Goal: Task Accomplishment & Management: Use online tool/utility

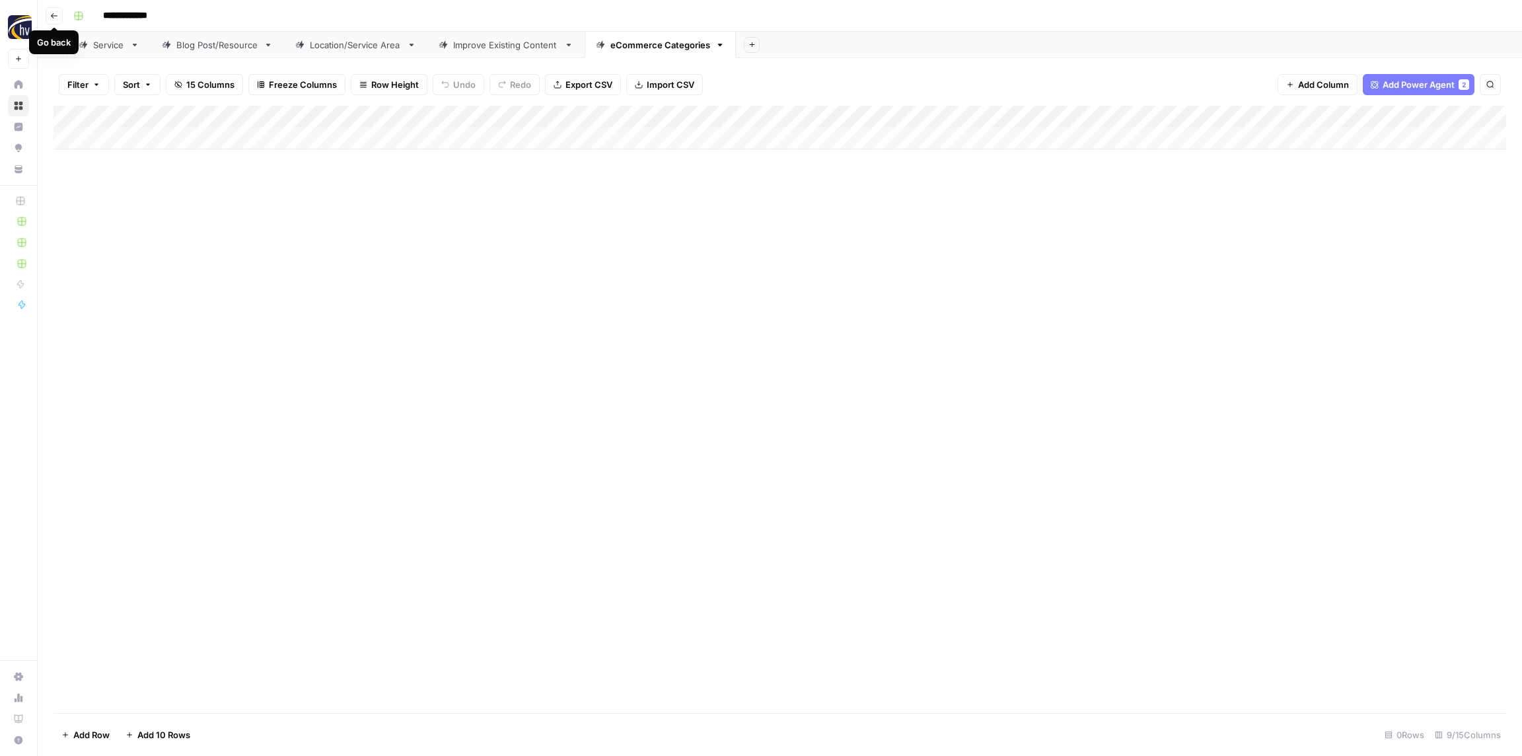
click at [56, 15] on icon "button" at bounding box center [54, 16] width 8 height 8
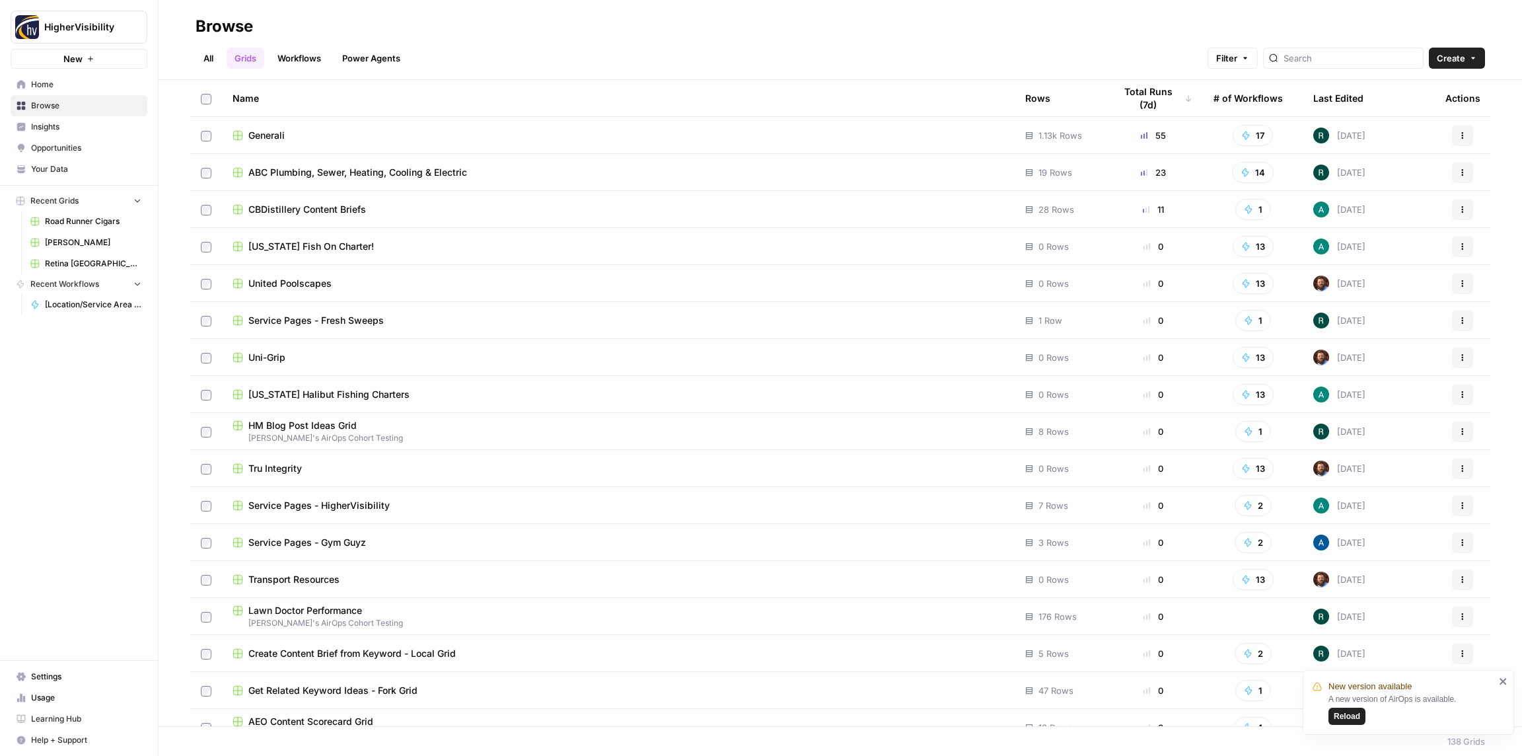
click at [1353, 715] on span "Reload" at bounding box center [1347, 716] width 26 height 12
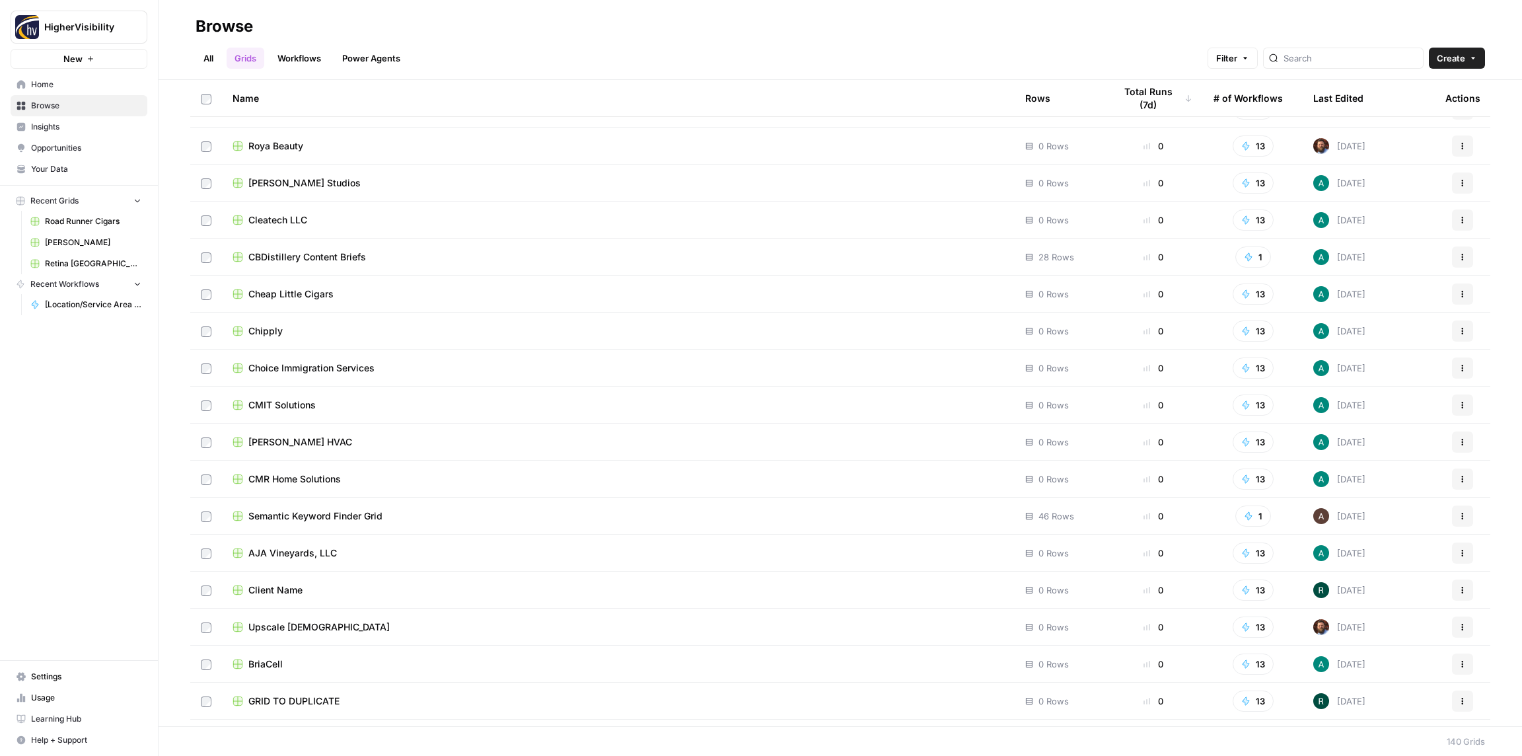
scroll to position [4569, 0]
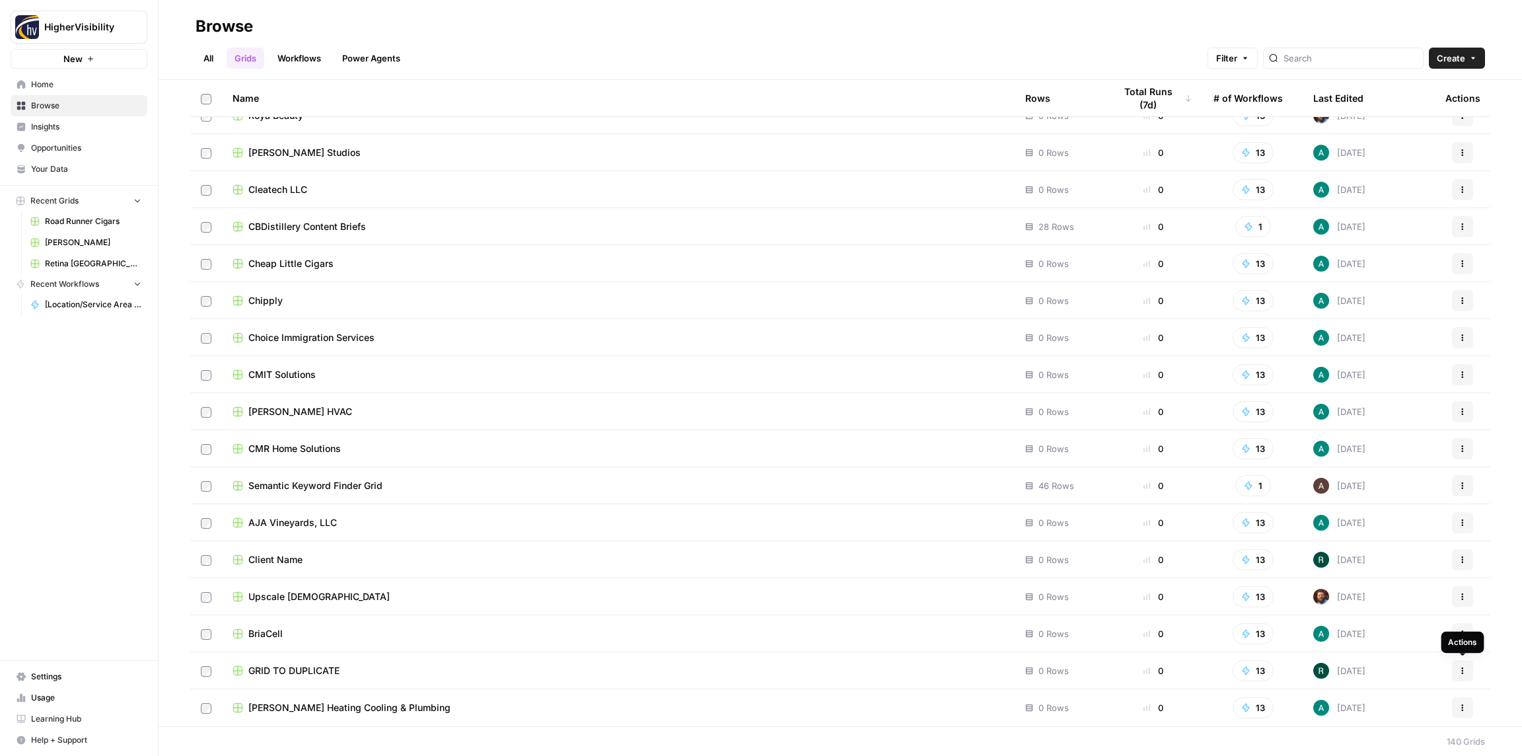
click at [1466, 673] on icon "button" at bounding box center [1462, 670] width 8 height 8
click at [1351, 558] on span "Duplicate" at bounding box center [1404, 561] width 106 height 13
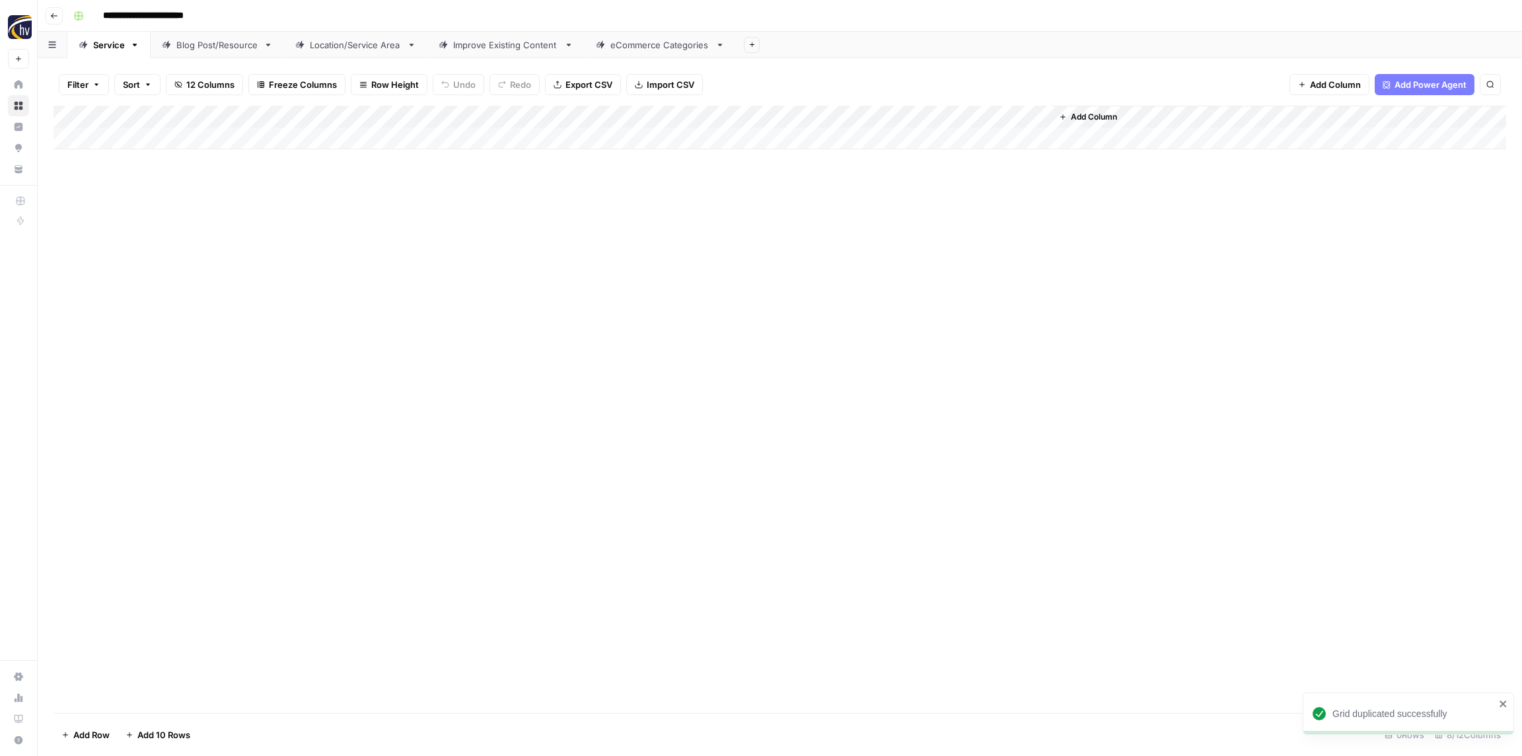
click at [186, 13] on input "**********" at bounding box center [165, 15] width 136 height 21
paste input
type input "**********"
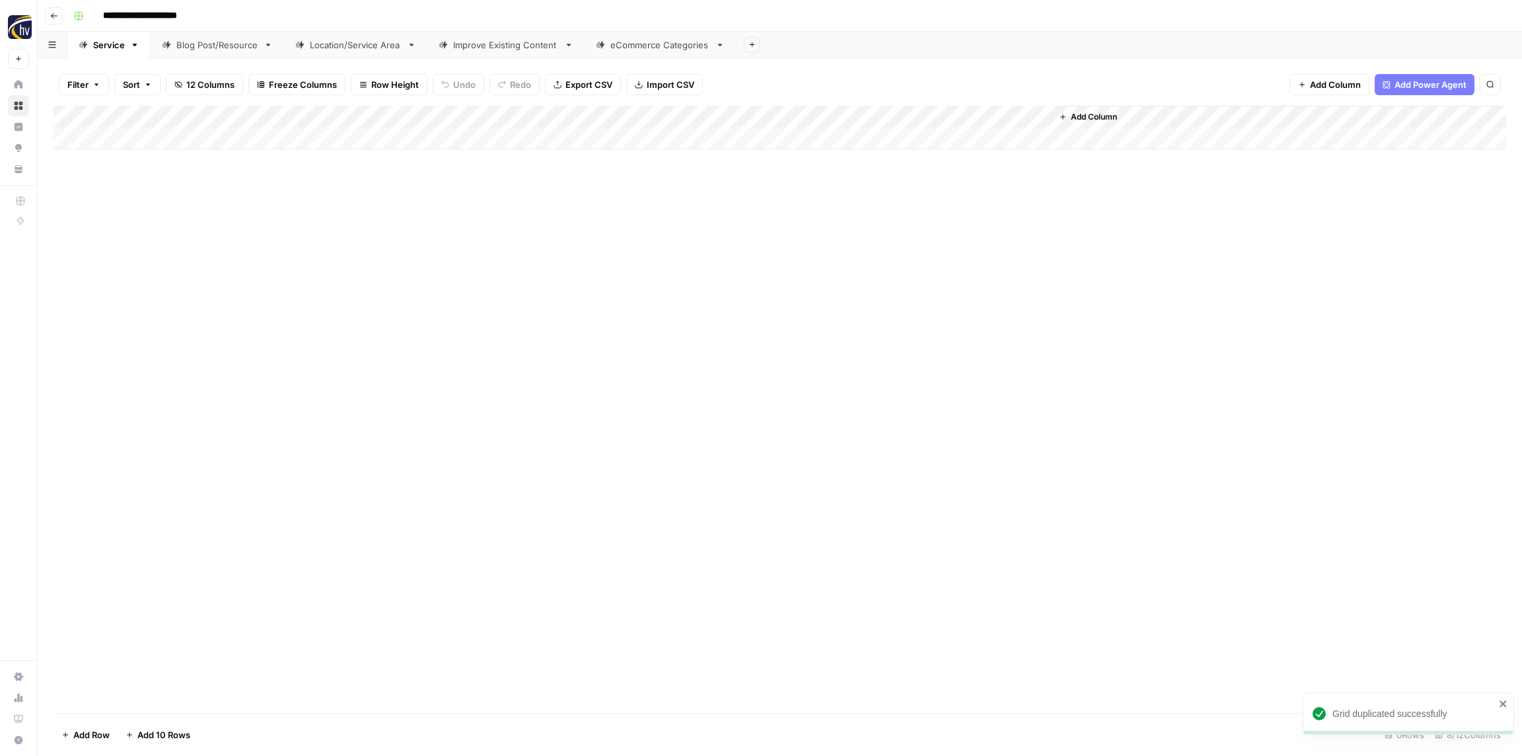
click at [267, 16] on div "**********" at bounding box center [788, 15] width 1441 height 21
drag, startPoint x: 256, startPoint y: 236, endPoint x: 254, endPoint y: 162, distance: 73.4
click at [256, 234] on div "Add Column" at bounding box center [779, 409] width 1452 height 607
click at [258, 123] on div "Add Column" at bounding box center [779, 128] width 1452 height 44
drag, startPoint x: 279, startPoint y: 231, endPoint x: 273, endPoint y: 227, distance: 6.8
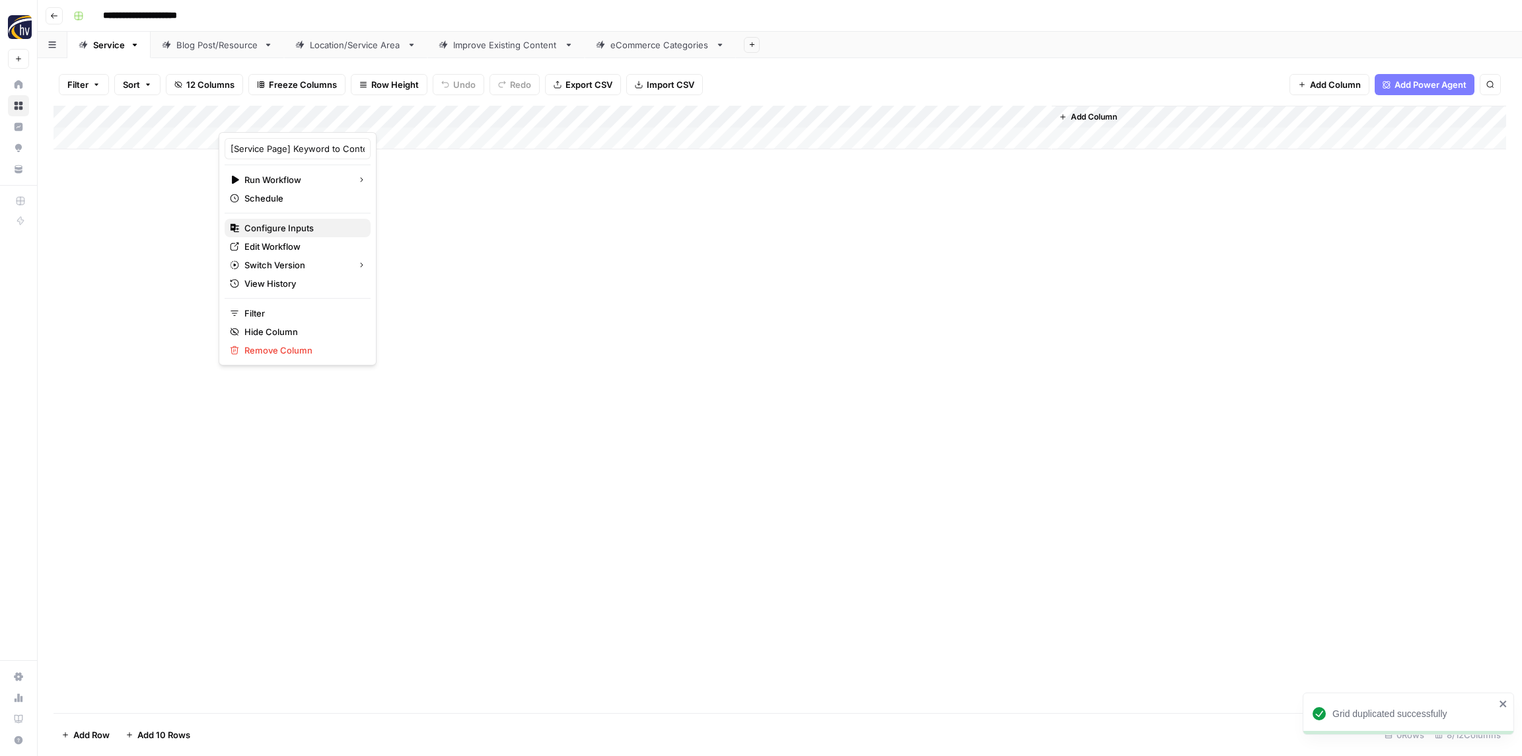
click at [279, 231] on span "Configure Inputs" at bounding box center [302, 227] width 116 height 13
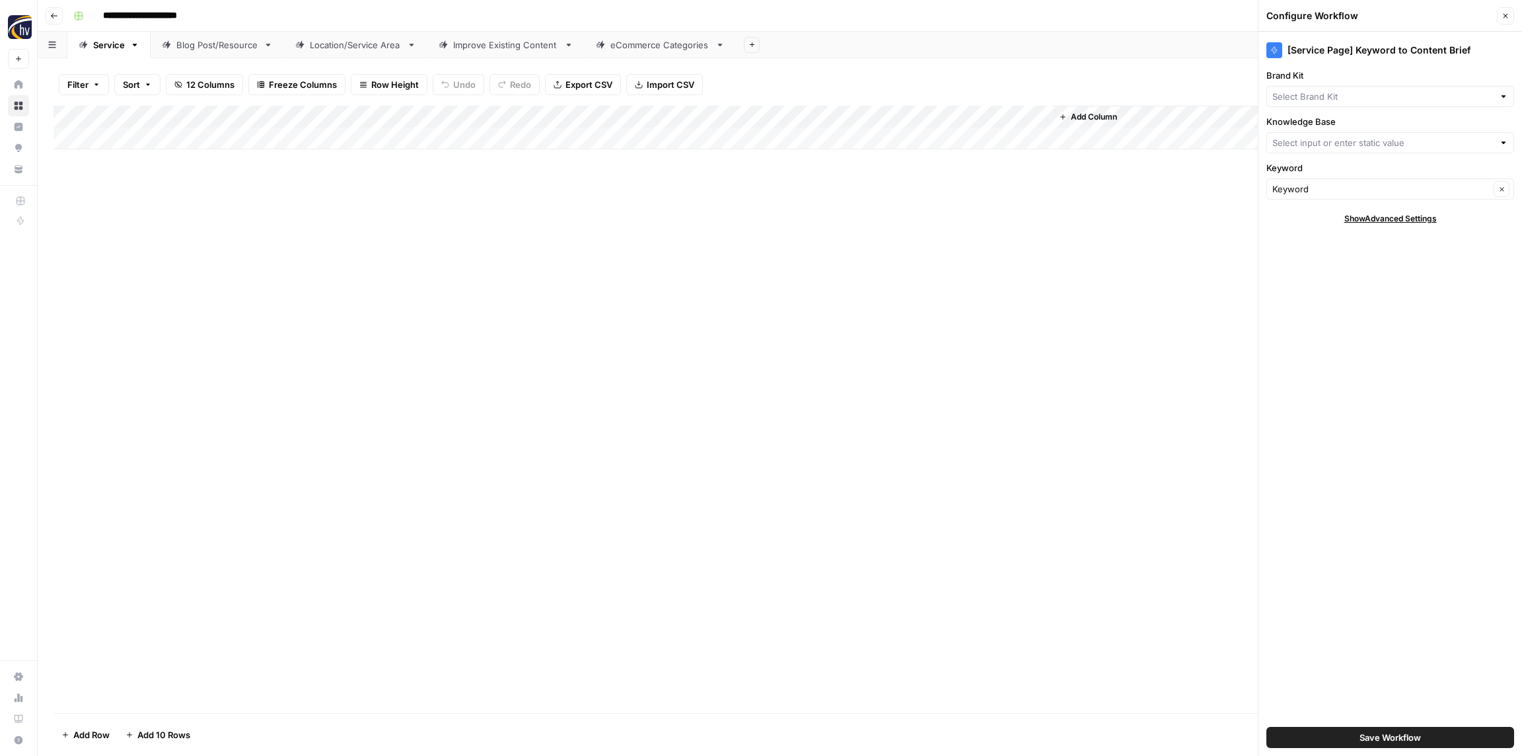
type input "HigherVisibility"
type input "HigherVisibility Sitemap"
click at [1328, 87] on div "HigherVisibility Clear" at bounding box center [1390, 96] width 248 height 21
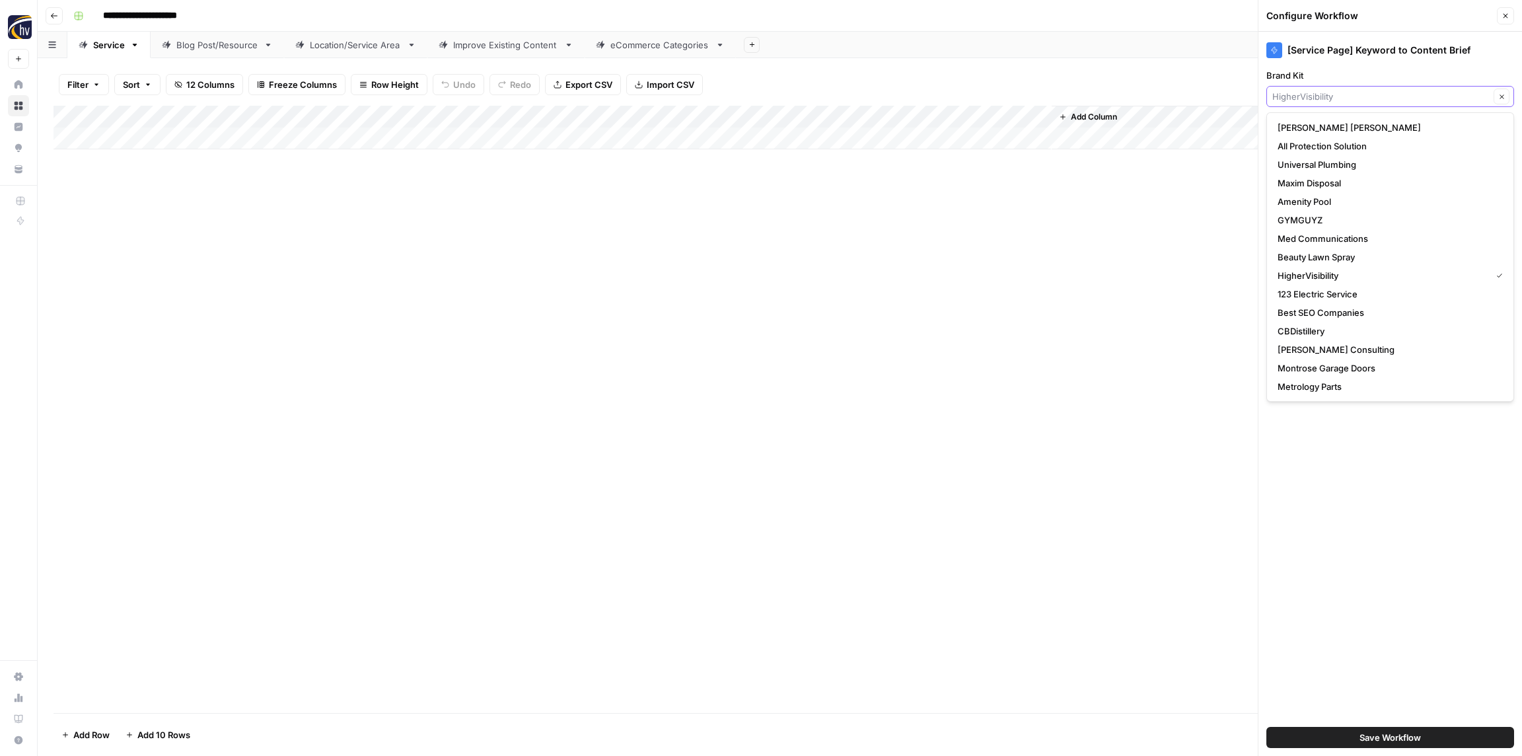
paste input "Resource Entertainment"
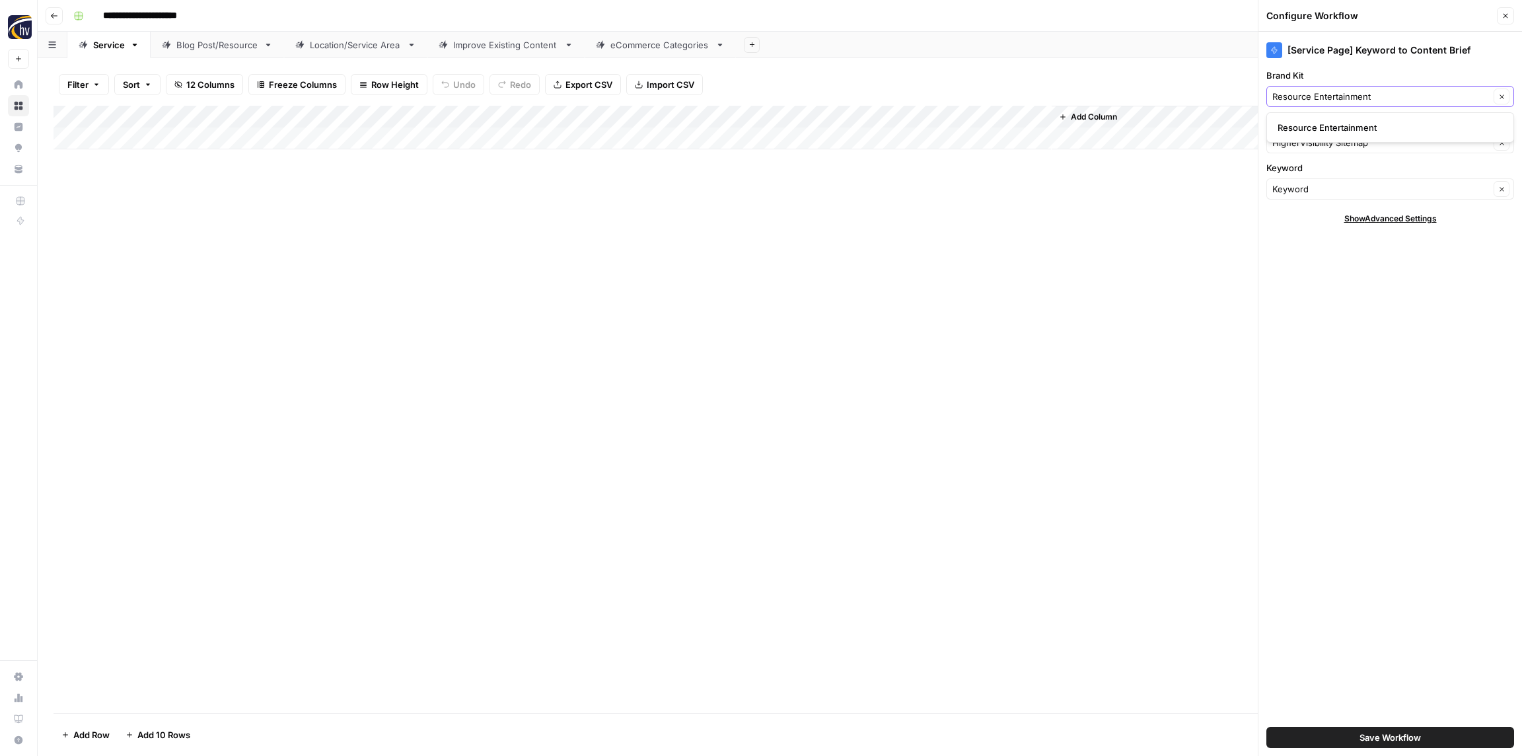
type input "Resource Entertainment"
click at [1328, 123] on span "Resource Entertainment" at bounding box center [1387, 127] width 220 height 13
click at [1324, 148] on input "Knowledge Base" at bounding box center [1380, 142] width 217 height 13
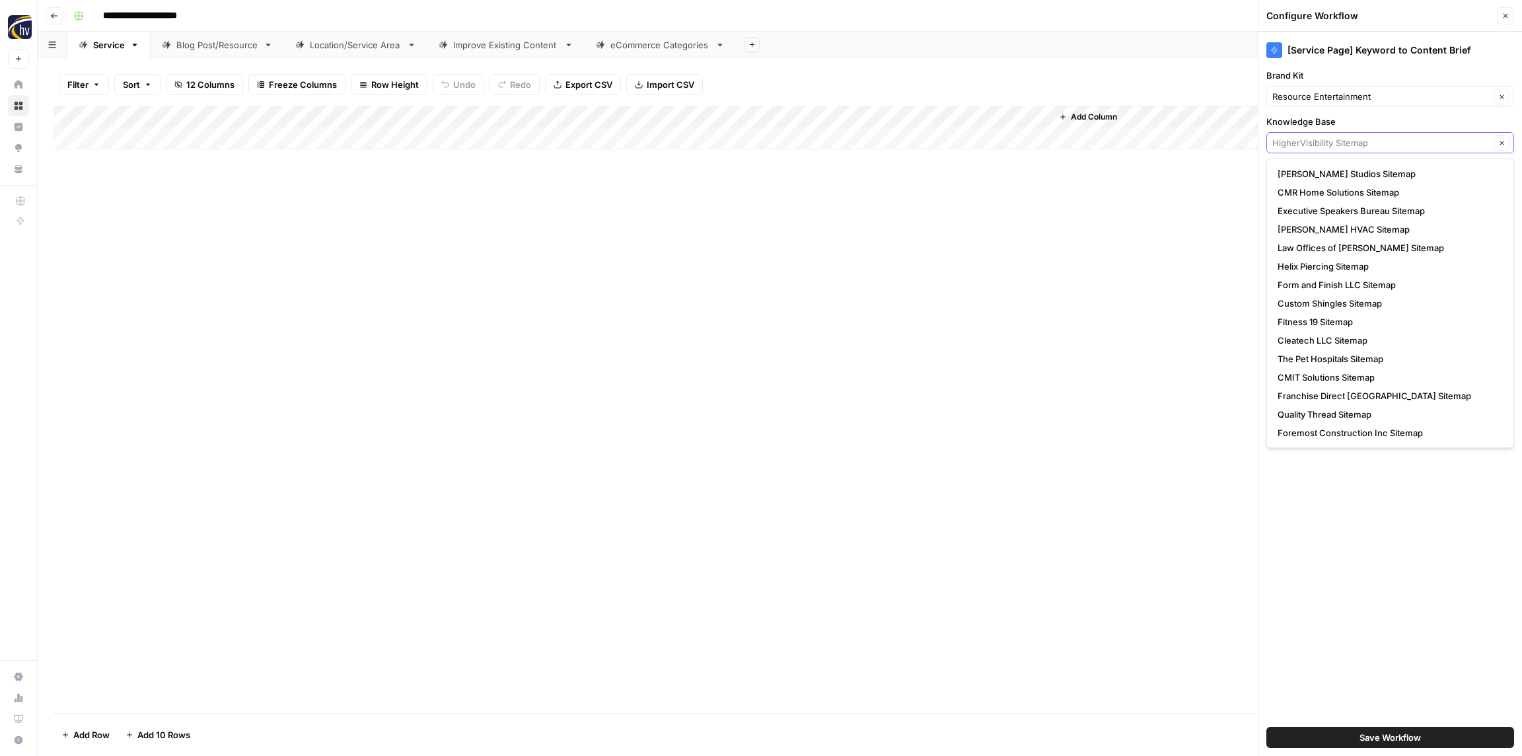
paste input "Resource Entertainment"
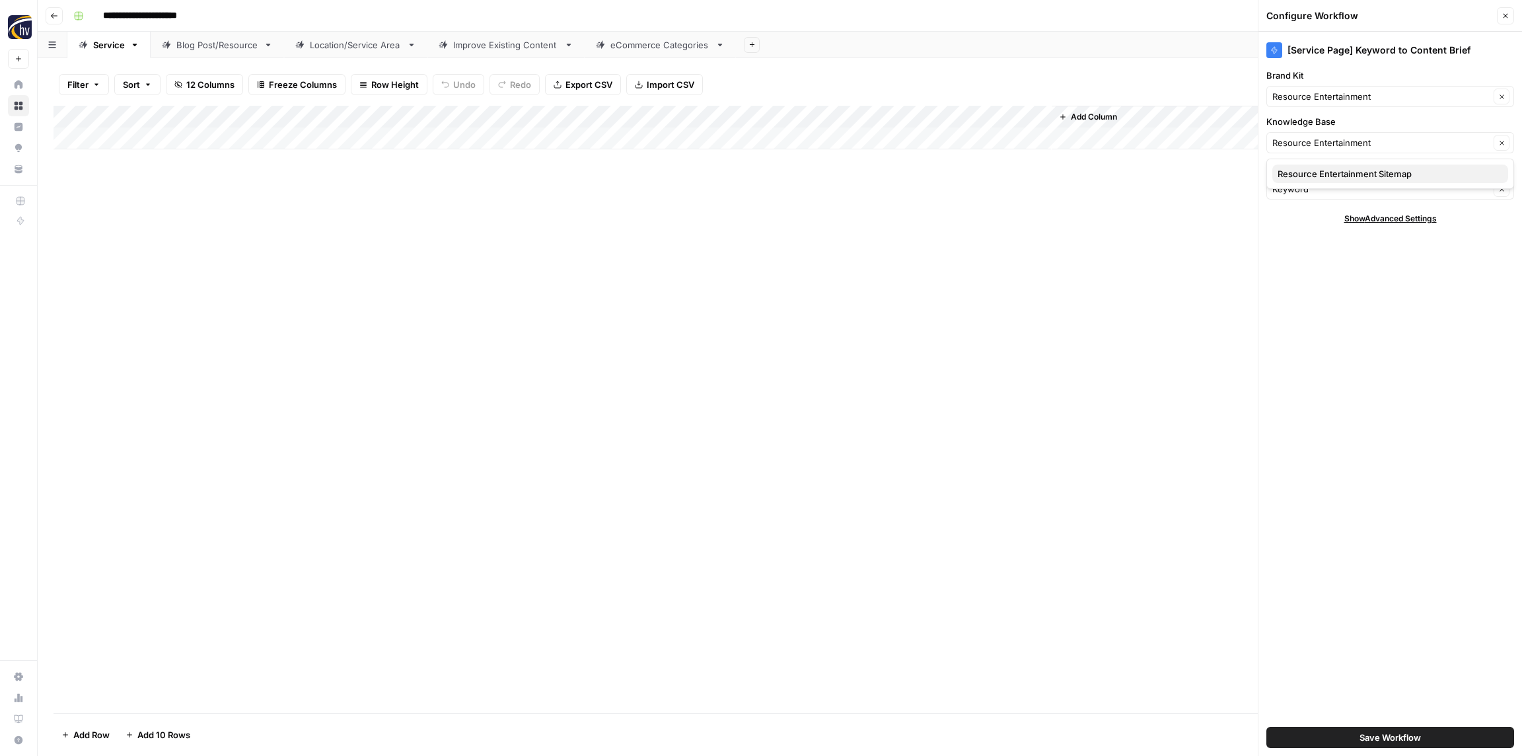
click at [1322, 172] on span "Resource Entertainment Sitemap" at bounding box center [1387, 173] width 220 height 13
type input "Resource Entertainment Sitemap"
click at [1366, 744] on button "Save Workflow" at bounding box center [1390, 737] width 248 height 21
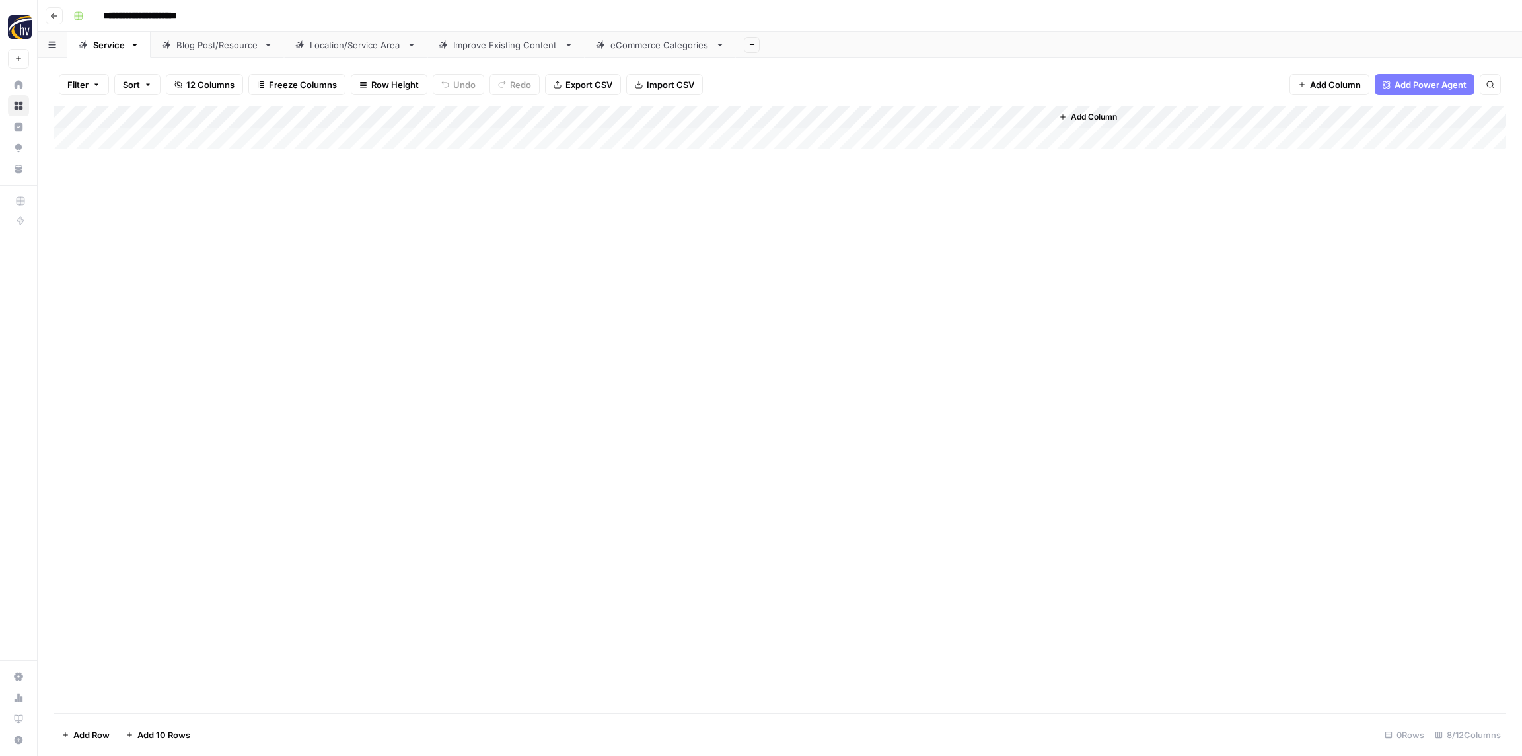
click at [869, 118] on div "Add Column" at bounding box center [779, 128] width 1452 height 44
click at [869, 226] on span "Configure Inputs" at bounding box center [897, 227] width 116 height 13
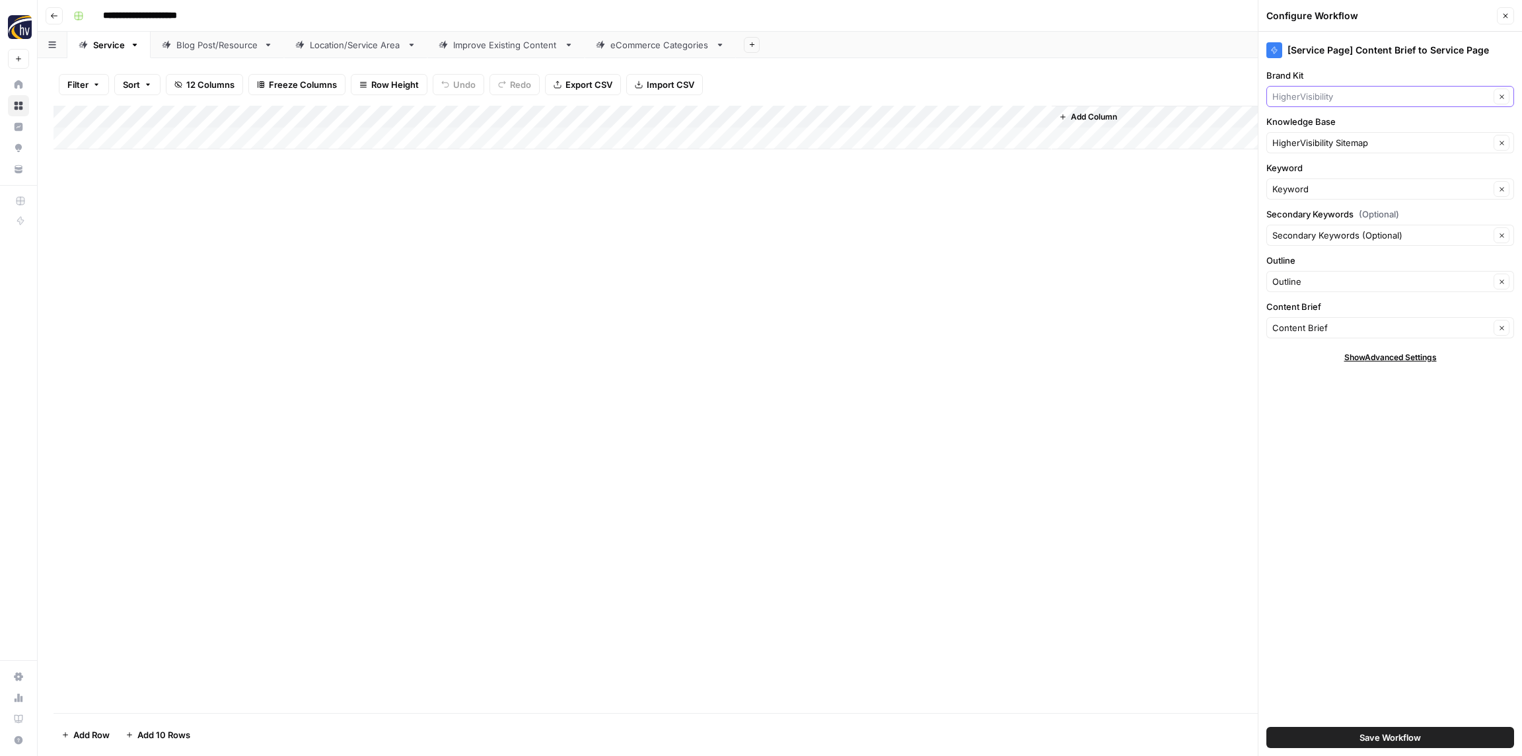
click at [1347, 97] on input "Brand Kit" at bounding box center [1380, 96] width 217 height 13
paste input "Resource Entertainment"
type input "Resource Entertainment"
click at [1333, 120] on button "Resource Entertainment" at bounding box center [1390, 127] width 236 height 18
click at [1324, 140] on input "Knowledge Base" at bounding box center [1380, 142] width 217 height 13
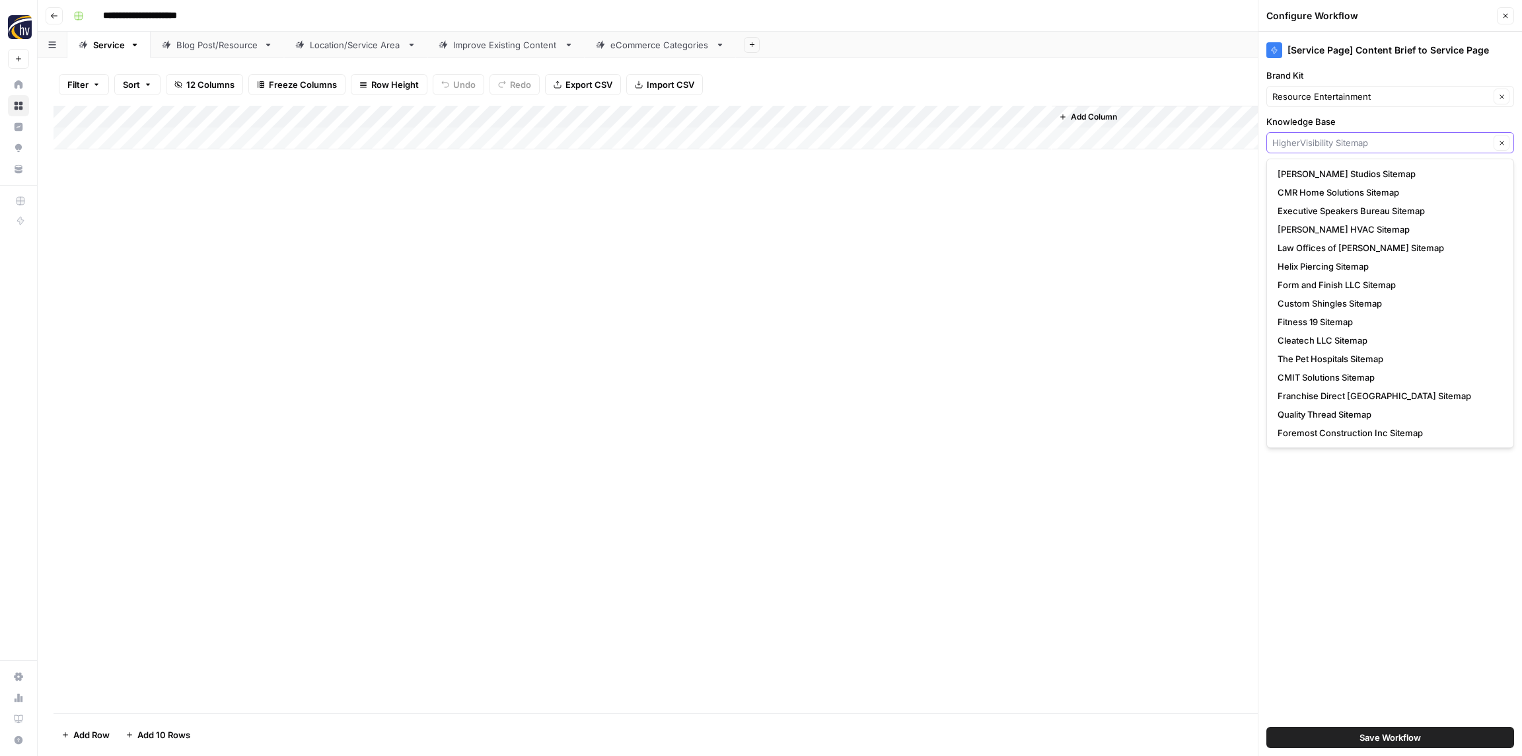
paste input "Resource Entertainment"
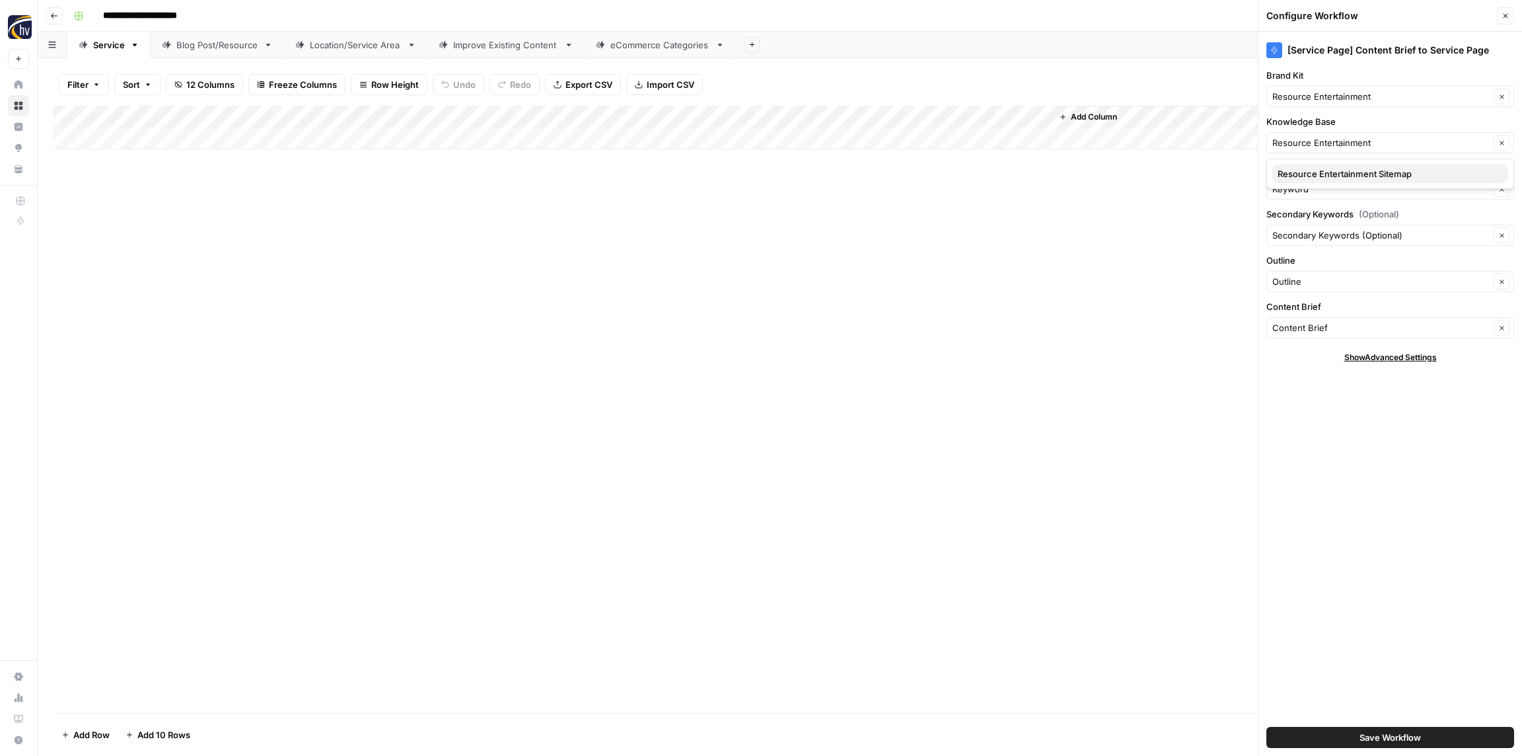
click at [1318, 174] on span "Resource Entertainment Sitemap" at bounding box center [1387, 173] width 220 height 13
type input "Resource Entertainment Sitemap"
click at [1413, 738] on span "Save Workflow" at bounding box center [1389, 736] width 61 height 13
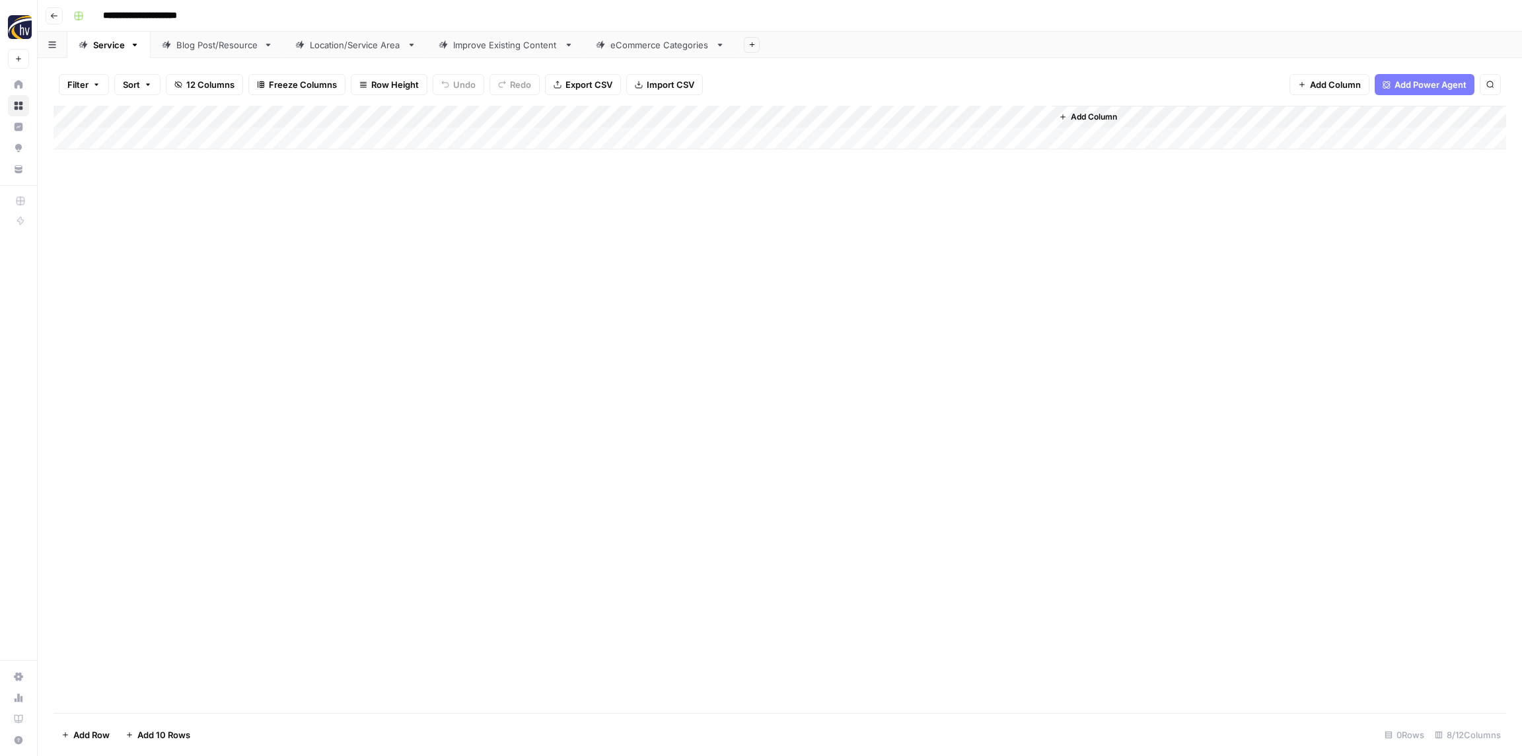
click at [244, 49] on div "Blog Post/Resource" at bounding box center [217, 44] width 82 height 13
click at [295, 121] on div "Add Column" at bounding box center [779, 128] width 1452 height 44
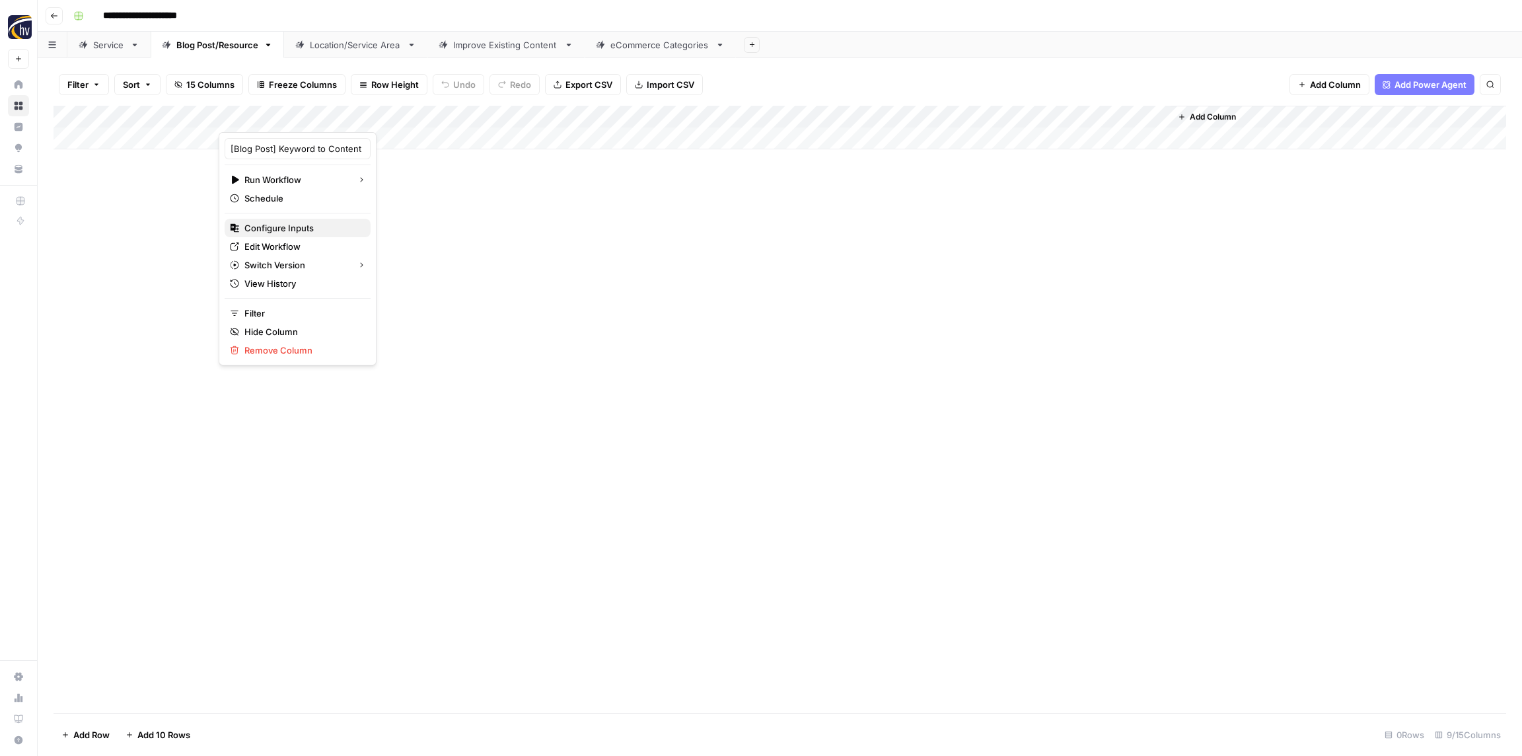
click at [298, 229] on span "Configure Inputs" at bounding box center [302, 227] width 116 height 13
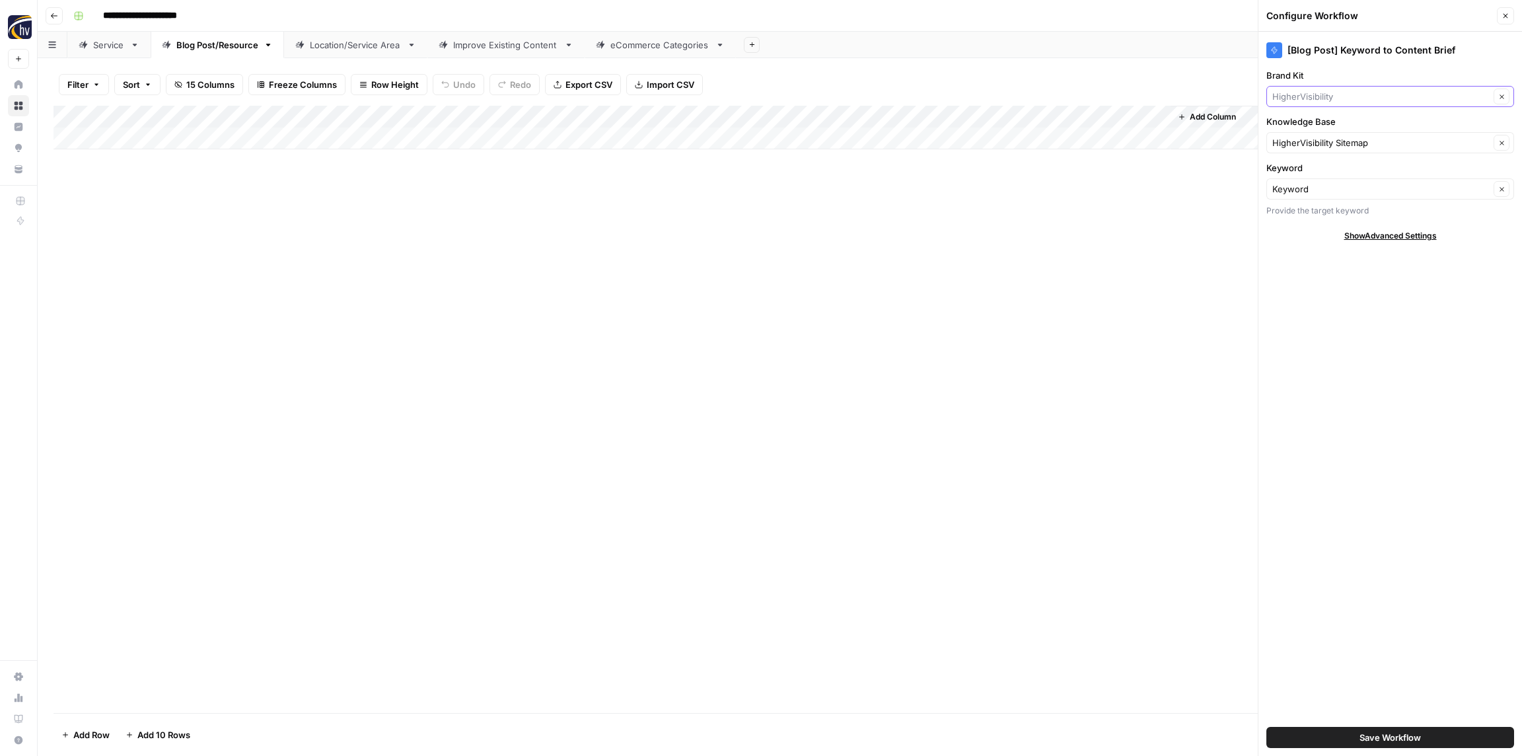
click at [1322, 98] on input "Brand Kit" at bounding box center [1380, 96] width 217 height 13
paste input "Resource Entertainment"
type input "Resource Entertainment"
click at [1322, 122] on span "Resource Entertainment" at bounding box center [1387, 127] width 220 height 13
click at [1319, 138] on input "Knowledge Base" at bounding box center [1380, 142] width 217 height 13
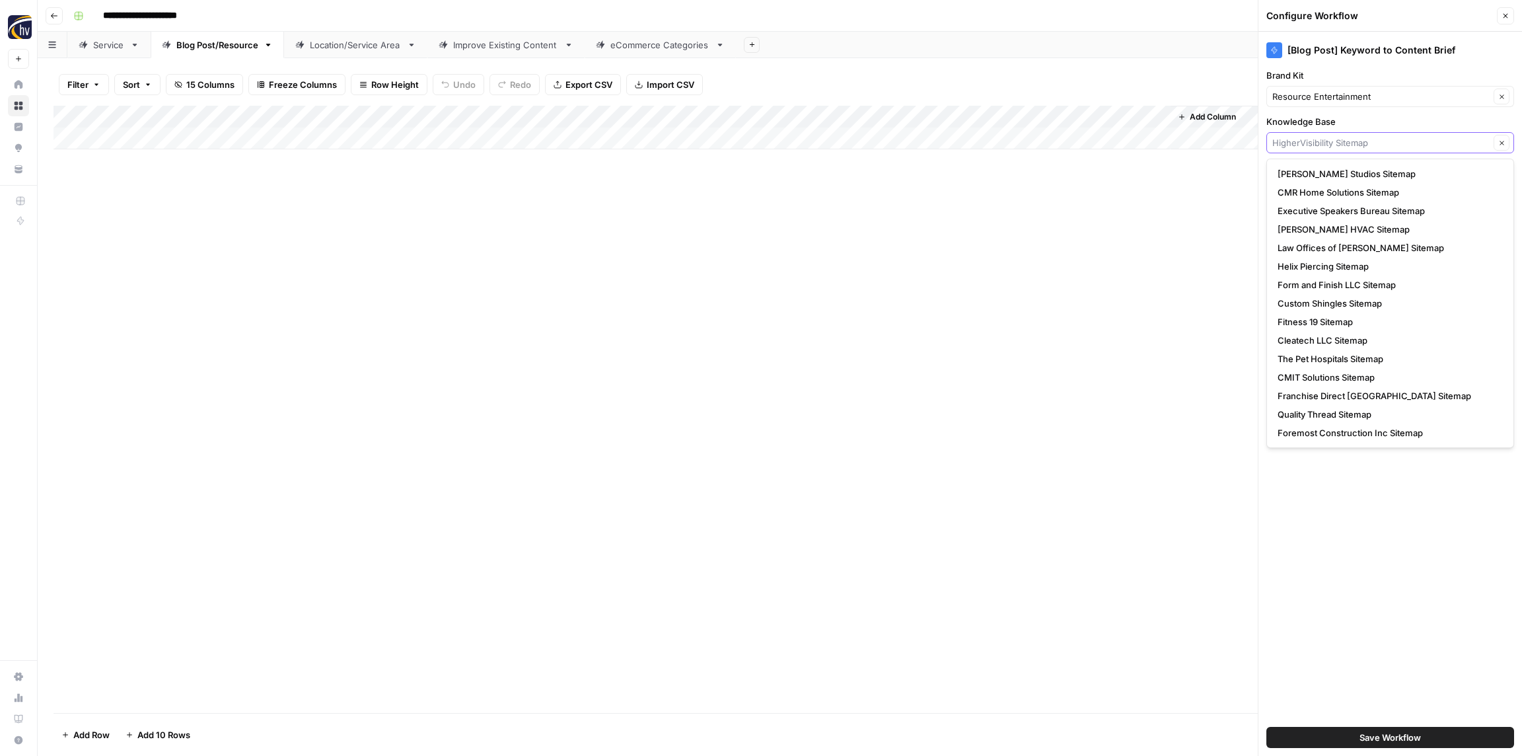
paste input "Resource Entertainment"
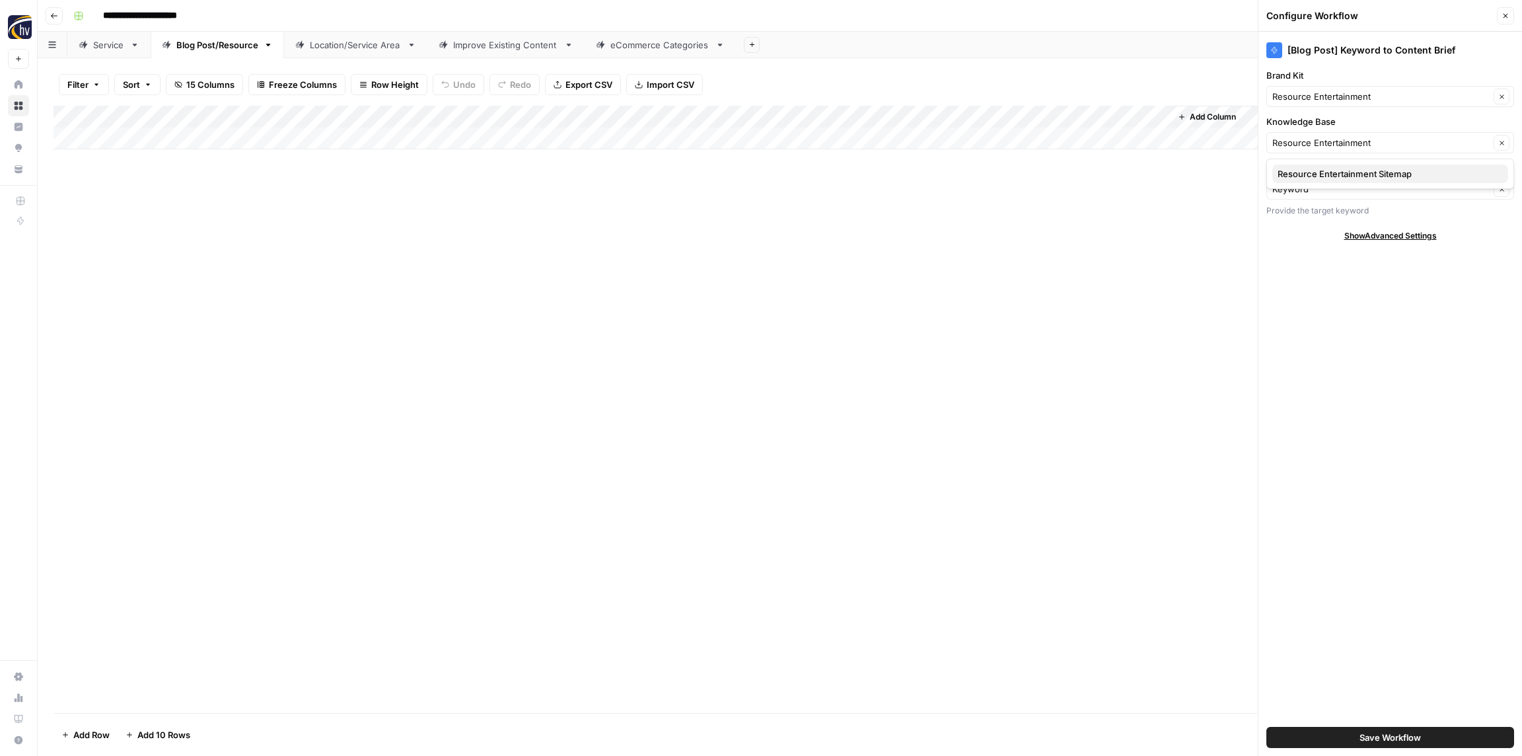
click at [1315, 176] on span "Resource Entertainment Sitemap" at bounding box center [1387, 173] width 220 height 13
type input "Resource Entertainment Sitemap"
click at [1393, 740] on span "Save Workflow" at bounding box center [1389, 736] width 61 height 13
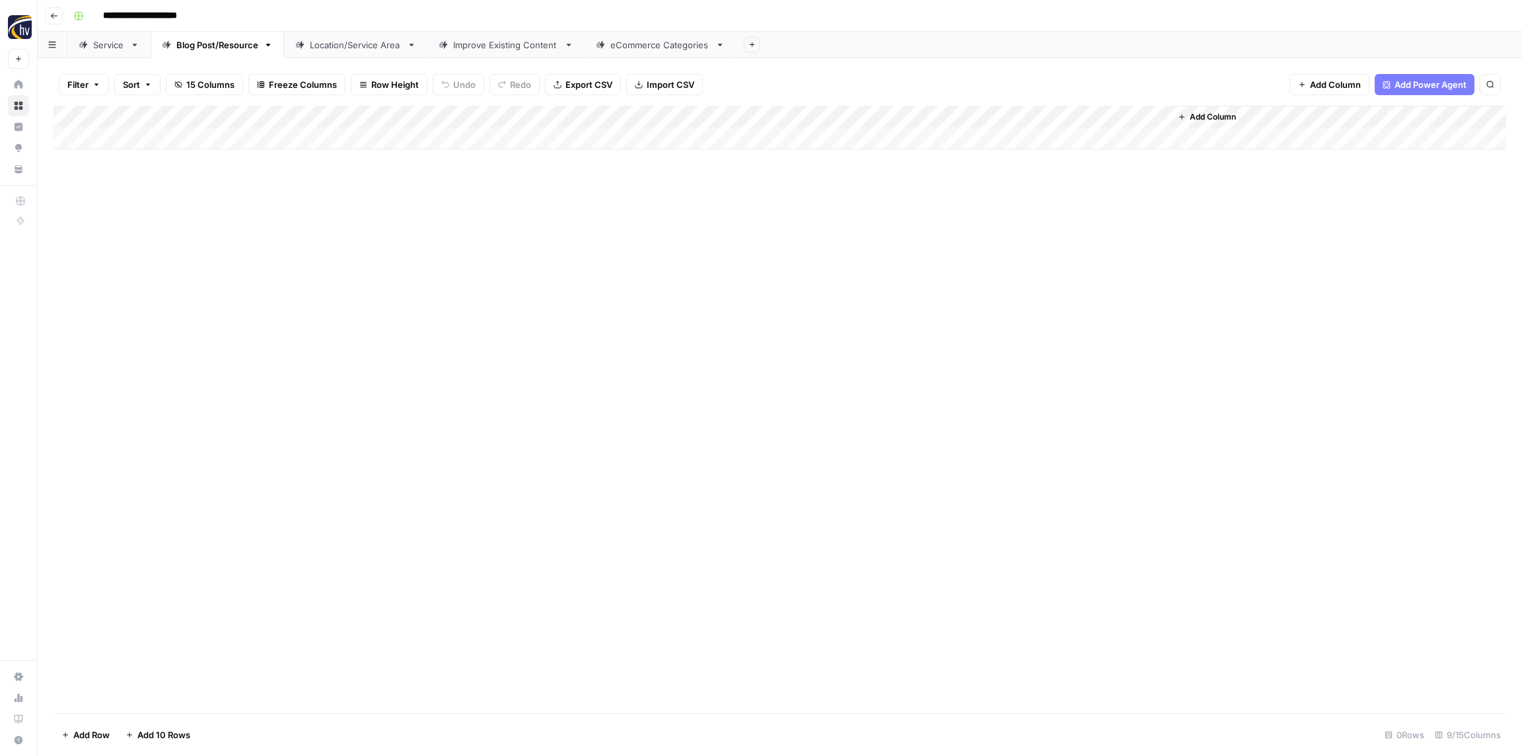
click at [978, 120] on div "Add Column" at bounding box center [779, 128] width 1452 height 44
click at [985, 219] on button "Configure Inputs" at bounding box center [1011, 228] width 146 height 18
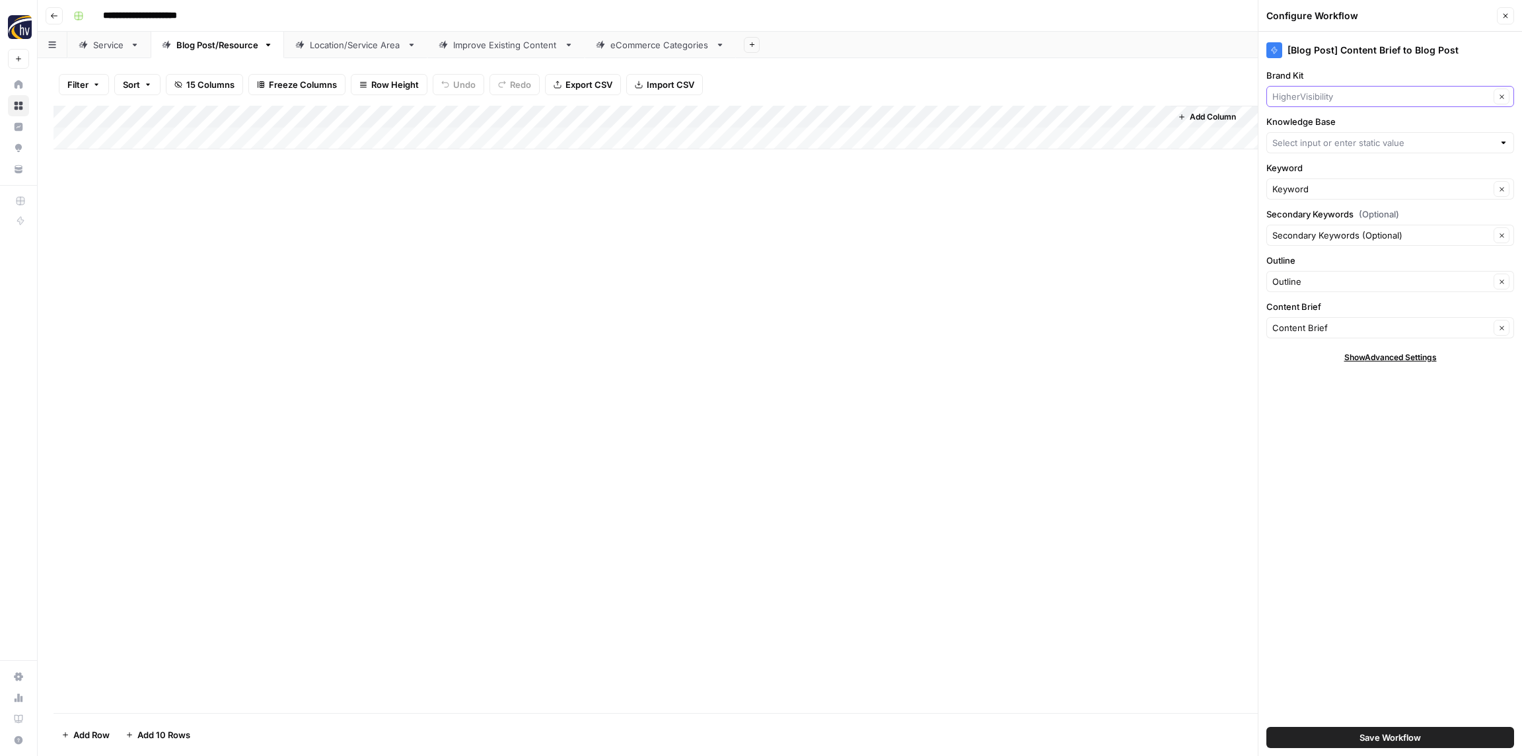
click at [1319, 94] on input "Brand Kit" at bounding box center [1380, 96] width 217 height 13
paste input "Resource Entertainment"
type input "Resource Entertainment"
click at [1314, 124] on span "Resource Entertainment" at bounding box center [1387, 127] width 220 height 13
click at [1314, 142] on input "Knowledge Base" at bounding box center [1382, 142] width 221 height 13
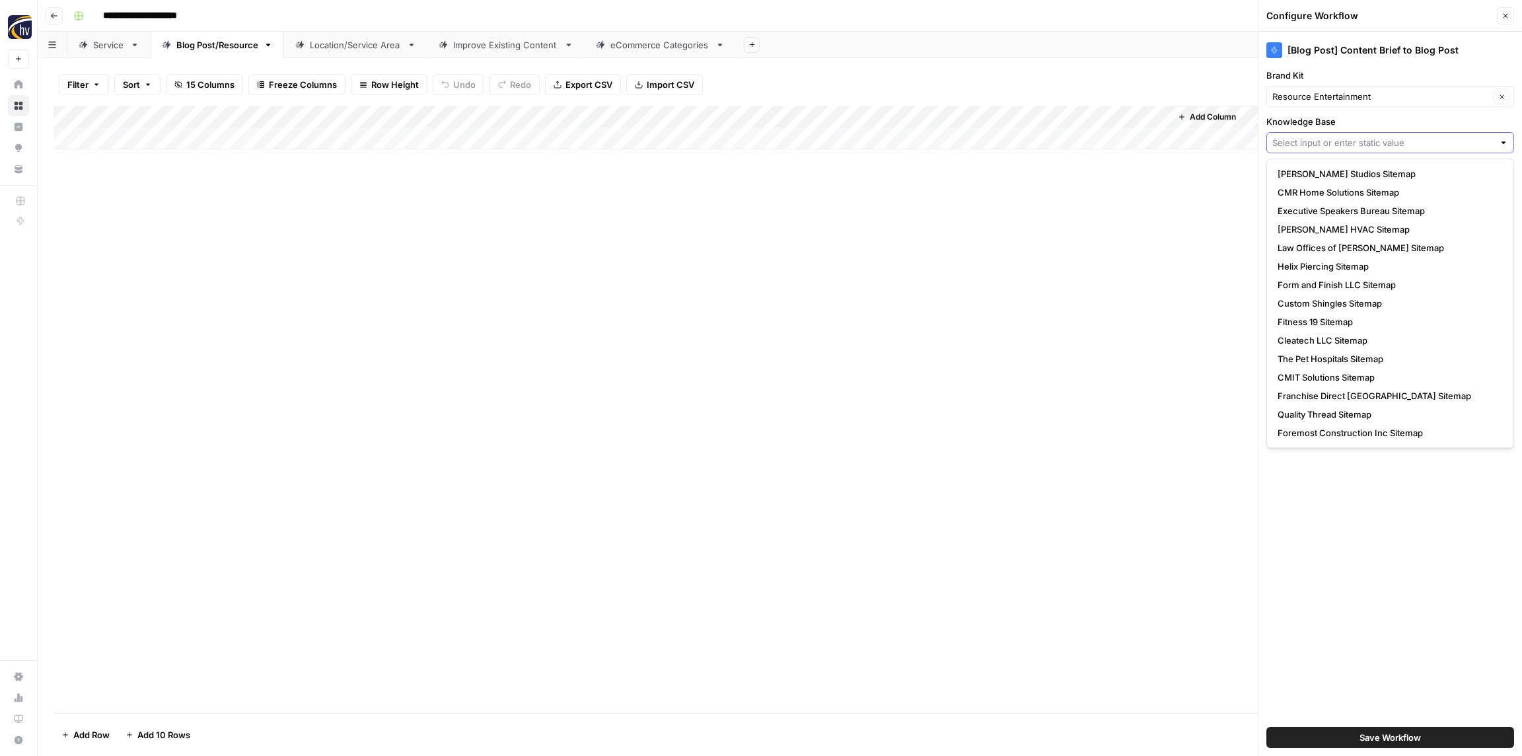
paste input "Resource Entertainment"
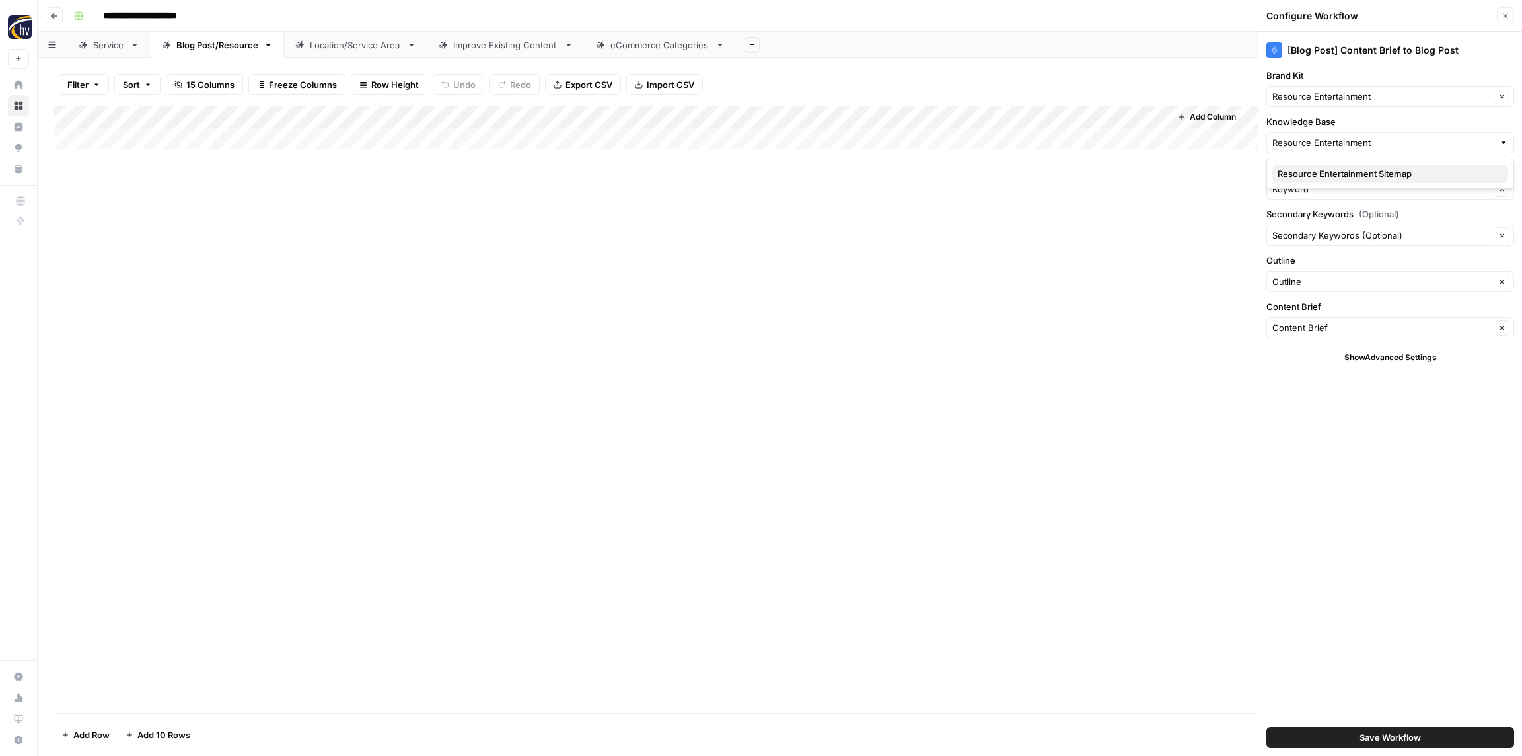
click at [1309, 168] on span "Resource Entertainment Sitemap" at bounding box center [1387, 173] width 220 height 13
type input "Resource Entertainment Sitemap"
click at [1421, 739] on button "Save Workflow" at bounding box center [1390, 737] width 248 height 21
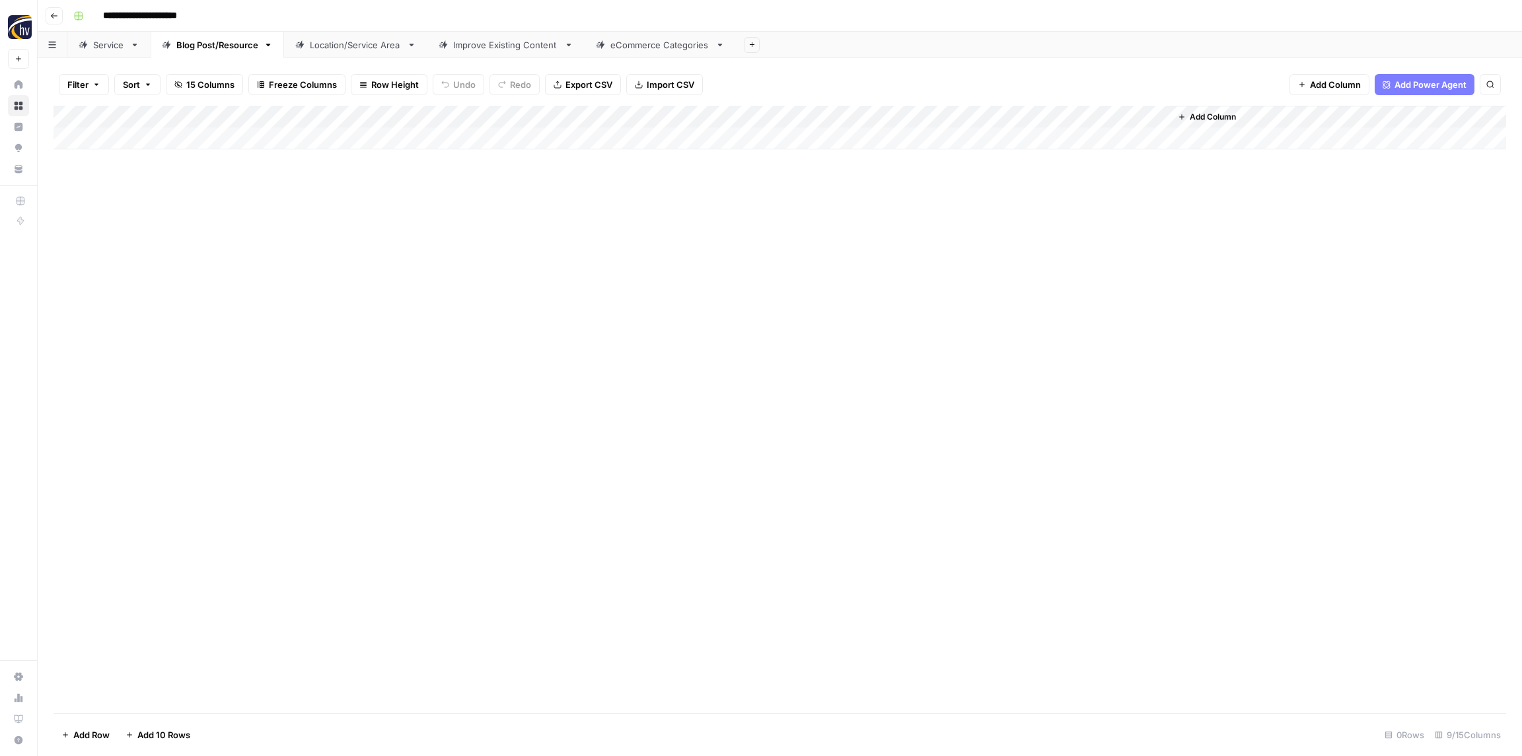
click at [367, 44] on div "Location/Service Area" at bounding box center [356, 44] width 92 height 13
click at [520, 118] on div "Add Column" at bounding box center [779, 128] width 1452 height 44
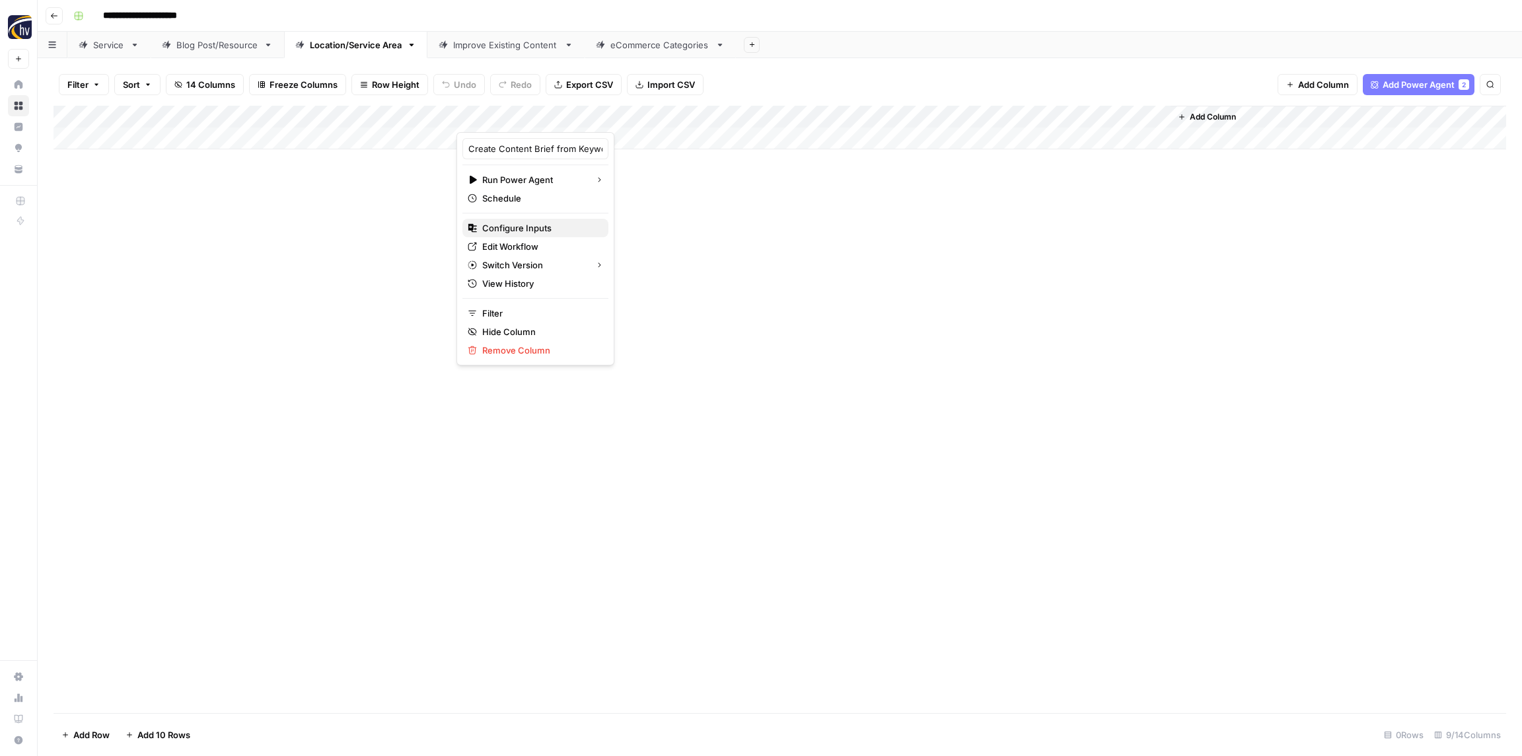
click at [531, 227] on span "Configure Inputs" at bounding box center [540, 227] width 116 height 13
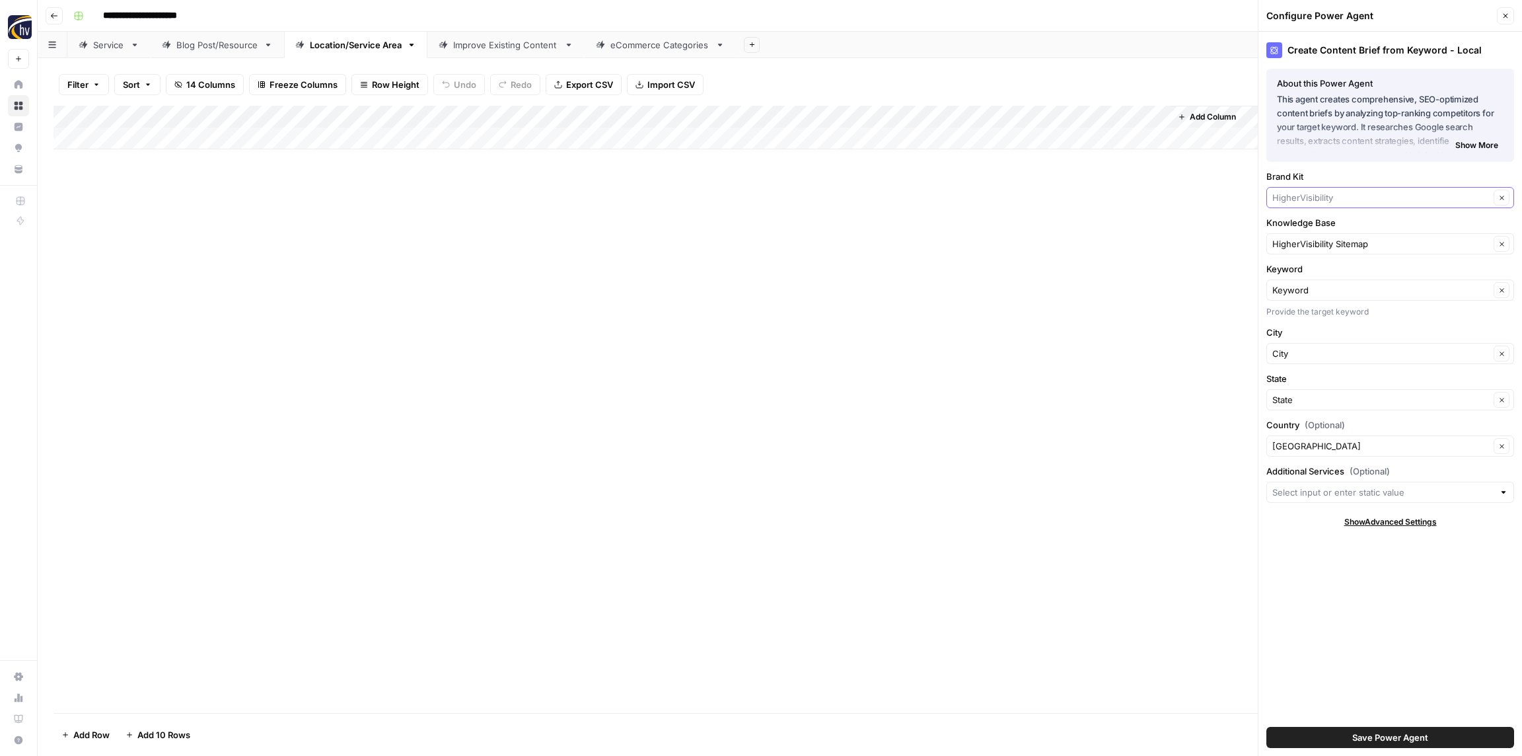
click at [1335, 196] on input "Brand Kit" at bounding box center [1380, 197] width 217 height 13
paste input "Resource Entertainment"
type input "Resource Entertainment"
click at [1334, 227] on span "Resource Entertainment" at bounding box center [1387, 228] width 220 height 13
click at [1328, 245] on input "Knowledge Base" at bounding box center [1380, 243] width 217 height 13
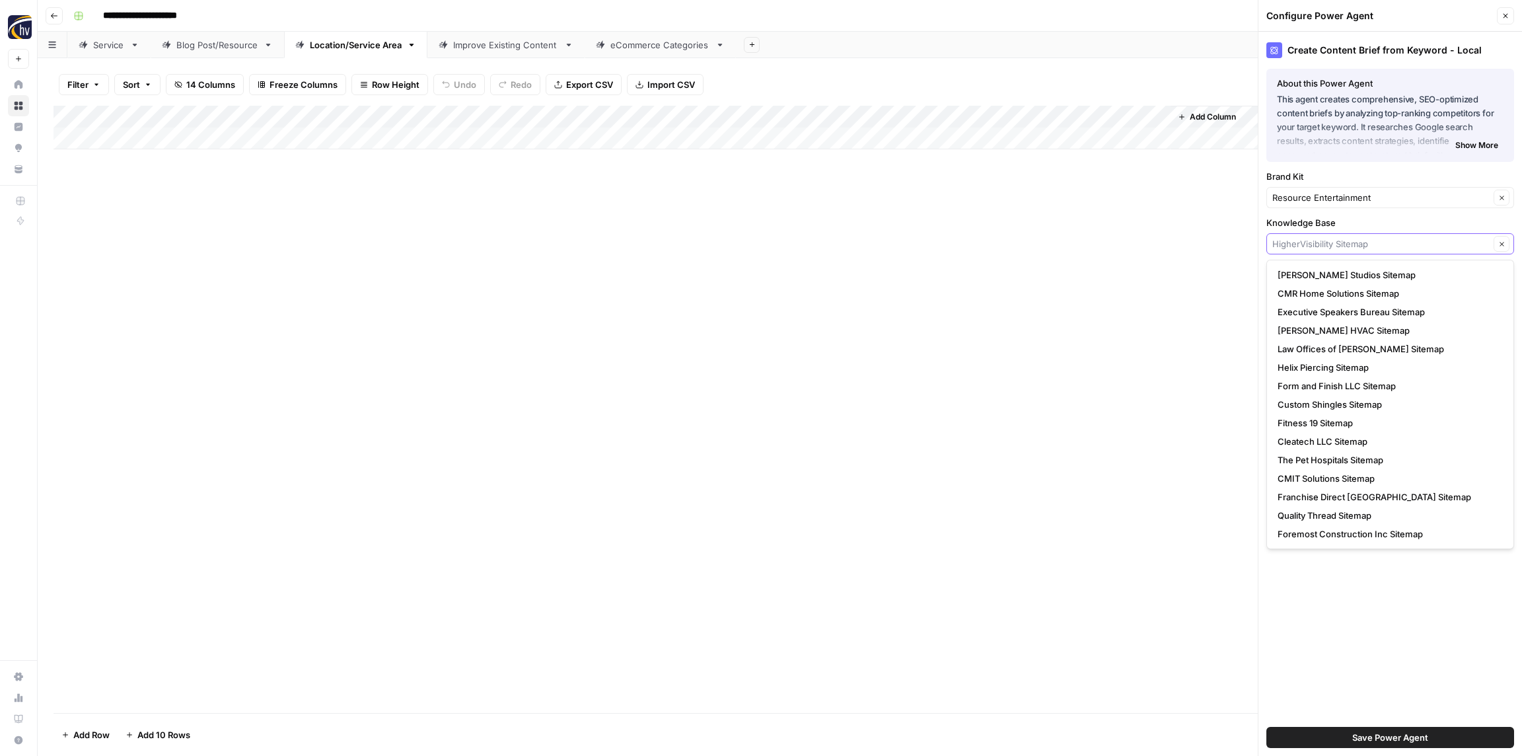
paste input "Resource Entertainment"
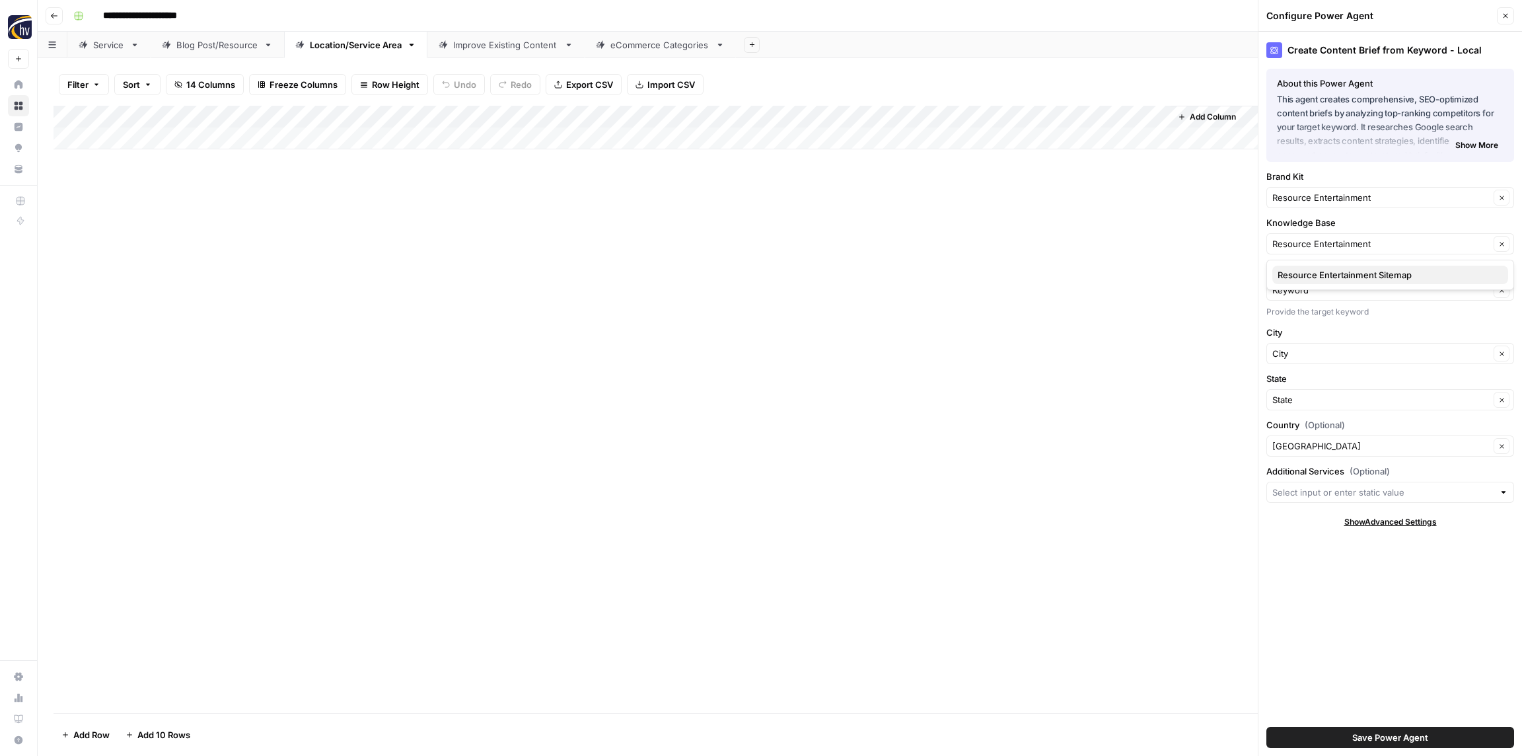
click at [1318, 275] on span "Resource Entertainment Sitemap" at bounding box center [1387, 274] width 220 height 13
type input "Resource Entertainment Sitemap"
click at [1416, 734] on span "Save Power Agent" at bounding box center [1390, 736] width 76 height 13
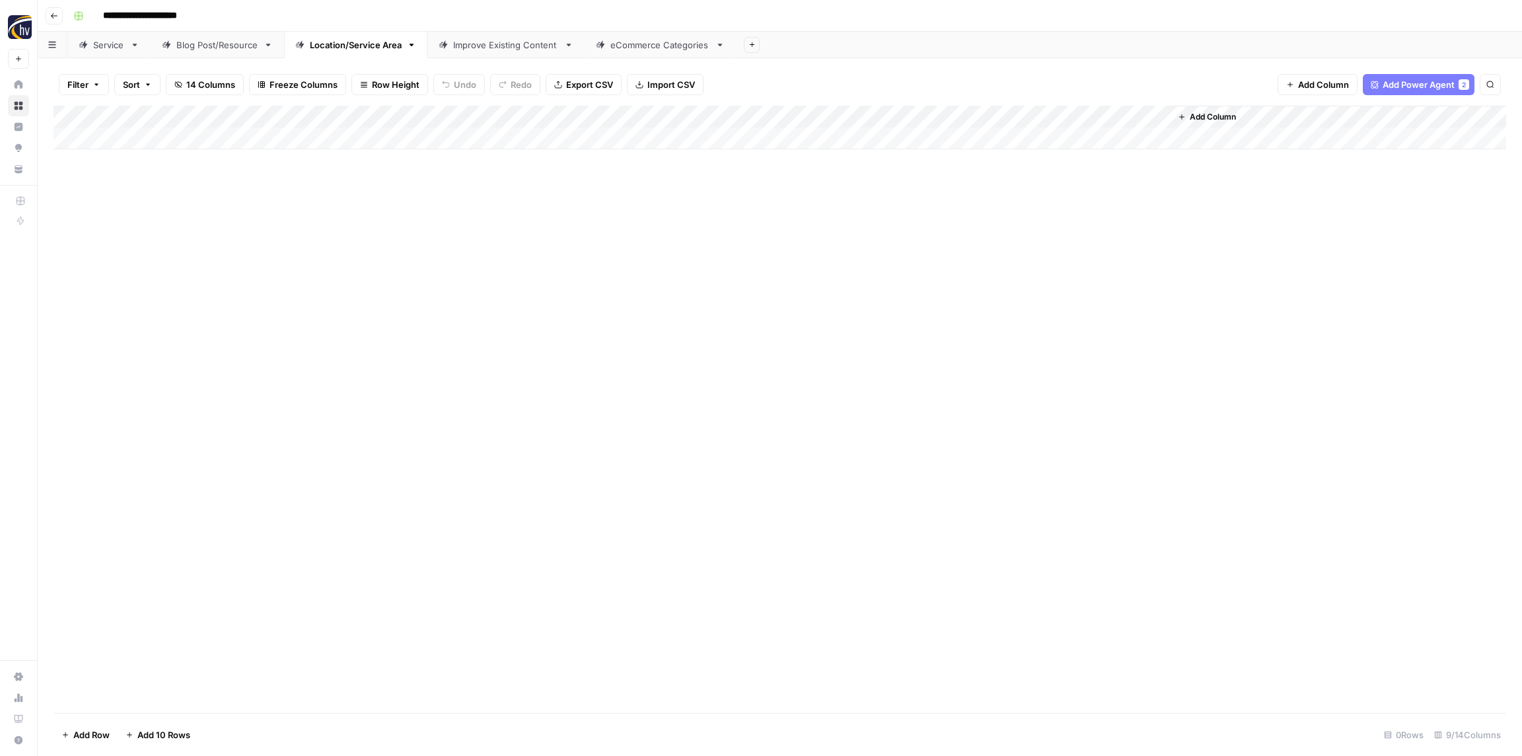
click at [952, 116] on div "Add Column" at bounding box center [779, 128] width 1452 height 44
click at [985, 229] on span "Configure Inputs" at bounding box center [1016, 227] width 116 height 13
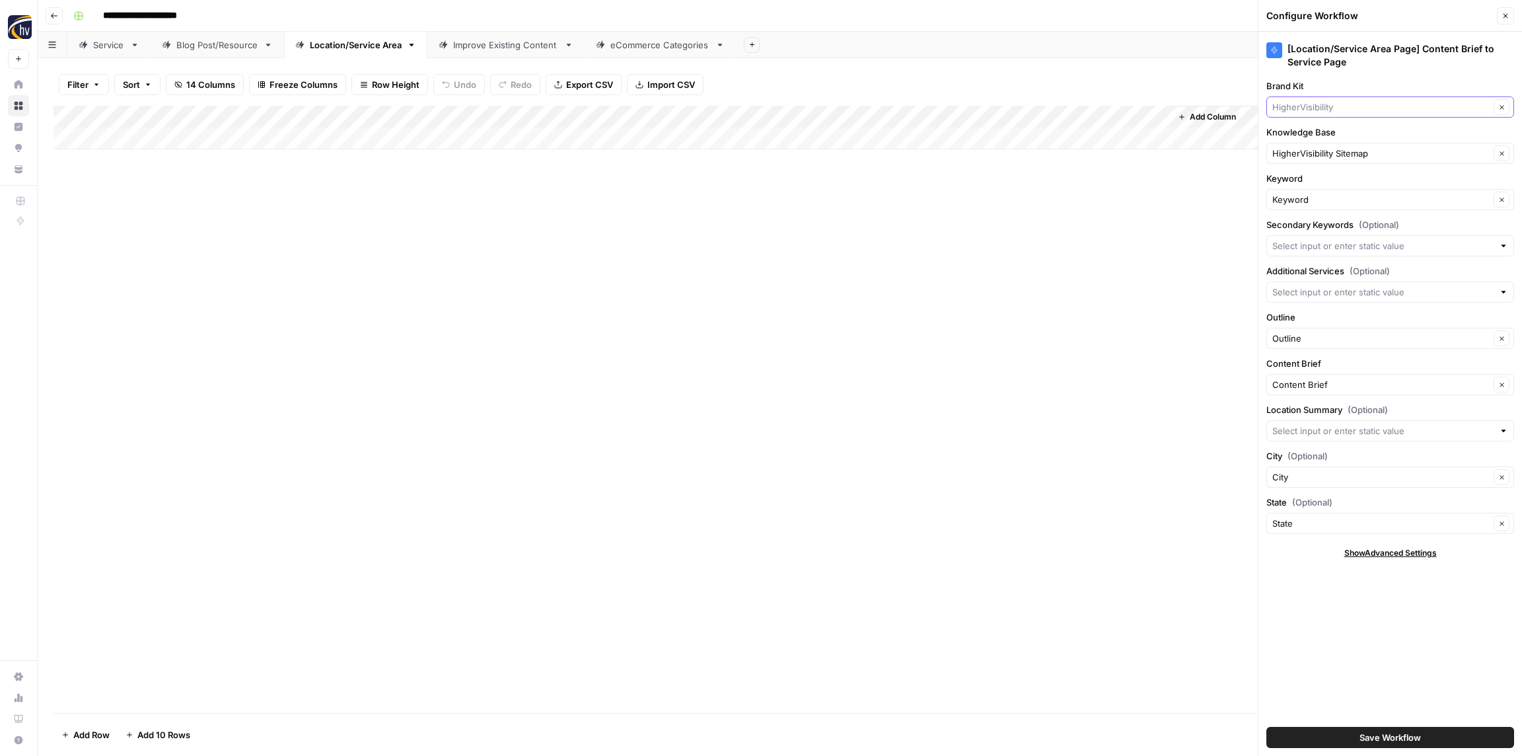
click at [1344, 107] on input "Brand Kit" at bounding box center [1380, 106] width 217 height 13
paste input "Resource Entertainment"
type input "Resource Entertainment"
click at [1336, 132] on span "Resource Entertainment" at bounding box center [1387, 137] width 220 height 13
click at [1335, 153] on input "Knowledge Base" at bounding box center [1380, 153] width 217 height 13
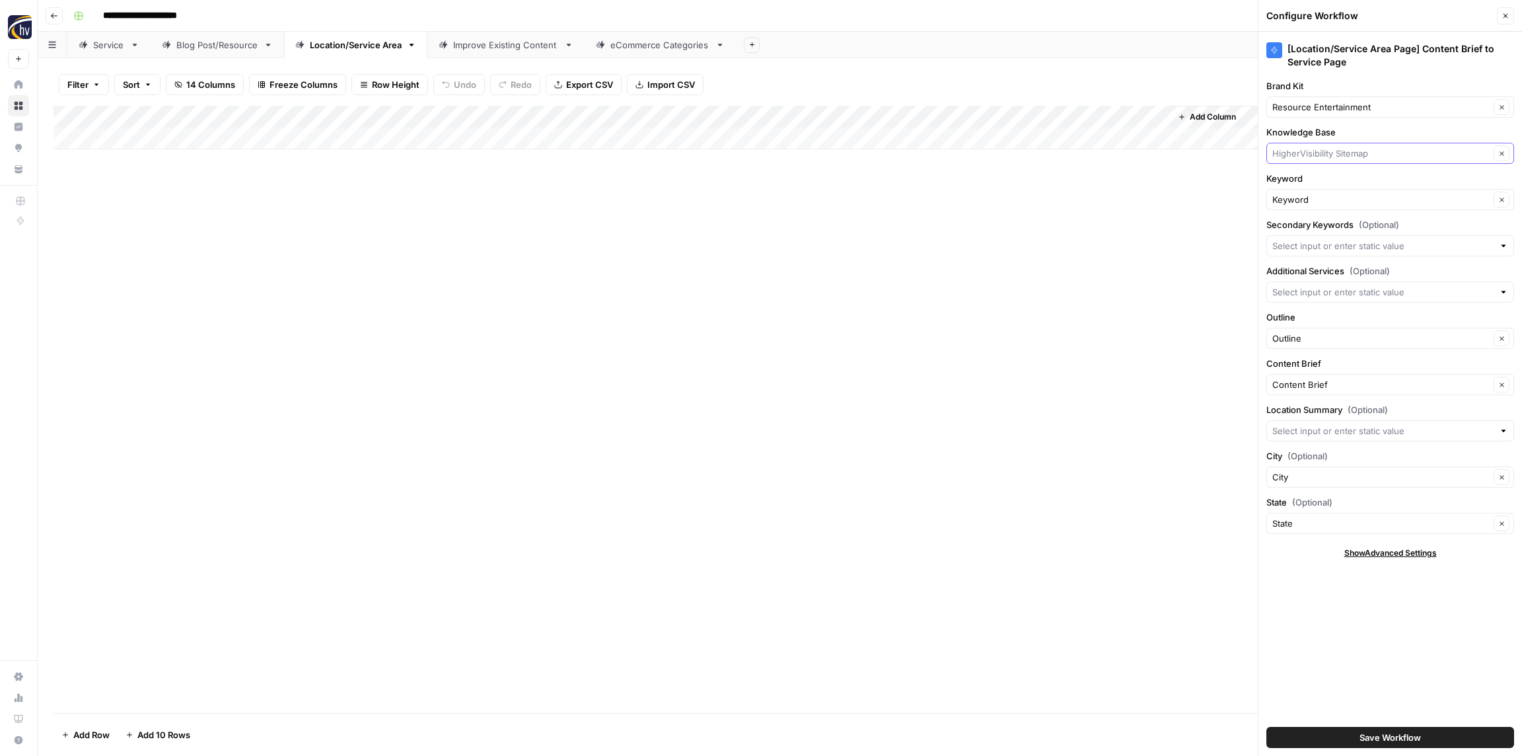
paste input "Resource Entertainment"
click at [1333, 178] on span "Resource Entertainment Sitemap" at bounding box center [1387, 184] width 220 height 13
type input "Resource Entertainment Sitemap"
click at [1398, 737] on span "Save Workflow" at bounding box center [1389, 736] width 61 height 13
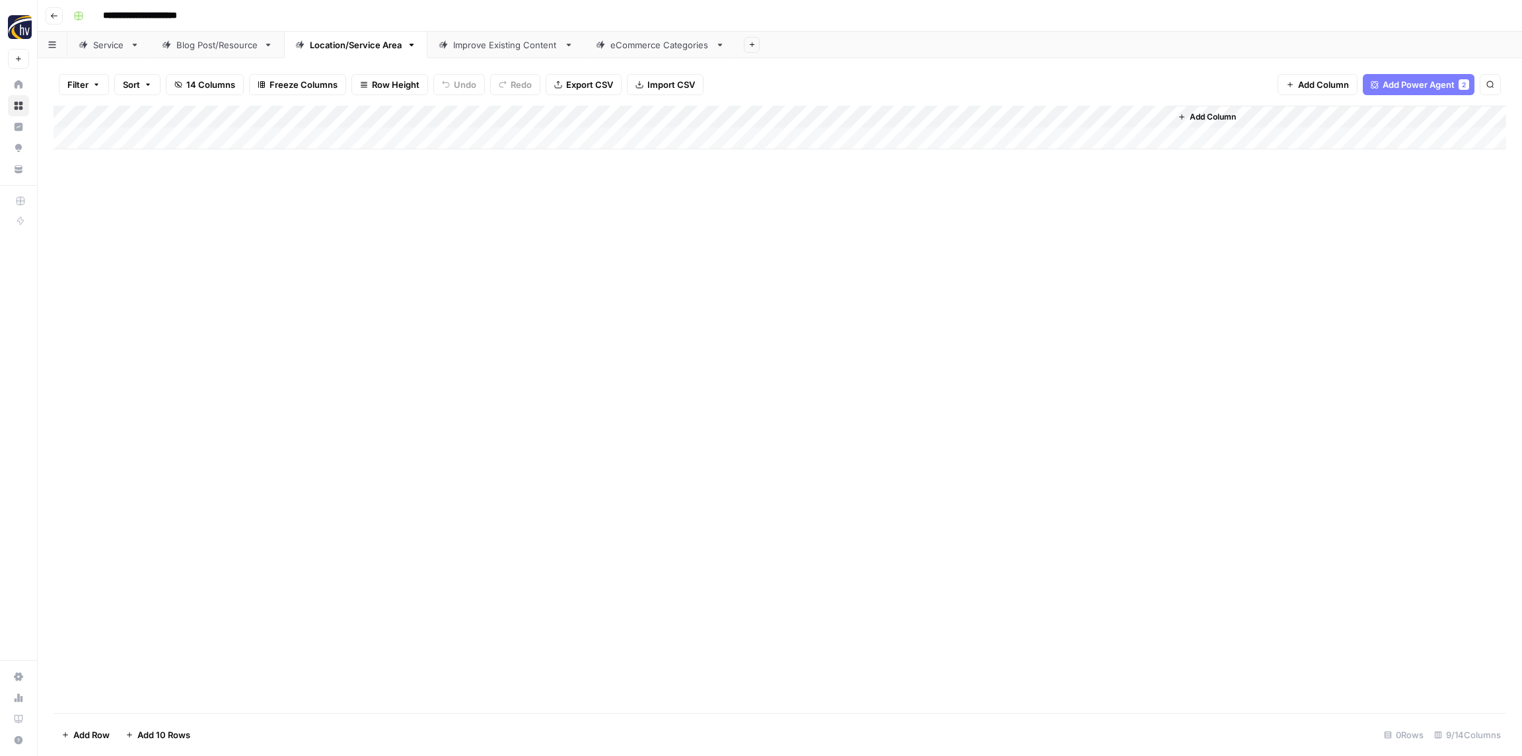
click at [477, 38] on div "Improve Existing Content" at bounding box center [506, 44] width 106 height 13
type input "**********"
click at [764, 107] on div "Add Column" at bounding box center [779, 128] width 1452 height 44
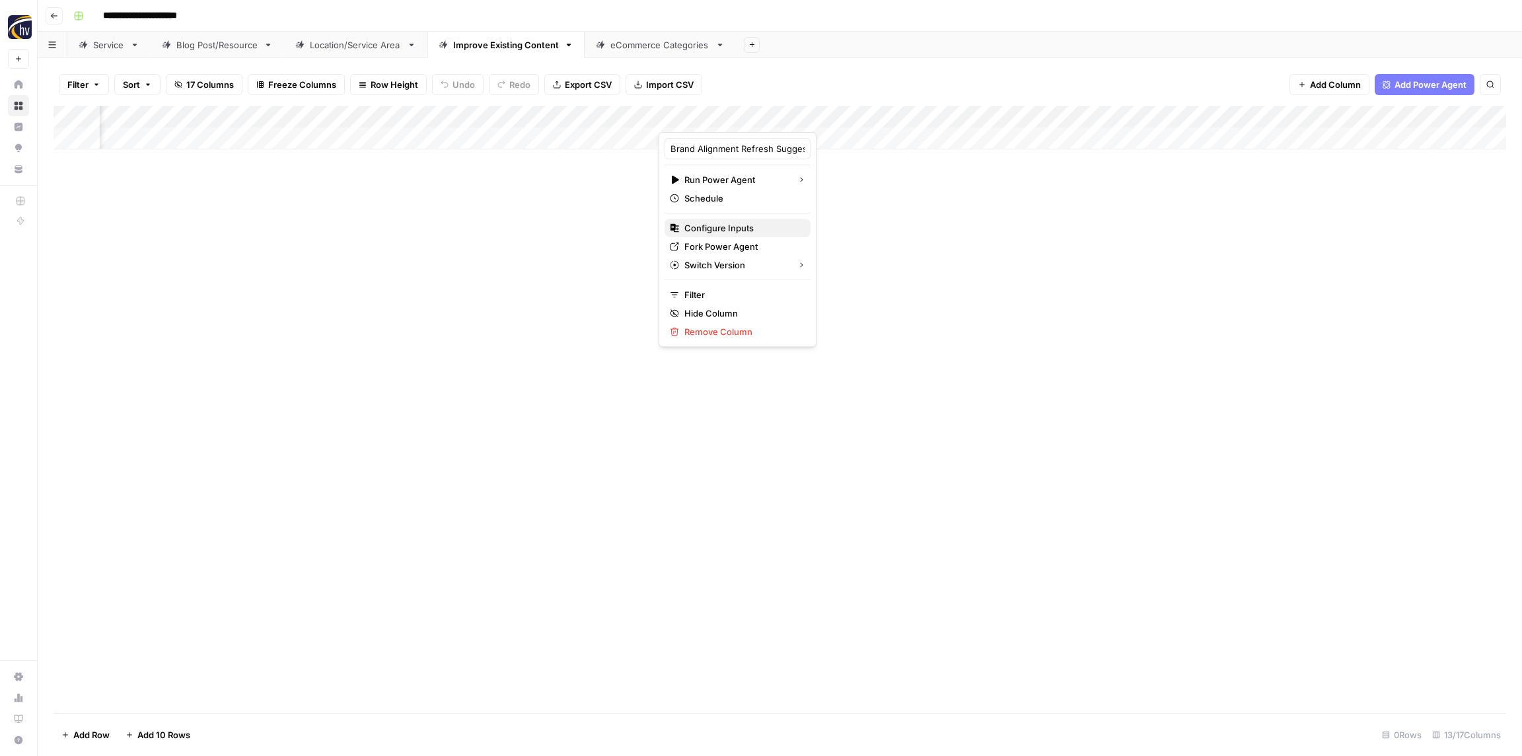
click at [720, 225] on span "Configure Inputs" at bounding box center [742, 227] width 116 height 13
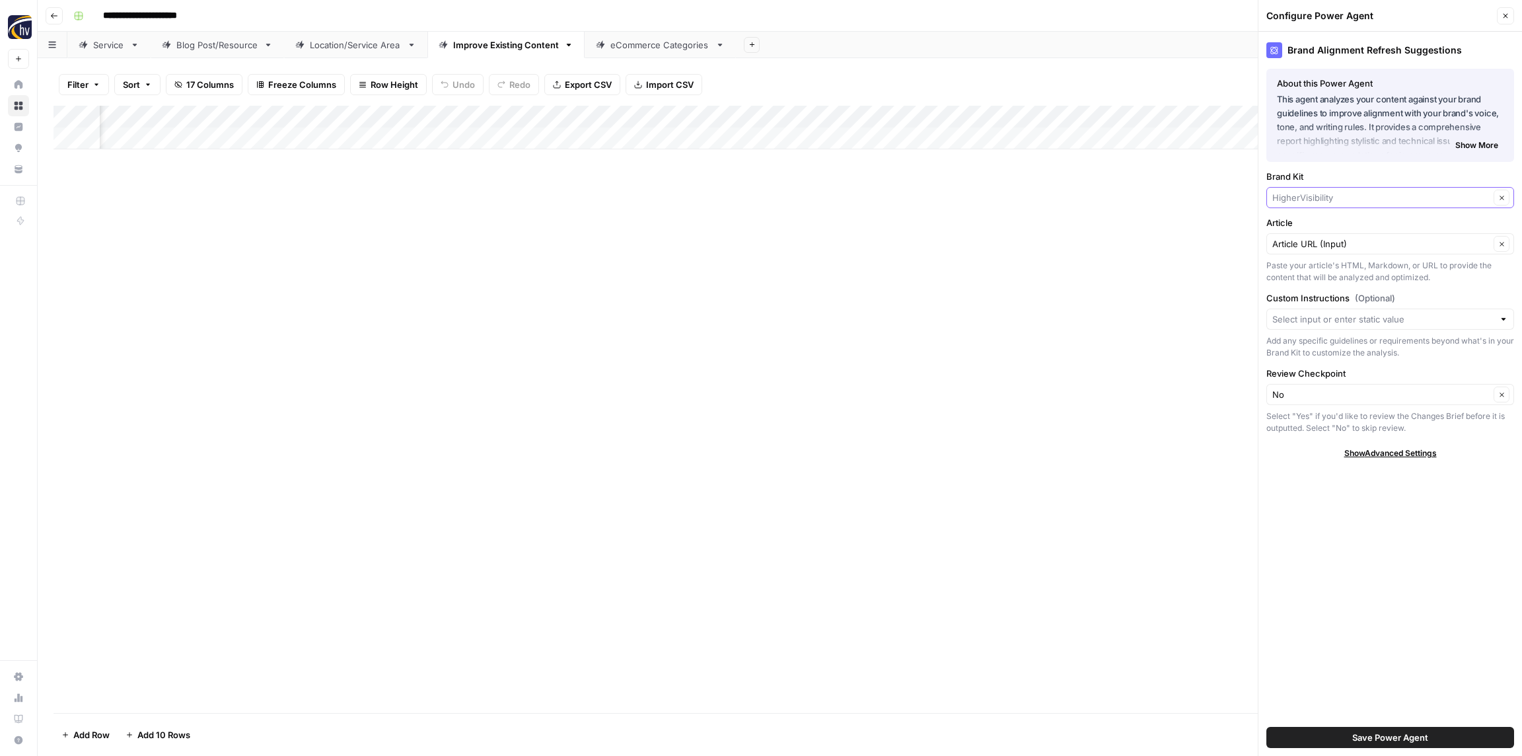
click at [1334, 196] on input "Brand Kit" at bounding box center [1380, 197] width 217 height 13
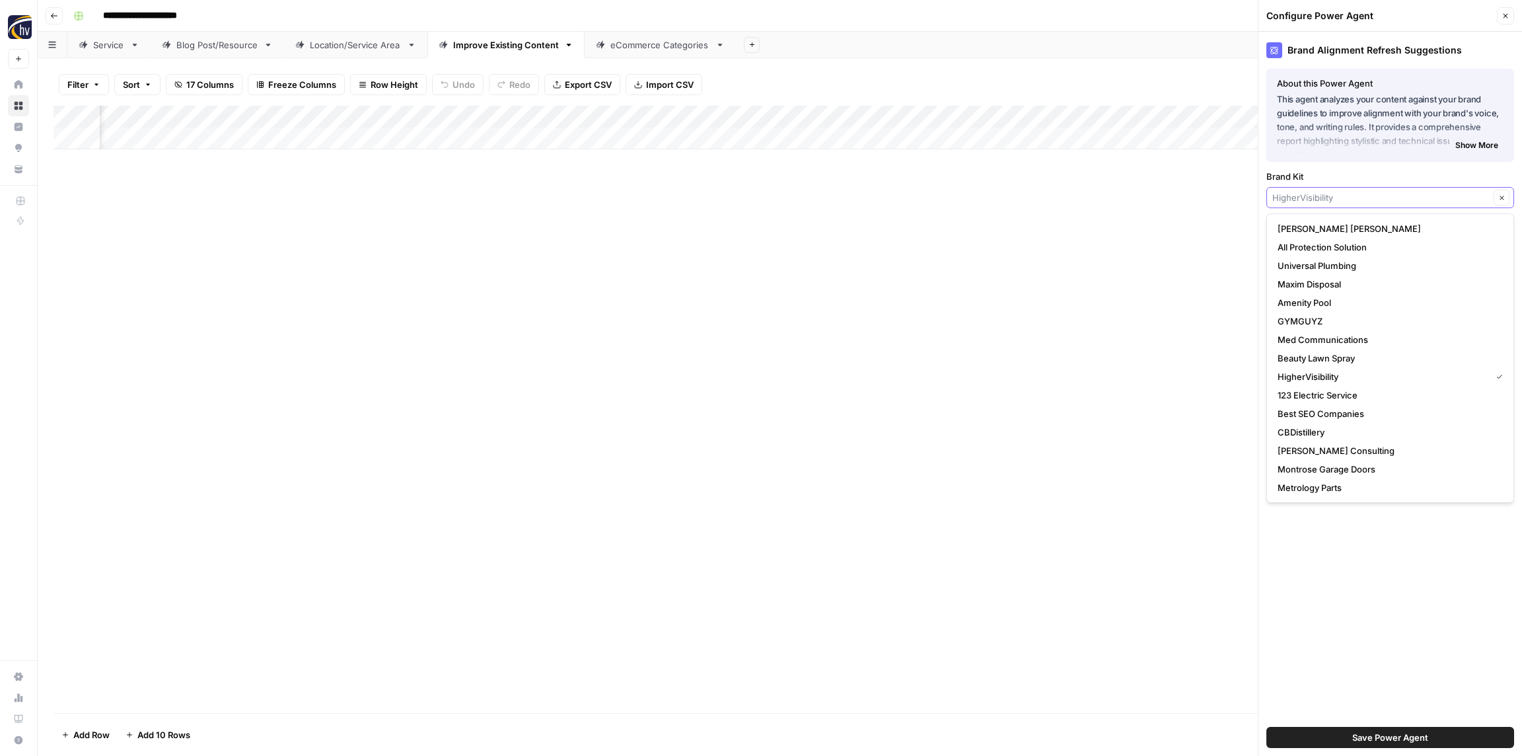
paste input "Resource Entertainment"
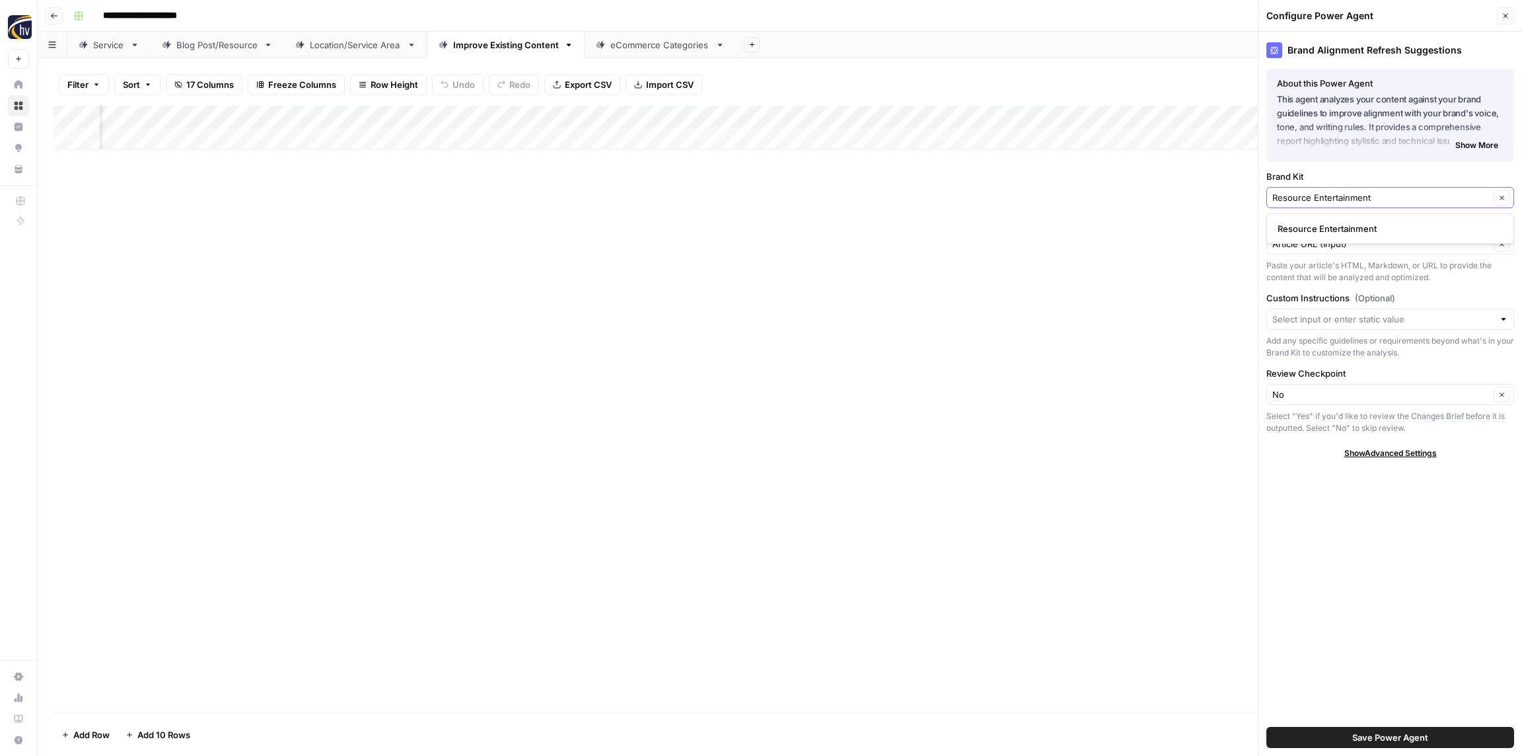
type input "Resource Entertainment"
click at [1324, 234] on span "Resource Entertainment" at bounding box center [1387, 228] width 220 height 13
click at [1380, 743] on span "Save Power Agent" at bounding box center [1390, 736] width 76 height 13
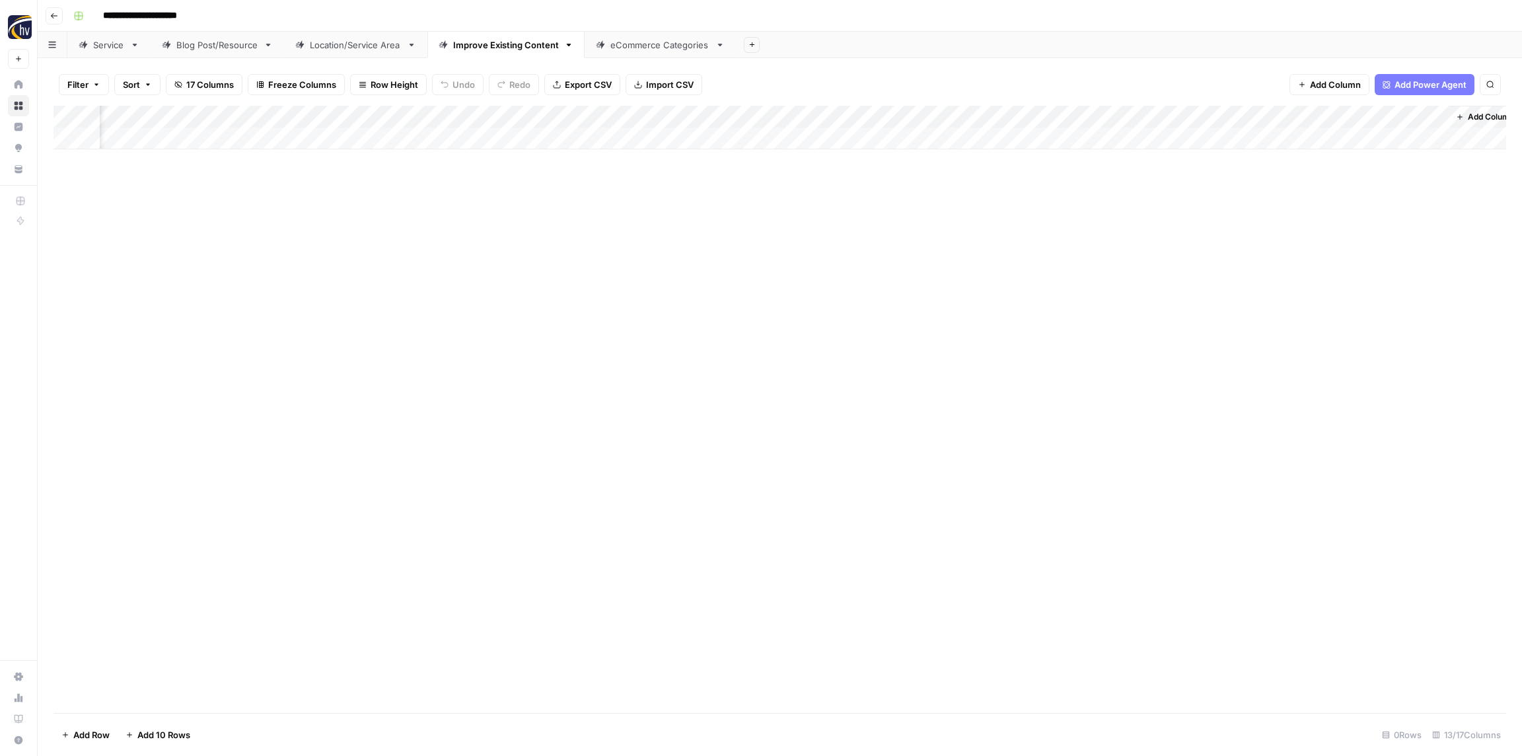
scroll to position [0, 828]
click at [754, 117] on div "Add Column" at bounding box center [779, 128] width 1452 height 44
click at [732, 231] on span "Configure Inputs" at bounding box center [730, 227] width 116 height 13
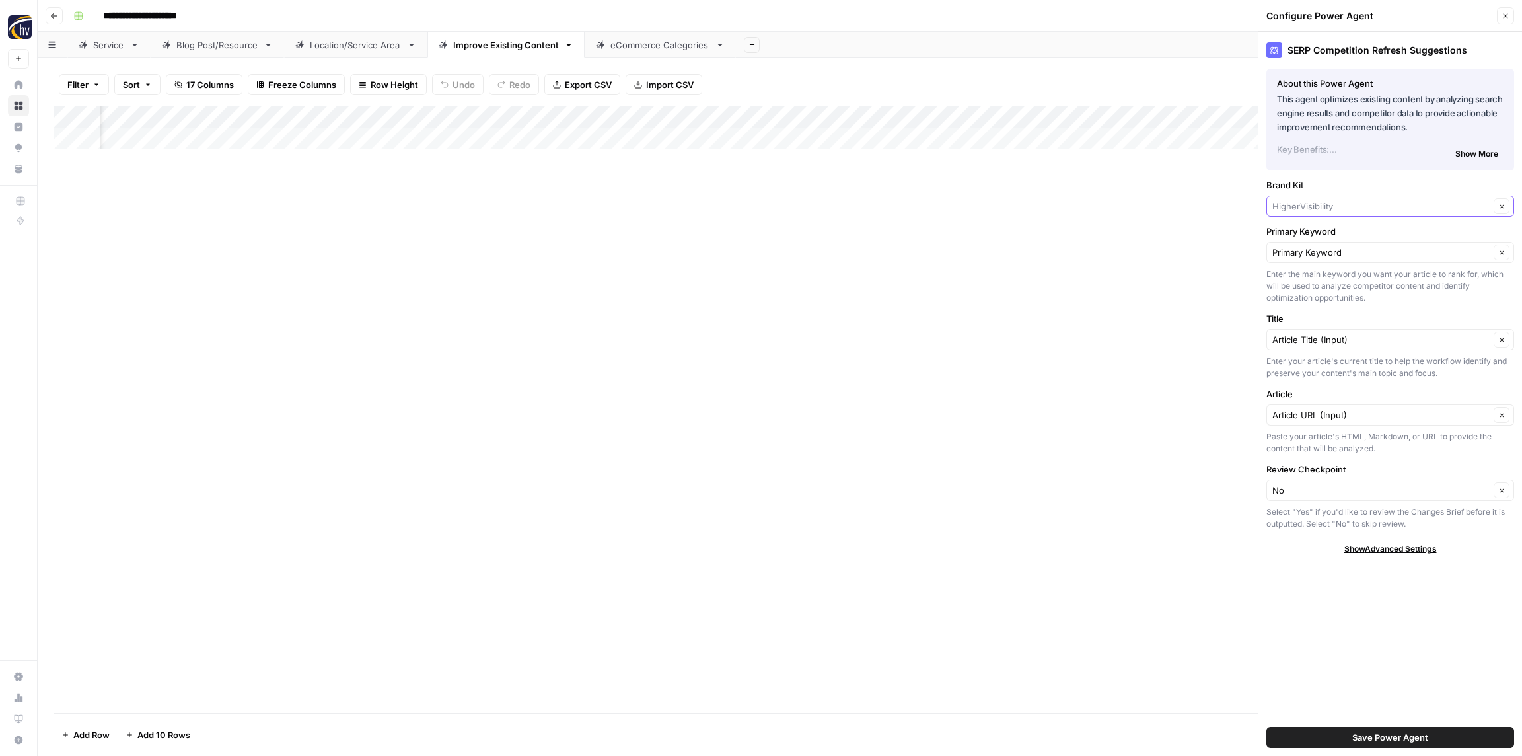
click at [1341, 204] on input "Brand Kit" at bounding box center [1380, 205] width 217 height 13
paste input "Resource Entertainment"
type input "Resource Entertainment"
click at [1340, 231] on span "Resource Entertainment" at bounding box center [1387, 237] width 220 height 13
click at [1420, 732] on span "Save Power Agent" at bounding box center [1390, 736] width 76 height 13
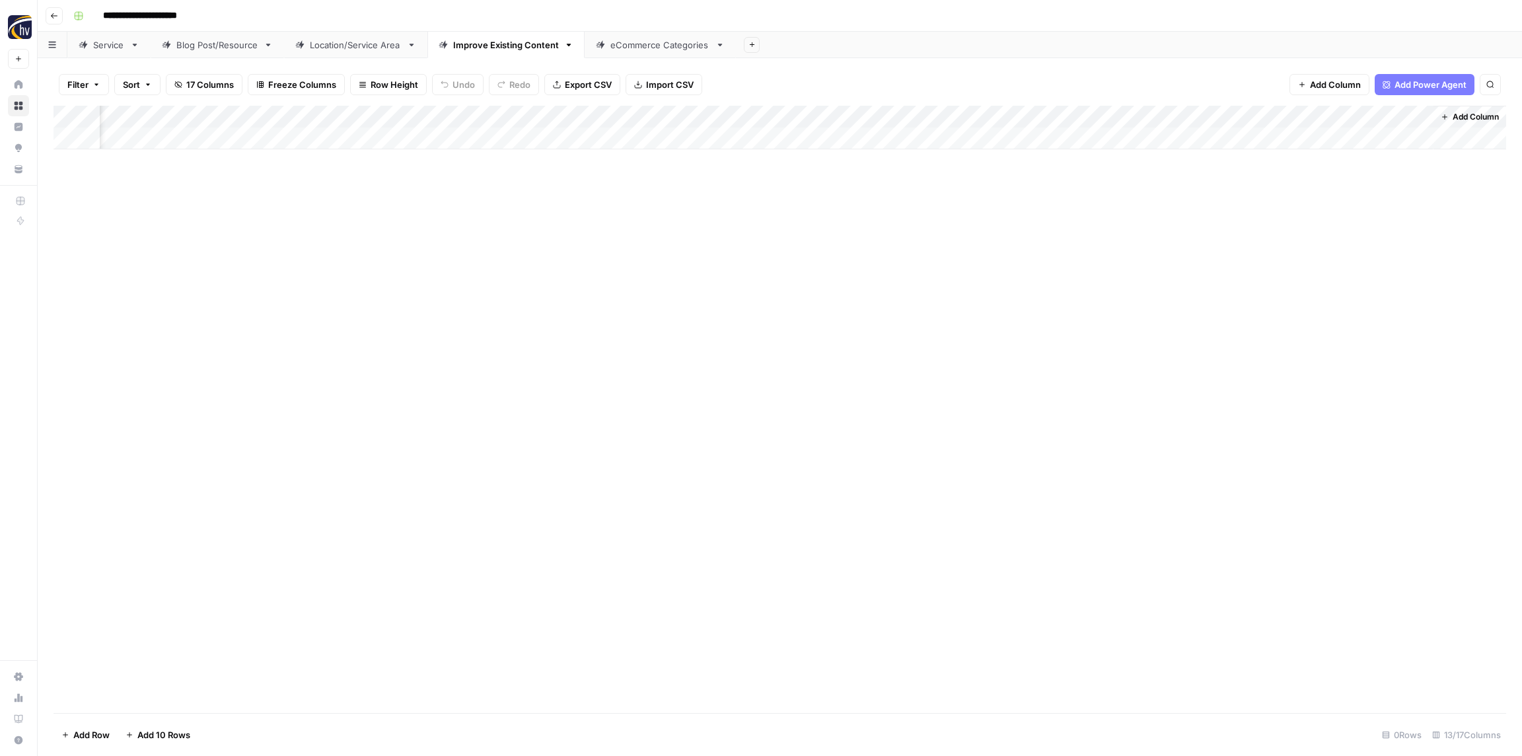
click at [1051, 124] on div "Add Column" at bounding box center [779, 128] width 1452 height 44
click at [1059, 231] on span "Configure Inputs" at bounding box center [1073, 227] width 116 height 13
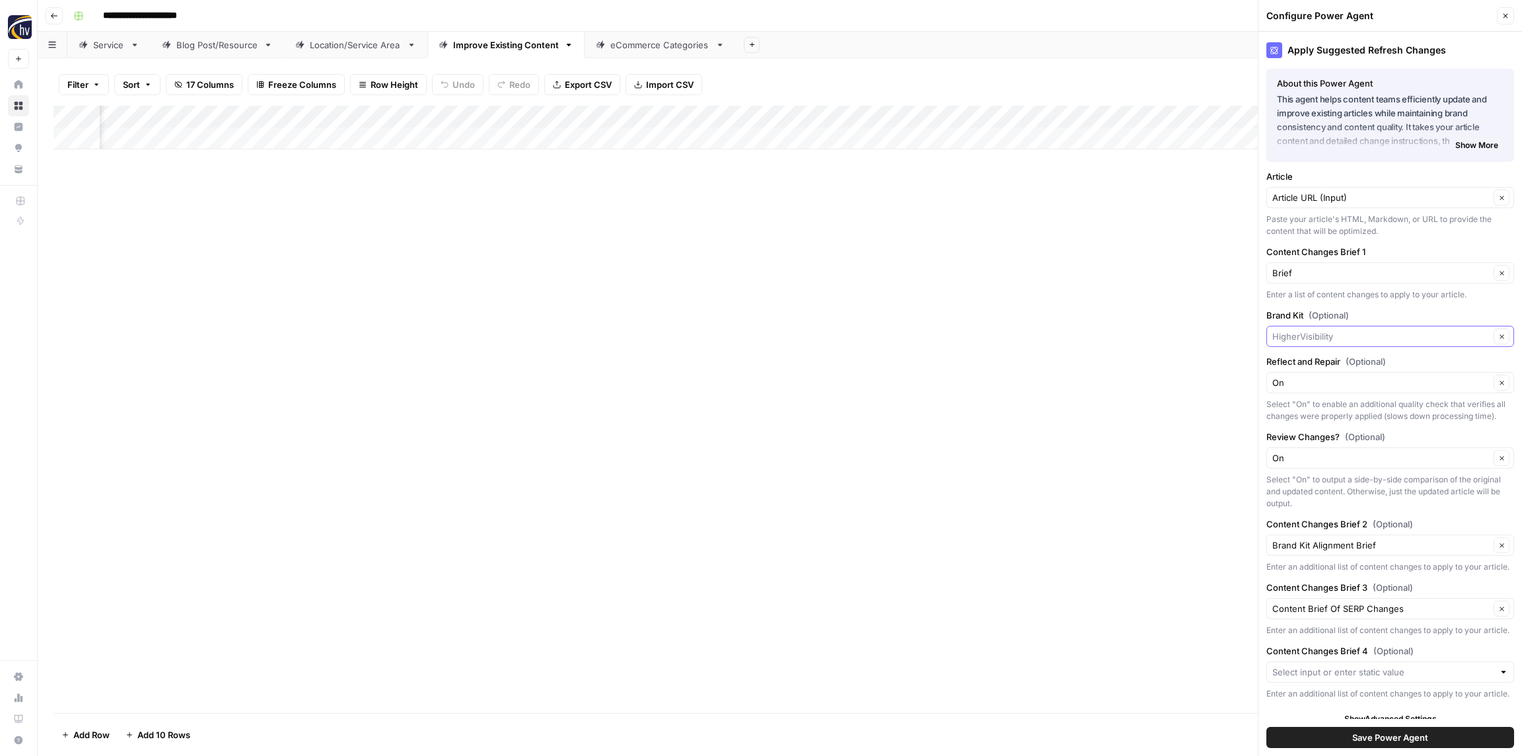
click at [1328, 336] on input "Brand Kit (Optional)" at bounding box center [1380, 336] width 217 height 13
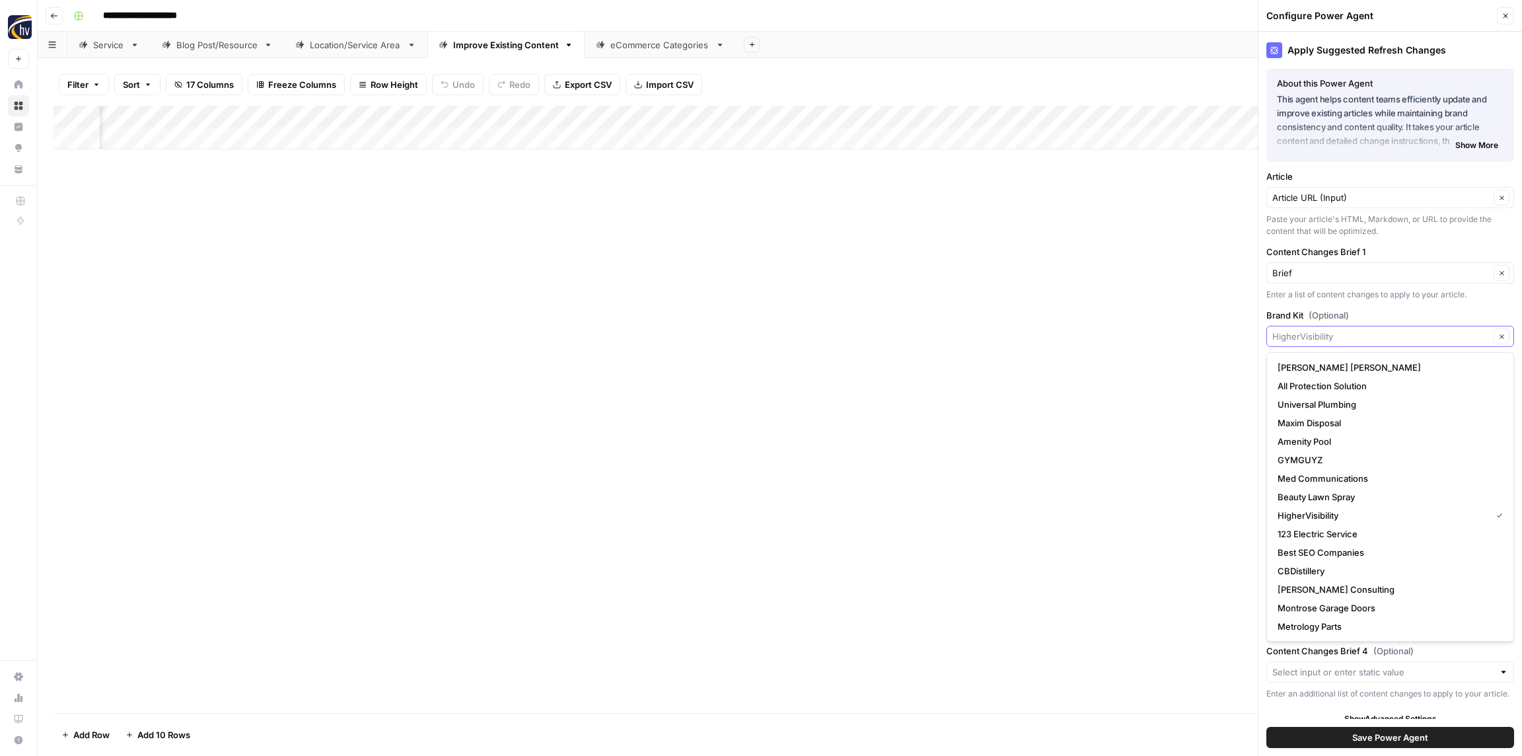
paste input "Resource Entertainment"
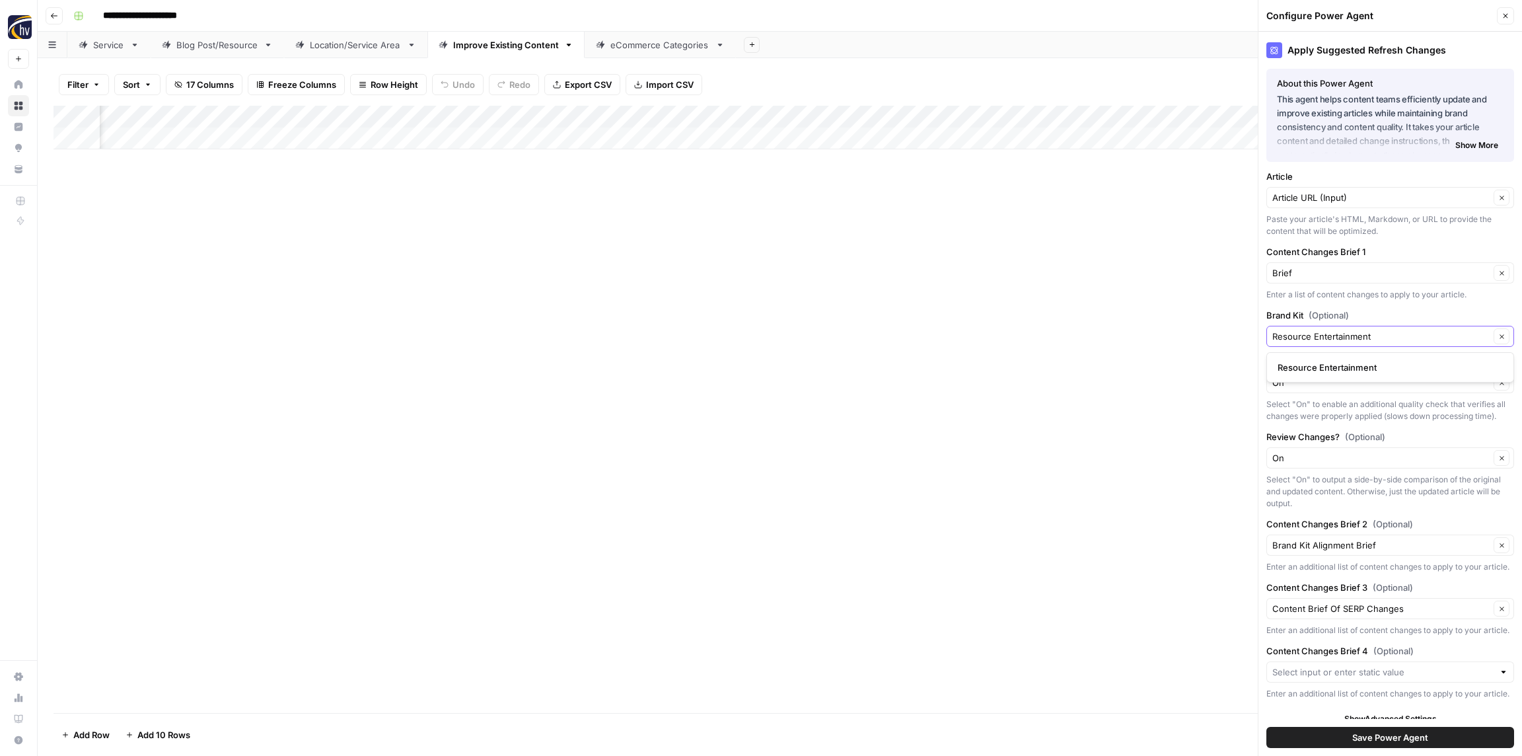
type input "Resource Entertainment"
click at [1332, 366] on span "Resource Entertainment" at bounding box center [1387, 367] width 220 height 13
click at [1432, 730] on button "Save Power Agent" at bounding box center [1390, 737] width 248 height 21
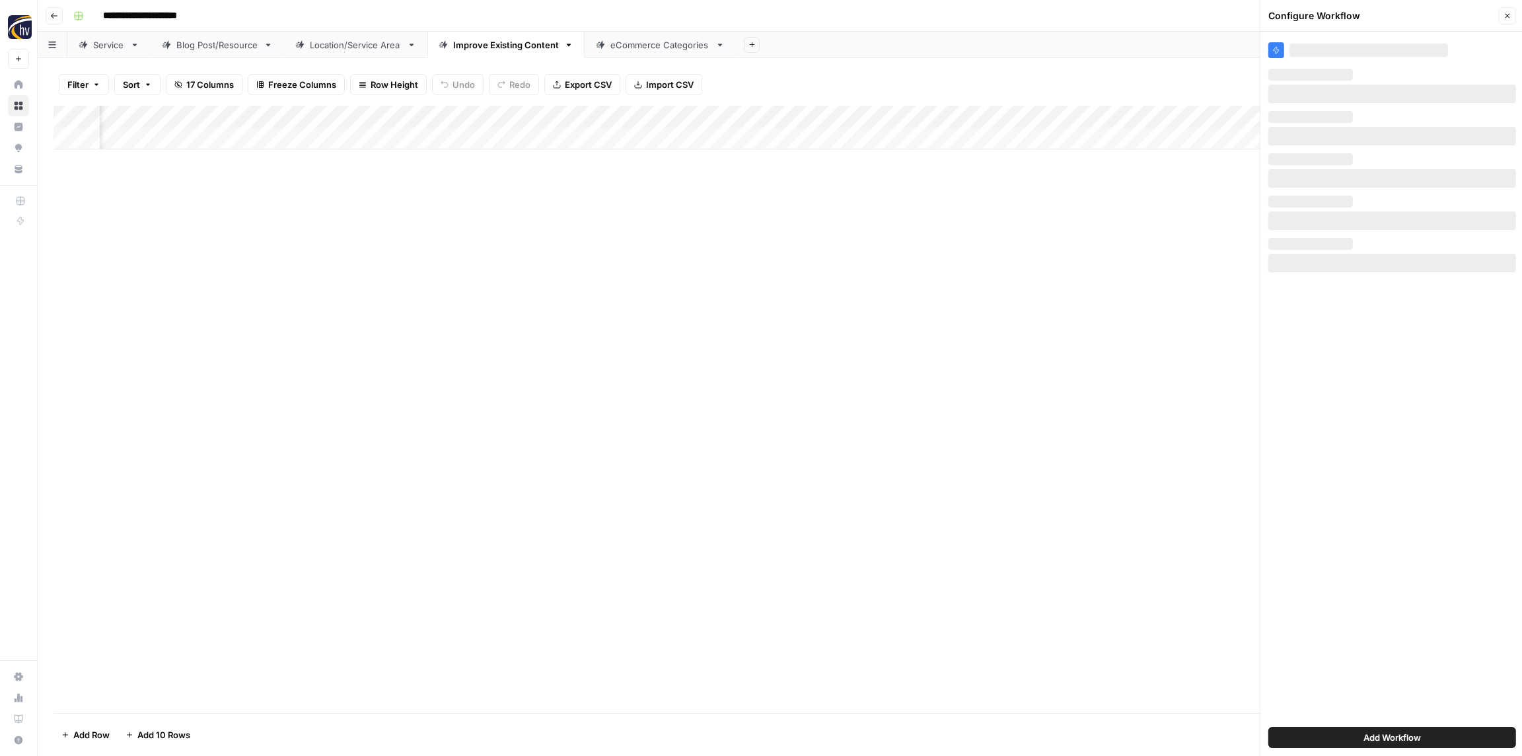
scroll to position [0, 0]
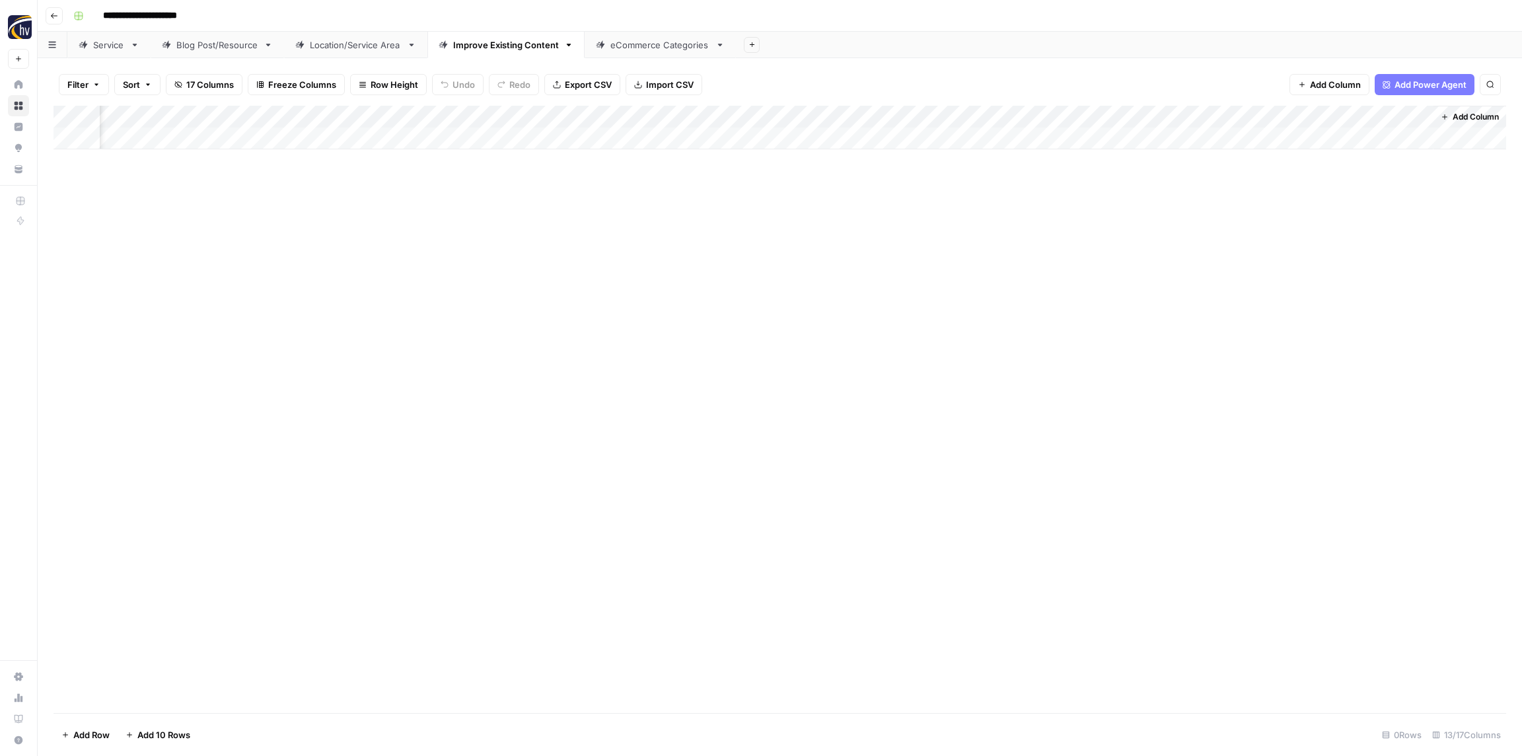
click at [679, 50] on div "eCommerce Categories" at bounding box center [660, 44] width 100 height 13
click at [522, 121] on div "Add Column" at bounding box center [779, 128] width 1452 height 44
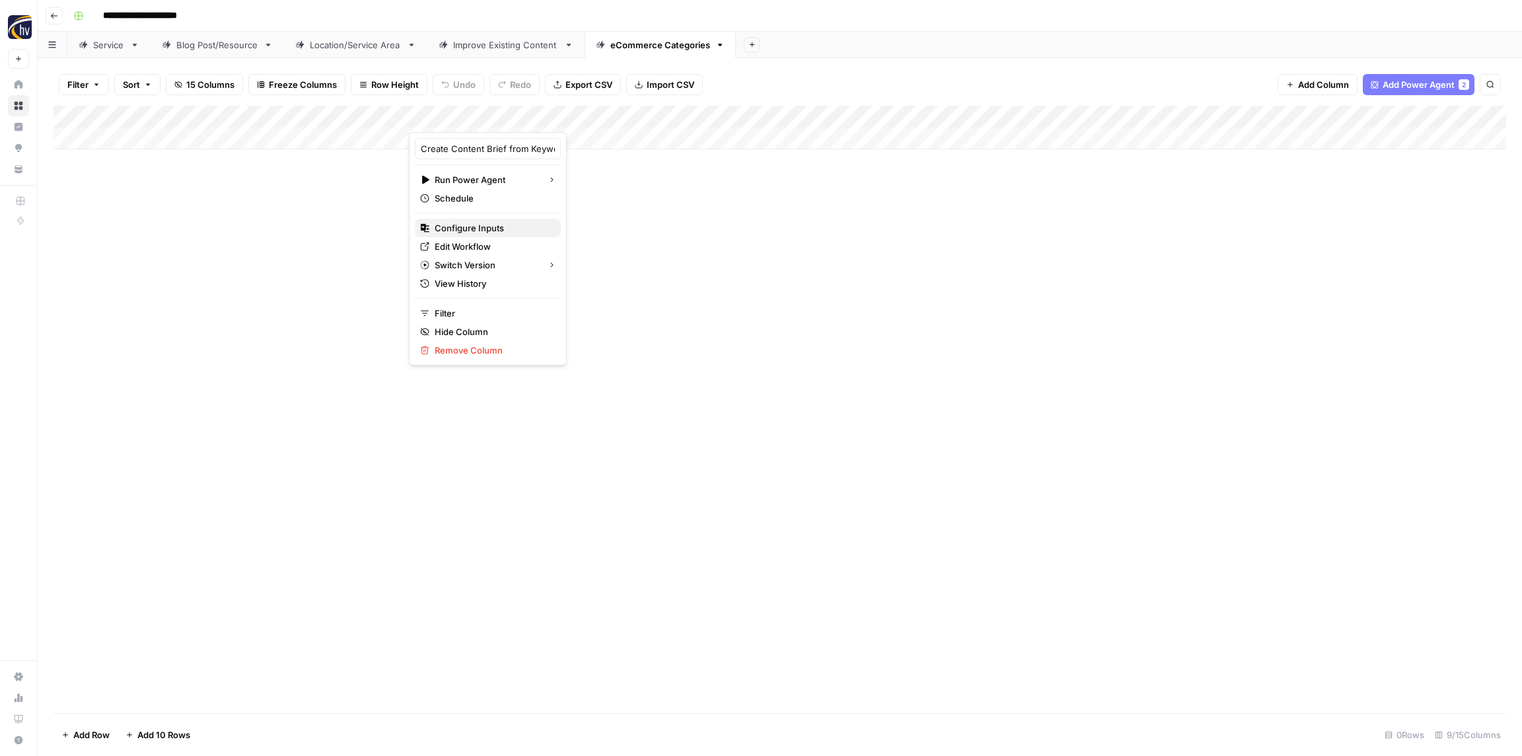
drag, startPoint x: 503, startPoint y: 225, endPoint x: 495, endPoint y: 221, distance: 8.6
click at [503, 225] on span "Configure Inputs" at bounding box center [493, 227] width 116 height 13
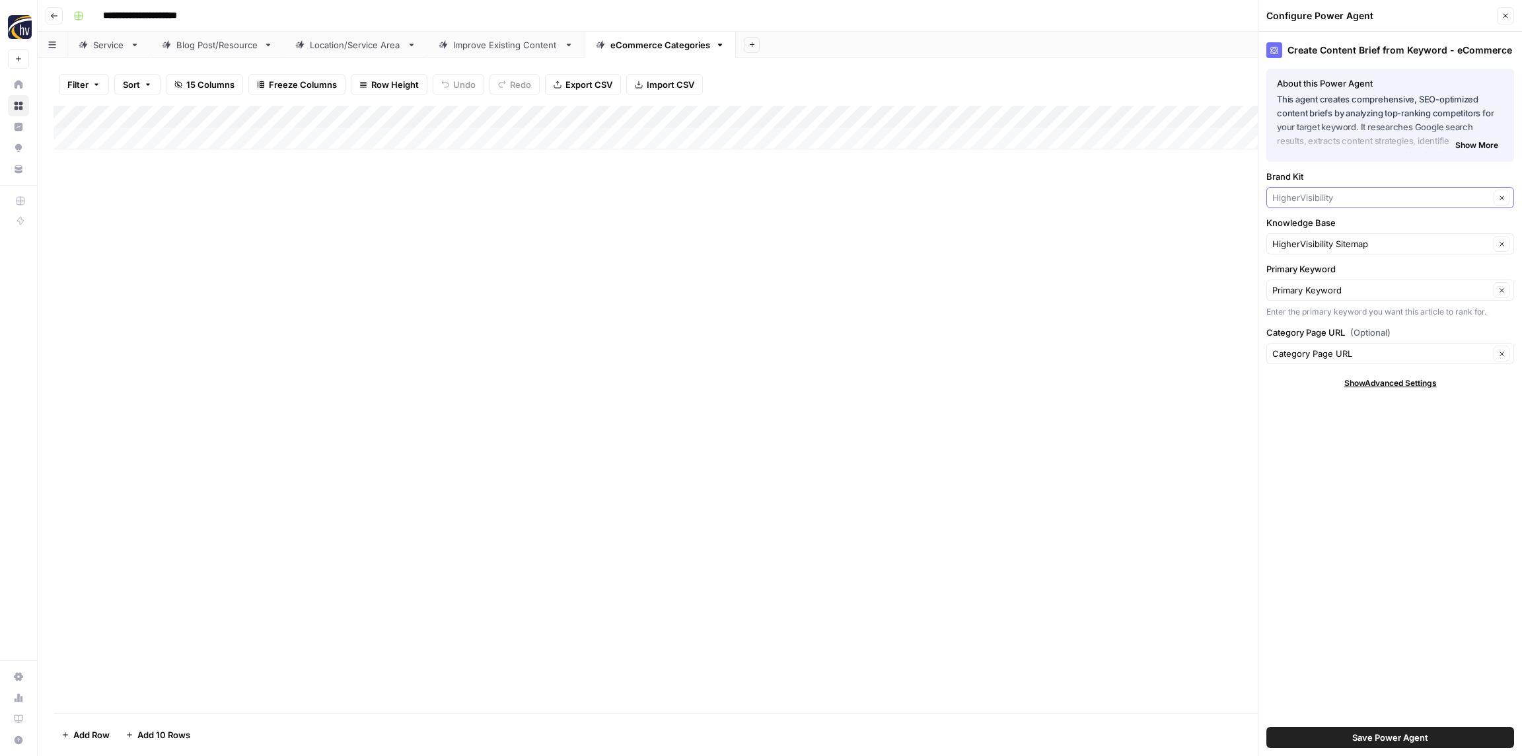
click at [1324, 194] on input "Brand Kit" at bounding box center [1380, 197] width 217 height 13
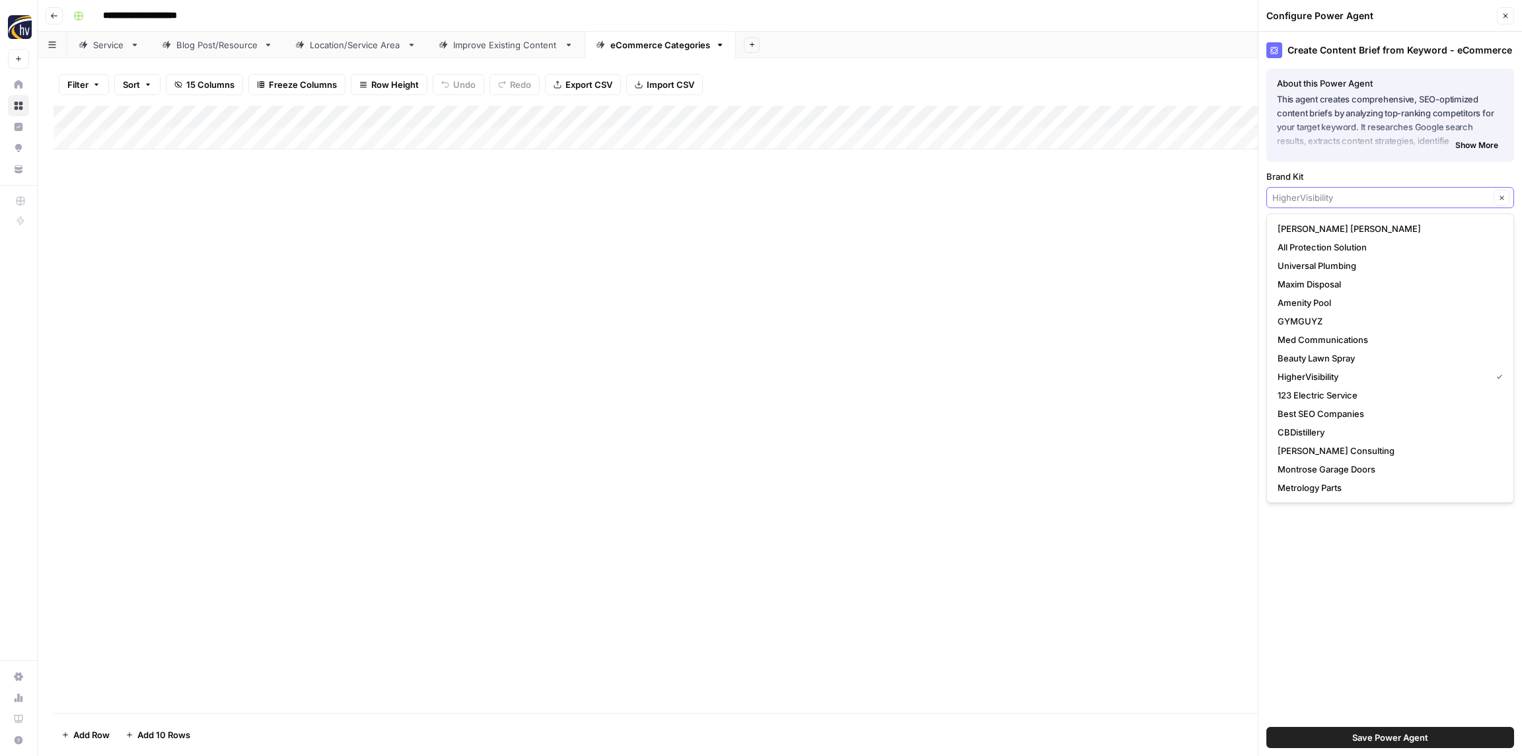
paste input "Resource Entertainment"
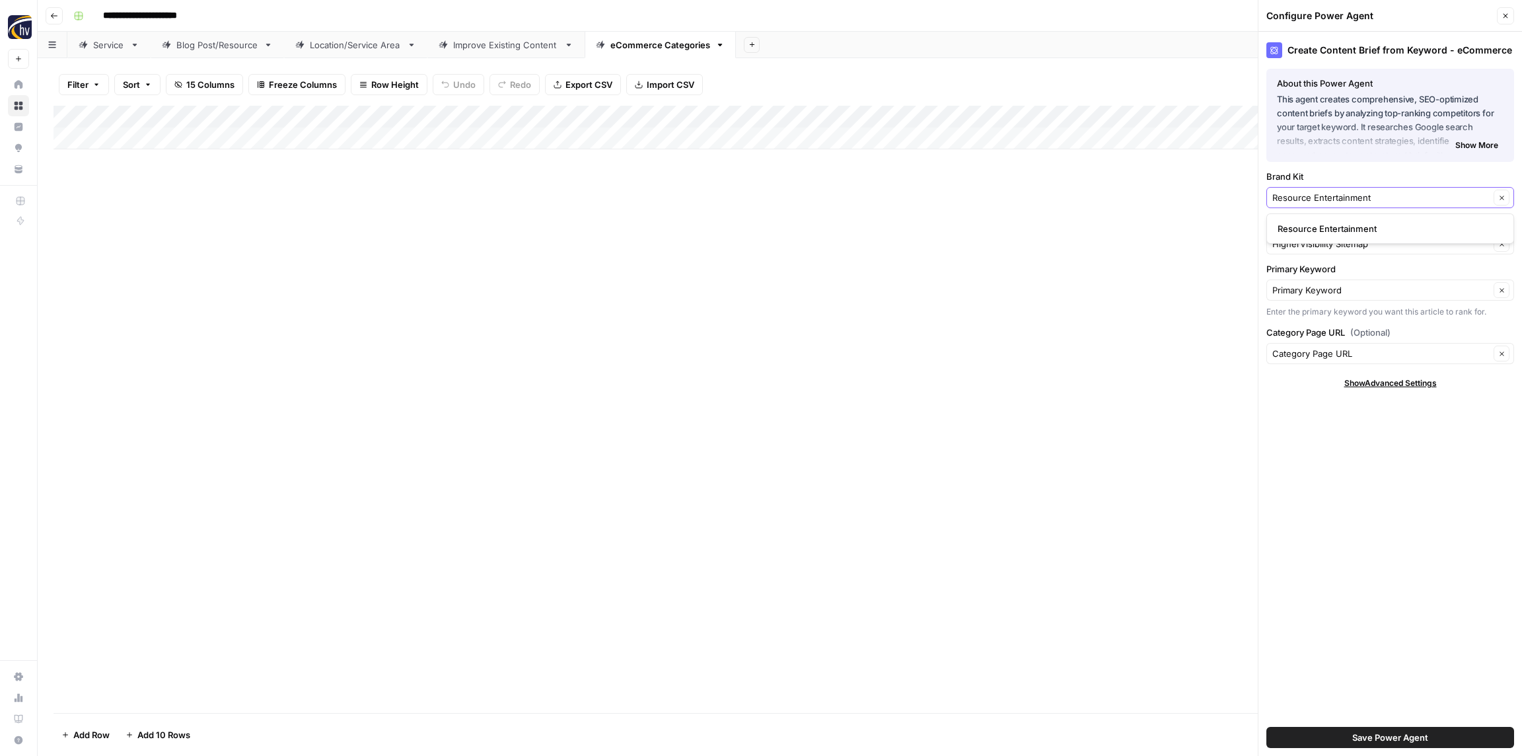
type input "Resource Entertainment"
click at [1343, 228] on span "Resource Entertainment" at bounding box center [1387, 228] width 220 height 13
click at [1339, 245] on input "Knowledge Base" at bounding box center [1380, 243] width 217 height 13
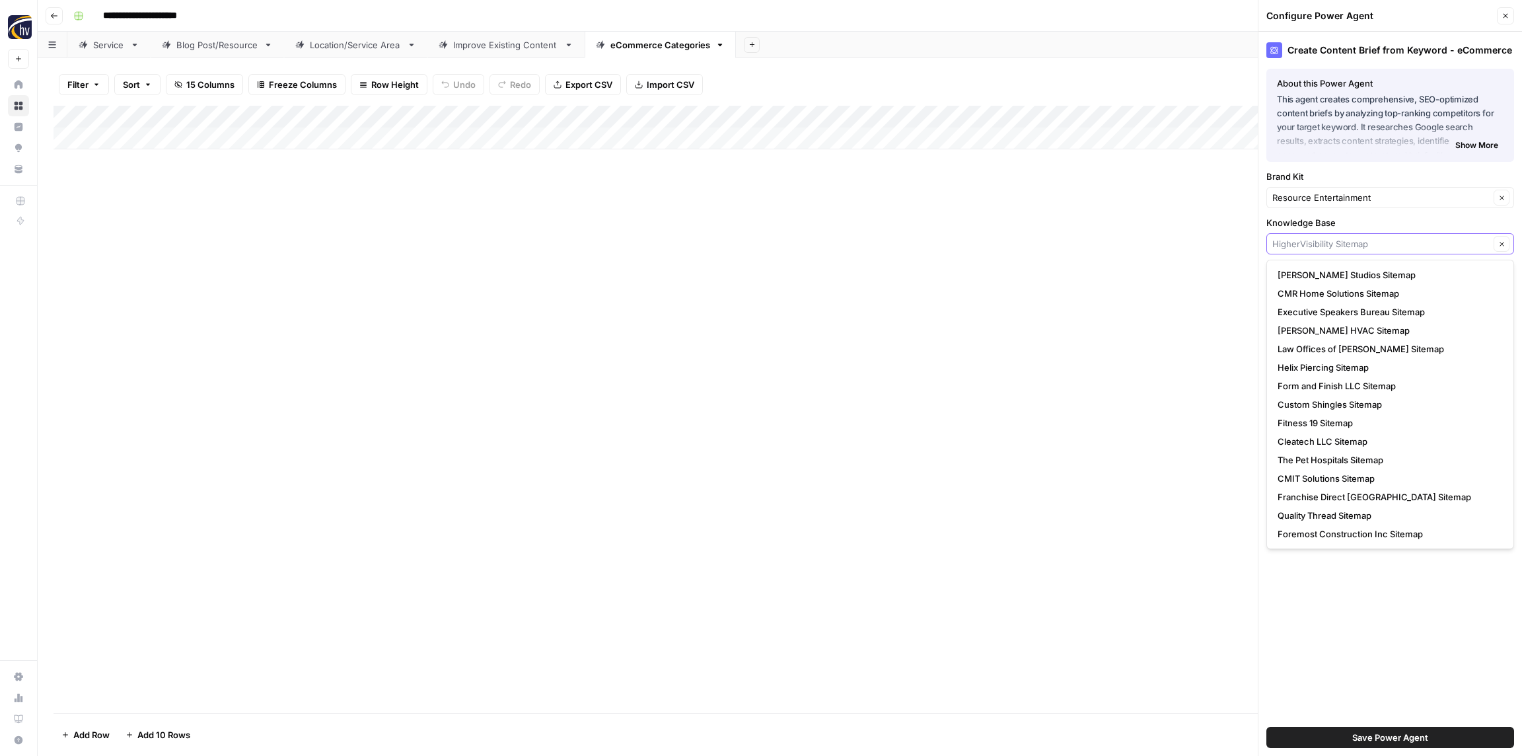
paste input "Resource Entertainment"
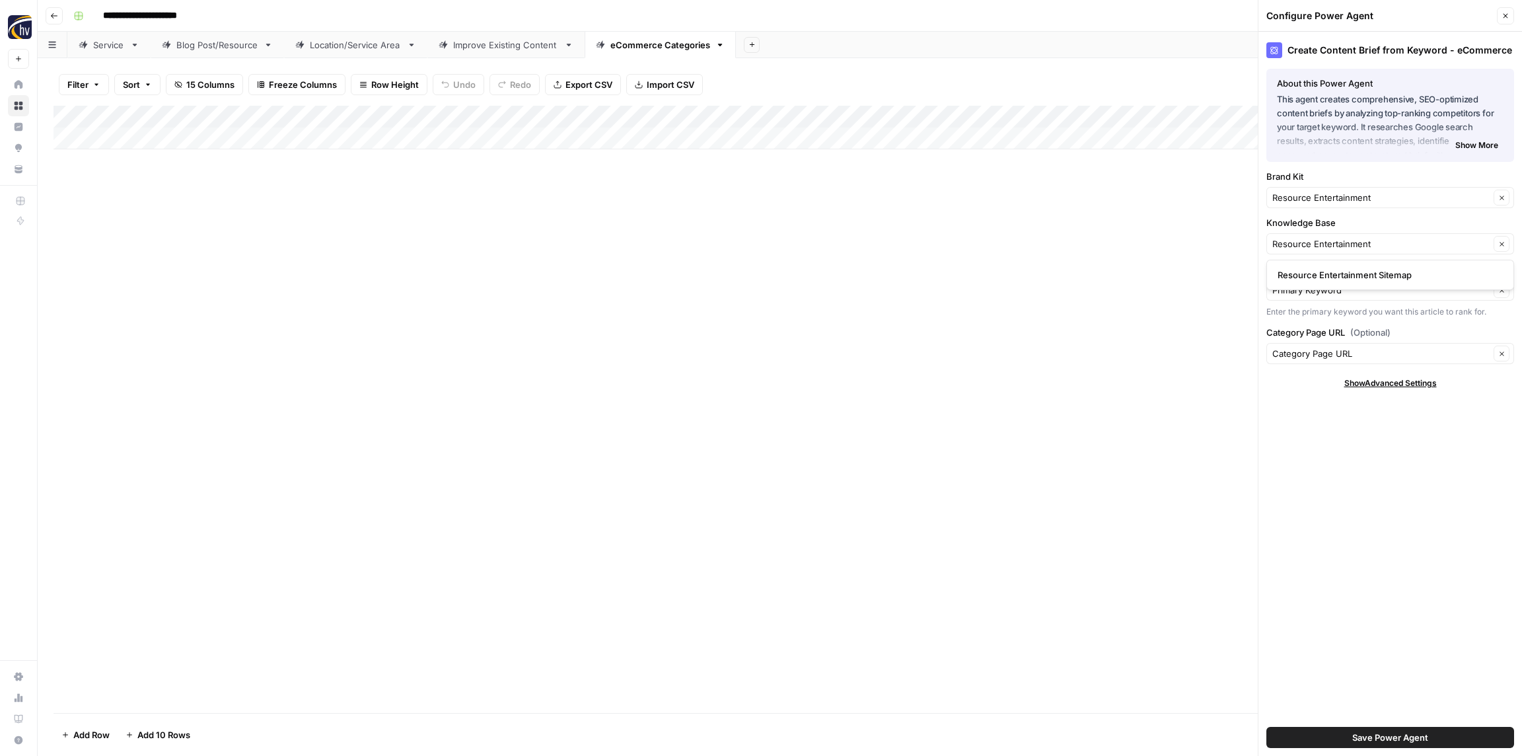
click at [1335, 283] on button "Resource Entertainment Sitemap" at bounding box center [1390, 275] width 236 height 18
type input "Resource Entertainment Sitemap"
click at [1402, 742] on span "Save Power Agent" at bounding box center [1390, 736] width 76 height 13
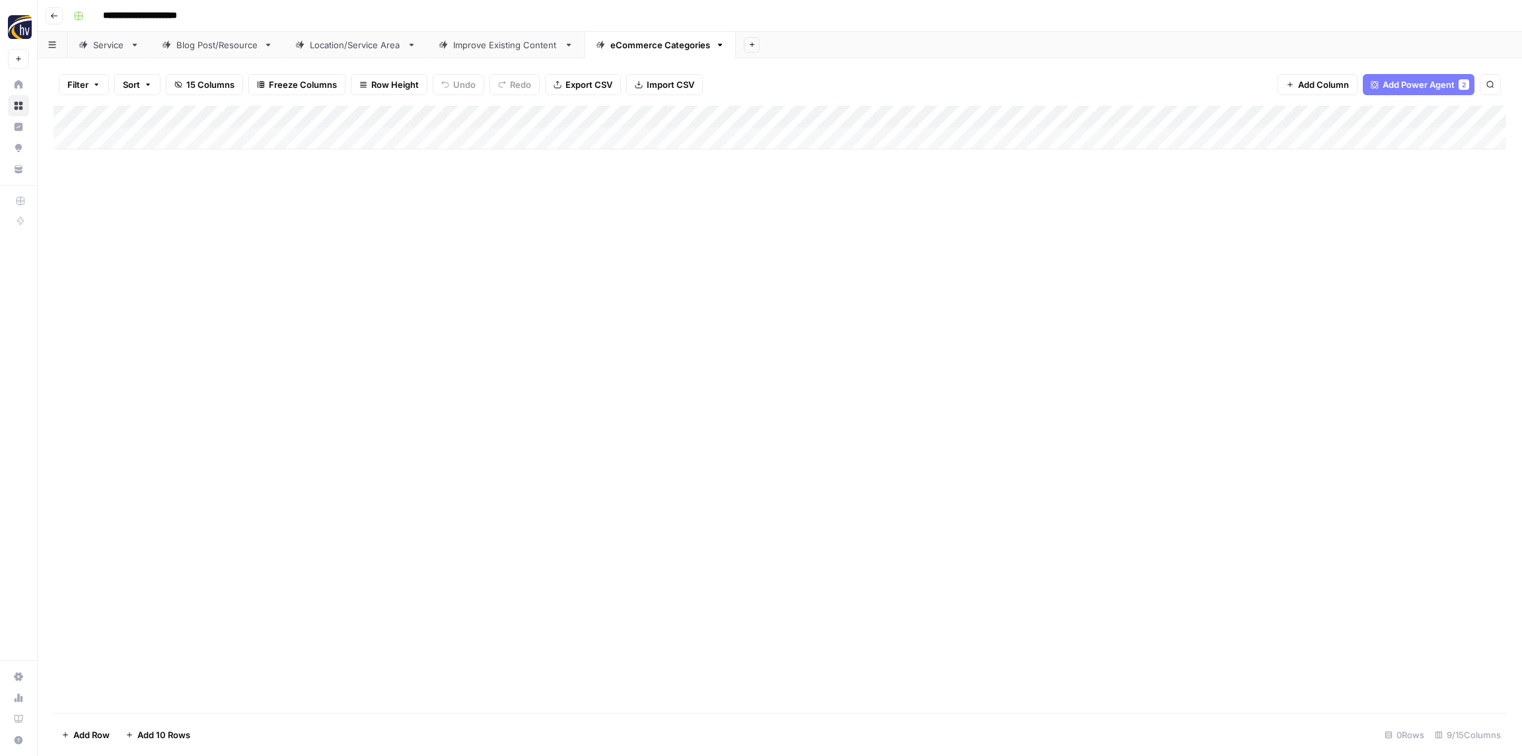
click at [1244, 115] on div "Add Column" at bounding box center [779, 128] width 1452 height 44
click at [1213, 236] on button "Configure Inputs" at bounding box center [1228, 228] width 146 height 18
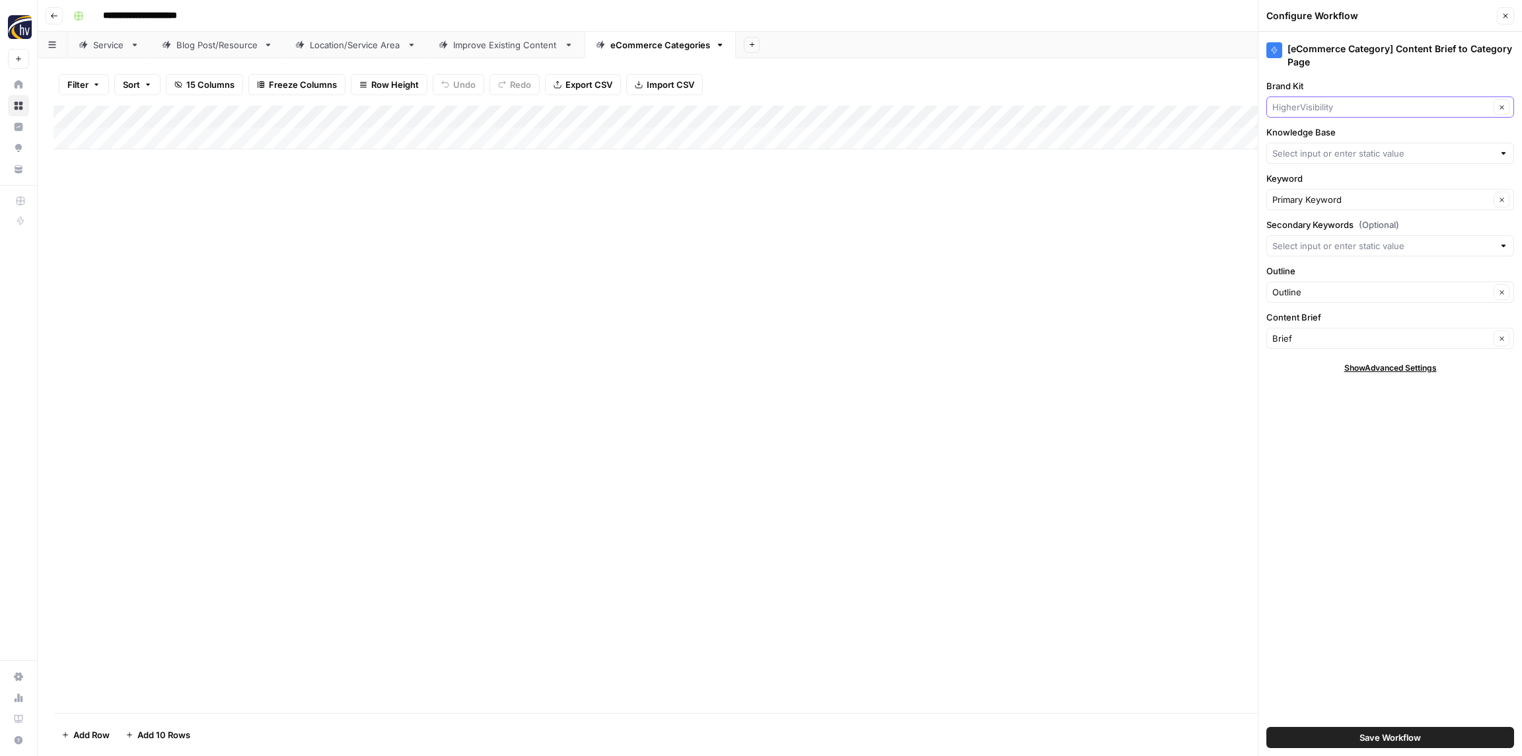
click at [1320, 106] on input "Brand Kit" at bounding box center [1380, 106] width 217 height 13
paste input "Resource Entertainment"
type input "Resource Entertainment"
click at [1318, 134] on span "Resource Entertainment" at bounding box center [1387, 137] width 220 height 13
click at [1316, 155] on input "Knowledge Base" at bounding box center [1382, 153] width 221 height 13
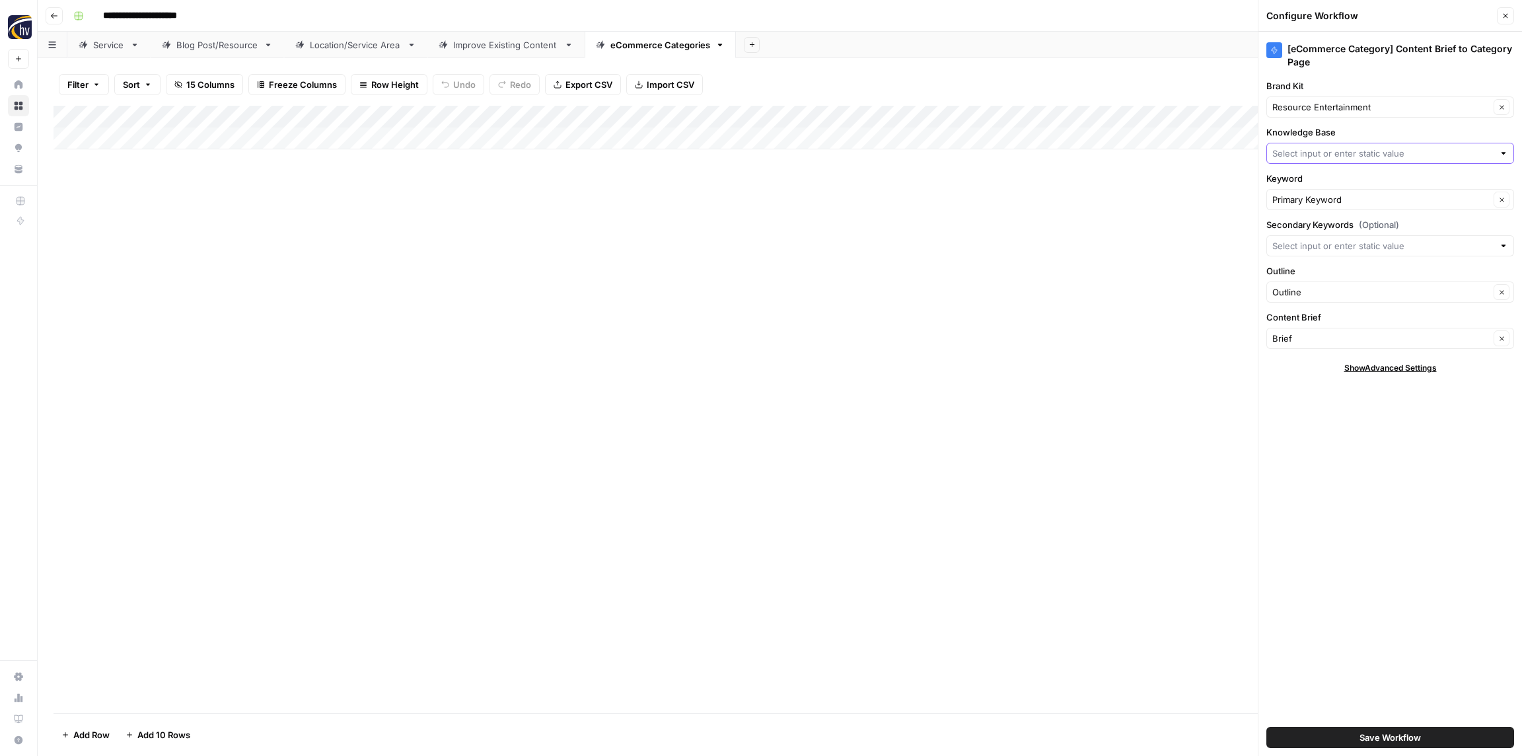
paste input "Resource Entertainment"
click at [1316, 188] on span "Resource Entertainment Sitemap" at bounding box center [1387, 184] width 220 height 13
type input "Resource Entertainment Sitemap"
click at [1392, 736] on span "Save Workflow" at bounding box center [1389, 736] width 61 height 13
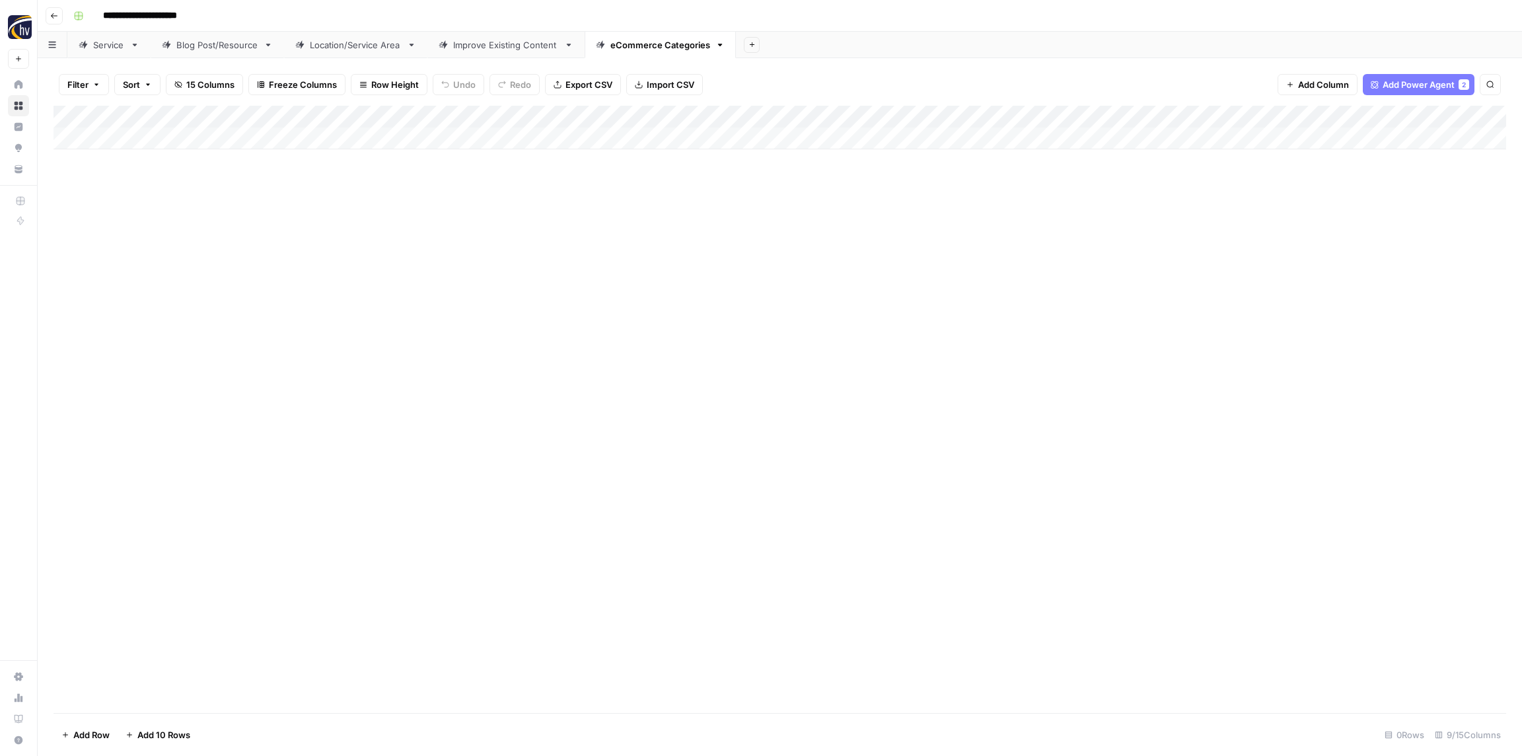
click at [55, 15] on icon "button" at bounding box center [54, 15] width 7 height 5
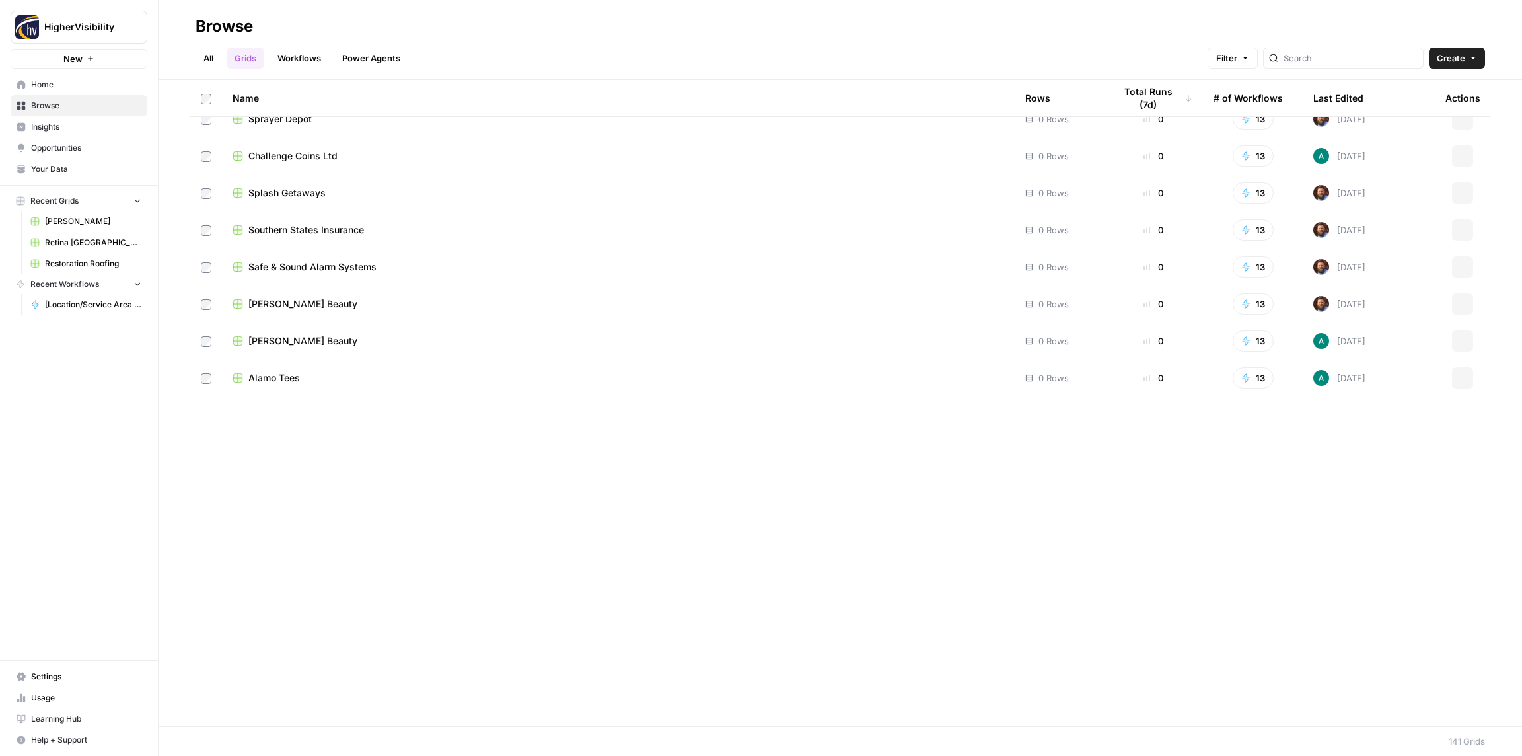
scroll to position [4606, 0]
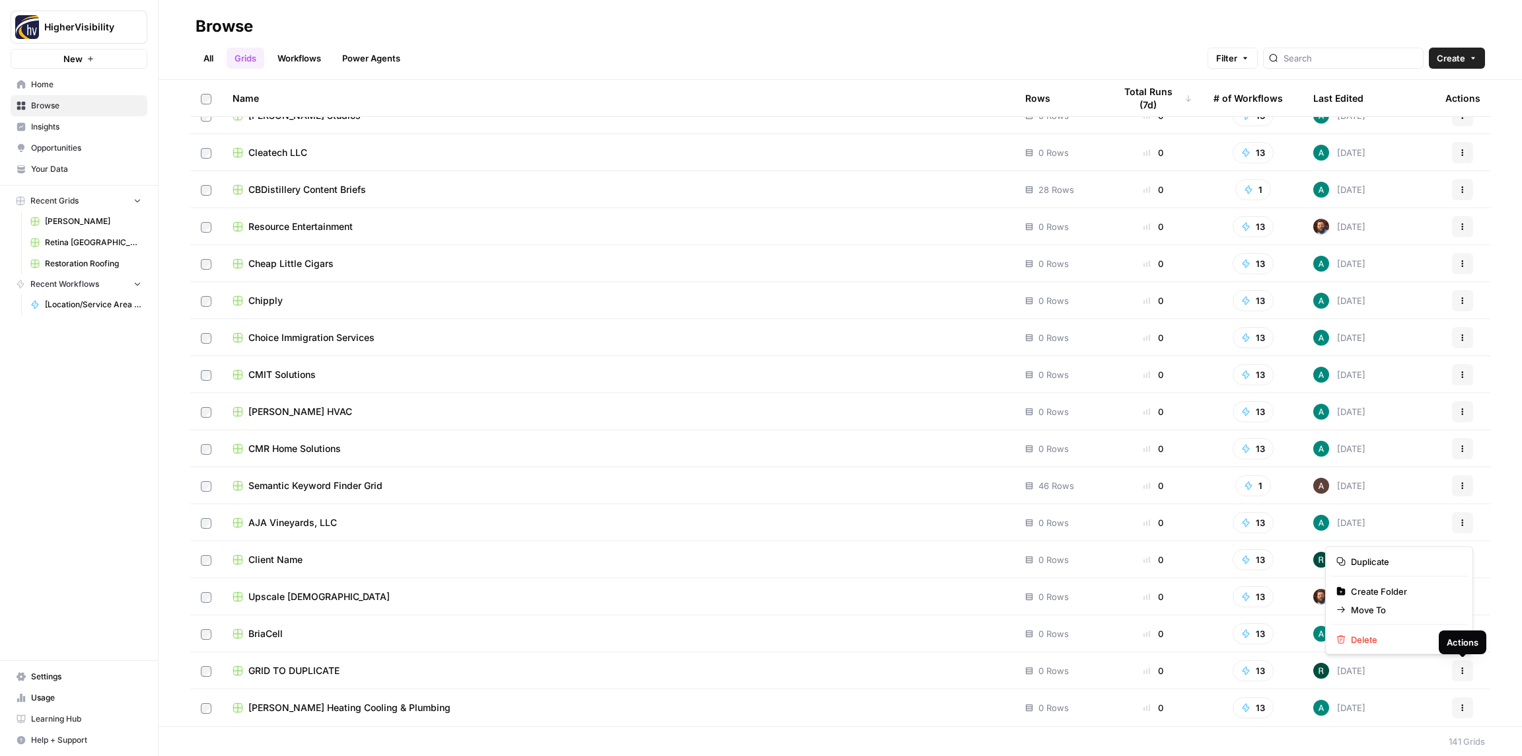
click at [1468, 672] on button "Actions" at bounding box center [1462, 670] width 21 height 21
click at [1378, 557] on span "Duplicate" at bounding box center [1404, 561] width 106 height 13
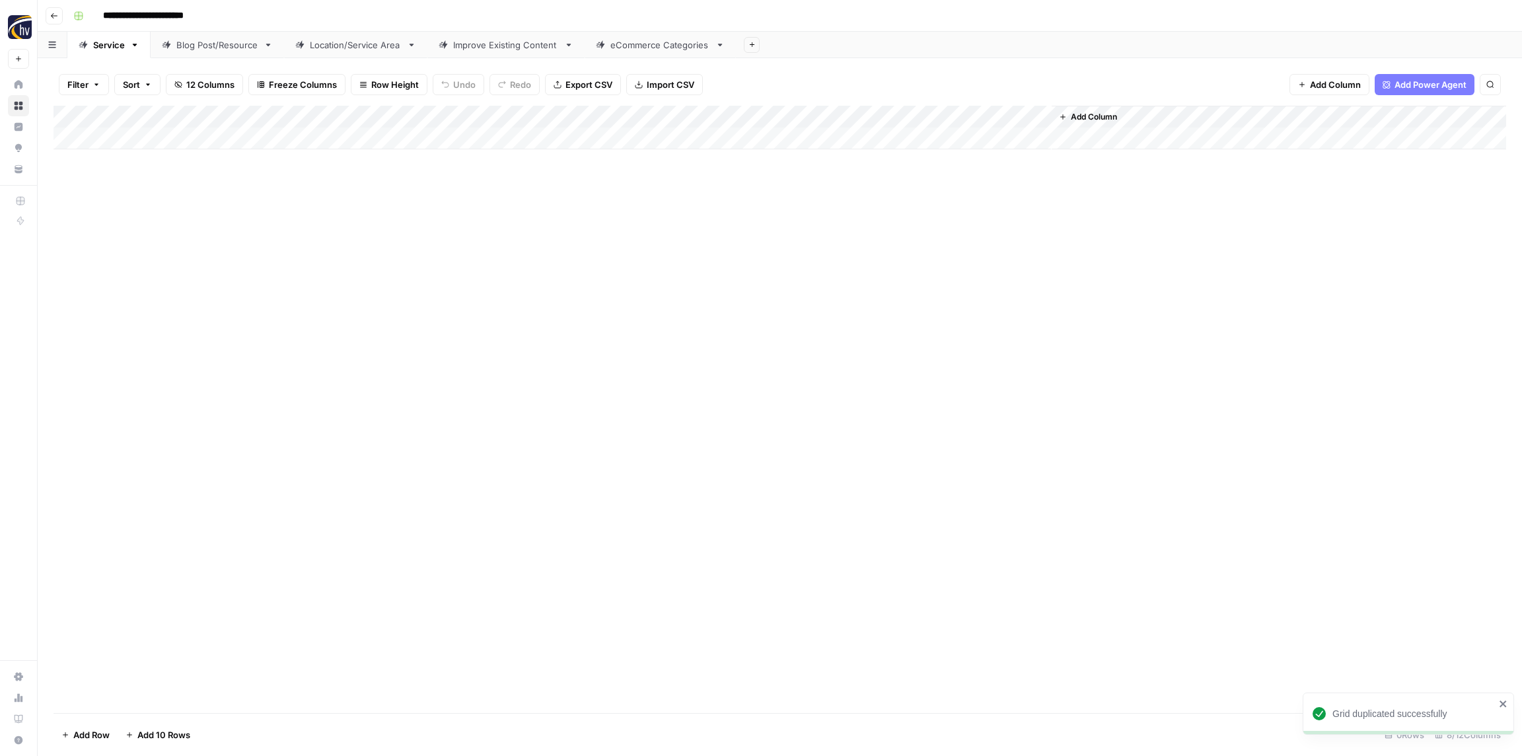
click at [185, 15] on input "**********" at bounding box center [165, 15] width 136 height 21
paste input
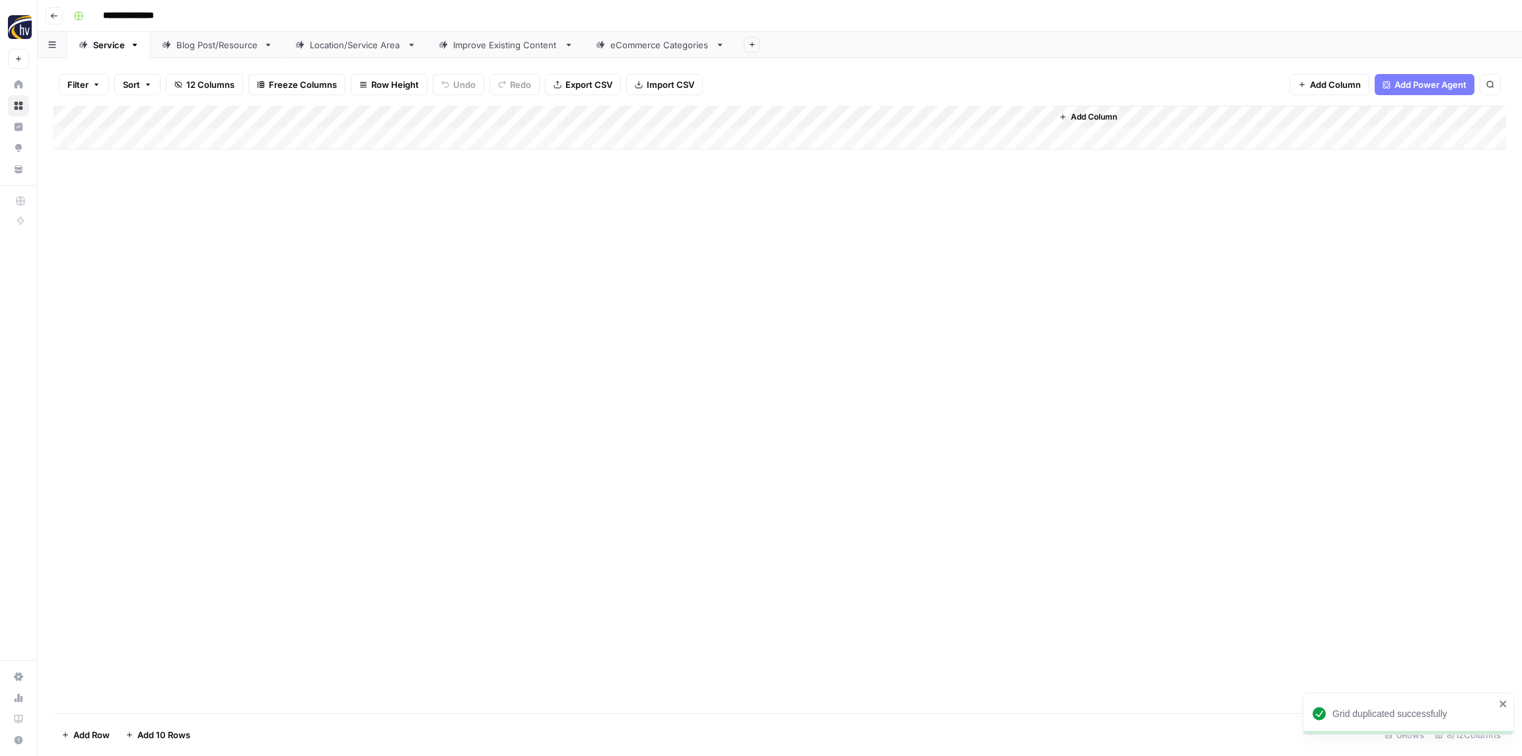
type input "**********"
click at [251, 192] on div "Add Column" at bounding box center [779, 409] width 1452 height 607
click at [255, 119] on div "Add Column" at bounding box center [779, 128] width 1452 height 44
click at [279, 223] on span "Configure Inputs" at bounding box center [302, 227] width 116 height 13
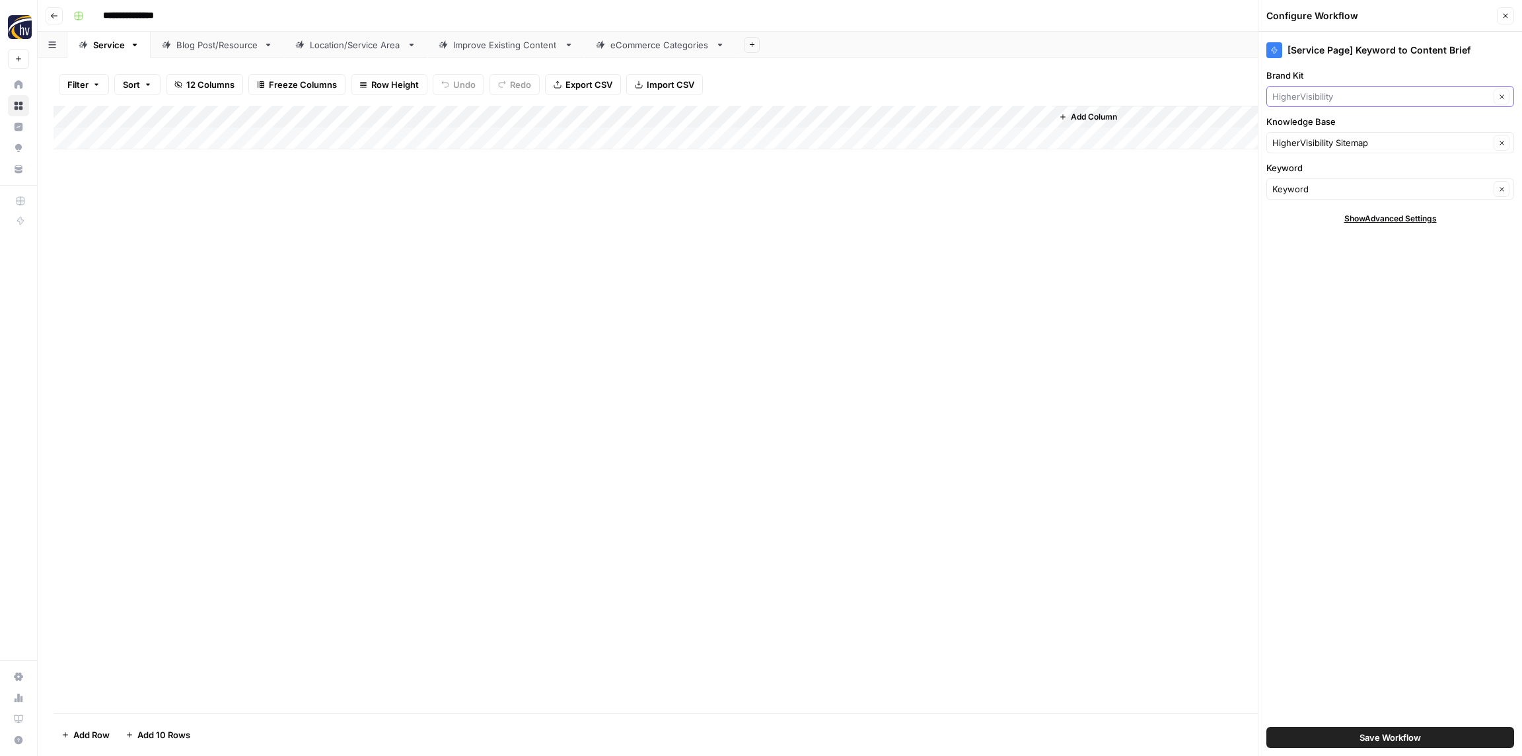
click at [1396, 97] on input "Brand Kit" at bounding box center [1380, 96] width 217 height 13
paste input "RenoPro Gallery"
type input "RenoPro Gallery"
click at [1366, 127] on span "RenoPro Gallery" at bounding box center [1387, 127] width 220 height 13
click at [1343, 142] on input "Knowledge Base" at bounding box center [1380, 142] width 217 height 13
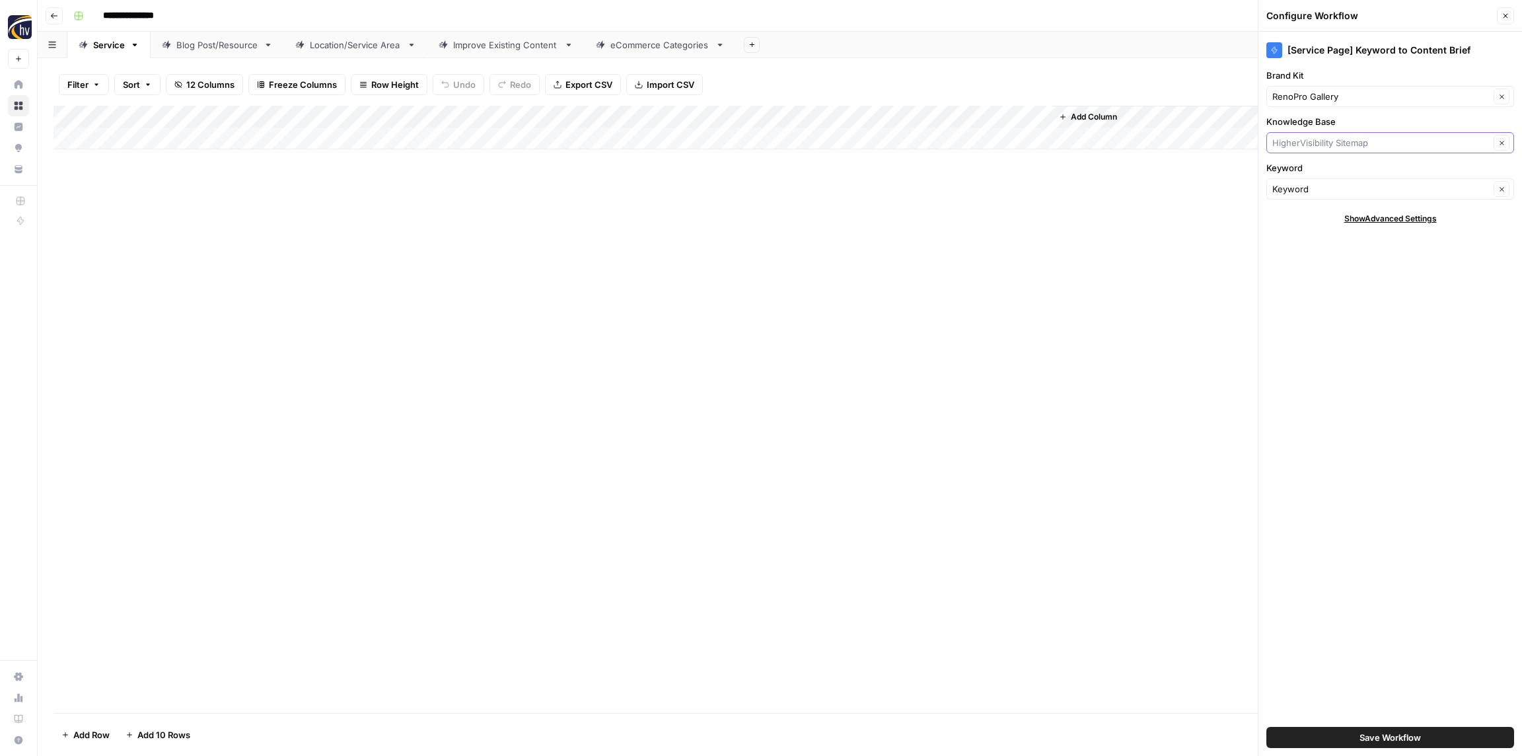
paste input "RenoPro Gallery"
click at [1330, 170] on span "RenoPro Gallery Sitemap" at bounding box center [1387, 173] width 220 height 13
type input "RenoPro Gallery Sitemap"
click at [1432, 729] on button "Save Workflow" at bounding box center [1390, 737] width 248 height 21
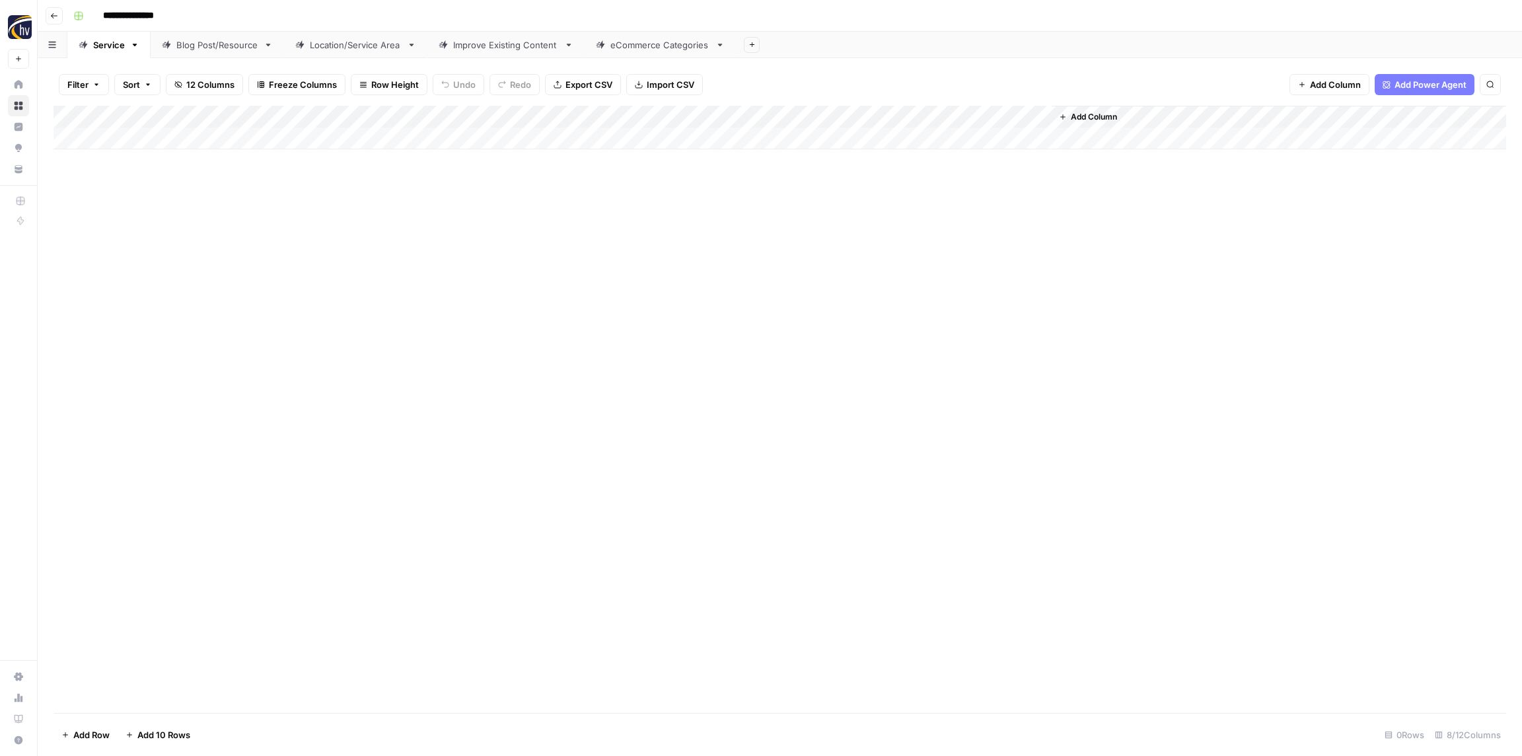
click at [855, 118] on div "Add Column" at bounding box center [779, 128] width 1452 height 44
click at [891, 230] on span "Configure Inputs" at bounding box center [897, 227] width 116 height 13
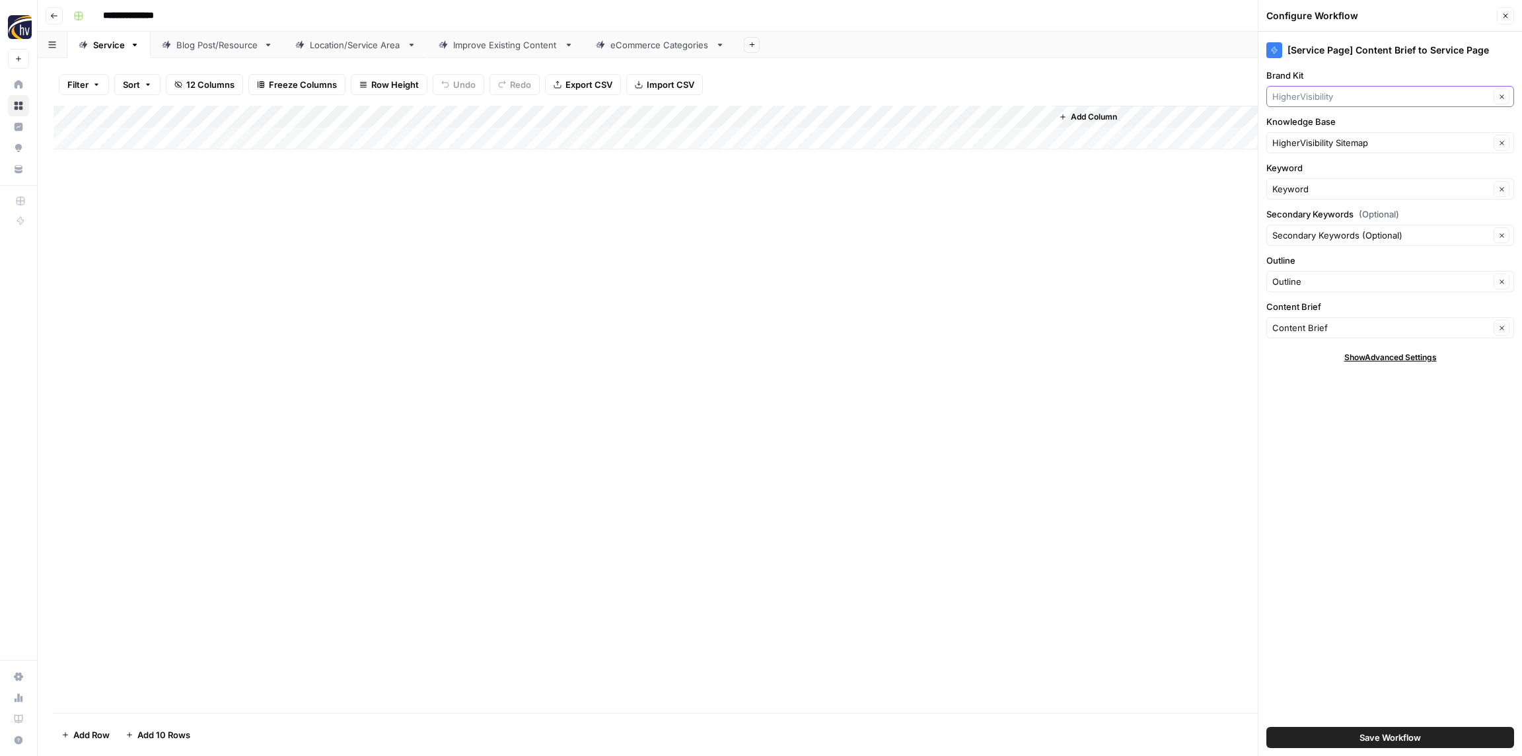
click at [1367, 97] on input "Brand Kit" at bounding box center [1380, 96] width 217 height 13
paste input "RenoPro Gallery"
type input "RenoPro Gallery"
click at [1356, 129] on span "RenoPro Gallery" at bounding box center [1387, 127] width 220 height 13
click at [1349, 143] on input "Knowledge Base" at bounding box center [1380, 142] width 217 height 13
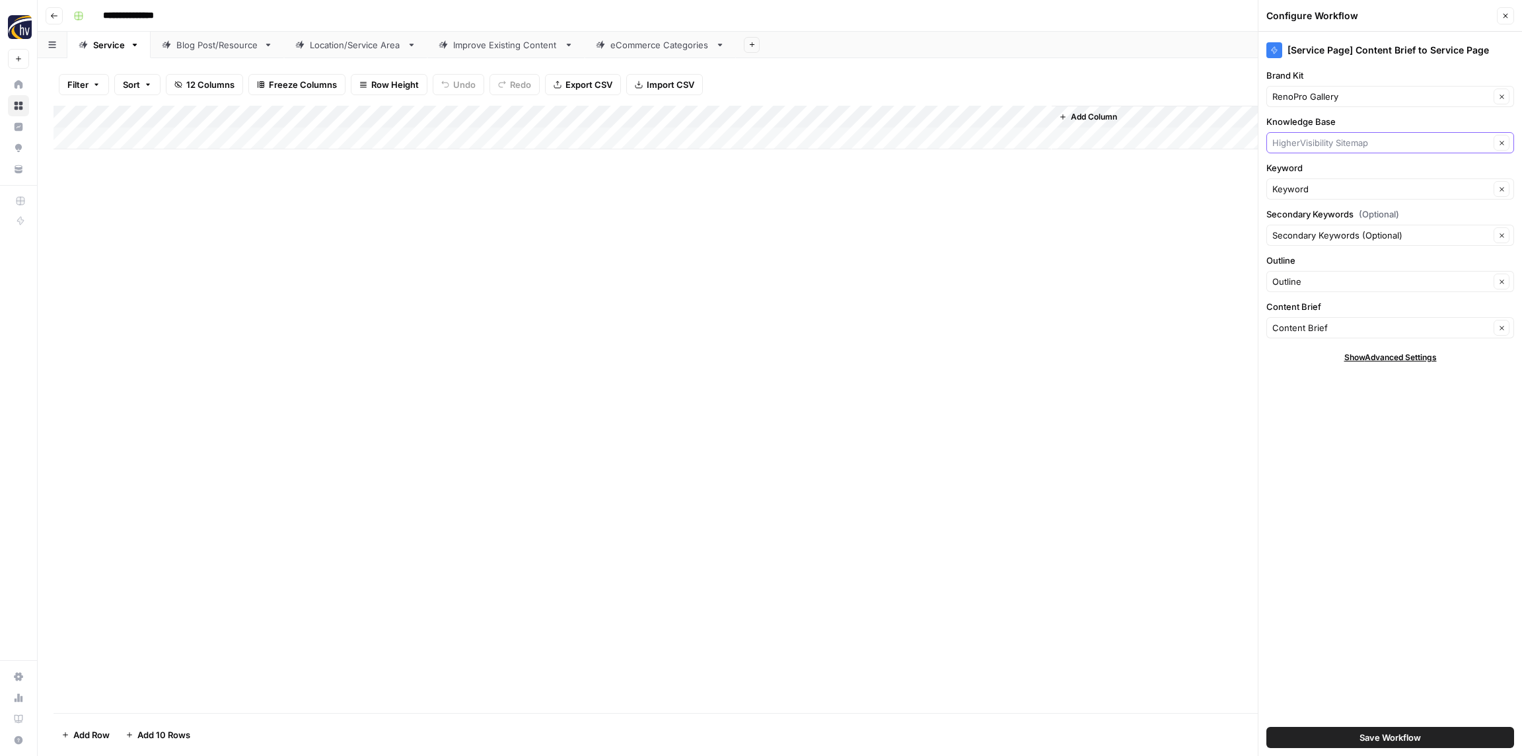
paste input "RenoPro Gallery"
click at [1341, 176] on span "RenoPro Gallery Sitemap" at bounding box center [1387, 173] width 220 height 13
type input "RenoPro Gallery Sitemap"
click at [1421, 743] on button "Save Workflow" at bounding box center [1390, 737] width 248 height 21
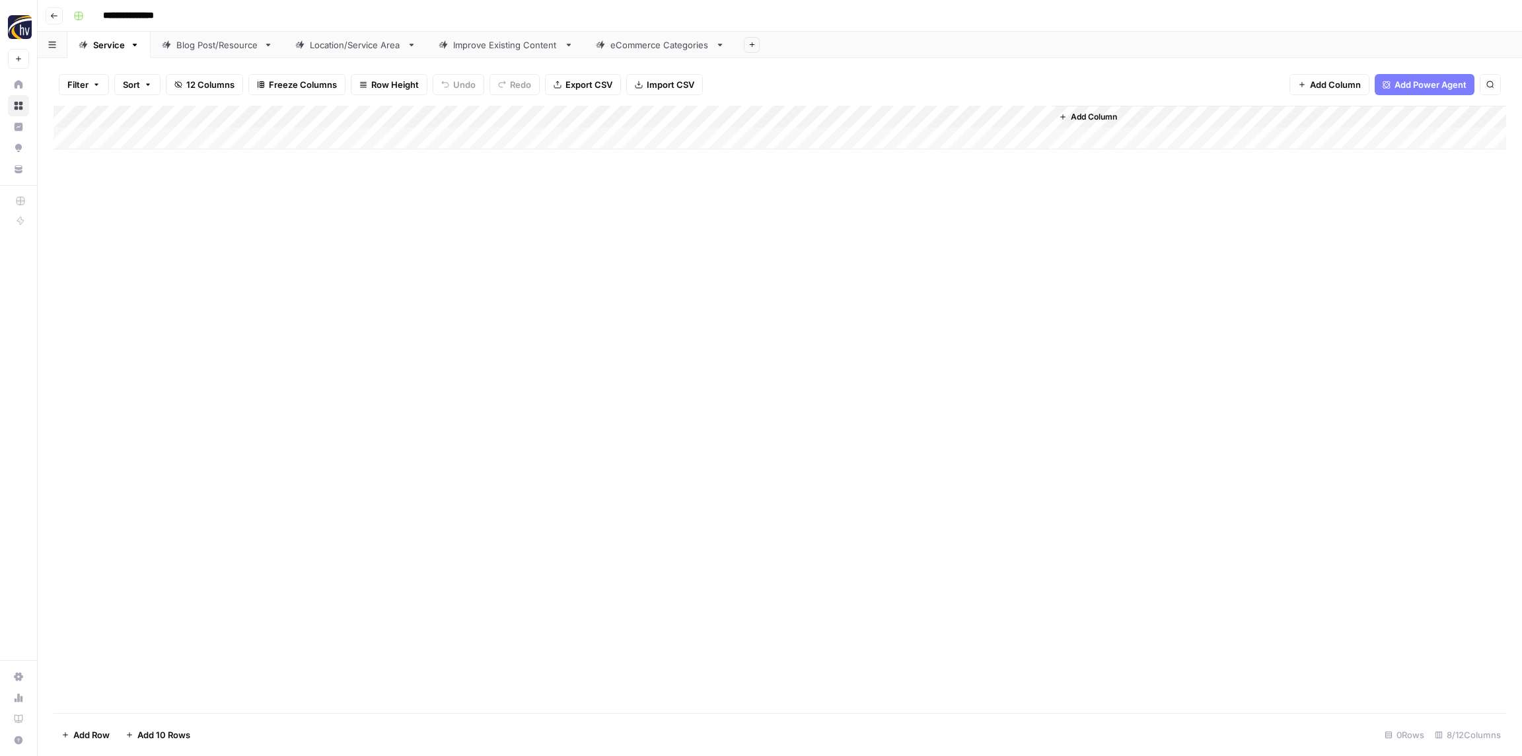
click at [222, 45] on div "Blog Post/Resource" at bounding box center [217, 44] width 82 height 13
click at [285, 116] on div "Add Column" at bounding box center [779, 128] width 1452 height 44
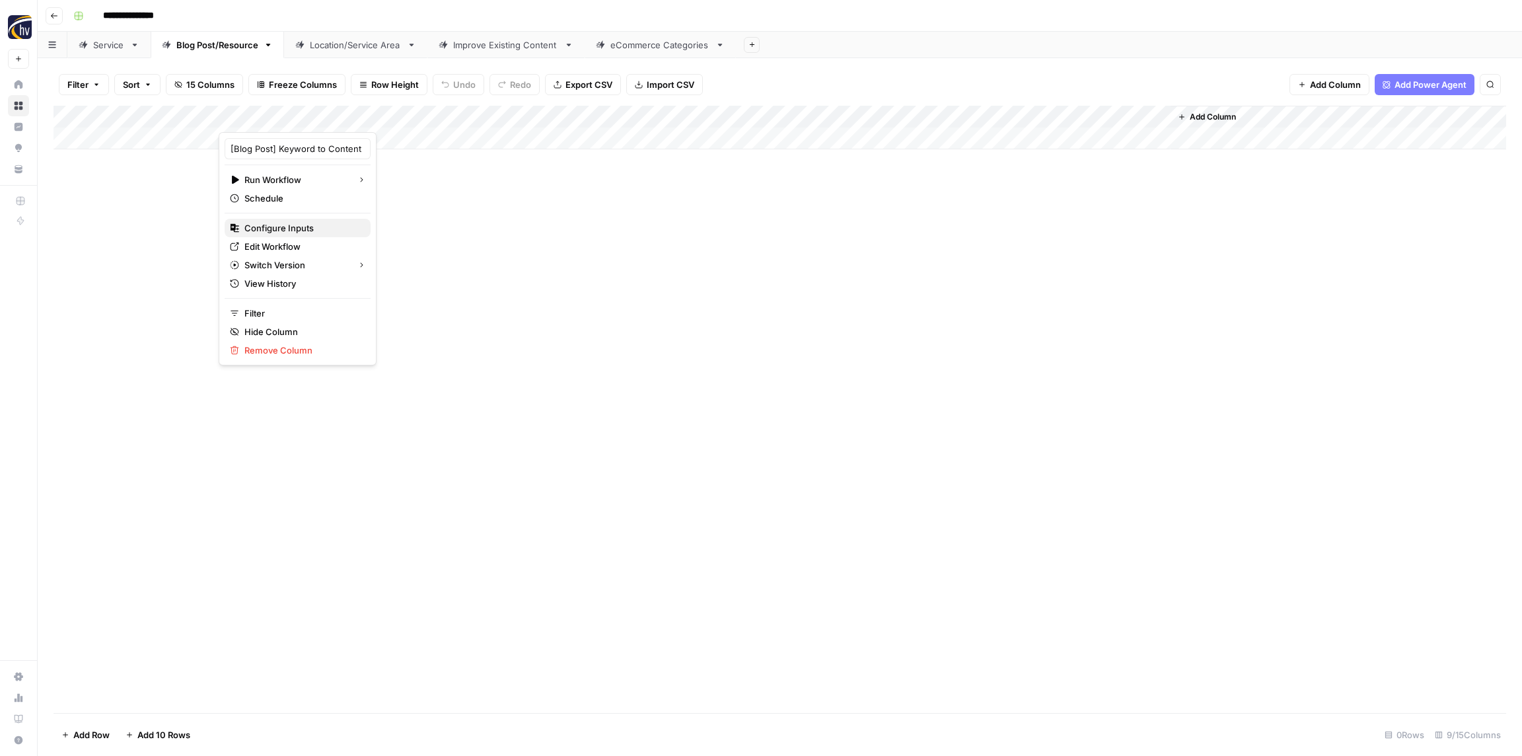
click at [282, 230] on span "Configure Inputs" at bounding box center [302, 227] width 116 height 13
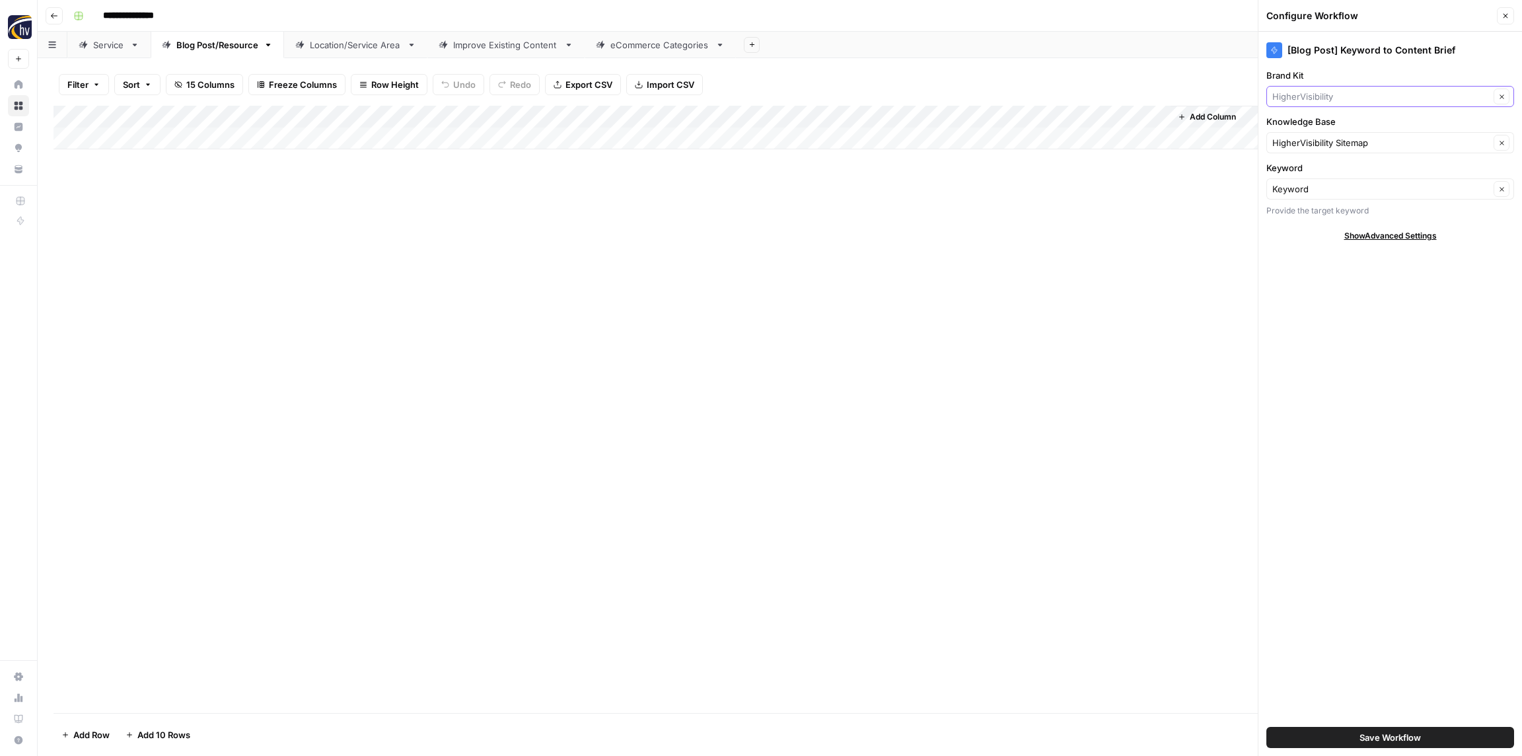
click at [1316, 101] on input "Brand Kit" at bounding box center [1380, 96] width 217 height 13
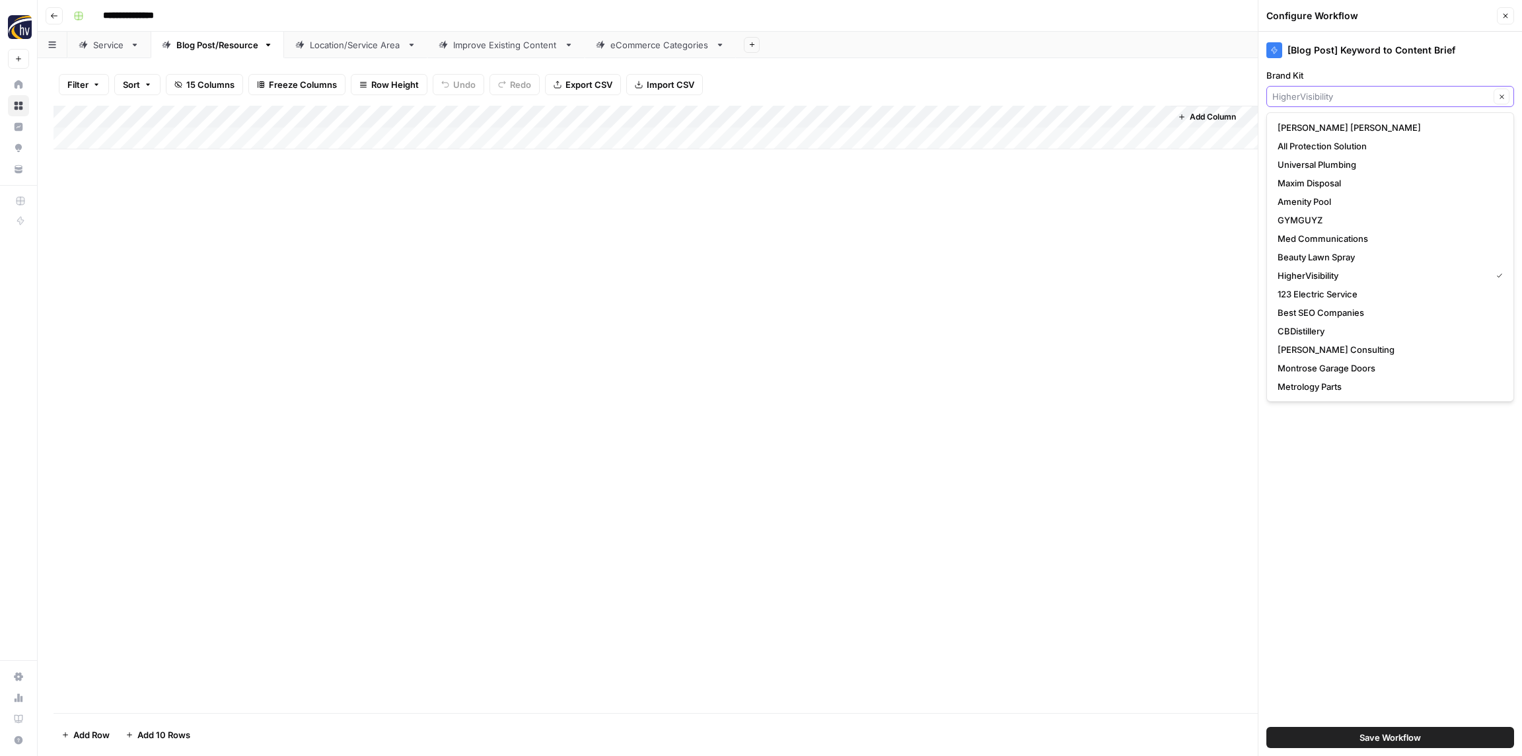
paste input "RenoPro Gallery"
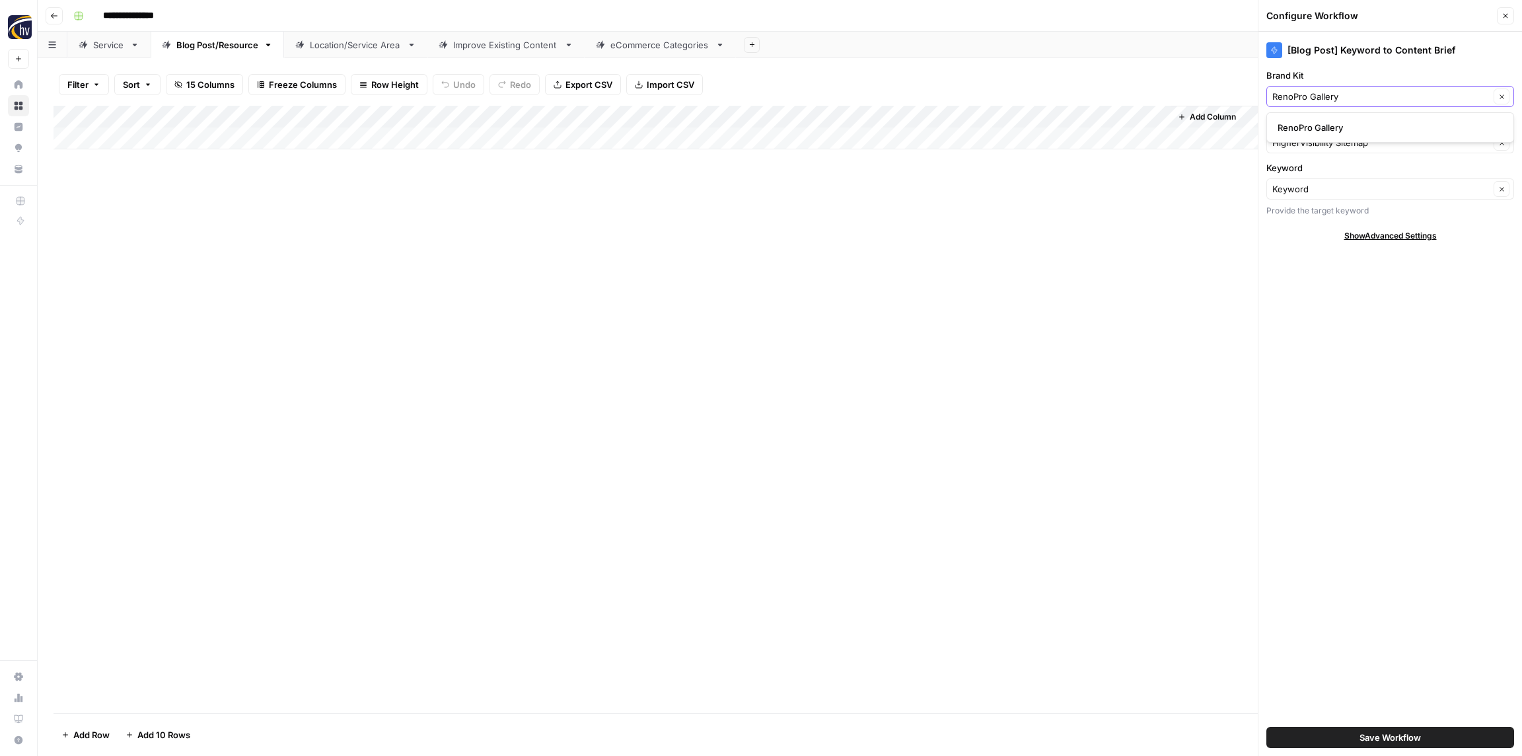
type input "RenoPro Gallery"
click at [1316, 121] on span "RenoPro Gallery" at bounding box center [1387, 127] width 220 height 13
click at [1316, 144] on input "Knowledge Base" at bounding box center [1380, 142] width 217 height 13
paste input "RenoPro Gallery"
click at [1314, 173] on span "RenoPro Gallery Sitemap" at bounding box center [1387, 173] width 220 height 13
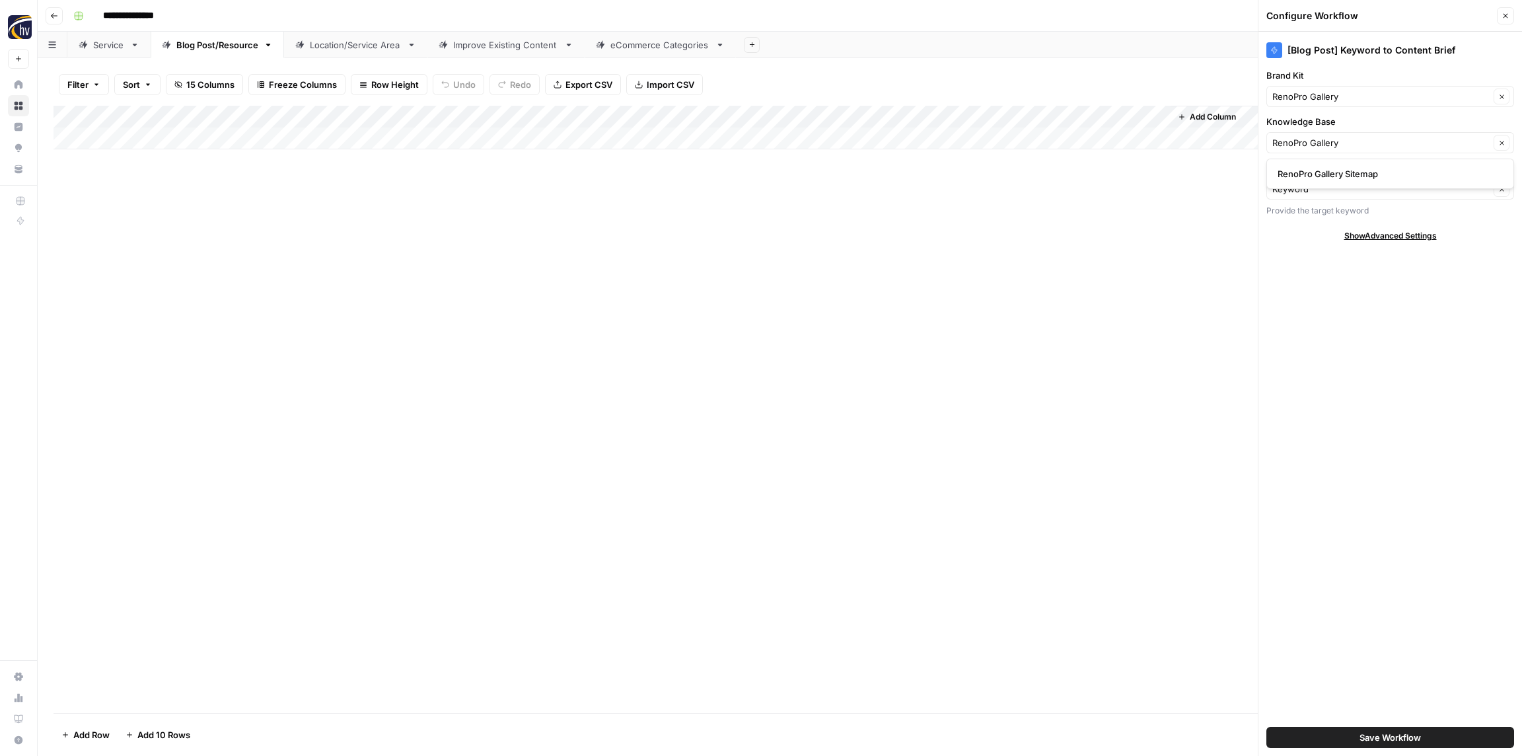
type input "RenoPro Gallery Sitemap"
click at [1363, 731] on span "Save Workflow" at bounding box center [1389, 736] width 61 height 13
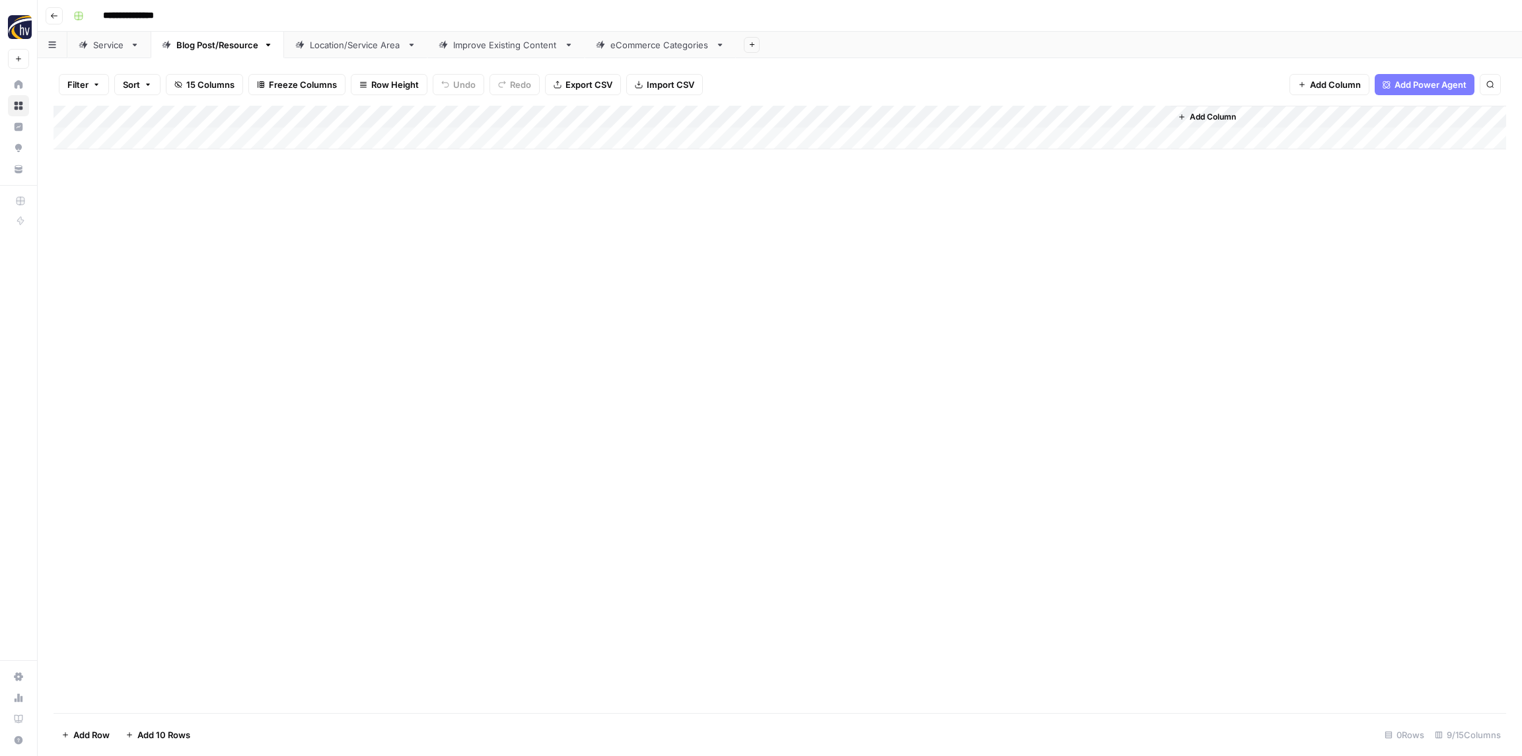
click at [963, 121] on div "Add Column" at bounding box center [779, 128] width 1452 height 44
click at [1007, 231] on span "Configure Inputs" at bounding box center [1016, 227] width 116 height 13
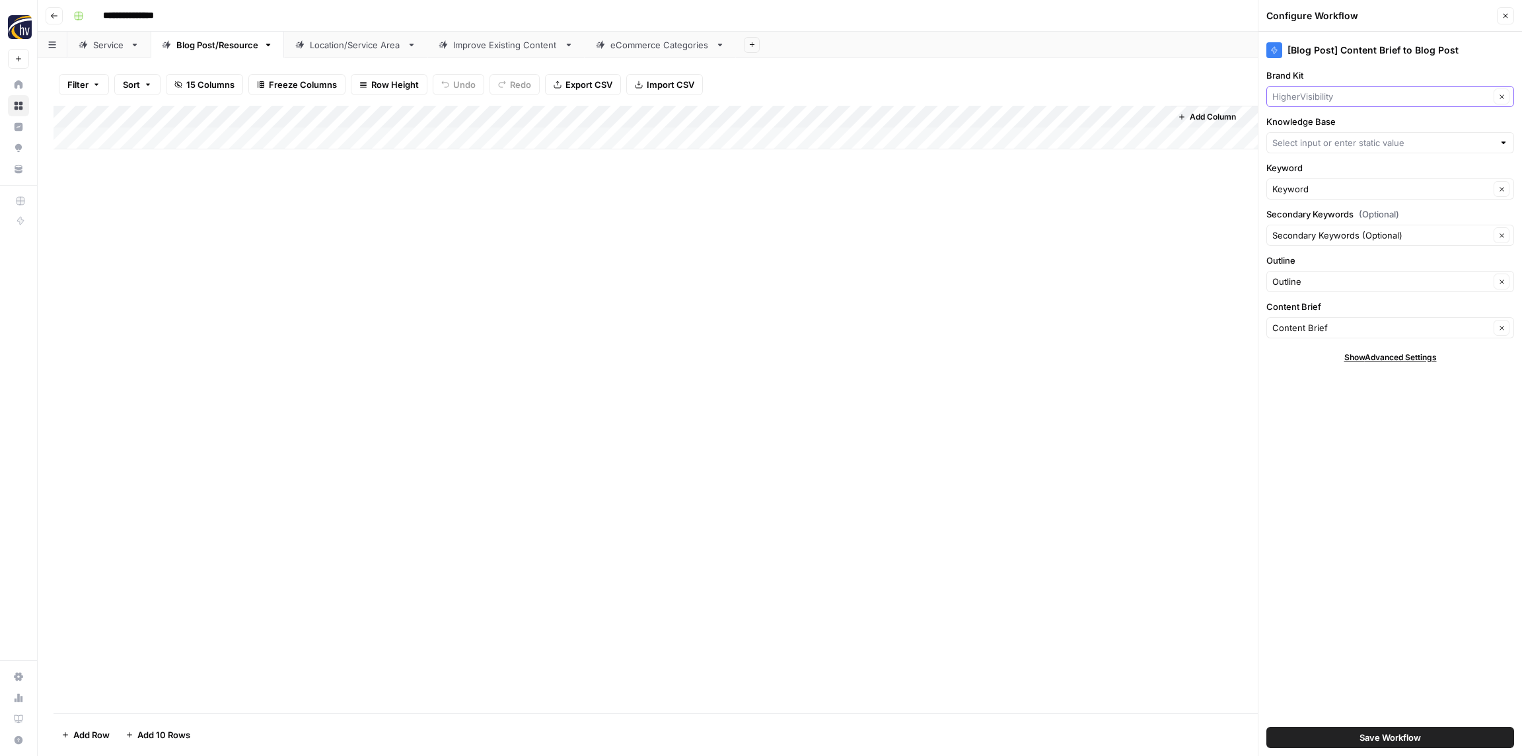
click at [1328, 93] on input "Brand Kit" at bounding box center [1380, 96] width 217 height 13
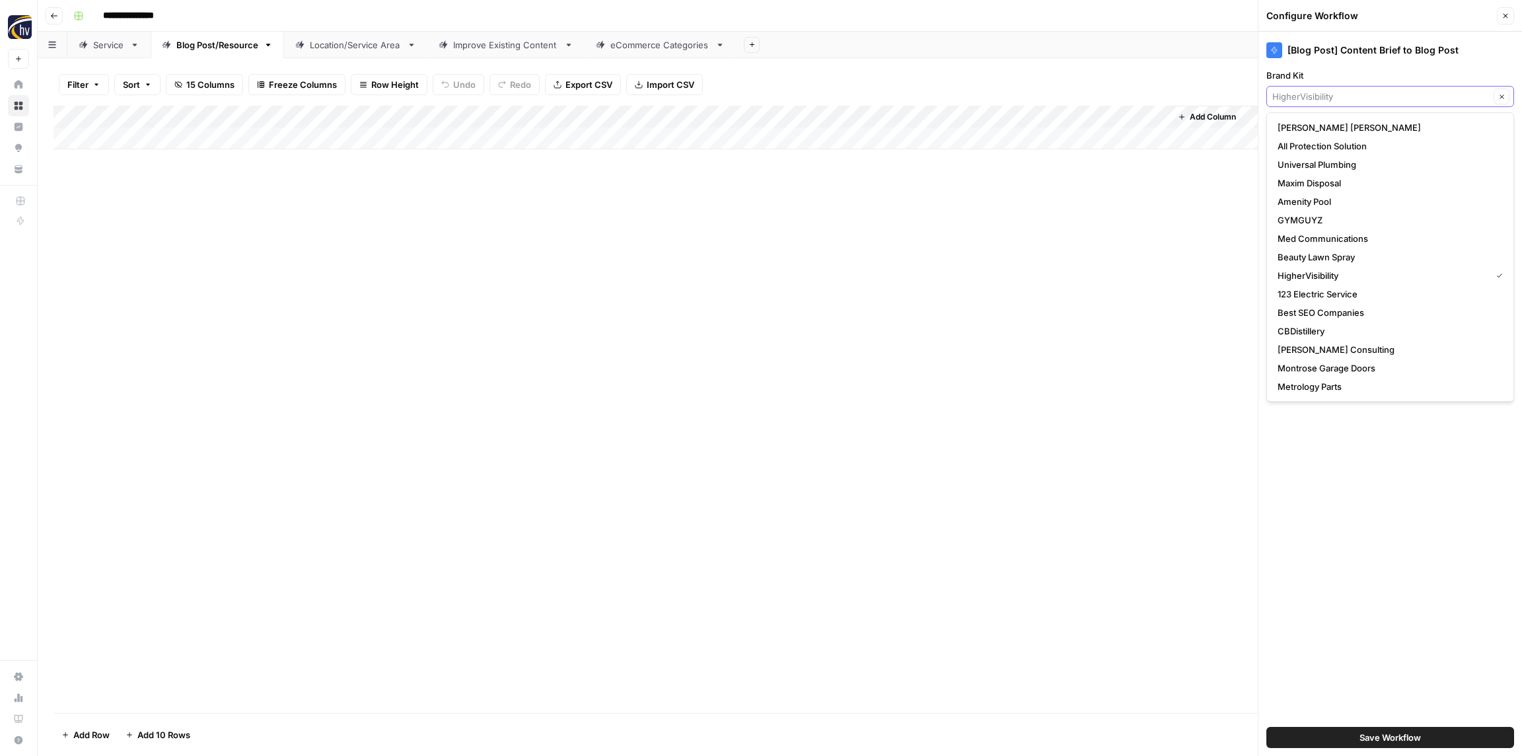
paste input "RenoPro Gallery"
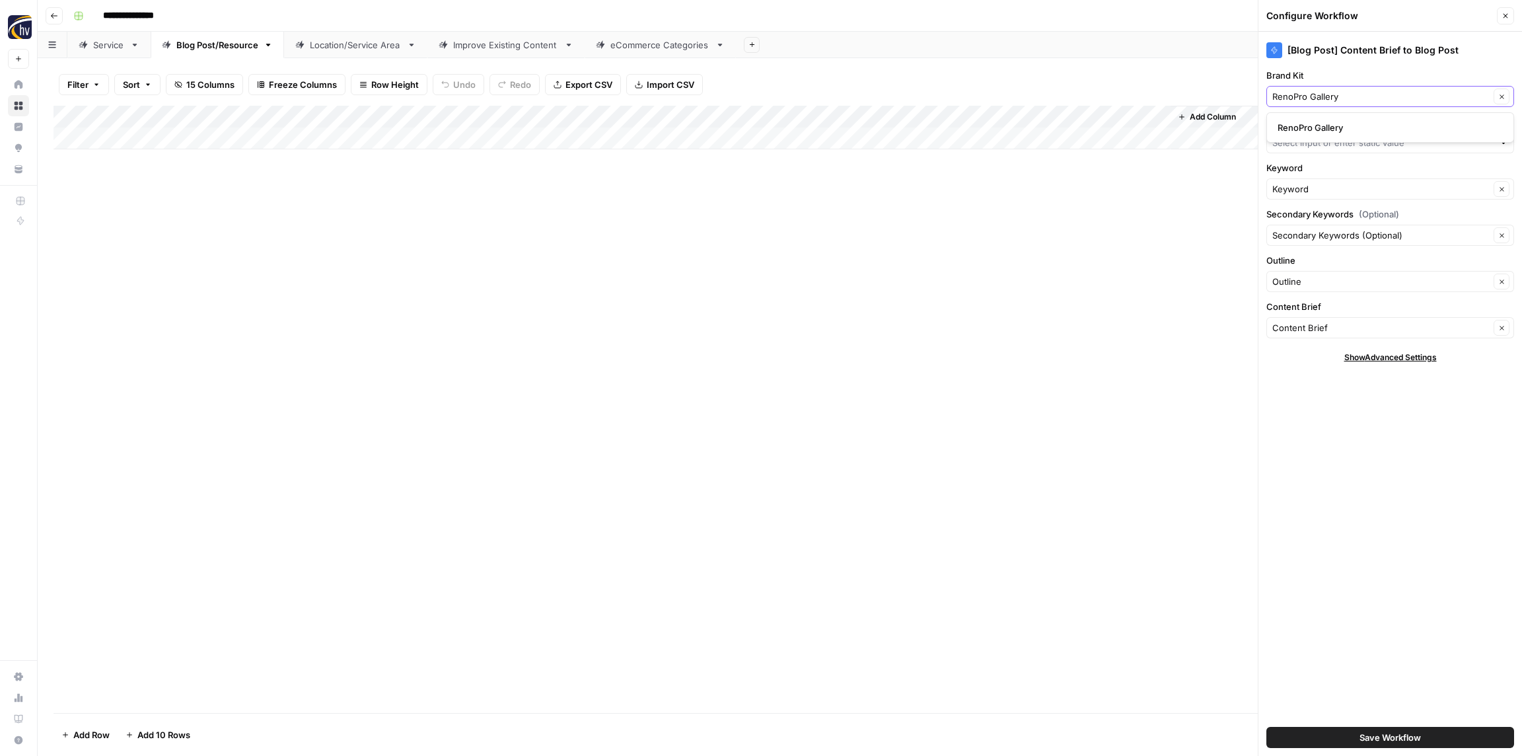
type input "RenoPro Gallery"
click at [1321, 129] on span "RenoPro Gallery" at bounding box center [1387, 127] width 220 height 13
click at [1320, 142] on input "Knowledge Base" at bounding box center [1382, 142] width 221 height 13
paste input "RenoPro Gallery"
click at [1318, 172] on span "RenoPro Gallery Sitemap" at bounding box center [1387, 173] width 220 height 13
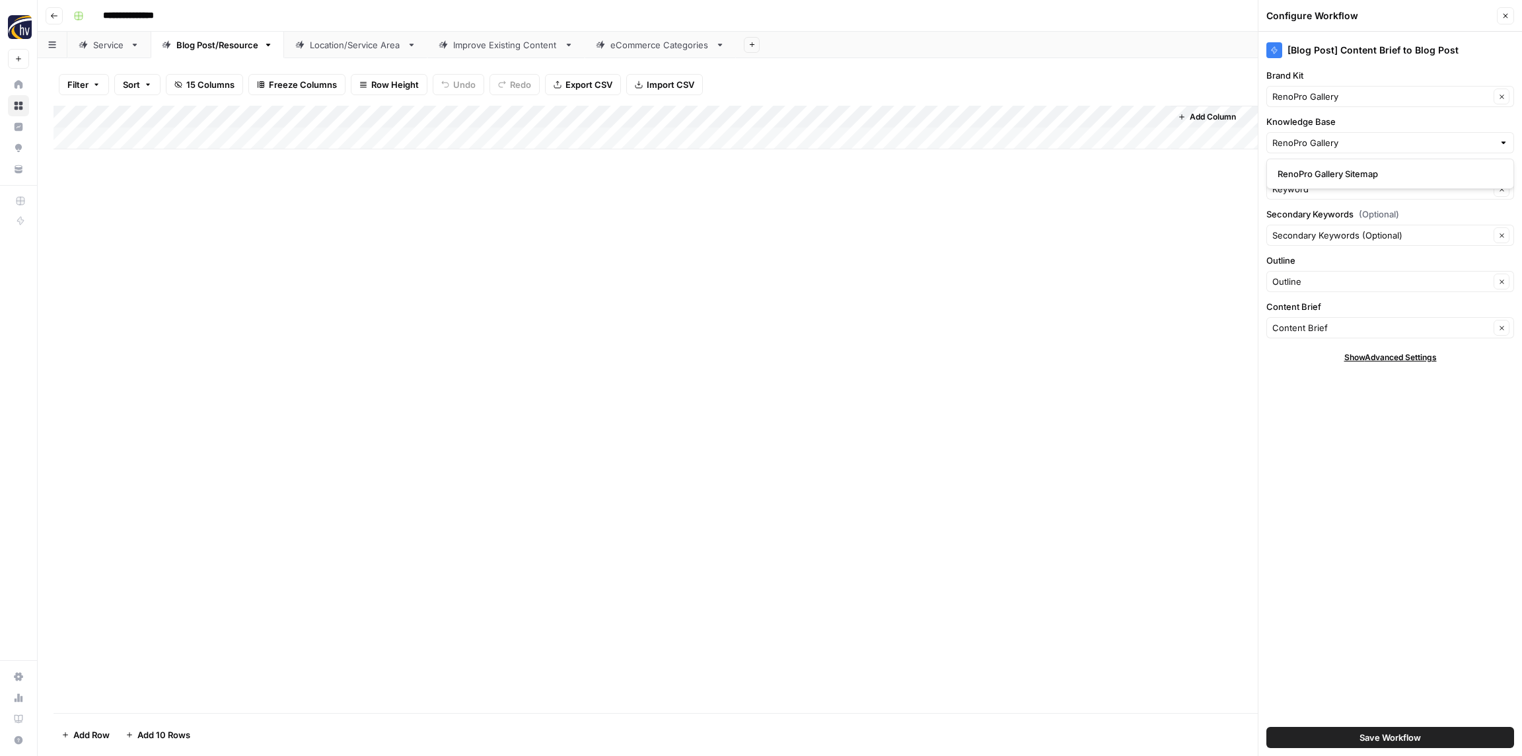
type input "RenoPro Gallery Sitemap"
click at [1427, 737] on button "Save Workflow" at bounding box center [1390, 737] width 248 height 21
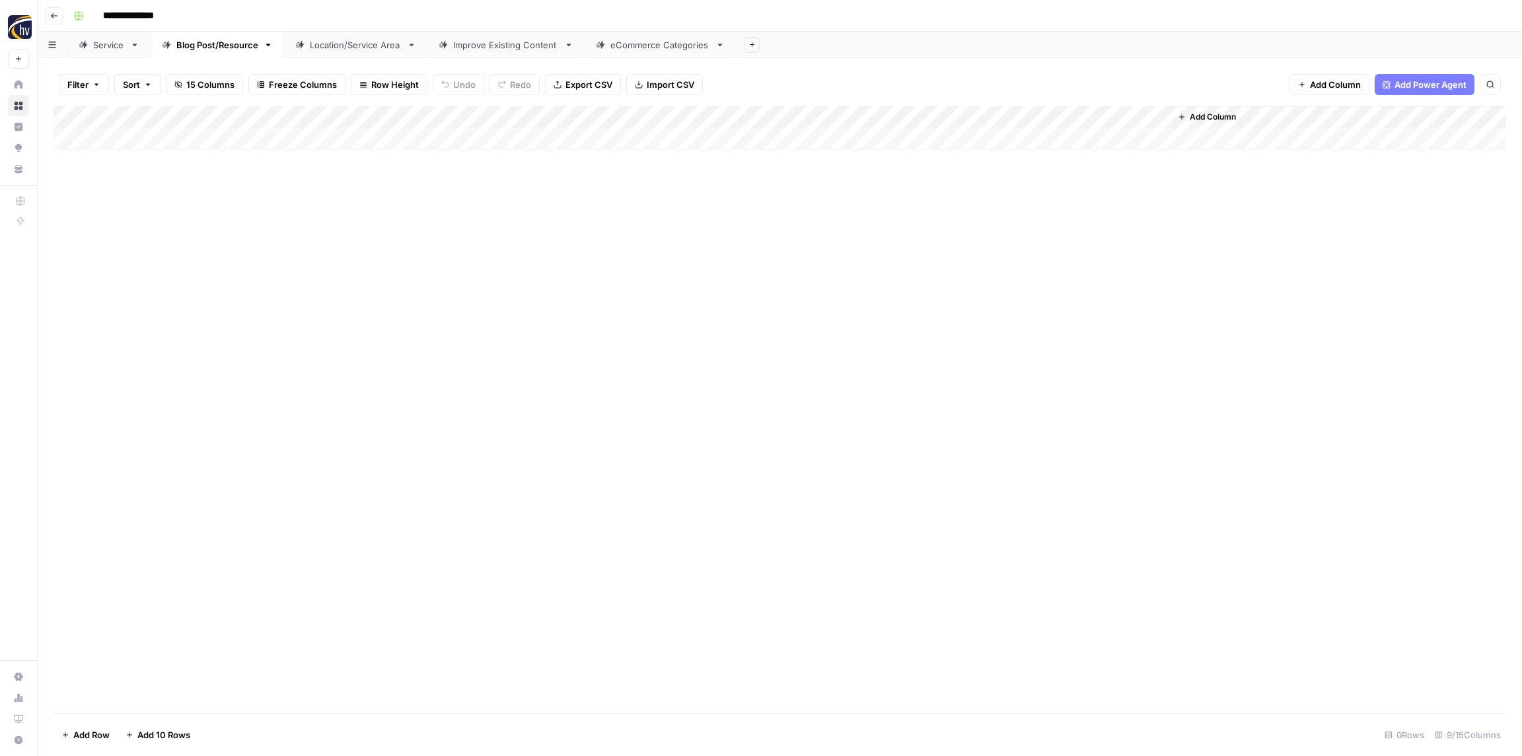
click at [338, 43] on div "Location/Service Area" at bounding box center [356, 44] width 92 height 13
click at [501, 116] on div "Add Column" at bounding box center [779, 128] width 1452 height 44
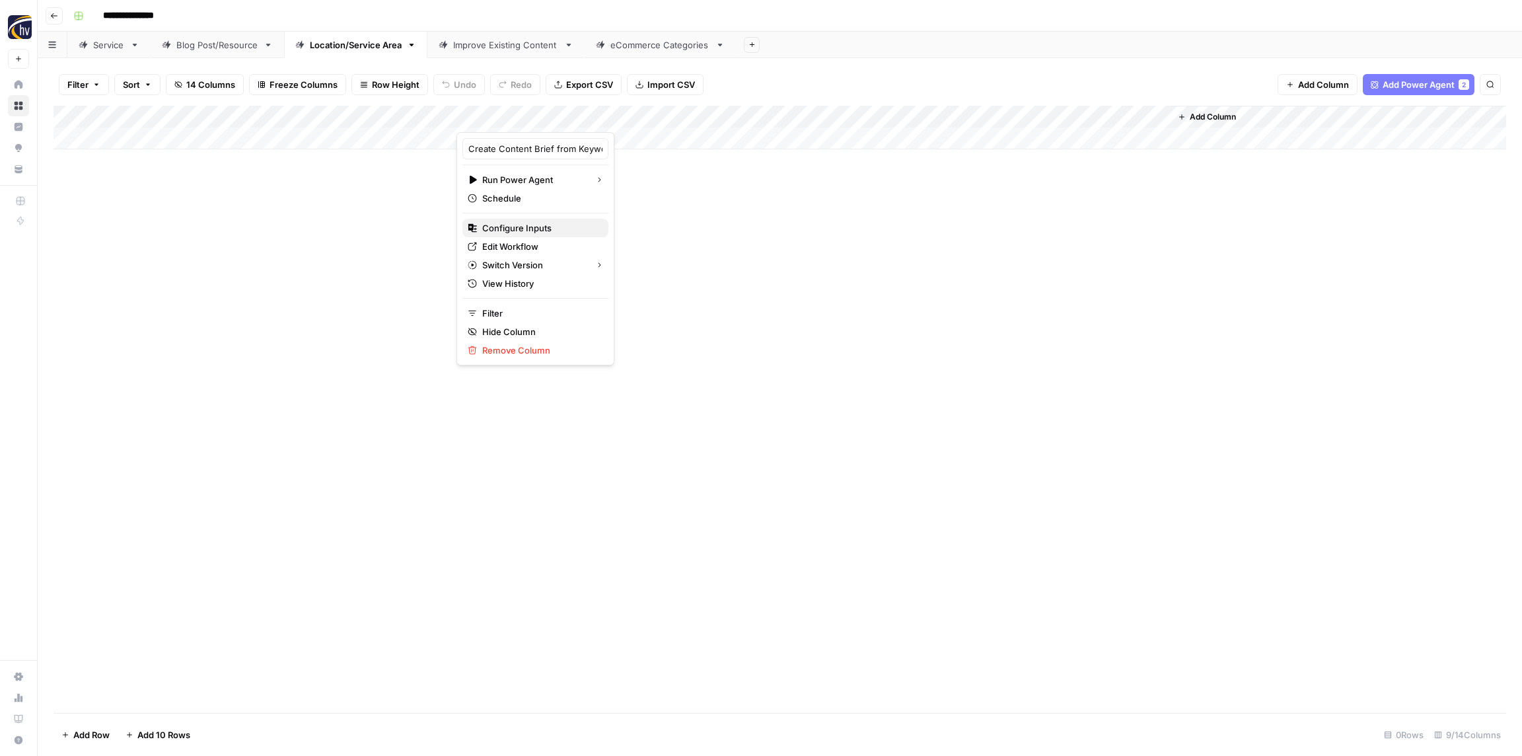
click at [526, 228] on span "Configure Inputs" at bounding box center [540, 227] width 116 height 13
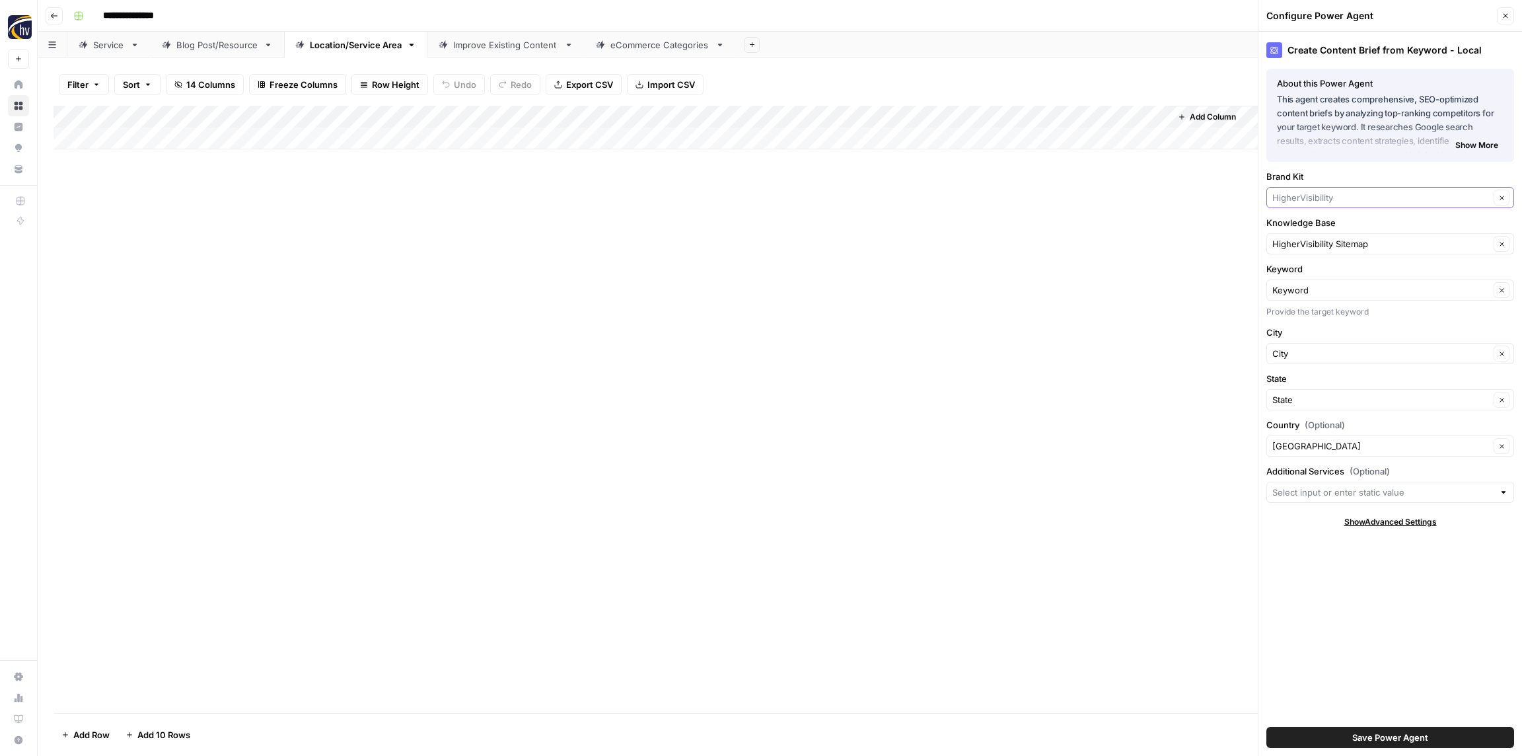
click at [1308, 195] on input "Brand Kit" at bounding box center [1380, 197] width 217 height 13
paste input "RenoPro Gallery"
type input "RenoPro Gallery"
click at [1309, 227] on span "RenoPro Gallery" at bounding box center [1387, 228] width 220 height 13
click at [1313, 248] on input "Knowledge Base" at bounding box center [1380, 243] width 217 height 13
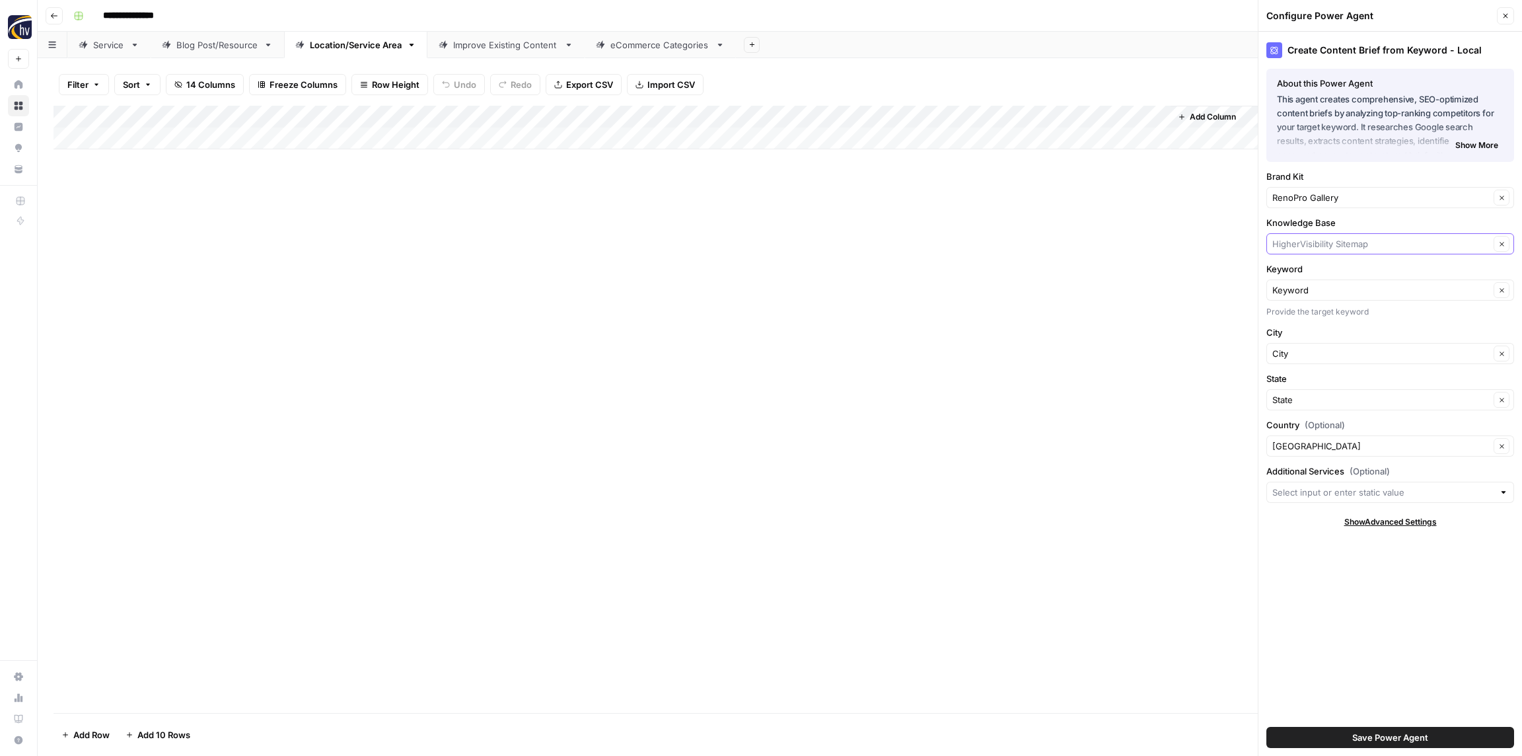
paste input "RenoPro Gallery"
drag, startPoint x: 1310, startPoint y: 273, endPoint x: 1304, endPoint y: 267, distance: 8.0
click at [1310, 273] on span "RenoPro Gallery Sitemap" at bounding box center [1387, 274] width 220 height 13
type input "RenoPro Gallery Sitemap"
click at [1399, 736] on span "Save Power Agent" at bounding box center [1390, 736] width 76 height 13
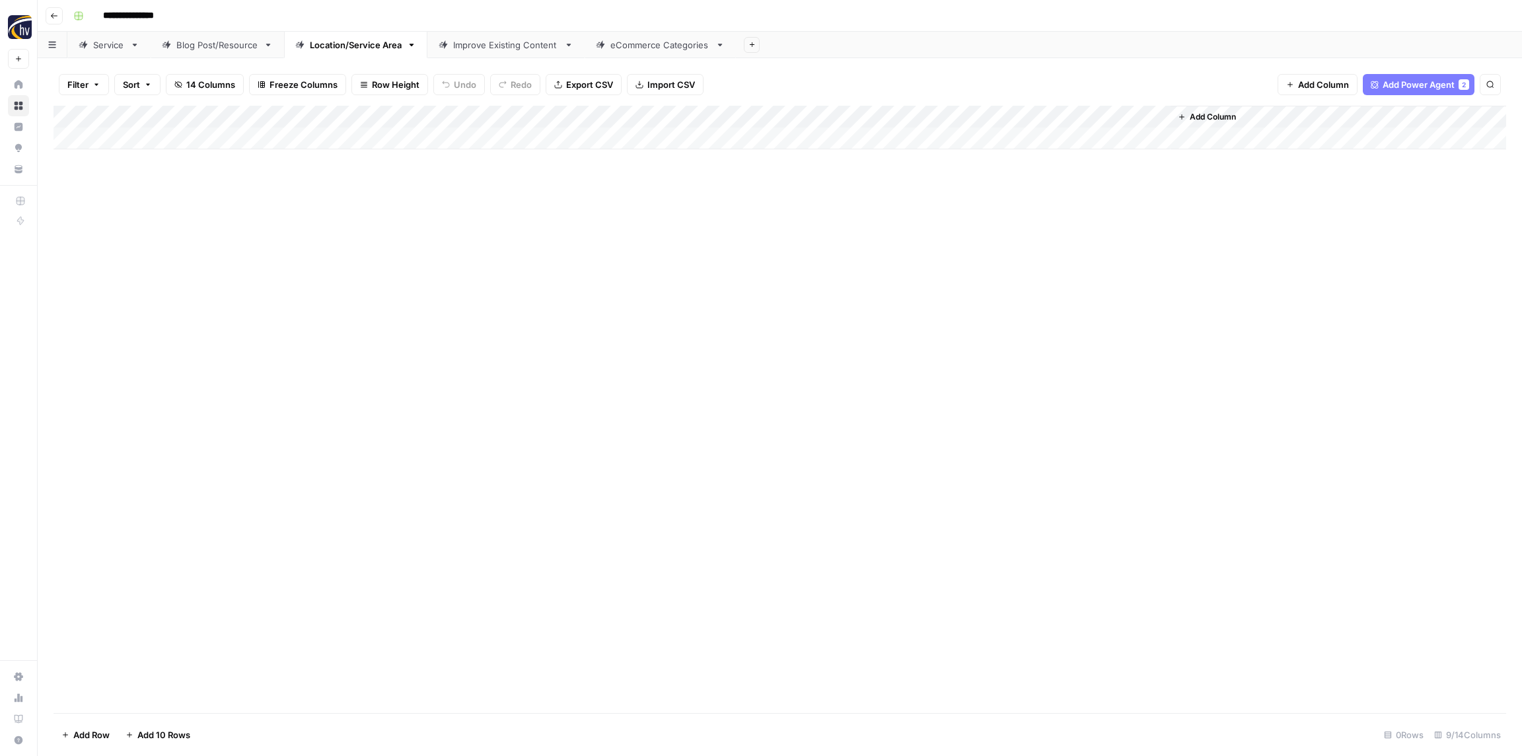
click at [977, 112] on div "Add Column" at bounding box center [779, 128] width 1452 height 44
click at [989, 223] on span "Configure Inputs" at bounding box center [1016, 227] width 116 height 13
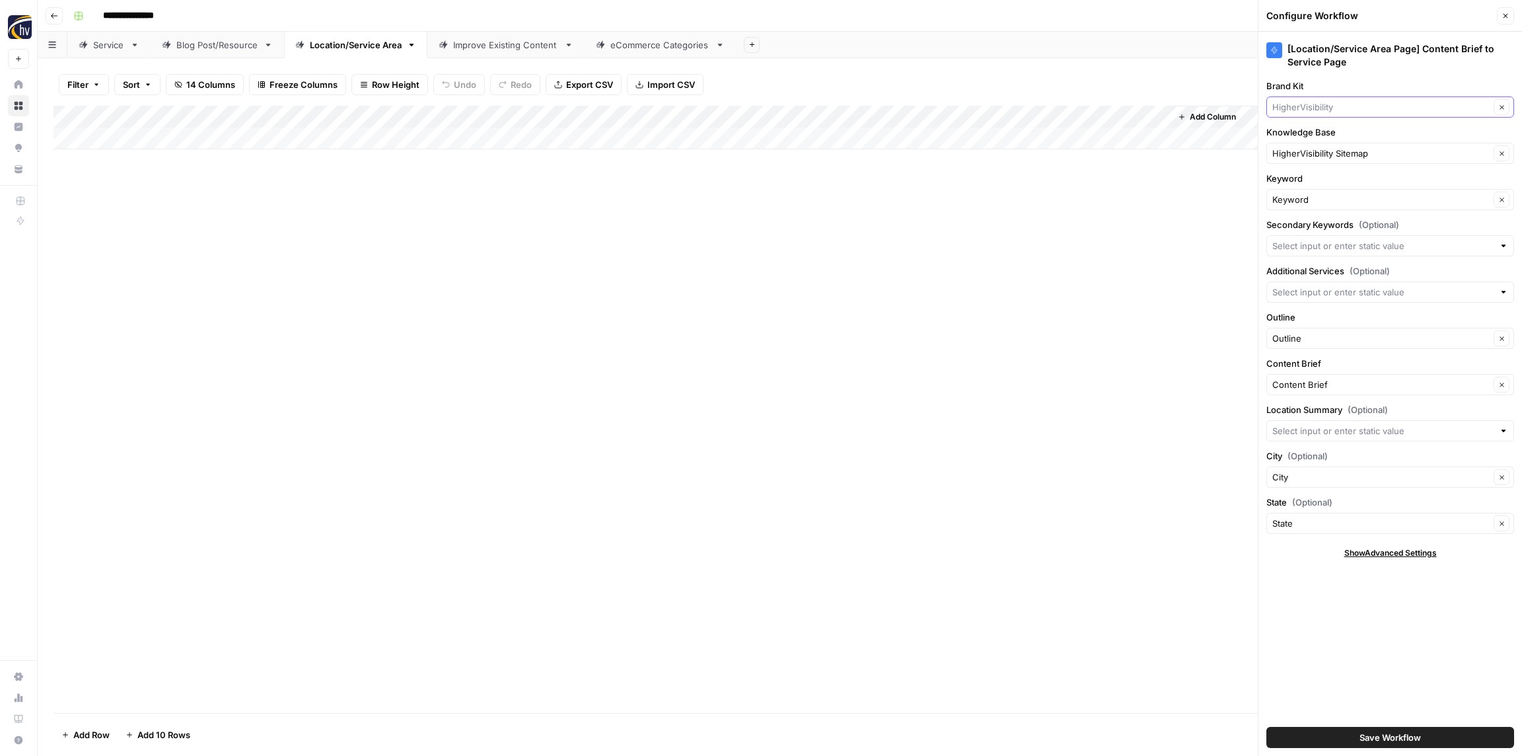
click at [1374, 107] on input "Brand Kit" at bounding box center [1380, 106] width 217 height 13
paste input "RenoPro Gallery"
type input "RenoPro Gallery"
click at [1365, 139] on span "RenoPro Gallery" at bounding box center [1387, 137] width 220 height 13
click at [1362, 158] on input "Knowledge Base" at bounding box center [1380, 153] width 217 height 13
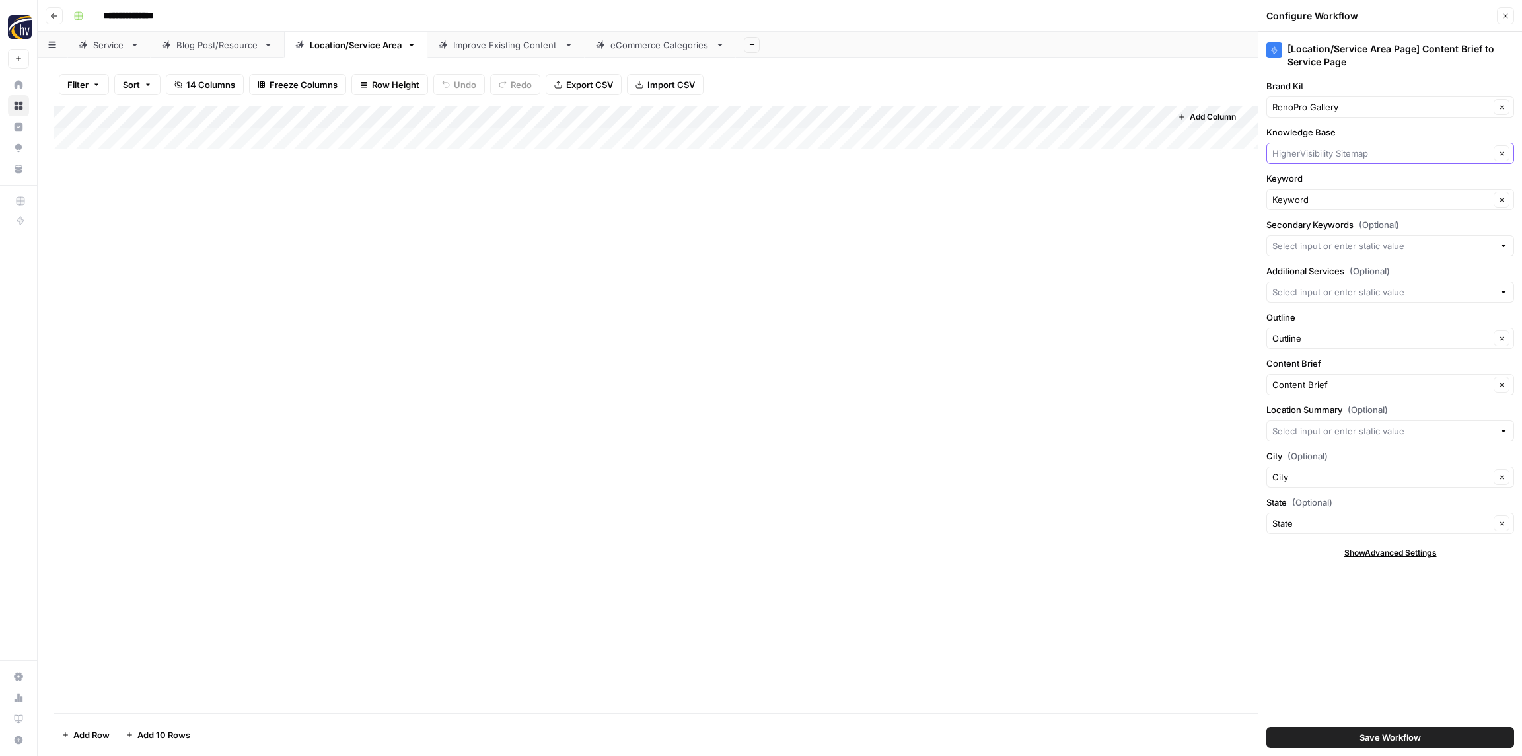
paste input "RenoPro Gallery"
click at [1347, 182] on span "RenoPro Gallery Sitemap" at bounding box center [1387, 184] width 220 height 13
type input "RenoPro Gallery Sitemap"
click at [1439, 745] on button "Save Workflow" at bounding box center [1390, 737] width 248 height 21
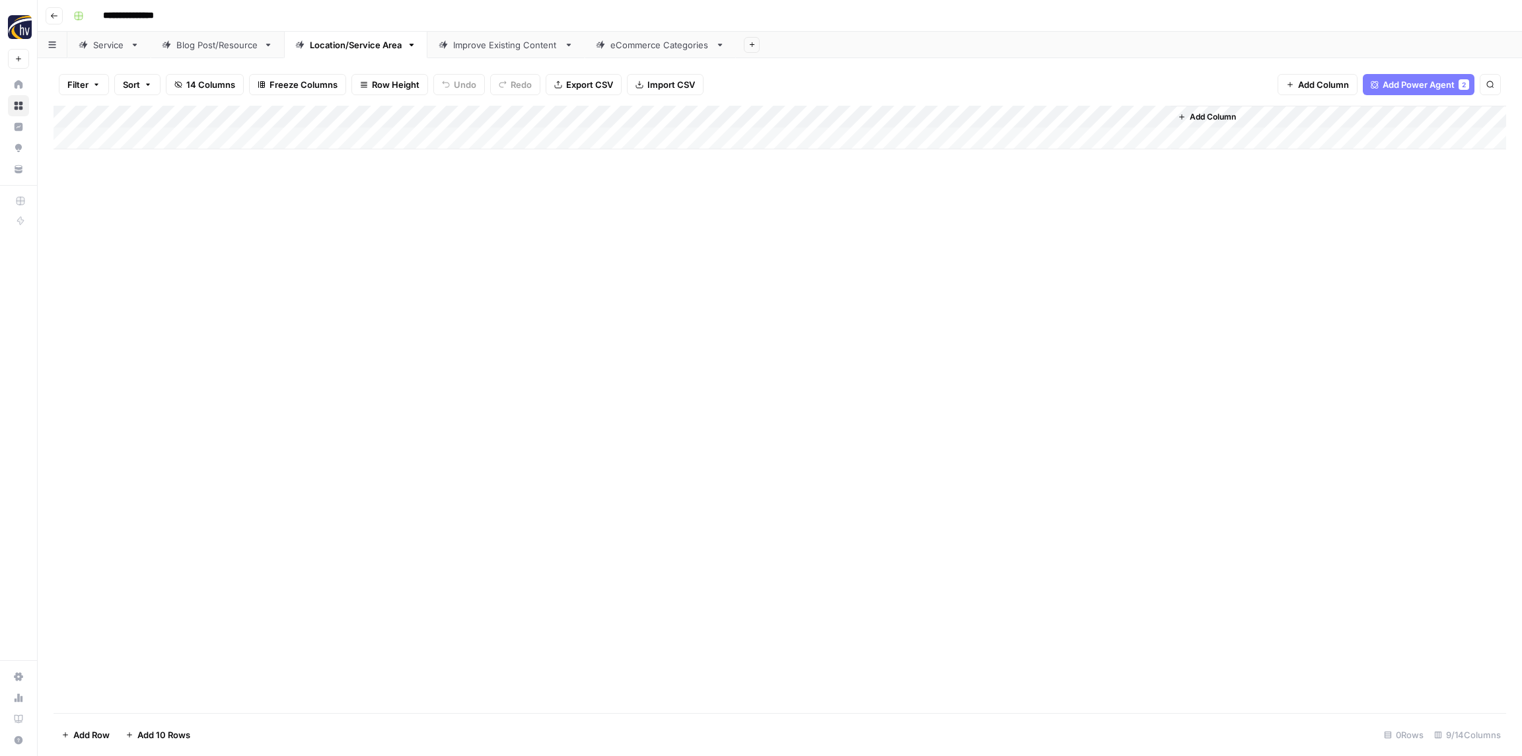
click at [488, 44] on div "Improve Existing Content" at bounding box center [506, 44] width 106 height 13
click at [515, 117] on div "Add Column" at bounding box center [779, 128] width 1452 height 44
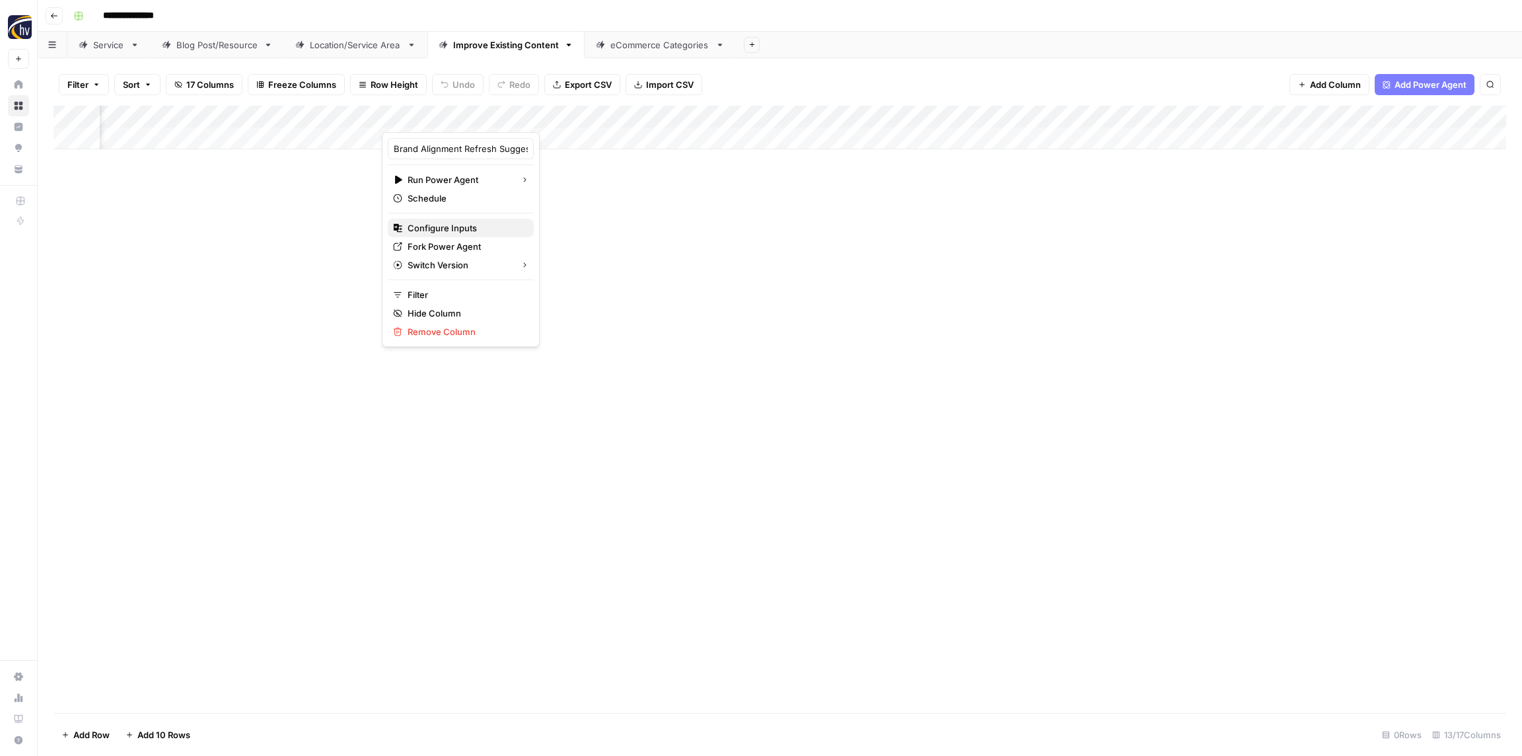
click at [484, 222] on span "Configure Inputs" at bounding box center [466, 227] width 116 height 13
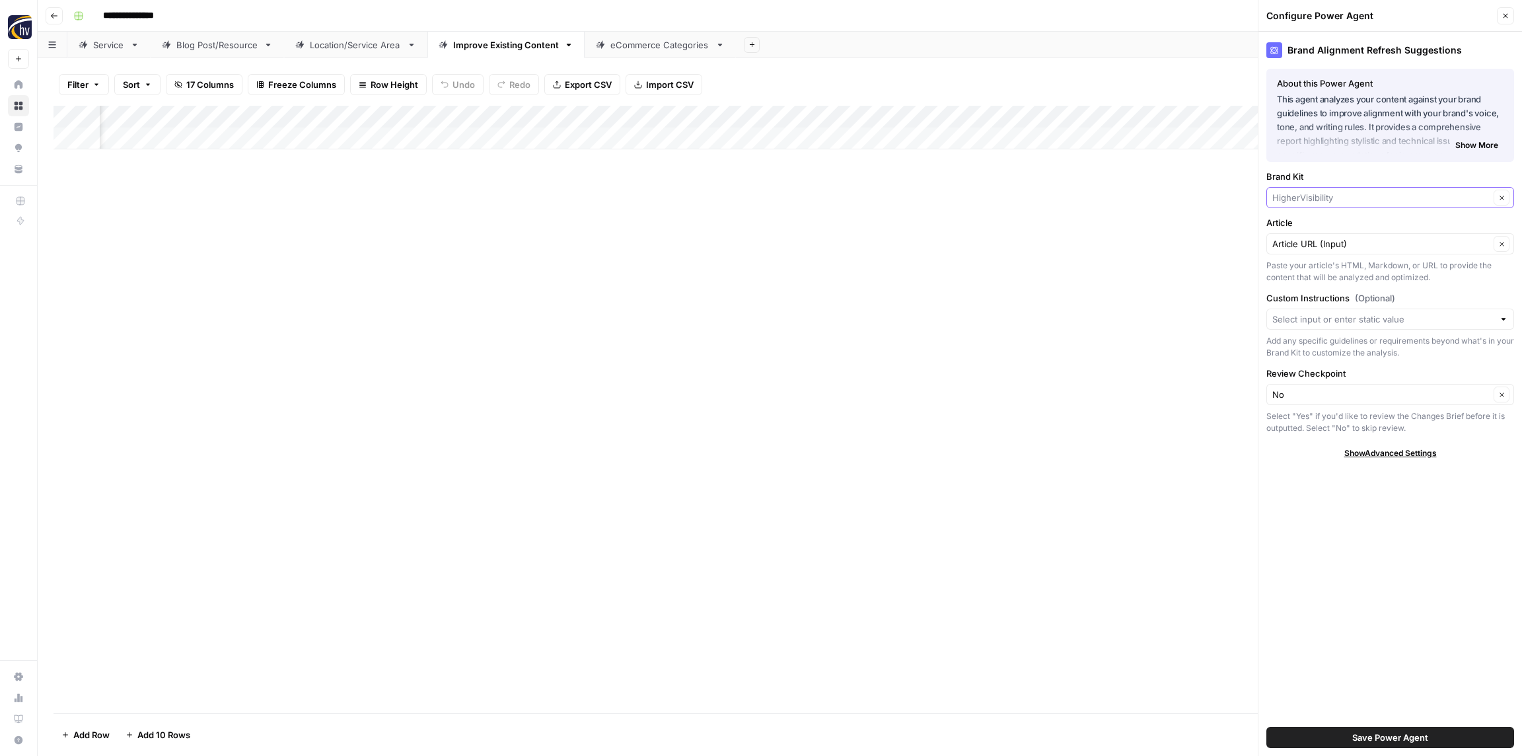
click at [1320, 196] on input "Brand Kit" at bounding box center [1380, 197] width 217 height 13
paste input "RenoPro Gallery"
type input "RenoPro Gallery"
click at [1303, 222] on span "RenoPro Gallery" at bounding box center [1387, 228] width 220 height 13
click at [1408, 736] on span "Save Power Agent" at bounding box center [1390, 736] width 76 height 13
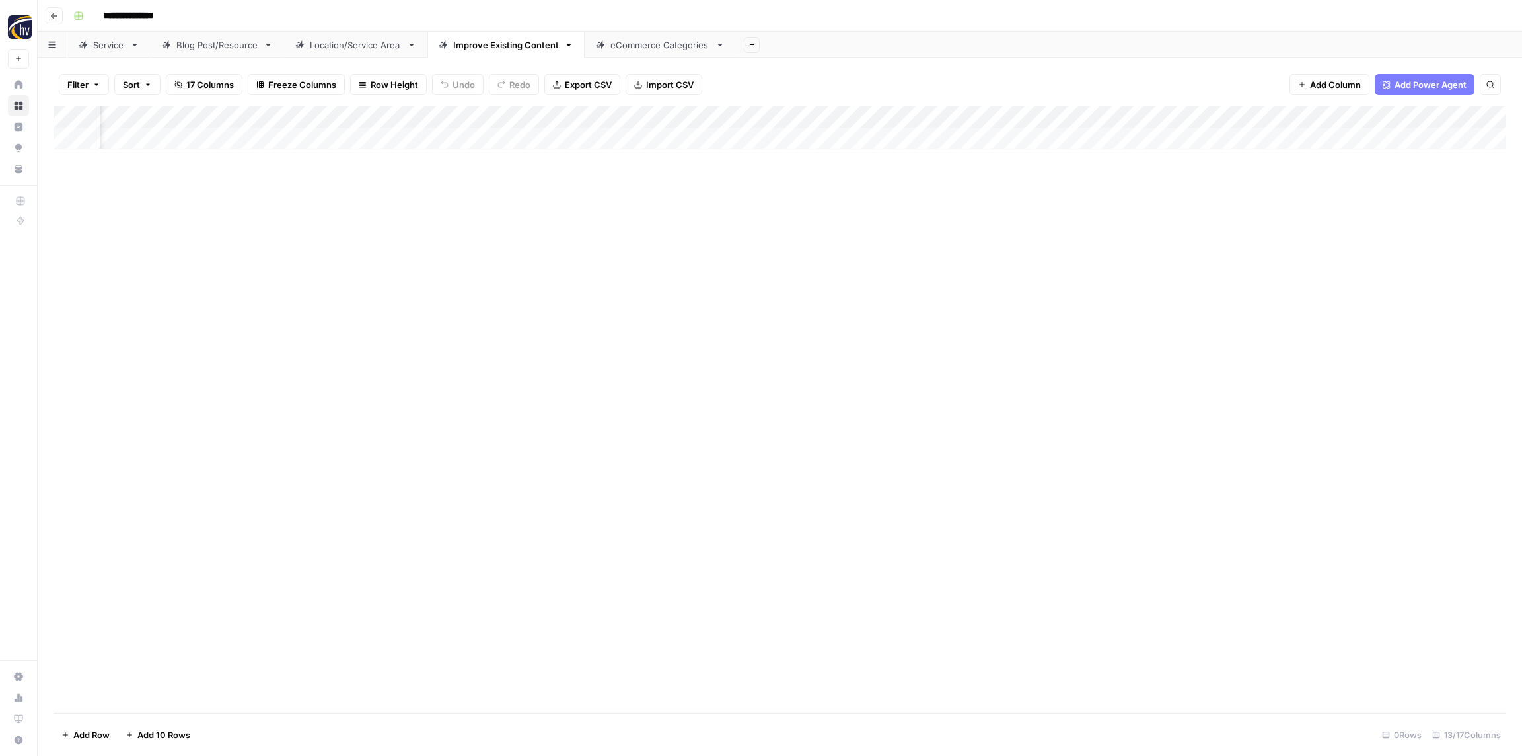
click at [789, 118] on div "Add Column" at bounding box center [779, 128] width 1452 height 44
drag, startPoint x: 810, startPoint y: 230, endPoint x: 803, endPoint y: 224, distance: 9.4
click at [810, 230] on span "Configure Inputs" at bounding box center [802, 227] width 116 height 13
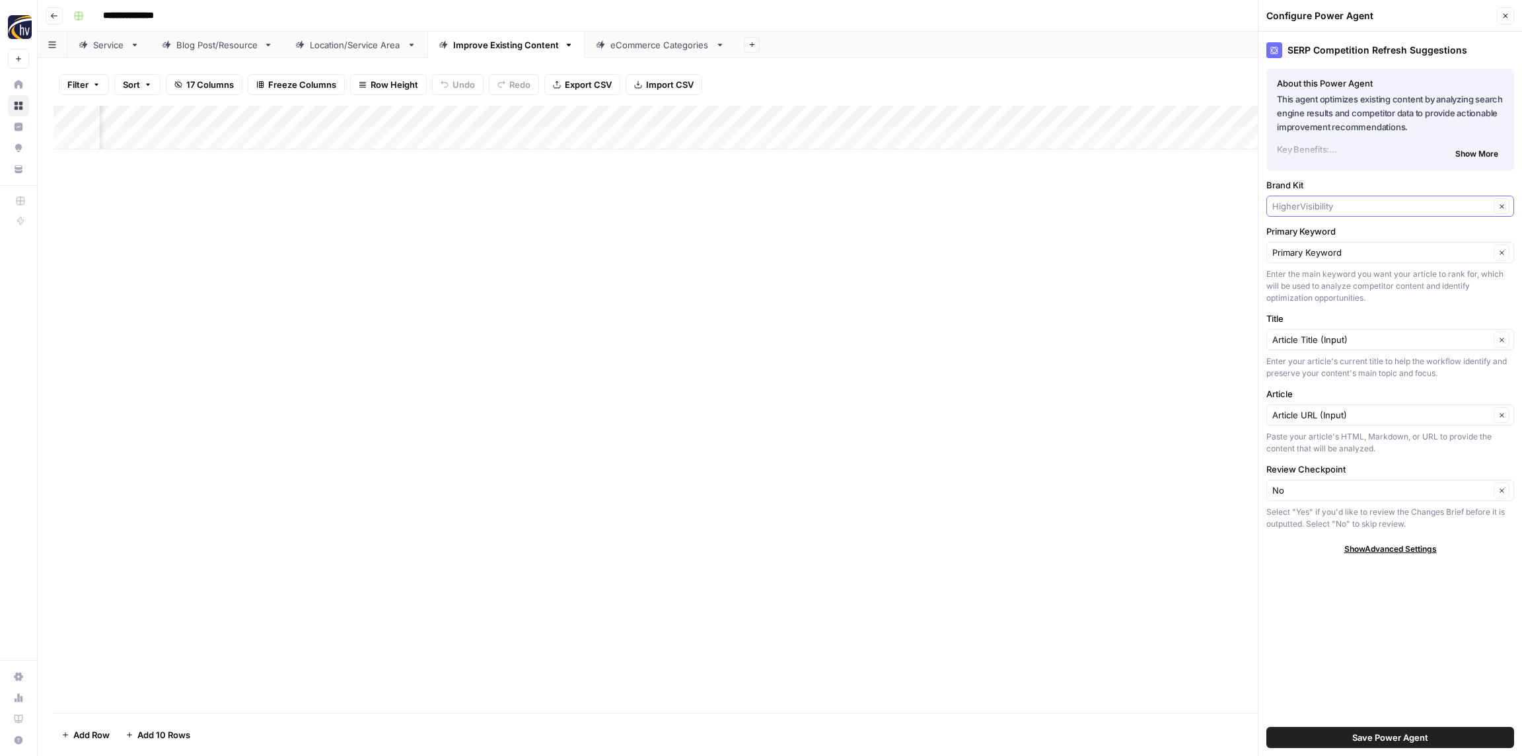
click at [1339, 201] on input "Brand Kit" at bounding box center [1380, 205] width 217 height 13
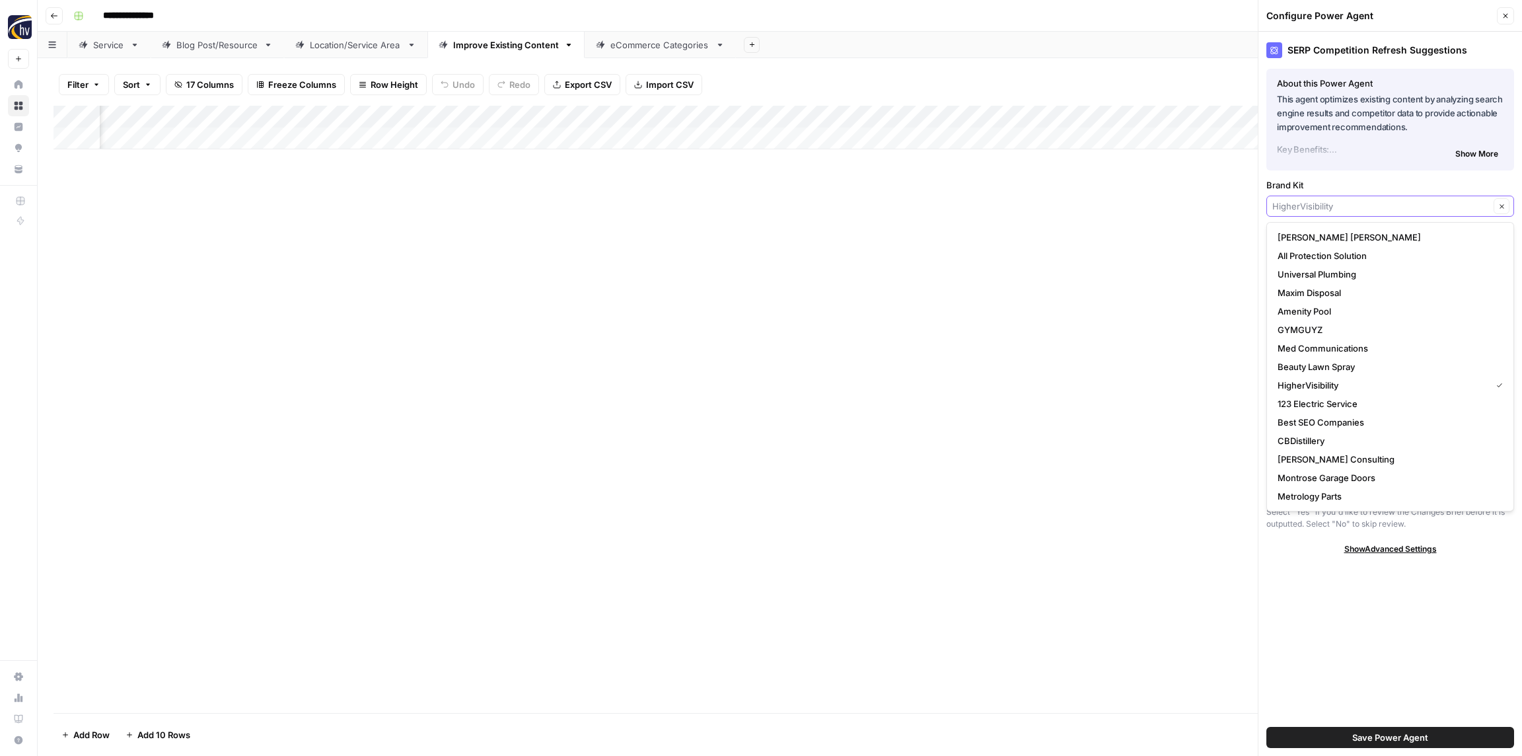
paste input "RenoPro Gallery"
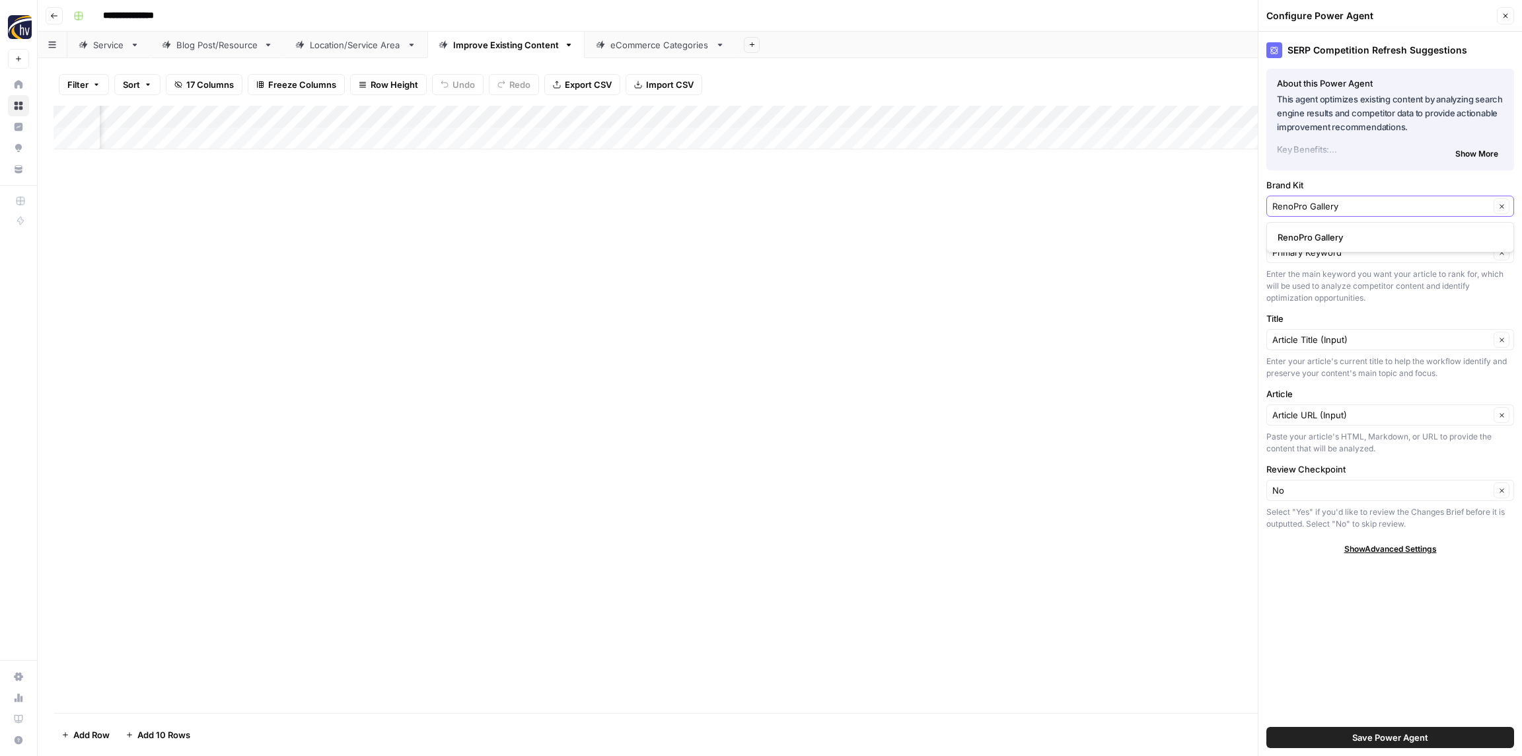
type input "RenoPro Gallery"
click at [1337, 228] on button "RenoPro Gallery" at bounding box center [1390, 237] width 236 height 18
click at [1429, 740] on button "Save Power Agent" at bounding box center [1390, 737] width 248 height 21
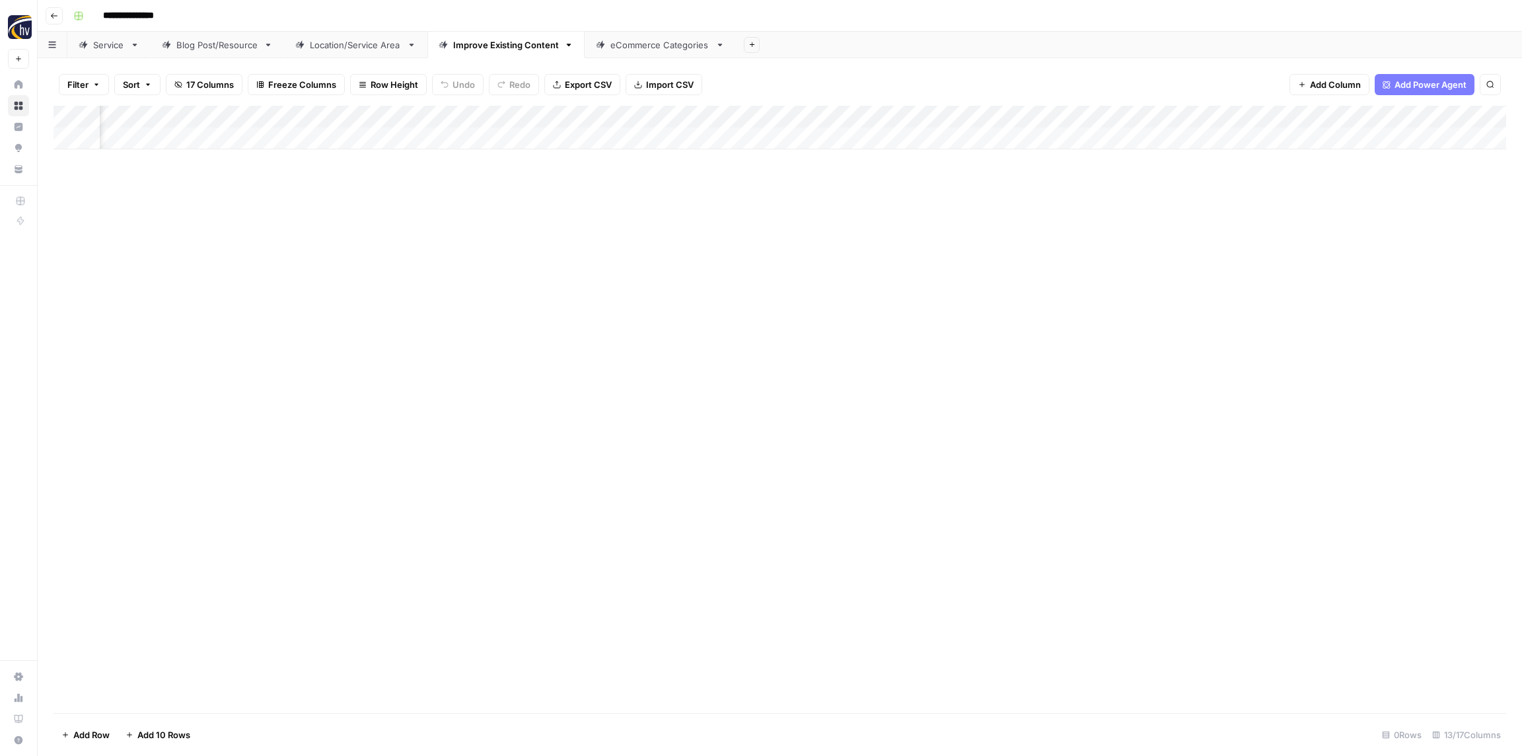
click at [1147, 114] on div "Add Column" at bounding box center [779, 128] width 1452 height 44
click at [1126, 233] on span "Configure Inputs" at bounding box center [1144, 227] width 116 height 13
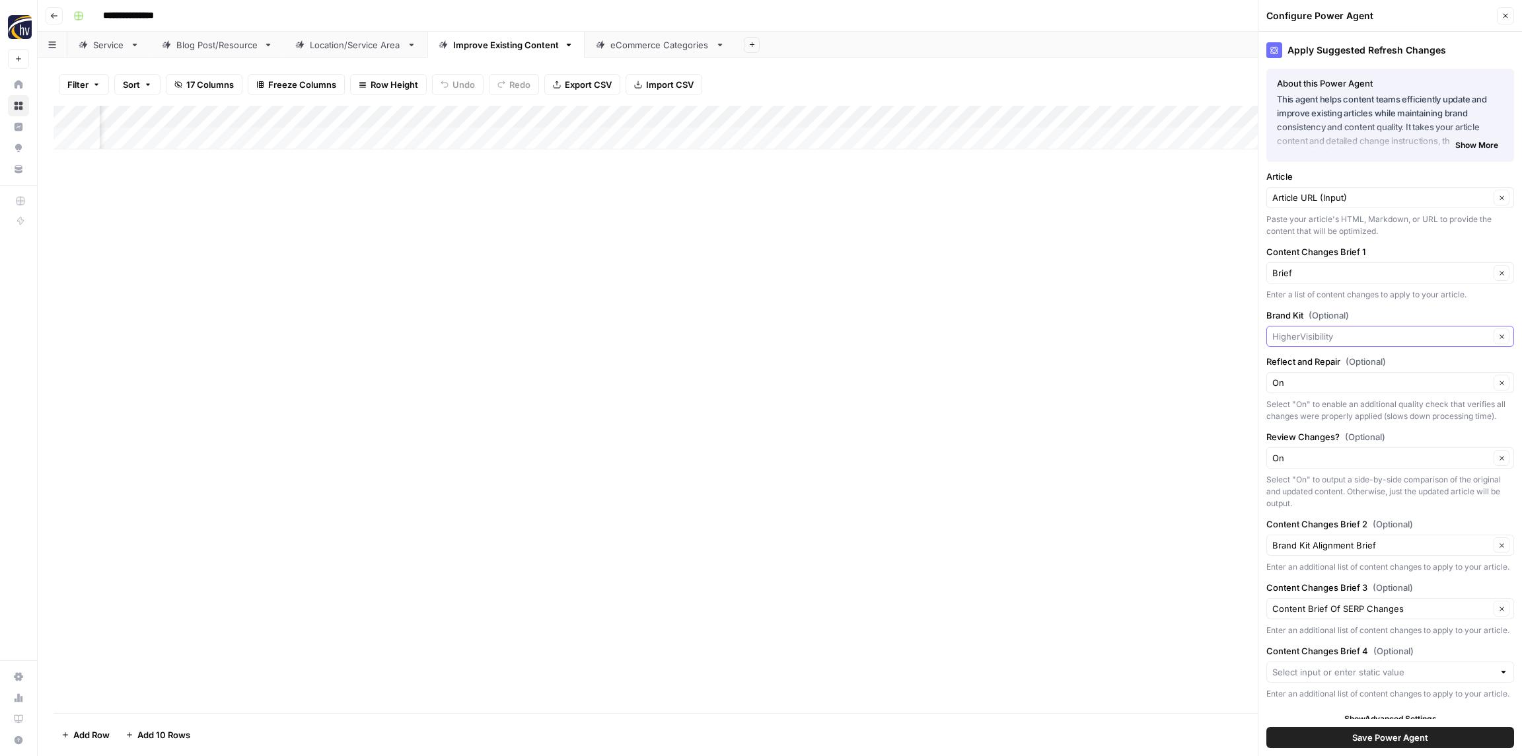
click at [1337, 332] on input "Brand Kit (Optional)" at bounding box center [1380, 336] width 217 height 13
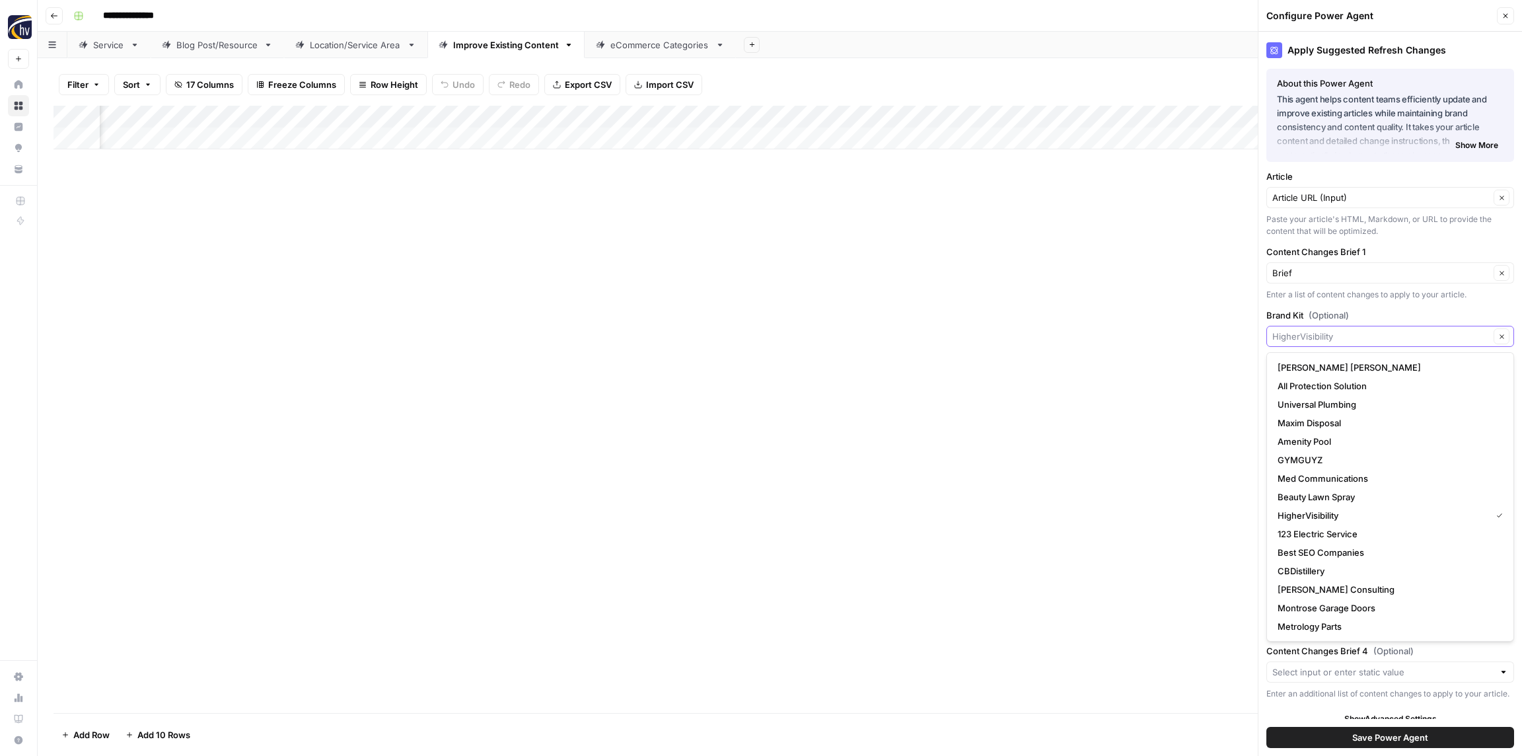
paste input "RenoPro Gallery"
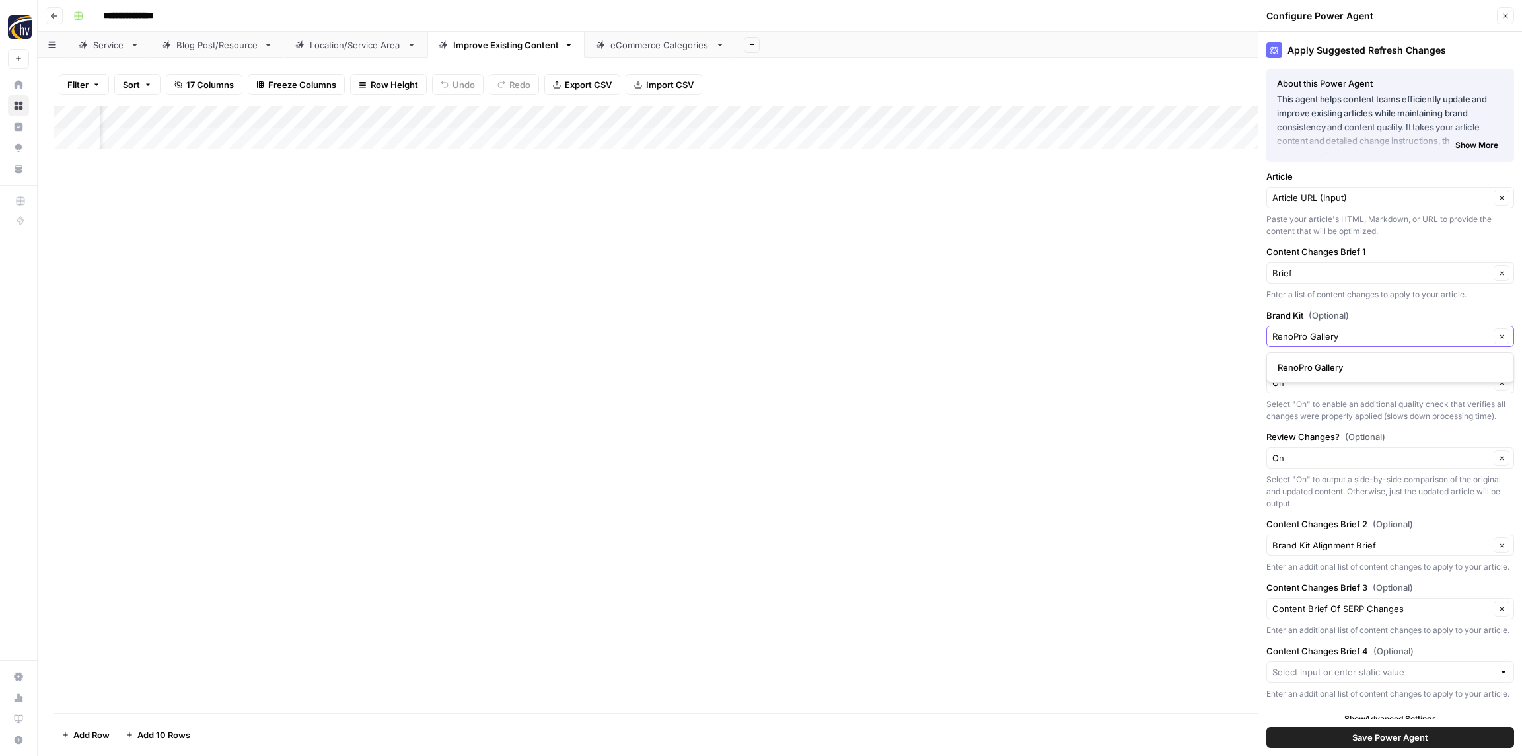
type input "RenoPro Gallery"
click at [1328, 365] on span "RenoPro Gallery" at bounding box center [1387, 367] width 220 height 13
click at [1427, 732] on span "Save Power Agent" at bounding box center [1390, 736] width 76 height 13
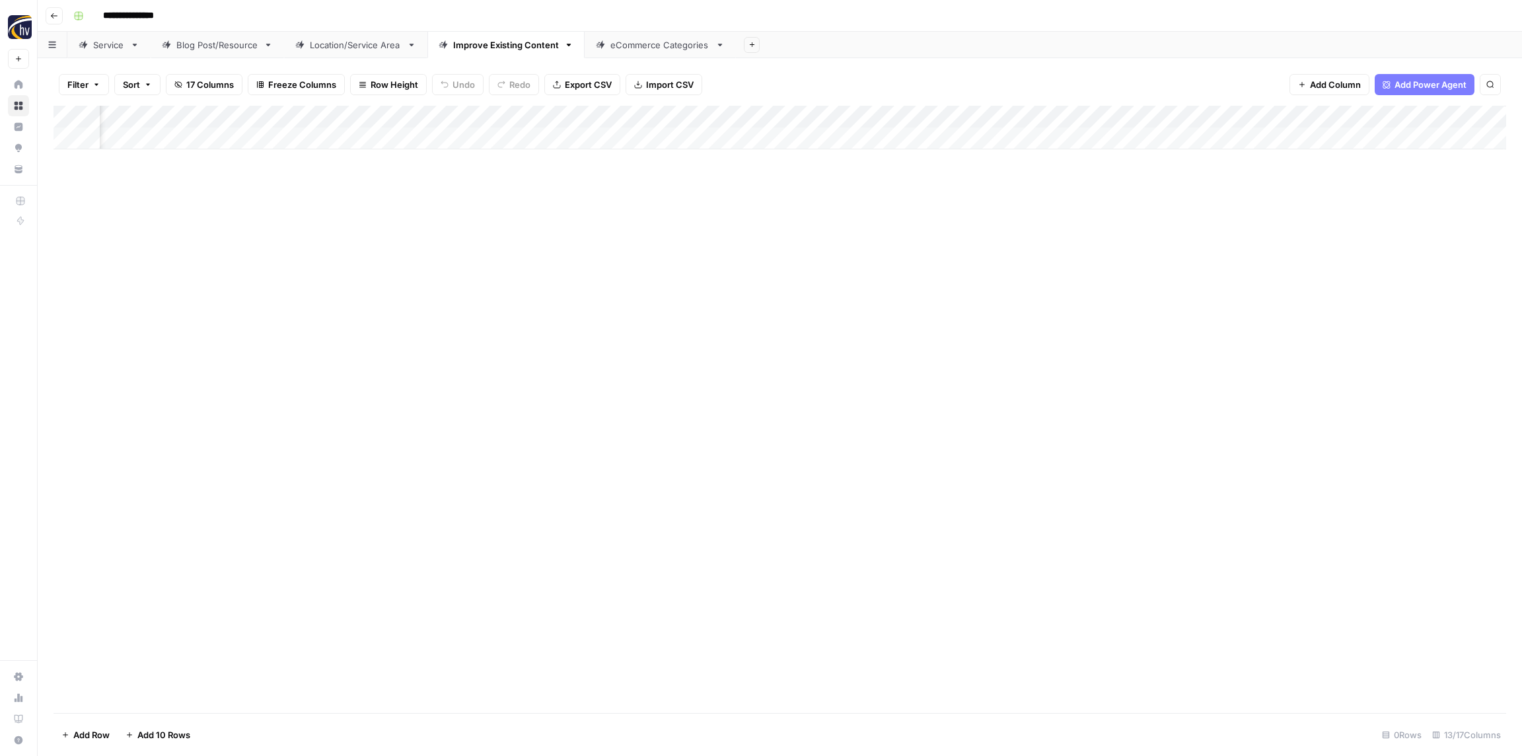
click at [663, 42] on div "eCommerce Categories" at bounding box center [660, 44] width 100 height 13
click at [495, 107] on div "Add Column" at bounding box center [779, 128] width 1452 height 44
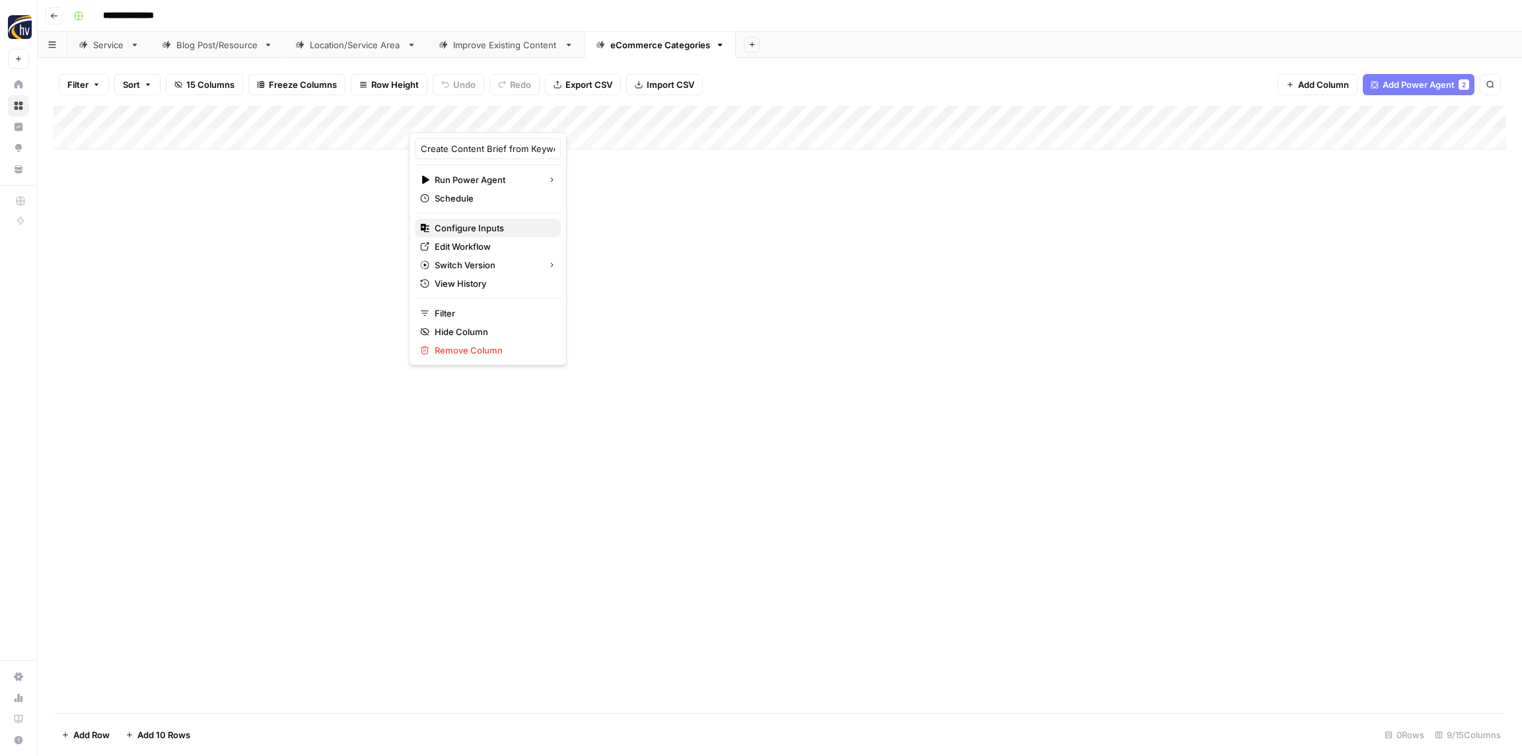
click at [495, 225] on span "Configure Inputs" at bounding box center [493, 227] width 116 height 13
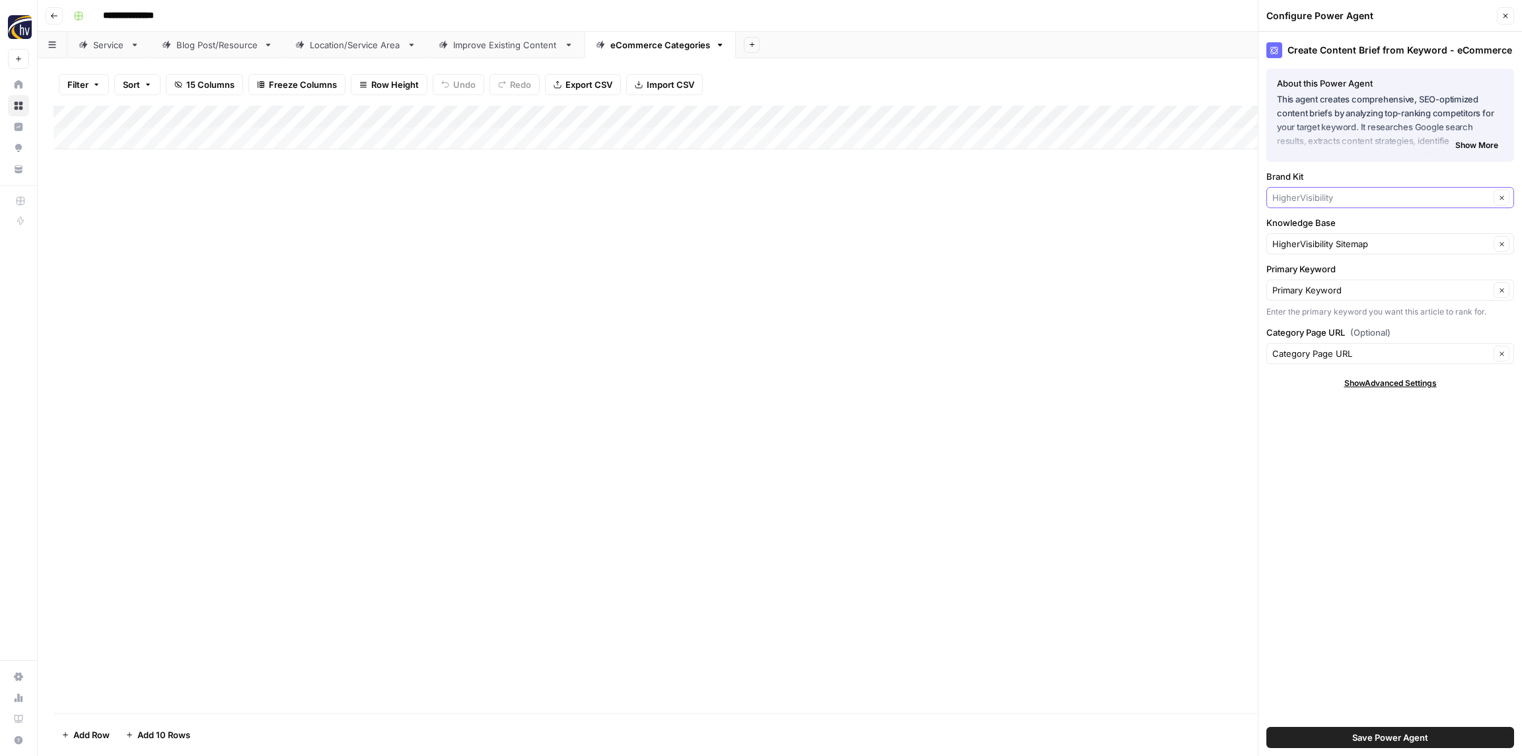
click at [1318, 196] on input "Brand Kit" at bounding box center [1380, 197] width 217 height 13
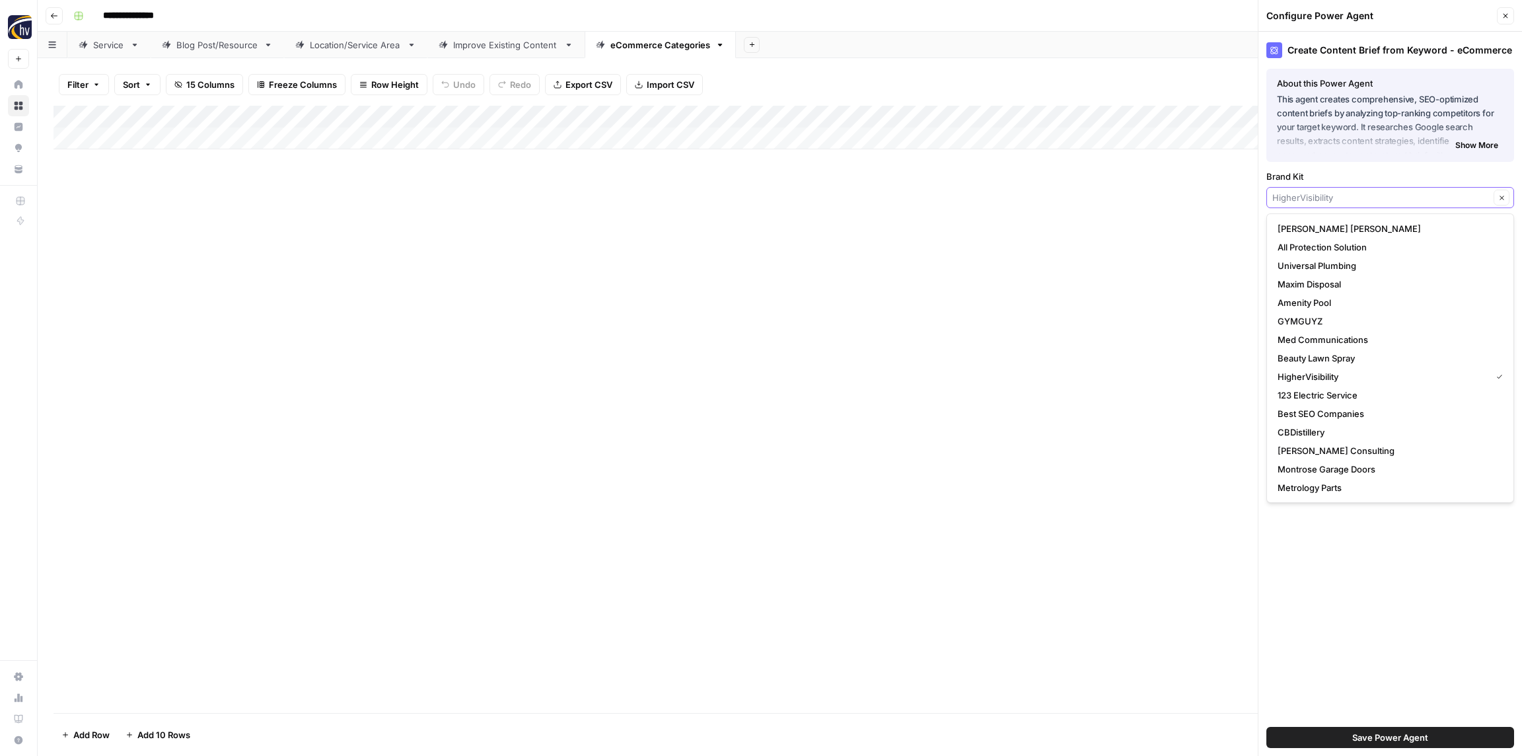
paste input "RenoPro Gallery"
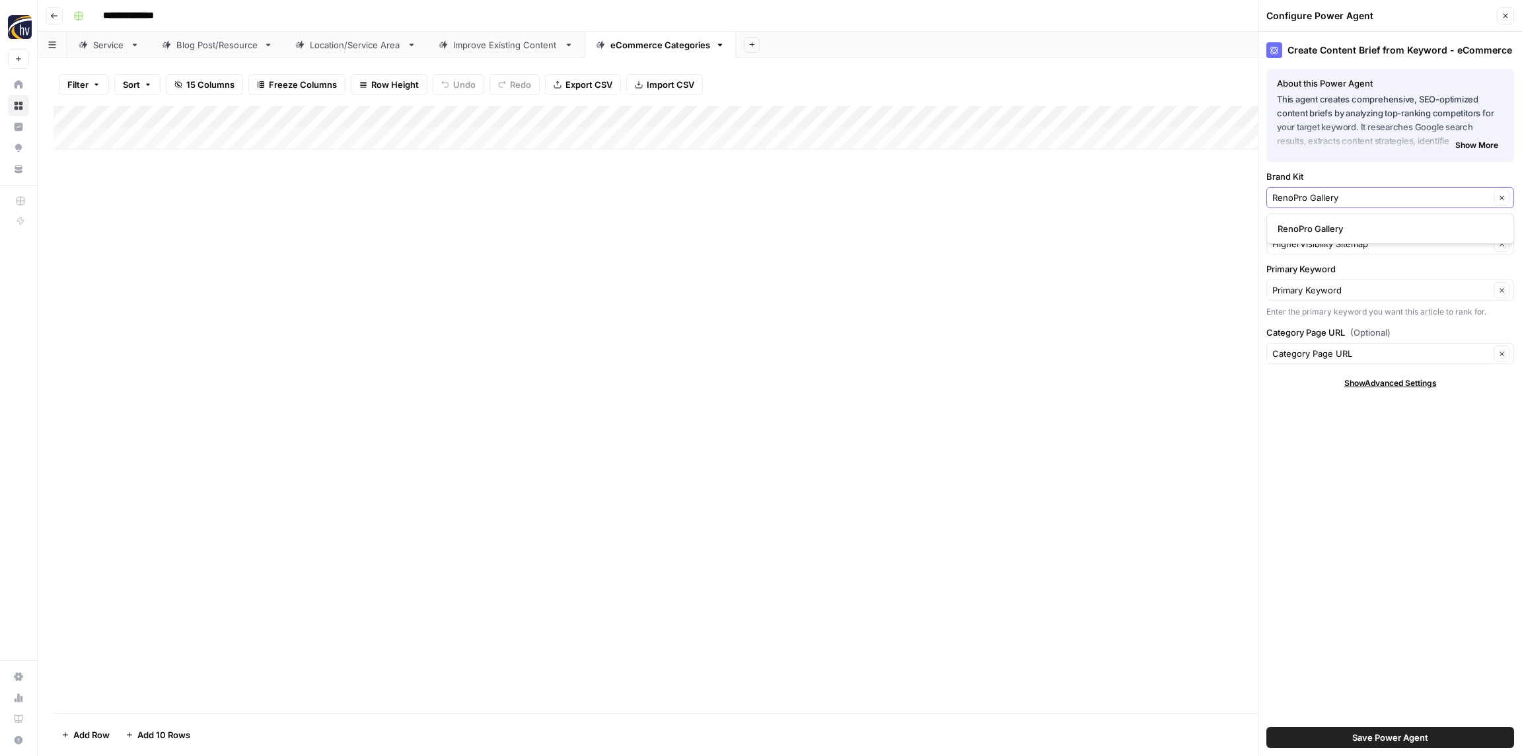
type input "RenoPro Gallery"
click at [1316, 227] on span "RenoPro Gallery" at bounding box center [1387, 228] width 220 height 13
click at [1316, 253] on div "HigherVisibility Sitemap Clear" at bounding box center [1390, 243] width 248 height 21
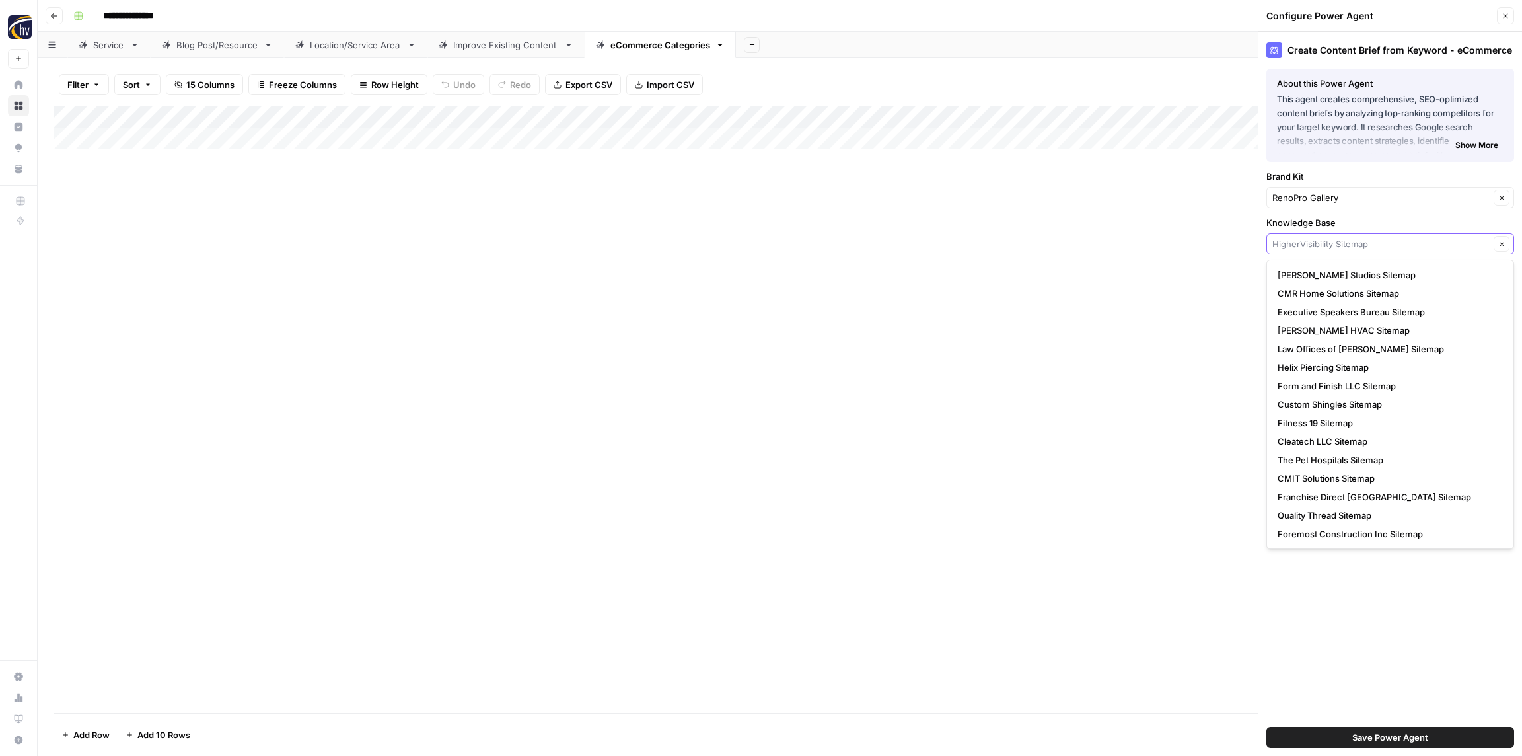
paste input "RenoPro Gallery"
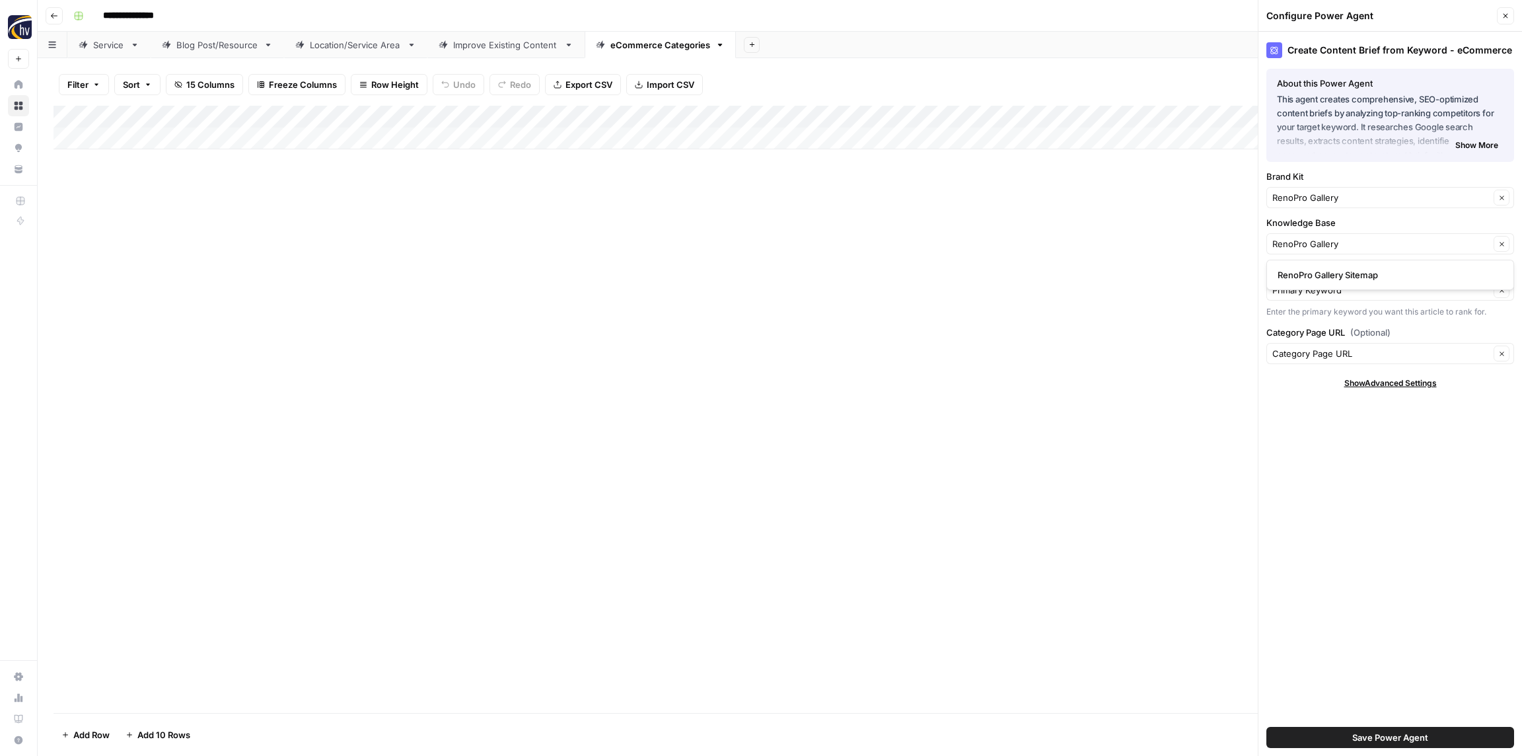
click at [1314, 264] on div "RenoPro Gallery Sitemap" at bounding box center [1390, 275] width 248 height 30
click at [1312, 274] on span "RenoPro Gallery Sitemap" at bounding box center [1387, 274] width 220 height 13
type input "RenoPro Gallery Sitemap"
click at [1404, 745] on button "Save Power Agent" at bounding box center [1390, 737] width 248 height 21
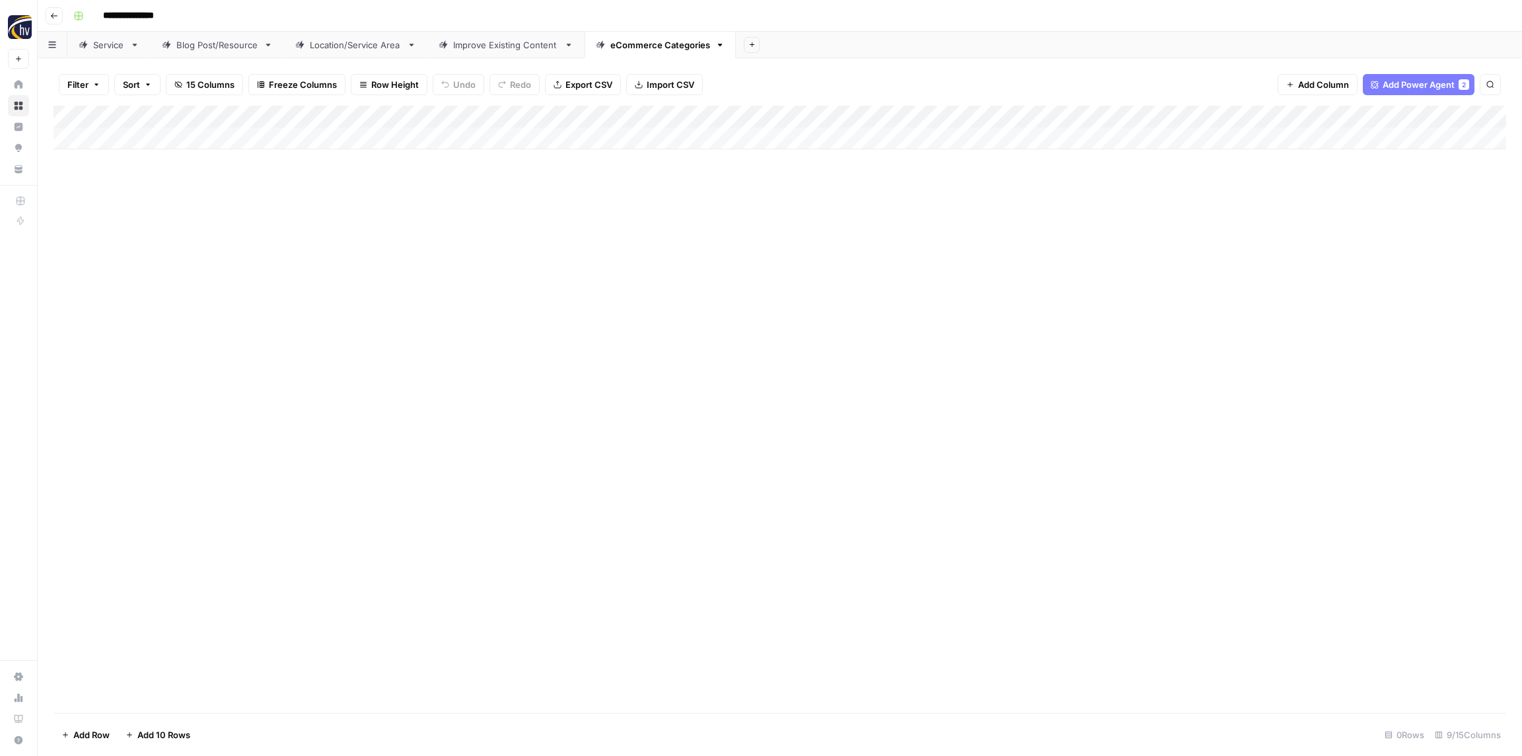
click at [1192, 112] on div "Add Column" at bounding box center [779, 128] width 1452 height 44
click at [1209, 234] on span "Configure Inputs" at bounding box center [1232, 227] width 116 height 13
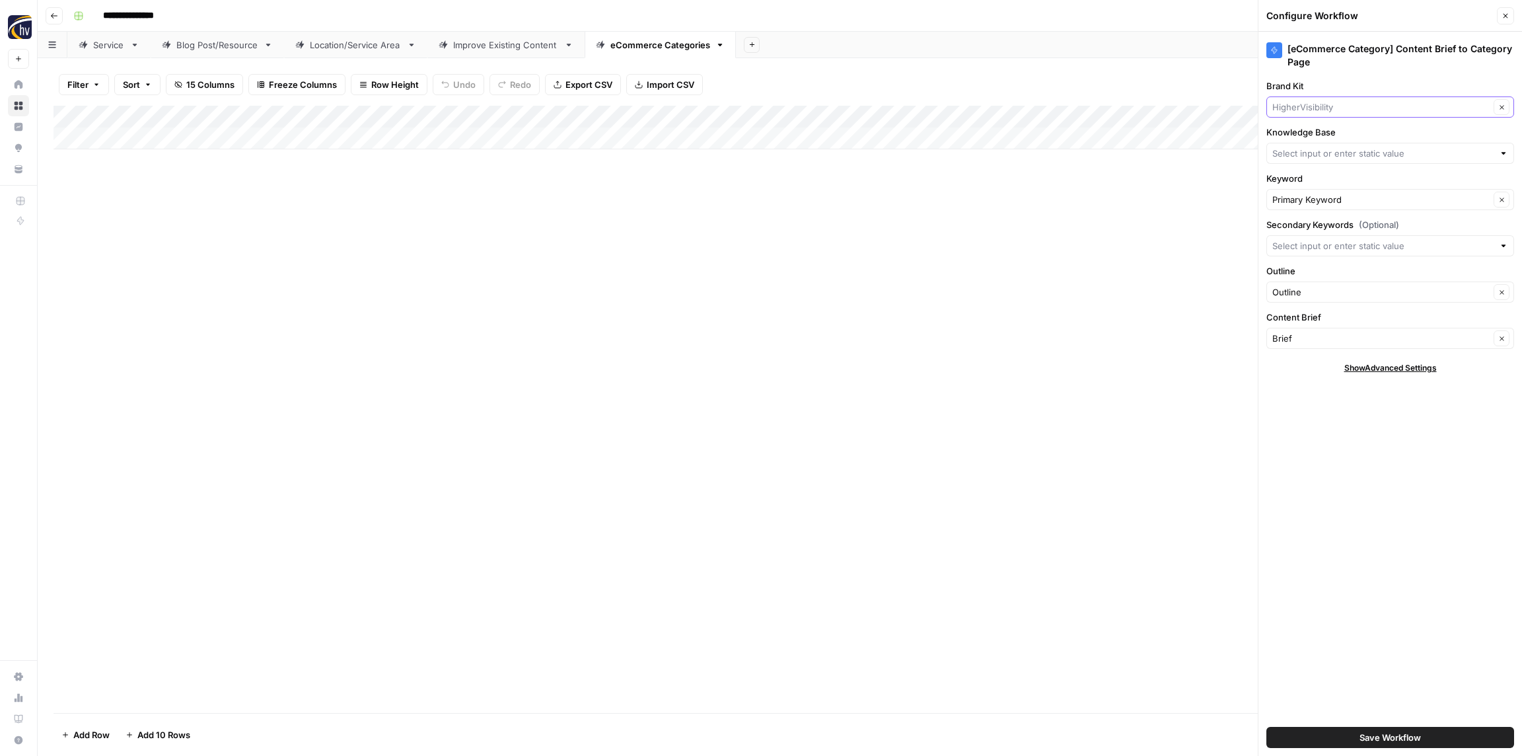
click at [1314, 107] on input "Brand Kit" at bounding box center [1380, 106] width 217 height 13
paste input "RenoPro Gallery"
type input "RenoPro Gallery"
drag, startPoint x: 1316, startPoint y: 133, endPoint x: 1318, endPoint y: 139, distance: 7.1
click at [1316, 133] on span "RenoPro Gallery" at bounding box center [1387, 137] width 220 height 13
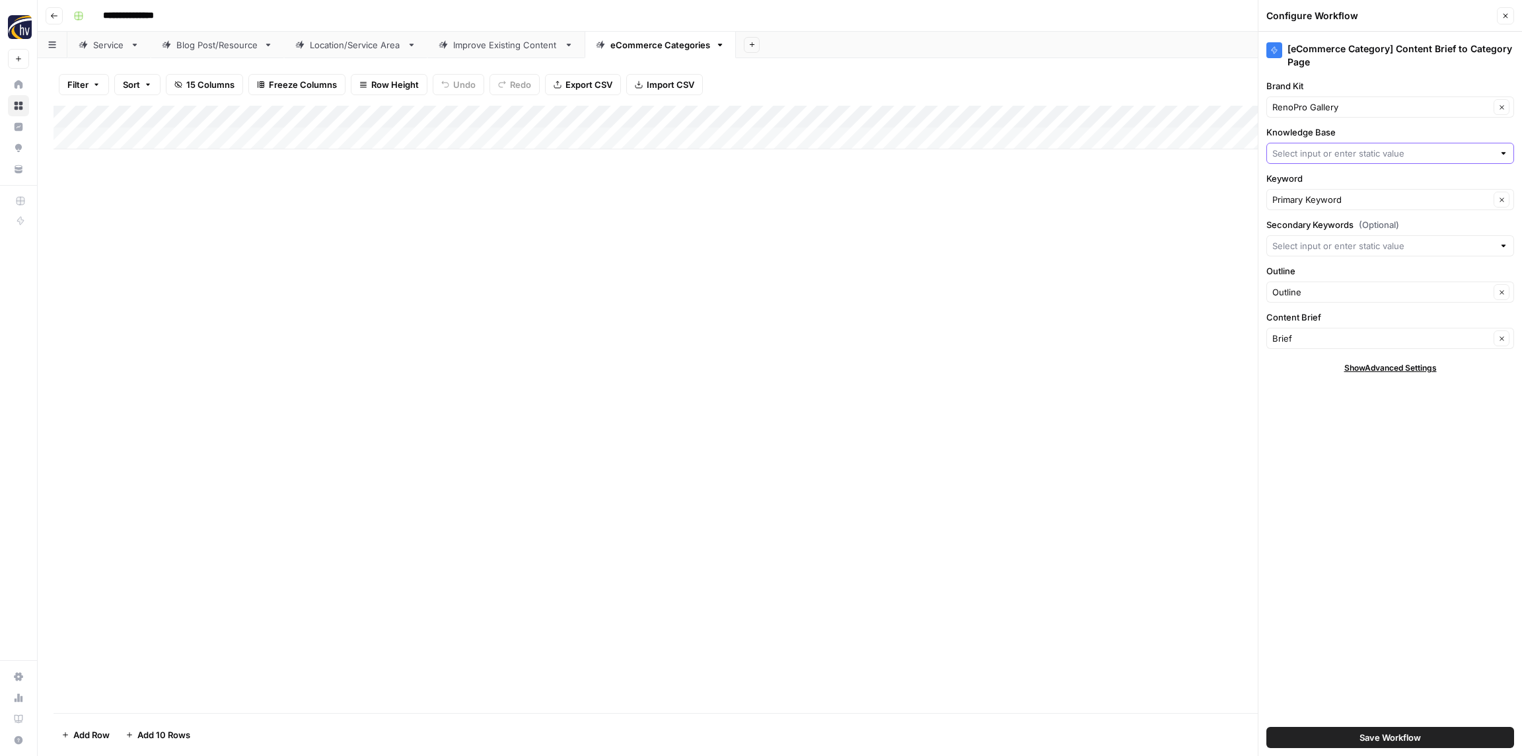
click at [1312, 156] on input "Knowledge Base" at bounding box center [1382, 153] width 221 height 13
paste input "RenoPro Gallery"
click at [1318, 184] on span "RenoPro Gallery Sitemap" at bounding box center [1387, 184] width 220 height 13
type input "RenoPro Gallery Sitemap"
click at [1411, 739] on span "Save Workflow" at bounding box center [1389, 736] width 61 height 13
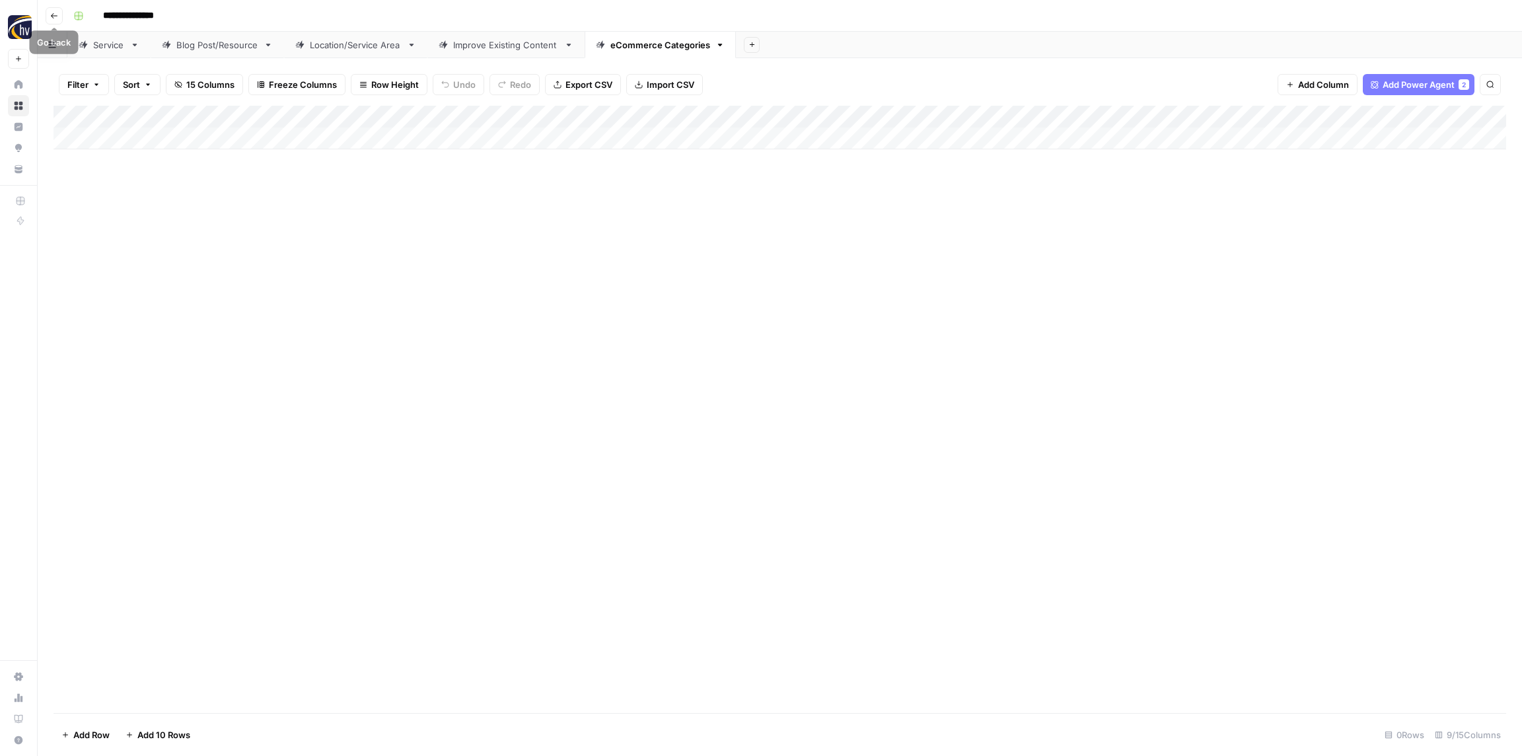
click at [50, 13] on icon "button" at bounding box center [54, 16] width 8 height 8
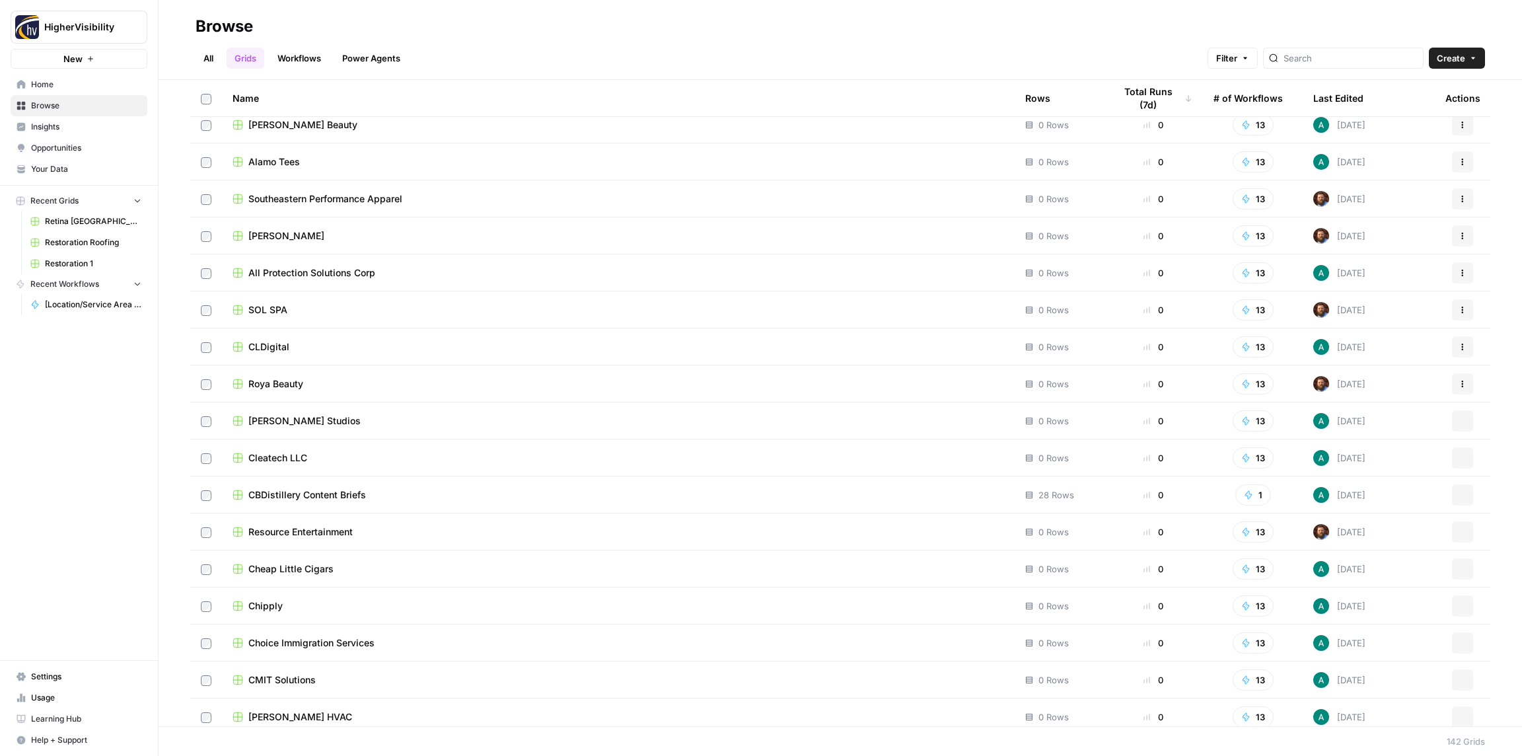
scroll to position [4643, 0]
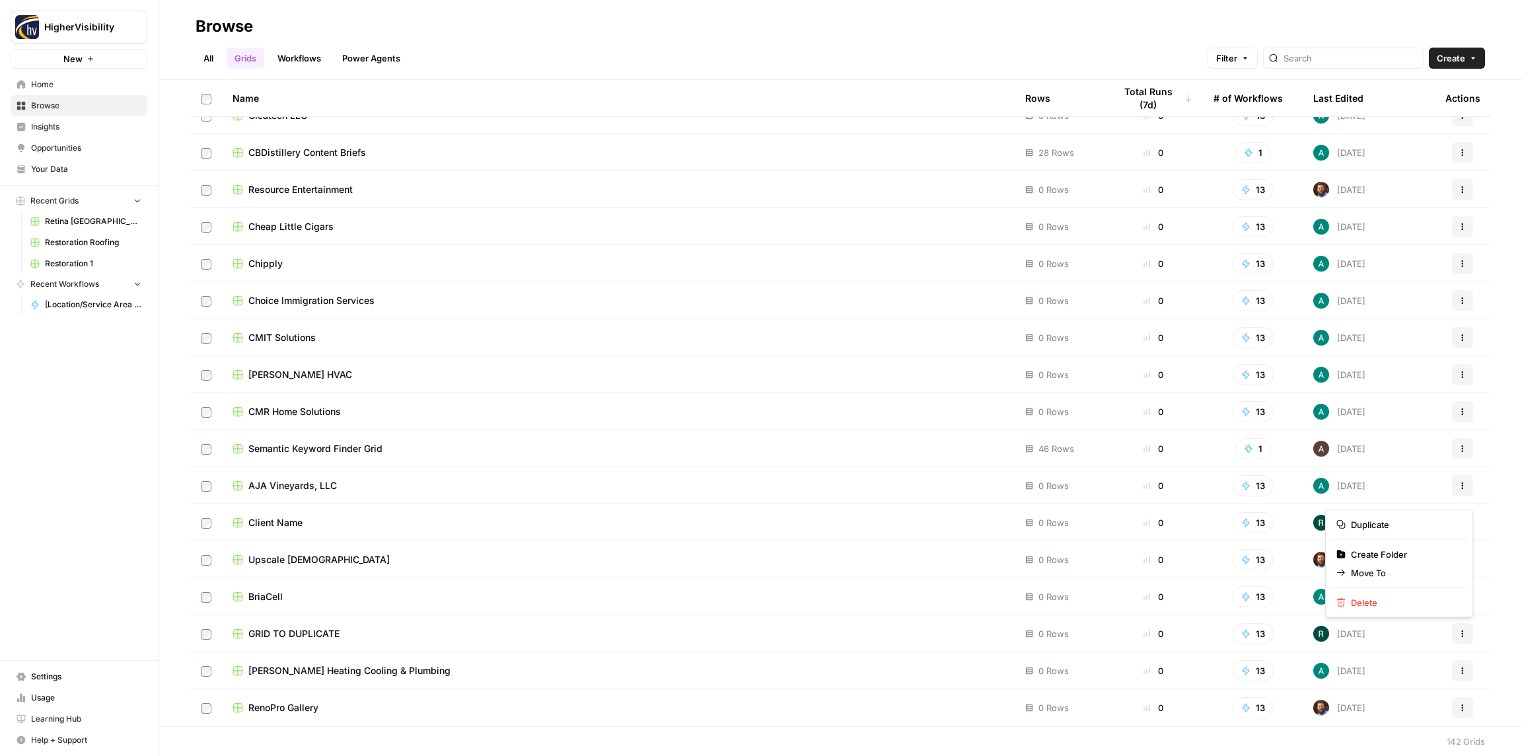
click at [1466, 633] on button "Actions" at bounding box center [1462, 633] width 21 height 21
click at [1369, 528] on span "Duplicate" at bounding box center [1404, 524] width 106 height 13
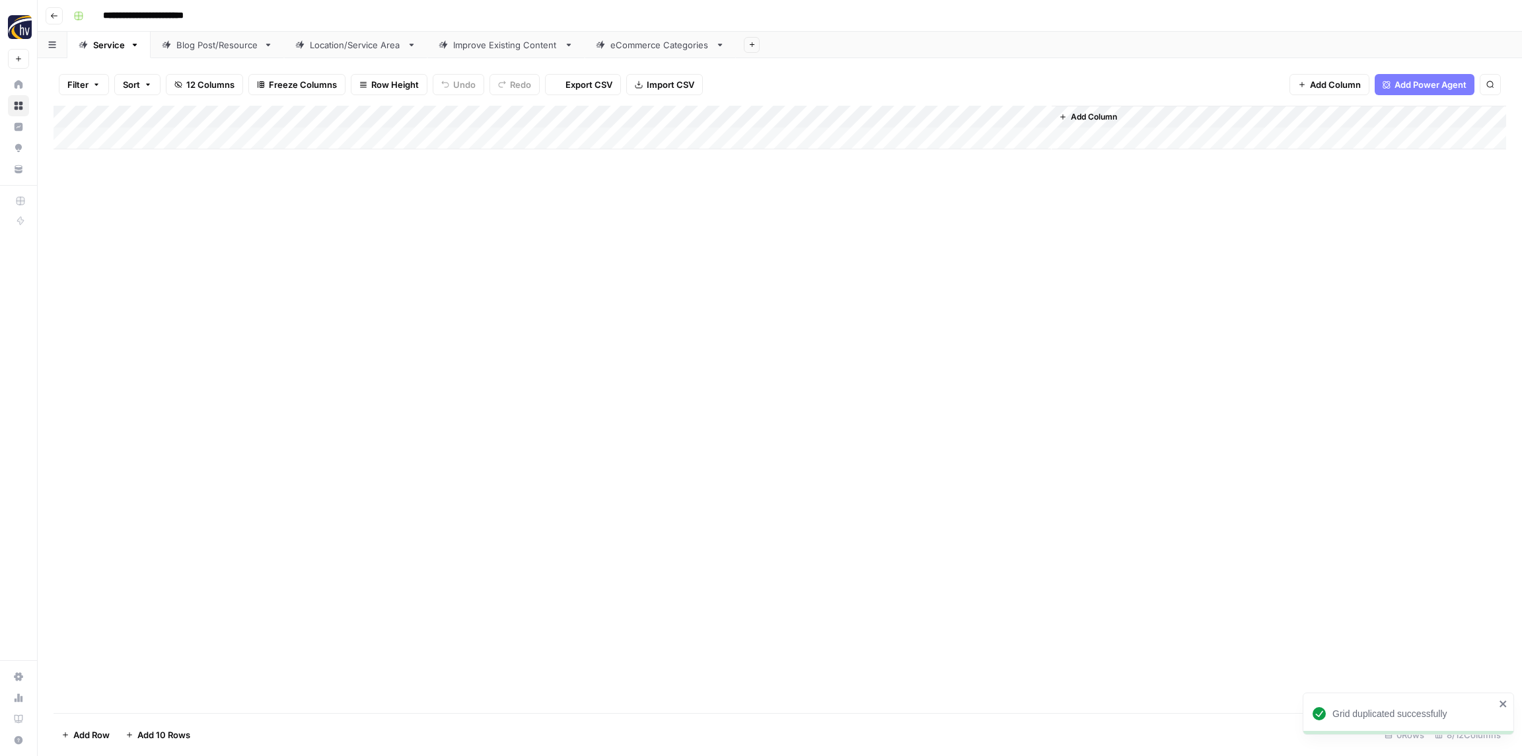
click at [180, 15] on input "**********" at bounding box center [165, 15] width 136 height 21
paste input
type input "**********"
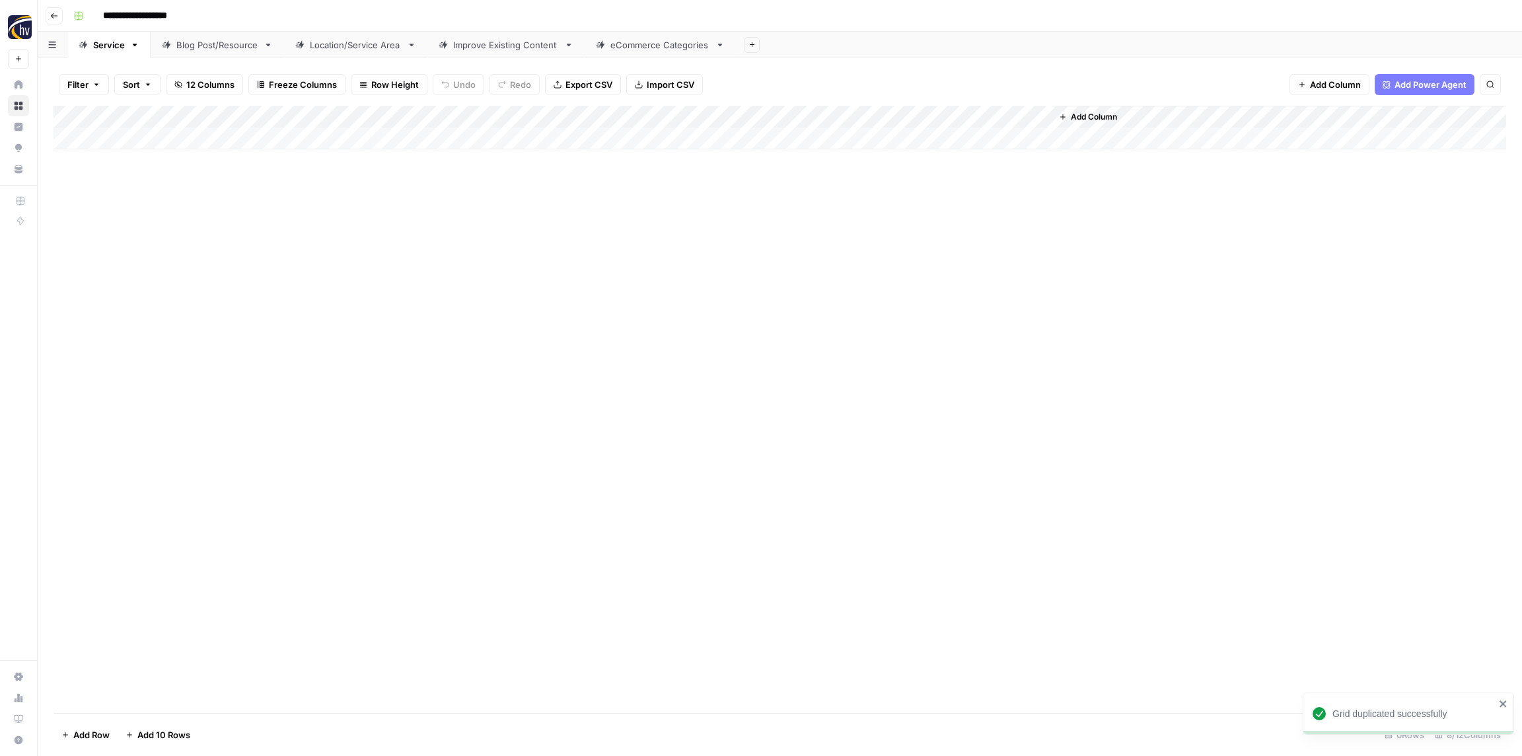
click at [194, 217] on div "Add Column" at bounding box center [779, 409] width 1452 height 607
click at [254, 116] on div "Add Column" at bounding box center [779, 128] width 1452 height 44
click at [275, 236] on button "Configure Inputs" at bounding box center [298, 228] width 146 height 18
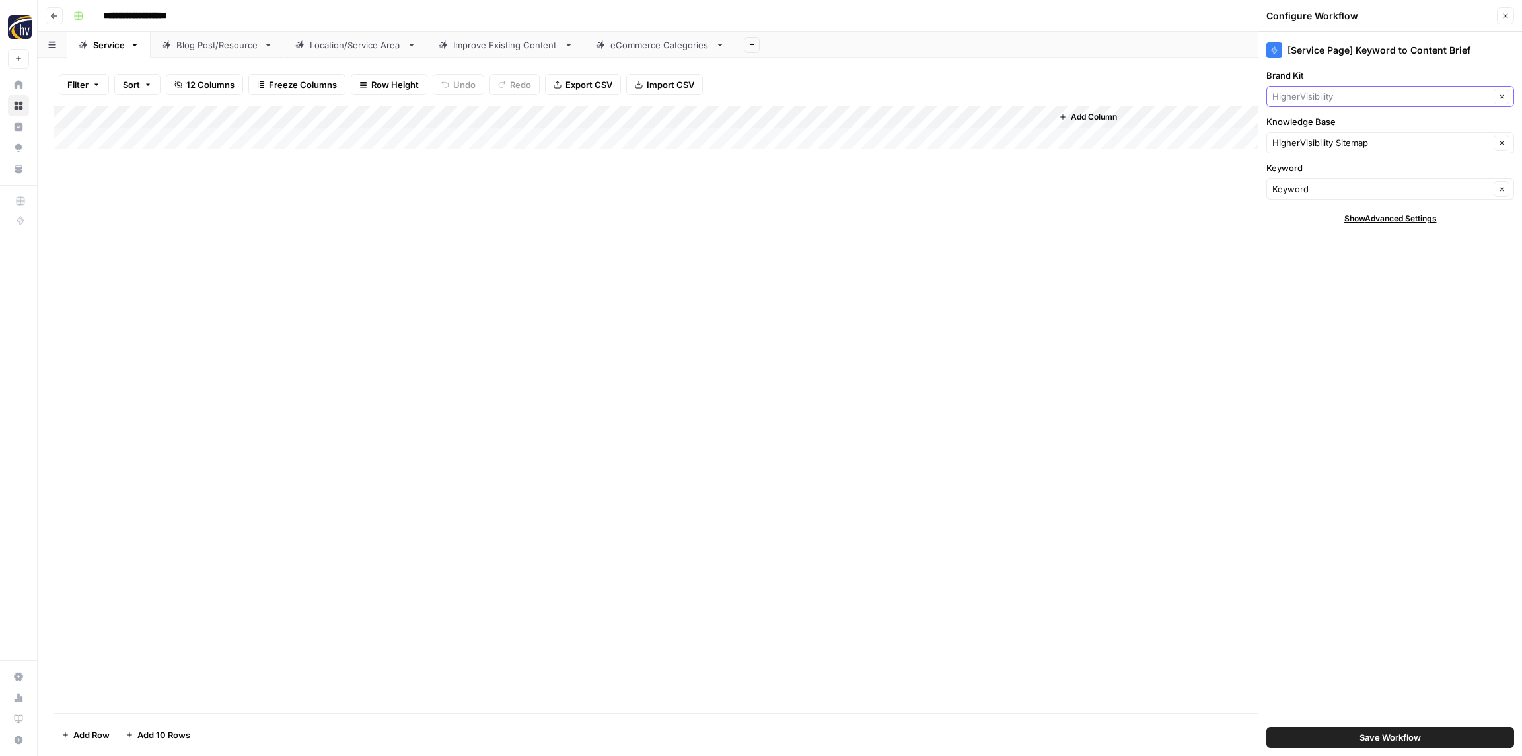
click at [1334, 94] on input "Brand Kit" at bounding box center [1380, 96] width 217 height 13
paste input "Regional Psychiatry"
type input "Regional Psychiatry"
click at [1318, 125] on span "Regional Psychiatry" at bounding box center [1387, 127] width 220 height 13
click at [1312, 139] on input "Knowledge Base" at bounding box center [1380, 142] width 217 height 13
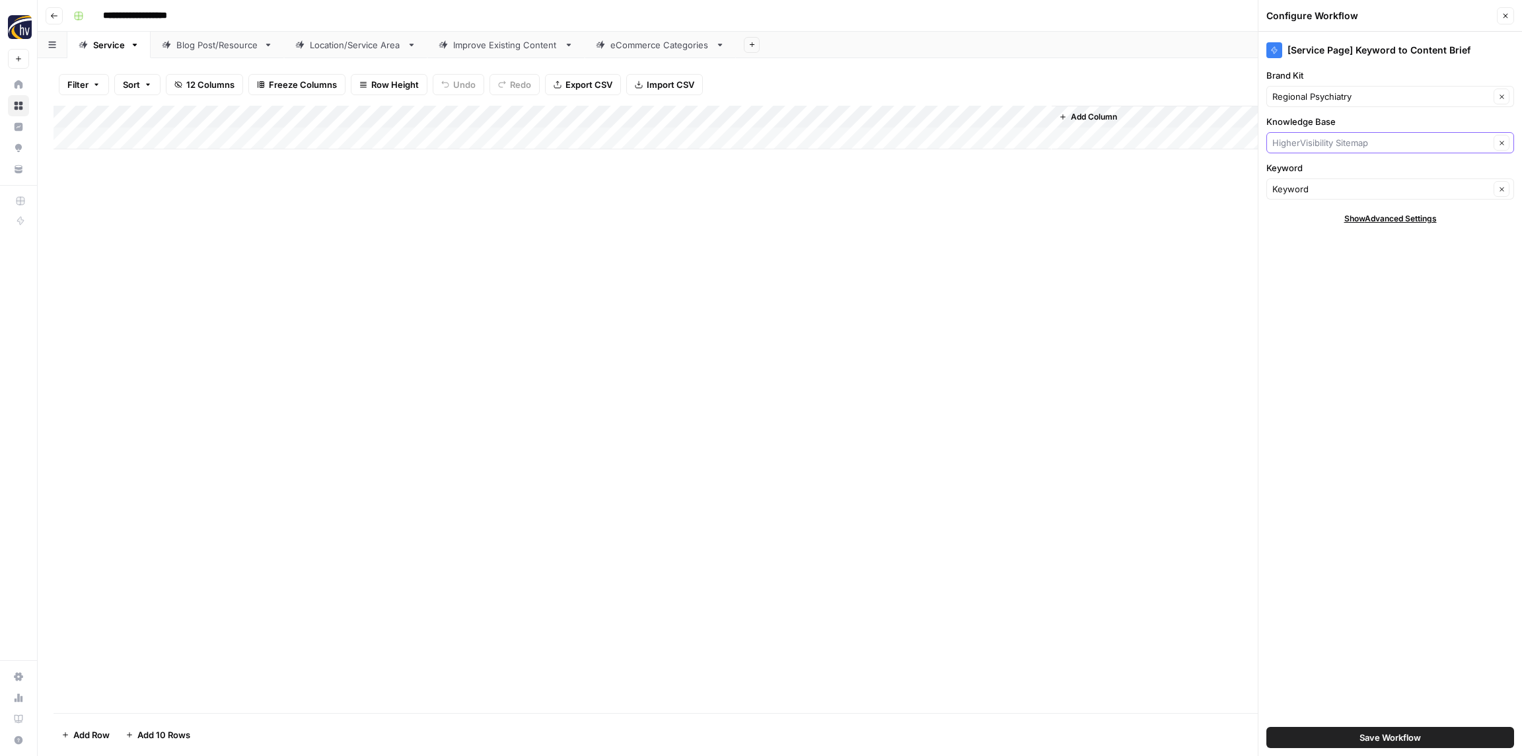
paste input "Regional Psychiatry"
click at [1314, 177] on span "Regional Psychiatry Sitemap" at bounding box center [1387, 173] width 220 height 13
type input "Regional Psychiatry Sitemap"
click at [1357, 742] on button "Save Workflow" at bounding box center [1390, 737] width 248 height 21
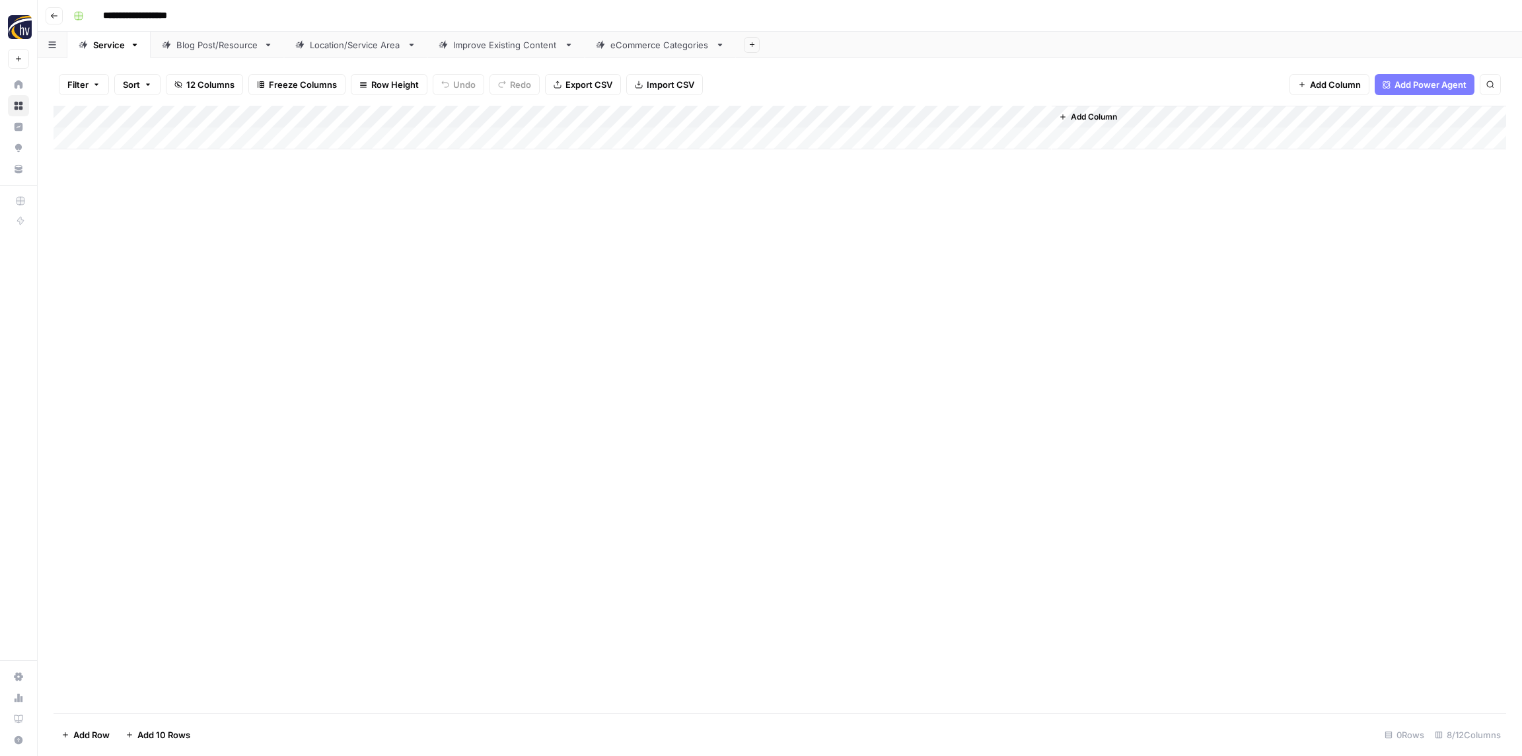
click at [861, 121] on div "Add Column" at bounding box center [779, 128] width 1452 height 44
click at [863, 234] on span "Configure Inputs" at bounding box center [897, 227] width 116 height 13
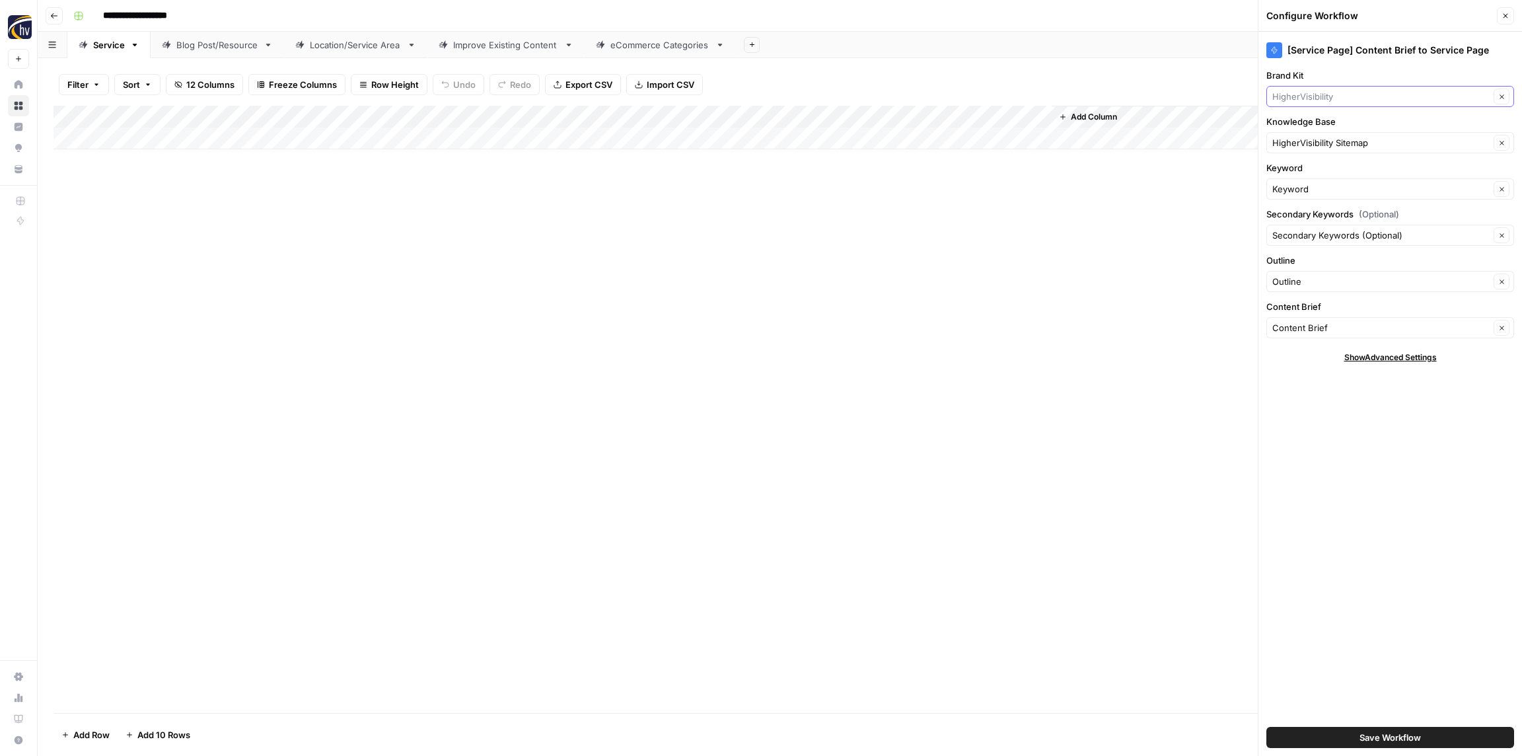
click at [1312, 100] on input "Brand Kit" at bounding box center [1380, 96] width 217 height 13
paste input "Regional Psychiatry"
type input "Regional Psychiatry"
click at [1310, 116] on div "Regional Psychiatry" at bounding box center [1390, 127] width 248 height 30
click at [1308, 125] on span "Regional Psychiatry" at bounding box center [1387, 127] width 220 height 13
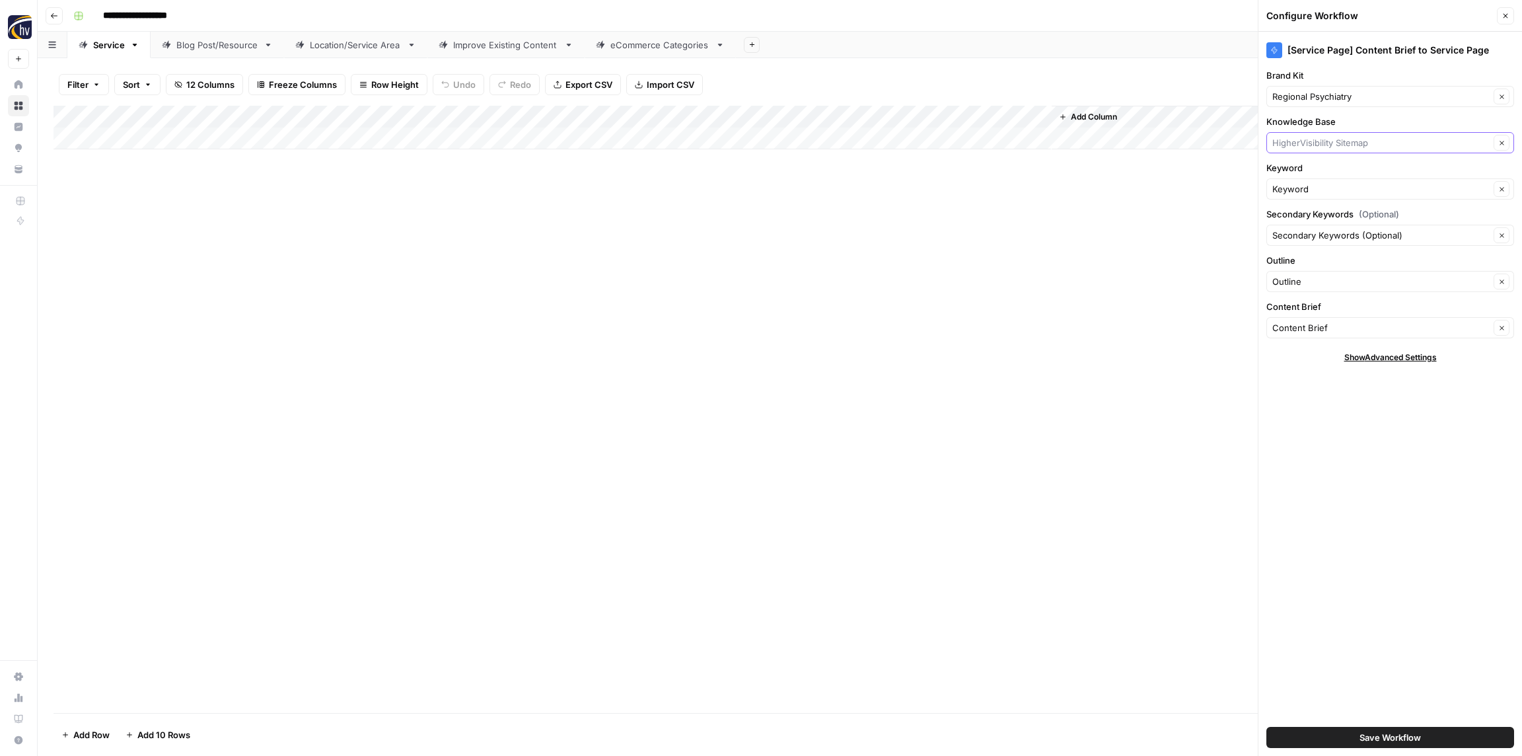
click at [1308, 147] on input "Knowledge Base" at bounding box center [1380, 142] width 217 height 13
paste input "Regional Psychiatry"
click at [1305, 173] on span "Regional Psychiatry Sitemap" at bounding box center [1387, 173] width 220 height 13
type input "Regional Psychiatry Sitemap"
click at [1416, 732] on span "Save Workflow" at bounding box center [1389, 736] width 61 height 13
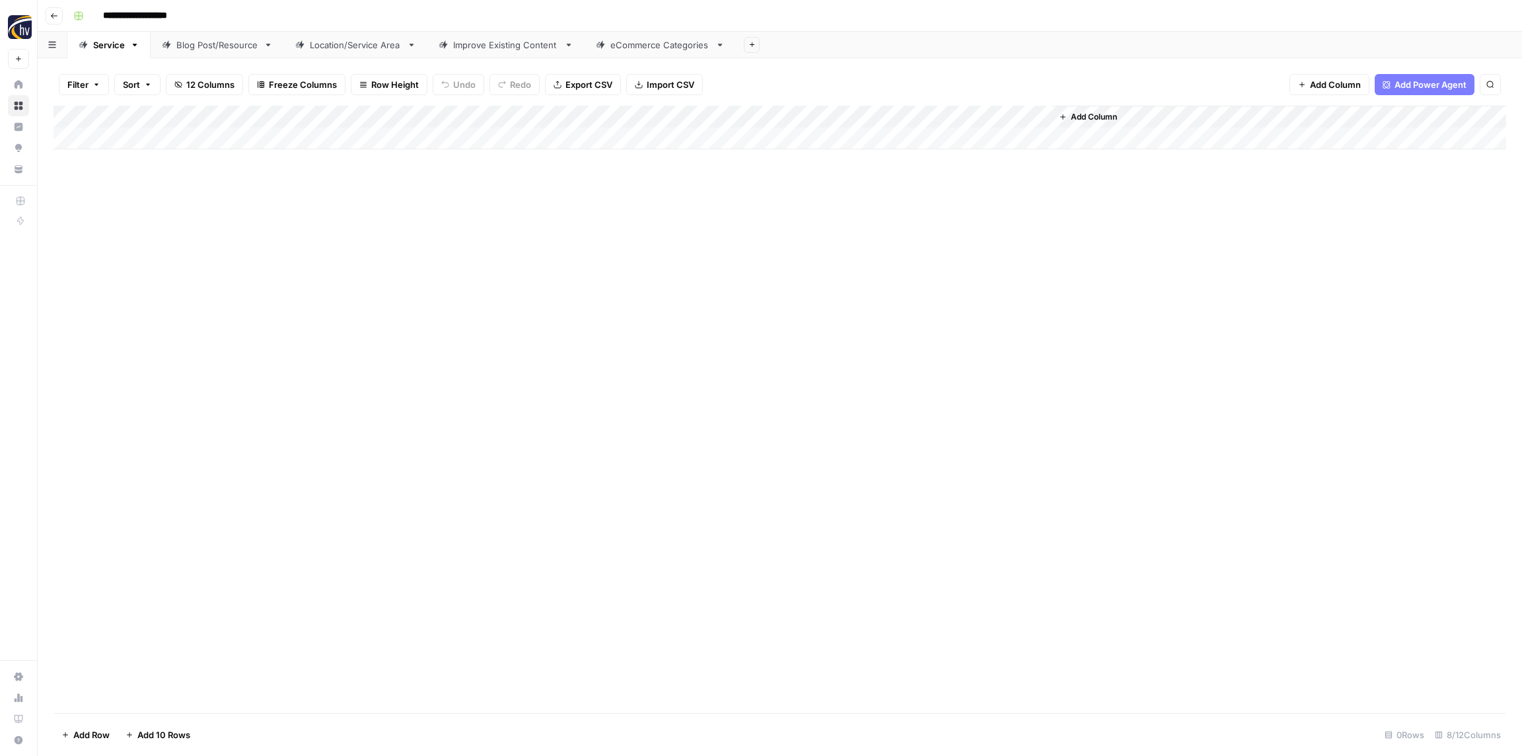
click at [236, 48] on div "Blog Post/Resource" at bounding box center [217, 44] width 82 height 13
click at [287, 118] on div "Add Column" at bounding box center [779, 128] width 1452 height 44
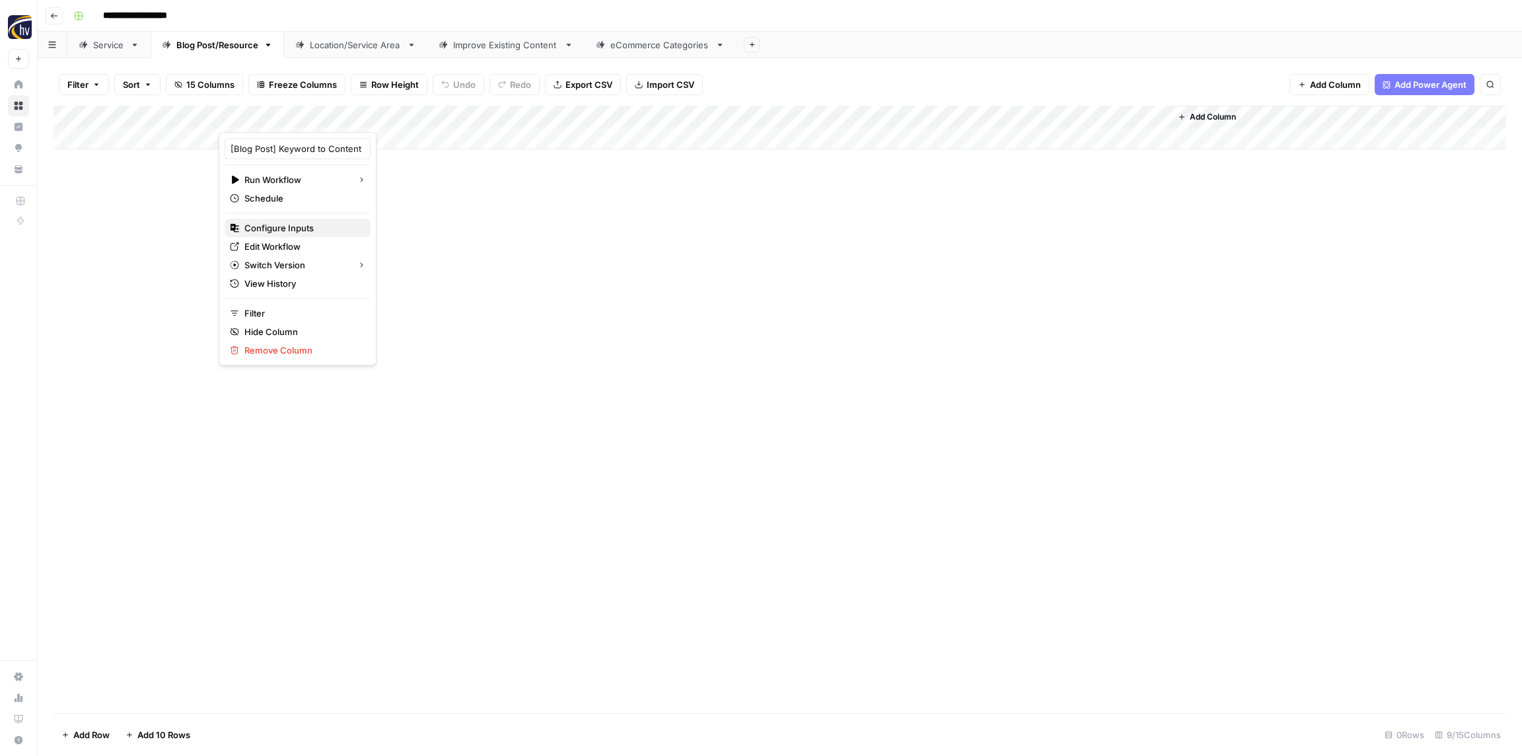
click at [300, 229] on span "Configure Inputs" at bounding box center [302, 227] width 116 height 13
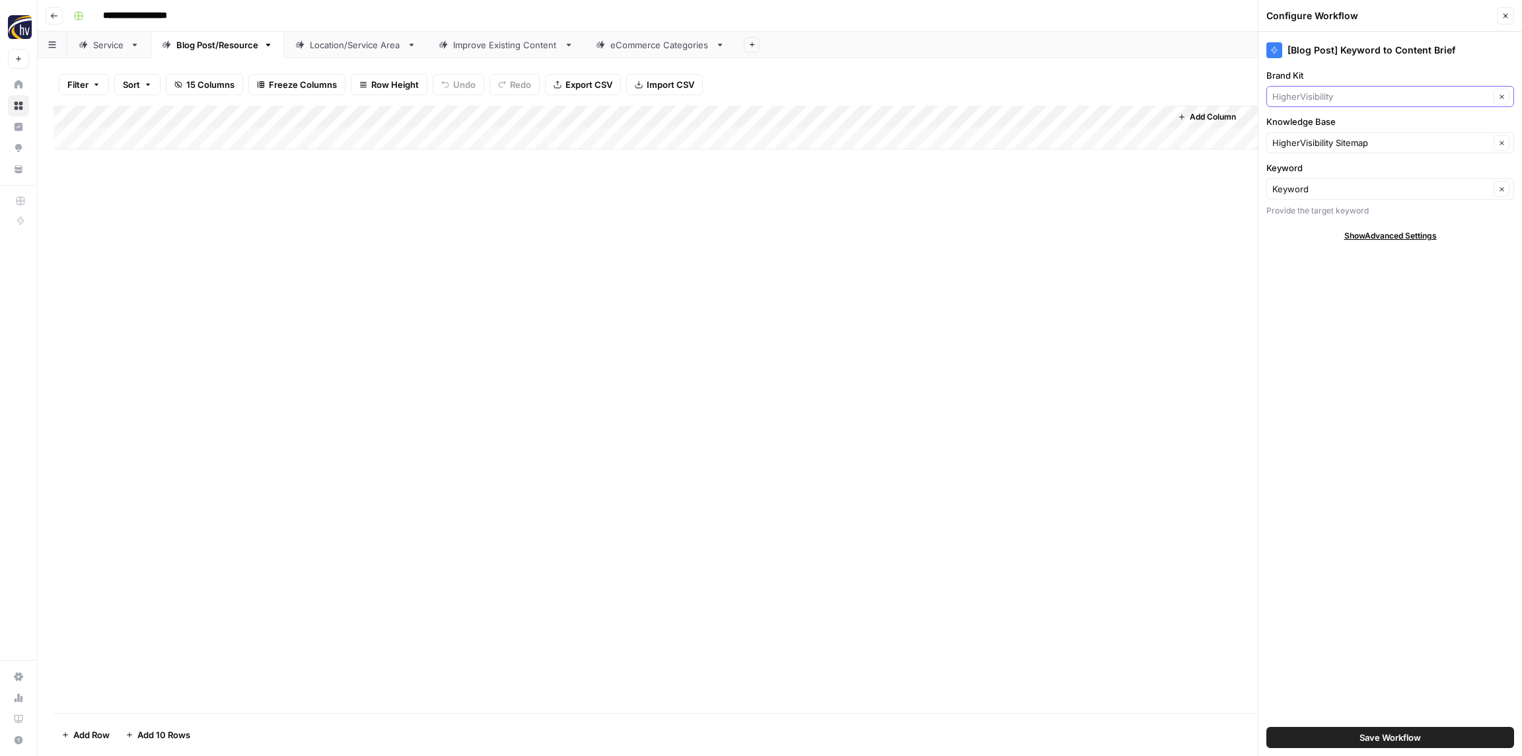
click at [1366, 96] on input "Brand Kit" at bounding box center [1380, 96] width 217 height 13
paste input "Regional Psychiatry"
type input "Regional Psychiatry"
click at [1345, 131] on span "Regional Psychiatry" at bounding box center [1387, 127] width 220 height 13
click at [1342, 148] on input "Knowledge Base" at bounding box center [1380, 142] width 217 height 13
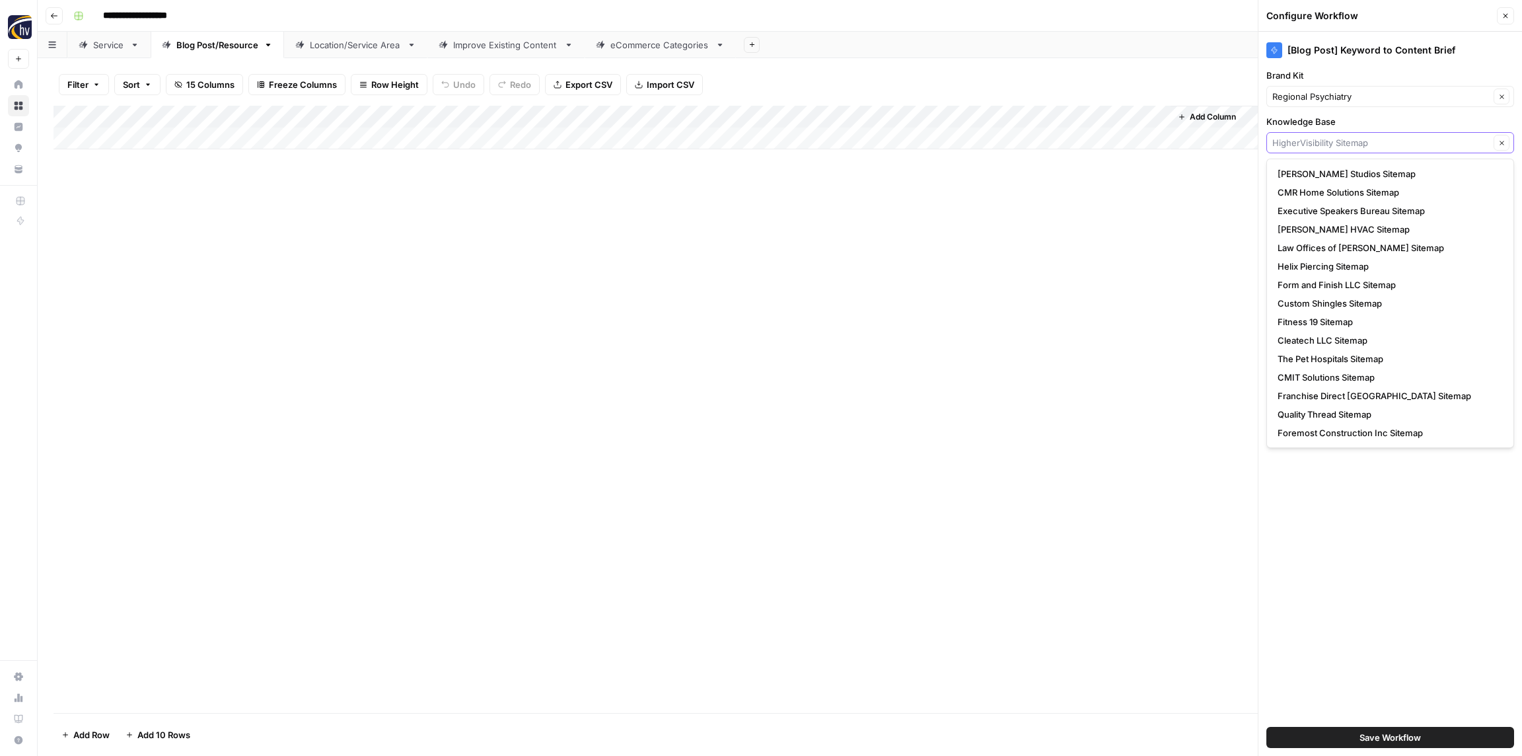
paste input "Regional Psychiatry"
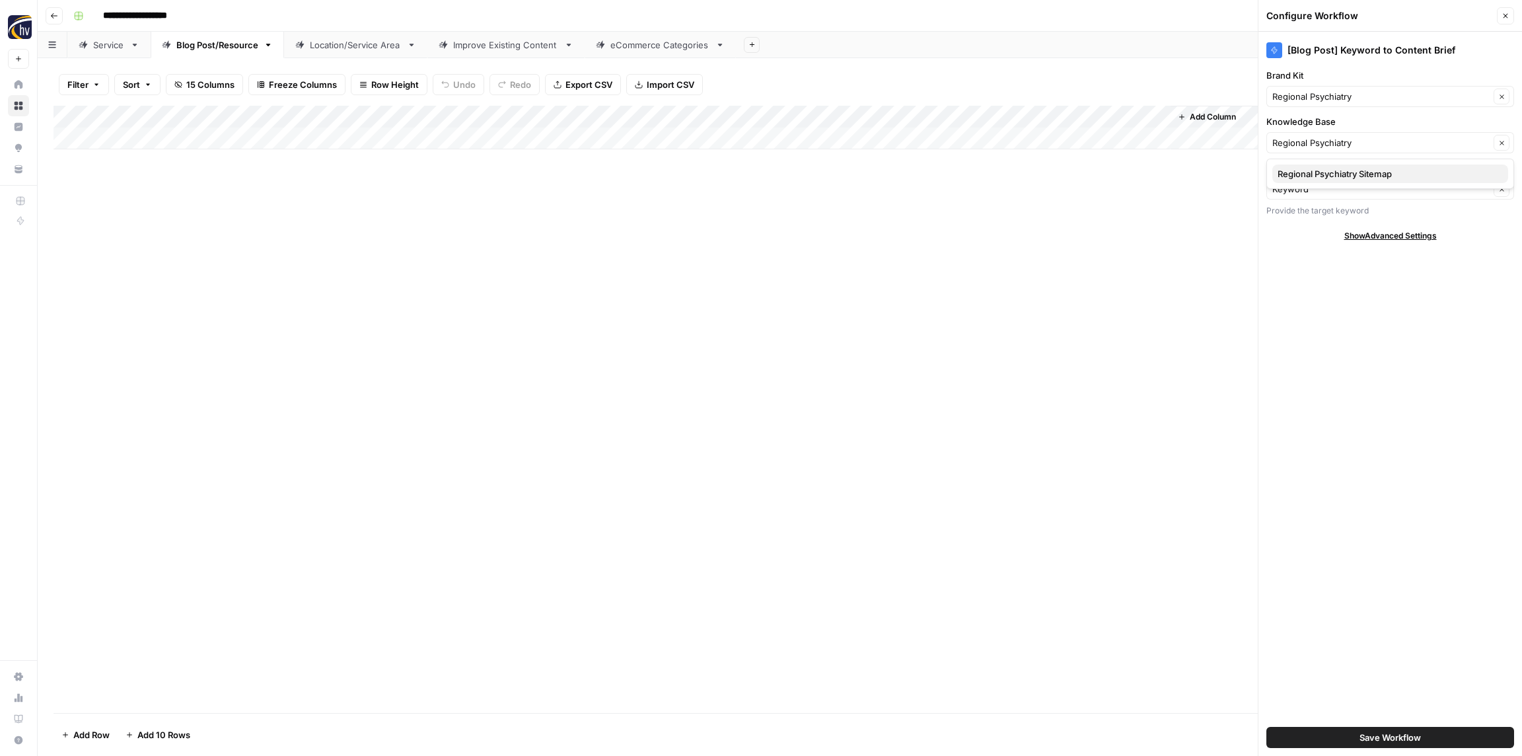
click at [1327, 173] on span "Regional Psychiatry Sitemap" at bounding box center [1387, 173] width 220 height 13
type input "Regional Psychiatry Sitemap"
click at [1398, 736] on span "Save Workflow" at bounding box center [1389, 736] width 61 height 13
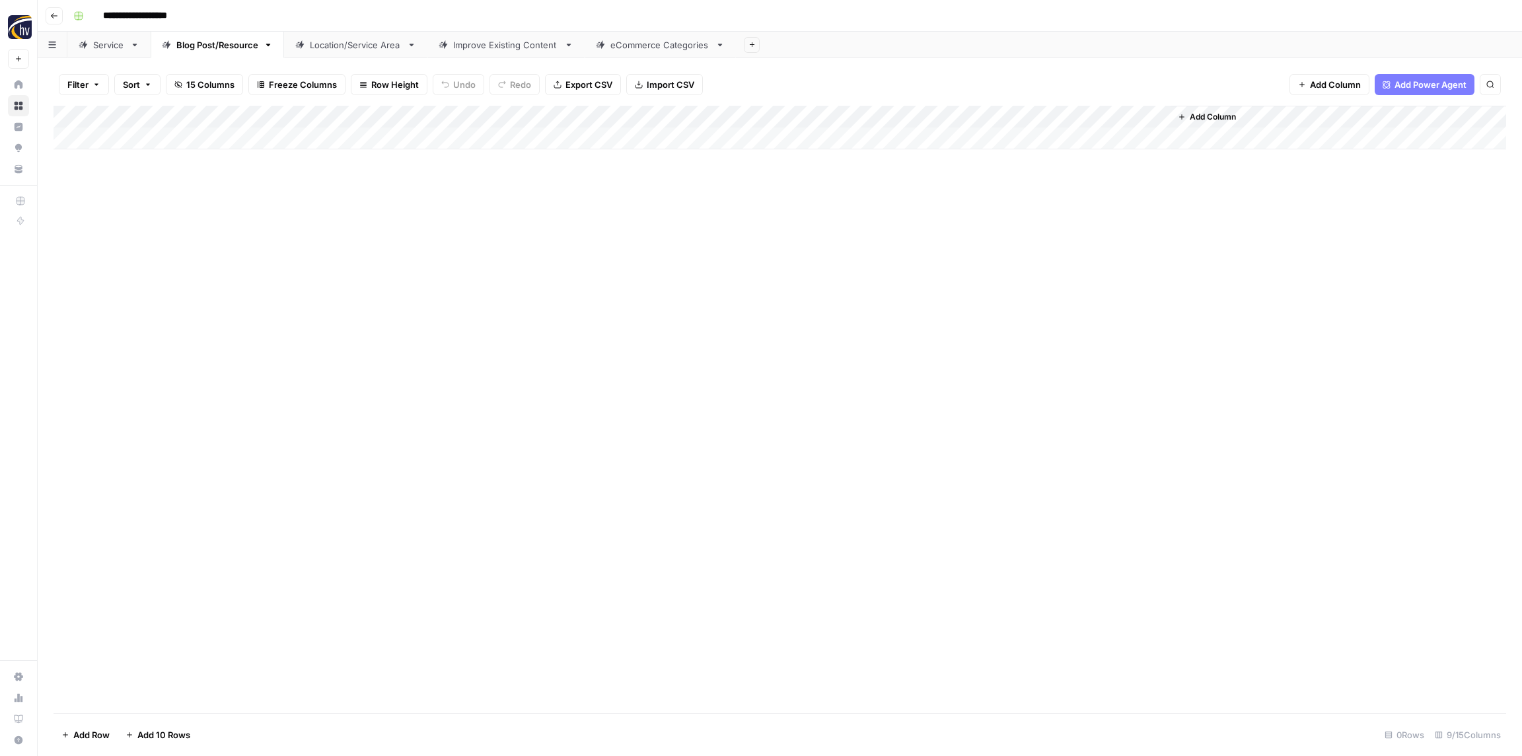
click at [960, 112] on div "Add Column" at bounding box center [779, 128] width 1452 height 44
click at [995, 230] on span "Configure Inputs" at bounding box center [1016, 227] width 116 height 13
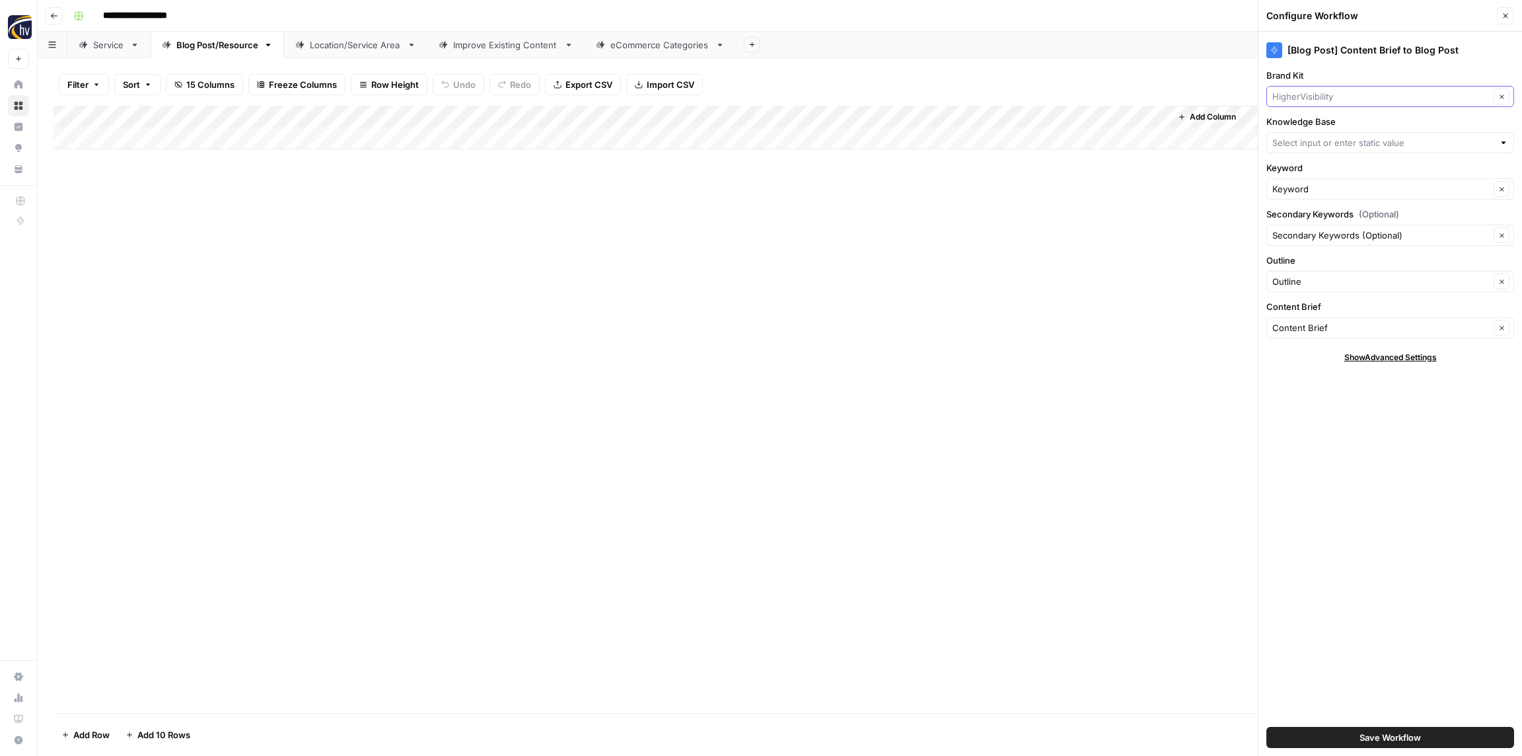
click at [1319, 94] on input "Brand Kit" at bounding box center [1380, 96] width 217 height 13
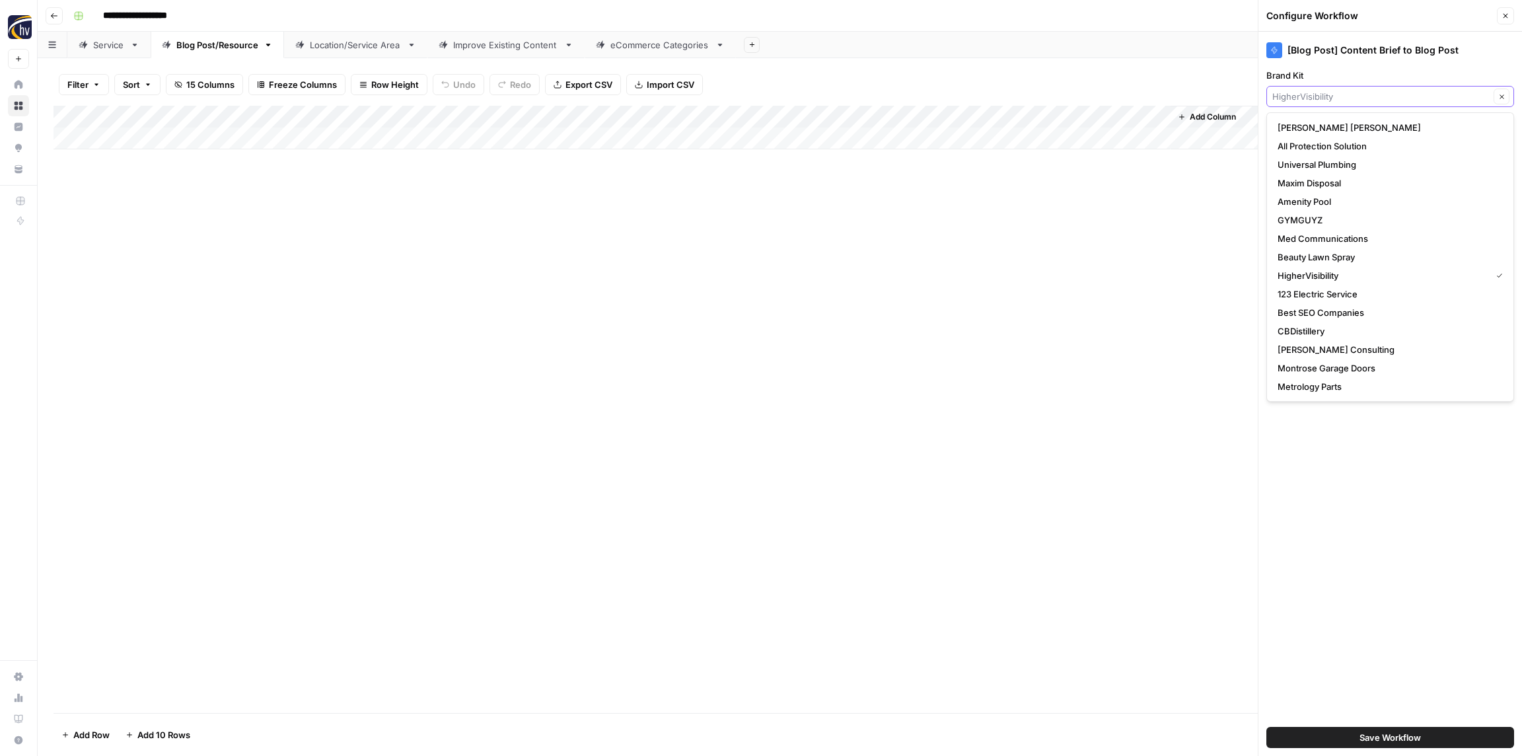
paste input "Regional Psychiatry"
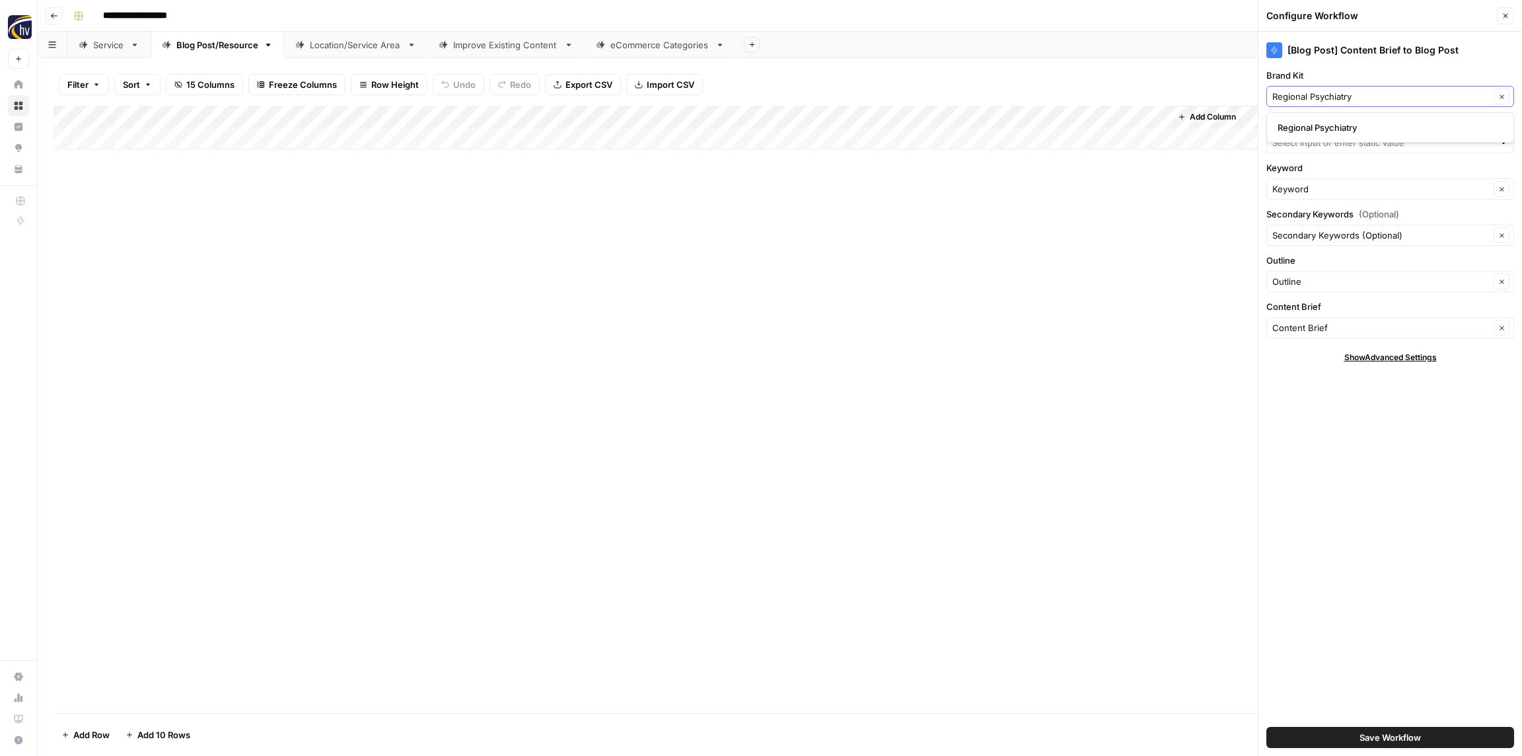
type input "Regional Psychiatry"
click at [1317, 129] on span "Regional Psychiatry" at bounding box center [1387, 127] width 220 height 13
drag, startPoint x: 1314, startPoint y: 143, endPoint x: 1311, endPoint y: 135, distance: 8.0
click at [1314, 143] on input "Knowledge Base" at bounding box center [1382, 142] width 221 height 13
paste input "Regional Psychiatry"
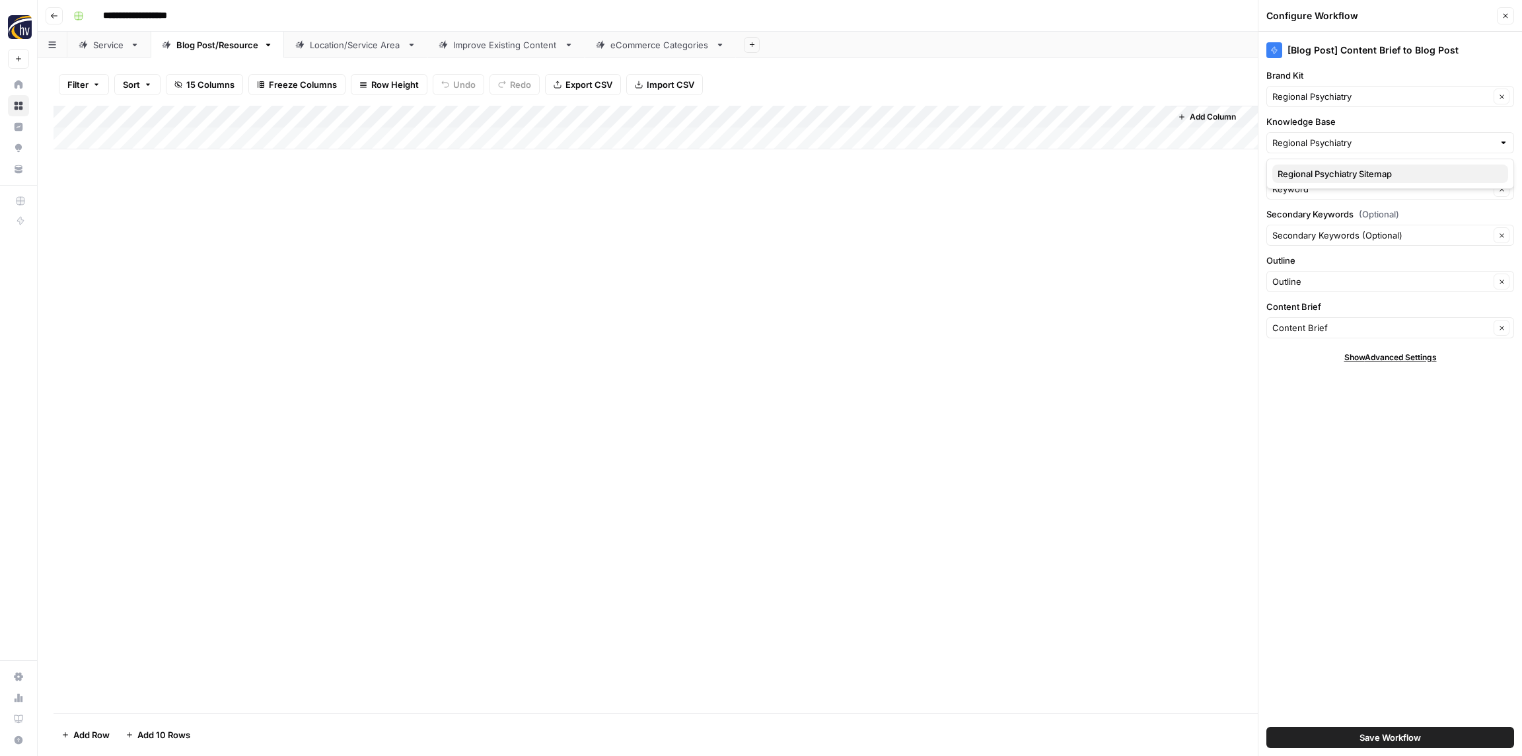
click at [1317, 174] on span "Regional Psychiatry Sitemap" at bounding box center [1387, 173] width 220 height 13
type input "Regional Psychiatry Sitemap"
click at [1367, 739] on span "Save Workflow" at bounding box center [1389, 736] width 61 height 13
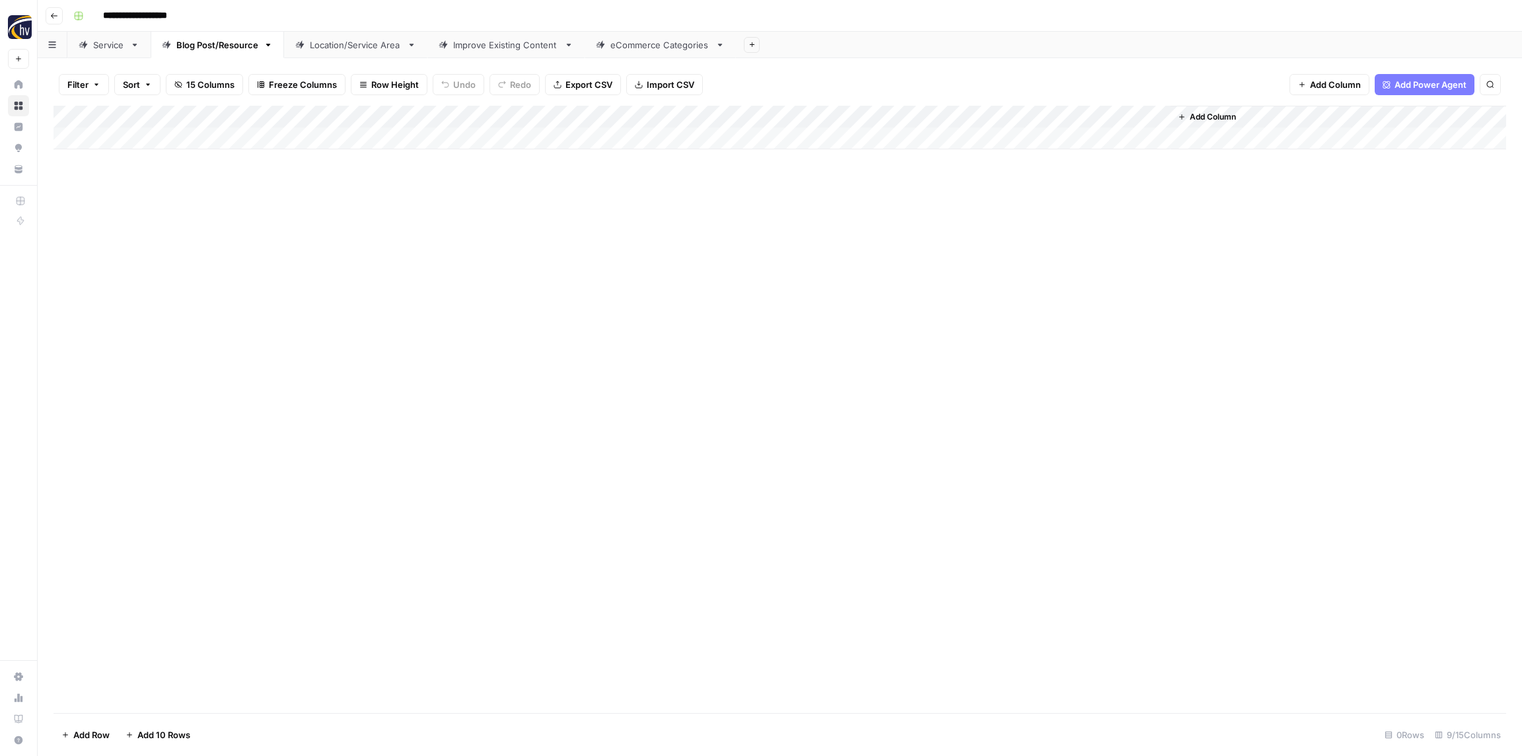
click at [322, 49] on div "Location/Service Area" at bounding box center [356, 44] width 92 height 13
click at [515, 116] on div "Add Column" at bounding box center [779, 128] width 1452 height 44
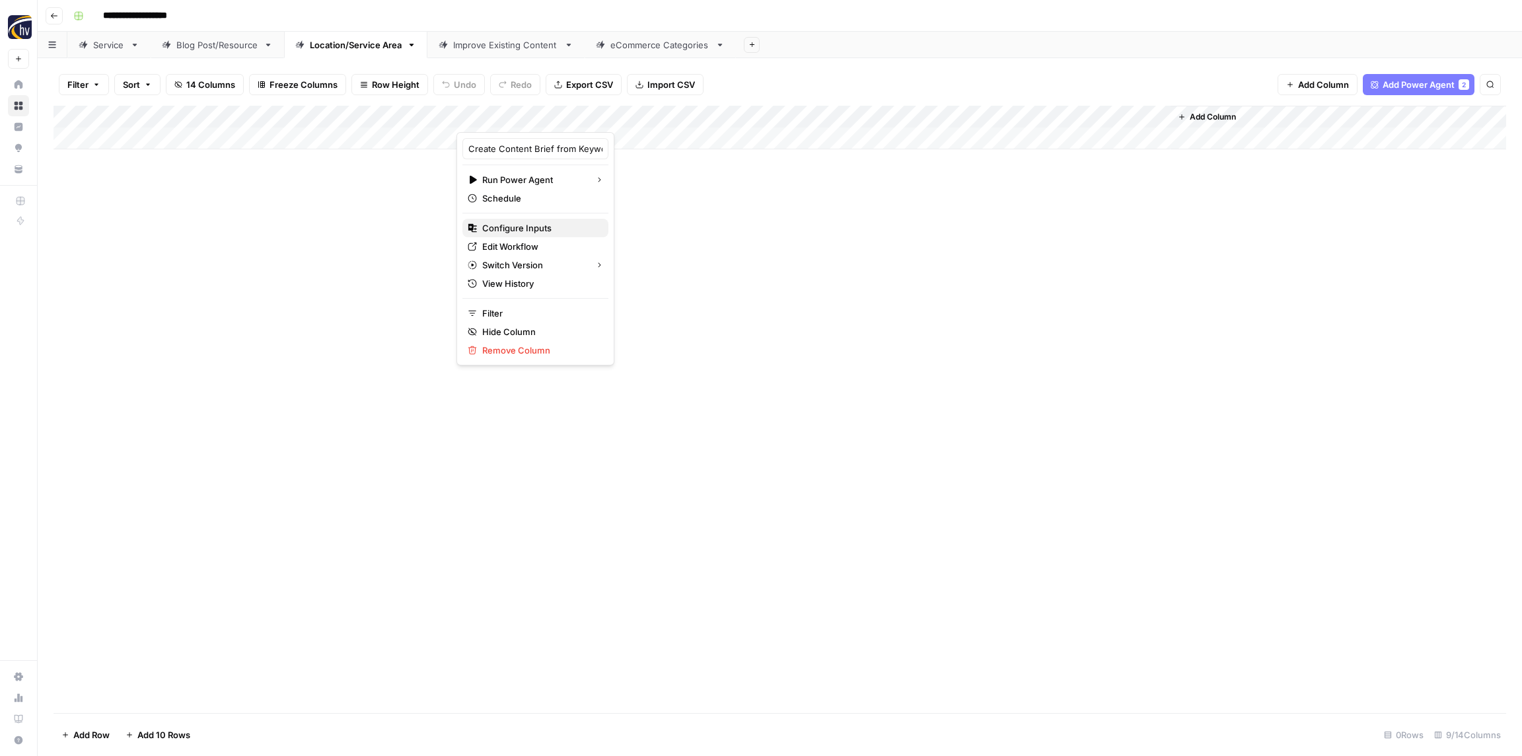
click at [514, 230] on span "Configure Inputs" at bounding box center [540, 227] width 116 height 13
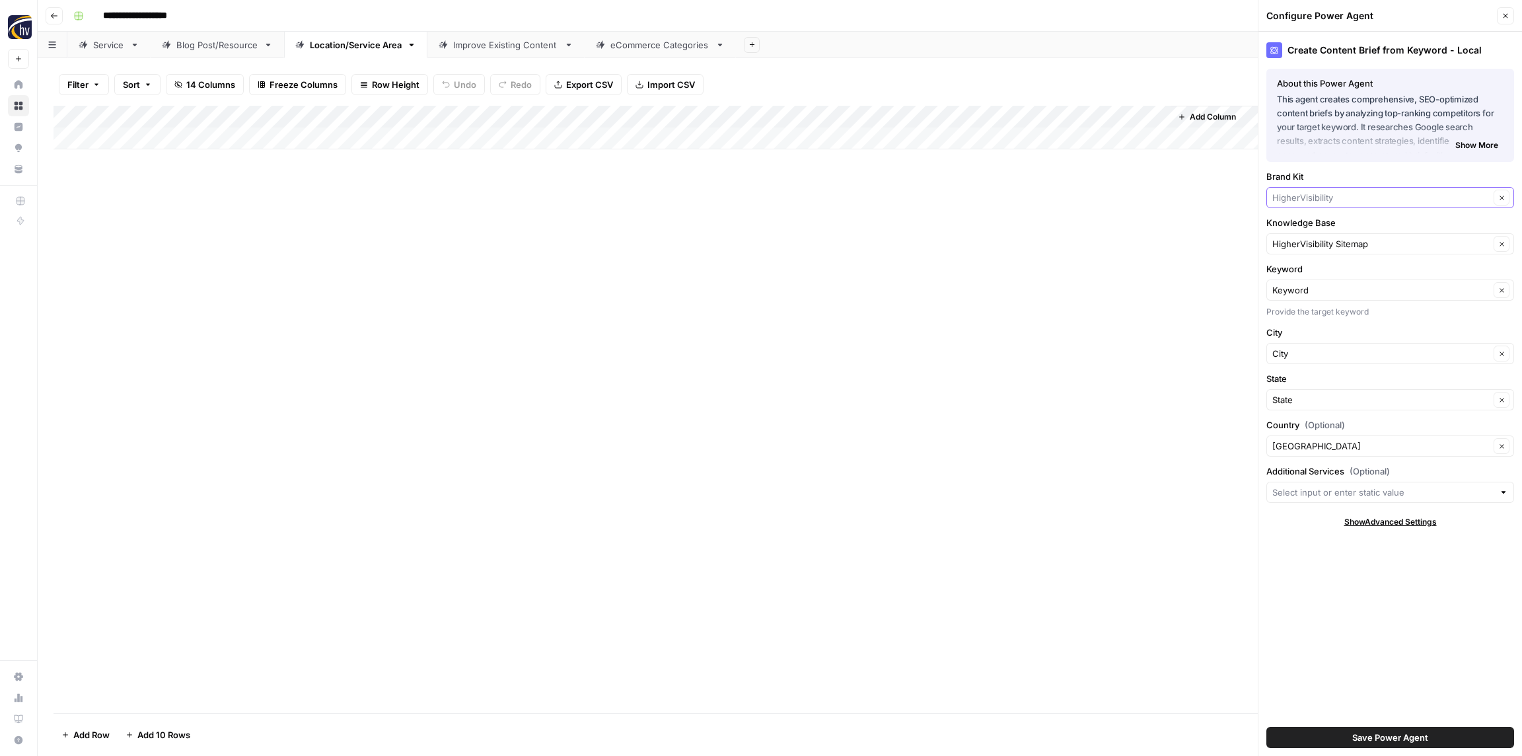
drag, startPoint x: 1347, startPoint y: 201, endPoint x: 1338, endPoint y: 190, distance: 14.5
click at [1347, 201] on input "Brand Kit" at bounding box center [1380, 197] width 217 height 13
paste input "Regional Psychiatry"
type input "Regional Psychiatry"
click at [1324, 231] on span "Regional Psychiatry" at bounding box center [1387, 228] width 220 height 13
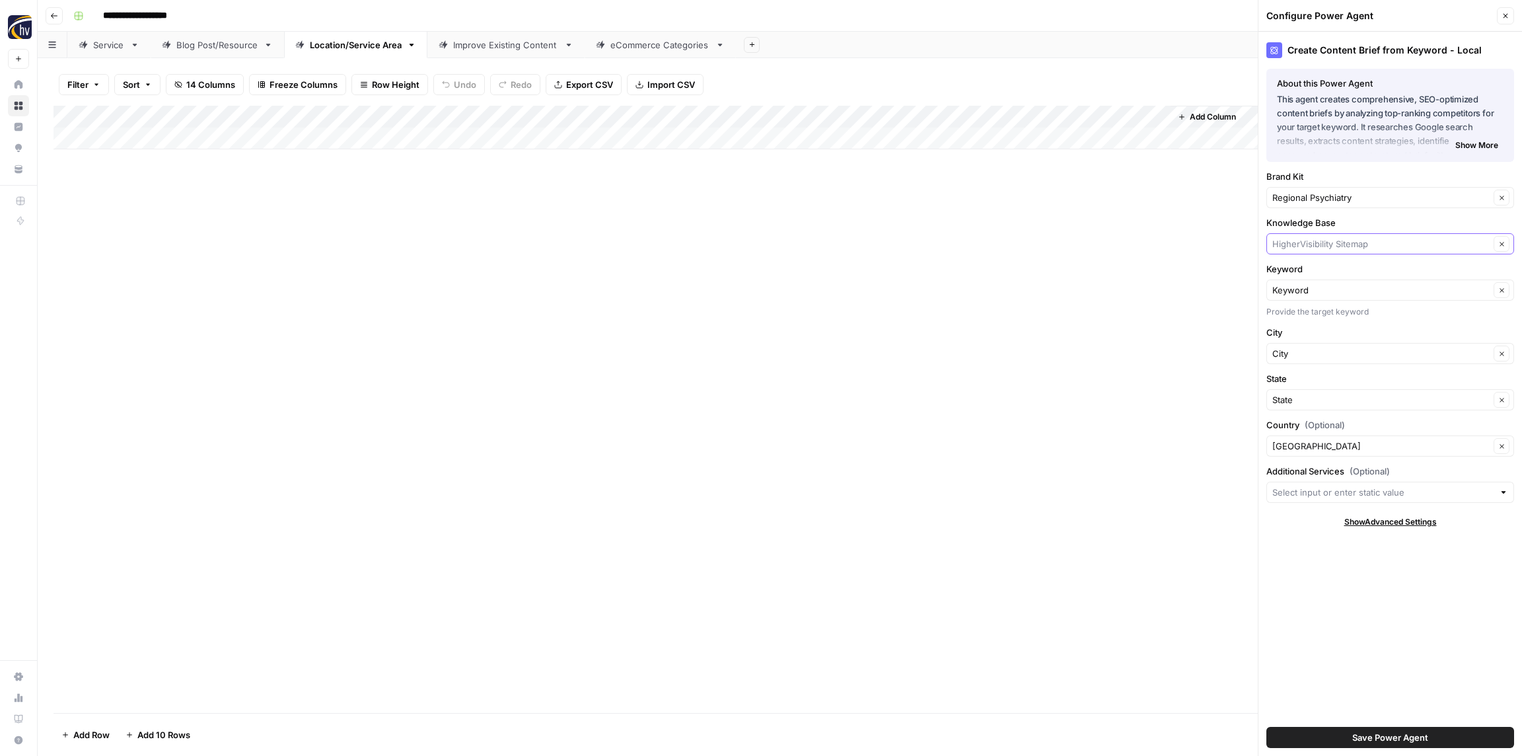
click at [1322, 239] on input "Knowledge Base" at bounding box center [1380, 243] width 217 height 13
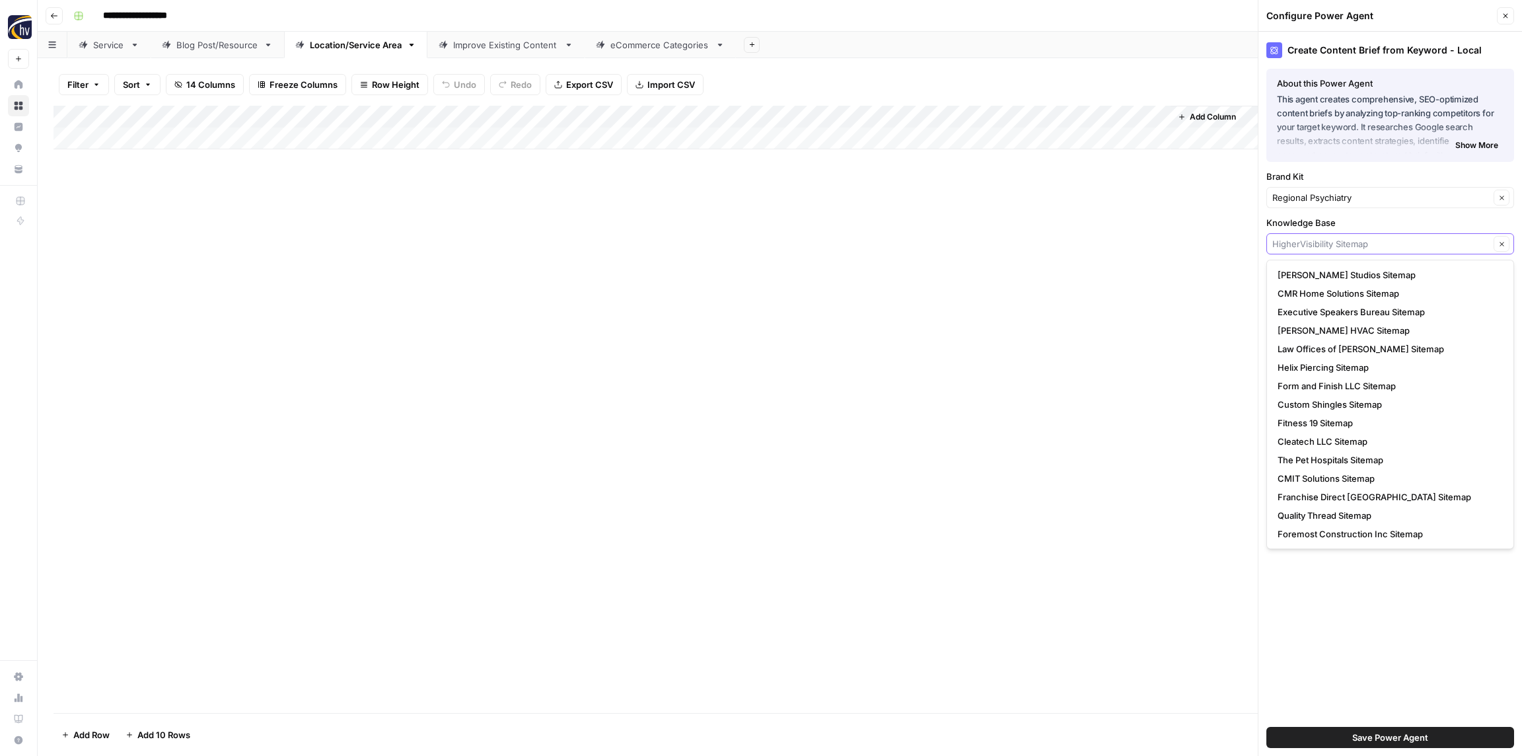
paste input "Regional Psychiatry"
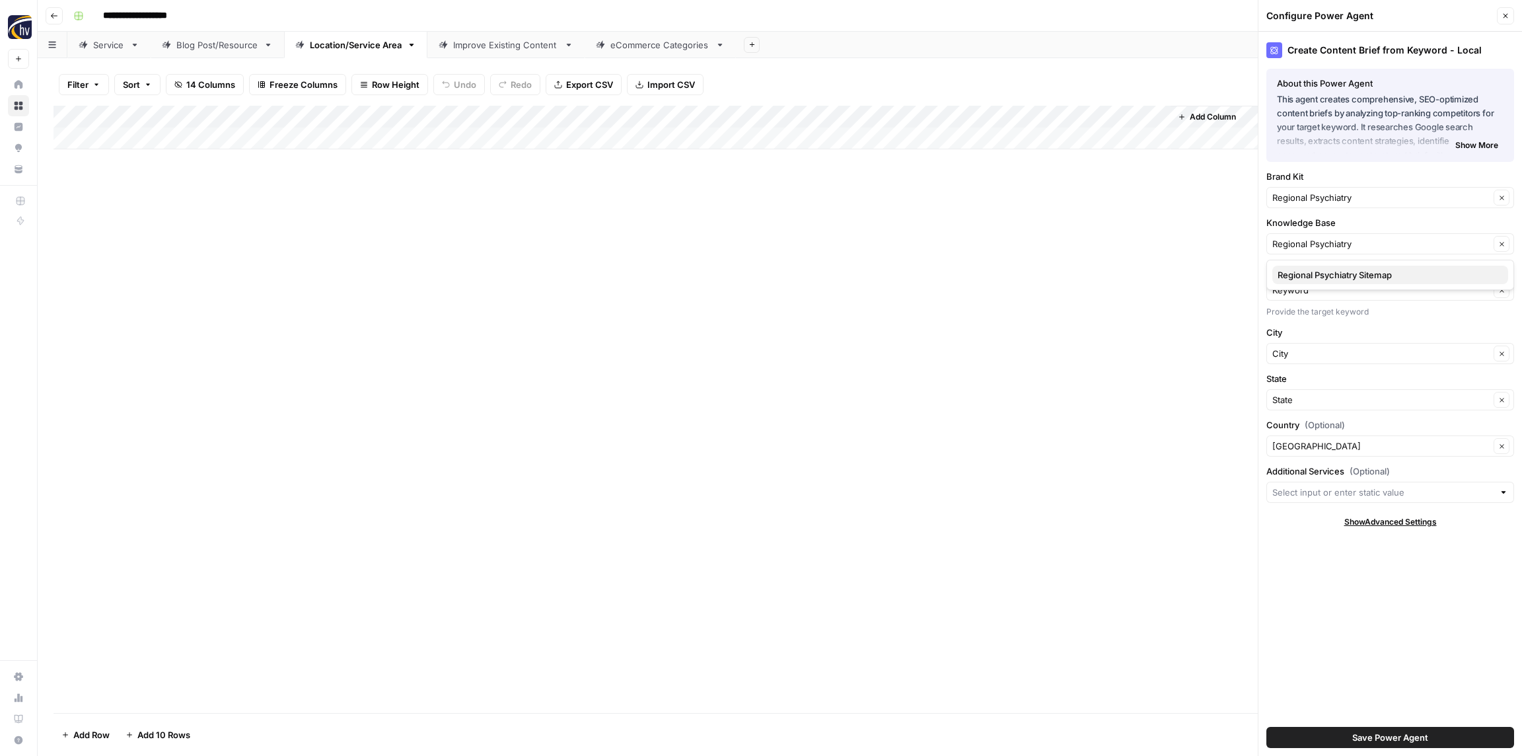
click at [1308, 275] on span "Regional Psychiatry Sitemap" at bounding box center [1387, 274] width 220 height 13
type input "Regional Psychiatry Sitemap"
click at [1380, 743] on span "Save Power Agent" at bounding box center [1390, 736] width 76 height 13
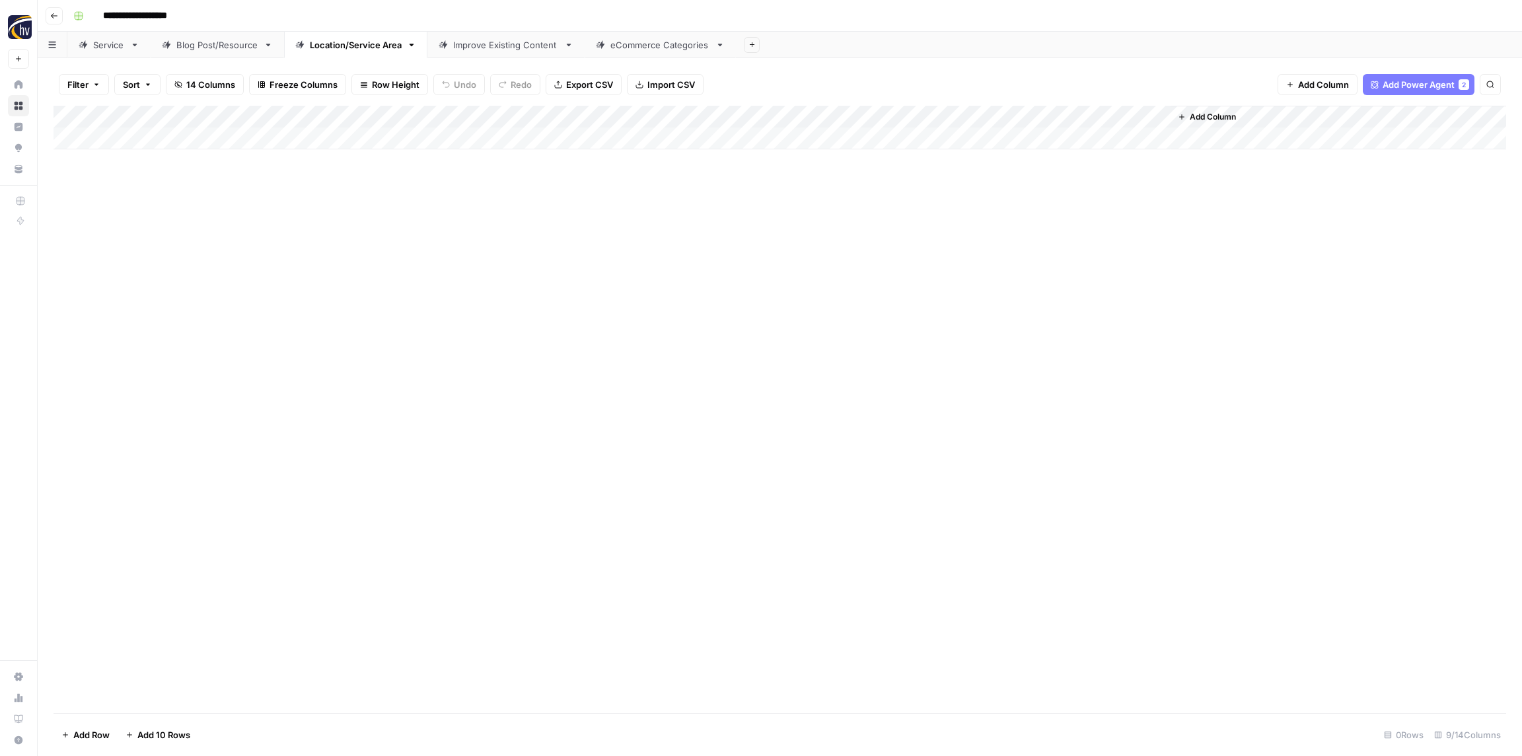
click at [980, 123] on div "Add Column" at bounding box center [779, 128] width 1452 height 44
click at [976, 226] on span "Configure Inputs" at bounding box center [1016, 227] width 116 height 13
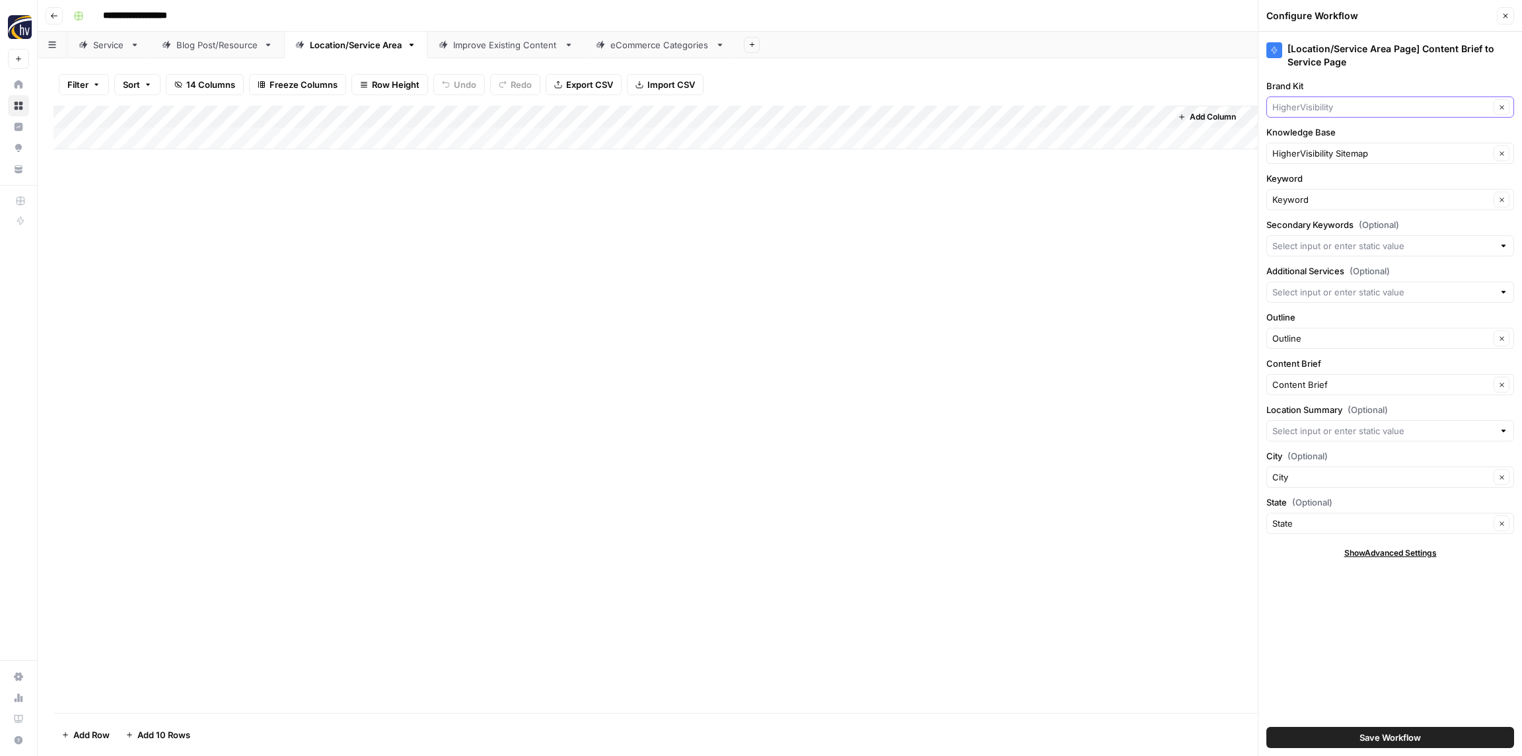
click at [1379, 107] on input "Brand Kit" at bounding box center [1380, 106] width 217 height 13
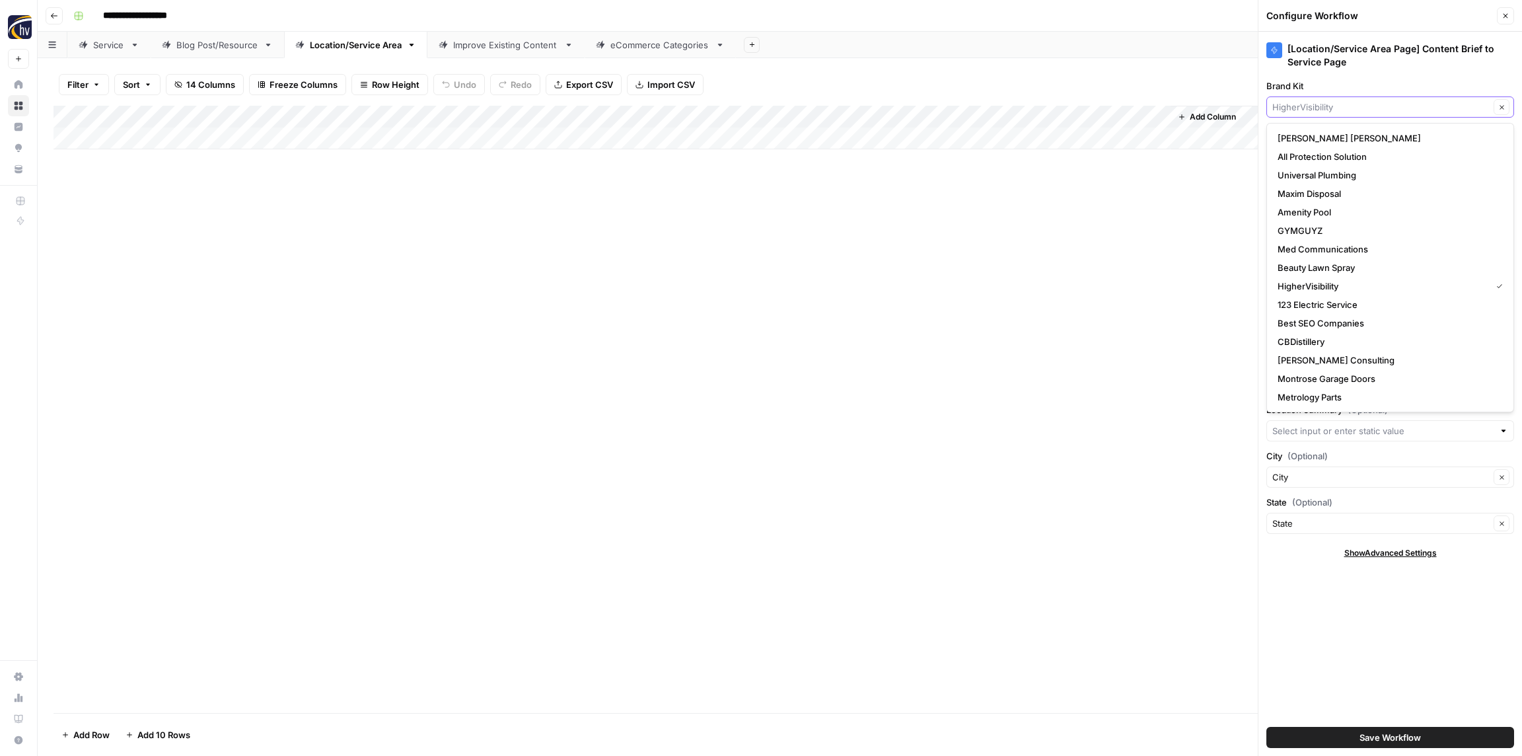
paste input "Regional Psychiatry"
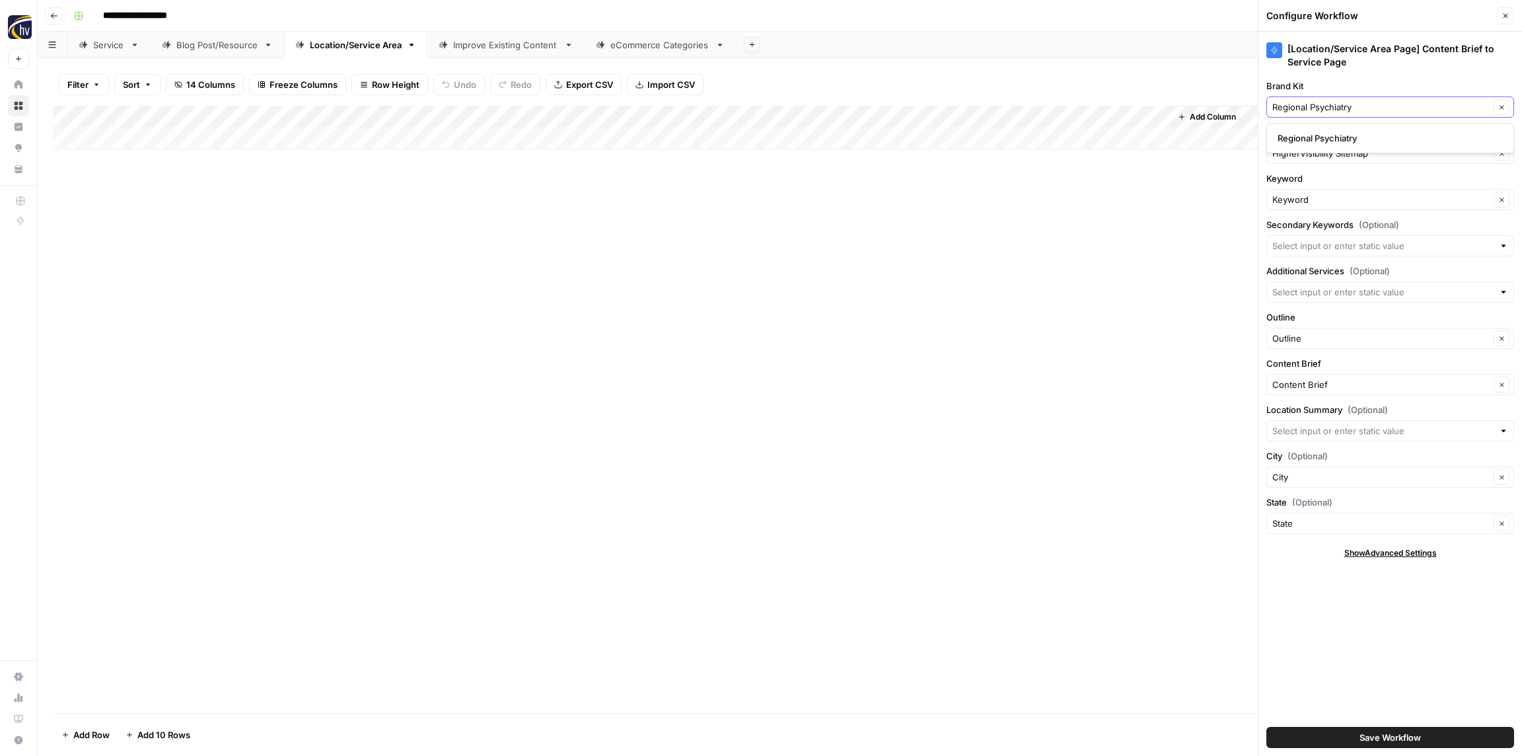
type input "Regional Psychiatry"
click at [1349, 133] on span "Regional Psychiatry" at bounding box center [1387, 137] width 220 height 13
click at [1335, 152] on input "Knowledge Base" at bounding box center [1380, 153] width 217 height 13
paste input "Regional Psychiatry"
click at [1326, 182] on span "Regional Psychiatry Sitemap" at bounding box center [1387, 184] width 220 height 13
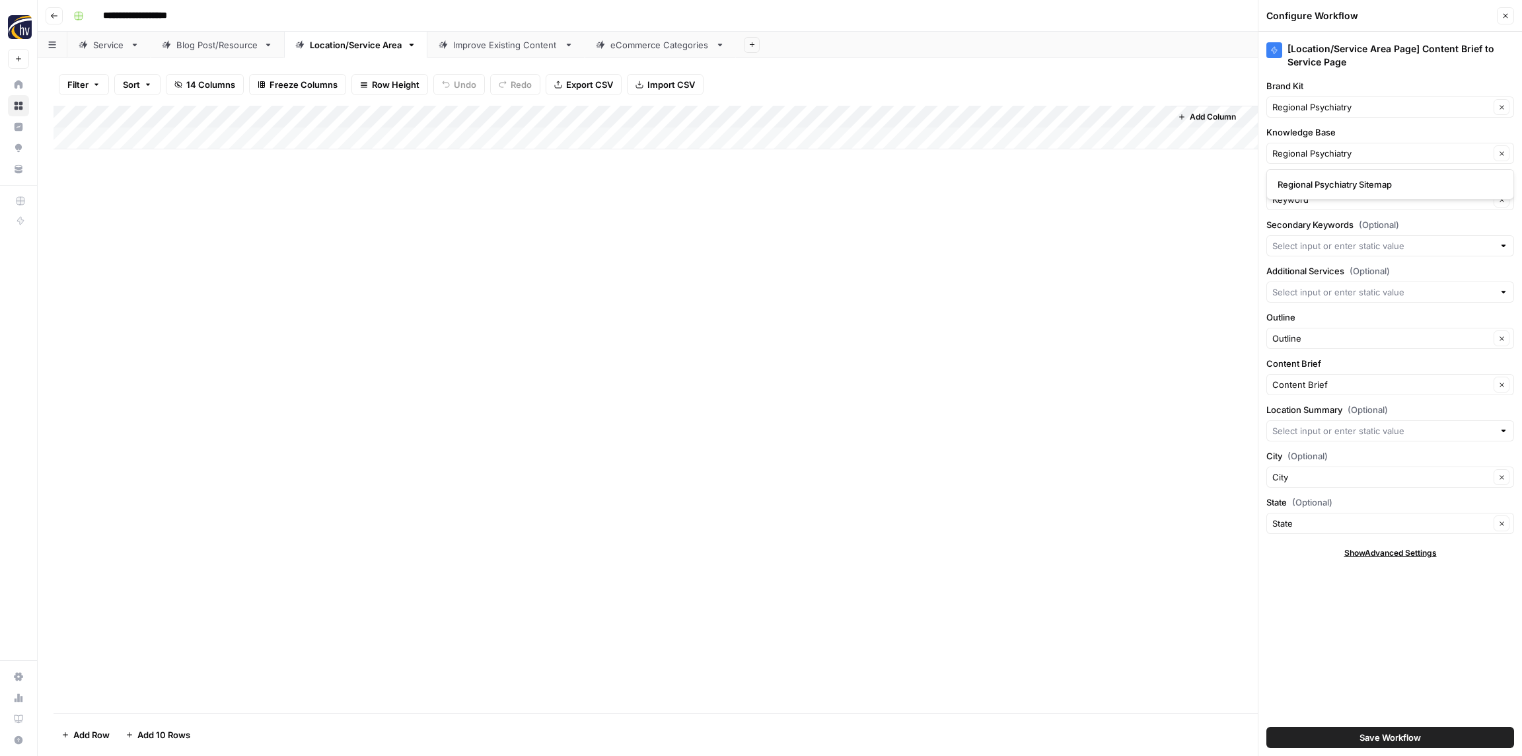
type input "Regional Psychiatry Sitemap"
click at [1385, 733] on span "Save Workflow" at bounding box center [1389, 736] width 61 height 13
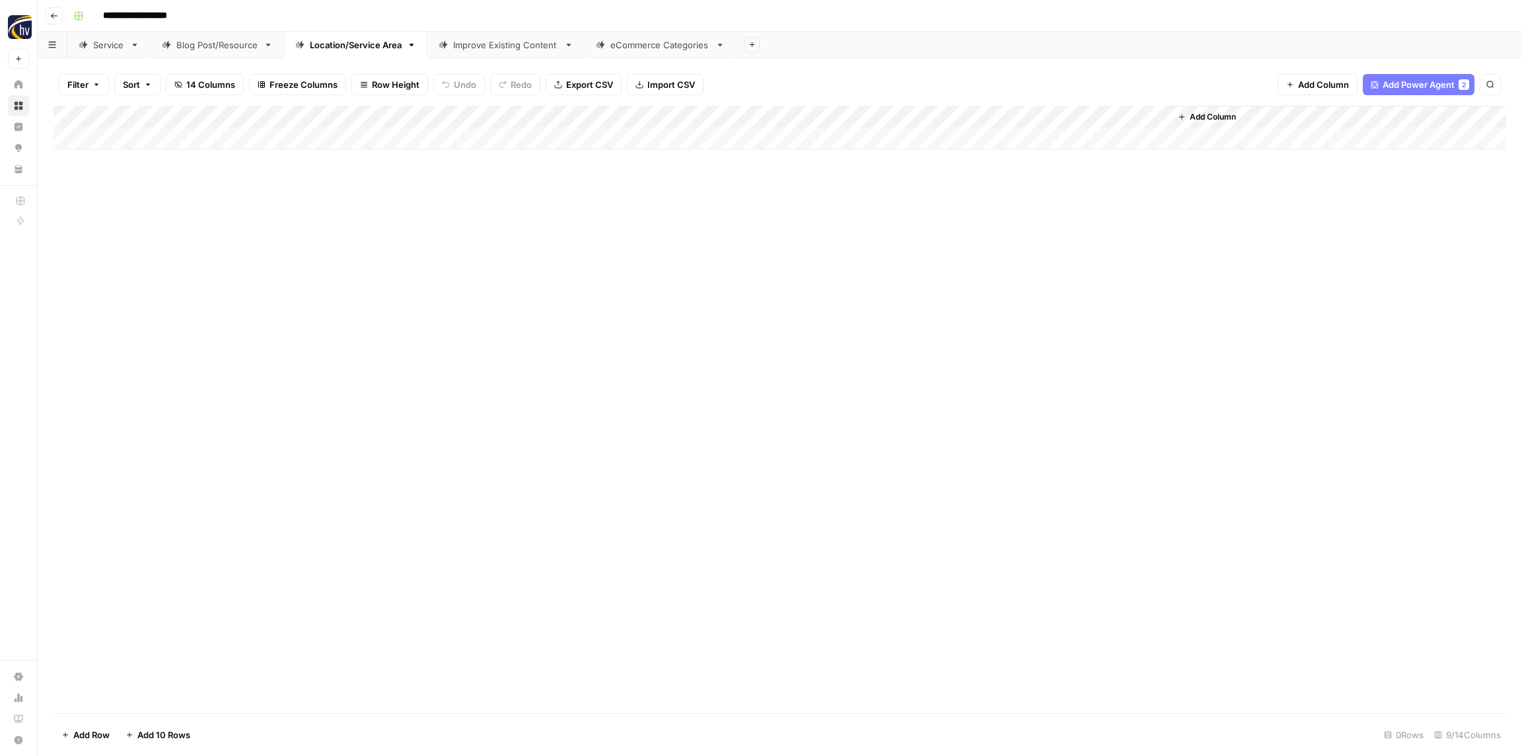
click at [480, 48] on div "Improve Existing Content" at bounding box center [506, 44] width 106 height 13
click at [423, 106] on div "Add Column" at bounding box center [779, 128] width 1452 height 44
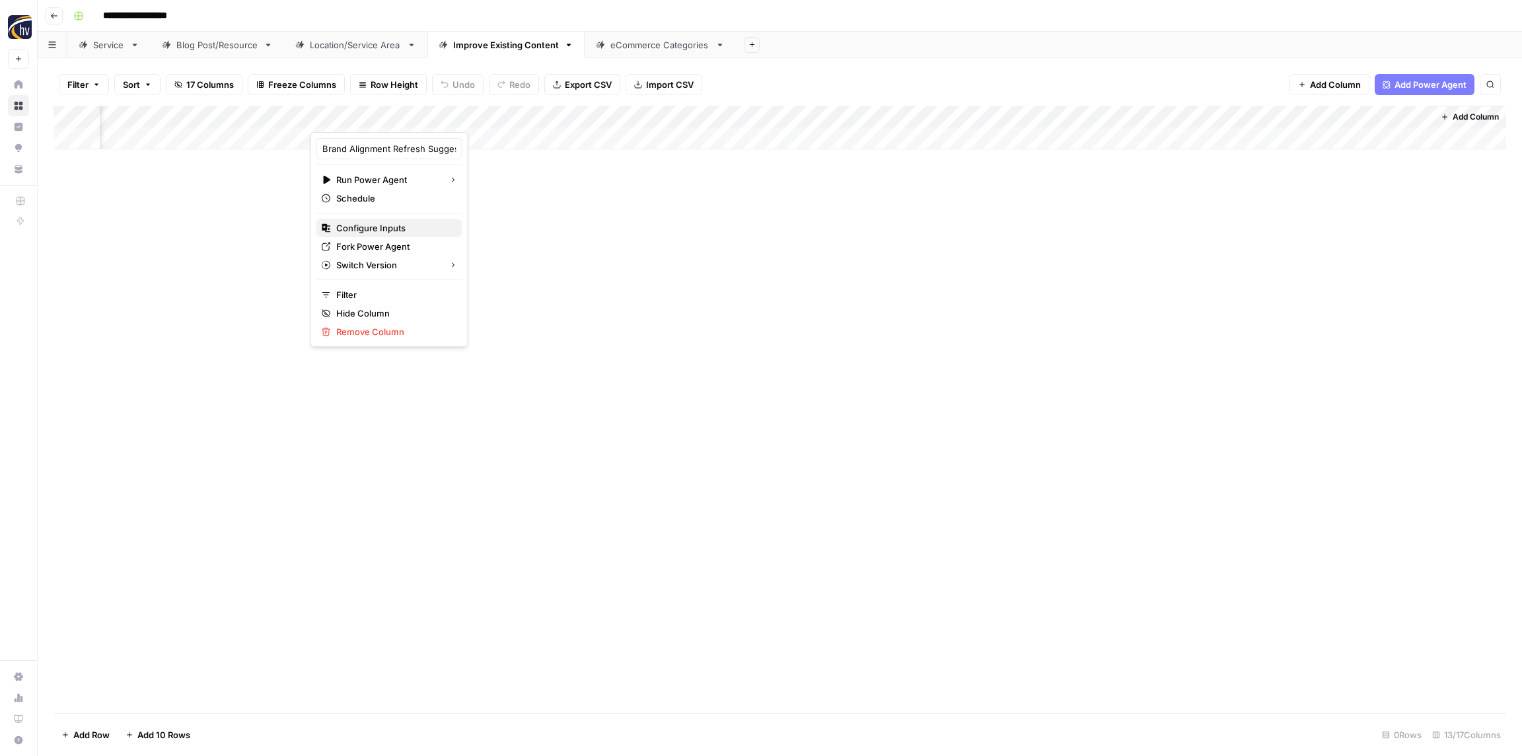
click at [406, 228] on span "Configure Inputs" at bounding box center [394, 227] width 116 height 13
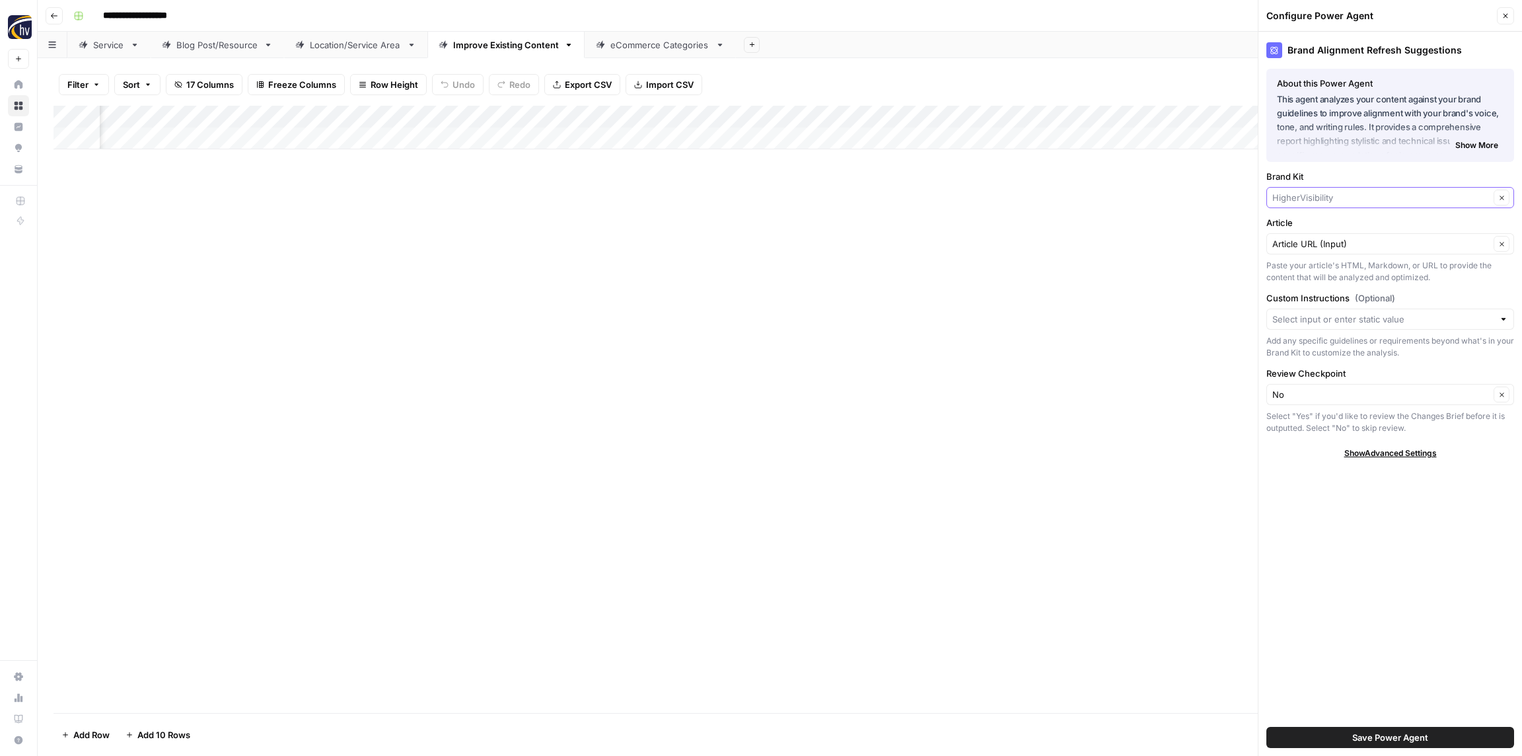
click at [1353, 193] on input "Brand Kit" at bounding box center [1380, 197] width 217 height 13
paste input "Regional Psychiatry"
type input "Regional Psychiatry"
drag, startPoint x: 1339, startPoint y: 227, endPoint x: 1339, endPoint y: 254, distance: 26.4
click at [1339, 227] on span "Regional Psychiatry" at bounding box center [1387, 228] width 220 height 13
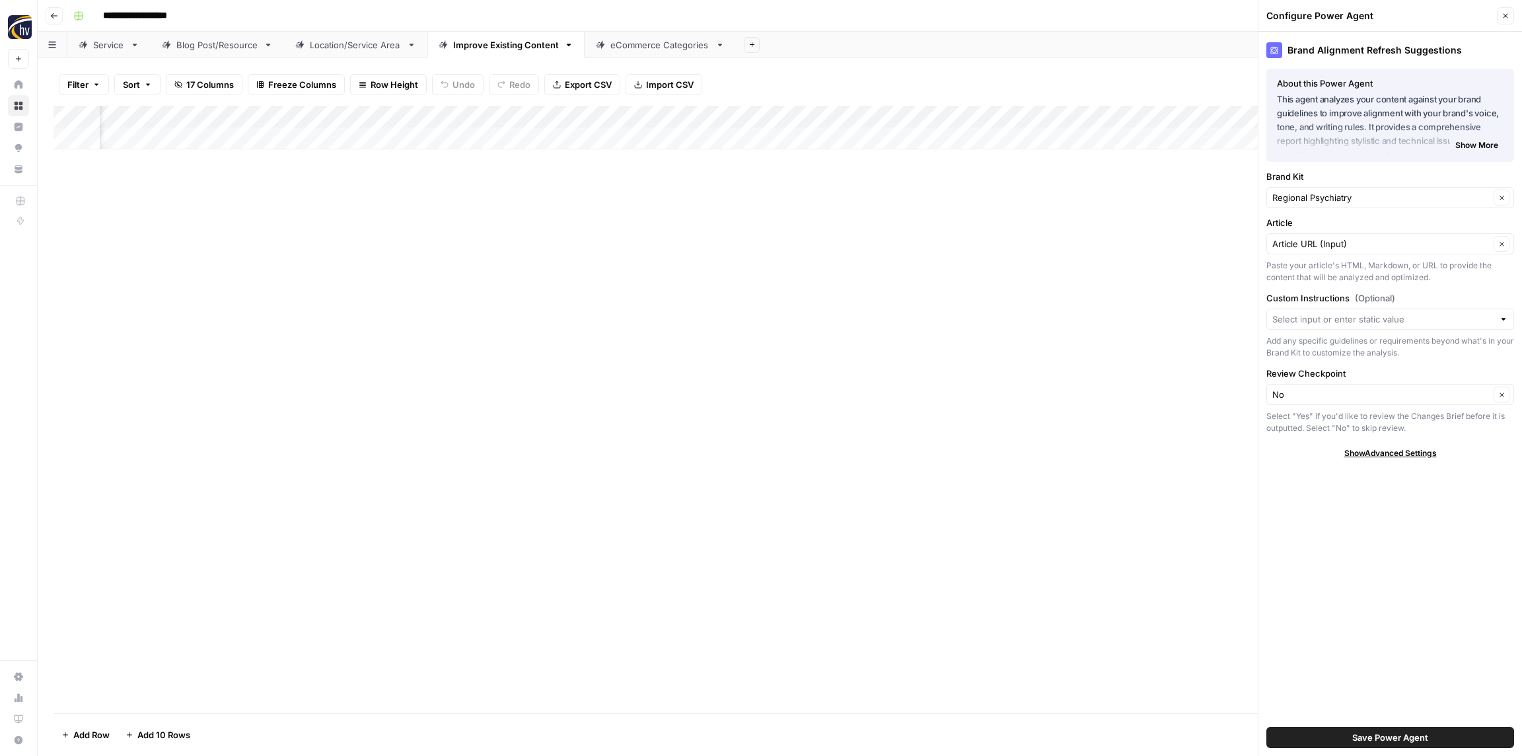
click at [1384, 740] on span "Save Power Agent" at bounding box center [1390, 736] width 76 height 13
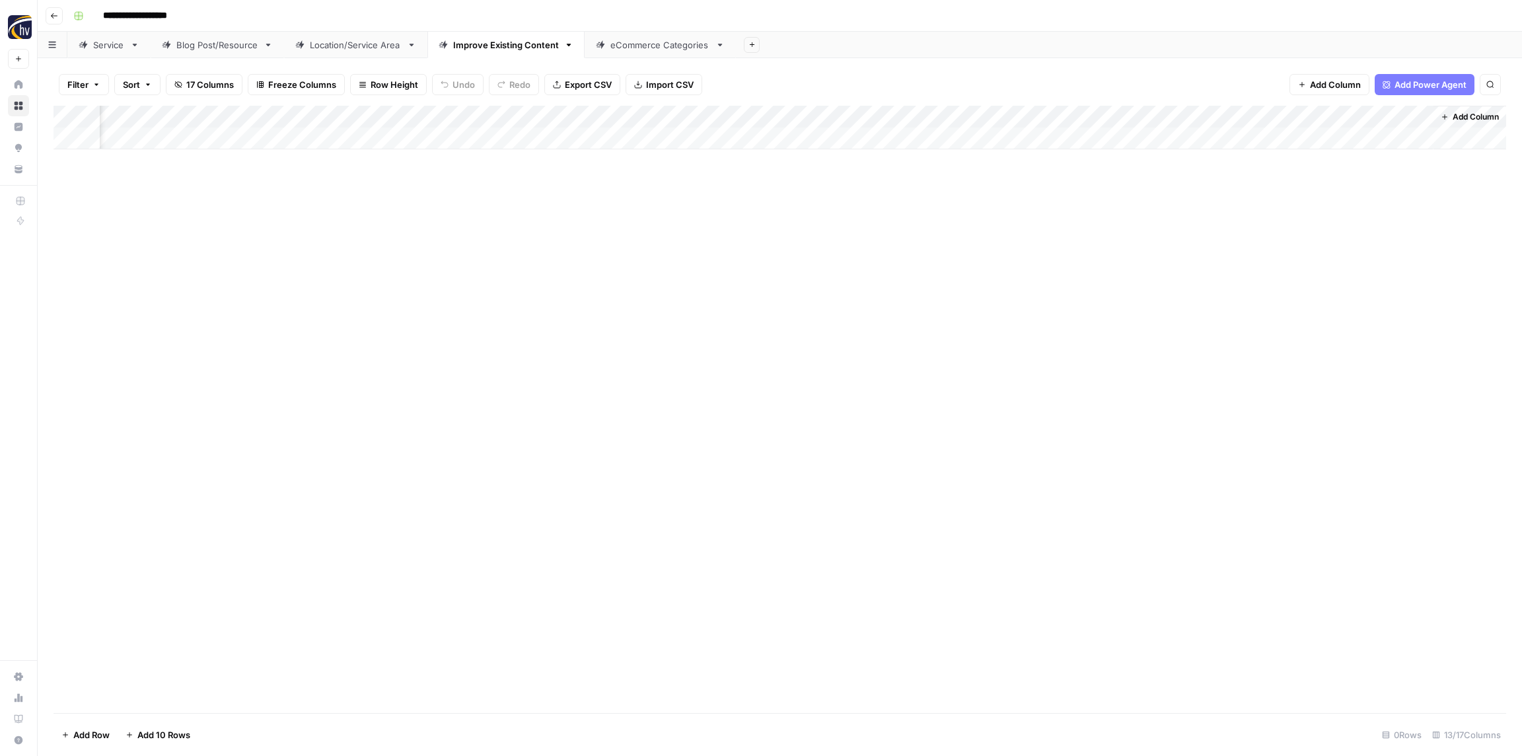
click at [759, 117] on div "Add Column" at bounding box center [779, 128] width 1452 height 44
click at [723, 223] on span "Configure Inputs" at bounding box center [730, 227] width 116 height 13
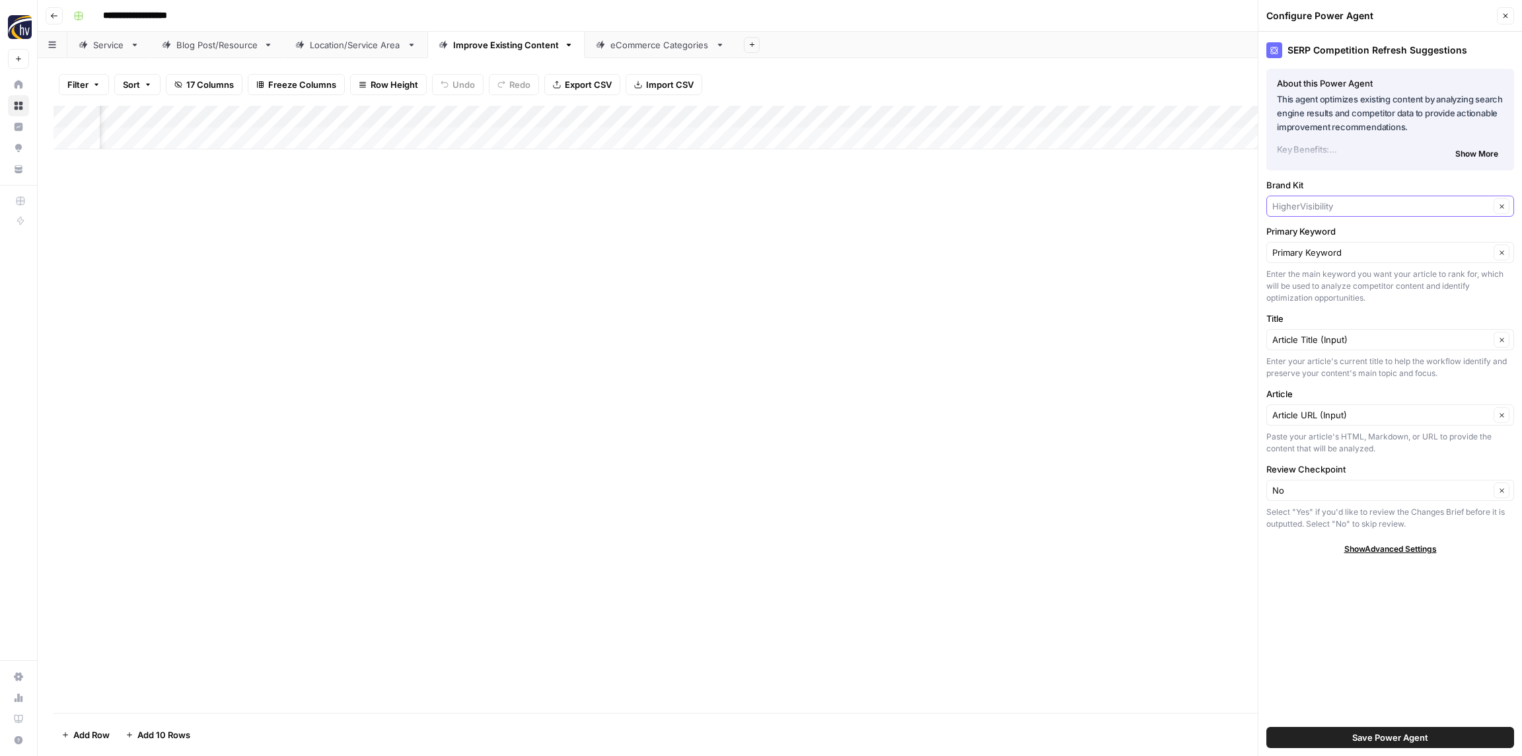
click at [1326, 203] on input "Brand Kit" at bounding box center [1380, 205] width 217 height 13
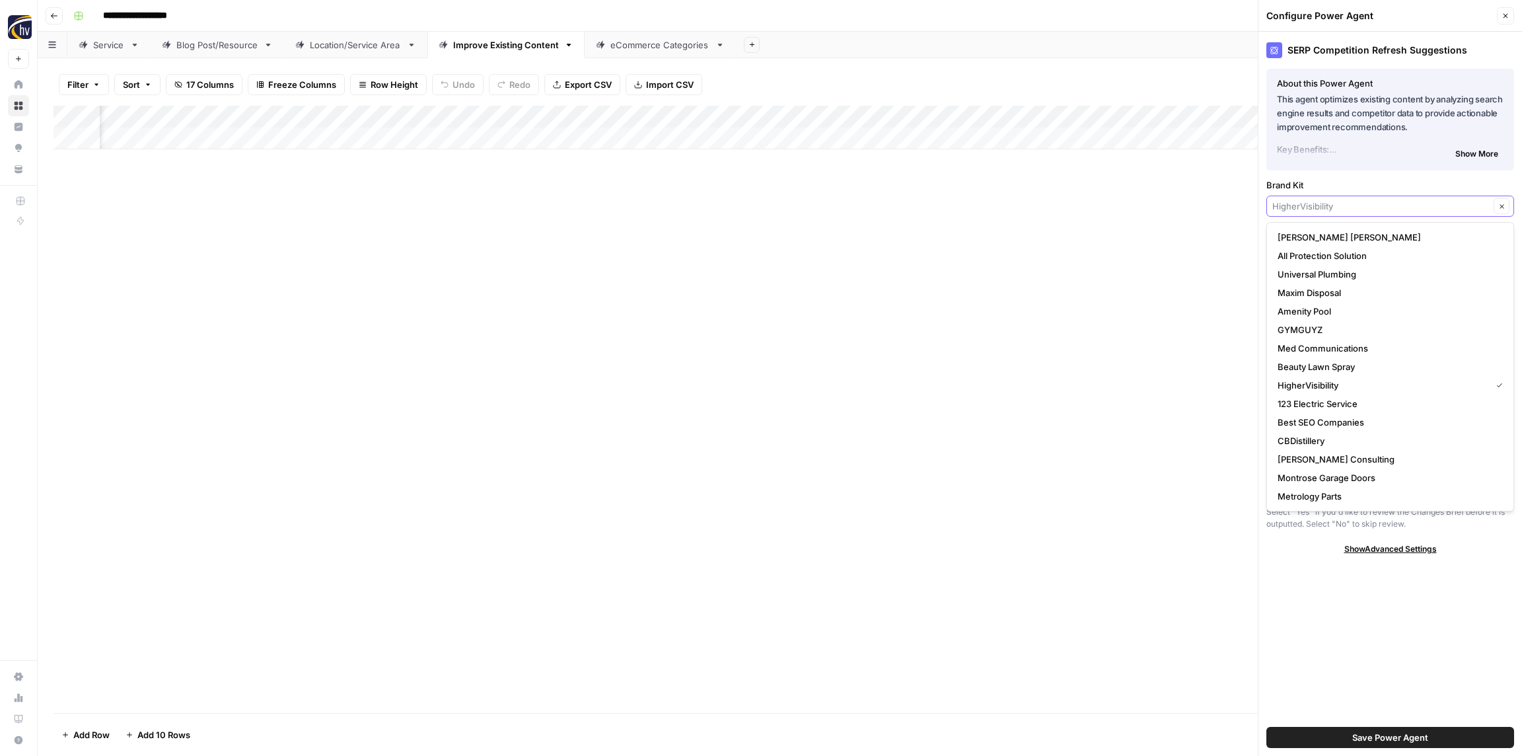
paste input "Regional Psychiatry"
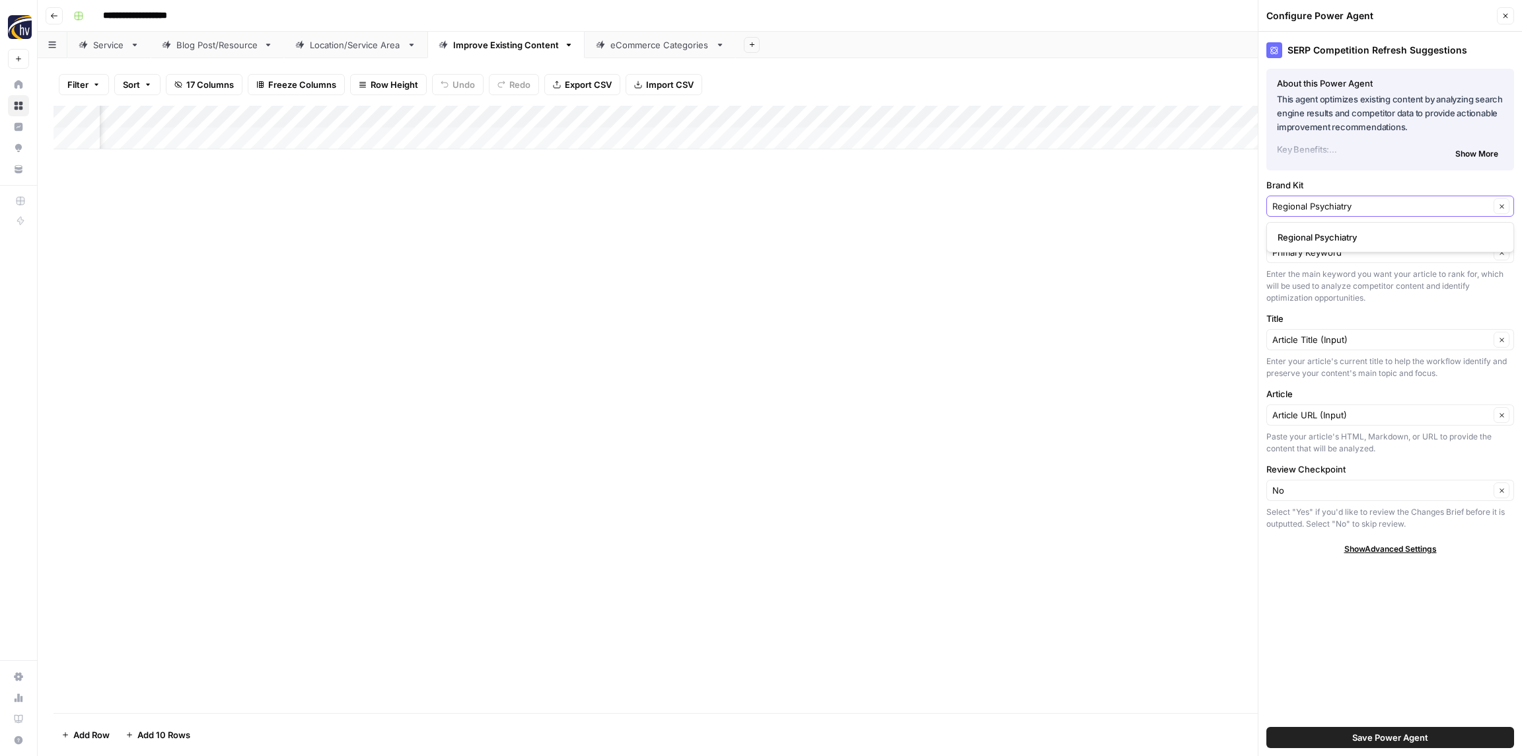
type input "Regional Psychiatry"
click at [1324, 242] on span "Regional Psychiatry" at bounding box center [1387, 237] width 220 height 13
click at [1401, 740] on span "Save Power Agent" at bounding box center [1390, 736] width 76 height 13
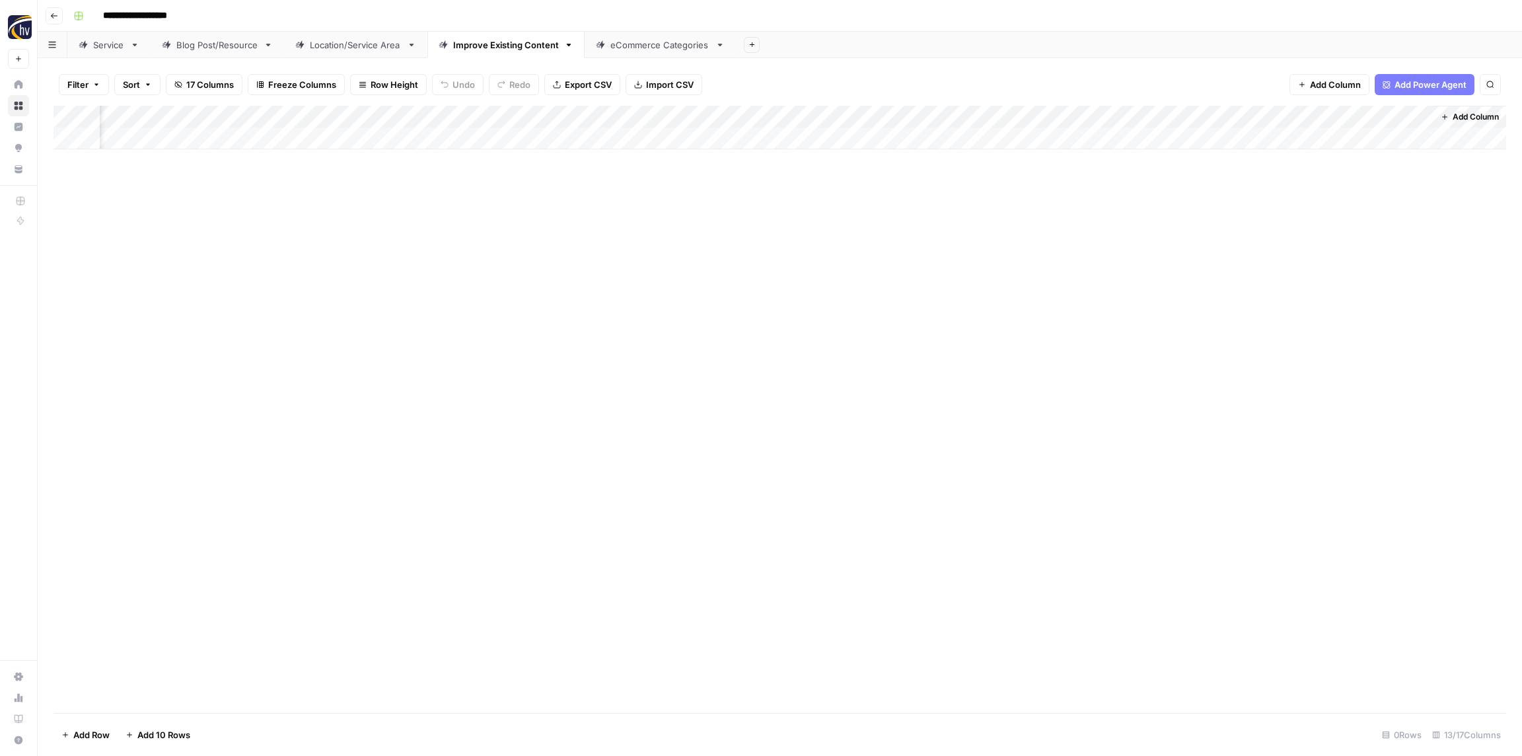
click at [1098, 118] on div "Add Column" at bounding box center [779, 128] width 1452 height 44
click at [1042, 225] on span "Configure Inputs" at bounding box center [1073, 227] width 116 height 13
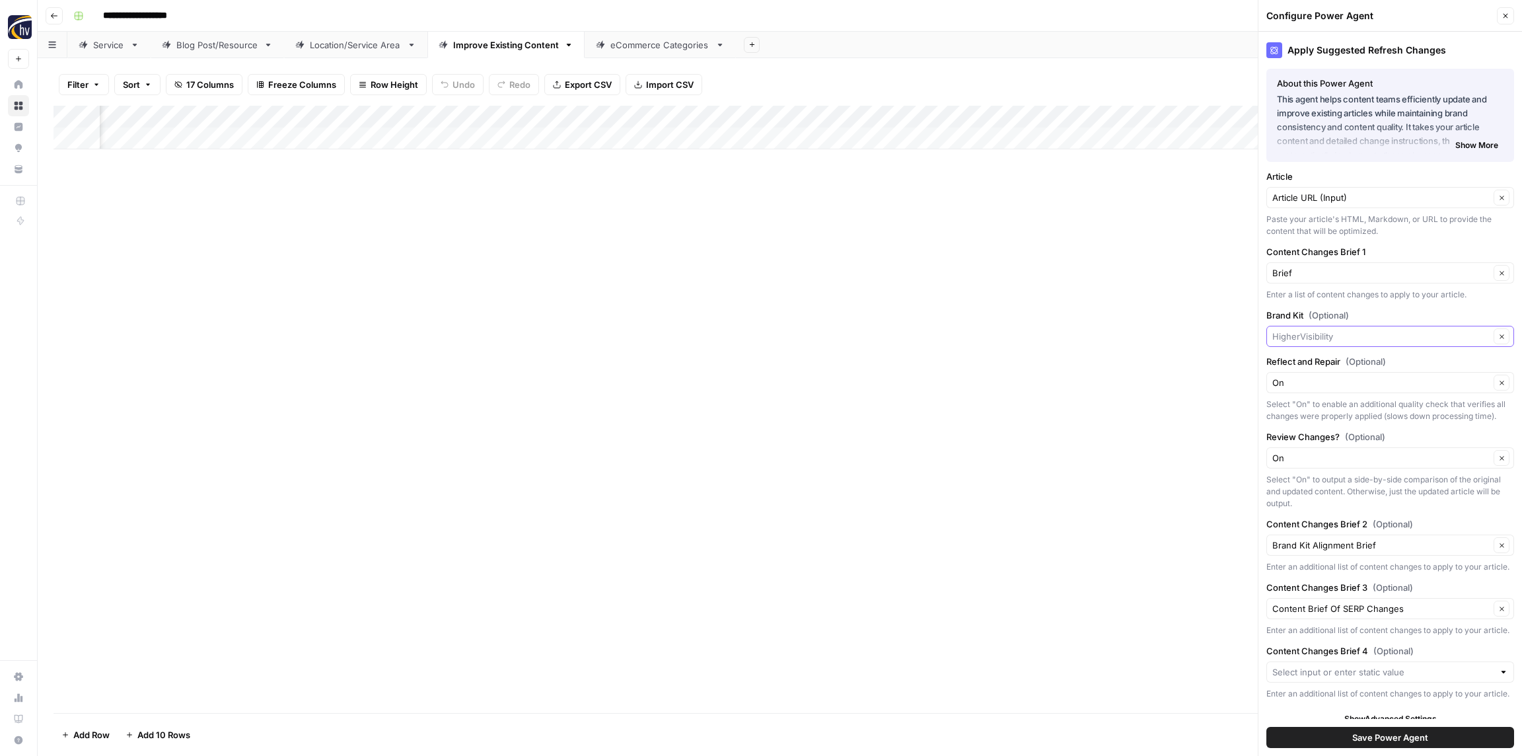
click at [1330, 336] on input "Brand Kit (Optional)" at bounding box center [1380, 336] width 217 height 13
paste input "Regional Psychiatry"
type input "Regional Psychiatry"
click at [1336, 369] on span "Regional Psychiatry" at bounding box center [1387, 367] width 220 height 13
click at [1411, 742] on span "Save Power Agent" at bounding box center [1390, 736] width 76 height 13
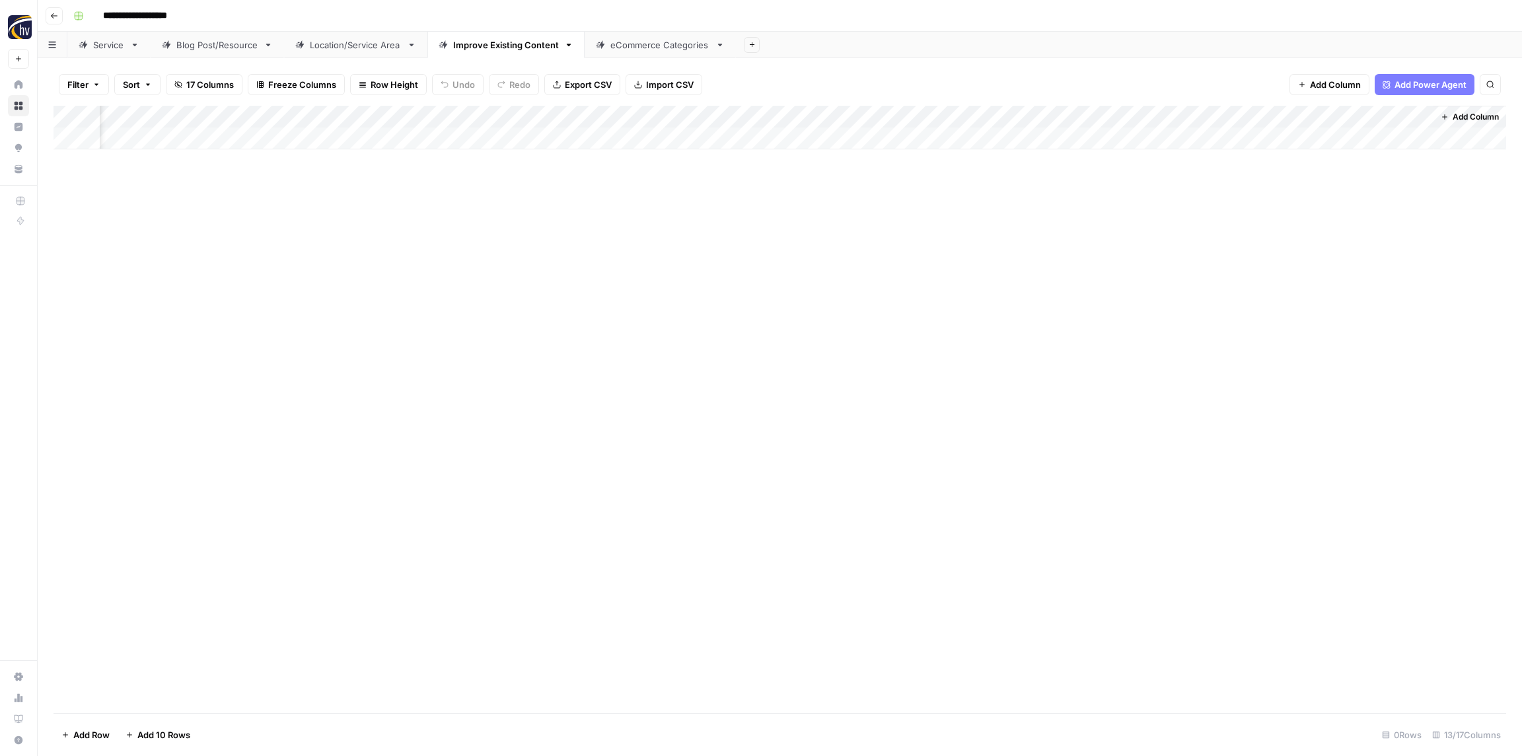
click at [670, 48] on div "eCommerce Categories" at bounding box center [660, 44] width 100 height 13
click at [500, 112] on div "Add Column" at bounding box center [779, 128] width 1452 height 44
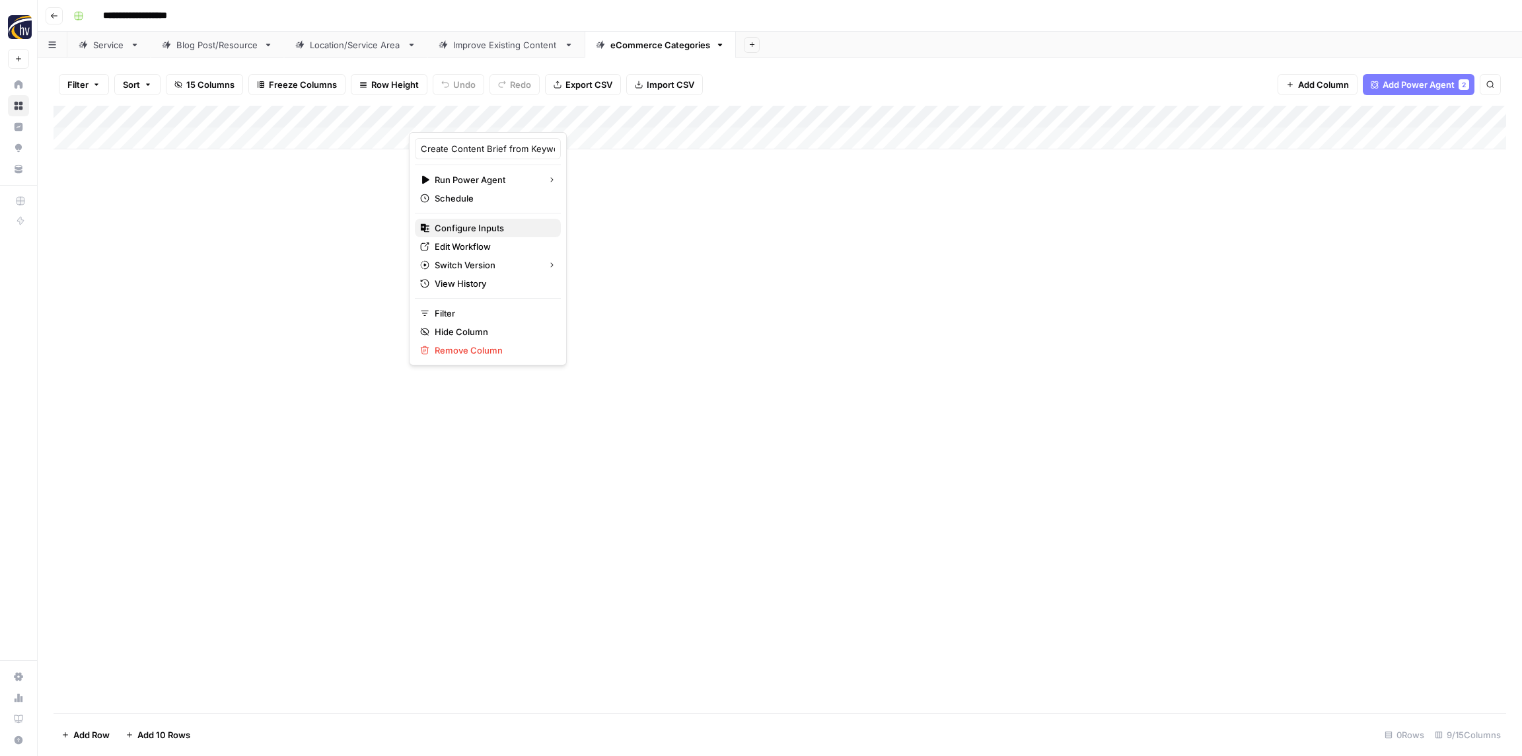
click at [491, 223] on span "Configure Inputs" at bounding box center [493, 227] width 116 height 13
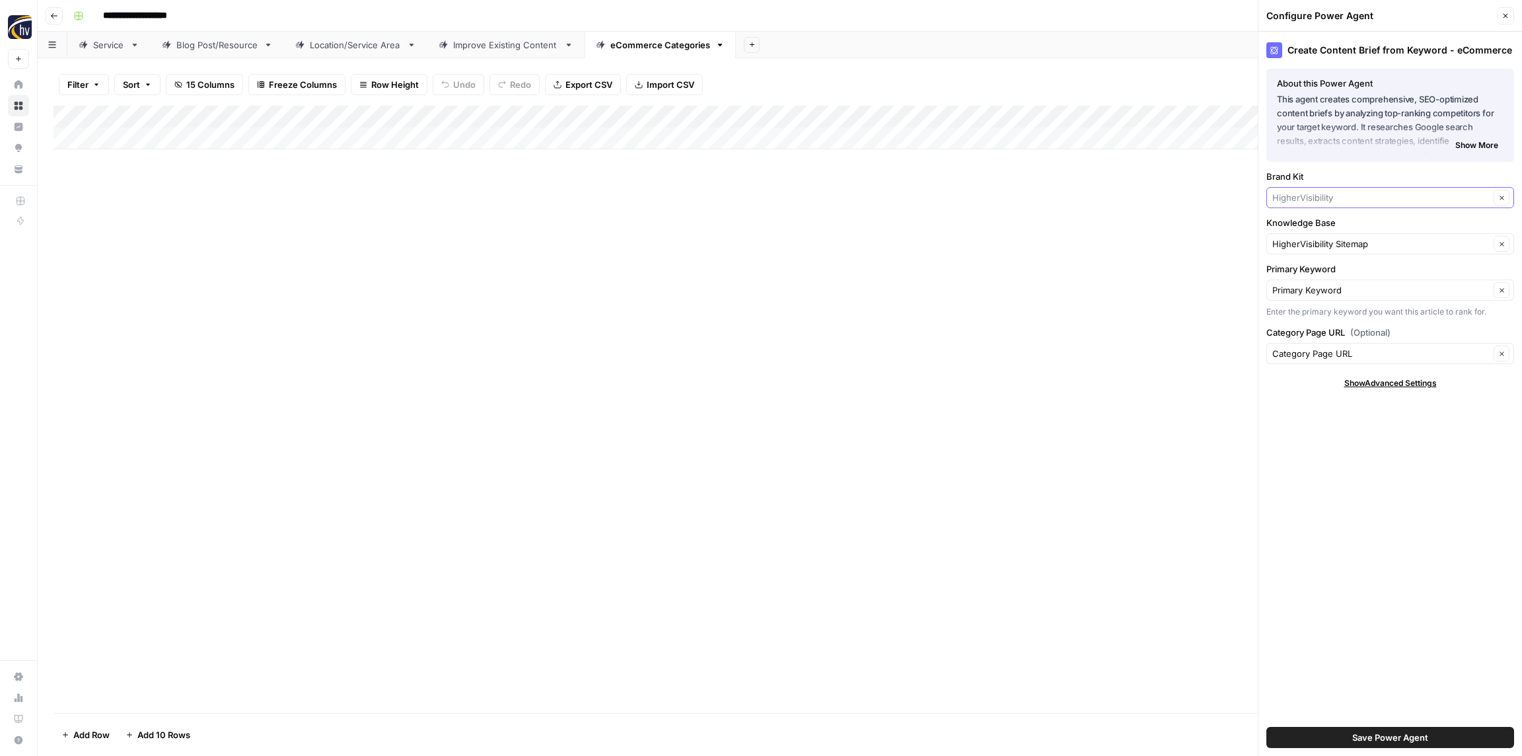
click at [1316, 197] on input "Brand Kit" at bounding box center [1380, 197] width 217 height 13
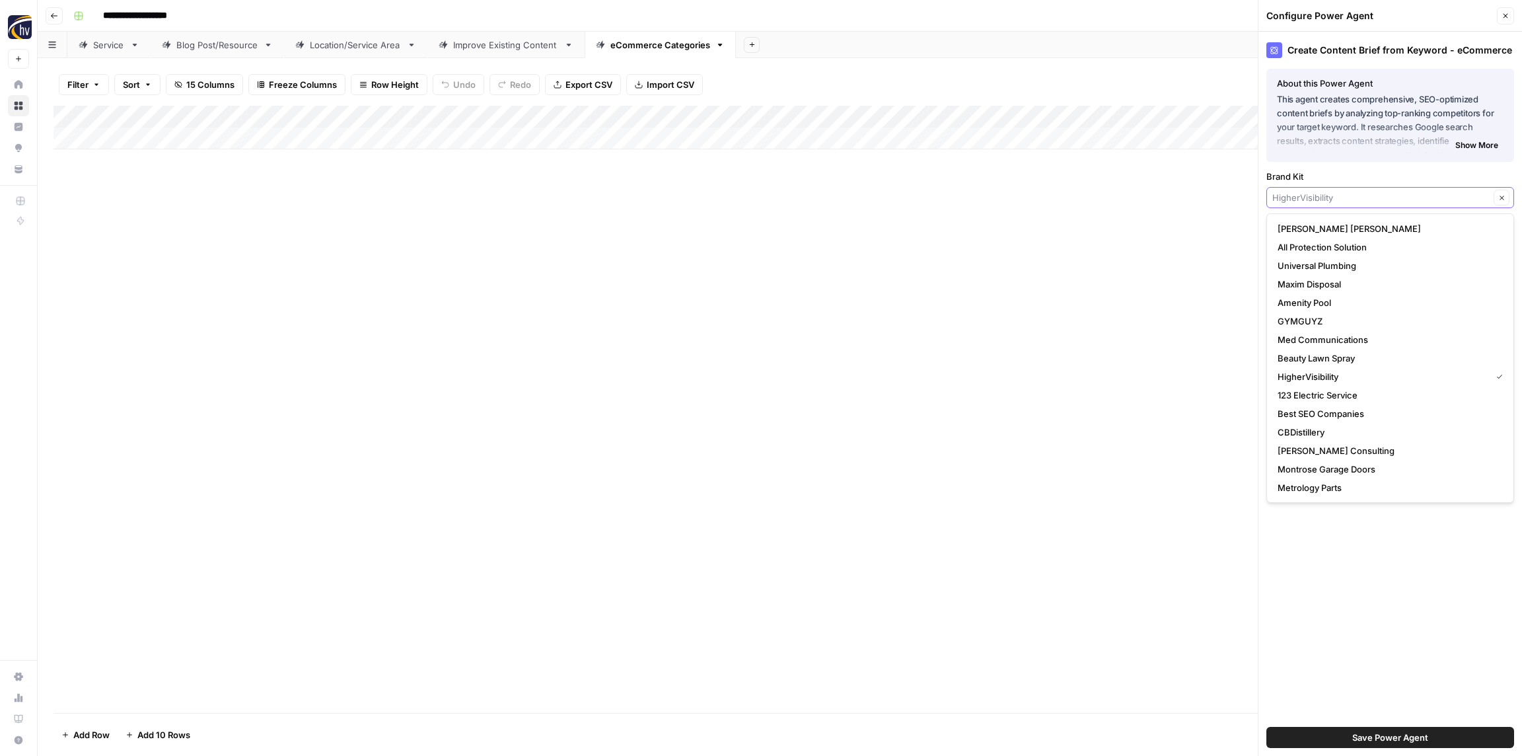
paste input "Regional Psychiatry"
type input "Regional Psychiatry"
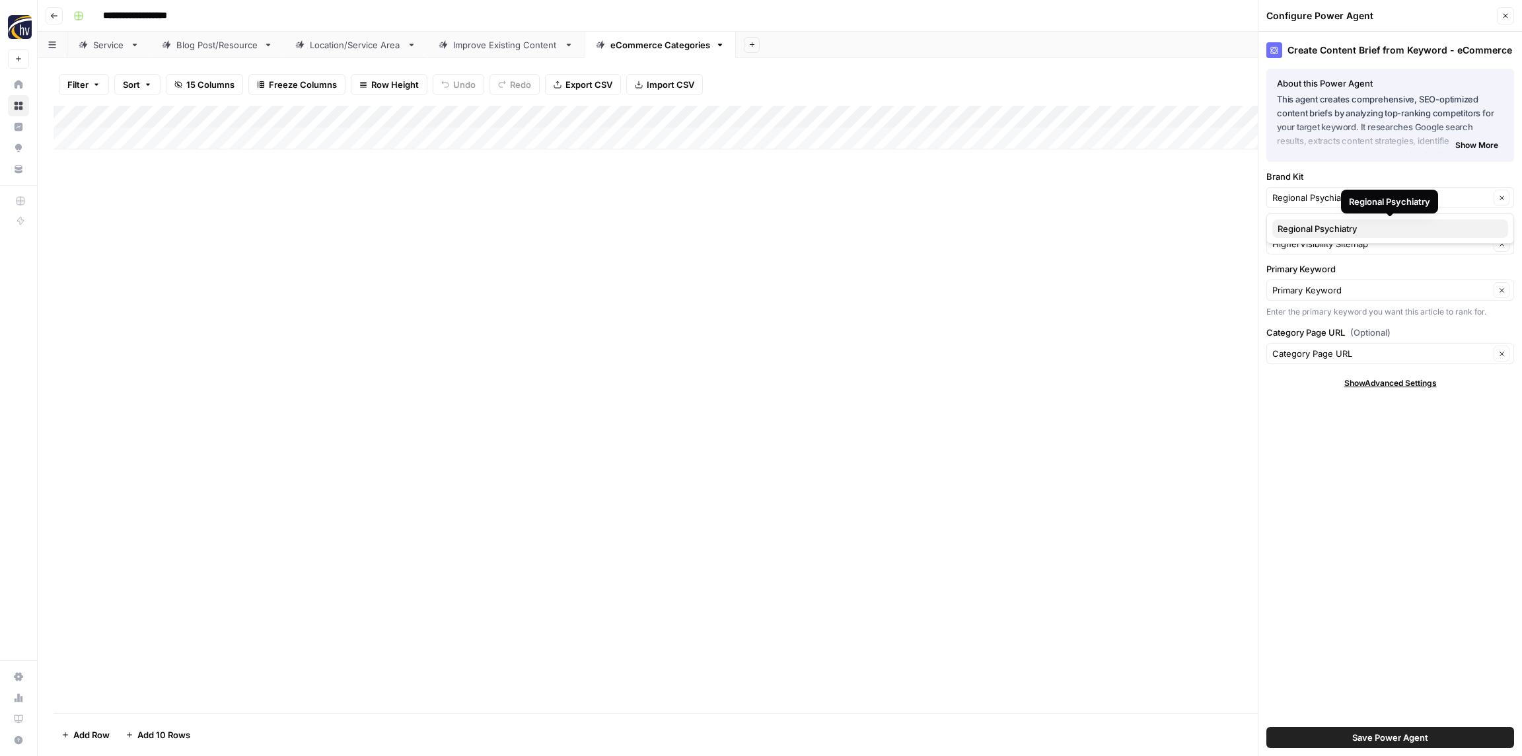
click at [1312, 229] on span "Regional Psychiatry" at bounding box center [1387, 228] width 220 height 13
click at [1318, 240] on input "Knowledge Base" at bounding box center [1380, 243] width 217 height 13
paste input "Regional Psychiatry"
drag, startPoint x: 1311, startPoint y: 273, endPoint x: 1312, endPoint y: 262, distance: 11.3
click at [1311, 273] on span "Regional Psychiatry Sitemap" at bounding box center [1387, 274] width 220 height 13
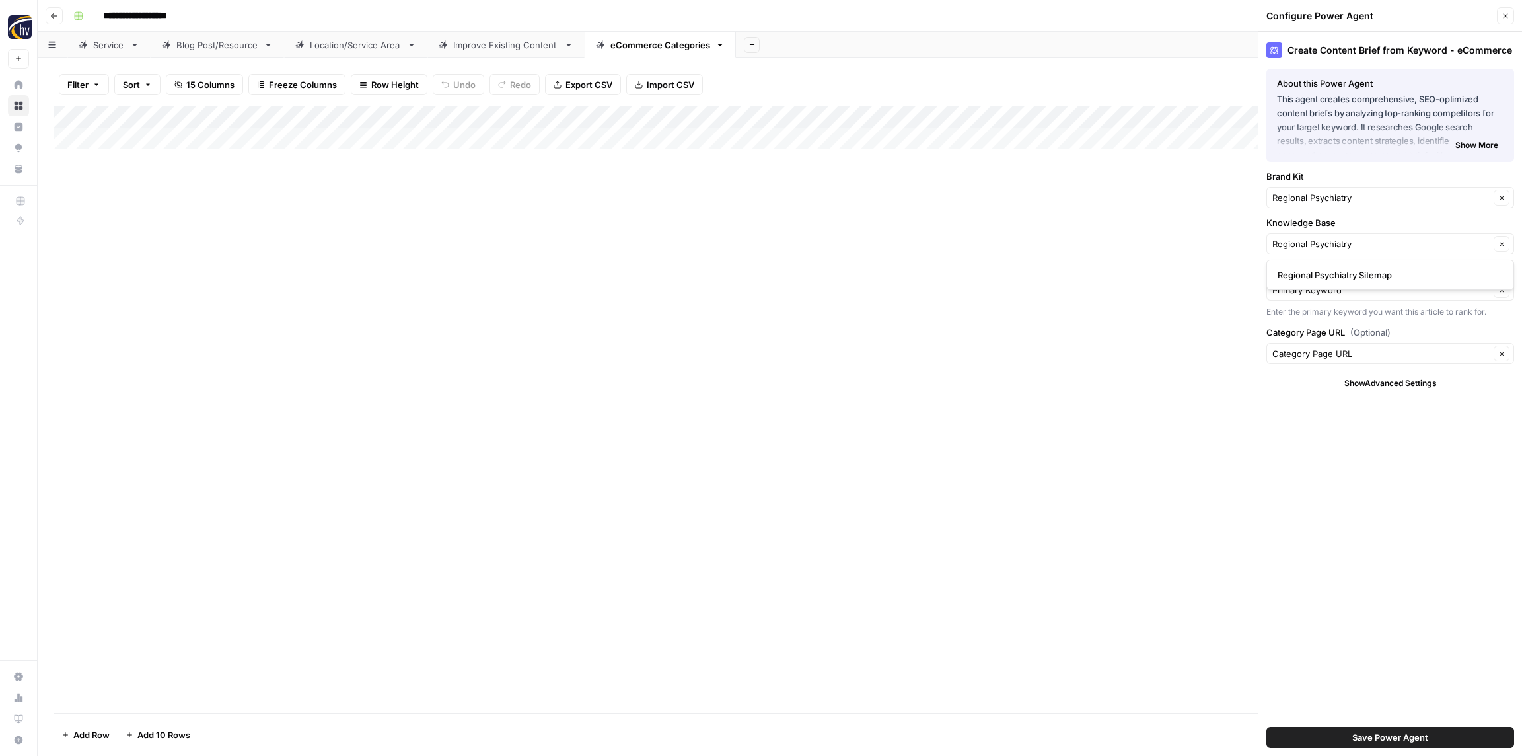
type input "Regional Psychiatry Sitemap"
drag, startPoint x: 1391, startPoint y: 737, endPoint x: 1384, endPoint y: 730, distance: 9.8
click at [1390, 737] on span "Save Power Agent" at bounding box center [1390, 736] width 76 height 13
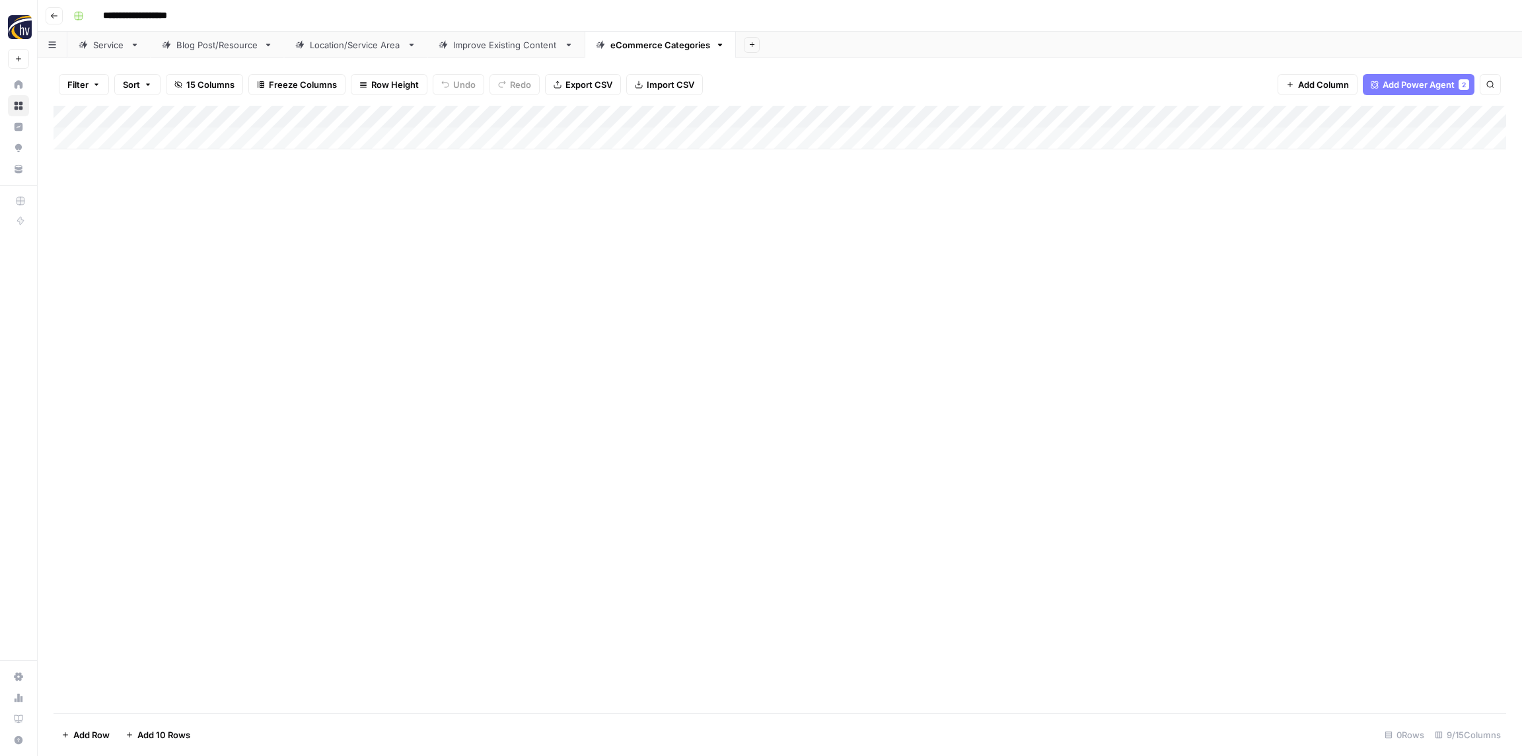
click at [1215, 116] on div "Add Column" at bounding box center [779, 128] width 1452 height 44
click at [1199, 219] on button "Configure Inputs" at bounding box center [1228, 228] width 146 height 18
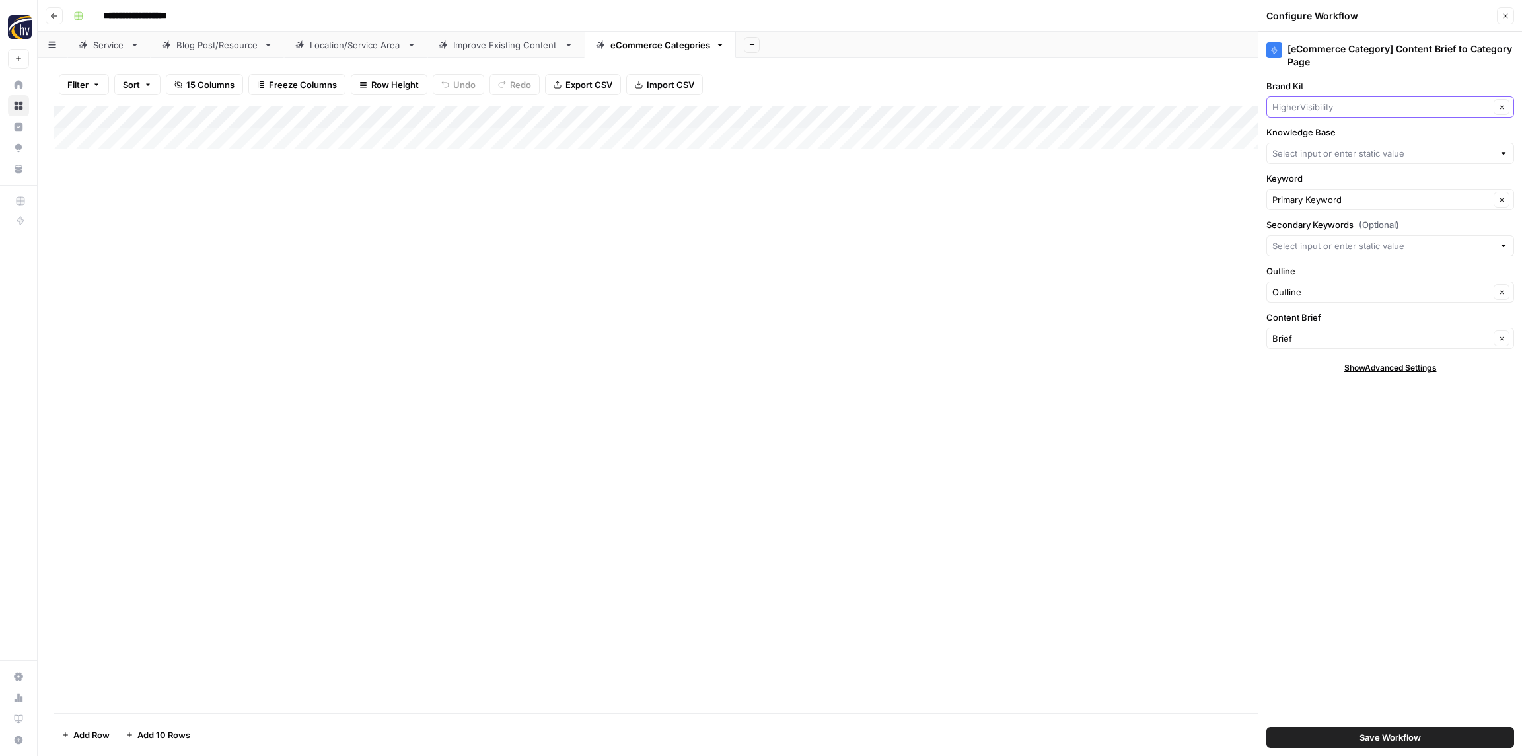
click at [1343, 107] on input "Brand Kit" at bounding box center [1380, 106] width 217 height 13
paste input "Regional Psychiatry"
type input "Regional Psychiatry"
click at [1323, 137] on span "Regional Psychiatry" at bounding box center [1387, 137] width 220 height 13
click at [1324, 151] on input "Knowledge Base" at bounding box center [1382, 153] width 221 height 13
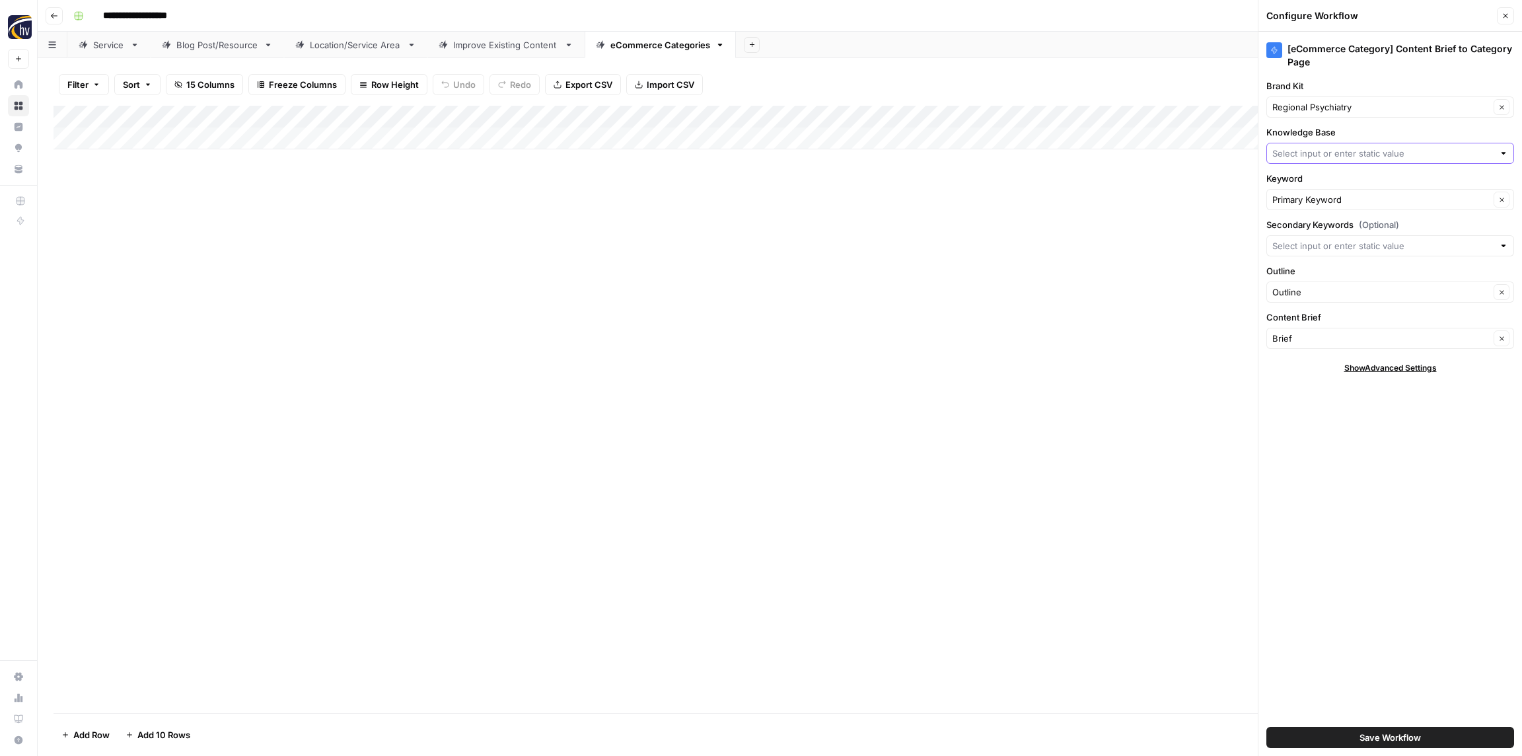
paste input "Regional Psychiatry"
click at [1326, 178] on span "Regional Psychiatry Sitemap" at bounding box center [1387, 184] width 220 height 13
type input "Regional Psychiatry Sitemap"
click at [1380, 738] on span "Save Workflow" at bounding box center [1389, 736] width 61 height 13
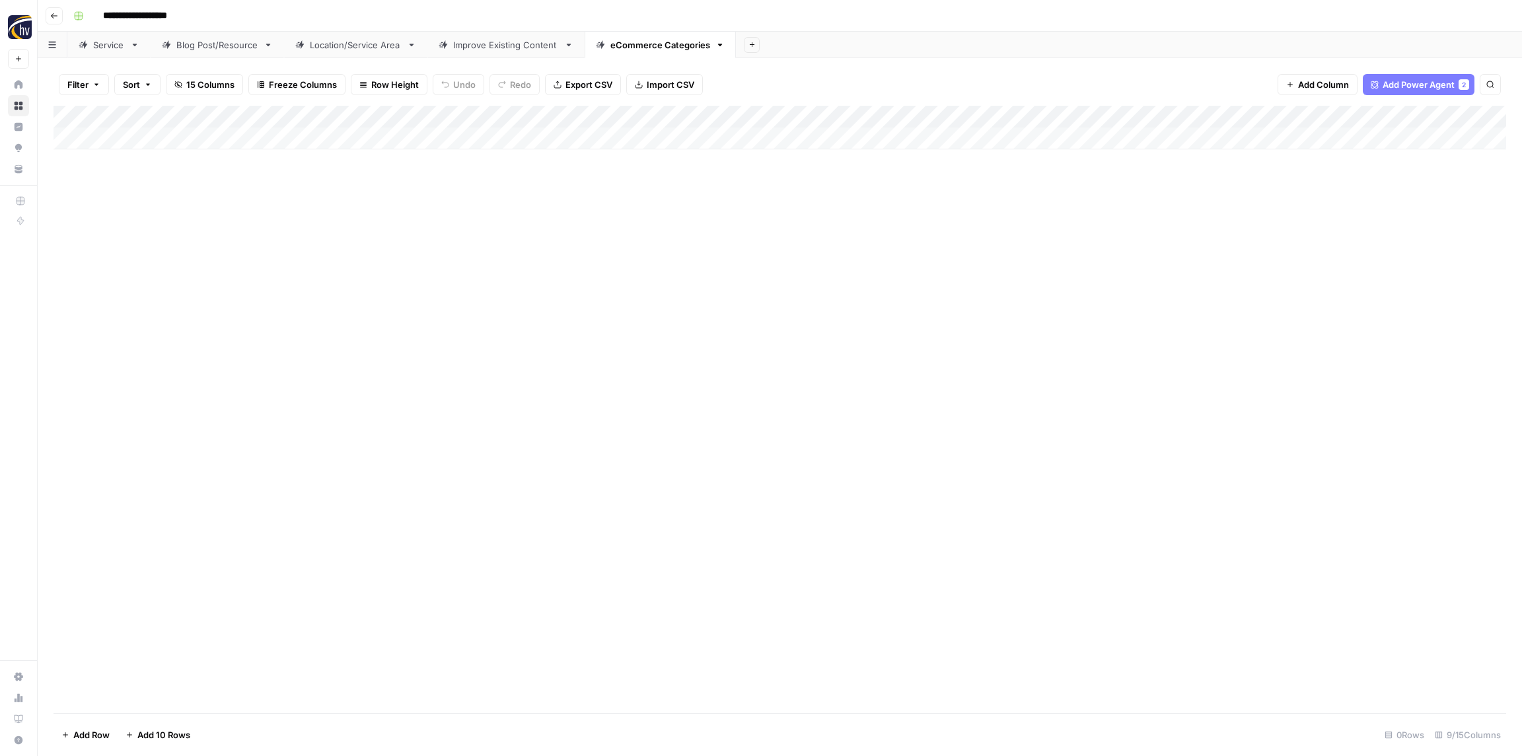
click at [54, 15] on icon "button" at bounding box center [54, 15] width 7 height 5
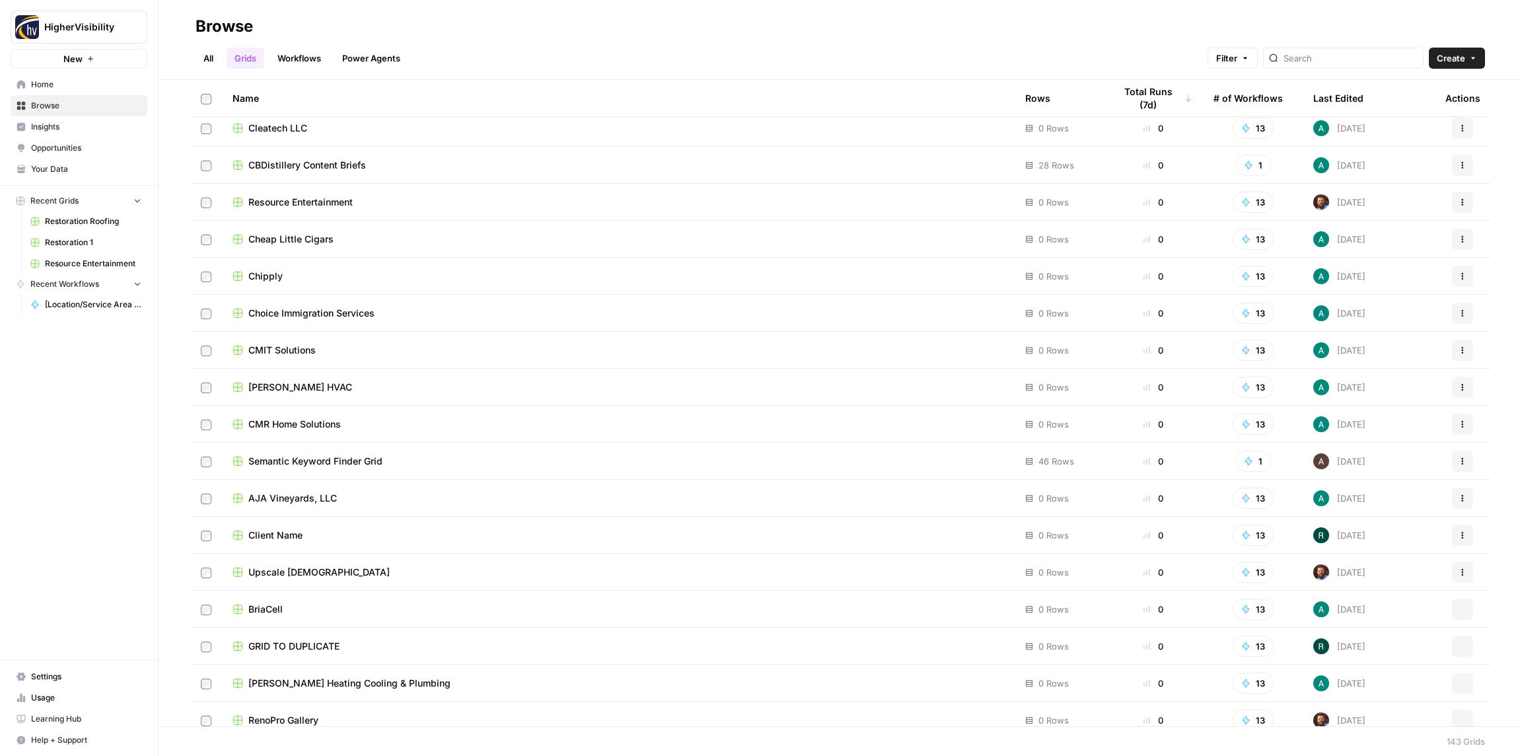
scroll to position [4680, 0]
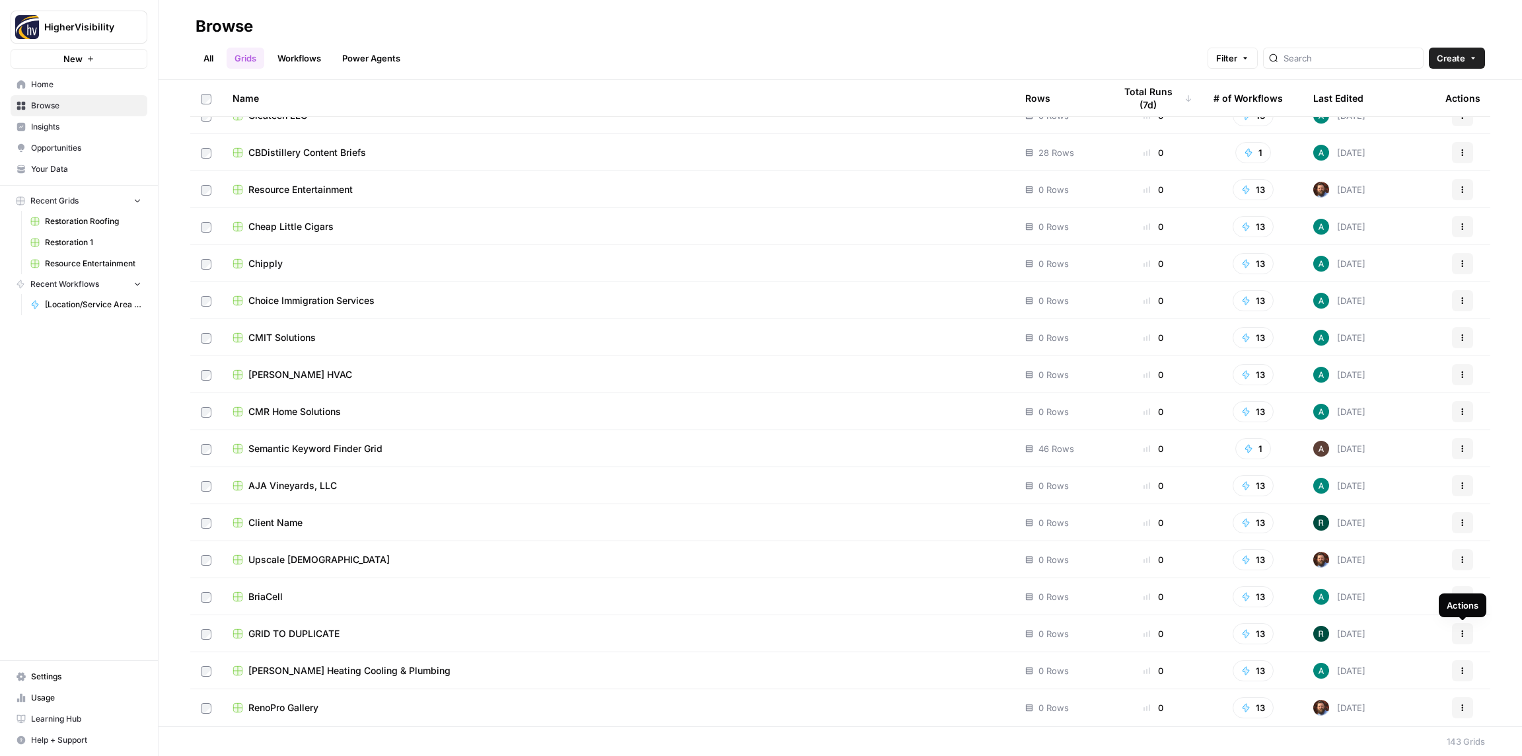
click at [1464, 637] on button "Actions" at bounding box center [1462, 633] width 21 height 21
click at [1383, 526] on span "Duplicate" at bounding box center [1404, 524] width 106 height 13
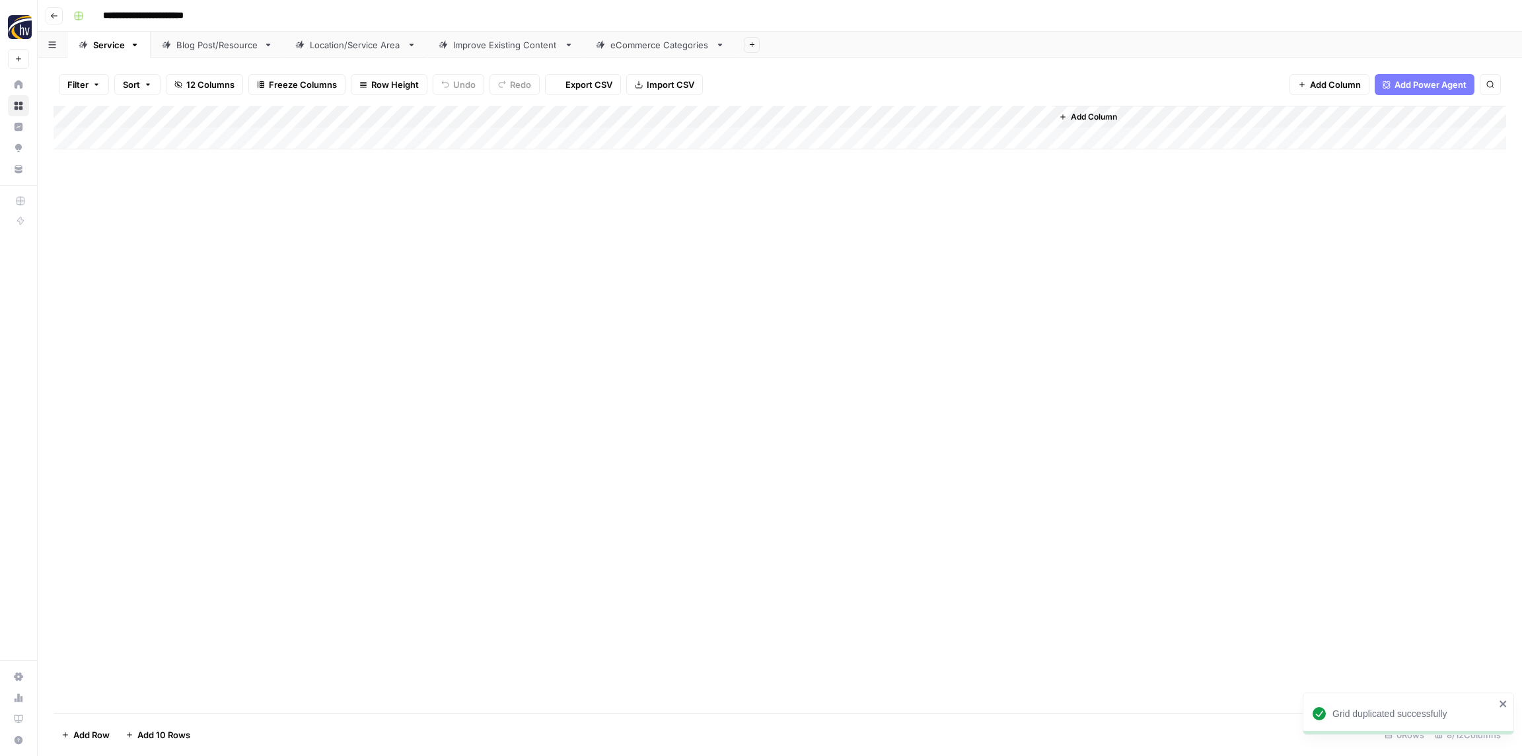
click at [194, 13] on input "**********" at bounding box center [165, 15] width 136 height 21
paste input
type input "**********"
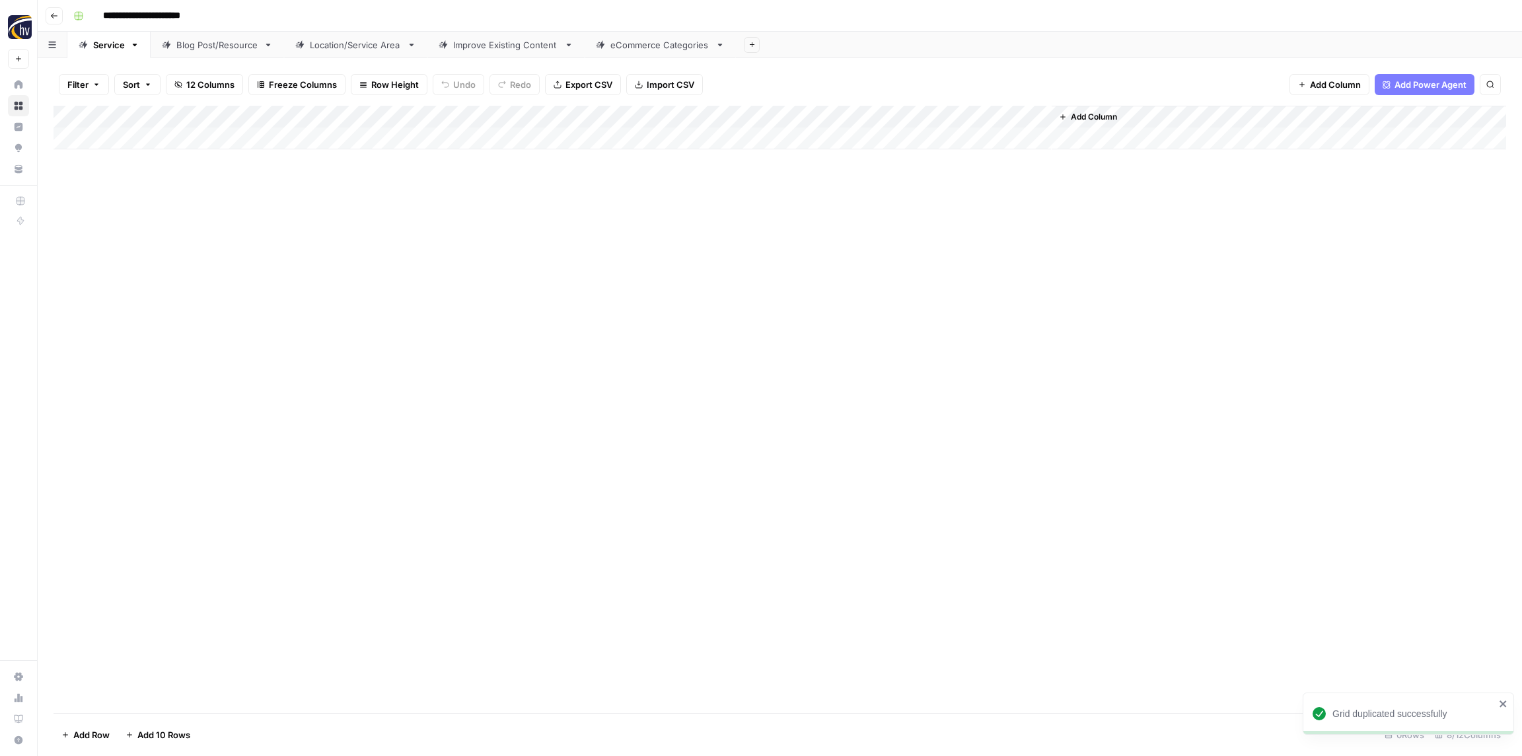
click at [251, 16] on div "**********" at bounding box center [788, 15] width 1441 height 21
click at [269, 124] on div "Add Column" at bounding box center [779, 128] width 1452 height 44
click at [287, 229] on span "Configure Inputs" at bounding box center [302, 227] width 116 height 13
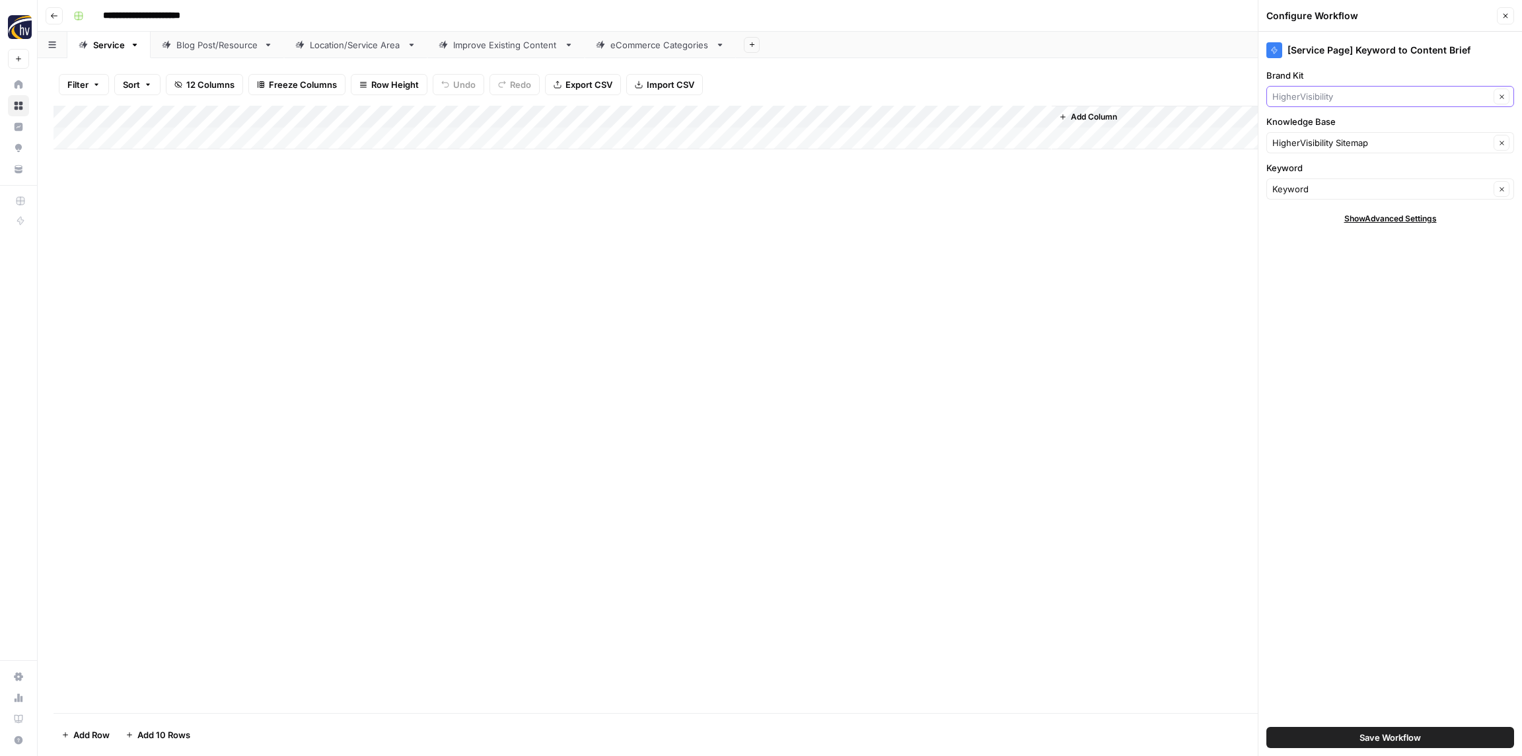
click at [1392, 93] on input "Brand Kit" at bounding box center [1380, 96] width 217 height 13
paste input "Quantum Performance Inc"
click at [1349, 98] on input "Quantum Performance" at bounding box center [1380, 96] width 217 height 13
click at [1349, 99] on input "Quantum Performance" at bounding box center [1380, 96] width 217 height 13
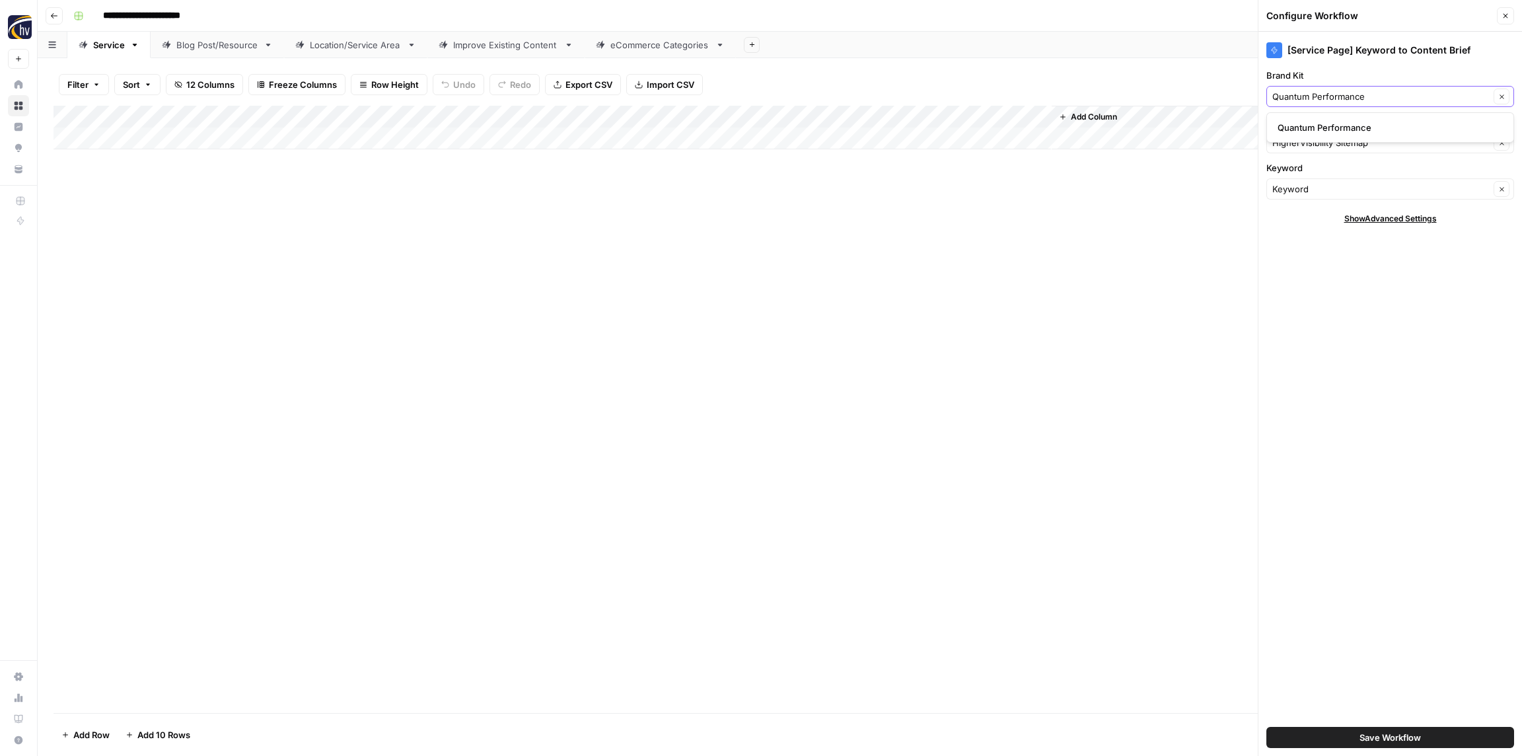
type input "Quantum Performance"
click at [1343, 134] on button "Quantum Performance" at bounding box center [1390, 127] width 236 height 18
click at [1339, 136] on input "Knowledge Base" at bounding box center [1380, 142] width 217 height 13
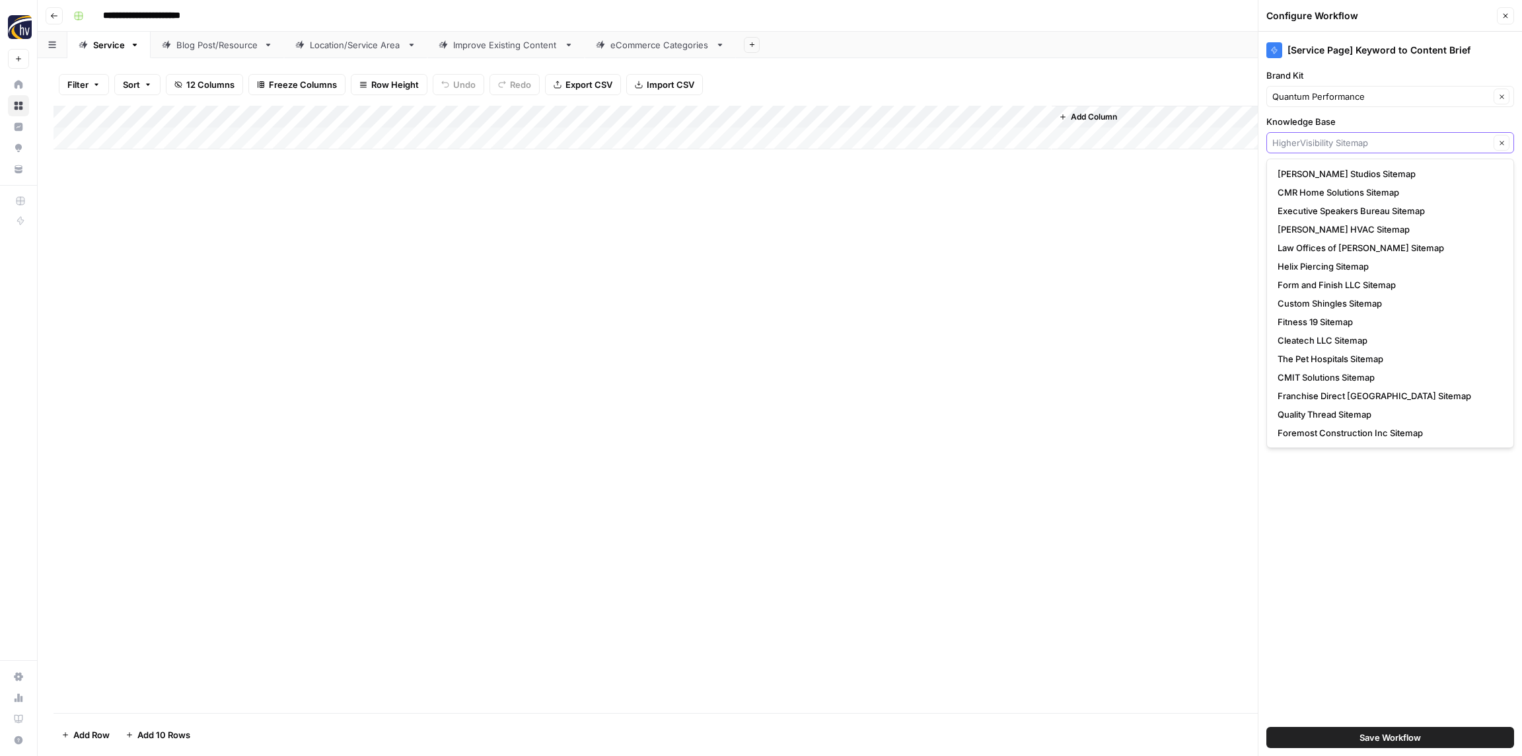
paste input "Quantum Performance"
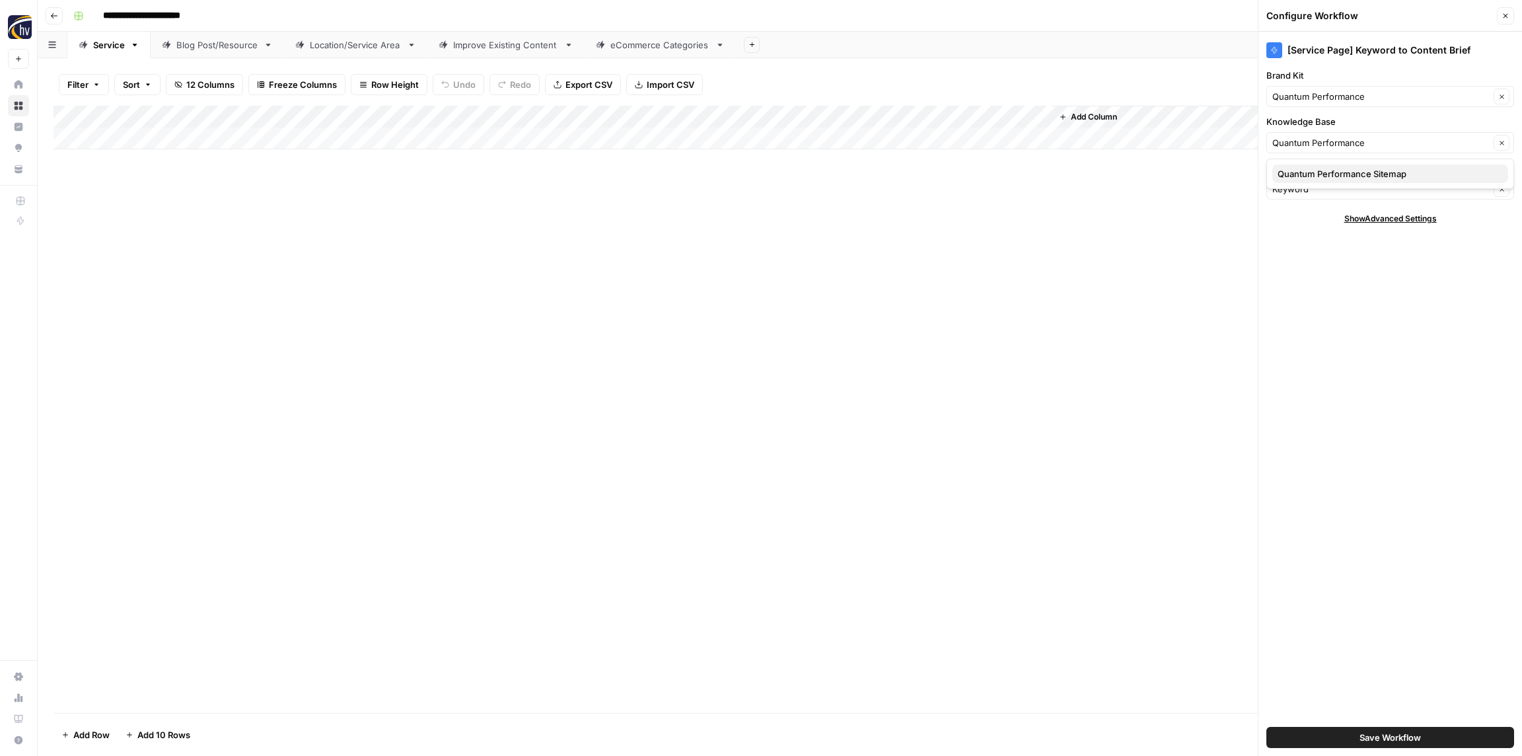
click at [1328, 176] on span "Quantum Performance Sitemap" at bounding box center [1387, 173] width 220 height 13
type input "Quantum Performance Sitemap"
click at [1395, 731] on span "Save Workflow" at bounding box center [1389, 736] width 61 height 13
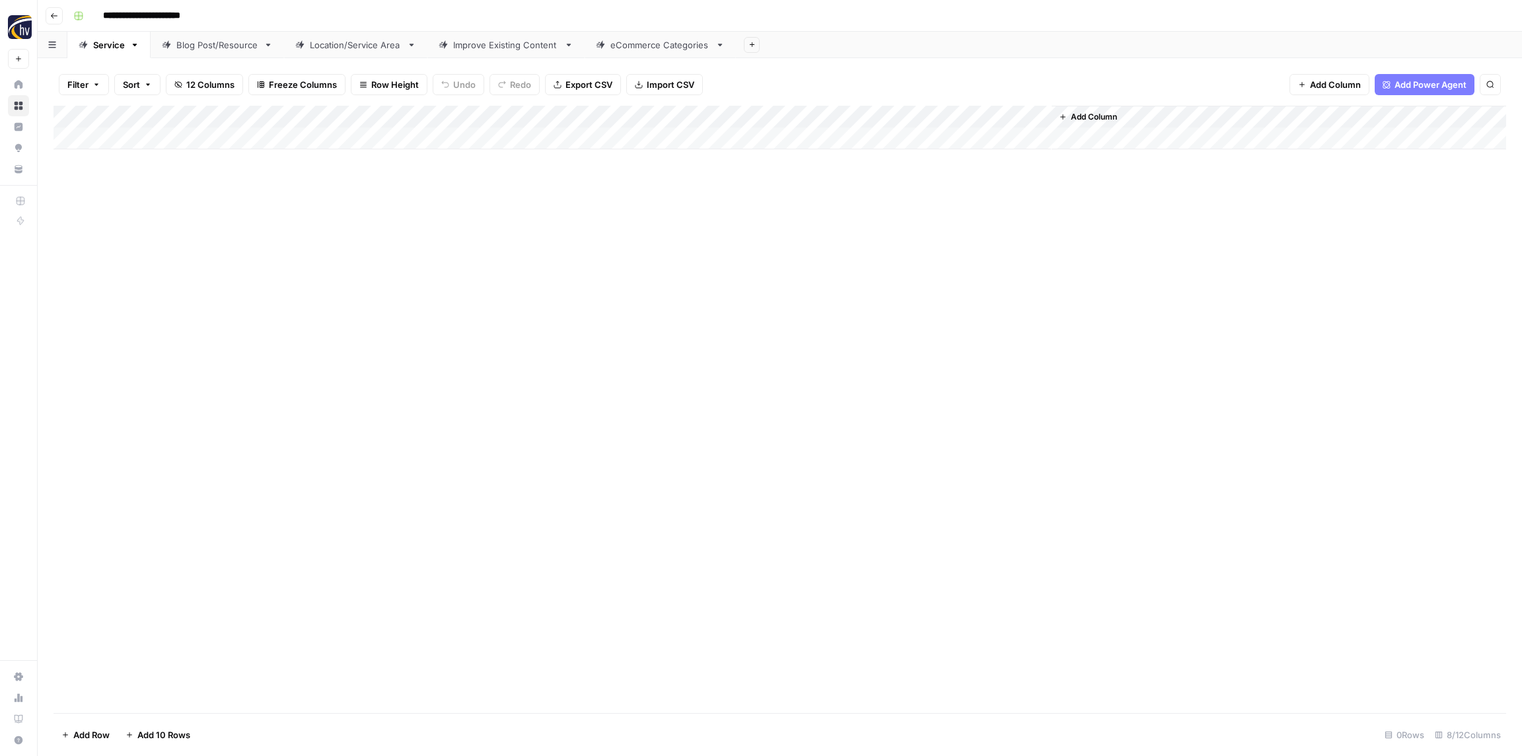
click at [853, 125] on div "Add Column" at bounding box center [779, 128] width 1452 height 44
type input "**********"
click at [369, 327] on div "Add Column" at bounding box center [779, 409] width 1452 height 607
click at [282, 121] on div "Add Column" at bounding box center [779, 128] width 1452 height 44
click at [285, 219] on button "Configure Inputs" at bounding box center [298, 228] width 146 height 18
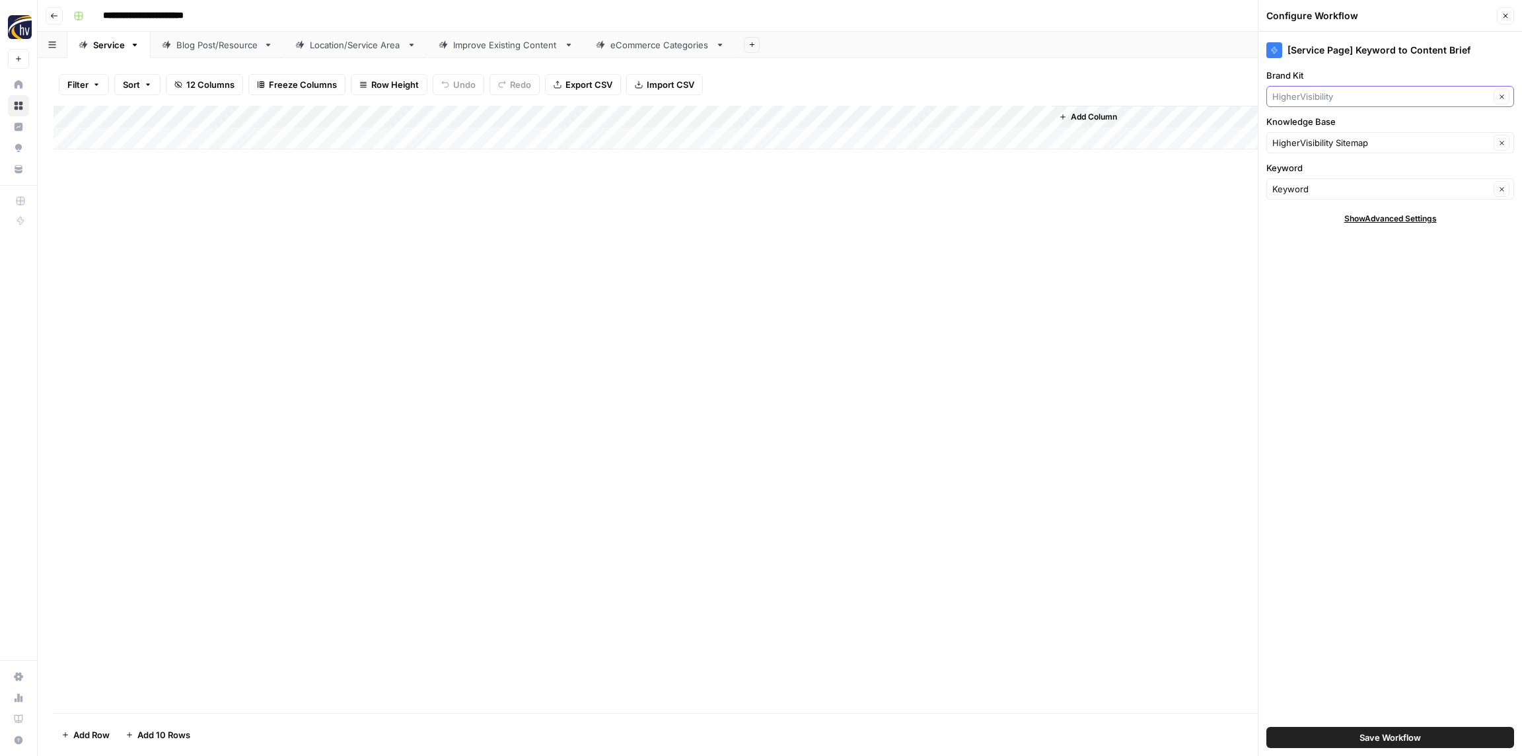
click at [1332, 97] on input "Brand Kit" at bounding box center [1380, 96] width 217 height 13
paste input "Quality Thread & Notions"
type input "Quality Thread & Notions"
click at [1325, 127] on span "Quality Thread & Notions" at bounding box center [1387, 127] width 220 height 13
click at [1320, 146] on input "Knowledge Base" at bounding box center [1380, 142] width 217 height 13
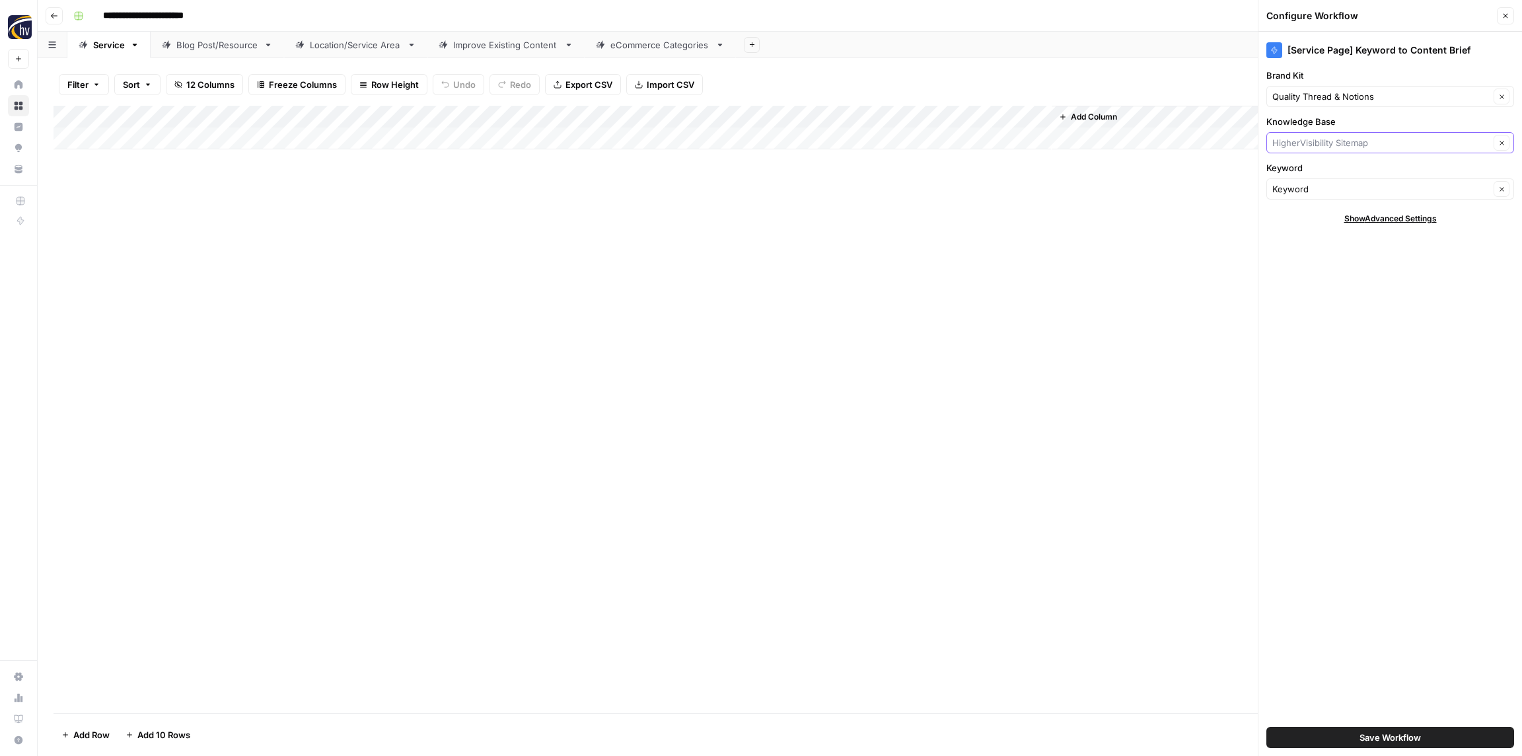
paste input "Quality Thread & Notions"
type input "Quality Thread & Notions"
drag, startPoint x: 1374, startPoint y: 137, endPoint x: 1344, endPoint y: 138, distance: 29.8
click at [1349, 137] on div "Quality Thread & Notions Clear" at bounding box center [1390, 142] width 248 height 21
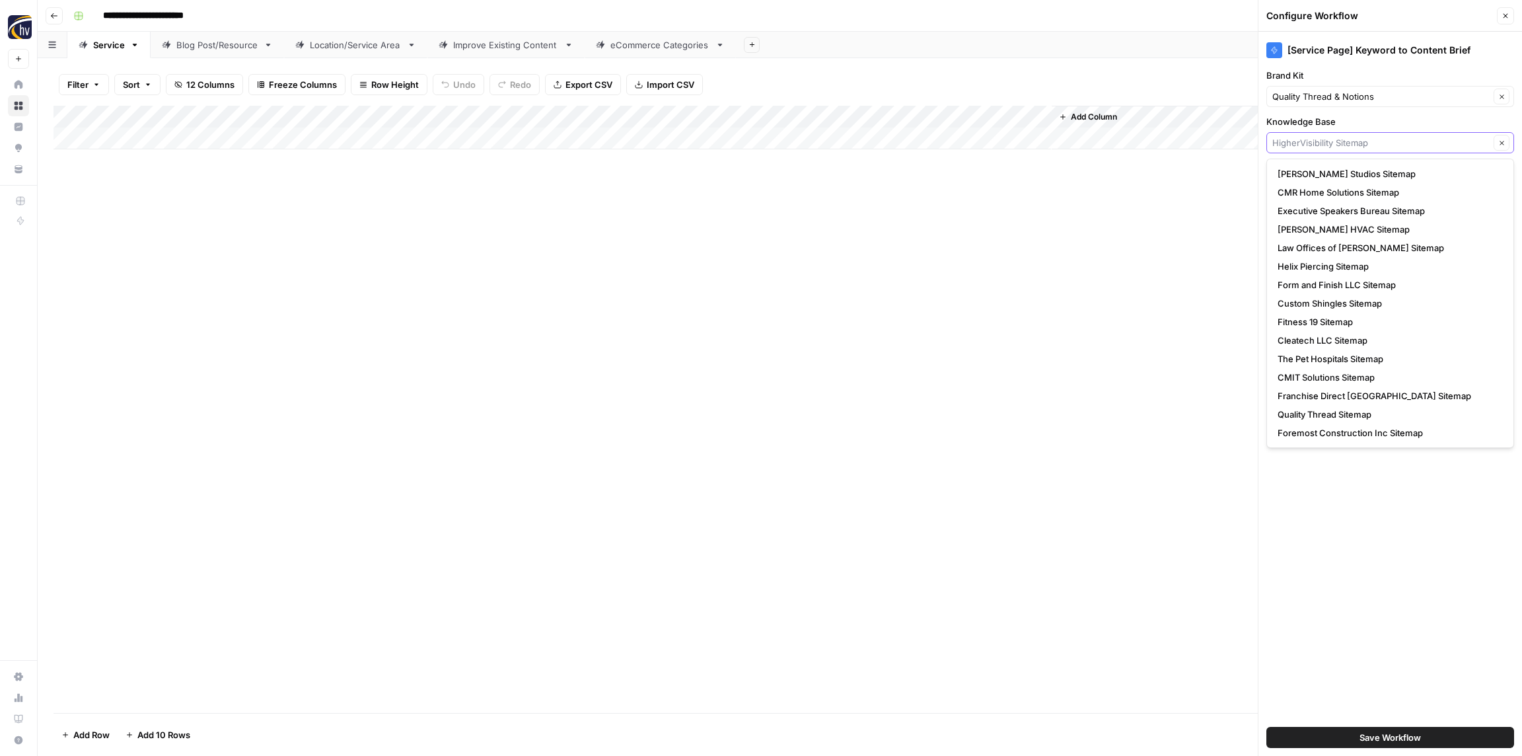
paste input "Quality Thread & Notions"
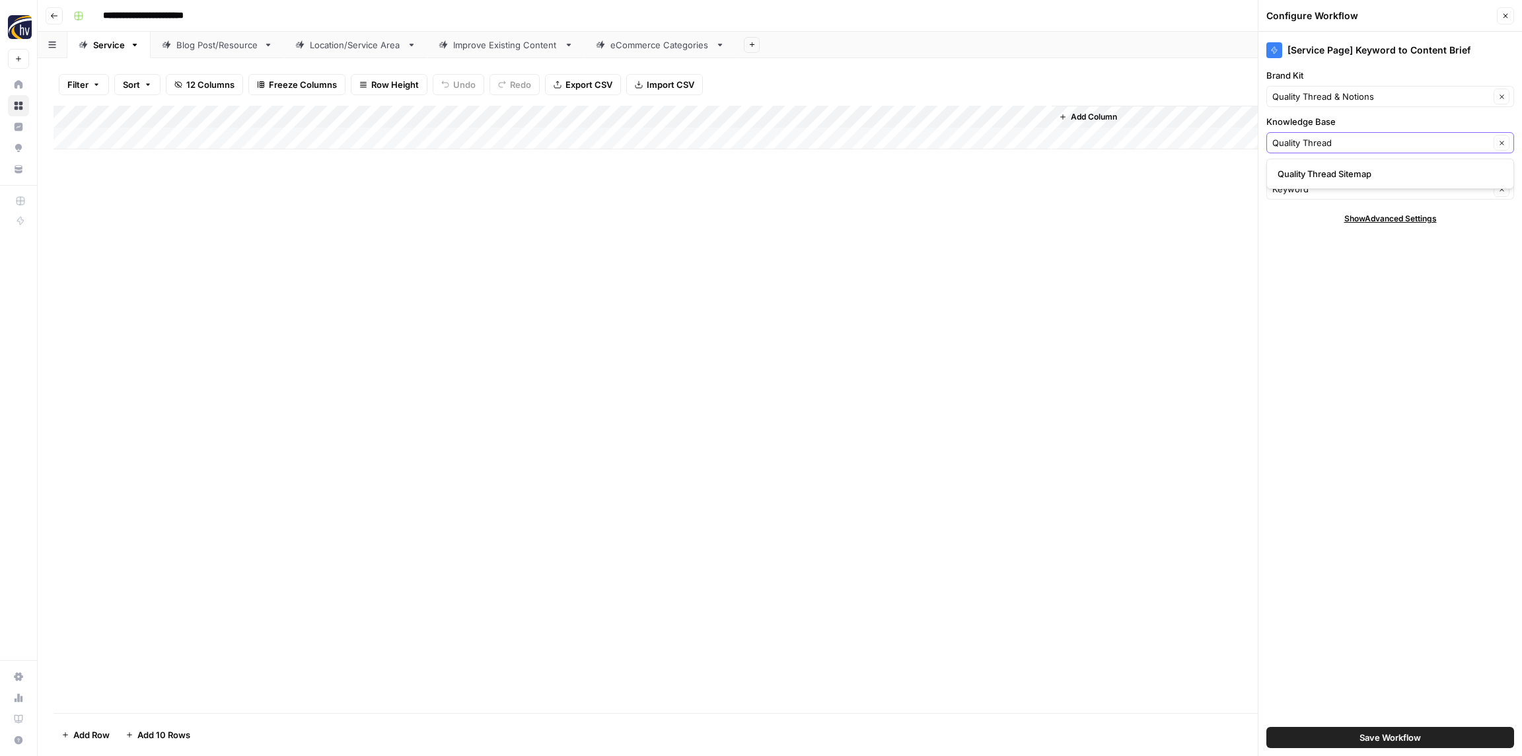
drag, startPoint x: 1313, startPoint y: 143, endPoint x: 1246, endPoint y: 141, distance: 66.7
click at [1246, 141] on div "**********" at bounding box center [780, 378] width 1484 height 756
click at [1349, 170] on span "Quality Thread Sitemap" at bounding box center [1387, 173] width 220 height 13
type input "Quality Thread Sitemap"
click at [1411, 729] on button "Save Workflow" at bounding box center [1390, 737] width 248 height 21
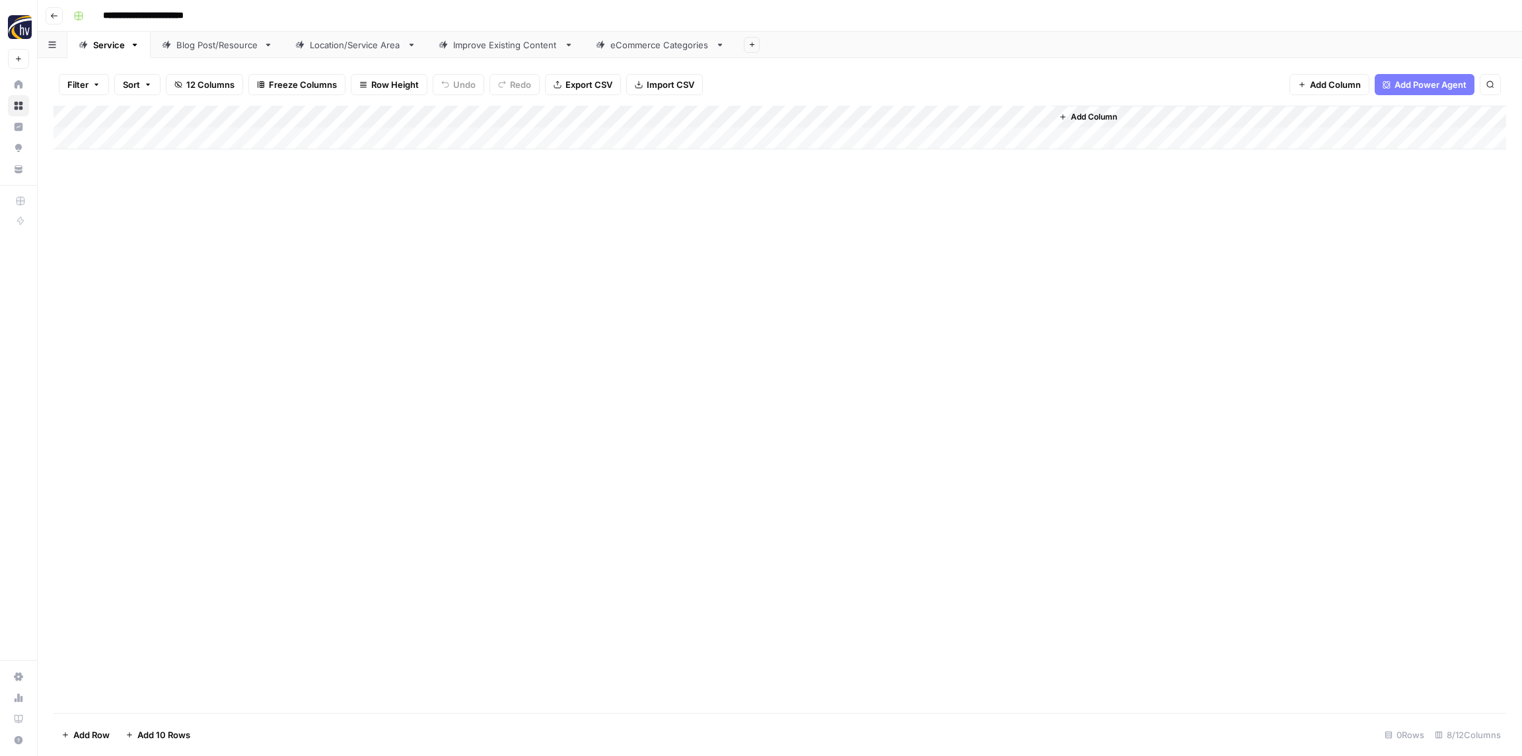
click at [870, 120] on div "Add Column" at bounding box center [779, 128] width 1452 height 44
click at [872, 223] on span "Configure Inputs" at bounding box center [897, 227] width 116 height 13
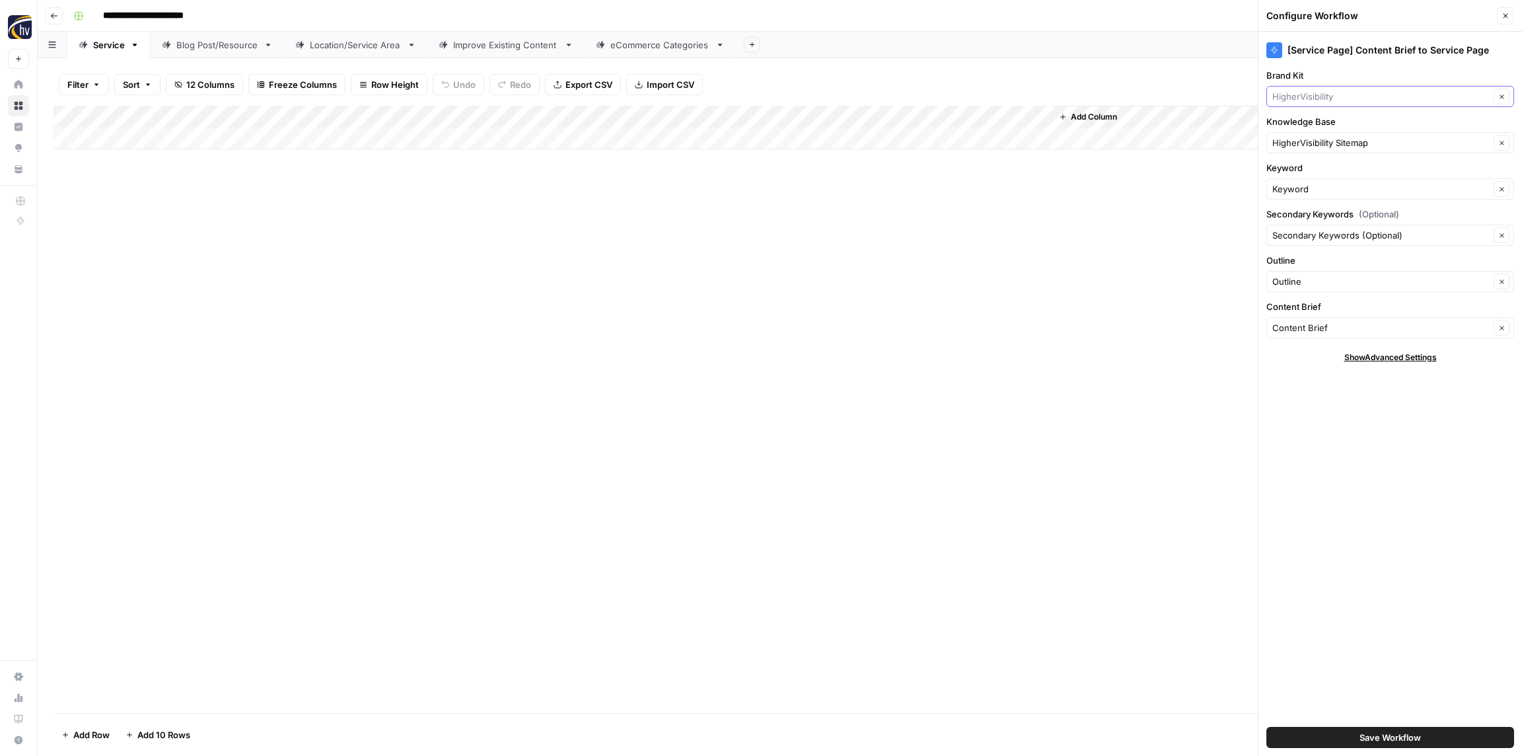
click at [1317, 98] on input "Brand Kit" at bounding box center [1380, 96] width 217 height 13
paste input "Quality Thread"
click at [1306, 121] on span "Quality Thread & Notions" at bounding box center [1387, 127] width 220 height 13
type input "Quality Thread & Notions"
click at [1314, 145] on input "Knowledge Base" at bounding box center [1380, 142] width 217 height 13
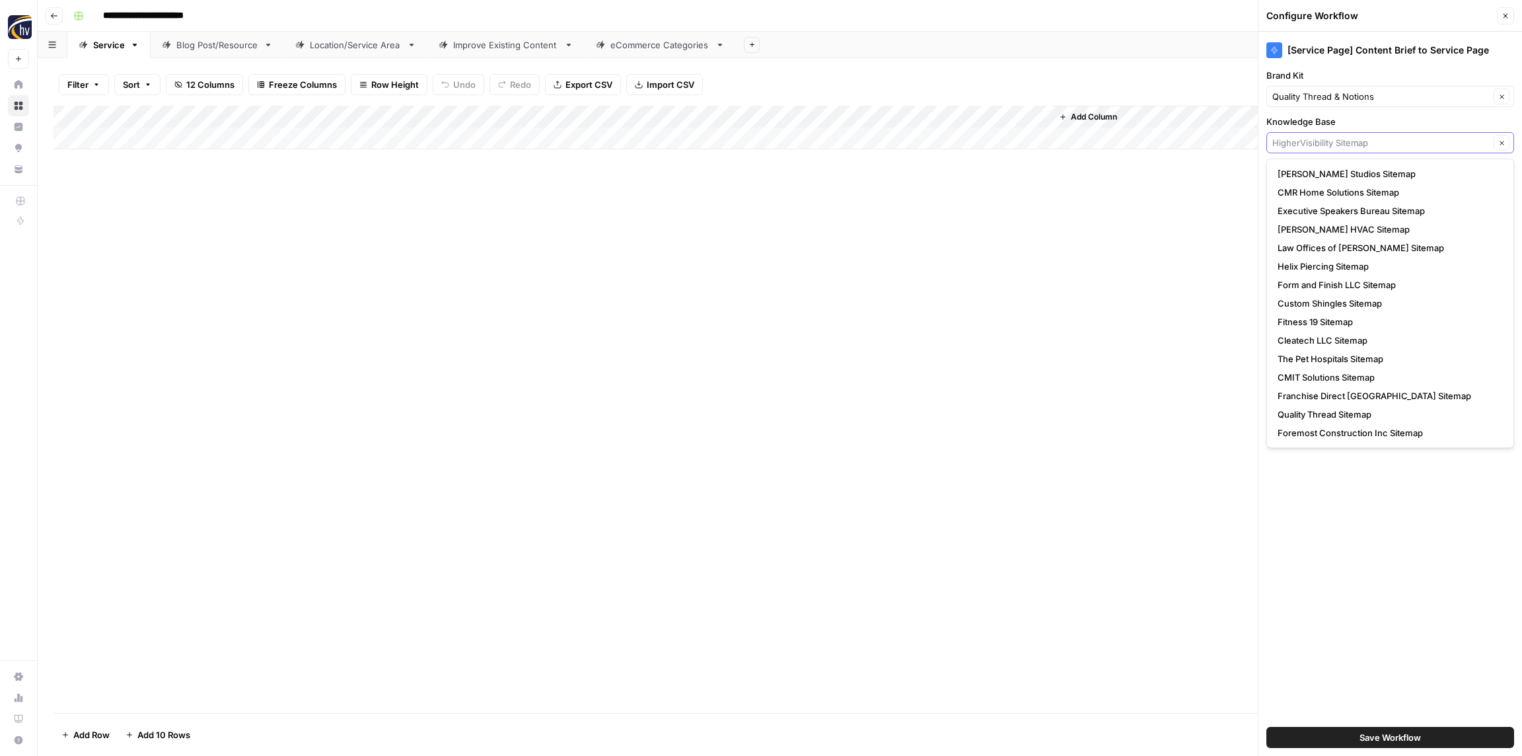
paste input "Quality Thread"
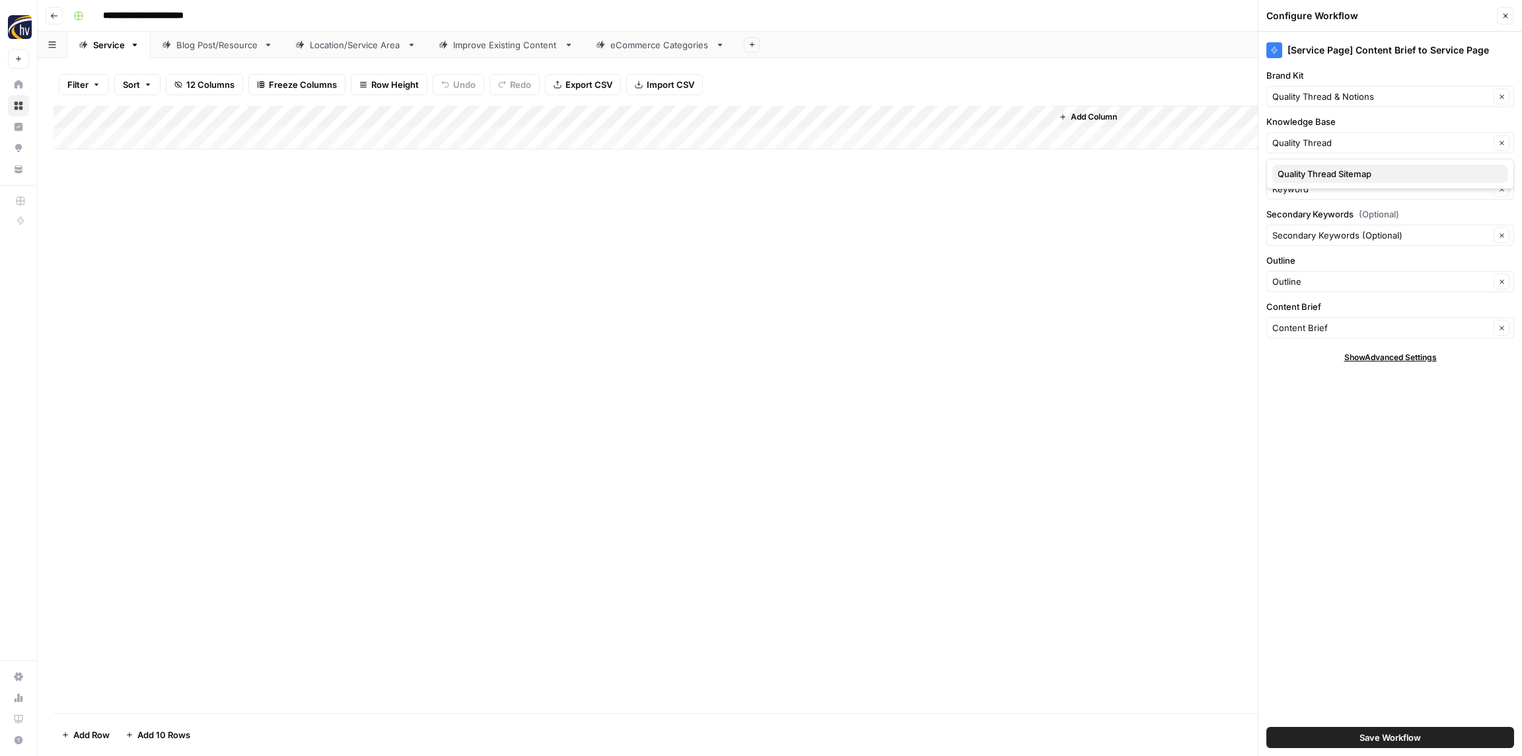
click at [1301, 172] on span "Quality Thread Sitemap" at bounding box center [1387, 173] width 220 height 13
type input "Quality Thread Sitemap"
click at [1418, 737] on span "Save Workflow" at bounding box center [1389, 736] width 61 height 13
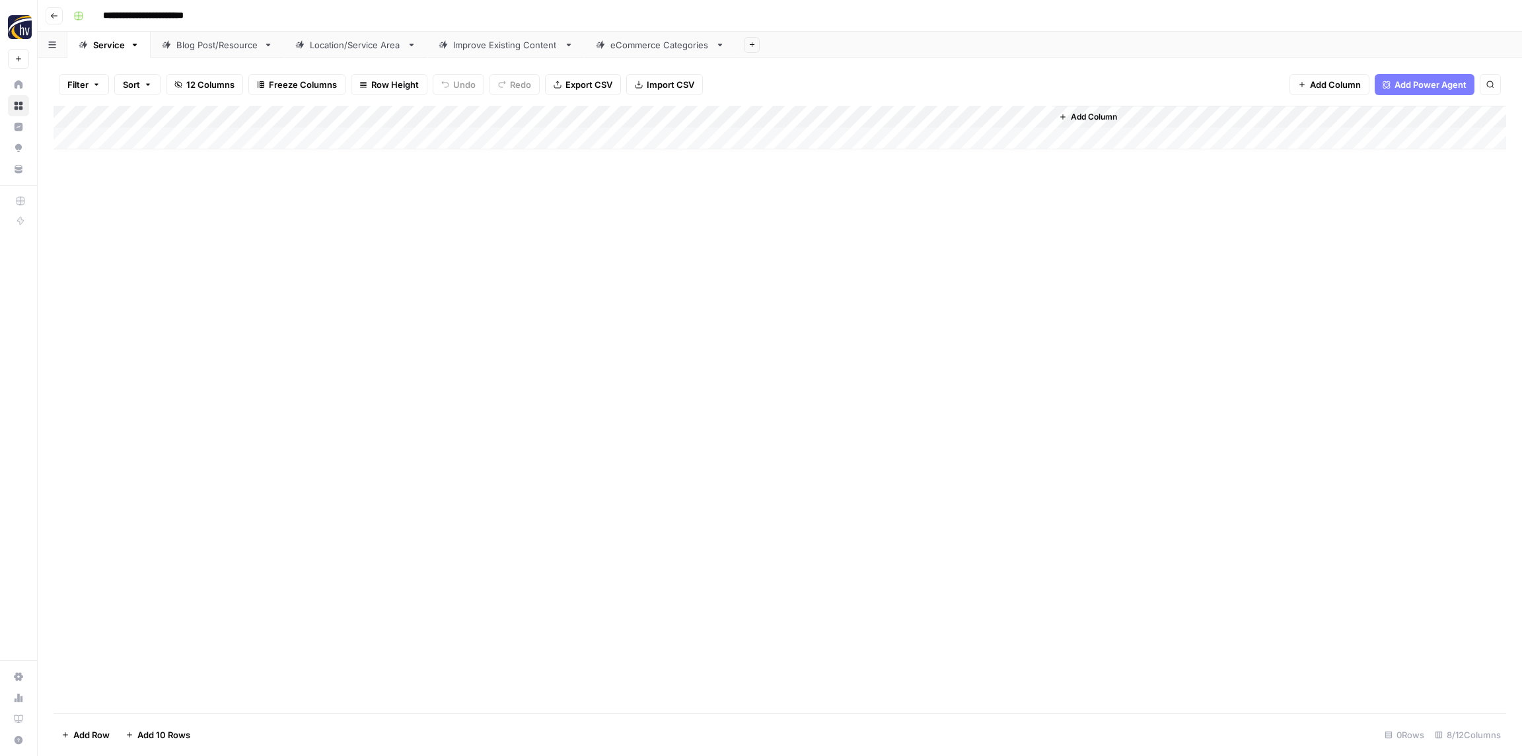
click at [401, 222] on div "Add Column" at bounding box center [779, 409] width 1452 height 607
click at [200, 49] on div "Blog Post/Resource" at bounding box center [217, 44] width 82 height 13
click at [130, 45] on icon at bounding box center [134, 44] width 9 height 9
click at [895, 118] on div "Add Column" at bounding box center [779, 128] width 1452 height 44
click at [883, 231] on span "Configure Inputs" at bounding box center [897, 227] width 116 height 13
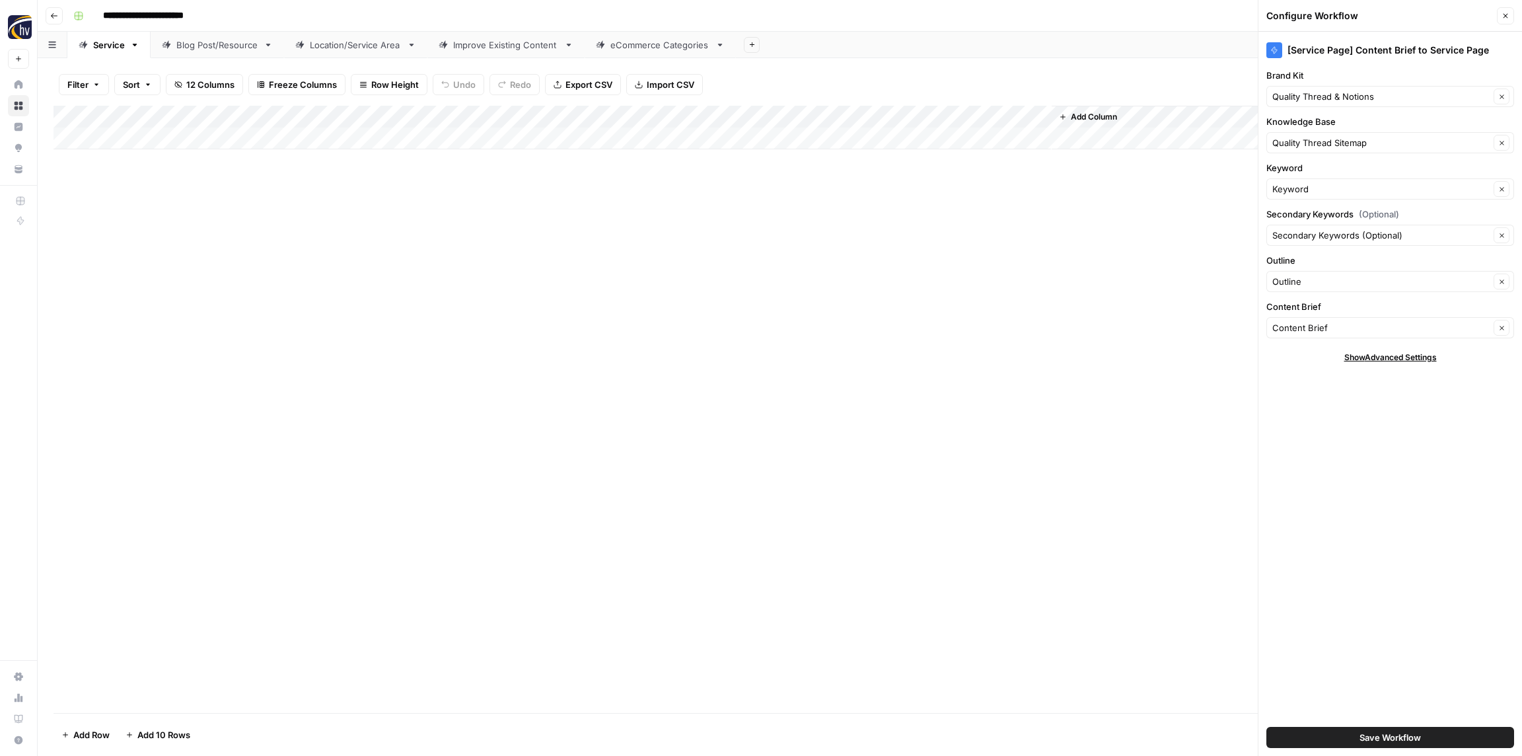
drag, startPoint x: 1510, startPoint y: 16, endPoint x: 1486, endPoint y: 18, distance: 23.9
click at [1510, 16] on button "Close" at bounding box center [1505, 15] width 17 height 17
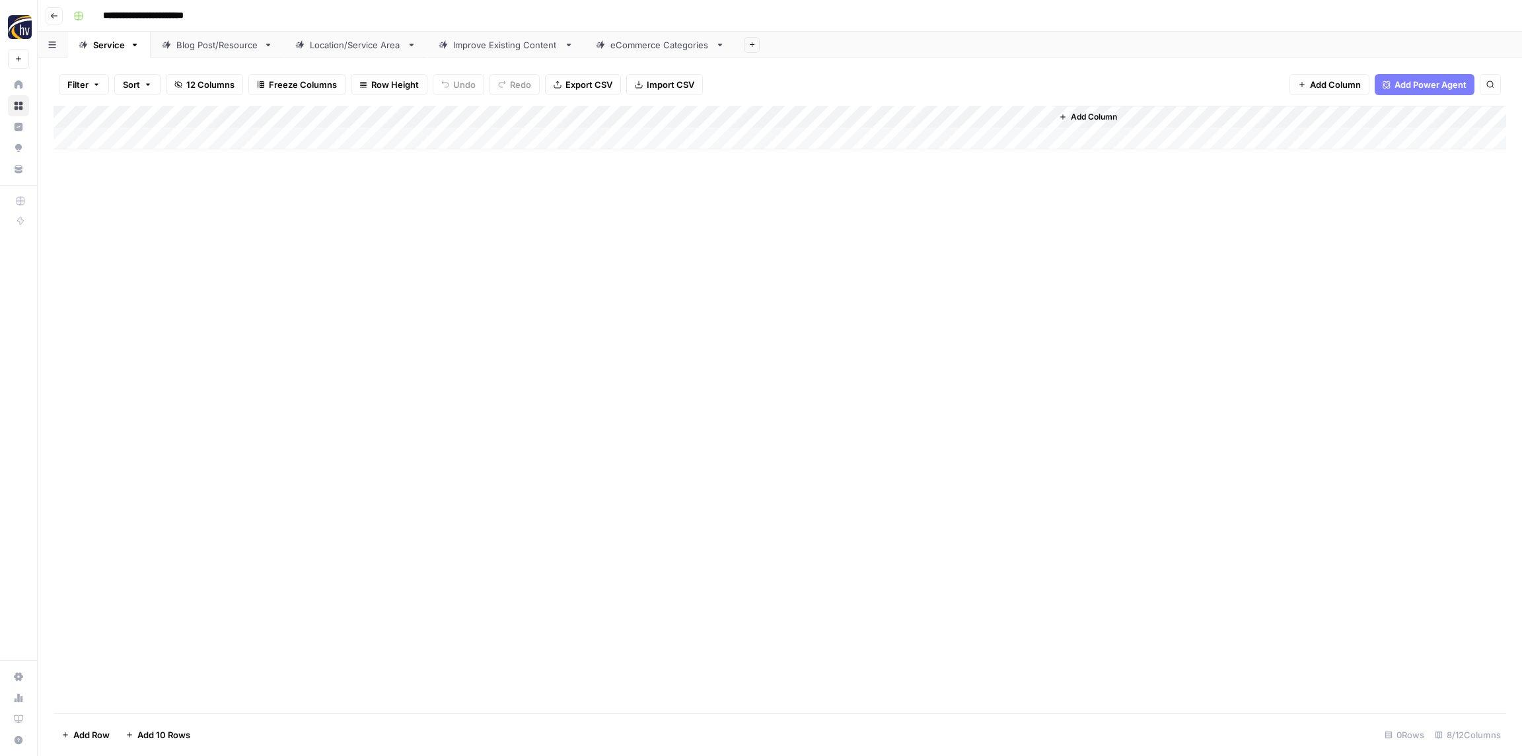
click at [234, 48] on div "Blog Post/Resource" at bounding box center [217, 44] width 82 height 13
click at [273, 116] on div "Add Column" at bounding box center [779, 128] width 1452 height 44
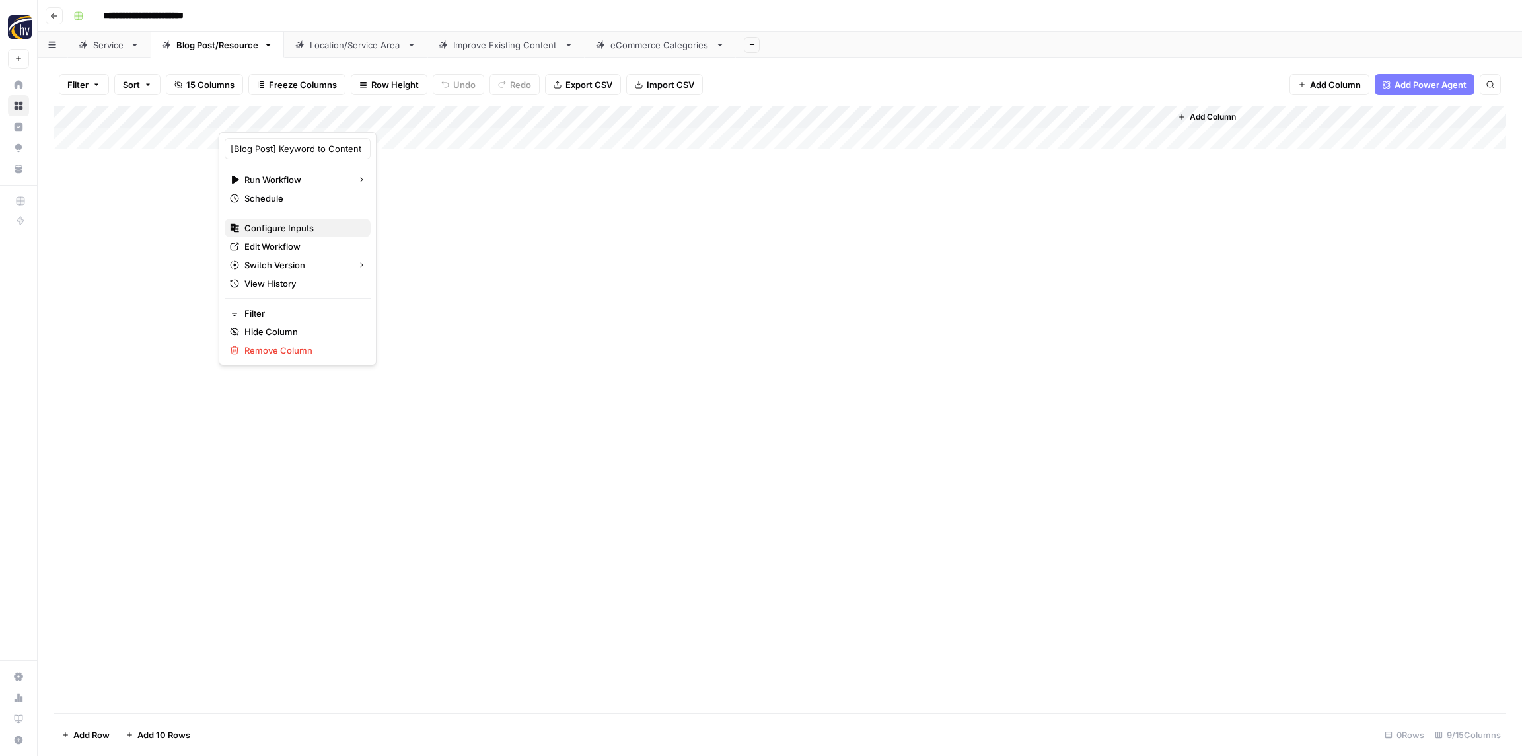
drag, startPoint x: 279, startPoint y: 234, endPoint x: 271, endPoint y: 229, distance: 9.4
click at [278, 234] on button "Configure Inputs" at bounding box center [298, 228] width 146 height 18
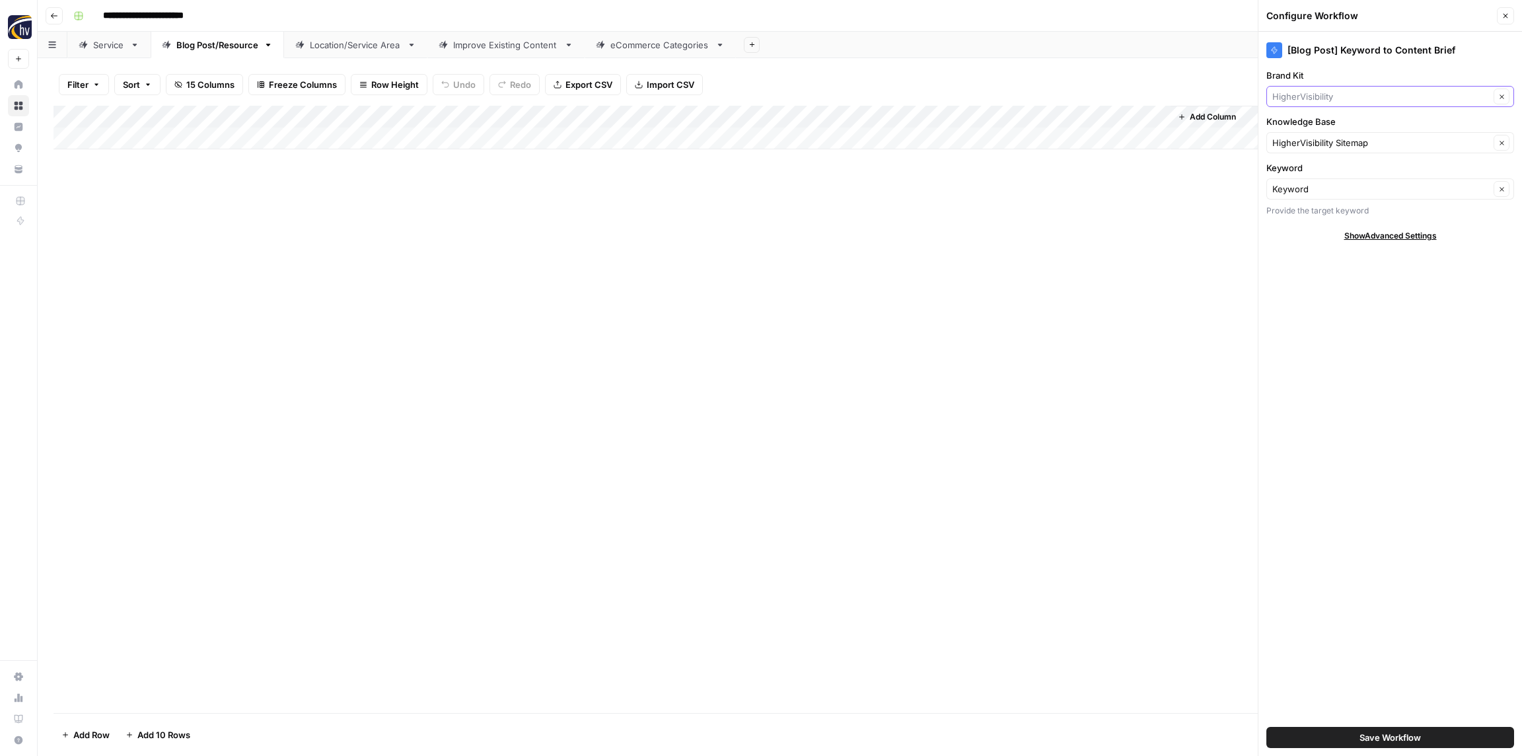
click at [1373, 96] on input "Brand Kit" at bounding box center [1380, 96] width 217 height 13
paste input "Quality Thread"
click at [1345, 133] on span "Quality Thread & Notions" at bounding box center [1387, 127] width 220 height 13
type input "Quality Thread & Notions"
click at [1335, 143] on input "Knowledge Base" at bounding box center [1380, 142] width 217 height 13
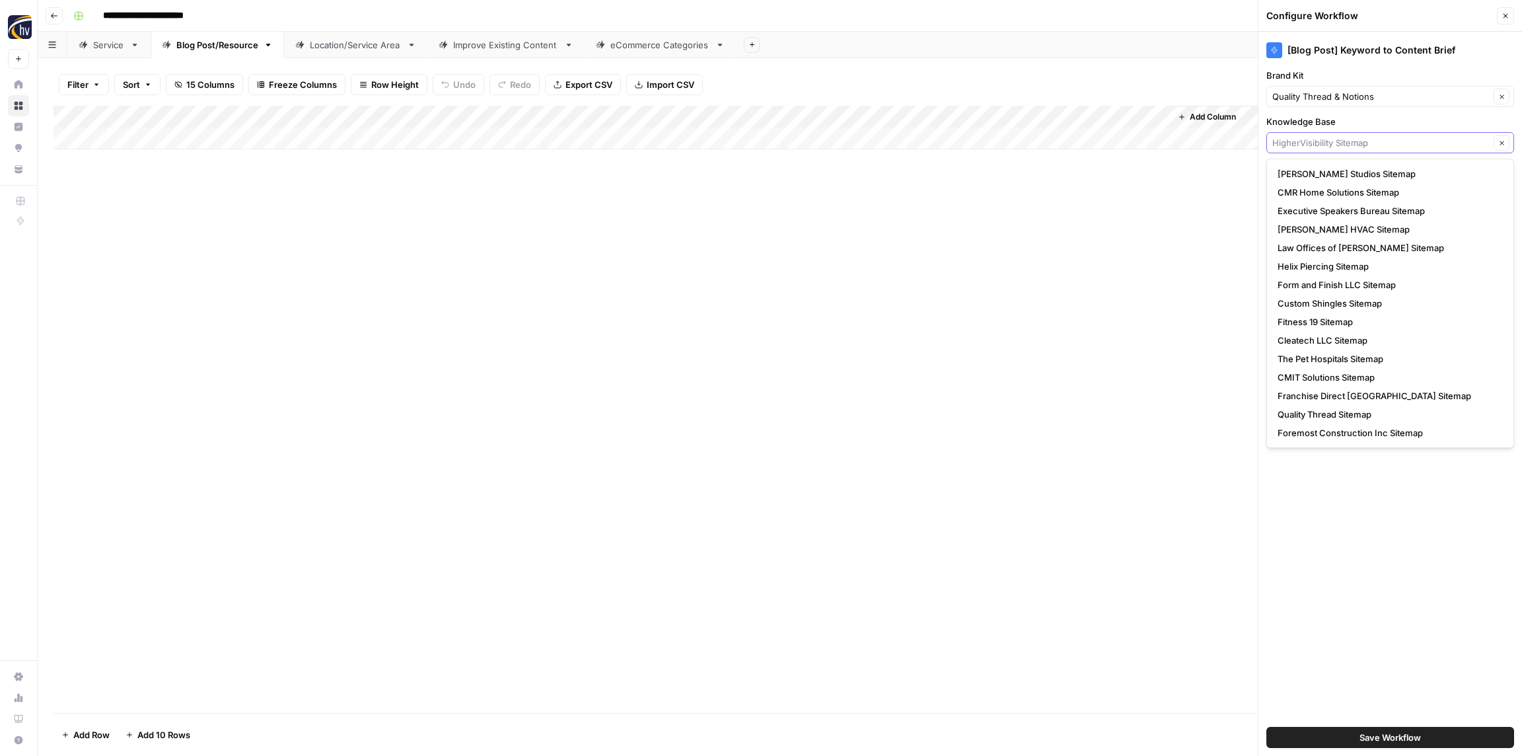
paste input "Quality Thread"
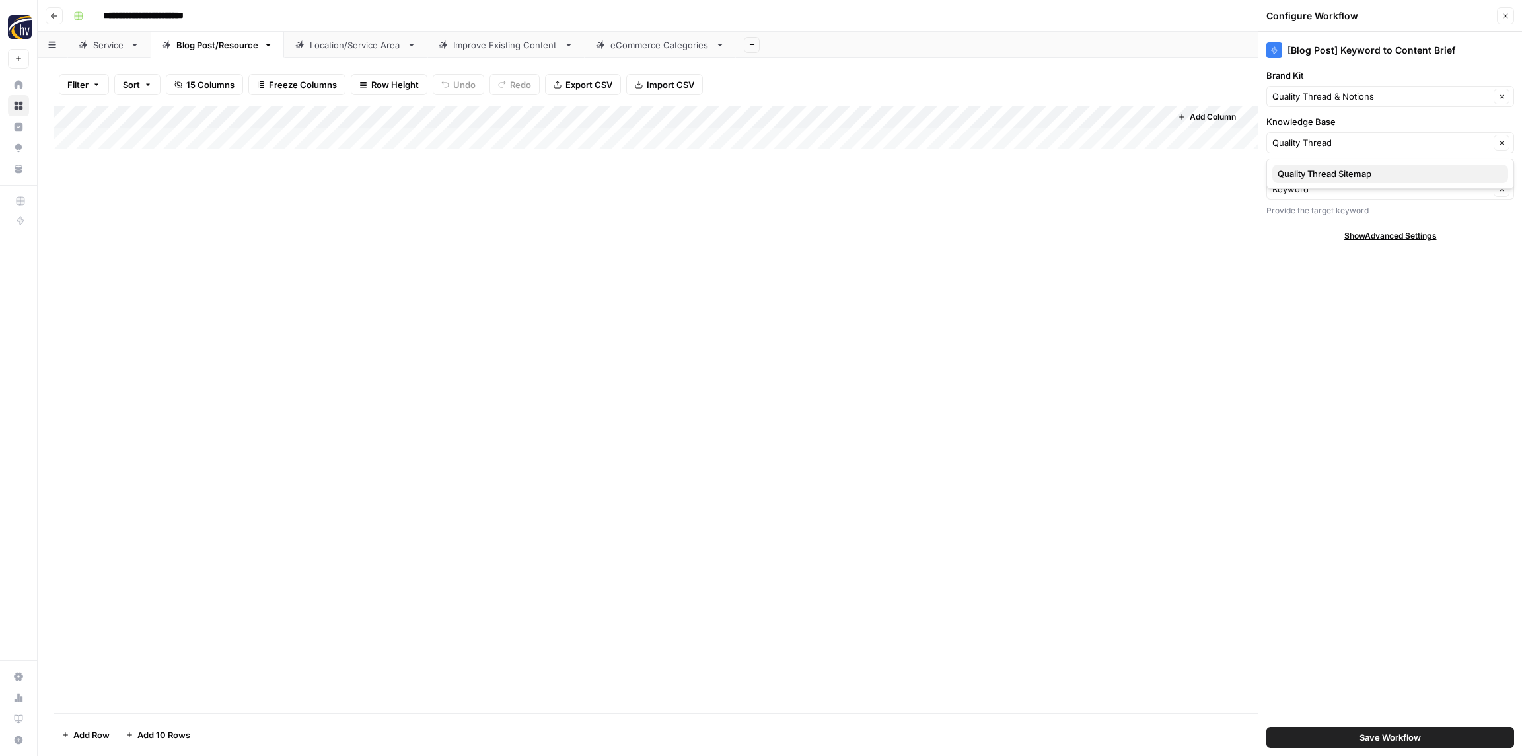
click at [1332, 168] on span "Quality Thread Sitemap" at bounding box center [1387, 173] width 220 height 13
type input "Quality Thread Sitemap"
click at [1381, 736] on span "Save Workflow" at bounding box center [1389, 736] width 61 height 13
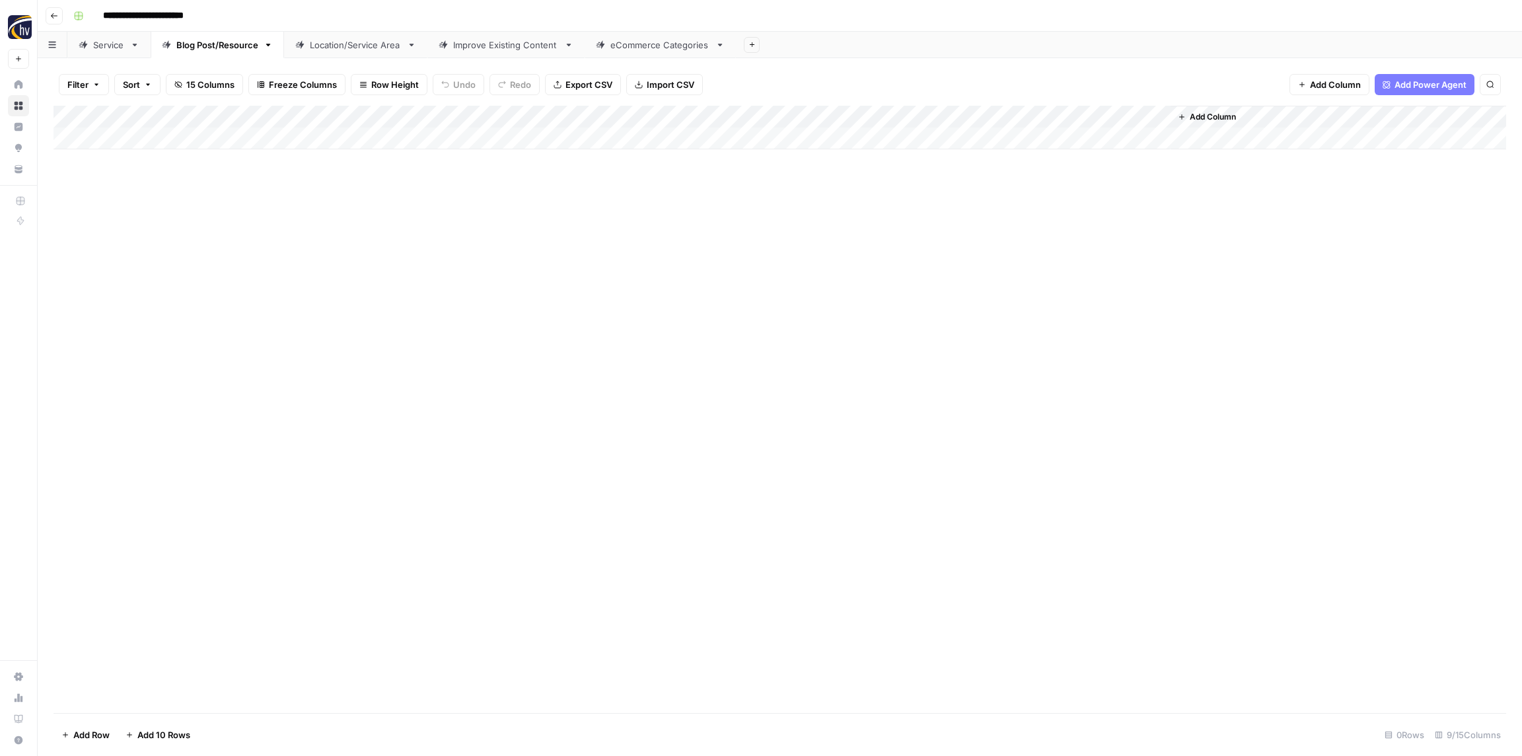
click at [981, 114] on div "Add Column" at bounding box center [779, 128] width 1452 height 44
click at [1009, 223] on span "Configure Inputs" at bounding box center [1016, 227] width 116 height 13
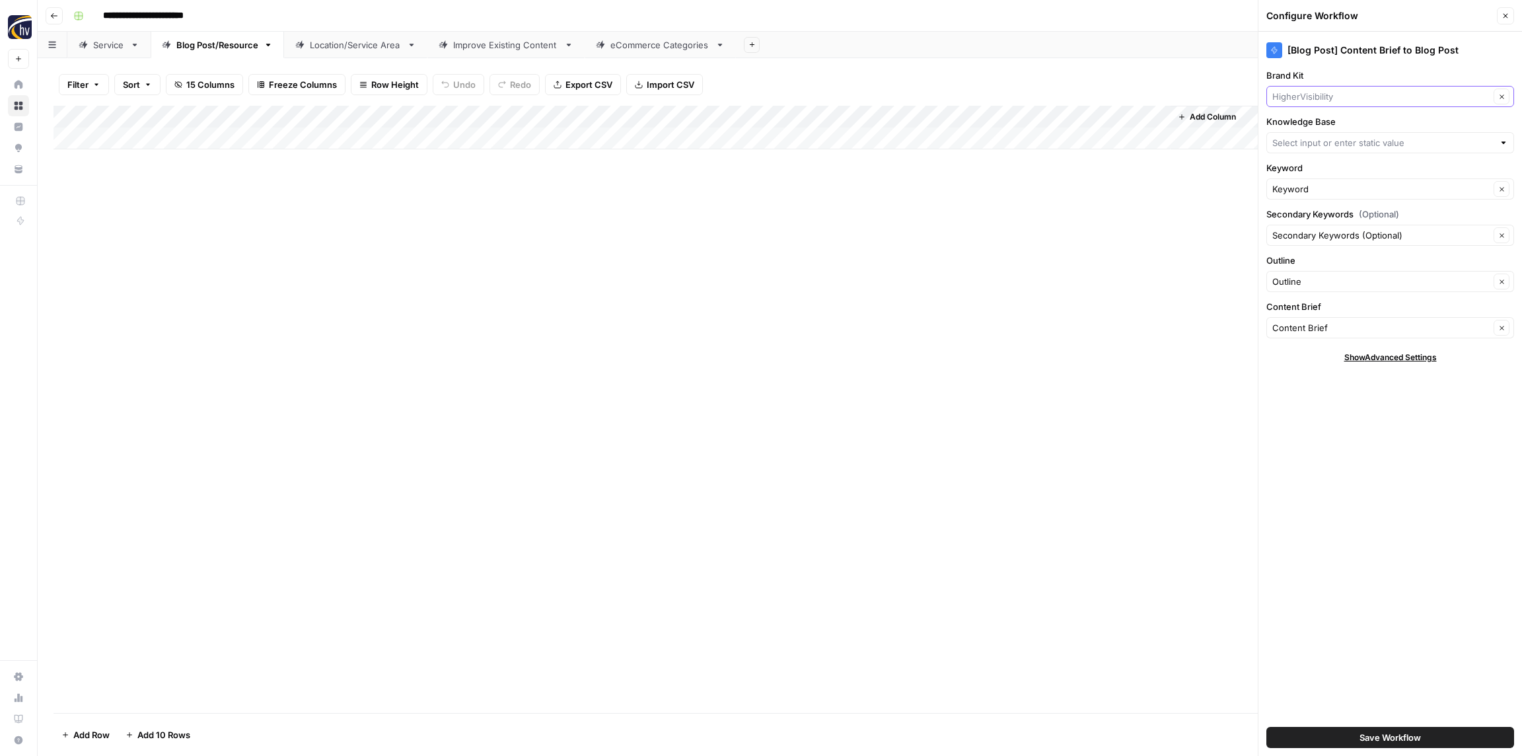
click at [1317, 100] on input "Brand Kit" at bounding box center [1380, 96] width 217 height 13
paste input "Quality Thread"
click at [1310, 125] on span "Quality Thread & Notions" at bounding box center [1387, 127] width 220 height 13
type input "Quality Thread & Notions"
click at [1313, 143] on input "Knowledge Base" at bounding box center [1382, 142] width 221 height 13
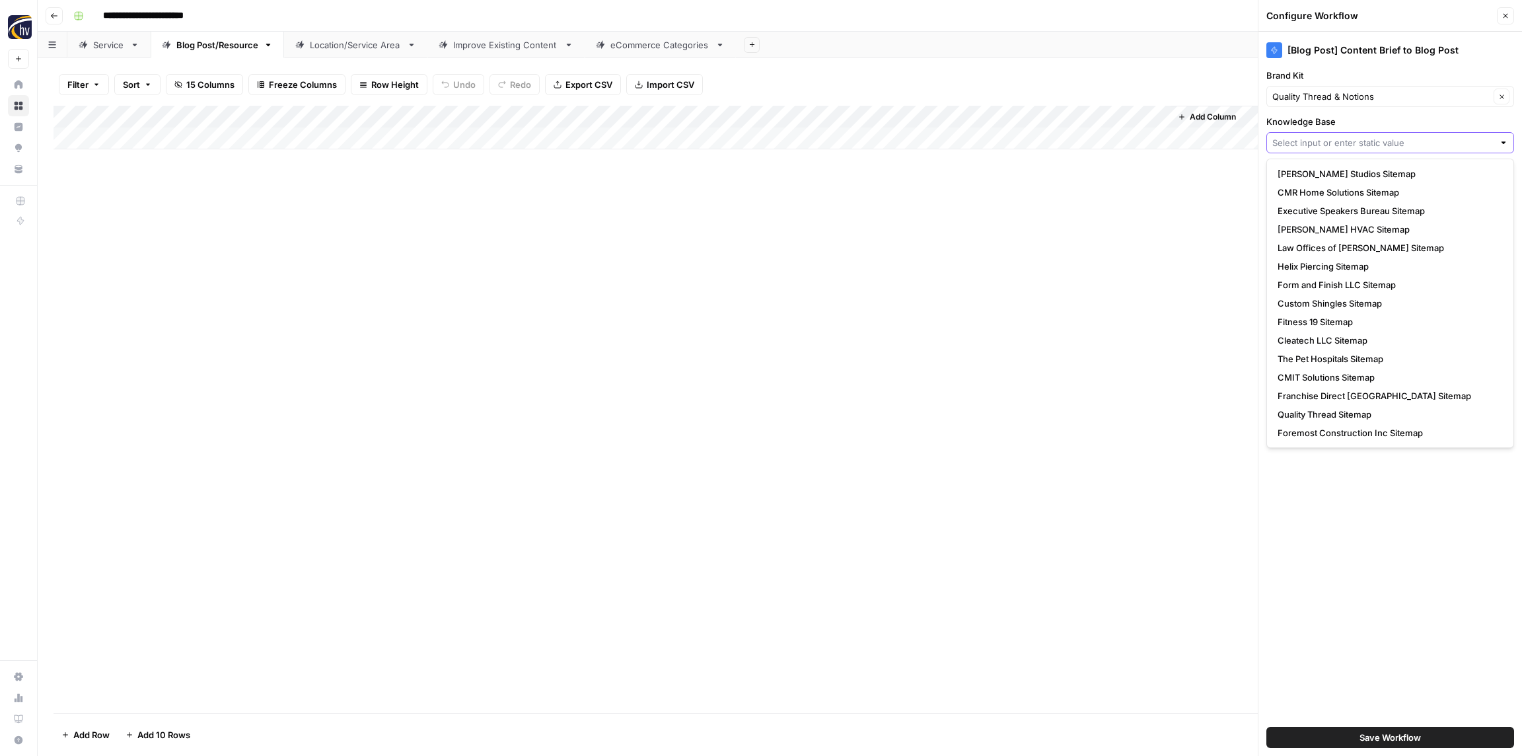
paste input "Quality Thread"
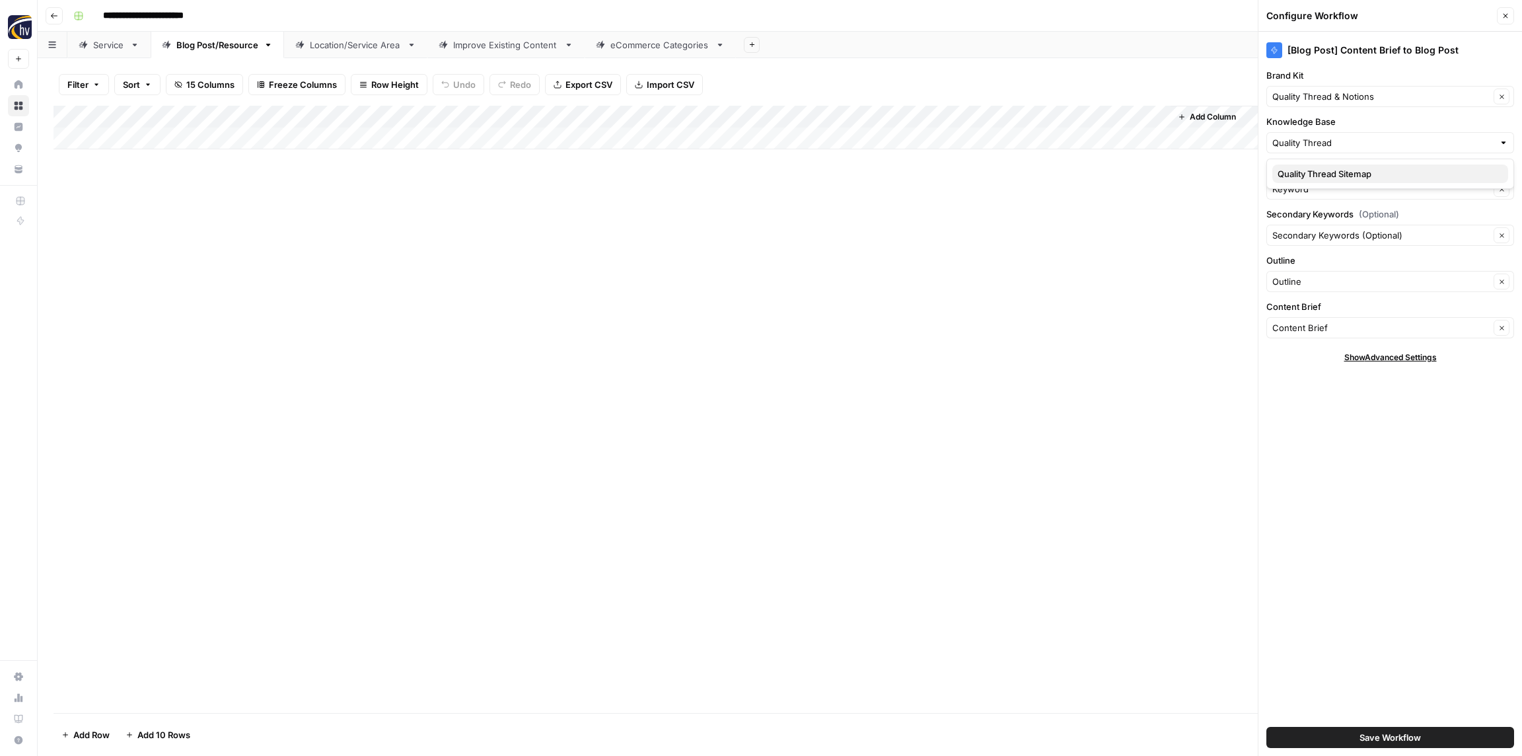
click at [1318, 177] on span "Quality Thread Sitemap" at bounding box center [1387, 173] width 220 height 13
type input "Quality Thread Sitemap"
click at [1418, 734] on span "Save Workflow" at bounding box center [1389, 736] width 61 height 13
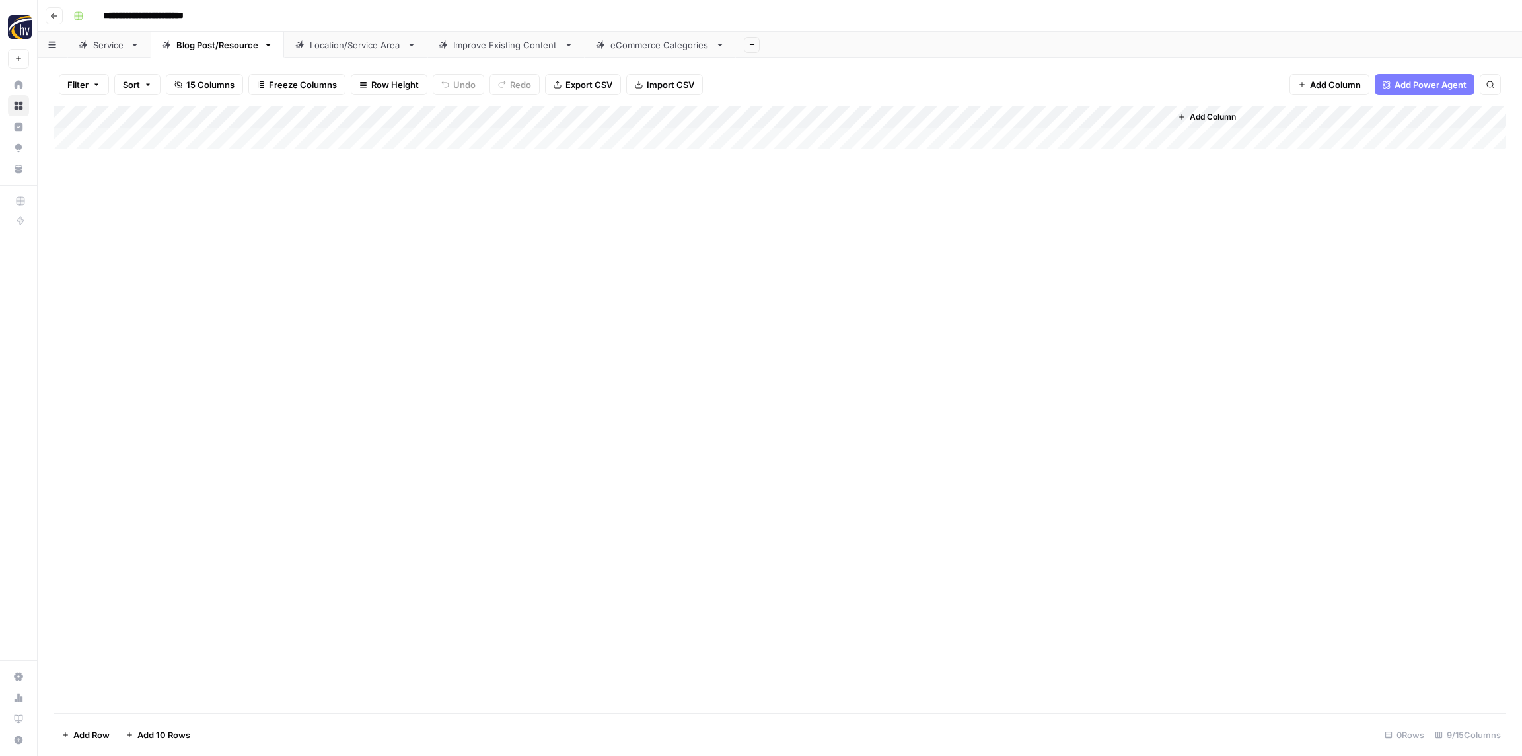
click at [329, 48] on div "Location/Service Area" at bounding box center [356, 44] width 92 height 13
type input "**********"
click at [509, 120] on div "Add Column" at bounding box center [779, 128] width 1452 height 44
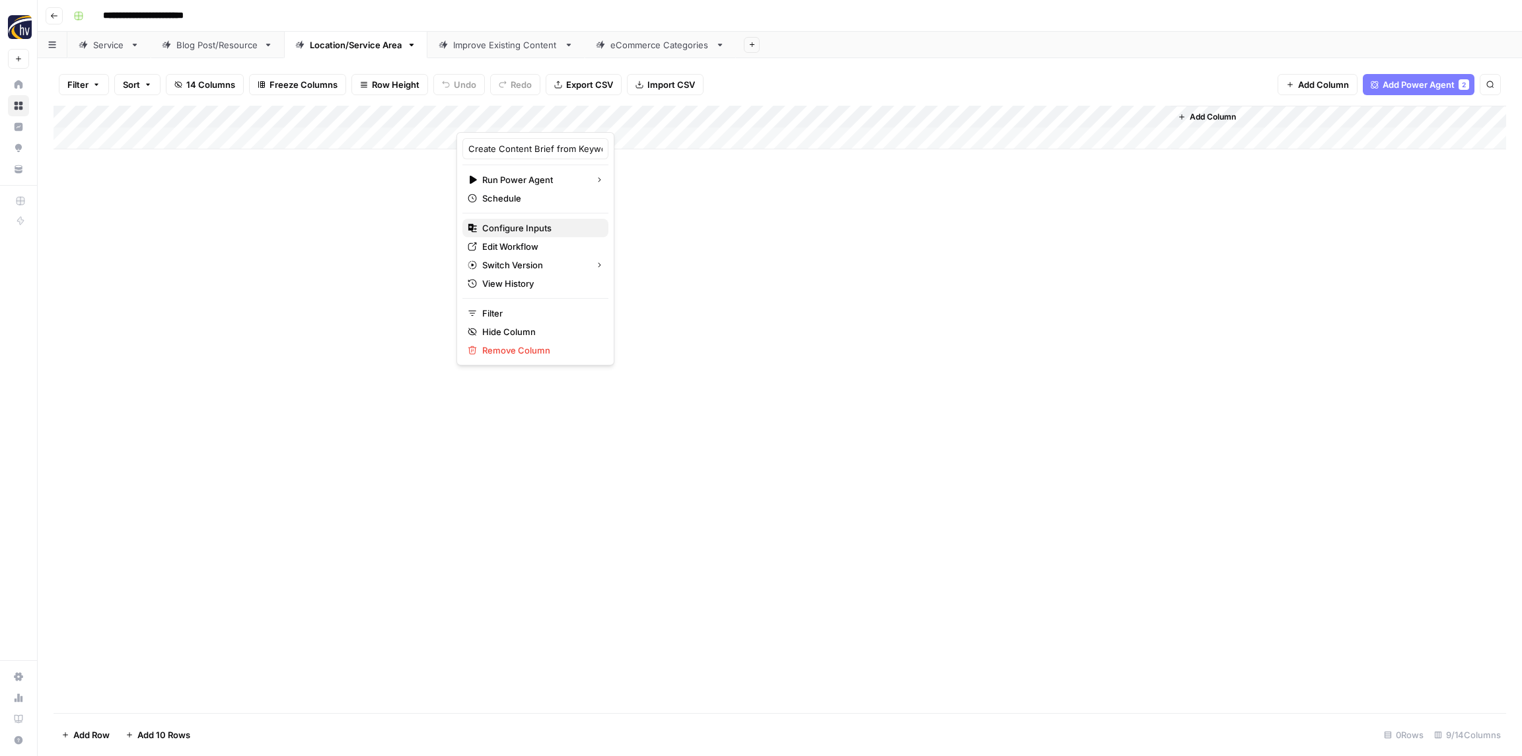
click at [538, 227] on span "Configure Inputs" at bounding box center [540, 227] width 116 height 13
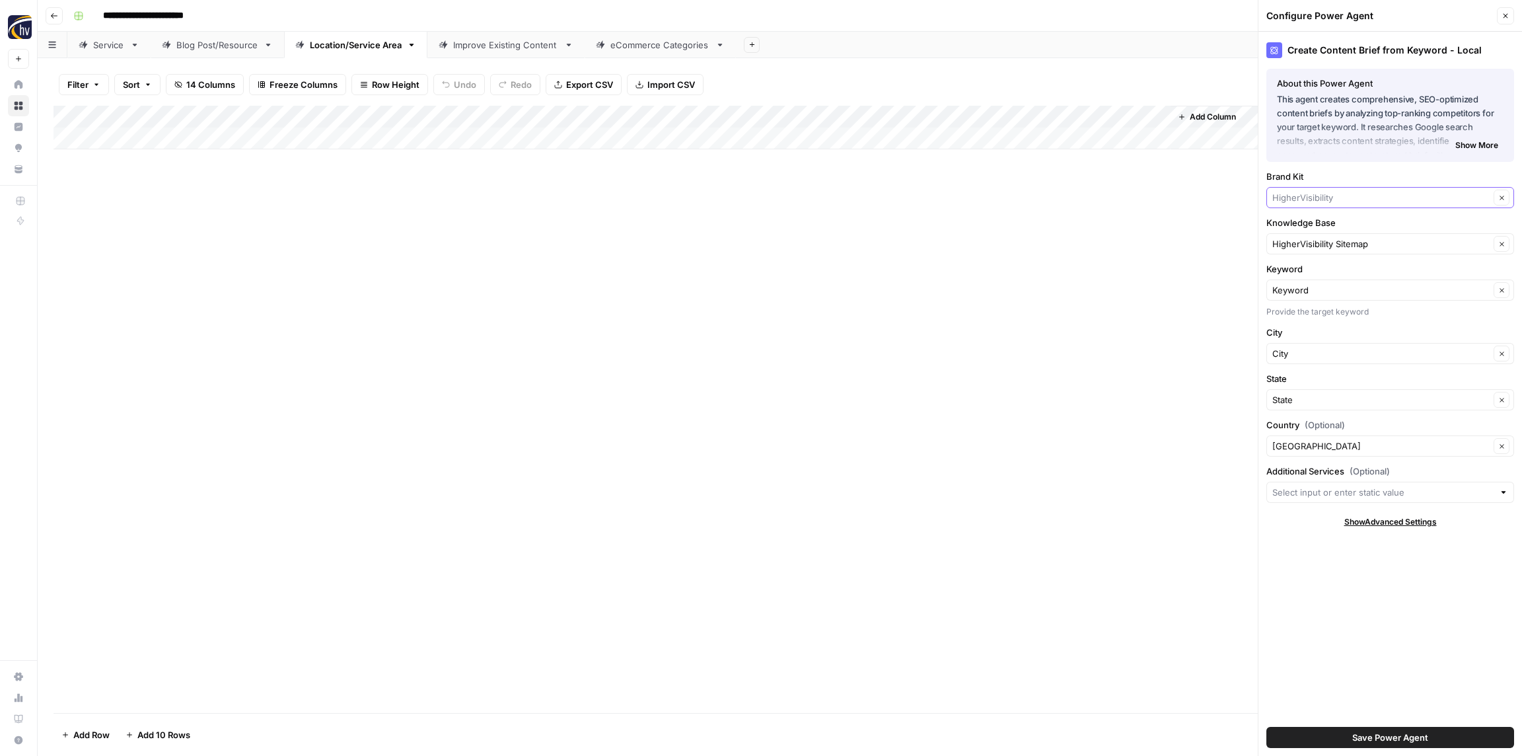
click at [1314, 193] on input "Brand Kit" at bounding box center [1380, 197] width 217 height 13
paste input "Quality Thread"
click at [1314, 225] on span "Quality Thread & Notions" at bounding box center [1387, 228] width 220 height 13
type input "Quality Thread & Notions"
click at [1316, 240] on input "Knowledge Base" at bounding box center [1380, 243] width 217 height 13
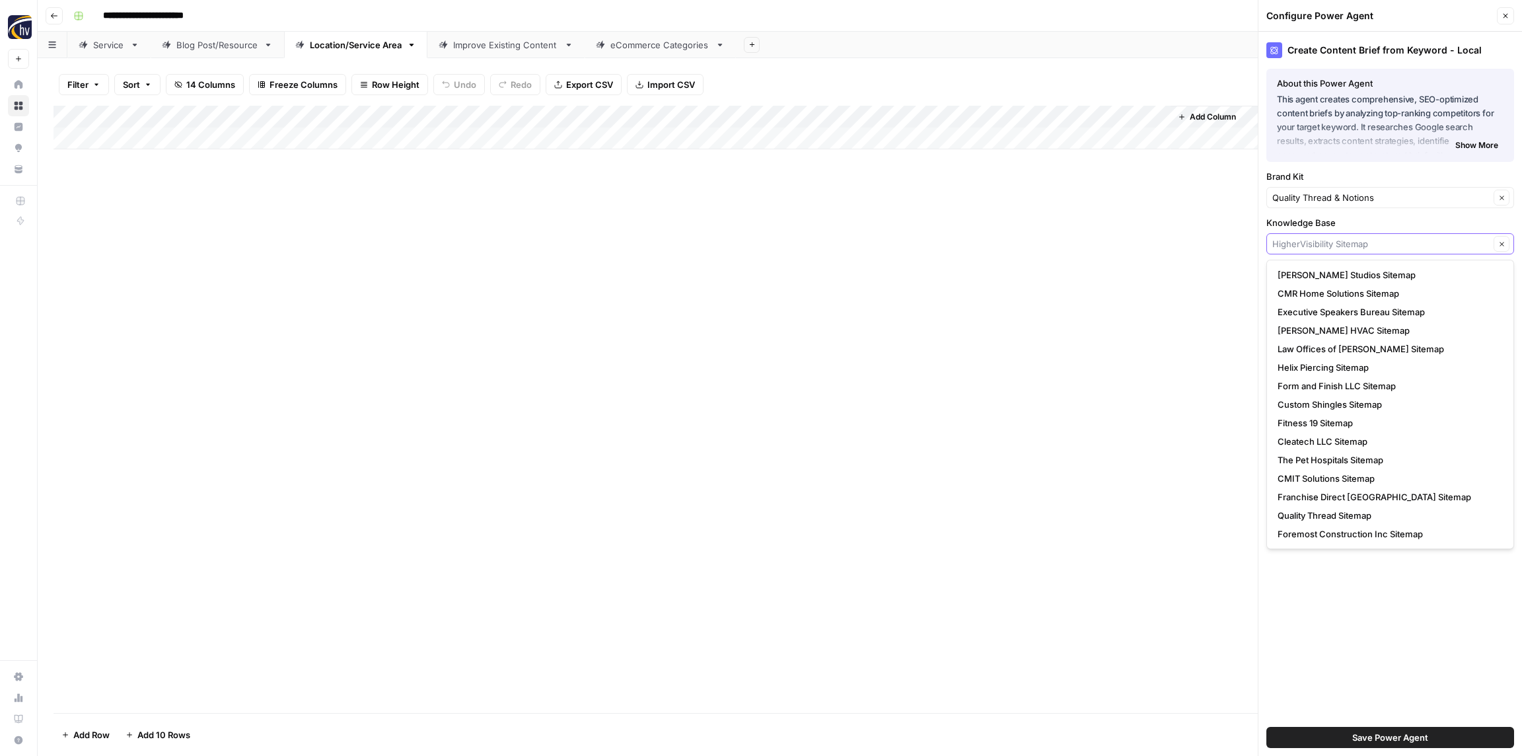
paste input "Quality Thread"
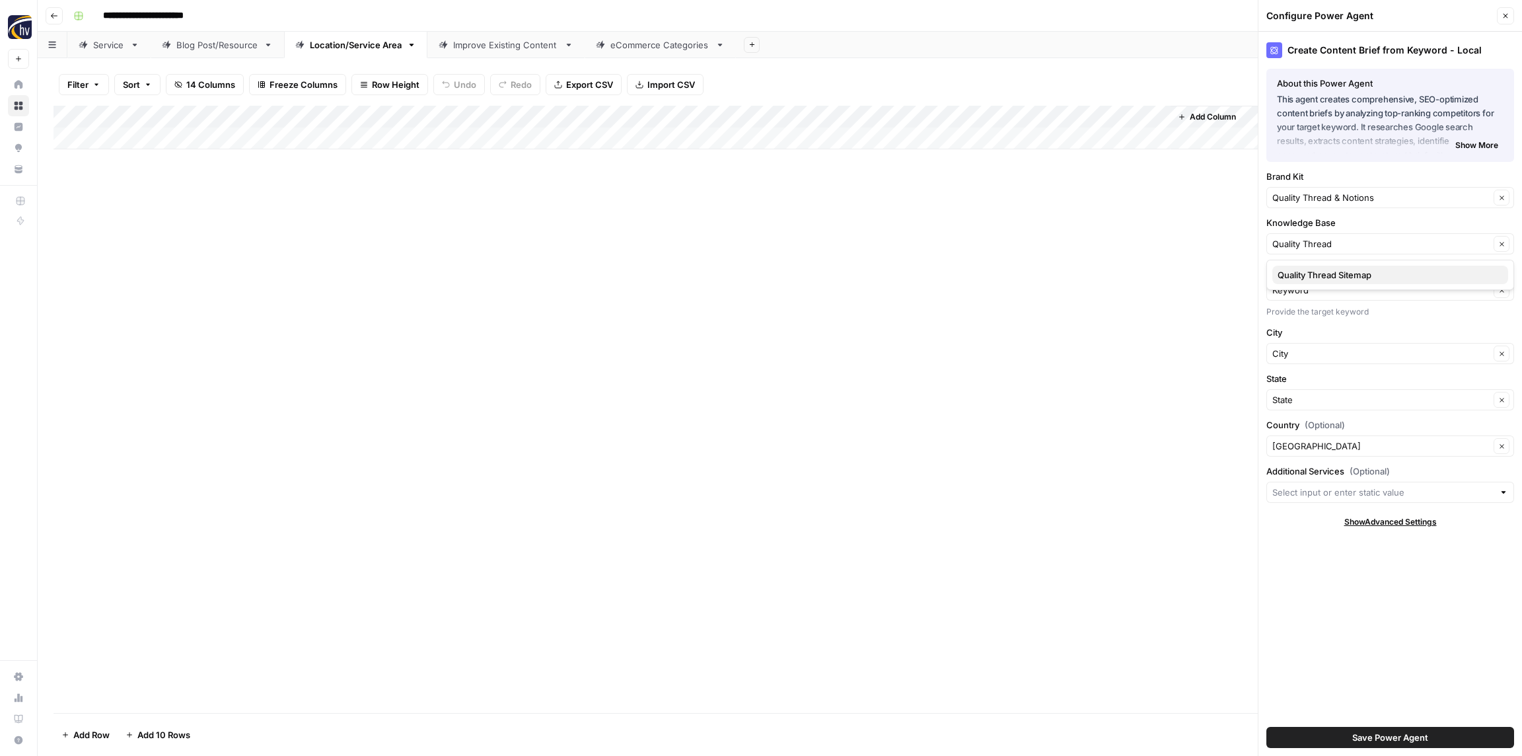
click at [1320, 267] on button "Quality Thread Sitemap" at bounding box center [1390, 275] width 236 height 18
type input "Quality Thread Sitemap"
click at [1380, 740] on span "Save Power Agent" at bounding box center [1390, 736] width 76 height 13
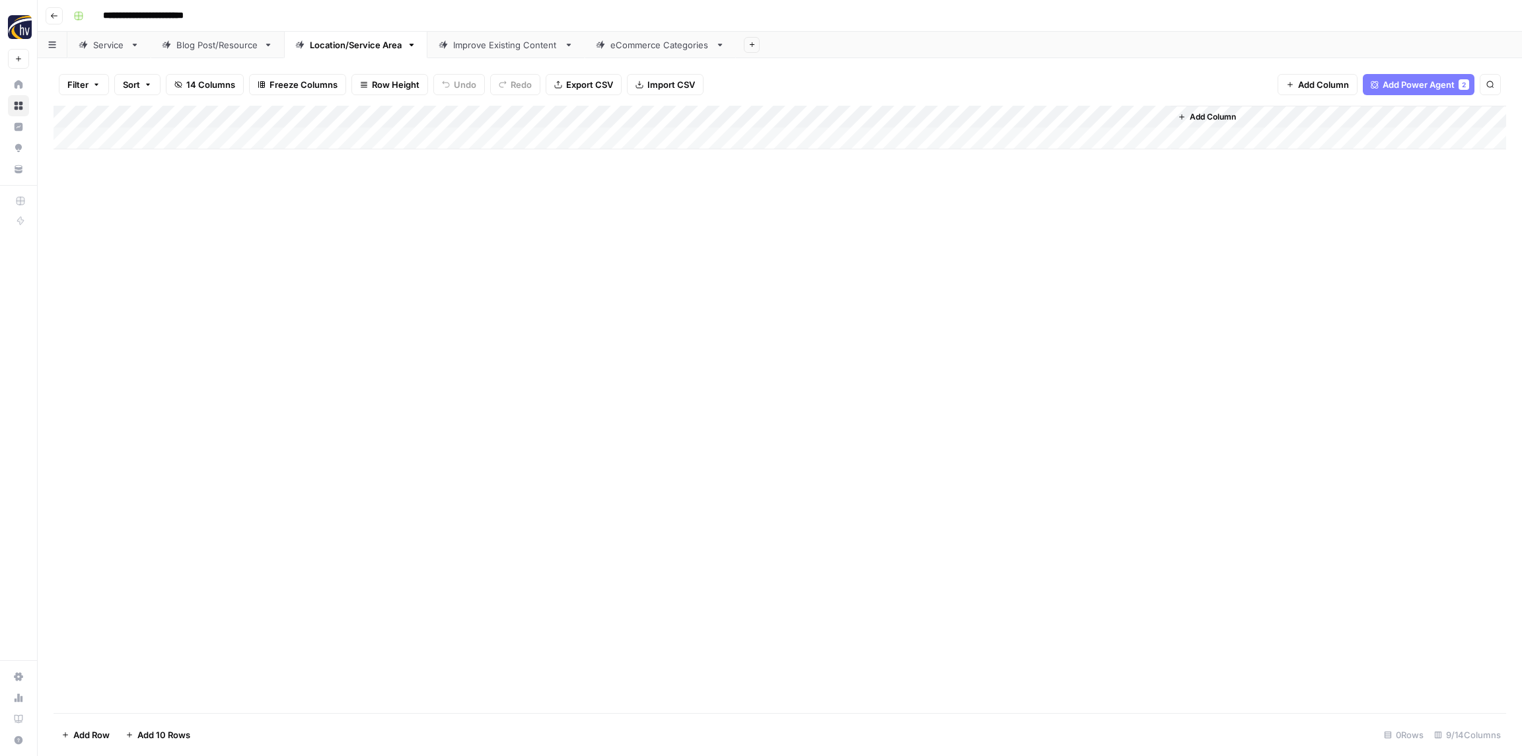
click at [962, 117] on div "Add Column" at bounding box center [779, 128] width 1452 height 44
click at [981, 225] on span "Configure Inputs" at bounding box center [1016, 227] width 116 height 13
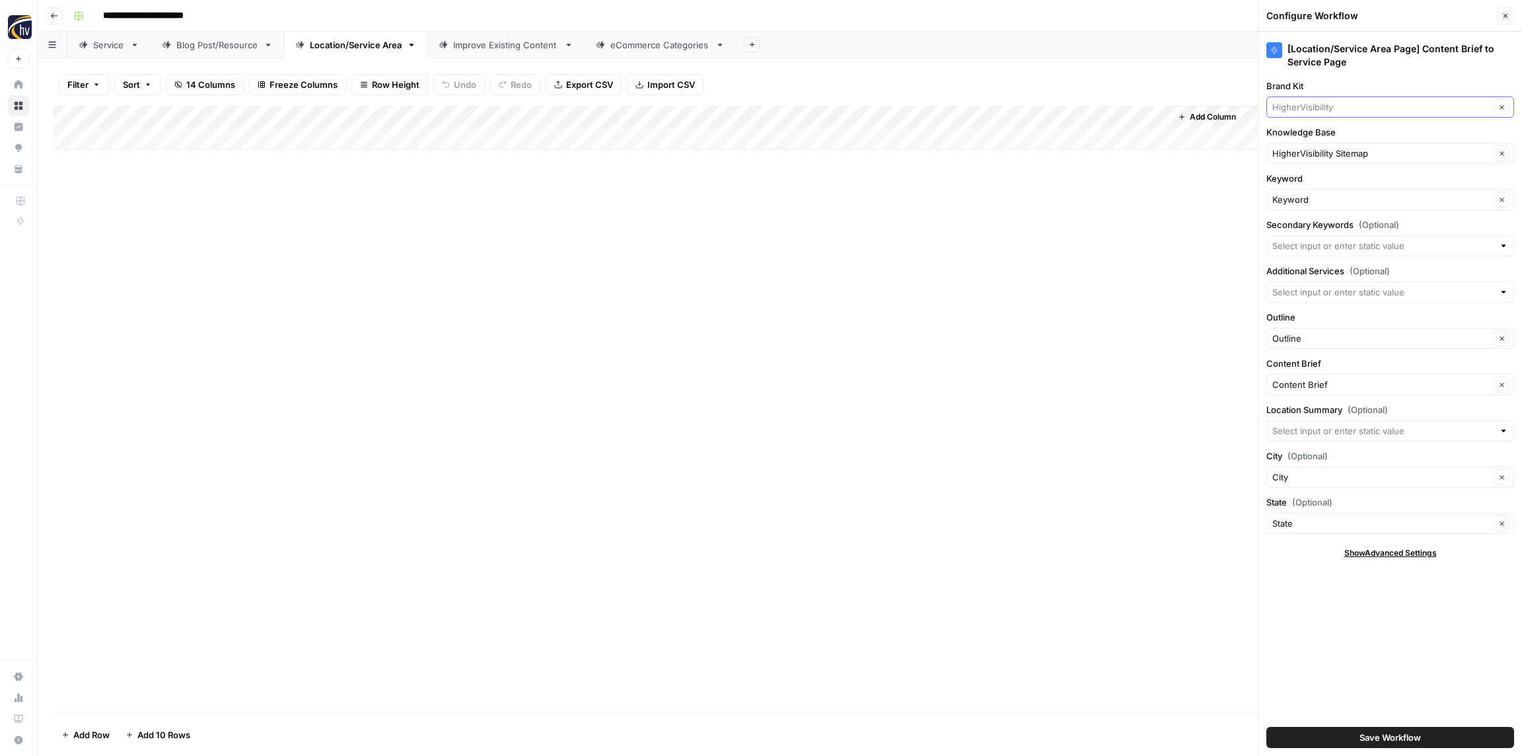
click at [1311, 110] on input "Brand Kit" at bounding box center [1380, 106] width 217 height 13
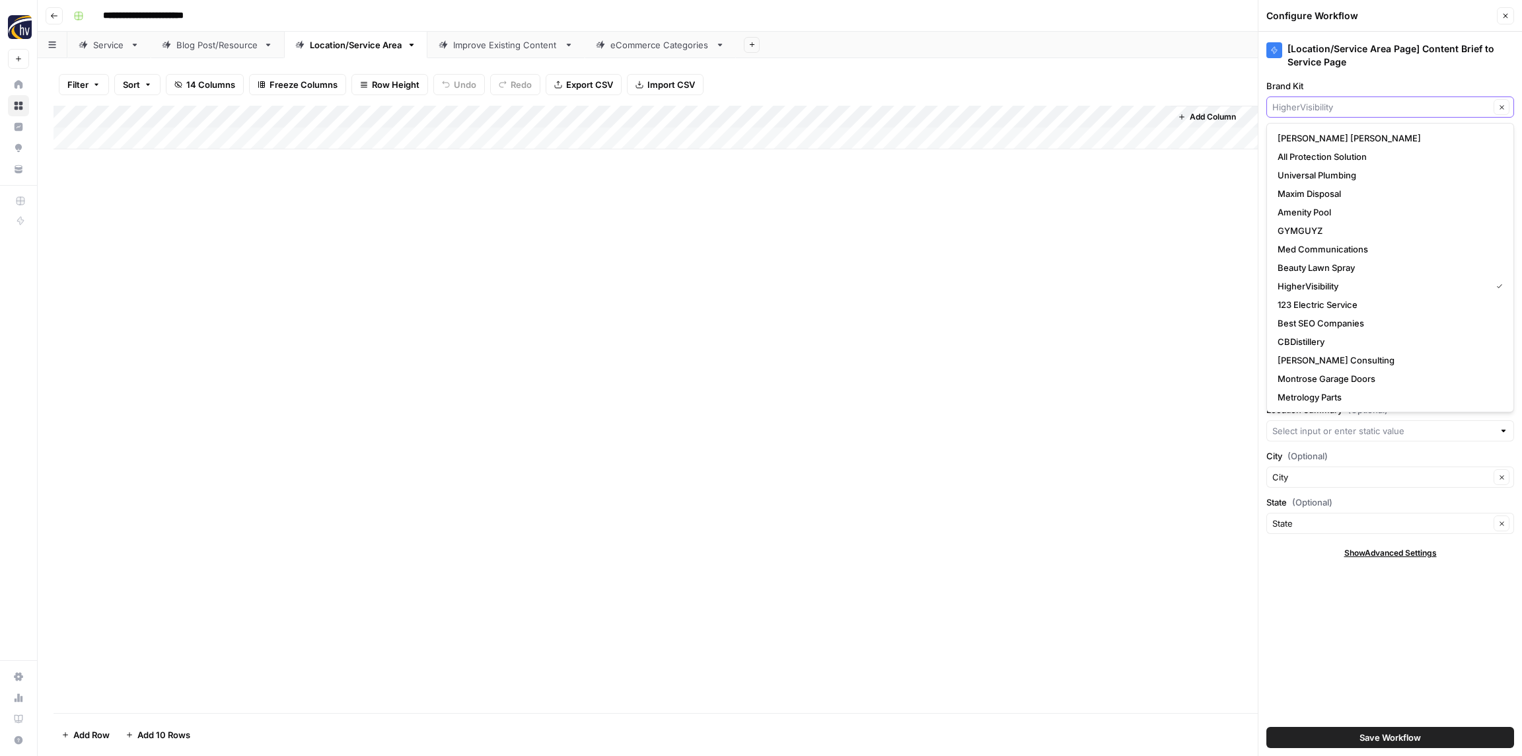
paste input "Quality Thread"
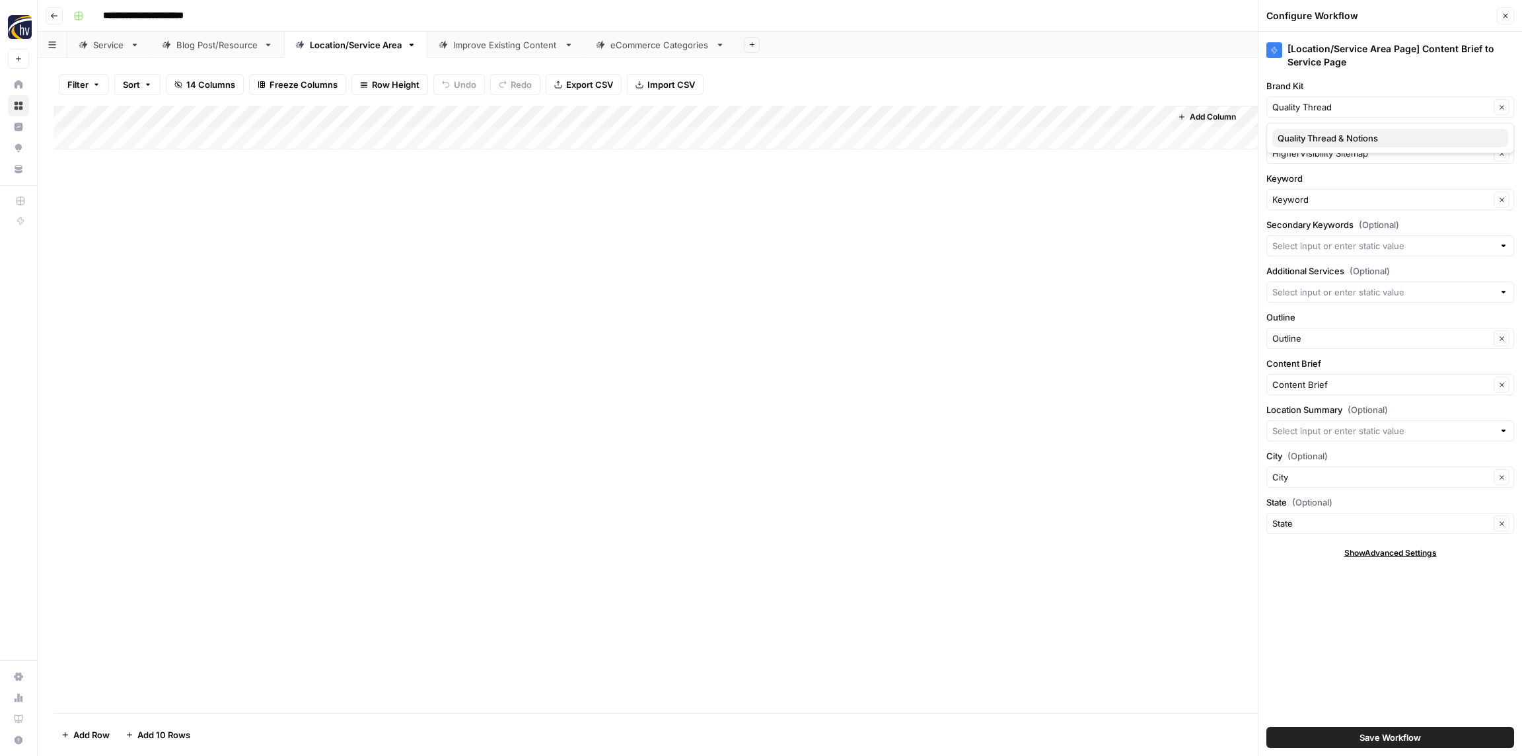
click at [1305, 135] on span "Quality Thread & Notions" at bounding box center [1387, 137] width 220 height 13
type input "Quality Thread & Notions"
click at [1310, 151] on input "Knowledge Base" at bounding box center [1380, 153] width 217 height 13
paste input "Quality Thread"
click at [1308, 182] on span "Quality Thread Sitemap" at bounding box center [1387, 184] width 220 height 13
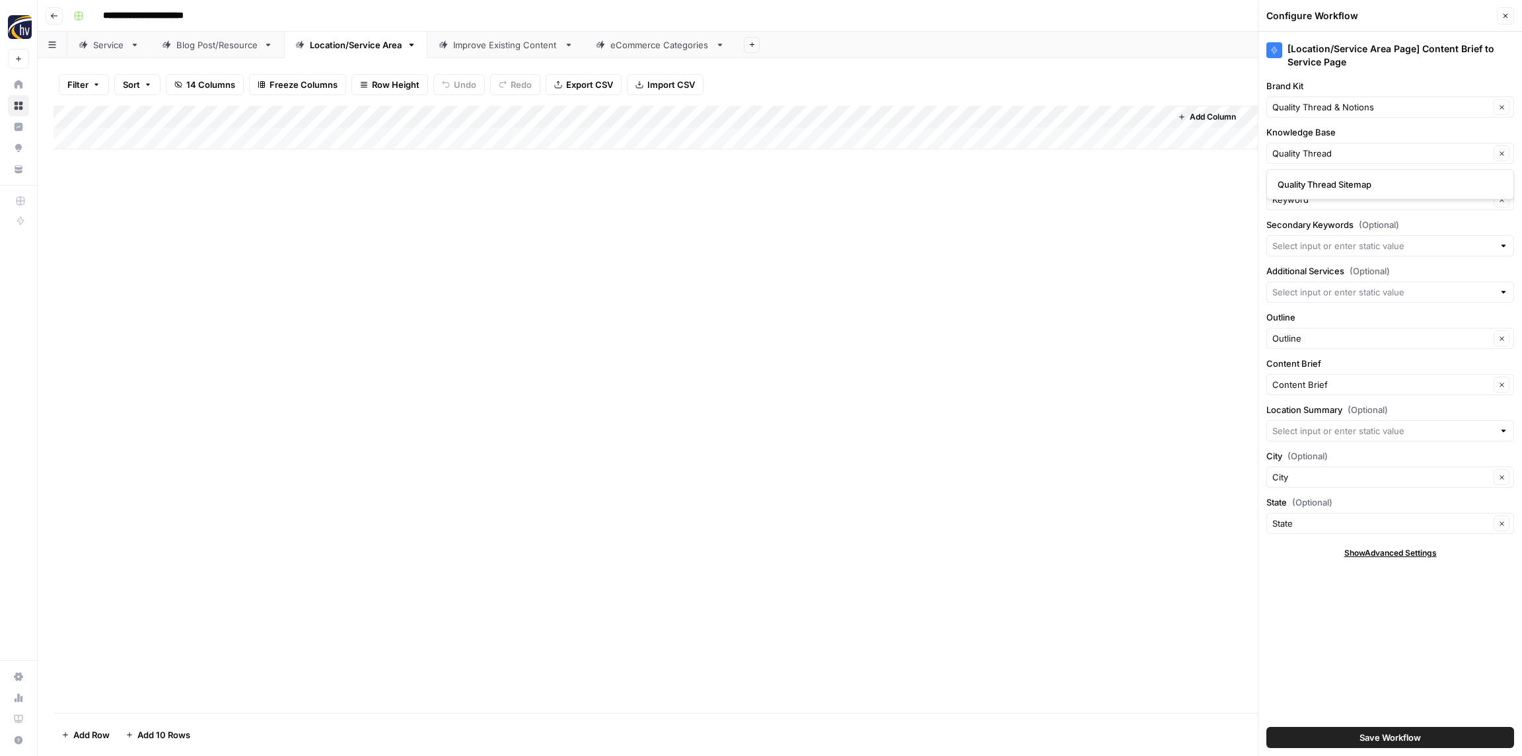
type input "Quality Thread Sitemap"
click at [1402, 734] on span "Save Workflow" at bounding box center [1389, 736] width 61 height 13
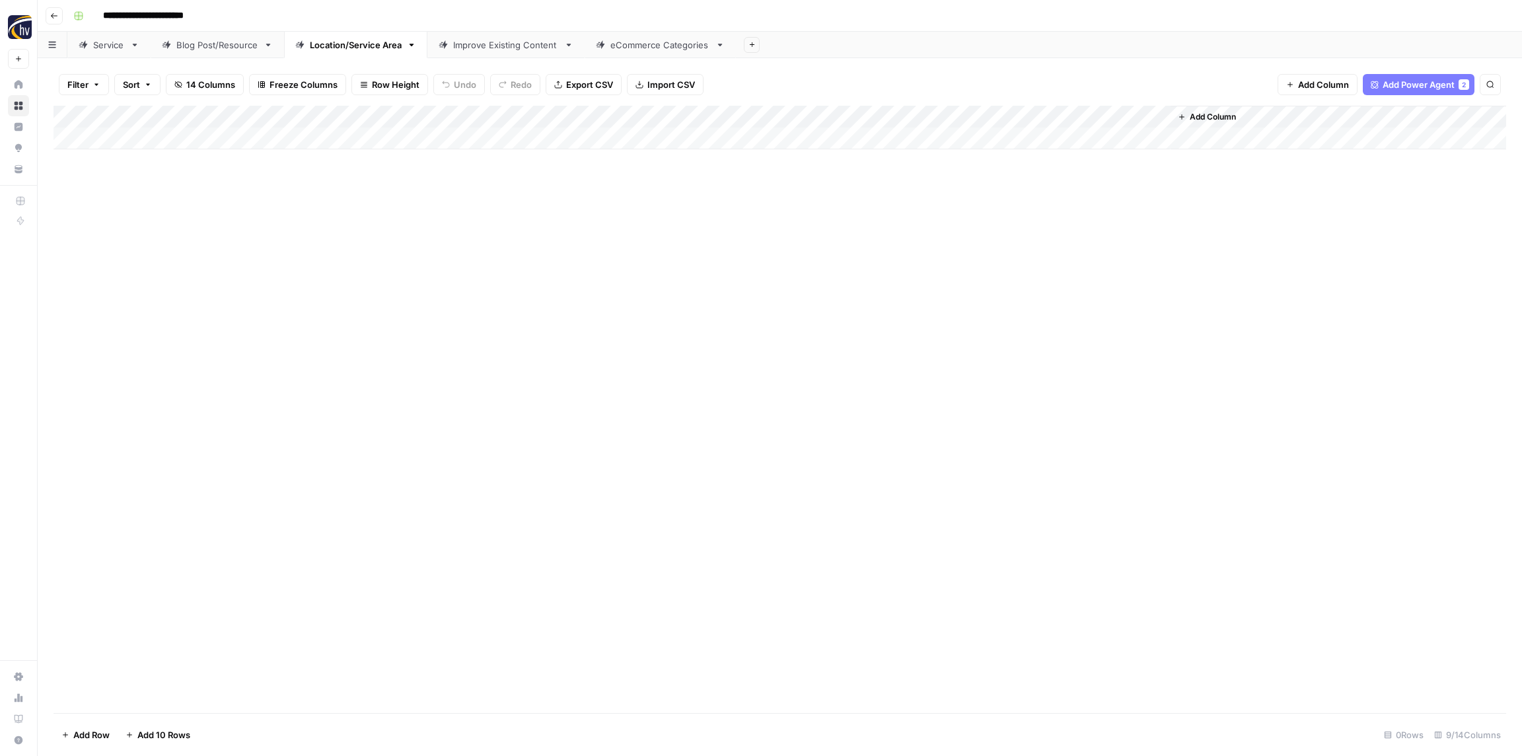
click at [477, 44] on div "Improve Existing Content" at bounding box center [506, 44] width 106 height 13
click at [425, 114] on div "Add Column" at bounding box center [779, 128] width 1452 height 44
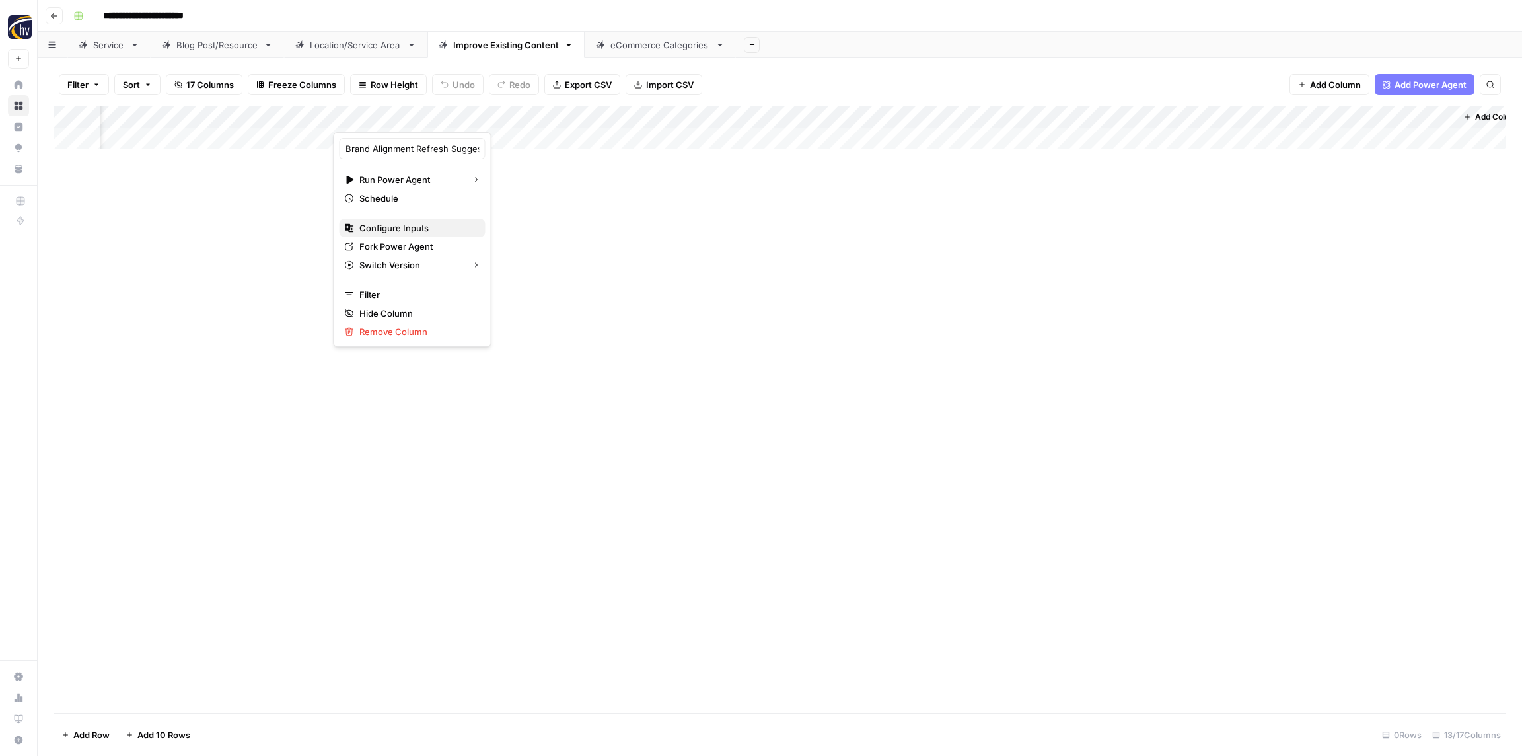
click at [419, 223] on span "Configure Inputs" at bounding box center [417, 227] width 116 height 13
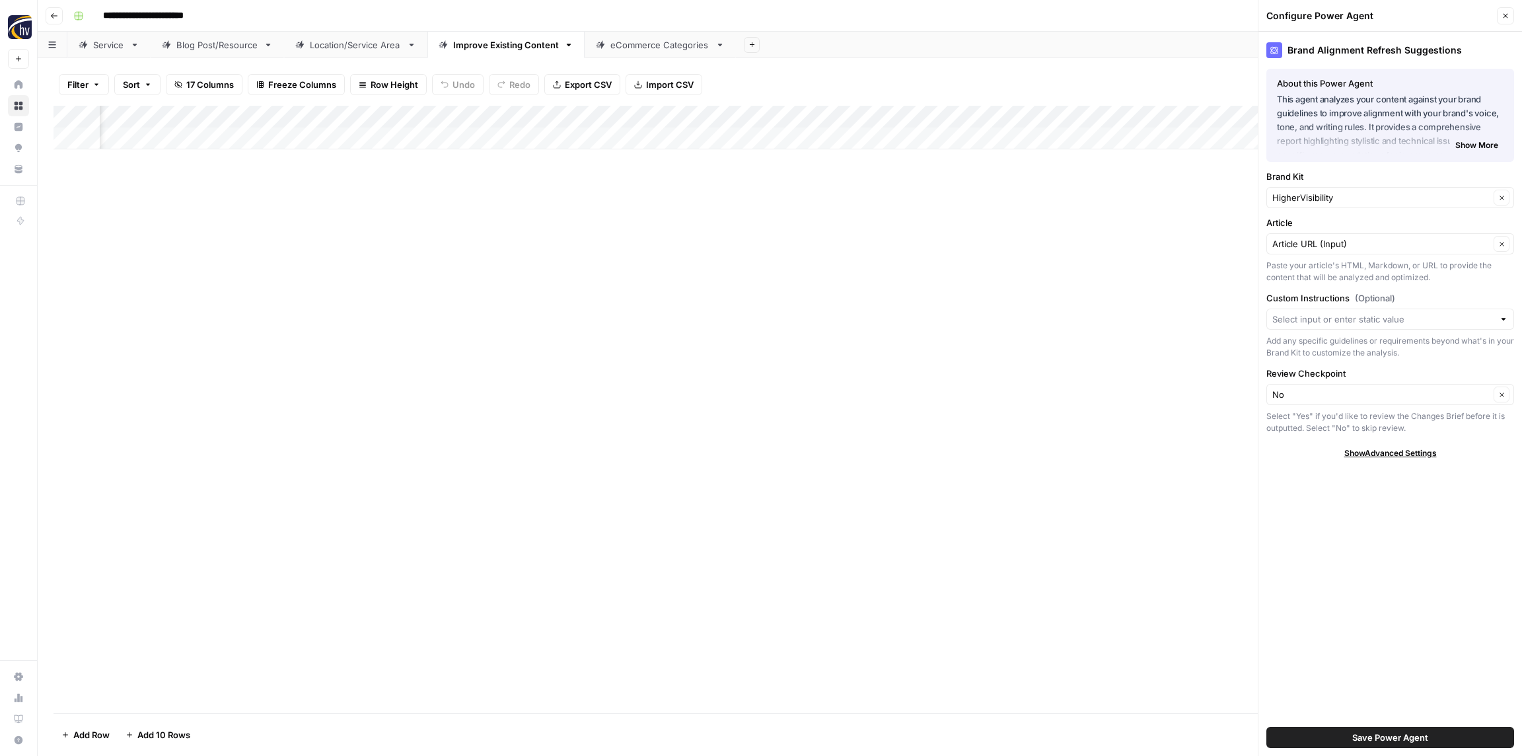
click at [1293, 204] on div "HigherVisibility Clear" at bounding box center [1390, 197] width 248 height 21
paste input "Quality Thread"
click at [1308, 230] on span "Quality Thread & Notions" at bounding box center [1387, 228] width 220 height 13
type input "Quality Thread & Notions"
click at [1400, 731] on span "Save Power Agent" at bounding box center [1390, 736] width 76 height 13
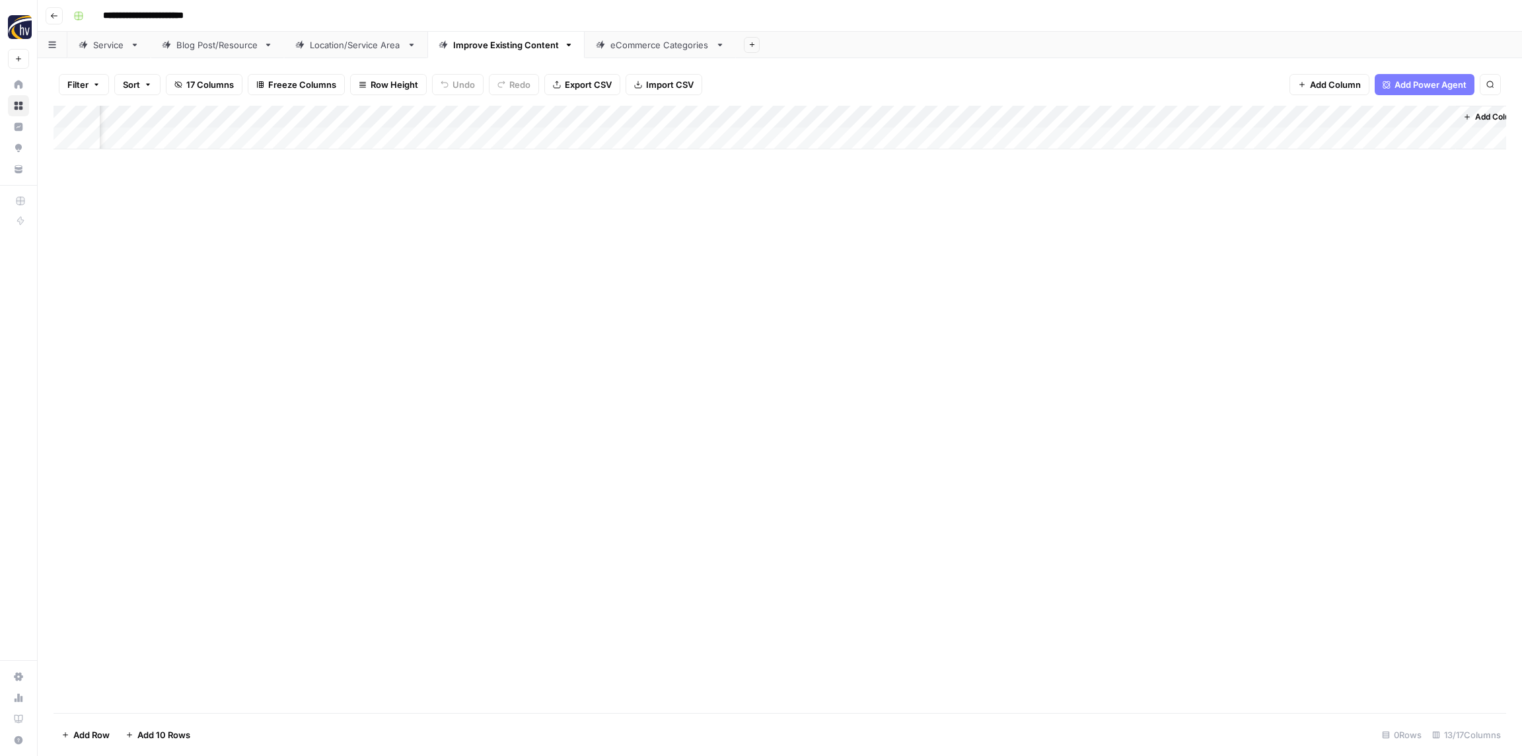
click at [714, 110] on div "Add Column" at bounding box center [779, 128] width 1452 height 44
drag, startPoint x: 740, startPoint y: 225, endPoint x: 748, endPoint y: 223, distance: 8.8
click at [740, 225] on span "Configure Inputs" at bounding box center [753, 227] width 116 height 13
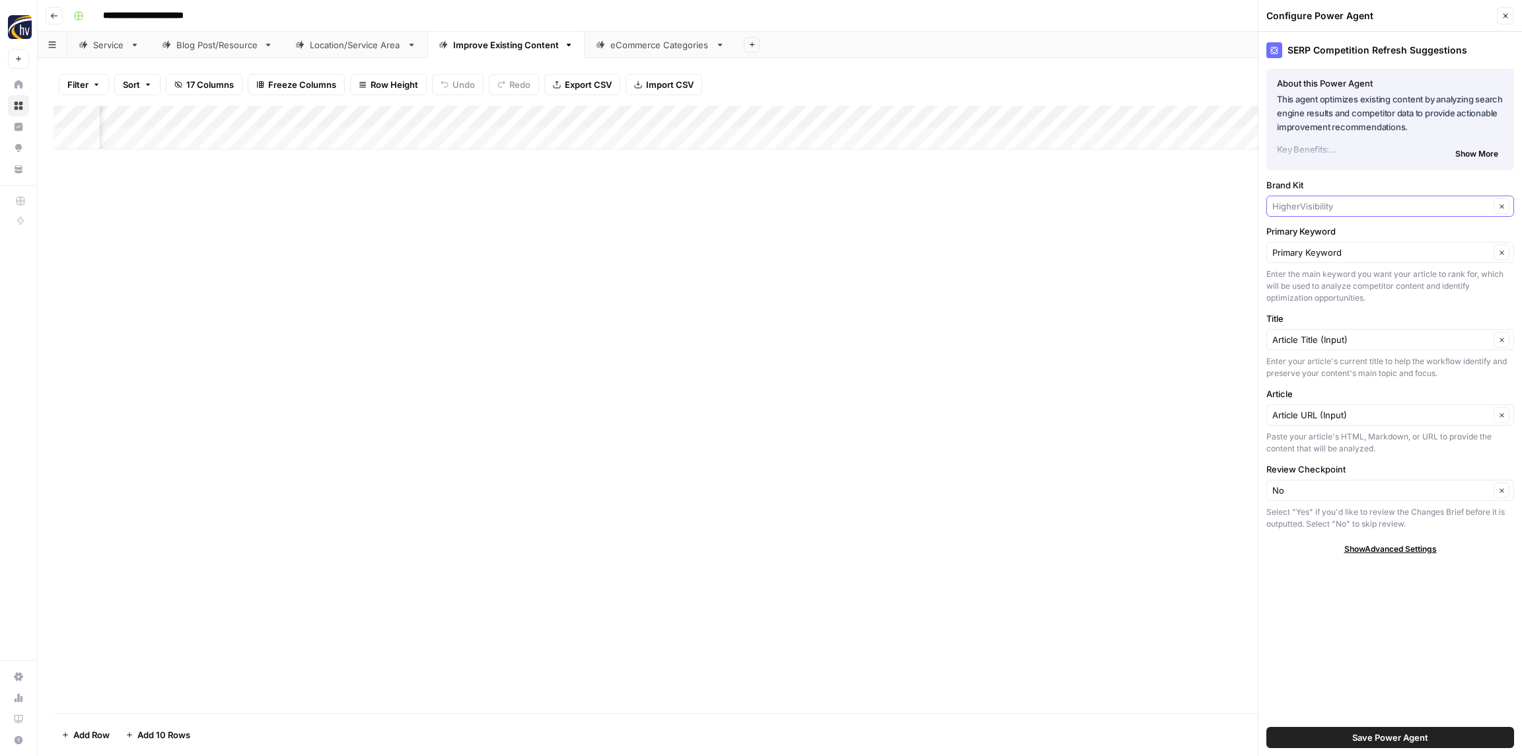
click at [1316, 210] on input "Brand Kit" at bounding box center [1380, 205] width 217 height 13
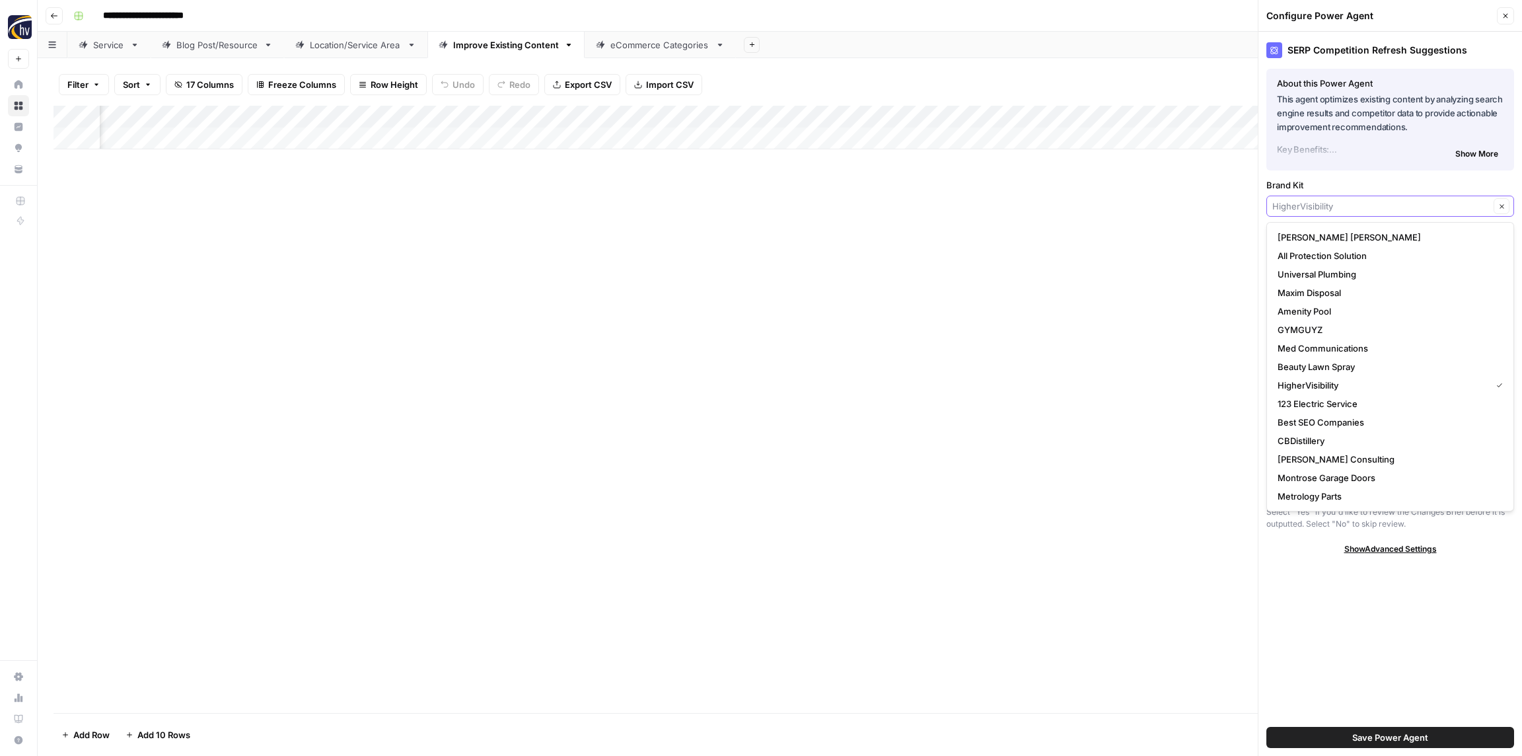
click at [1316, 210] on input "Brand Kit" at bounding box center [1380, 205] width 217 height 13
paste input "Quality Thread"
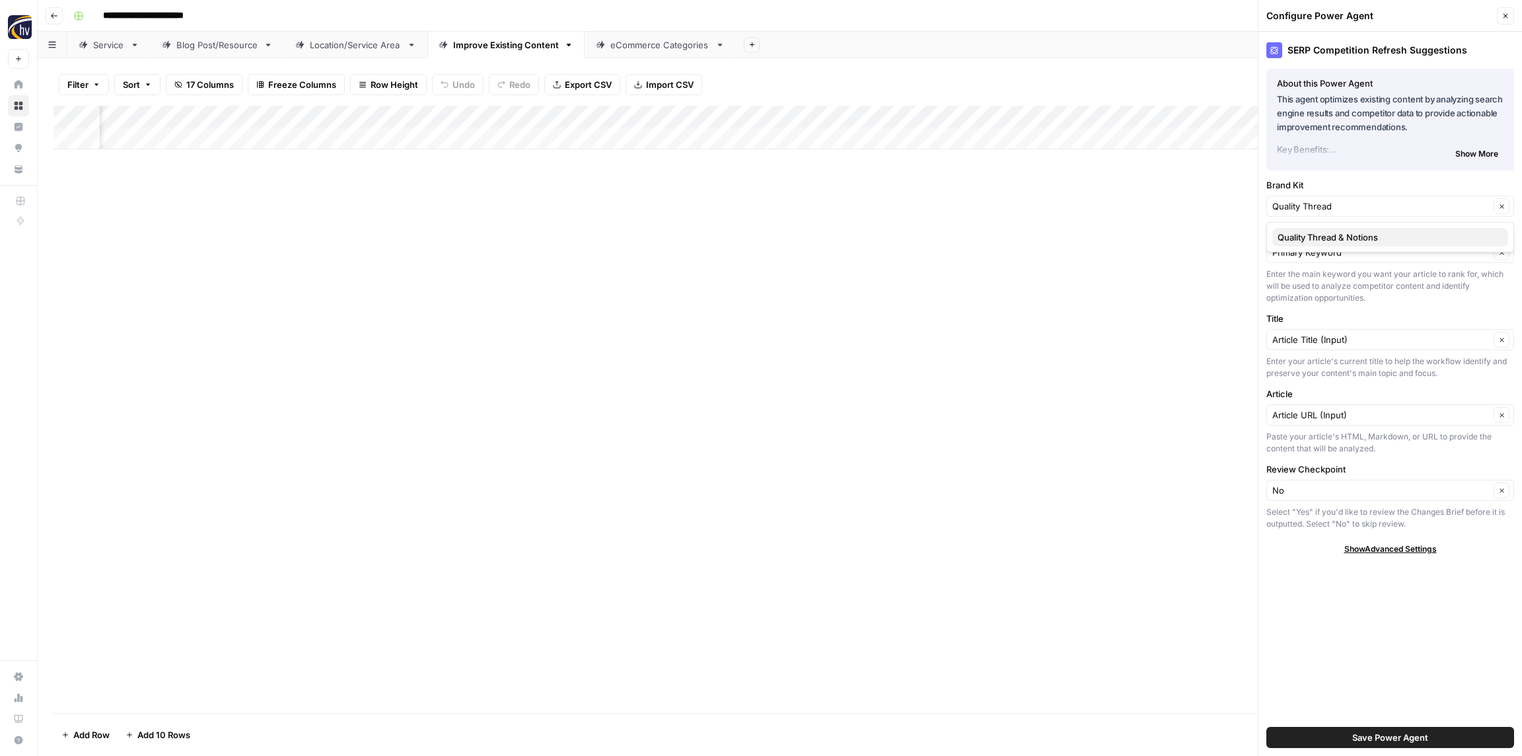
click at [1320, 238] on span "Quality Thread & Notions" at bounding box center [1387, 237] width 220 height 13
type input "Quality Thread & Notions"
click at [1387, 739] on span "Save Power Agent" at bounding box center [1390, 736] width 76 height 13
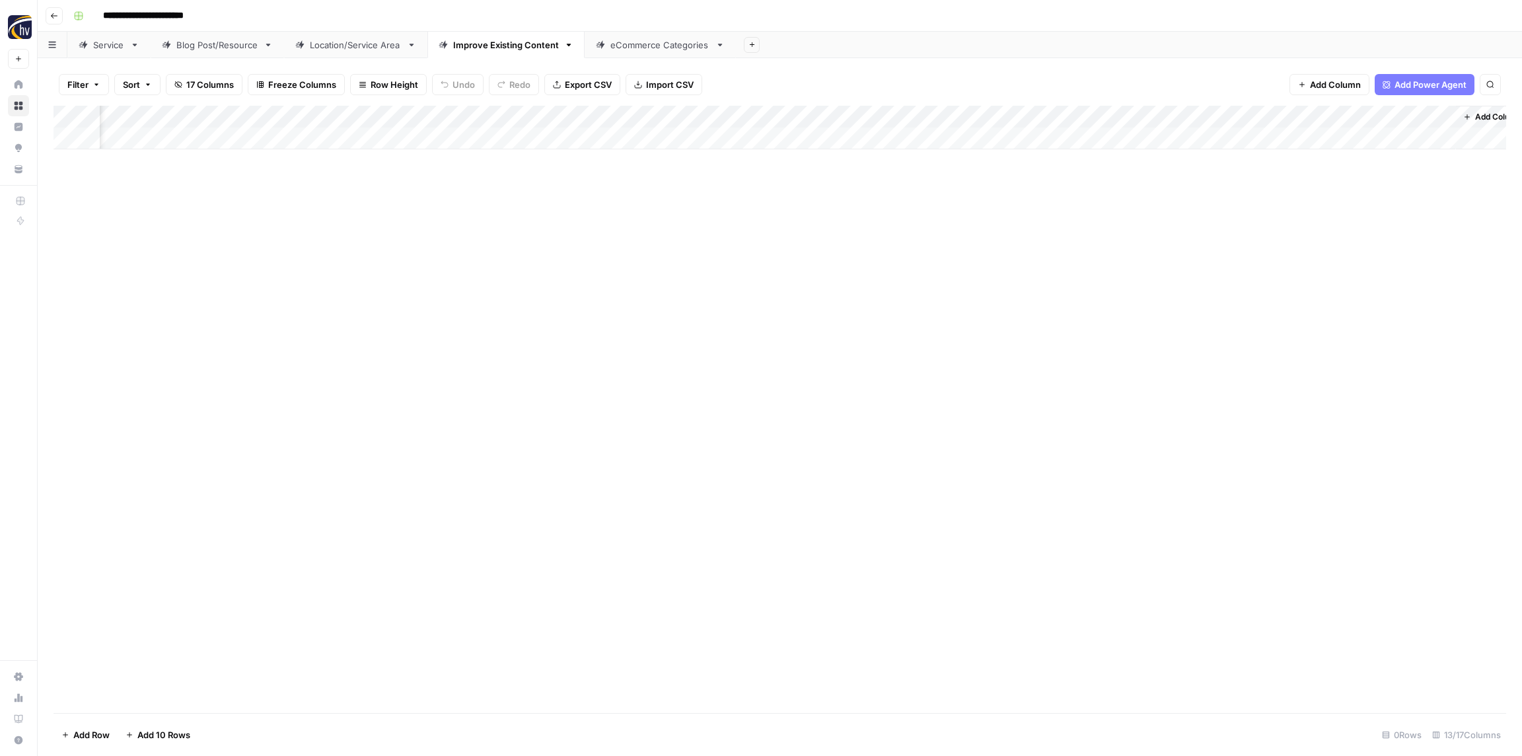
click at [1077, 112] on div "Add Column" at bounding box center [779, 128] width 1452 height 44
click at [1078, 226] on span "Configure Inputs" at bounding box center [1096, 227] width 116 height 13
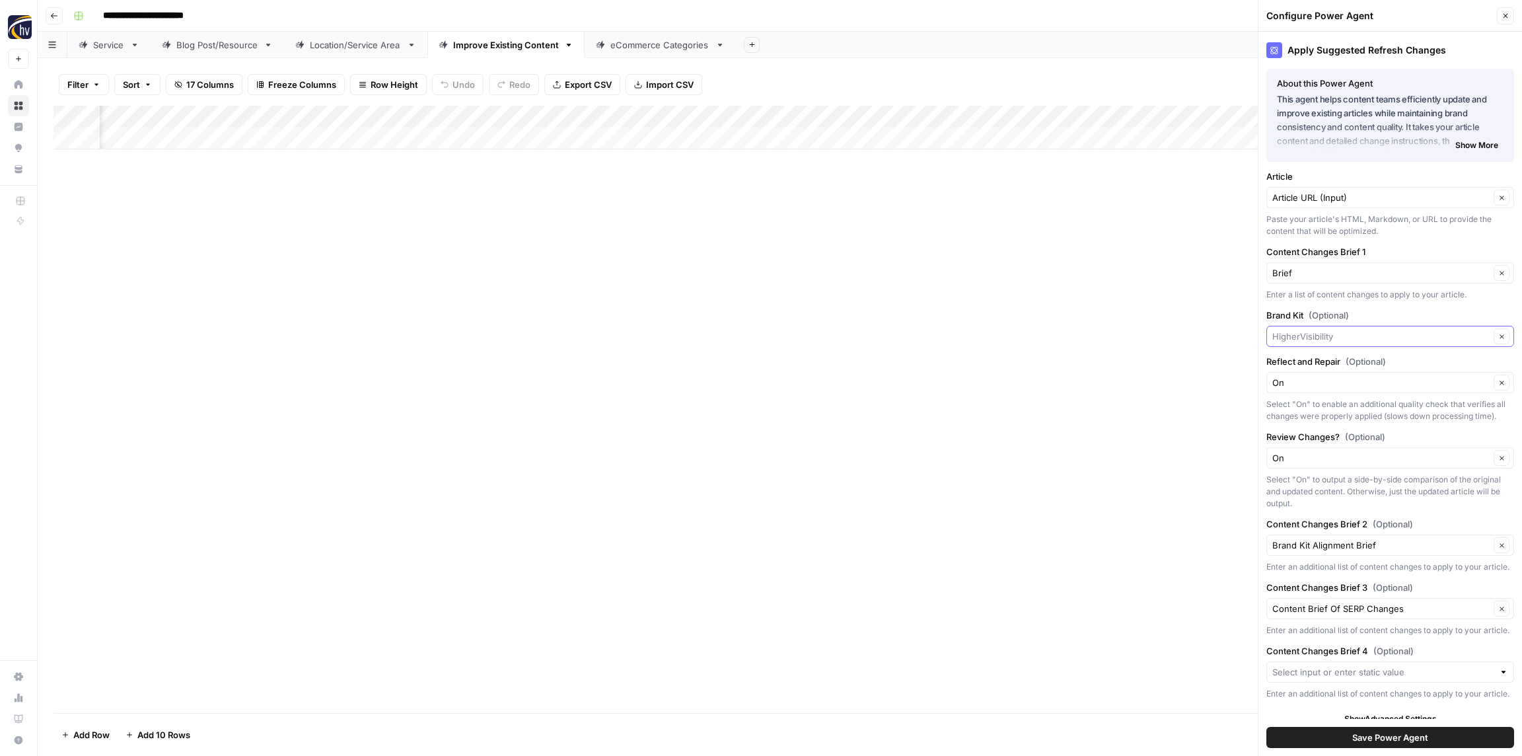
click at [1345, 333] on input "Brand Kit (Optional)" at bounding box center [1380, 336] width 217 height 13
paste input "Quality Thread"
click at [1332, 360] on button "Quality Thread & Notions" at bounding box center [1390, 367] width 236 height 18
type input "Quality Thread & Notions"
click at [1429, 740] on button "Save Power Agent" at bounding box center [1390, 737] width 248 height 21
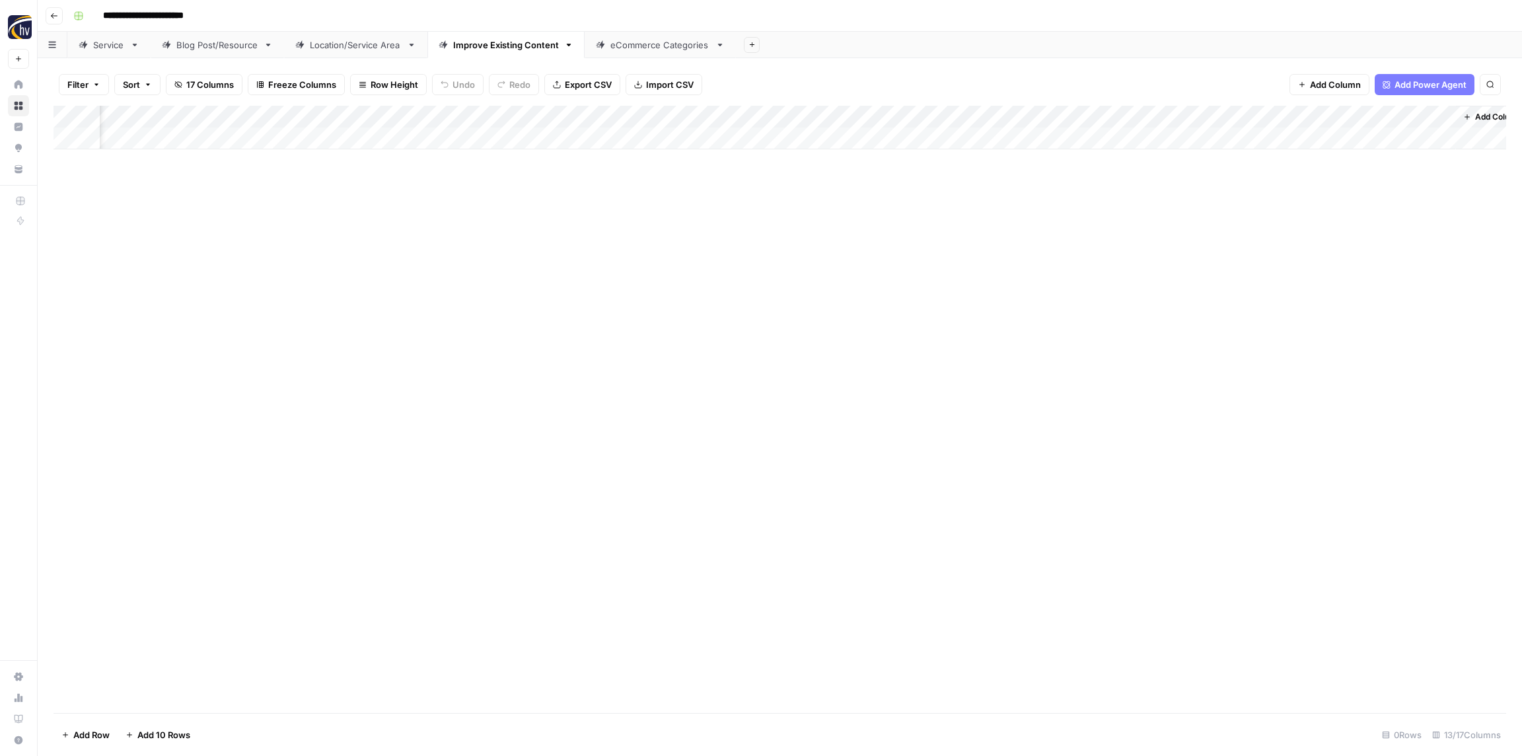
drag, startPoint x: 694, startPoint y: 227, endPoint x: 687, endPoint y: 226, distance: 6.7
click at [693, 228] on div "Add Column" at bounding box center [779, 409] width 1452 height 607
click at [641, 49] on div "eCommerce Categories" at bounding box center [660, 44] width 100 height 13
click at [497, 117] on div "Add Column" at bounding box center [779, 128] width 1452 height 44
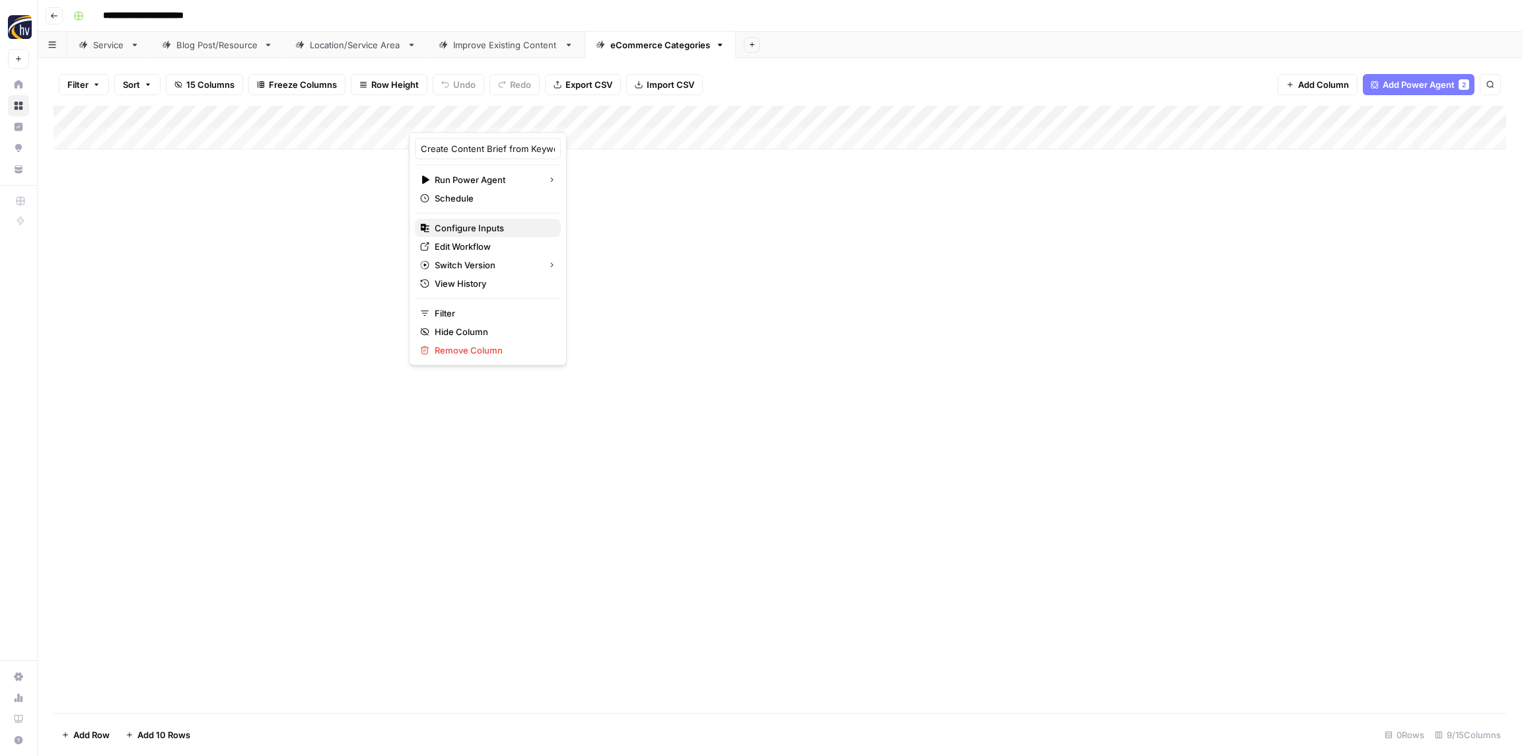
click at [494, 229] on span "Configure Inputs" at bounding box center [493, 227] width 116 height 13
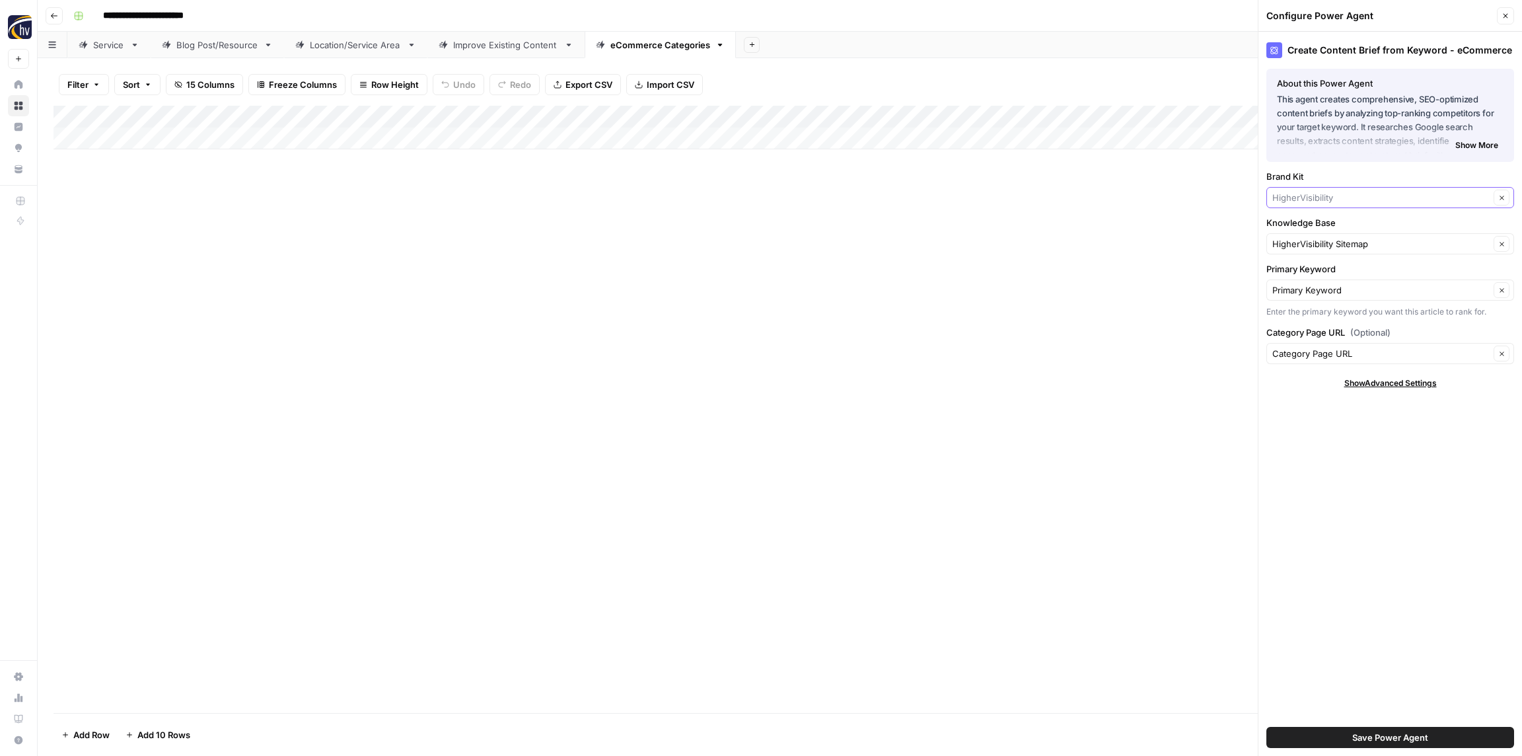
click at [1343, 193] on input "Brand Kit" at bounding box center [1380, 197] width 217 height 13
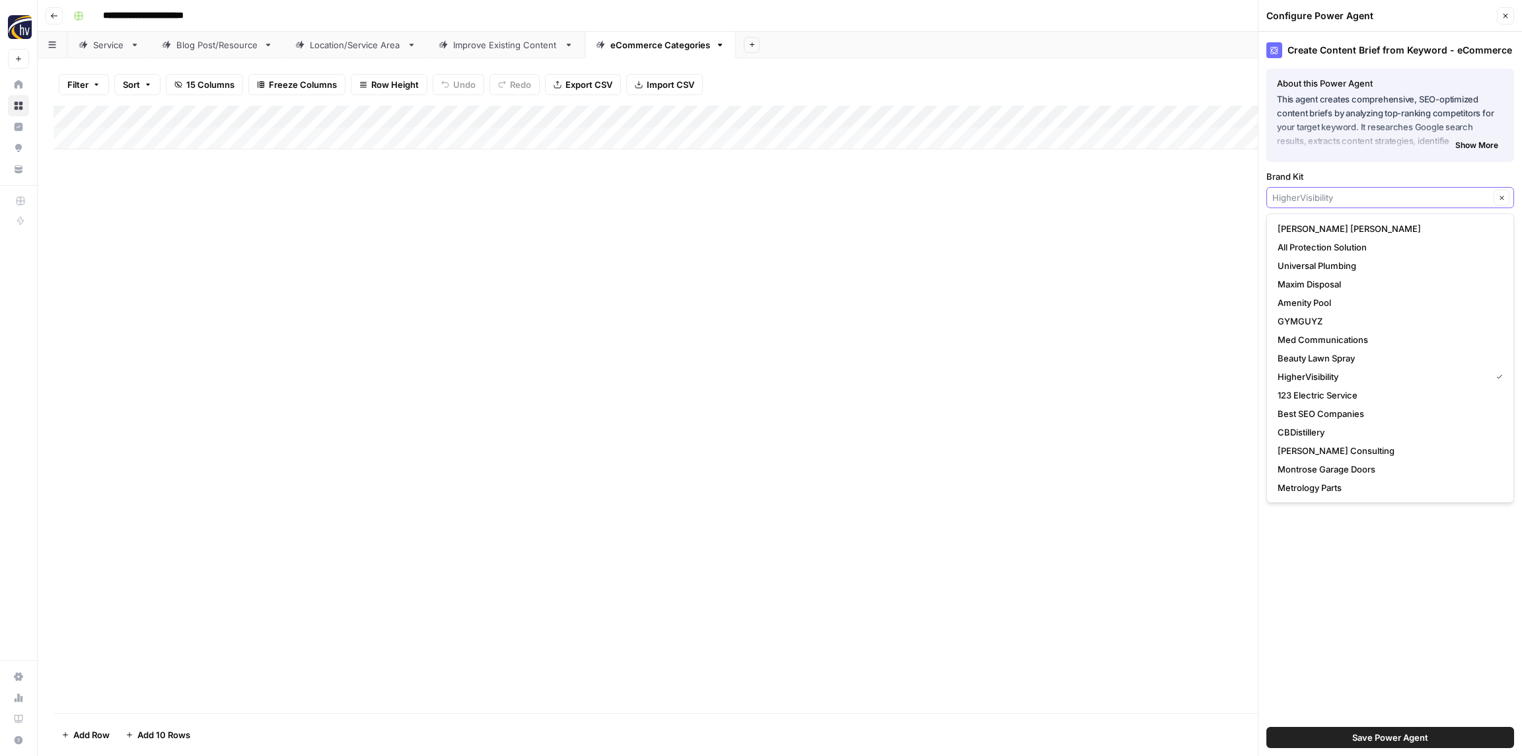
paste input "Quality Thread"
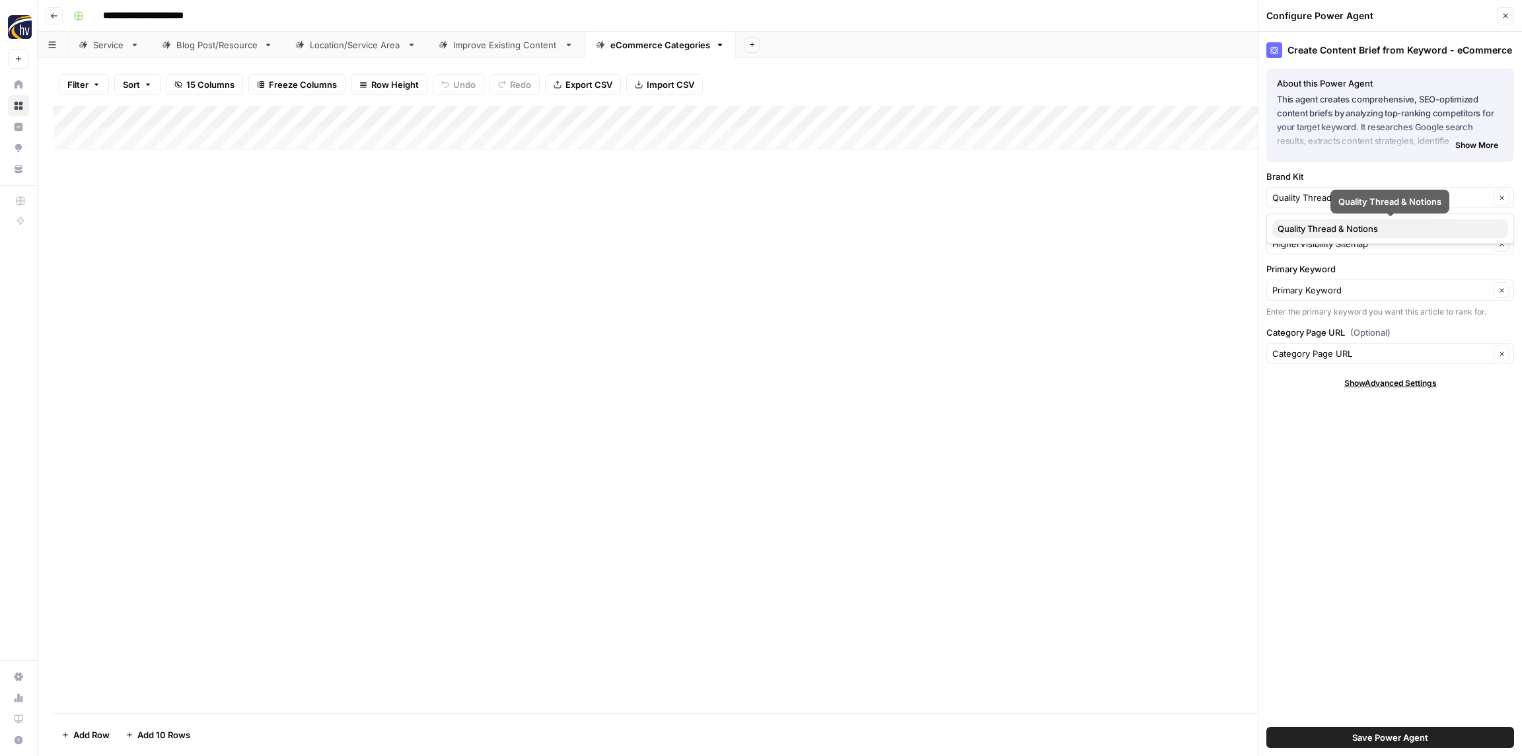
drag, startPoint x: 1346, startPoint y: 227, endPoint x: 1345, endPoint y: 238, distance: 10.6
click at [1346, 227] on span "Quality Thread & Notions" at bounding box center [1387, 228] width 220 height 13
type input "Quality Thread & Notions"
click at [1345, 245] on input "Knowledge Base" at bounding box center [1380, 243] width 217 height 13
paste input "Quality Thread"
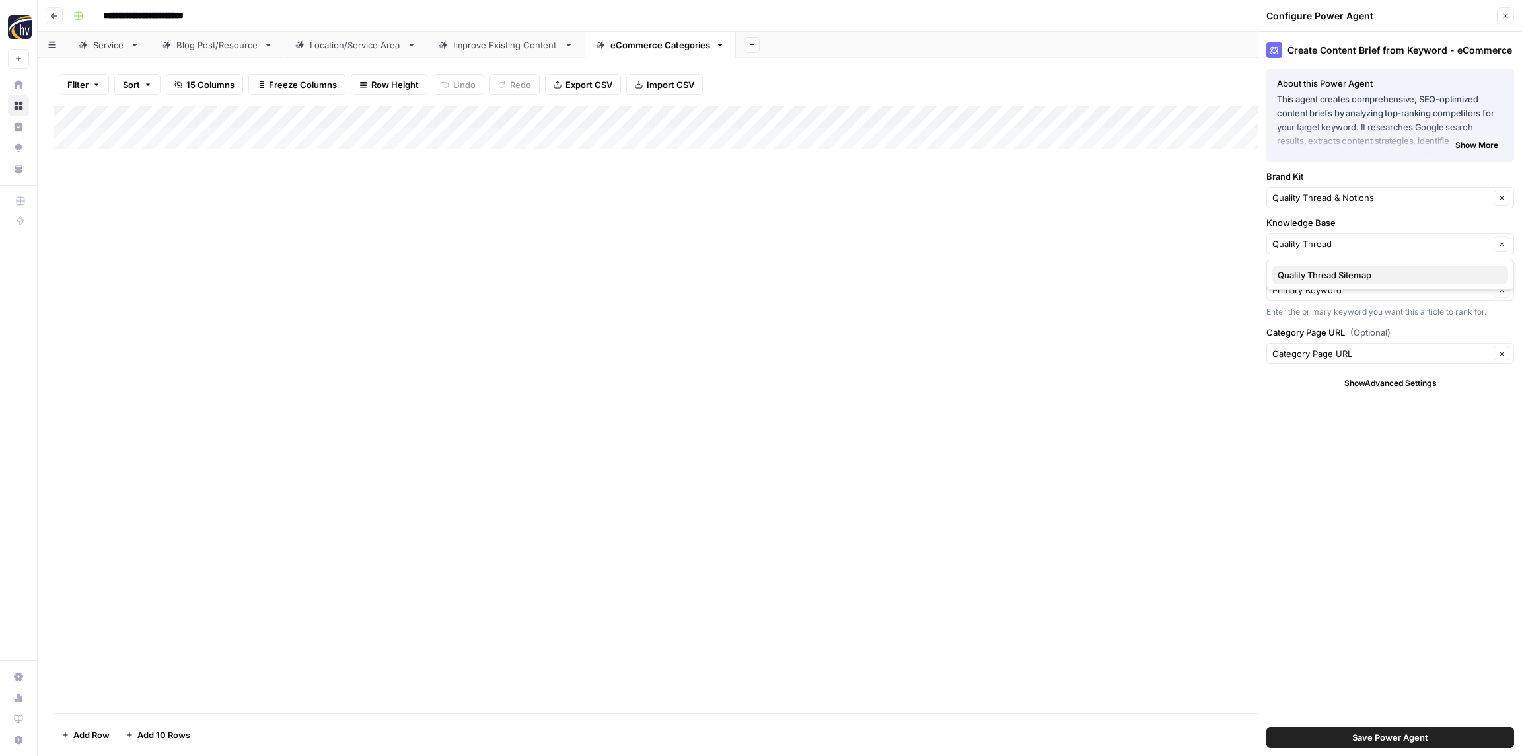
click at [1335, 277] on span "Quality Thread Sitemap" at bounding box center [1387, 274] width 220 height 13
type input "Quality Thread Sitemap"
click at [1425, 734] on span "Save Power Agent" at bounding box center [1390, 736] width 76 height 13
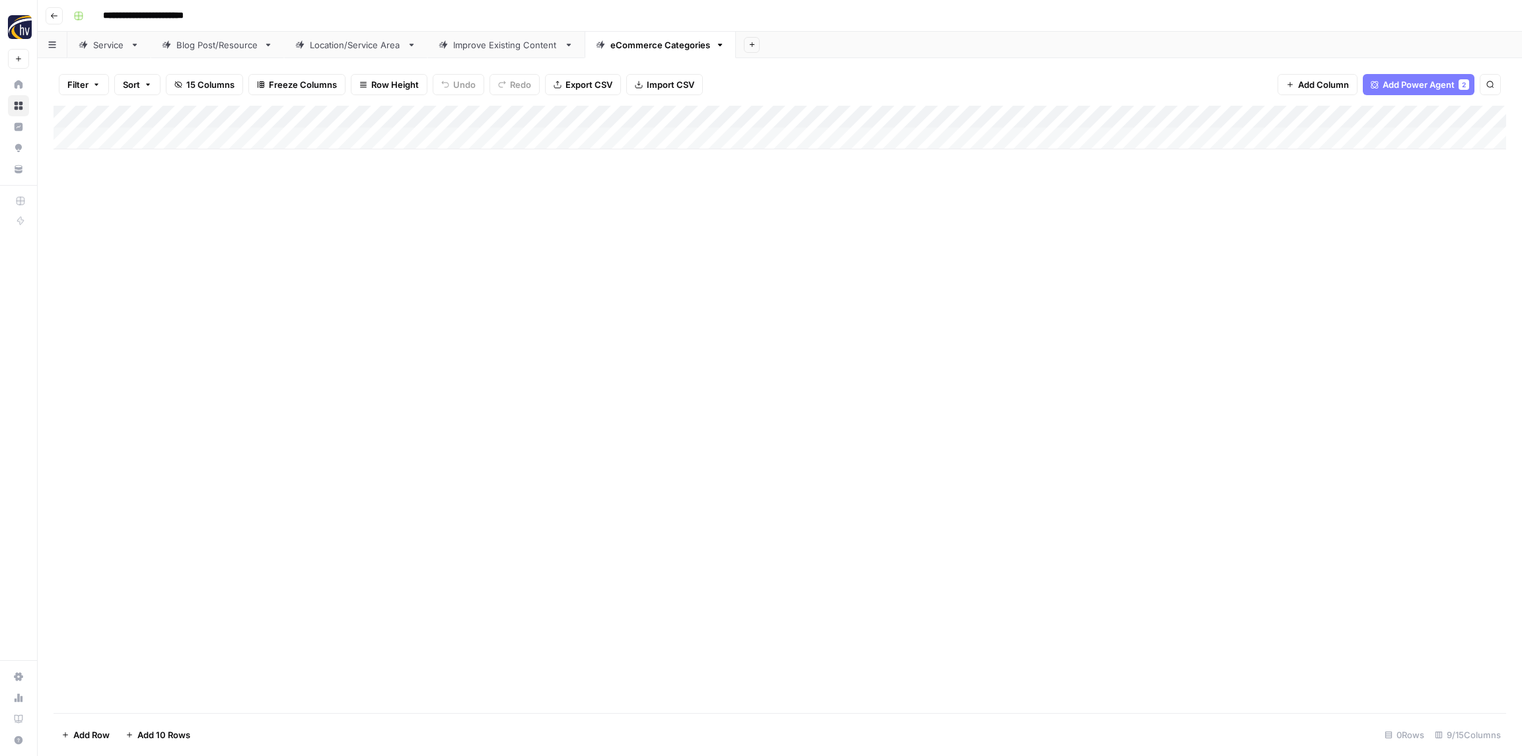
click at [1188, 110] on div "Add Column" at bounding box center [779, 128] width 1452 height 44
click at [1187, 230] on span "Configure Inputs" at bounding box center [1232, 227] width 116 height 13
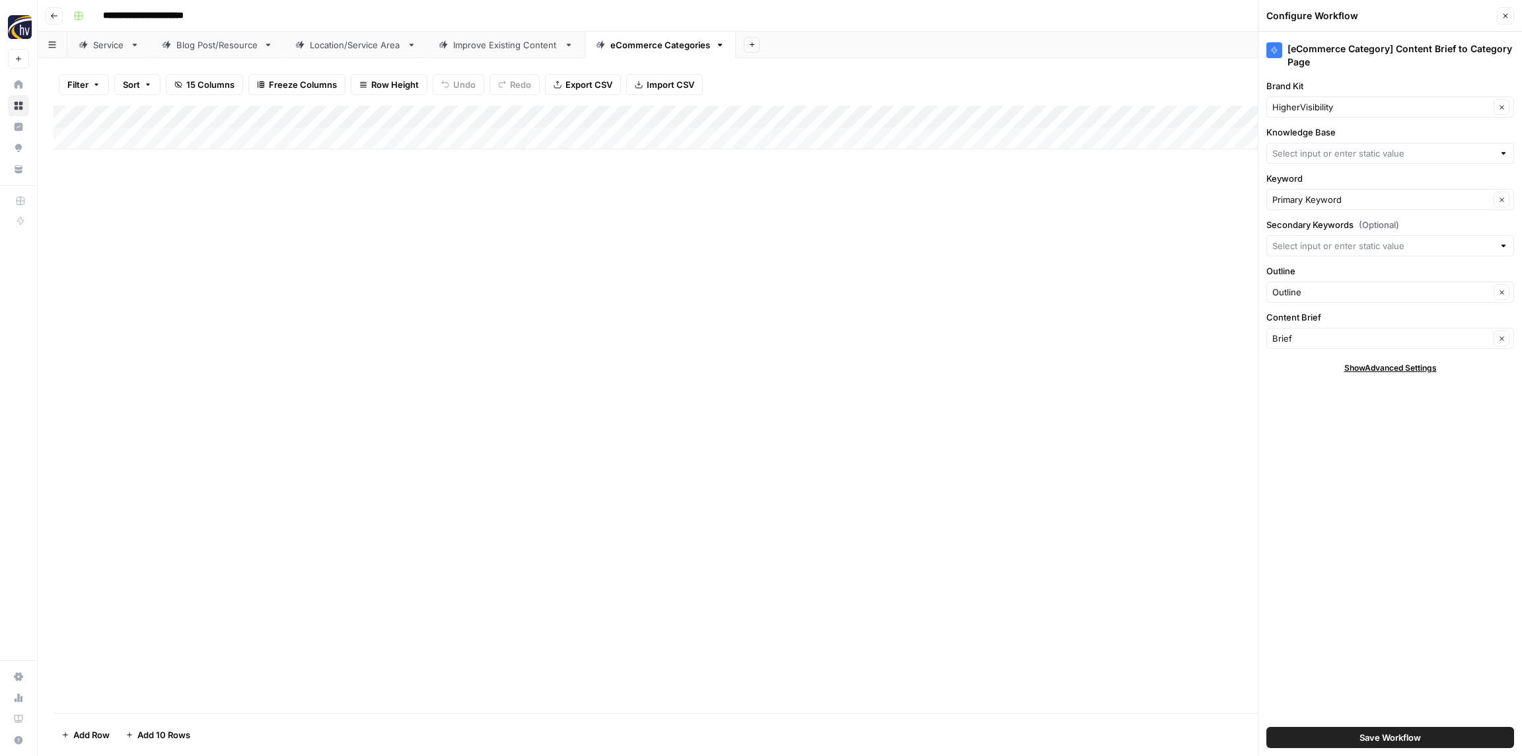
click at [1322, 98] on div "HigherVisibility Clear" at bounding box center [1390, 106] width 248 height 21
paste input "Quality Thread"
click at [1314, 131] on span "Quality Thread & Notions" at bounding box center [1387, 137] width 220 height 13
type input "Quality Thread & Notions"
click at [1312, 148] on input "Knowledge Base" at bounding box center [1382, 153] width 221 height 13
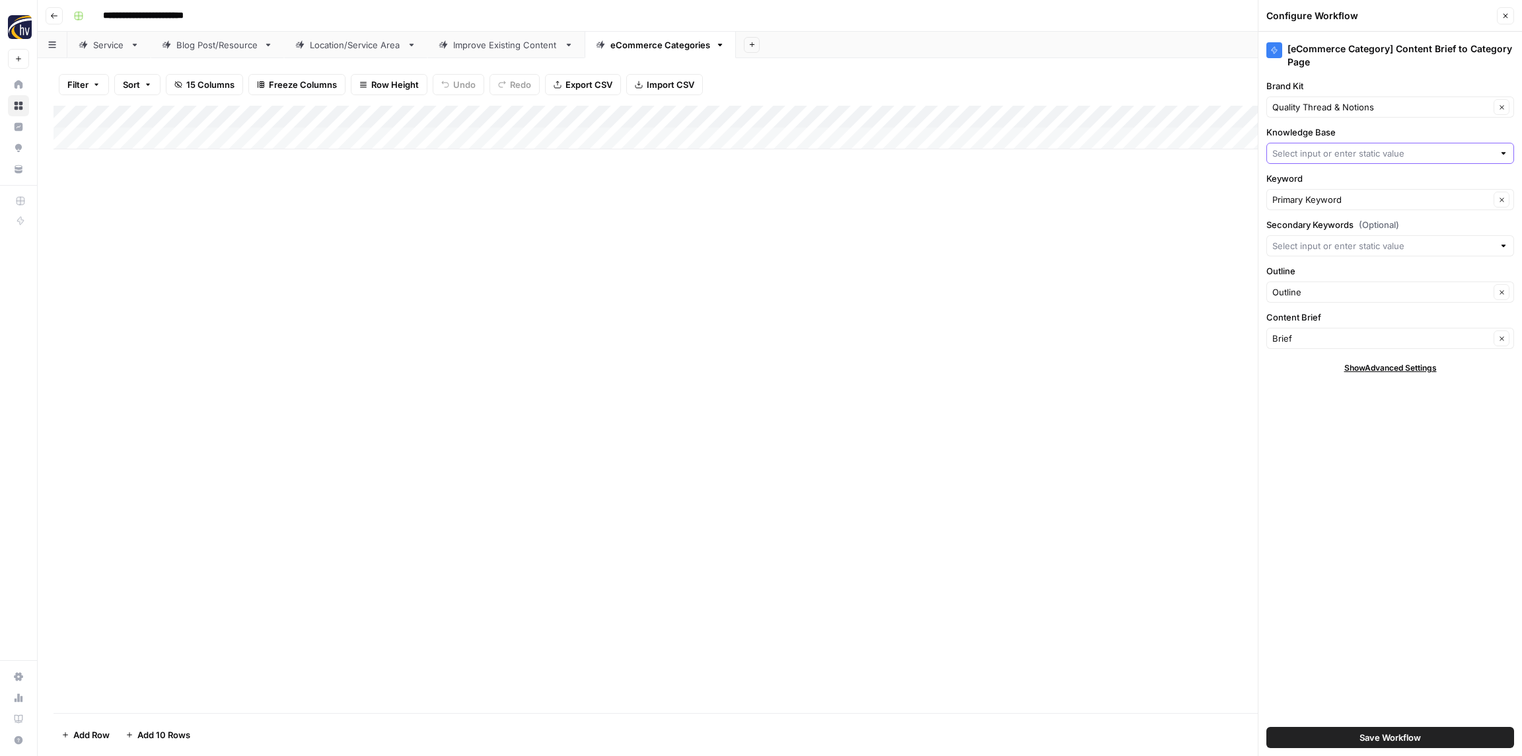
paste input "Quality Thread"
click at [1310, 183] on span "Quality Thread Sitemap" at bounding box center [1387, 184] width 220 height 13
type input "Quality Thread Sitemap"
click at [1418, 745] on button "Save Workflow" at bounding box center [1390, 737] width 248 height 21
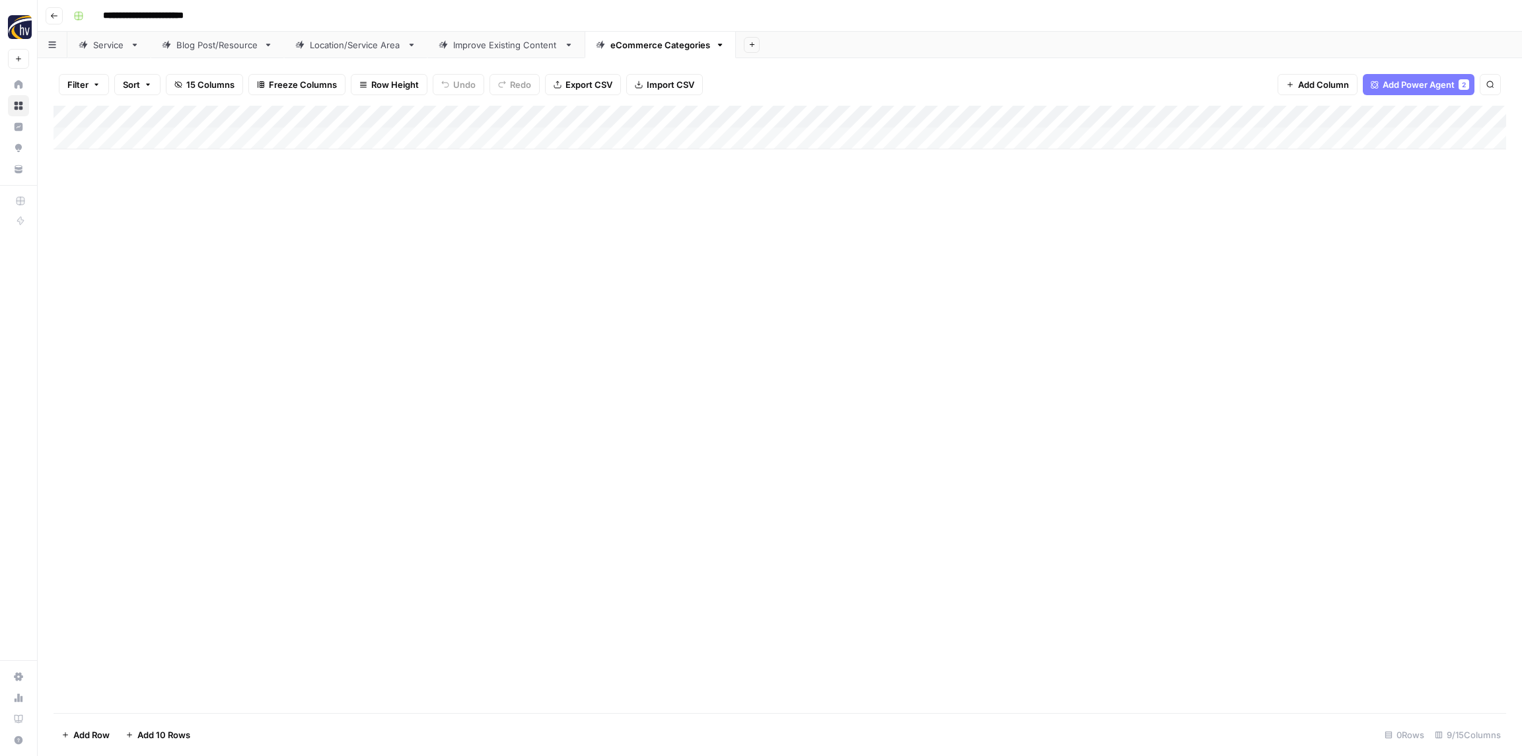
drag, startPoint x: 990, startPoint y: 421, endPoint x: 1003, endPoint y: 421, distance: 12.5
click at [987, 421] on div "Add Column" at bounding box center [779, 409] width 1452 height 607
click at [59, 17] on button "Go back" at bounding box center [54, 15] width 17 height 17
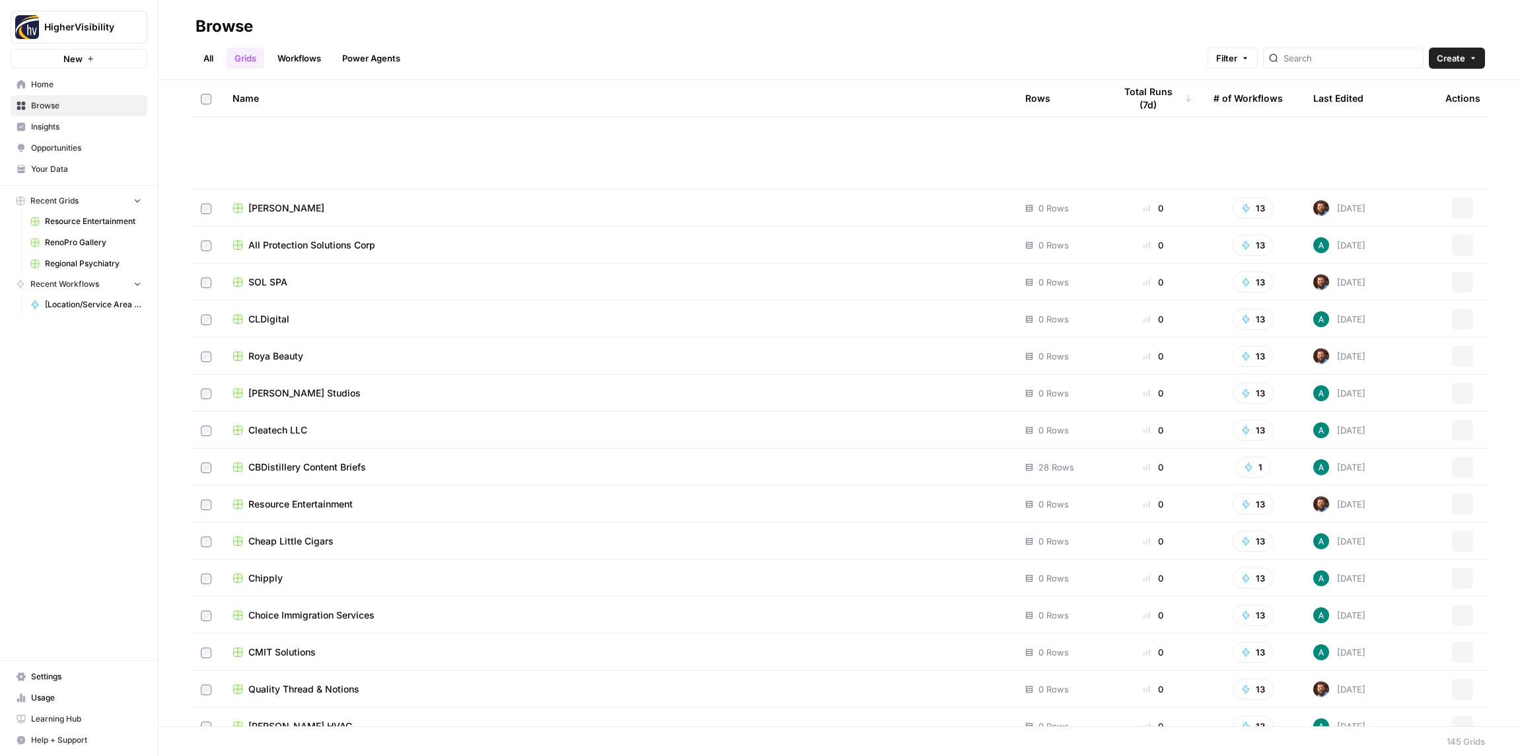
scroll to position [4754, 0]
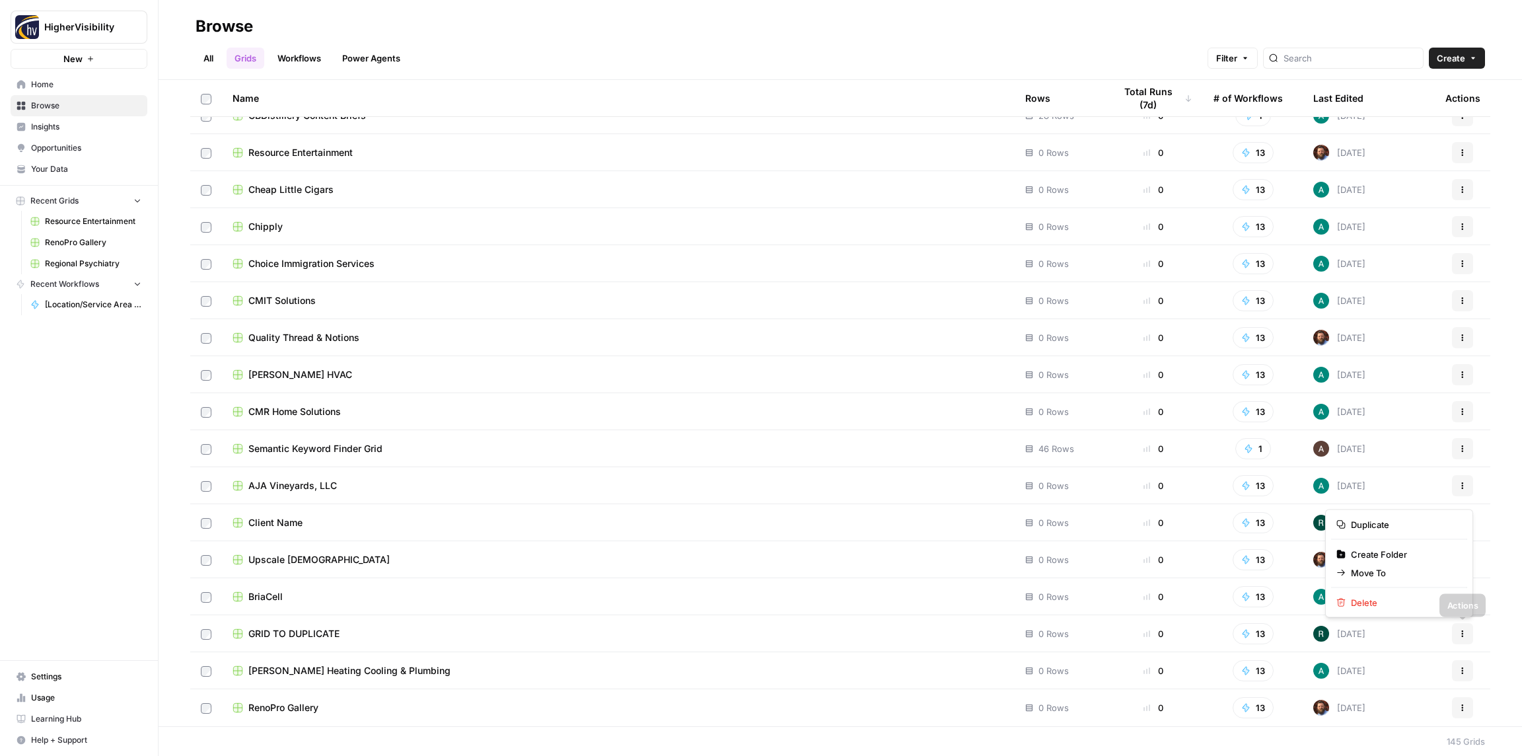
click at [1456, 635] on button "Actions" at bounding box center [1462, 633] width 21 height 21
click at [1380, 524] on span "Duplicate" at bounding box center [1404, 524] width 106 height 13
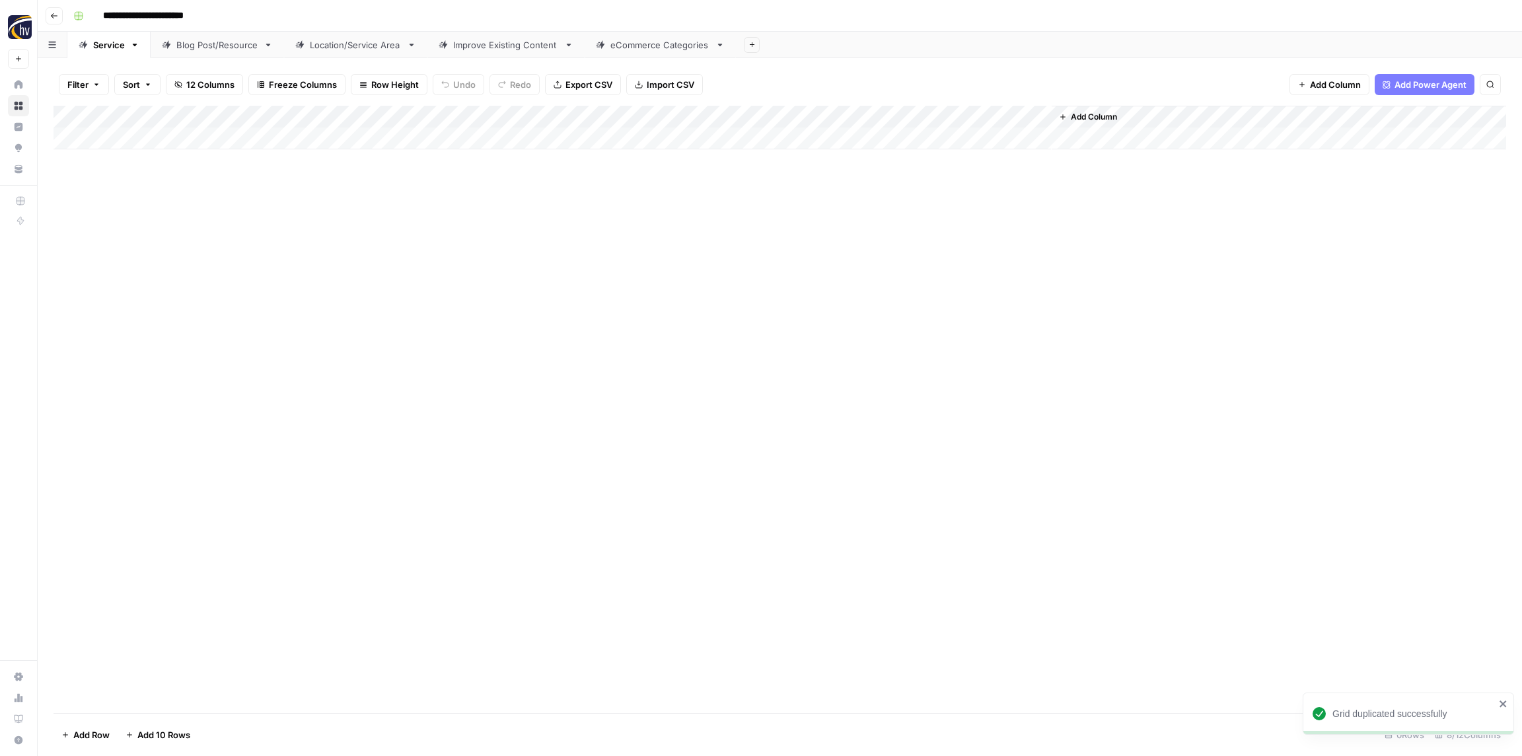
click at [183, 20] on input "**********" at bounding box center [165, 15] width 136 height 21
paste input
type input "**********"
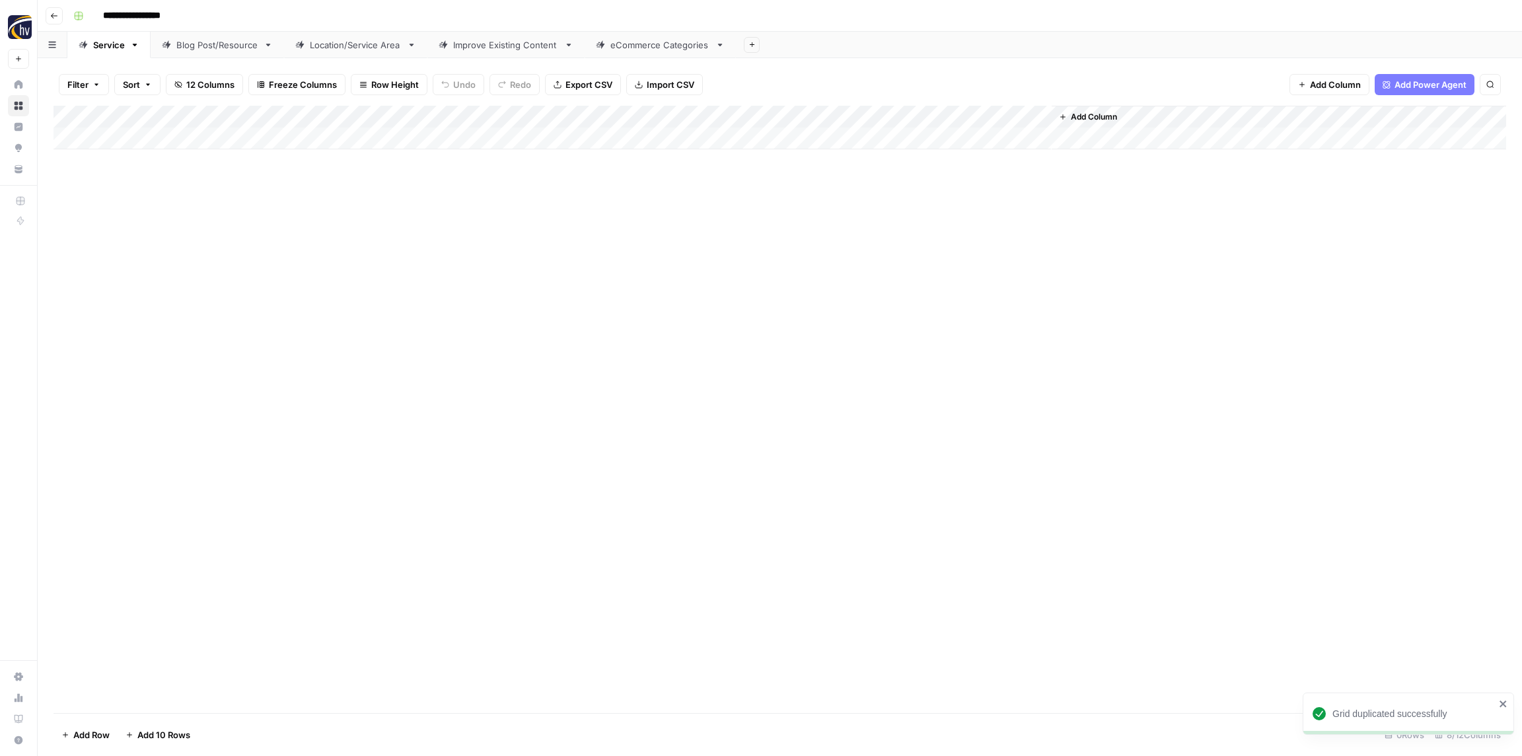
click at [268, 16] on div "**********" at bounding box center [788, 15] width 1441 height 21
click at [261, 116] on div "Add Column" at bounding box center [779, 128] width 1452 height 44
click at [295, 219] on button "Configure Inputs" at bounding box center [298, 228] width 146 height 18
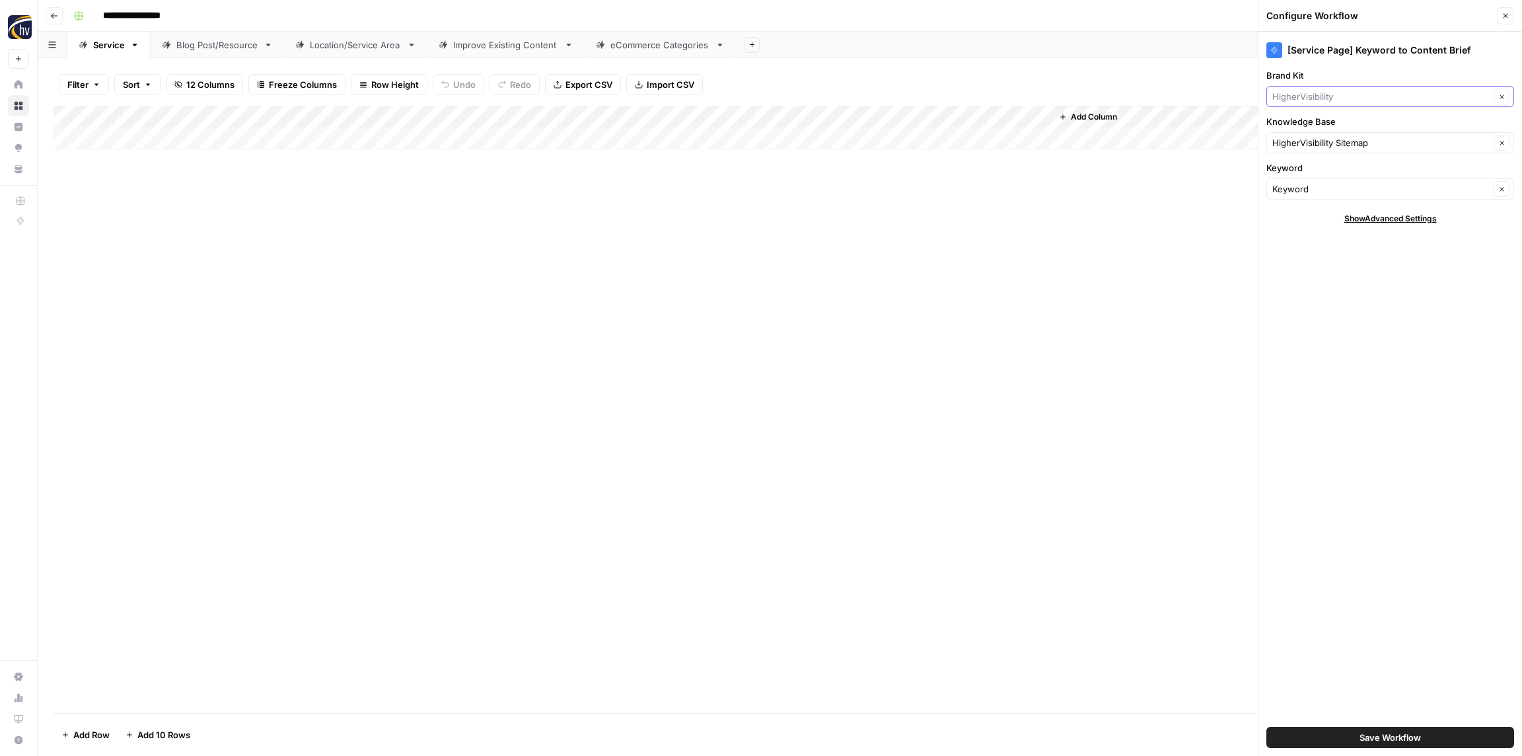
click at [1400, 94] on input "Brand Kit" at bounding box center [1380, 96] width 217 height 13
paste input "Quality Glass Inc"
drag, startPoint x: 1341, startPoint y: 96, endPoint x: 1295, endPoint y: 97, distance: 46.9
click at [1267, 94] on div "Quality Glass Clear" at bounding box center [1390, 96] width 248 height 21
type input "Quality Glass"
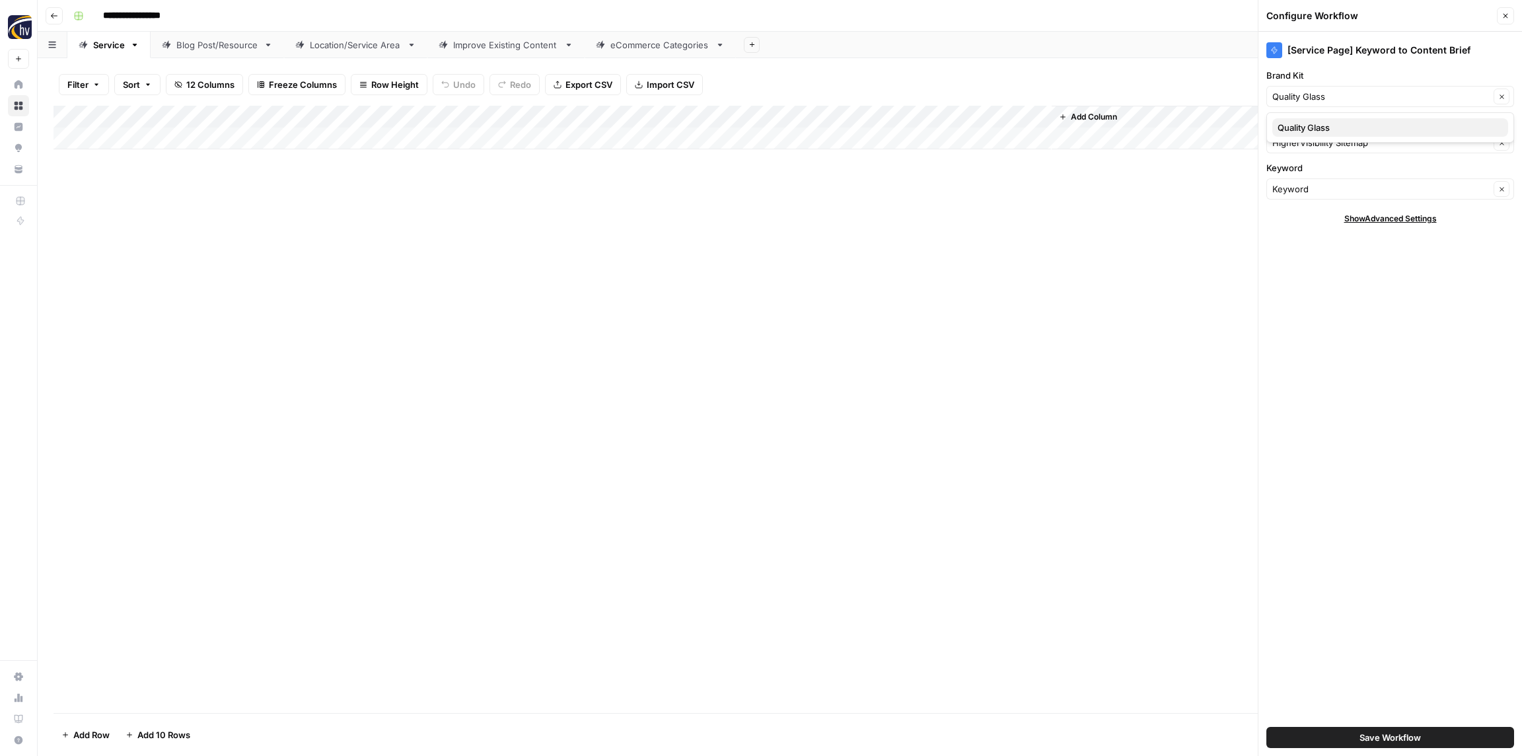
drag, startPoint x: 1322, startPoint y: 130, endPoint x: 1318, endPoint y: 121, distance: 10.1
click at [1321, 130] on span "Quality Glass" at bounding box center [1387, 127] width 220 height 13
click at [1310, 144] on input "Knowledge Base" at bounding box center [1380, 142] width 217 height 13
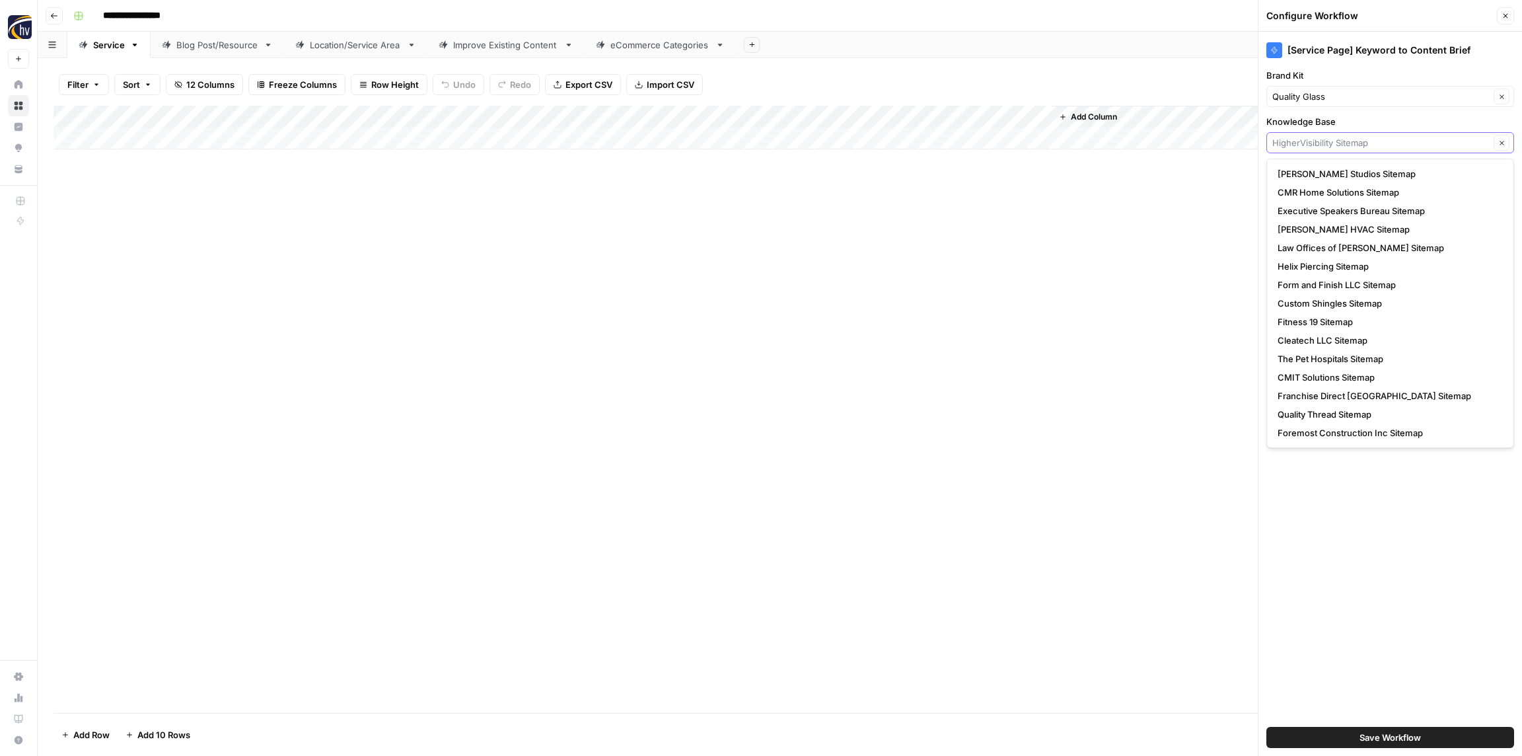
paste input "Quality Glass"
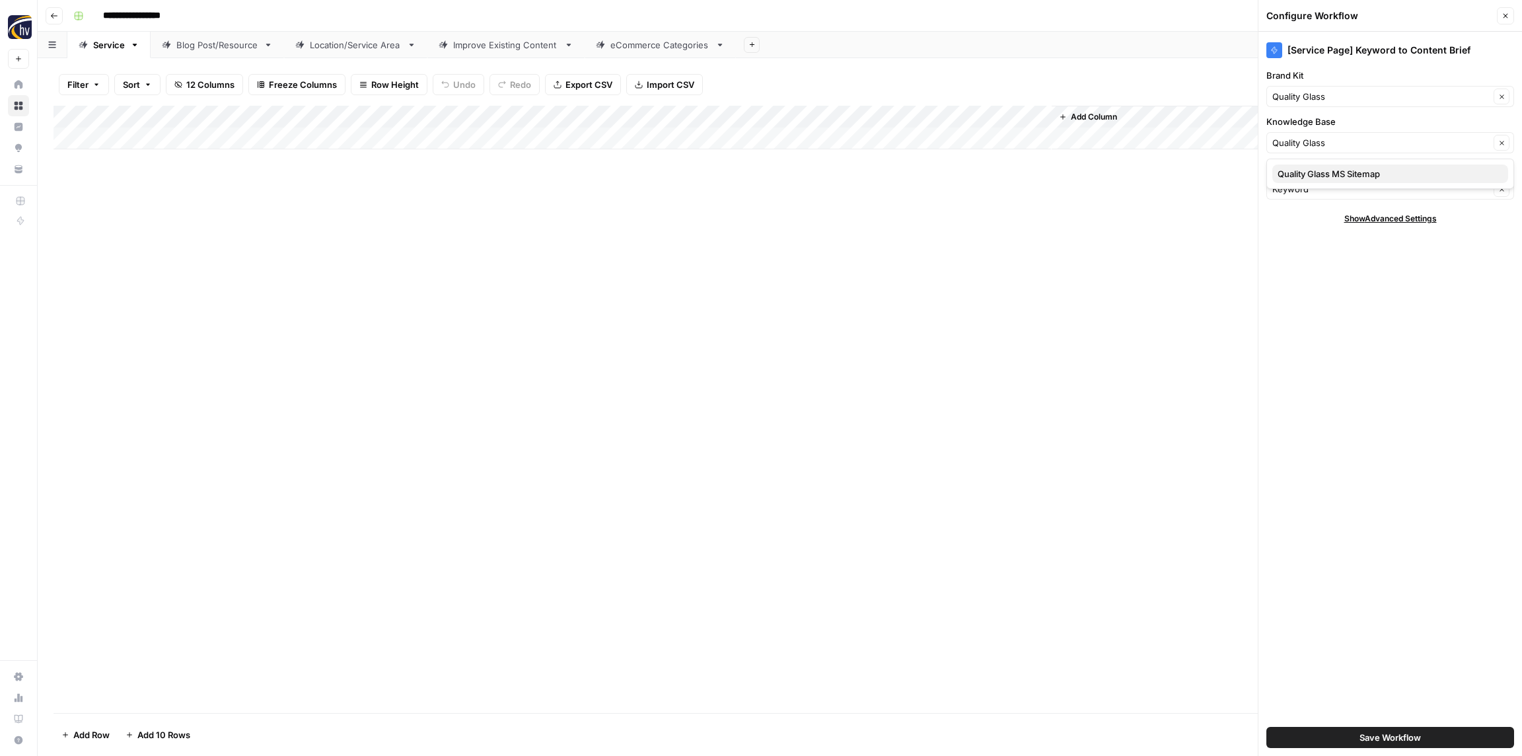
drag, startPoint x: 1309, startPoint y: 170, endPoint x: 1308, endPoint y: 164, distance: 6.7
click at [1308, 170] on span "Quality Glass MS Sitemap" at bounding box center [1387, 173] width 220 height 13
type input "Quality Glass MS Sitemap"
click at [1387, 736] on span "Save Workflow" at bounding box center [1389, 736] width 61 height 13
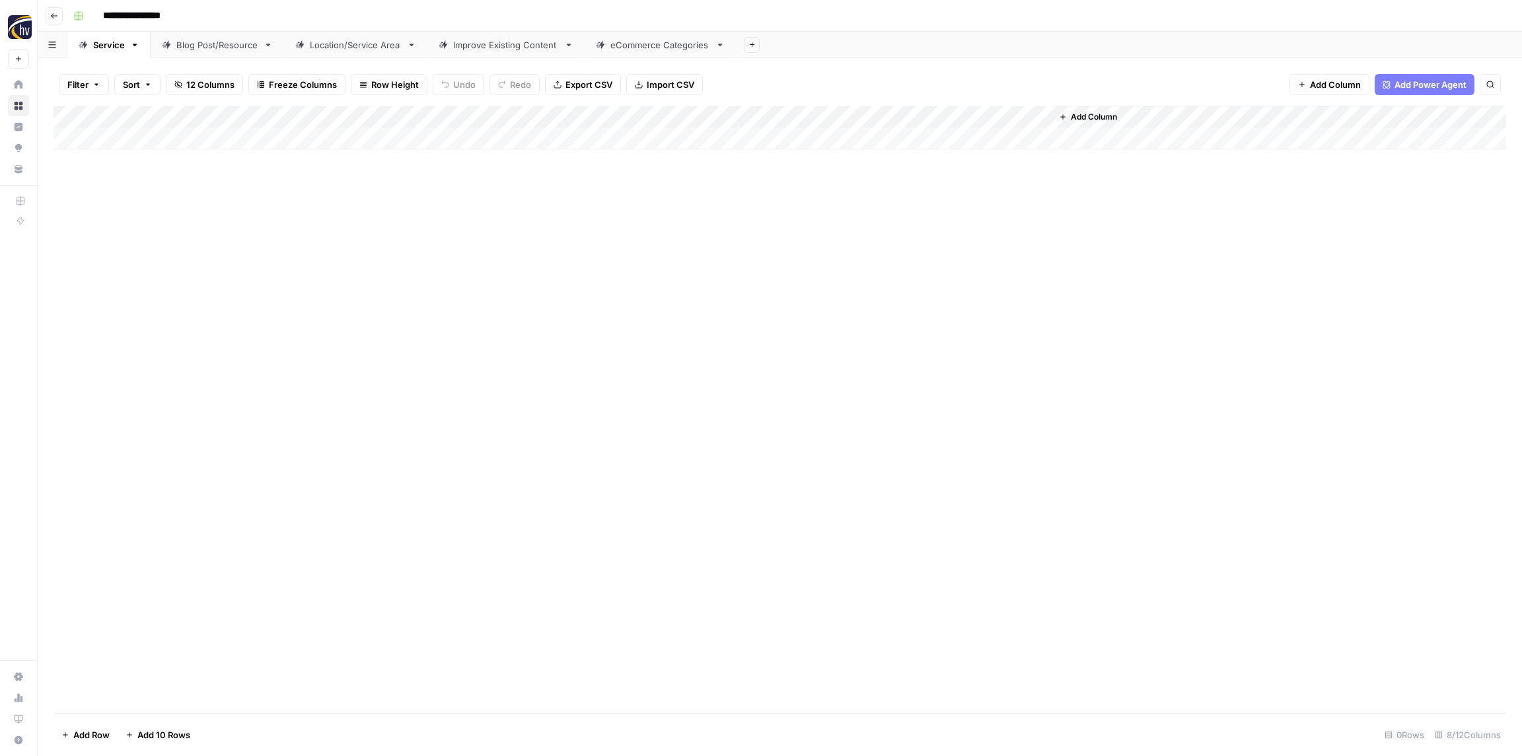
click at [869, 115] on div "Add Column" at bounding box center [779, 128] width 1452 height 44
click at [865, 223] on span "Configure Inputs" at bounding box center [897, 227] width 116 height 13
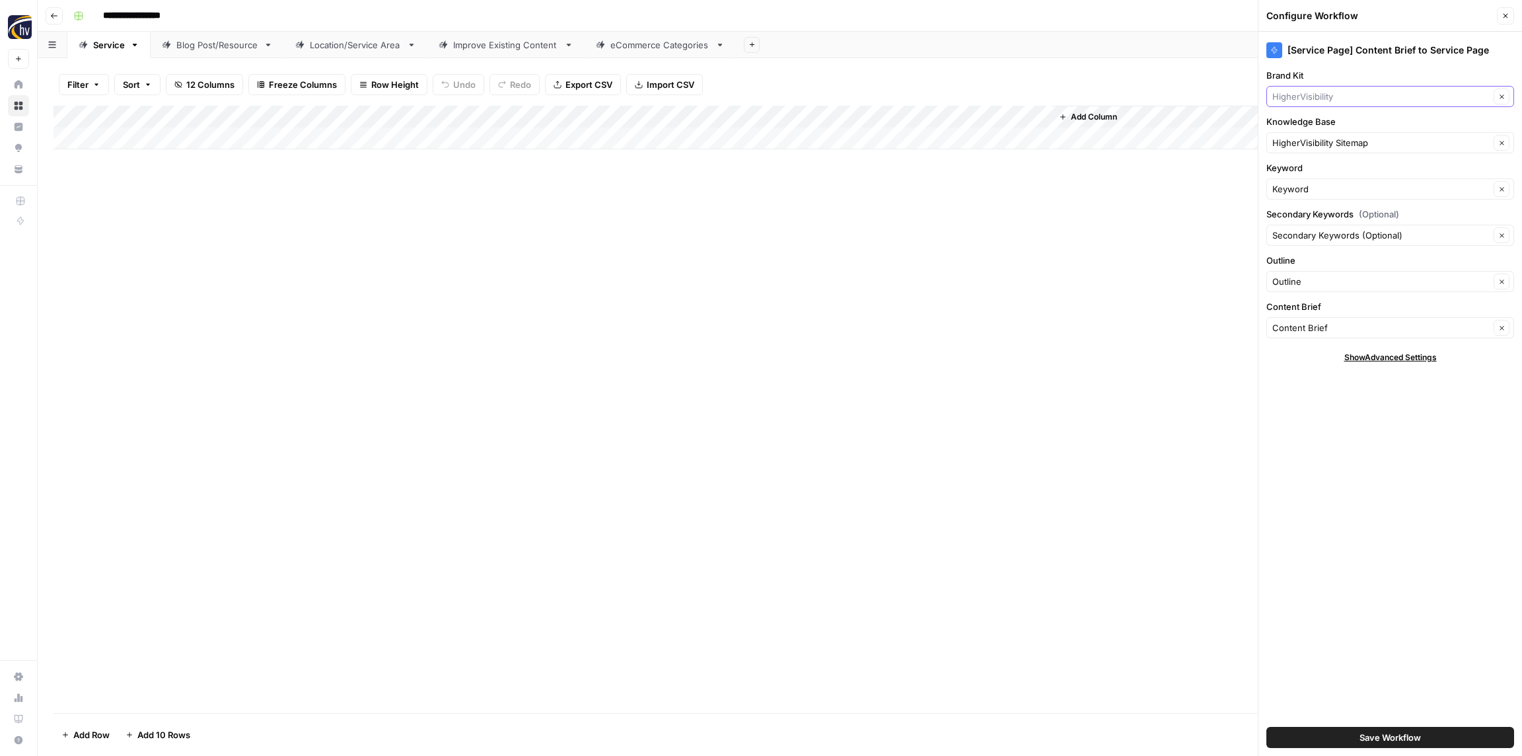
click at [1303, 95] on input "Brand Kit" at bounding box center [1380, 96] width 217 height 13
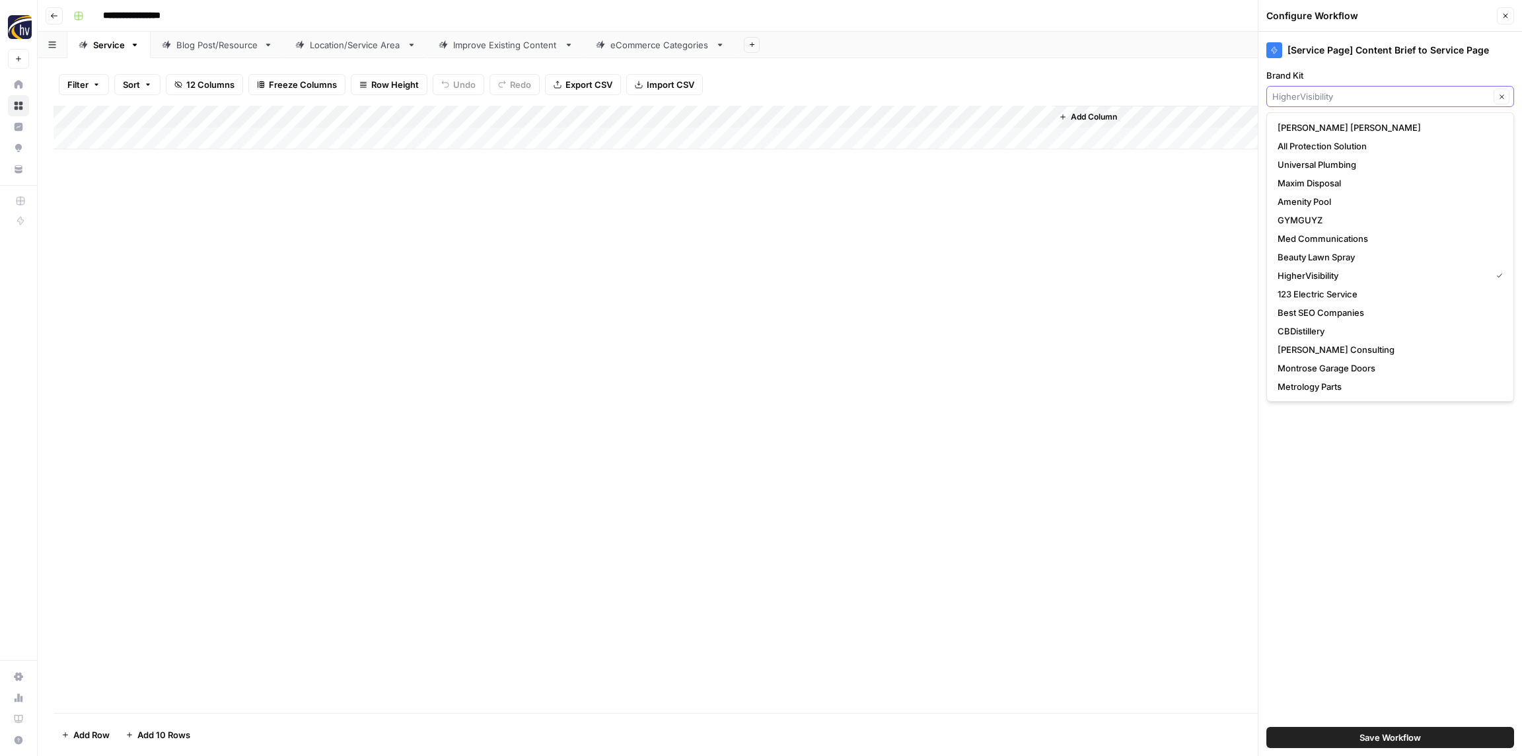
paste input "Quality Glass"
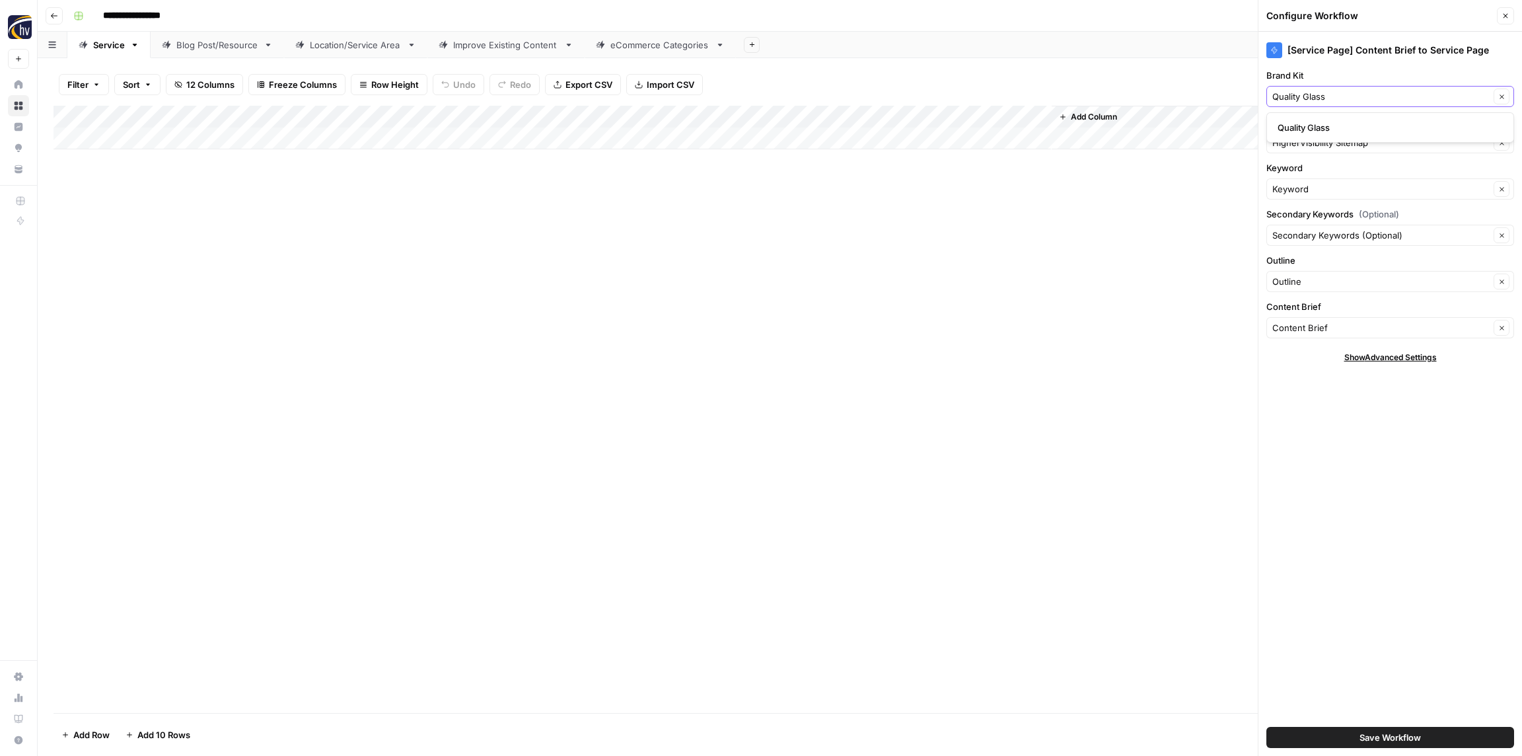
type input "Quality Glass"
click at [1300, 121] on span "Quality Glass" at bounding box center [1387, 127] width 220 height 13
click at [1302, 137] on input "Knowledge Base" at bounding box center [1380, 142] width 217 height 13
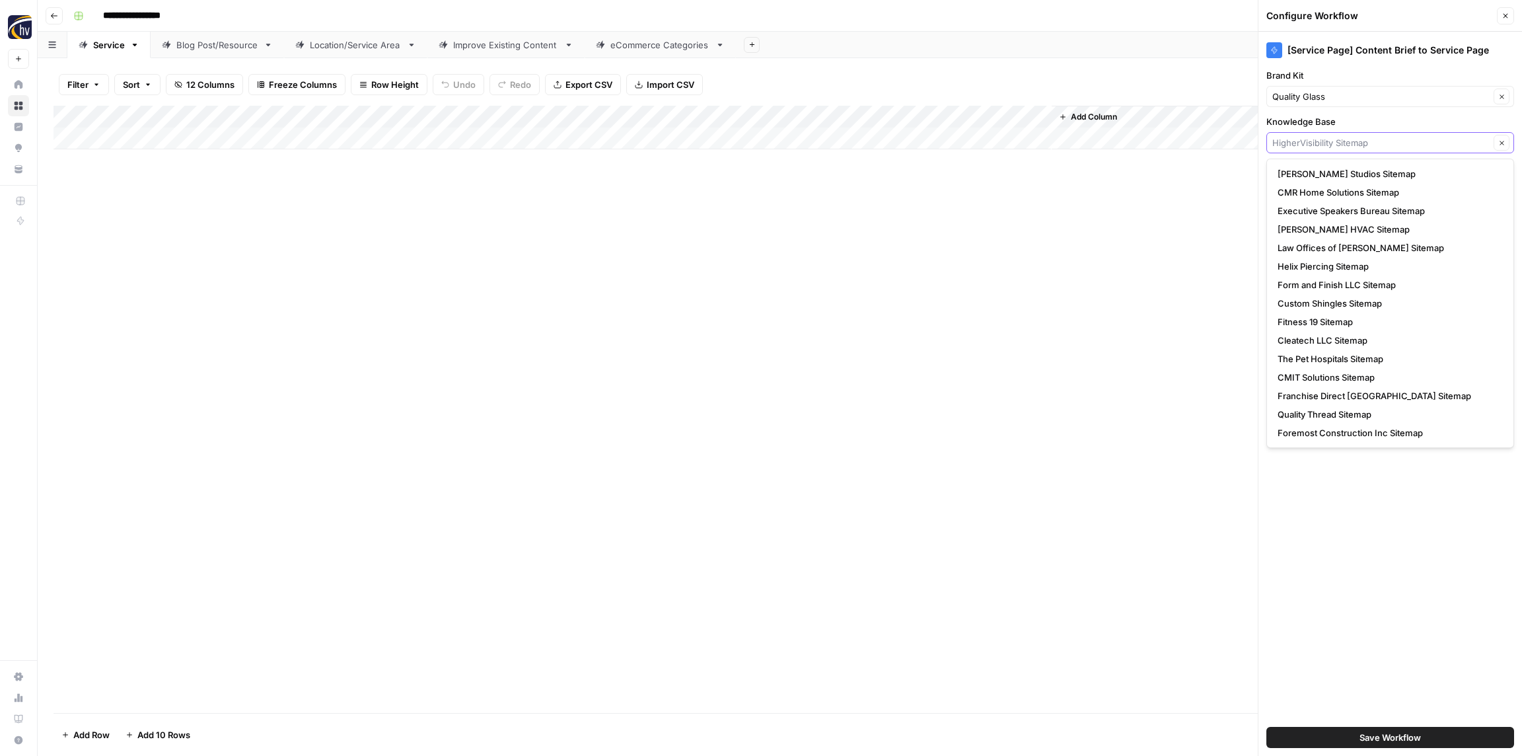
paste input "Quality Glass"
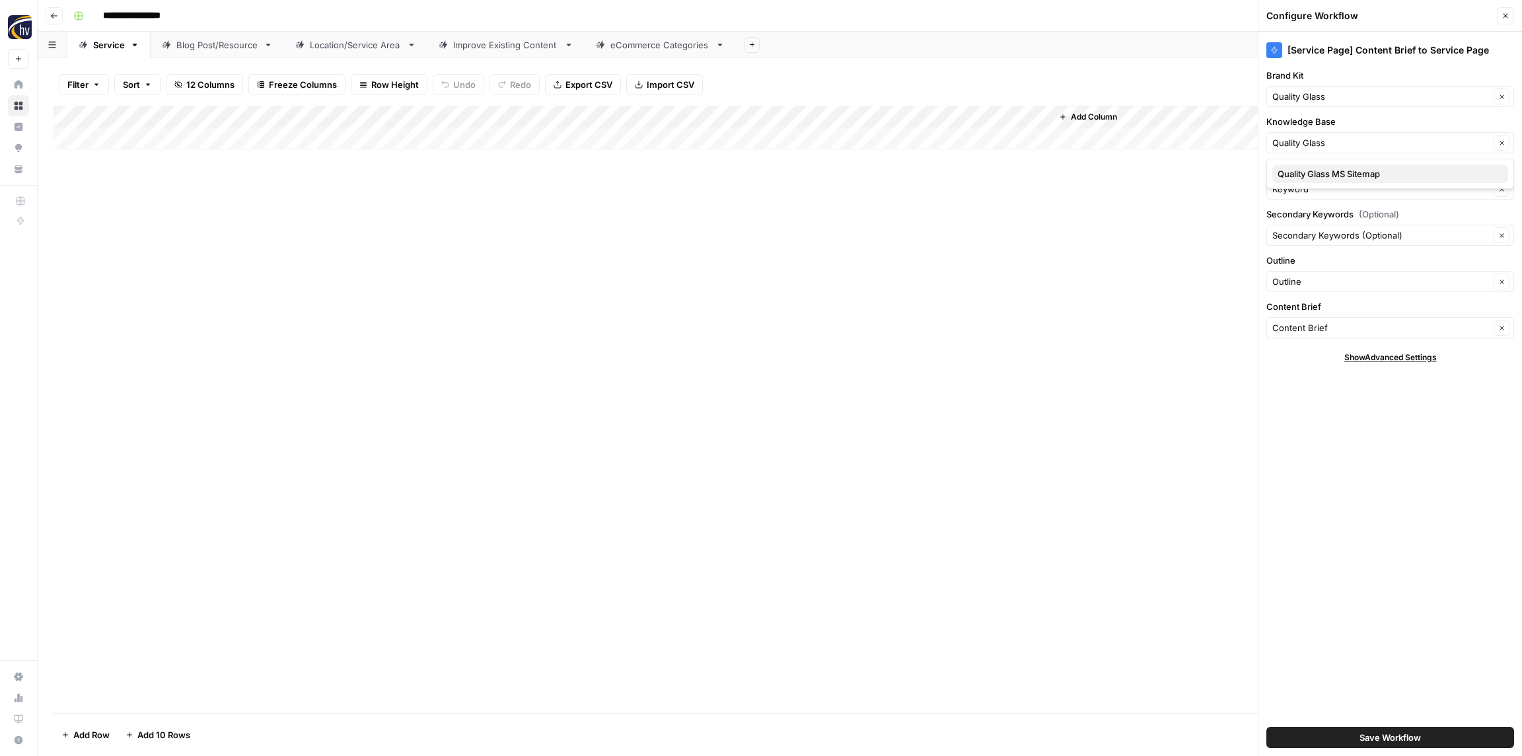
click at [1303, 172] on span "Quality Glass MS Sitemap" at bounding box center [1387, 173] width 220 height 13
type input "Quality Glass MS Sitemap"
click at [1396, 742] on span "Save Workflow" at bounding box center [1389, 736] width 61 height 13
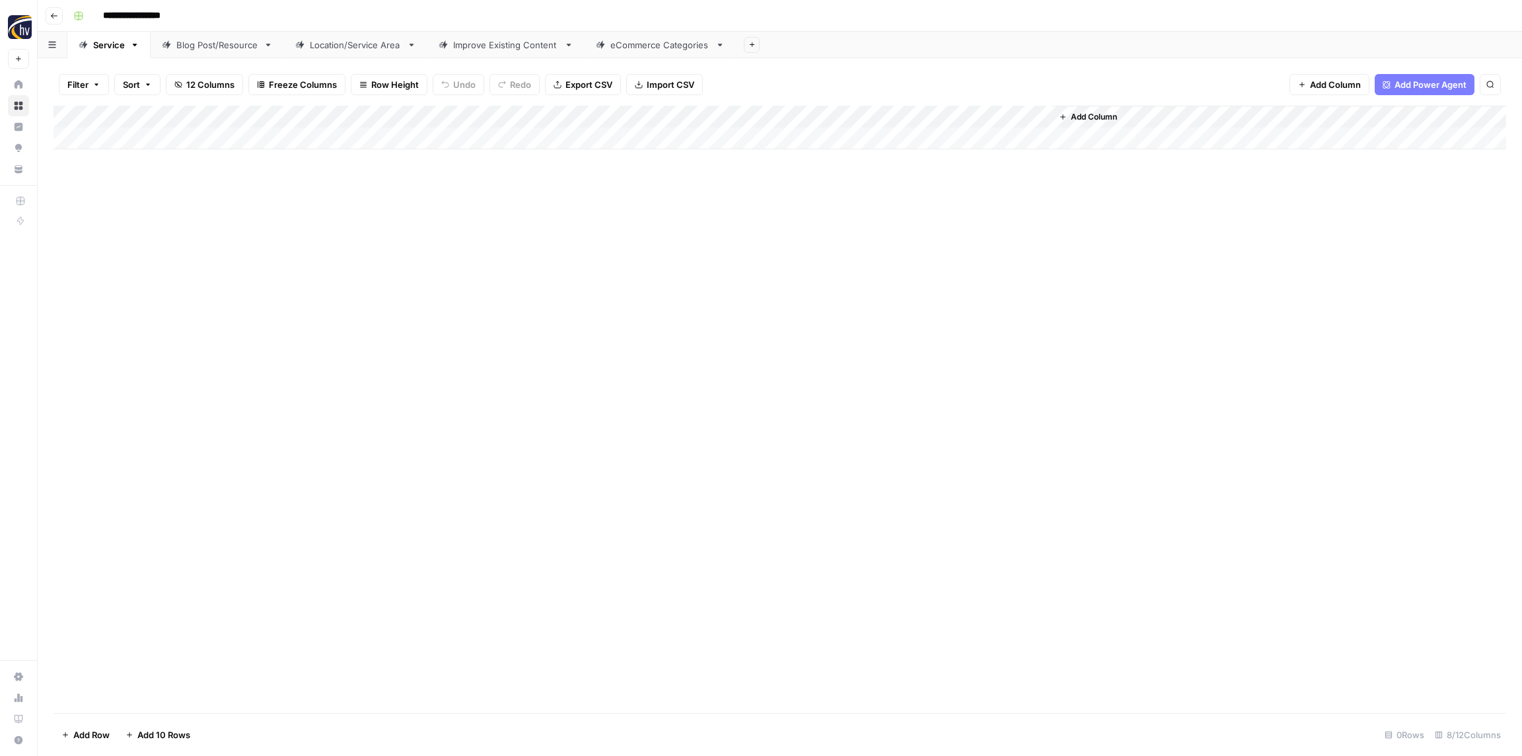
click at [215, 49] on div "Blog Post/Resource" at bounding box center [217, 44] width 82 height 13
click at [266, 112] on div "Add Column" at bounding box center [779, 128] width 1452 height 44
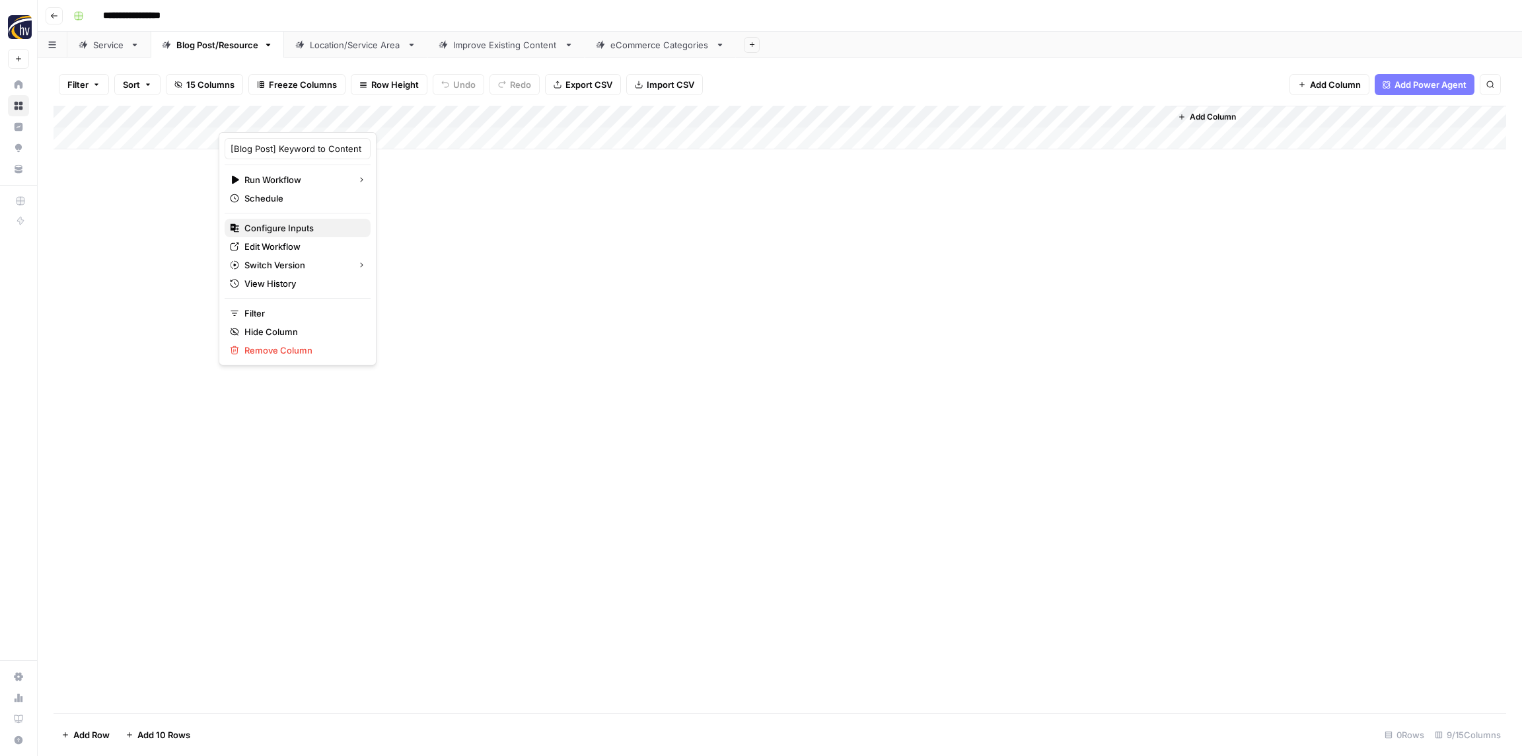
click at [282, 222] on span "Configure Inputs" at bounding box center [302, 227] width 116 height 13
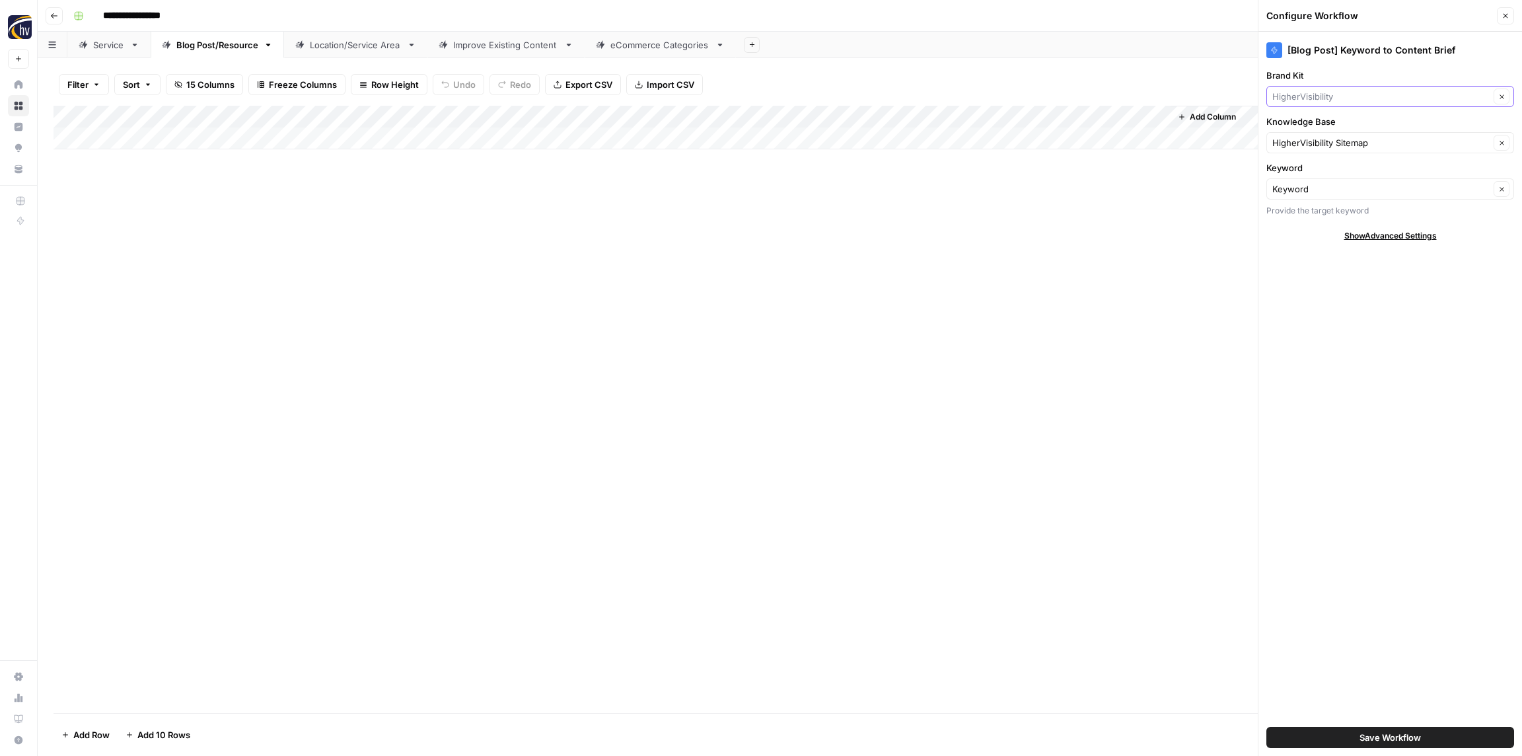
click at [1318, 101] on input "Brand Kit" at bounding box center [1380, 96] width 217 height 13
paste input "Quality Glass"
type input "Quality Glass"
click at [1320, 122] on span "Quality Glass" at bounding box center [1387, 127] width 220 height 13
drag, startPoint x: 1318, startPoint y: 146, endPoint x: 1312, endPoint y: 141, distance: 7.5
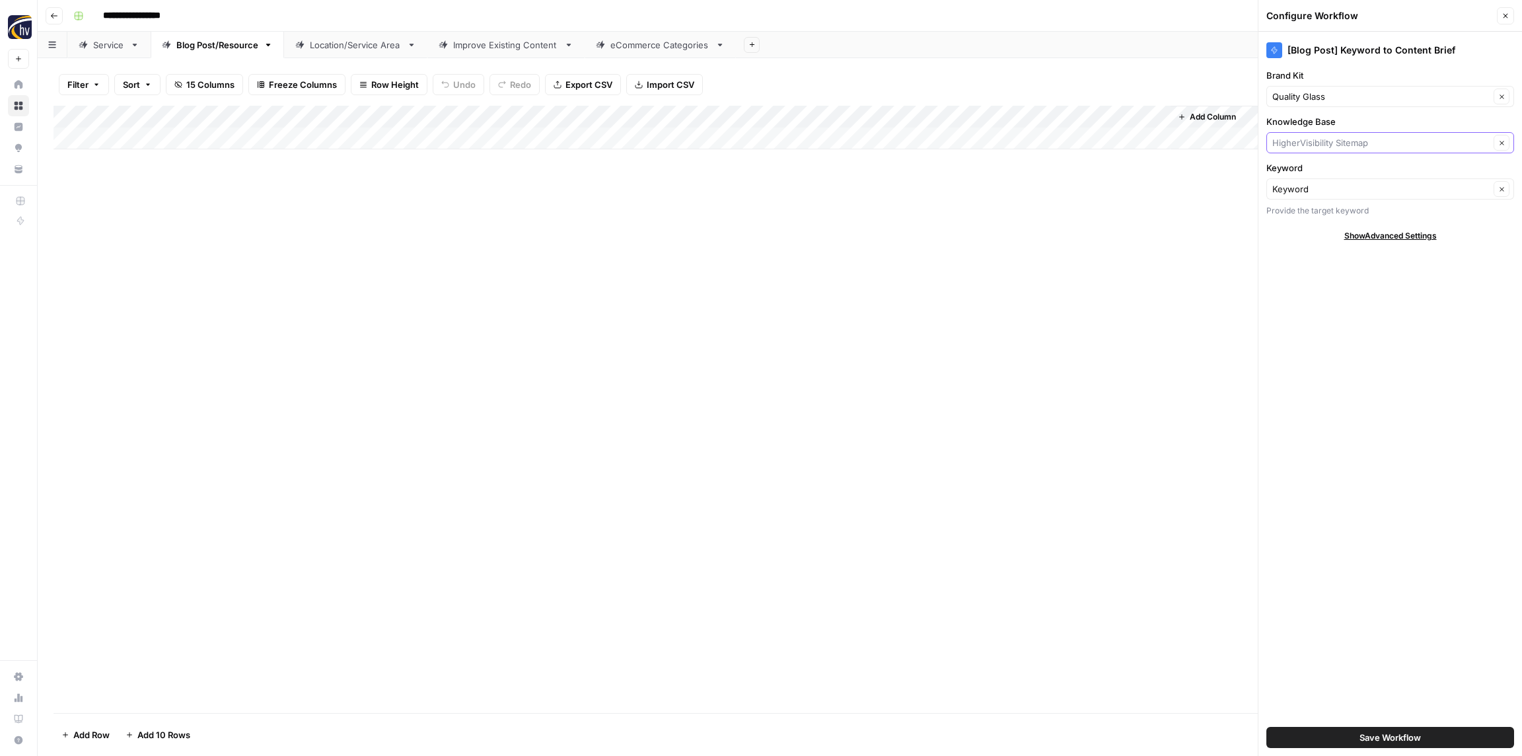
click at [1316, 146] on input "Knowledge Base" at bounding box center [1380, 142] width 217 height 13
paste input "Quality Glass"
click at [1314, 180] on button "Quality Glass MS Sitemap" at bounding box center [1390, 173] width 236 height 18
type input "Quality Glass MS Sitemap"
click at [1401, 734] on span "Save Workflow" at bounding box center [1389, 736] width 61 height 13
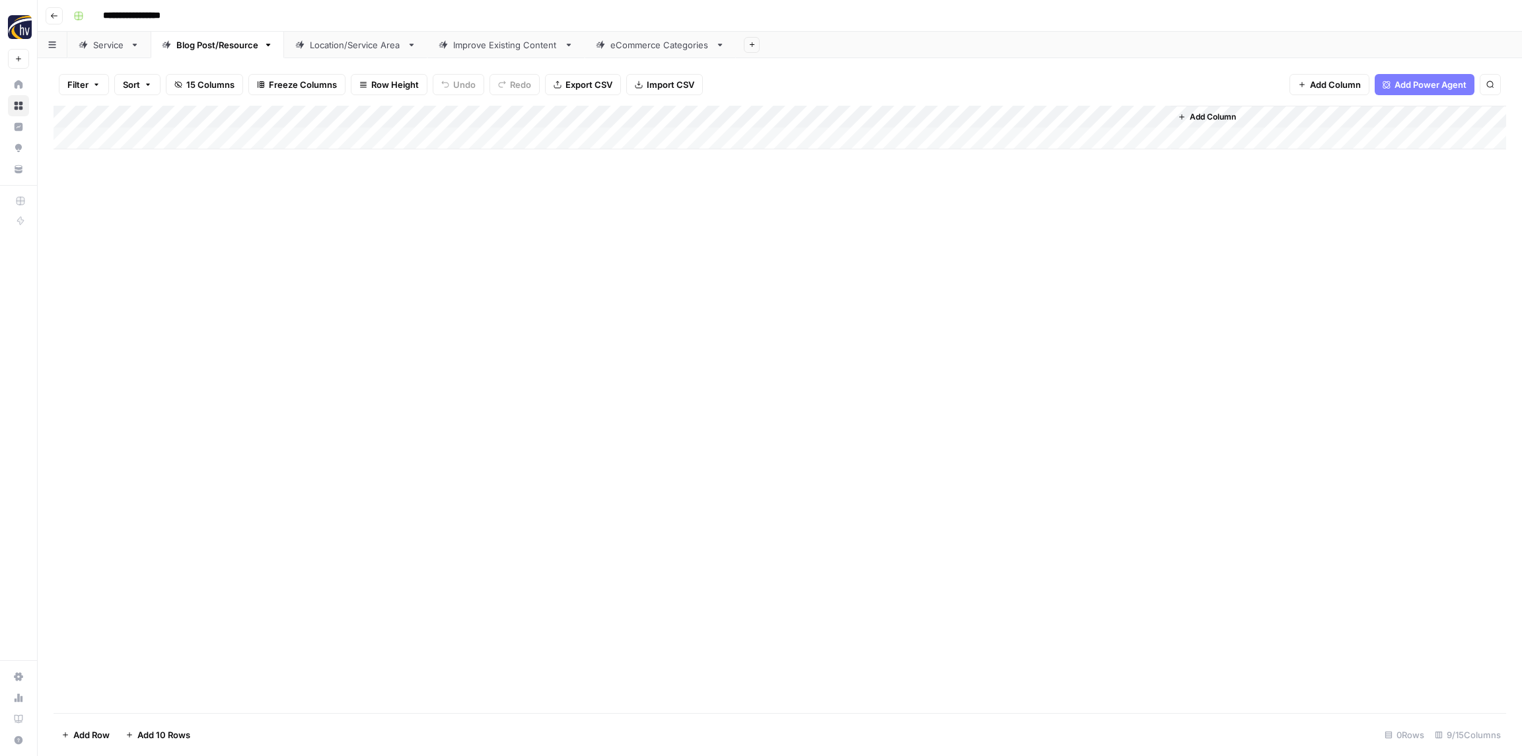
click at [989, 110] on div "Add Column" at bounding box center [779, 128] width 1452 height 44
click at [981, 227] on span "Configure Inputs" at bounding box center [1016, 227] width 116 height 13
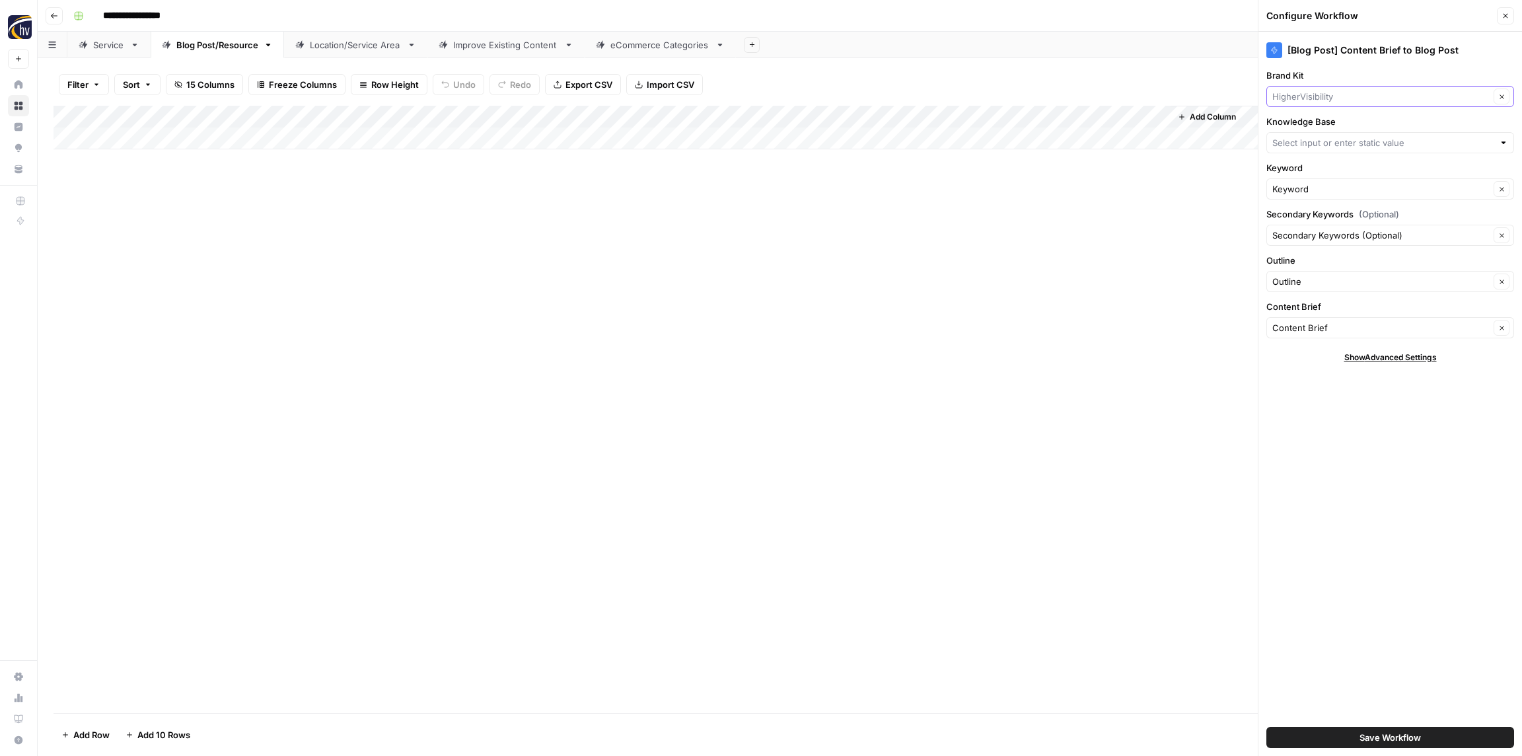
click at [1346, 93] on input "Brand Kit" at bounding box center [1380, 96] width 217 height 13
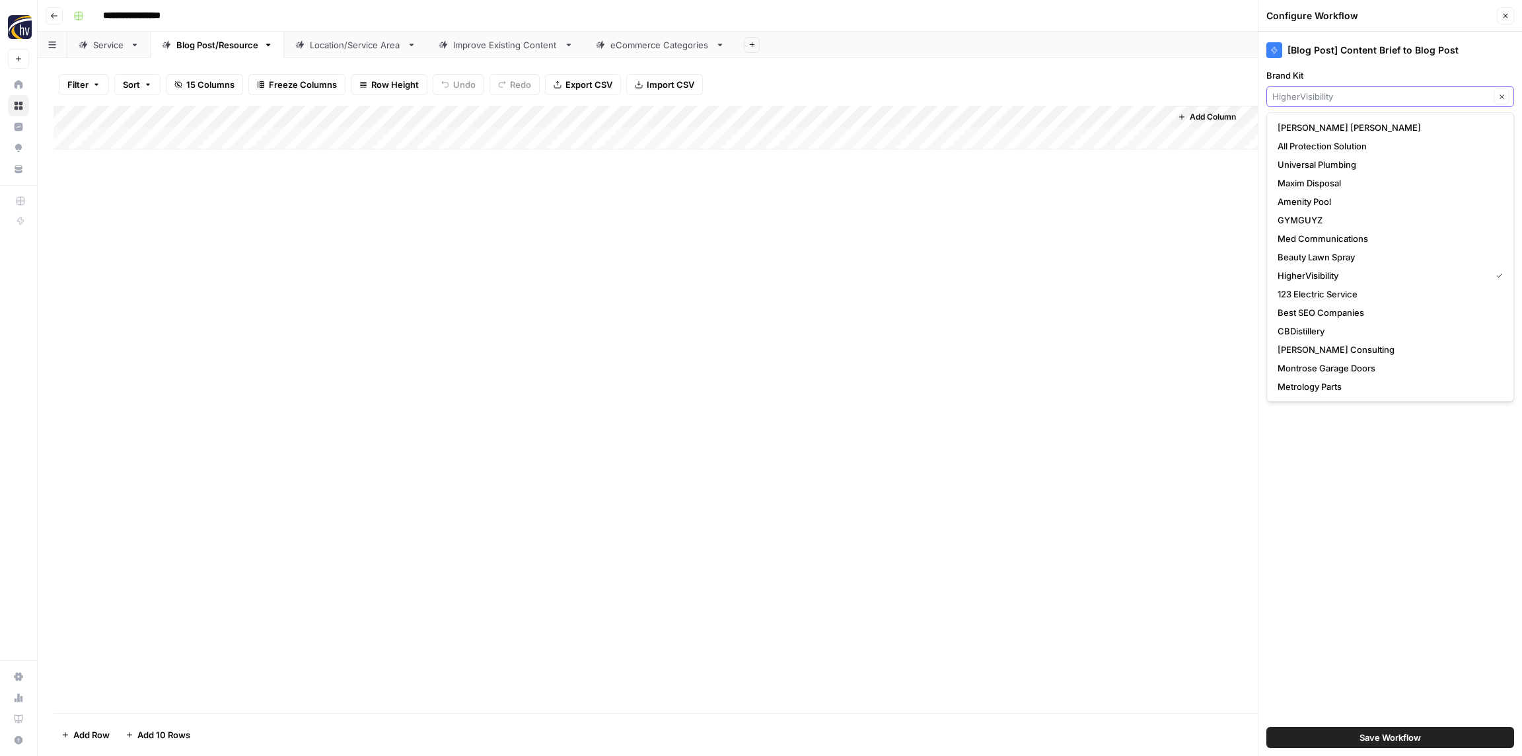
paste input "Quality Glass"
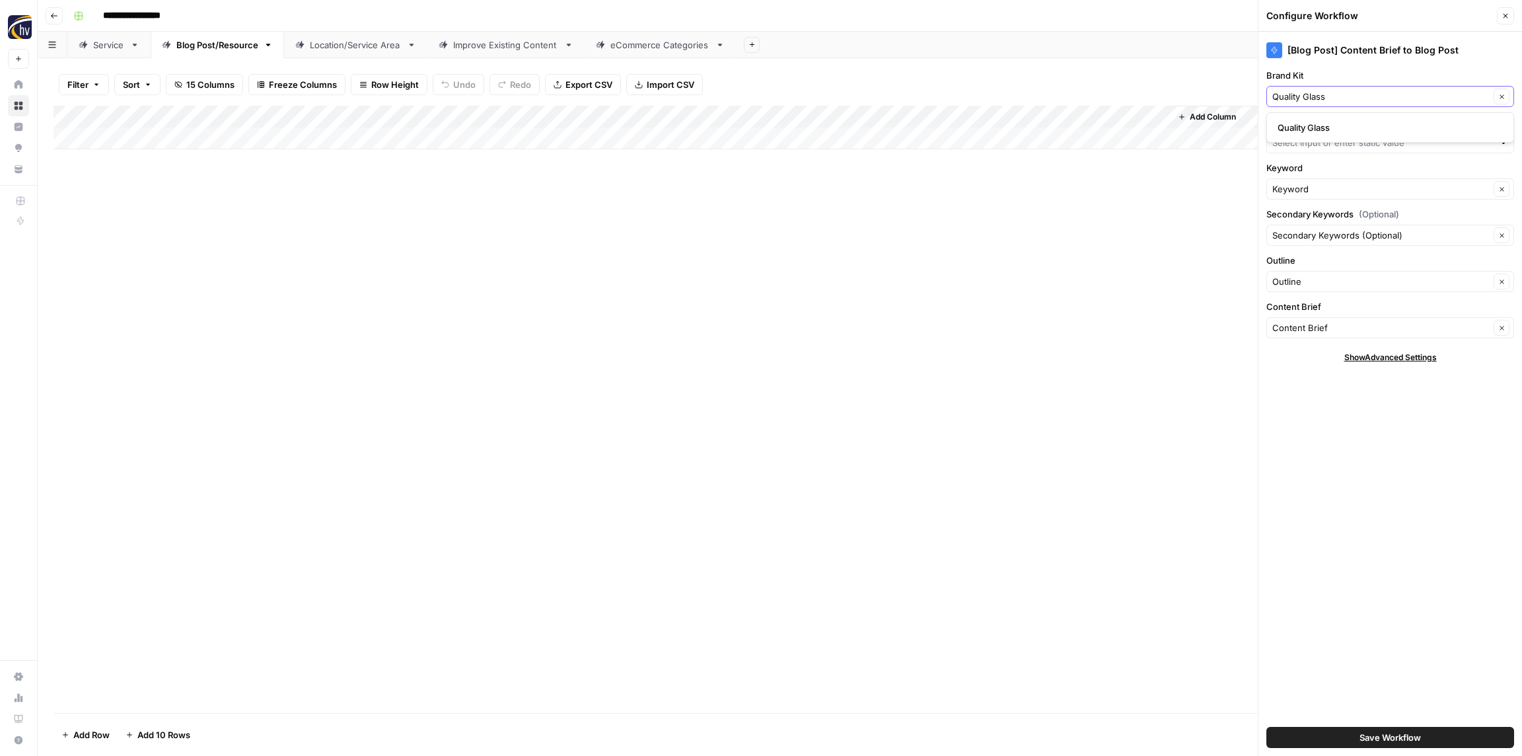
type input "Quality Glass"
click at [1333, 123] on span "Quality Glass" at bounding box center [1387, 127] width 220 height 13
drag, startPoint x: 1323, startPoint y: 145, endPoint x: 1318, endPoint y: 140, distance: 7.5
click at [1322, 145] on input "Knowledge Base" at bounding box center [1382, 142] width 221 height 13
paste input "Quality Glass"
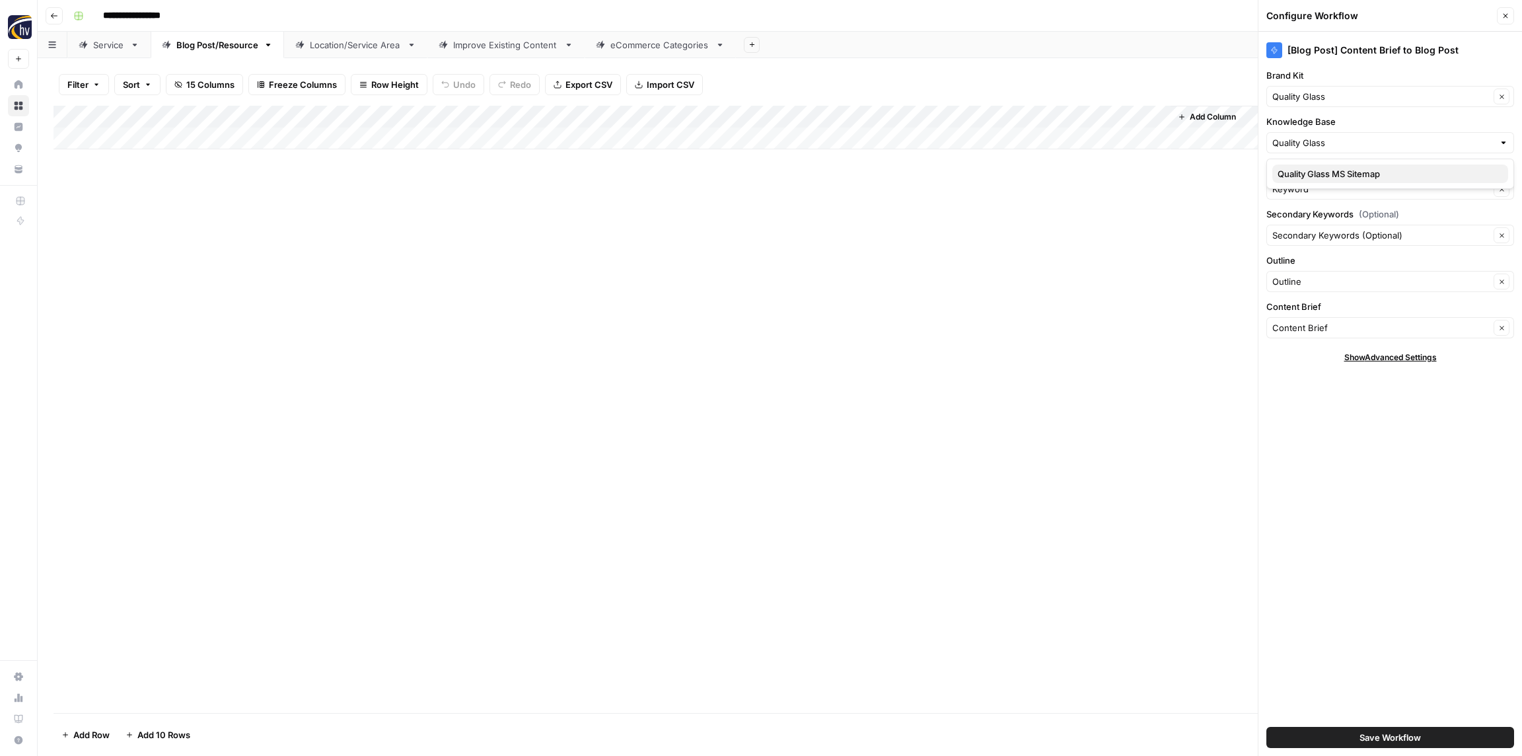
click at [1307, 174] on span "Quality Glass MS Sitemap" at bounding box center [1387, 173] width 220 height 13
type input "Quality Glass MS Sitemap"
click at [1390, 730] on span "Save Workflow" at bounding box center [1389, 736] width 61 height 13
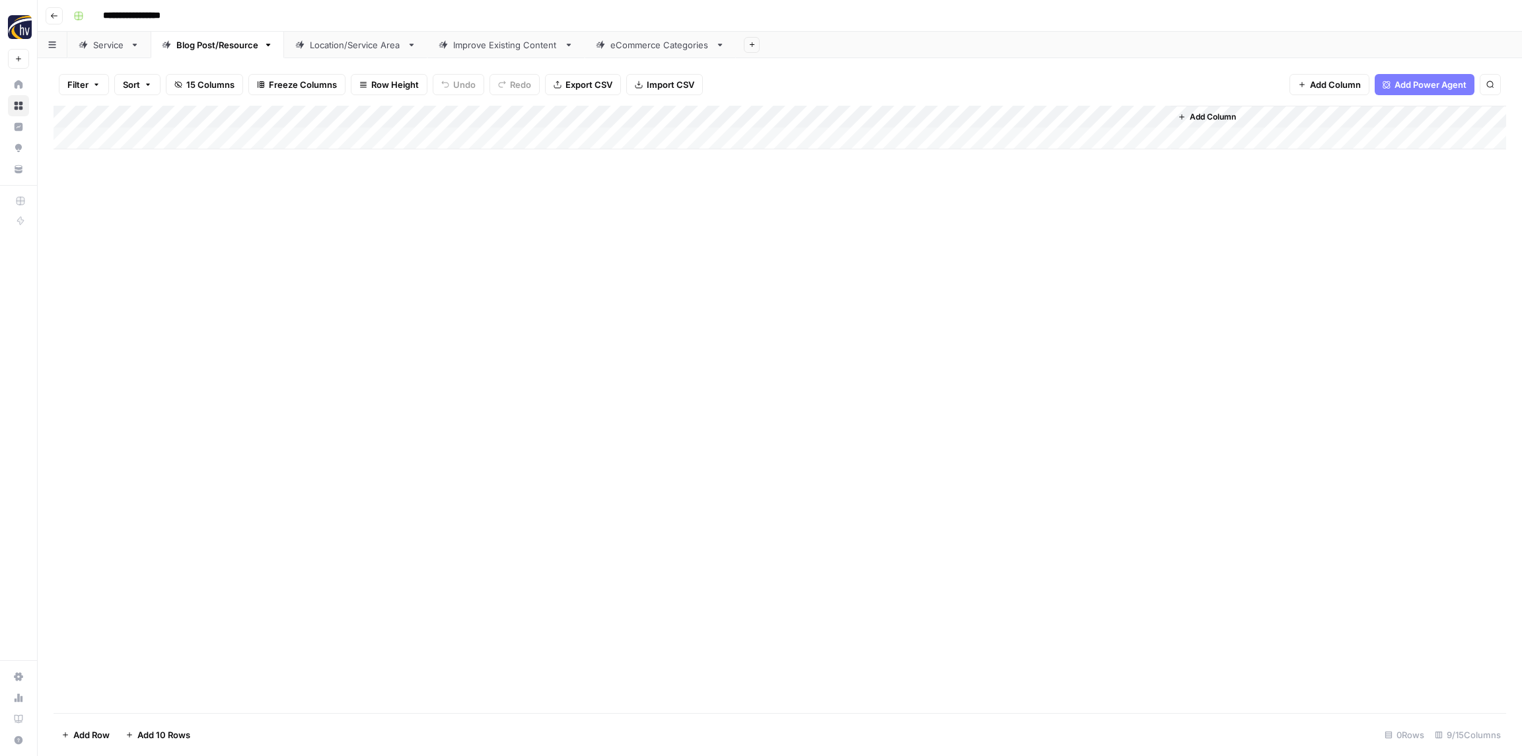
click at [339, 43] on div "Location/Service Area" at bounding box center [356, 44] width 92 height 13
click at [495, 115] on div "Add Column" at bounding box center [779, 128] width 1452 height 44
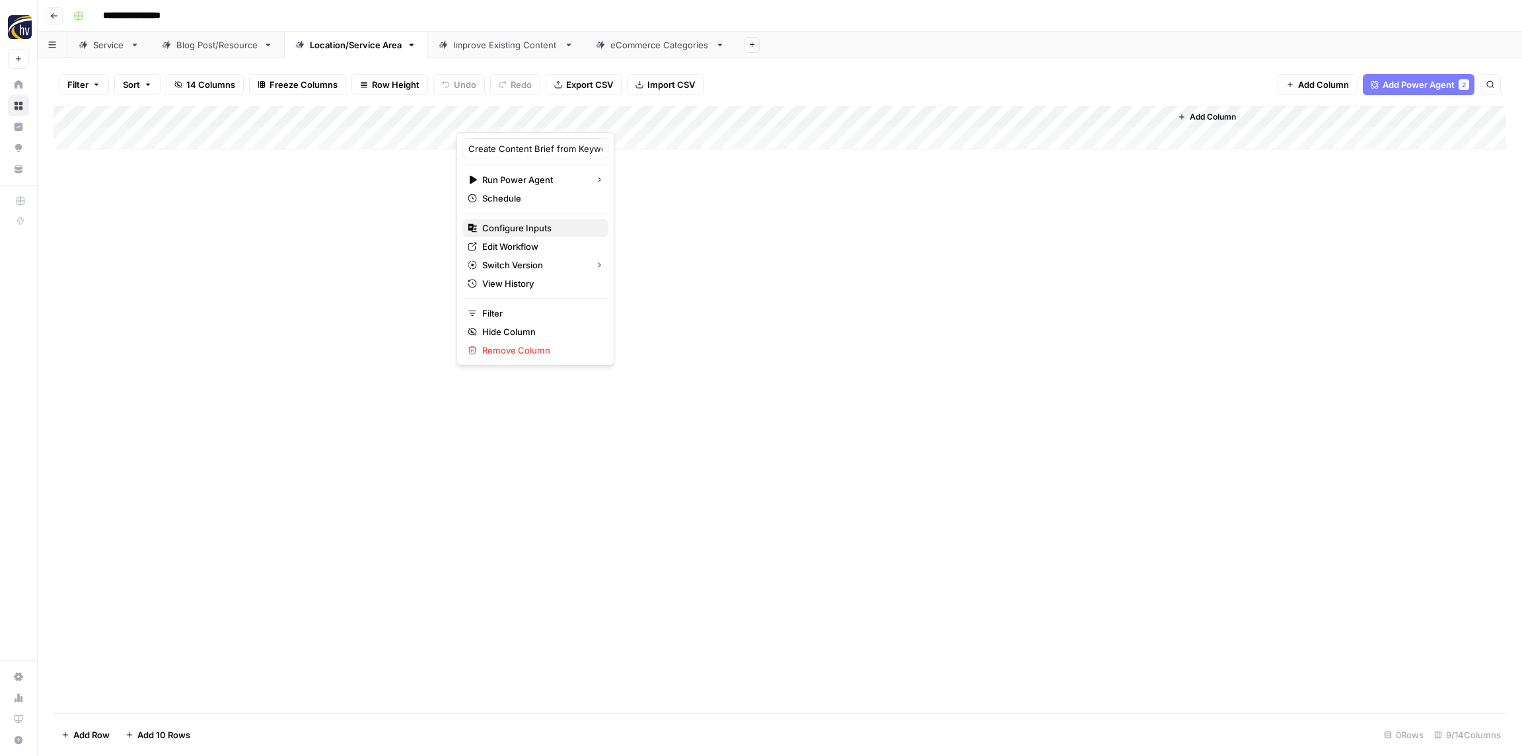
click at [511, 223] on span "Configure Inputs" at bounding box center [540, 227] width 116 height 13
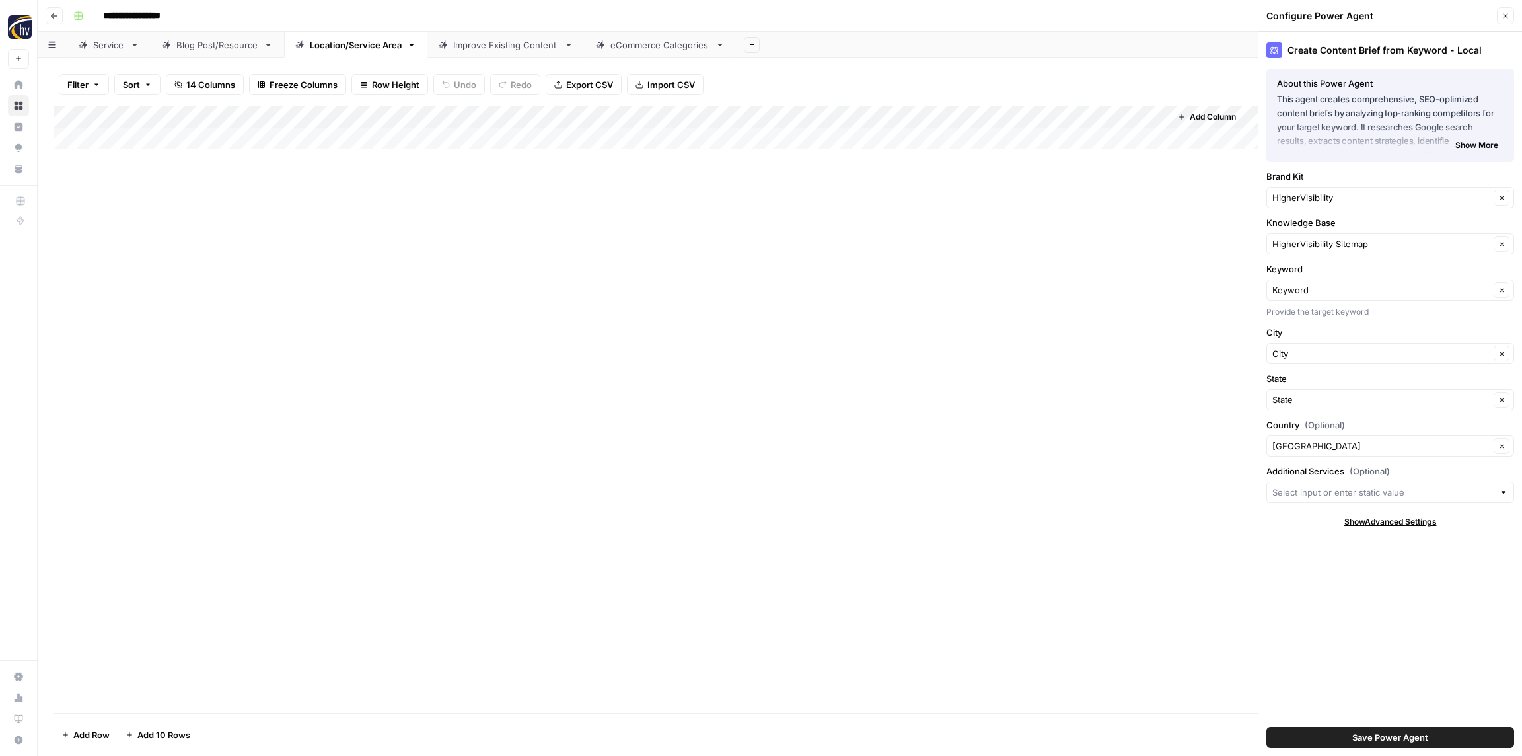
drag, startPoint x: 1308, startPoint y: 190, endPoint x: 1304, endPoint y: 184, distance: 7.7
click at [1307, 190] on div "HigherVisibility Clear" at bounding box center [1390, 197] width 248 height 21
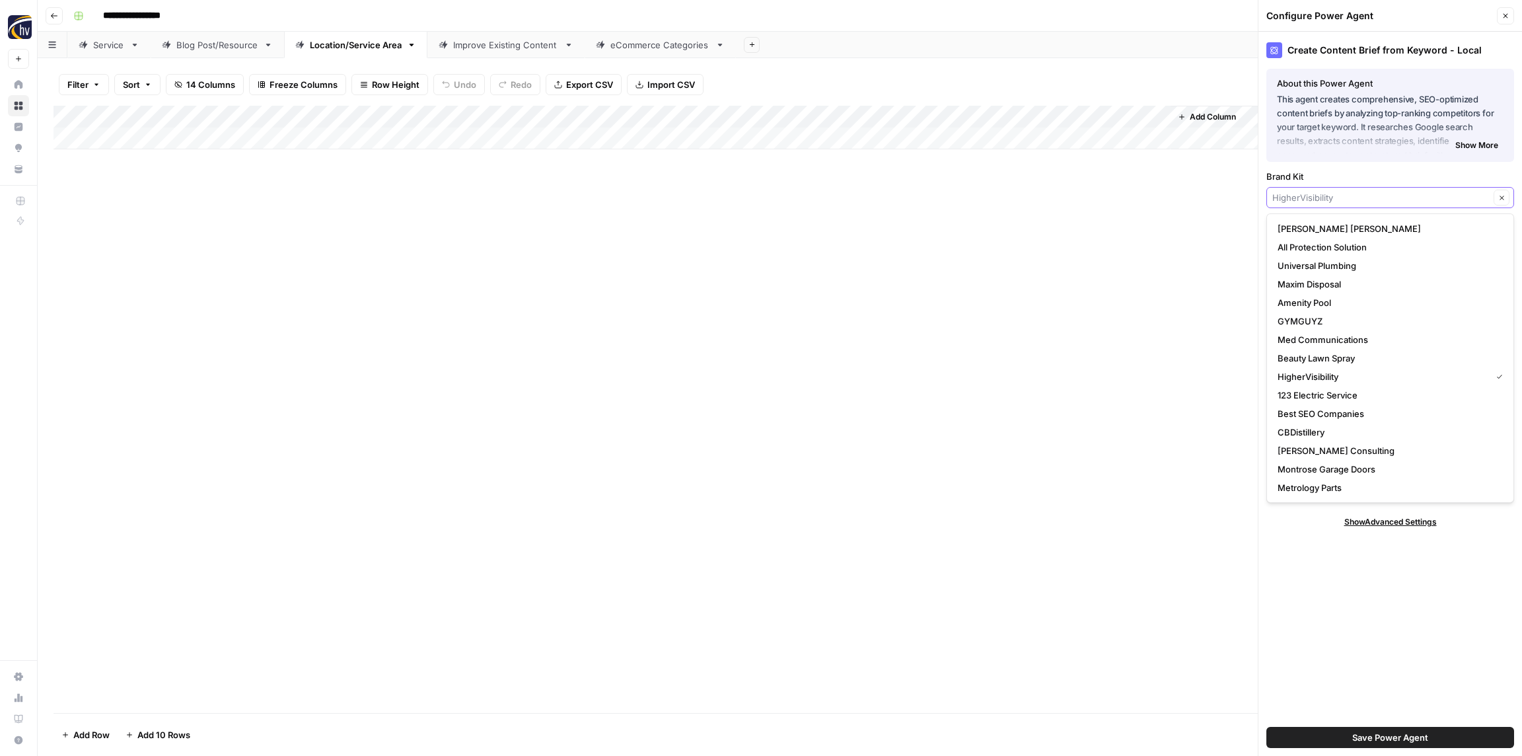
paste input "Quality Glass"
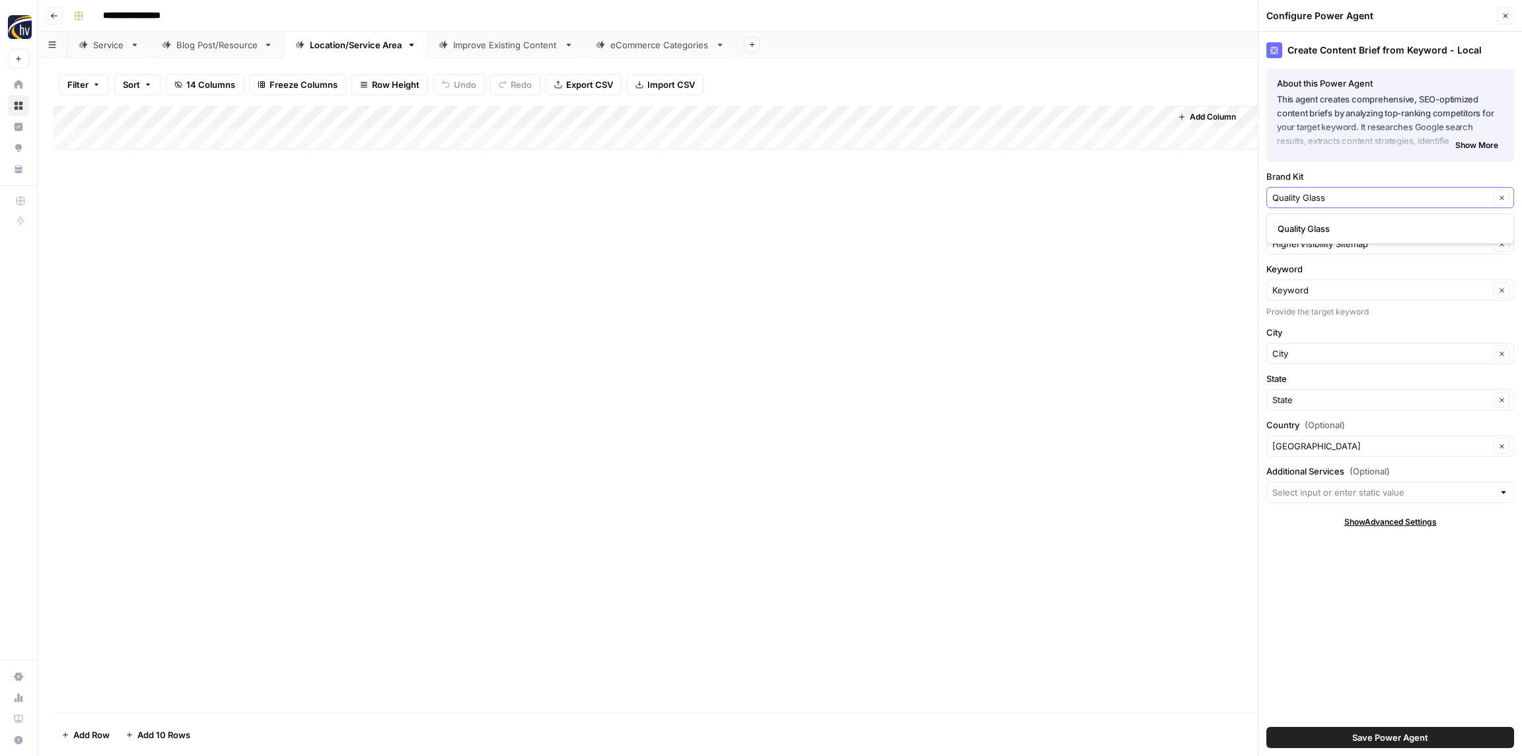
type input "Quality Glass"
click at [1301, 225] on span "Quality Glass" at bounding box center [1387, 228] width 220 height 13
click at [1306, 239] on input "Knowledge Base" at bounding box center [1380, 243] width 217 height 13
paste input "Quality Glass"
click at [1310, 273] on span "Quality Glass MS Sitemap" at bounding box center [1387, 274] width 220 height 13
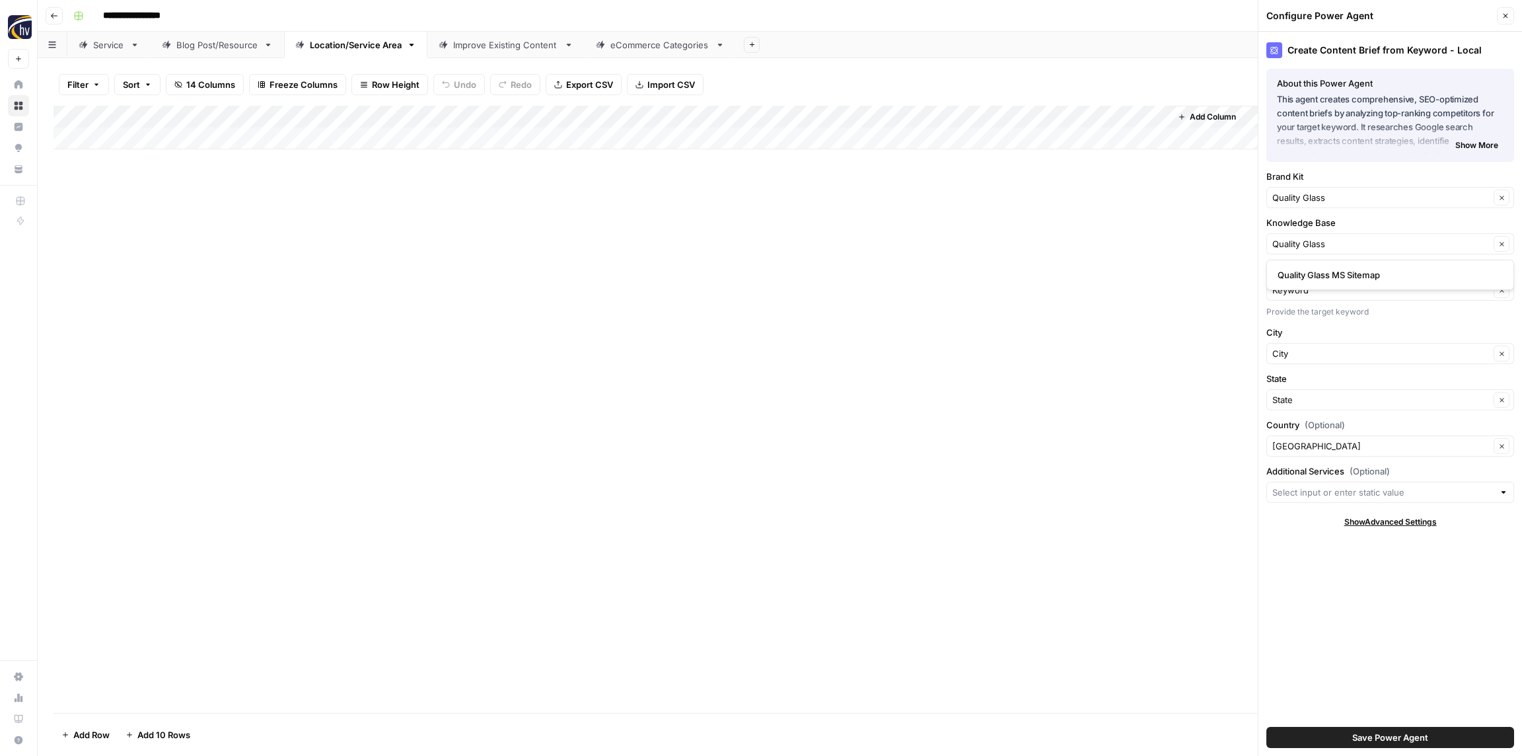
type input "Quality Glass MS Sitemap"
click at [1382, 740] on span "Save Power Agent" at bounding box center [1390, 736] width 76 height 13
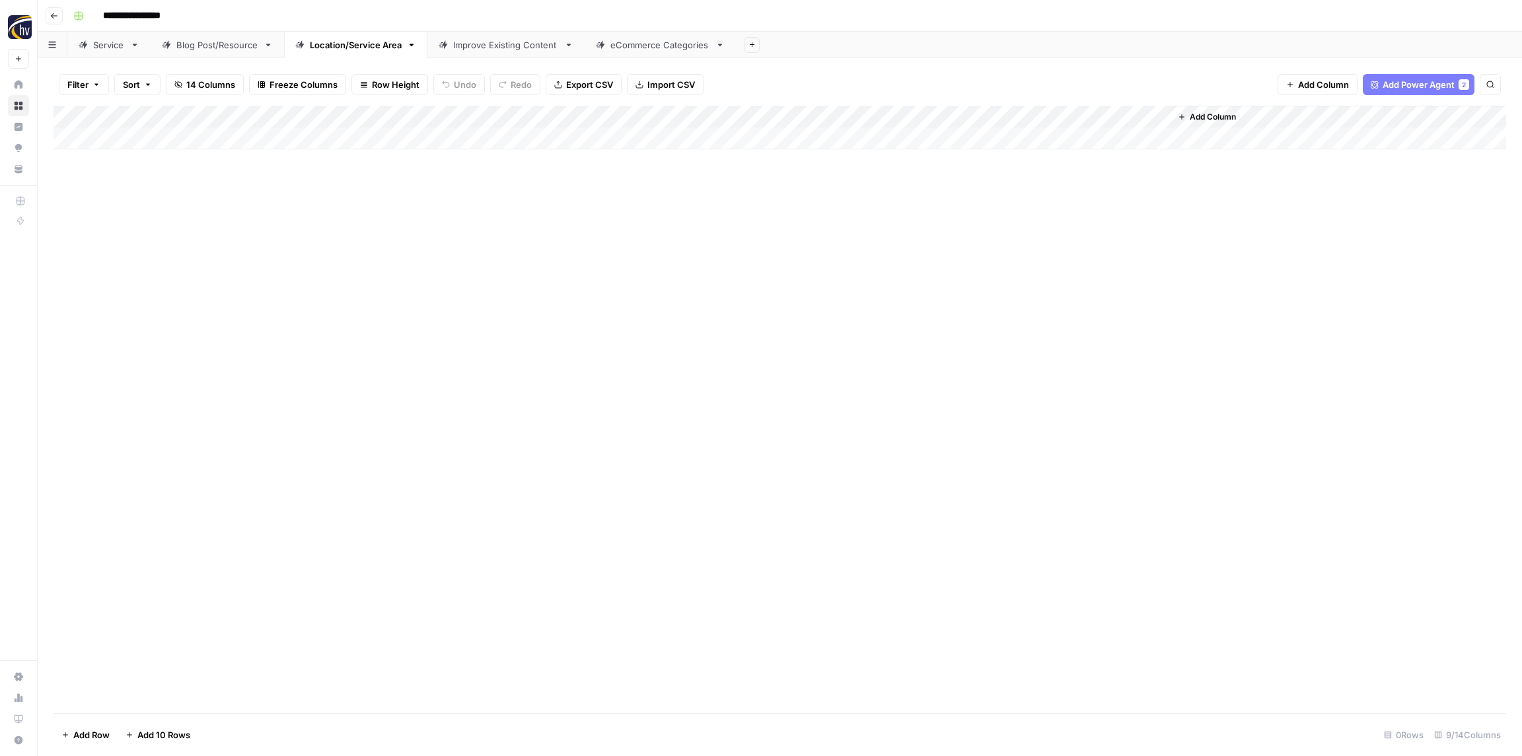
click at [1003, 114] on div "Add Column" at bounding box center [779, 128] width 1452 height 44
click at [990, 221] on span "Configure Inputs" at bounding box center [1016, 227] width 116 height 13
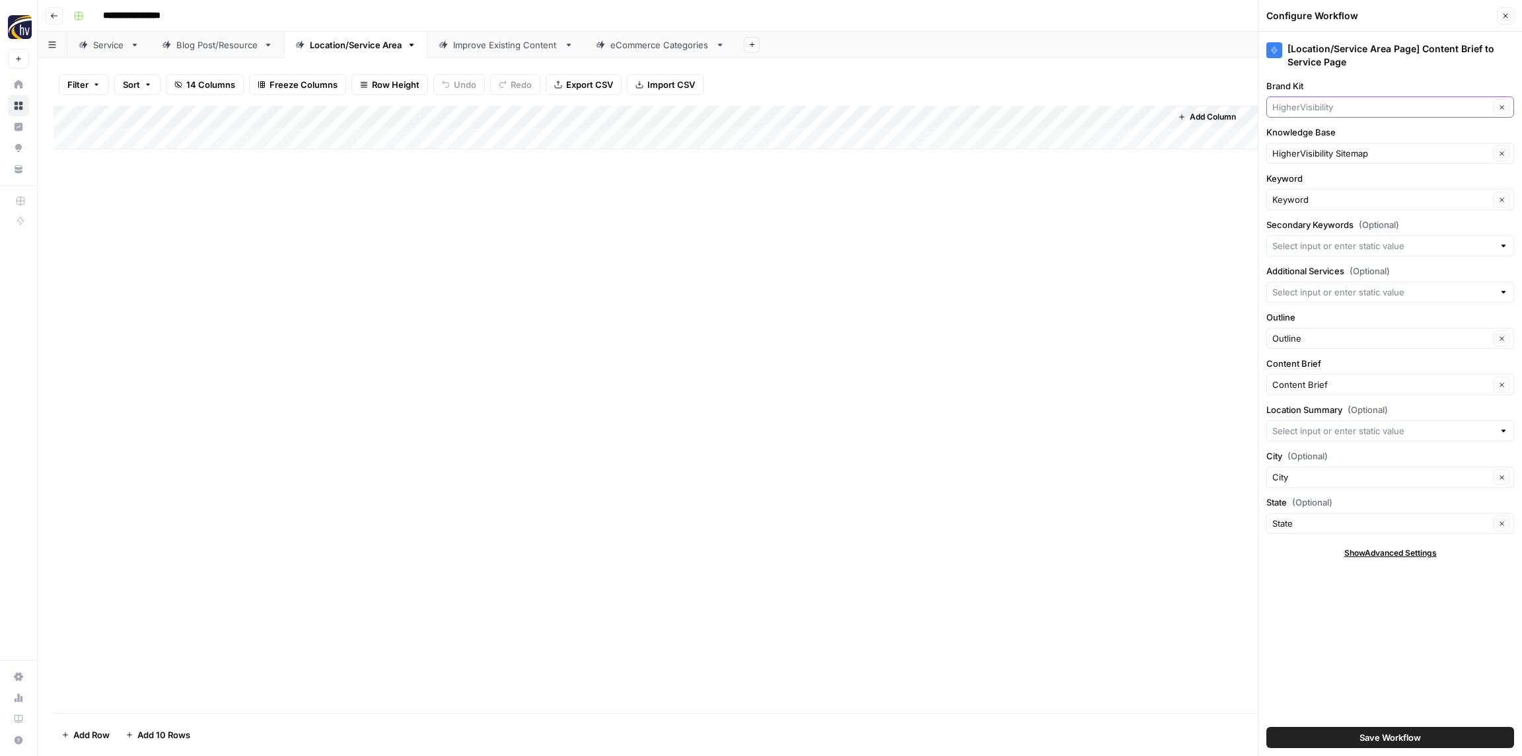
click at [1325, 109] on input "Brand Kit" at bounding box center [1380, 106] width 217 height 13
paste input "Quality Glass"
type input "Quality Glass"
click at [1322, 138] on span "Quality Glass" at bounding box center [1387, 137] width 220 height 13
click at [1321, 149] on input "Knowledge Base" at bounding box center [1380, 153] width 217 height 13
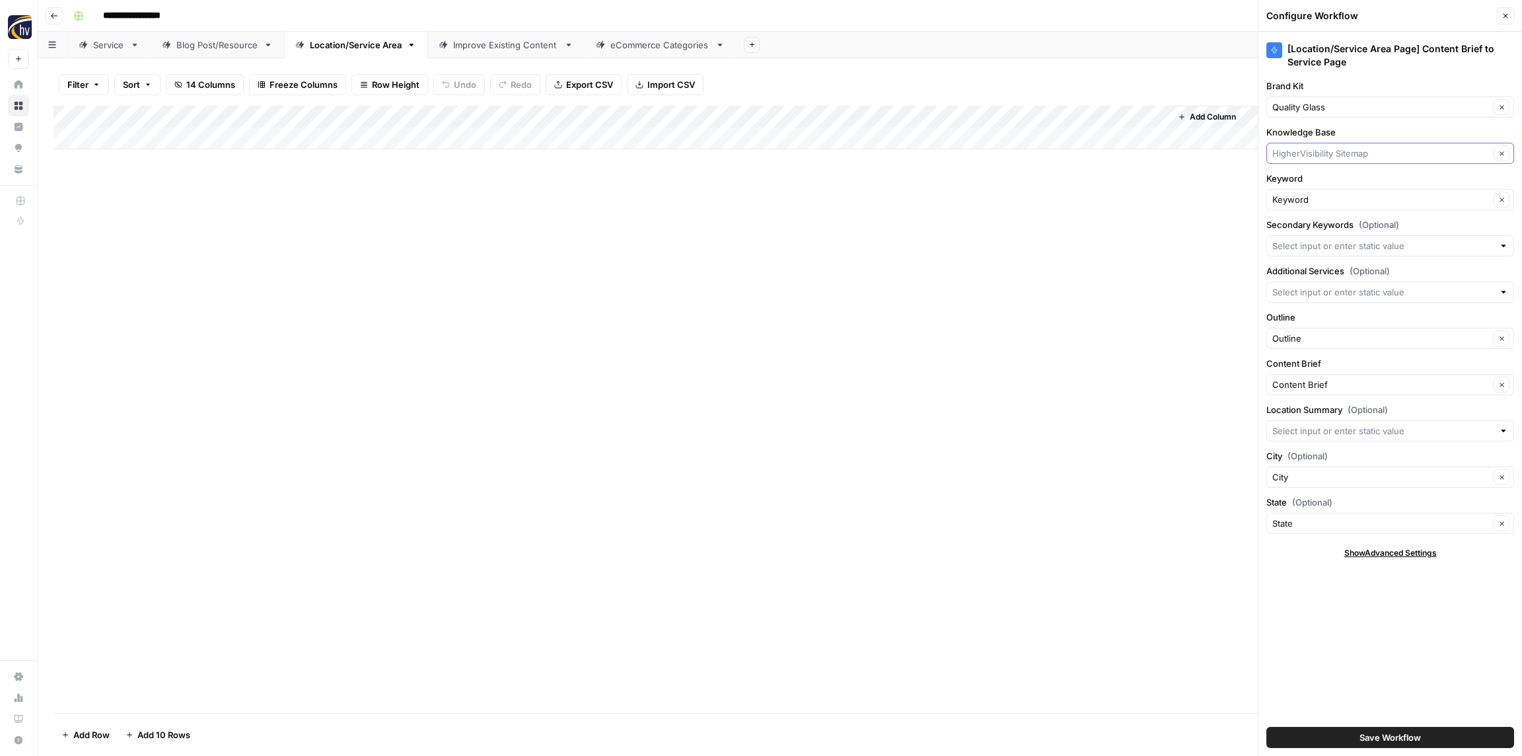
paste input "Quality Glass"
click at [1316, 184] on span "Quality Glass MS Sitemap" at bounding box center [1387, 184] width 220 height 13
type input "Quality Glass MS Sitemap"
drag, startPoint x: 1387, startPoint y: 730, endPoint x: 1394, endPoint y: 733, distance: 7.7
click at [1386, 730] on span "Save Workflow" at bounding box center [1389, 736] width 61 height 13
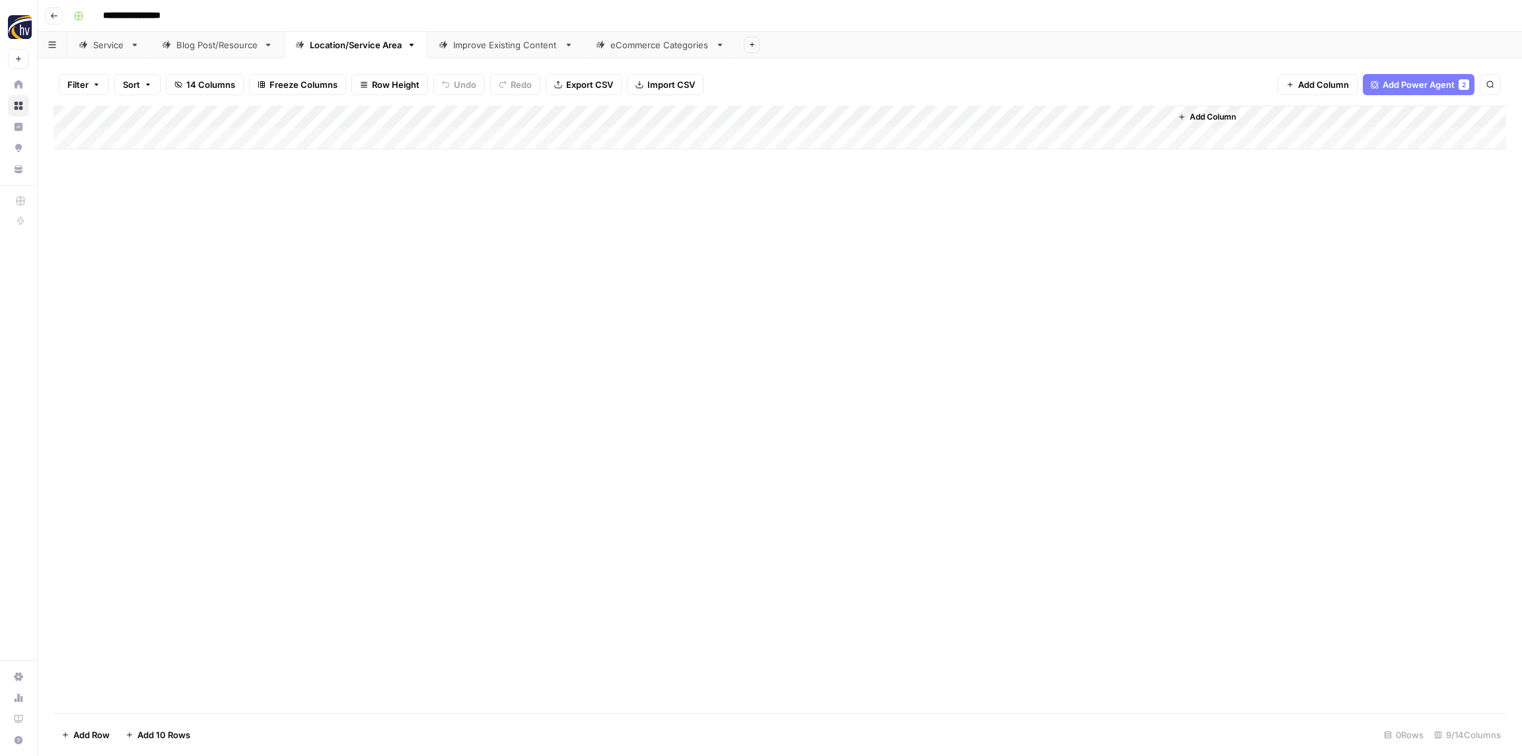
drag, startPoint x: 806, startPoint y: 307, endPoint x: 812, endPoint y: 304, distance: 6.8
click at [806, 307] on div "Add Column" at bounding box center [779, 409] width 1452 height 607
click at [509, 45] on div "Improve Existing Content" at bounding box center [506, 44] width 106 height 13
click at [446, 111] on div "Add Column" at bounding box center [779, 128] width 1452 height 44
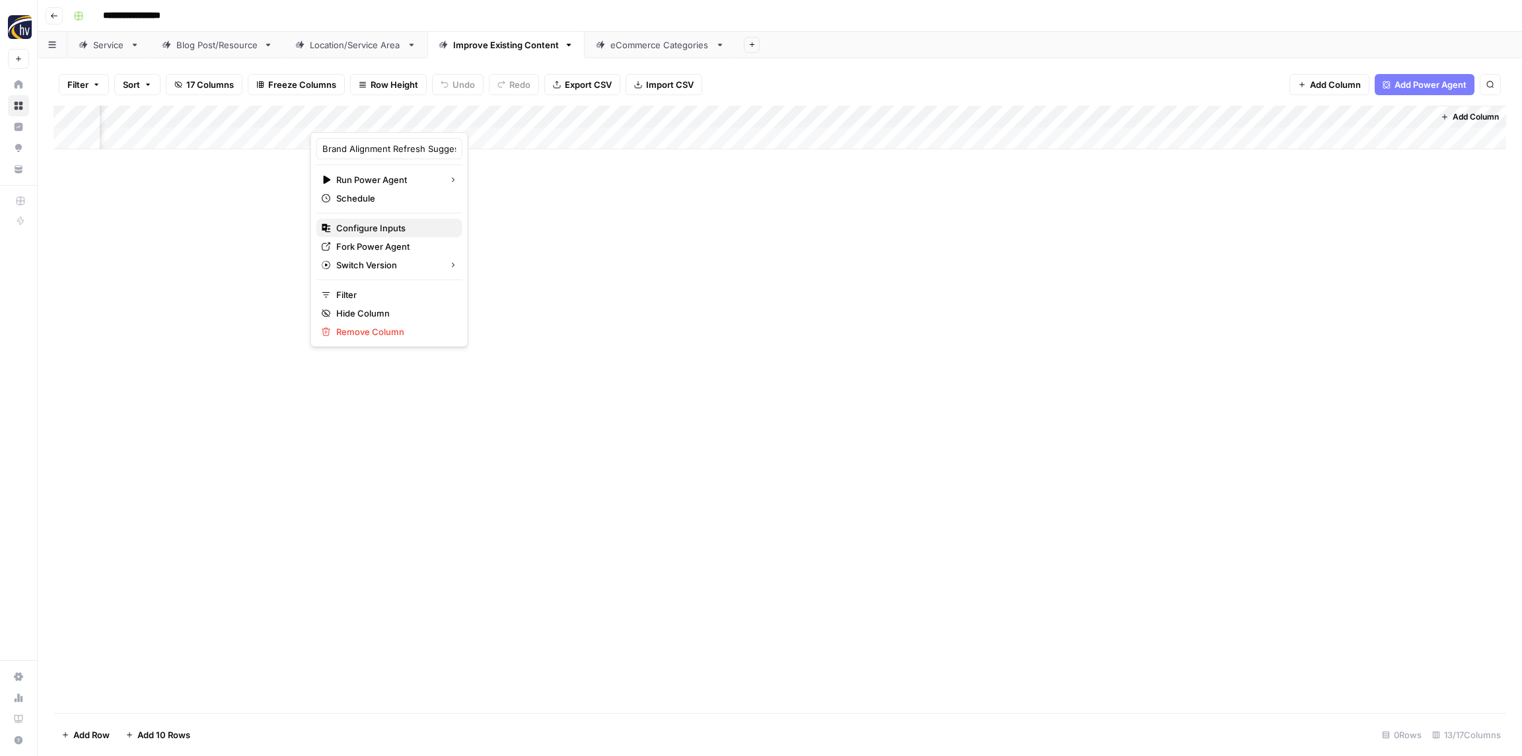
click at [355, 222] on span "Configure Inputs" at bounding box center [394, 227] width 116 height 13
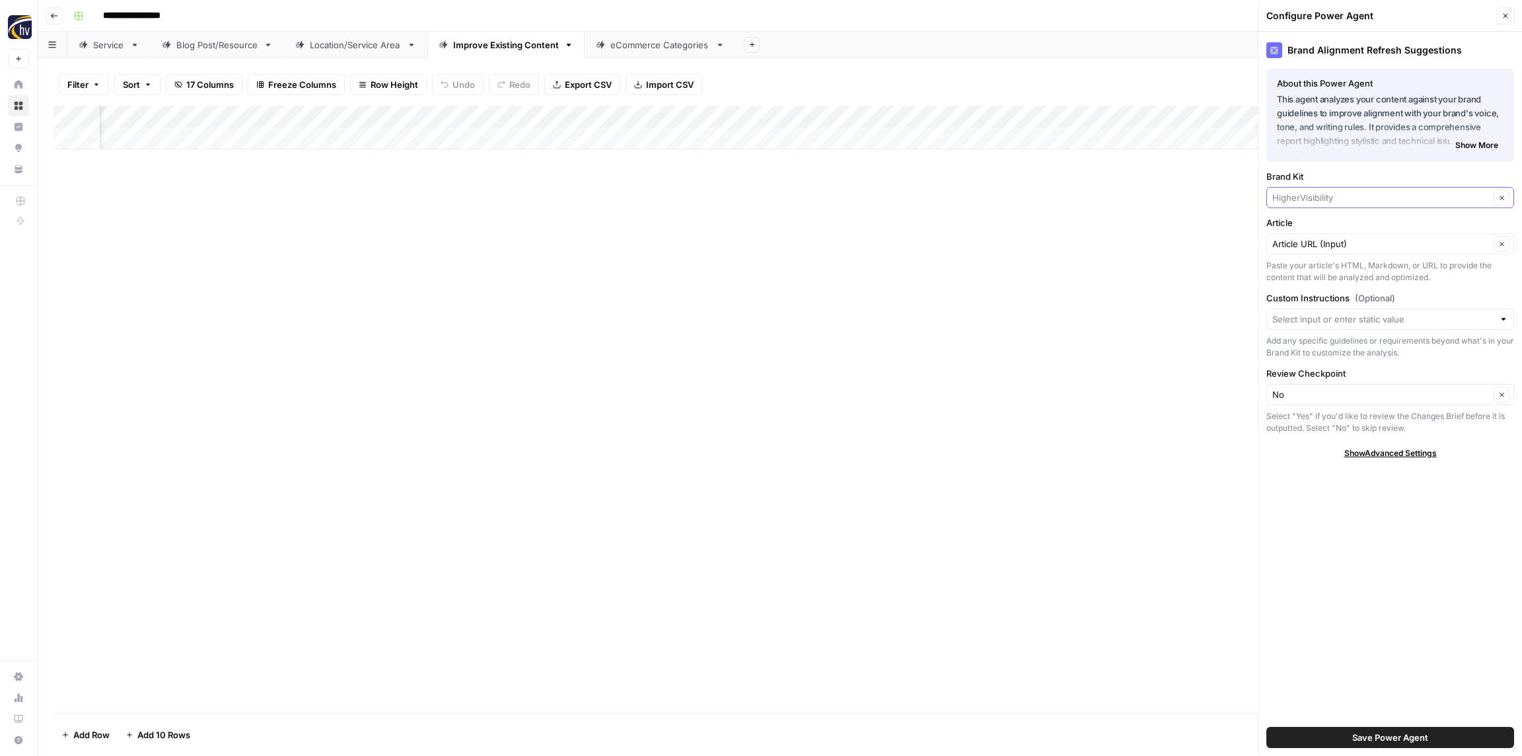
click at [1347, 198] on input "Brand Kit" at bounding box center [1380, 197] width 217 height 13
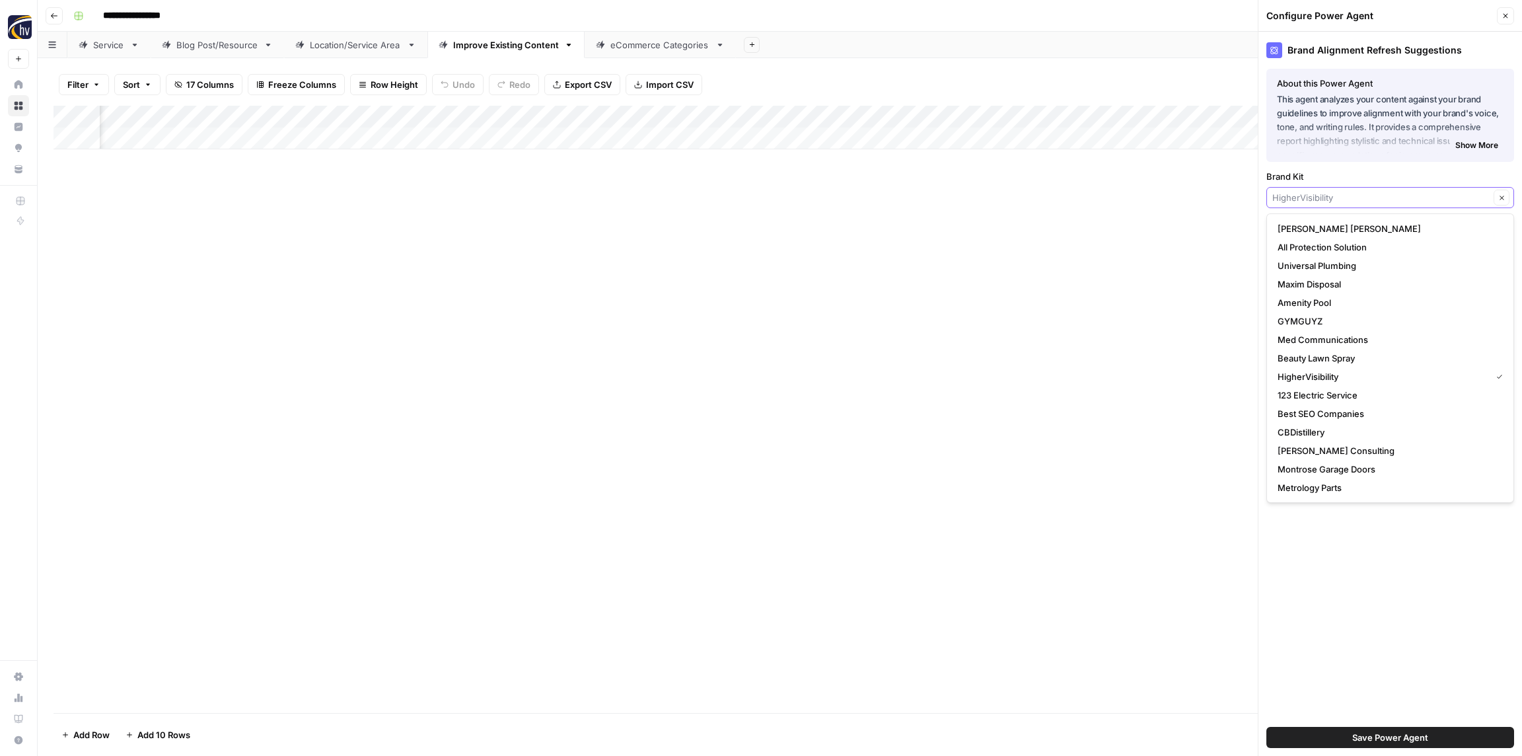
paste input "Quality Glass"
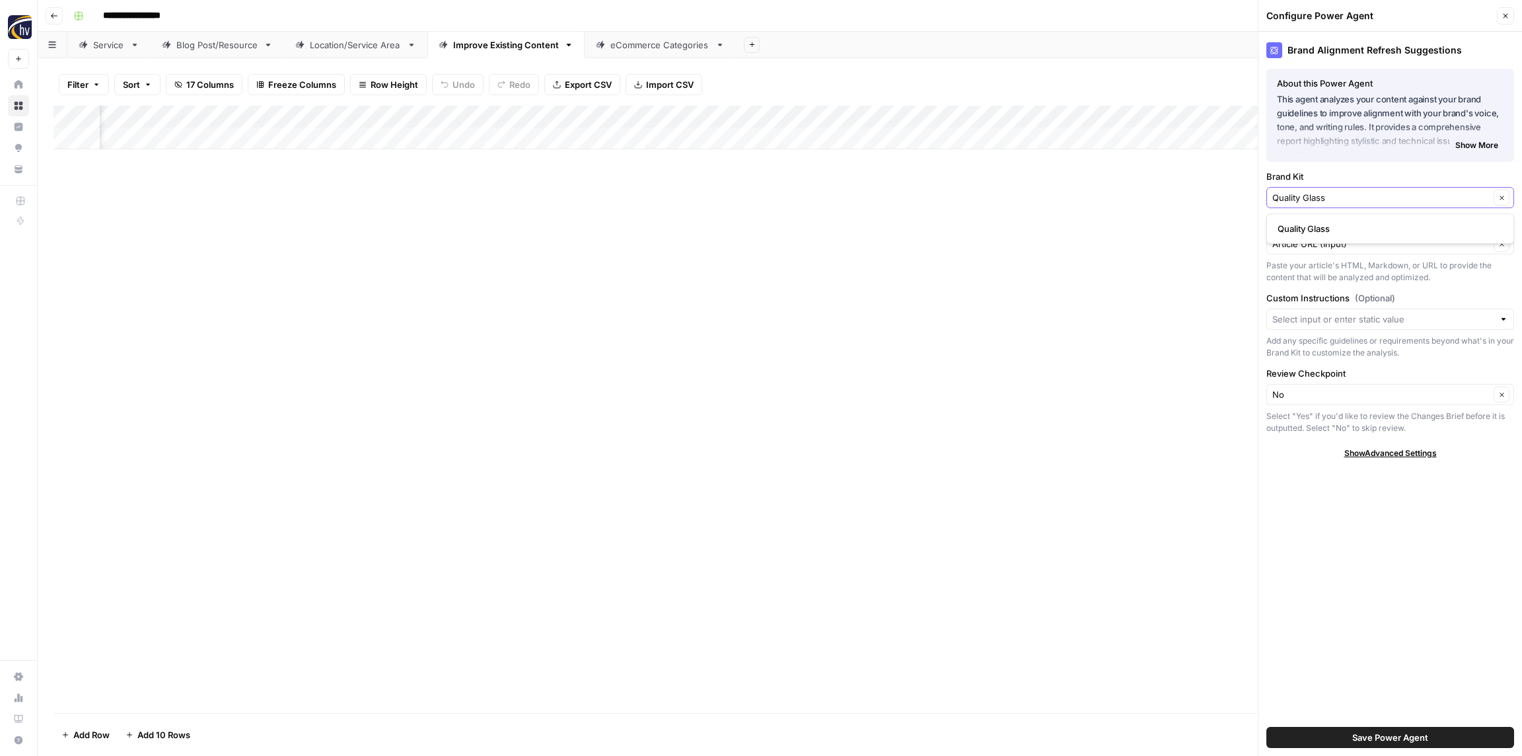
type input "Quality Glass"
click at [1334, 230] on span "Quality Glass" at bounding box center [1387, 228] width 220 height 13
click at [1432, 741] on button "Save Power Agent" at bounding box center [1390, 737] width 248 height 21
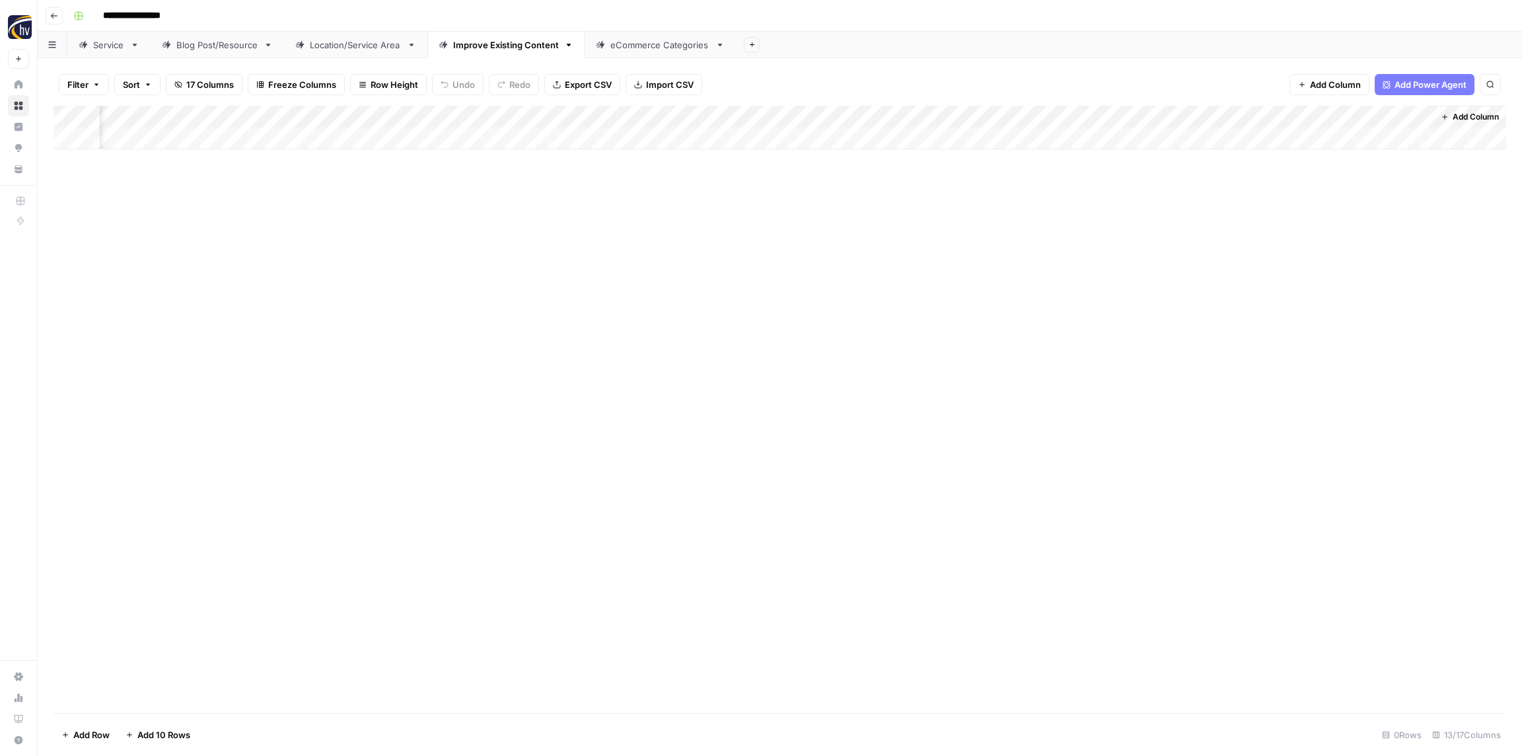
click at [776, 119] on div "Add Column" at bounding box center [779, 128] width 1452 height 44
click at [730, 222] on span "Configure Inputs" at bounding box center [730, 227] width 116 height 13
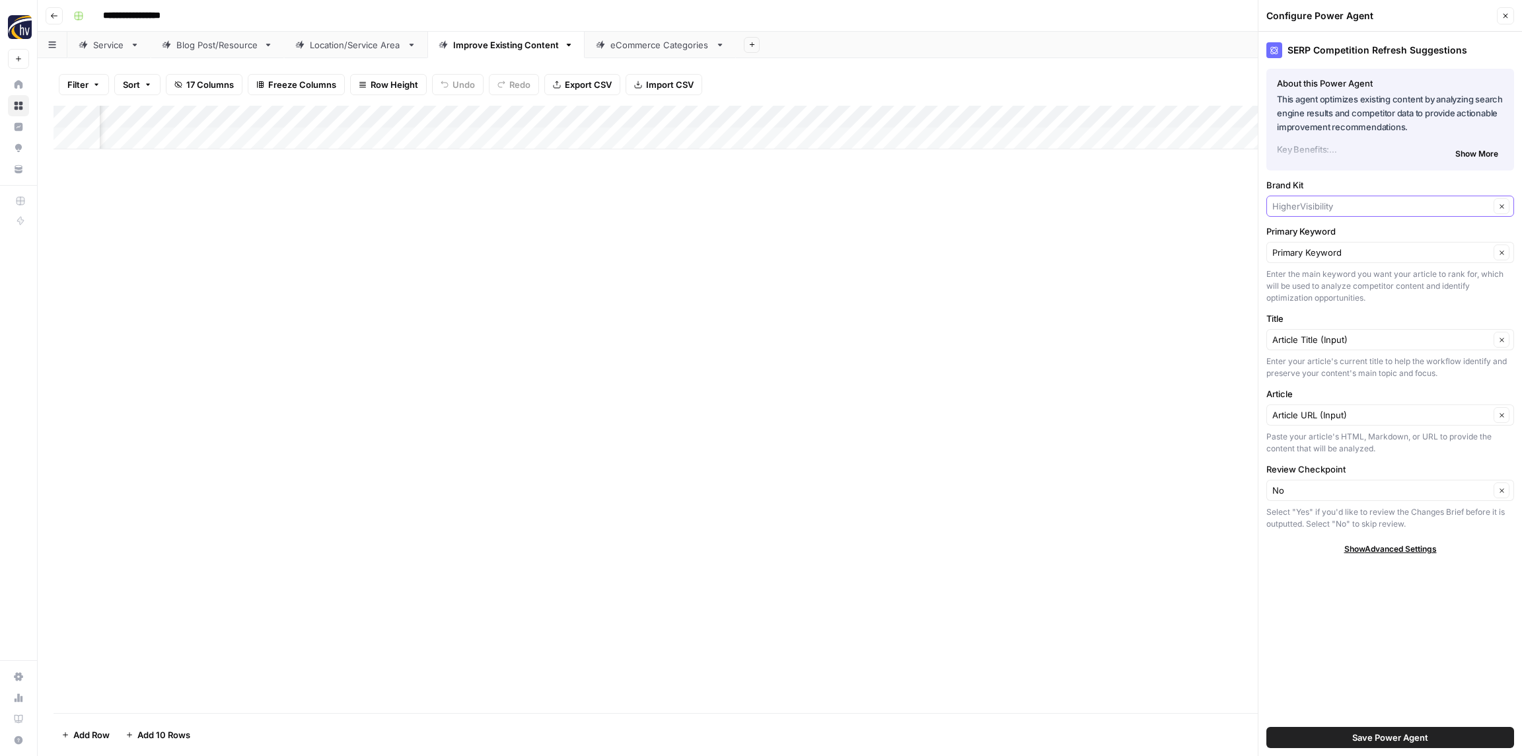
click at [1318, 200] on input "Brand Kit" at bounding box center [1380, 205] width 217 height 13
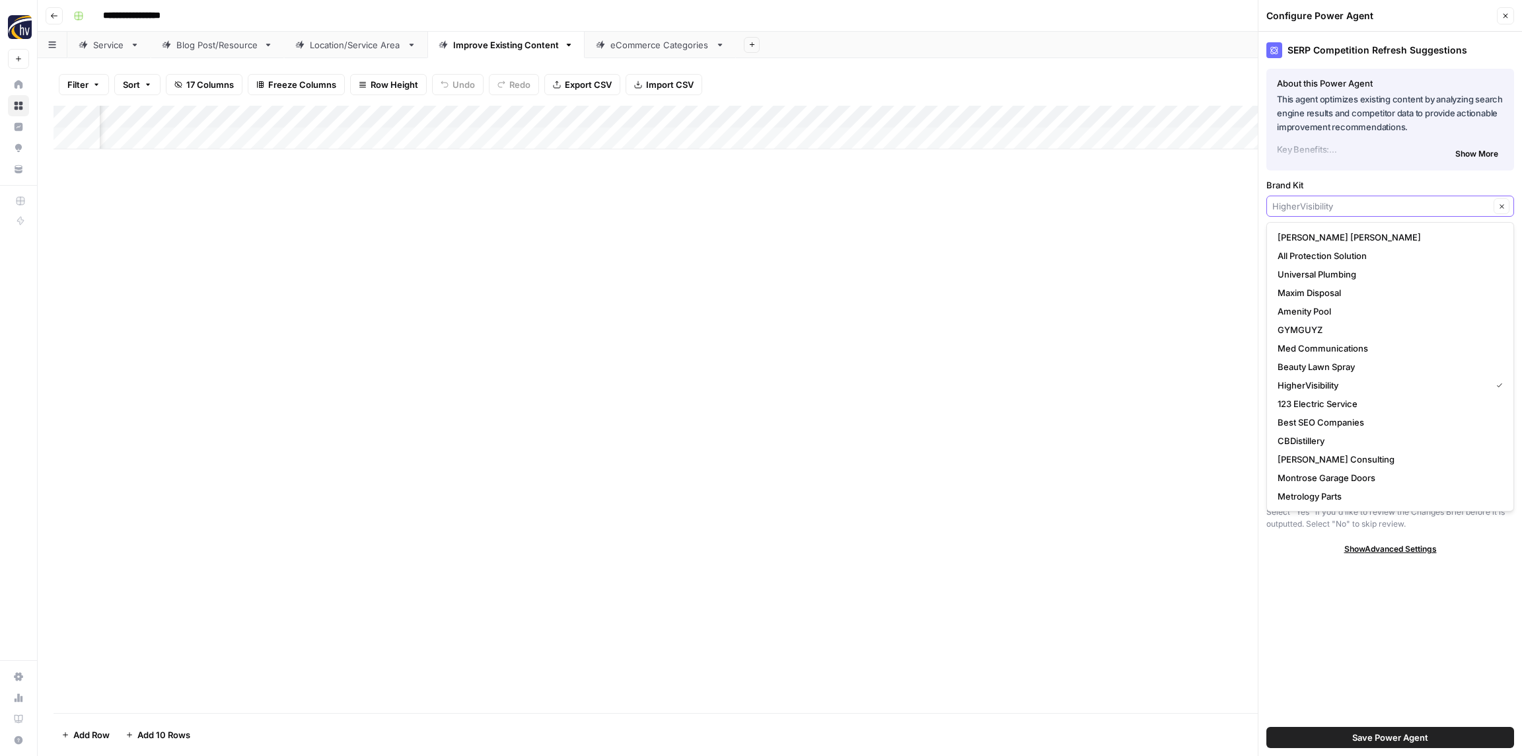
paste input "Quality Glass"
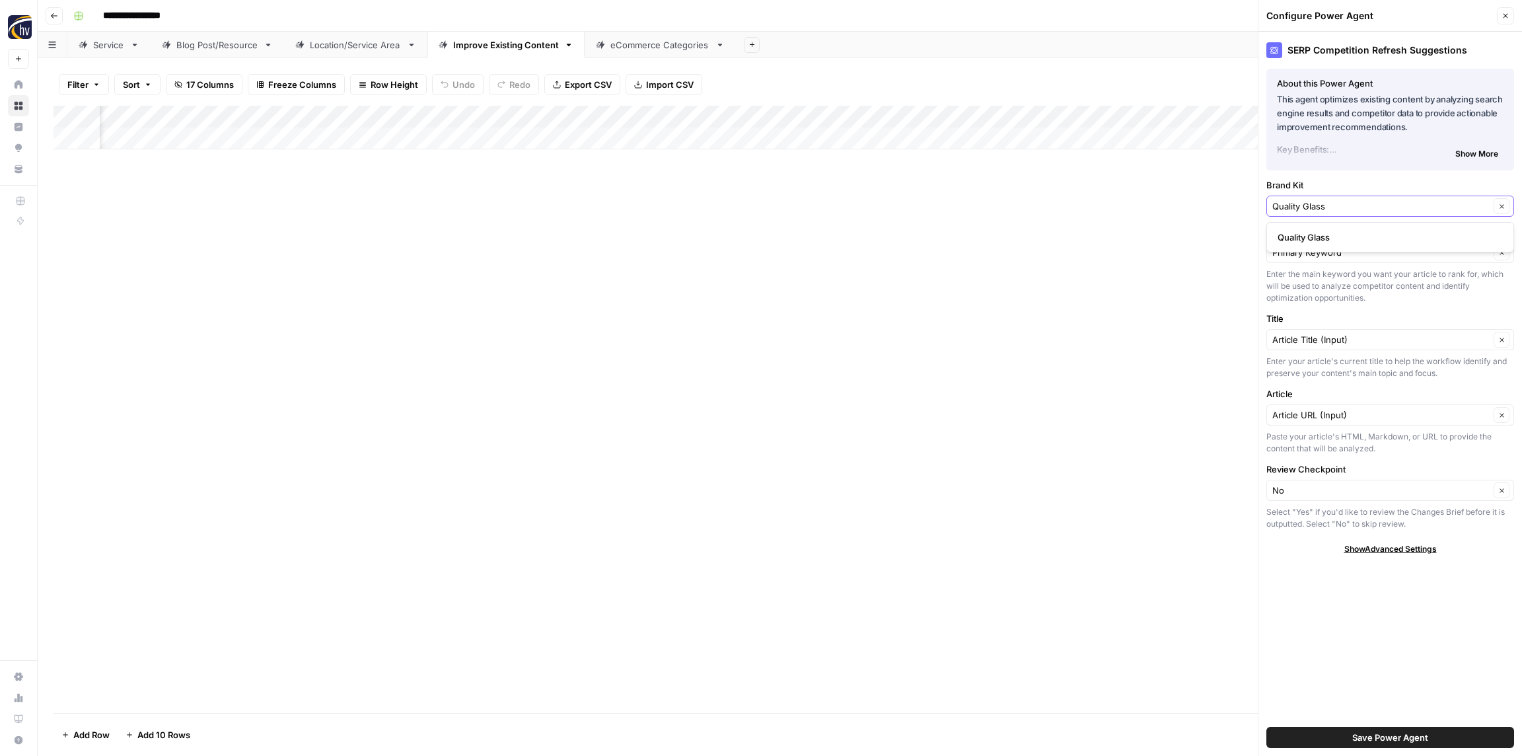
type input "Quality Glass"
click at [1327, 233] on span "Quality Glass" at bounding box center [1387, 237] width 220 height 13
click at [1404, 736] on span "Save Power Agent" at bounding box center [1390, 736] width 76 height 13
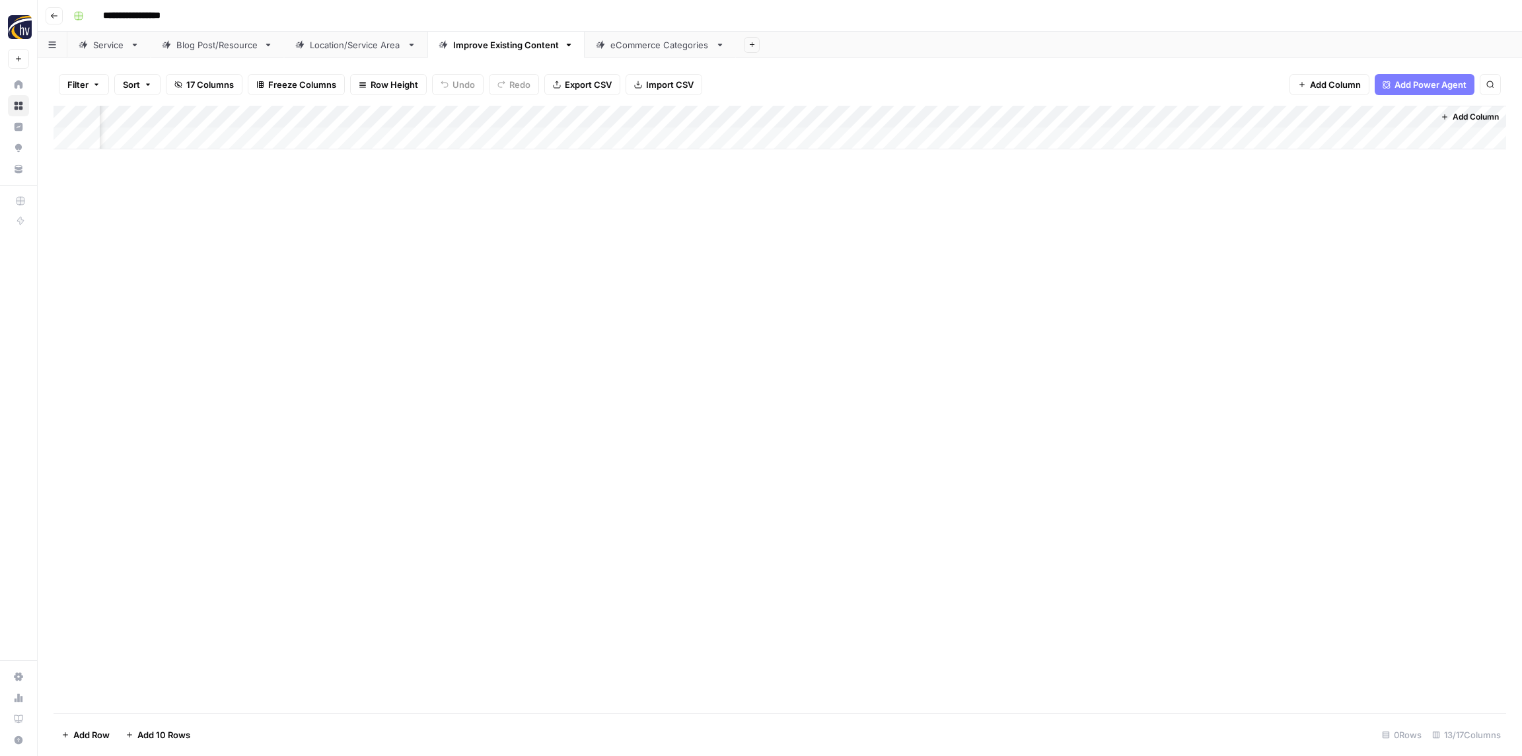
click at [1065, 121] on div "Add Column" at bounding box center [779, 128] width 1452 height 44
click at [1067, 232] on span "Configure Inputs" at bounding box center [1073, 227] width 116 height 13
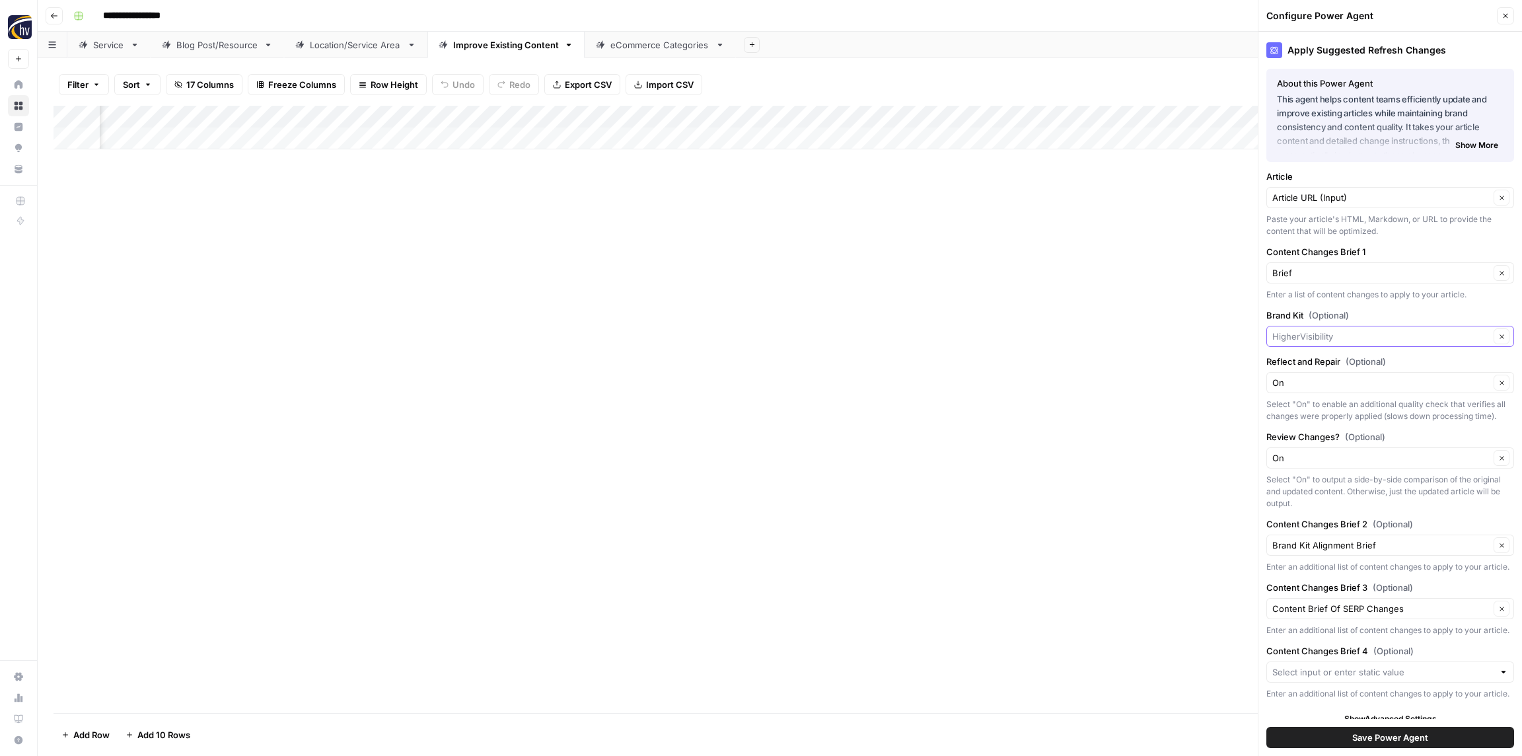
click at [1386, 338] on input "Brand Kit (Optional)" at bounding box center [1380, 336] width 217 height 13
paste input "Quality Glass"
type input "Quality Glass"
click at [1353, 372] on span "Quality Glass" at bounding box center [1387, 367] width 220 height 13
click at [1439, 739] on button "Save Power Agent" at bounding box center [1390, 737] width 248 height 21
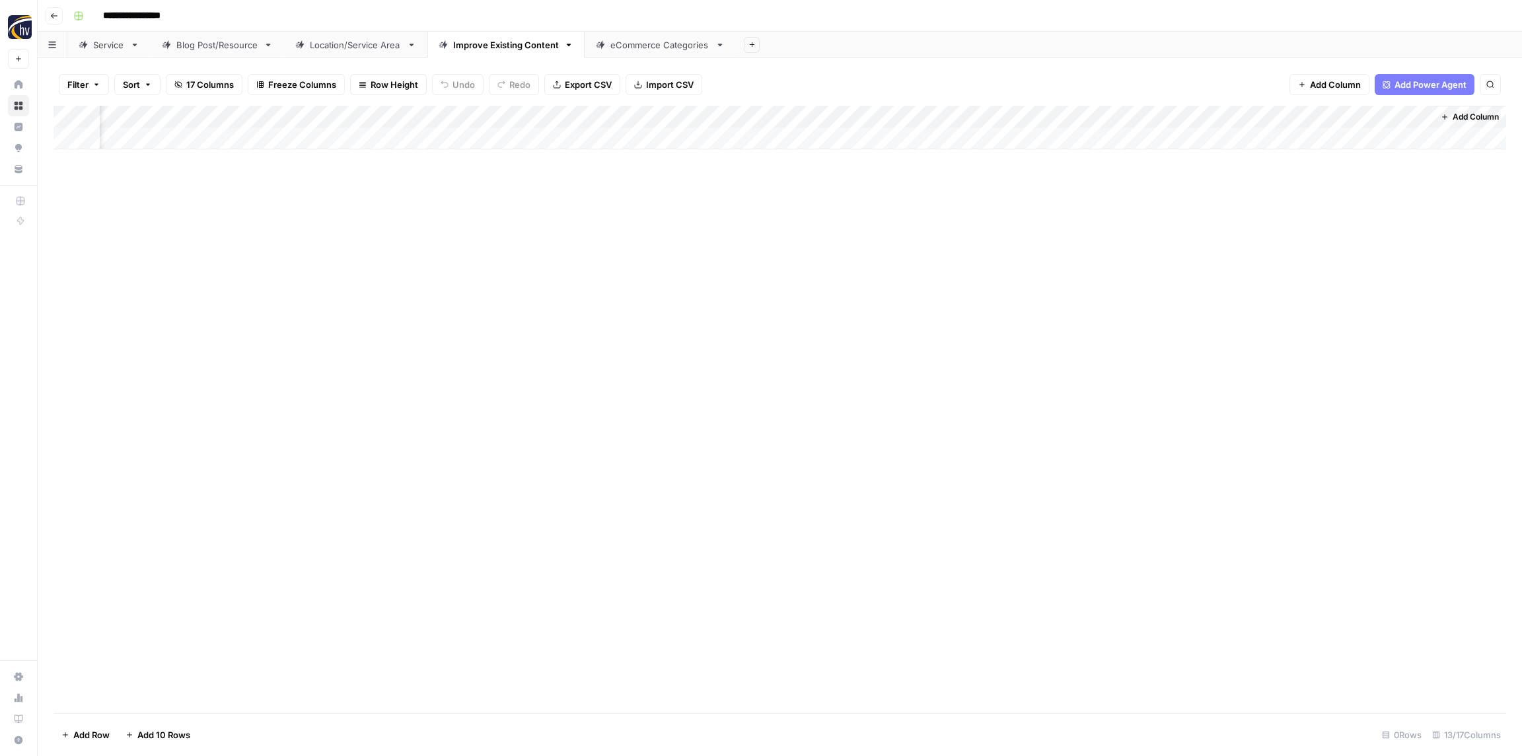
click at [639, 50] on div "eCommerce Categories" at bounding box center [660, 44] width 100 height 13
click at [513, 117] on div "Add Column" at bounding box center [779, 128] width 1452 height 44
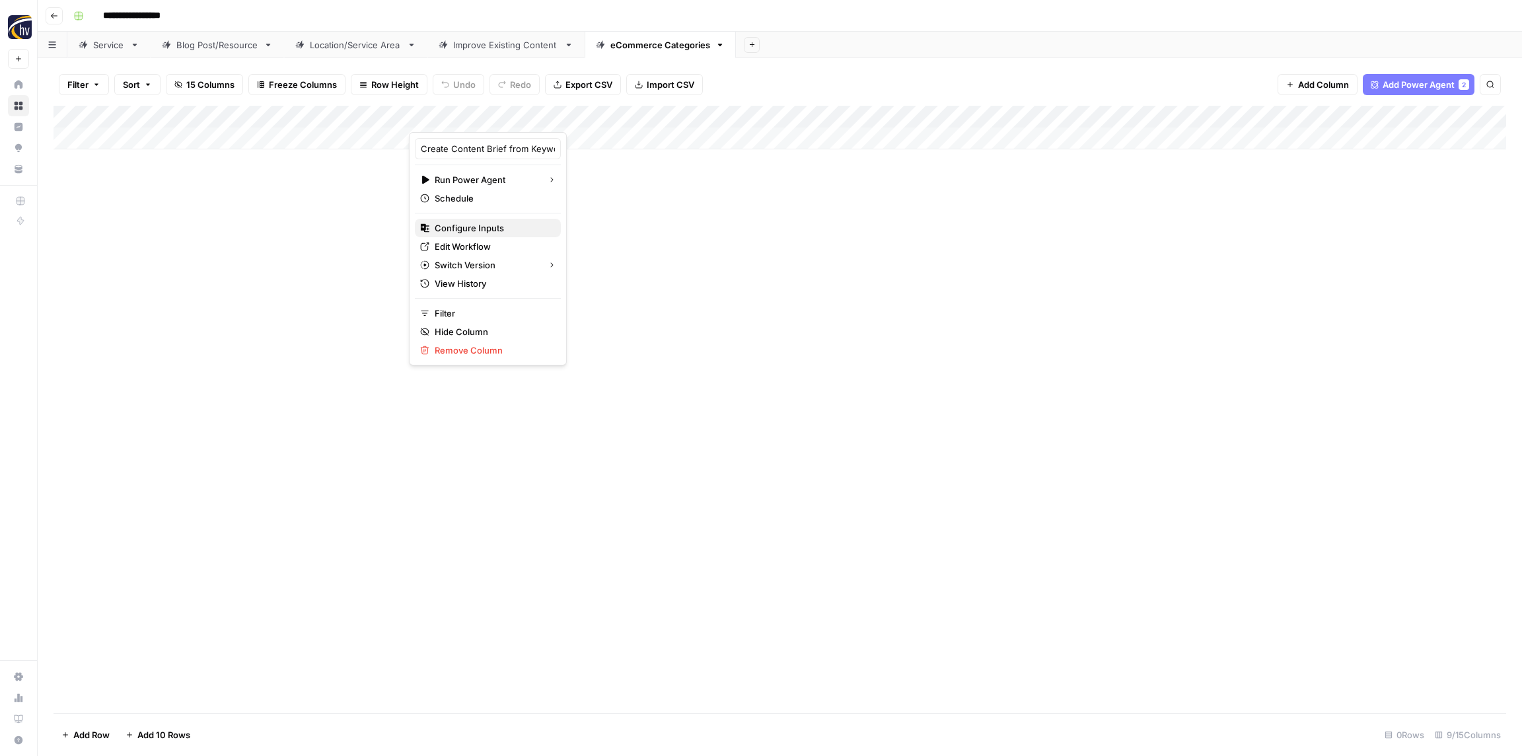
click at [494, 230] on span "Configure Inputs" at bounding box center [493, 227] width 116 height 13
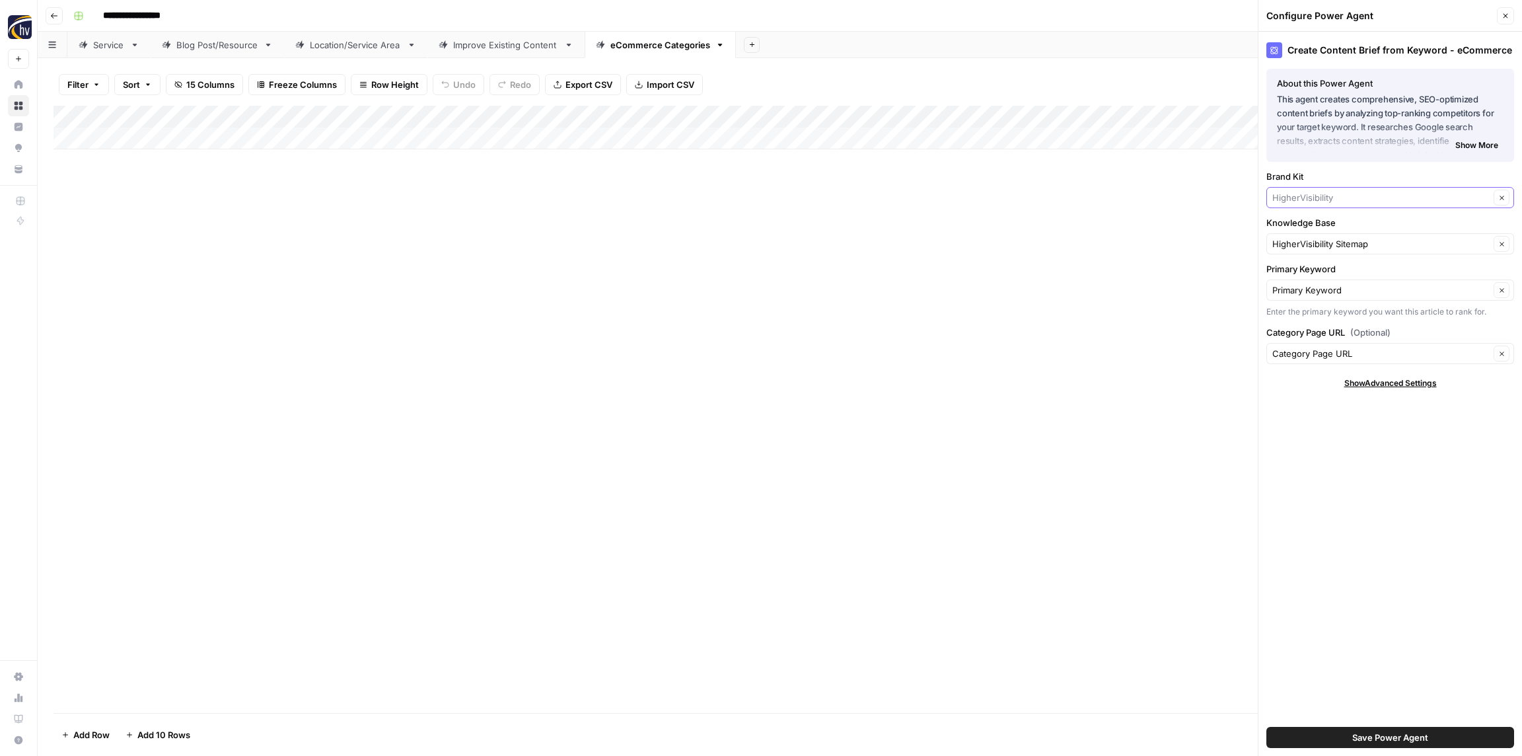
click at [1328, 194] on input "Brand Kit" at bounding box center [1380, 197] width 217 height 13
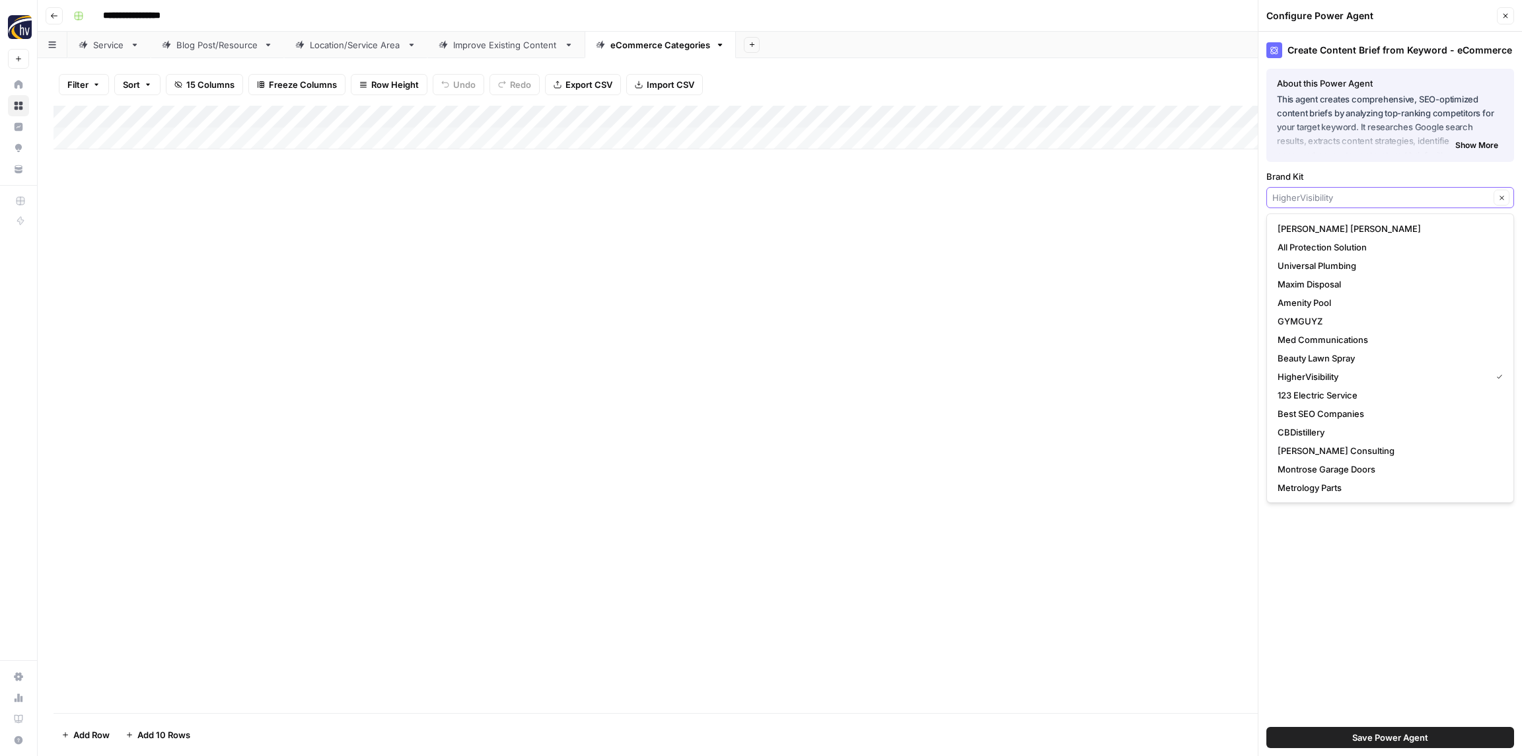
paste input "Quality Glass"
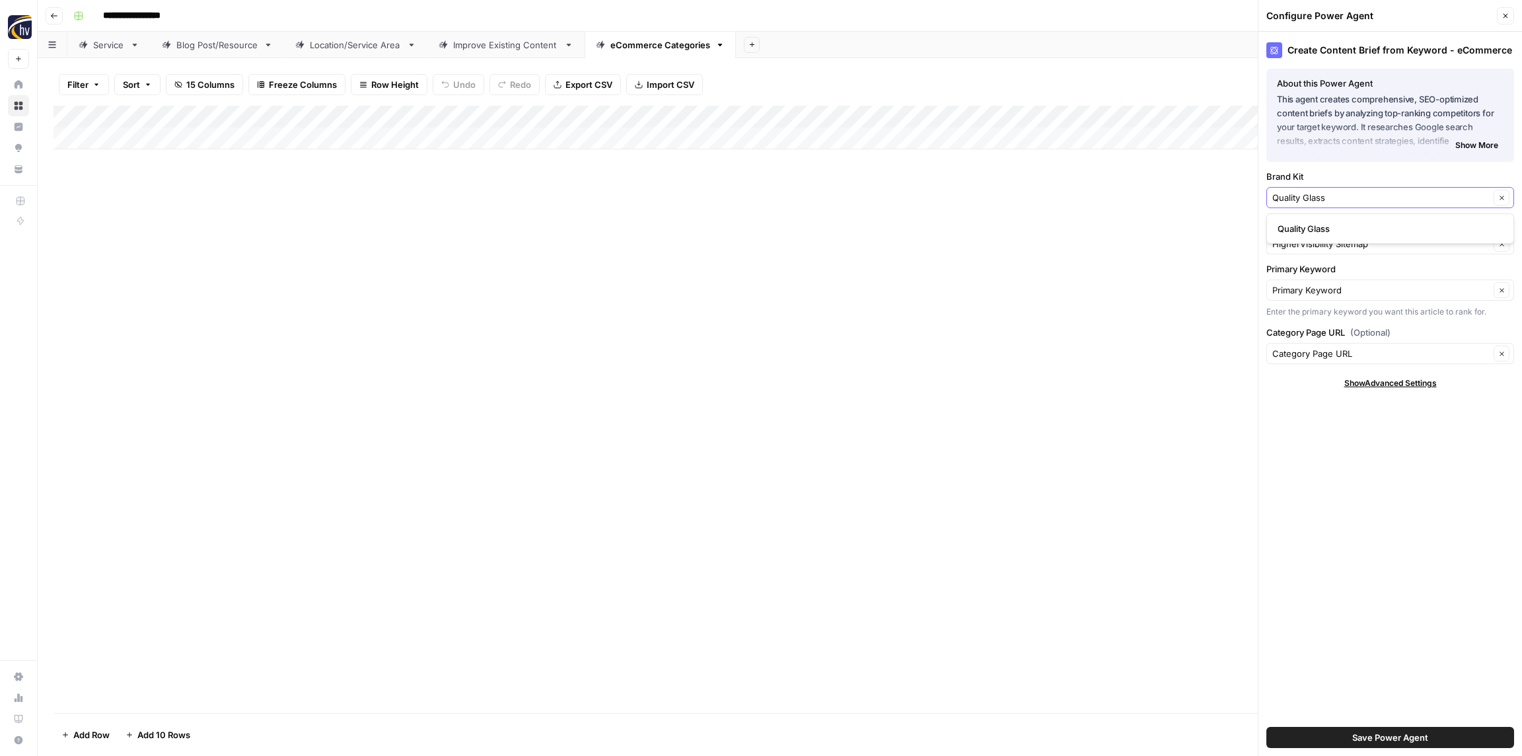
type input "Quality Glass"
click at [1314, 225] on span "Quality Glass" at bounding box center [1387, 228] width 220 height 13
drag, startPoint x: 1316, startPoint y: 250, endPoint x: 1314, endPoint y: 242, distance: 8.2
click at [1315, 250] on input "Knowledge Base" at bounding box center [1380, 243] width 217 height 13
paste input "Quality Glass"
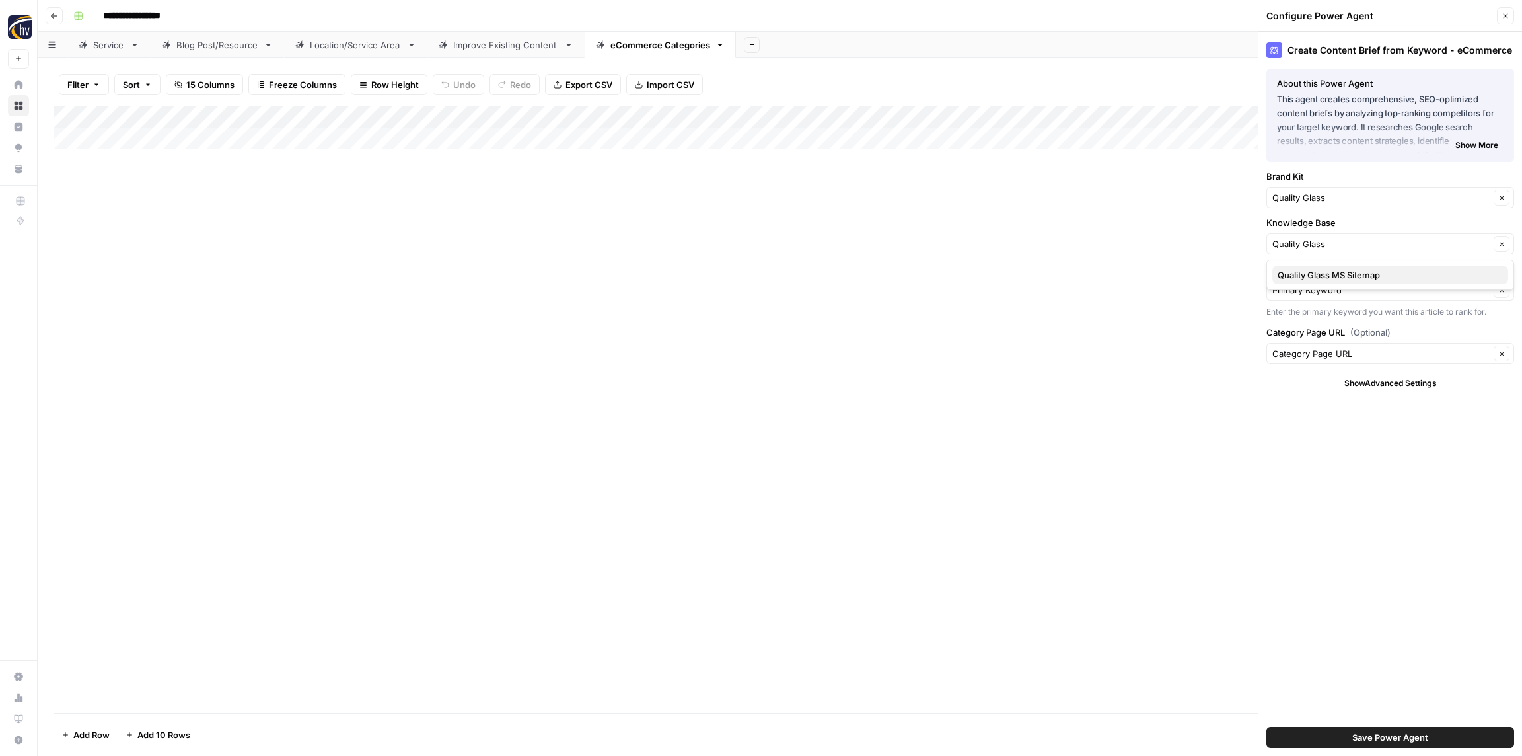
click at [1313, 269] on span "Quality Glass MS Sitemap" at bounding box center [1387, 274] width 220 height 13
type input "Quality Glass MS Sitemap"
click at [1371, 736] on span "Save Power Agent" at bounding box center [1390, 736] width 76 height 13
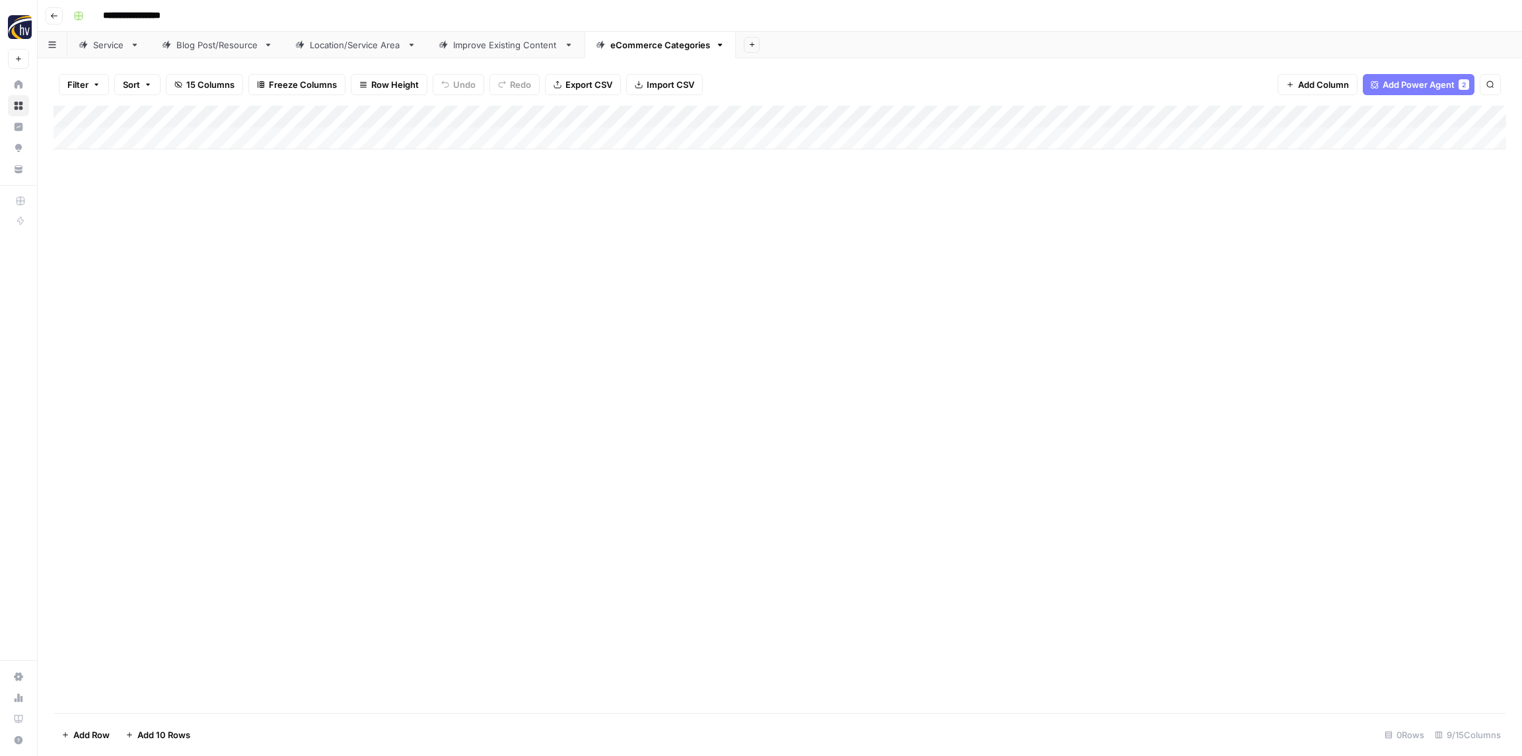
click at [1239, 116] on div "Add Column" at bounding box center [779, 128] width 1452 height 44
click at [1215, 226] on span "Configure Inputs" at bounding box center [1232, 227] width 116 height 13
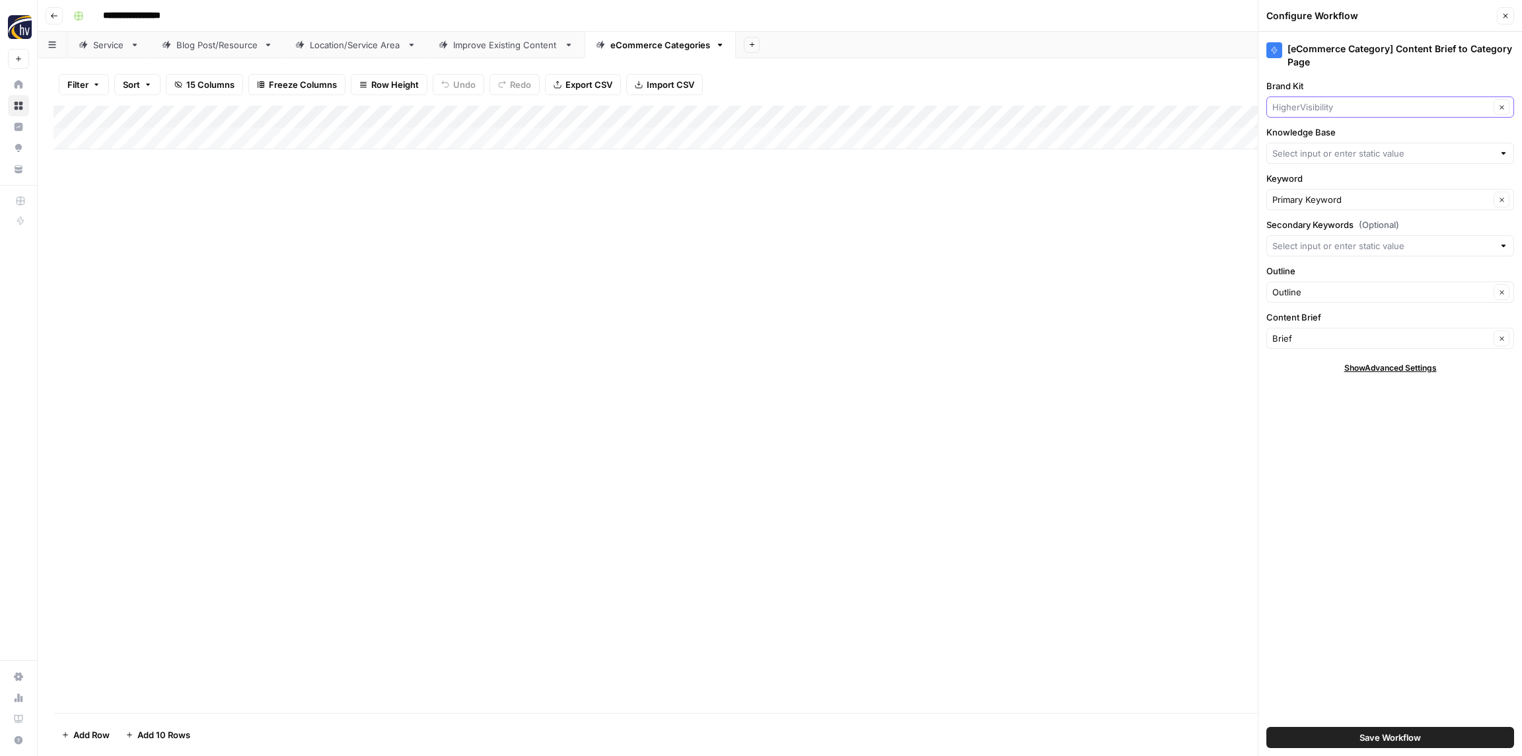
click at [1332, 104] on input "Brand Kit" at bounding box center [1380, 106] width 217 height 13
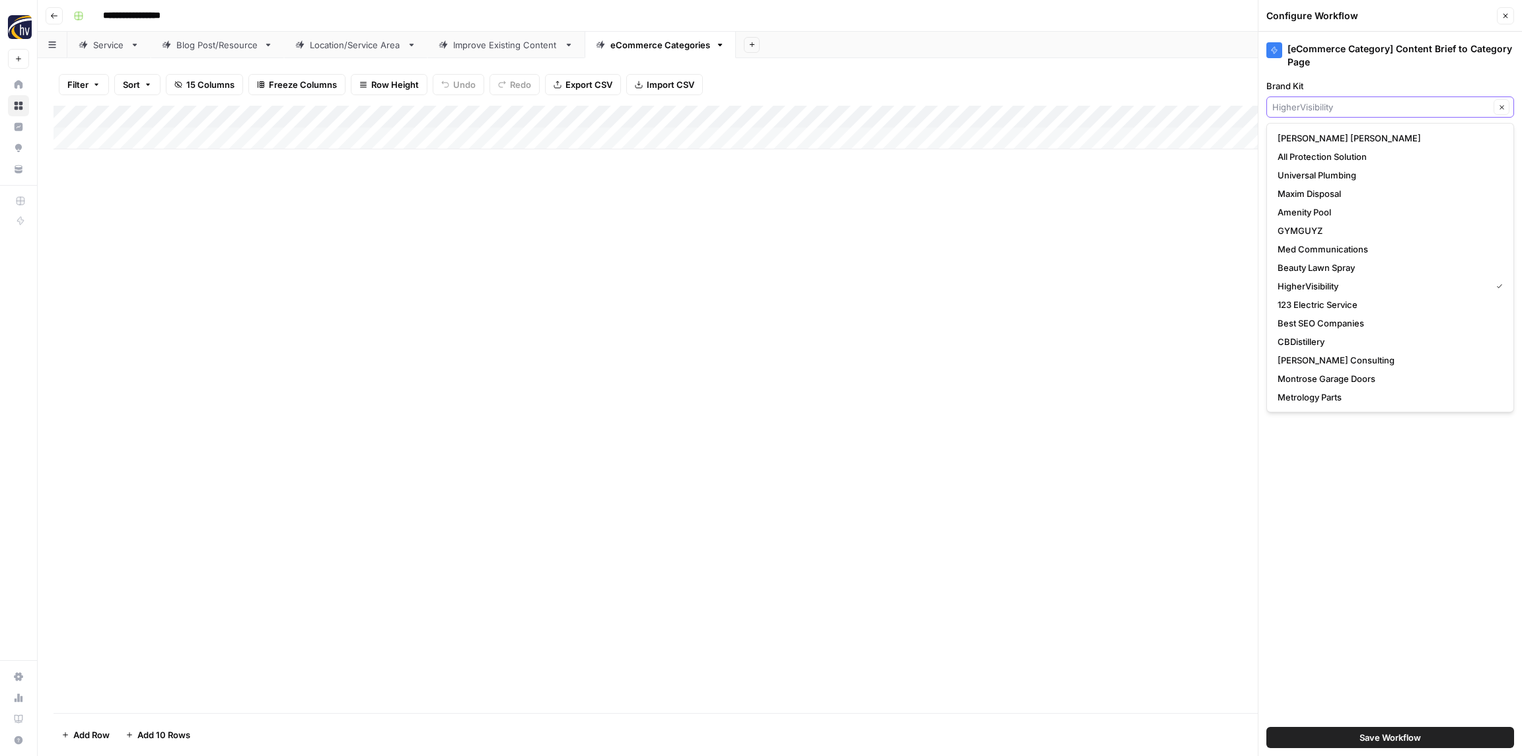
paste input "Quality Glass"
type input "Quality Glass"
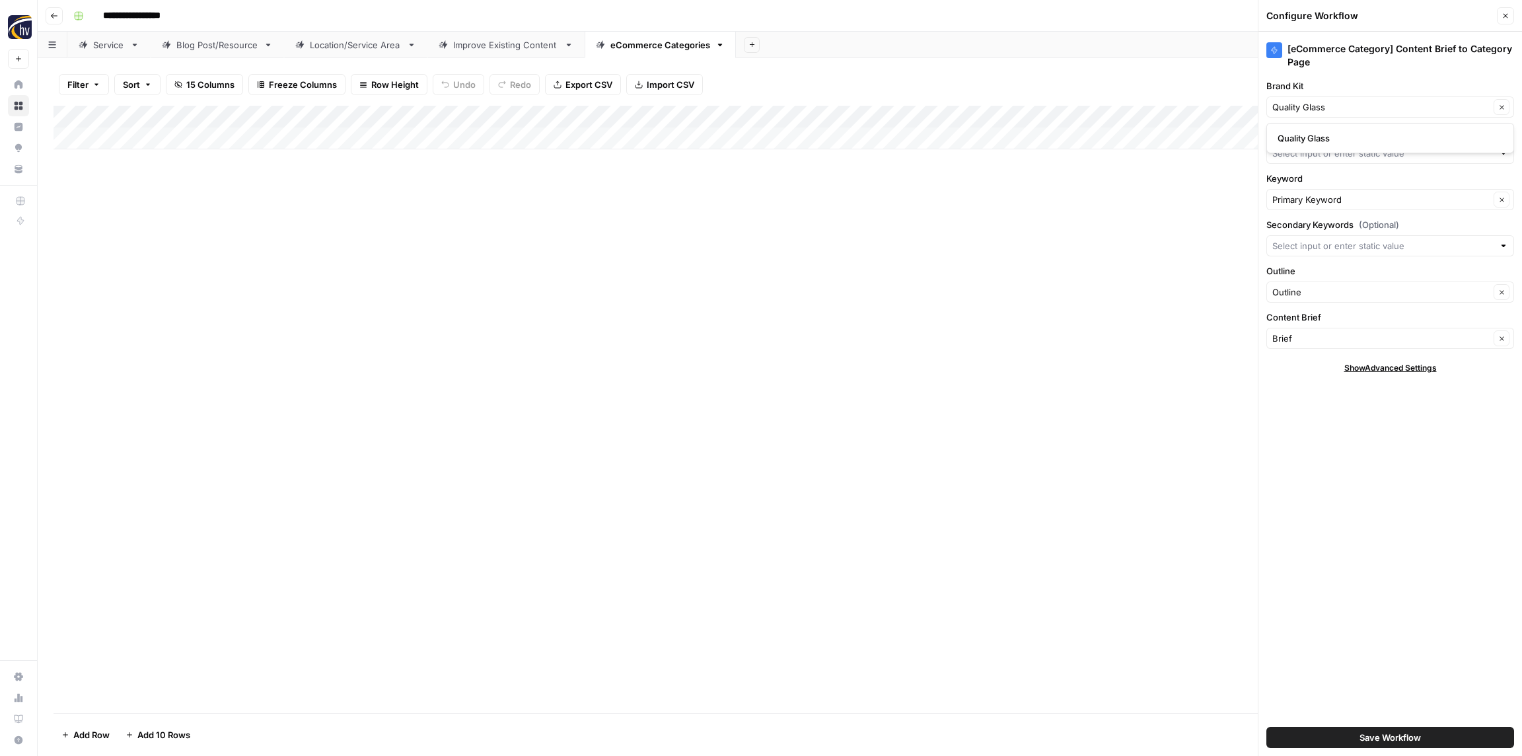
click at [1324, 138] on span "Quality Glass" at bounding box center [1387, 137] width 220 height 13
click at [1324, 151] on input "Knowledge Base" at bounding box center [1382, 153] width 221 height 13
paste input "Quality Glass"
click at [1329, 184] on span "Quality Glass MS Sitemap" at bounding box center [1387, 184] width 220 height 13
type input "Quality Glass MS Sitemap"
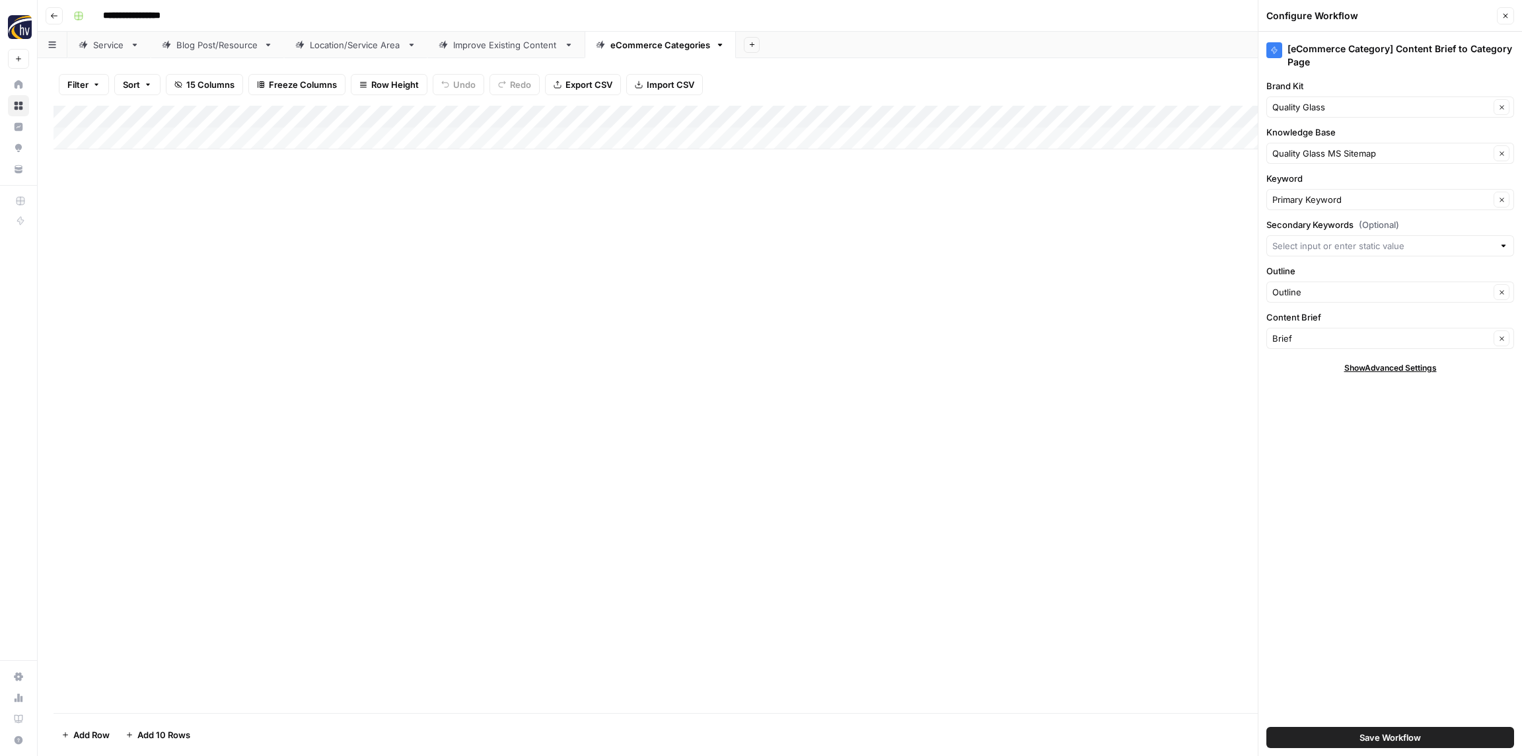
drag, startPoint x: 1403, startPoint y: 716, endPoint x: 1401, endPoint y: 744, distance: 27.8
click at [1401, 744] on div "[eCommerce Category] Content Brief to Category Page Brand Kit Quality Glass Cle…" at bounding box center [1390, 394] width 264 height 724
click at [1398, 738] on span "Save Workflow" at bounding box center [1389, 736] width 61 height 13
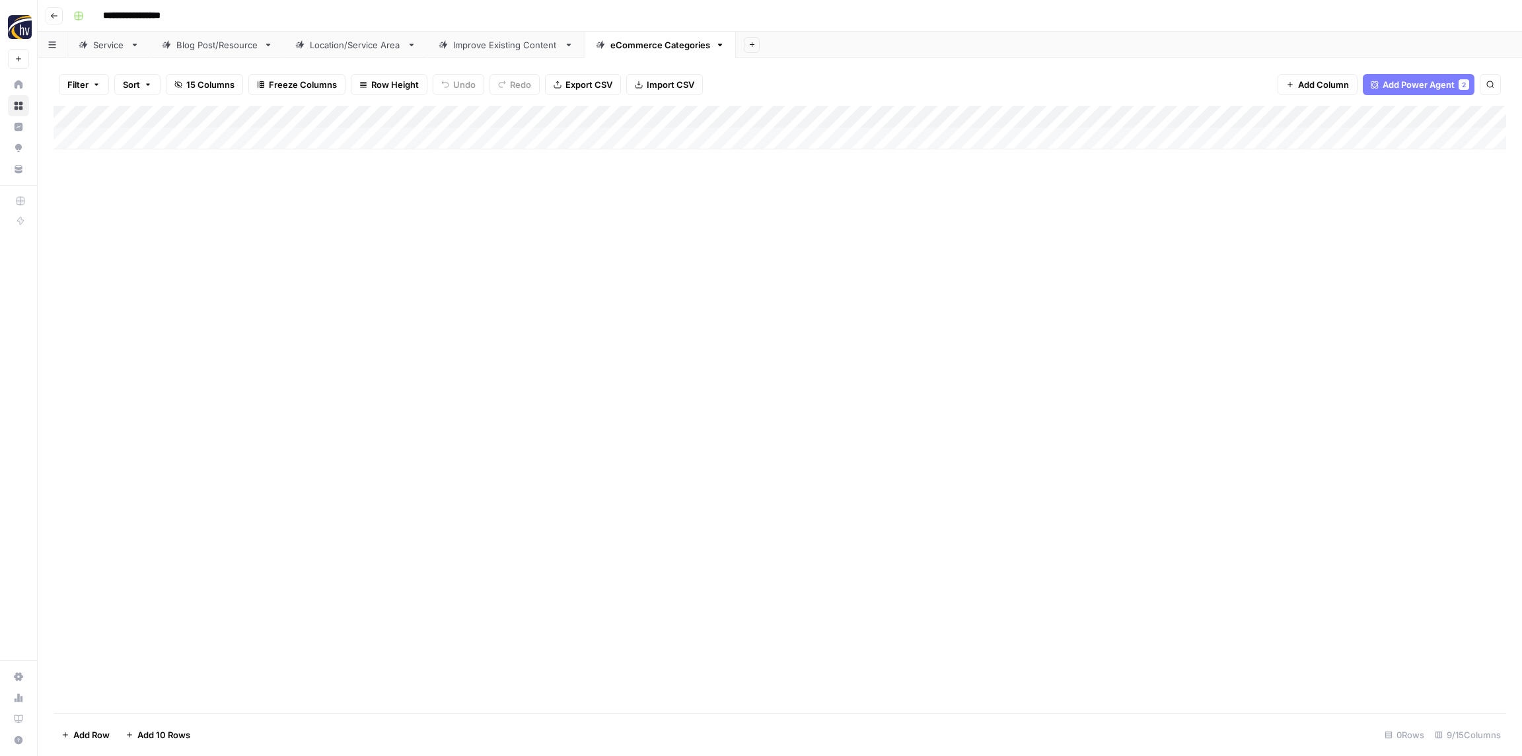
click at [52, 12] on icon "button" at bounding box center [54, 16] width 8 height 8
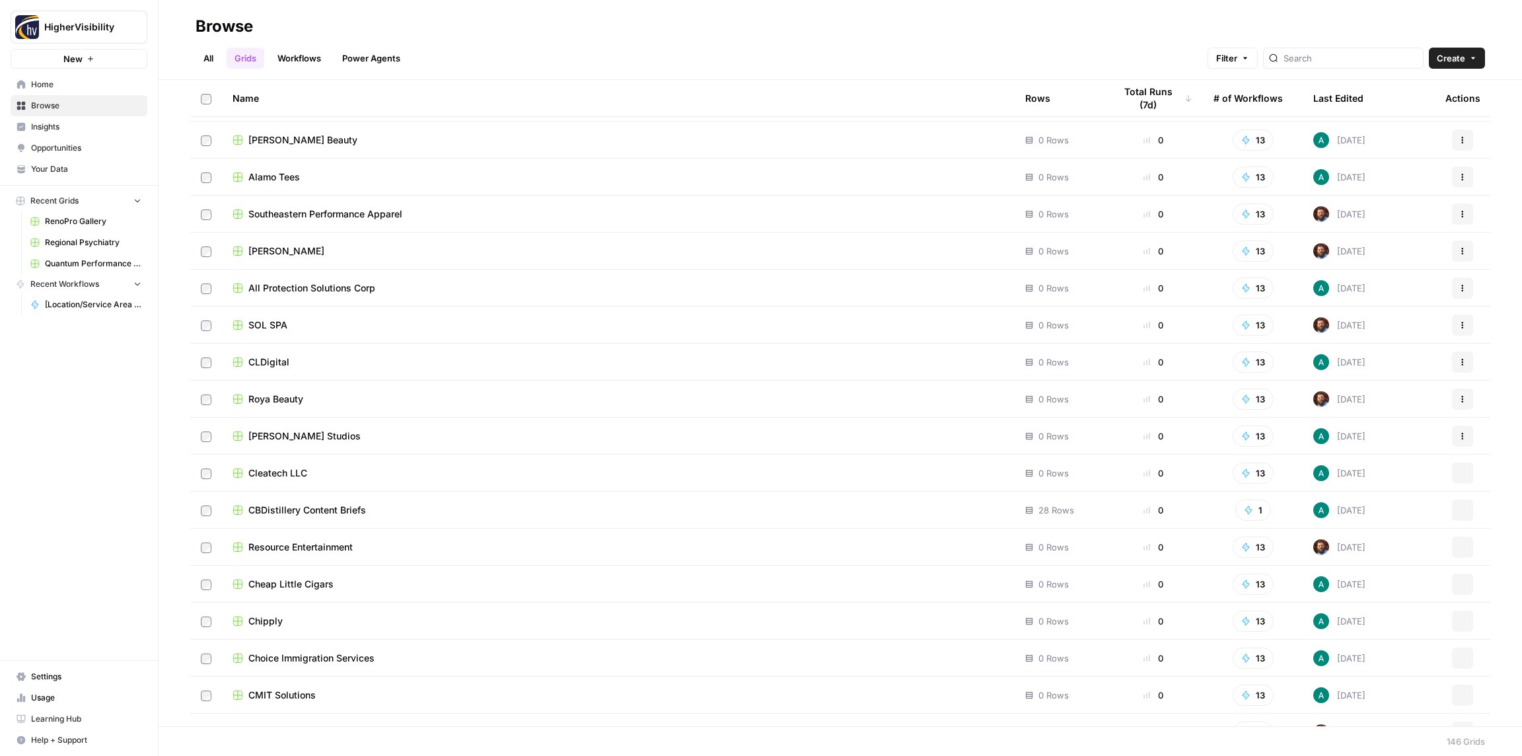
scroll to position [4791, 0]
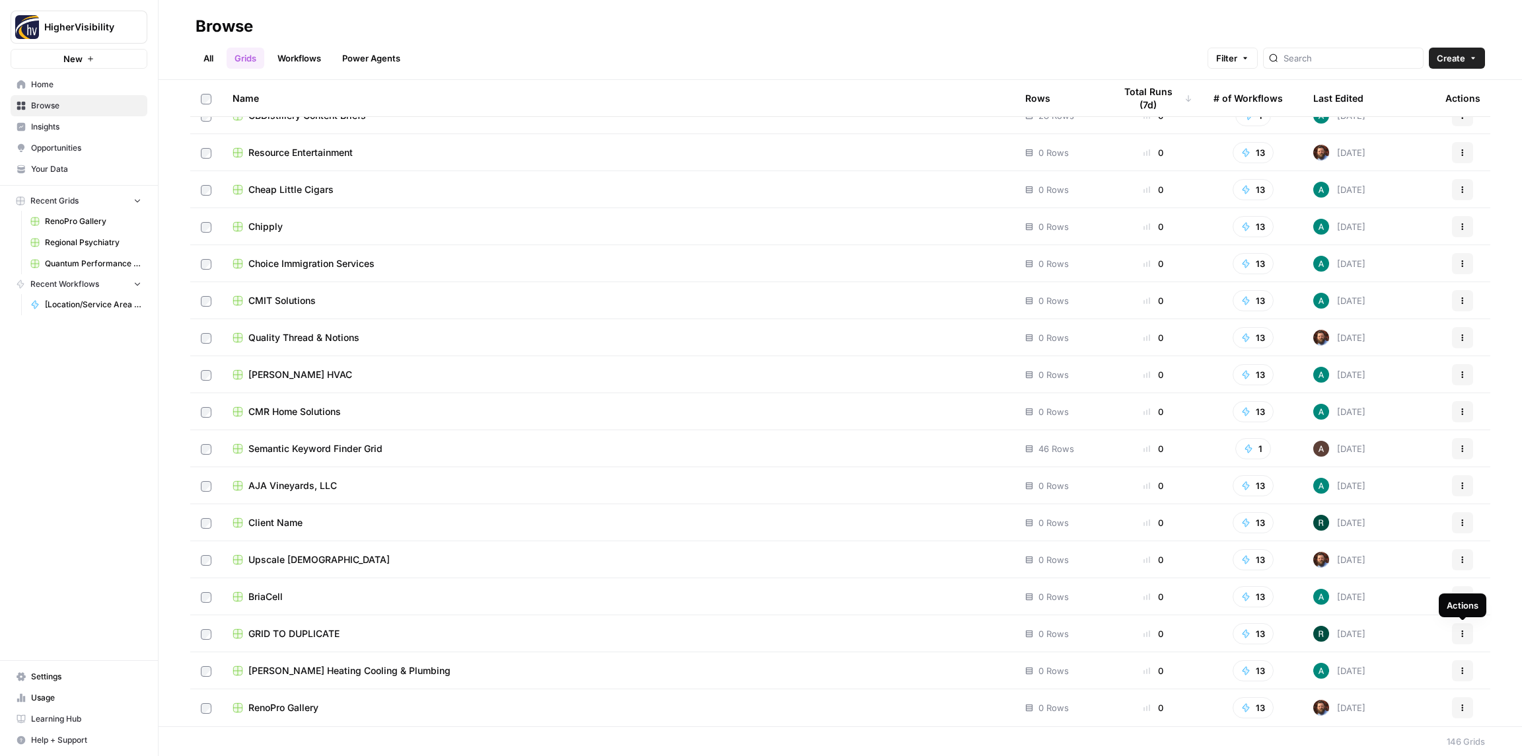
click at [1466, 633] on icon "button" at bounding box center [1462, 633] width 8 height 8
click at [1358, 527] on span "Duplicate" at bounding box center [1404, 524] width 106 height 13
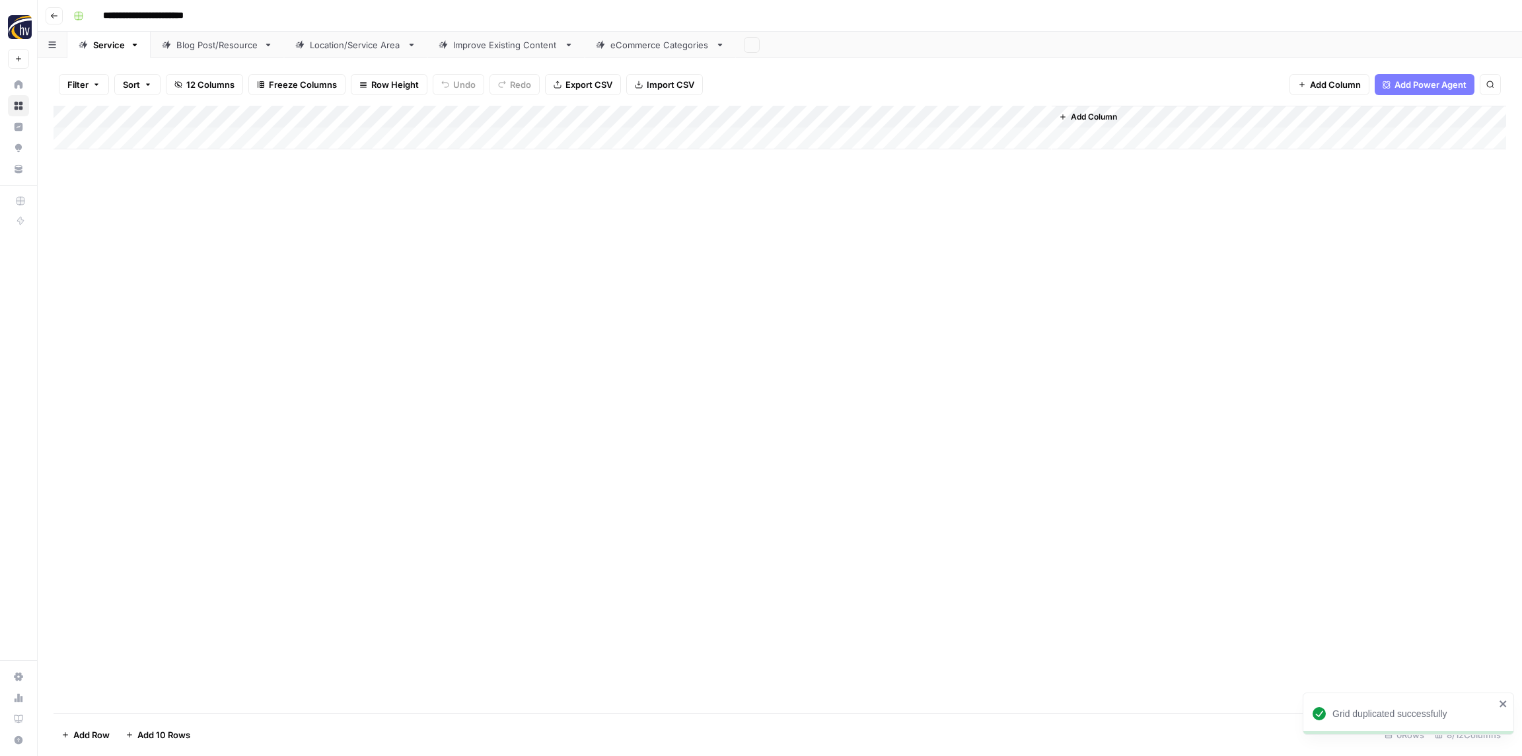
click at [172, 9] on input "**********" at bounding box center [165, 15] width 136 height 21
paste input
type input "**********"
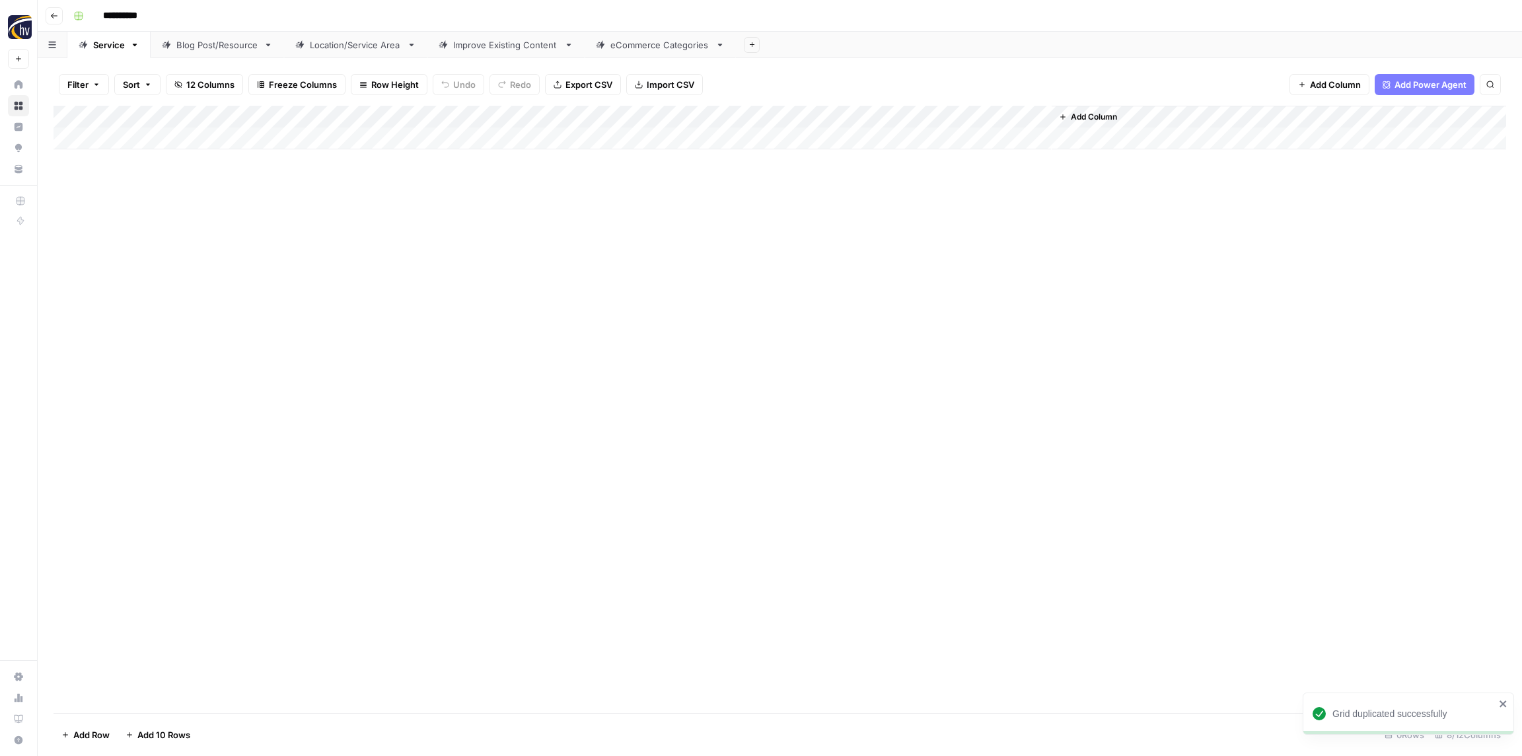
drag, startPoint x: 251, startPoint y: 262, endPoint x: 247, endPoint y: 251, distance: 11.9
click at [248, 258] on div "Add Column" at bounding box center [779, 409] width 1452 height 607
click at [262, 121] on div "Add Column" at bounding box center [779, 128] width 1452 height 44
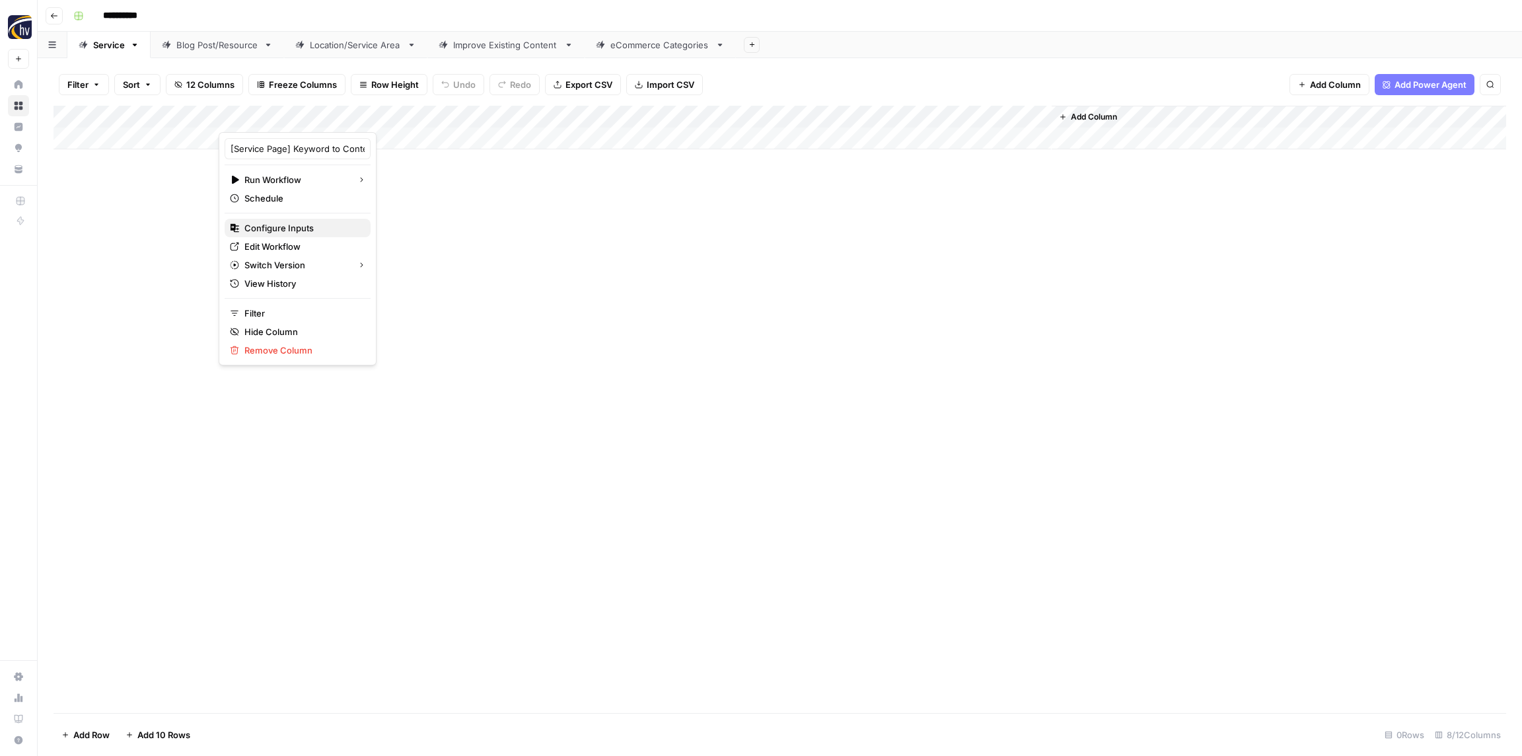
click at [266, 229] on span "Configure Inputs" at bounding box center [302, 227] width 116 height 13
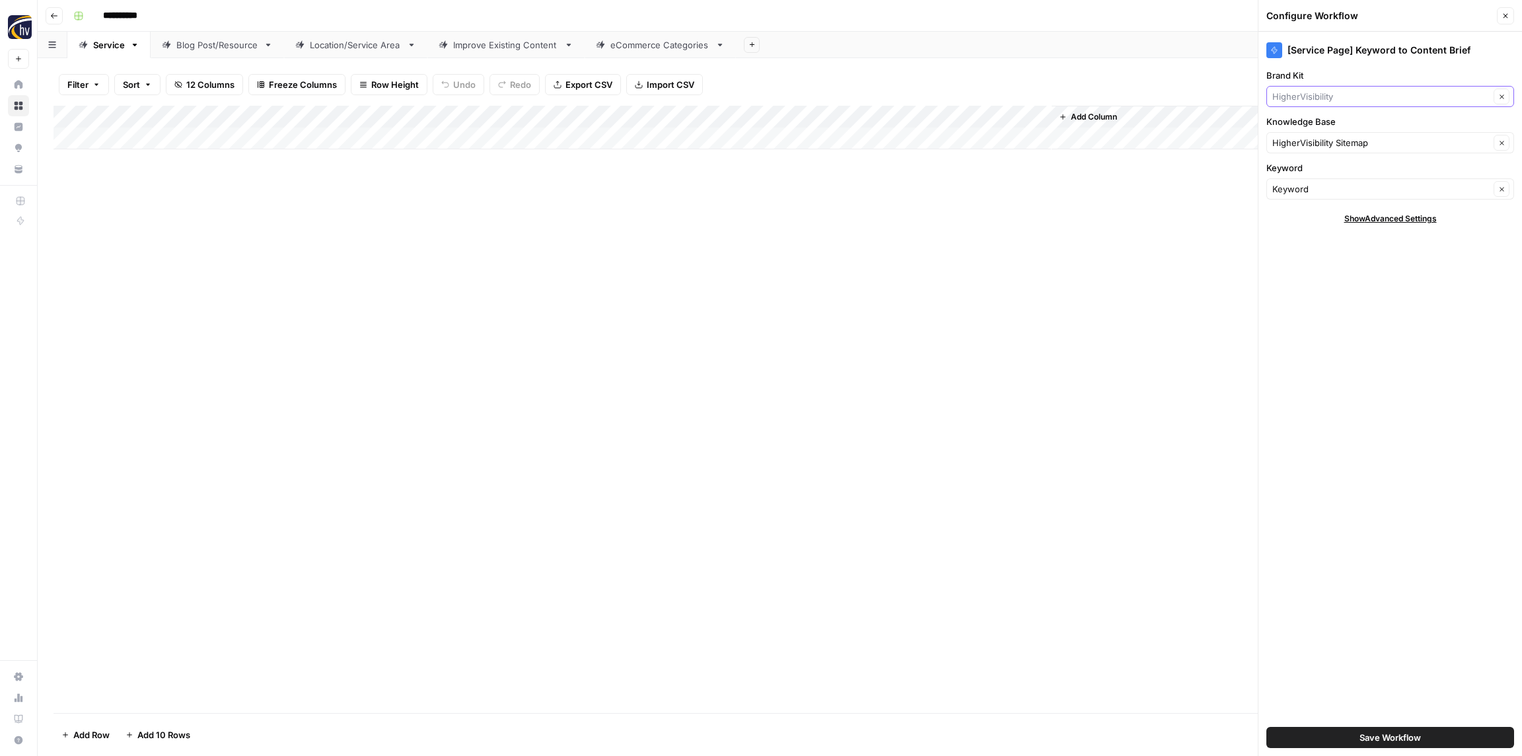
click at [1324, 101] on input "Brand Kit" at bounding box center [1380, 96] width 217 height 13
paste input "Pro Motion"
type input "Pro Motion"
click at [1319, 124] on span "Pro Motion" at bounding box center [1387, 127] width 220 height 13
click at [1312, 144] on input "Knowledge Base" at bounding box center [1380, 142] width 217 height 13
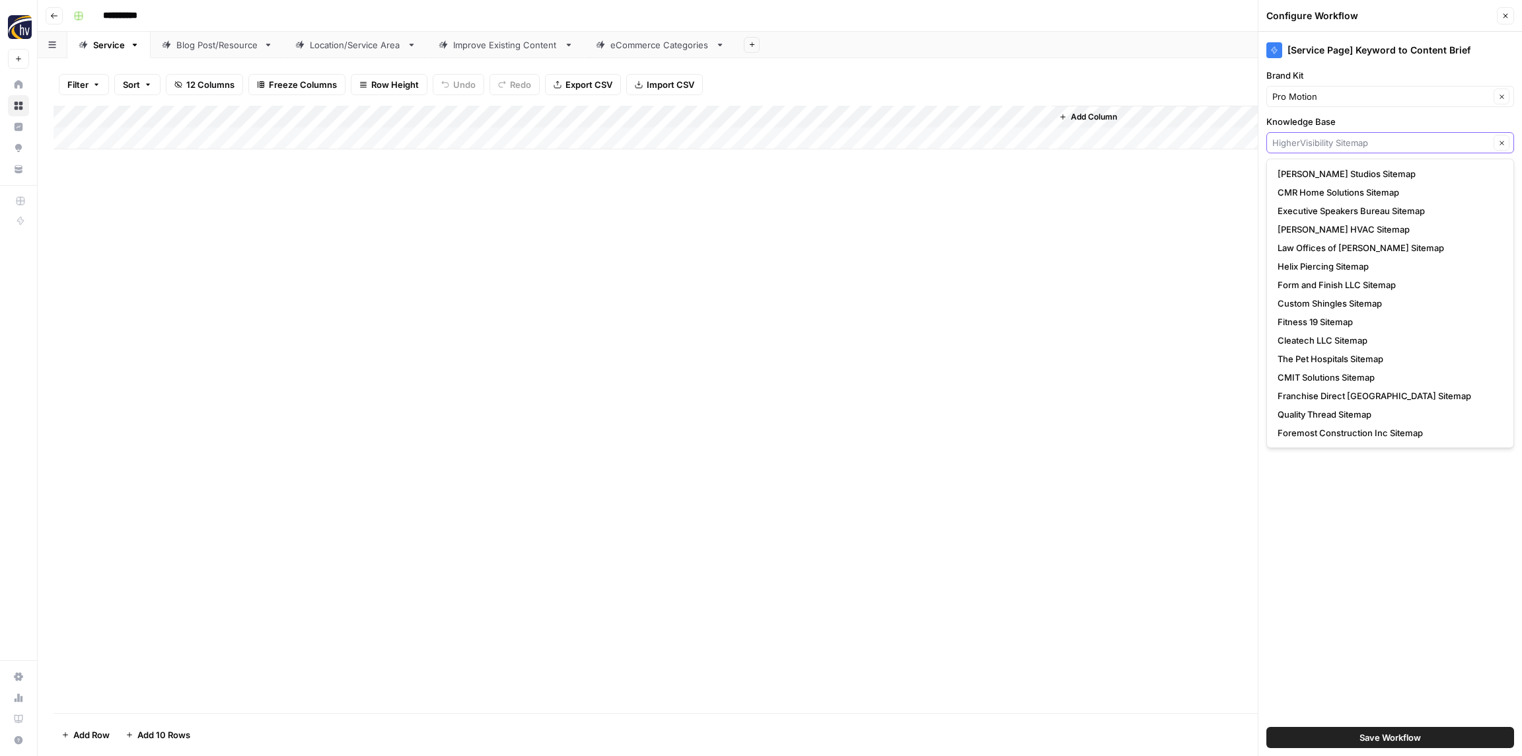
paste input "Pro Motion"
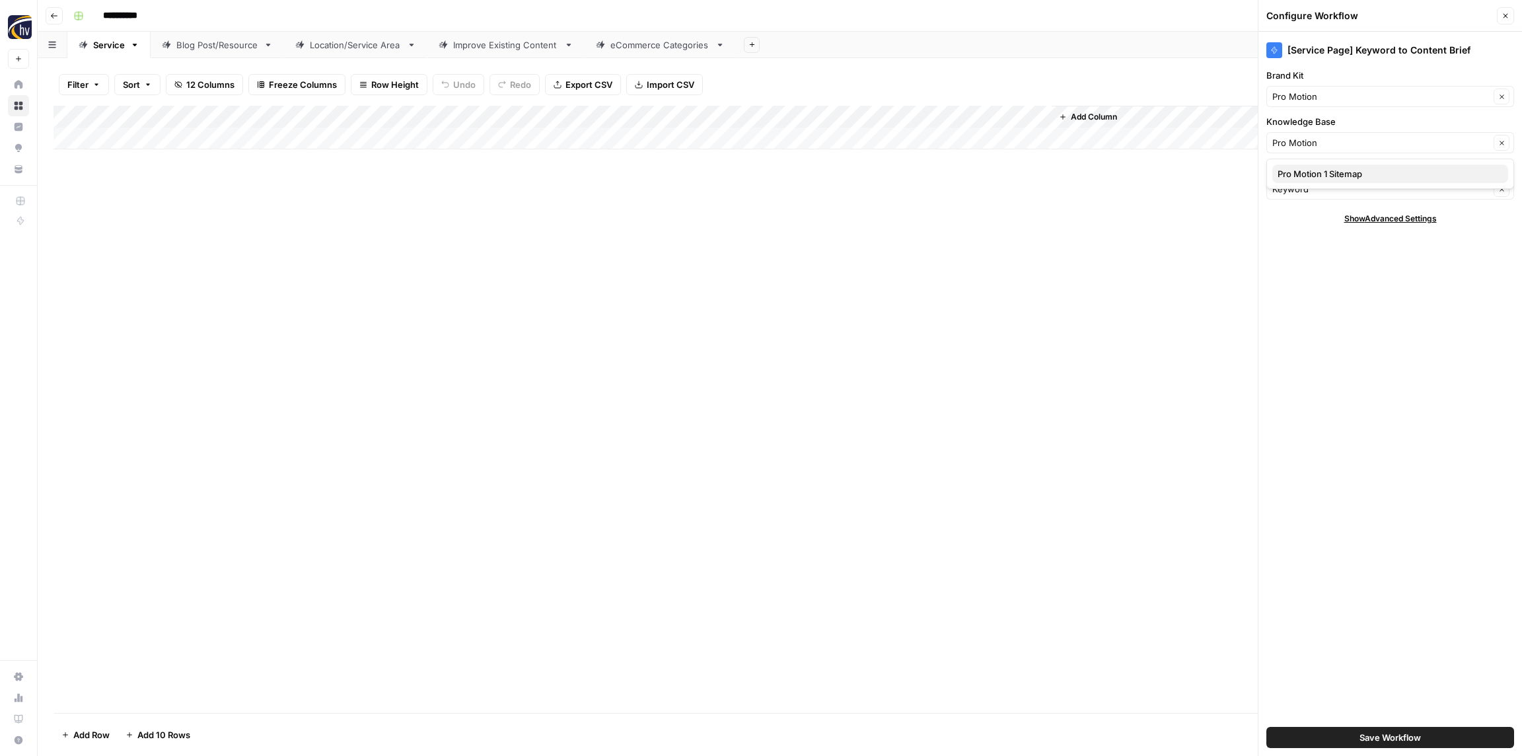
click at [1306, 176] on span "Pro Motion 1 Sitemap" at bounding box center [1387, 173] width 220 height 13
type input "Pro Motion 1 Sitemap"
click at [1457, 740] on button "Save Workflow" at bounding box center [1390, 737] width 248 height 21
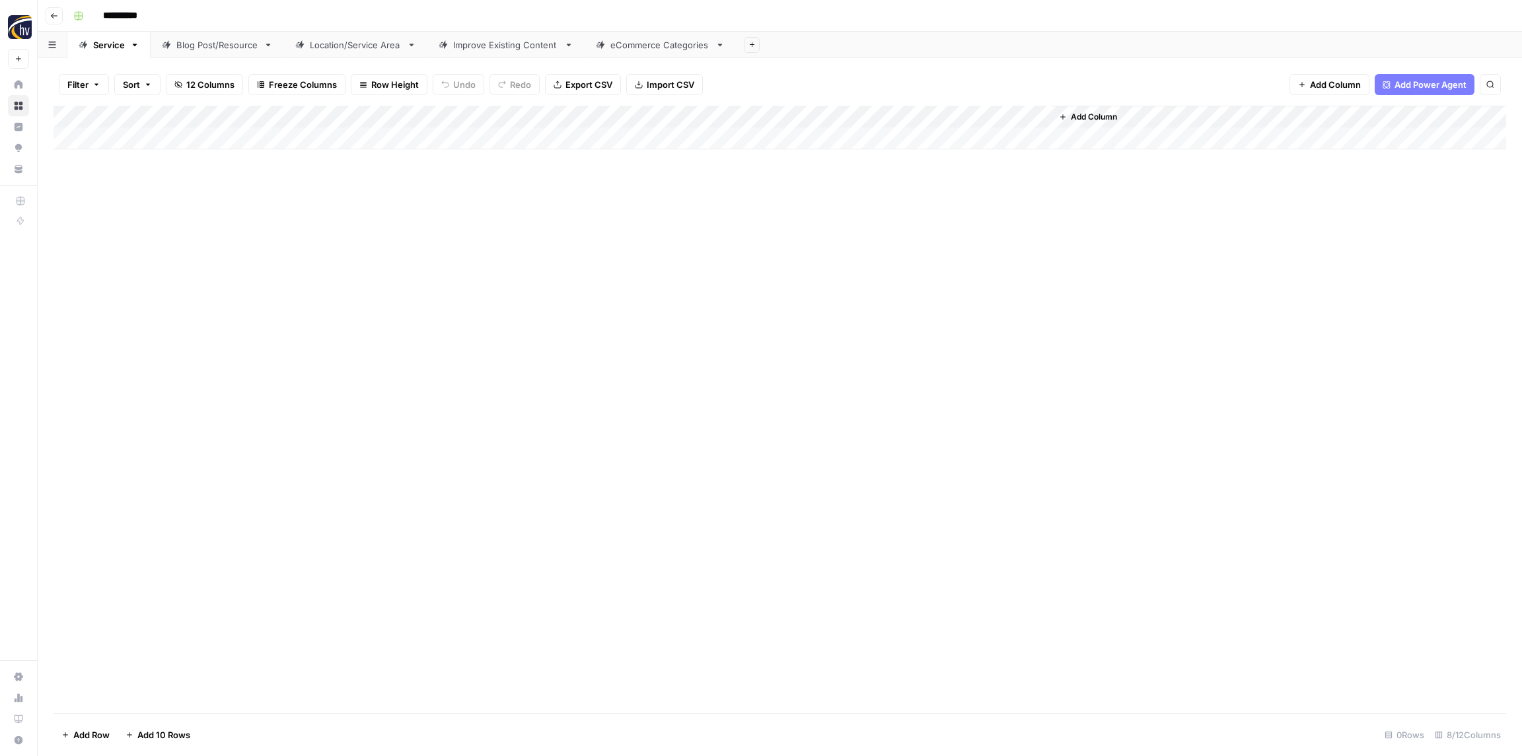
click at [863, 118] on div "Add Column" at bounding box center [779, 128] width 1452 height 44
click at [891, 225] on span "Configure Inputs" at bounding box center [897, 227] width 116 height 13
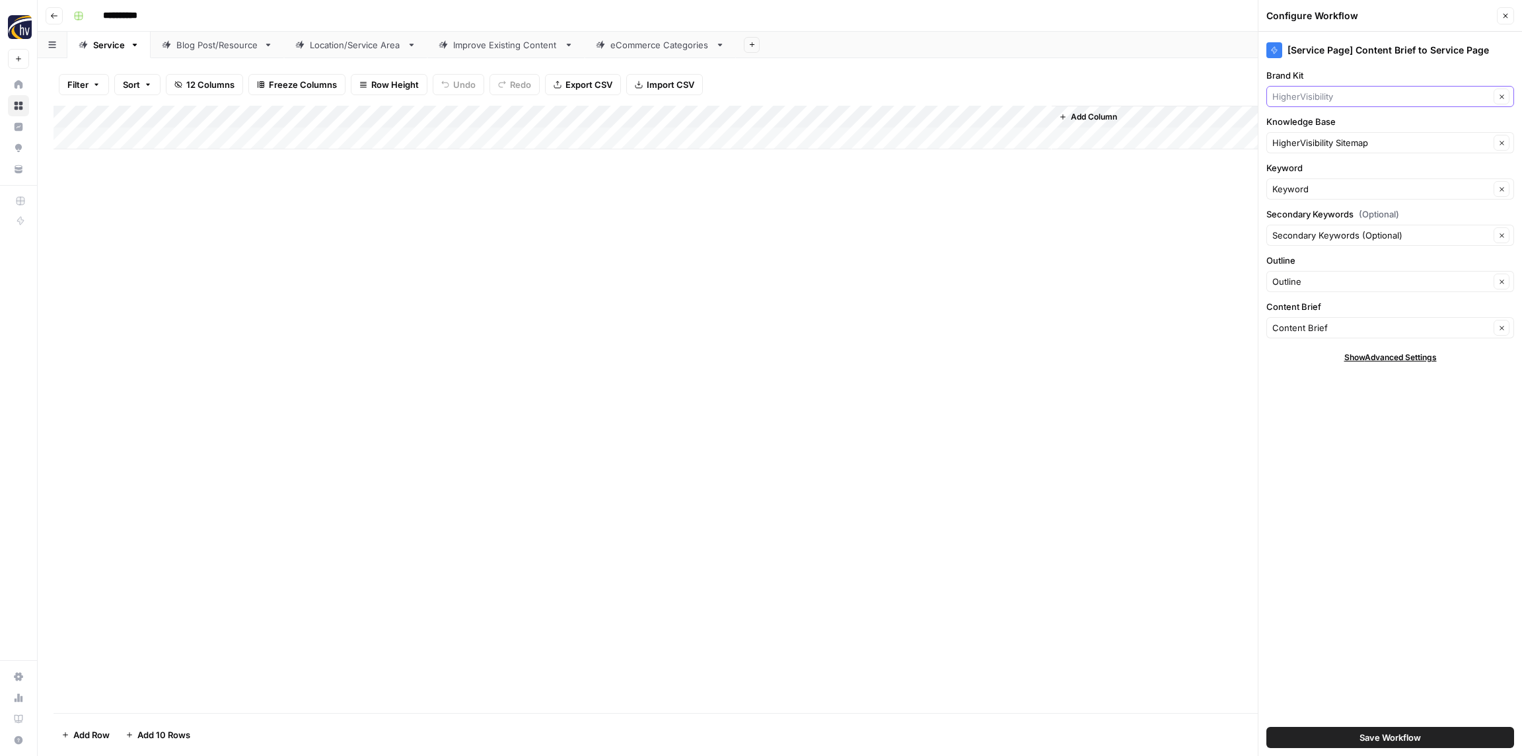
click at [1359, 99] on input "Brand Kit" at bounding box center [1380, 96] width 217 height 13
paste input "Pro Motion"
type input "Pro Motion"
click at [1345, 132] on span "Pro Motion" at bounding box center [1387, 127] width 220 height 13
click at [1338, 149] on input "Knowledge Base" at bounding box center [1380, 142] width 217 height 13
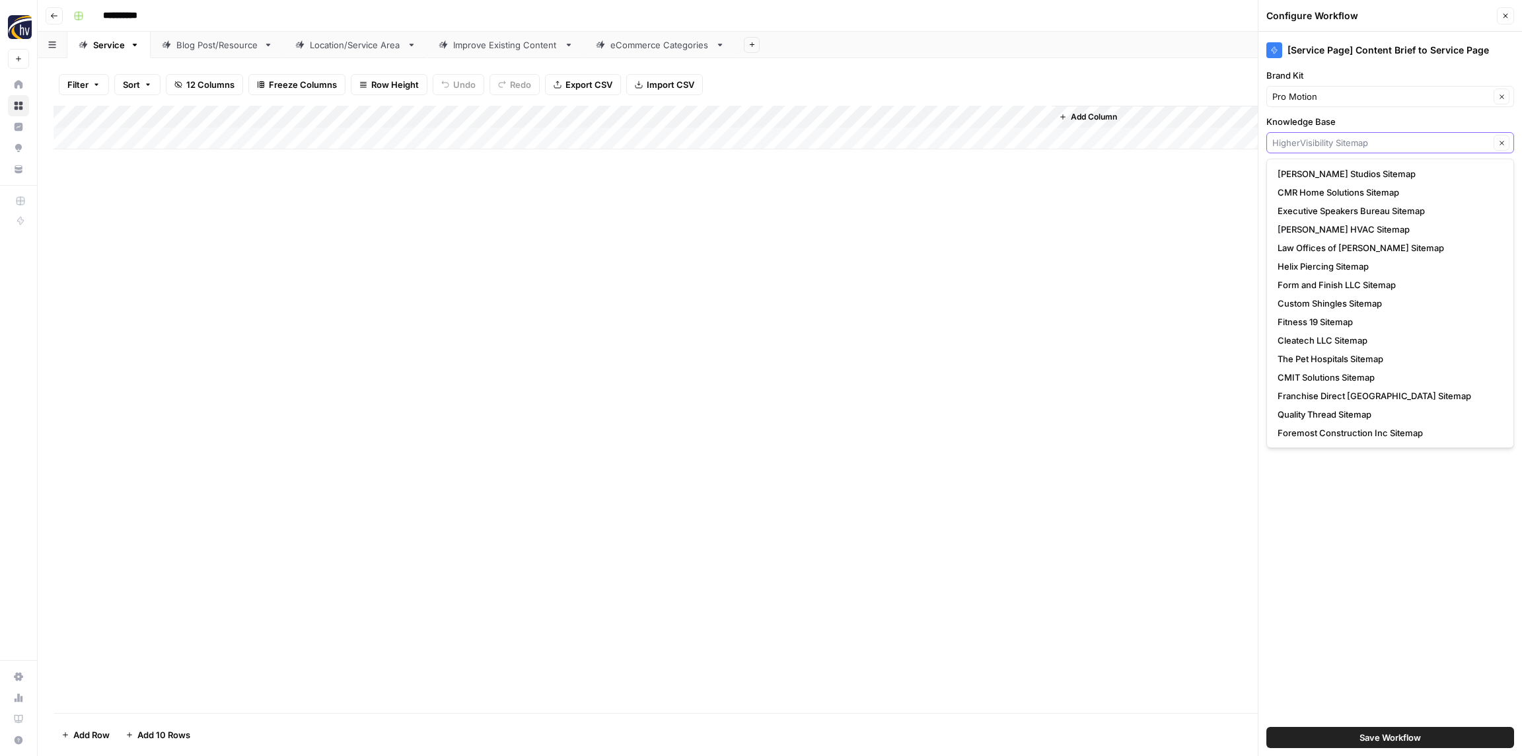
paste input "Pro Motion"
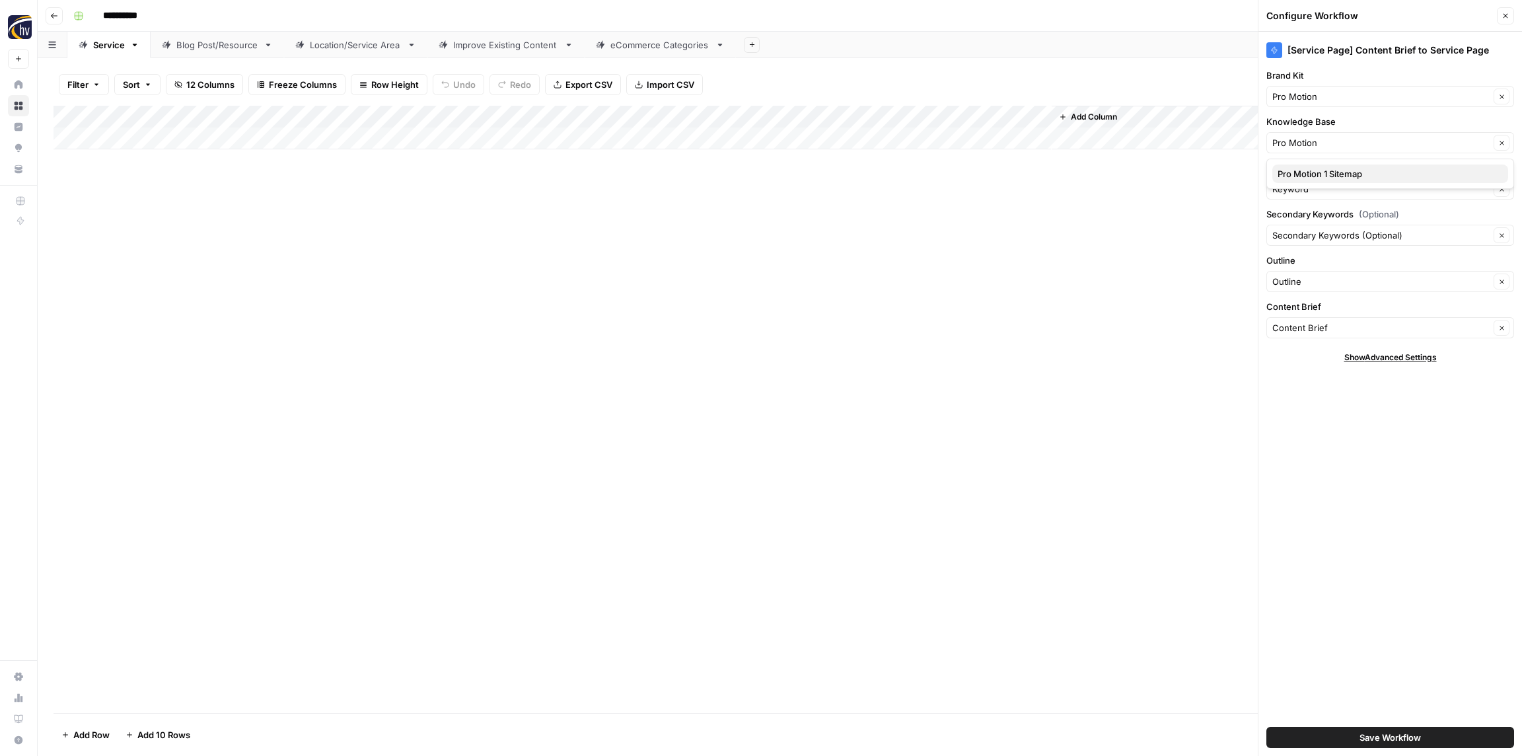
click at [1338, 176] on span "Pro Motion 1 Sitemap" at bounding box center [1387, 173] width 220 height 13
type input "Pro Motion 1 Sitemap"
click at [1418, 733] on span "Save Workflow" at bounding box center [1389, 736] width 61 height 13
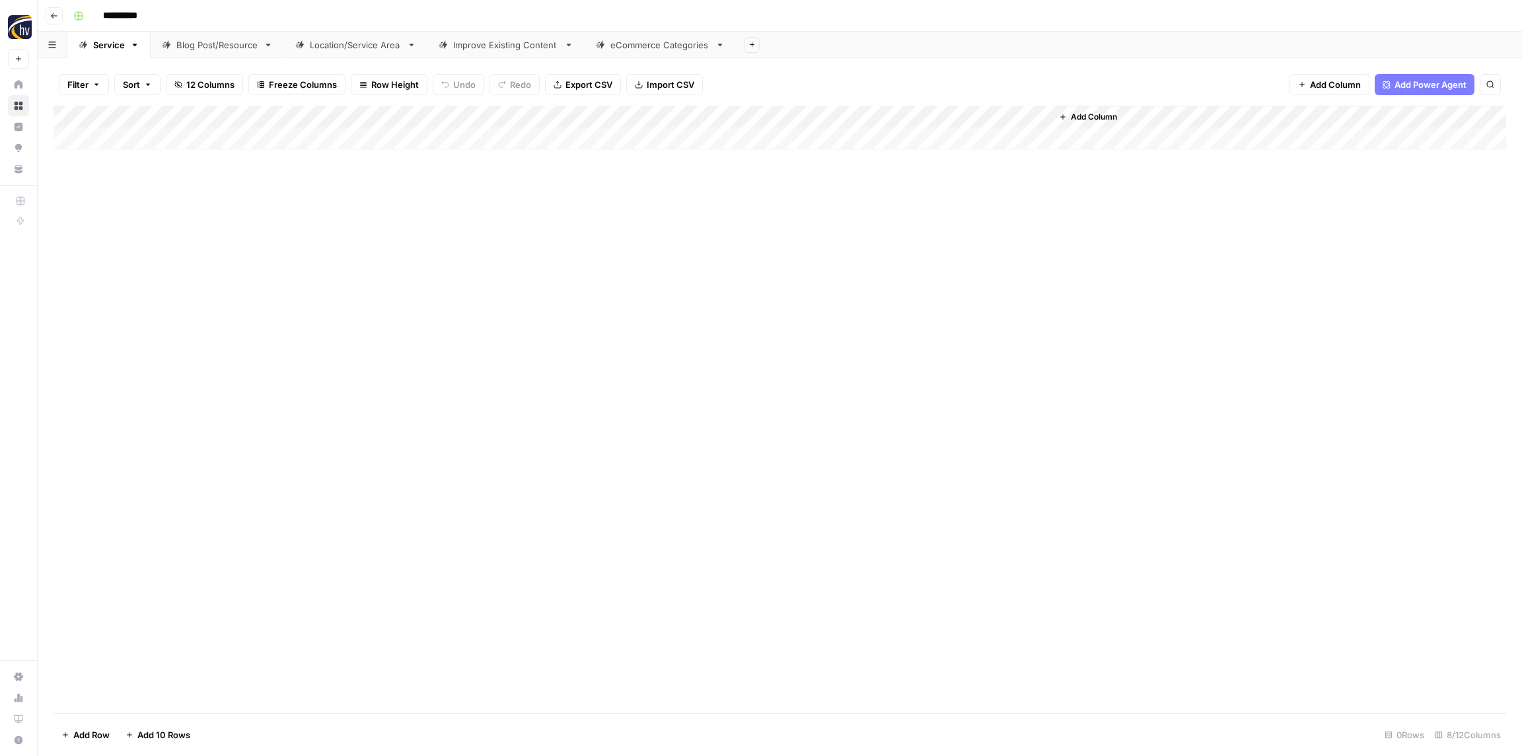
click at [190, 45] on div "Blog Post/Resource" at bounding box center [217, 44] width 82 height 13
click at [262, 118] on div "Add Column" at bounding box center [779, 128] width 1452 height 44
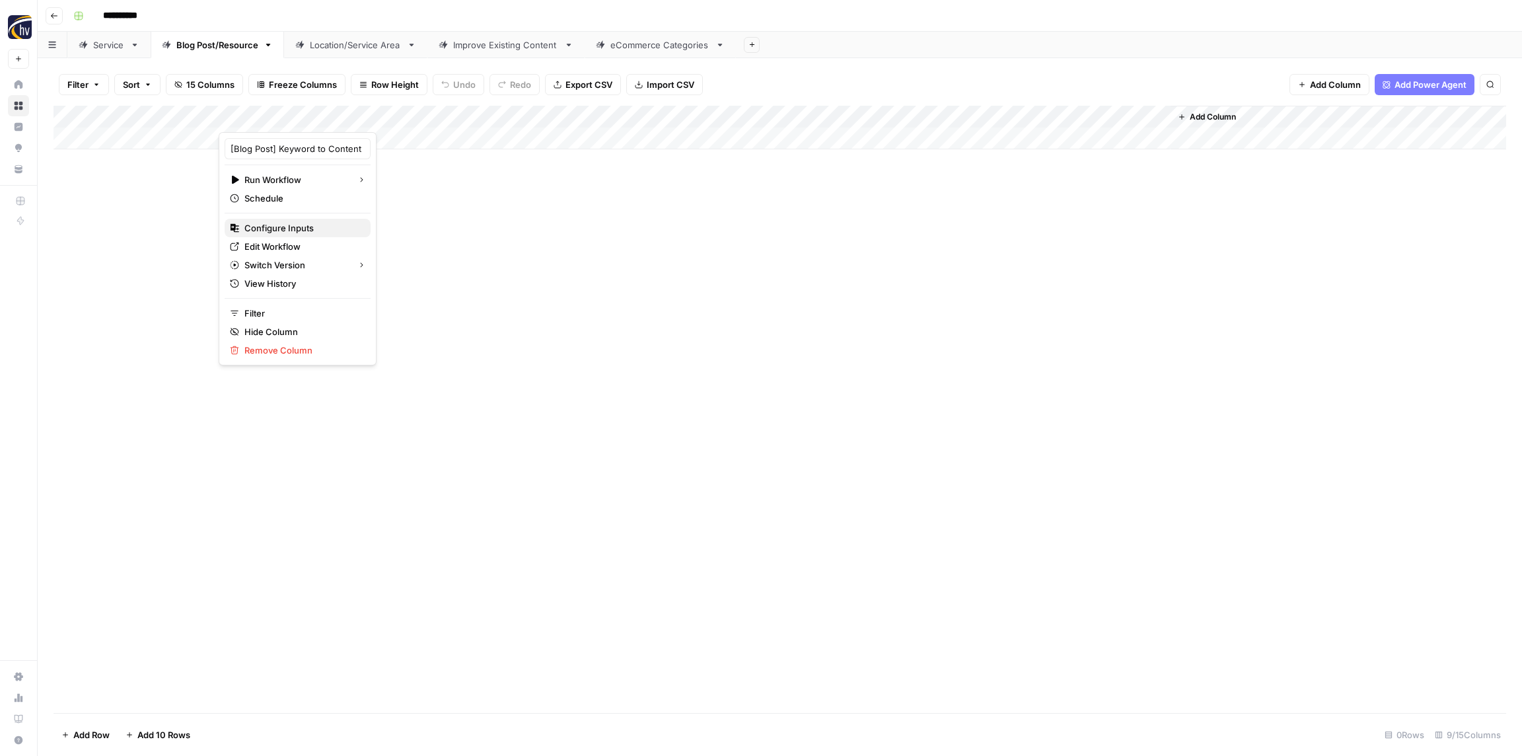
click at [271, 227] on span "Configure Inputs" at bounding box center [302, 227] width 116 height 13
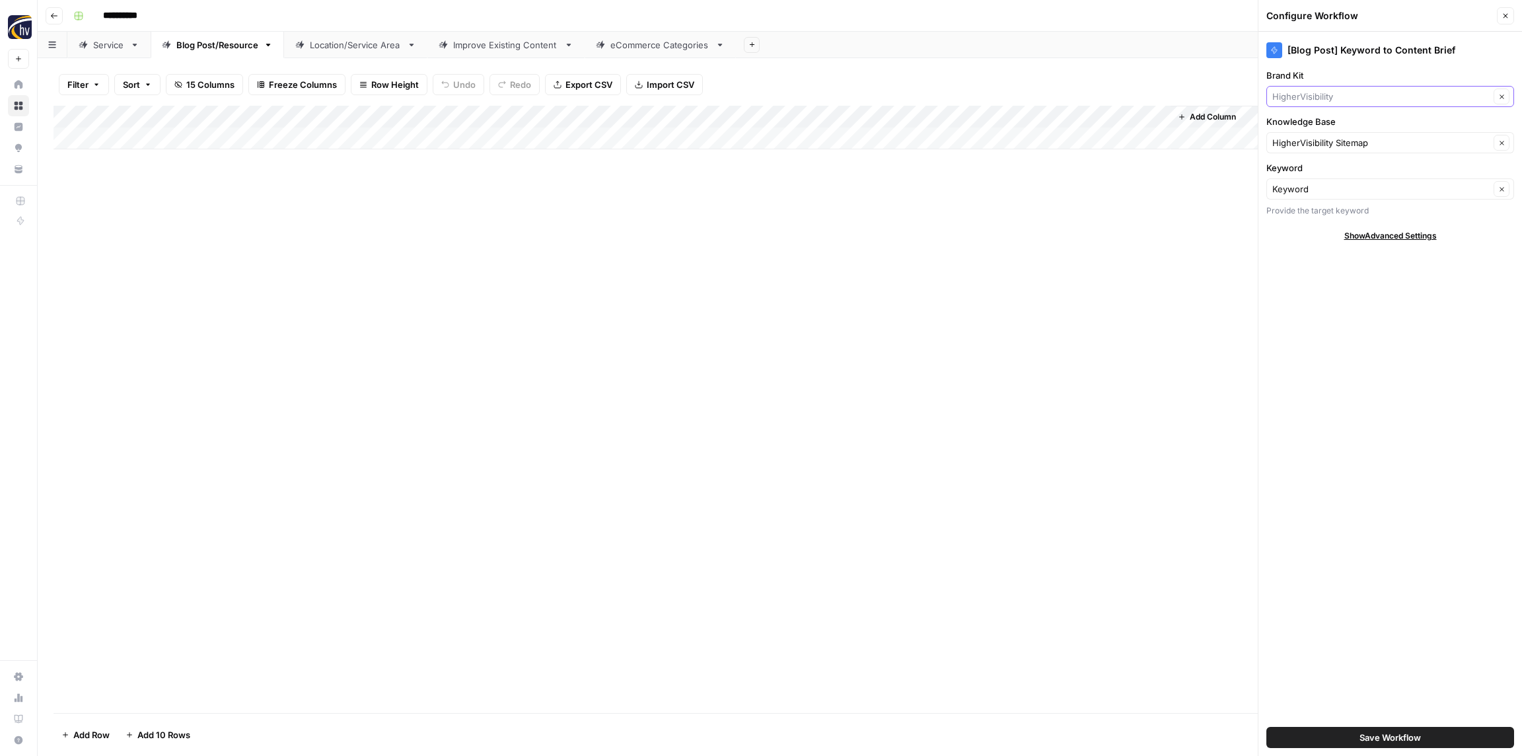
click at [1308, 97] on input "Brand Kit" at bounding box center [1380, 96] width 217 height 13
paste input "Pro Motion"
type input "Pro Motion"
click at [1308, 124] on span "Pro Motion" at bounding box center [1387, 127] width 220 height 13
click at [1309, 138] on input "Knowledge Base" at bounding box center [1380, 142] width 217 height 13
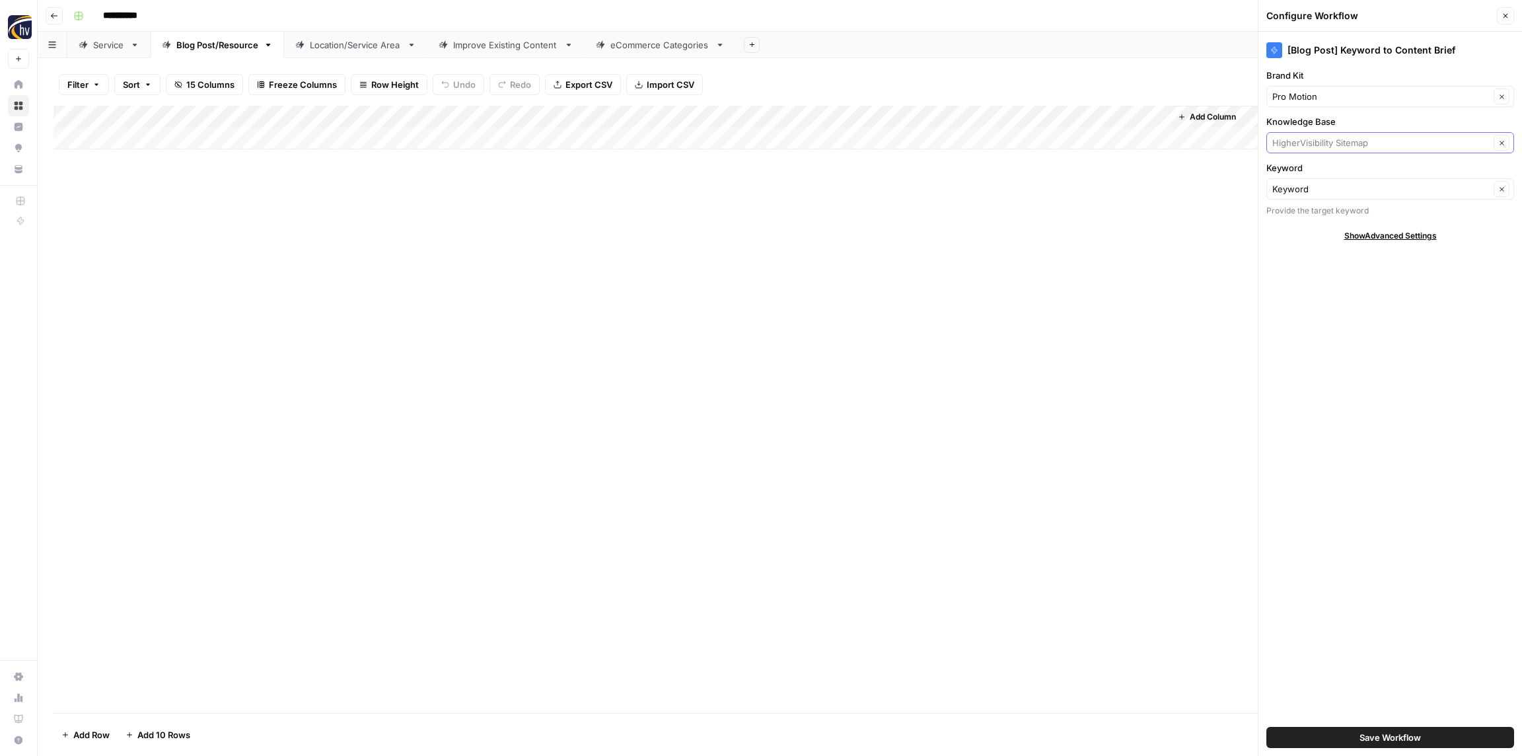
paste input "Pro Motion"
click at [1311, 167] on span "Pro Motion 1 Sitemap" at bounding box center [1387, 173] width 220 height 13
type input "Pro Motion 1 Sitemap"
click at [1423, 737] on button "Save Workflow" at bounding box center [1390, 737] width 248 height 21
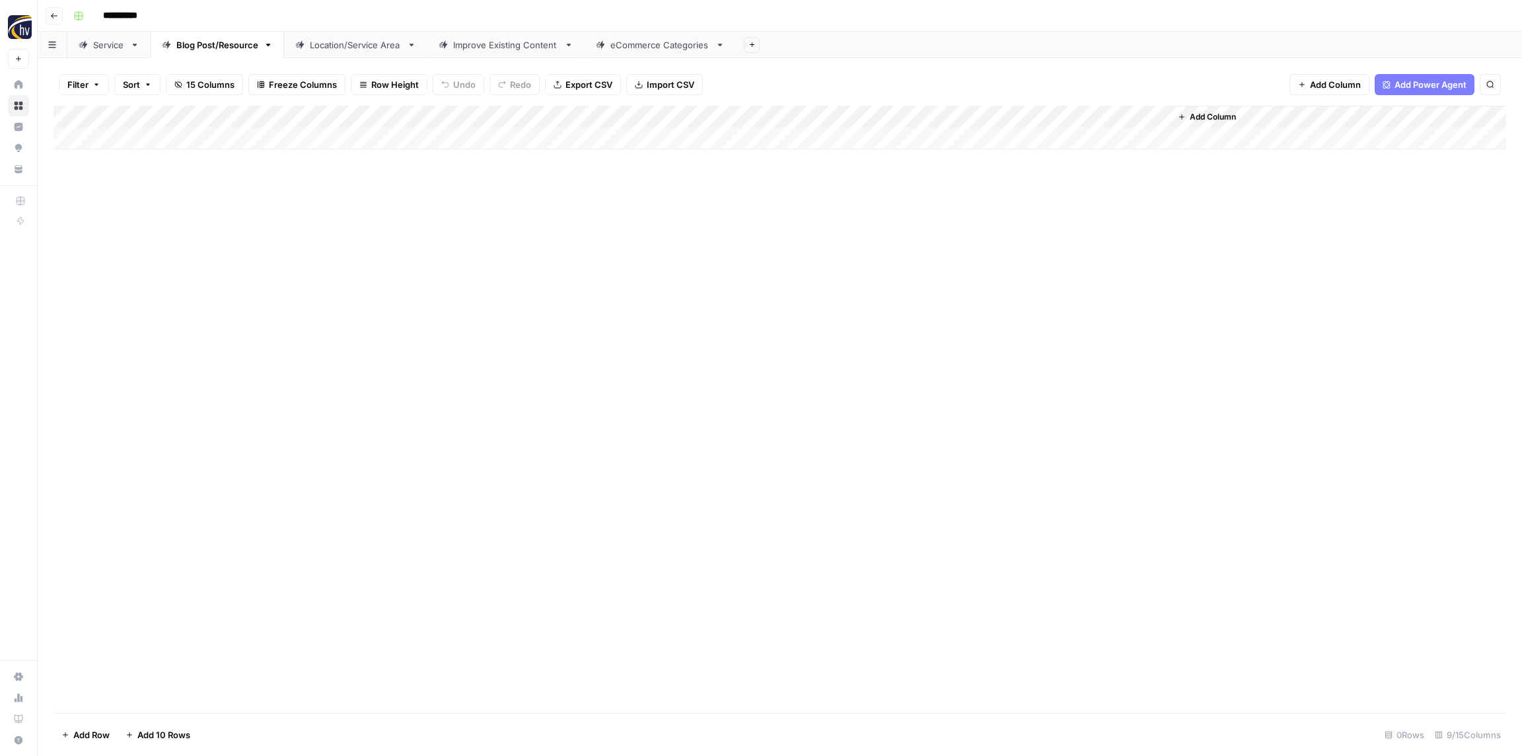
click at [972, 110] on div "Add Column" at bounding box center [779, 128] width 1452 height 44
click at [1003, 230] on span "Configure Inputs" at bounding box center [1016, 227] width 116 height 13
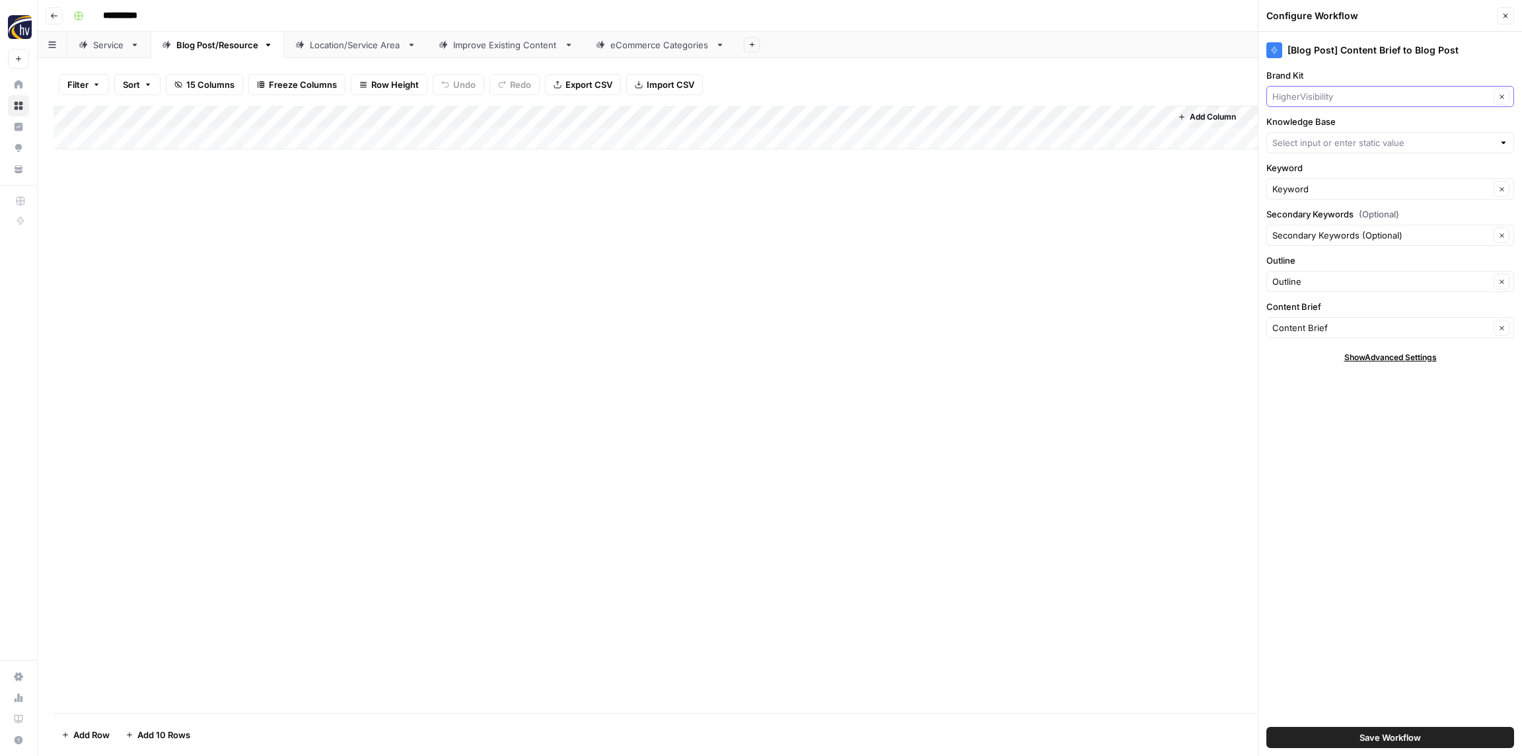
click at [1384, 98] on input "Brand Kit" at bounding box center [1380, 96] width 217 height 13
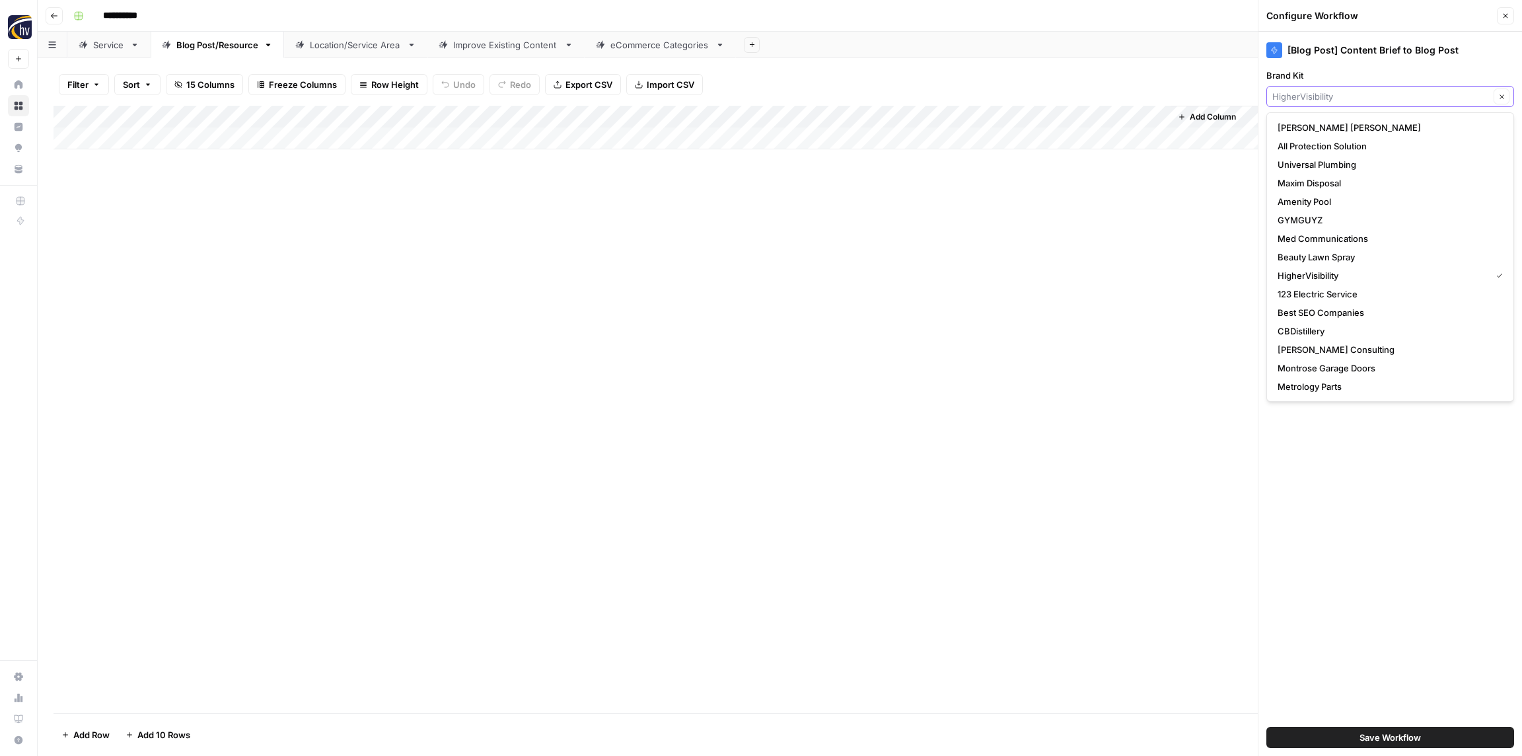
paste input "Pro Motion"
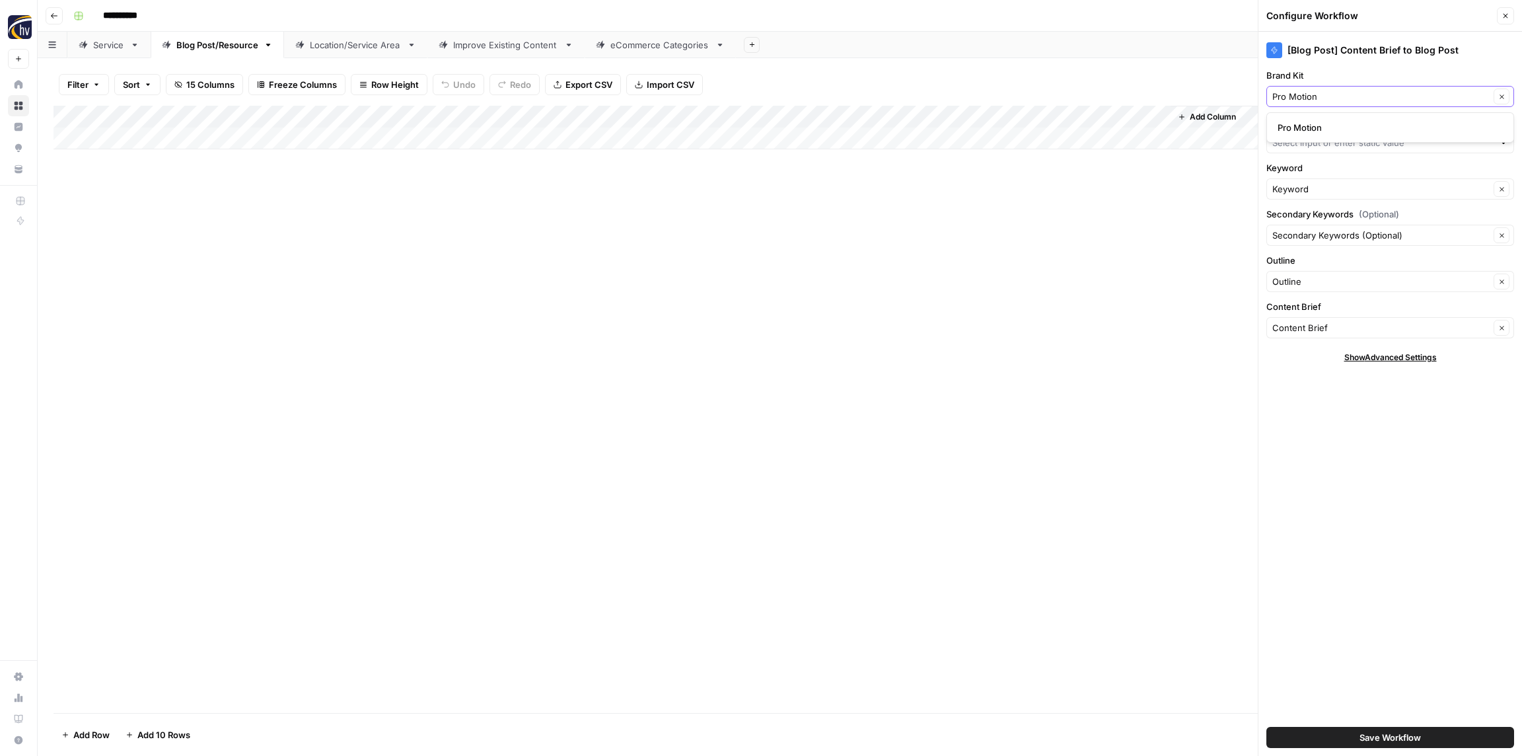
type input "Pro Motion"
click at [1349, 132] on span "Pro Motion" at bounding box center [1387, 127] width 220 height 13
click at [1349, 143] on input "Knowledge Base" at bounding box center [1382, 142] width 221 height 13
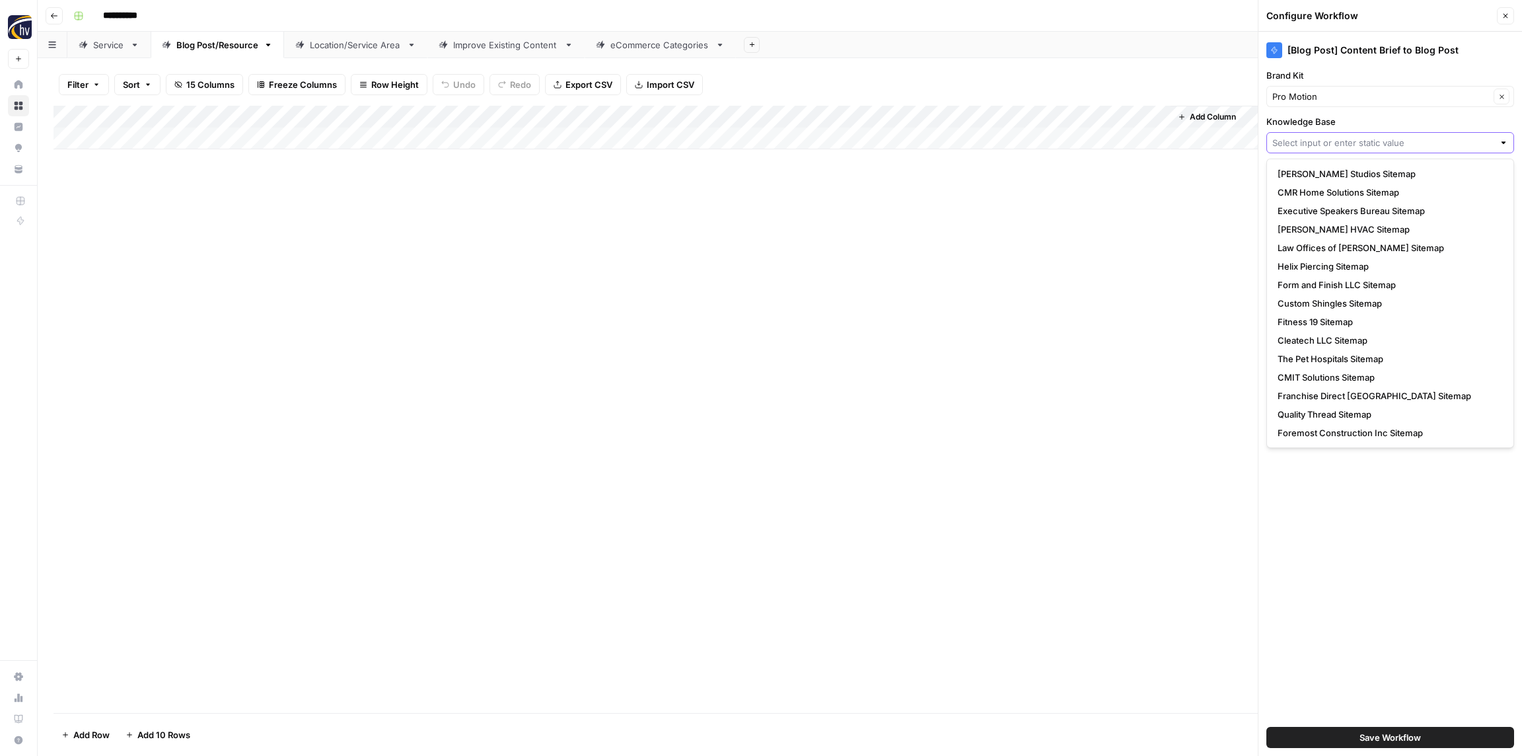
paste input "Pro Motion"
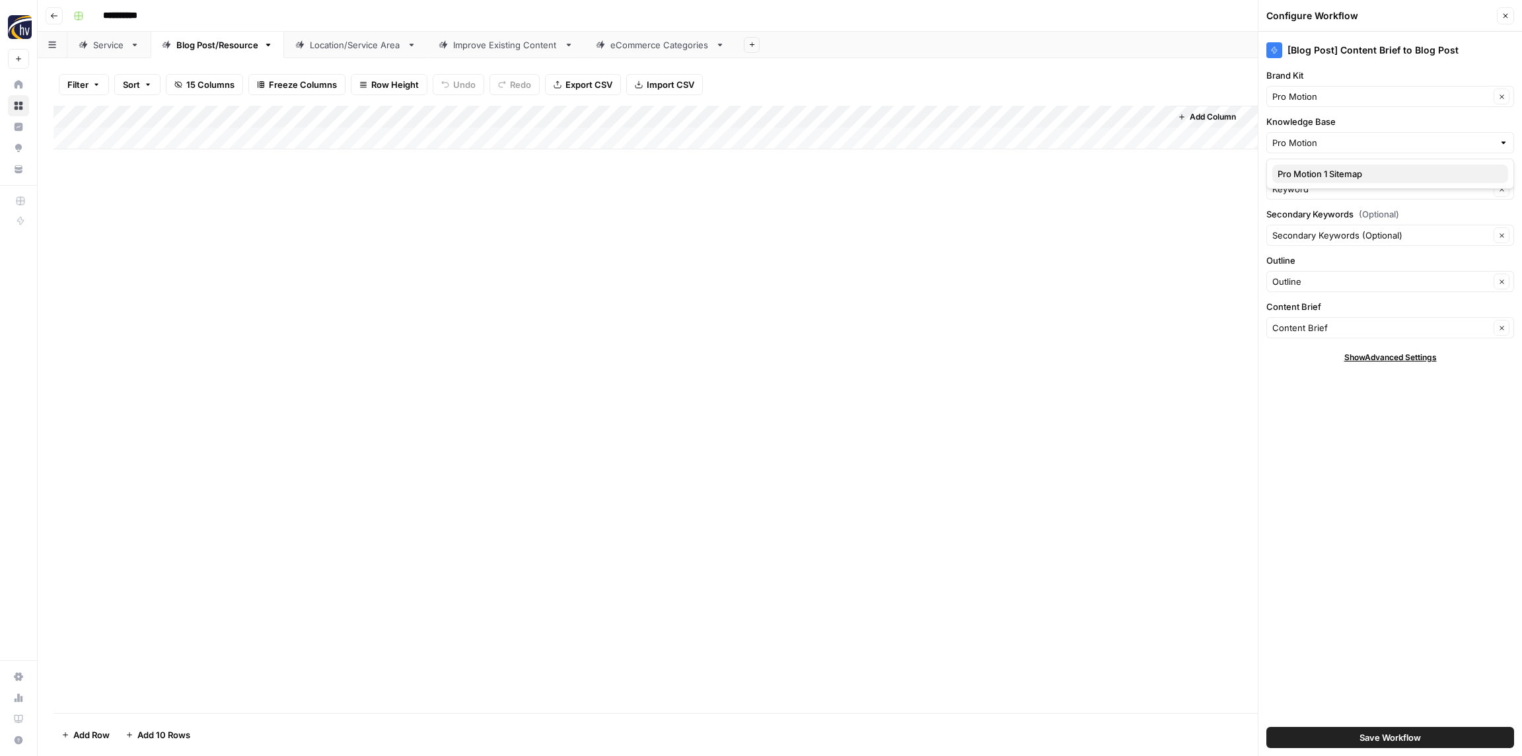
drag, startPoint x: 1339, startPoint y: 172, endPoint x: 1335, endPoint y: 167, distance: 7.0
click at [1339, 172] on span "Pro Motion 1 Sitemap" at bounding box center [1387, 173] width 220 height 13
type input "Pro Motion 1 Sitemap"
click at [1409, 739] on span "Save Workflow" at bounding box center [1389, 736] width 61 height 13
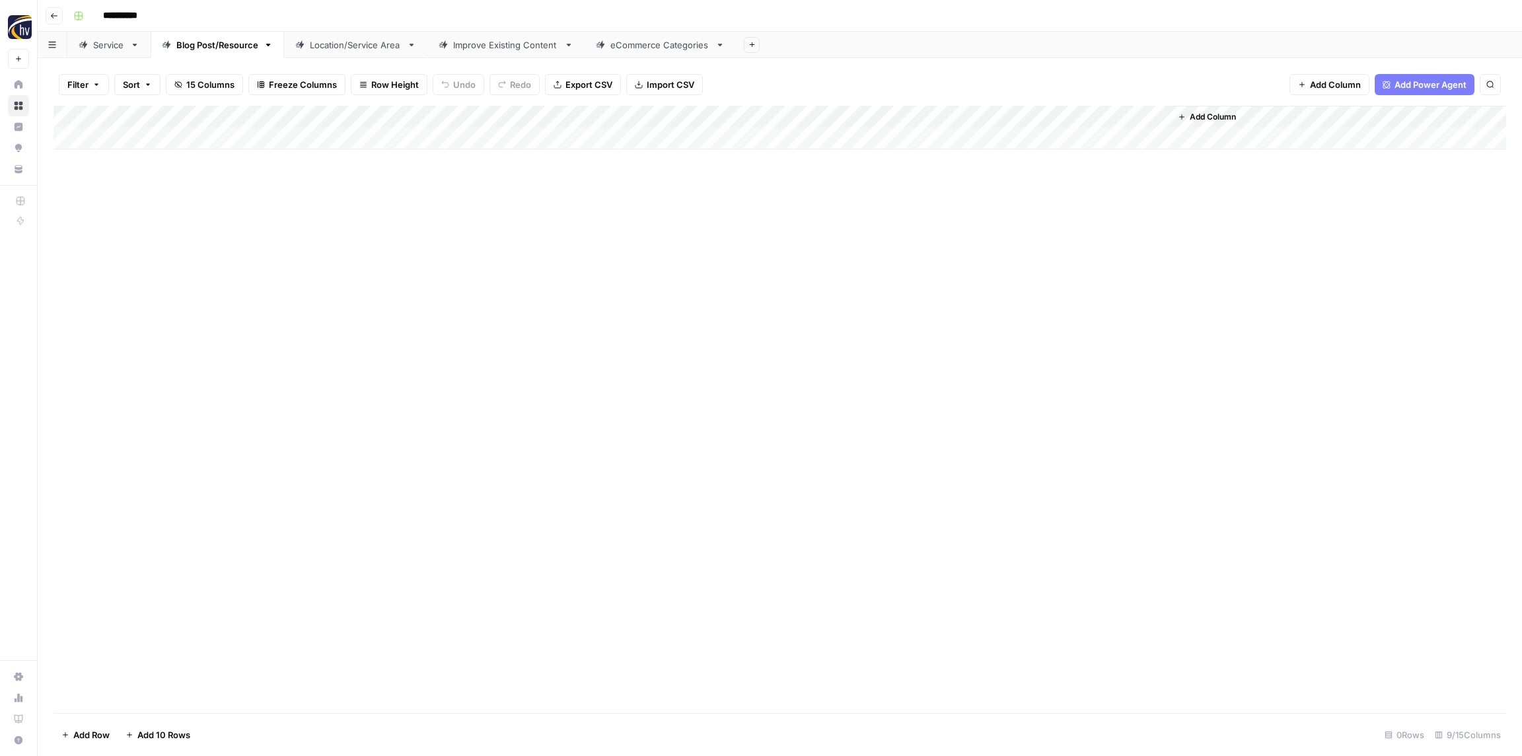
click at [348, 44] on div "Location/Service Area" at bounding box center [356, 44] width 92 height 13
click at [512, 112] on div "Add Column" at bounding box center [779, 128] width 1452 height 44
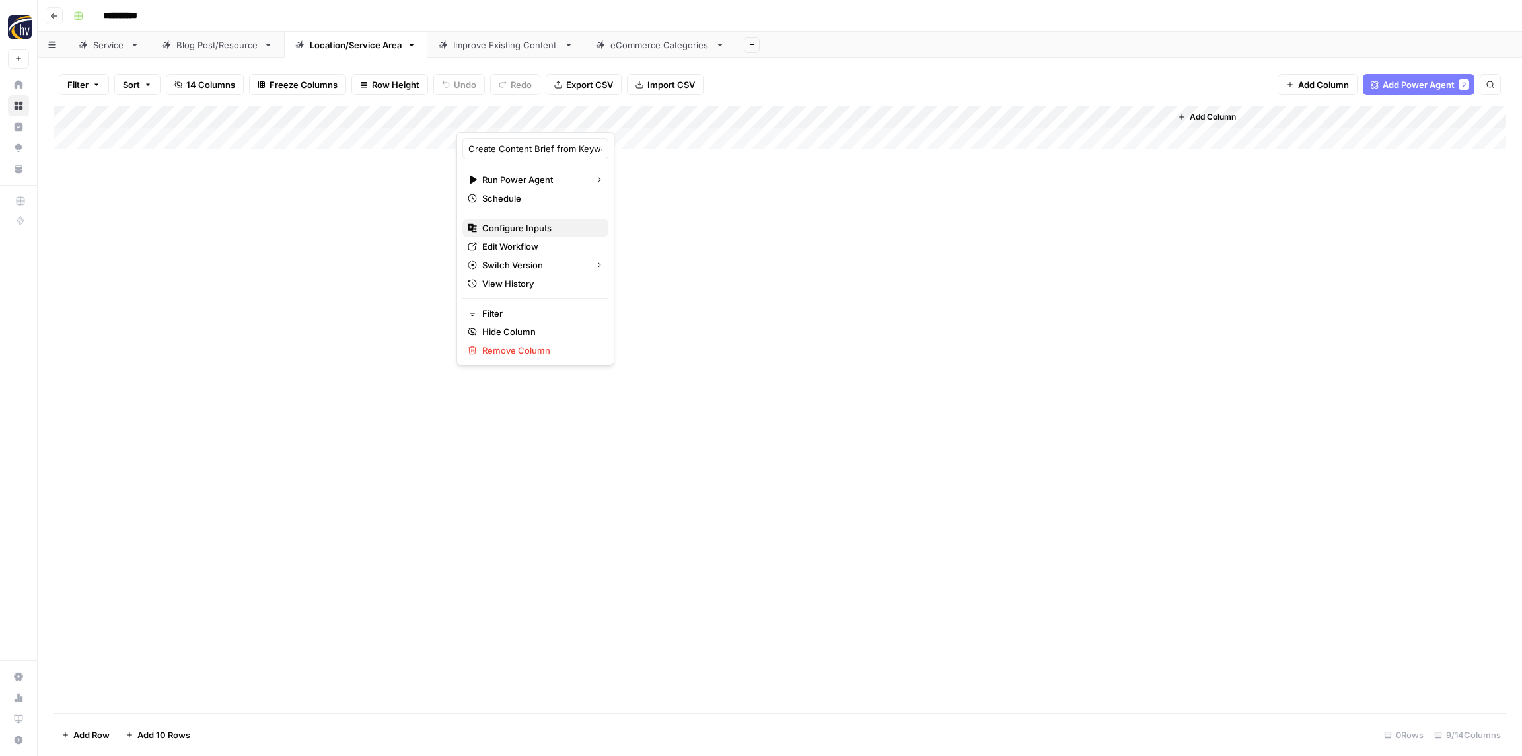
click at [511, 220] on button "Configure Inputs" at bounding box center [535, 228] width 146 height 18
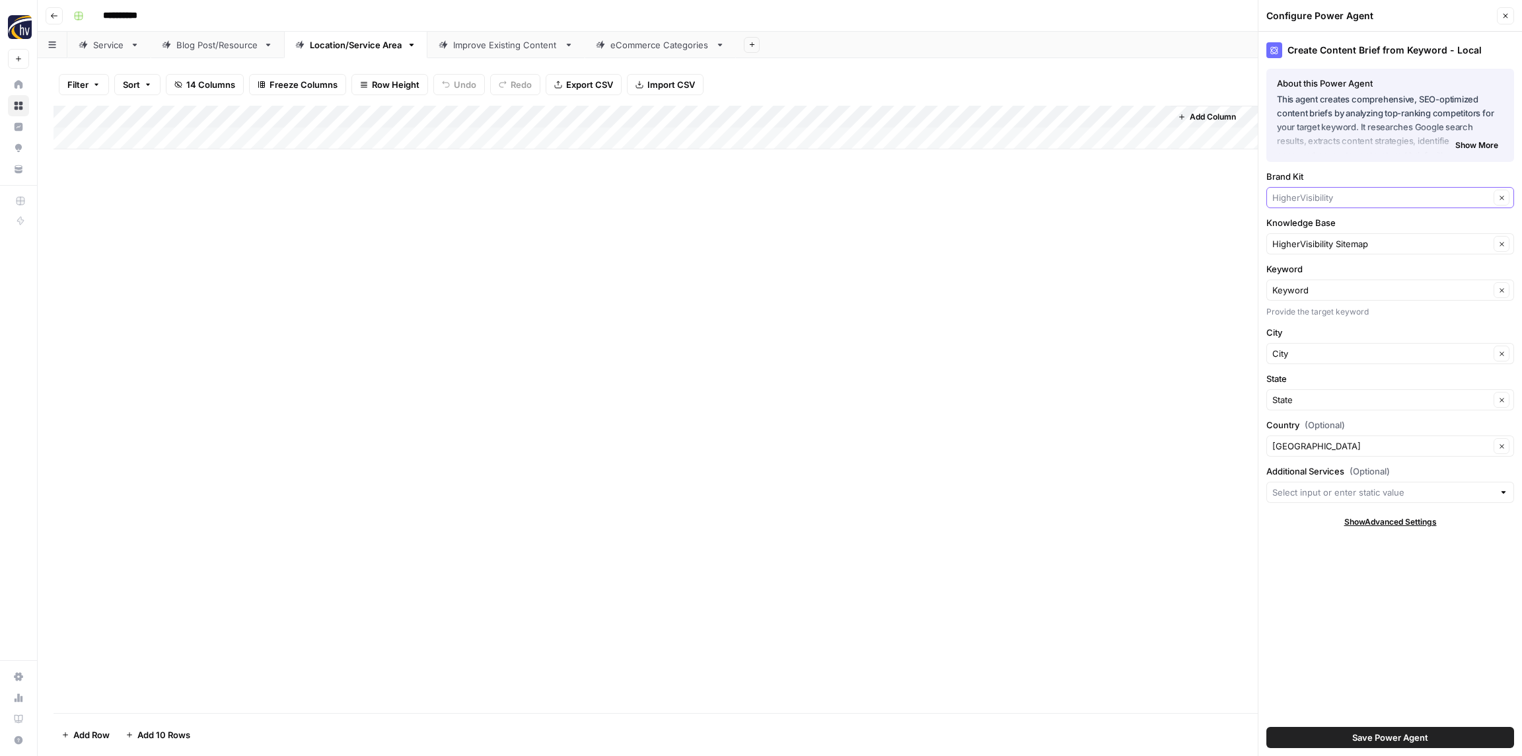
click at [1315, 192] on input "Brand Kit" at bounding box center [1380, 197] width 217 height 13
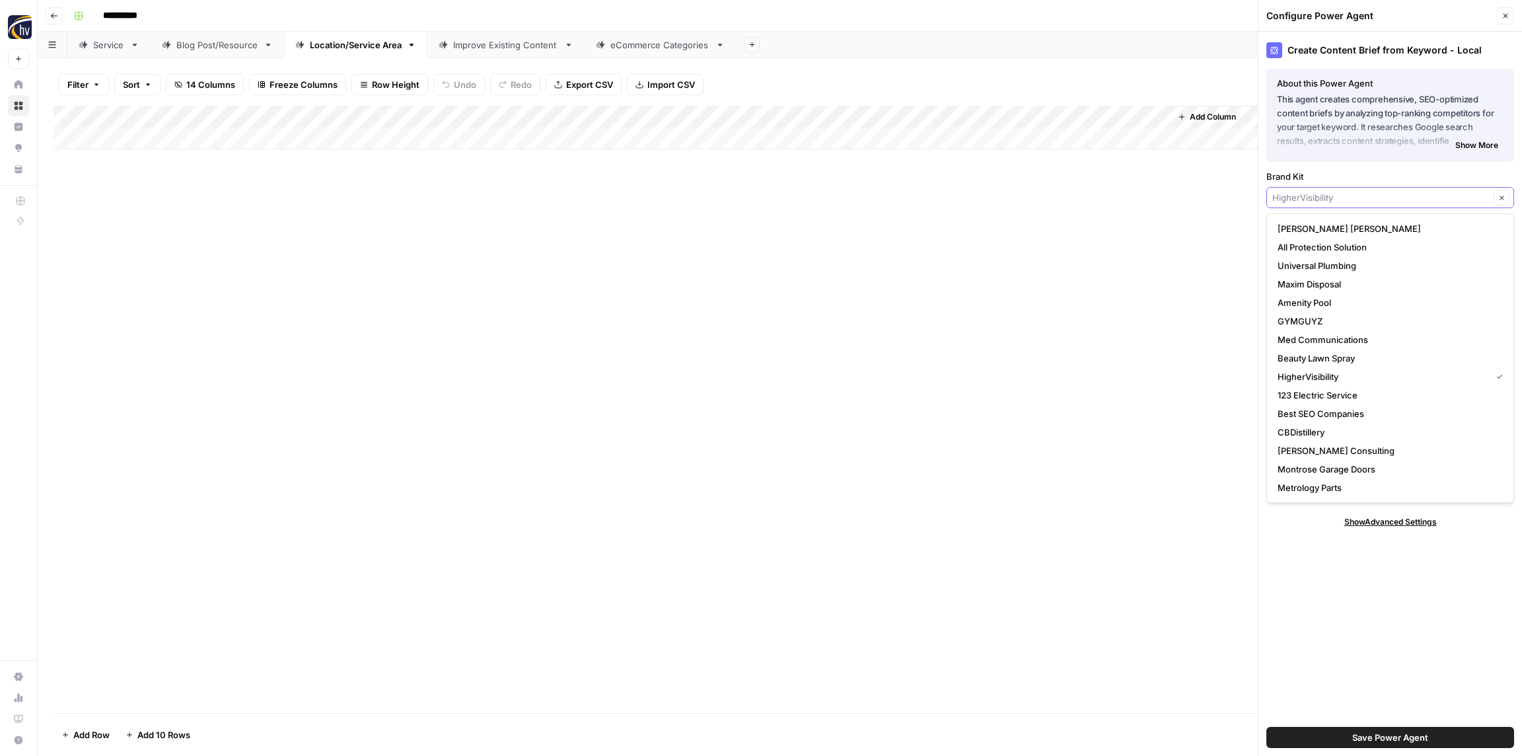
click at [1308, 201] on input "Brand Kit" at bounding box center [1380, 197] width 217 height 13
paste input "Pro Motion"
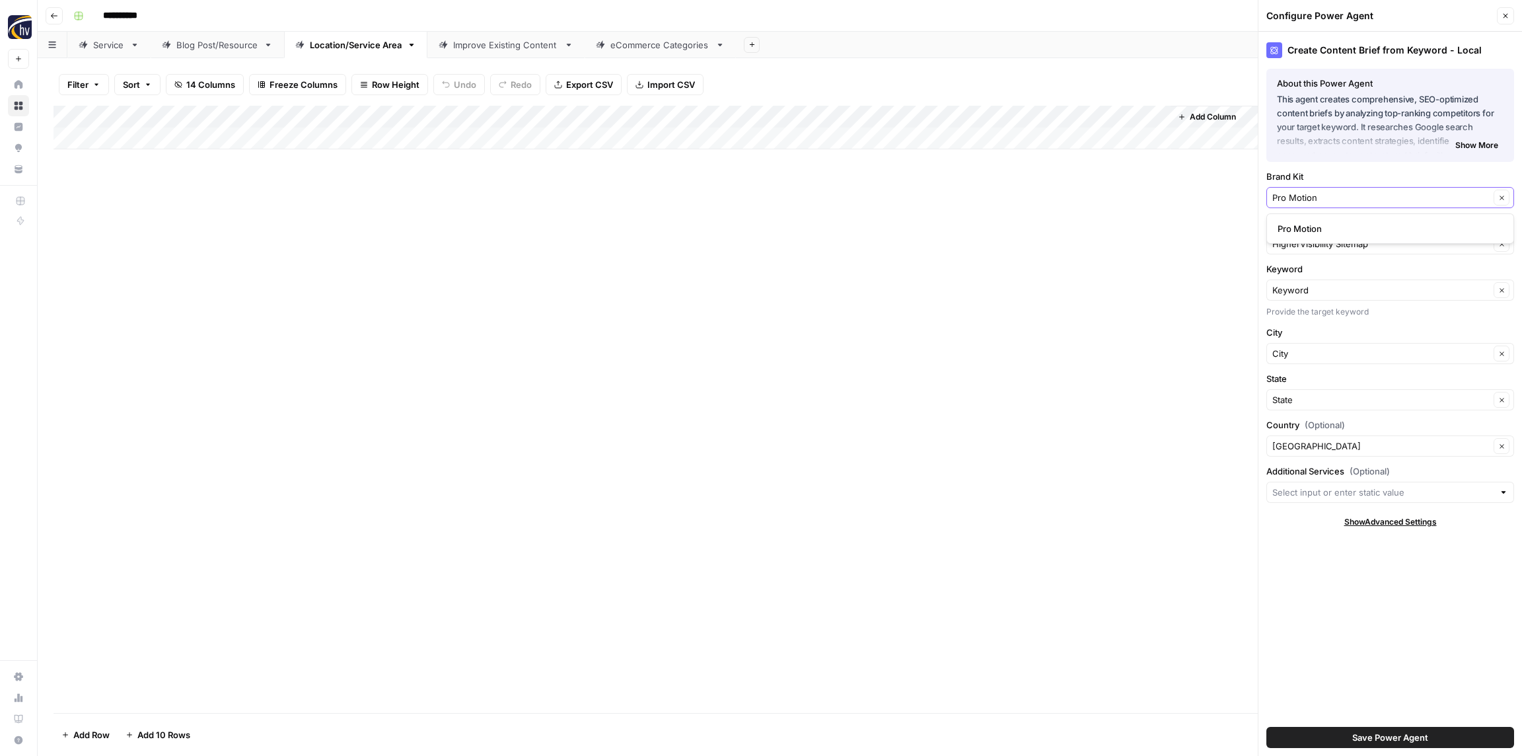
type input "Pro Motion"
click at [1299, 224] on span "Pro Motion" at bounding box center [1387, 228] width 220 height 13
click at [1297, 246] on input "Knowledge Base" at bounding box center [1380, 243] width 217 height 13
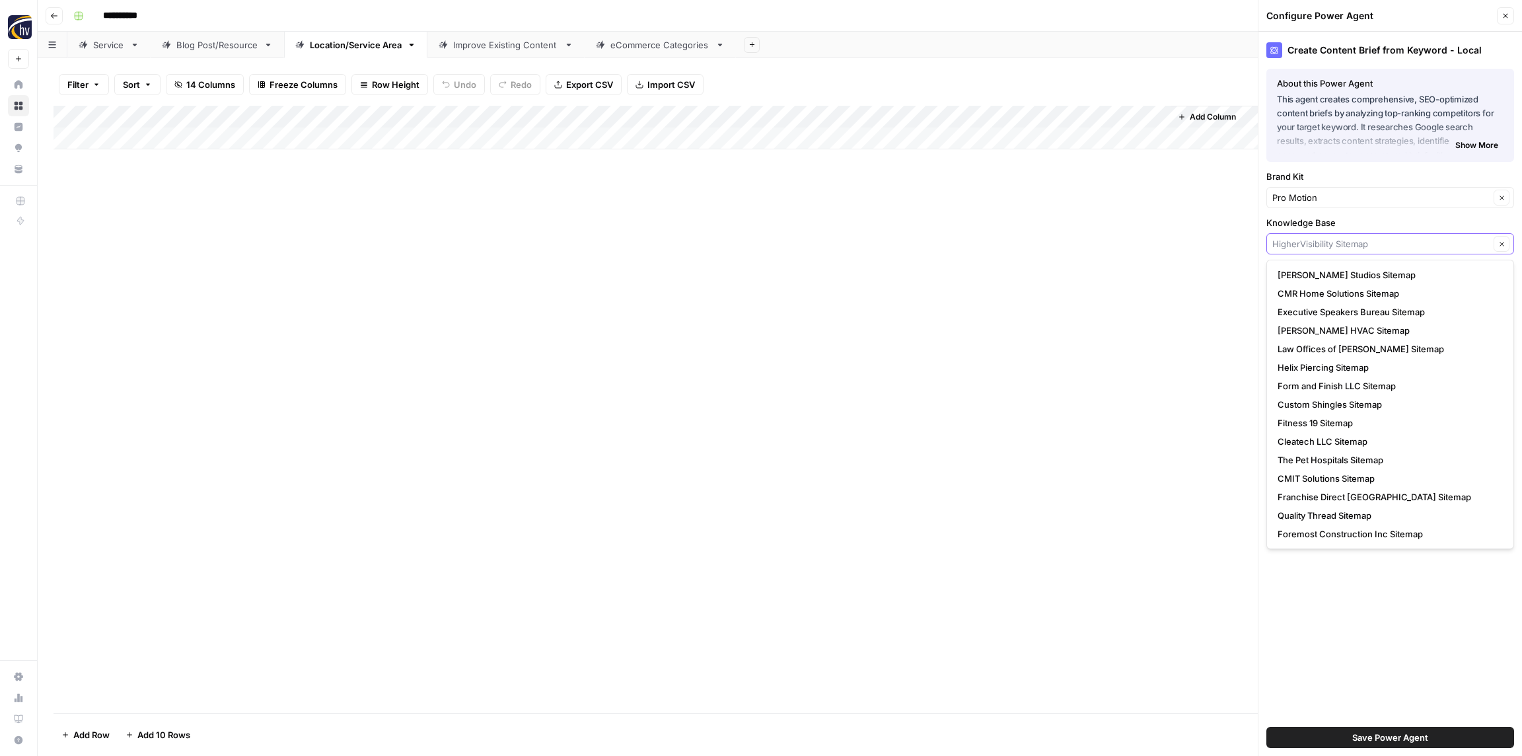
paste input "Pro Motion"
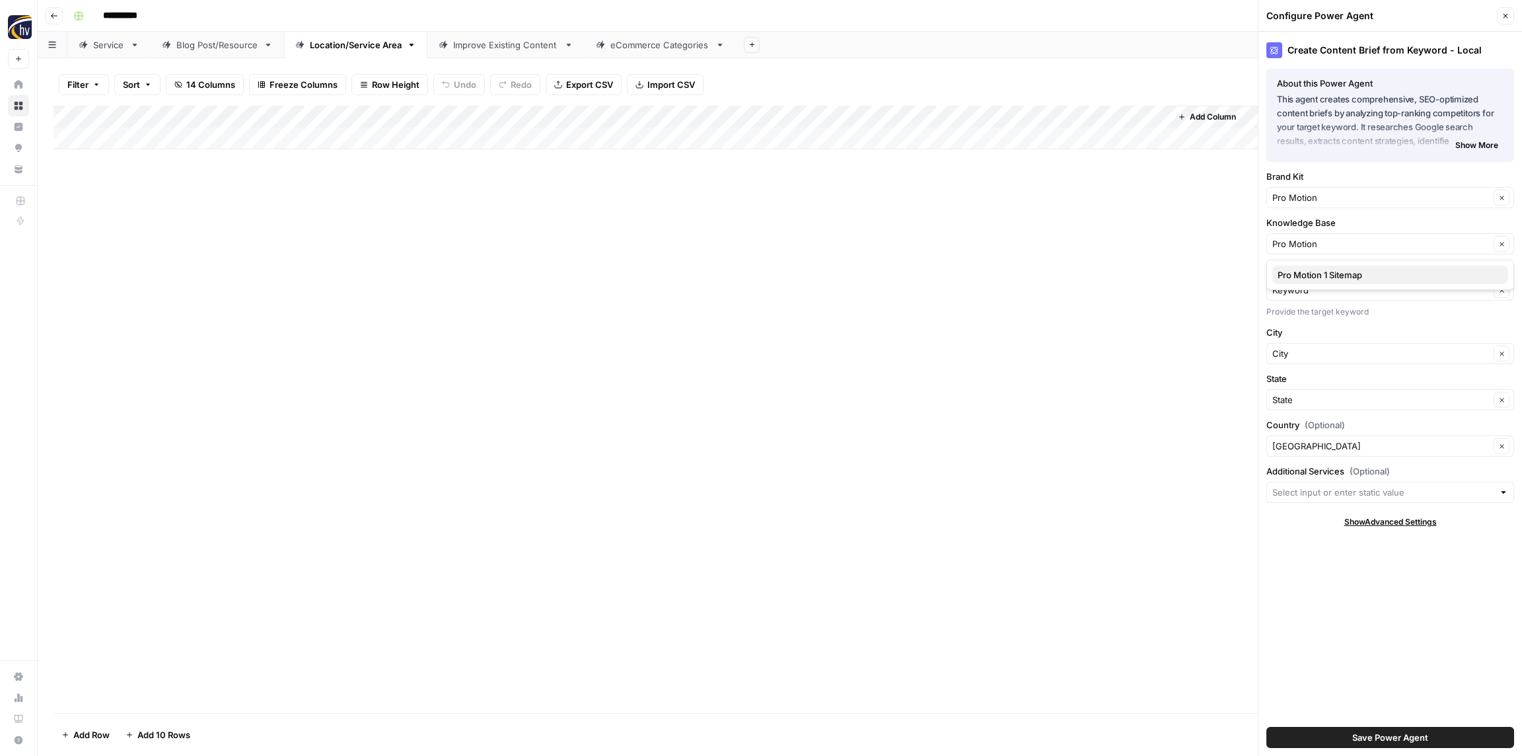
click at [1299, 273] on span "Pro Motion 1 Sitemap" at bounding box center [1387, 274] width 220 height 13
type input "Pro Motion 1 Sitemap"
click at [1368, 742] on span "Save Power Agent" at bounding box center [1390, 736] width 76 height 13
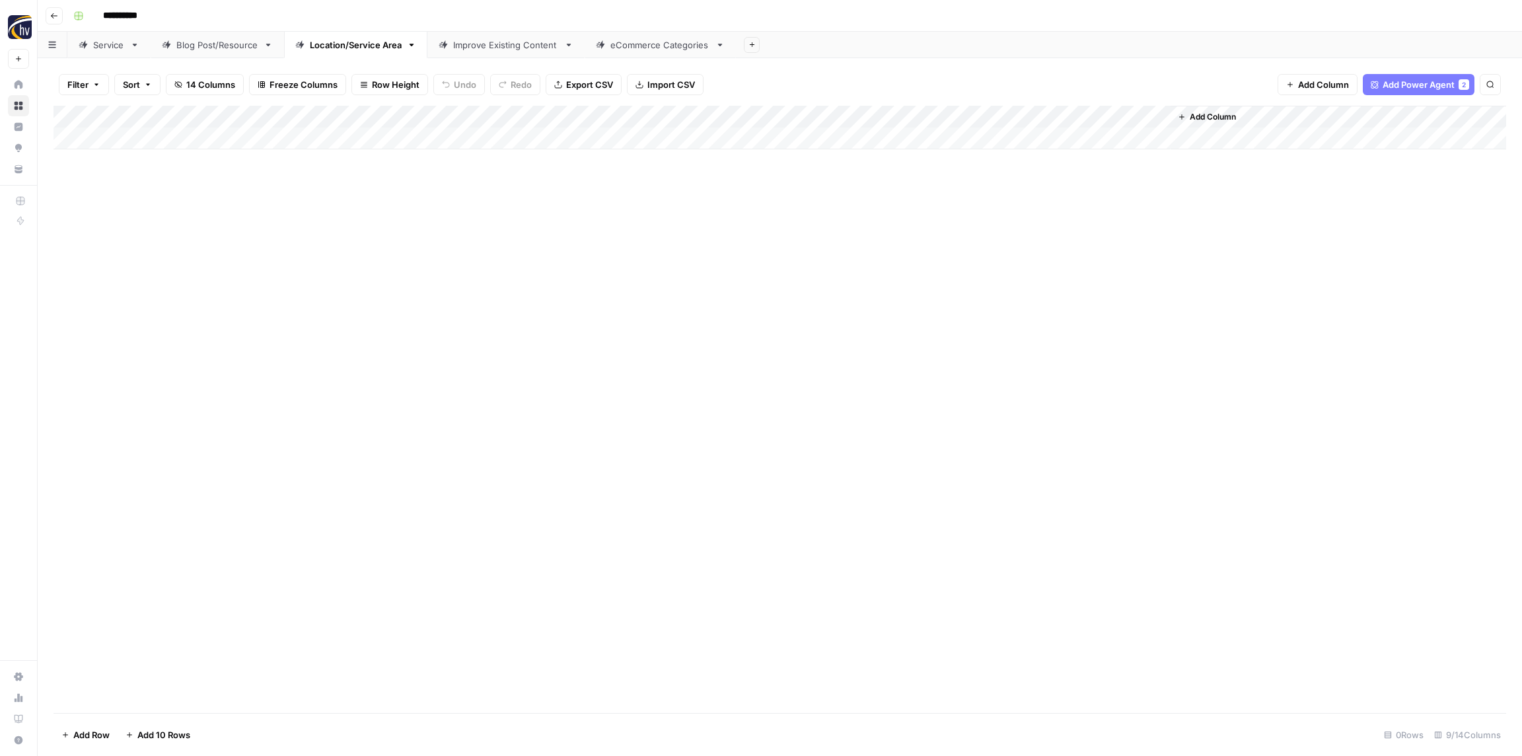
click at [957, 116] on div "Add Column" at bounding box center [779, 128] width 1452 height 44
click at [977, 229] on span "Configure Inputs" at bounding box center [1016, 227] width 116 height 13
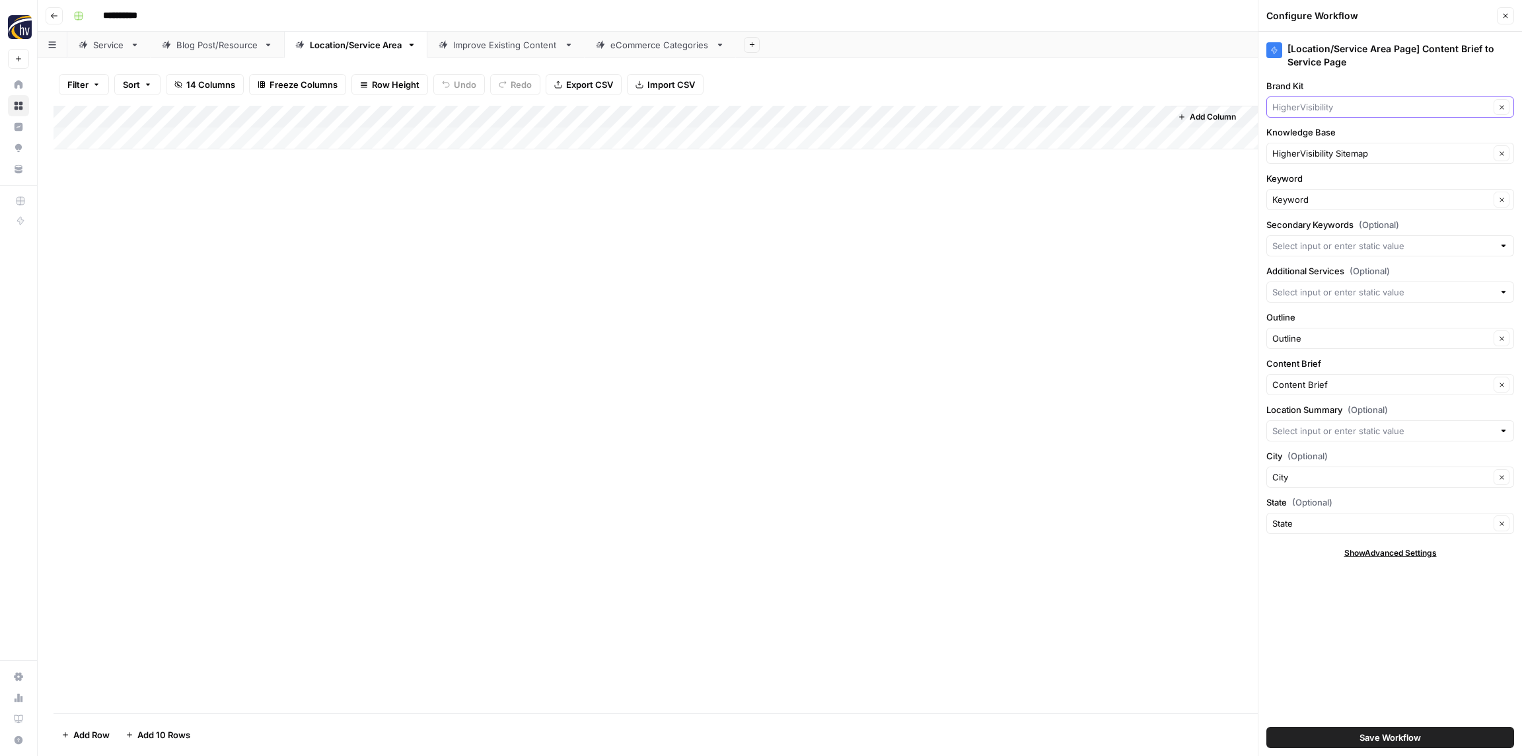
click at [1312, 106] on input "Brand Kit" at bounding box center [1380, 106] width 217 height 13
paste input "Pro Motion"
type input "Pro Motion"
click at [1312, 133] on span "Pro Motion" at bounding box center [1387, 137] width 220 height 13
click at [1309, 147] on input "Knowledge Base" at bounding box center [1380, 153] width 217 height 13
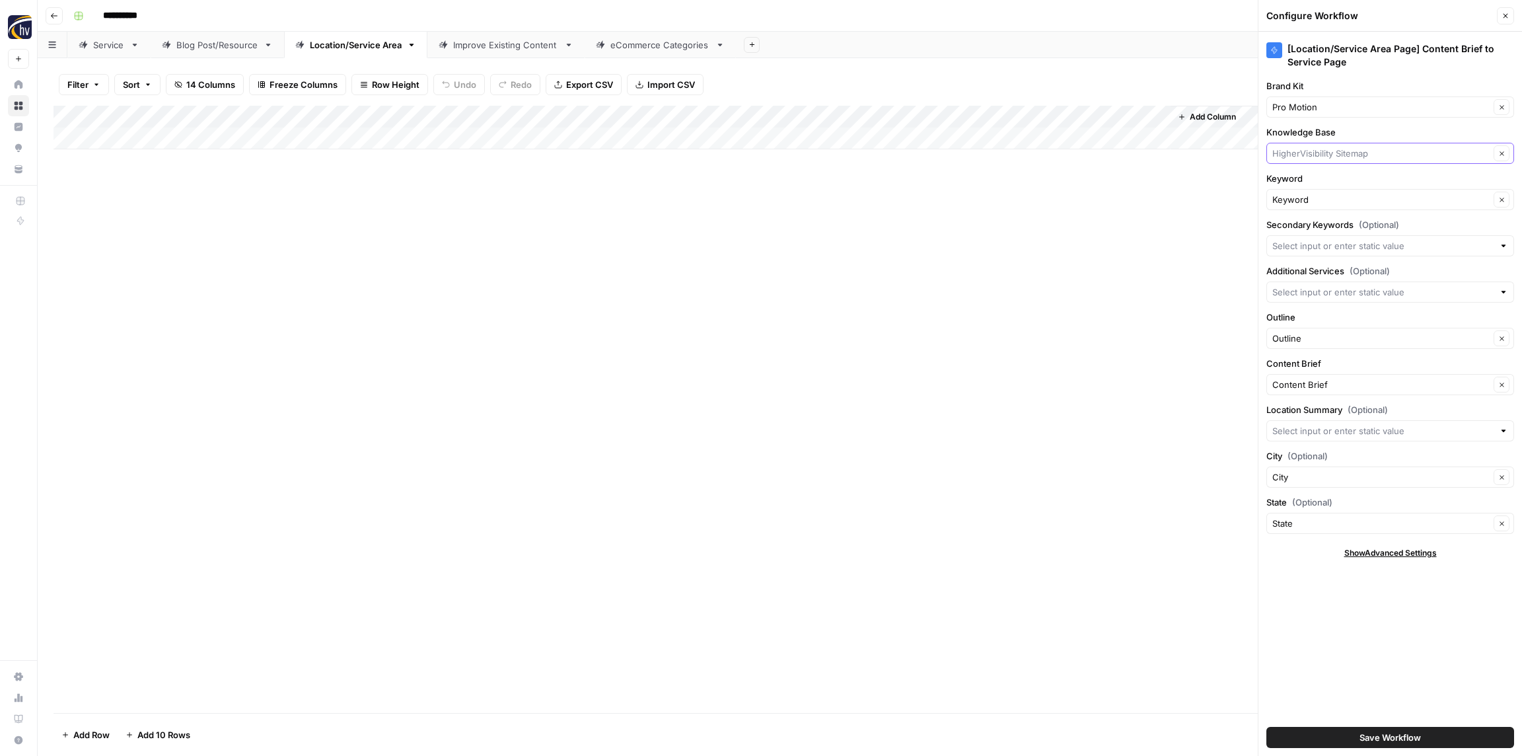
paste input "Pro Motion"
click at [1311, 181] on span "Pro Motion 1 Sitemap" at bounding box center [1387, 184] width 220 height 13
type input "Pro Motion 1 Sitemap"
click at [1385, 736] on span "Save Workflow" at bounding box center [1389, 736] width 61 height 13
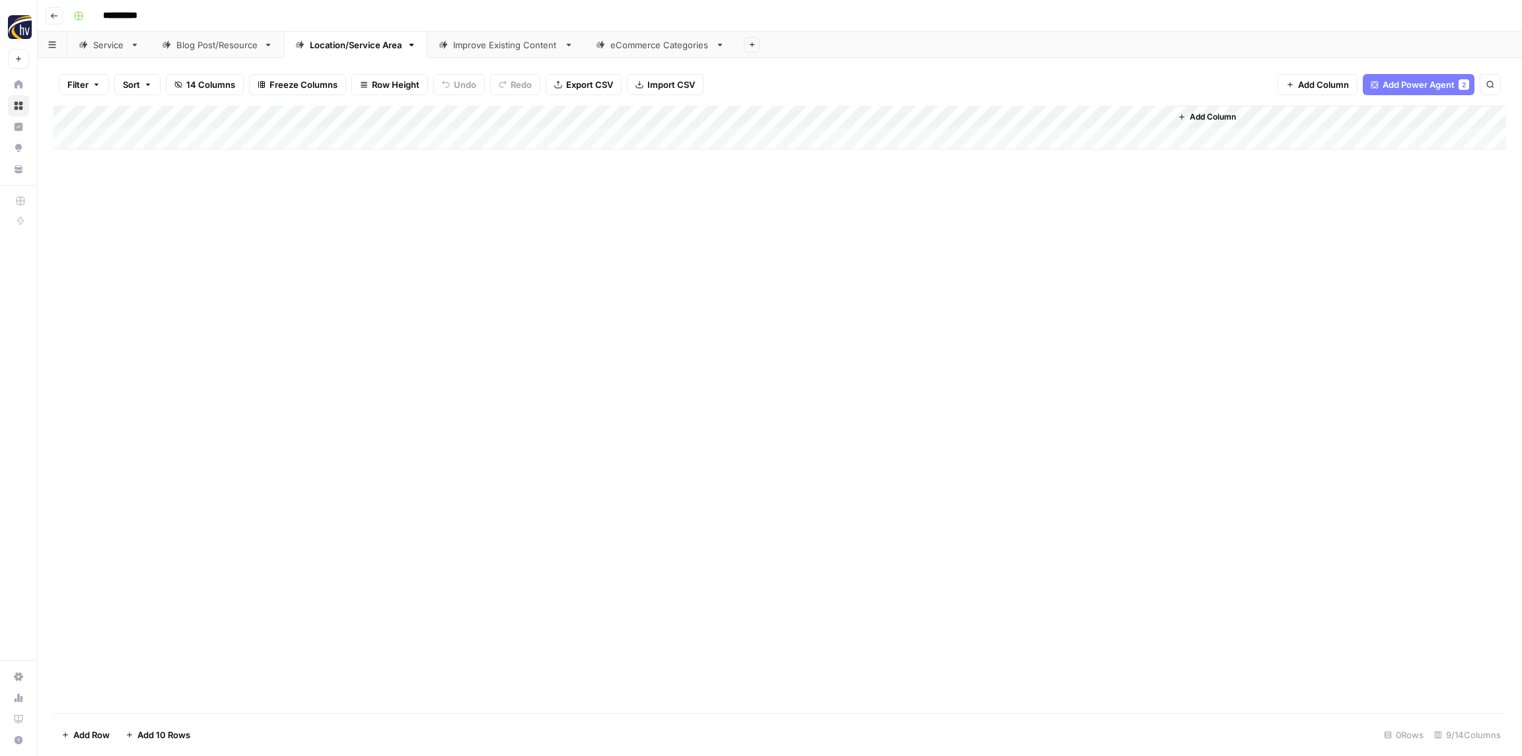
click at [499, 46] on div "Improve Existing Content" at bounding box center [506, 44] width 106 height 13
click at [709, 113] on div "Add Column" at bounding box center [779, 128] width 1452 height 44
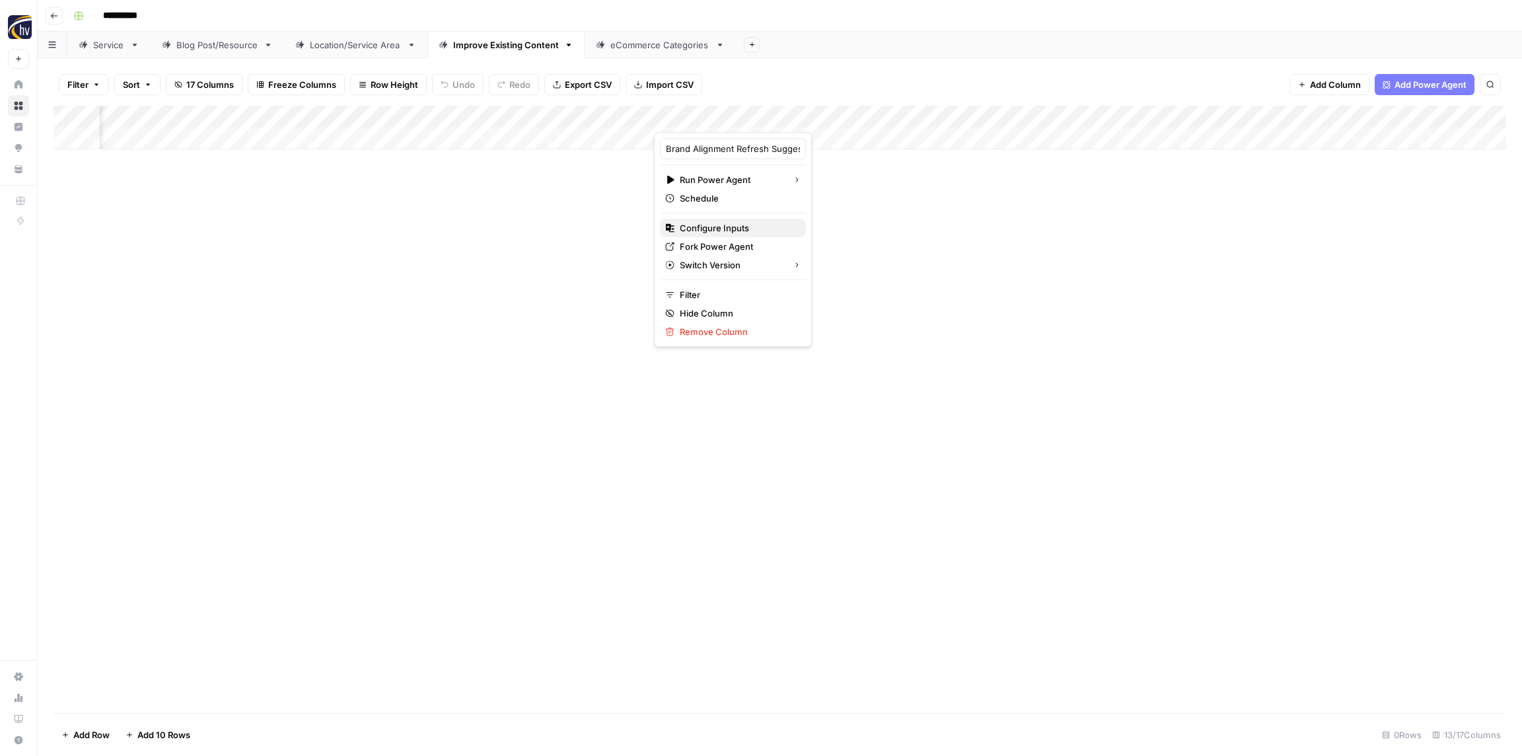
click at [718, 227] on span "Configure Inputs" at bounding box center [738, 227] width 116 height 13
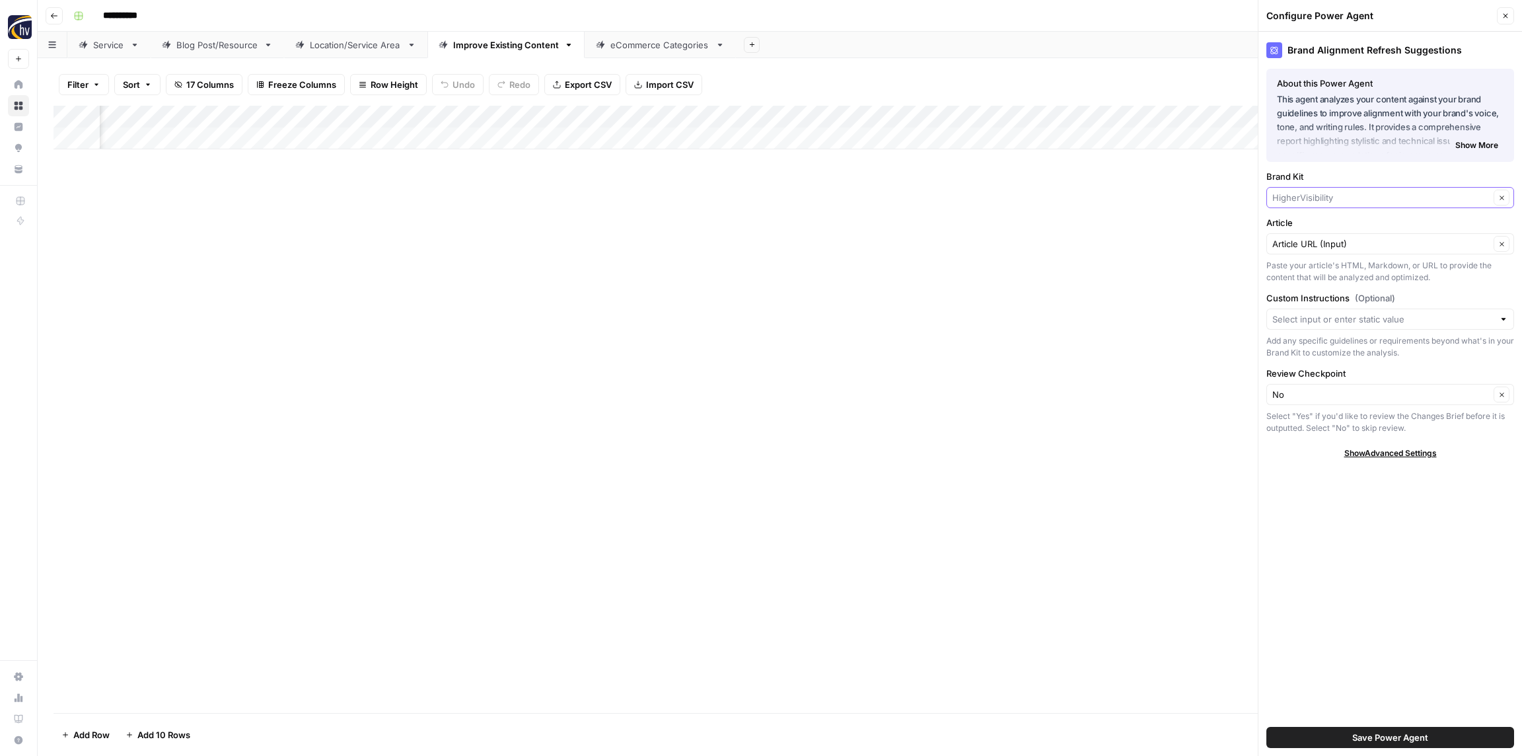
click at [1314, 197] on input "Brand Kit" at bounding box center [1380, 197] width 217 height 13
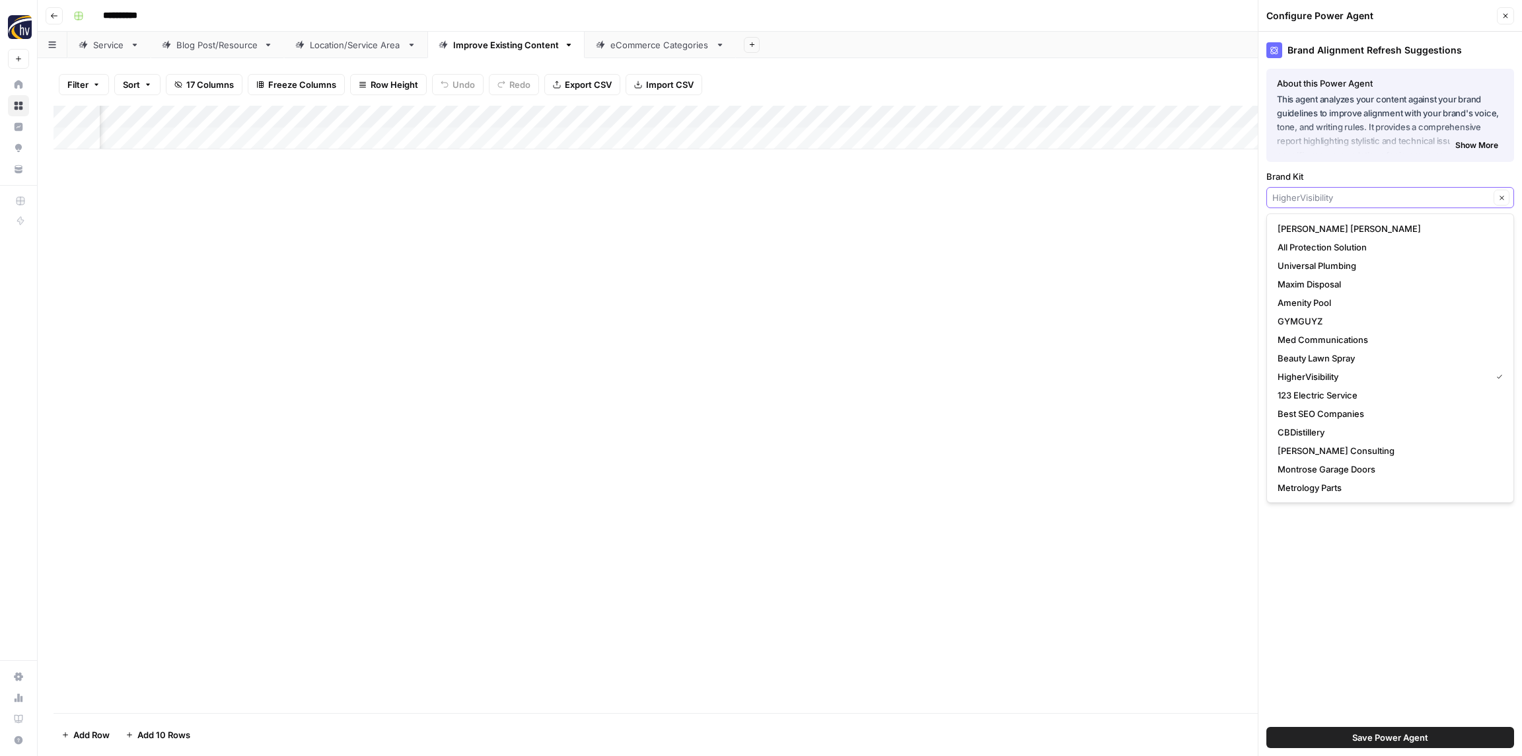
paste input "Pro Motion"
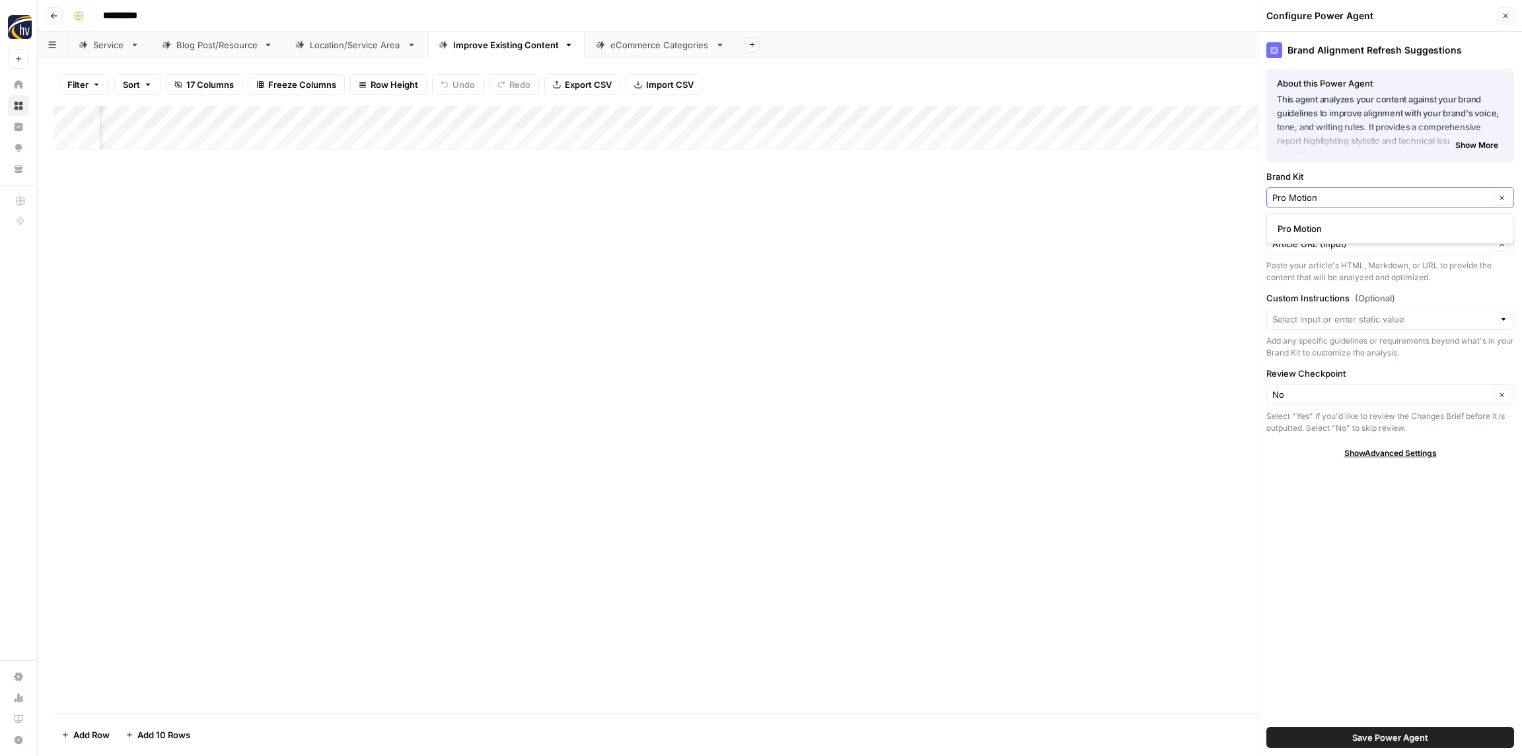
type input "Pro Motion"
click at [1313, 222] on span "Pro Motion" at bounding box center [1387, 228] width 220 height 13
click at [1421, 730] on span "Save Power Agent" at bounding box center [1390, 736] width 76 height 13
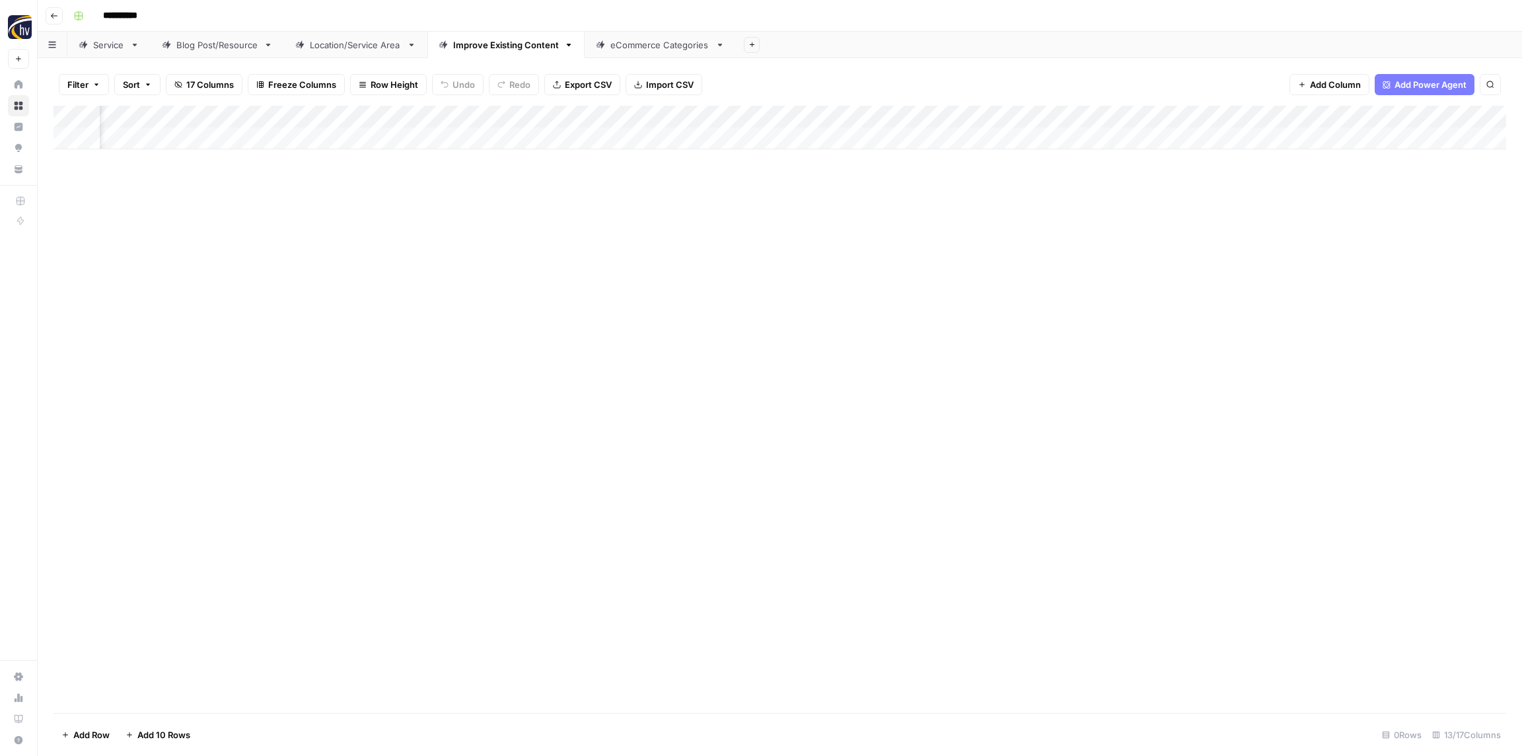
click at [1060, 113] on div "Add Column" at bounding box center [779, 128] width 1452 height 44
click at [1066, 227] on span "Configure Inputs" at bounding box center [1074, 227] width 116 height 13
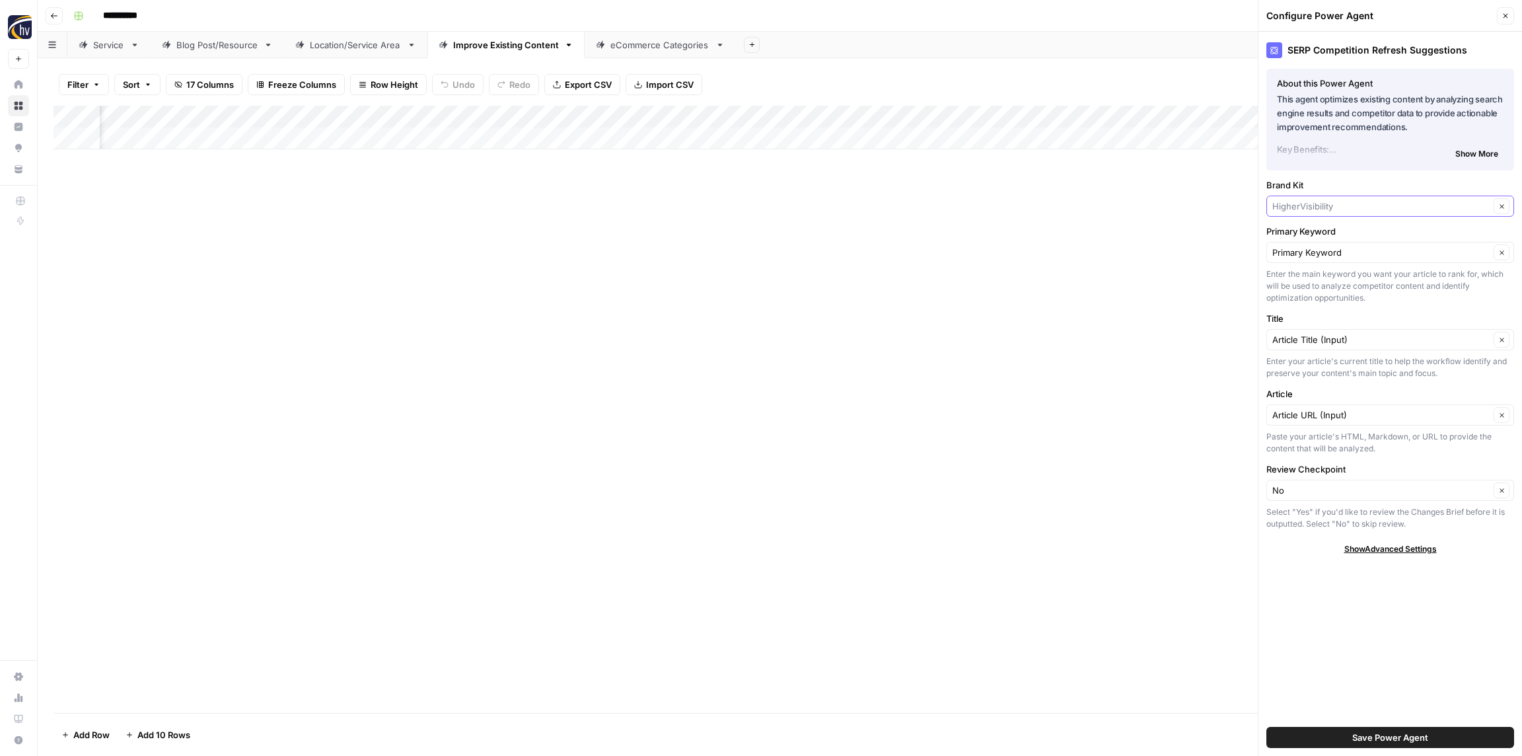
click at [1333, 203] on input "Brand Kit" at bounding box center [1380, 205] width 217 height 13
paste input "Pro Motion"
type input "Pro Motion"
click at [1335, 238] on span "Pro Motion" at bounding box center [1387, 237] width 220 height 13
click at [1408, 732] on span "Save Power Agent" at bounding box center [1390, 736] width 76 height 13
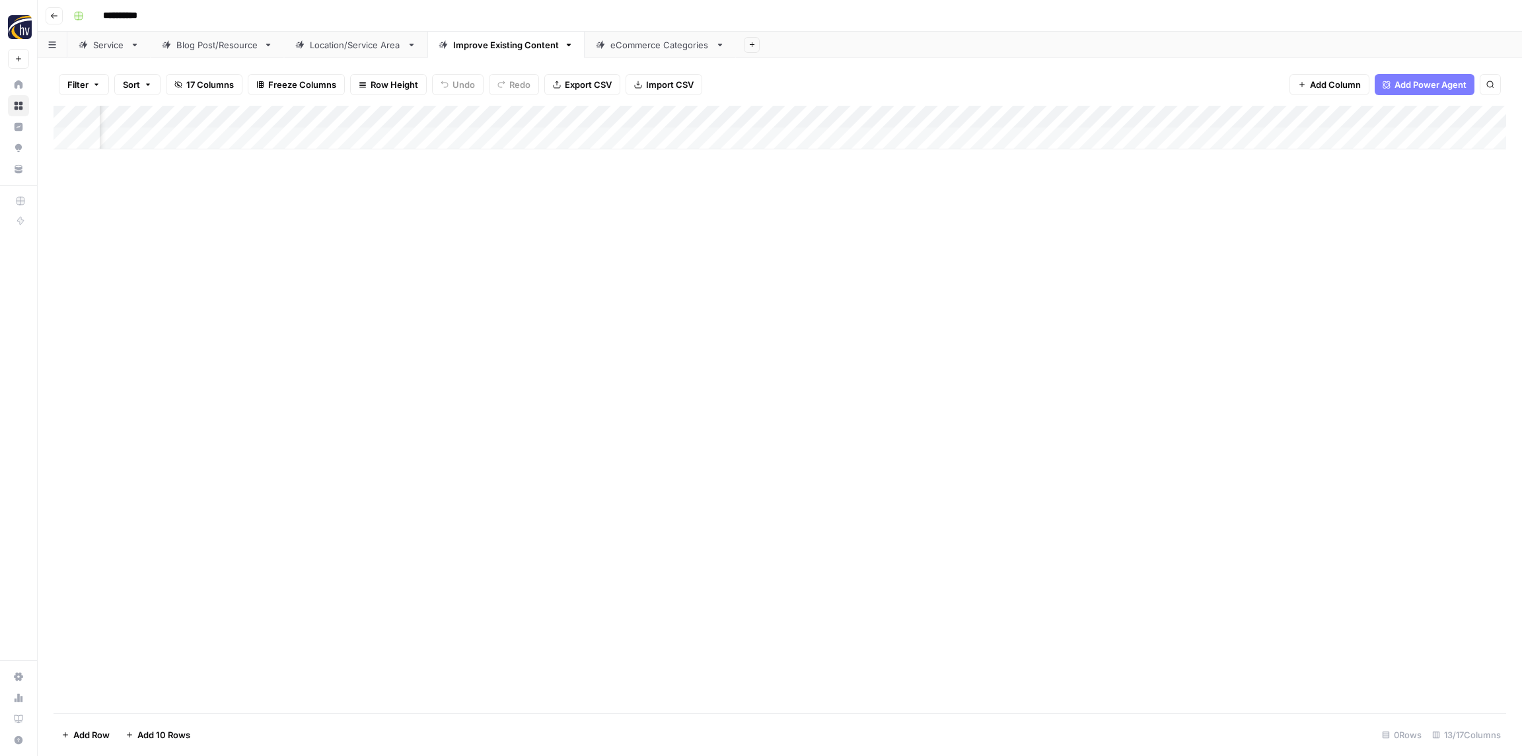
click at [1363, 119] on div "Add Column" at bounding box center [779, 128] width 1452 height 44
click at [1385, 232] on span "Configure Inputs" at bounding box center [1414, 227] width 116 height 13
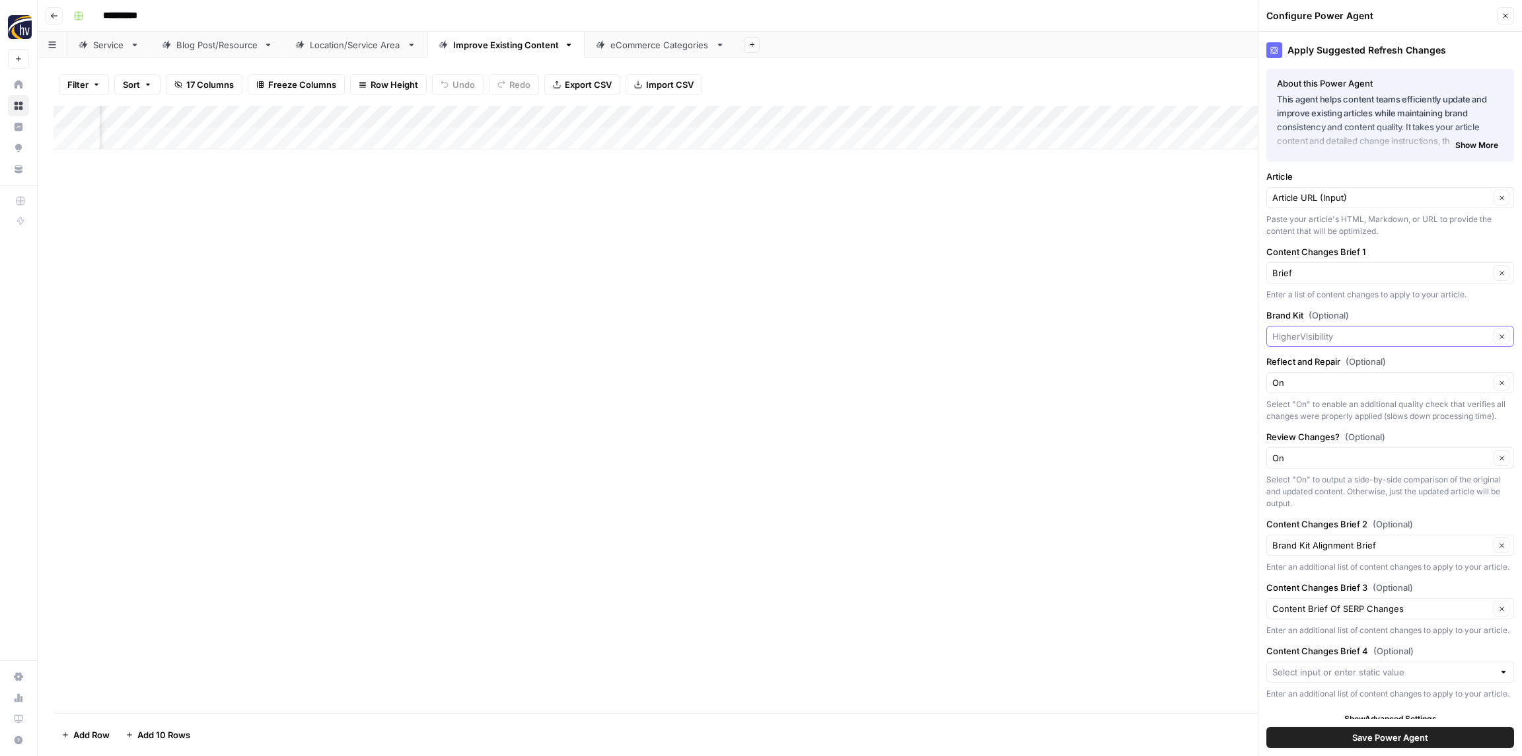
click at [1337, 333] on input "Brand Kit (Optional)" at bounding box center [1380, 336] width 217 height 13
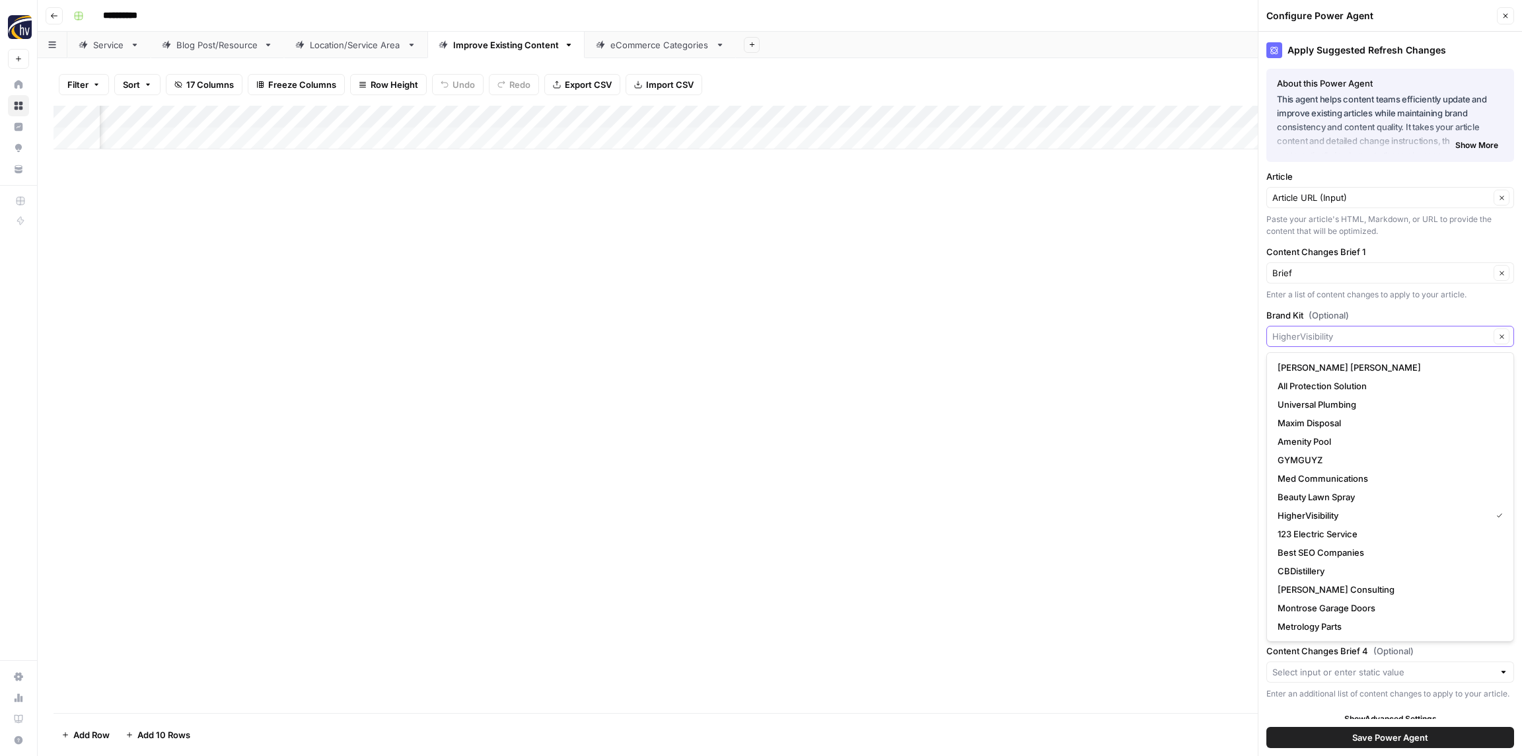
paste input "Pro Motion"
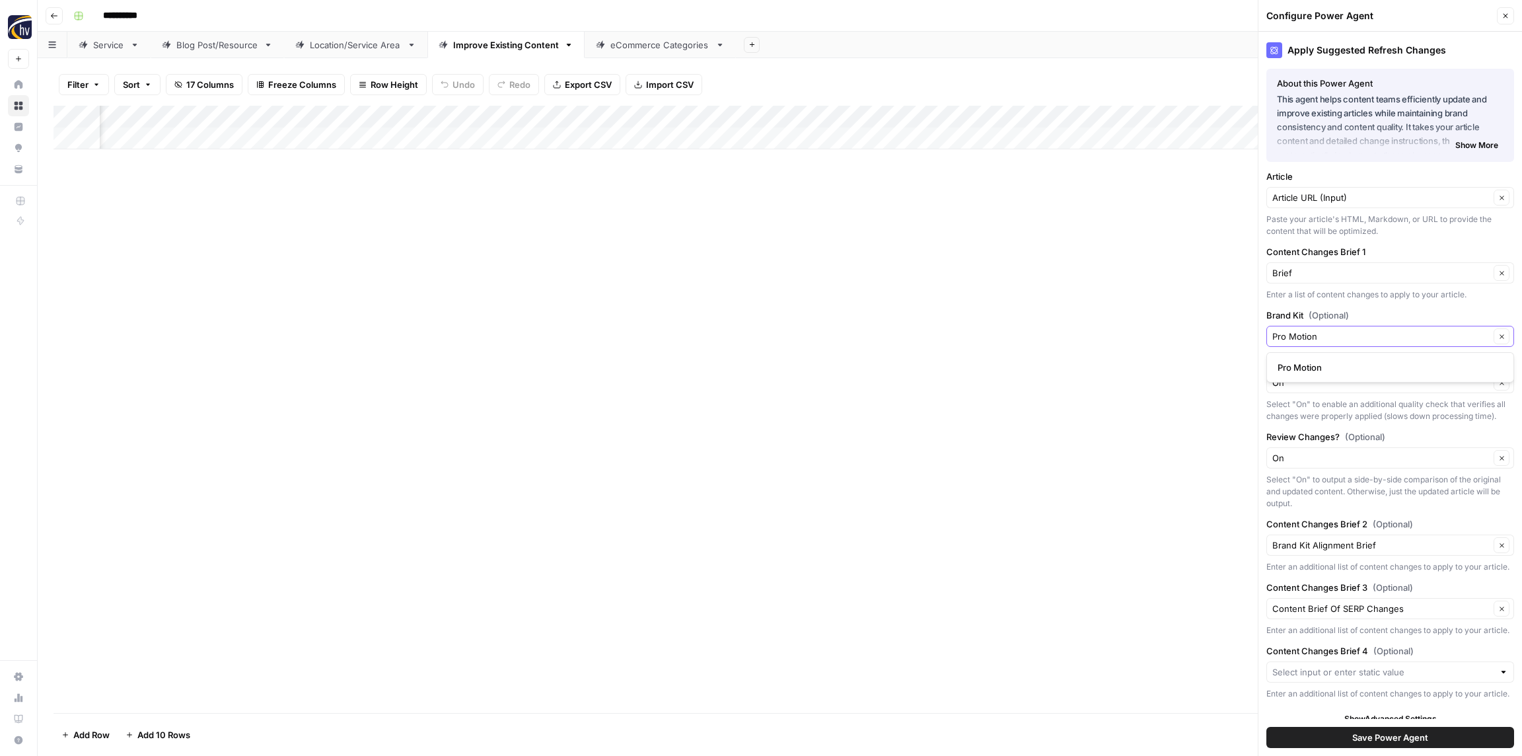
type input "Pro Motion"
click at [1340, 371] on span "Pro Motion" at bounding box center [1387, 367] width 220 height 13
click at [1392, 734] on span "Save Power Agent" at bounding box center [1390, 736] width 76 height 13
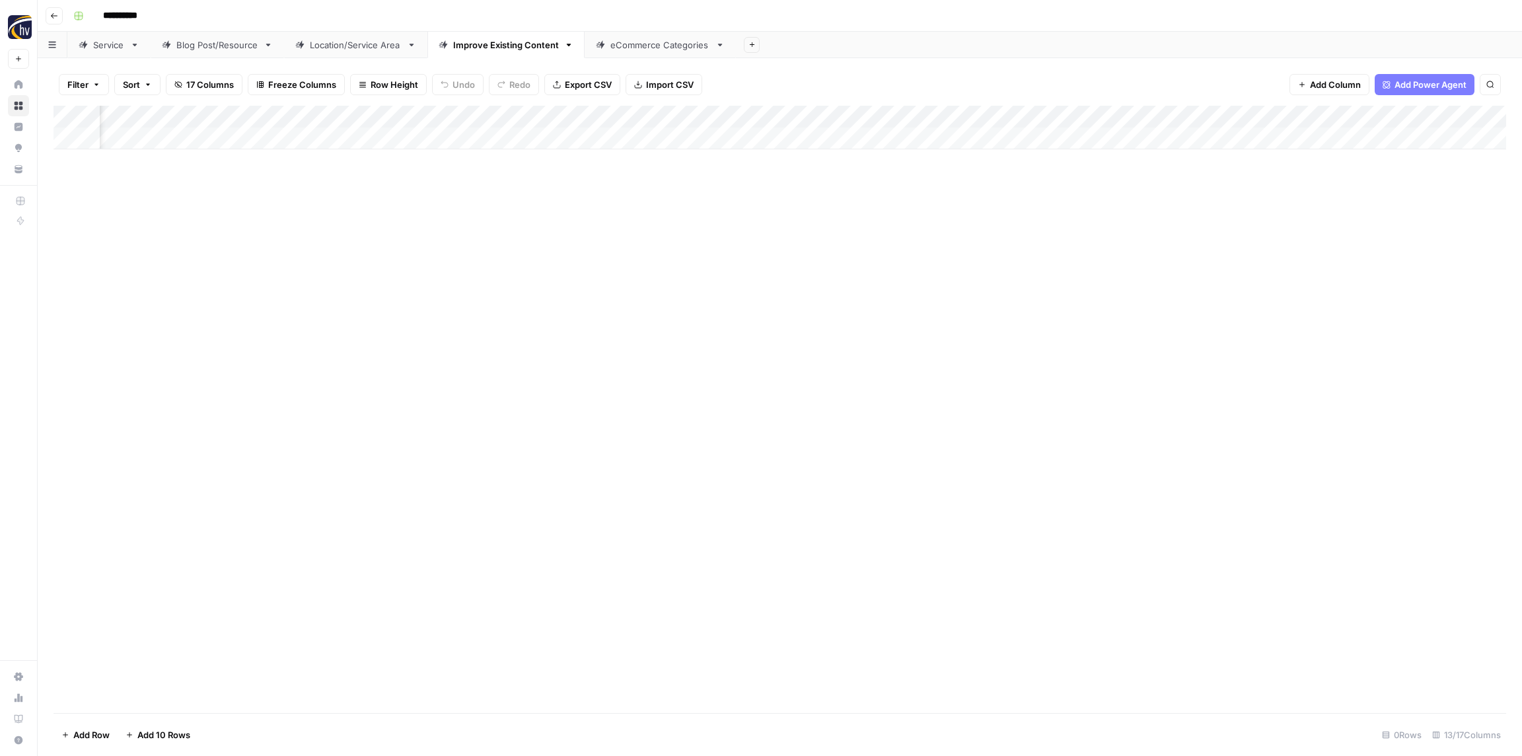
click at [653, 50] on div "eCommerce Categories" at bounding box center [660, 44] width 100 height 13
click at [579, 111] on div "Add Column" at bounding box center [779, 128] width 1452 height 44
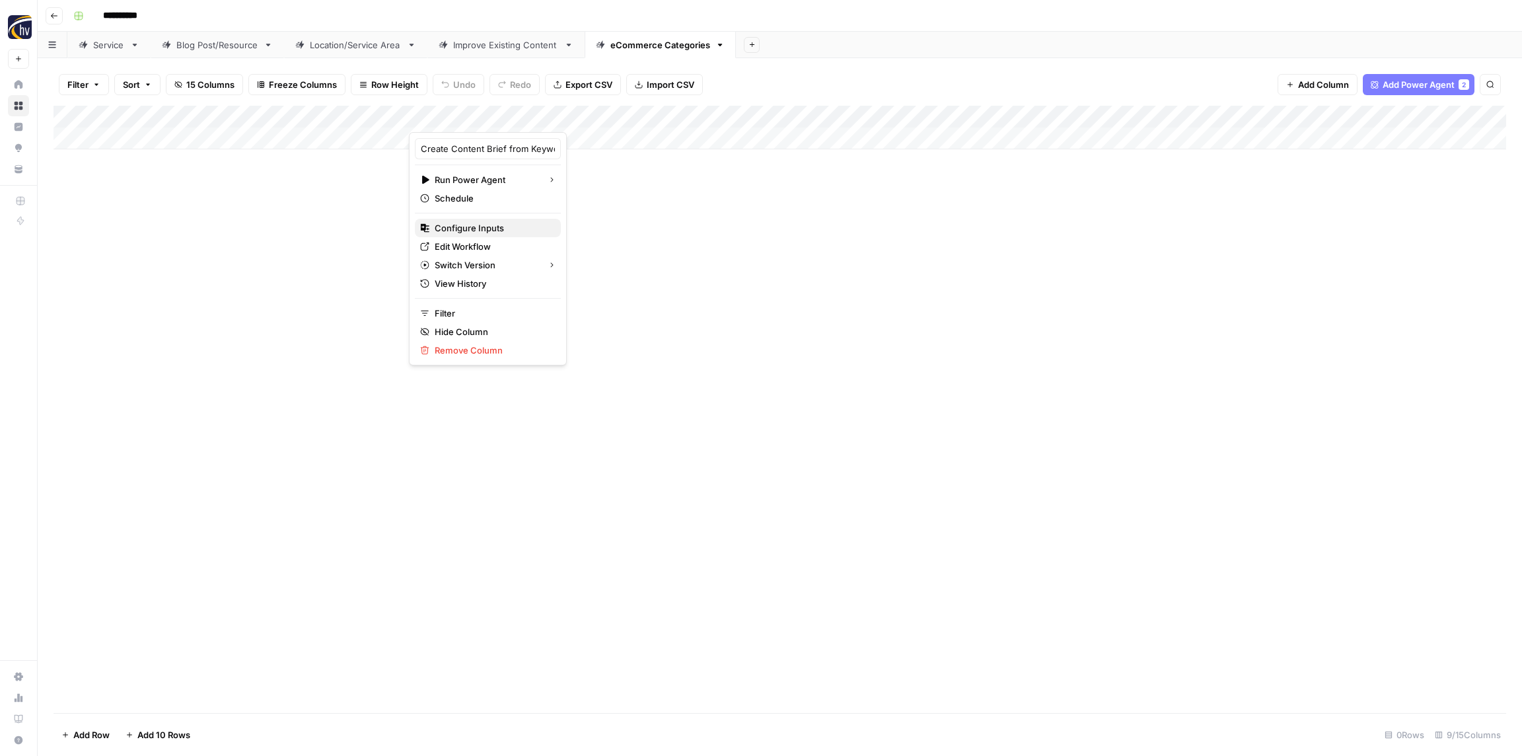
click at [502, 228] on span "Configure Inputs" at bounding box center [493, 227] width 116 height 13
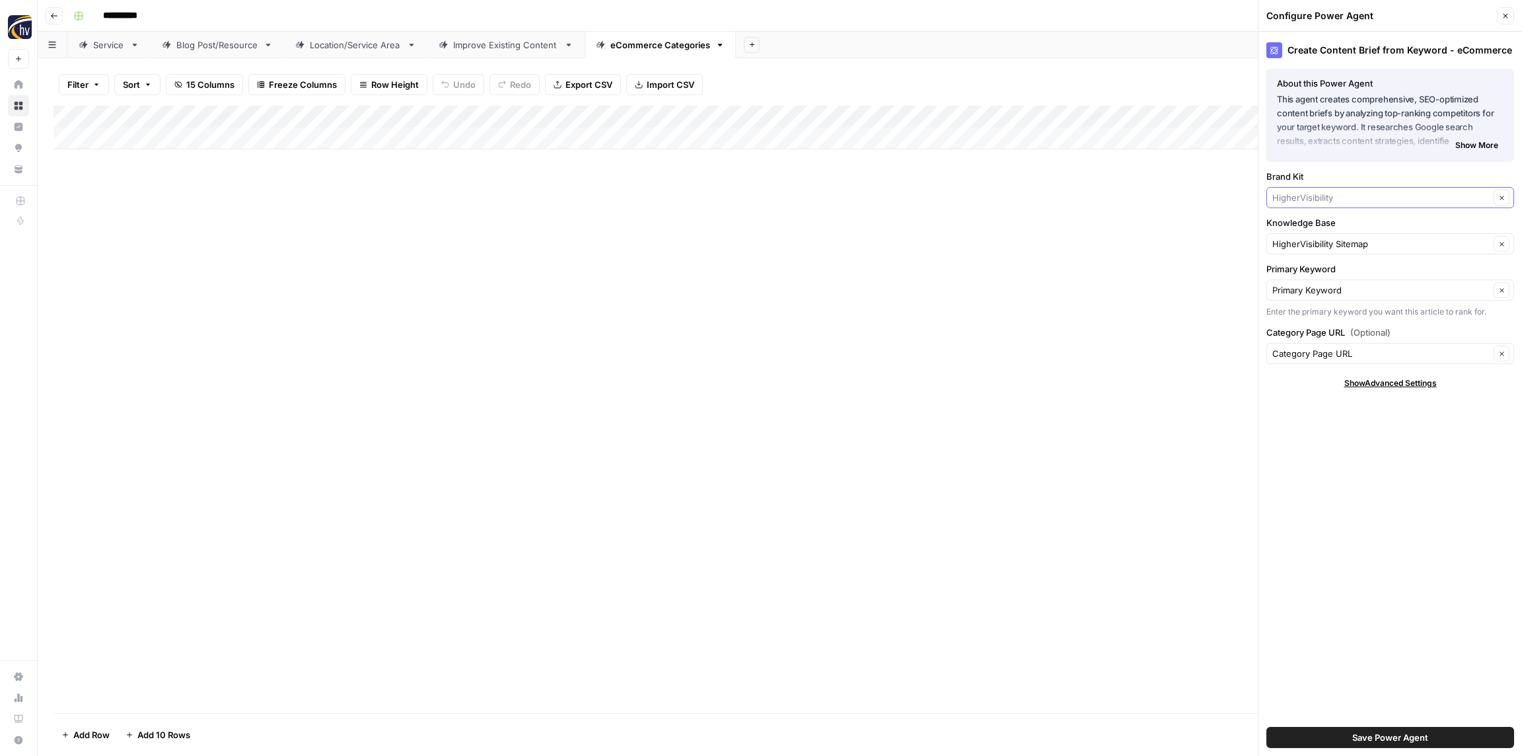
click at [1344, 198] on input "Brand Kit" at bounding box center [1380, 197] width 217 height 13
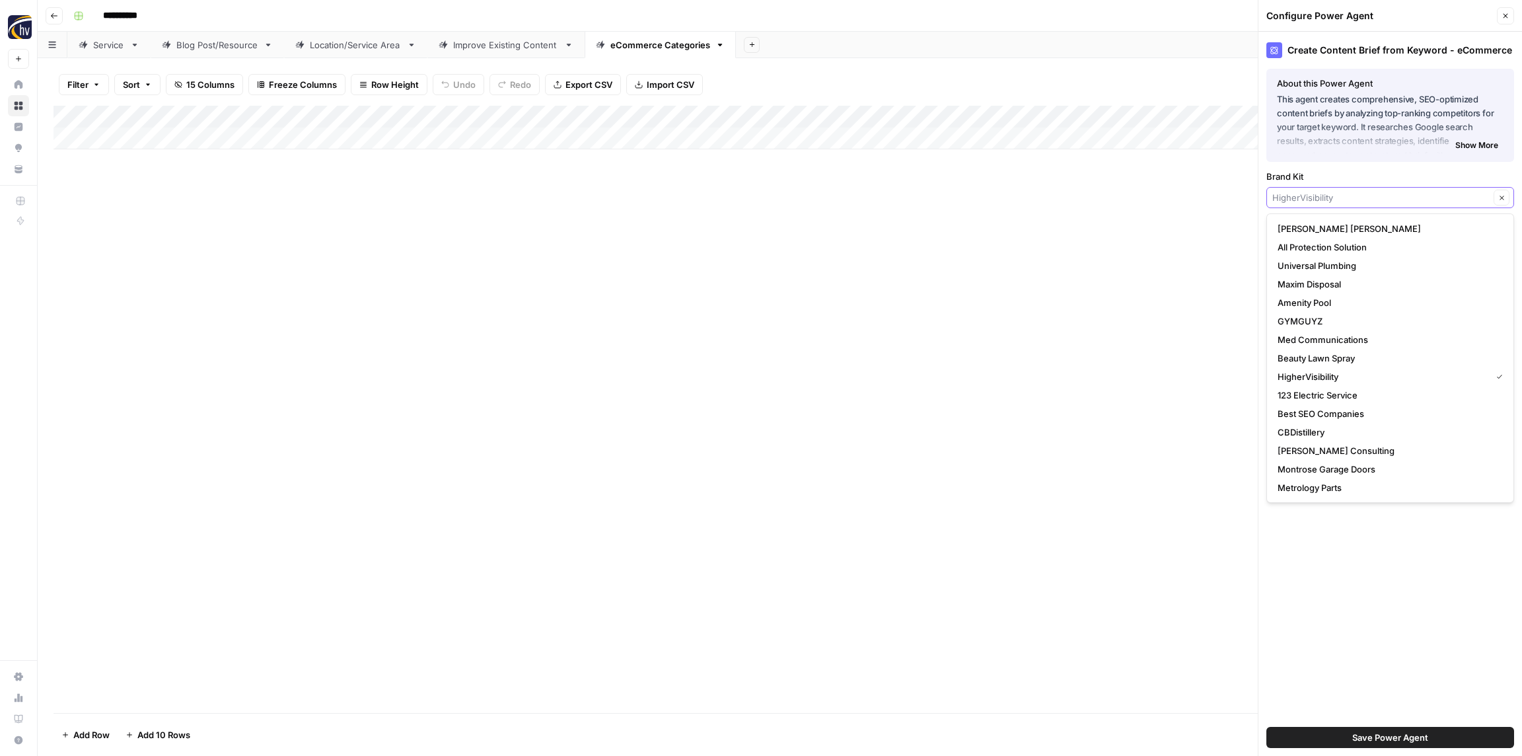
paste input "Pro Motion"
type input "Pro Motion"
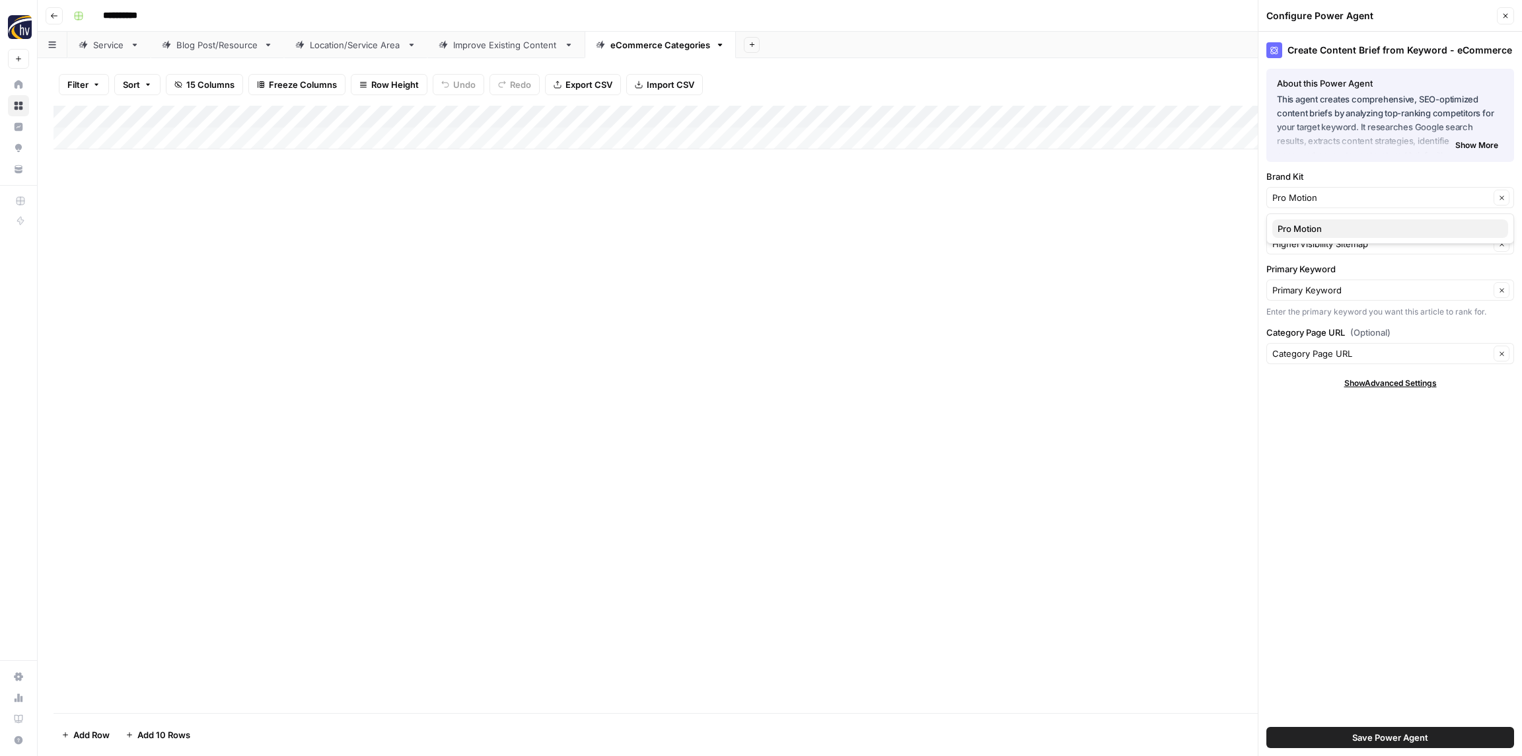
click at [1332, 226] on span "Pro Motion" at bounding box center [1387, 228] width 220 height 13
drag, startPoint x: 1332, startPoint y: 249, endPoint x: 1327, endPoint y: 243, distance: 8.0
click at [1332, 249] on input "Knowledge Base" at bounding box center [1380, 243] width 217 height 13
paste input "Pro Motion"
drag, startPoint x: 1324, startPoint y: 272, endPoint x: 1322, endPoint y: 264, distance: 8.2
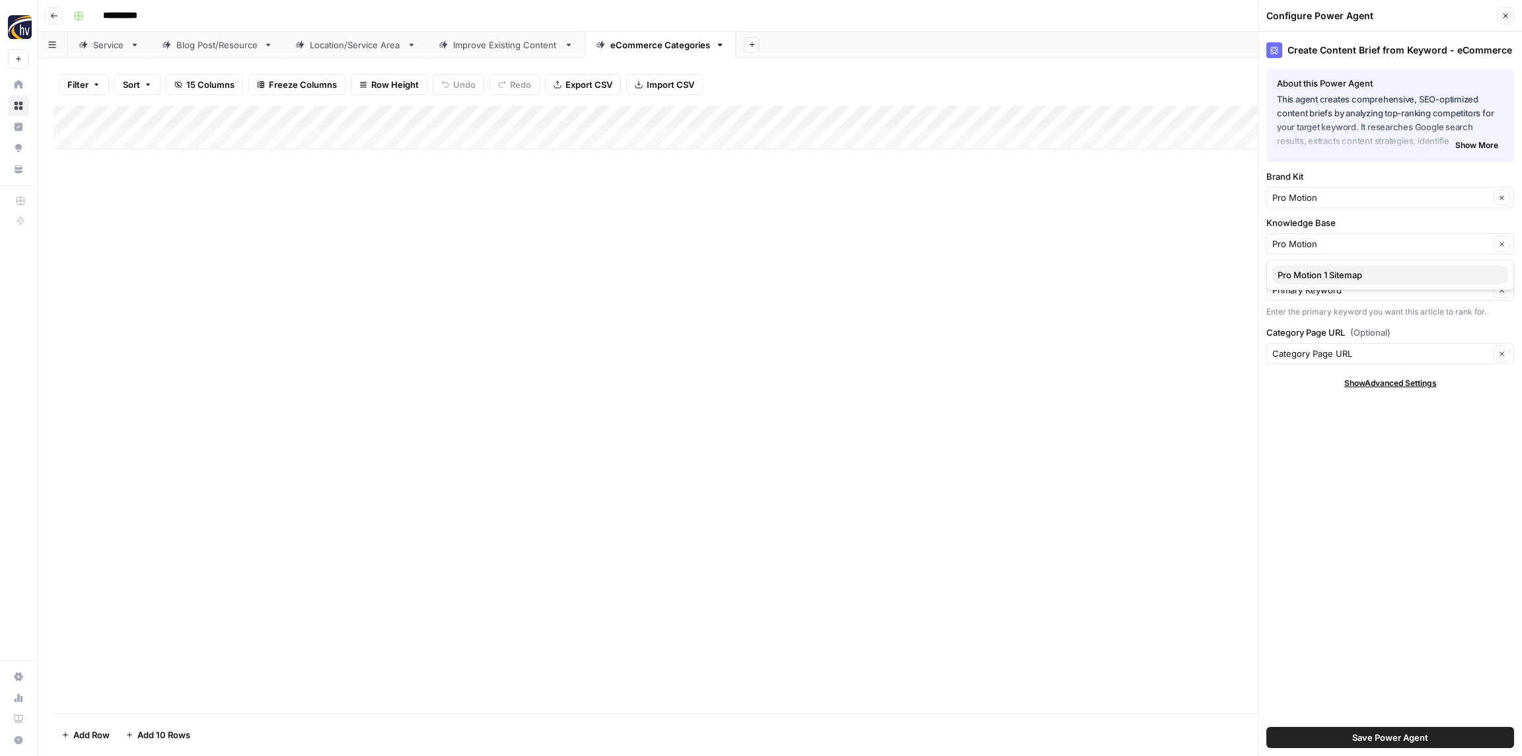
click at [1324, 272] on span "Pro Motion 1 Sitemap" at bounding box center [1387, 274] width 220 height 13
type input "Pro Motion 1 Sitemap"
click at [1402, 742] on span "Save Power Agent" at bounding box center [1390, 736] width 76 height 13
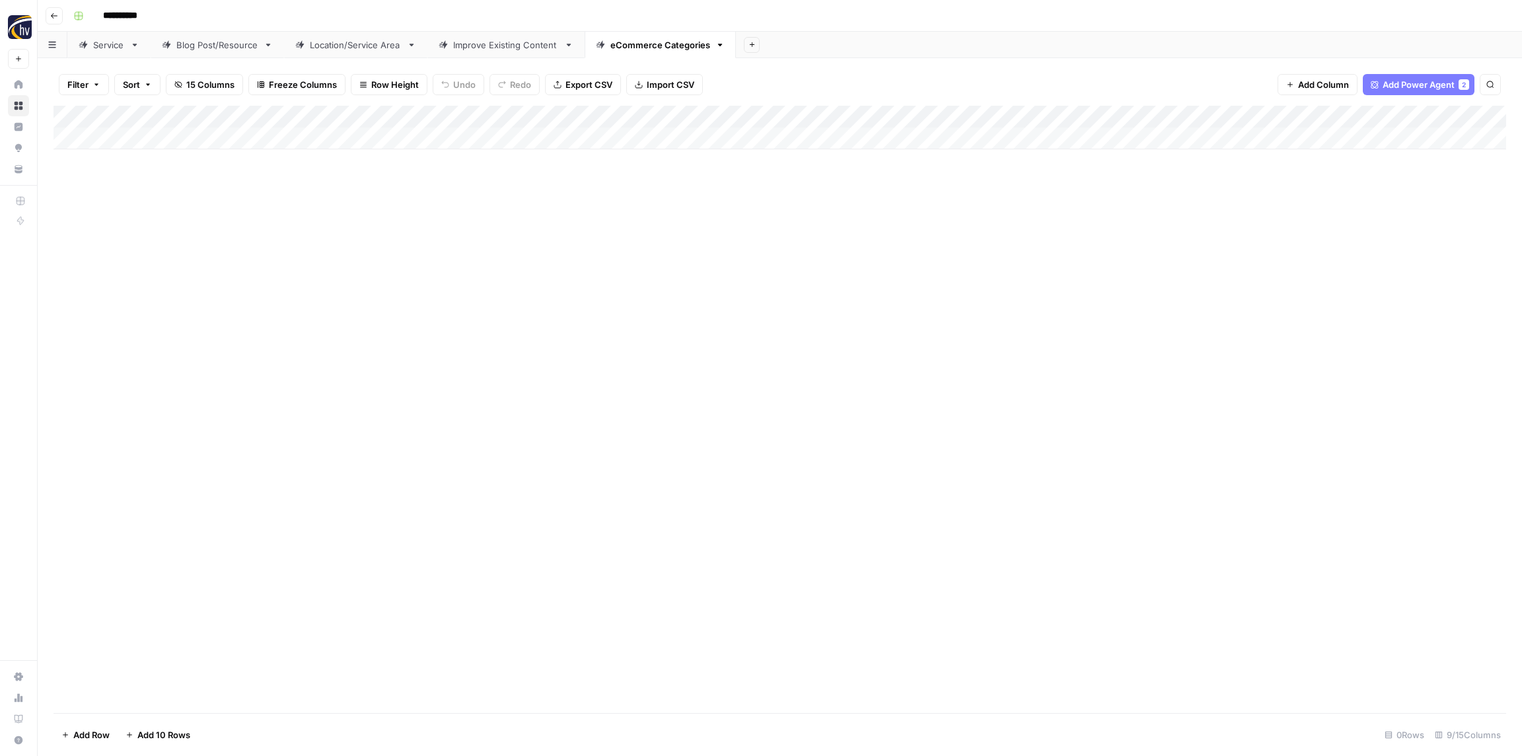
click at [1223, 114] on div "Add Column" at bounding box center [779, 128] width 1452 height 44
click at [1207, 229] on span "Configure Inputs" at bounding box center [1232, 227] width 116 height 13
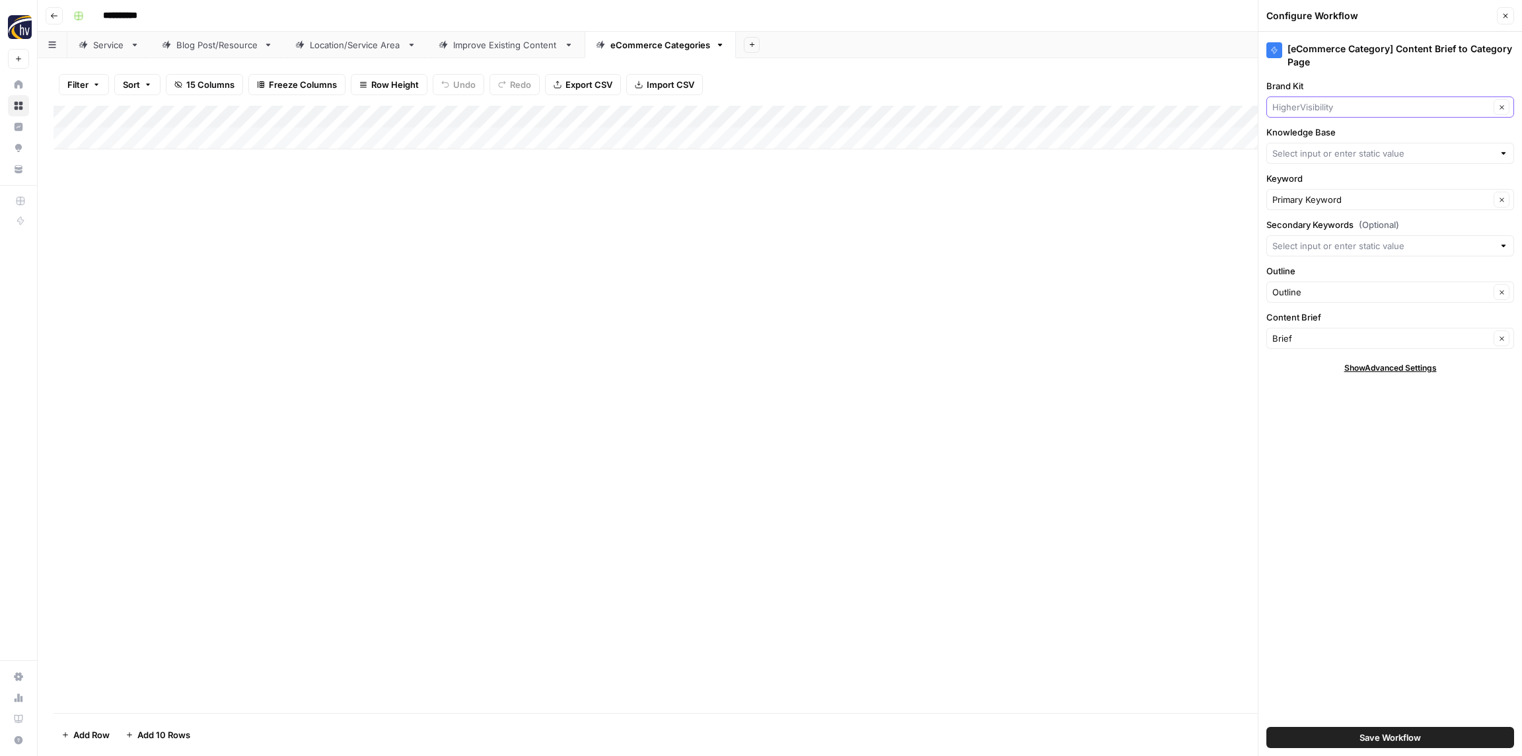
click at [1327, 111] on input "Brand Kit" at bounding box center [1380, 106] width 217 height 13
paste input "Pro Motion"
type input "Pro Motion"
click at [1328, 142] on span "Pro Motion" at bounding box center [1387, 137] width 220 height 13
click at [1323, 155] on input "Knowledge Base" at bounding box center [1382, 153] width 221 height 13
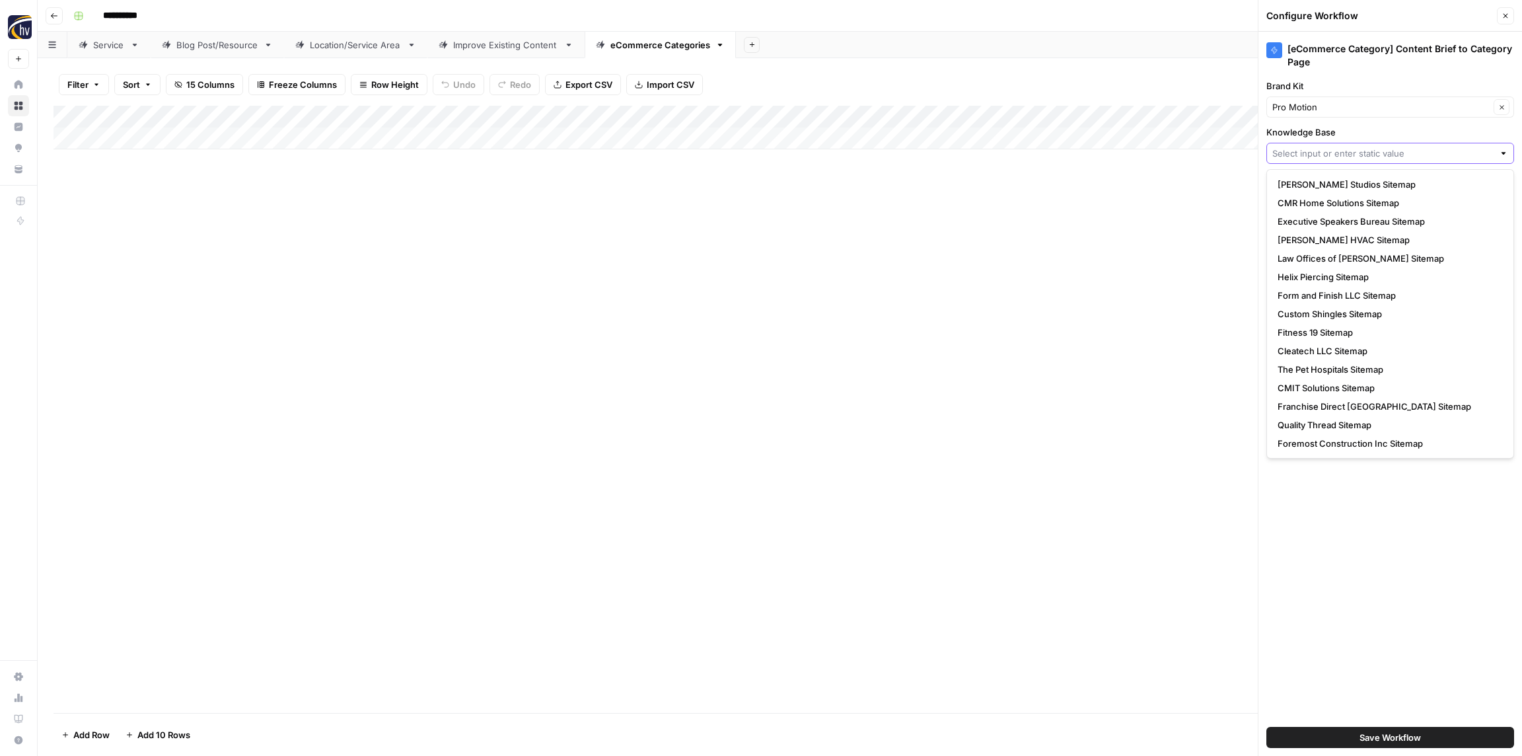
paste input "Pro Motion"
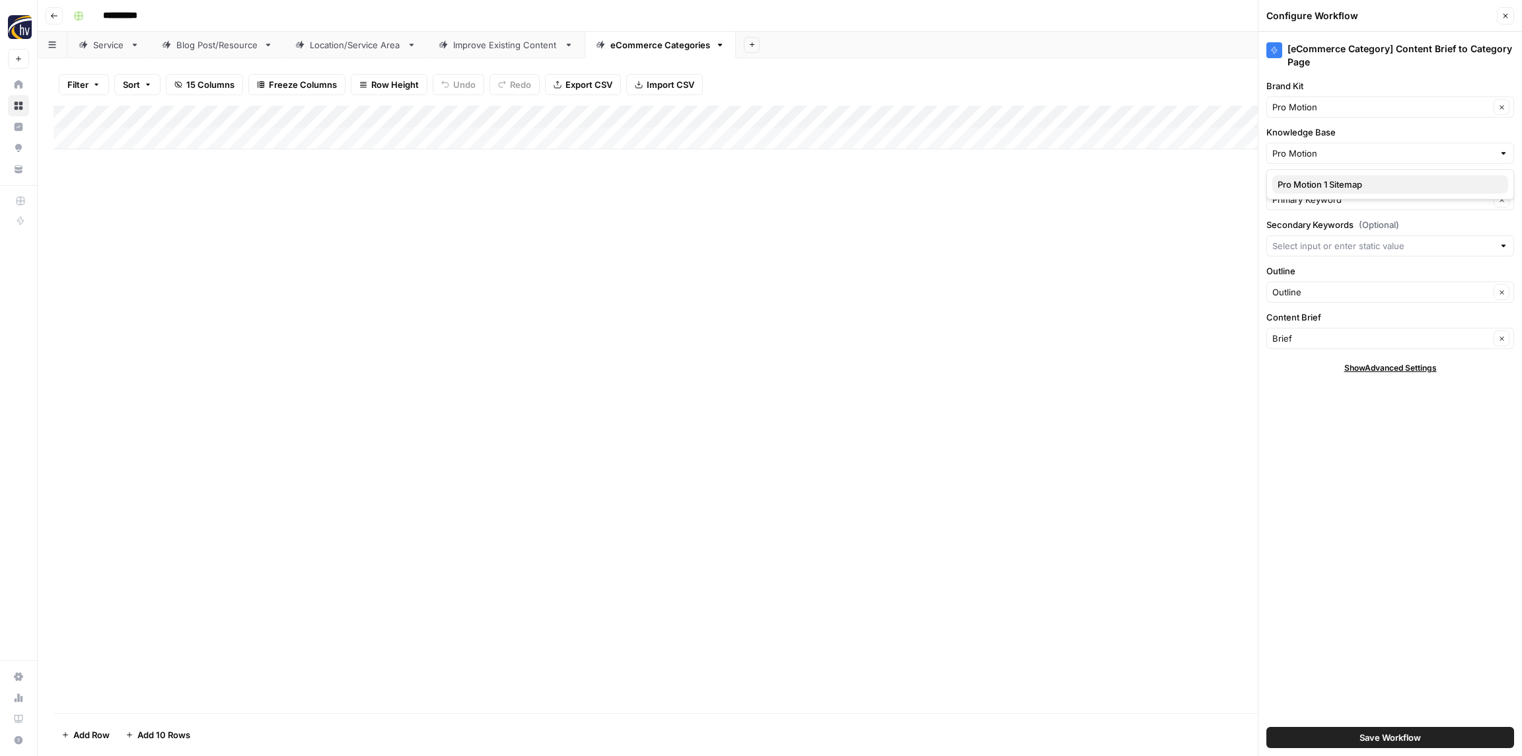
drag, startPoint x: 1324, startPoint y: 185, endPoint x: 1323, endPoint y: 170, distance: 15.2
click at [1324, 185] on span "Pro Motion 1 Sitemap" at bounding box center [1387, 184] width 220 height 13
type input "Pro Motion 1 Sitemap"
click at [1407, 732] on span "Save Workflow" at bounding box center [1389, 736] width 61 height 13
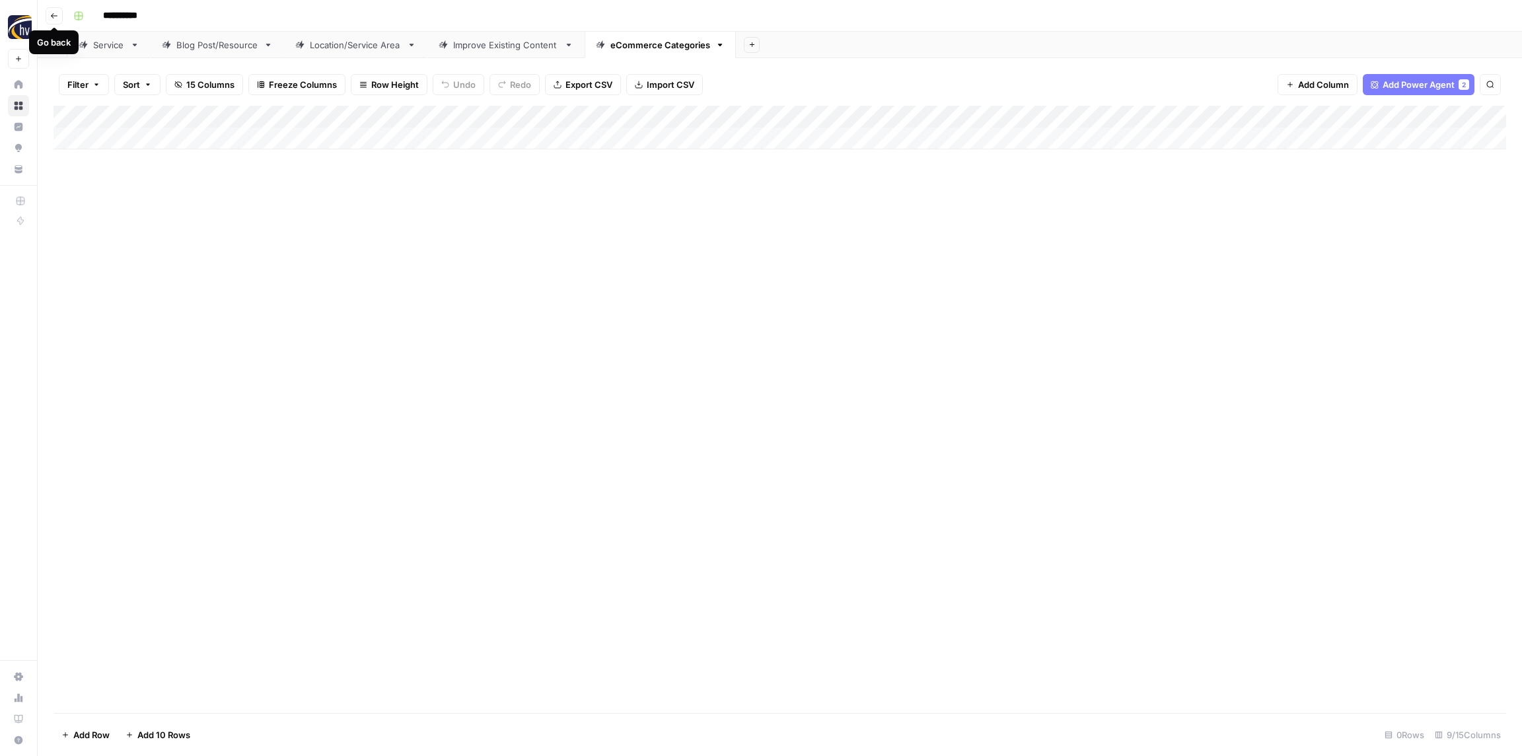
click at [57, 13] on icon "button" at bounding box center [54, 16] width 8 height 8
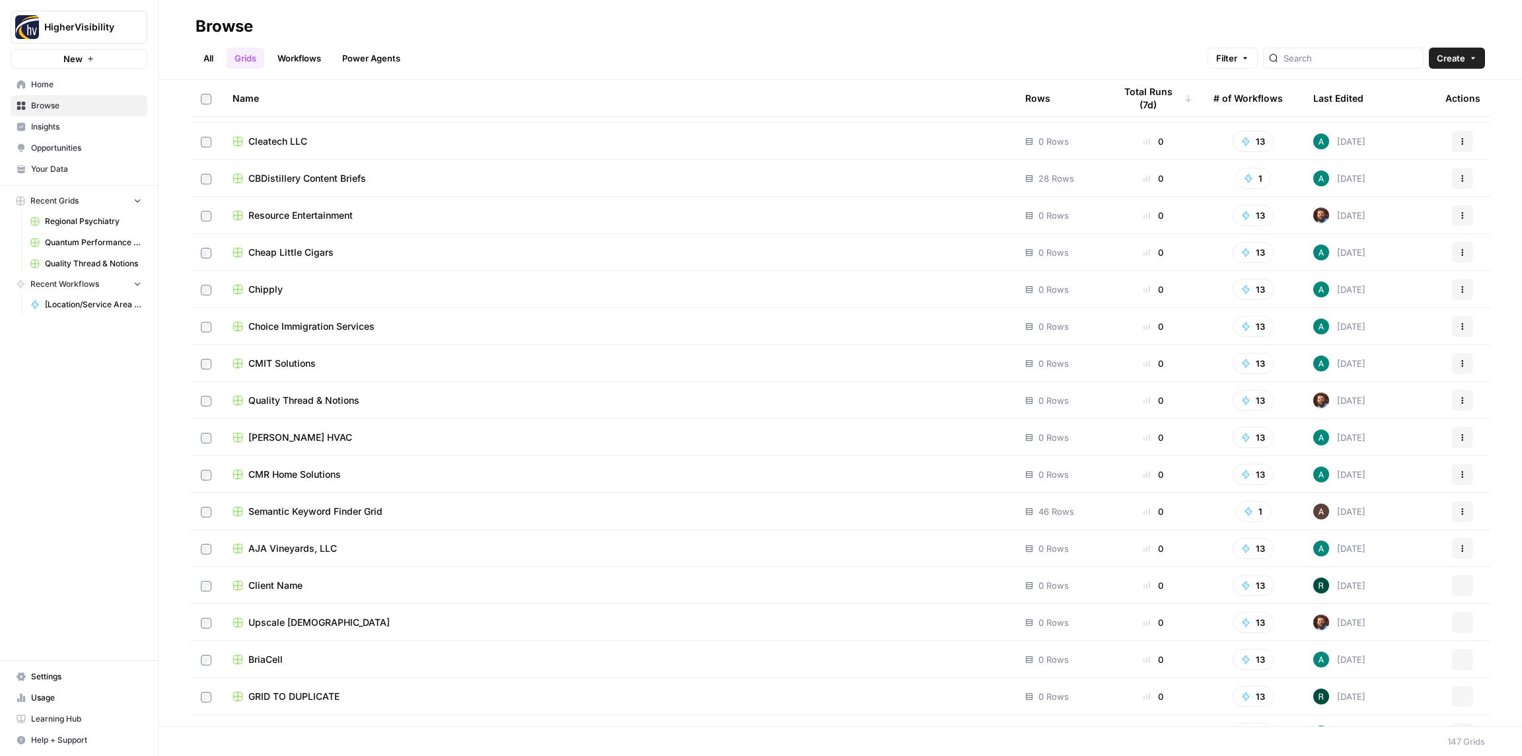
scroll to position [4828, 0]
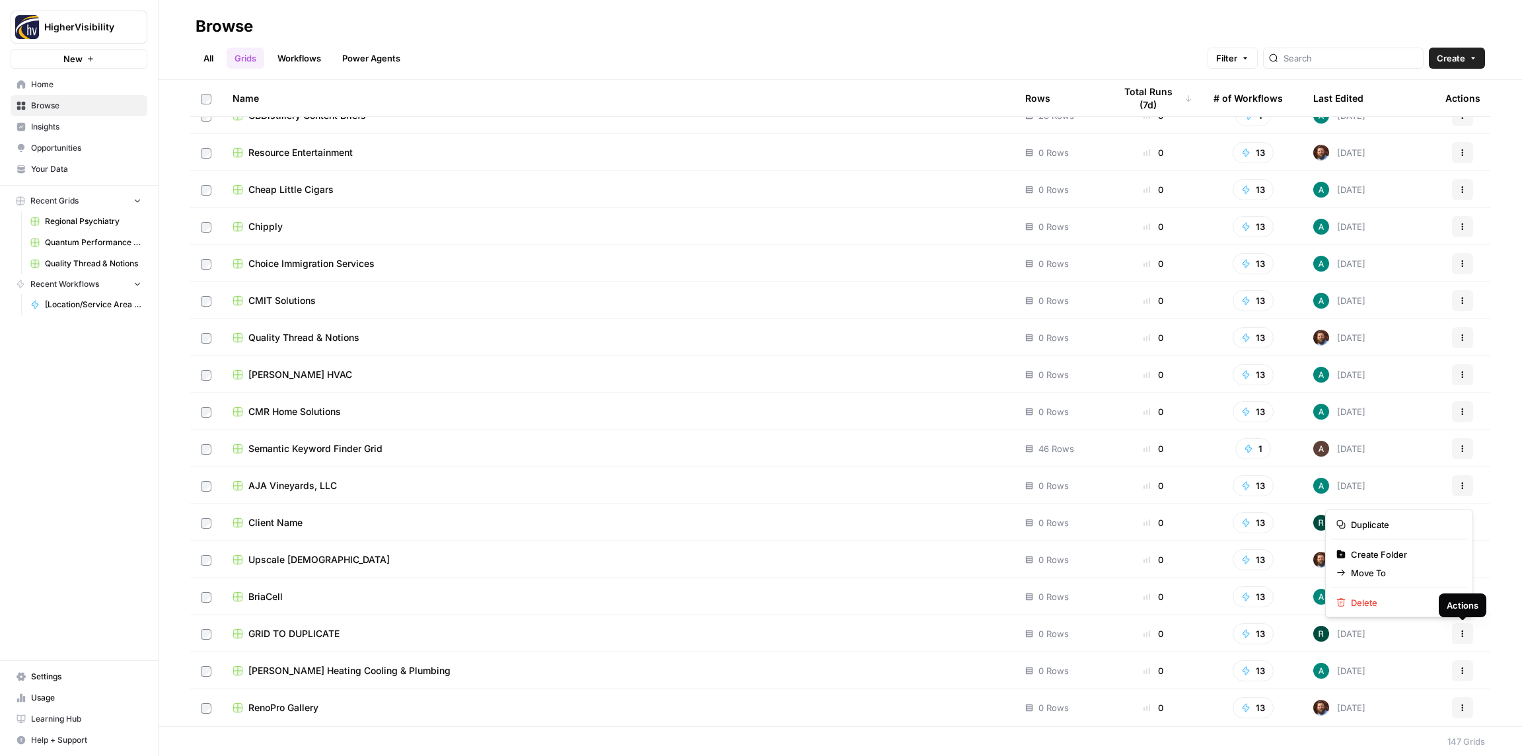
click at [1466, 634] on icon "button" at bounding box center [1462, 633] width 8 height 8
click at [1377, 524] on span "Duplicate" at bounding box center [1404, 524] width 106 height 13
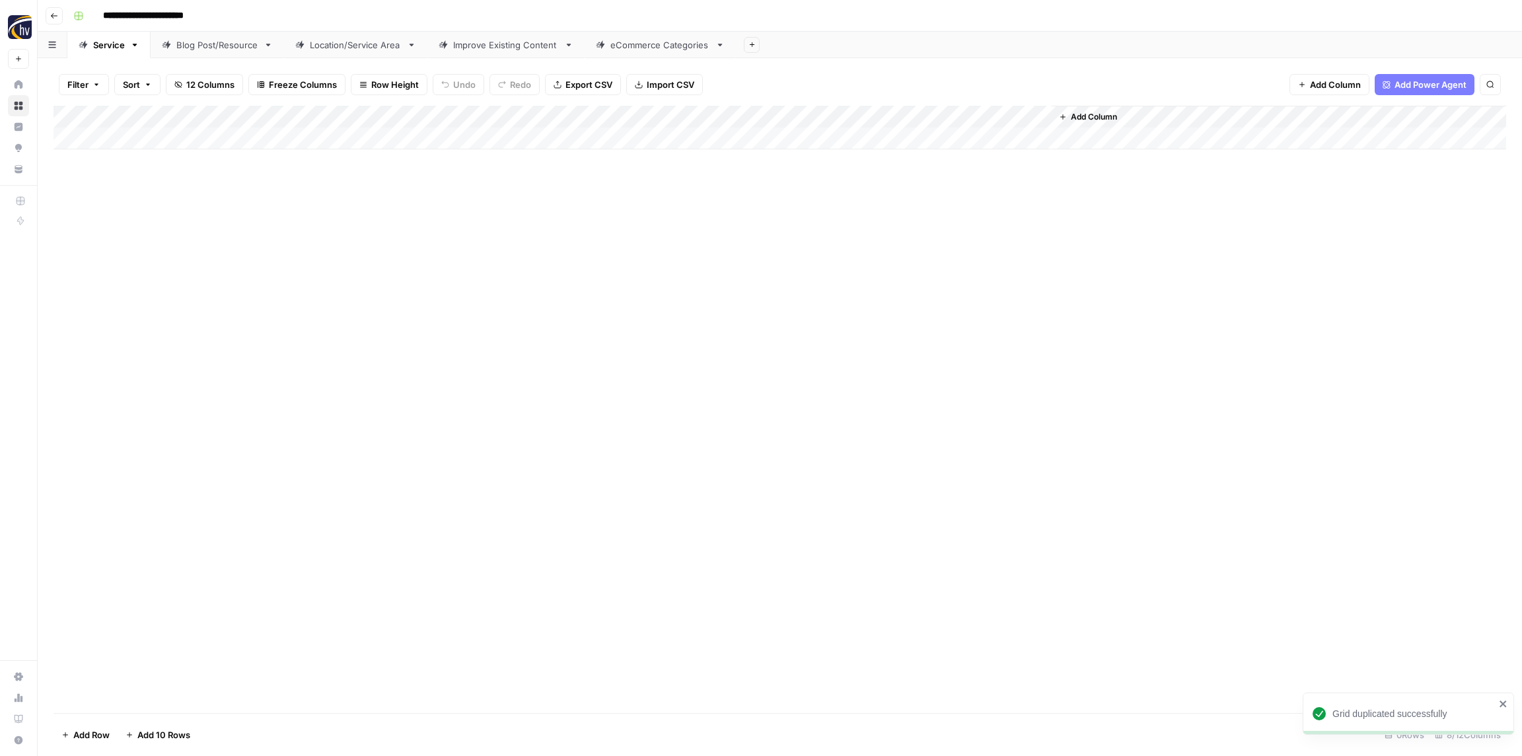
click at [180, 11] on input "**********" at bounding box center [165, 15] width 136 height 21
paste input
click at [141, 15] on input "**********" at bounding box center [134, 15] width 75 height 21
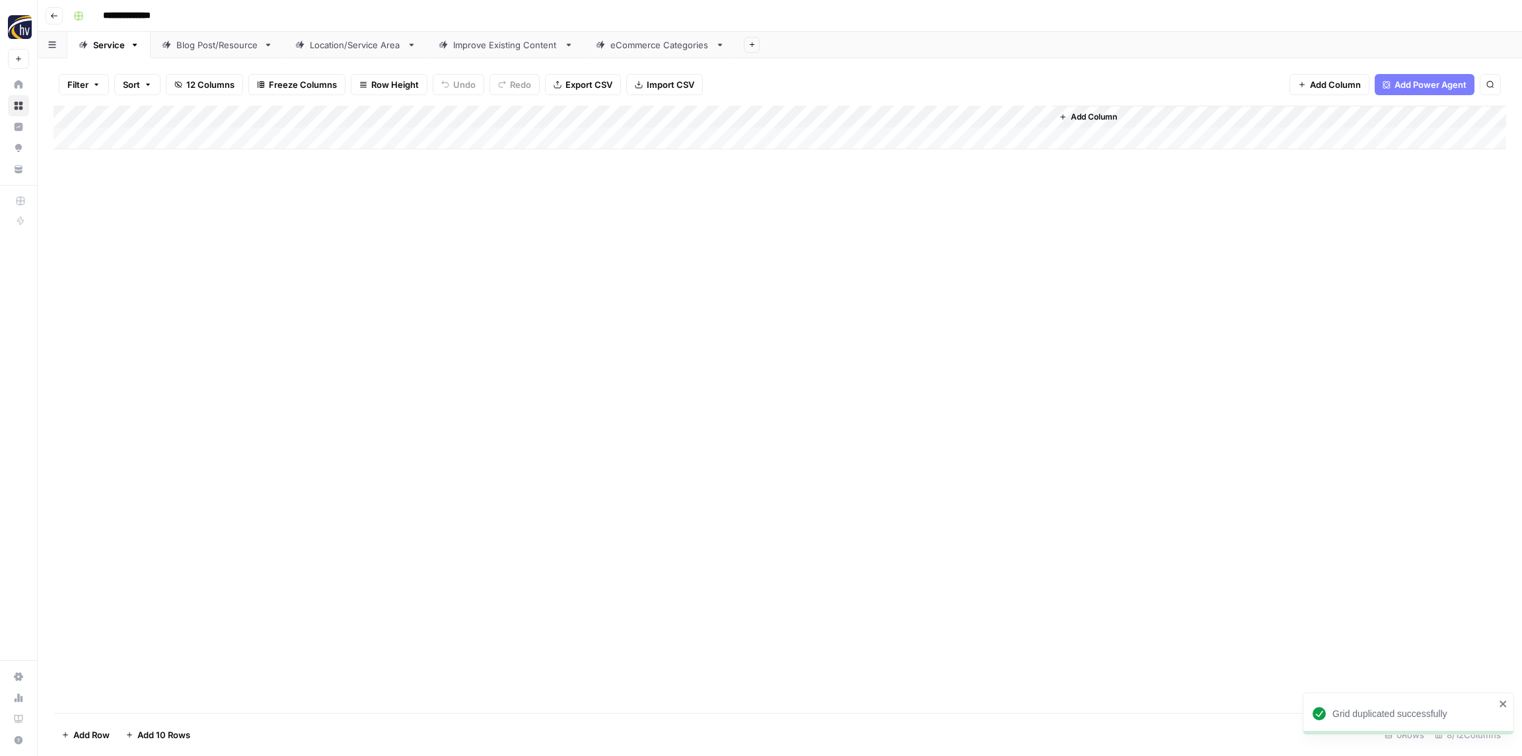
click at [141, 15] on input "**********" at bounding box center [134, 15] width 75 height 21
type input "**********"
drag, startPoint x: 248, startPoint y: 219, endPoint x: 258, endPoint y: 157, distance: 62.2
click at [247, 217] on div "Add Column" at bounding box center [779, 409] width 1452 height 607
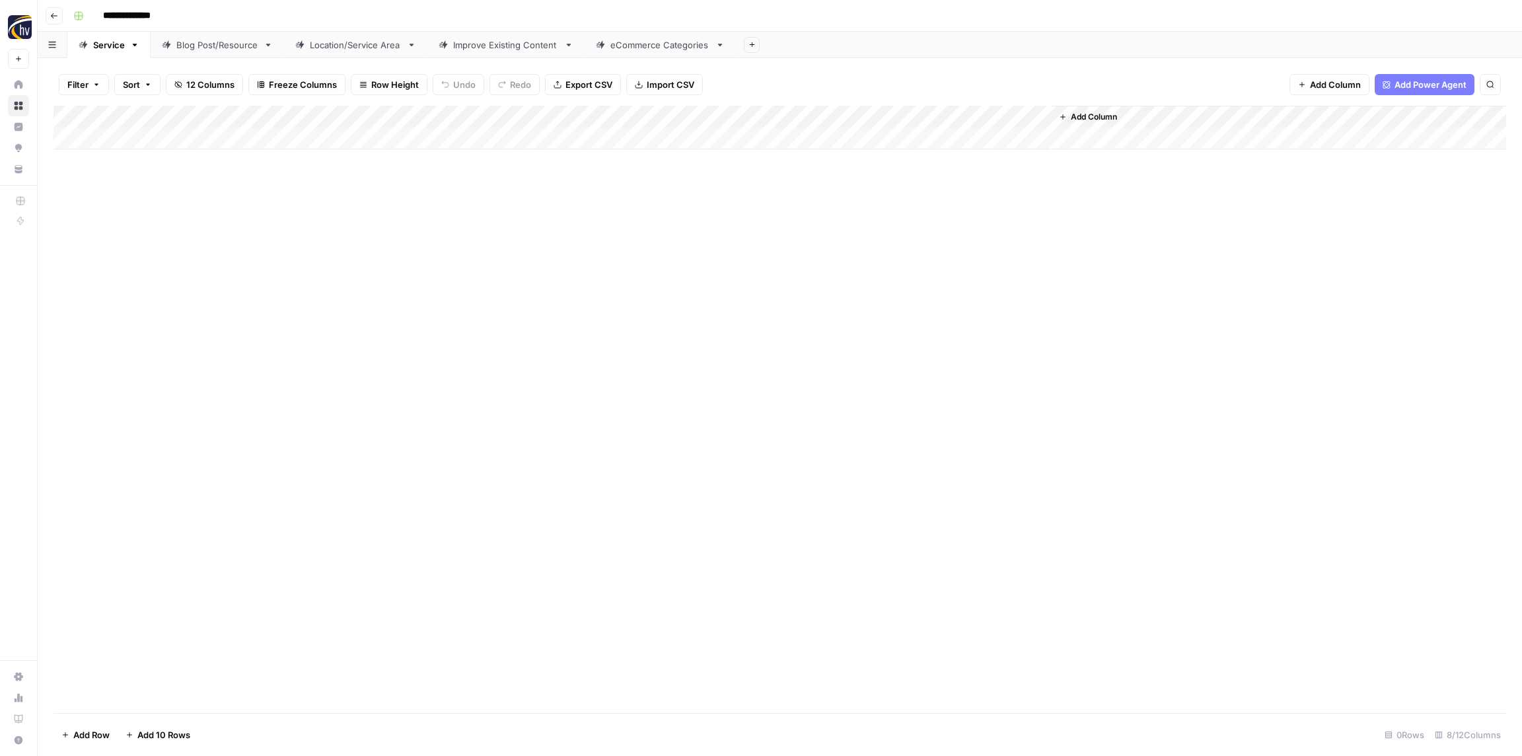
click at [263, 116] on div "Add Column" at bounding box center [779, 128] width 1452 height 44
click at [289, 229] on span "Configure Inputs" at bounding box center [302, 227] width 116 height 13
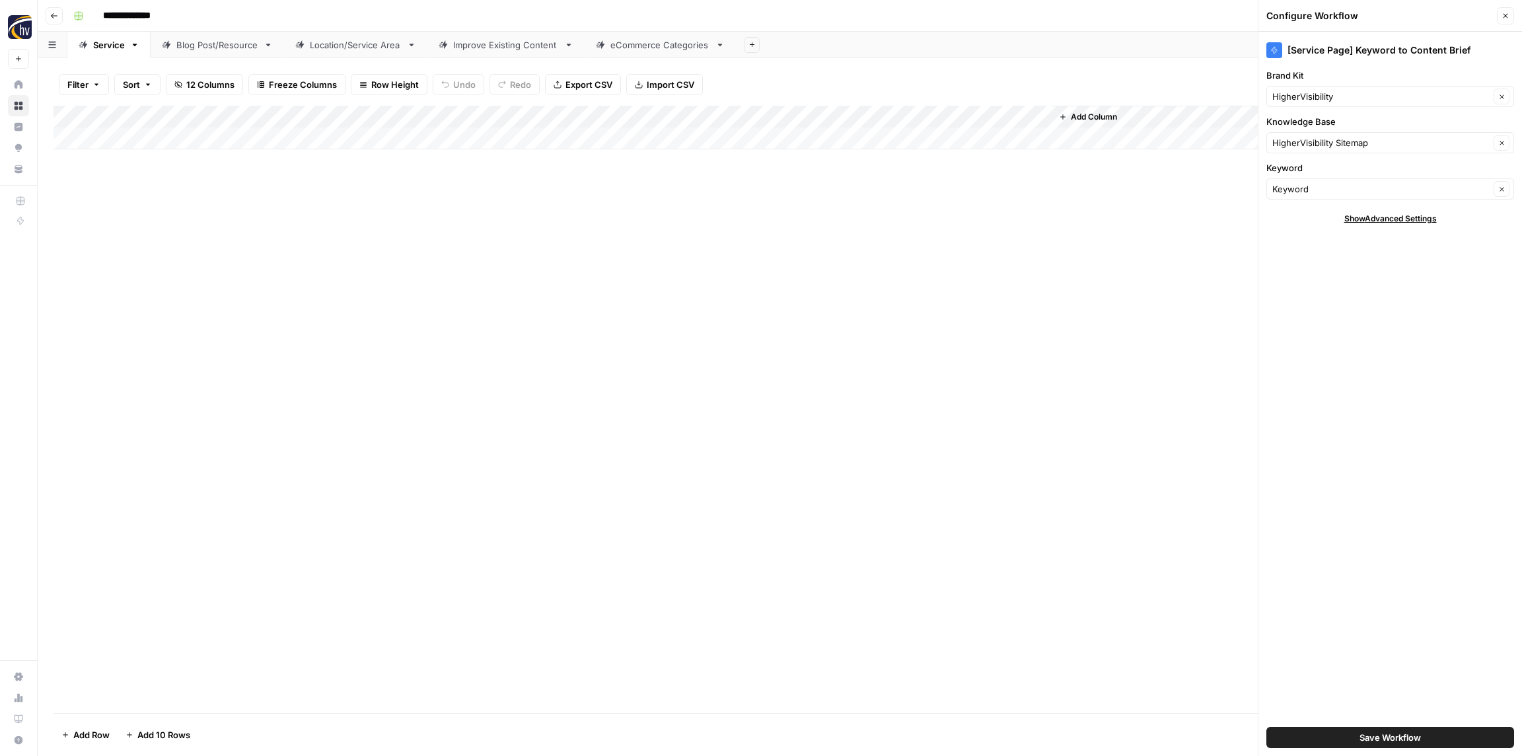
click at [1297, 105] on div "HigherVisibility Clear" at bounding box center [1390, 96] width 248 height 21
paste input "Priority Waste"
type input "Priority Waste"
click at [1311, 139] on div "Priority Waste" at bounding box center [1390, 127] width 248 height 30
click at [1310, 128] on span "Priority Waste" at bounding box center [1387, 127] width 220 height 13
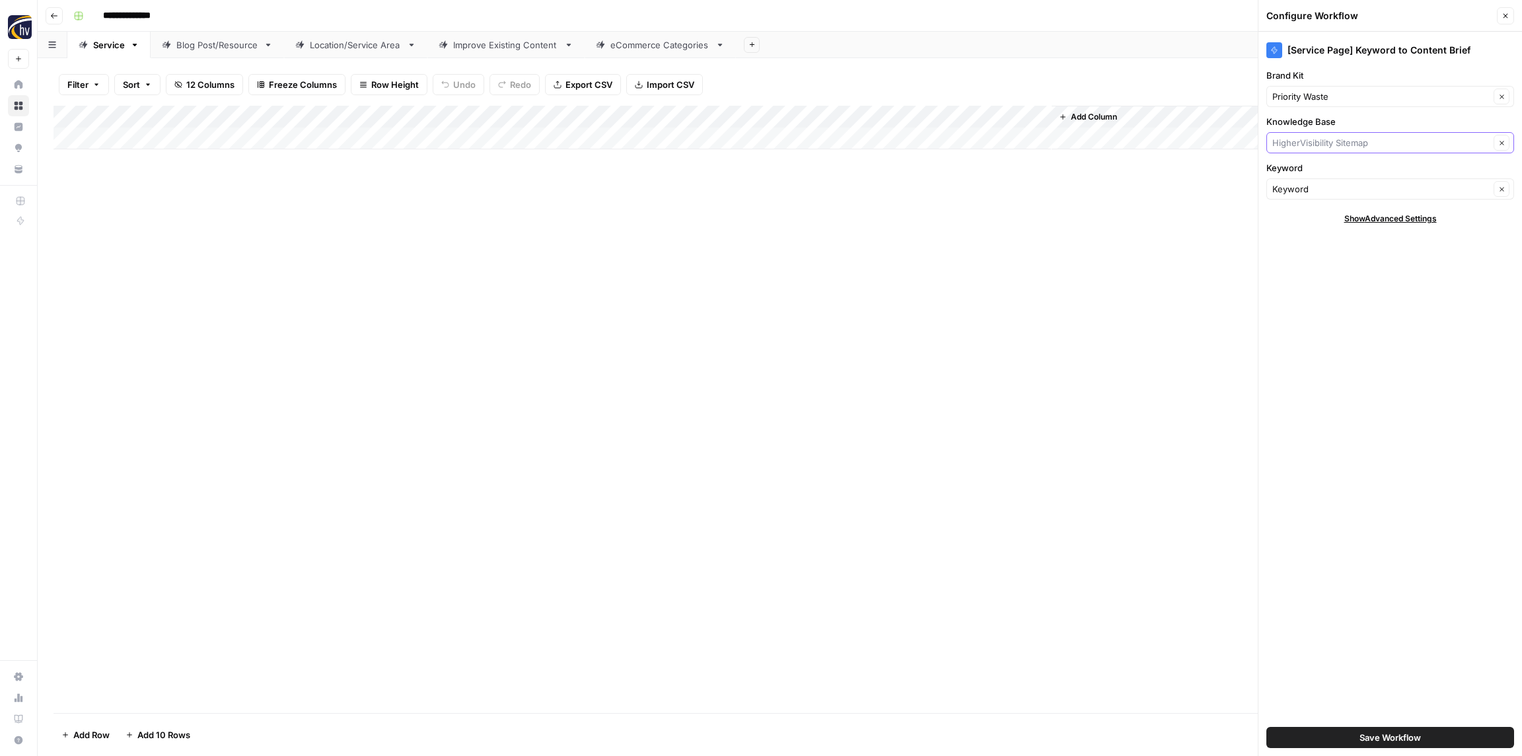
click at [1310, 140] on input "Knowledge Base" at bounding box center [1380, 142] width 217 height 13
paste input "Priority Waste"
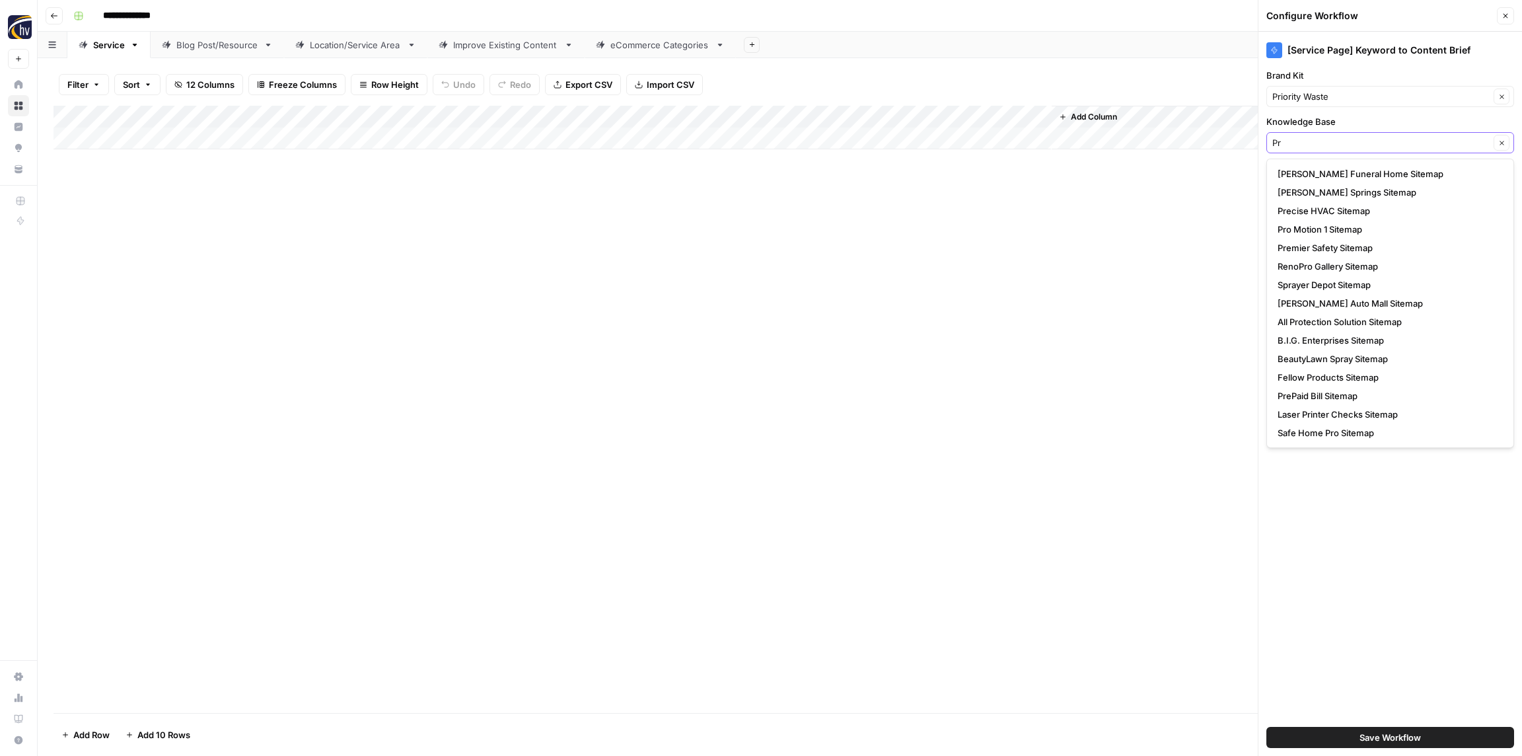
type input "P"
type input "HigherVisibility Sitemap"
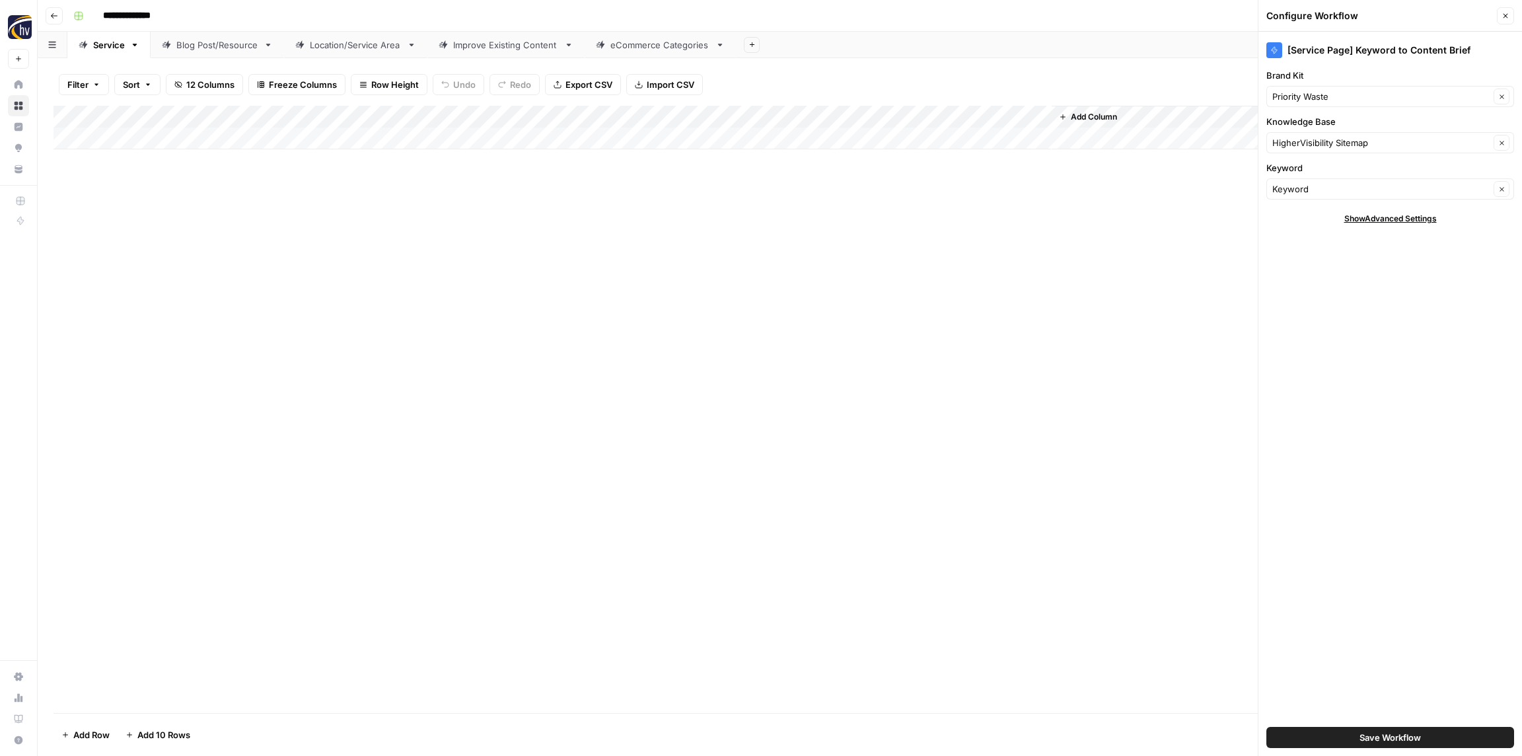
click at [1232, 198] on div "Add Column" at bounding box center [779, 409] width 1452 height 607
click at [1411, 747] on button "Save Workflow" at bounding box center [1390, 737] width 248 height 21
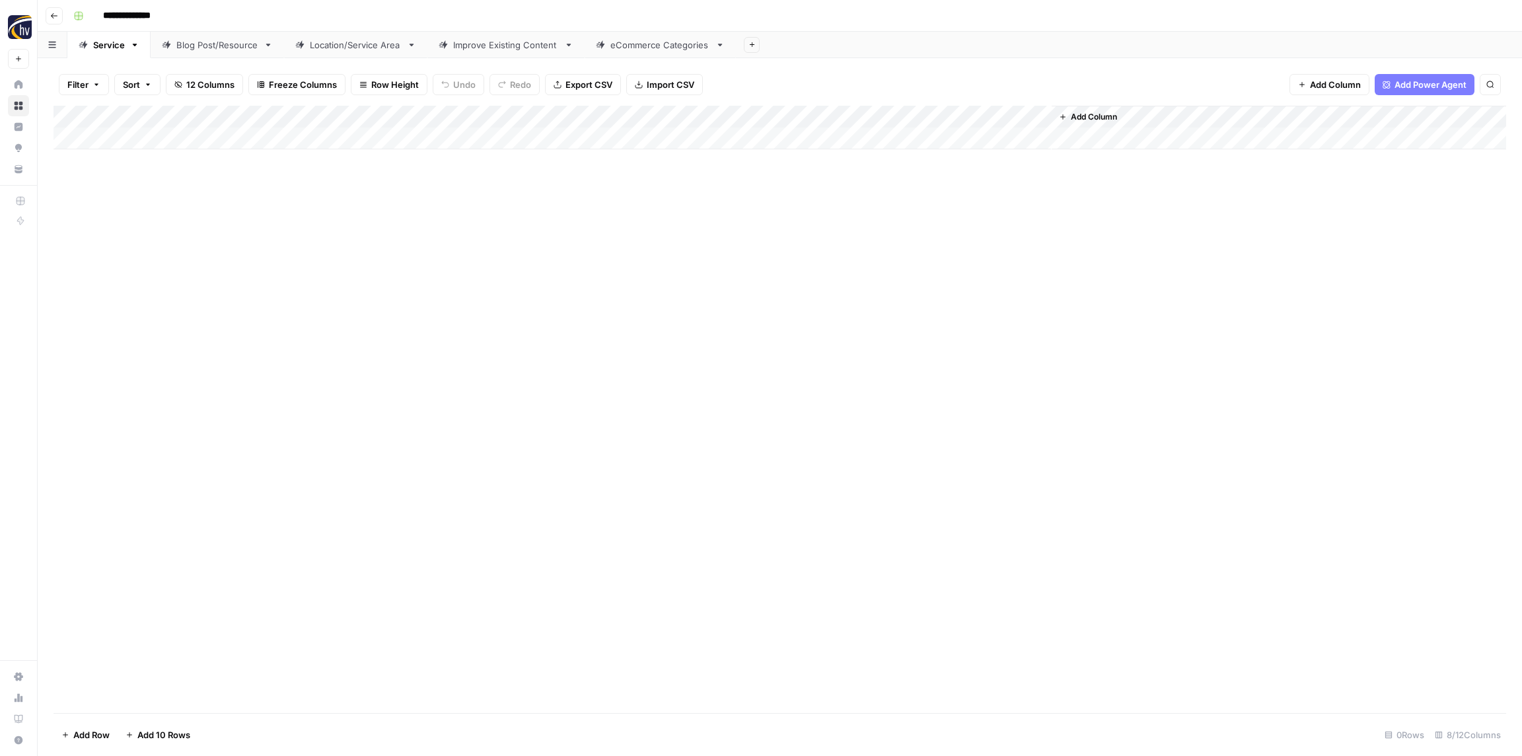
click at [855, 118] on div "Add Column" at bounding box center [779, 128] width 1452 height 44
click at [876, 228] on span "Configure Inputs" at bounding box center [897, 227] width 116 height 13
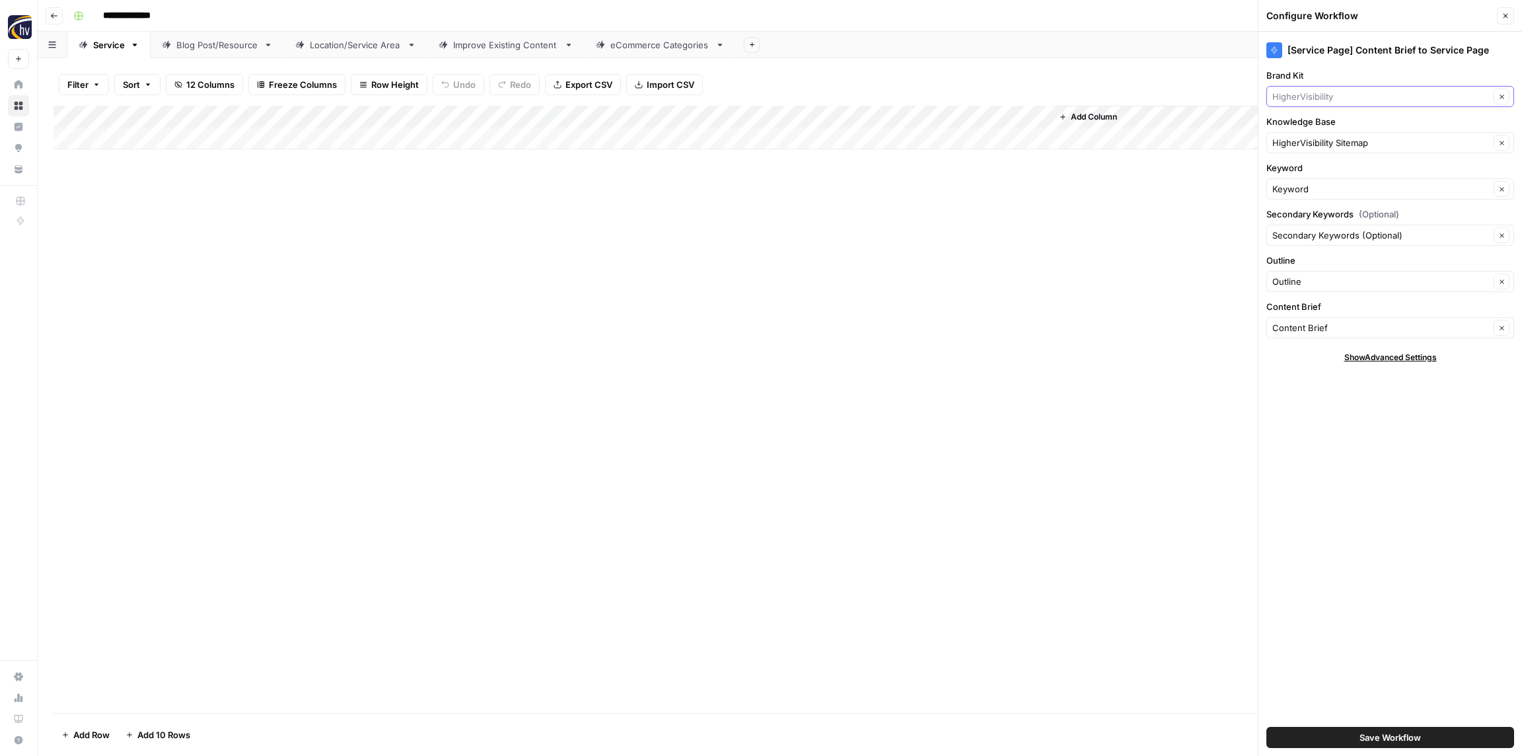
click at [1300, 94] on input "Brand Kit" at bounding box center [1380, 96] width 217 height 13
paste input "Priority Waste"
type input "Priority Waste"
click at [1295, 119] on button "Priority Waste" at bounding box center [1390, 127] width 236 height 18
drag, startPoint x: 1200, startPoint y: 253, endPoint x: 1239, endPoint y: 363, distance: 116.4
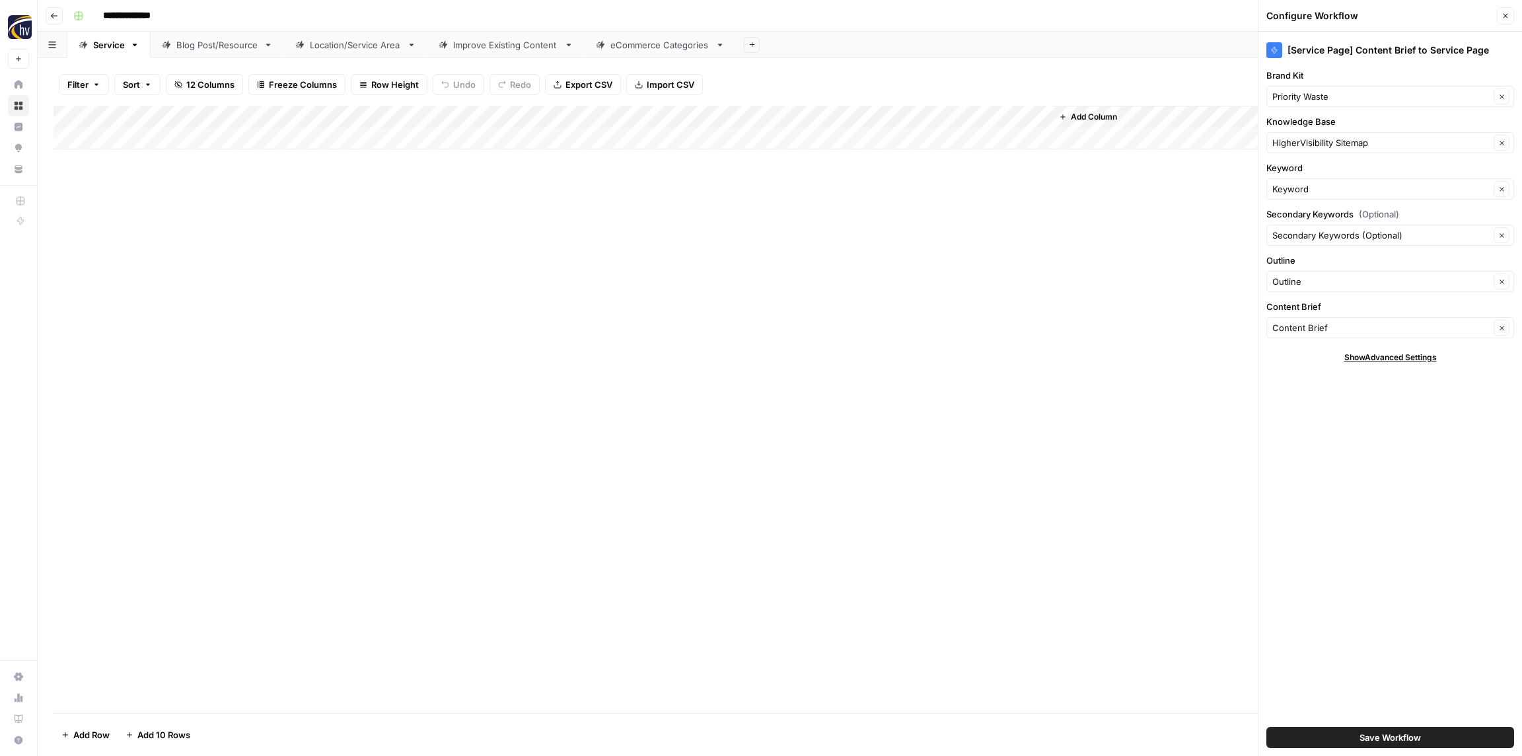
click at [1200, 252] on div "Add Column" at bounding box center [779, 409] width 1452 height 607
click at [1389, 725] on div "Save Workflow" at bounding box center [1390, 737] width 248 height 37
click at [1390, 731] on span "Save Workflow" at bounding box center [1389, 736] width 61 height 13
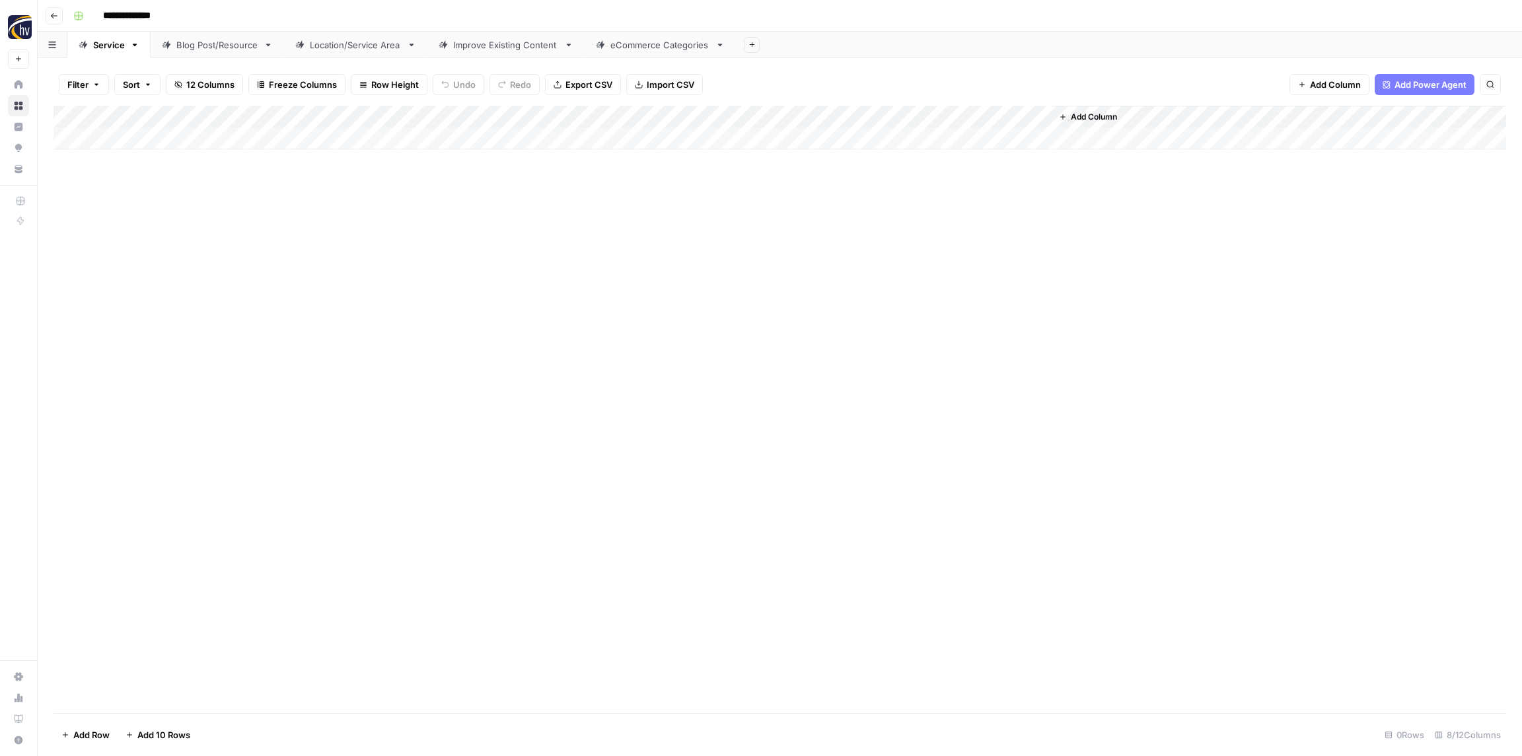
click at [221, 49] on div "Blog Post/Resource" at bounding box center [217, 44] width 82 height 13
click at [59, 15] on button "Go back" at bounding box center [54, 15] width 17 height 17
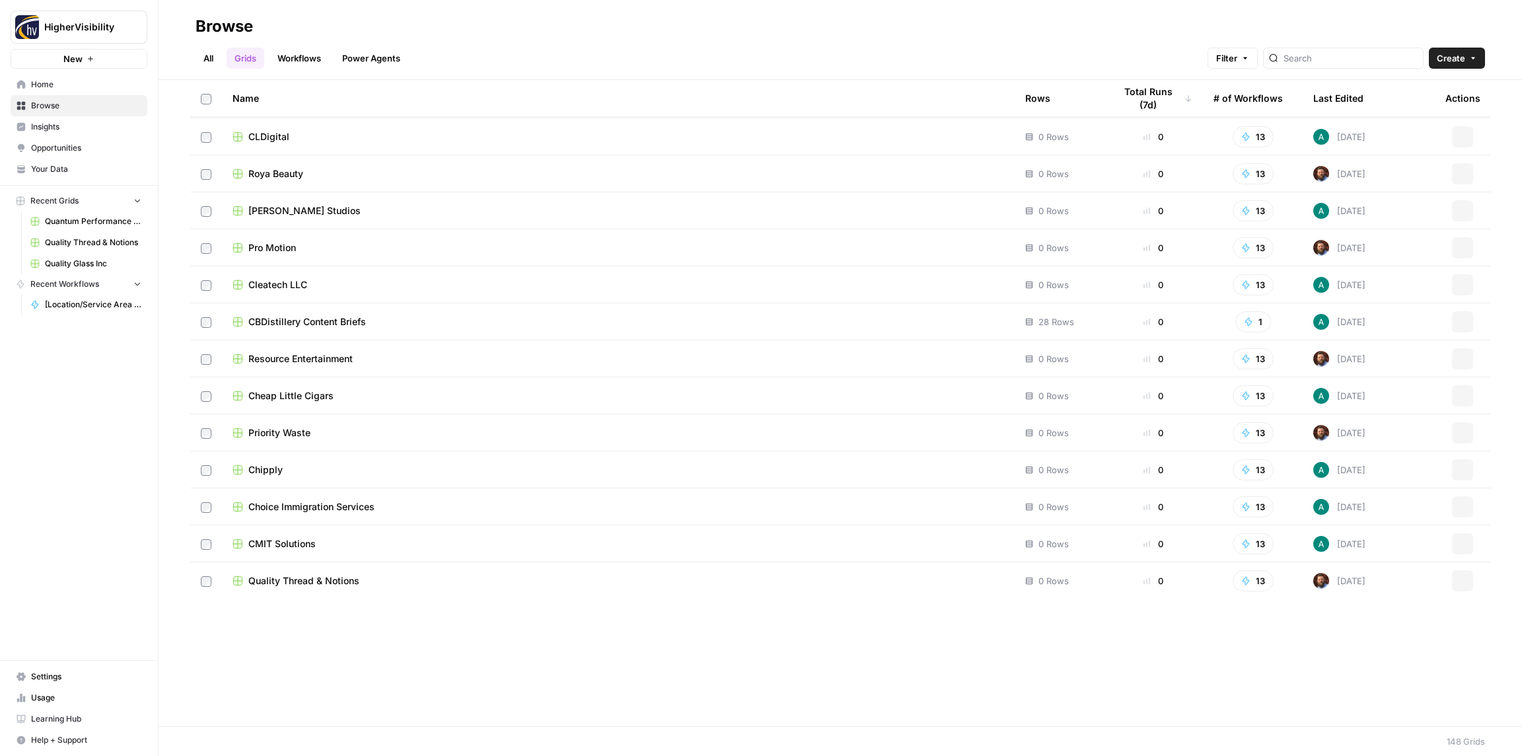
scroll to position [4865, 0]
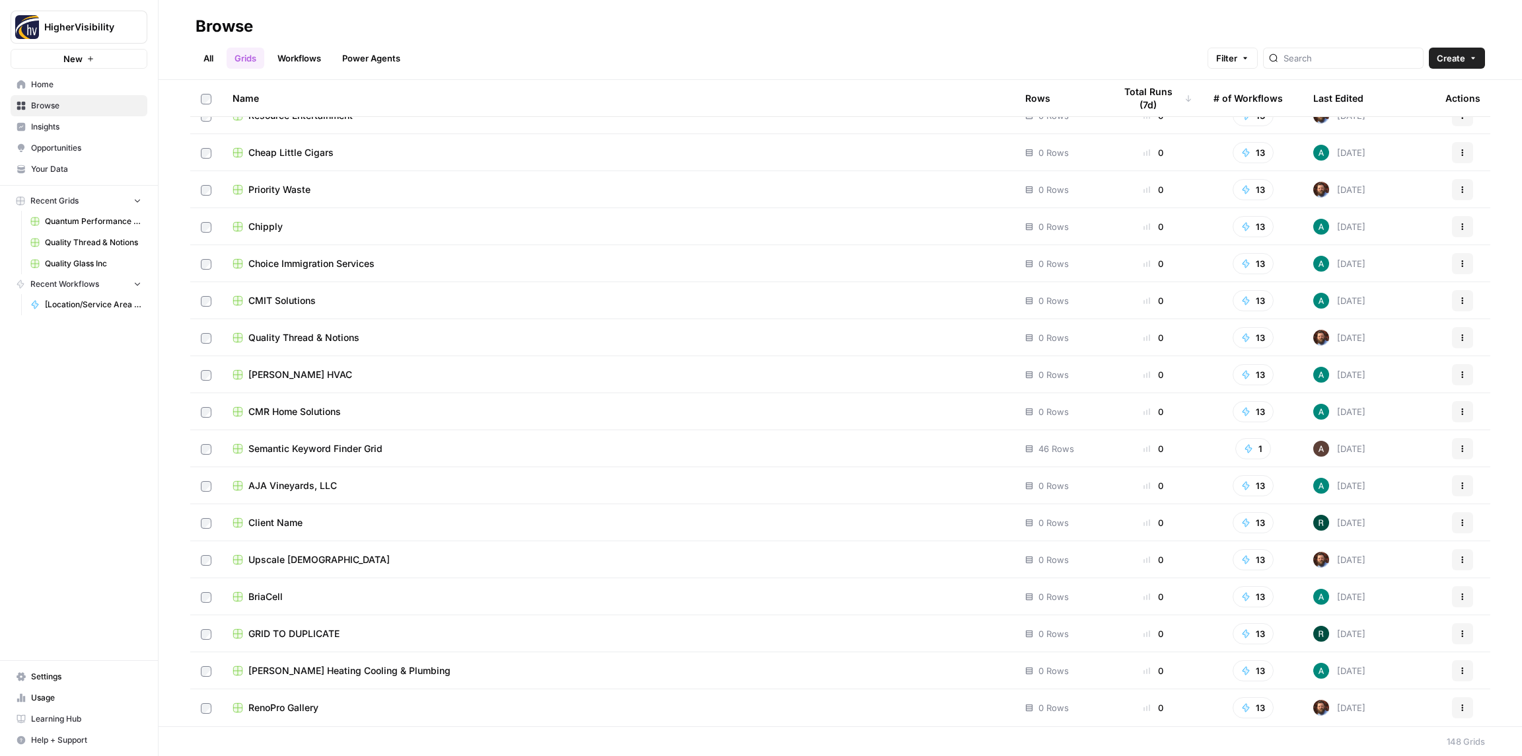
click at [1463, 631] on icon "button" at bounding box center [1462, 633] width 8 height 8
click at [1374, 529] on span "Duplicate" at bounding box center [1404, 524] width 106 height 13
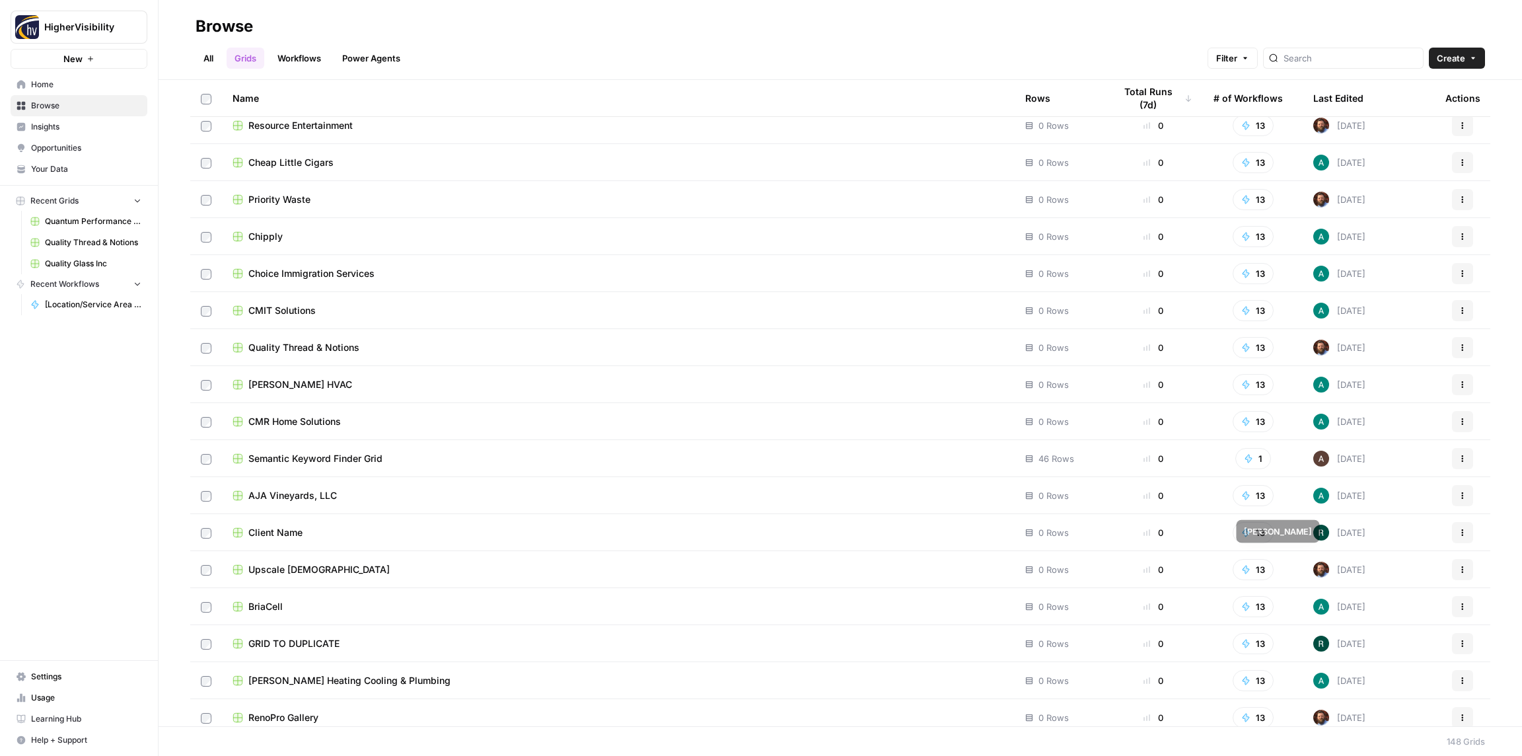
scroll to position [4854, 0]
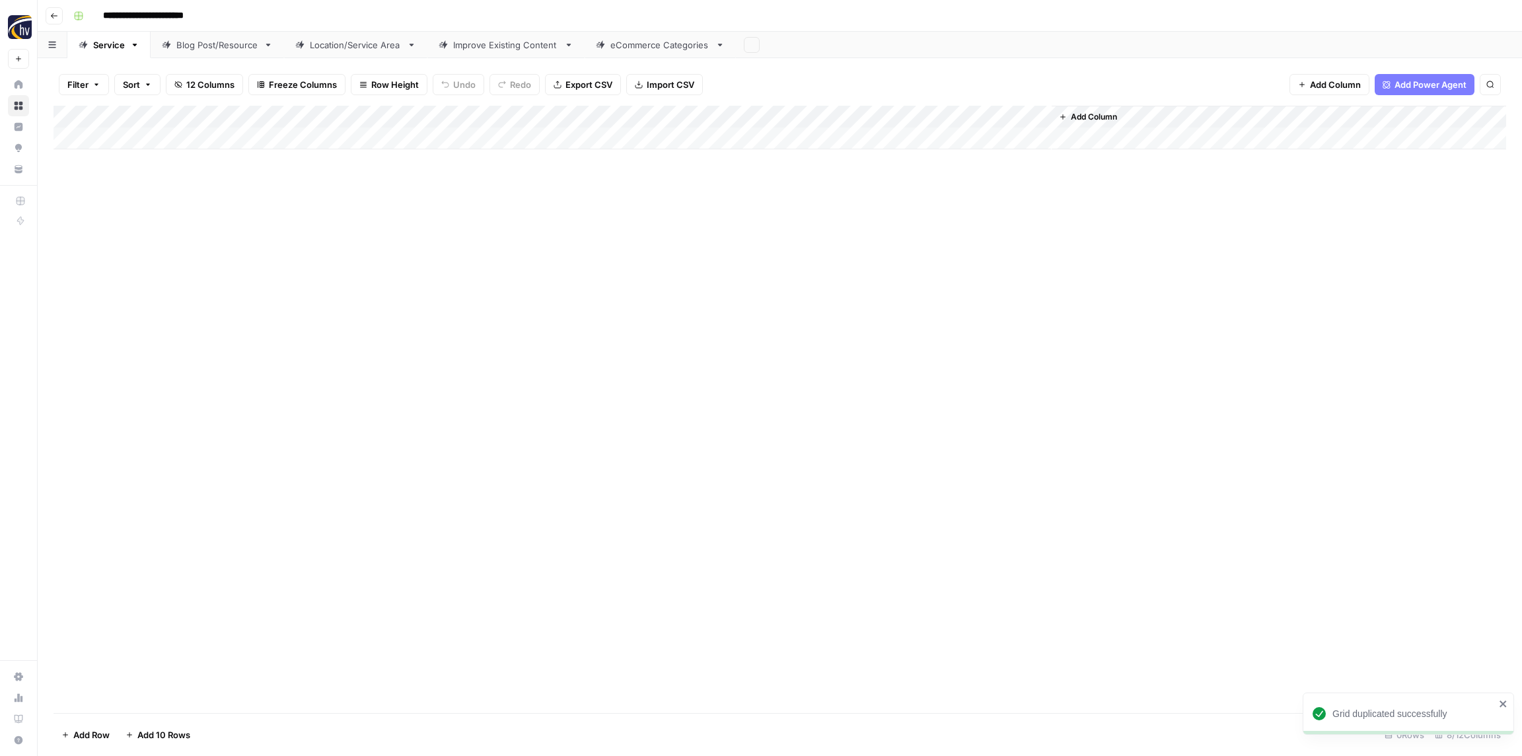
click at [203, 18] on input "**********" at bounding box center [165, 15] width 136 height 21
paste input
type input "**********"
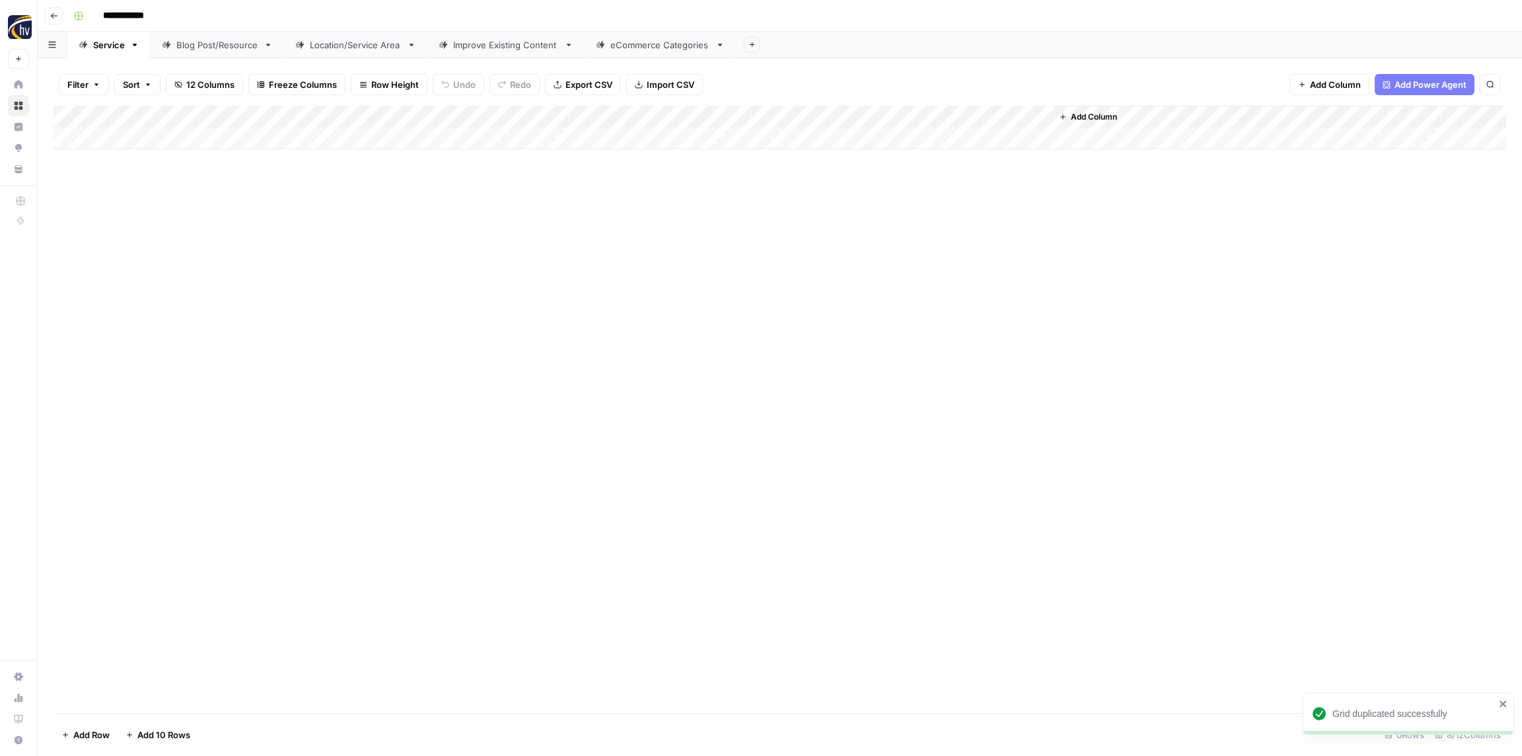
click at [215, 11] on div "**********" at bounding box center [788, 15] width 1441 height 21
drag, startPoint x: 269, startPoint y: 244, endPoint x: 266, endPoint y: 161, distance: 82.6
click at [267, 242] on div "Add Column" at bounding box center [779, 409] width 1452 height 607
click at [270, 120] on div "Add Column" at bounding box center [779, 128] width 1452 height 44
click at [277, 232] on span "Configure Inputs" at bounding box center [302, 227] width 116 height 13
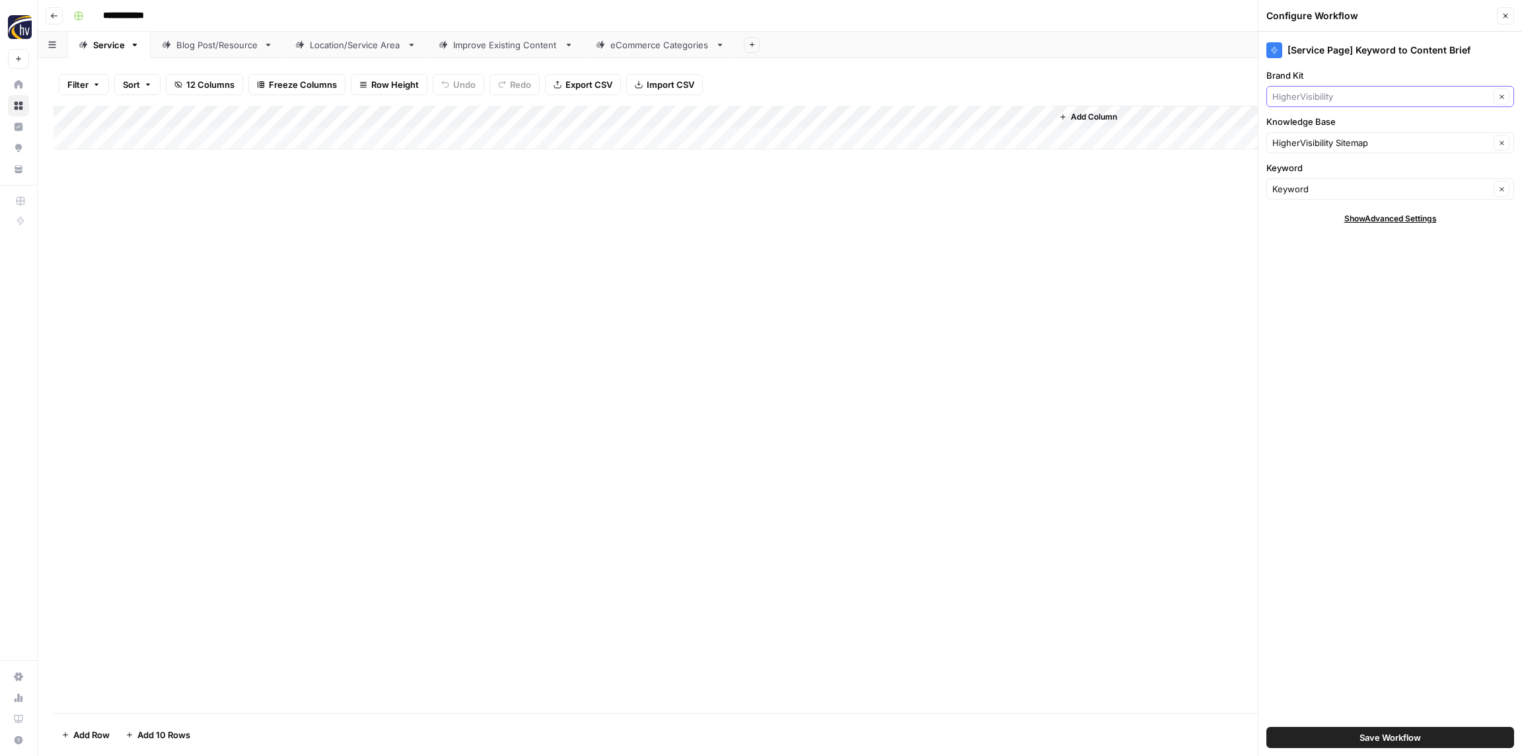
click at [1308, 92] on input "Brand Kit" at bounding box center [1380, 96] width 217 height 13
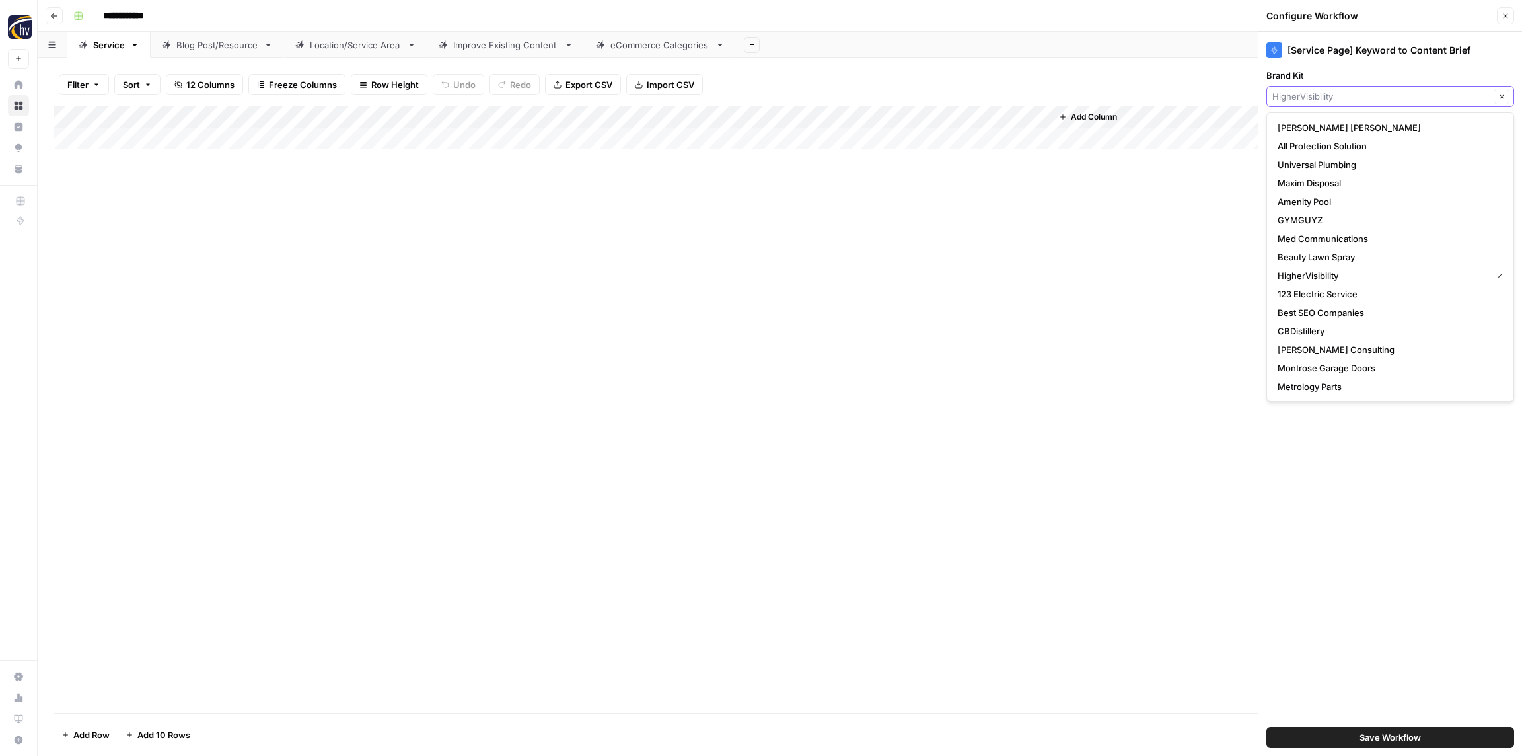
click at [1308, 92] on input "Brand Kit" at bounding box center [1380, 96] width 217 height 13
paste input "PrePaid Bill"
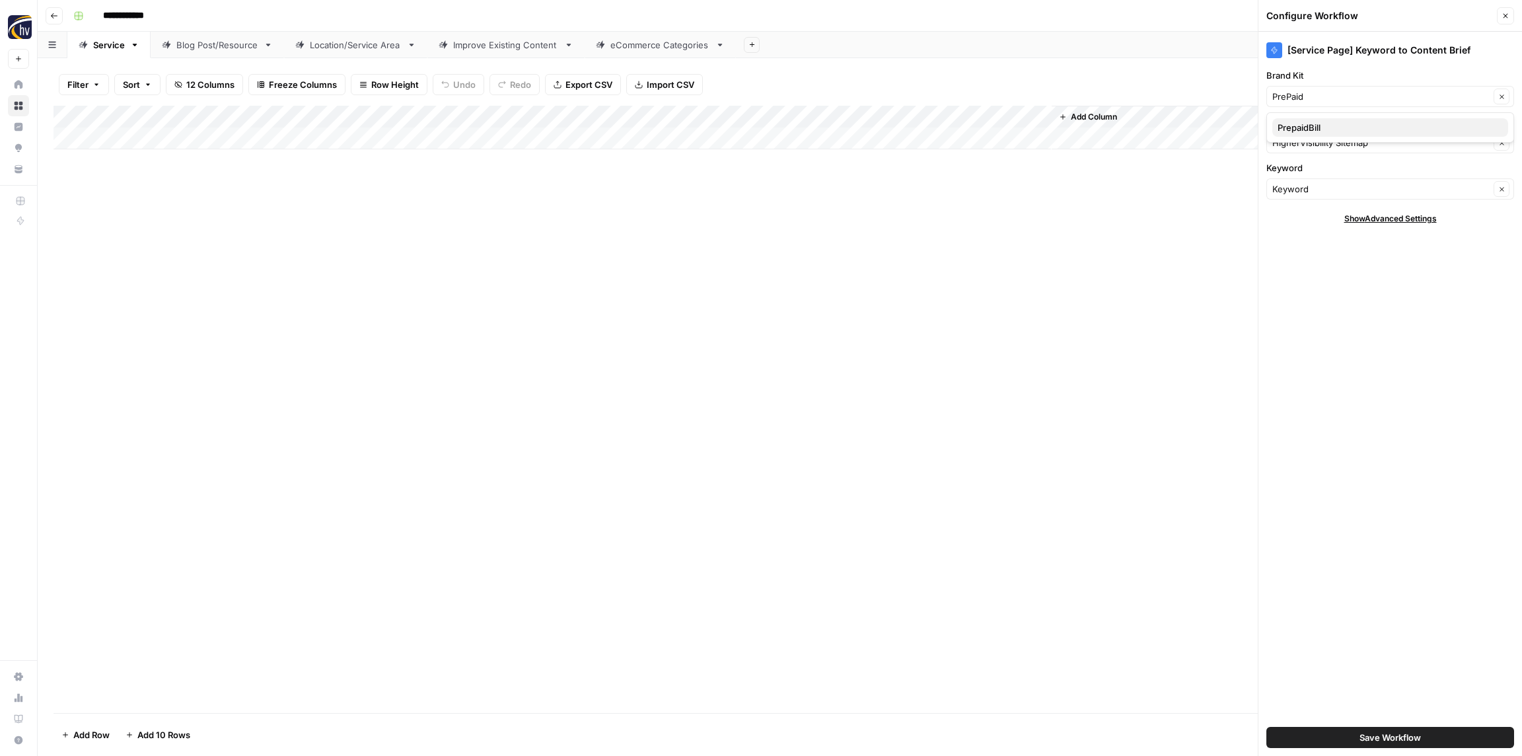
click at [1316, 125] on span "PrepaidBill" at bounding box center [1387, 127] width 220 height 13
type input "PrepaidBill"
click at [1311, 139] on input "Knowledge Base" at bounding box center [1380, 142] width 217 height 13
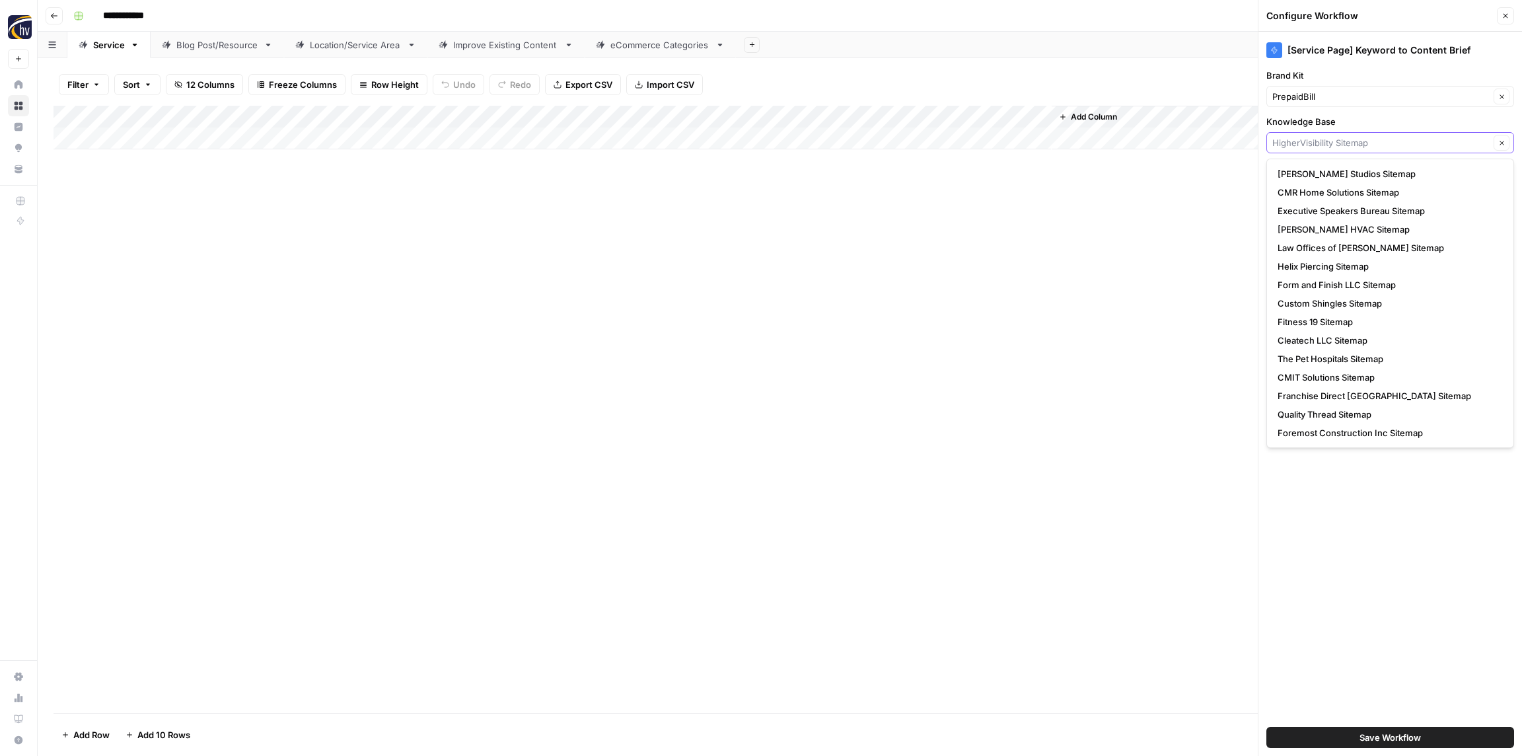
paste input "PrePaid Bill"
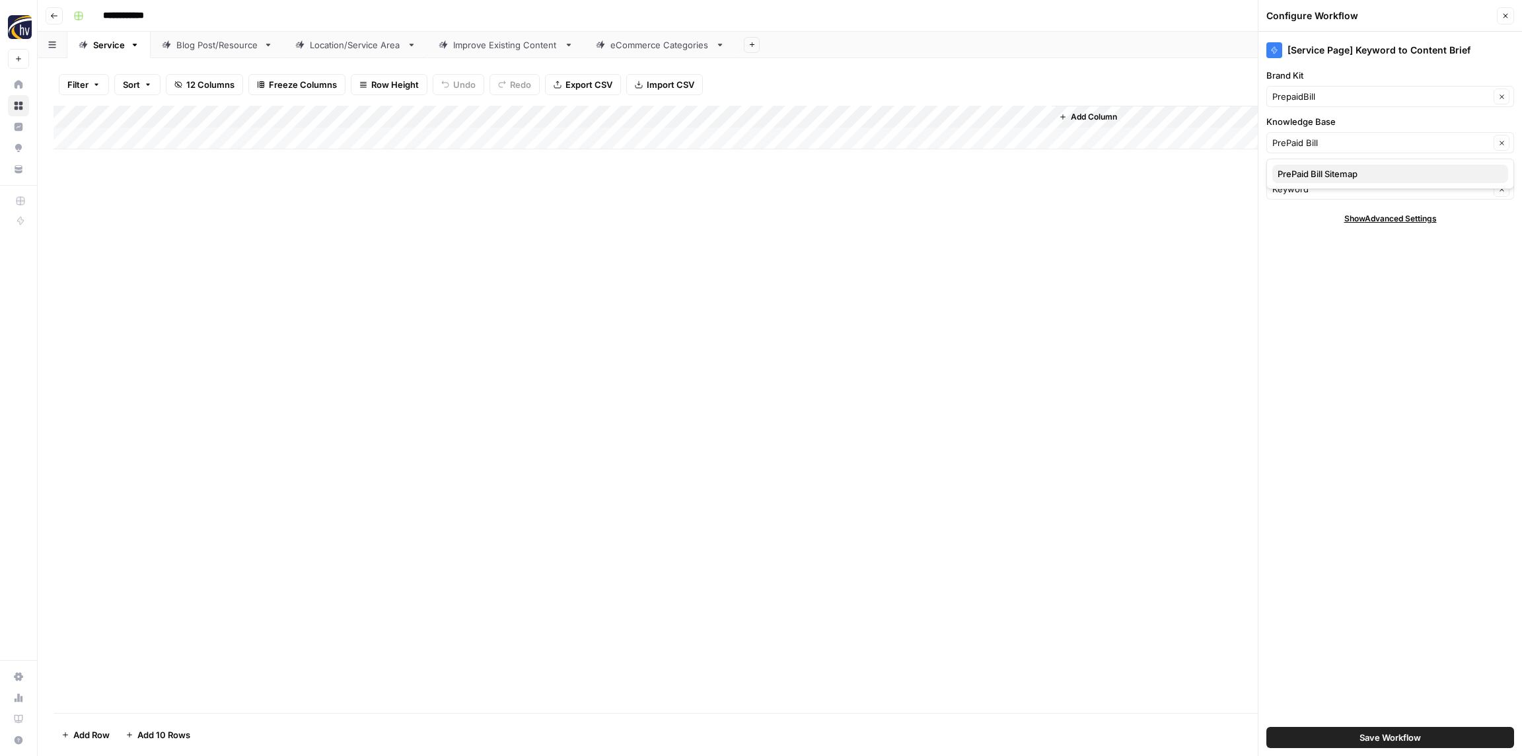
click at [1303, 175] on span "PrePaid Bill Sitemap" at bounding box center [1387, 173] width 220 height 13
type input "PrePaid Bill Sitemap"
click at [133, 18] on input "**********" at bounding box center [134, 15] width 74 height 21
click at [137, 15] on input "**********" at bounding box center [134, 15] width 74 height 21
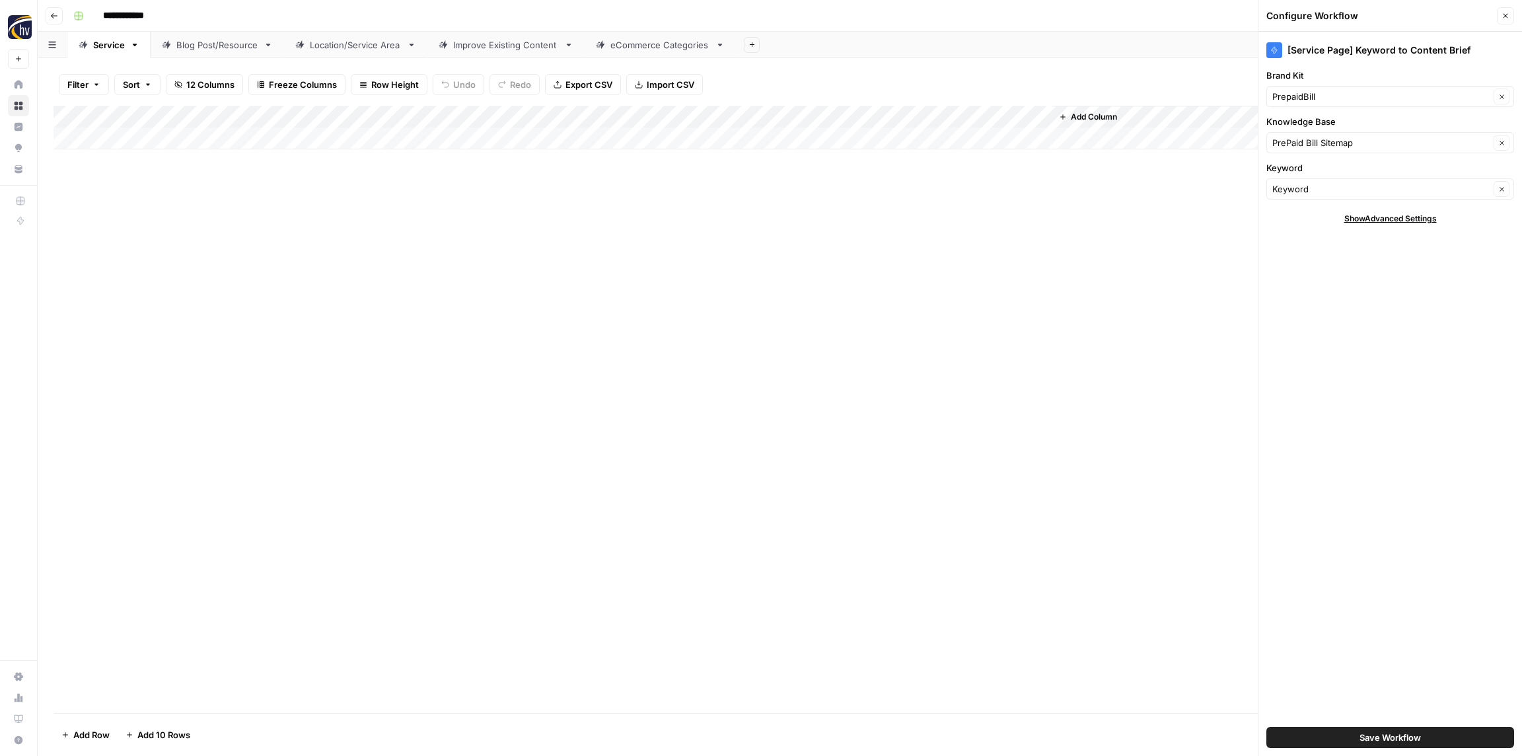
drag, startPoint x: 137, startPoint y: 15, endPoint x: 94, endPoint y: 14, distance: 42.9
click at [94, 14] on div "**********" at bounding box center [788, 15] width 1441 height 21
drag, startPoint x: 137, startPoint y: 16, endPoint x: 103, endPoint y: 17, distance: 34.4
click at [103, 17] on input "**********" at bounding box center [134, 15] width 74 height 21
click at [1375, 736] on span "Save Workflow" at bounding box center [1389, 736] width 61 height 13
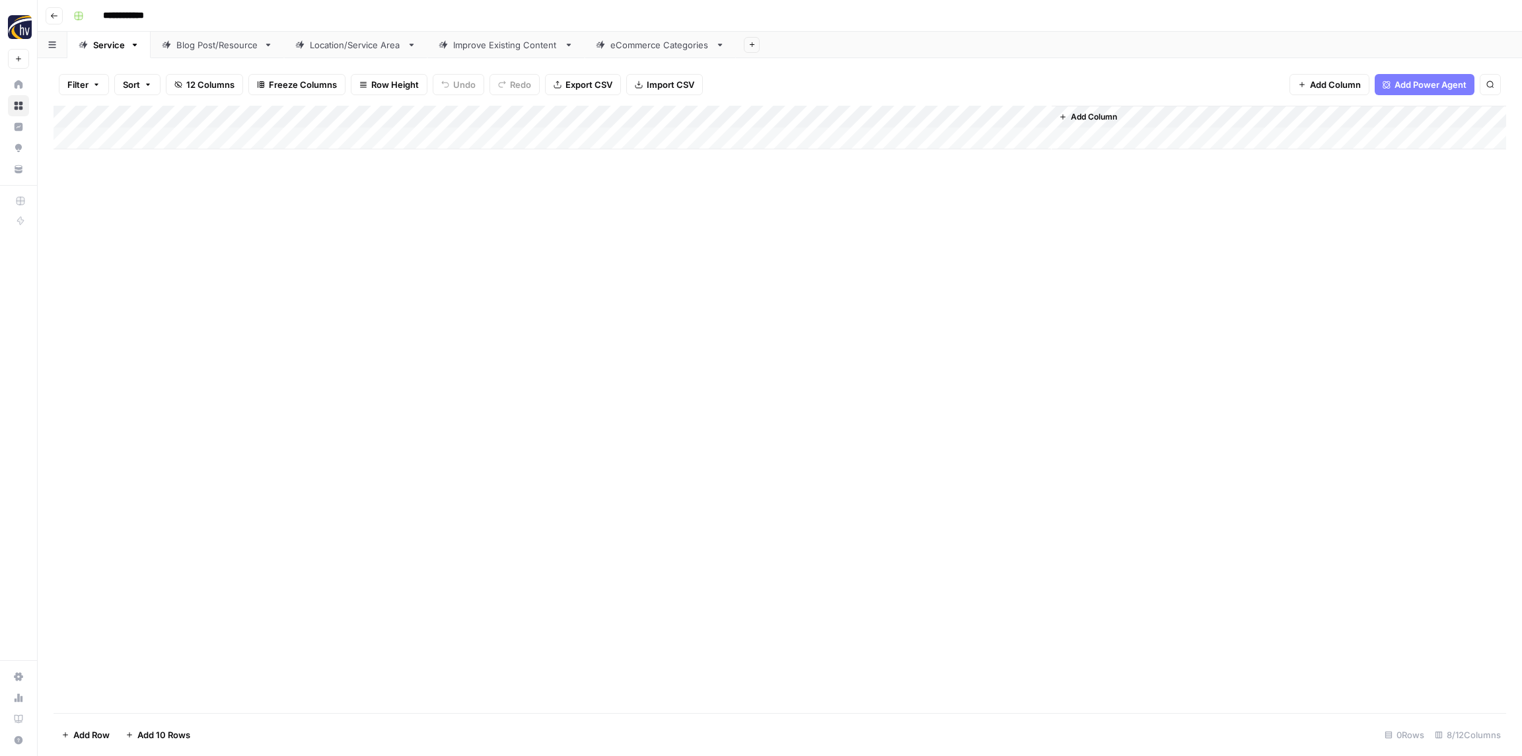
click at [865, 116] on div "Add Column" at bounding box center [779, 128] width 1452 height 44
click at [889, 232] on span "Configure Inputs" at bounding box center [897, 227] width 116 height 13
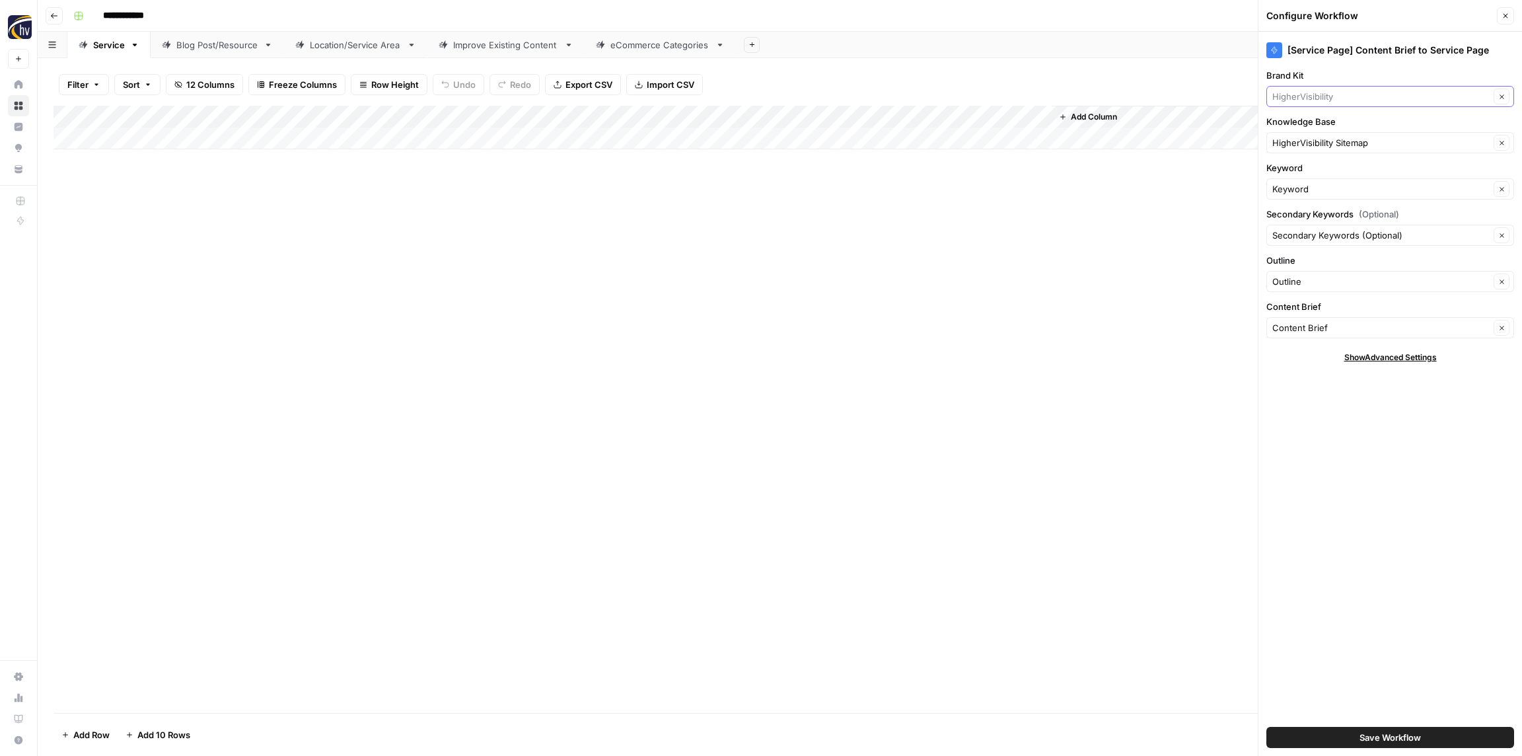
click at [1307, 98] on input "Brand Kit" at bounding box center [1380, 96] width 217 height 13
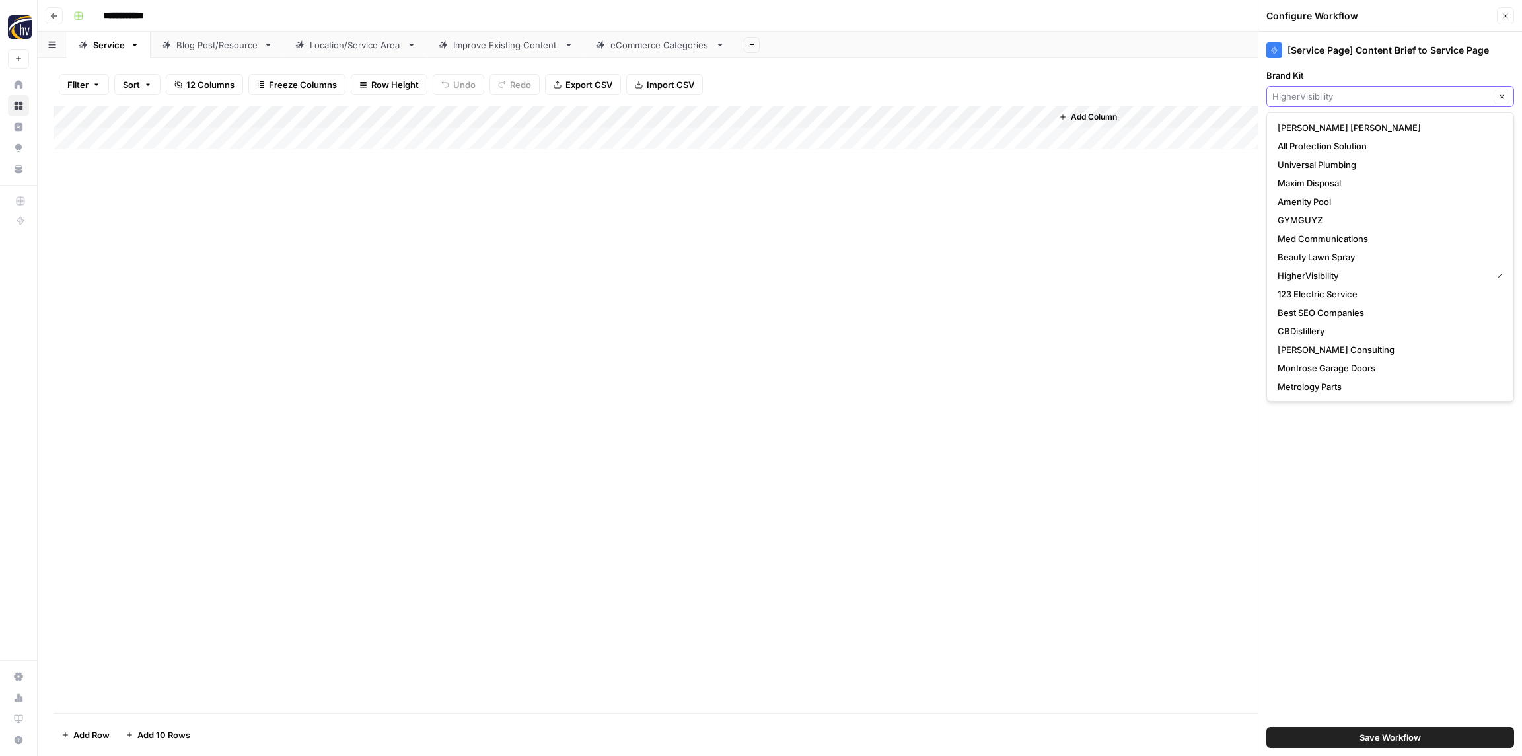
paste input "PrePaid"
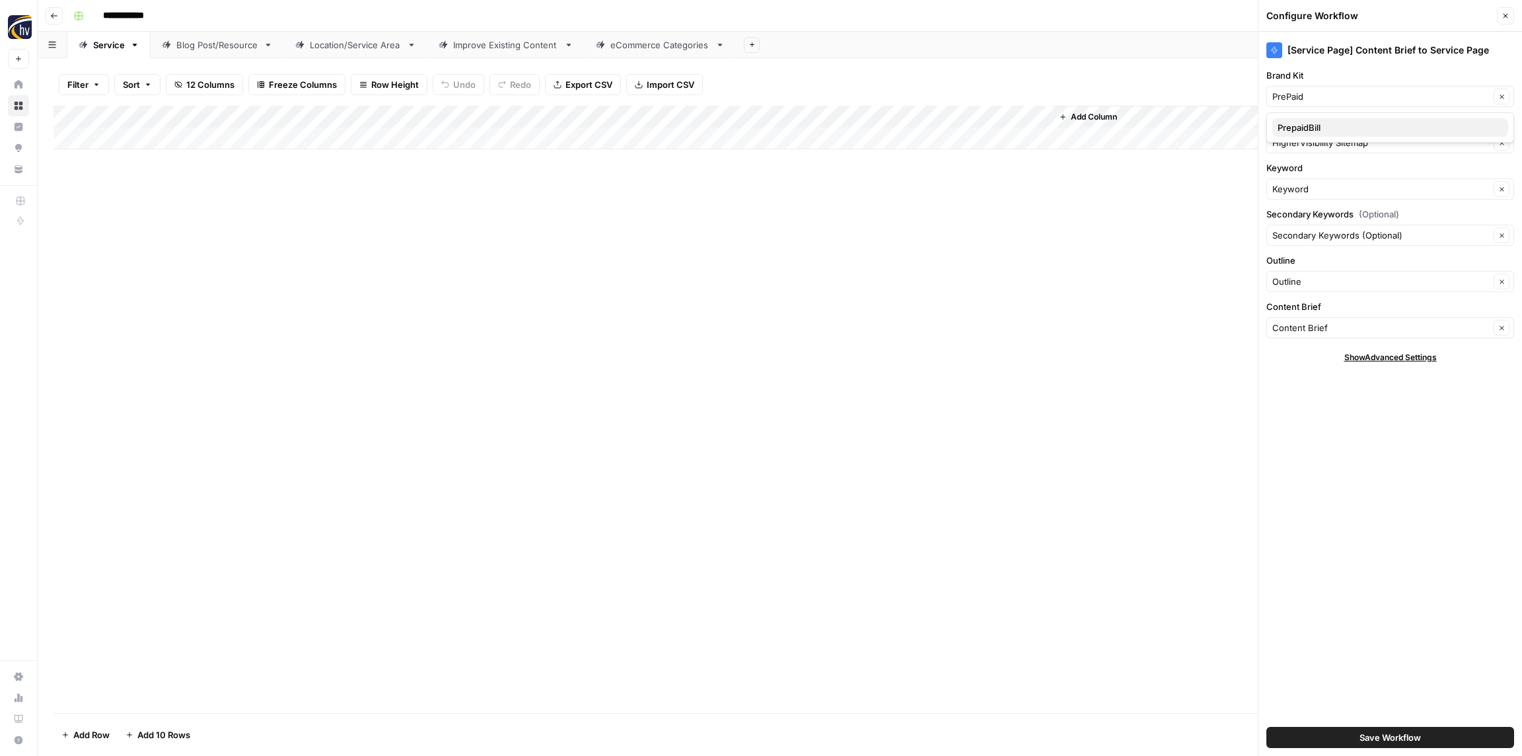
click at [1317, 122] on span "PrepaidBill" at bounding box center [1387, 127] width 220 height 13
type input "PrepaidBill"
click at [1309, 142] on input "Knowledge Base" at bounding box center [1380, 142] width 217 height 13
paste input "PrePaid"
click at [1303, 180] on button "PrePaid Bill Sitemap" at bounding box center [1390, 173] width 236 height 18
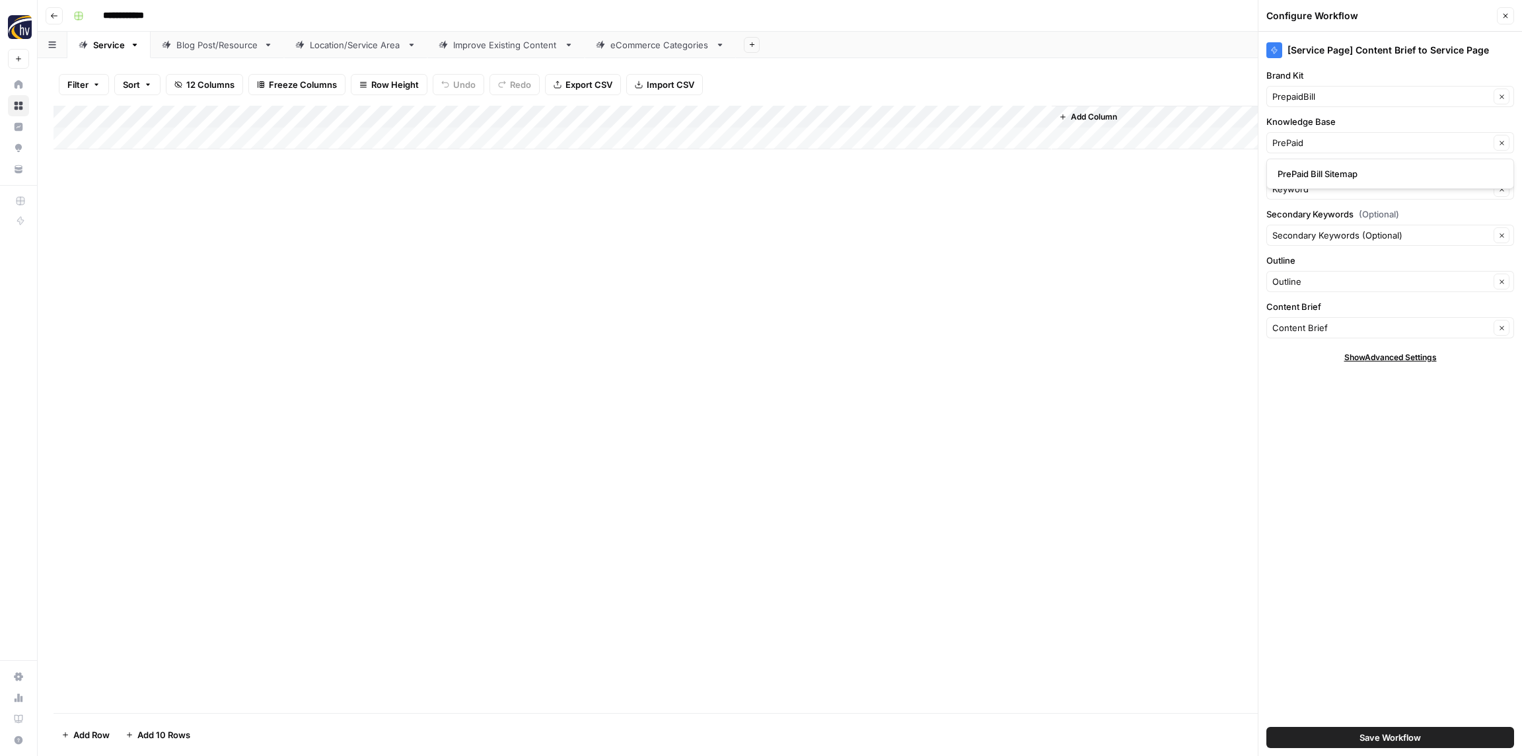
type input "PrePaid Bill Sitemap"
click at [1386, 732] on span "Save Workflow" at bounding box center [1389, 736] width 61 height 13
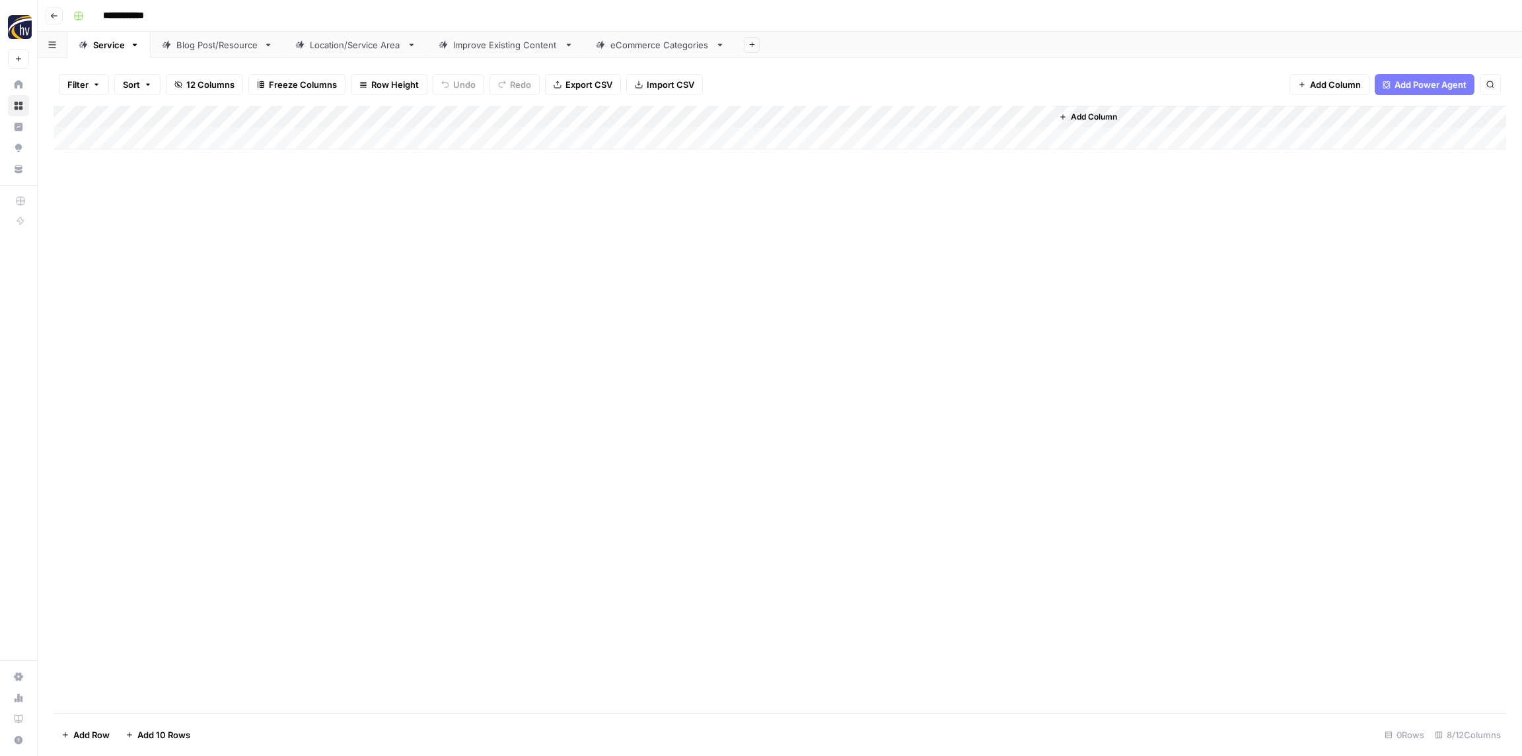
click at [195, 42] on div "Blog Post/Resource" at bounding box center [217, 44] width 82 height 13
click at [279, 111] on div "Add Column" at bounding box center [779, 128] width 1452 height 44
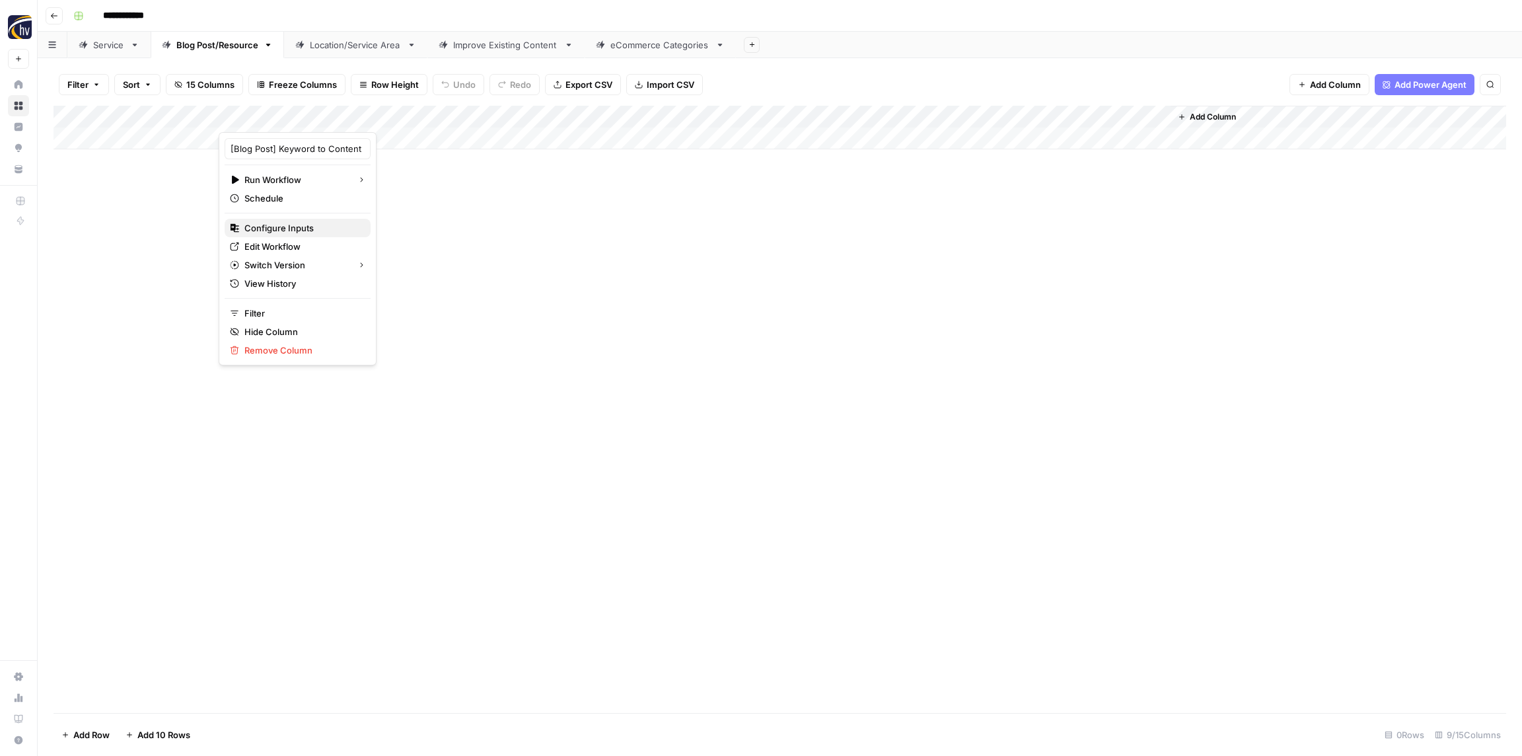
click at [281, 231] on span "Configure Inputs" at bounding box center [302, 227] width 116 height 13
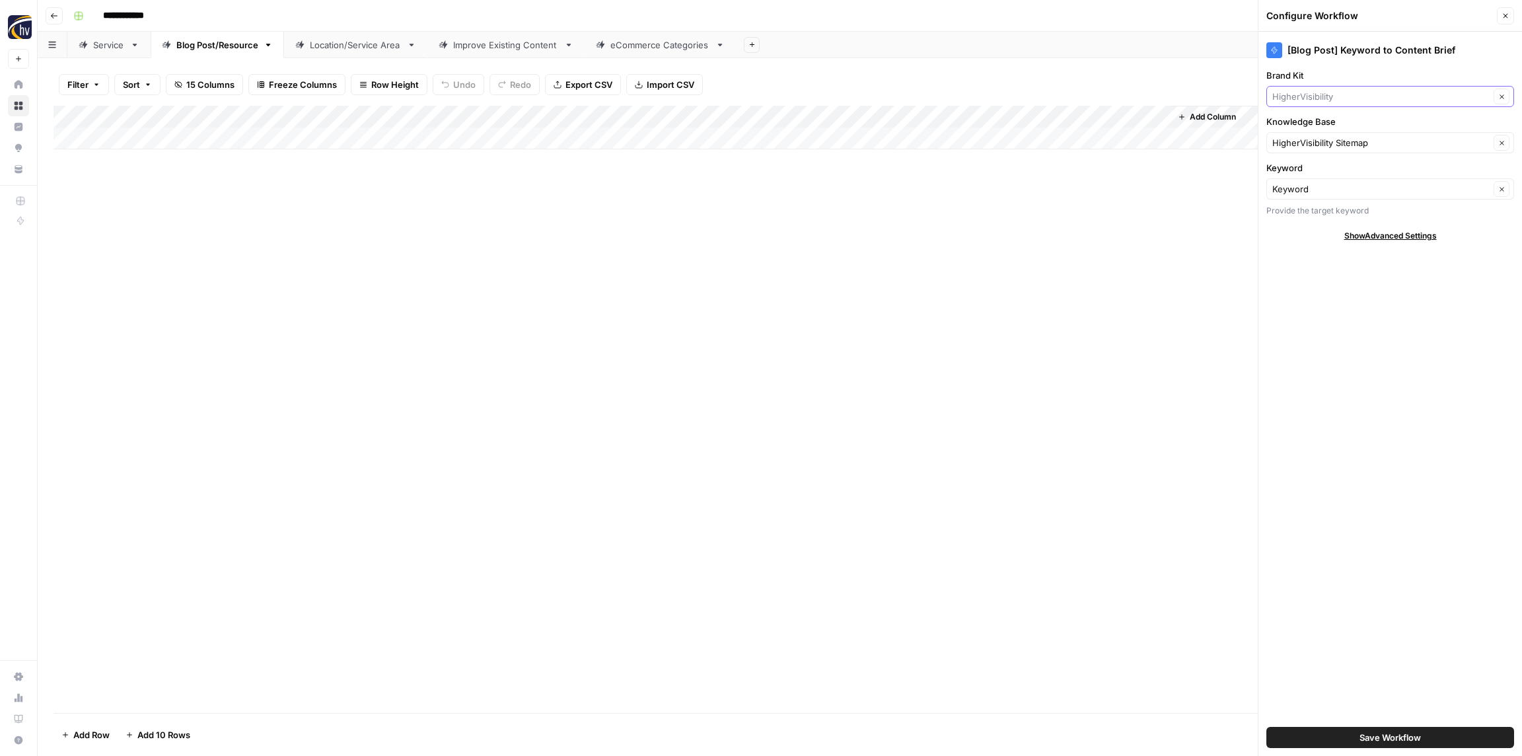
click at [1301, 101] on input "Brand Kit" at bounding box center [1380, 96] width 217 height 13
paste input "PrePaid"
click at [1299, 122] on span "PrepaidBill" at bounding box center [1387, 127] width 220 height 13
type input "PrepaidBill"
click at [1300, 142] on input "Knowledge Base" at bounding box center [1380, 142] width 217 height 13
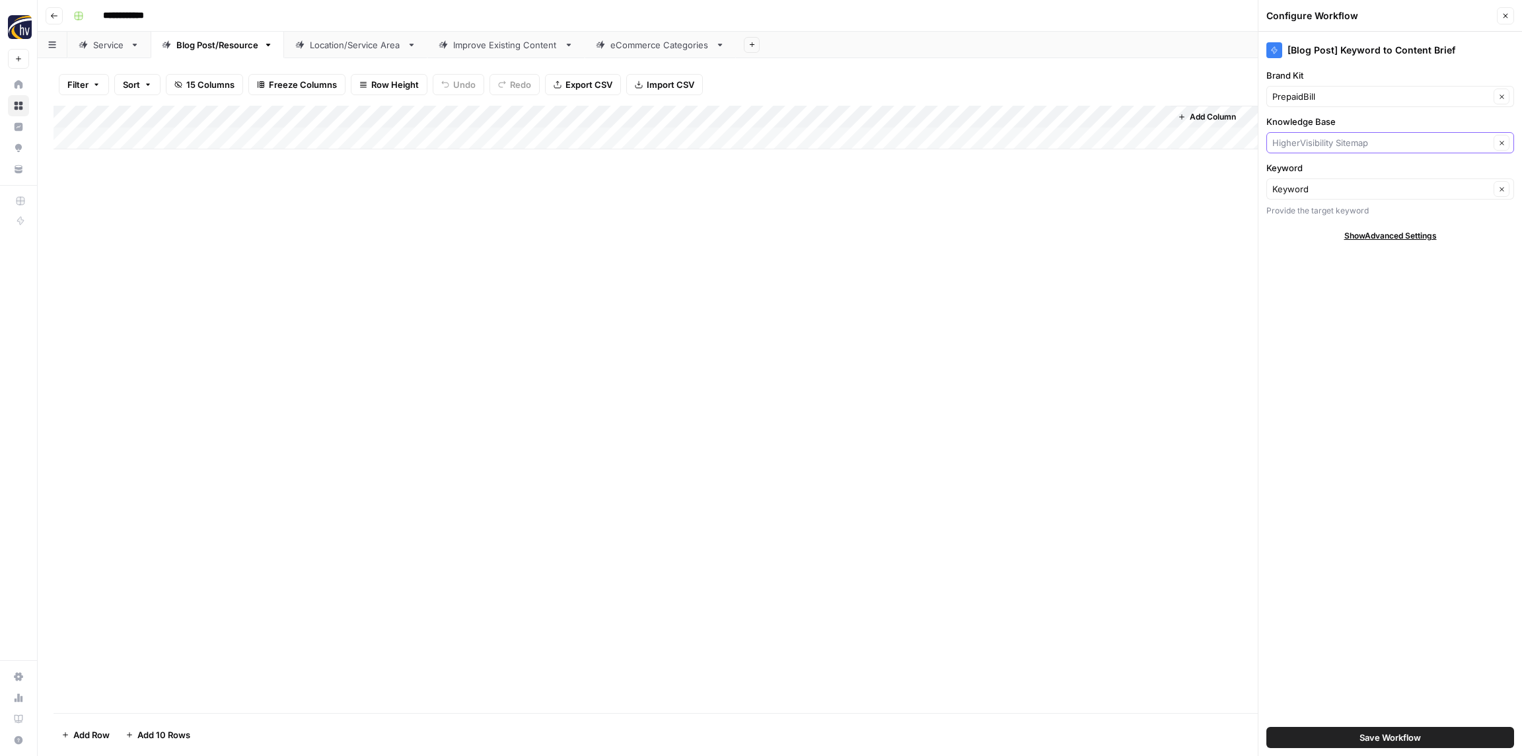
paste input "PrePaid"
click at [1304, 172] on span "PrePaid Bill Sitemap" at bounding box center [1387, 173] width 220 height 13
type input "PrePaid Bill Sitemap"
click at [1395, 727] on button "Save Workflow" at bounding box center [1390, 737] width 248 height 21
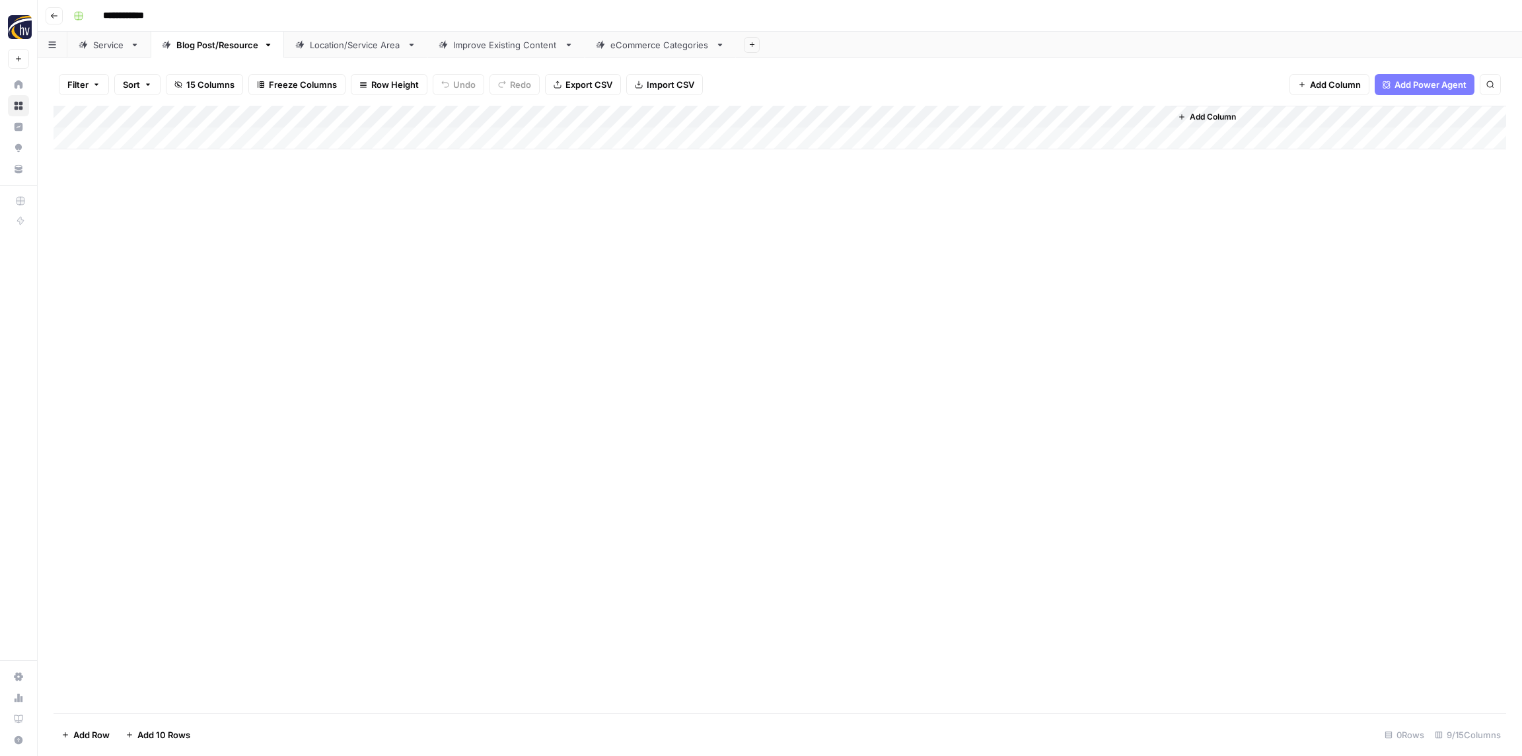
click at [978, 120] on div "Add Column" at bounding box center [779, 128] width 1452 height 44
click at [1006, 222] on span "Configure Inputs" at bounding box center [1016, 227] width 116 height 13
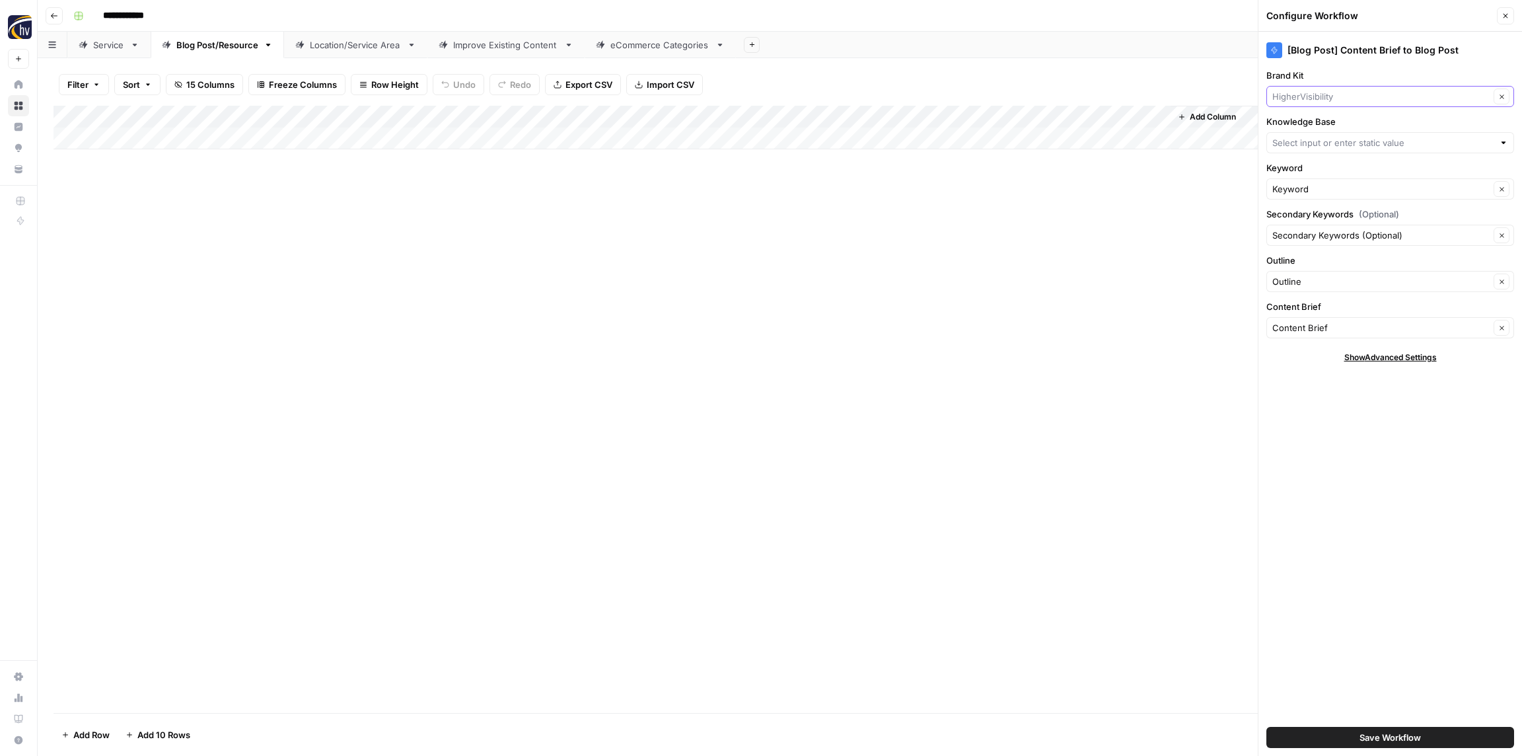
click at [1296, 102] on input "Brand Kit" at bounding box center [1380, 96] width 217 height 13
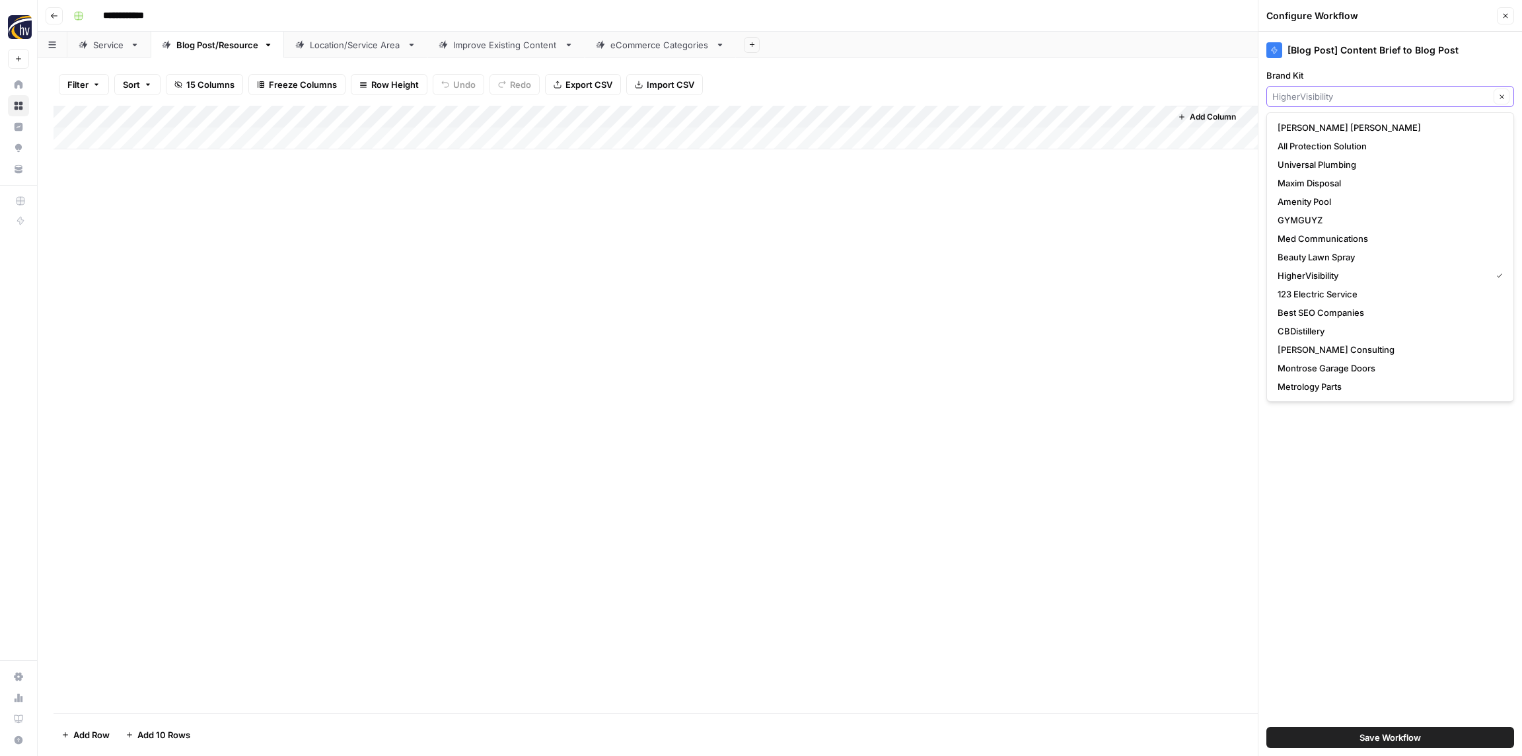
paste input "PrePaid"
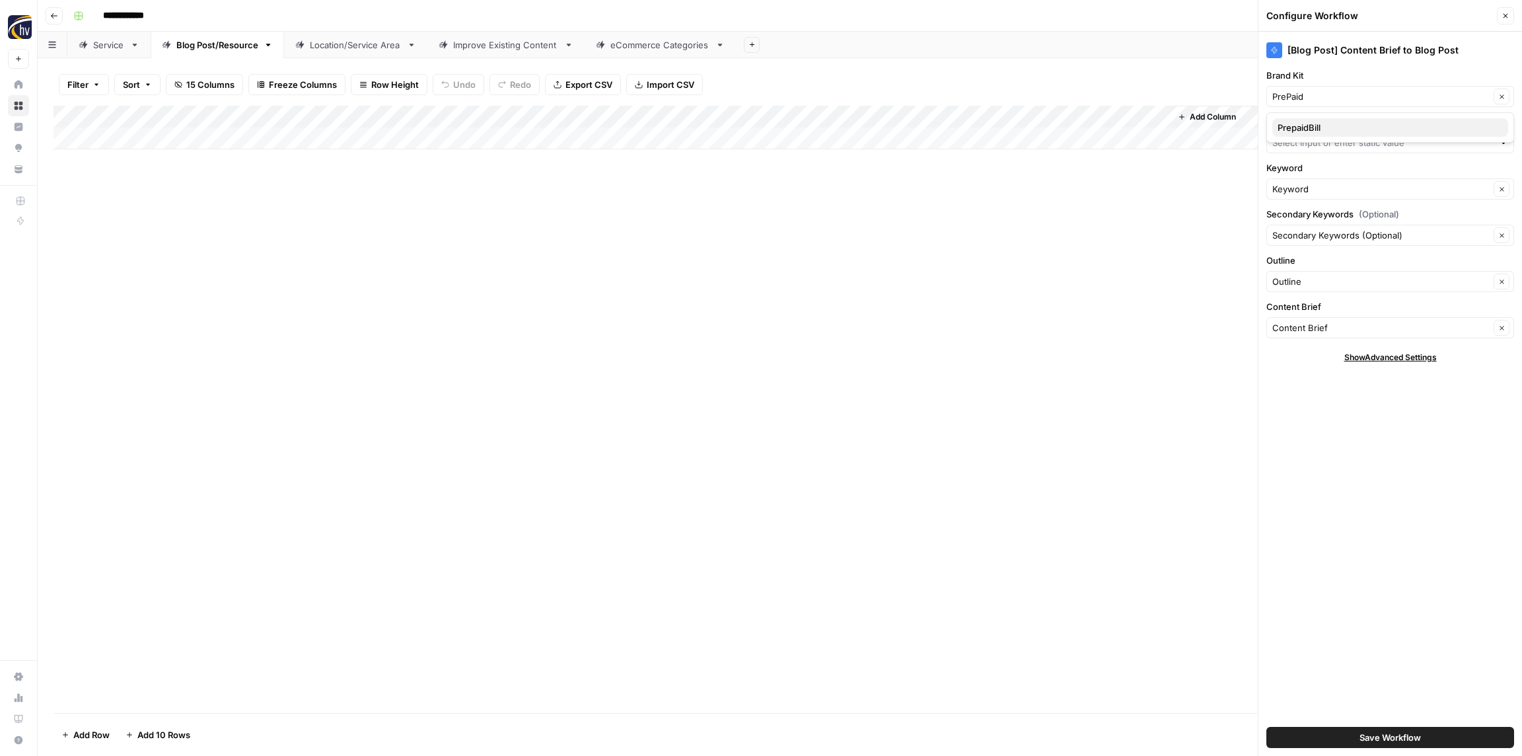
click at [1302, 124] on span "PrepaidBill" at bounding box center [1387, 127] width 220 height 13
type input "PrepaidBill"
click at [1307, 149] on input "Knowledge Base" at bounding box center [1382, 142] width 221 height 13
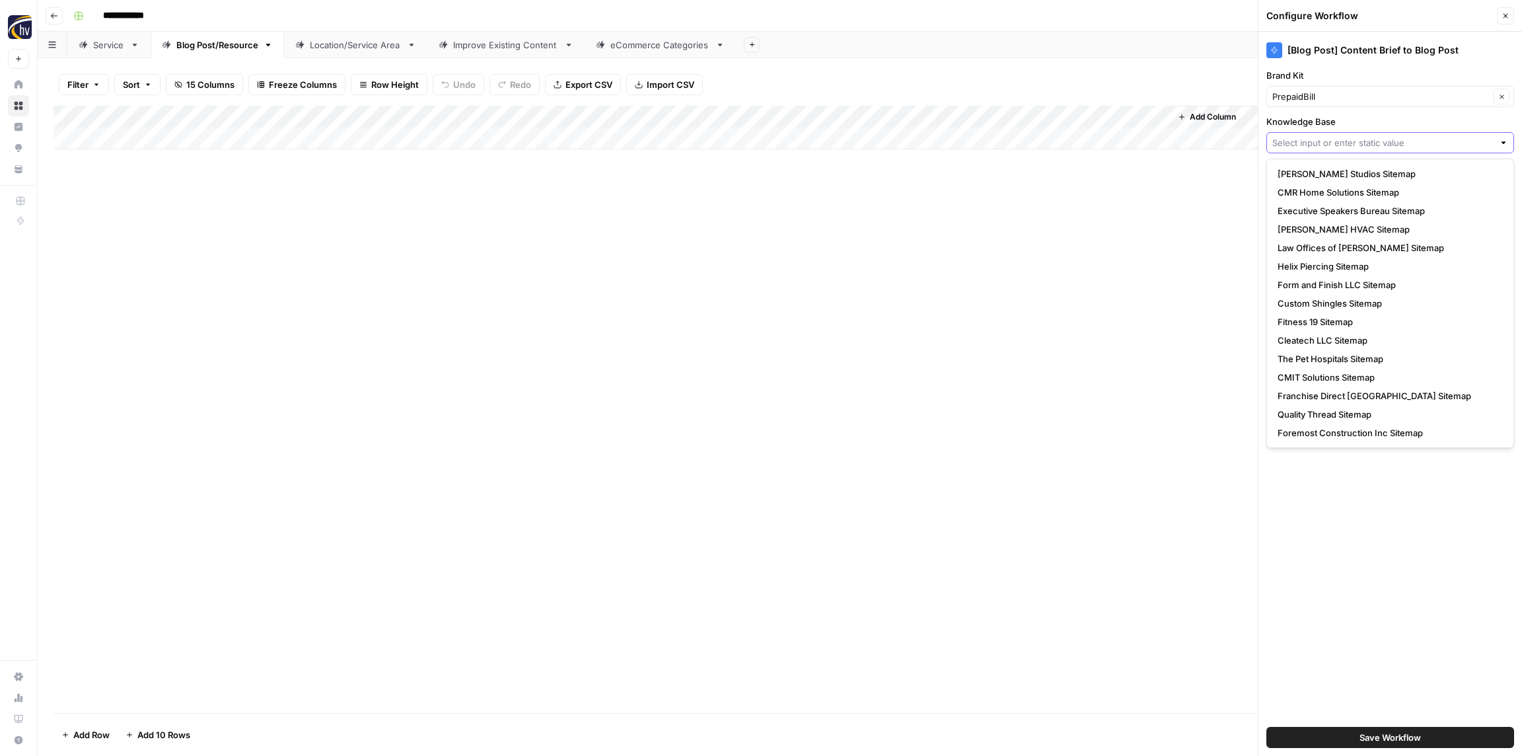
paste input "PrePaid"
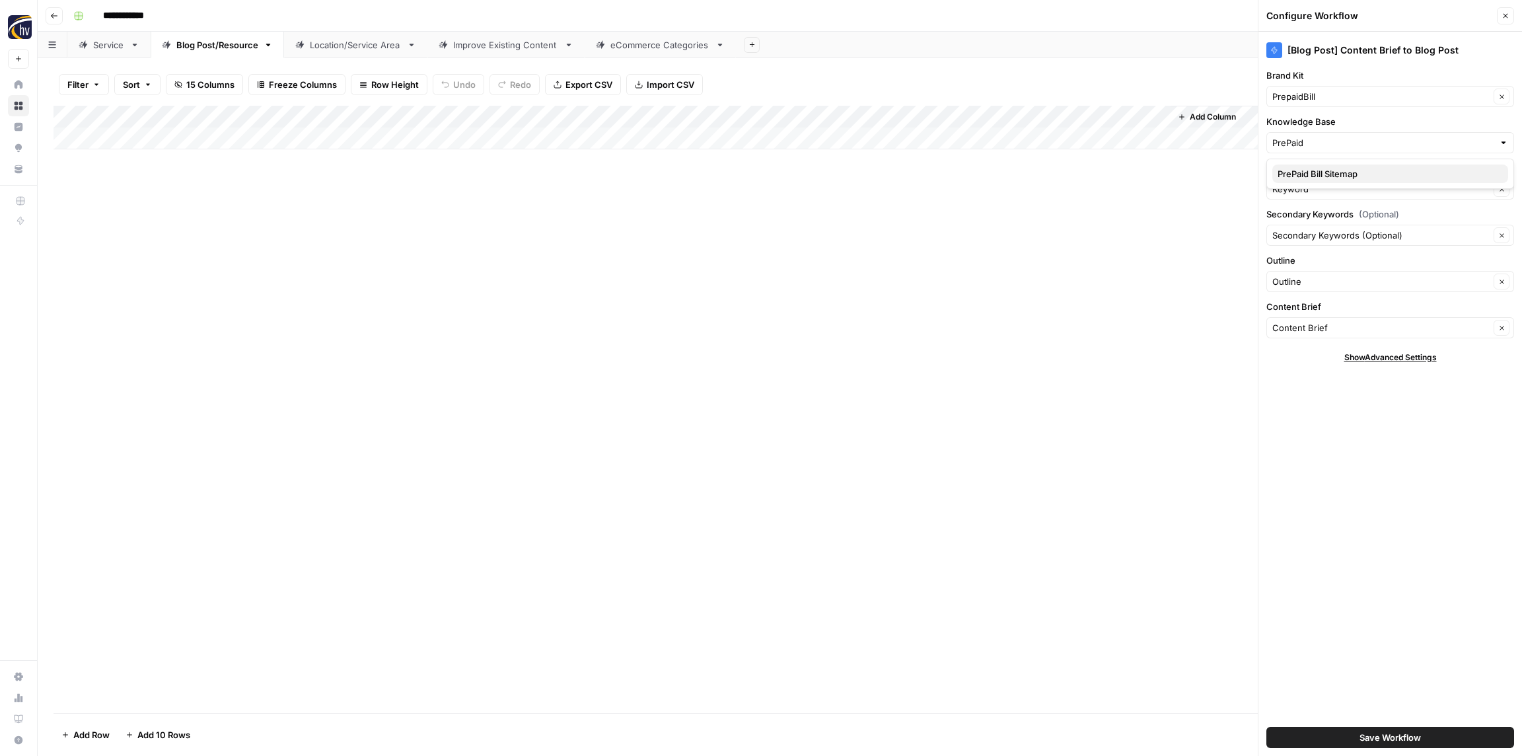
click at [1309, 168] on span "PrePaid Bill Sitemap" at bounding box center [1387, 173] width 220 height 13
type input "PrePaid Bill Sitemap"
click at [1397, 739] on span "Save Workflow" at bounding box center [1389, 736] width 61 height 13
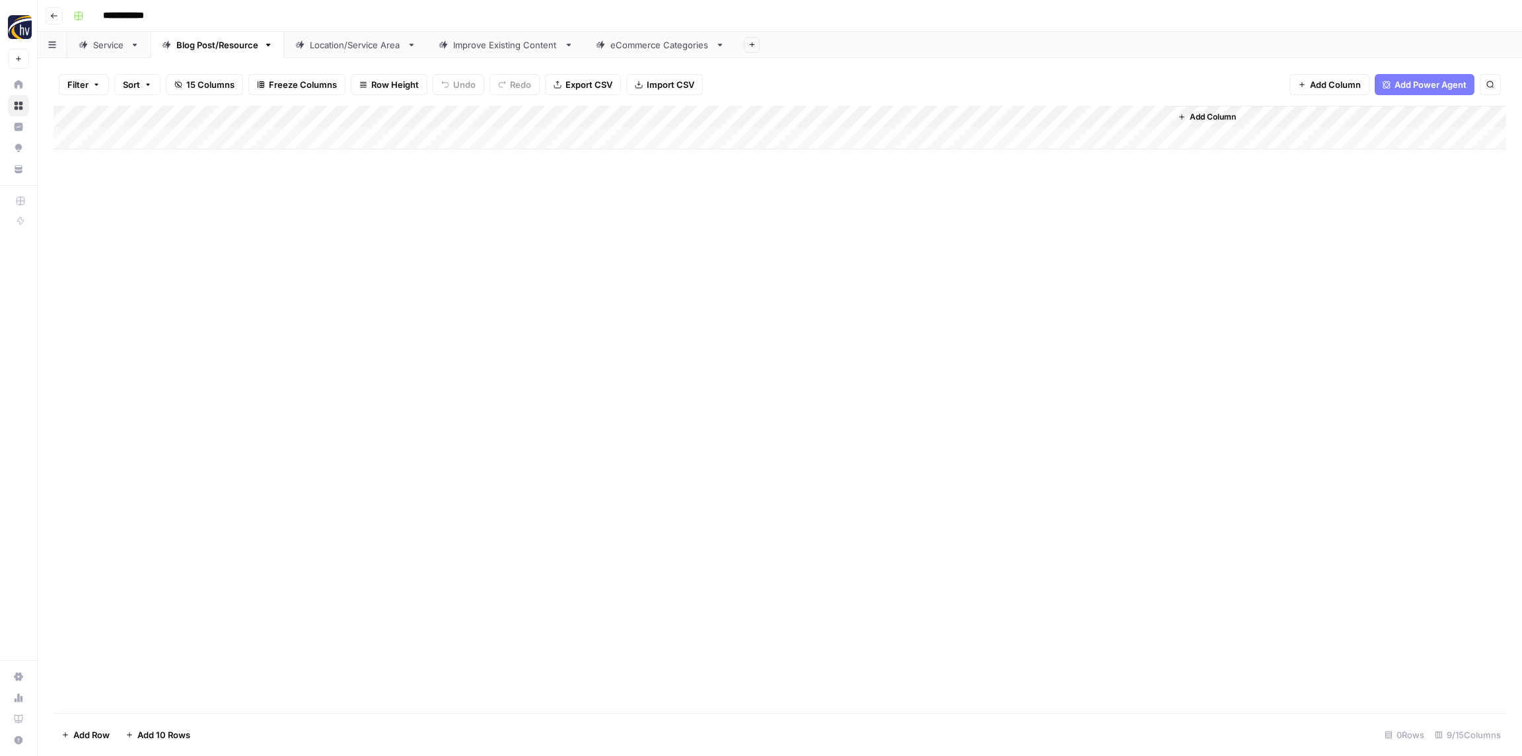
click at [329, 43] on div "Location/Service Area" at bounding box center [356, 44] width 92 height 13
click at [496, 114] on div "Add Column" at bounding box center [779, 128] width 1452 height 44
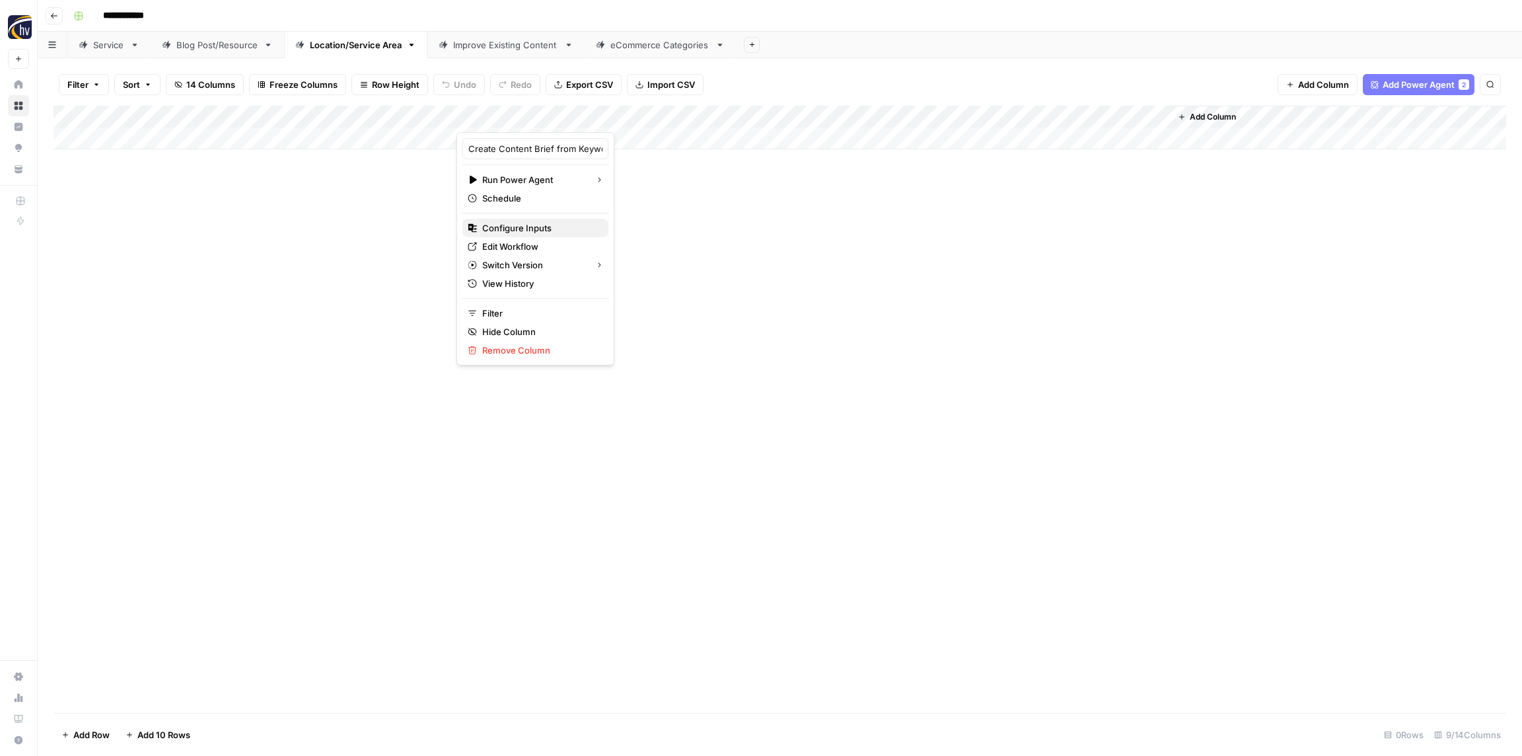
click at [511, 231] on span "Configure Inputs" at bounding box center [540, 227] width 116 height 13
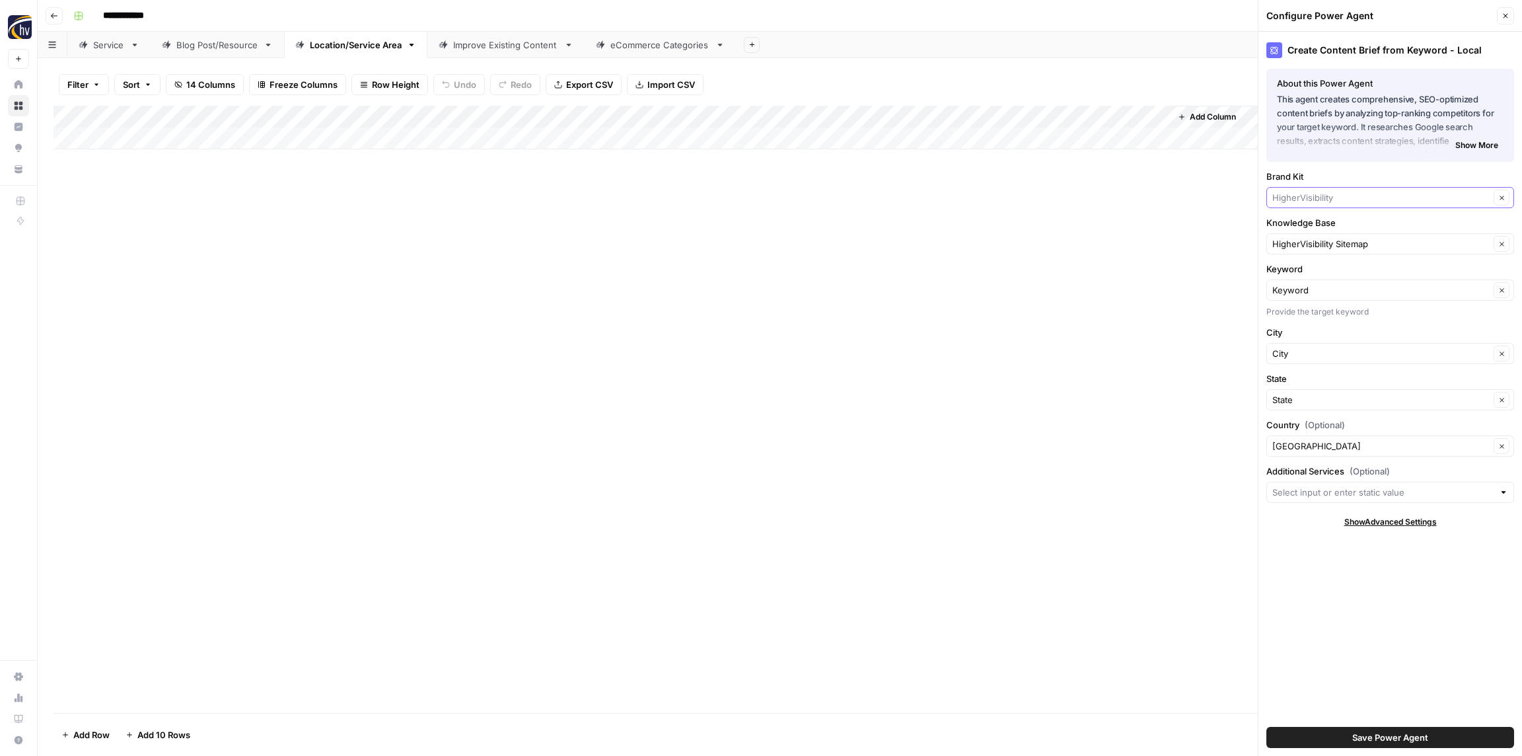
click at [1327, 199] on input "Brand Kit" at bounding box center [1380, 197] width 217 height 13
paste input "PrePaid"
click at [1322, 225] on span "PrepaidBill" at bounding box center [1387, 228] width 220 height 13
type input "PrepaidBill"
click at [1322, 246] on input "Knowledge Base" at bounding box center [1380, 243] width 217 height 13
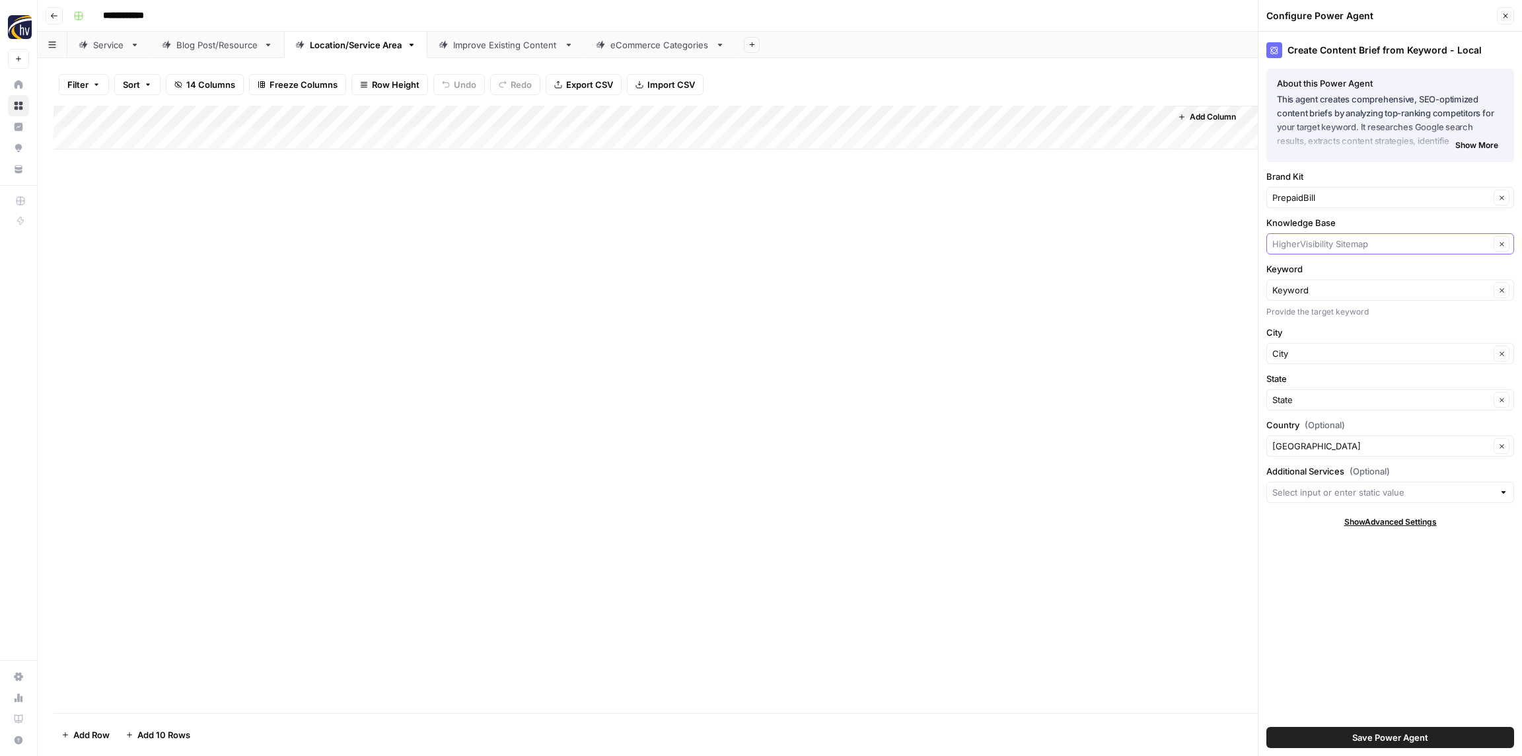
paste input "PrePaid"
drag, startPoint x: 1316, startPoint y: 277, endPoint x: 1316, endPoint y: 270, distance: 6.6
click at [1316, 277] on span "PrePaid Bill Sitemap" at bounding box center [1387, 274] width 220 height 13
type input "PrePaid Bill Sitemap"
click at [1396, 734] on span "Save Power Agent" at bounding box center [1390, 736] width 76 height 13
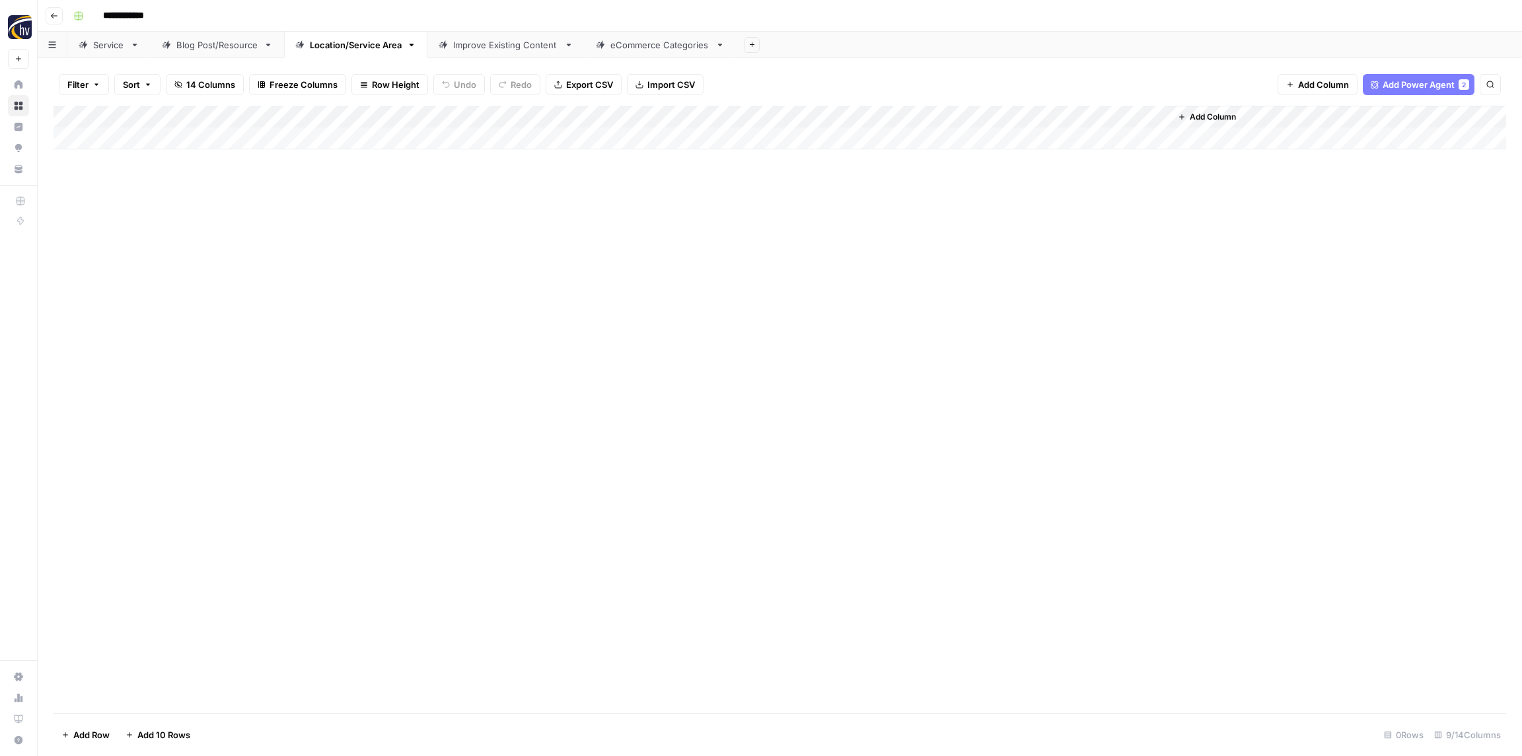
click at [983, 115] on div "Add Column" at bounding box center [779, 128] width 1452 height 44
click at [989, 225] on span "Configure Inputs" at bounding box center [1016, 227] width 116 height 13
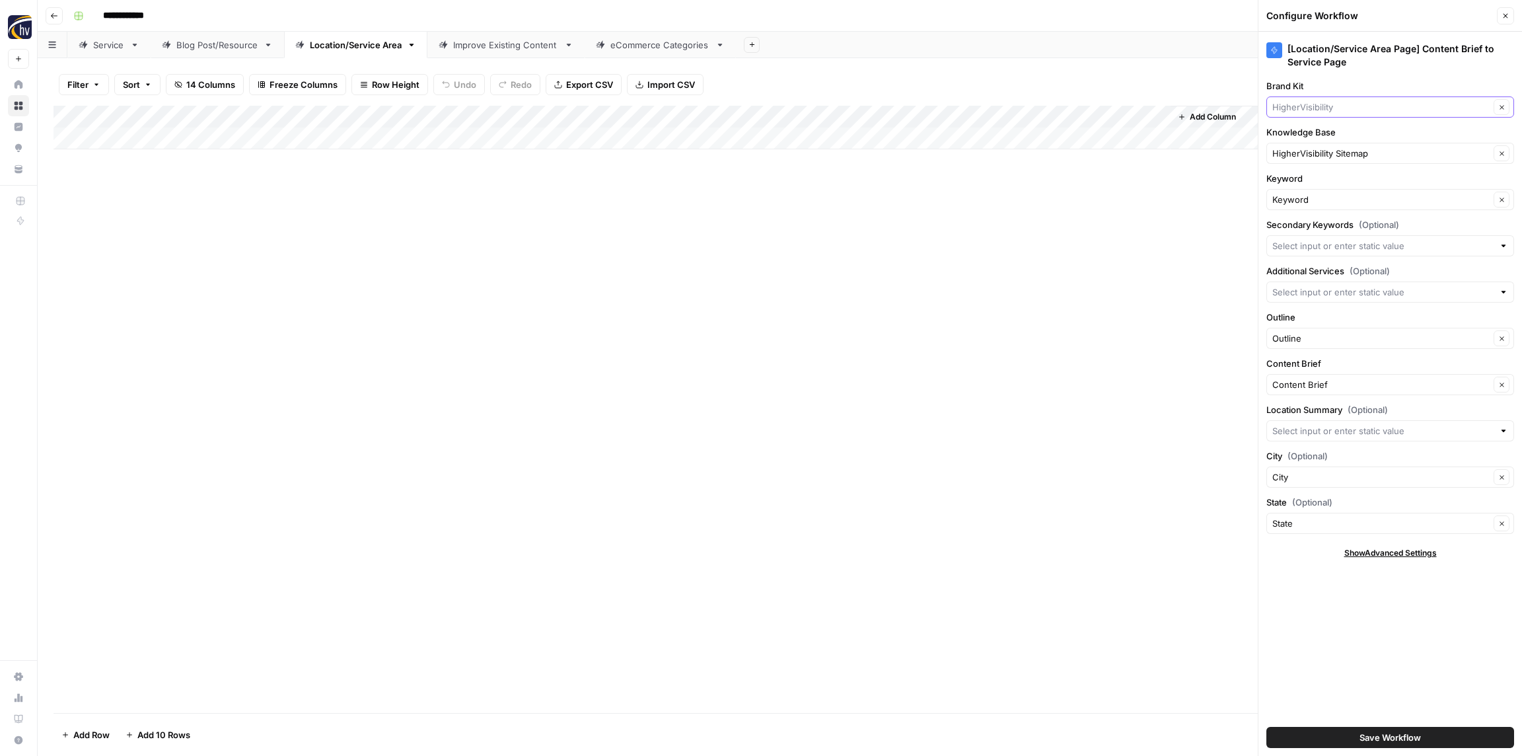
click at [1344, 112] on input "Brand Kit" at bounding box center [1380, 106] width 217 height 13
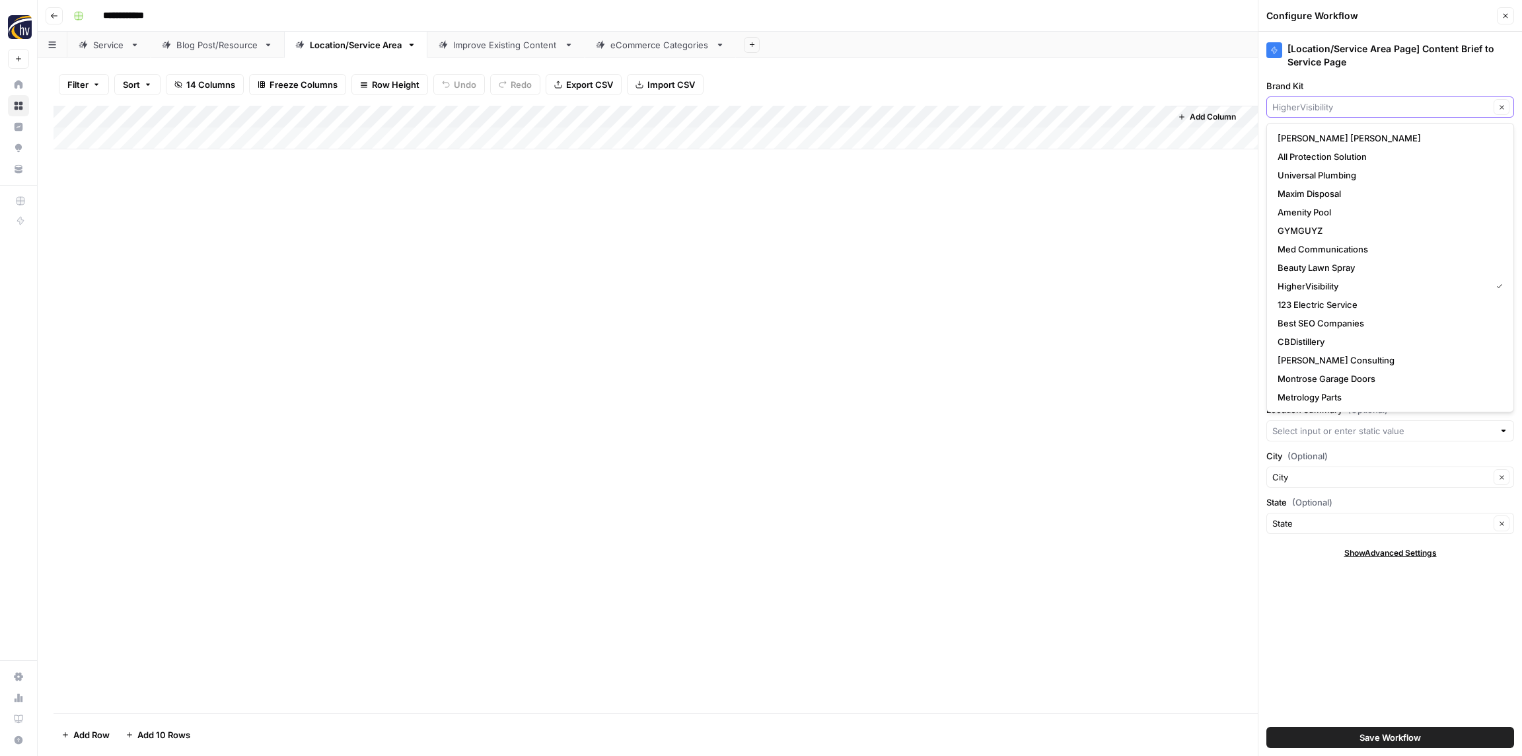
paste input "PrePaid"
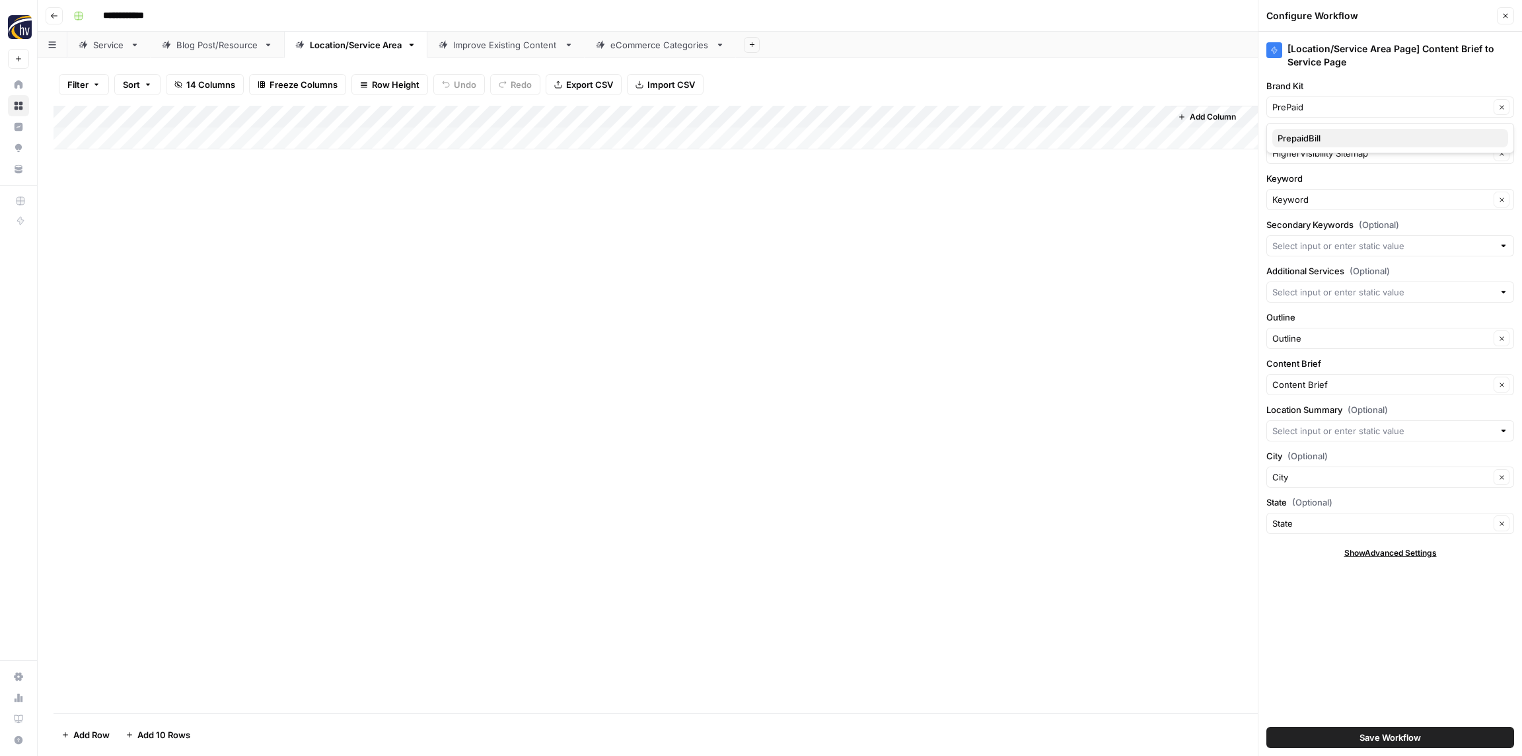
click at [1330, 129] on button "PrepaidBill" at bounding box center [1390, 138] width 236 height 18
type input "PrepaidBill"
click at [1322, 147] on input "Knowledge Base" at bounding box center [1380, 153] width 217 height 13
paste input "PrePaid"
click at [1322, 186] on span "PrePaid Bill Sitemap" at bounding box center [1387, 184] width 220 height 13
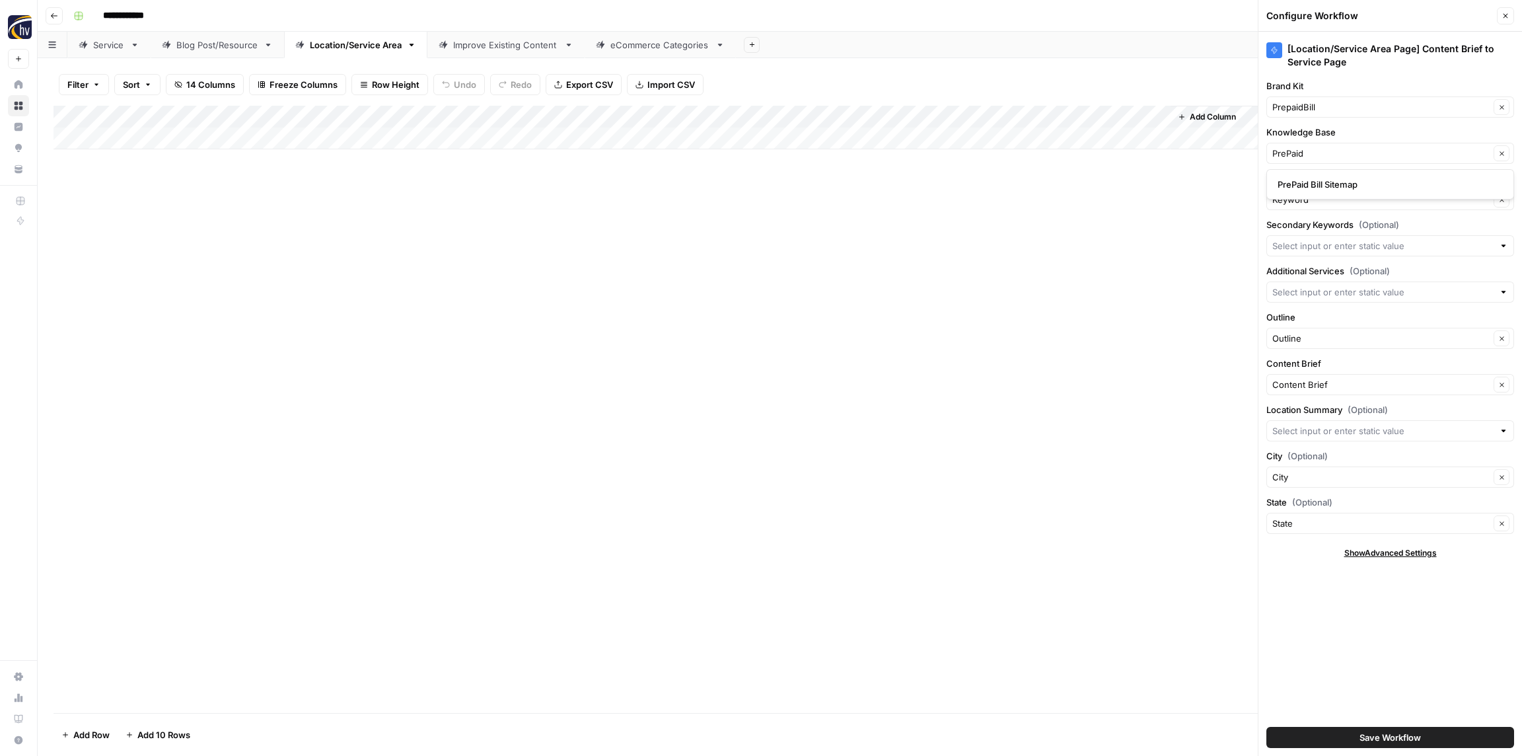
type input "PrePaid Bill Sitemap"
click at [1392, 740] on span "Save Workflow" at bounding box center [1389, 736] width 61 height 13
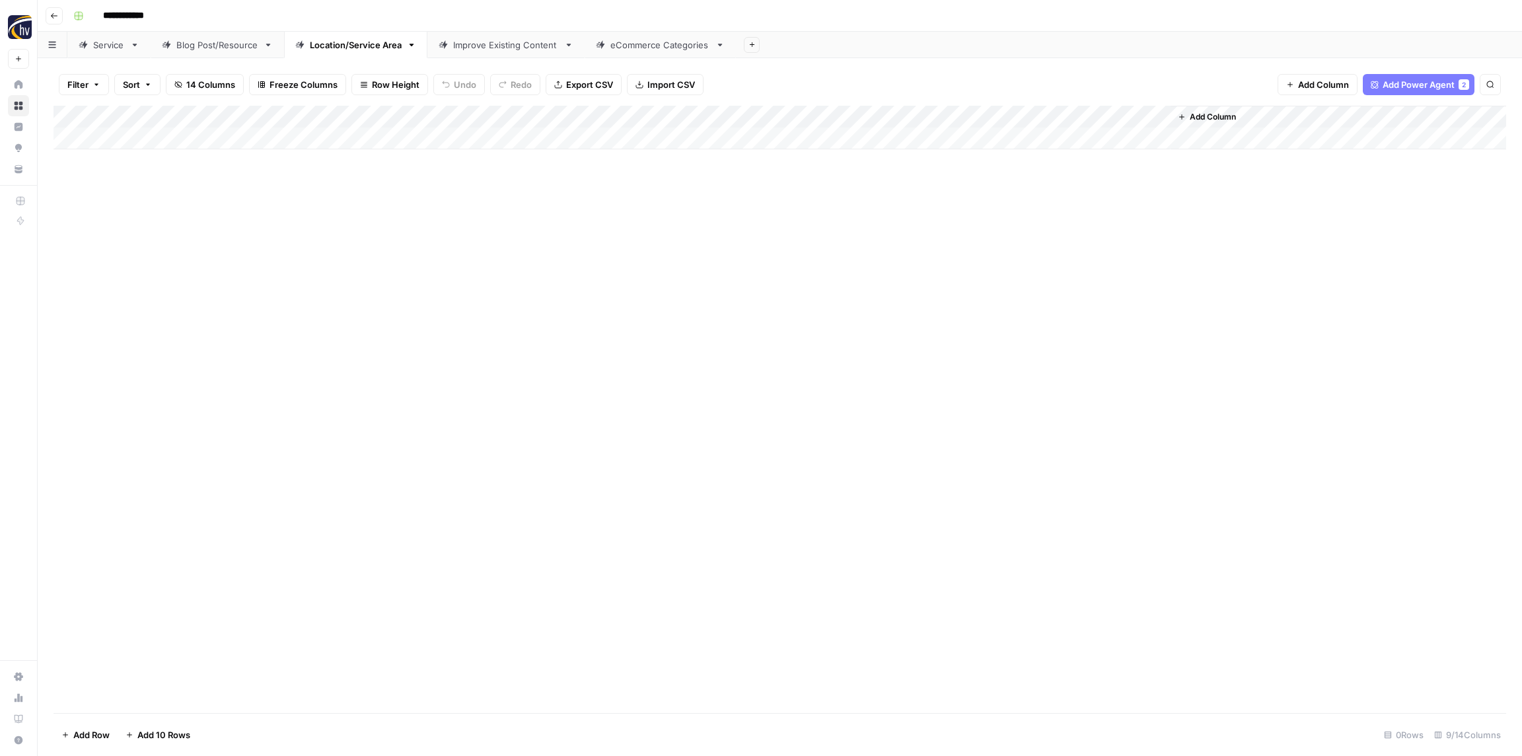
click at [472, 43] on div "Improve Existing Content" at bounding box center [506, 44] width 106 height 13
click at [562, 114] on div "Add Column" at bounding box center [779, 128] width 1452 height 44
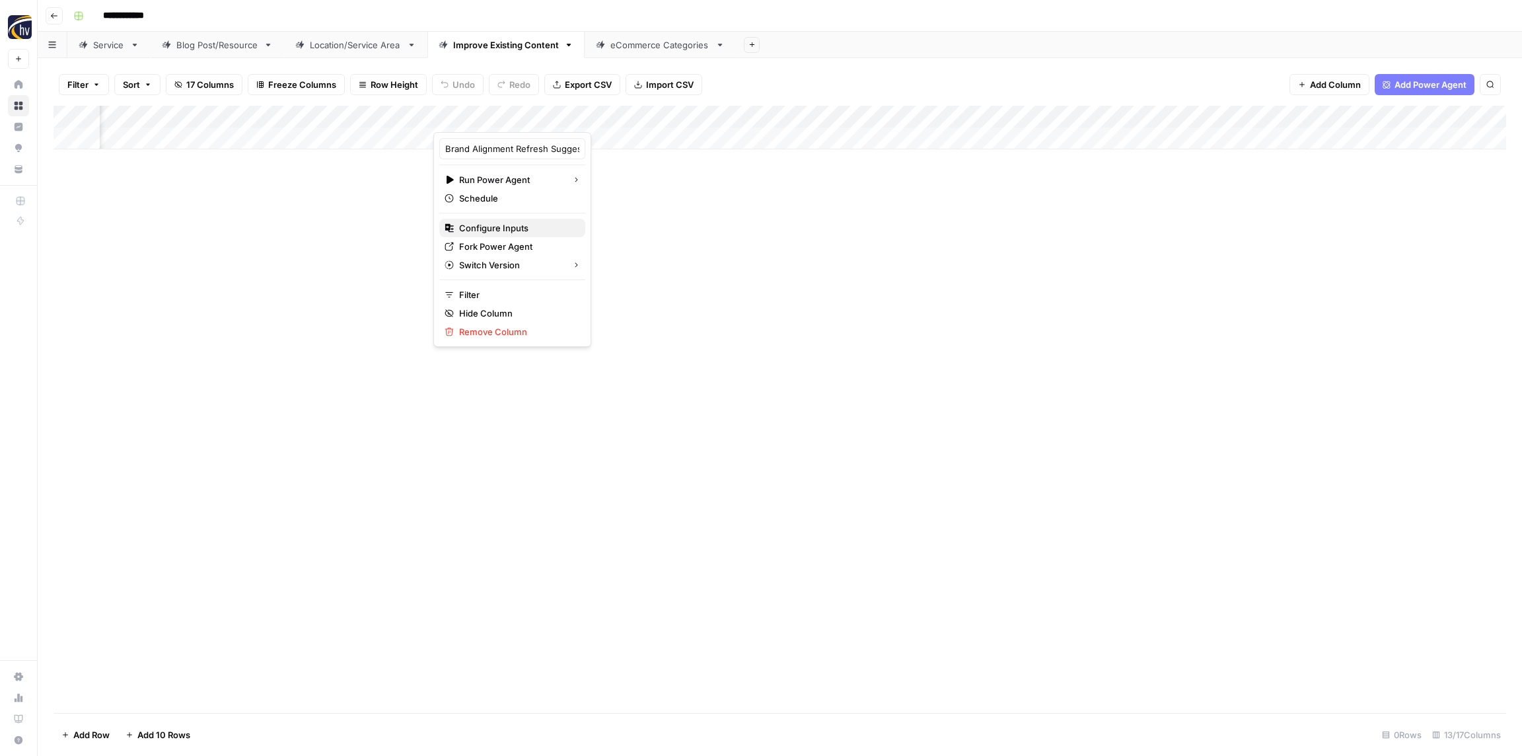
click at [526, 224] on span "Configure Inputs" at bounding box center [517, 227] width 116 height 13
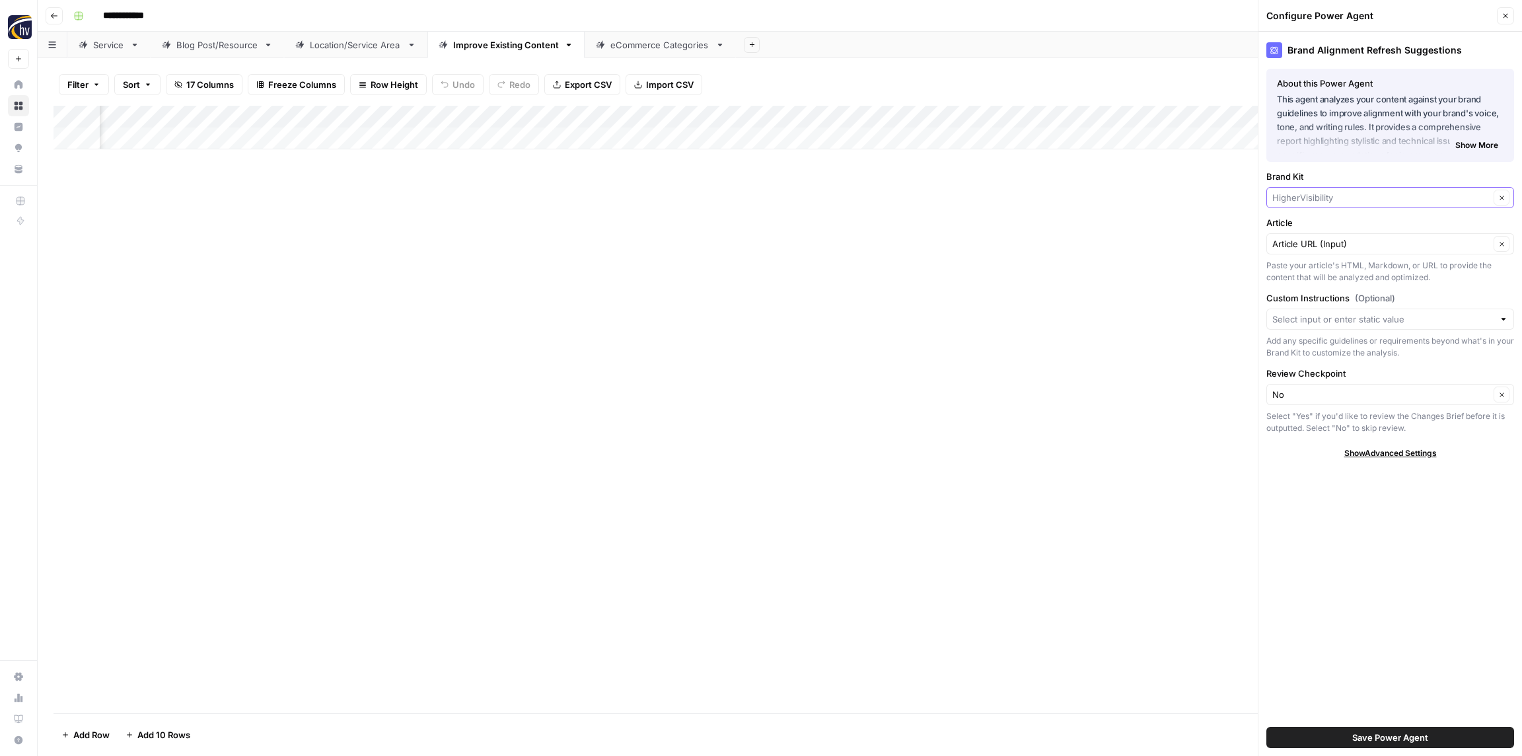
click at [1361, 193] on input "Brand Kit" at bounding box center [1380, 197] width 217 height 13
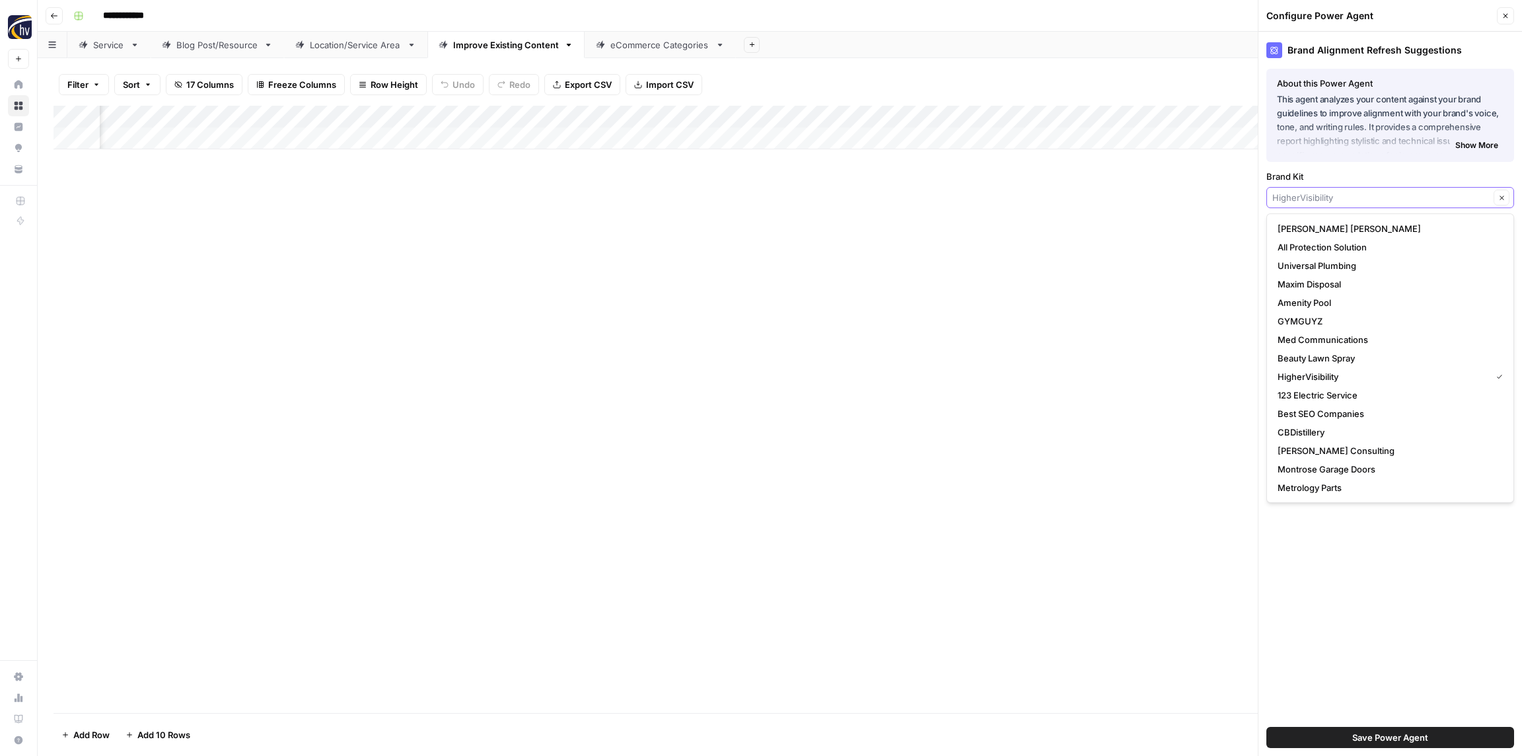
paste input "PrePaid"
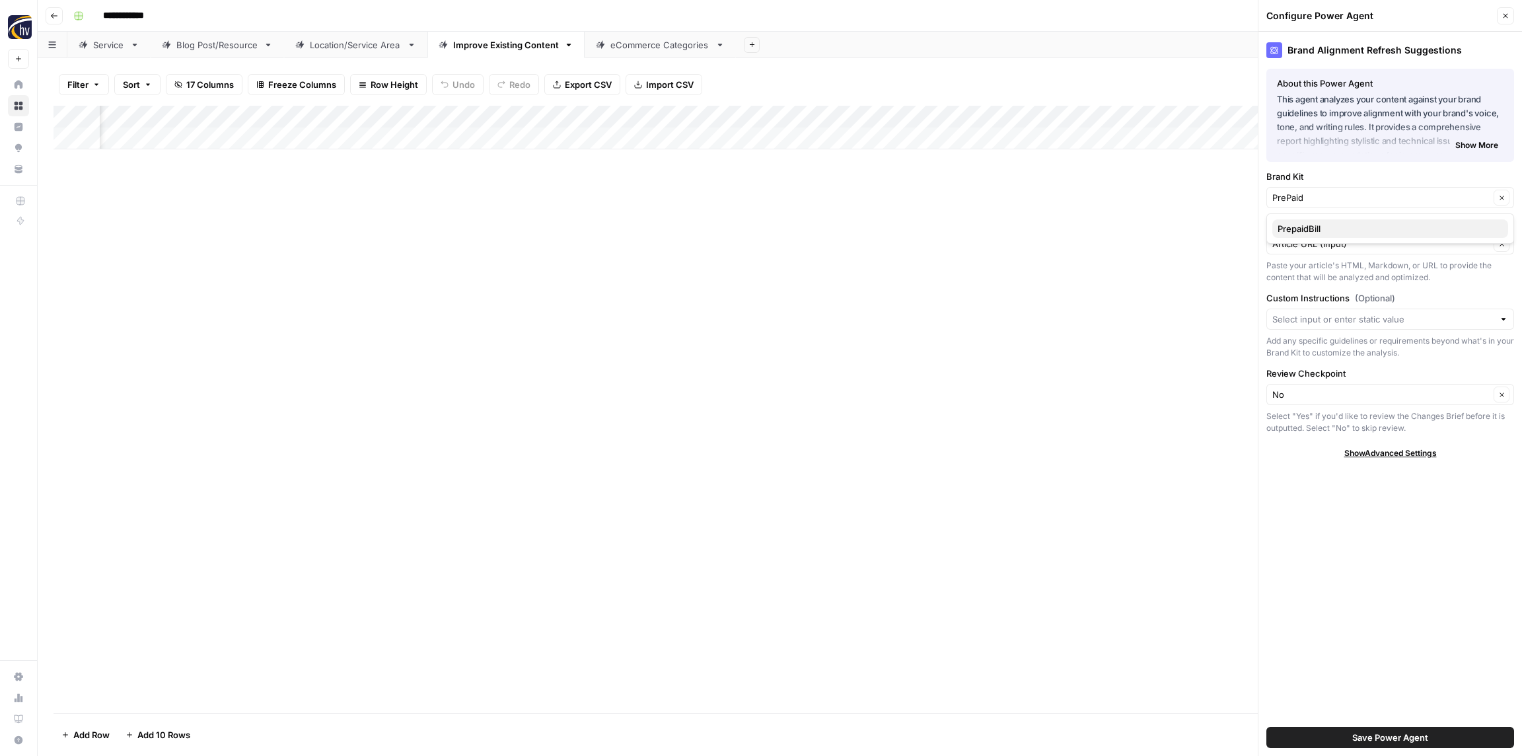
click at [1335, 231] on span "PrepaidBill" at bounding box center [1387, 228] width 220 height 13
type input "PrepaidBill"
click at [1326, 245] on input "Article" at bounding box center [1380, 243] width 217 height 13
paste input "PrePaid"
type input "PrePaid"
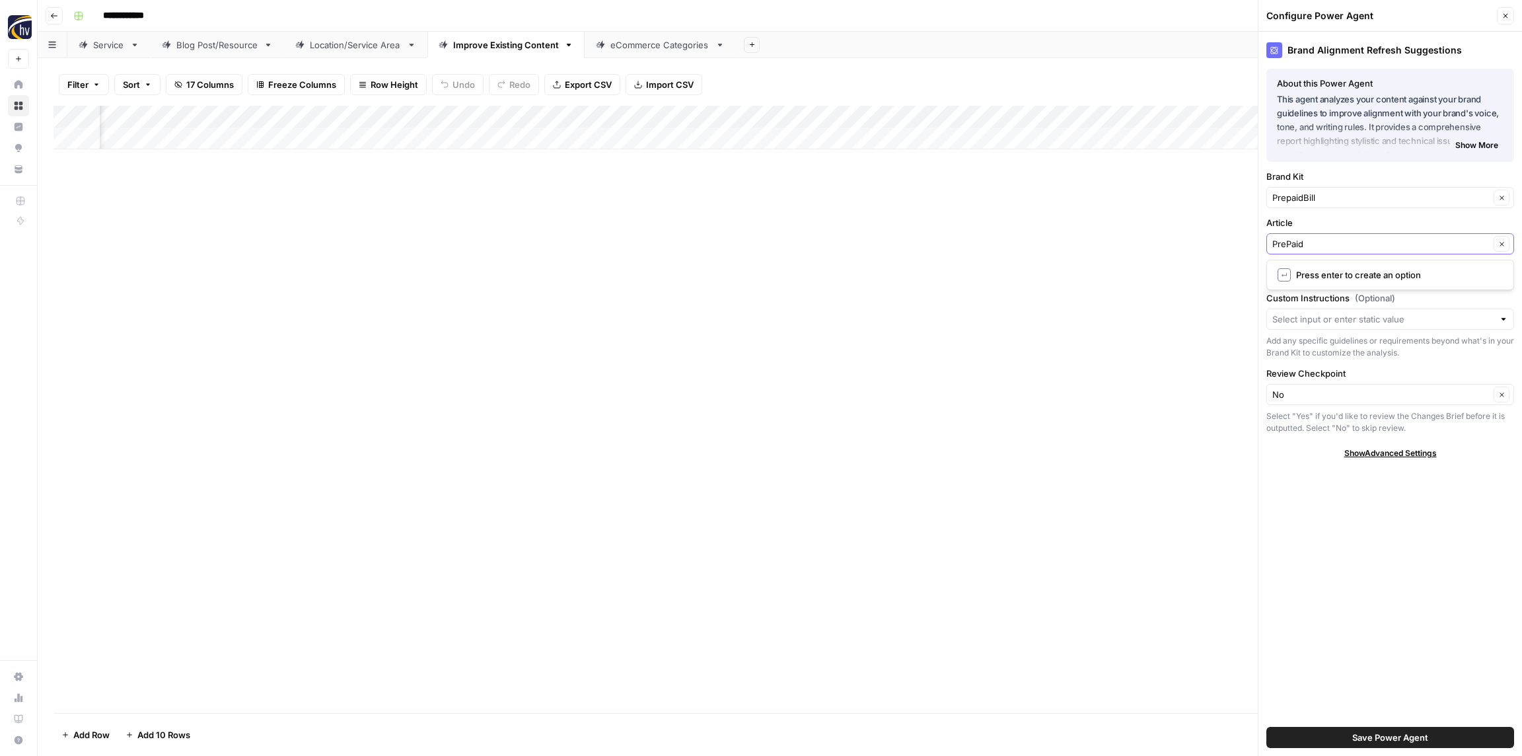
click at [1320, 242] on input "PrePaid" at bounding box center [1380, 243] width 217 height 13
click at [1319, 242] on input "PrePaid" at bounding box center [1380, 243] width 217 height 13
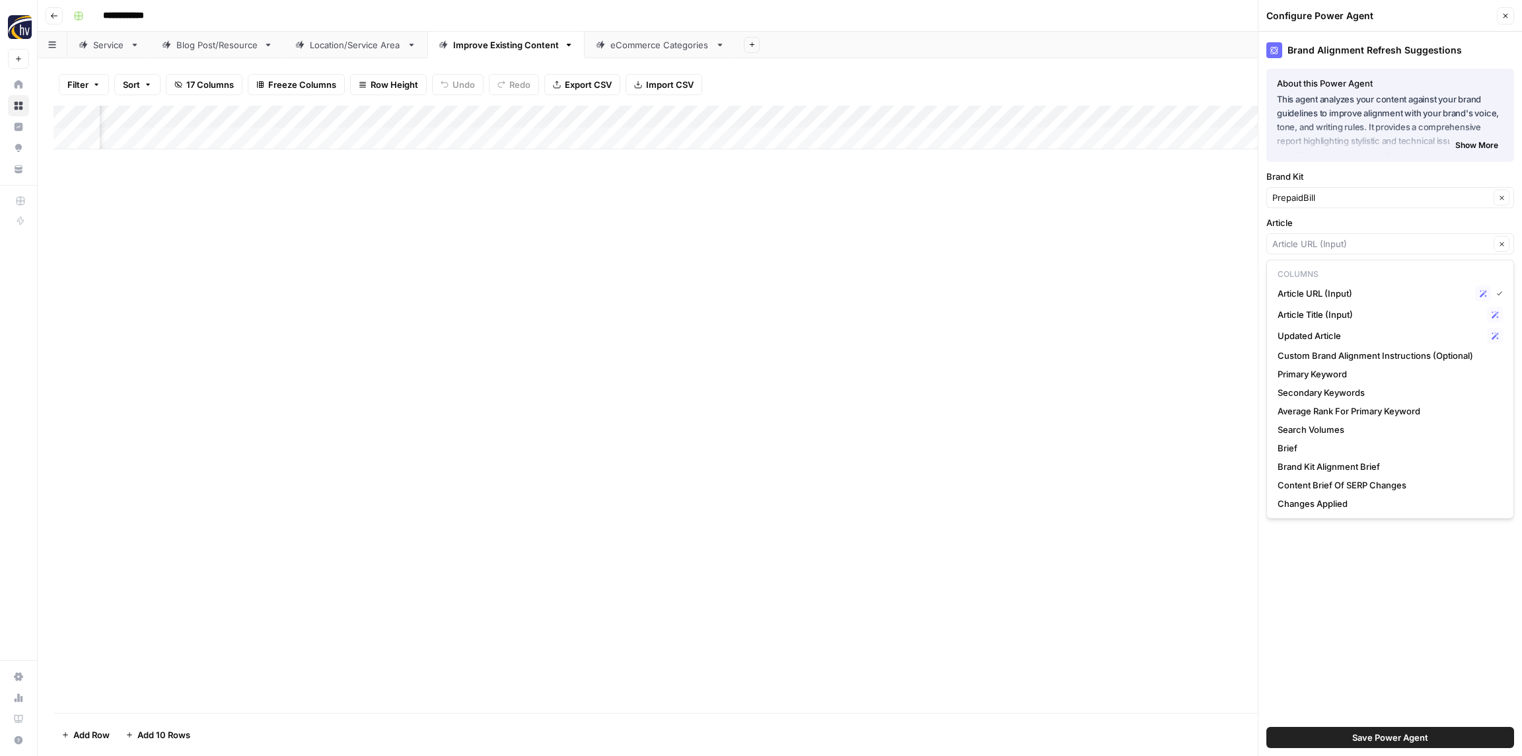
type input "Article URL (Input)"
click at [1217, 243] on div "Add Column" at bounding box center [779, 409] width 1452 height 607
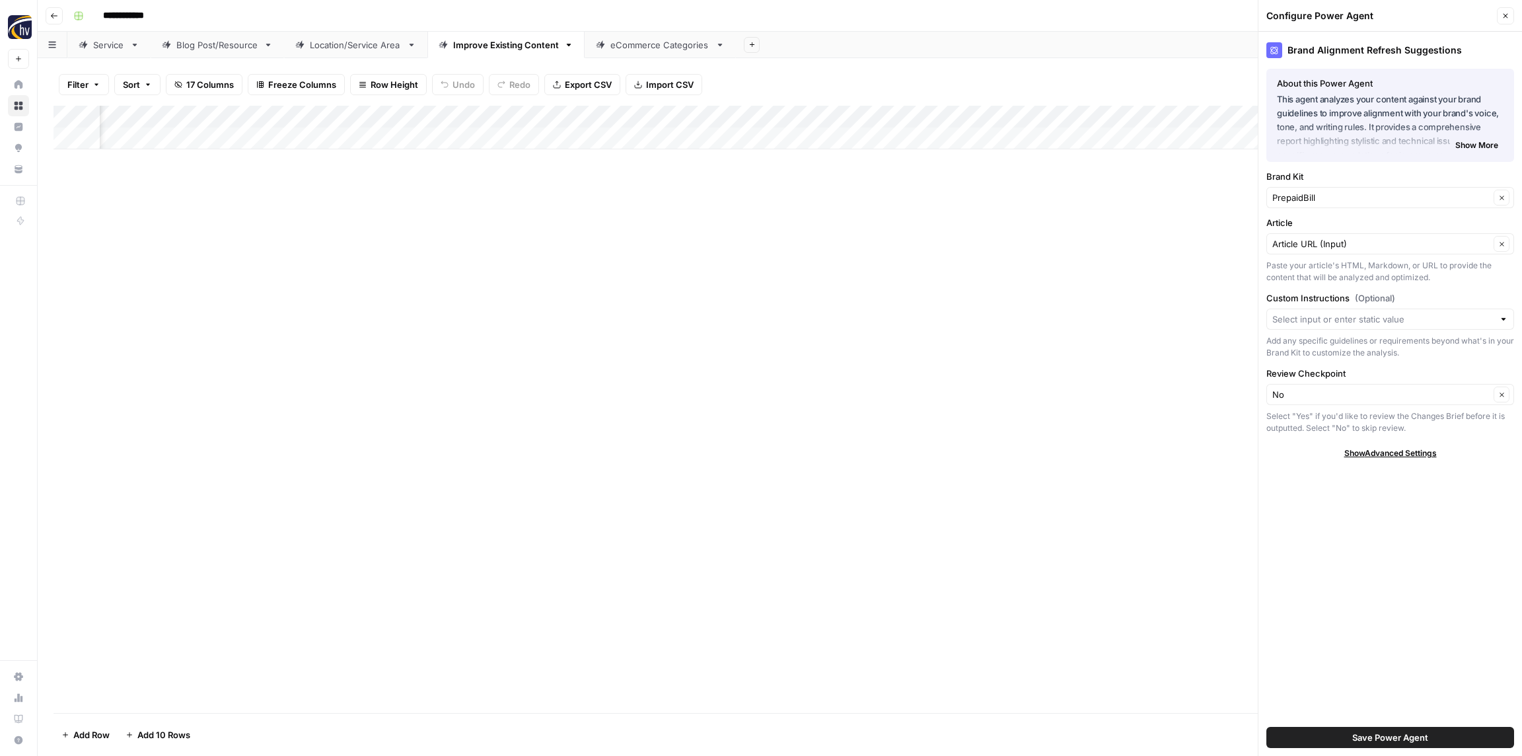
click at [1377, 735] on span "Save Power Agent" at bounding box center [1390, 736] width 76 height 13
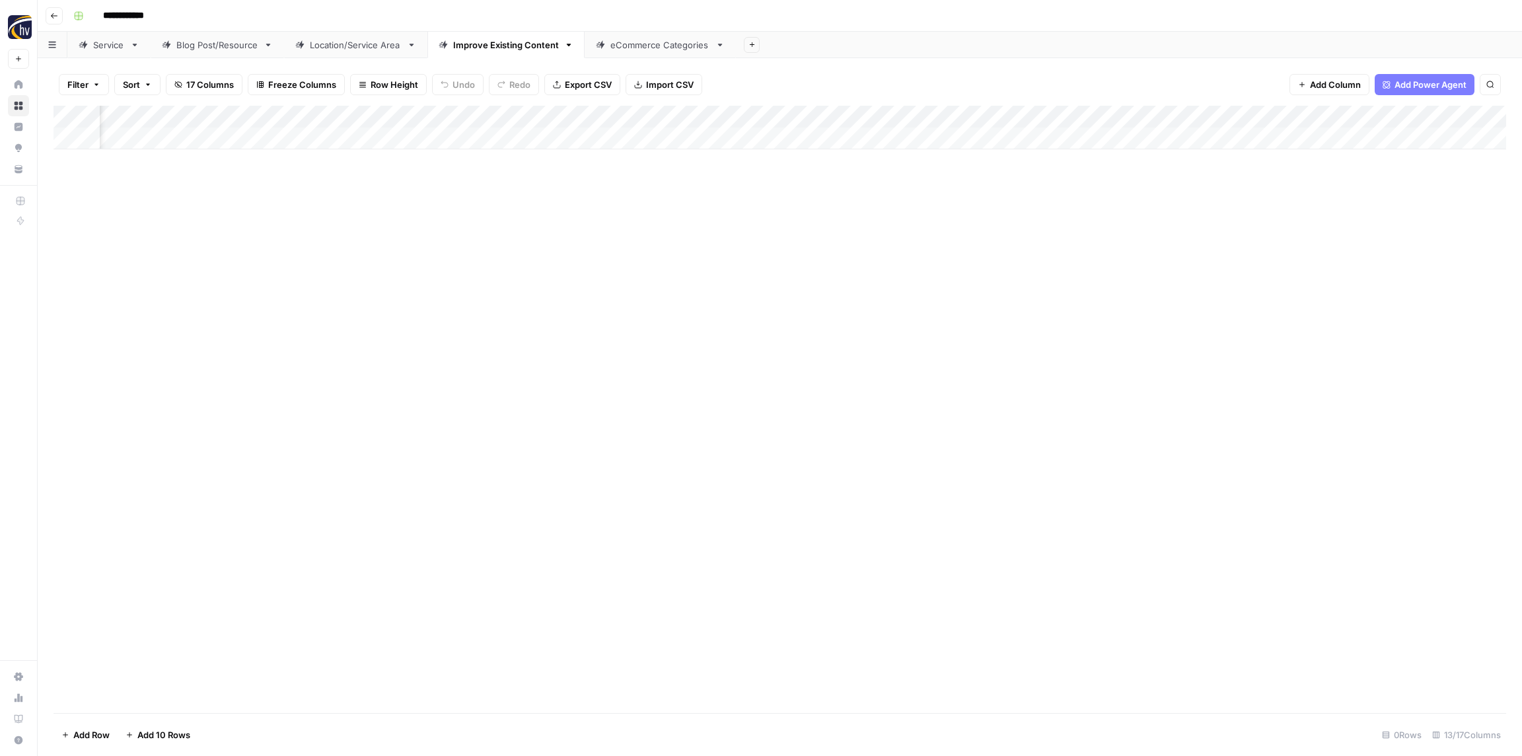
click at [850, 117] on div "Add Column" at bounding box center [779, 128] width 1452 height 44
click at [849, 231] on span "Configure Inputs" at bounding box center [853, 227] width 116 height 13
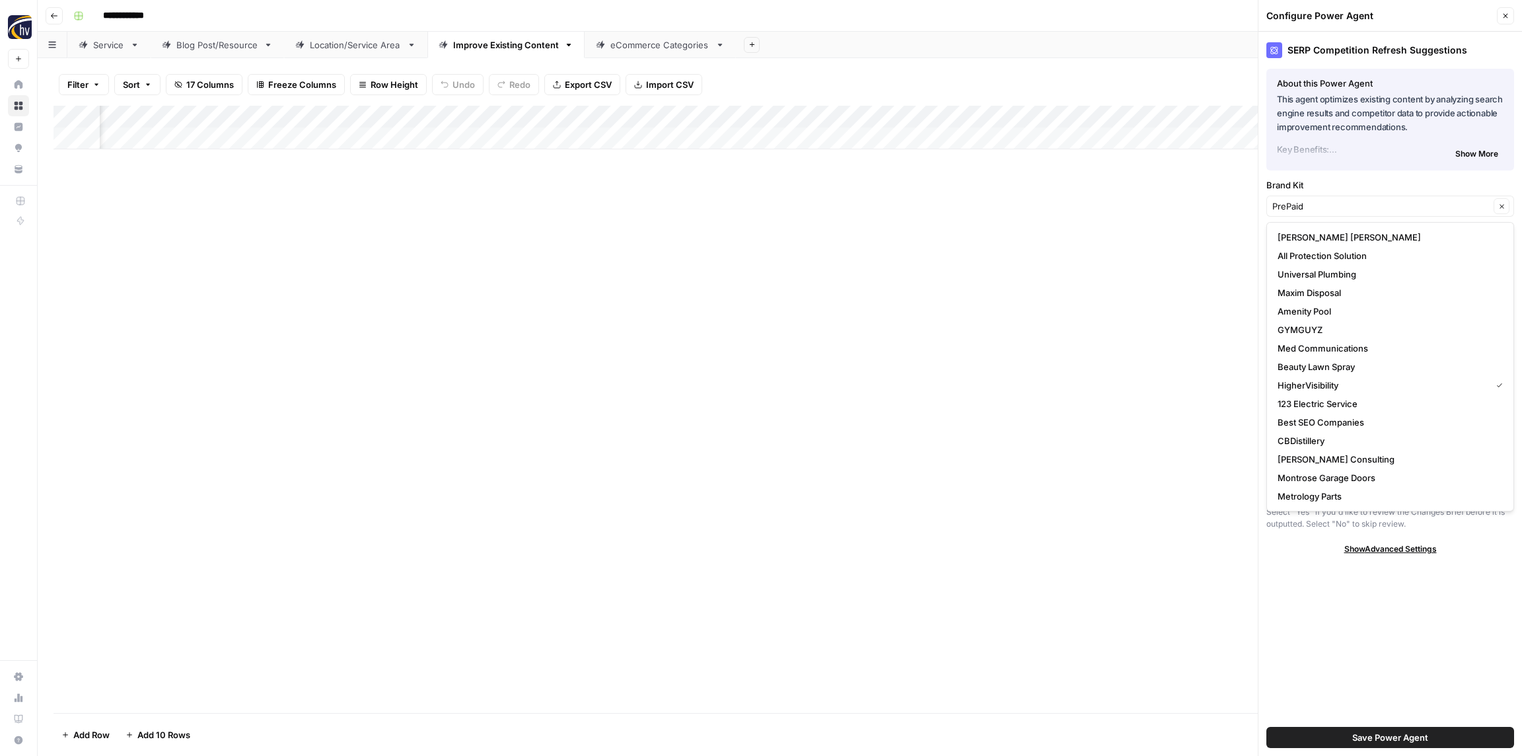
scroll to position [0, 705]
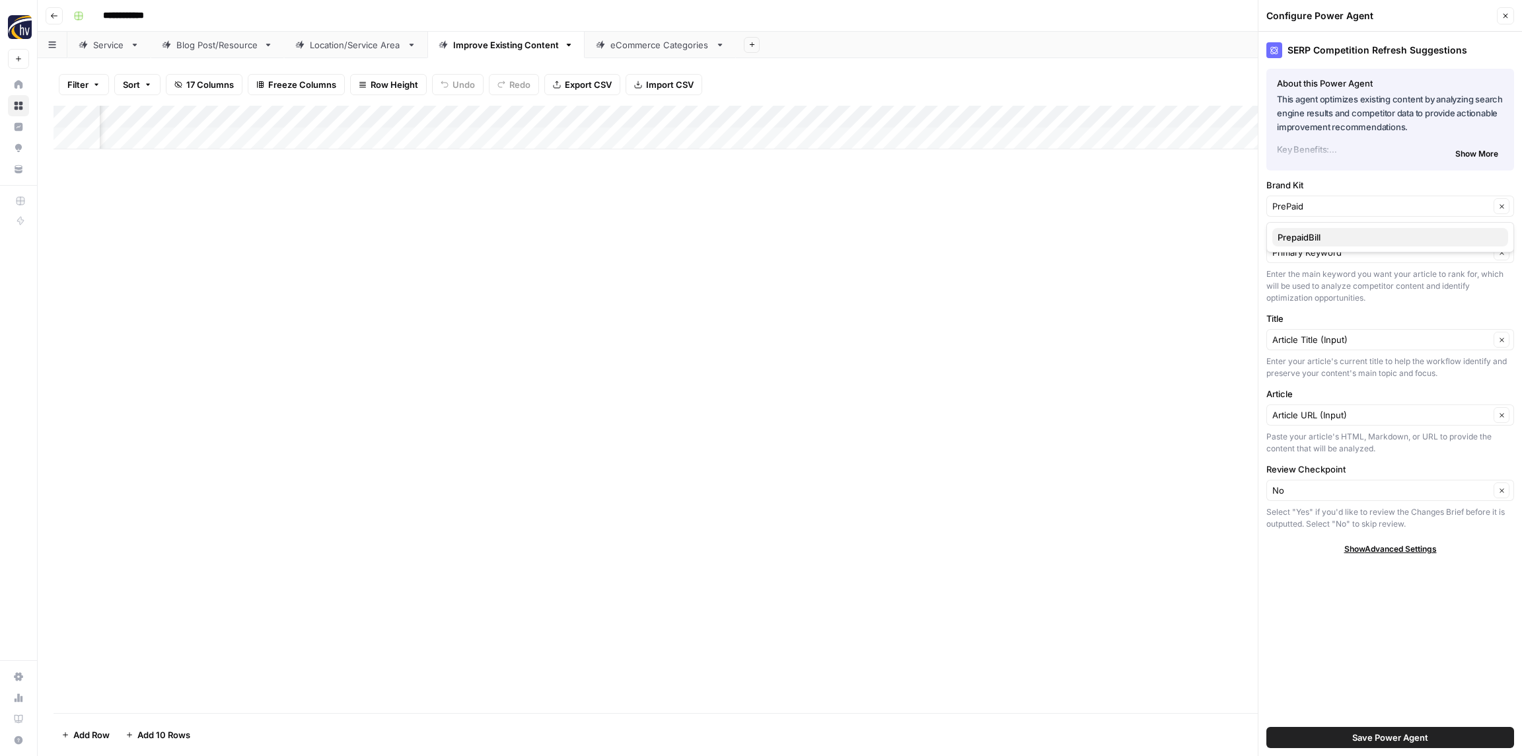
click at [1326, 234] on span "PrepaidBill" at bounding box center [1387, 237] width 220 height 13
type input "PrepaidBill"
click at [1425, 732] on span "Save Power Agent" at bounding box center [1390, 736] width 76 height 13
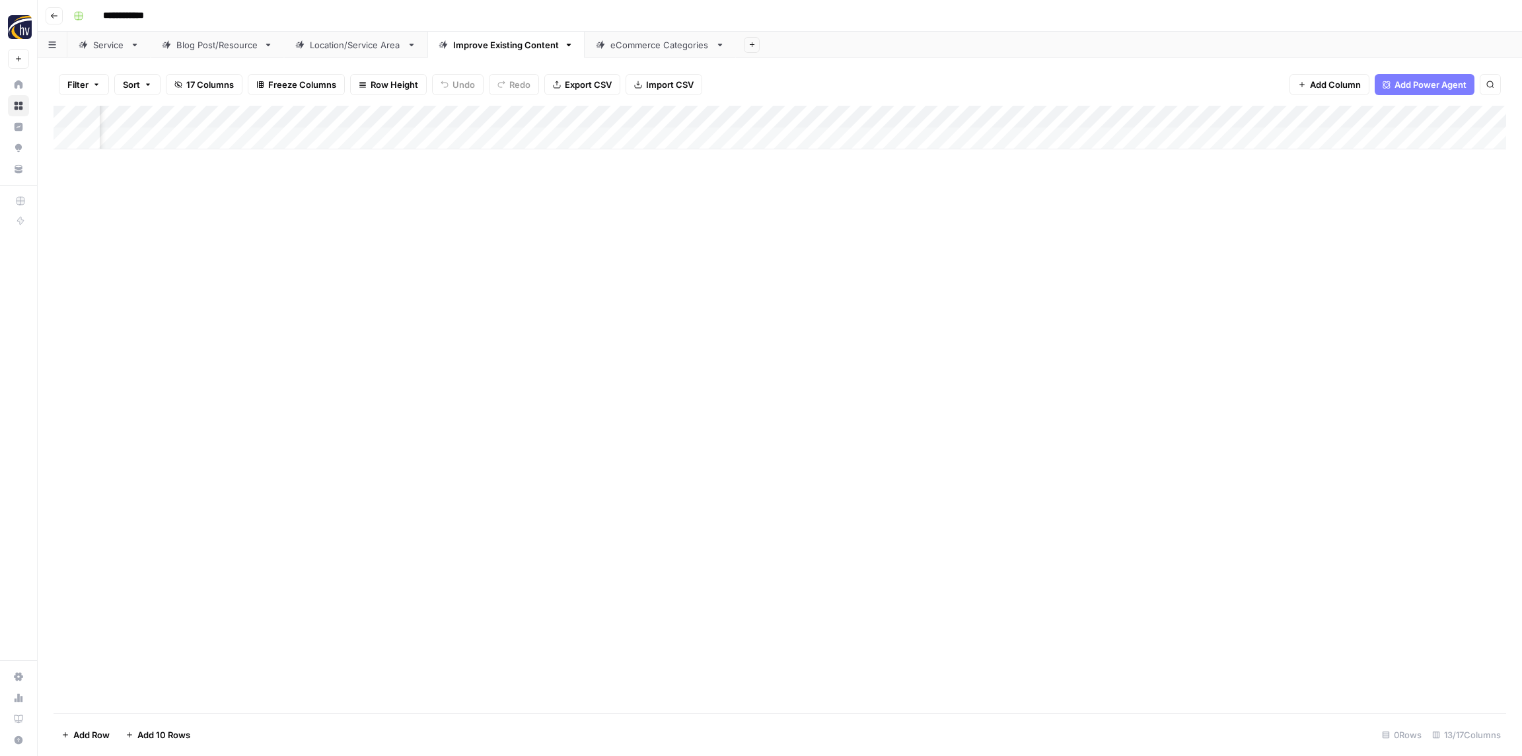
click at [1174, 114] on div "Add Column" at bounding box center [779, 128] width 1452 height 44
click at [1166, 231] on span "Configure Inputs" at bounding box center [1195, 227] width 116 height 13
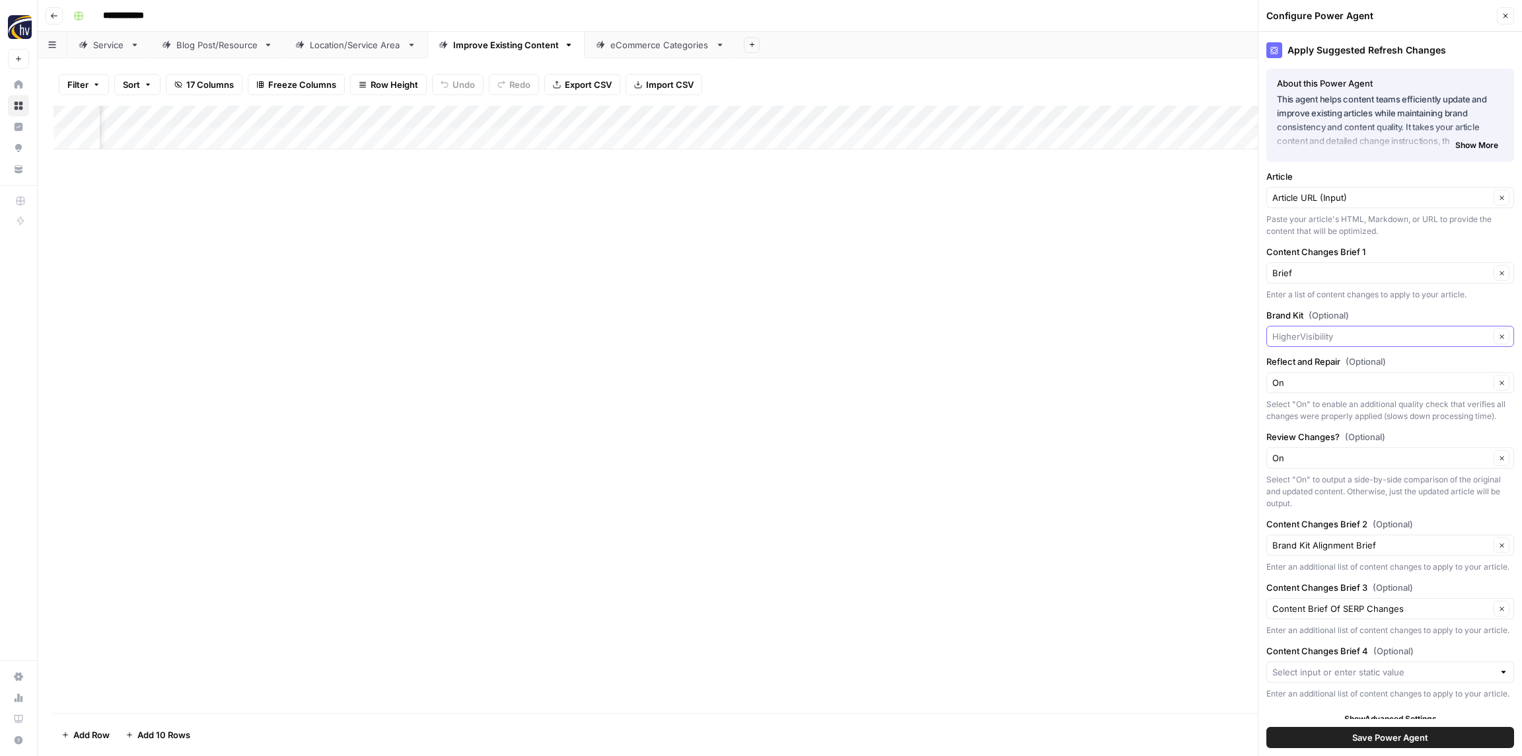
click at [1355, 340] on input "Brand Kit (Optional)" at bounding box center [1380, 336] width 217 height 13
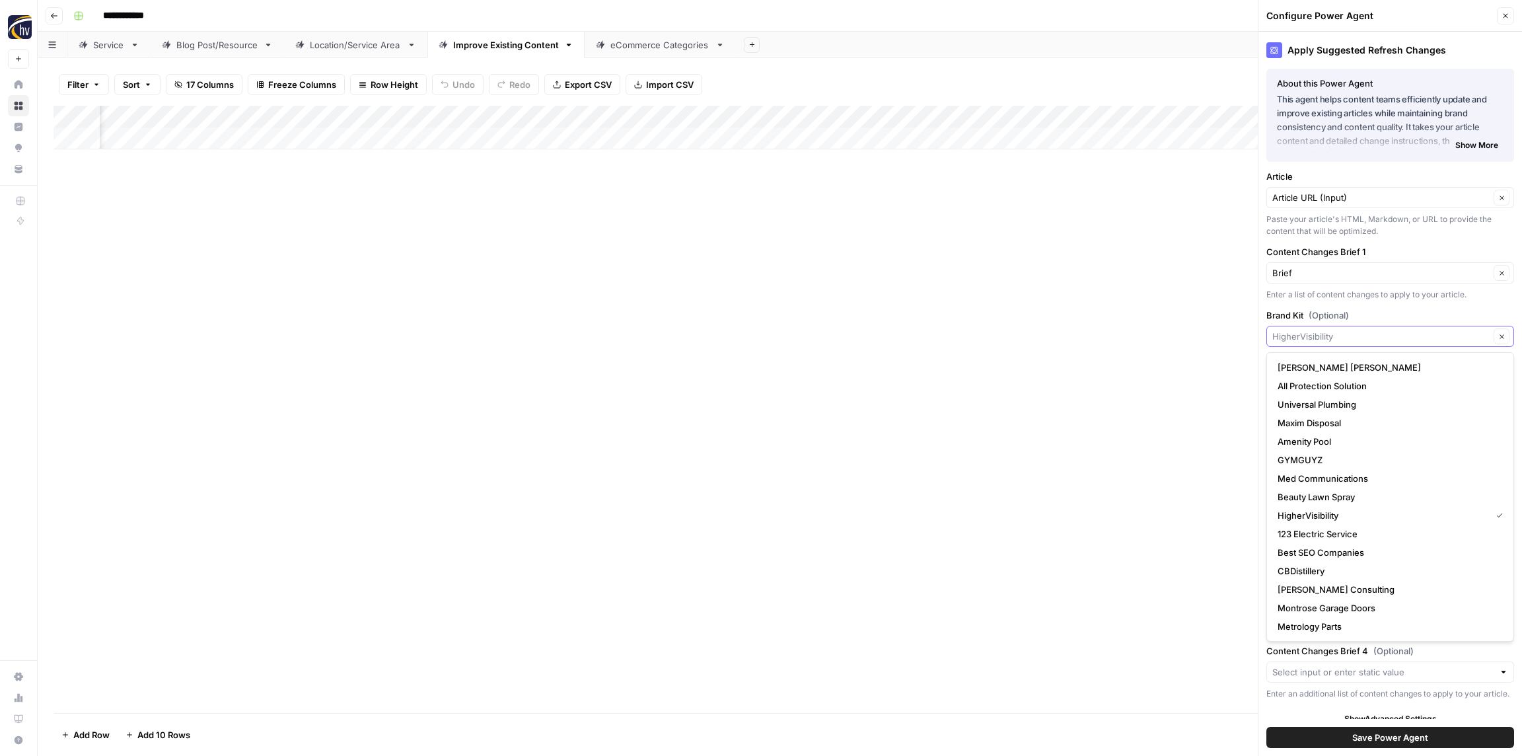
paste input "PrePaid"
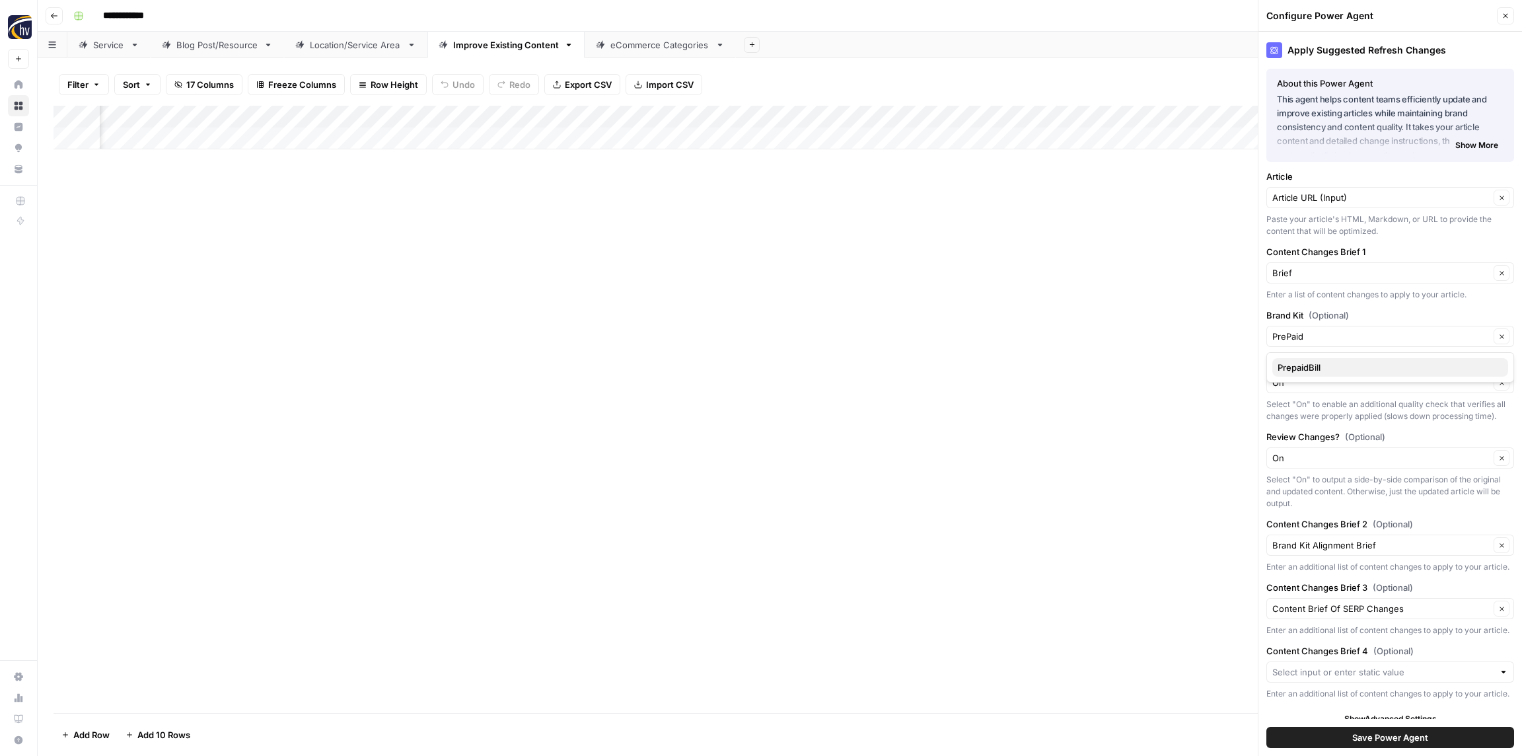
click at [1313, 364] on span "PrepaidBill" at bounding box center [1387, 367] width 220 height 13
type input "PrepaidBill"
drag, startPoint x: 1215, startPoint y: 382, endPoint x: 1256, endPoint y: 447, distance: 77.2
click at [1215, 382] on div "Add Column" at bounding box center [779, 409] width 1452 height 607
click at [1387, 736] on span "Save Power Agent" at bounding box center [1390, 736] width 76 height 13
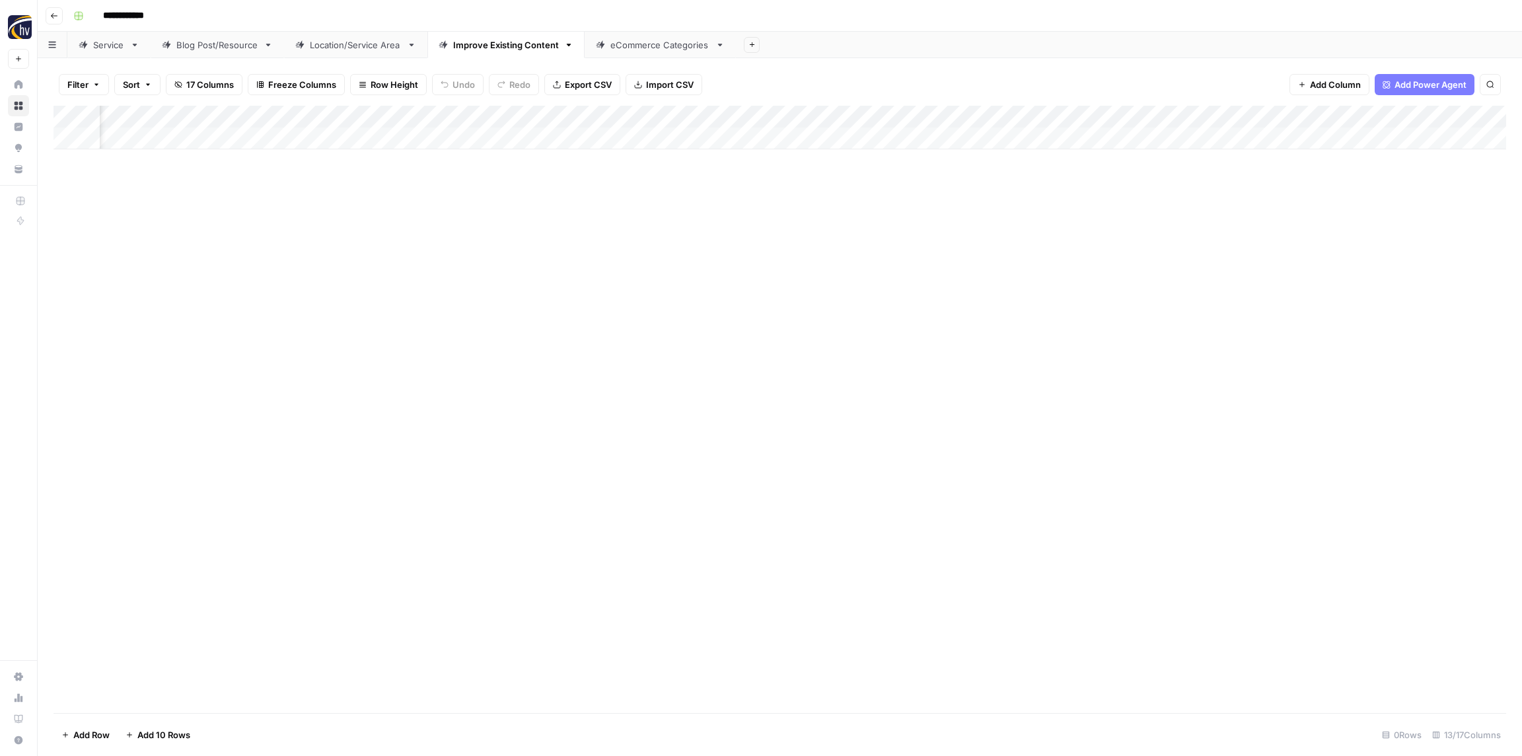
click at [622, 50] on div "eCommerce Categories" at bounding box center [660, 44] width 100 height 13
click at [508, 122] on div "Add Column" at bounding box center [779, 128] width 1452 height 44
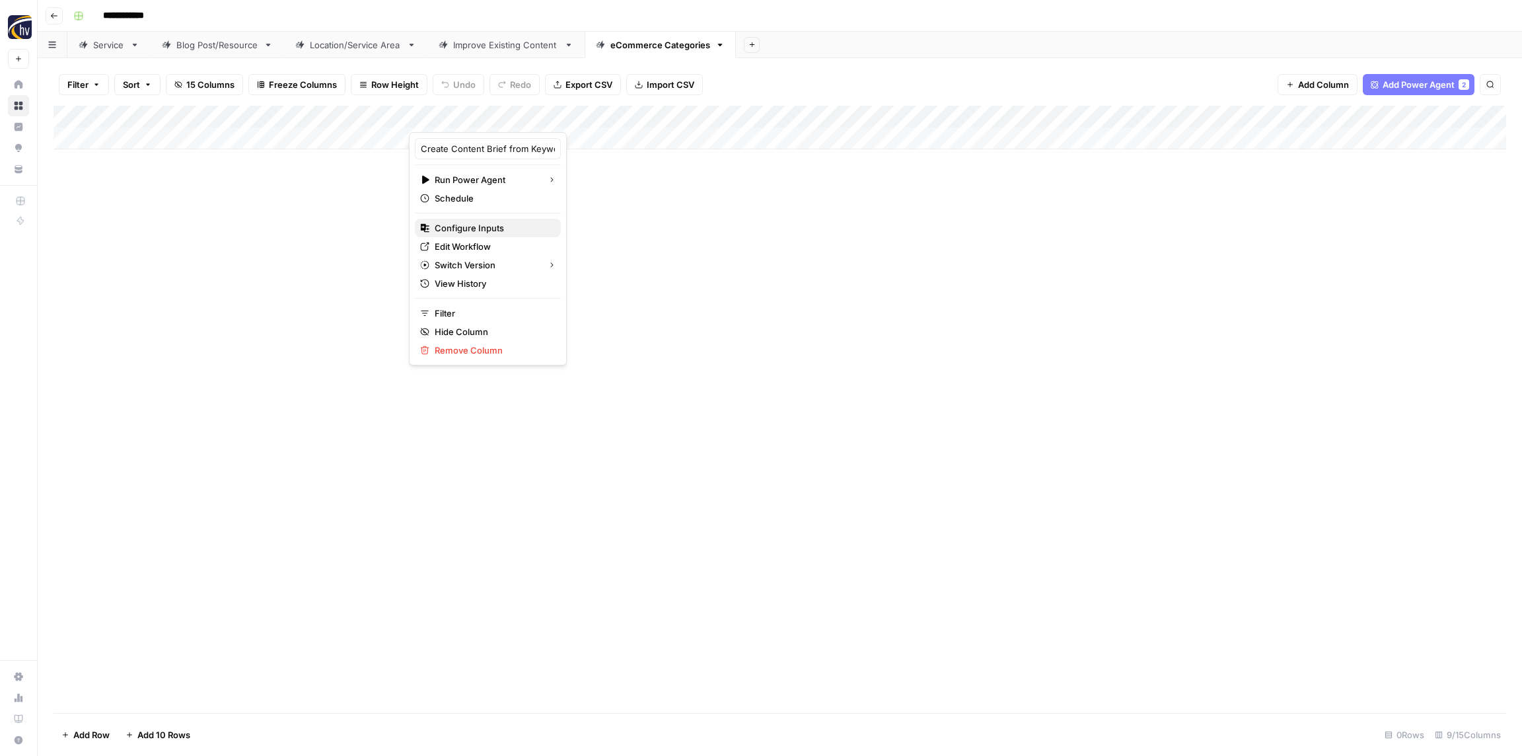
click at [499, 228] on span "Configure Inputs" at bounding box center [493, 227] width 116 height 13
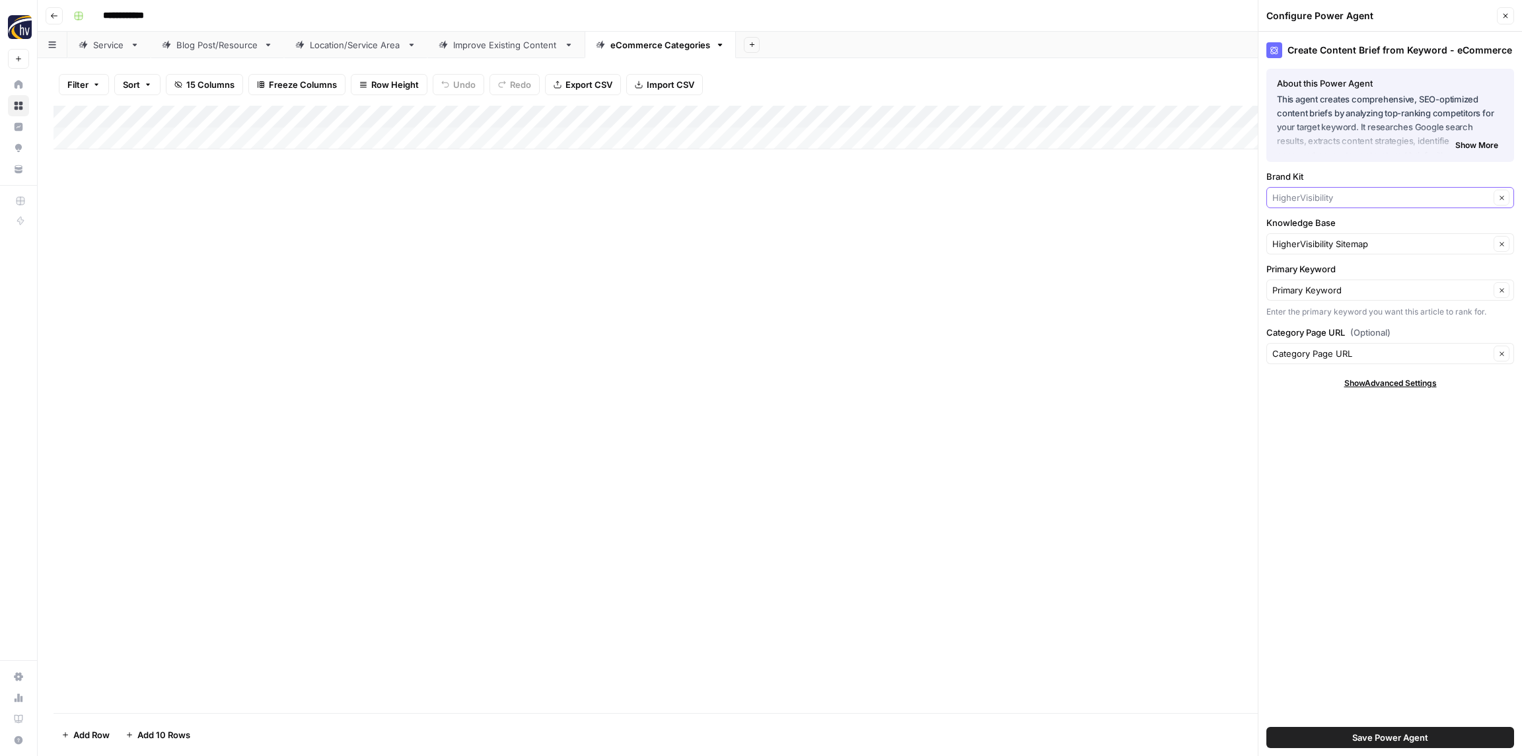
click at [1294, 201] on input "Brand Kit" at bounding box center [1380, 197] width 217 height 13
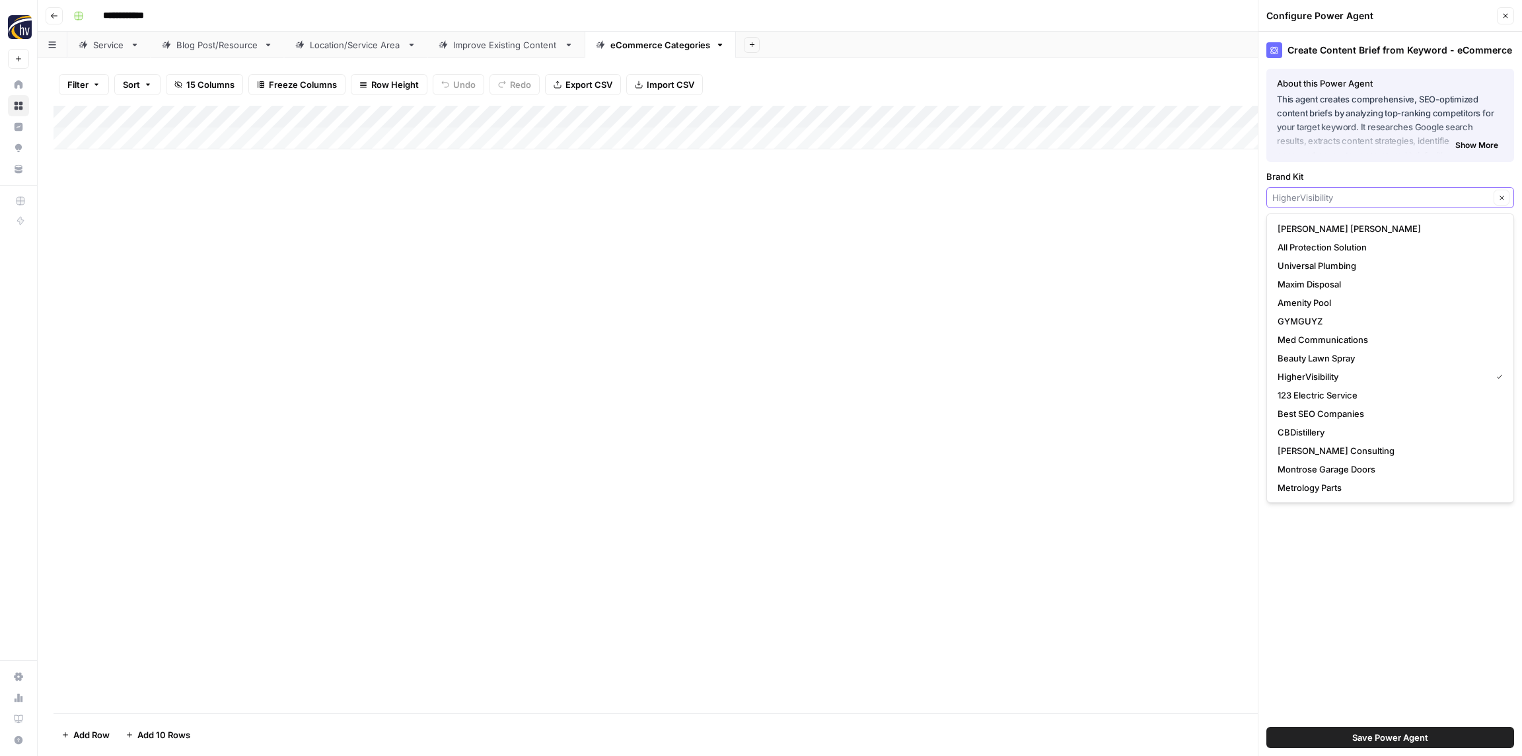
paste input "PrePaid"
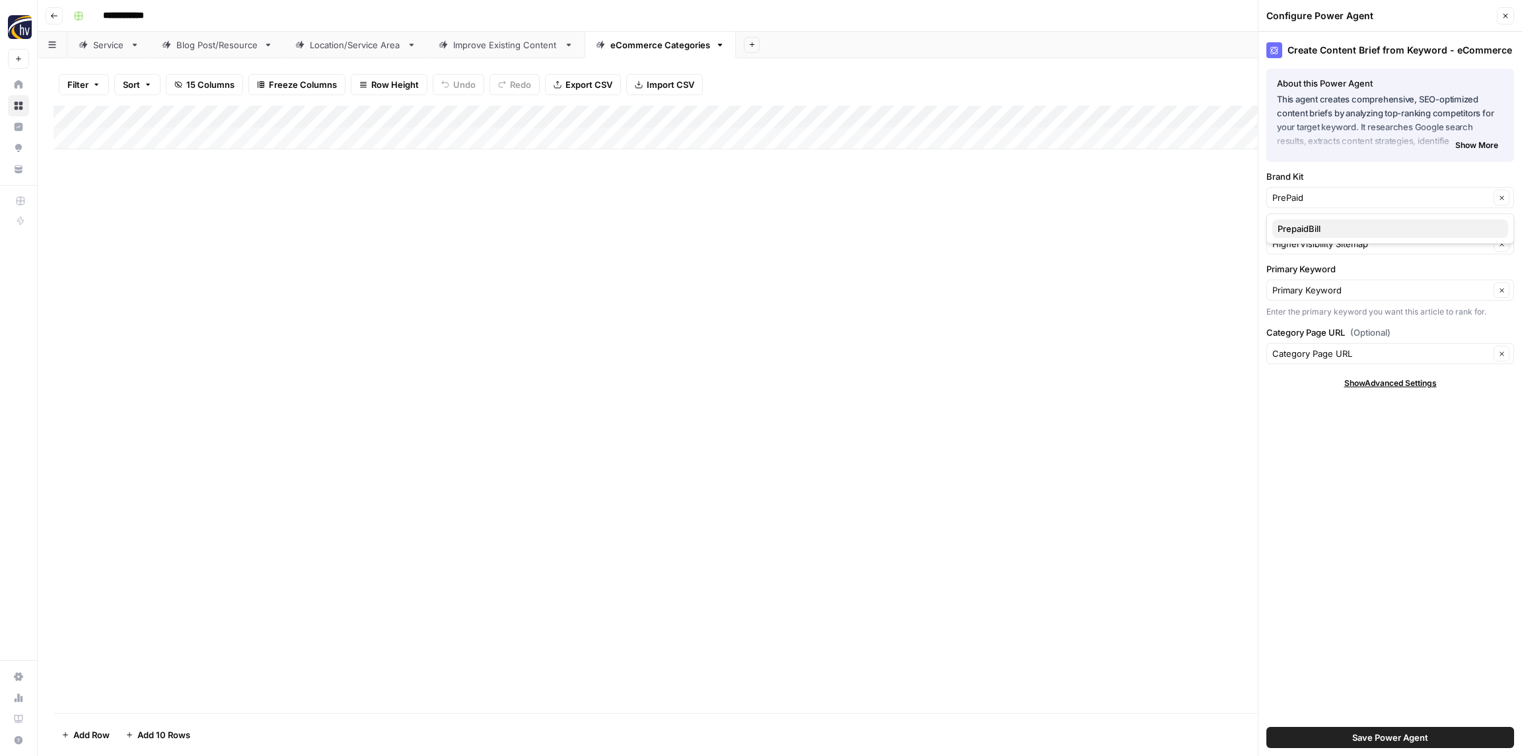
click at [1288, 227] on span "PrepaidBill" at bounding box center [1387, 228] width 220 height 13
type input "PrepaidBill"
click at [1300, 239] on input "Knowledge Base" at bounding box center [1380, 243] width 217 height 13
paste input "PrePaid"
click at [1306, 271] on span "PrePaid Bill Sitemap" at bounding box center [1387, 274] width 220 height 13
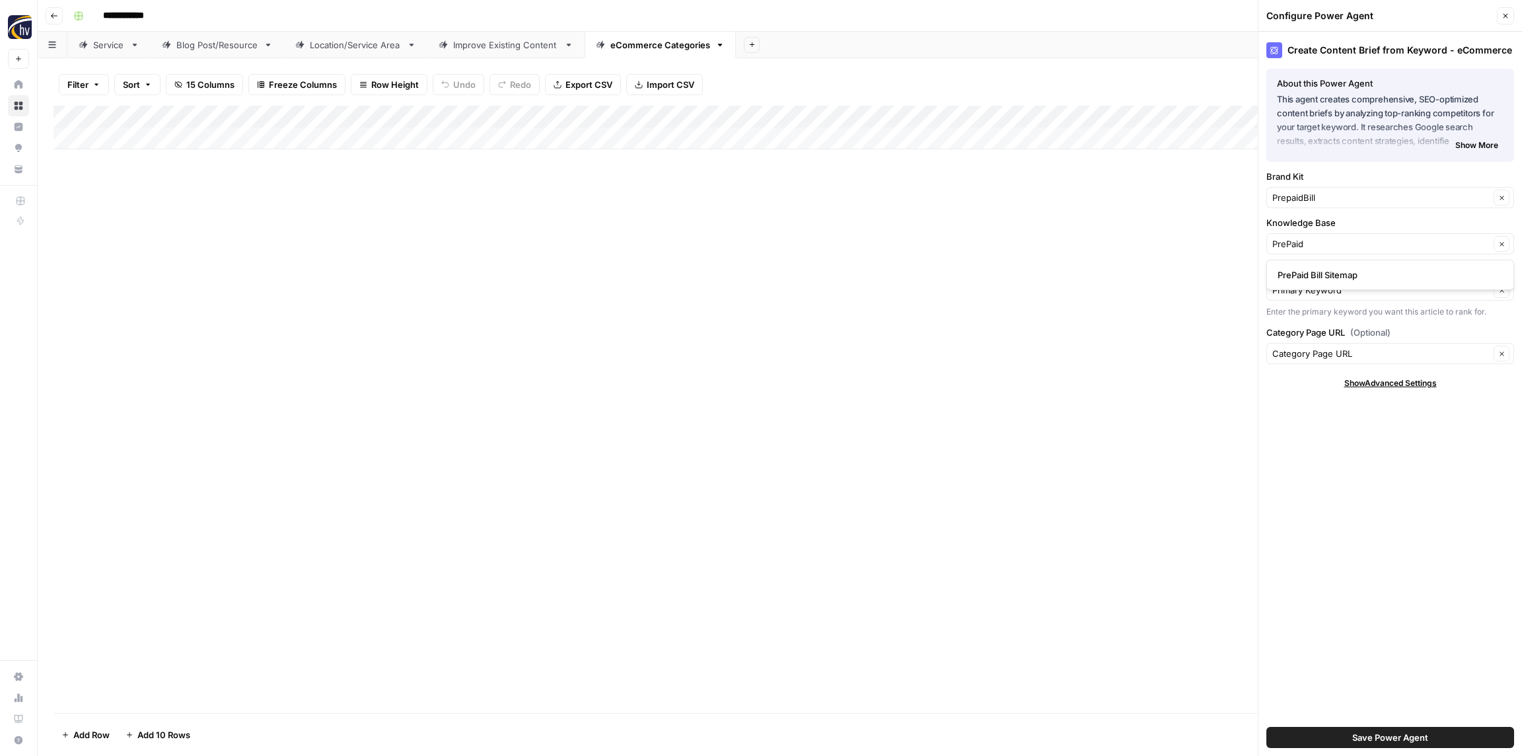
type input "PrePaid Bill Sitemap"
click at [1409, 733] on span "Save Power Agent" at bounding box center [1390, 736] width 76 height 13
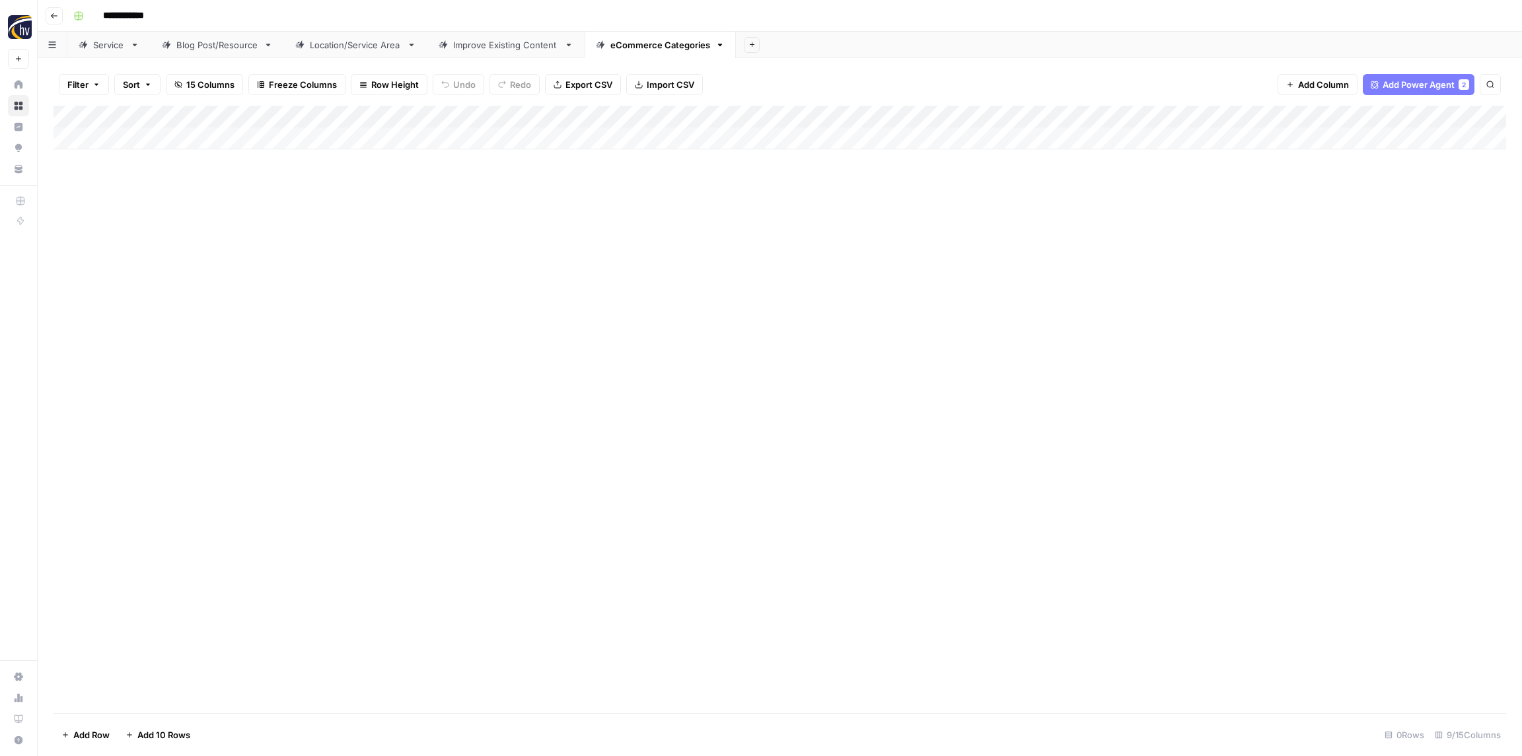
click at [1244, 111] on div "Add Column" at bounding box center [779, 128] width 1452 height 44
click at [1227, 233] on span "Configure Inputs" at bounding box center [1232, 227] width 116 height 13
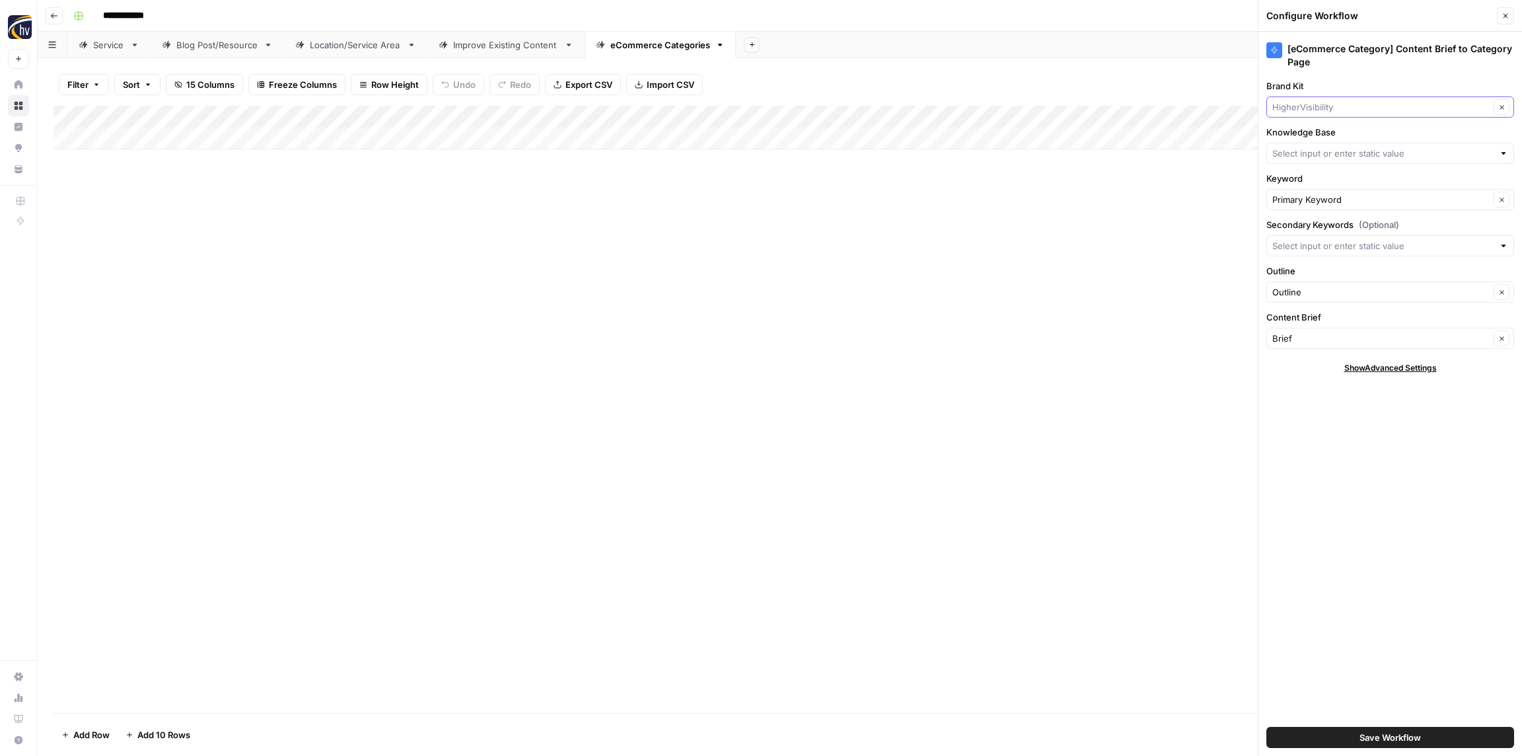
click at [1327, 102] on input "Brand Kit" at bounding box center [1380, 106] width 217 height 13
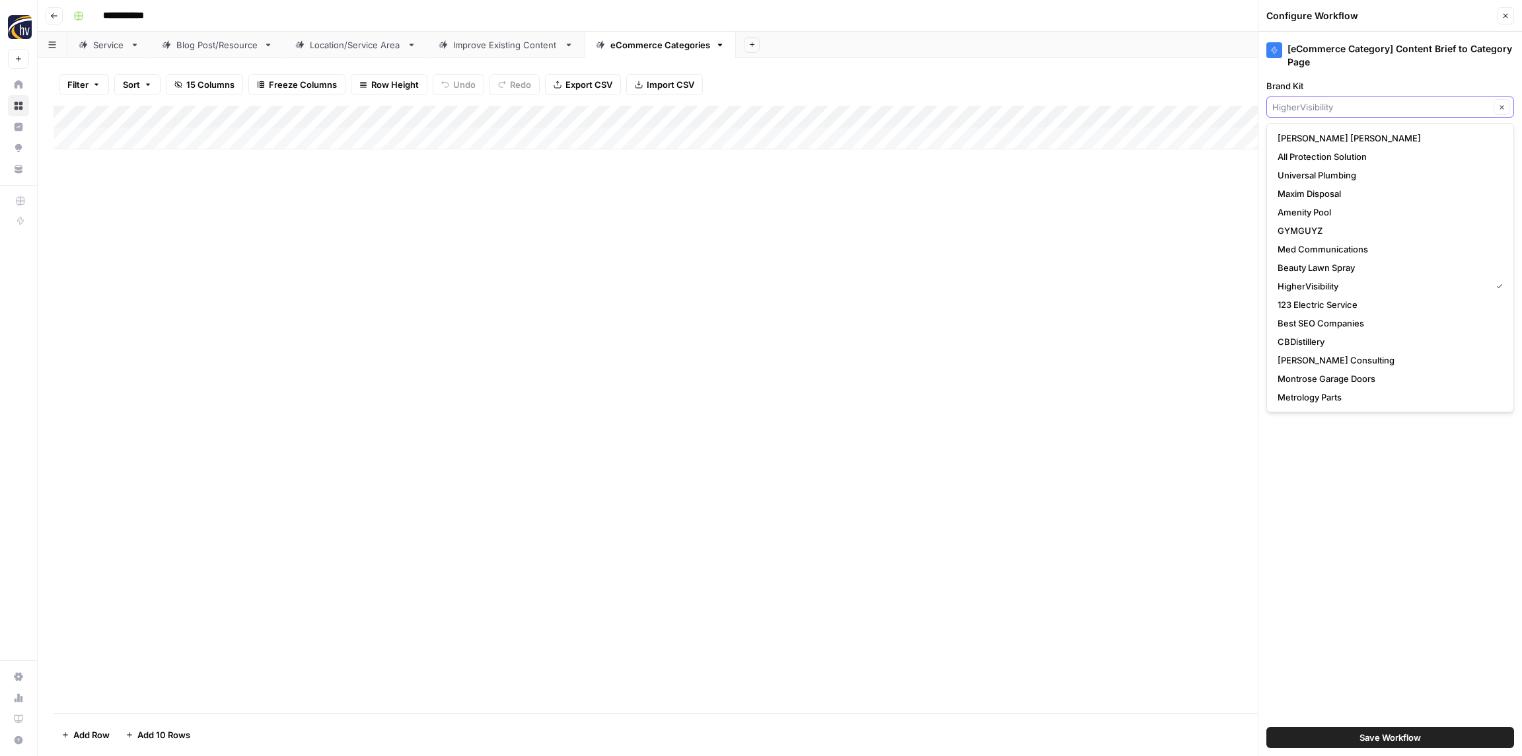
paste input "PrePaid"
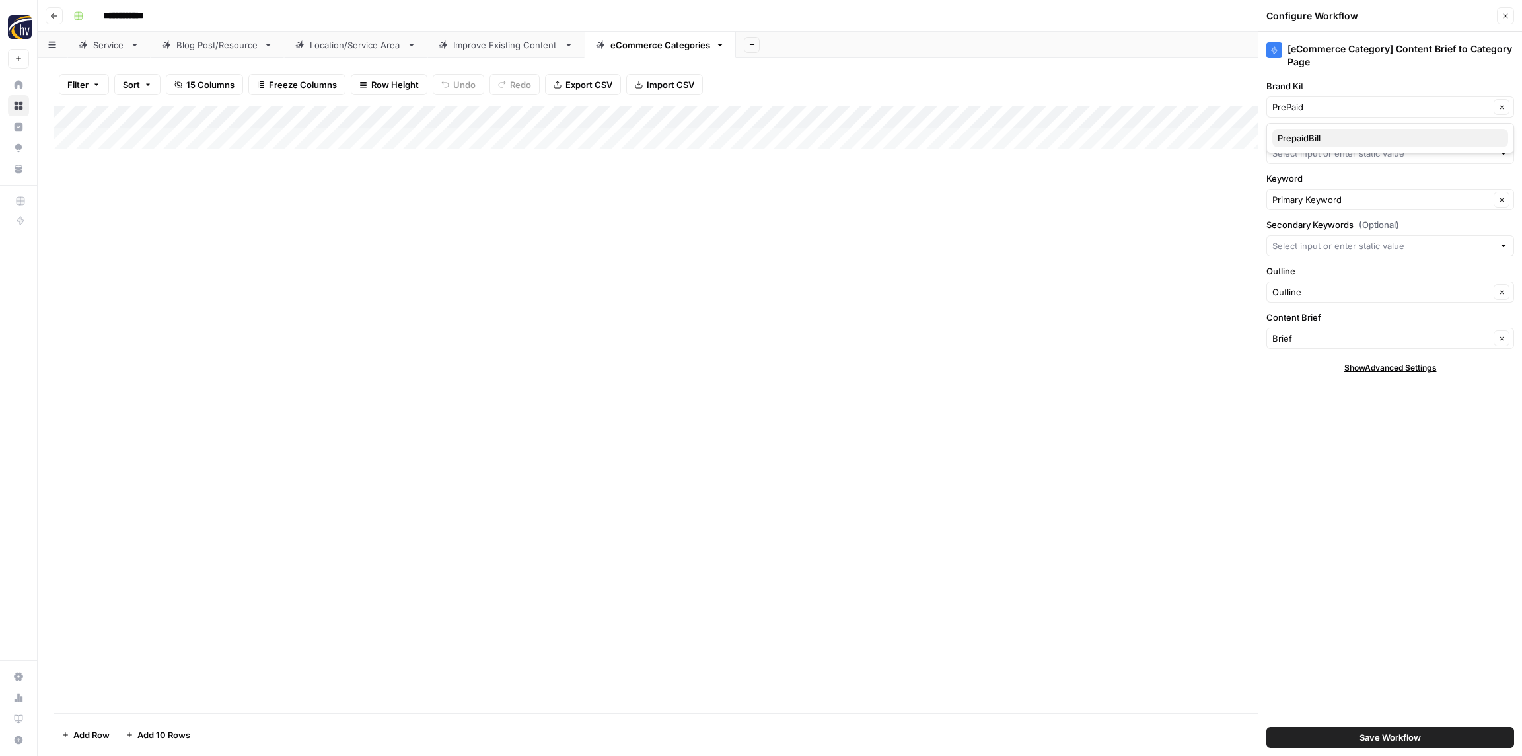
click at [1309, 136] on span "PrepaidBill" at bounding box center [1387, 137] width 220 height 13
type input "PrepaidBill"
click at [1308, 160] on div at bounding box center [1390, 153] width 248 height 21
paste input "PrePaid"
click at [1298, 178] on span "PrePaid Bill Sitemap" at bounding box center [1387, 184] width 220 height 13
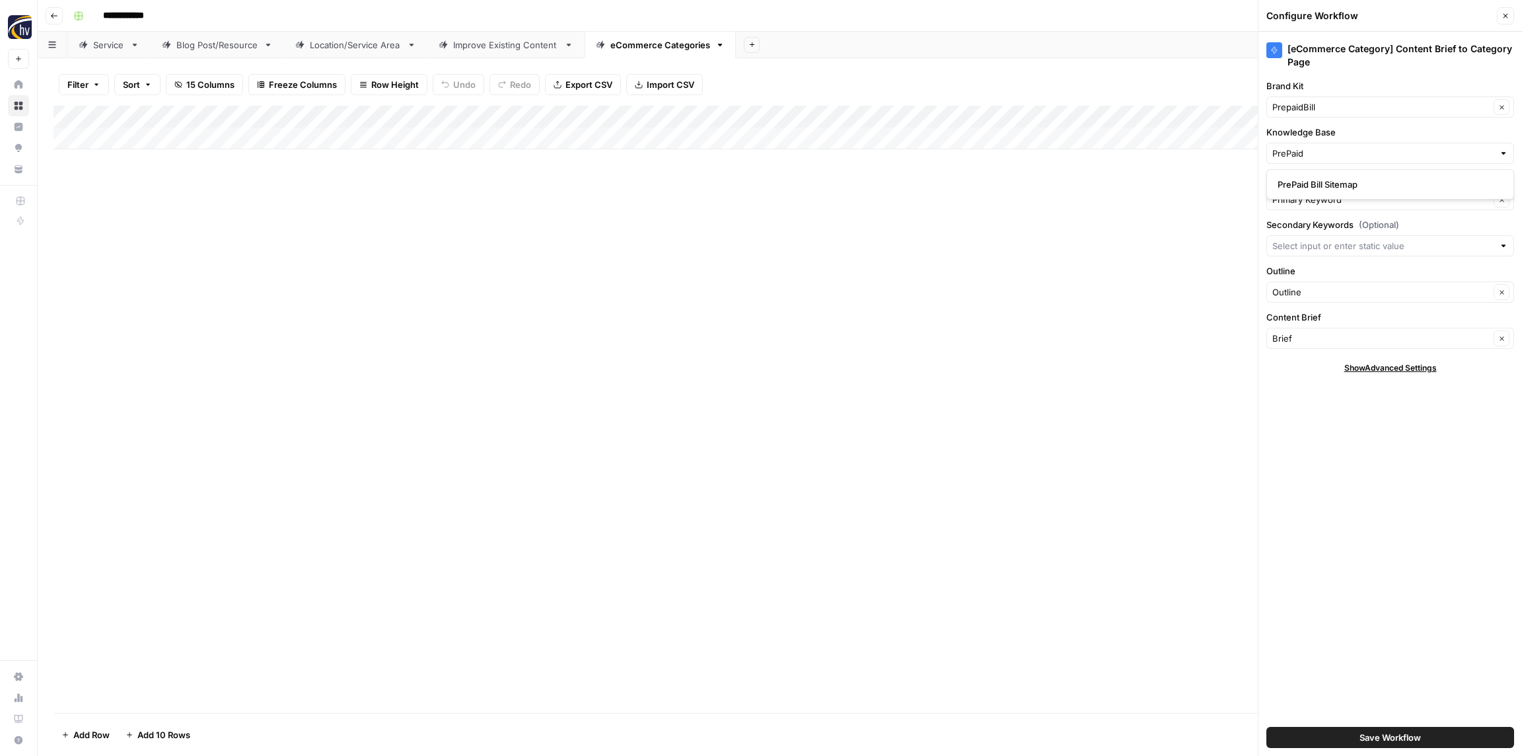
type input "PrePaid Bill Sitemap"
click at [1389, 740] on span "Save Workflow" at bounding box center [1389, 736] width 61 height 13
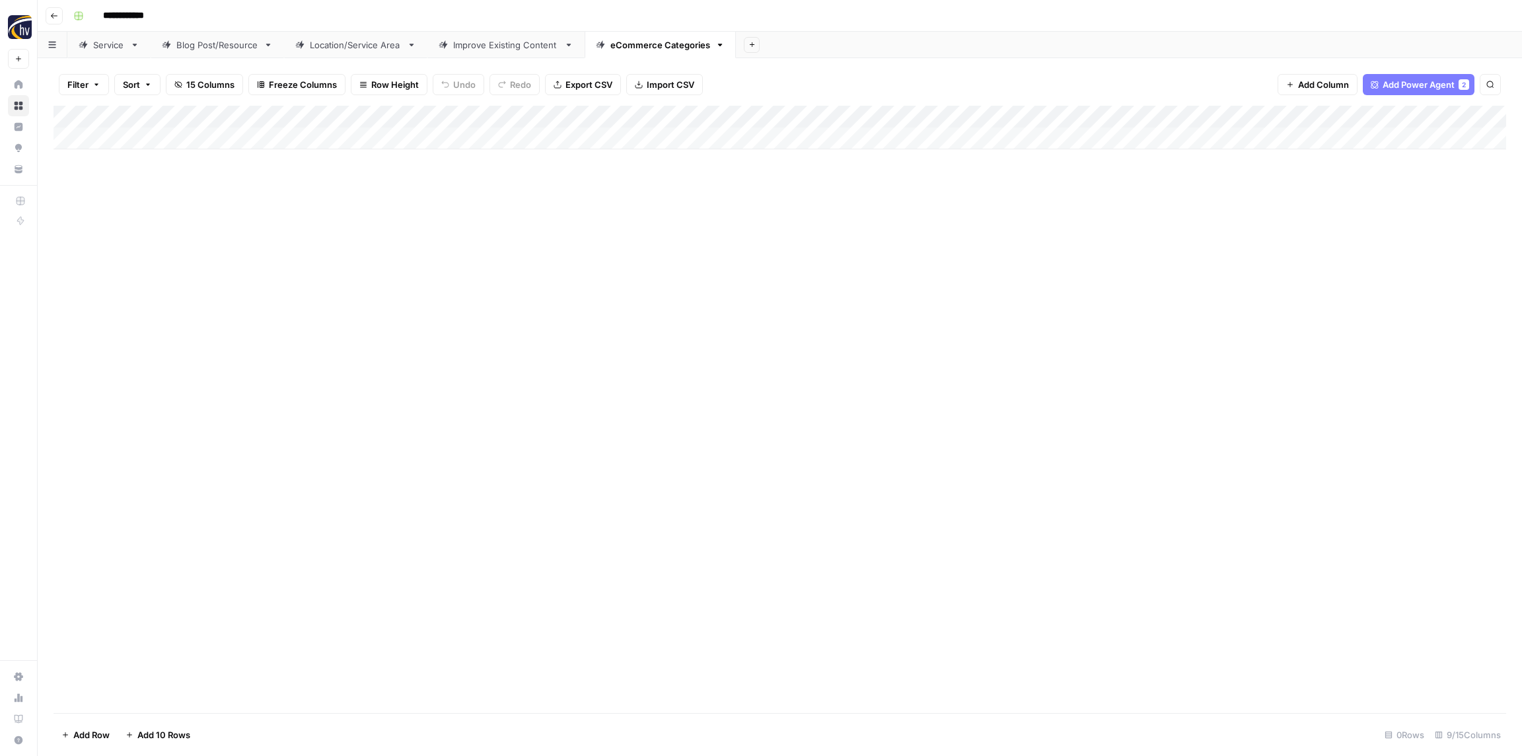
click at [58, 17] on button "Go back" at bounding box center [54, 15] width 17 height 17
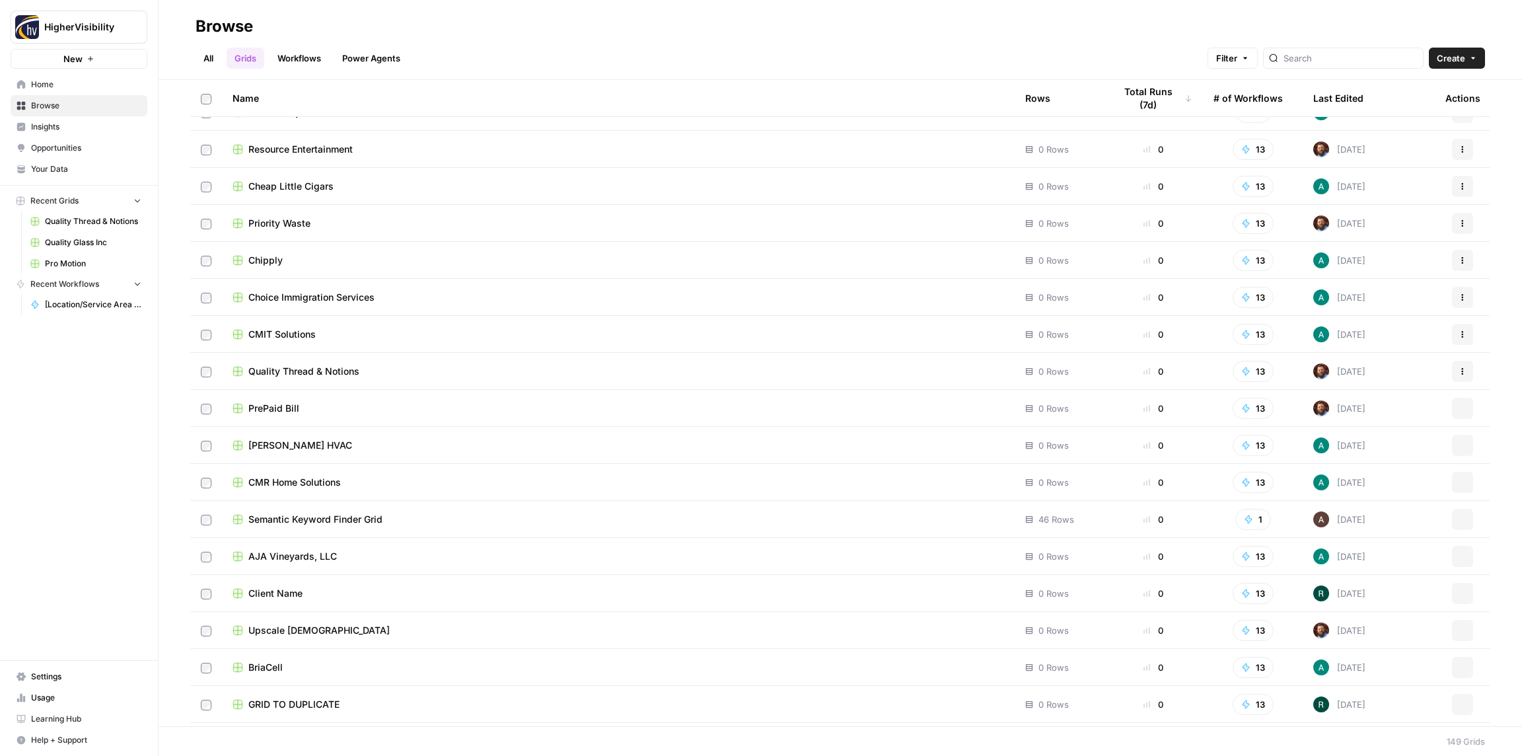
scroll to position [4902, 0]
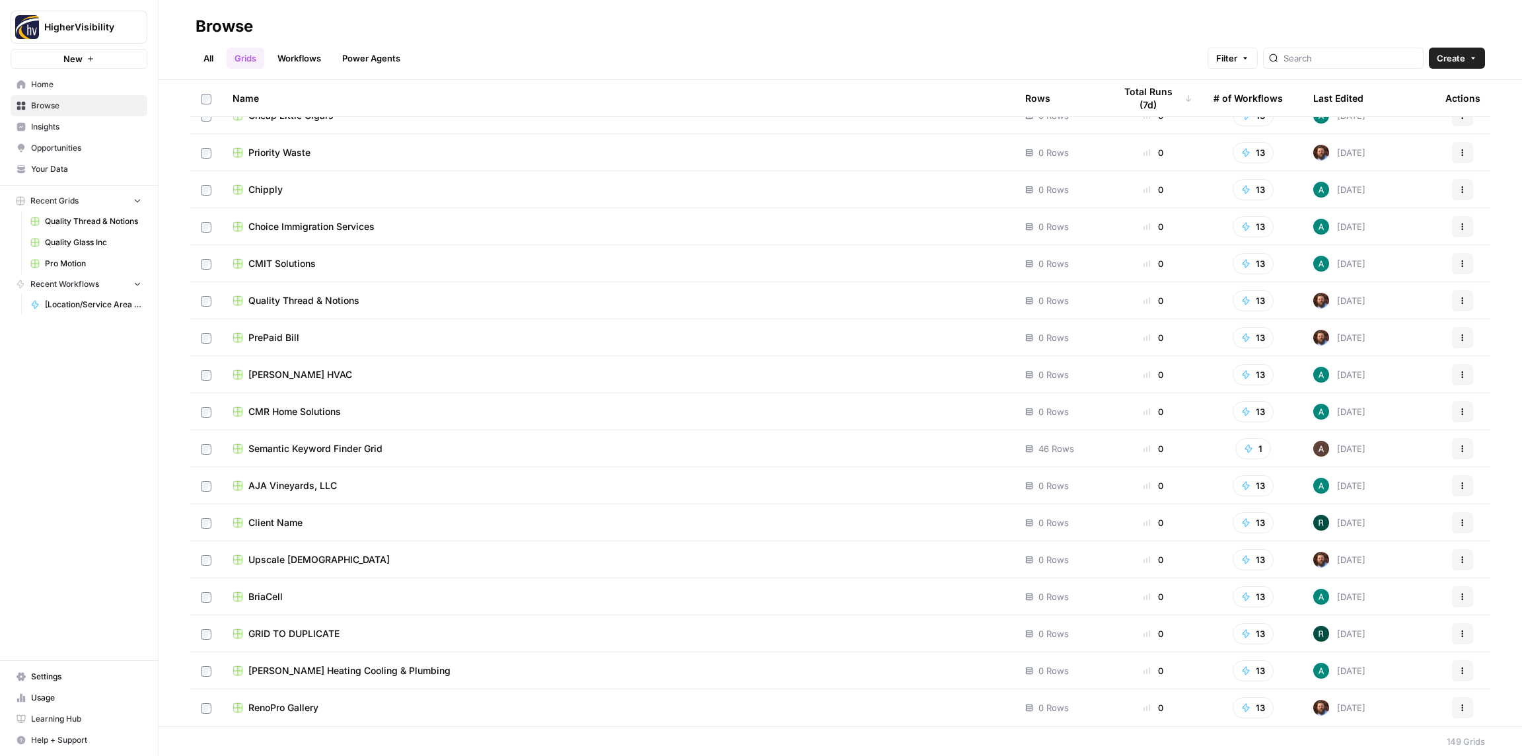
click at [1461, 637] on icon "button" at bounding box center [1462, 633] width 8 height 8
click at [1389, 529] on span "Duplicate" at bounding box center [1404, 524] width 106 height 13
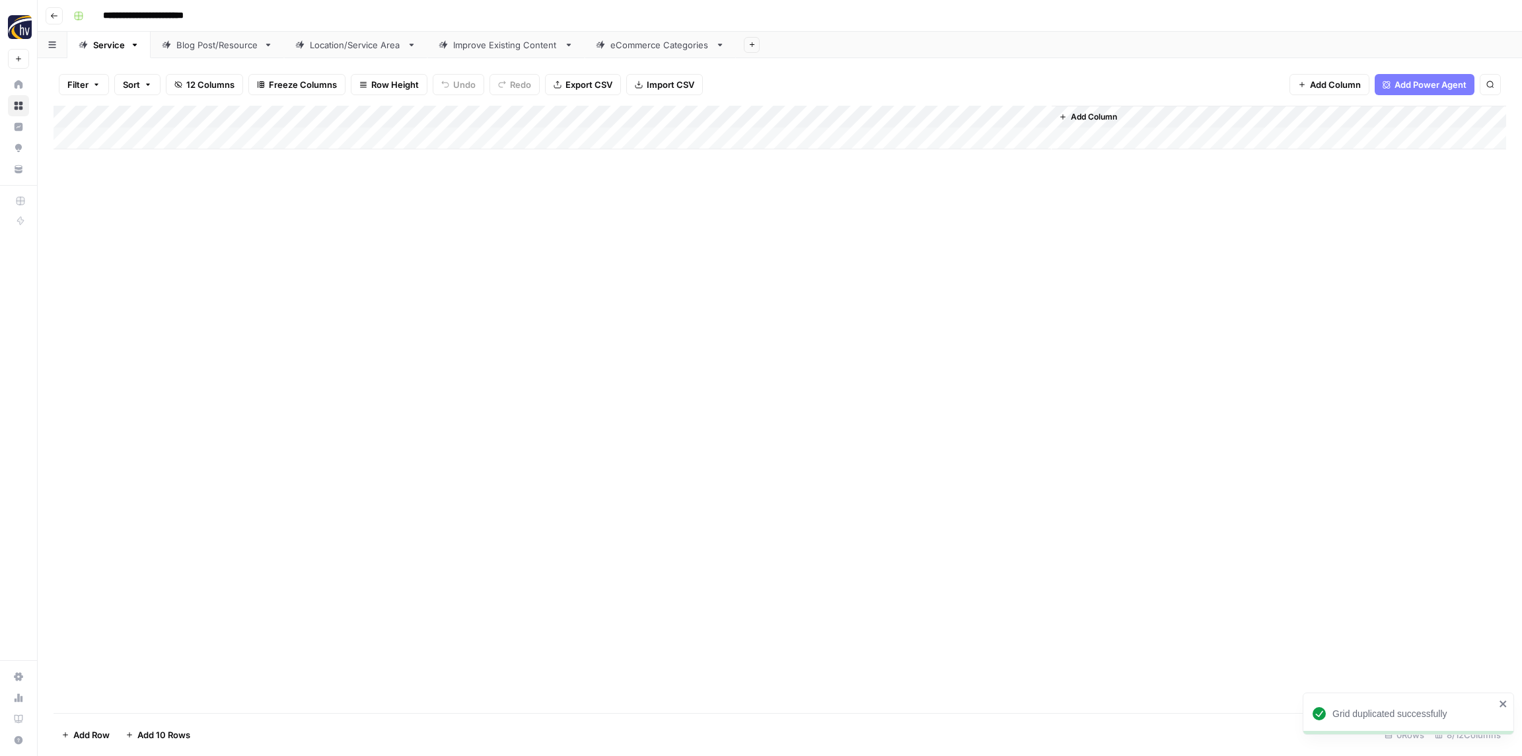
click at [187, 20] on input "**********" at bounding box center [165, 15] width 136 height 21
paste input
type input "**********"
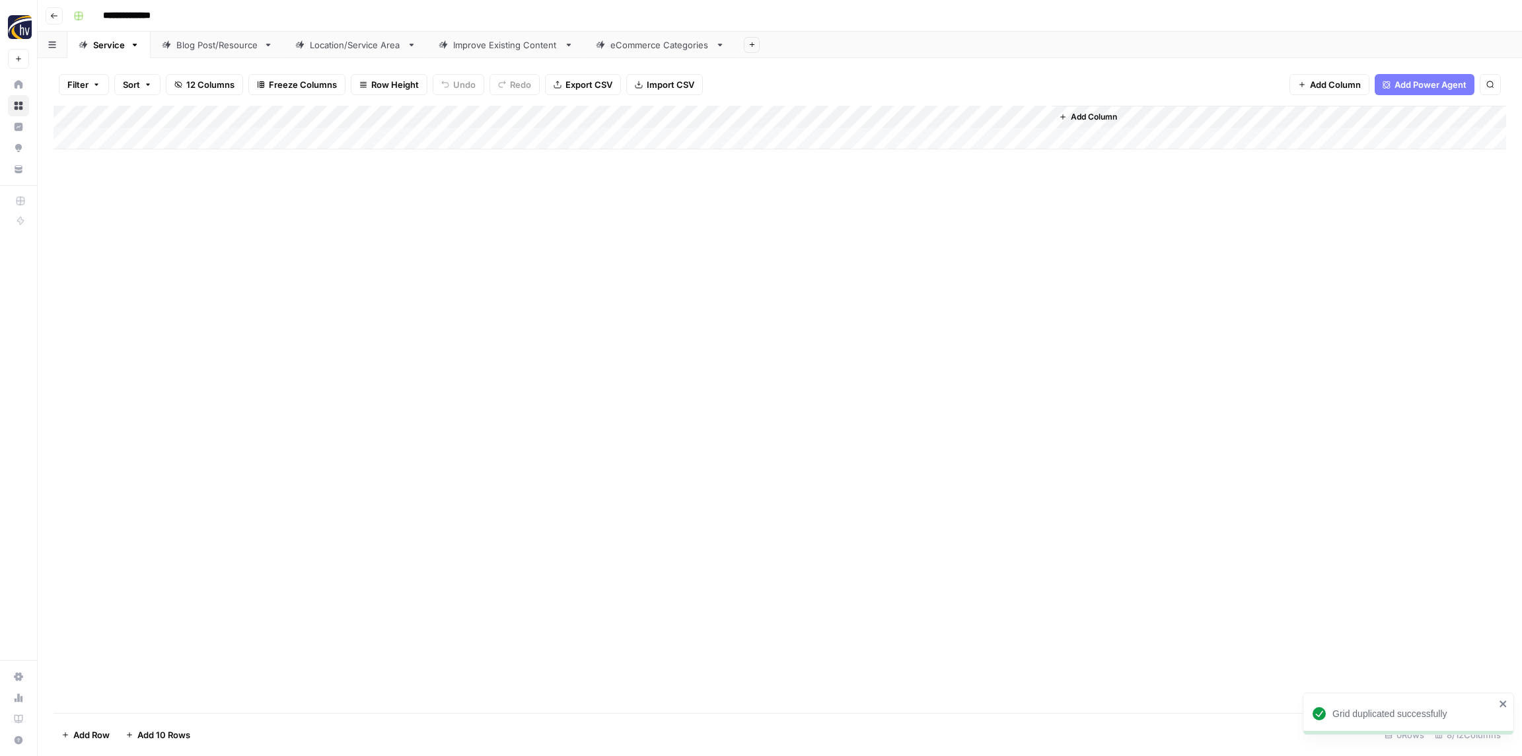
click at [203, 13] on div "**********" at bounding box center [788, 15] width 1441 height 21
click at [250, 120] on div "Add Column" at bounding box center [779, 128] width 1452 height 44
click at [271, 226] on span "Configure Inputs" at bounding box center [302, 227] width 116 height 13
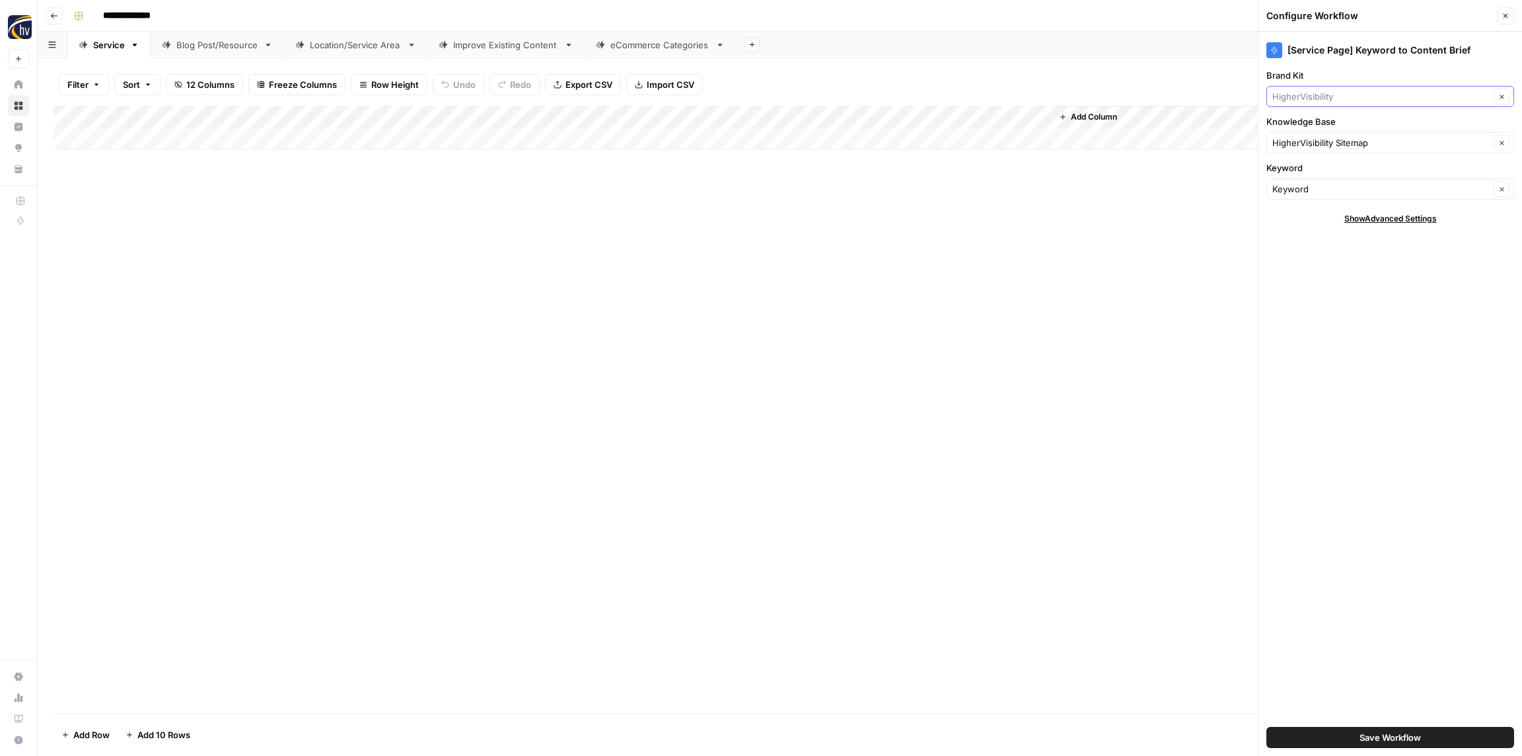
click at [1301, 97] on input "Brand Kit" at bounding box center [1380, 96] width 217 height 13
paste input "Premier Safety"
type input "Premier Safety"
click at [1304, 123] on span "Premier Safety" at bounding box center [1387, 127] width 220 height 13
click at [1303, 143] on input "Knowledge Base" at bounding box center [1380, 142] width 217 height 13
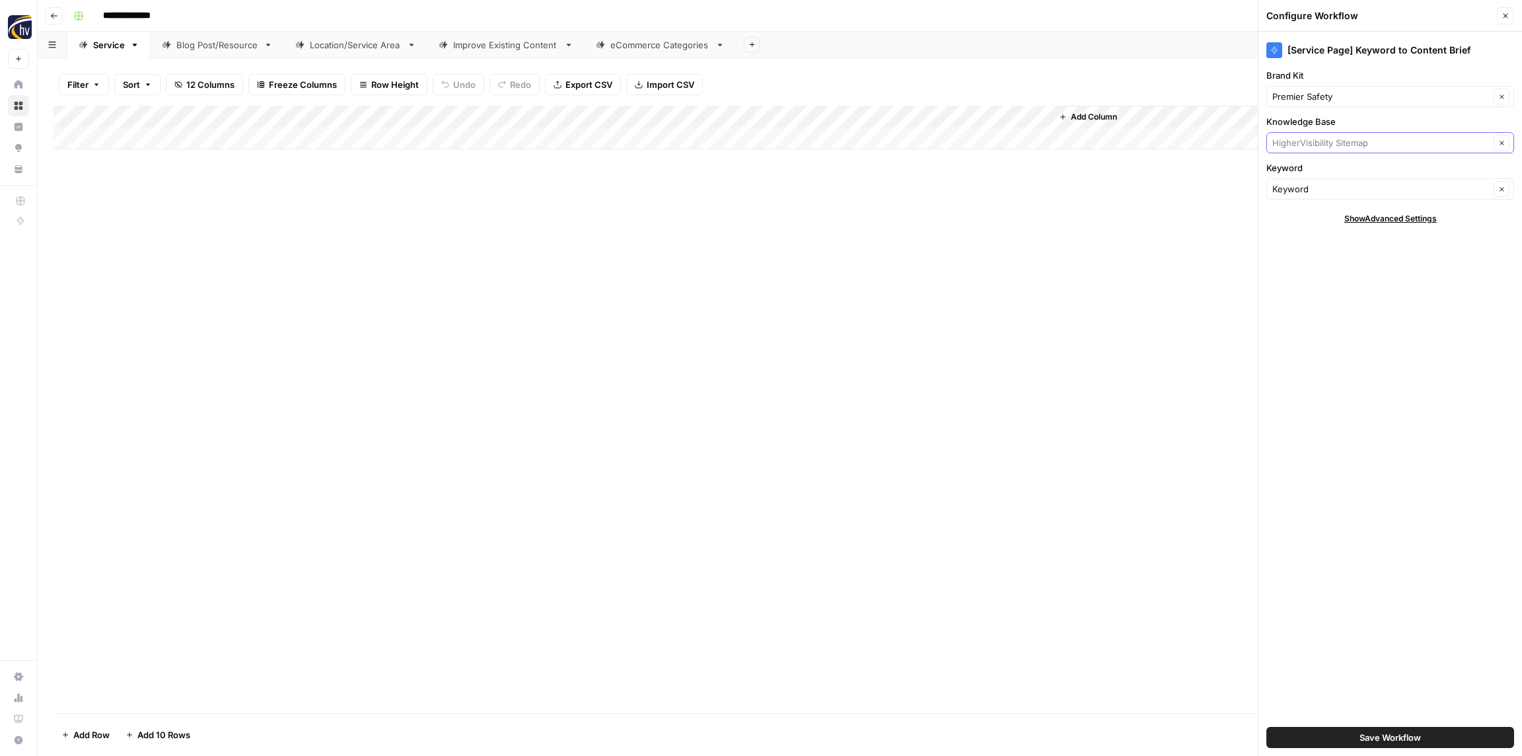
paste input "Premier Safety"
click at [1311, 169] on span "Premier Safety Sitemap" at bounding box center [1387, 173] width 220 height 13
type input "Premier Safety Sitemap"
click at [1413, 738] on span "Save Workflow" at bounding box center [1389, 736] width 61 height 13
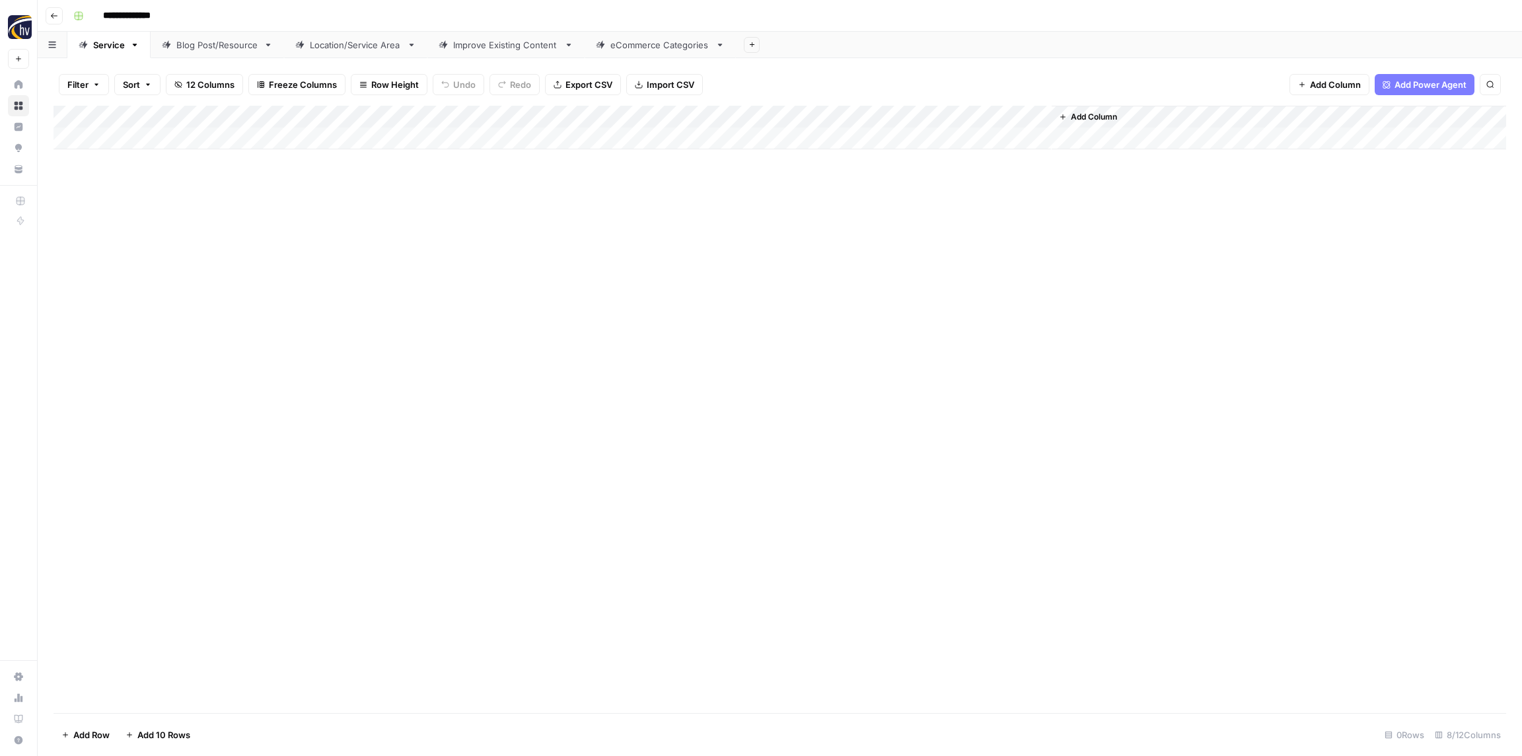
click at [878, 118] on div "Add Column" at bounding box center [779, 128] width 1452 height 44
click at [889, 229] on span "Configure Inputs" at bounding box center [897, 227] width 116 height 13
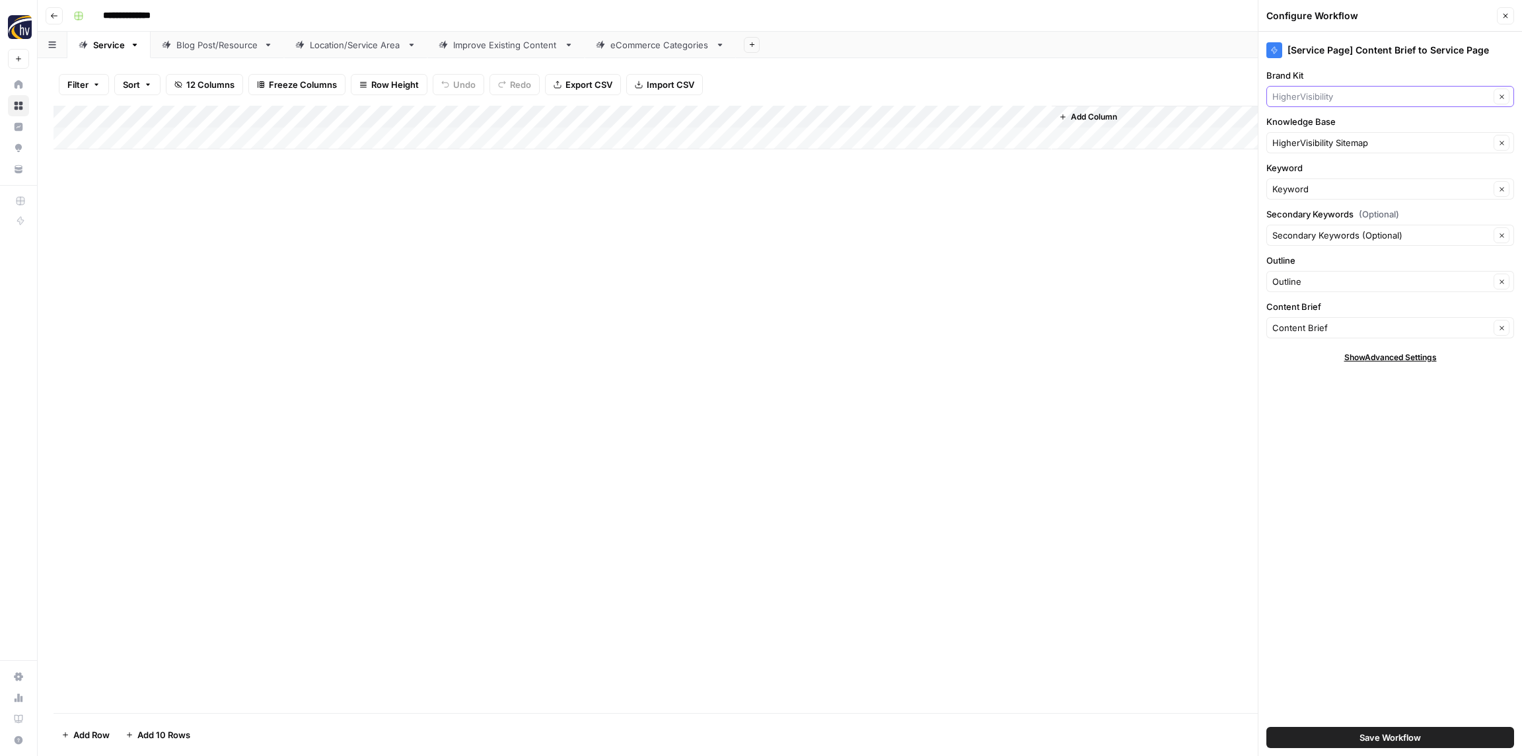
click at [1314, 92] on input "Brand Kit" at bounding box center [1380, 96] width 217 height 13
paste input "Premier Safety"
type input "Premier Safety"
click at [1312, 124] on span "Premier Safety" at bounding box center [1387, 127] width 220 height 13
click at [1314, 147] on input "Knowledge Base" at bounding box center [1380, 142] width 217 height 13
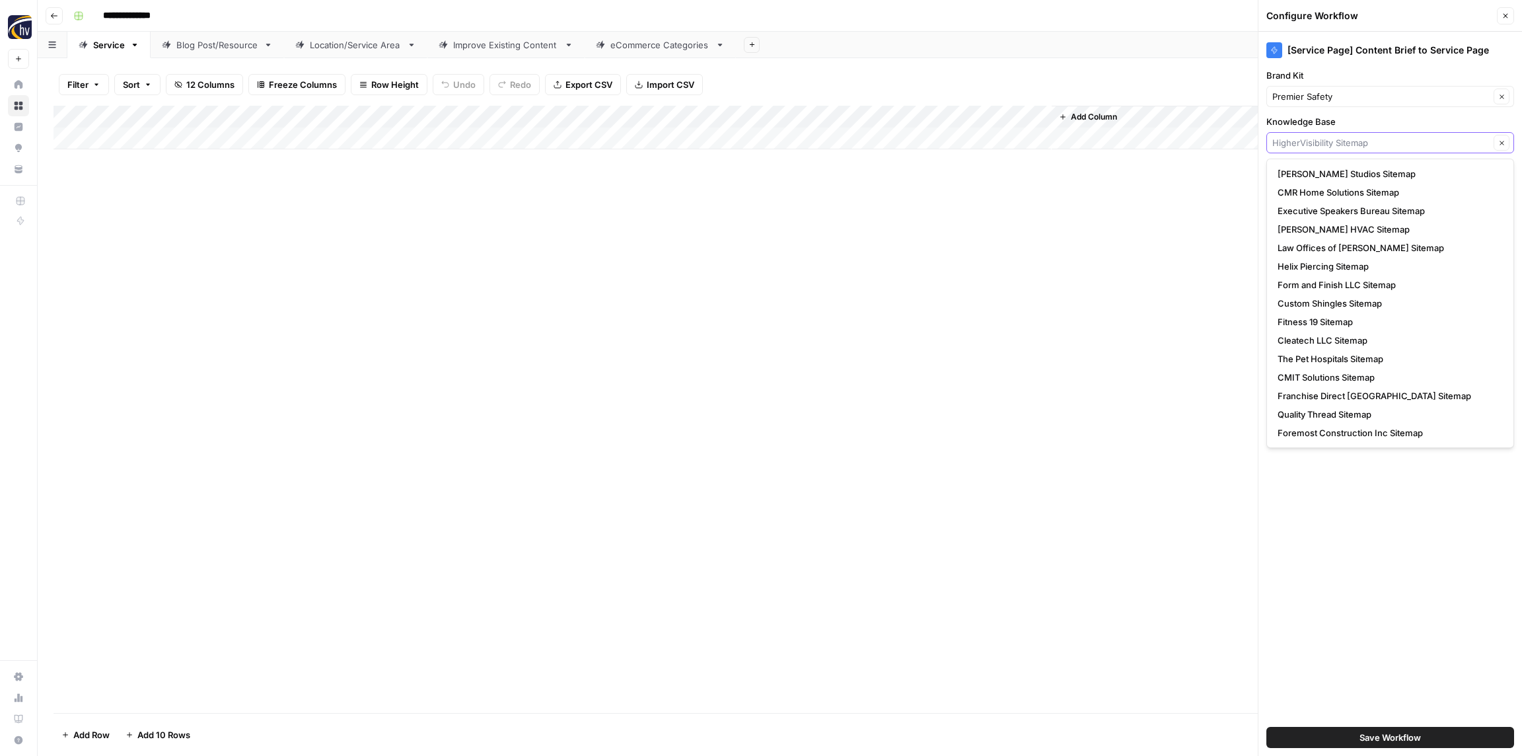
paste input "Premier Safety"
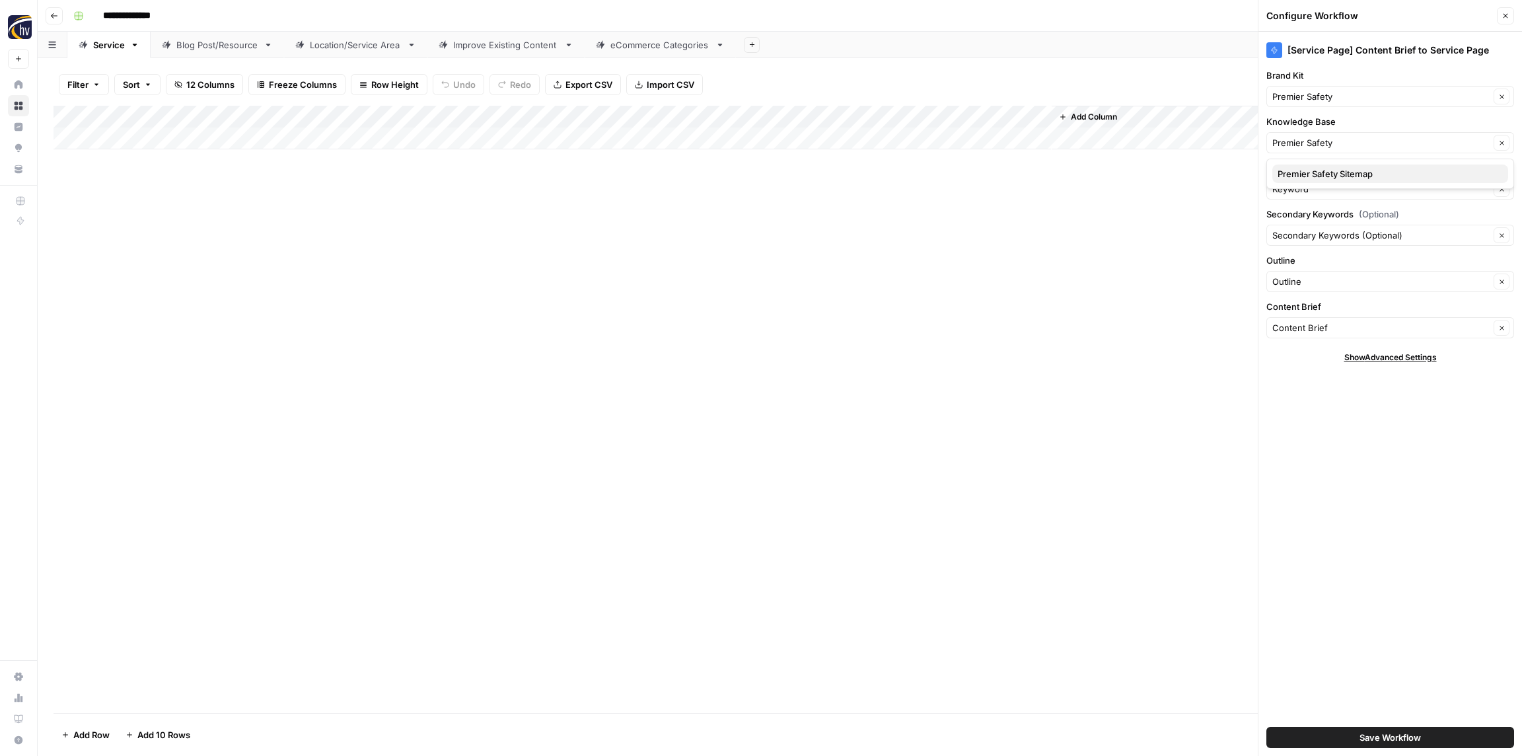
click at [1320, 178] on span "Premier Safety Sitemap" at bounding box center [1387, 173] width 220 height 13
type input "Premier Safety Sitemap"
click at [1386, 732] on span "Save Workflow" at bounding box center [1389, 736] width 61 height 13
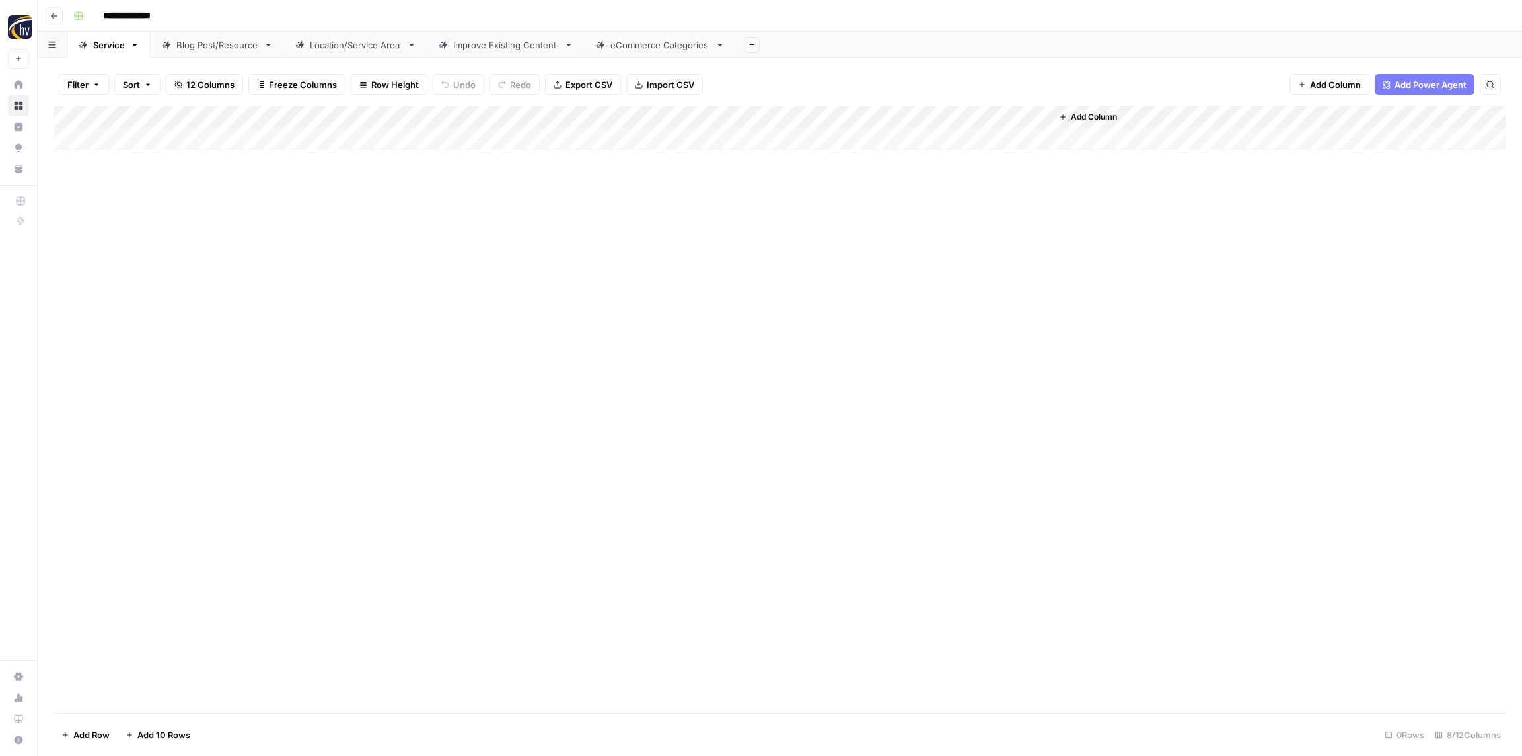
click at [219, 47] on div "Blog Post/Resource" at bounding box center [217, 44] width 82 height 13
click at [270, 117] on div "Add Column" at bounding box center [779, 128] width 1452 height 44
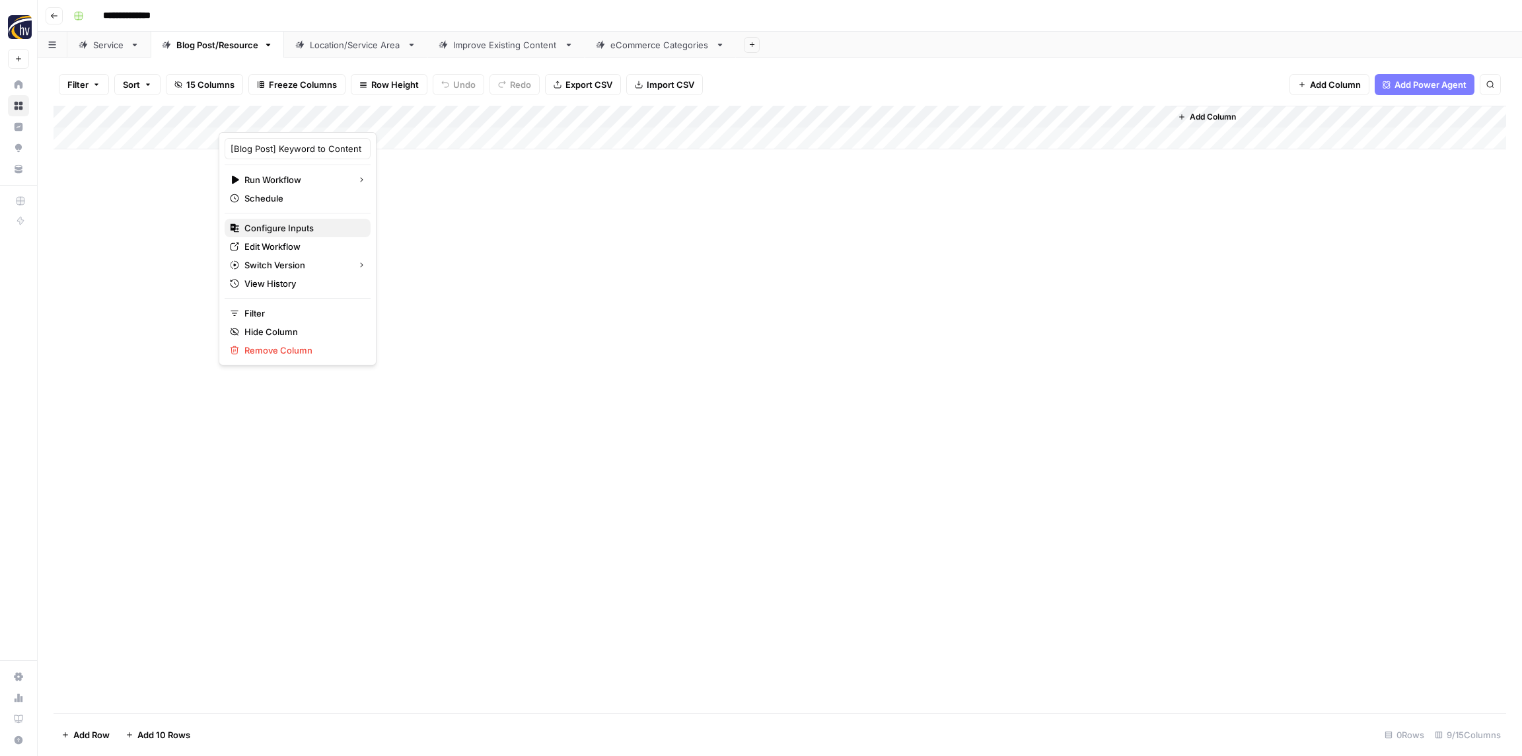
click at [283, 228] on span "Configure Inputs" at bounding box center [302, 227] width 116 height 13
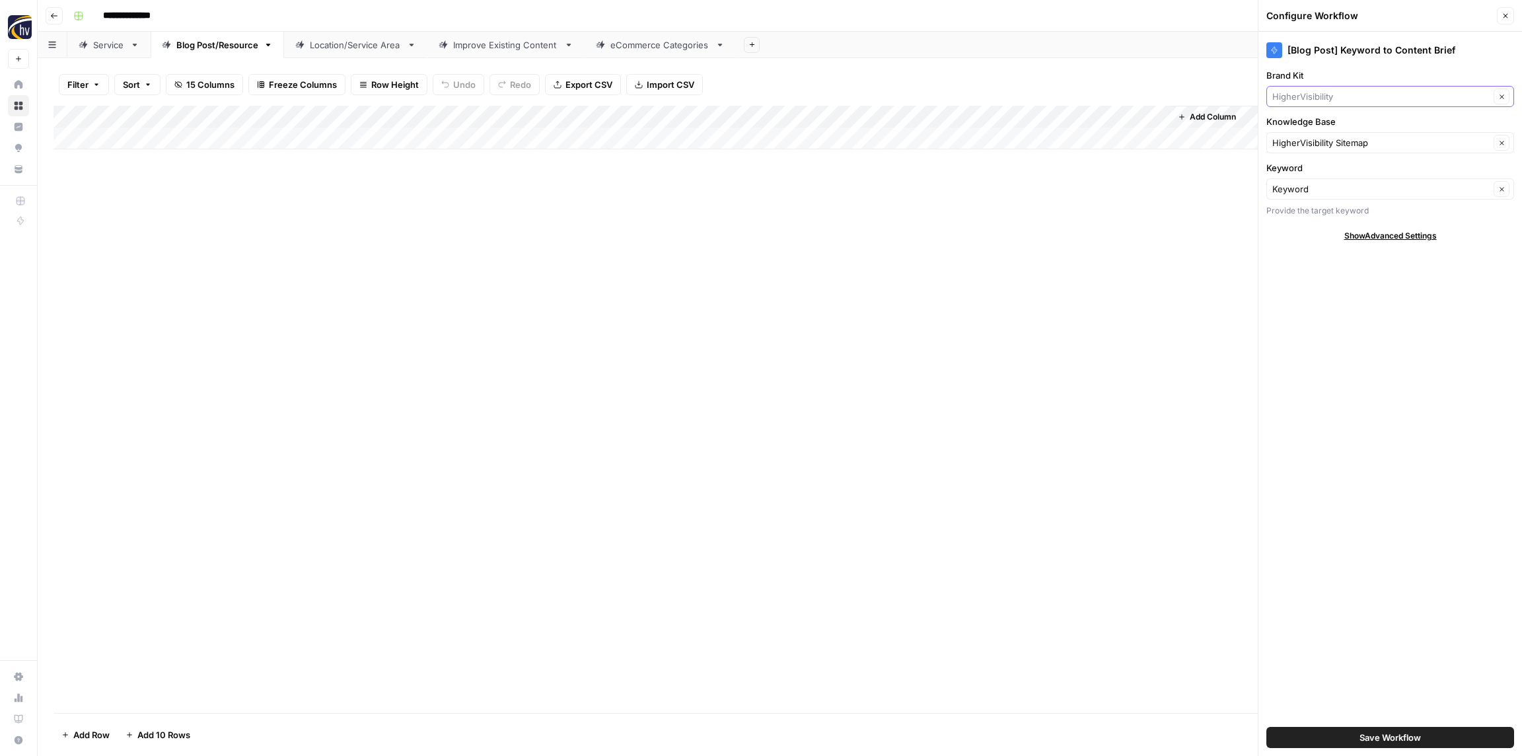
click at [1328, 94] on input "Brand Kit" at bounding box center [1380, 96] width 217 height 13
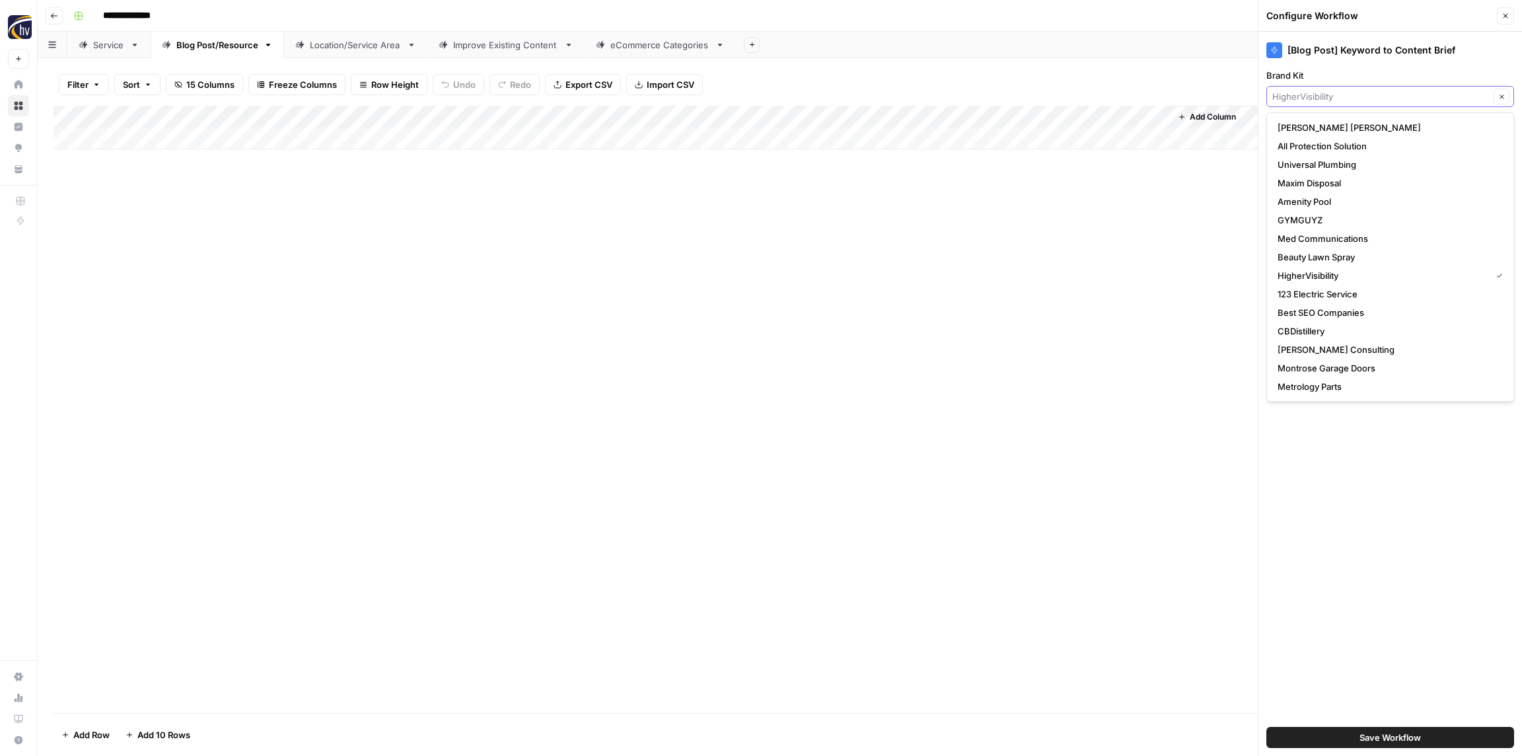
paste input "Premier Safety"
type input "Premier Safety"
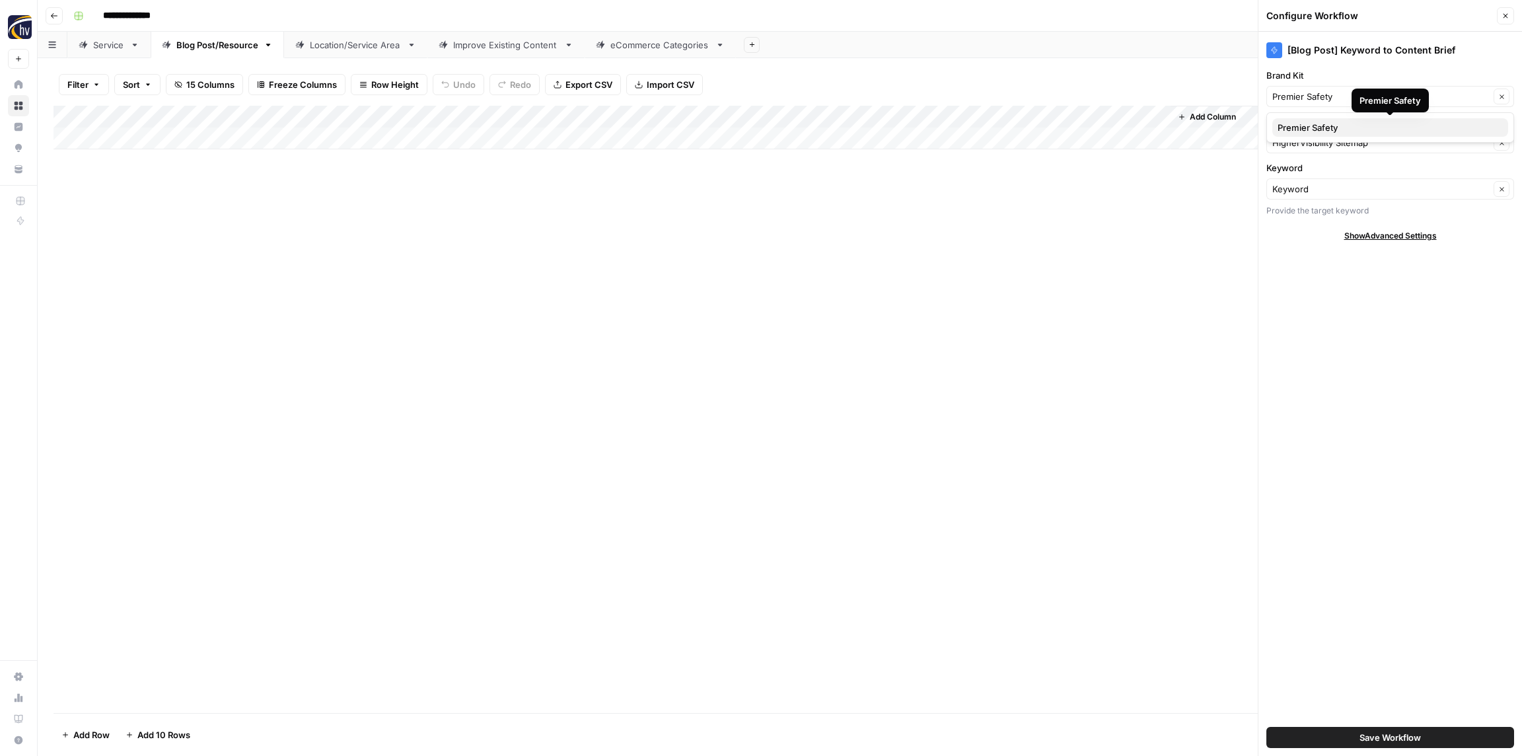
click at [1329, 126] on span "Premier Safety" at bounding box center [1387, 127] width 220 height 13
click at [1309, 140] on input "Knowledge Base" at bounding box center [1380, 142] width 217 height 13
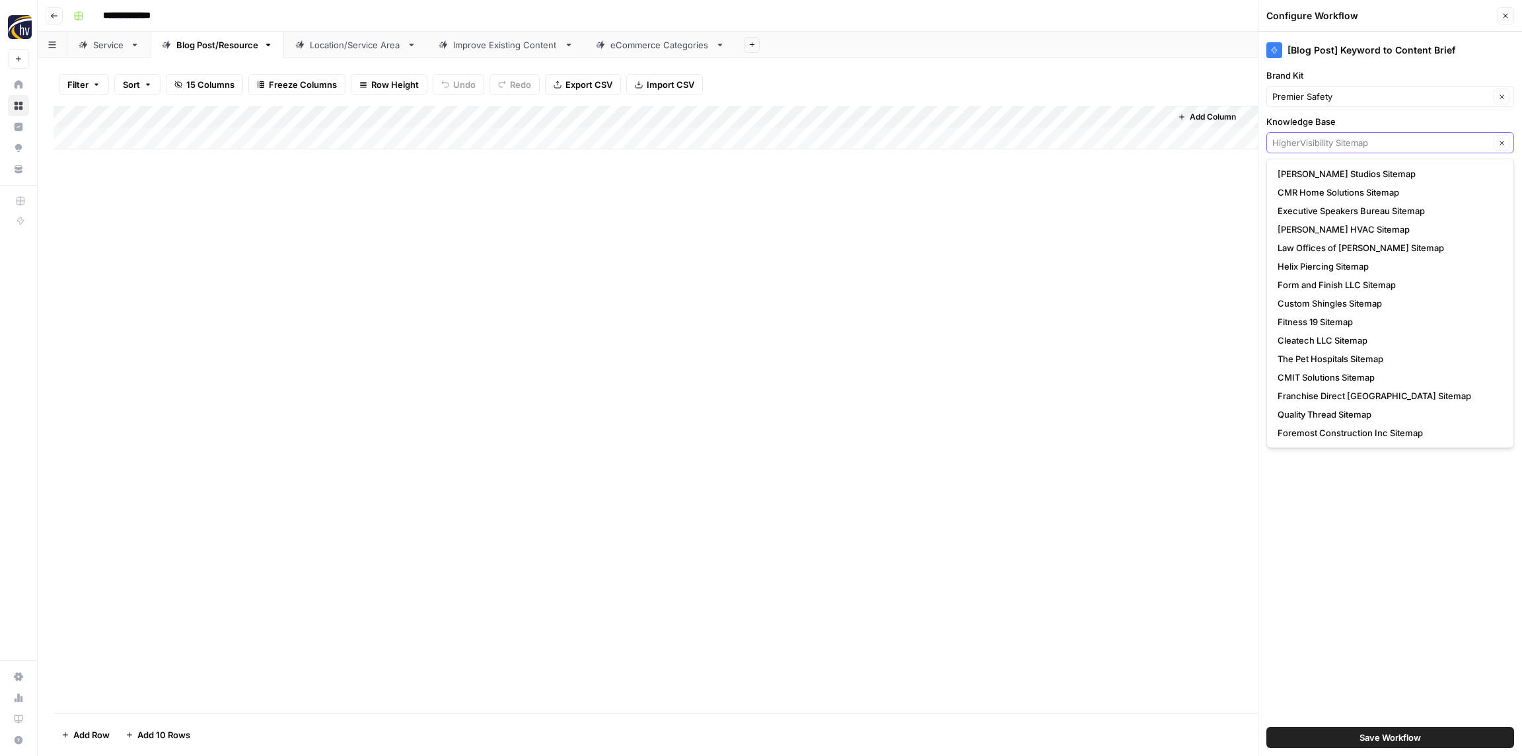
paste input "Premier Safety"
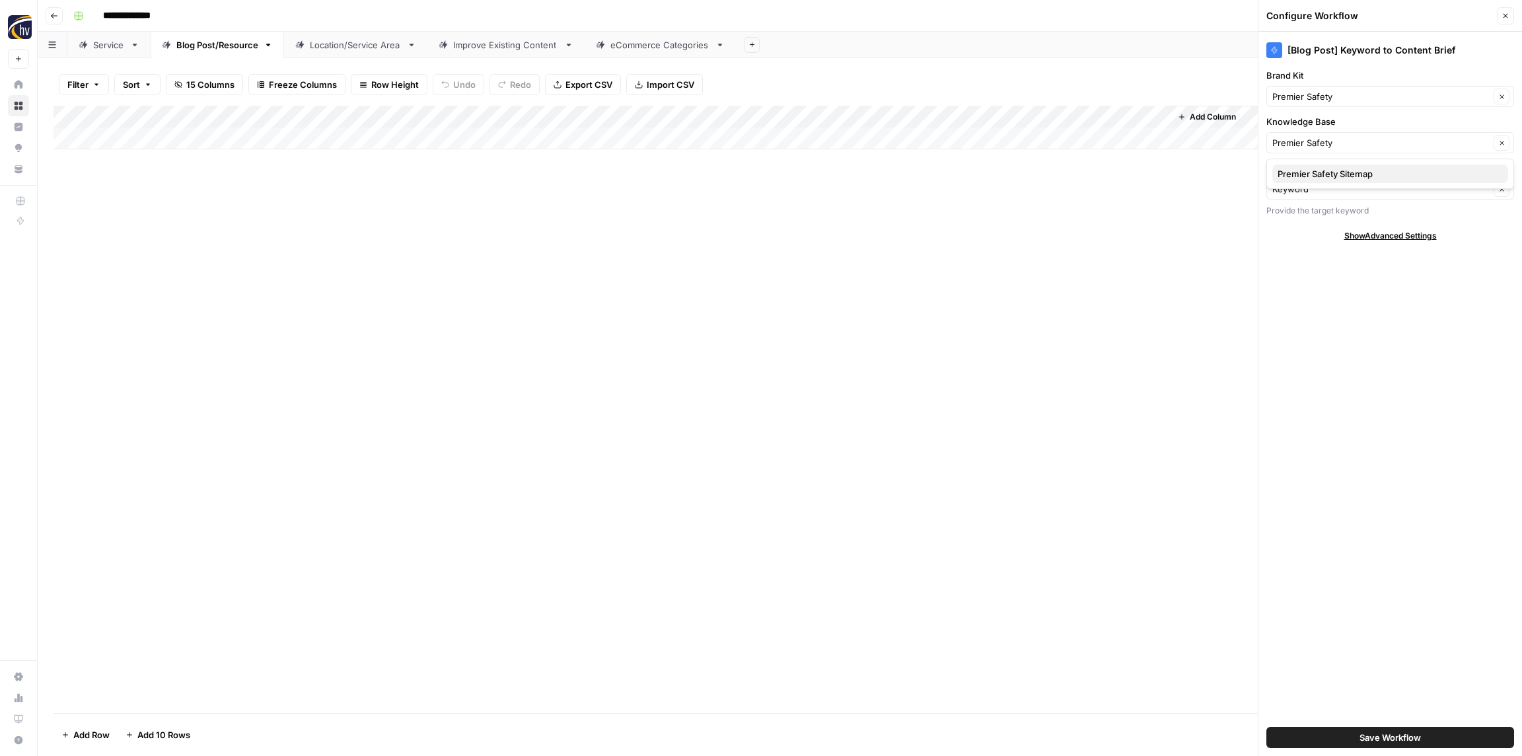
drag, startPoint x: 1313, startPoint y: 172, endPoint x: 1308, endPoint y: 166, distance: 8.0
click at [1311, 172] on span "Premier Safety Sitemap" at bounding box center [1387, 173] width 220 height 13
type input "Premier Safety Sitemap"
click at [1390, 733] on span "Save Workflow" at bounding box center [1389, 736] width 61 height 13
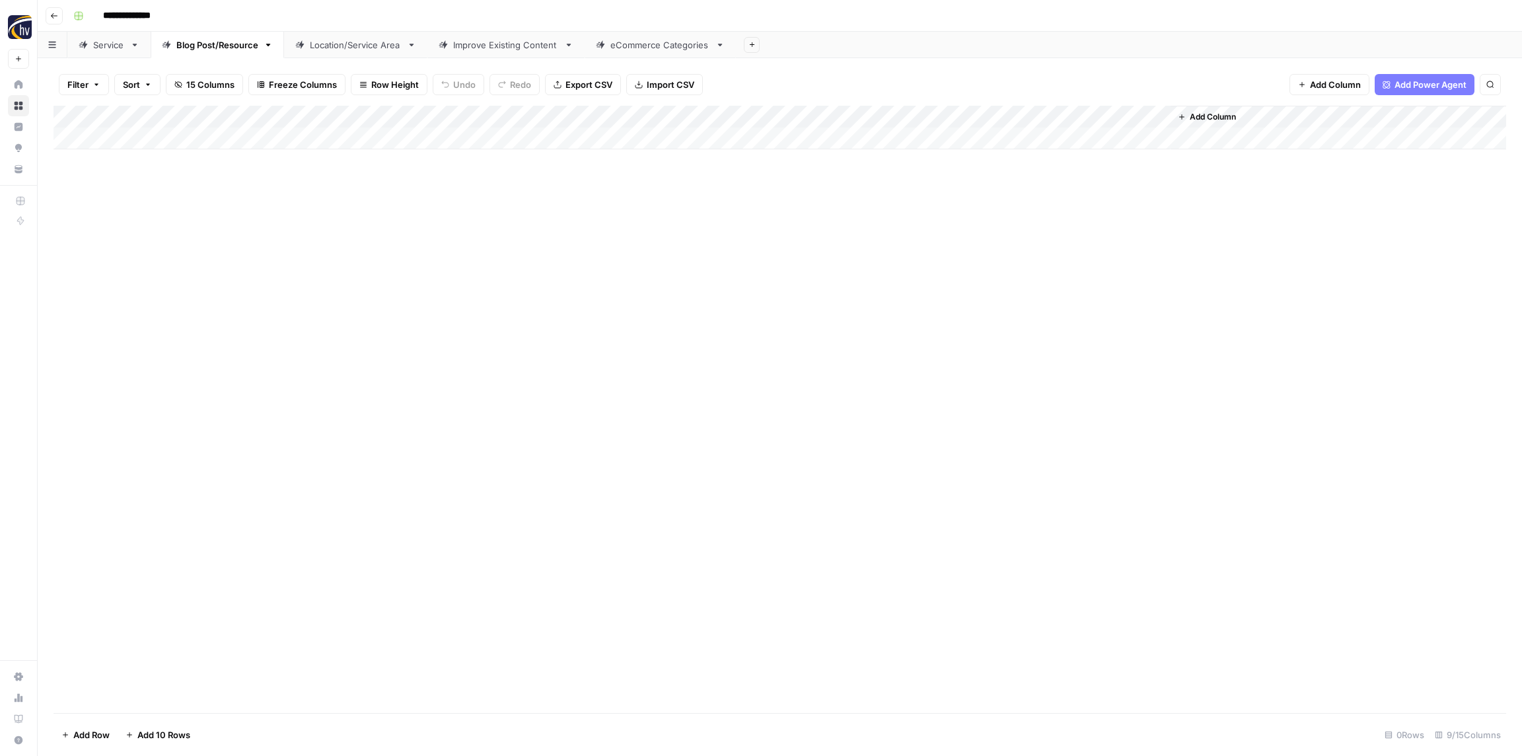
click at [980, 112] on div "Add Column" at bounding box center [779, 128] width 1452 height 44
click at [1001, 233] on span "Configure Inputs" at bounding box center [1016, 227] width 116 height 13
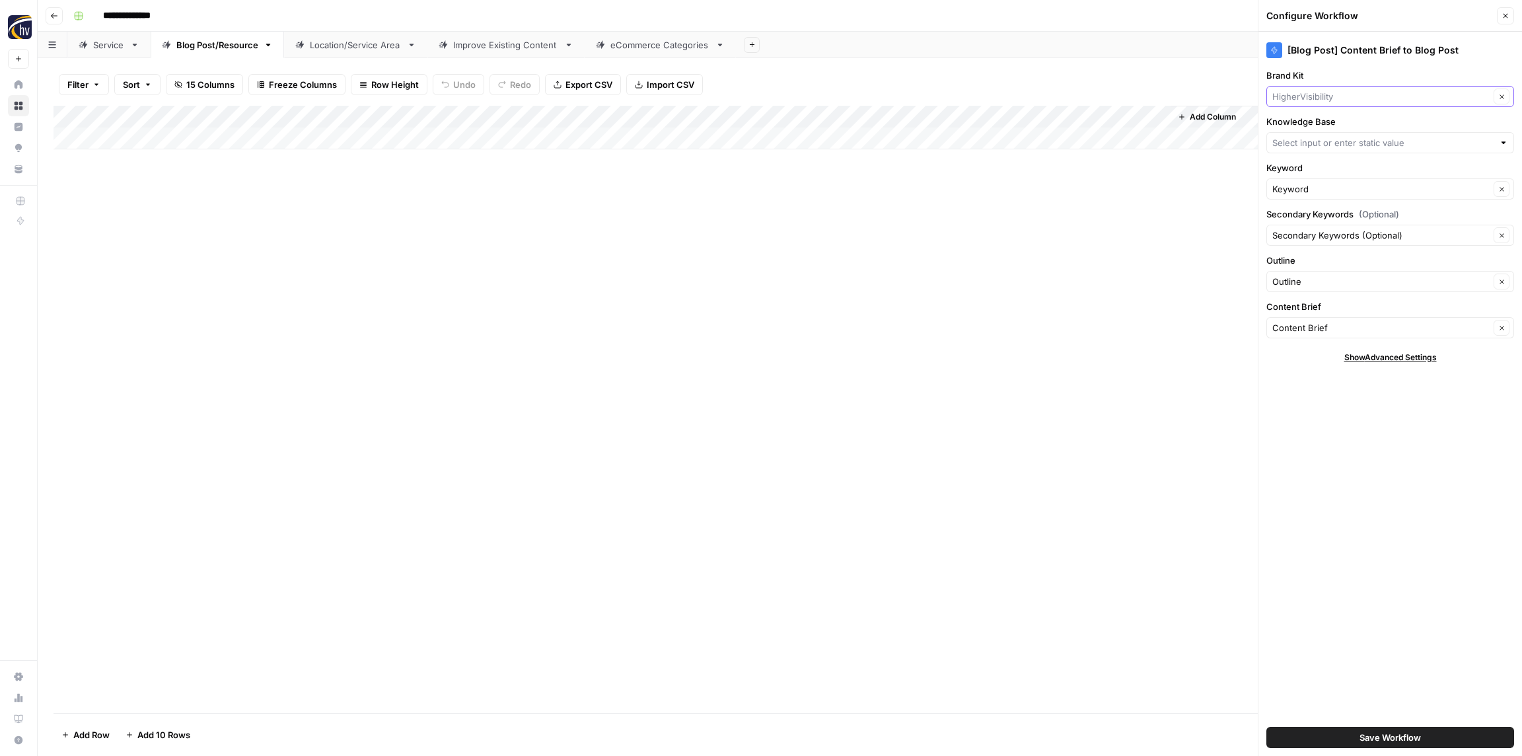
click at [1313, 92] on input "Brand Kit" at bounding box center [1380, 96] width 217 height 13
paste input "Premier Safety"
type input "Premier Safety"
click at [1310, 126] on span "Premier Safety" at bounding box center [1387, 127] width 220 height 13
click at [1302, 149] on div at bounding box center [1390, 142] width 248 height 21
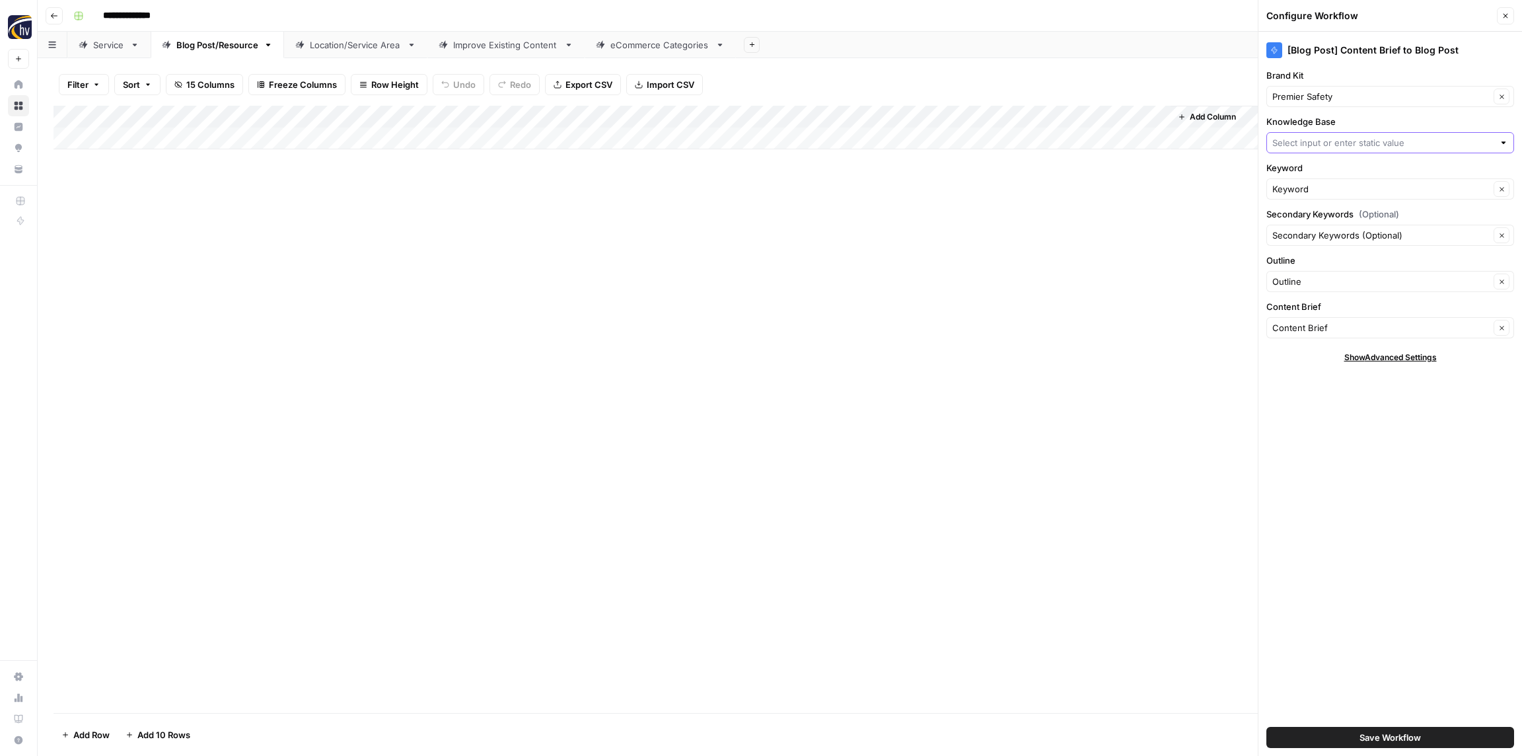
paste input "Premier Safety"
click at [1305, 174] on span "Premier Safety Sitemap" at bounding box center [1387, 173] width 220 height 13
type input "Premier Safety Sitemap"
click at [1380, 741] on span "Save Workflow" at bounding box center [1389, 736] width 61 height 13
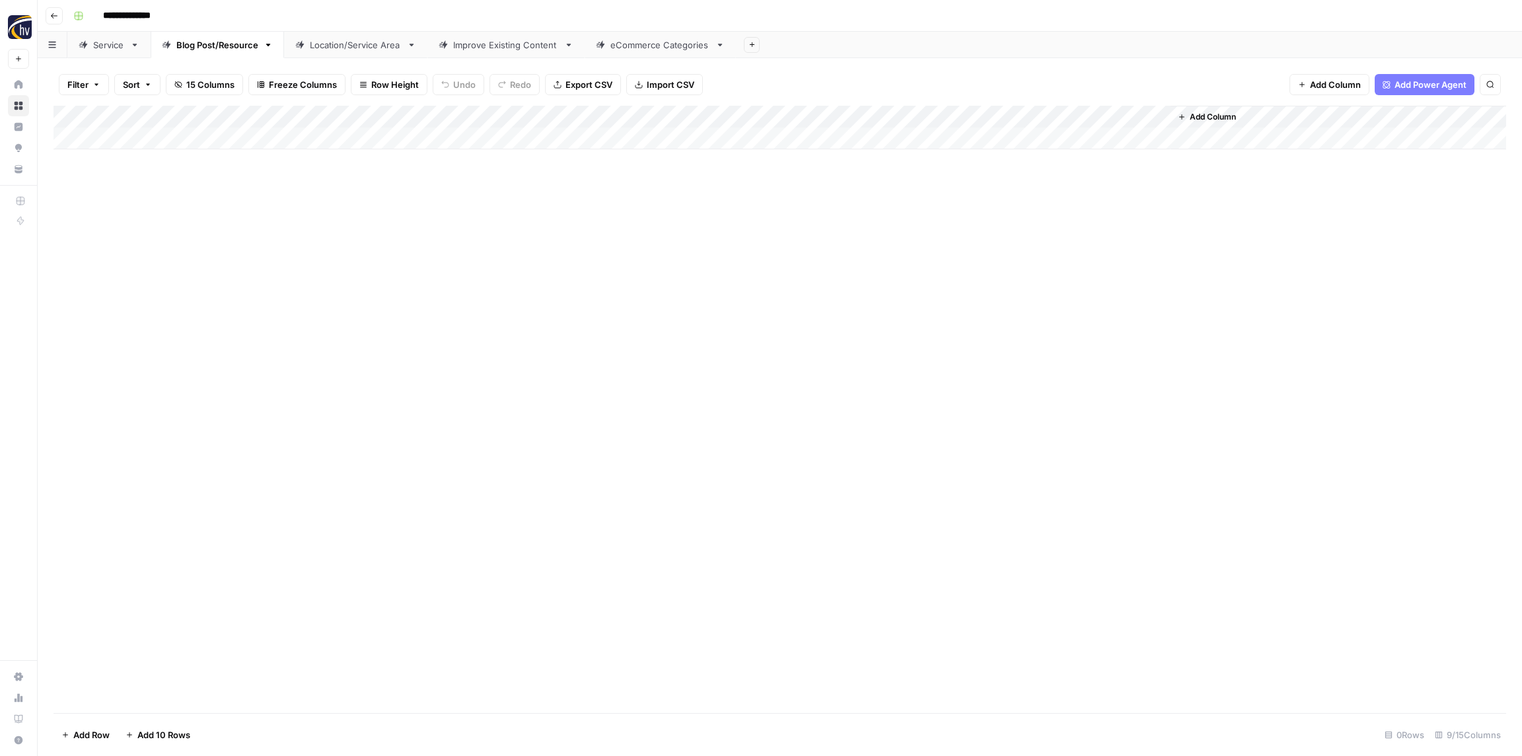
click at [337, 46] on div "Location/Service Area" at bounding box center [356, 44] width 92 height 13
click at [495, 121] on div "Add Column" at bounding box center [779, 128] width 1452 height 44
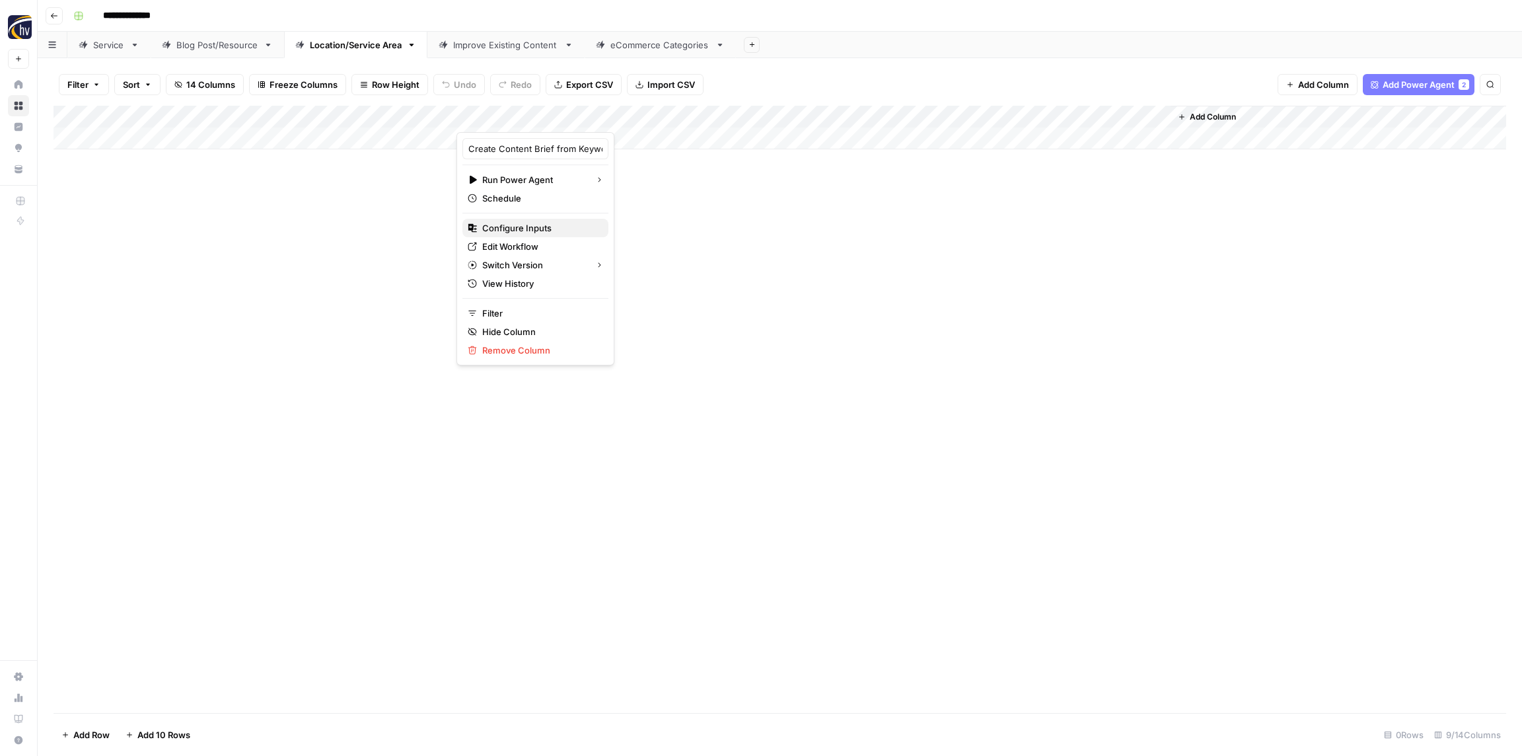
click at [509, 229] on span "Configure Inputs" at bounding box center [540, 227] width 116 height 13
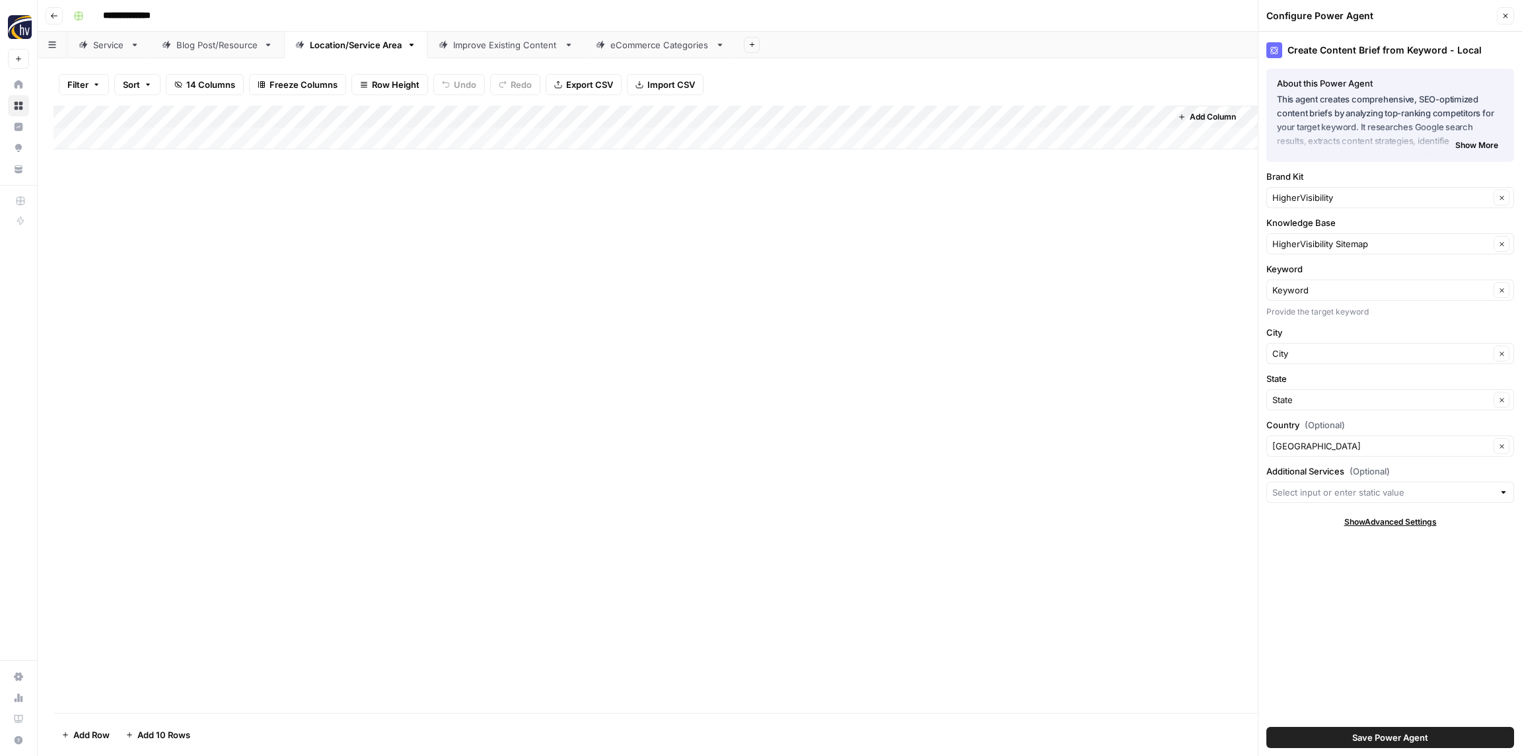
drag, startPoint x: 1320, startPoint y: 184, endPoint x: 1314, endPoint y: 190, distance: 8.4
click at [1320, 184] on div "Brand Kit HigherVisibility Clear" at bounding box center [1390, 189] width 248 height 38
click at [1306, 200] on input "Brand Kit" at bounding box center [1380, 197] width 217 height 13
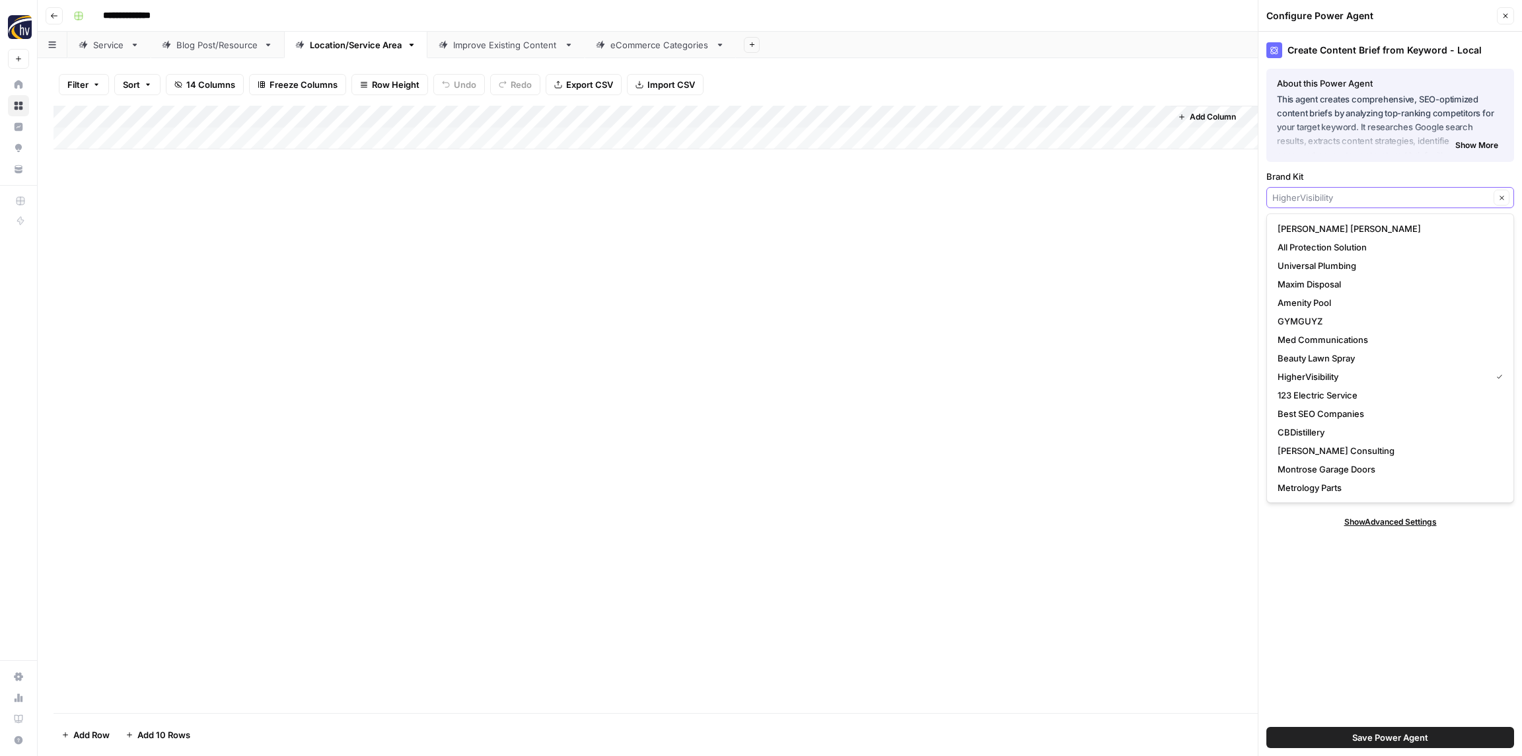
paste input "Premier Safety"
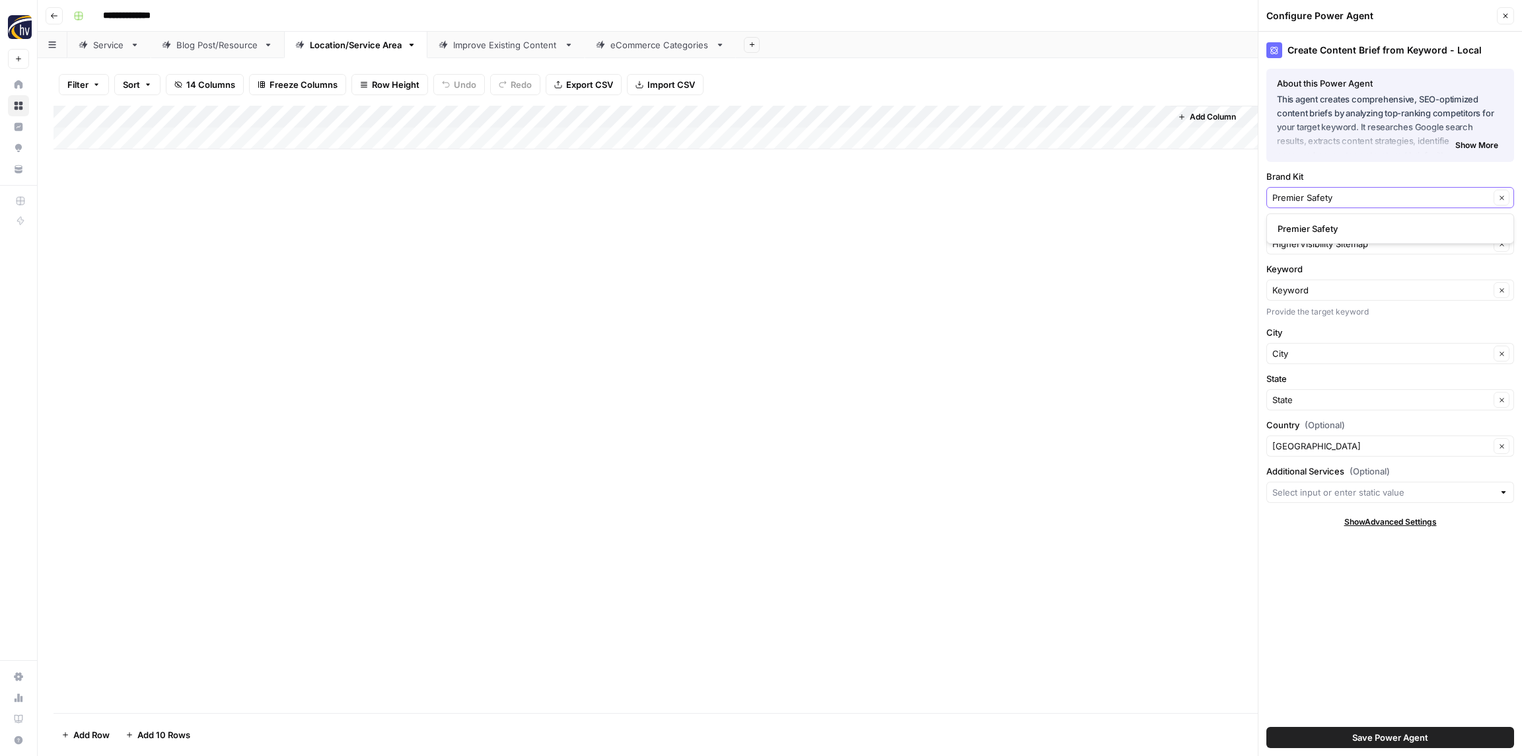
type input "Premier Safety"
click at [1313, 228] on span "Premier Safety" at bounding box center [1387, 228] width 220 height 13
click at [1318, 248] on input "Knowledge Base" at bounding box center [1380, 243] width 217 height 13
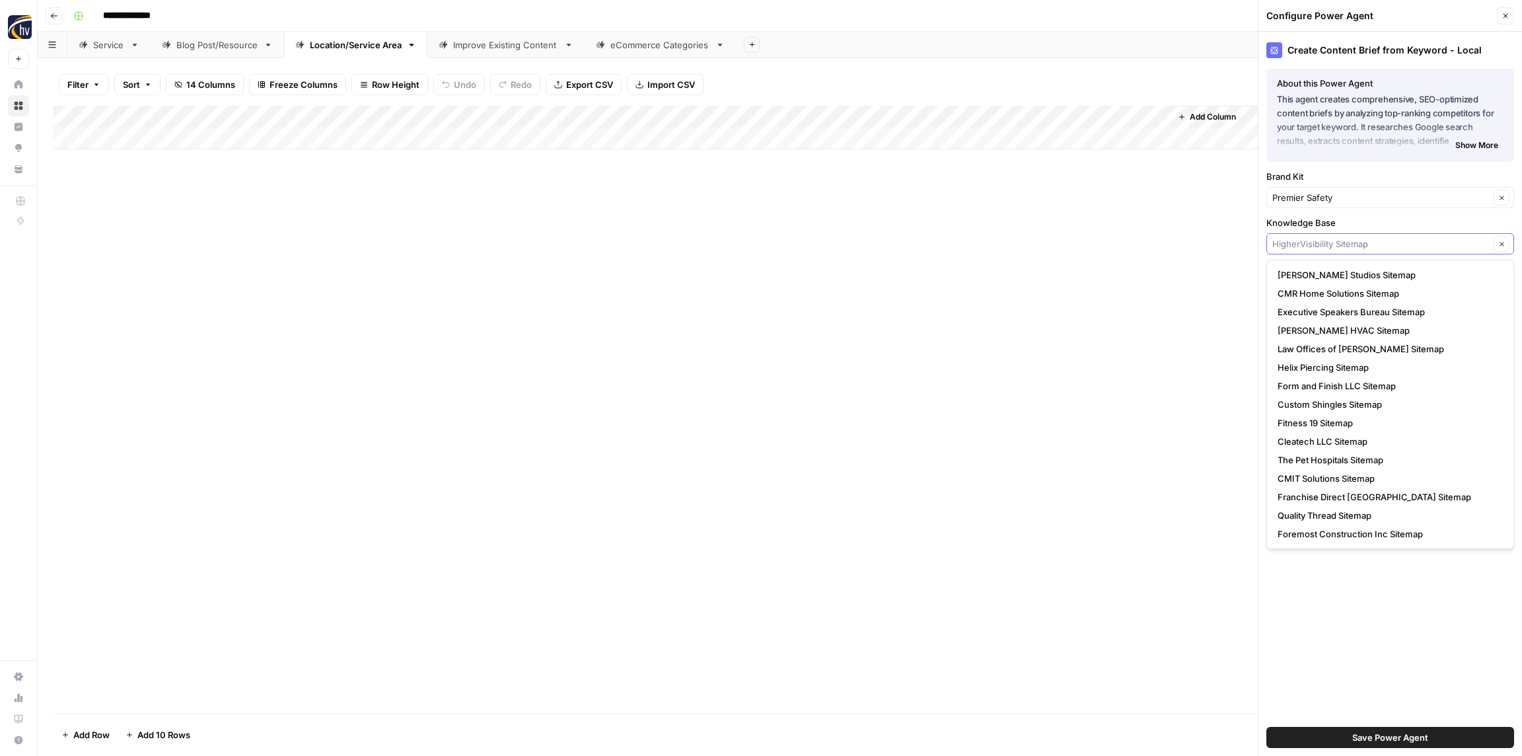
paste input "Premier Safety"
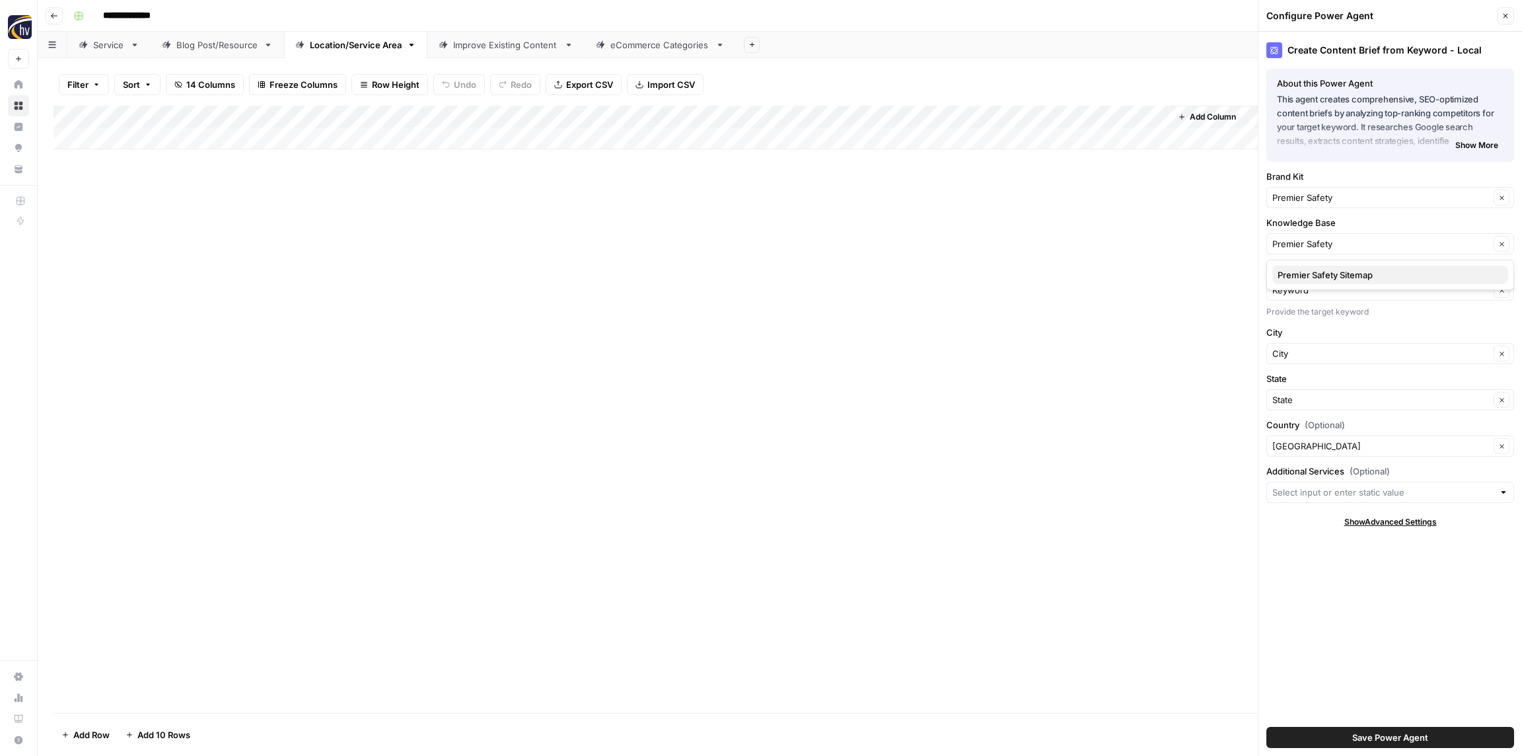
click at [1311, 274] on span "Premier Safety Sitemap" at bounding box center [1387, 274] width 220 height 13
type input "Premier Safety Sitemap"
click at [1434, 736] on button "Save Power Agent" at bounding box center [1390, 737] width 248 height 21
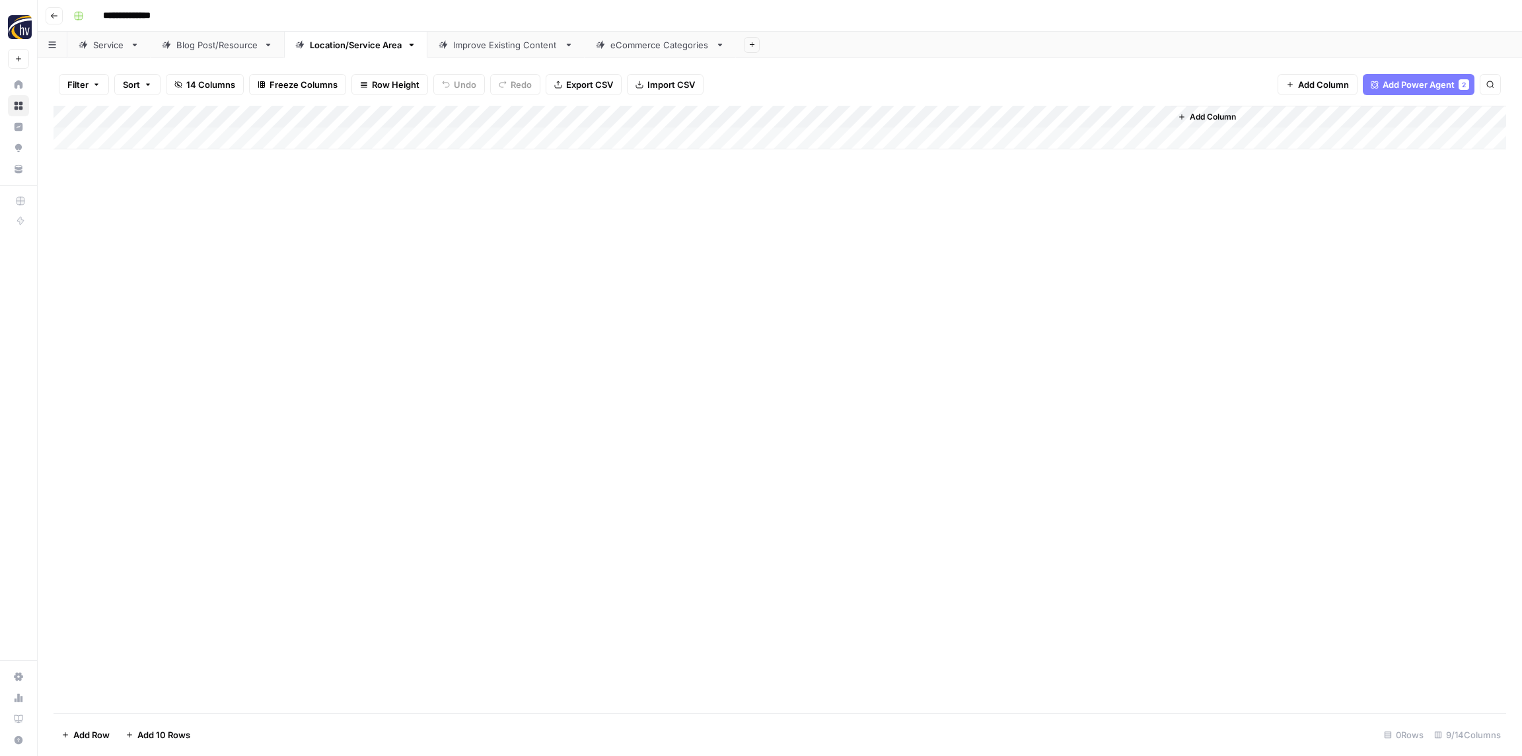
click at [1001, 120] on div "Add Column" at bounding box center [779, 128] width 1452 height 44
click at [1012, 226] on span "Configure Inputs" at bounding box center [1016, 227] width 116 height 13
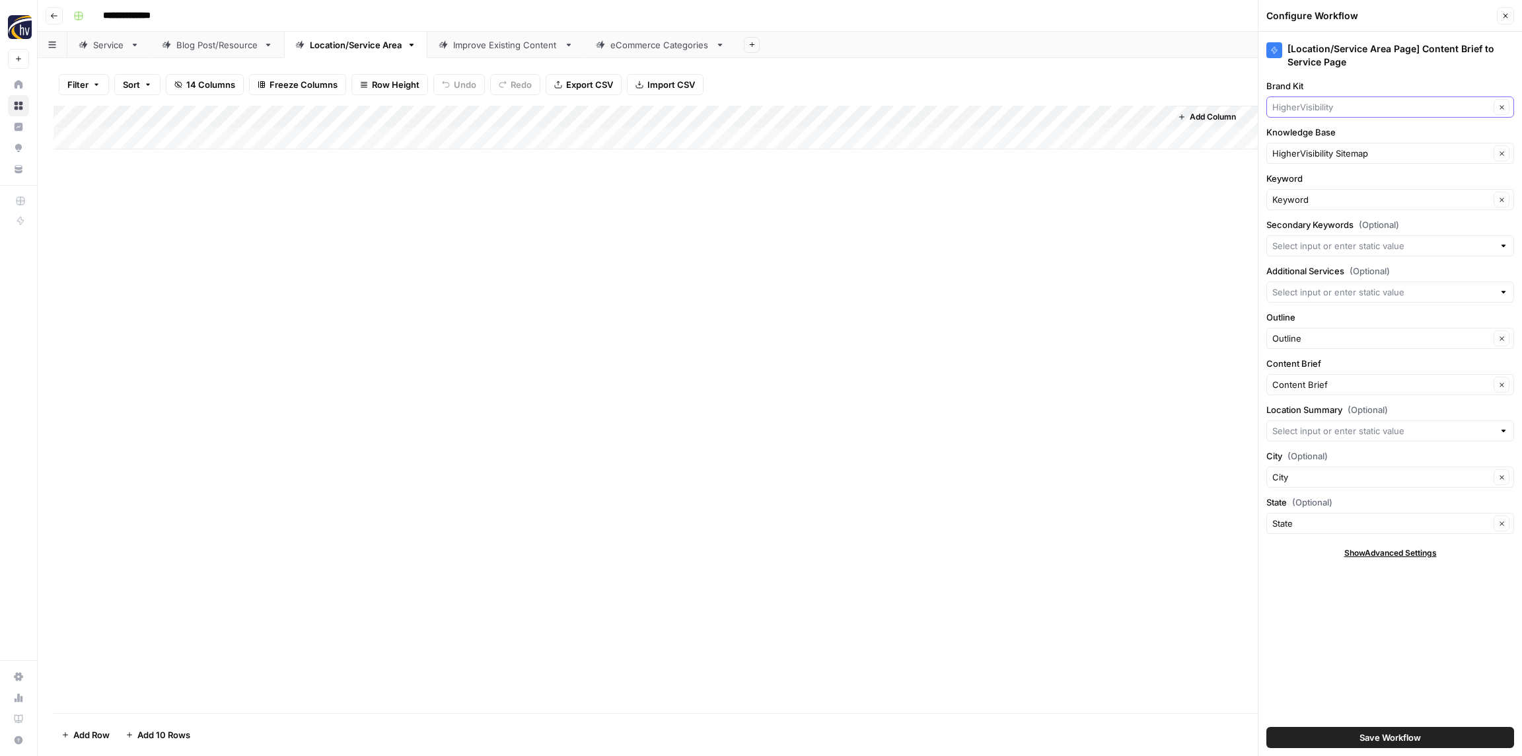
click at [1312, 102] on input "Brand Kit" at bounding box center [1380, 106] width 217 height 13
paste input "Premier Safety"
type input "Premier Safety"
click at [1302, 137] on span "Premier Safety" at bounding box center [1387, 137] width 220 height 13
click at [1301, 153] on input "Knowledge Base" at bounding box center [1380, 153] width 217 height 13
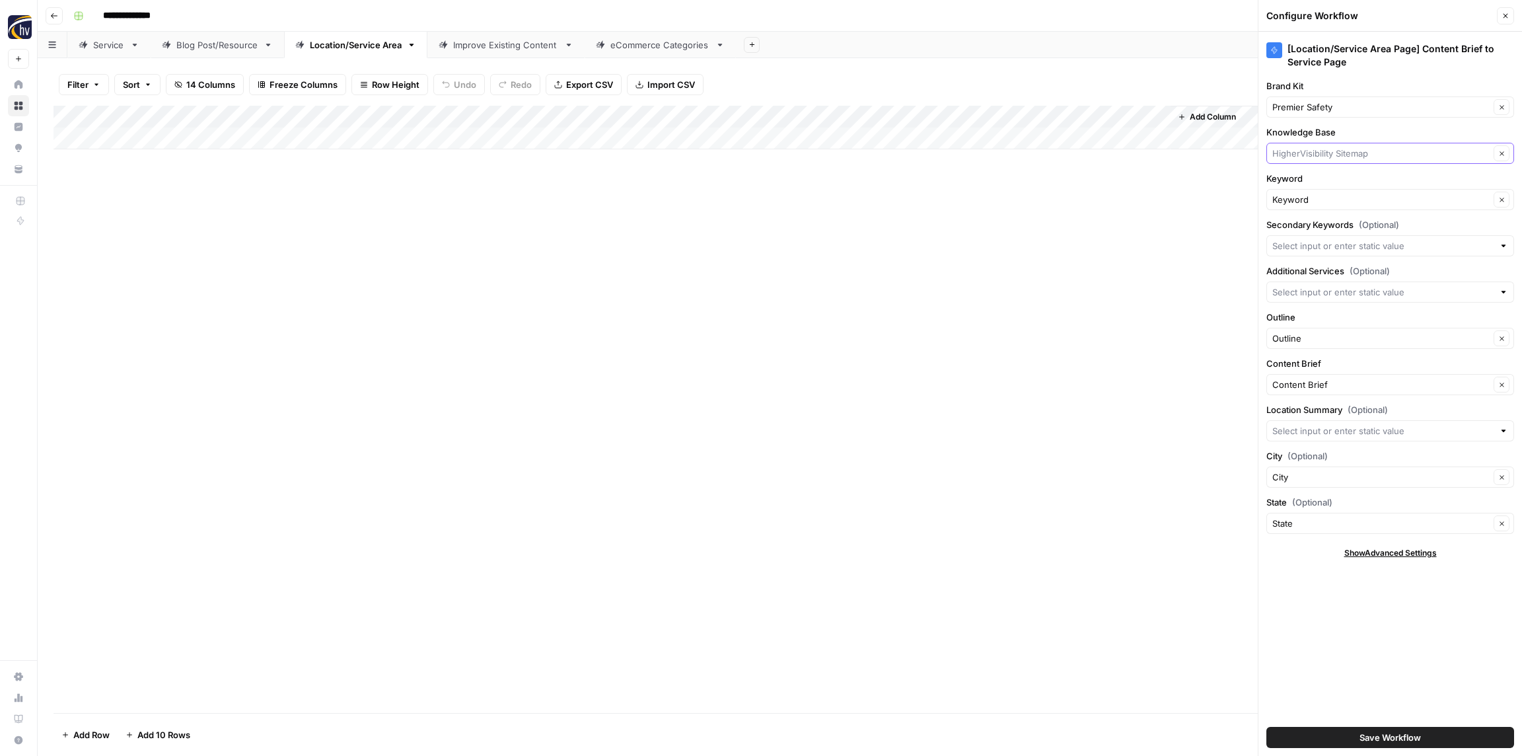
paste input "Premier Safety"
drag, startPoint x: 1298, startPoint y: 184, endPoint x: 1300, endPoint y: 176, distance: 8.4
click at [1298, 184] on span "Premier Safety Sitemap" at bounding box center [1387, 184] width 220 height 13
type input "Premier Safety Sitemap"
click at [1421, 732] on button "Save Workflow" at bounding box center [1390, 737] width 248 height 21
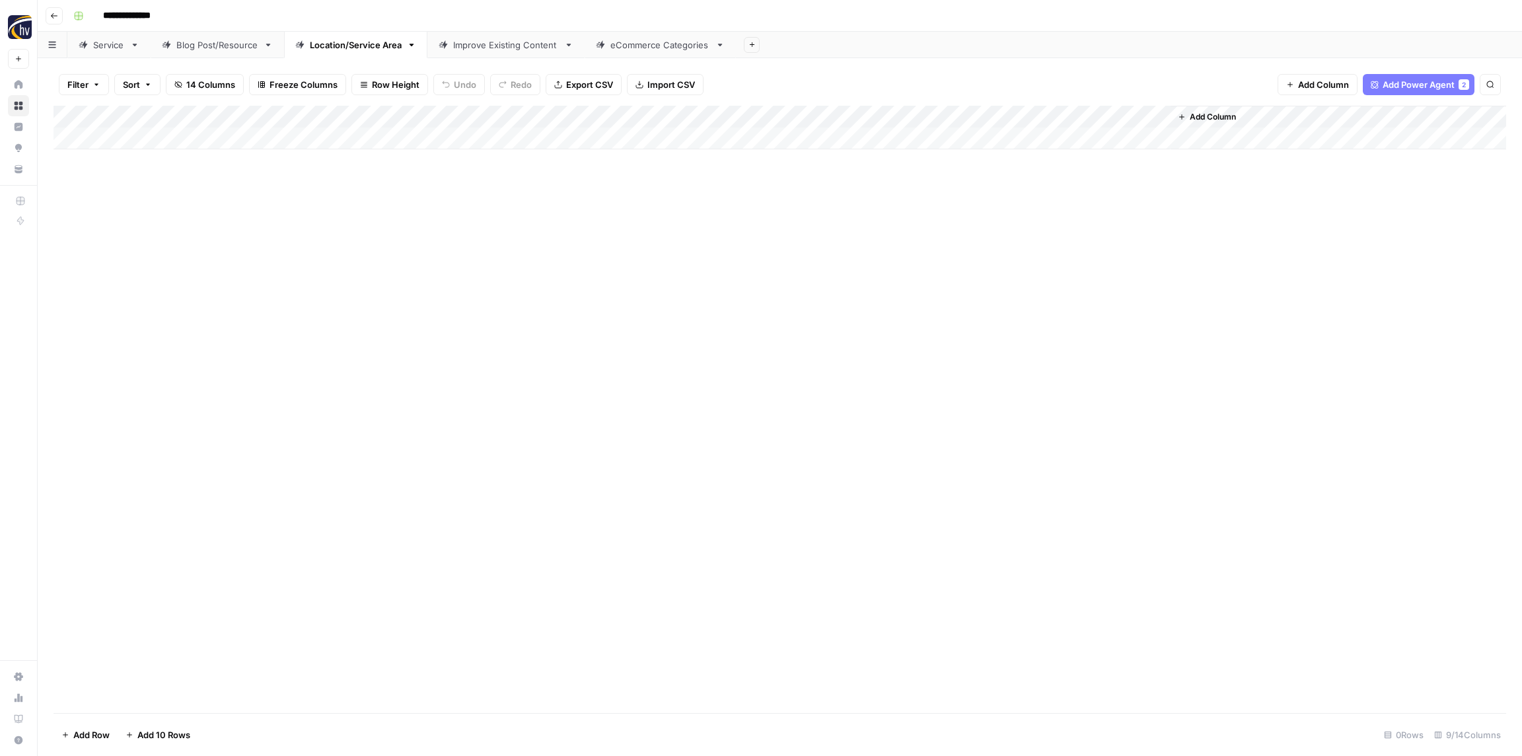
click at [466, 50] on div "Improve Existing Content" at bounding box center [506, 44] width 106 height 13
click at [677, 112] on div "Add Column" at bounding box center [779, 128] width 1452 height 44
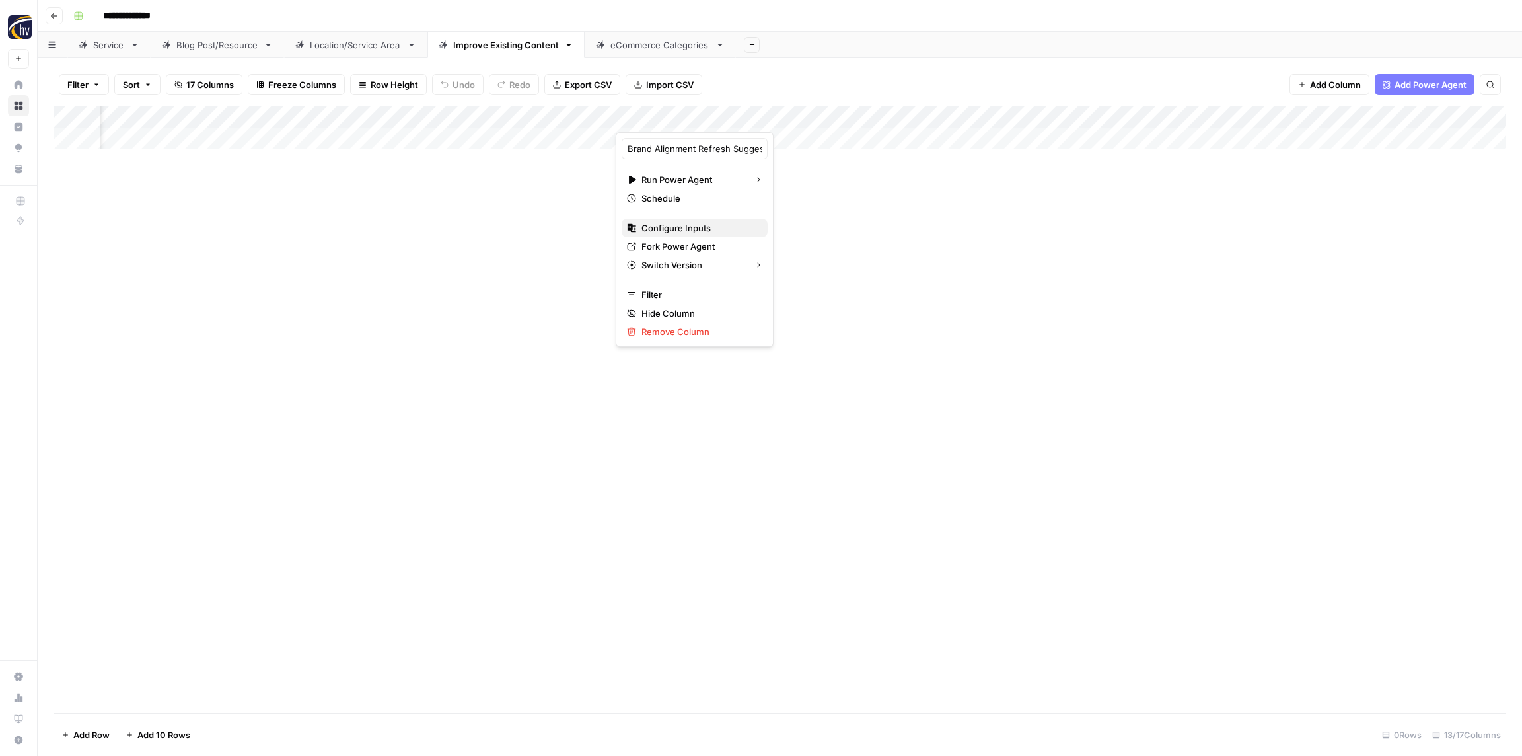
click at [695, 223] on span "Configure Inputs" at bounding box center [699, 227] width 116 height 13
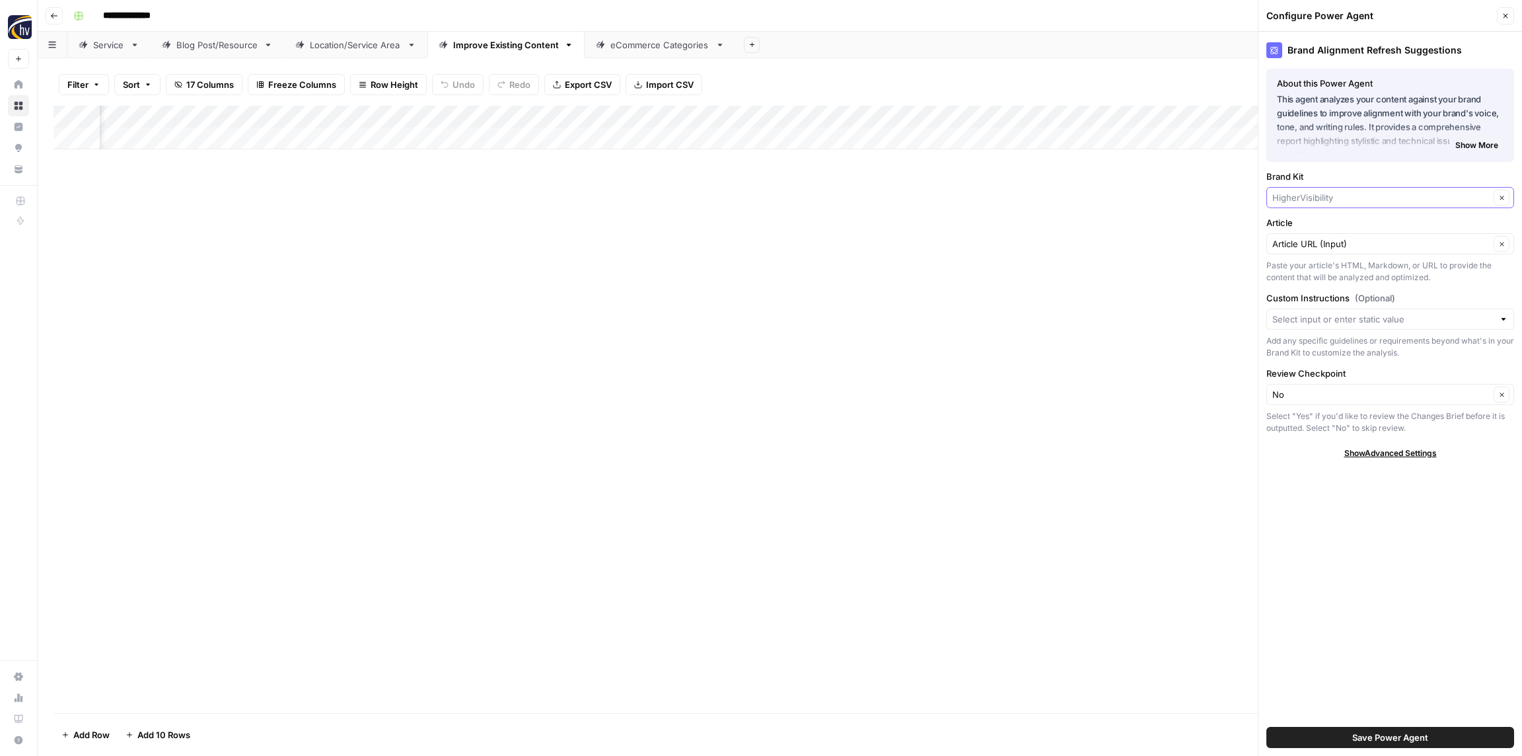
drag, startPoint x: 1326, startPoint y: 201, endPoint x: 1320, endPoint y: 195, distance: 9.3
click at [1326, 201] on input "Brand Kit" at bounding box center [1380, 197] width 217 height 13
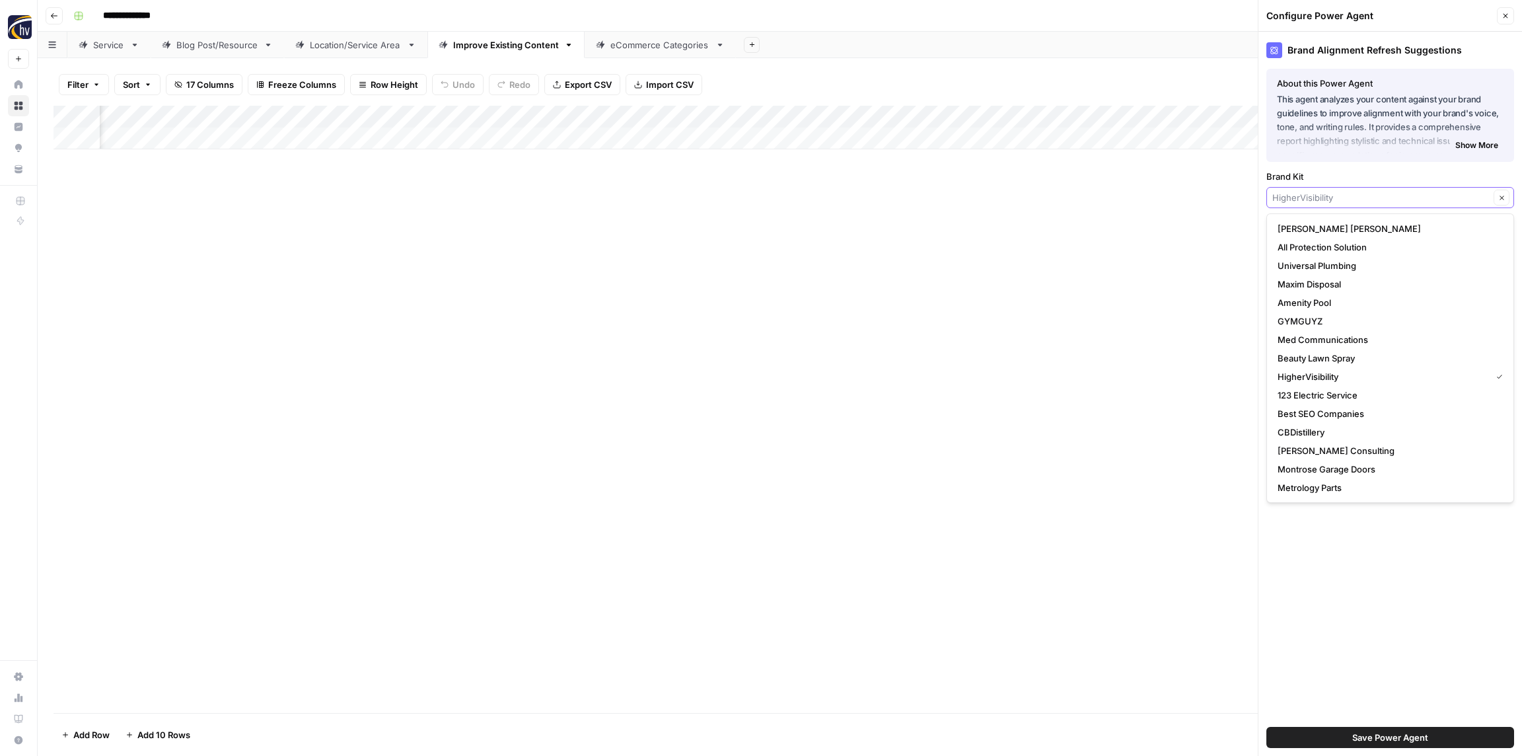
paste input "Premier Safety"
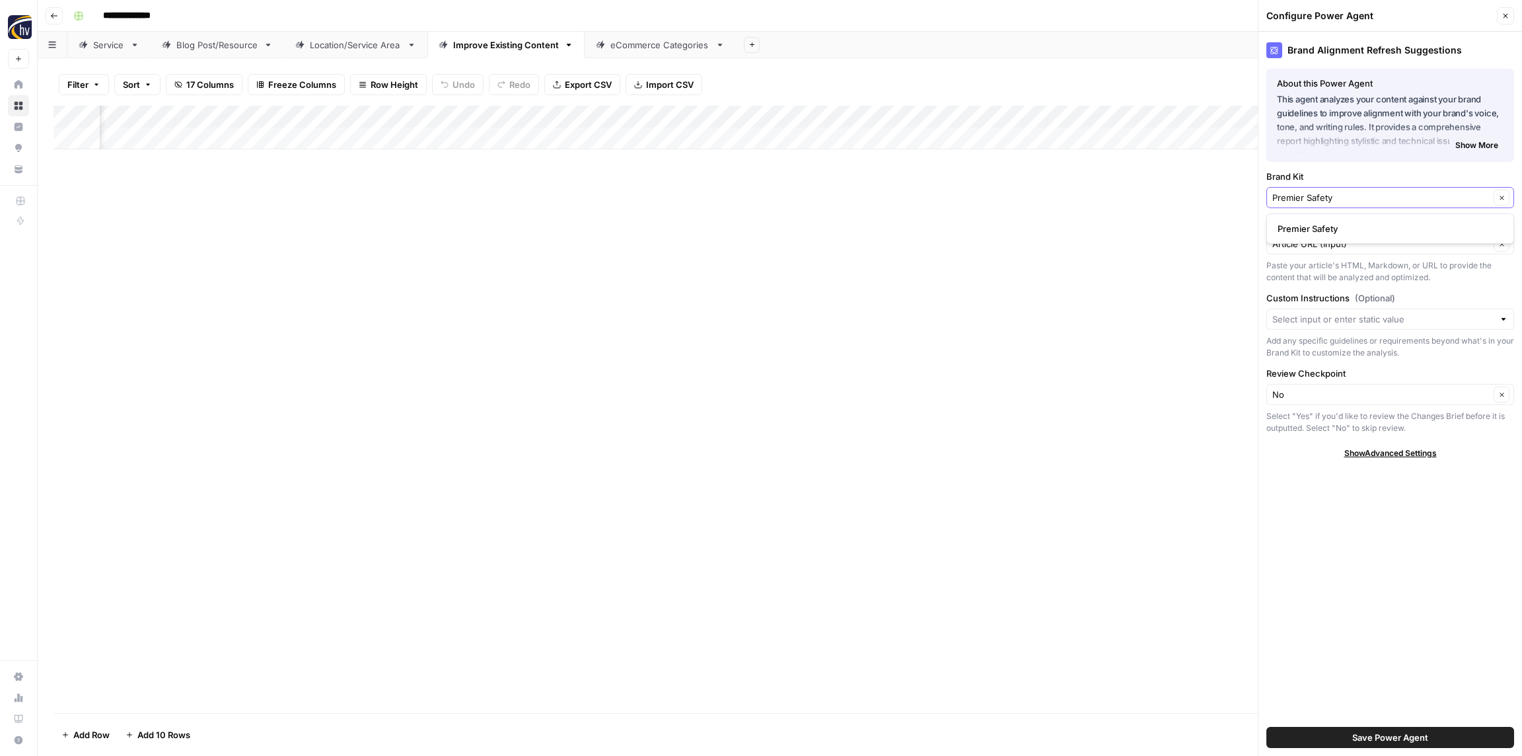
type input "Premier Safety"
click at [1316, 220] on button "Premier Safety" at bounding box center [1390, 228] width 236 height 18
click at [1369, 738] on span "Save Power Agent" at bounding box center [1390, 736] width 76 height 13
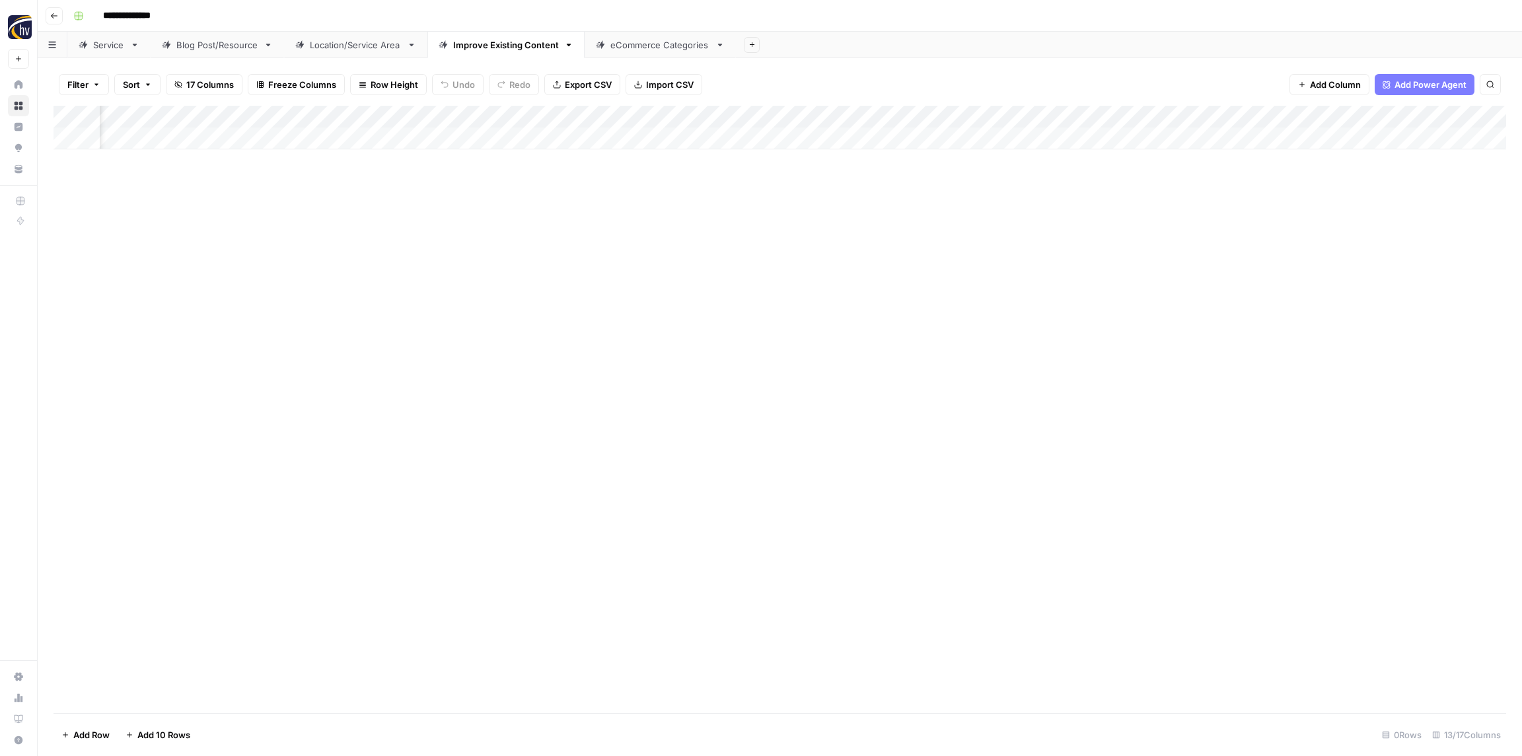
click at [1051, 114] on div "Add Column" at bounding box center [779, 128] width 1452 height 44
click at [1036, 234] on button "Configure Inputs" at bounding box center [1031, 228] width 146 height 18
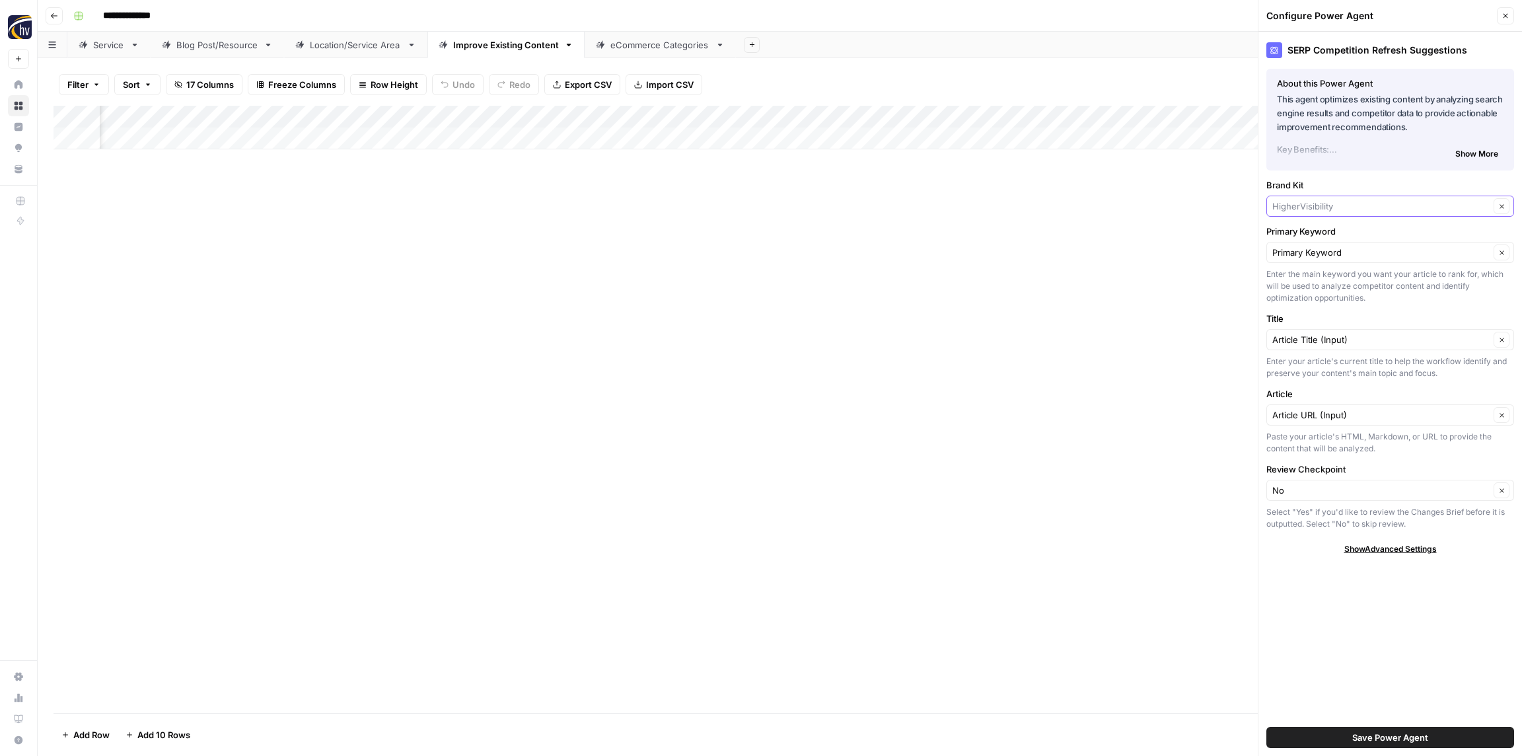
click at [1335, 203] on input "Brand Kit" at bounding box center [1380, 205] width 217 height 13
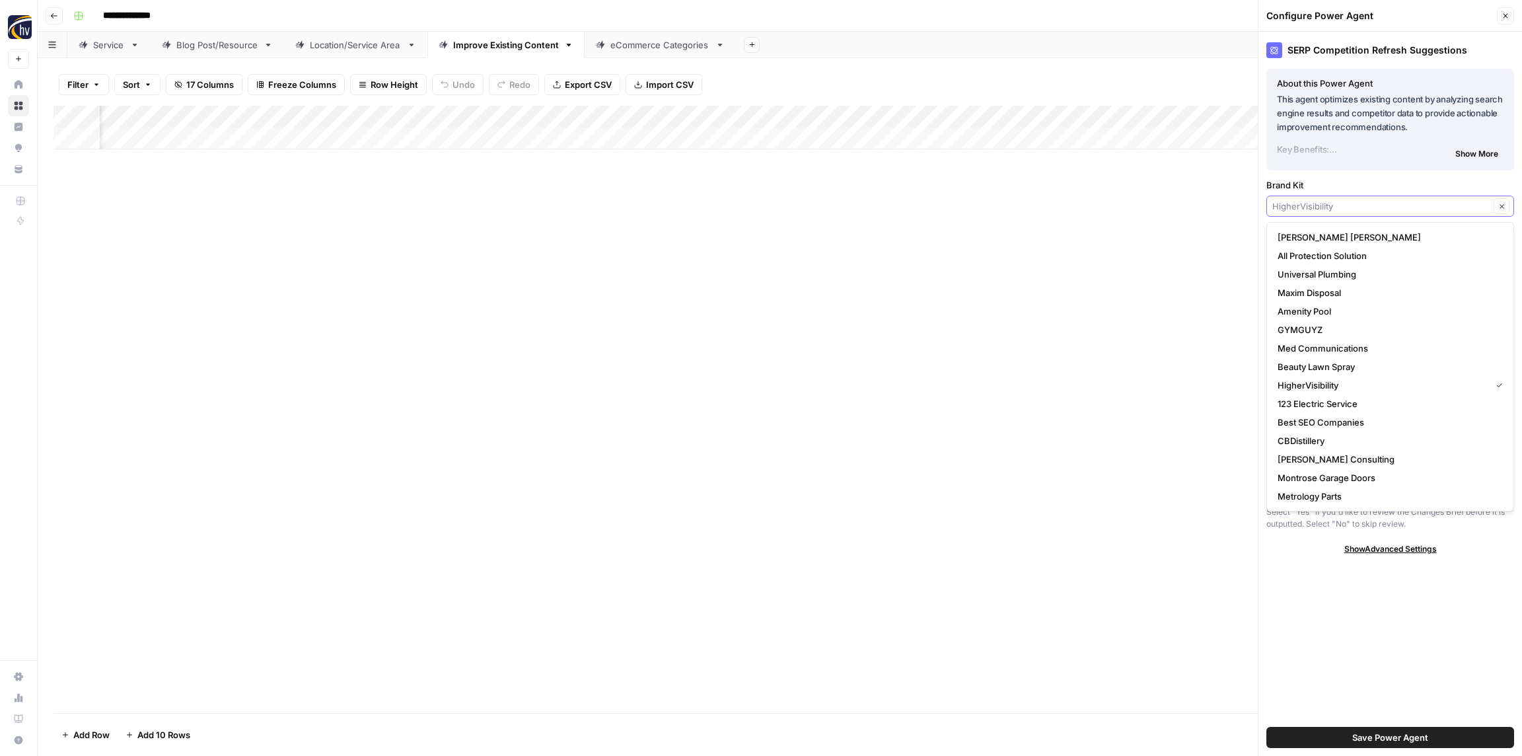
paste input "Premier Safety"
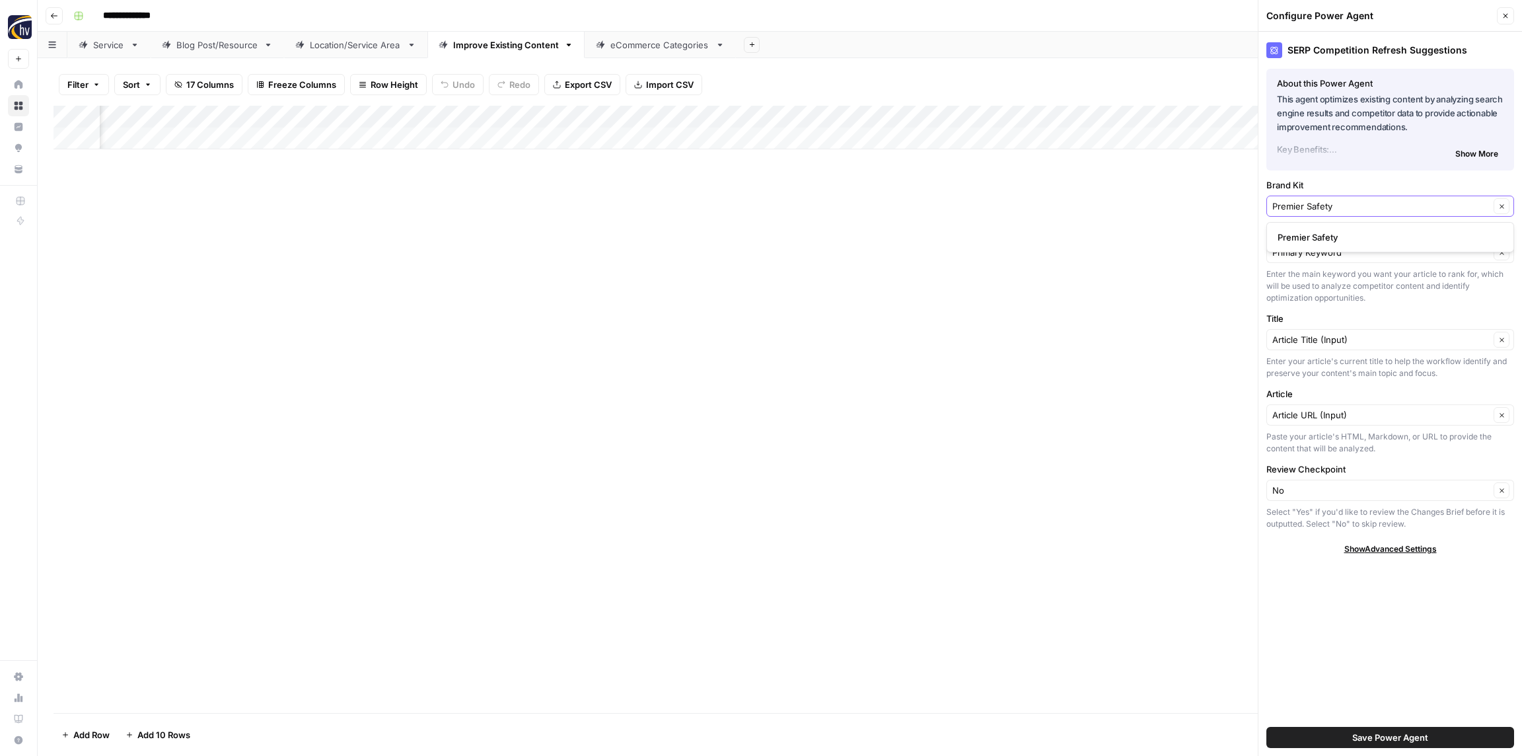
type input "Premier Safety"
click at [1335, 233] on span "Premier Safety" at bounding box center [1387, 237] width 220 height 13
drag, startPoint x: 1457, startPoint y: 732, endPoint x: 1429, endPoint y: 697, distance: 45.1
click at [1457, 732] on button "Save Power Agent" at bounding box center [1390, 737] width 248 height 21
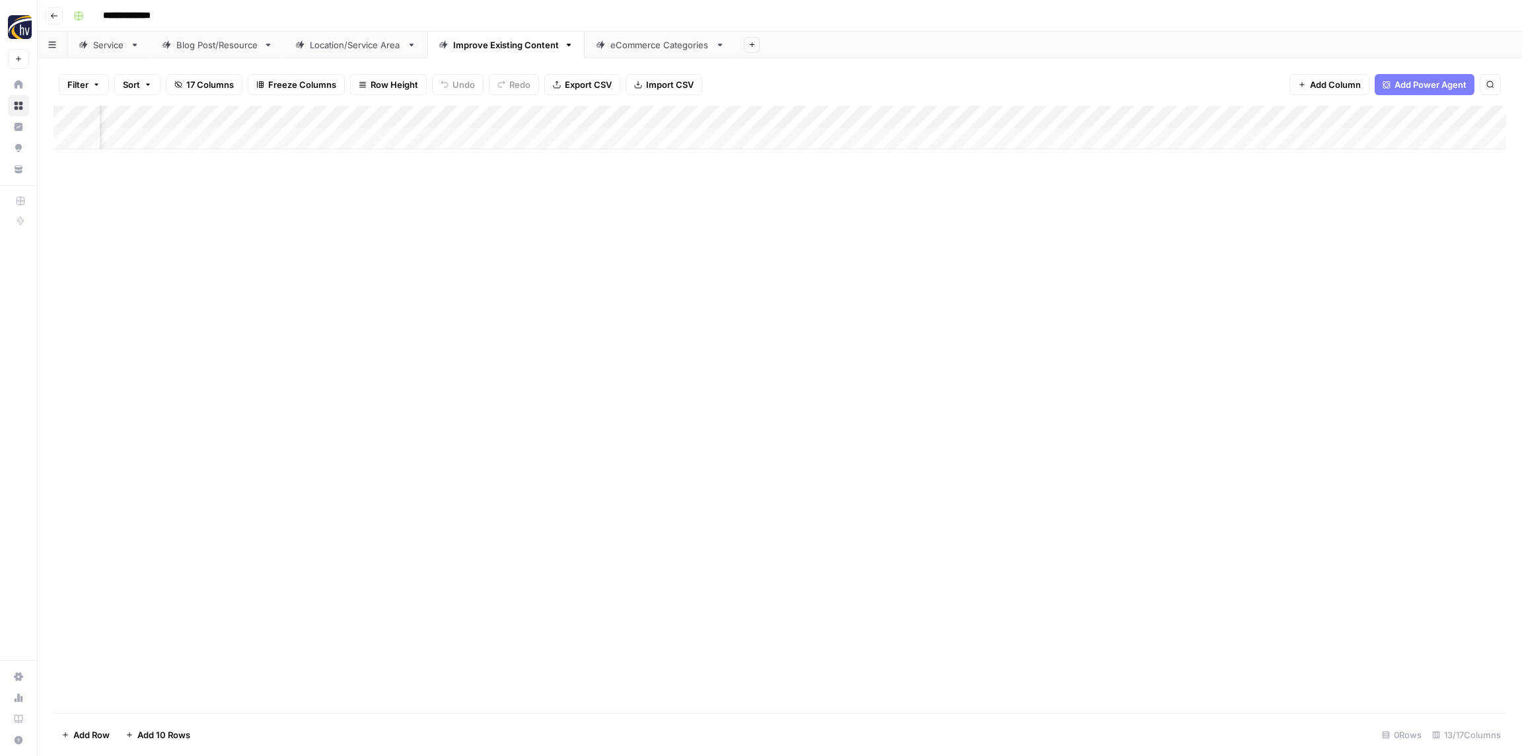
scroll to position [0, 828]
click at [1055, 111] on div "Add Column" at bounding box center [779, 128] width 1452 height 44
click at [1062, 225] on span "Configure Inputs" at bounding box center [1073, 227] width 116 height 13
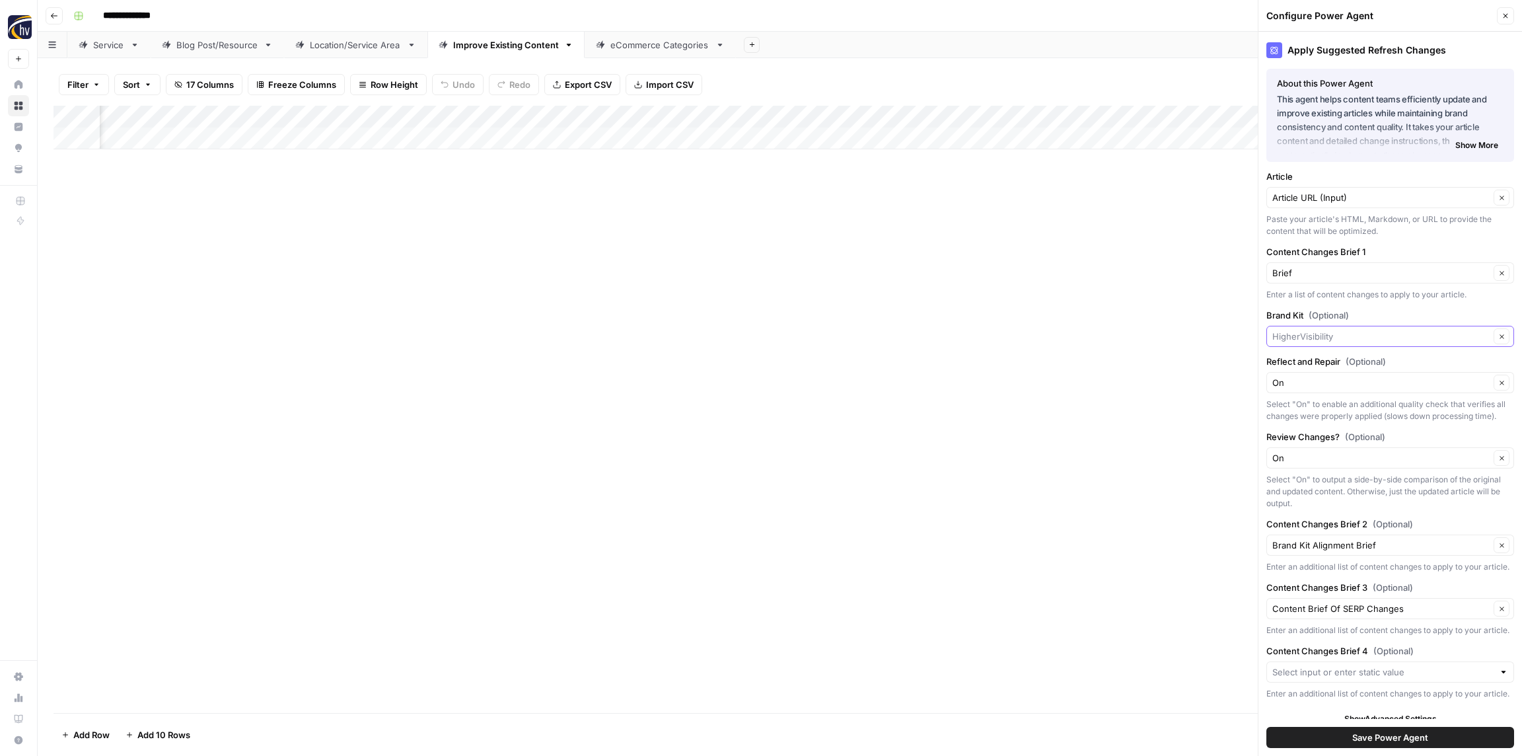
click at [1340, 337] on input "Brand Kit (Optional)" at bounding box center [1380, 336] width 217 height 13
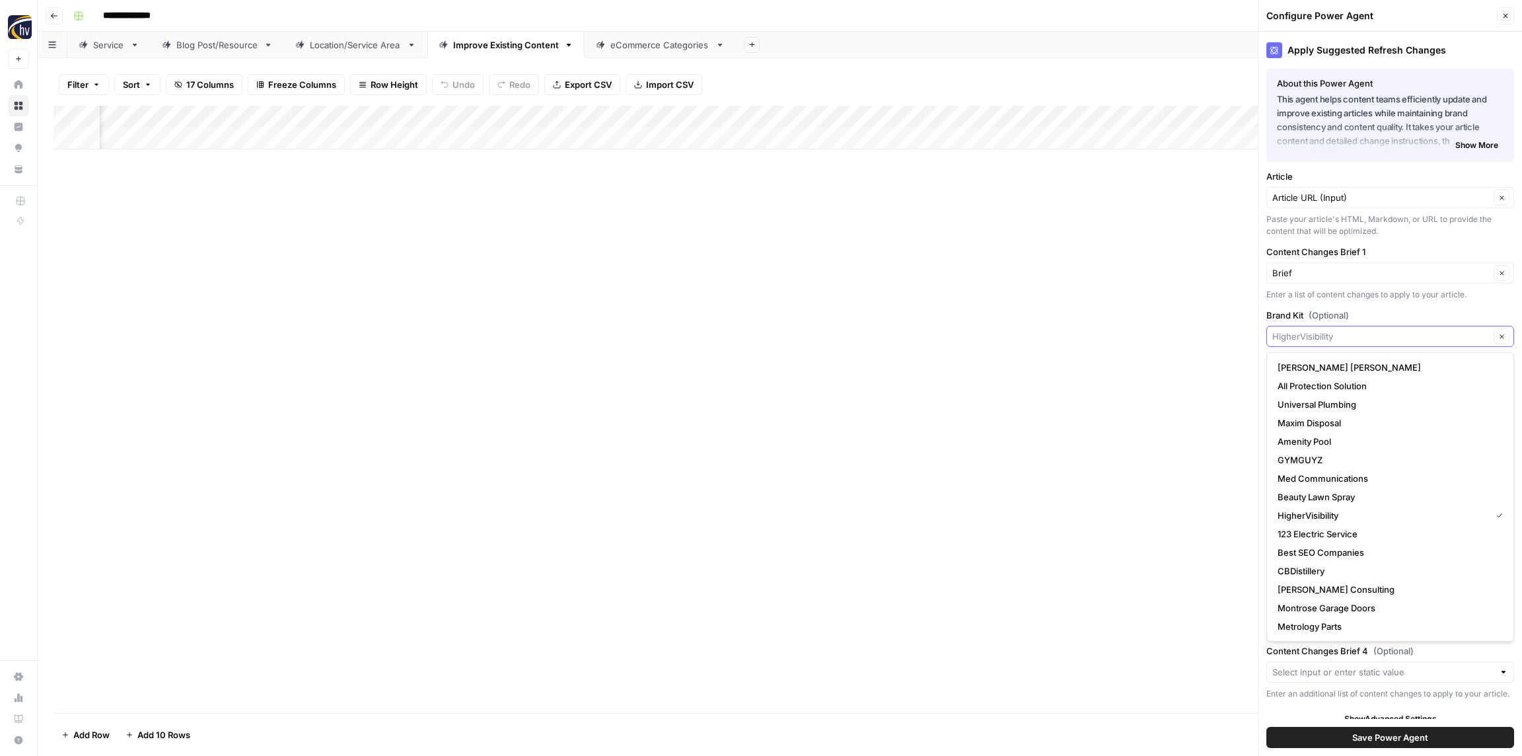
paste input "Premier Safety"
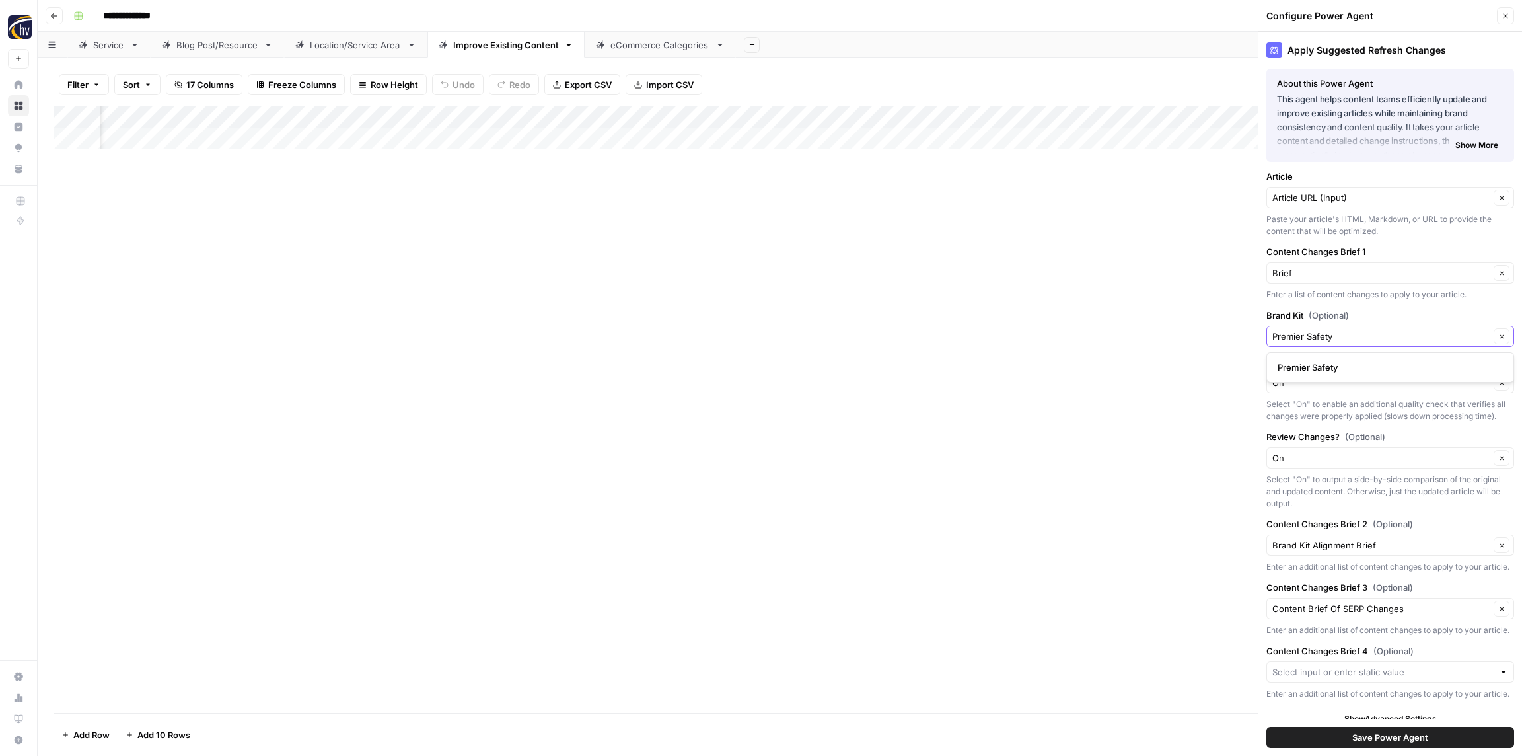
type input "Premier Safety"
click at [1324, 375] on button "Premier Safety" at bounding box center [1390, 367] width 236 height 18
click at [1422, 740] on span "Save Power Agent" at bounding box center [1390, 736] width 76 height 13
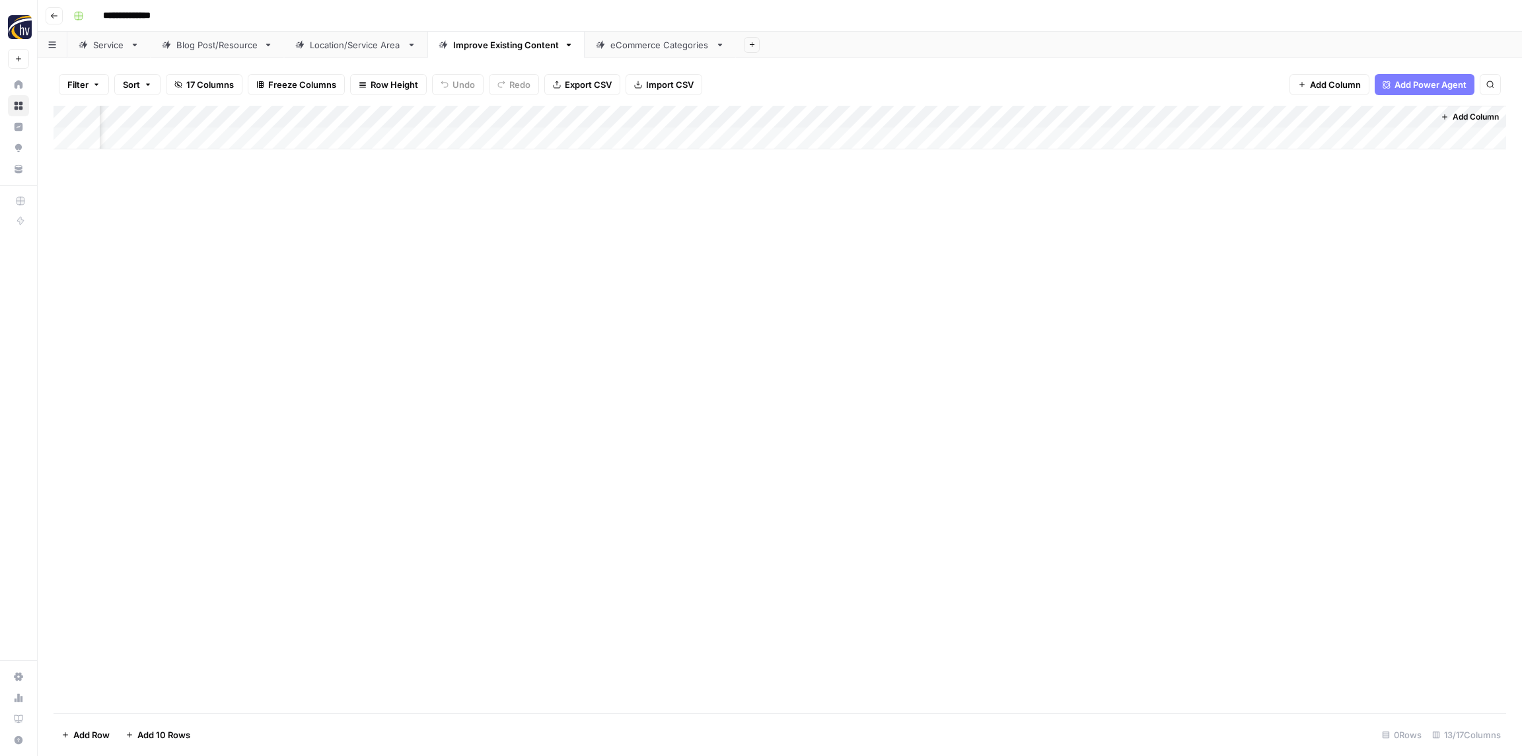
click at [639, 49] on div "eCommerce Categories" at bounding box center [660, 44] width 100 height 13
click at [524, 116] on div "Add Column" at bounding box center [779, 128] width 1452 height 44
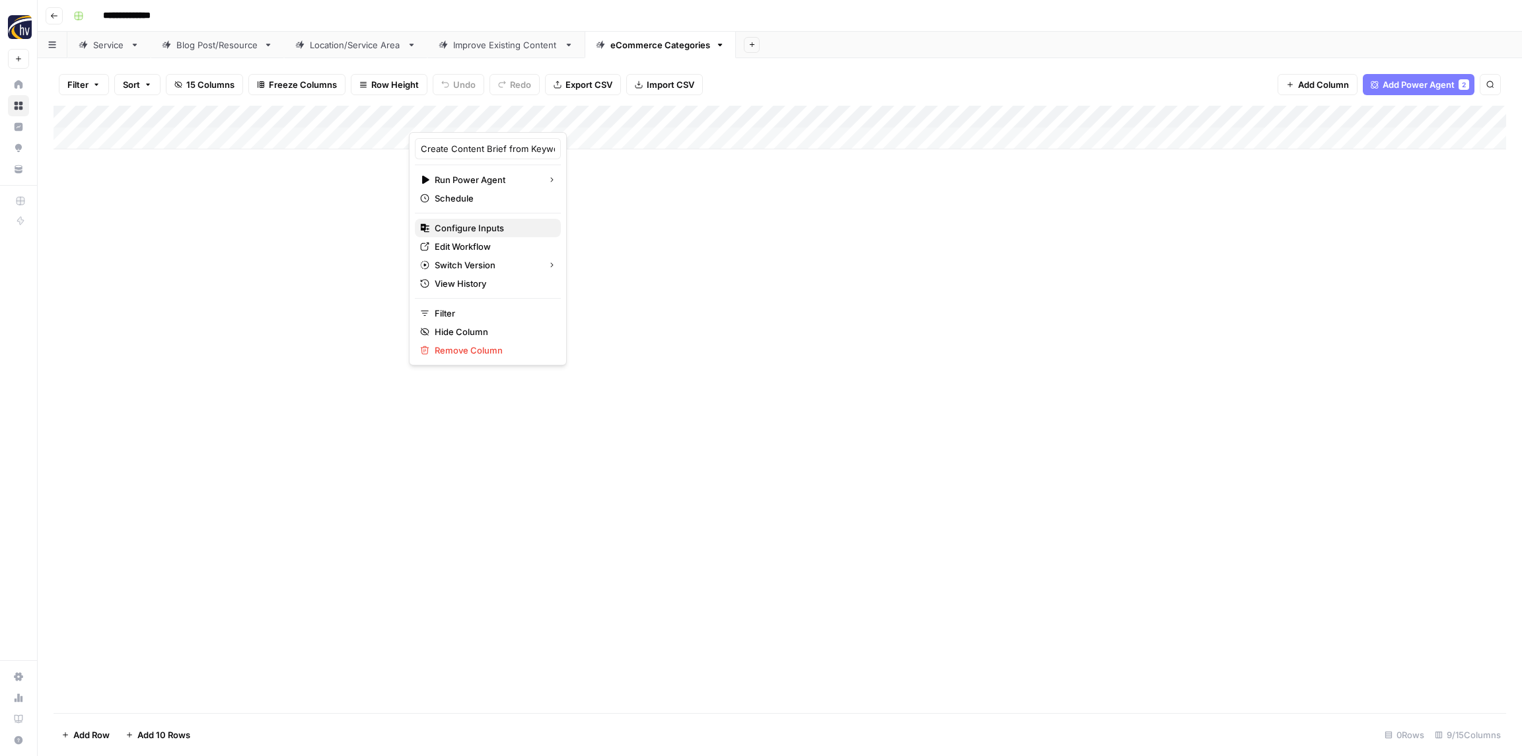
drag, startPoint x: 497, startPoint y: 230, endPoint x: 495, endPoint y: 222, distance: 8.4
click at [497, 230] on span "Configure Inputs" at bounding box center [493, 227] width 116 height 13
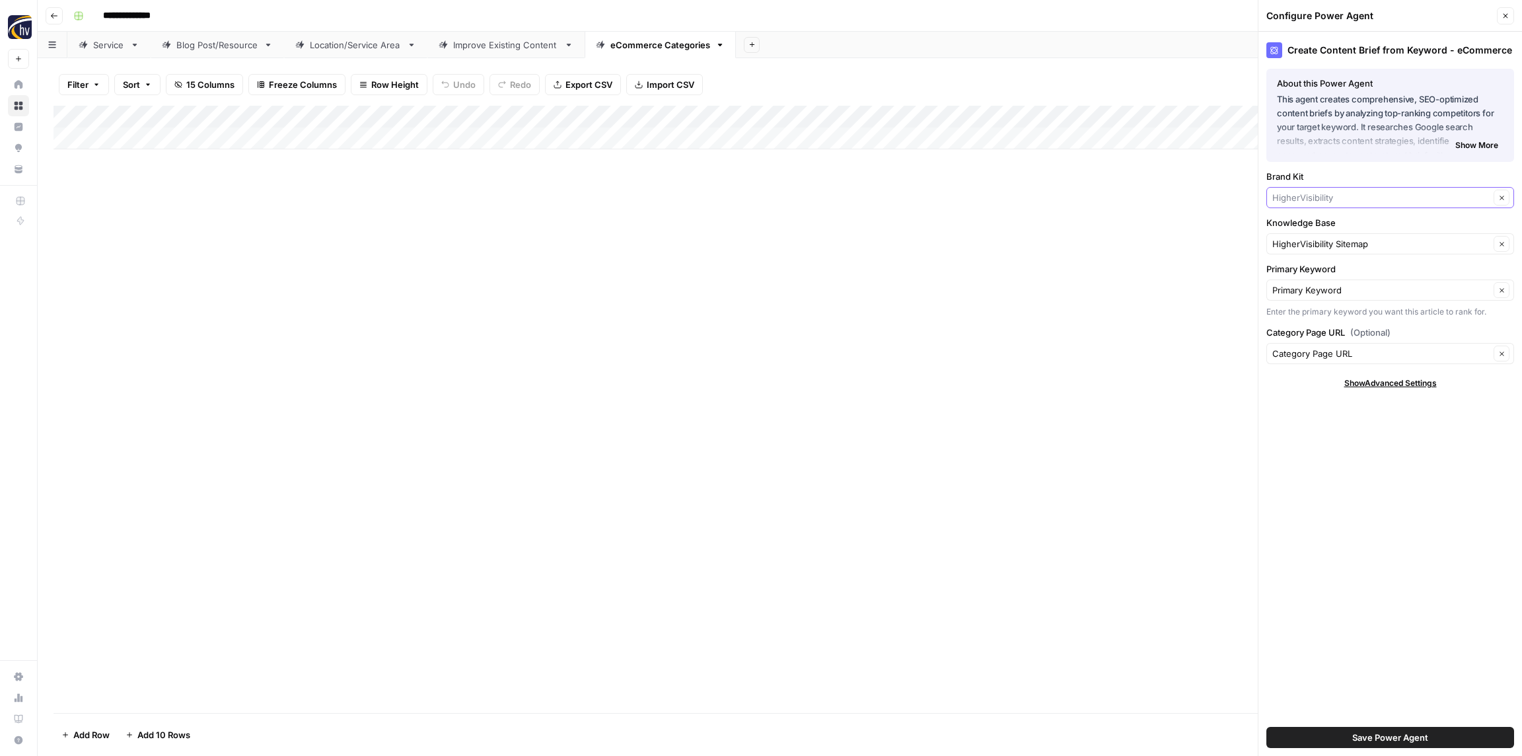
click at [1325, 198] on input "Brand Kit" at bounding box center [1380, 197] width 217 height 13
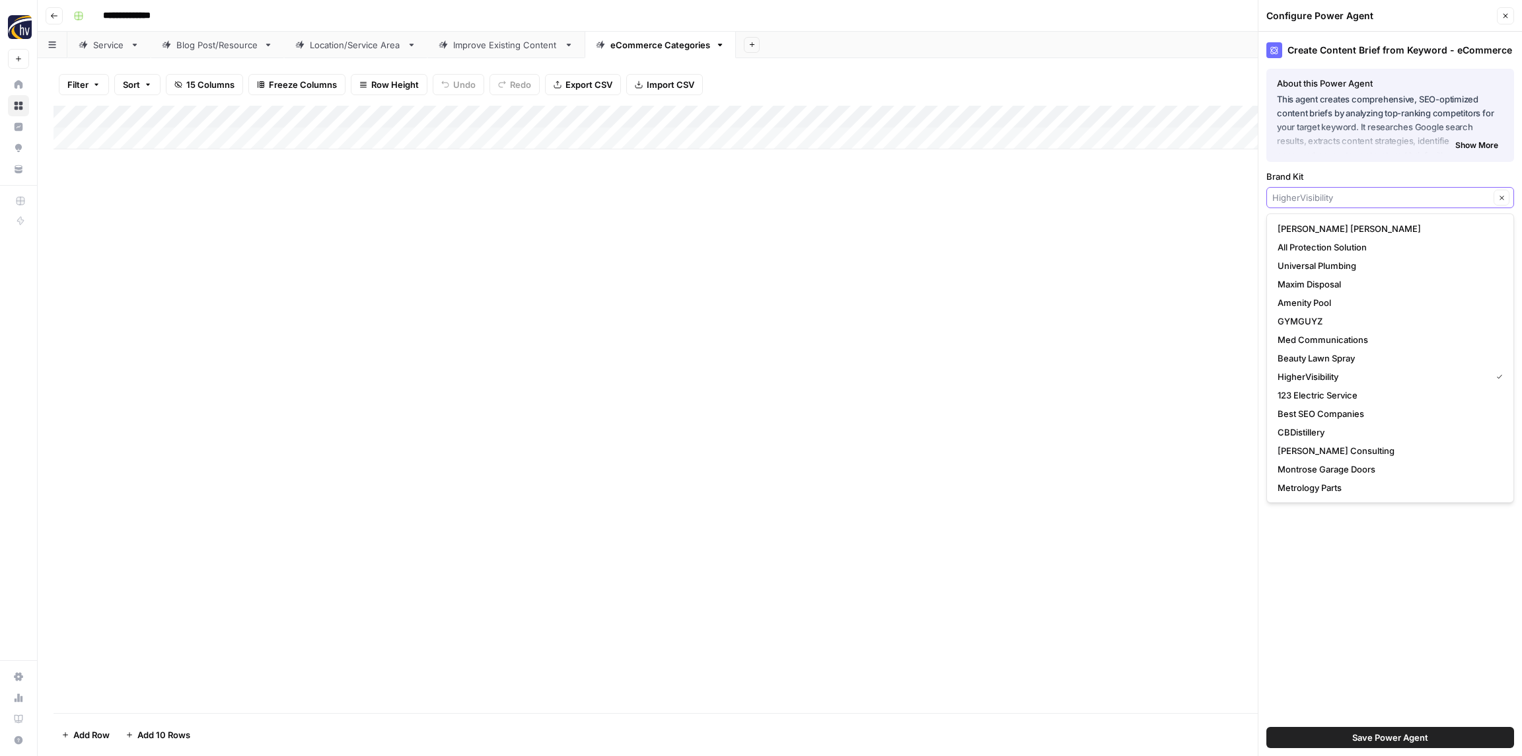
paste input "Premier Safety"
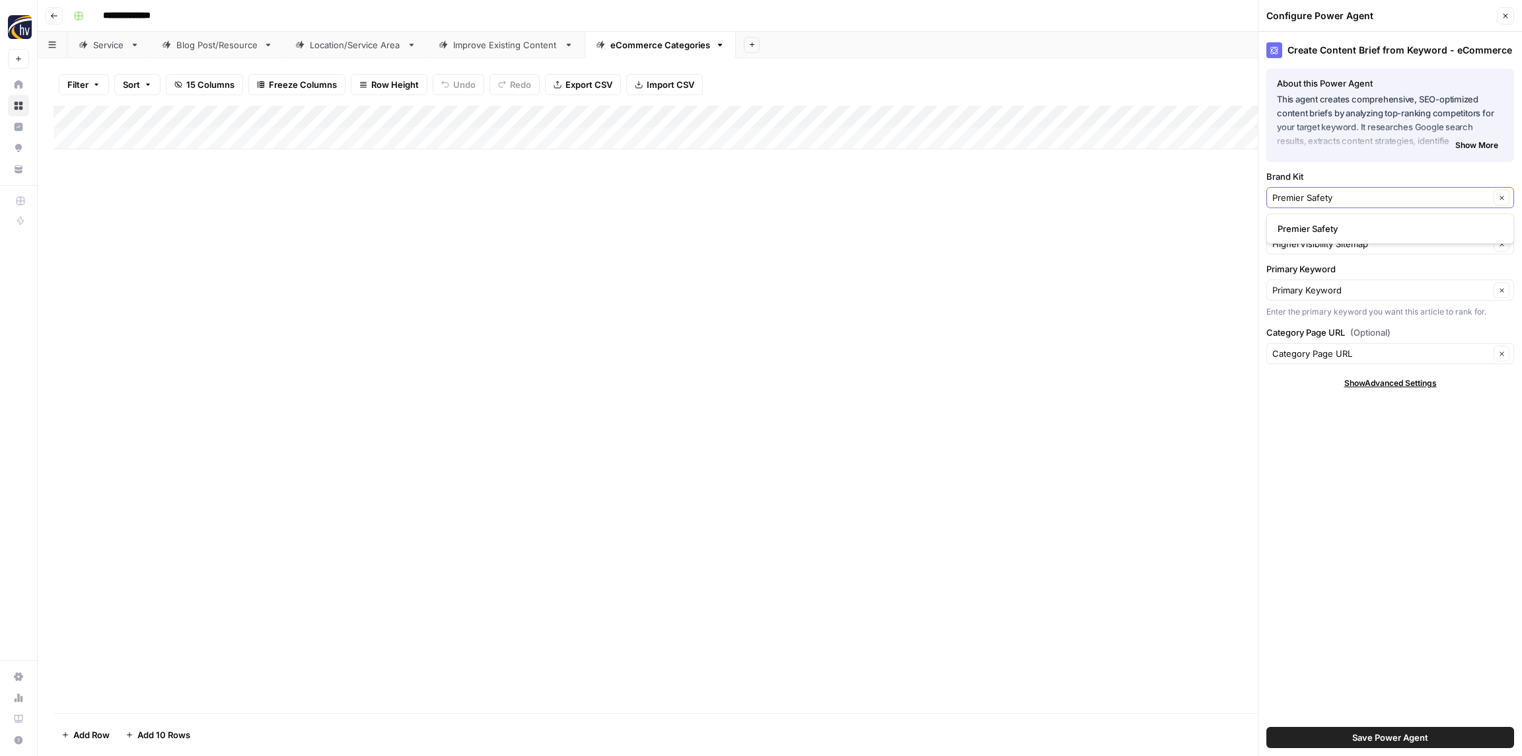
type input "Premier Safety"
click at [1314, 225] on span "Premier Safety" at bounding box center [1387, 228] width 220 height 13
click at [1312, 247] on input "Knowledge Base" at bounding box center [1380, 243] width 217 height 13
paste input "Premier Safety"
drag, startPoint x: 1310, startPoint y: 275, endPoint x: 1308, endPoint y: 268, distance: 6.7
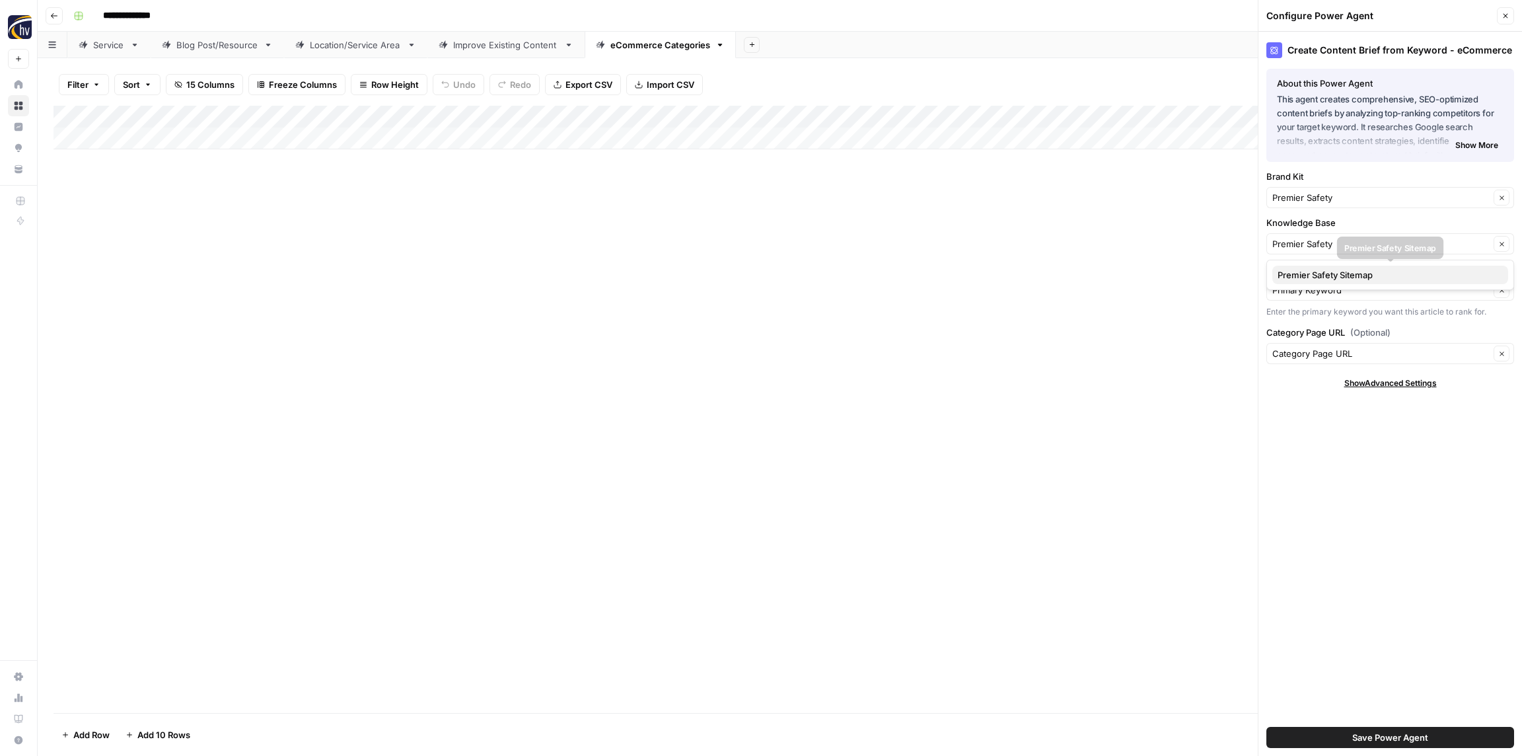
click at [1309, 275] on span "Premier Safety Sitemap" at bounding box center [1387, 274] width 220 height 13
type input "Premier Safety Sitemap"
drag, startPoint x: 1442, startPoint y: 740, endPoint x: 1433, endPoint y: 730, distance: 14.0
click at [1442, 740] on button "Save Power Agent" at bounding box center [1390, 737] width 248 height 21
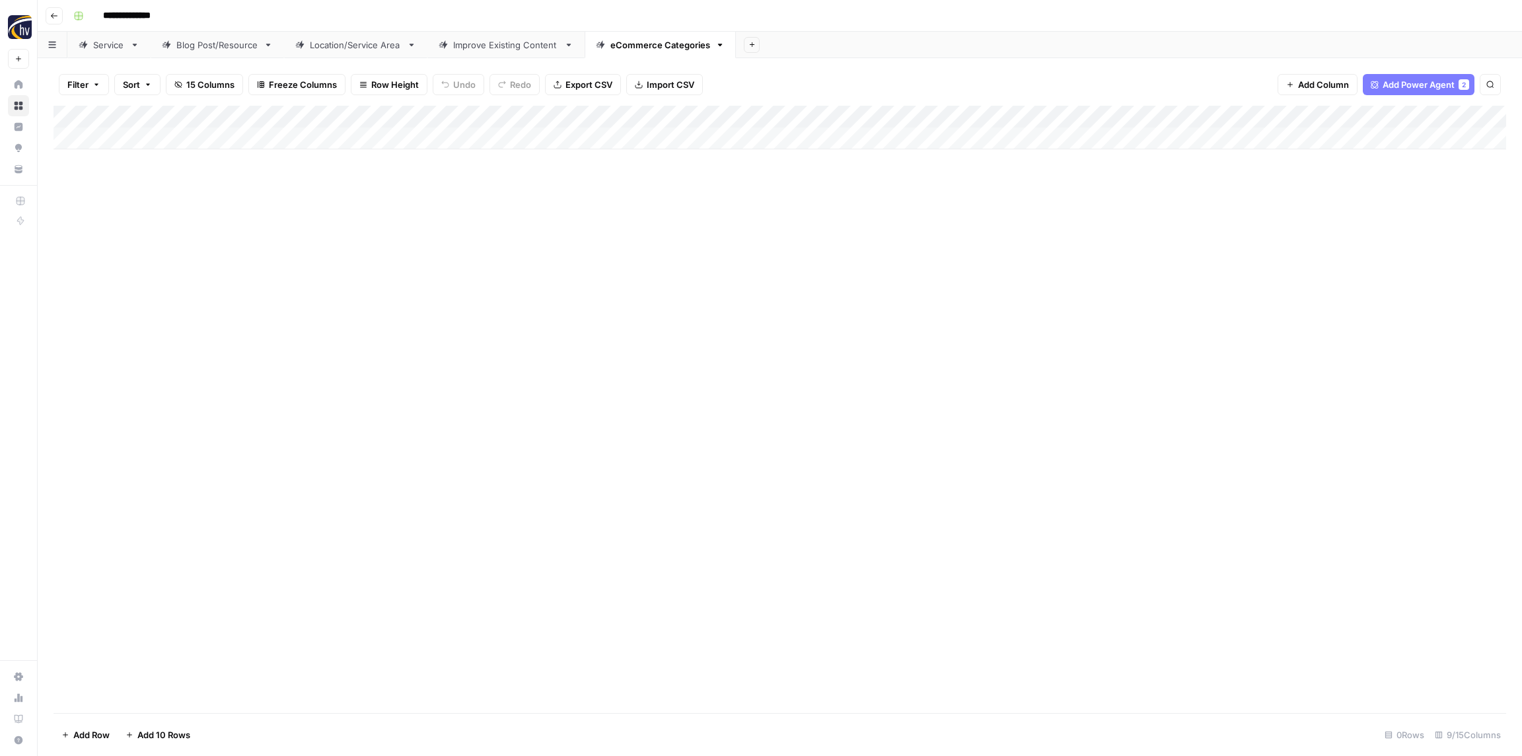
click at [1196, 116] on div "Add Column" at bounding box center [779, 128] width 1452 height 44
click at [1205, 222] on span "Configure Inputs" at bounding box center [1232, 227] width 116 height 13
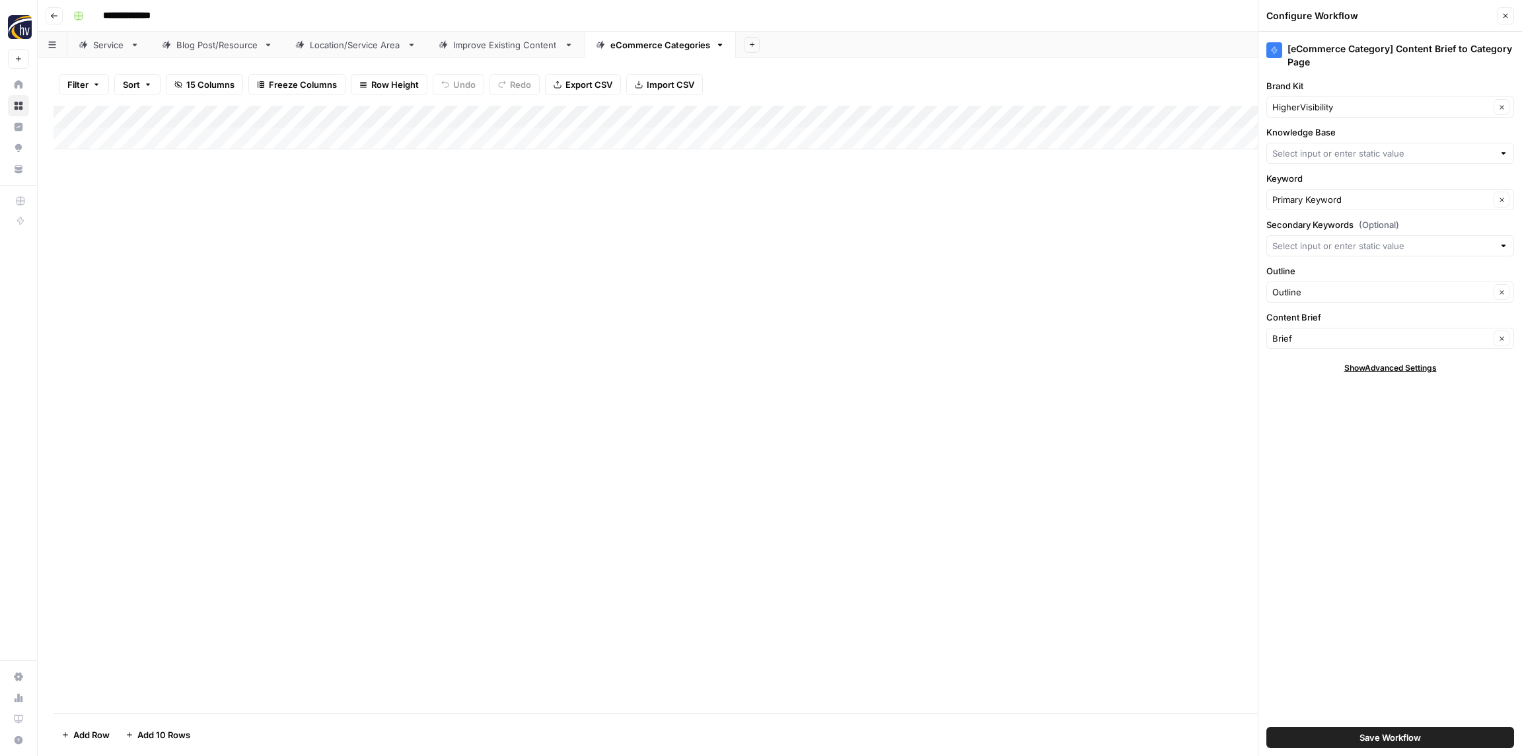
click at [1295, 100] on div "HigherVisibility Clear" at bounding box center [1390, 106] width 248 height 21
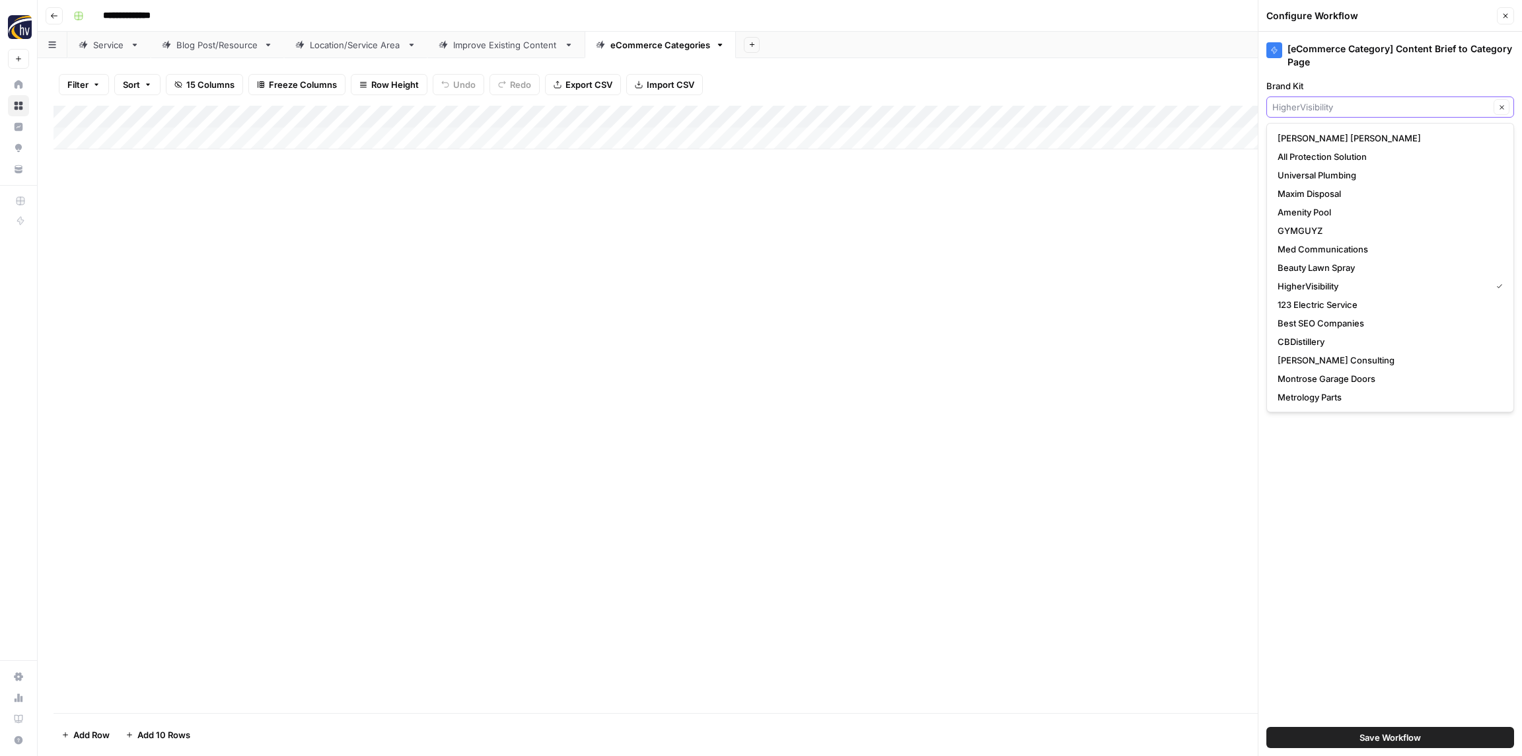
paste input "Premier Safety"
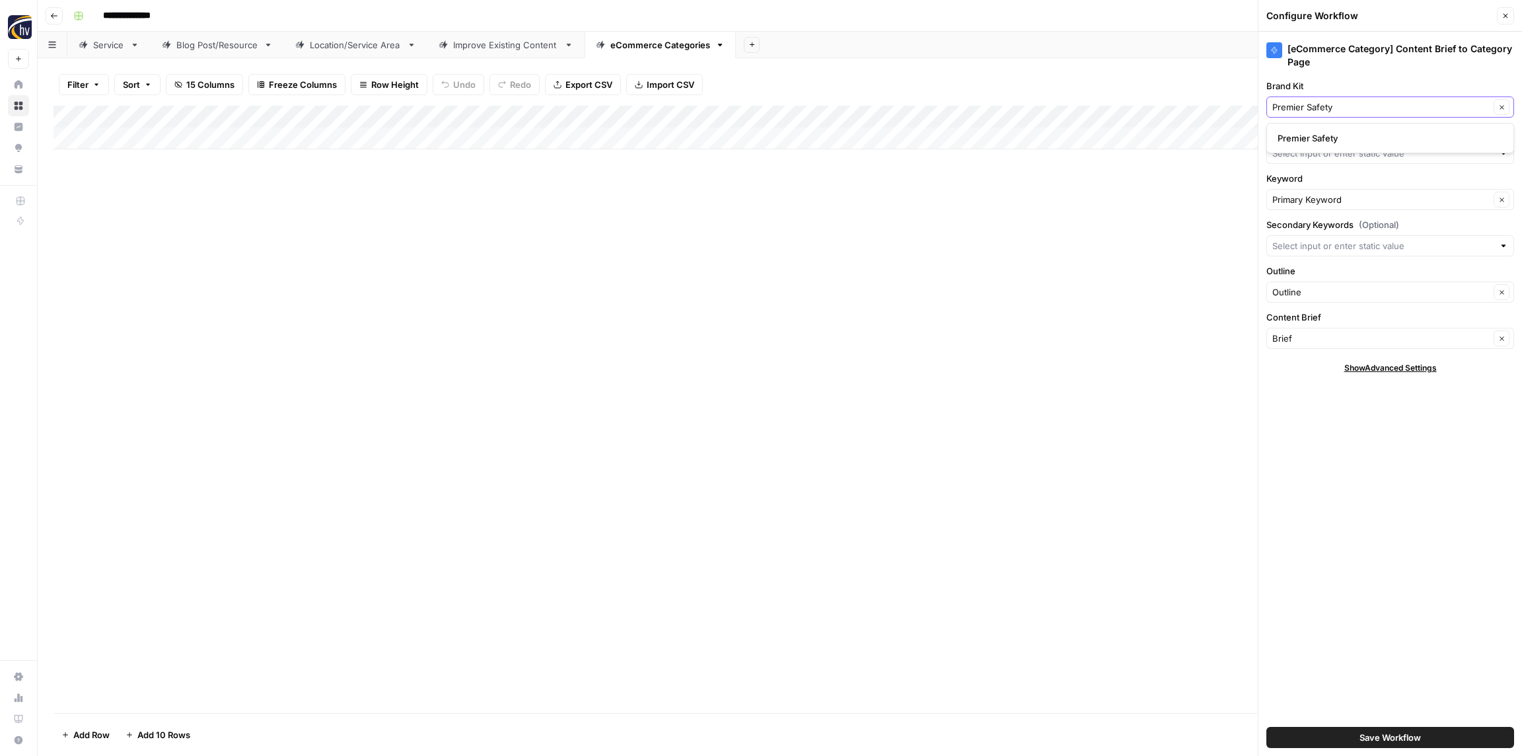
type input "Premier Safety"
click at [1297, 134] on span "Premier Safety" at bounding box center [1387, 137] width 220 height 13
click at [1300, 157] on input "Knowledge Base" at bounding box center [1382, 153] width 221 height 13
paste input "Premier Safety"
click at [1303, 183] on span "Premier Safety Sitemap" at bounding box center [1387, 184] width 220 height 13
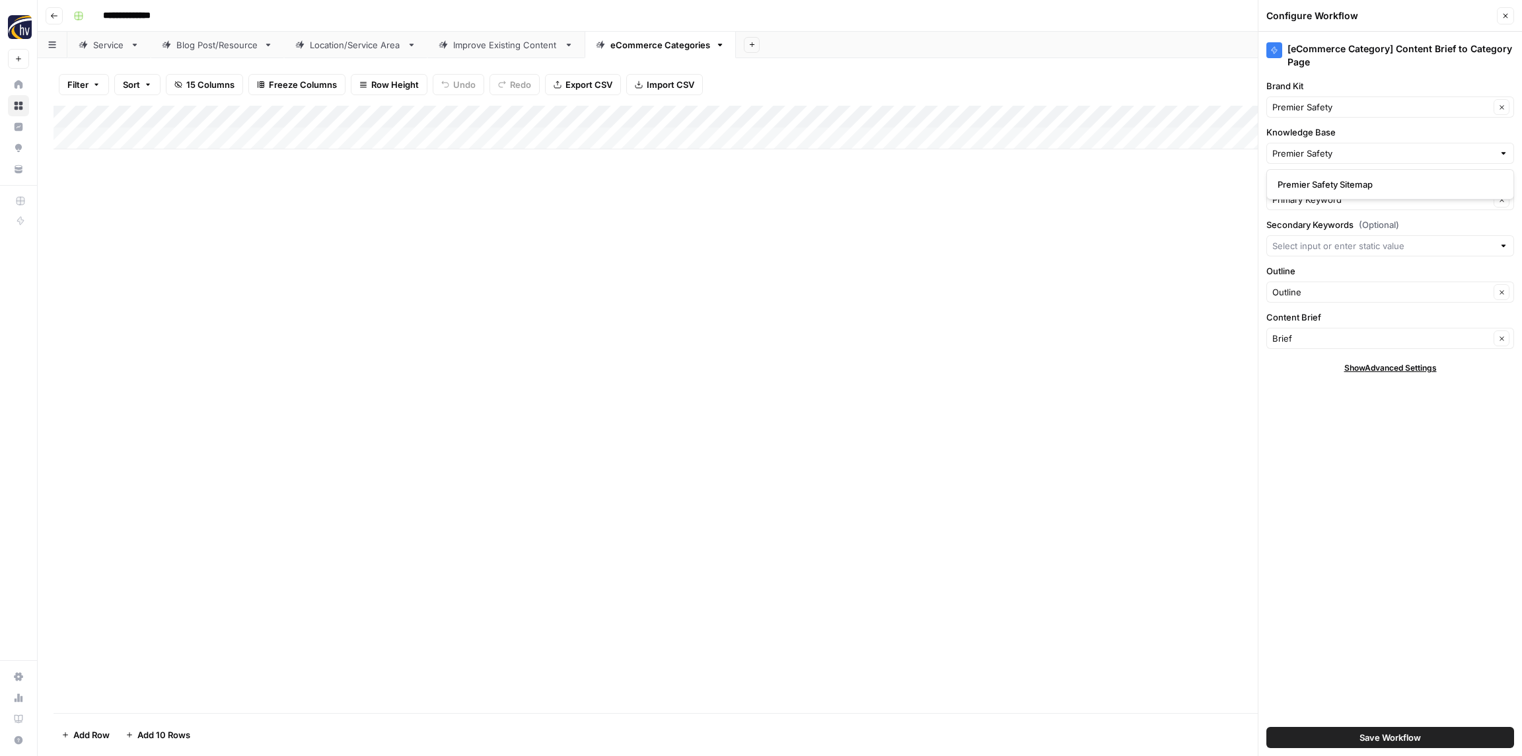
type input "Premier Safety Sitemap"
click at [1372, 742] on span "Save Workflow" at bounding box center [1389, 736] width 61 height 13
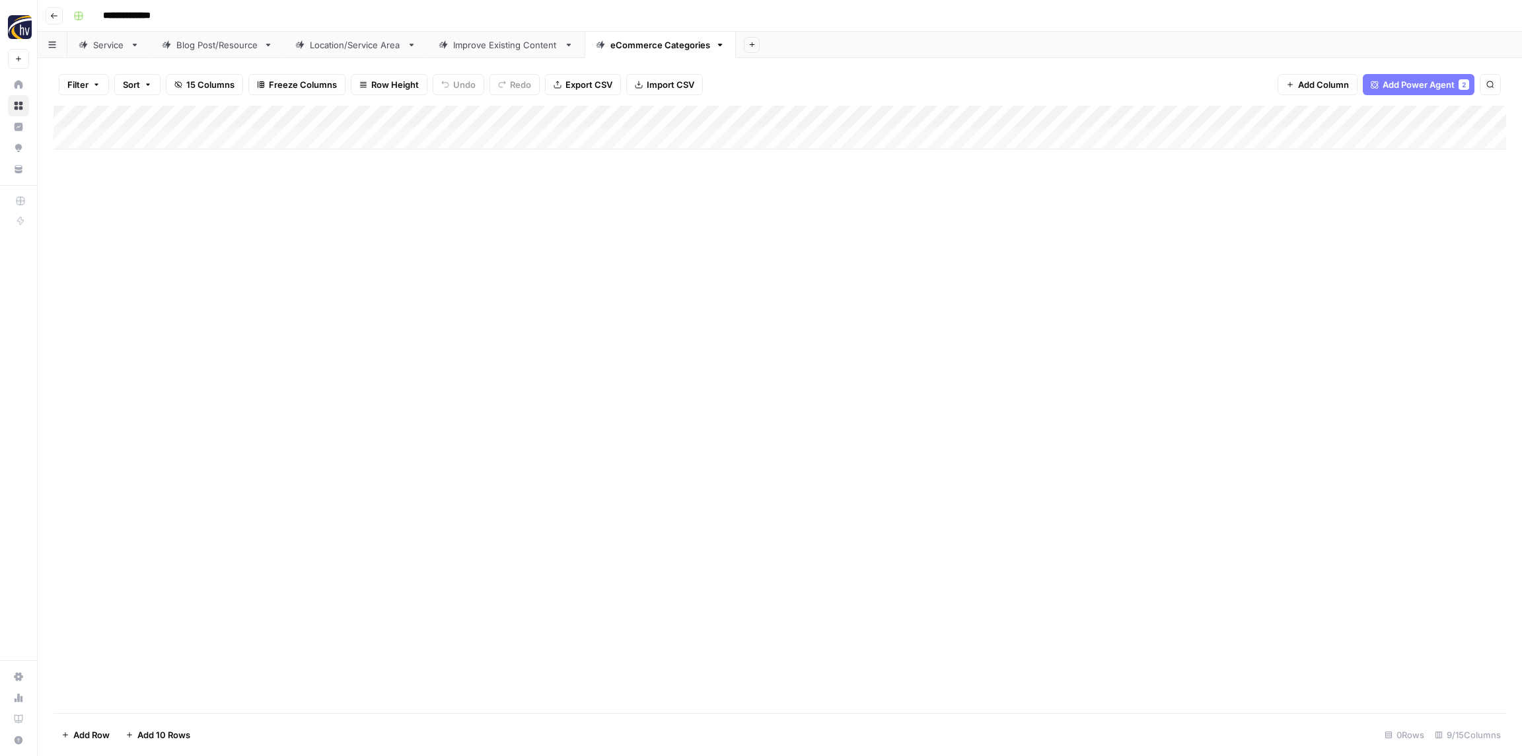
click at [57, 13] on icon "button" at bounding box center [54, 16] width 8 height 8
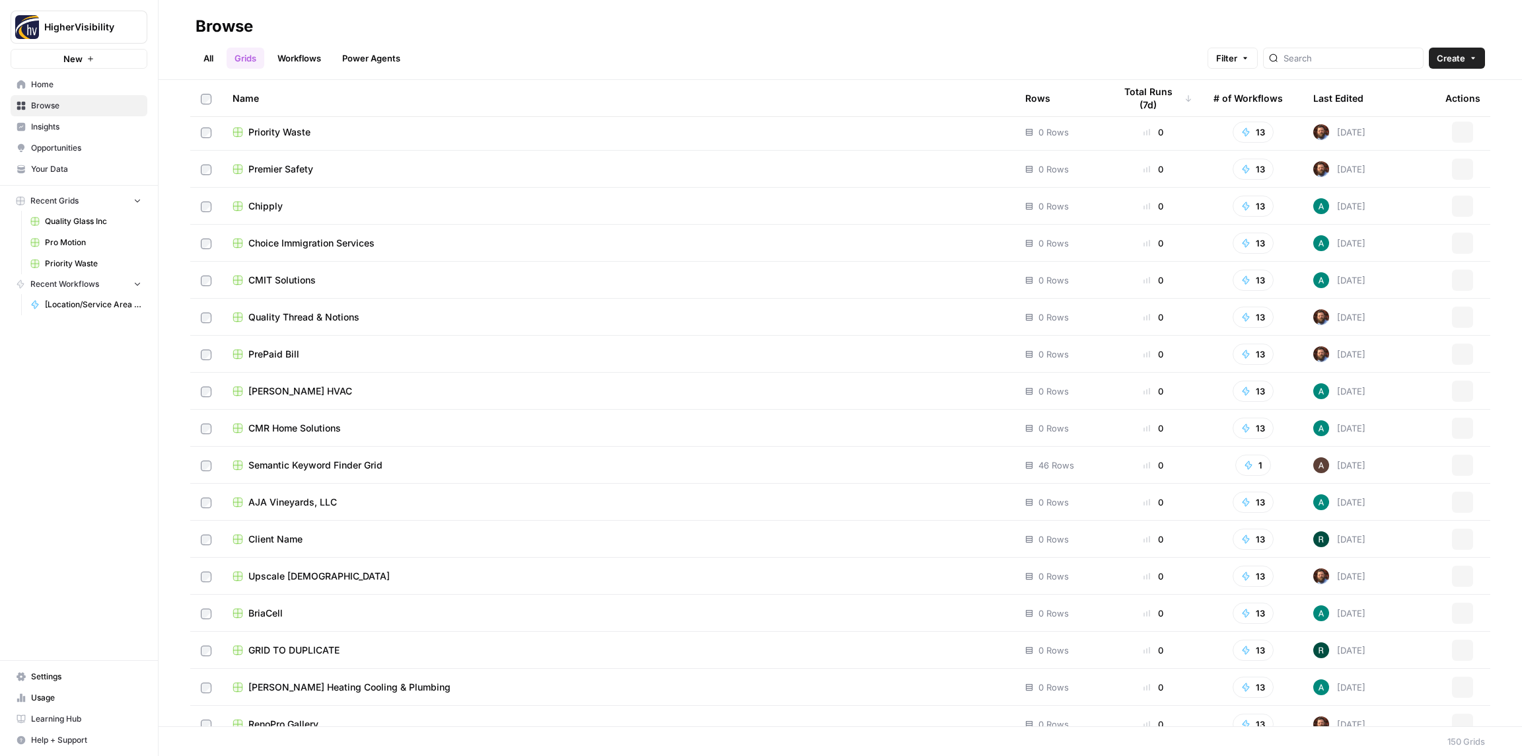
scroll to position [4939, 0]
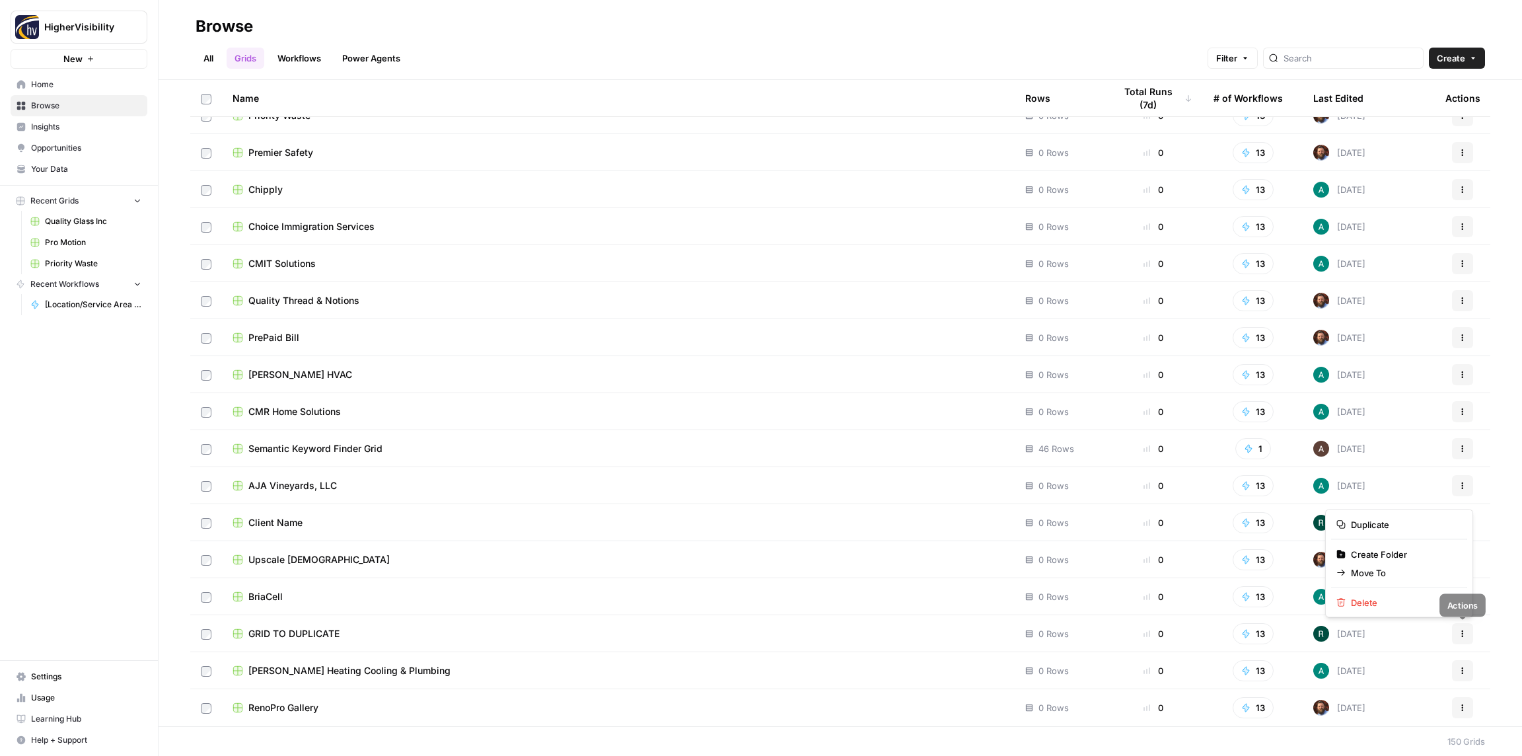
click at [1456, 631] on button "Actions" at bounding box center [1462, 633] width 21 height 21
click at [1363, 520] on span "Duplicate" at bounding box center [1404, 524] width 106 height 13
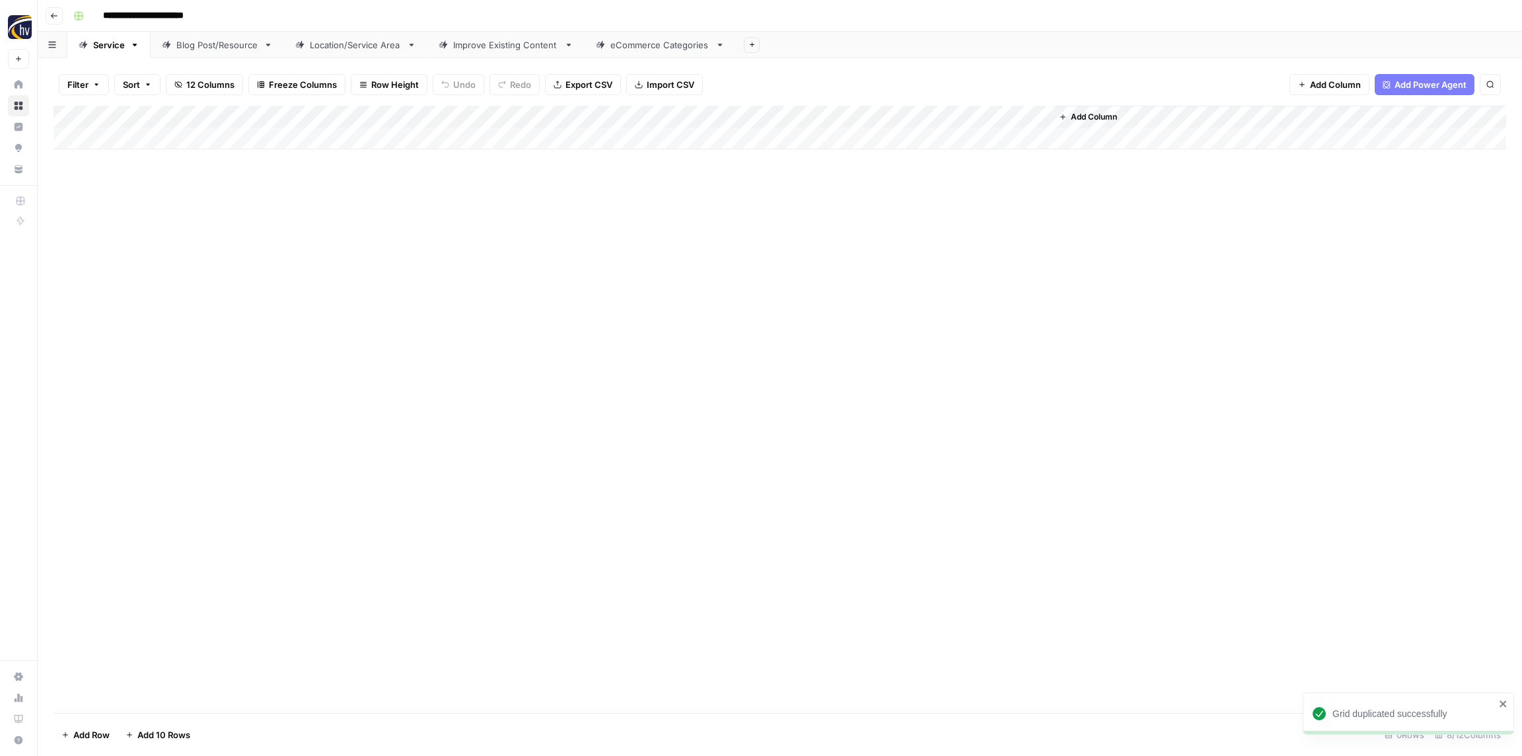
click at [184, 17] on input "**********" at bounding box center [165, 15] width 136 height 21
paste input "**********"
type input "**********"
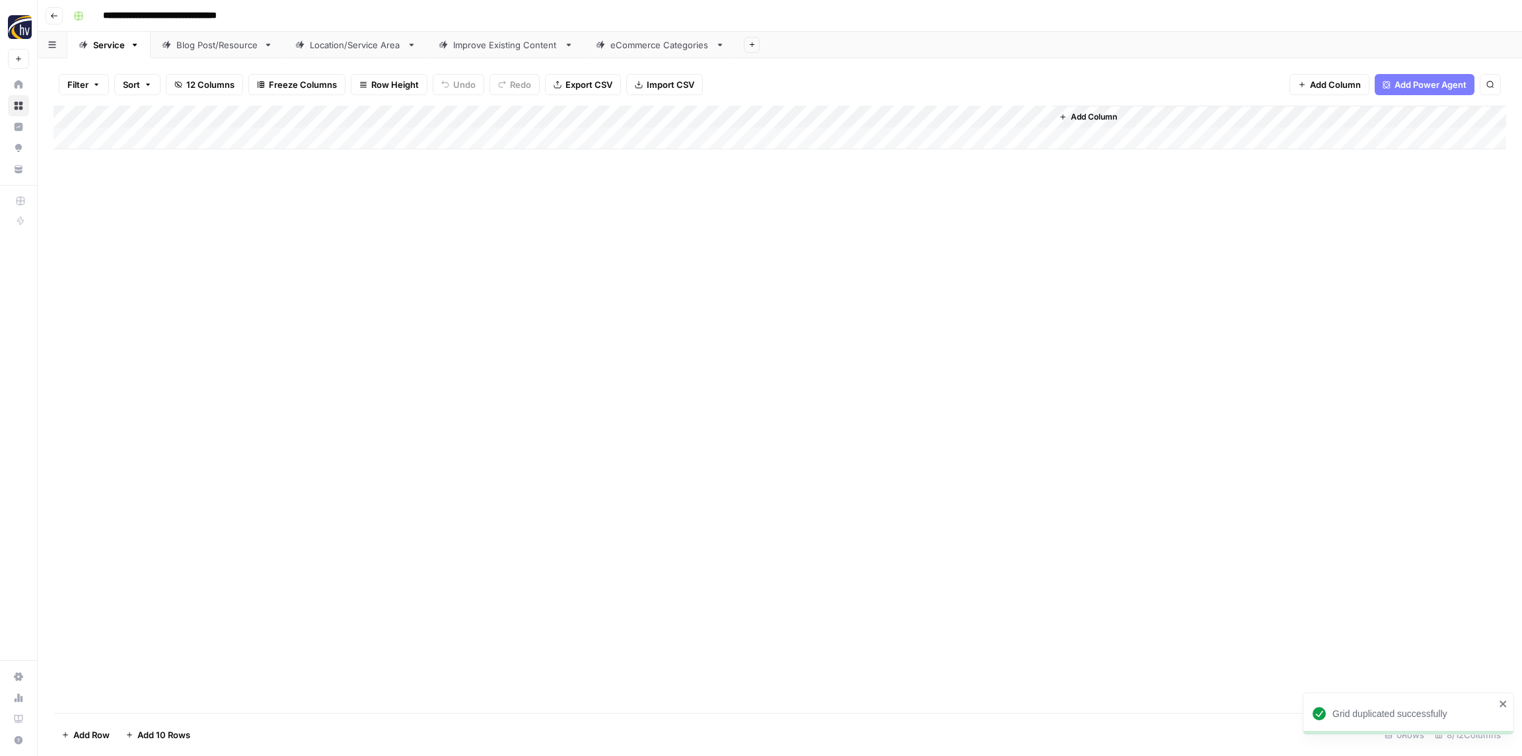
drag, startPoint x: 223, startPoint y: 189, endPoint x: 199, endPoint y: 154, distance: 41.9
click at [222, 189] on div "Add Column" at bounding box center [779, 409] width 1452 height 607
click at [258, 112] on div "Add Column" at bounding box center [779, 128] width 1452 height 44
click at [289, 232] on span "Configure Inputs" at bounding box center [302, 227] width 116 height 13
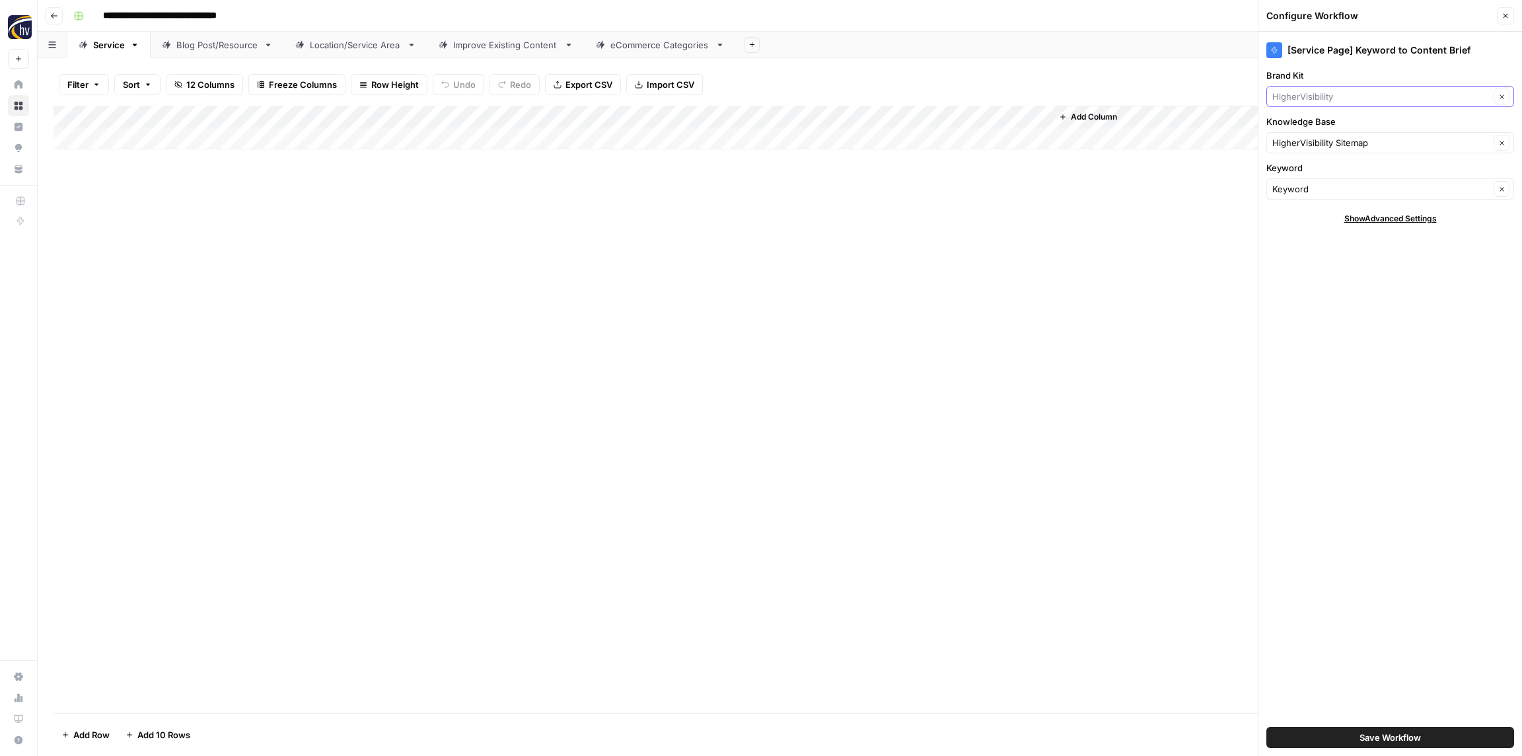
click at [1311, 98] on input "Brand Kit" at bounding box center [1380, 96] width 217 height 13
paste input "Precise Heating, Air, & Electrical"
drag, startPoint x: 1422, startPoint y: 92, endPoint x: 1371, endPoint y: 94, distance: 51.6
click at [1361, 94] on input "Precise Heating, Air, & Electrical" at bounding box center [1380, 96] width 217 height 13
click at [1325, 125] on span "Precise Heating, Air and Electrical" at bounding box center [1387, 127] width 220 height 13
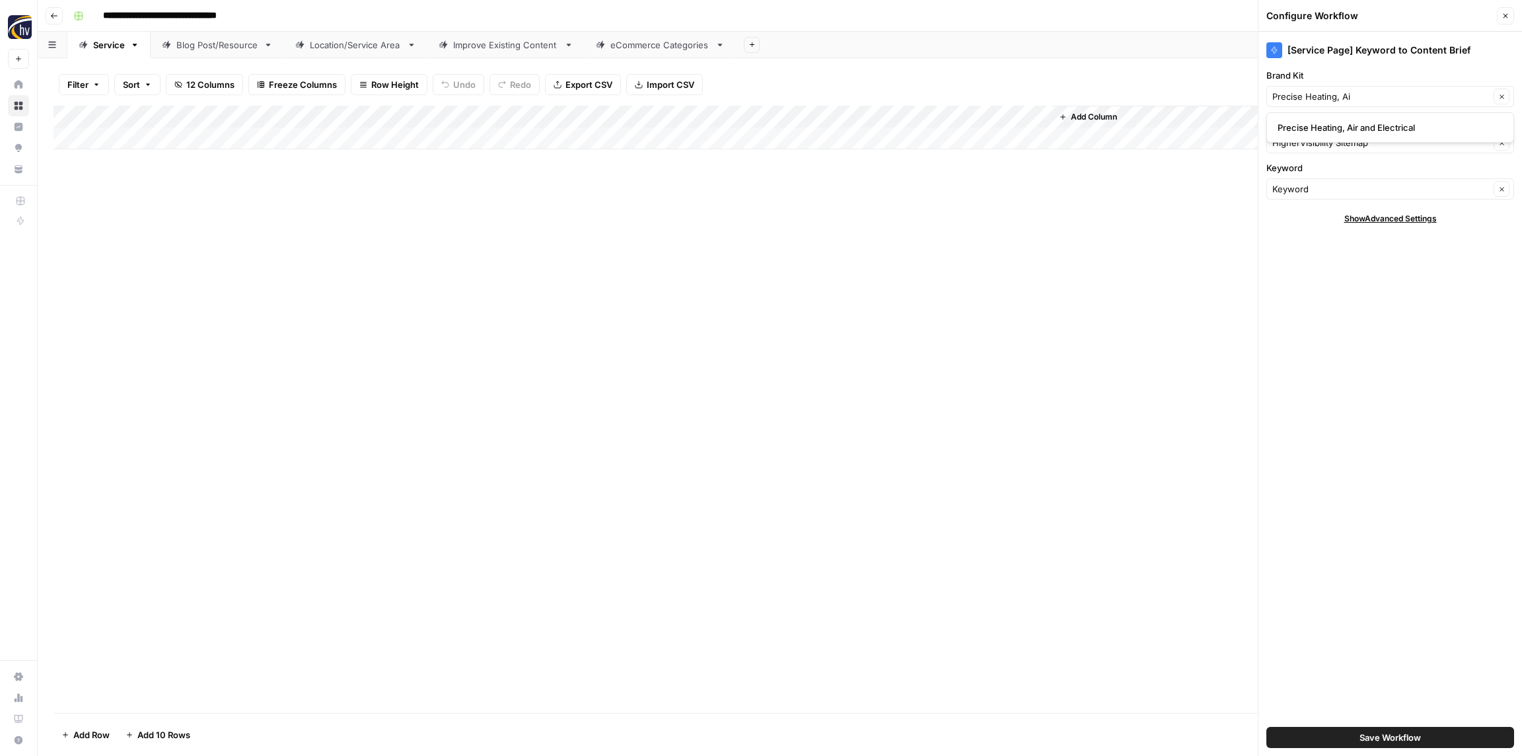
type input "Precise Heating, Air and Electrical"
click at [1332, 96] on input "Brand Kit" at bounding box center [1380, 96] width 217 height 13
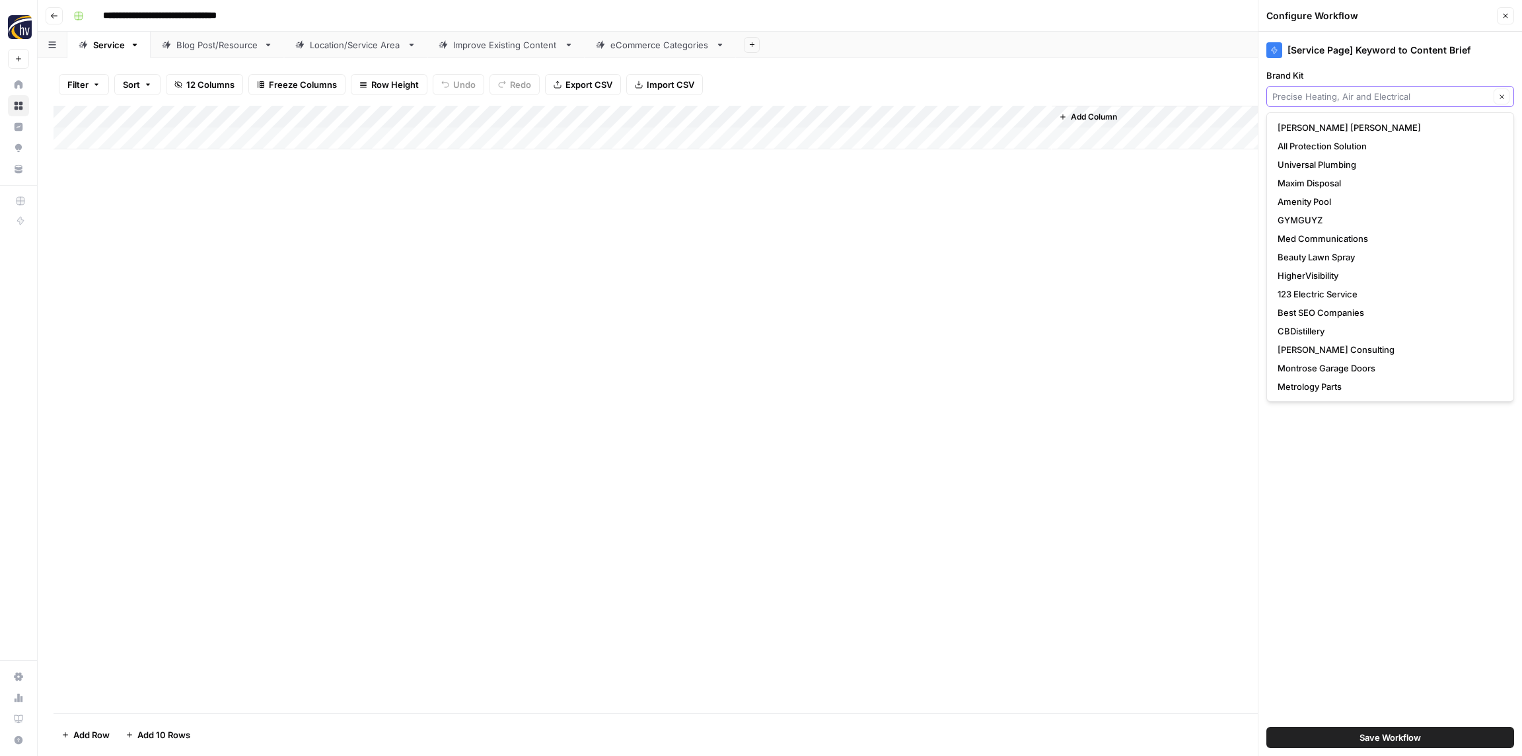
click at [1332, 96] on input "Brand Kit" at bounding box center [1380, 96] width 217 height 13
type input "Precise Heating, Air and Electrical"
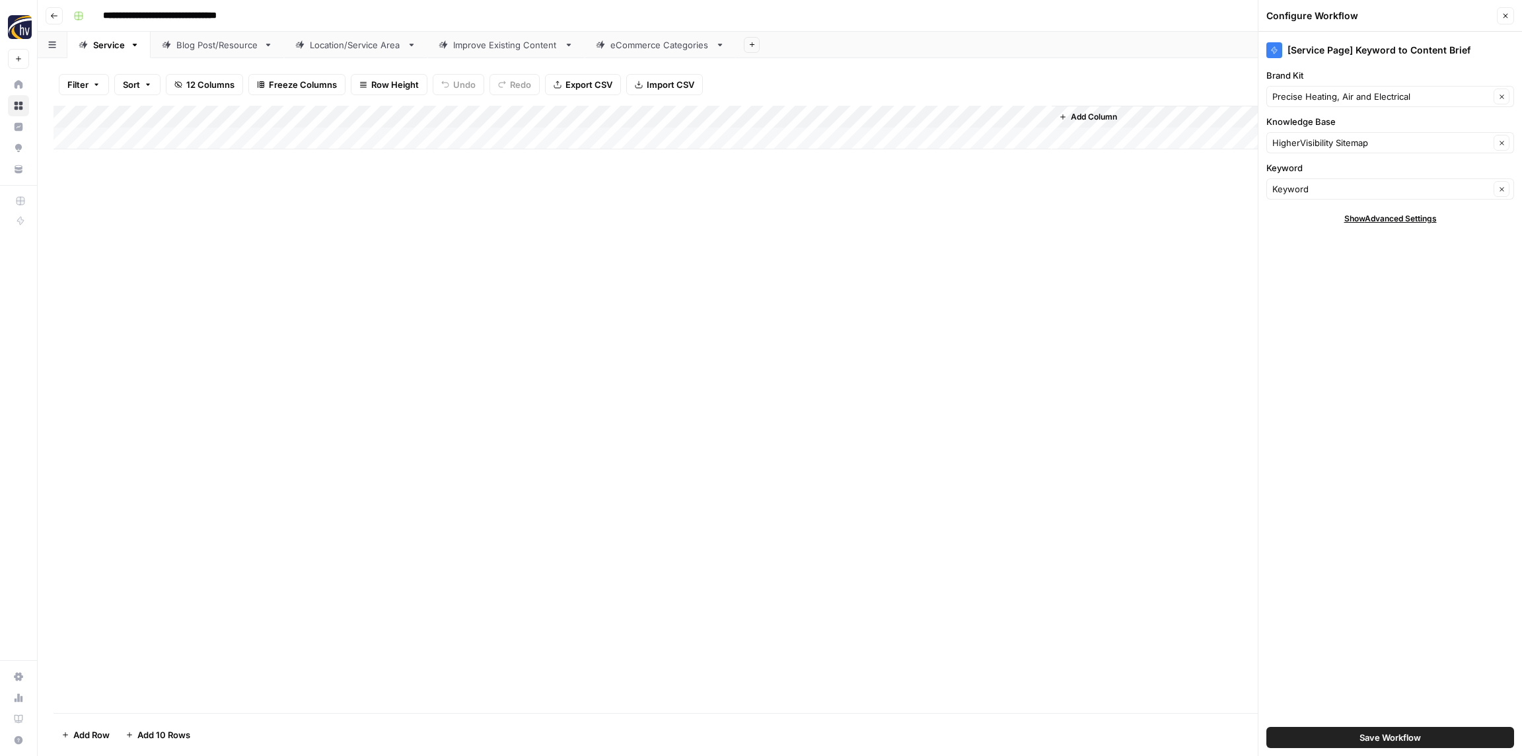
click at [748, 297] on div "Add Column" at bounding box center [779, 409] width 1452 height 607
click at [199, 15] on input "**********" at bounding box center [174, 15] width 155 height 21
drag, startPoint x: 196, startPoint y: 16, endPoint x: 216, endPoint y: 17, distance: 20.5
click at [196, 16] on input "**********" at bounding box center [179, 15] width 164 height 21
click at [253, 13] on input "**********" at bounding box center [180, 15] width 166 height 21
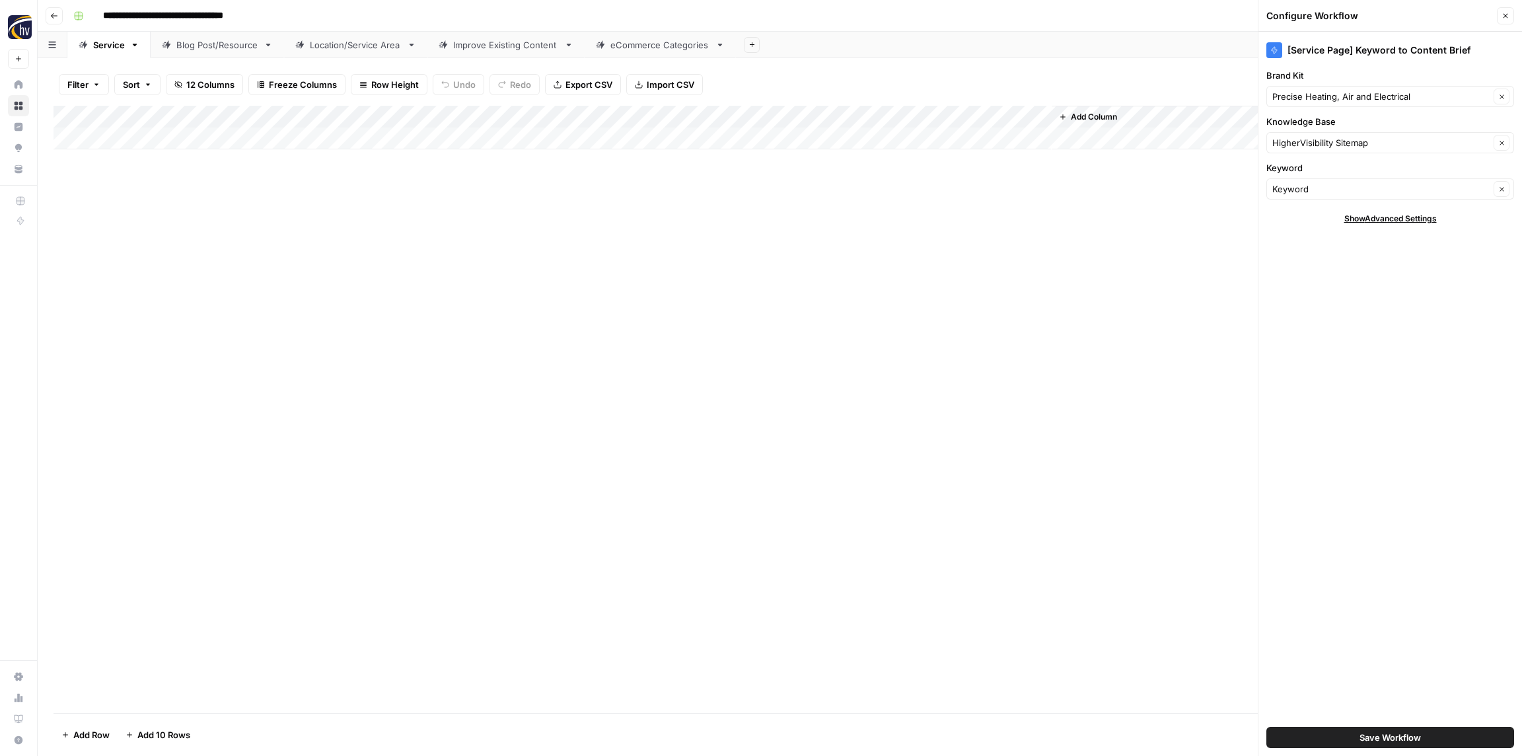
click at [253, 13] on input "**********" at bounding box center [180, 15] width 166 height 21
type input "**********"
click at [289, 22] on div "**********" at bounding box center [788, 15] width 1441 height 21
click at [491, 301] on div "Add Column" at bounding box center [779, 409] width 1452 height 607
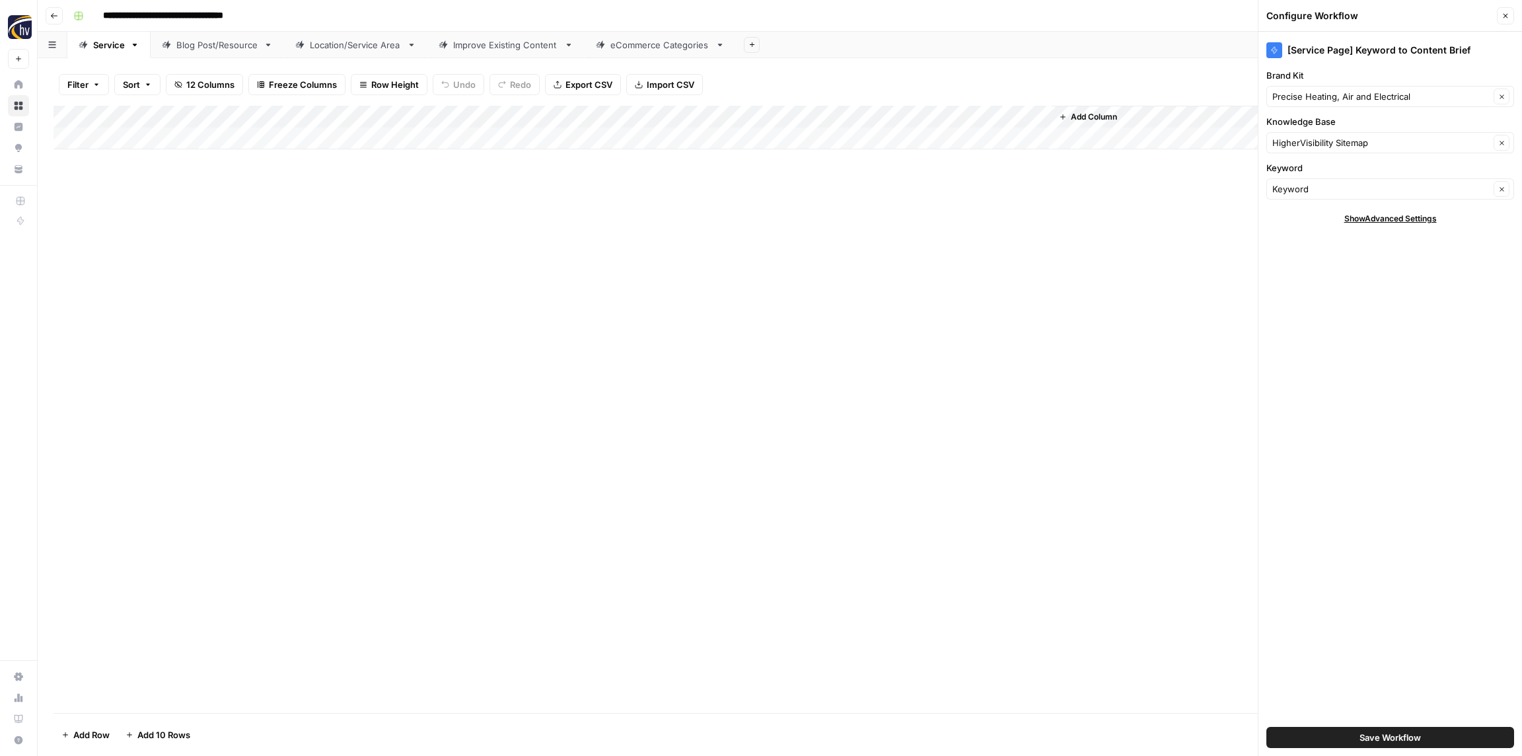
click at [1330, 135] on div "HigherVisibility Sitemap Clear" at bounding box center [1390, 142] width 248 height 21
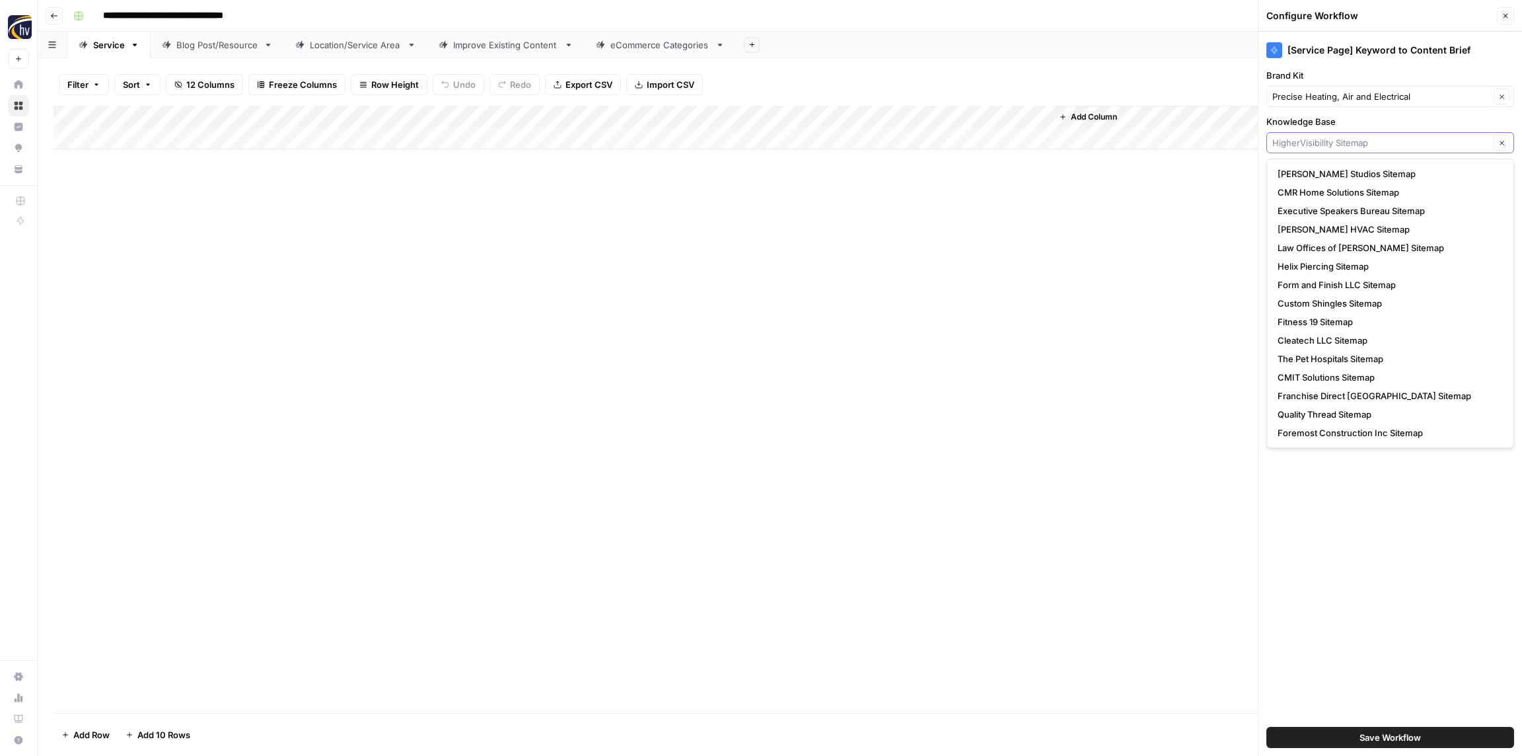
paste input "Precise Heating, Air, and Electrical"
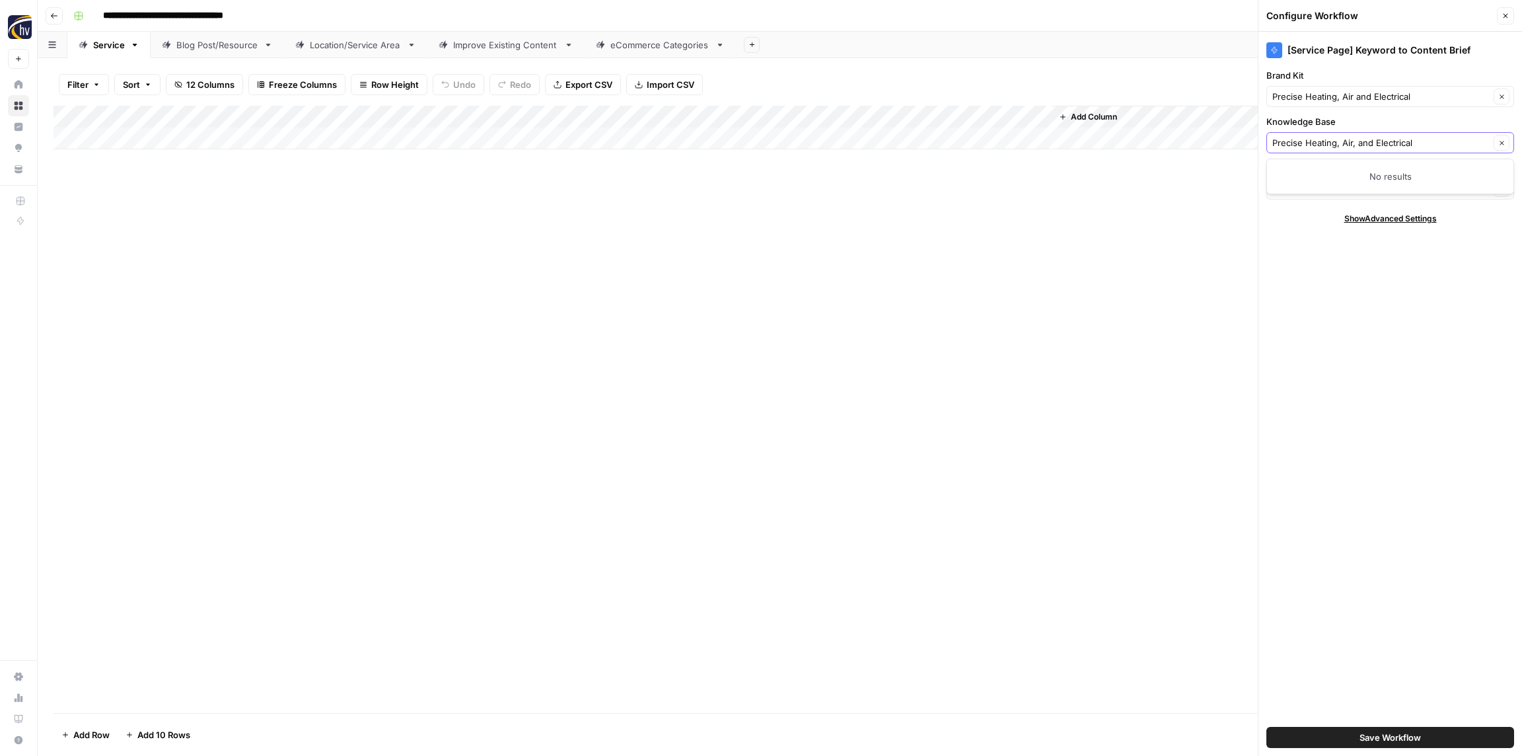
drag, startPoint x: 1413, startPoint y: 145, endPoint x: 1342, endPoint y: 141, distance: 70.7
click at [1342, 141] on input "Precise Heating, Air, and Electrical" at bounding box center [1380, 142] width 217 height 13
click at [1300, 173] on span "Precise HVAC Sitemap" at bounding box center [1387, 173] width 220 height 13
type input "Precise HVAC Sitemap"
click at [133, 13] on input "**********" at bounding box center [180, 15] width 166 height 21
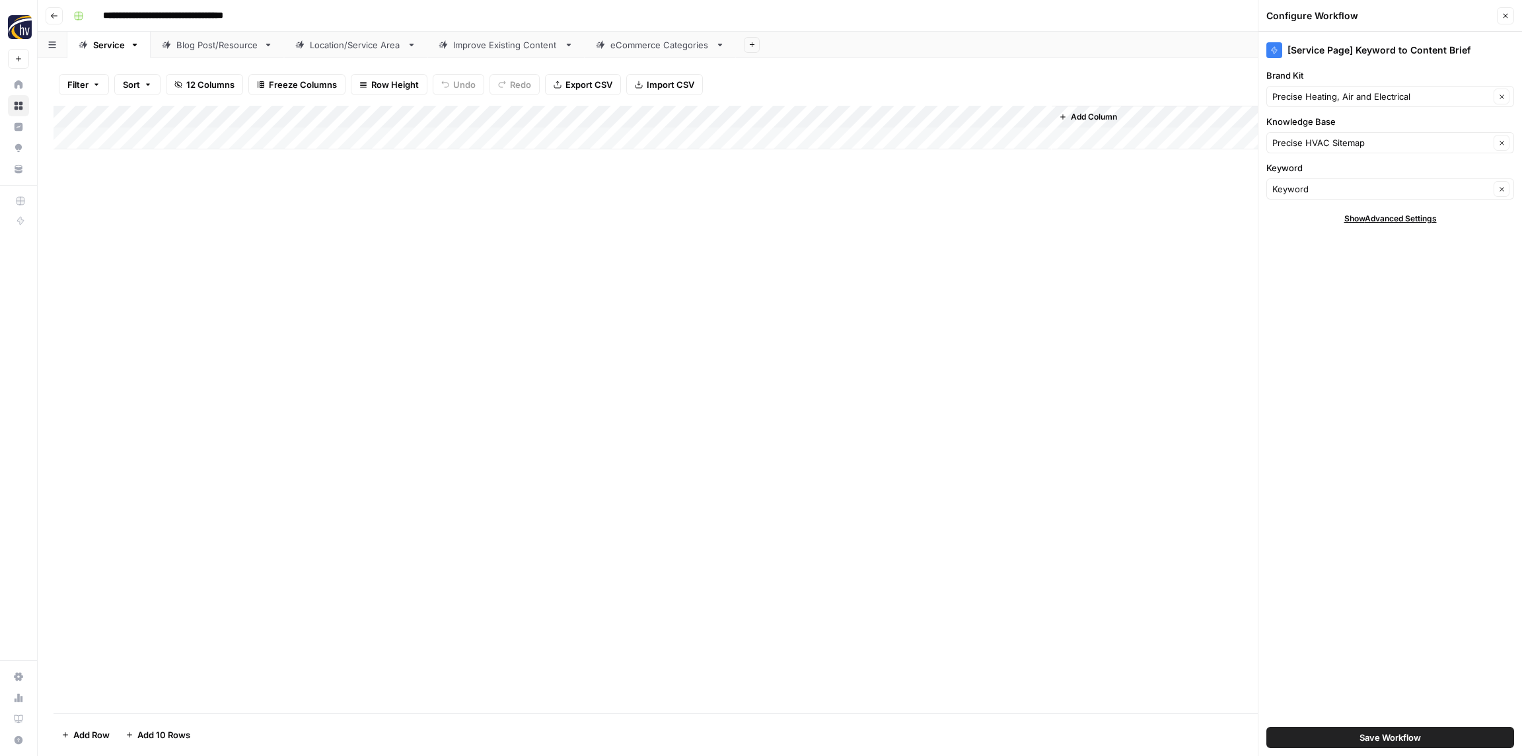
drag, startPoint x: 135, startPoint y: 12, endPoint x: 104, endPoint y: 15, distance: 31.2
click at [102, 15] on input "**********" at bounding box center [180, 15] width 166 height 21
drag, startPoint x: 343, startPoint y: 271, endPoint x: 327, endPoint y: 257, distance: 21.1
click at [343, 270] on div "Add Column" at bounding box center [779, 409] width 1452 height 607
click at [1448, 736] on button "Save Workflow" at bounding box center [1390, 737] width 248 height 21
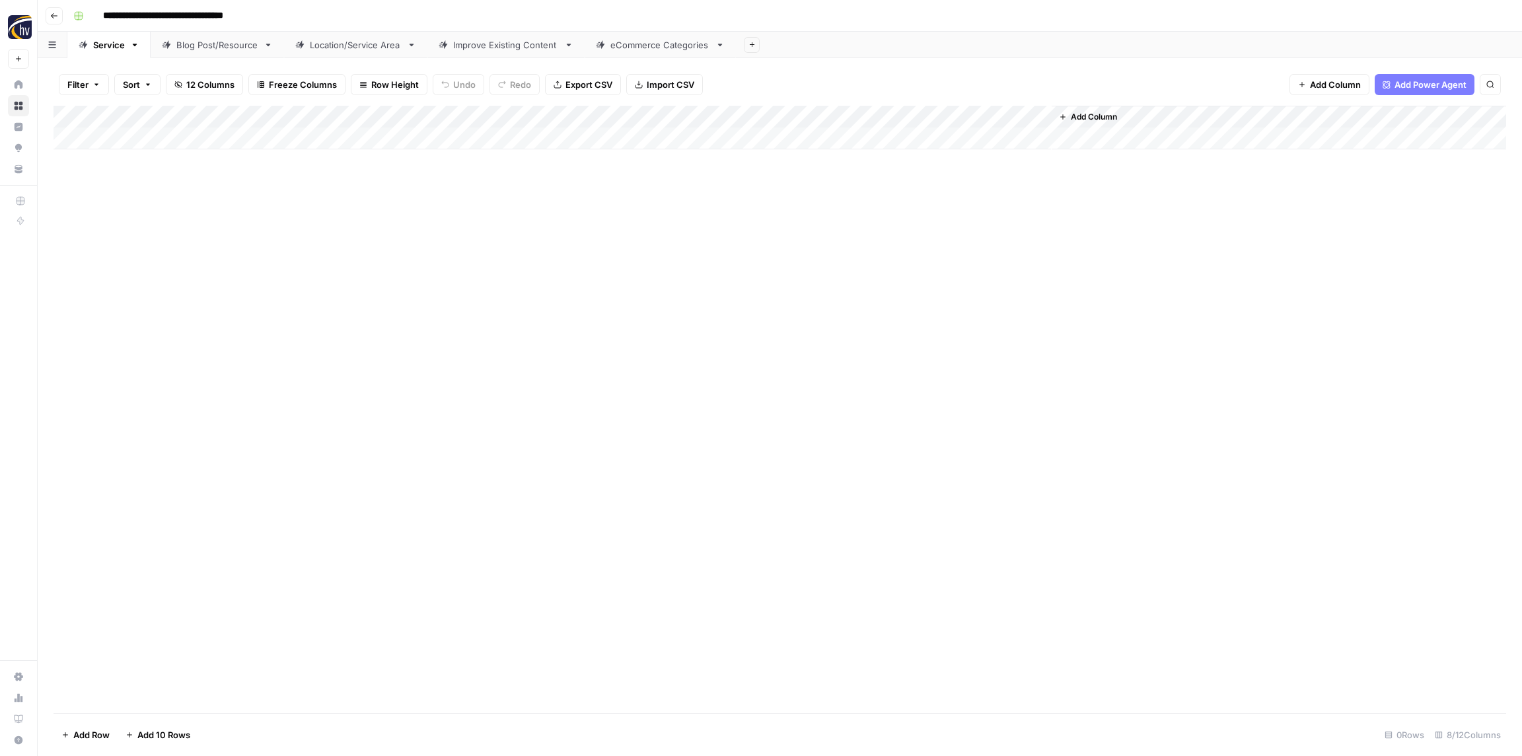
click at [876, 123] on div "Add Column" at bounding box center [779, 128] width 1452 height 44
click at [871, 229] on span "Configure Inputs" at bounding box center [897, 227] width 116 height 13
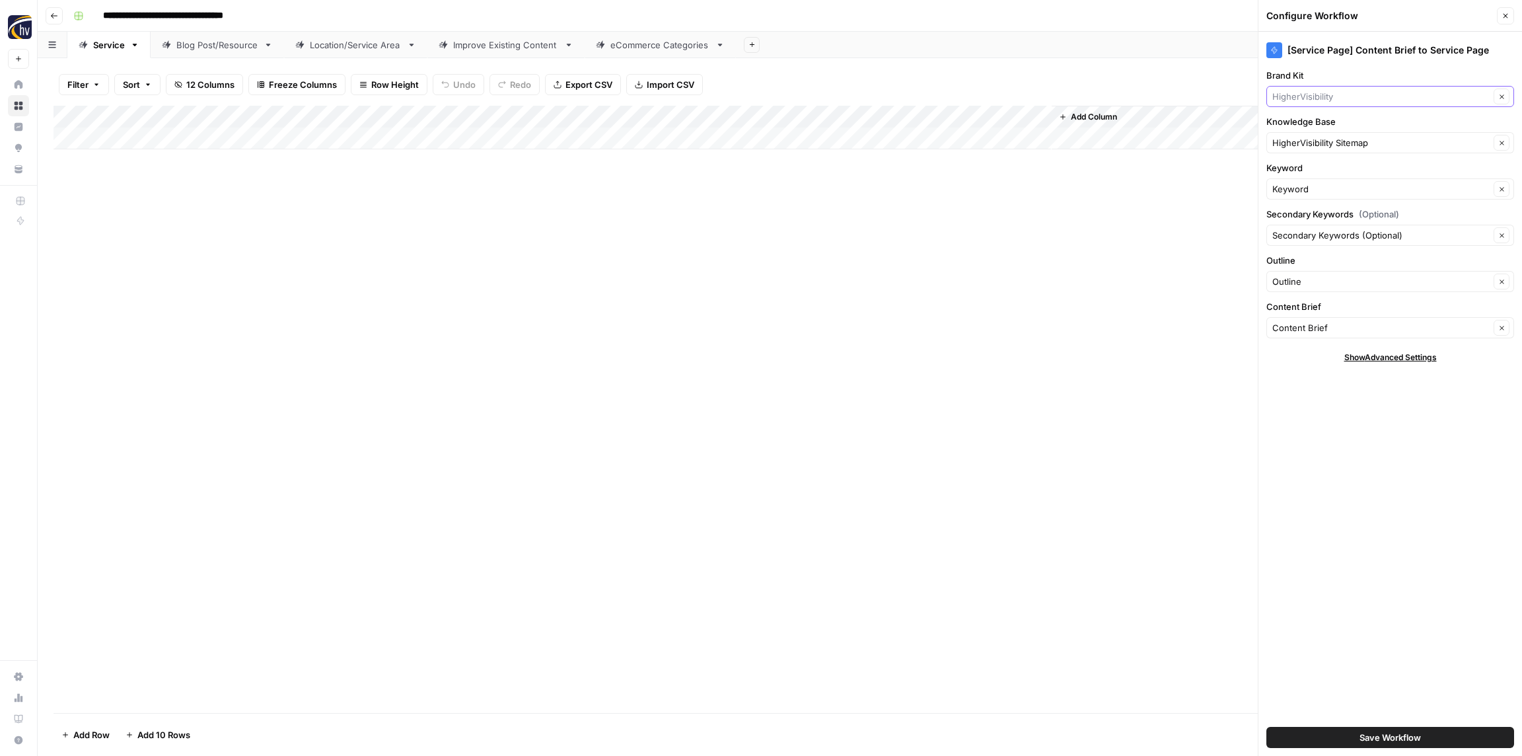
click at [1310, 94] on input "Brand Kit" at bounding box center [1380, 96] width 217 height 13
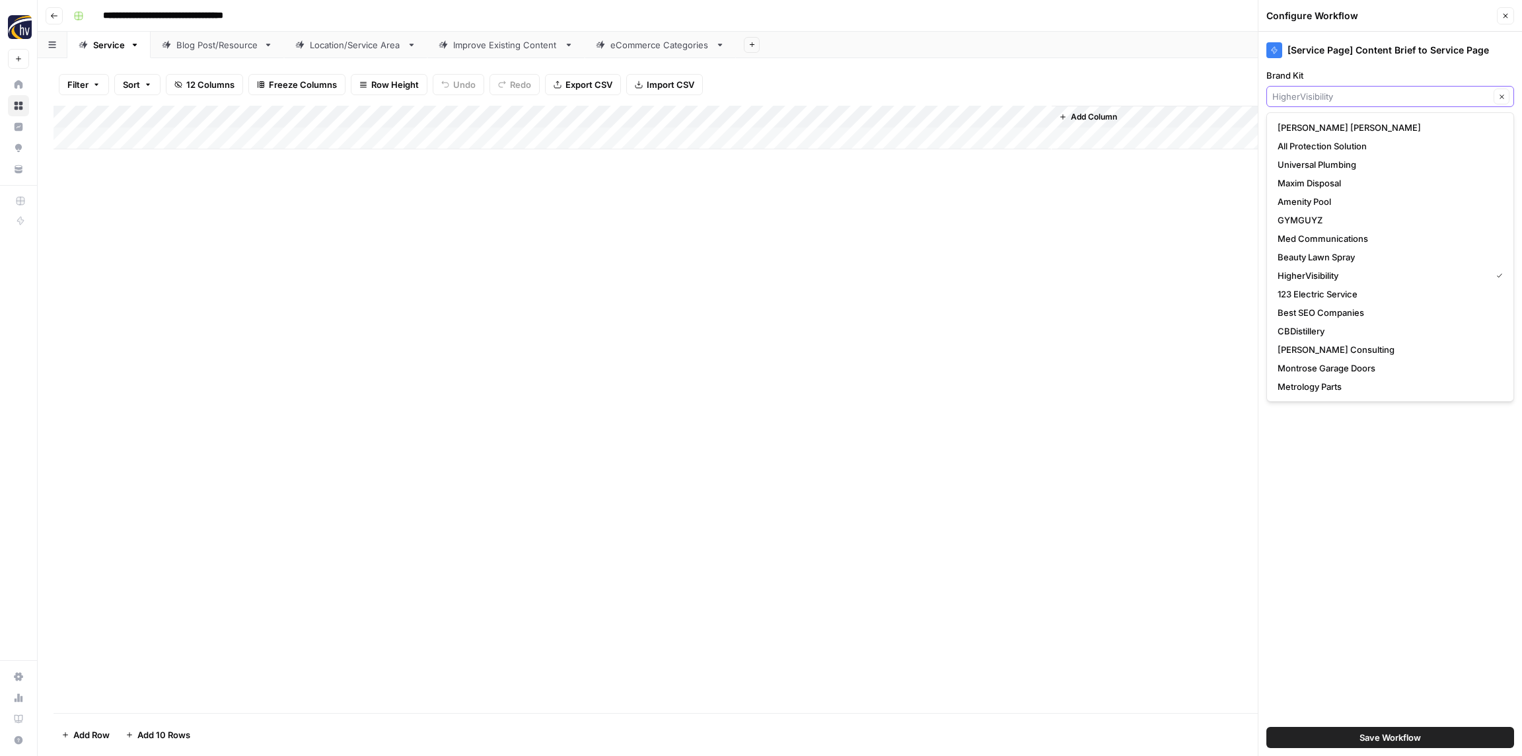
paste input "Precise"
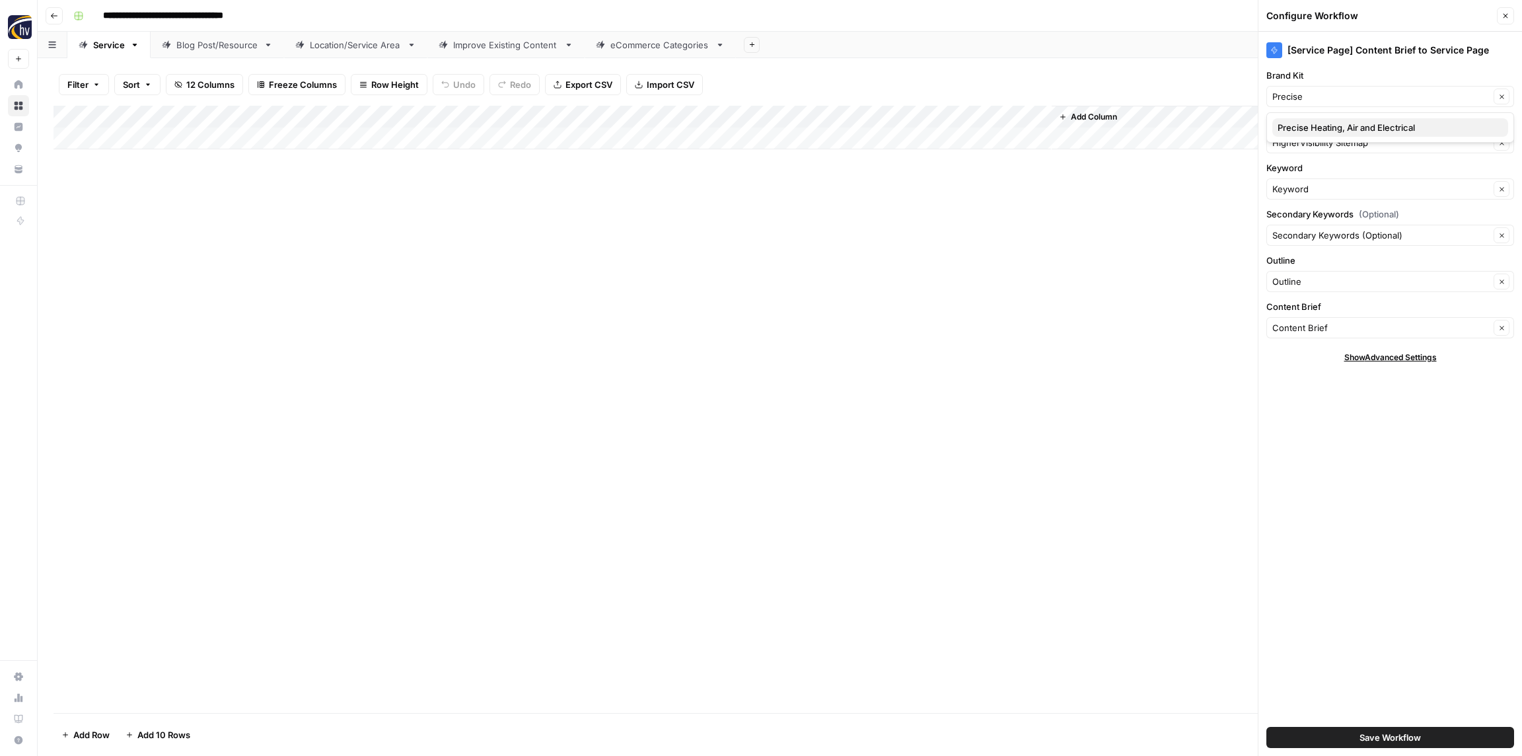
click at [1308, 127] on span "Precise Heating, Air and Electrical" at bounding box center [1387, 127] width 220 height 13
type input "Precise Heating, Air and Electrical"
click at [1306, 145] on input "Knowledge Base" at bounding box center [1380, 142] width 217 height 13
paste input "Precise"
click at [1308, 175] on span "Precise HVAC Sitemap" at bounding box center [1387, 173] width 220 height 13
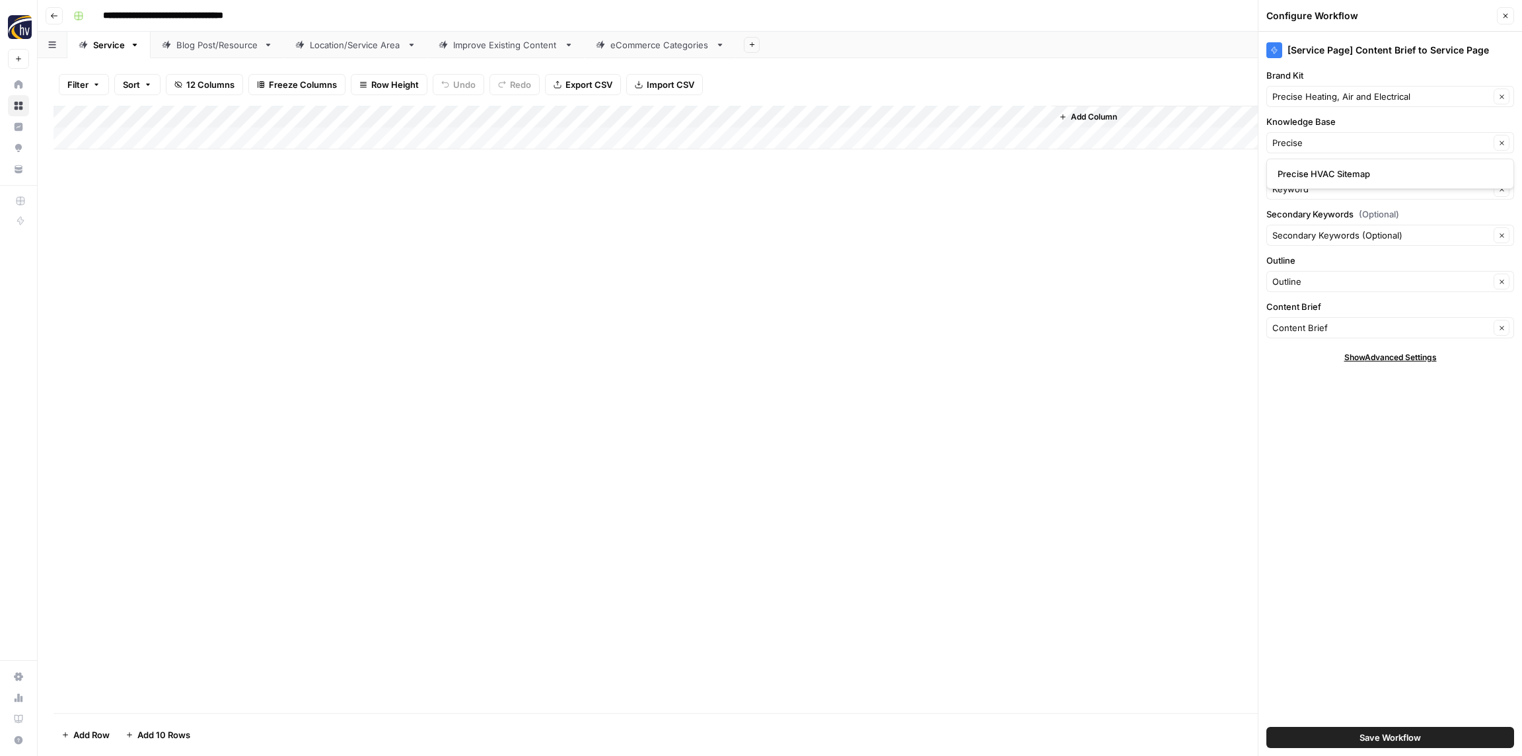
type input "Precise HVAC Sitemap"
click at [1398, 734] on span "Save Workflow" at bounding box center [1389, 736] width 61 height 13
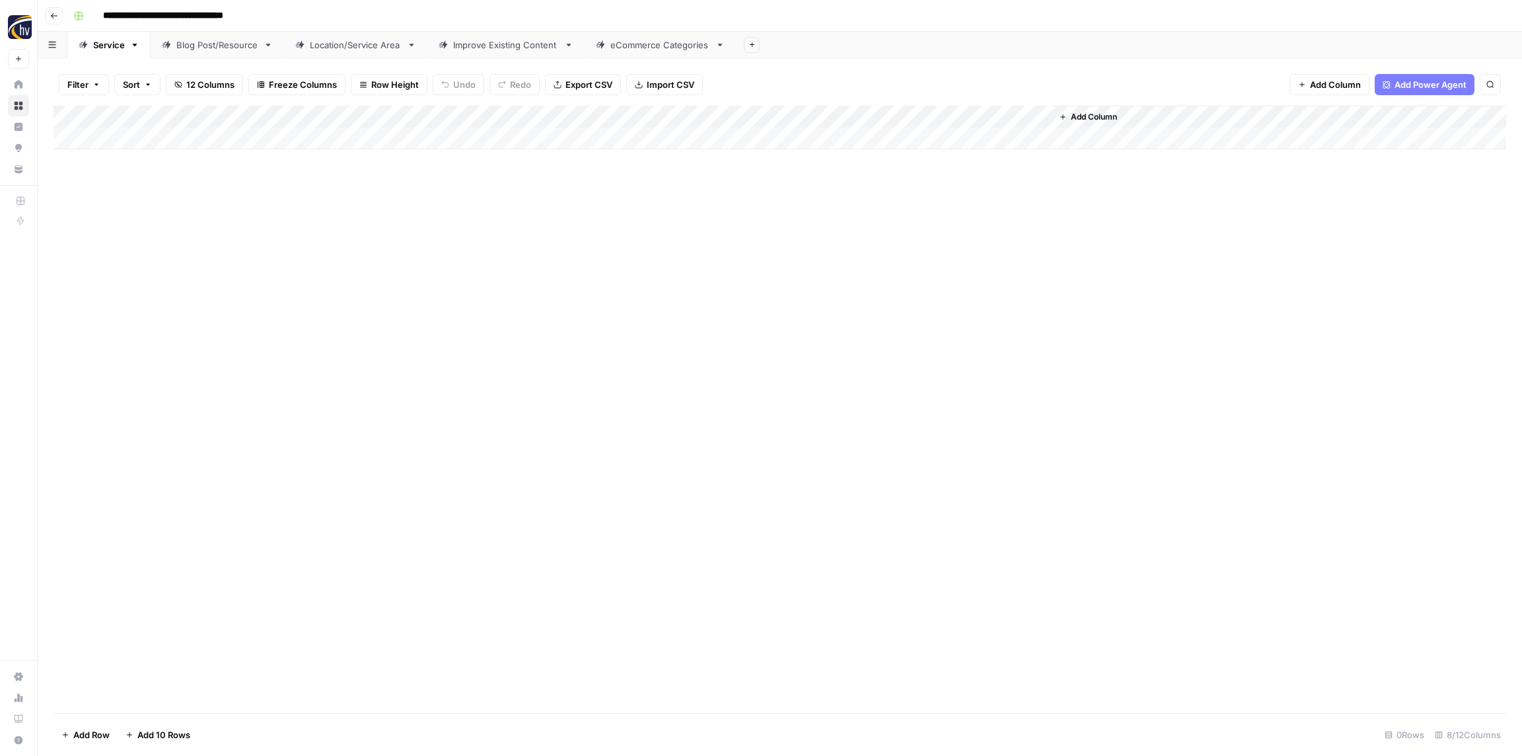
click at [217, 47] on div "Blog Post/Resource" at bounding box center [217, 44] width 82 height 13
click at [276, 119] on div "Add Column" at bounding box center [779, 128] width 1452 height 44
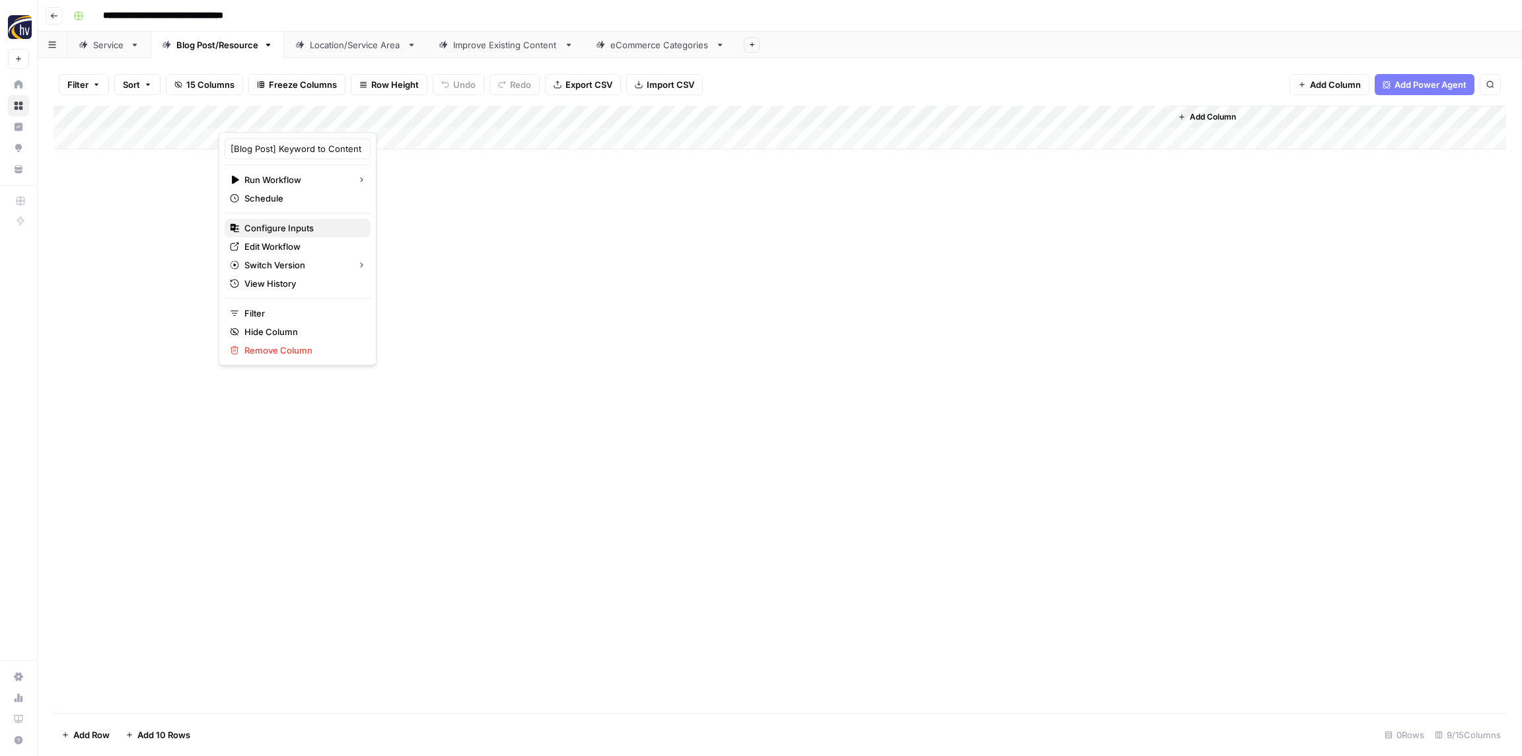
click at [301, 231] on span "Configure Inputs" at bounding box center [302, 227] width 116 height 13
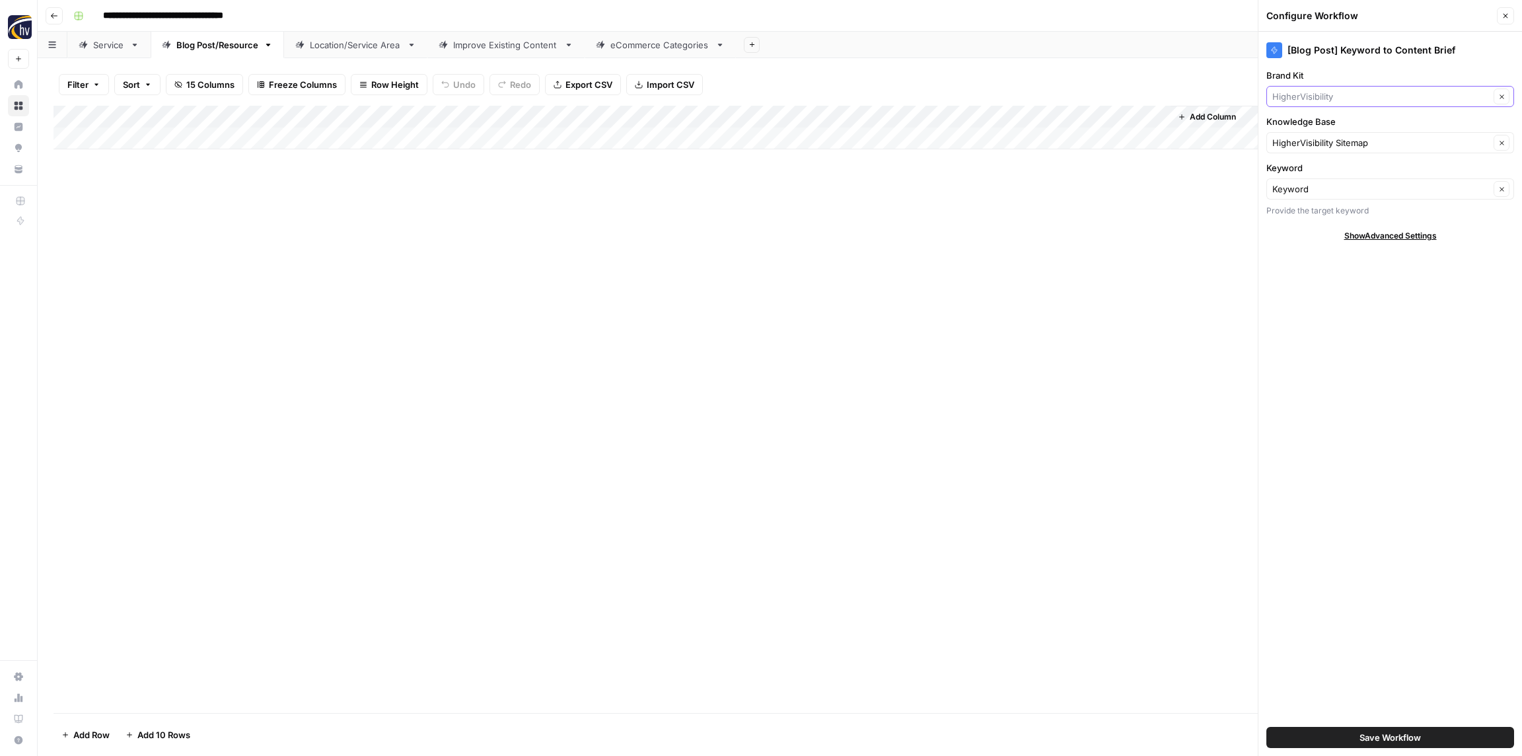
click at [1320, 100] on input "Brand Kit" at bounding box center [1380, 96] width 217 height 13
paste input "Precise"
click at [1318, 128] on span "Precise Heating, Air and Electrical" at bounding box center [1387, 127] width 220 height 13
type input "Precise Heating, Air and Electrical"
click at [1316, 135] on div "HigherVisibility Sitemap Clear" at bounding box center [1390, 142] width 248 height 21
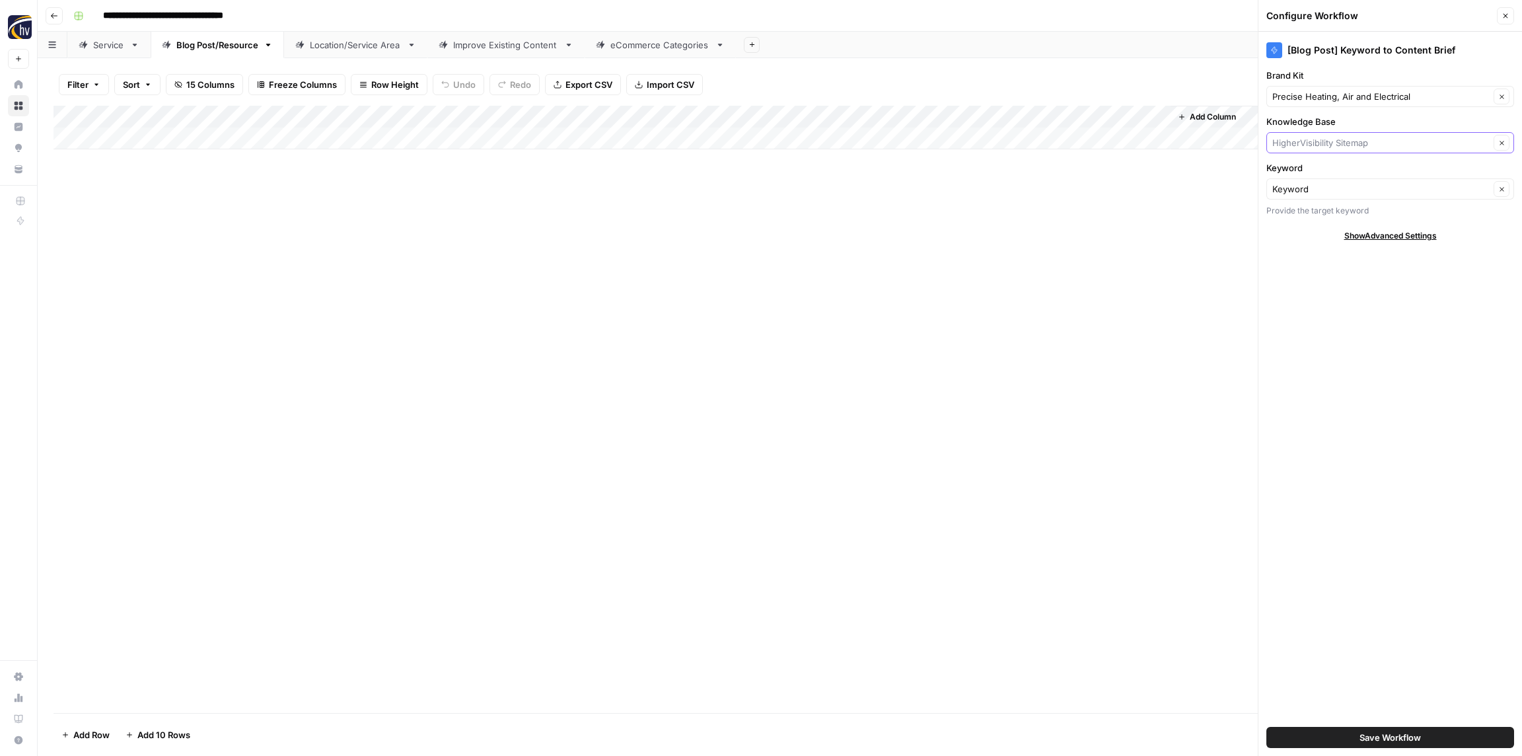
paste input "Precise"
click at [1317, 167] on span "Precise HVAC Sitemap" at bounding box center [1387, 173] width 220 height 13
type input "Precise HVAC Sitemap"
click at [1413, 738] on span "Save Workflow" at bounding box center [1389, 736] width 61 height 13
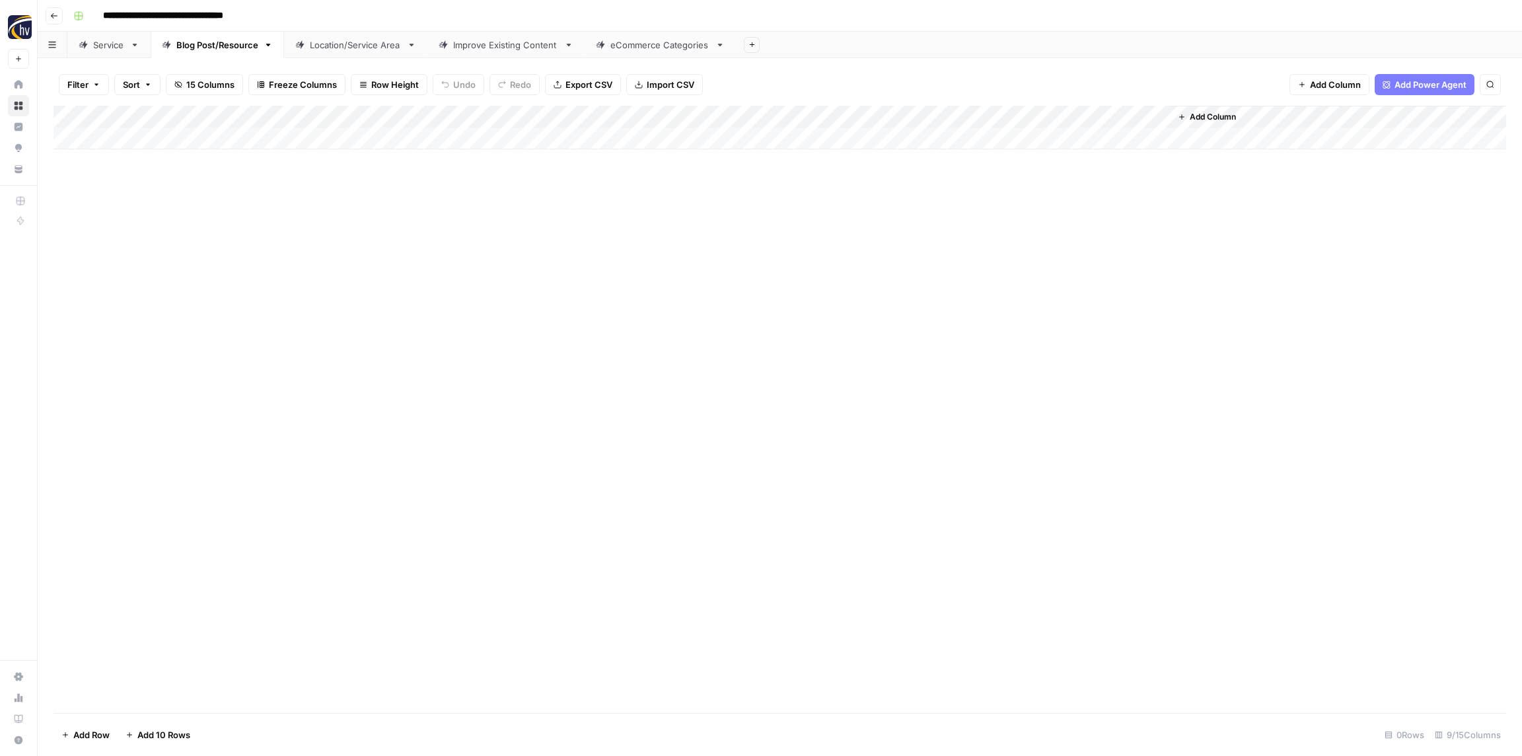
click at [976, 118] on div "Add Column" at bounding box center [779, 128] width 1452 height 44
click at [1009, 231] on span "Configure Inputs" at bounding box center [1016, 227] width 116 height 13
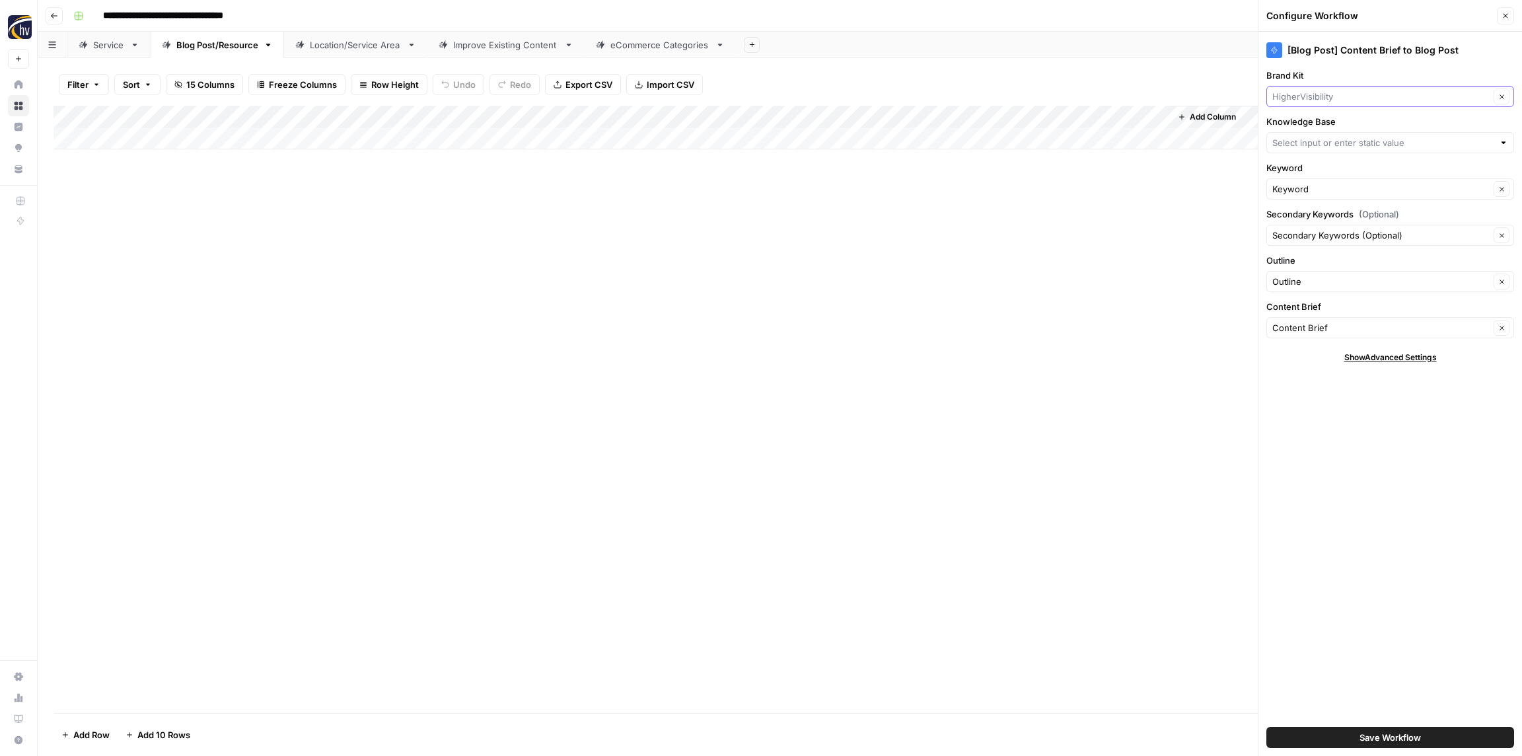
click at [1303, 100] on input "Brand Kit" at bounding box center [1380, 96] width 217 height 13
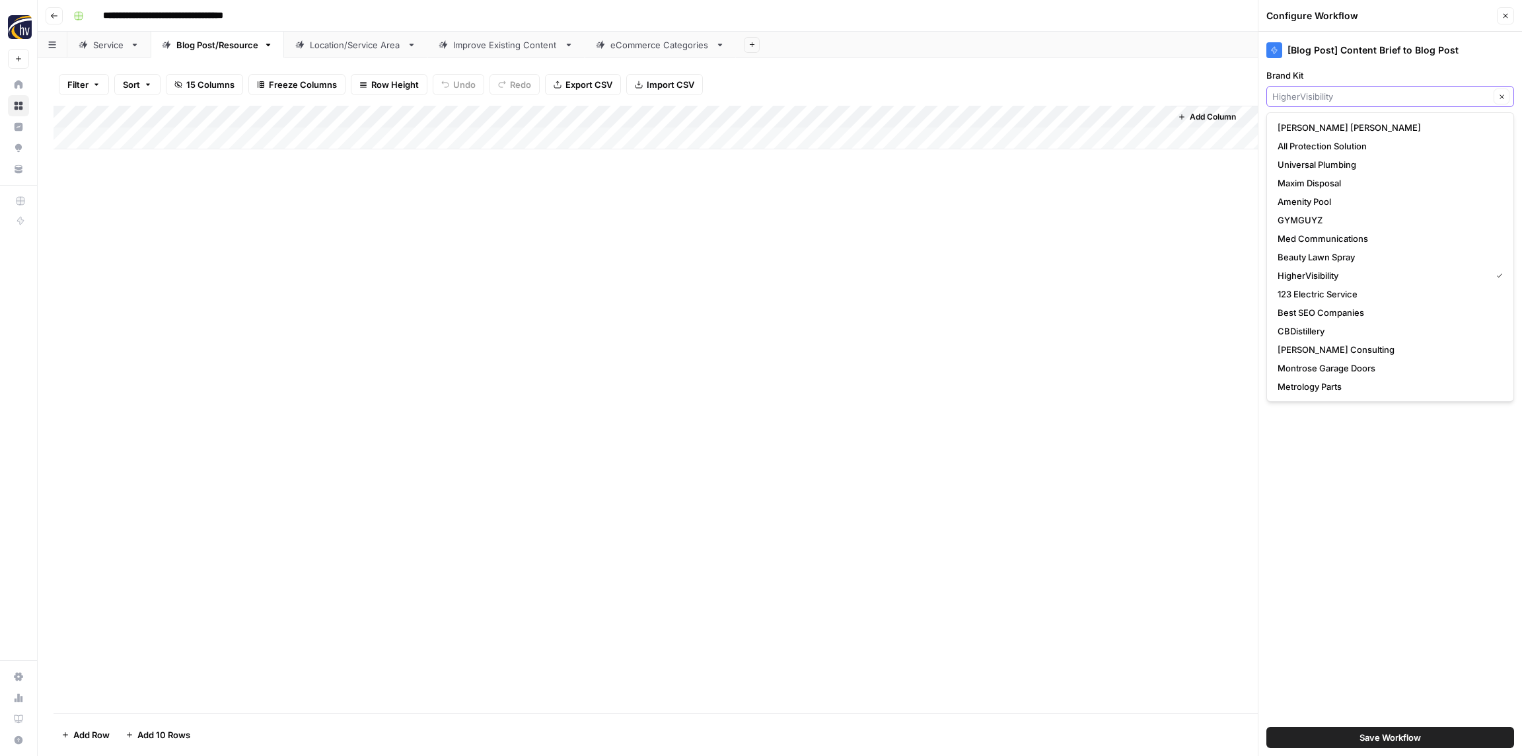
paste input "Precise"
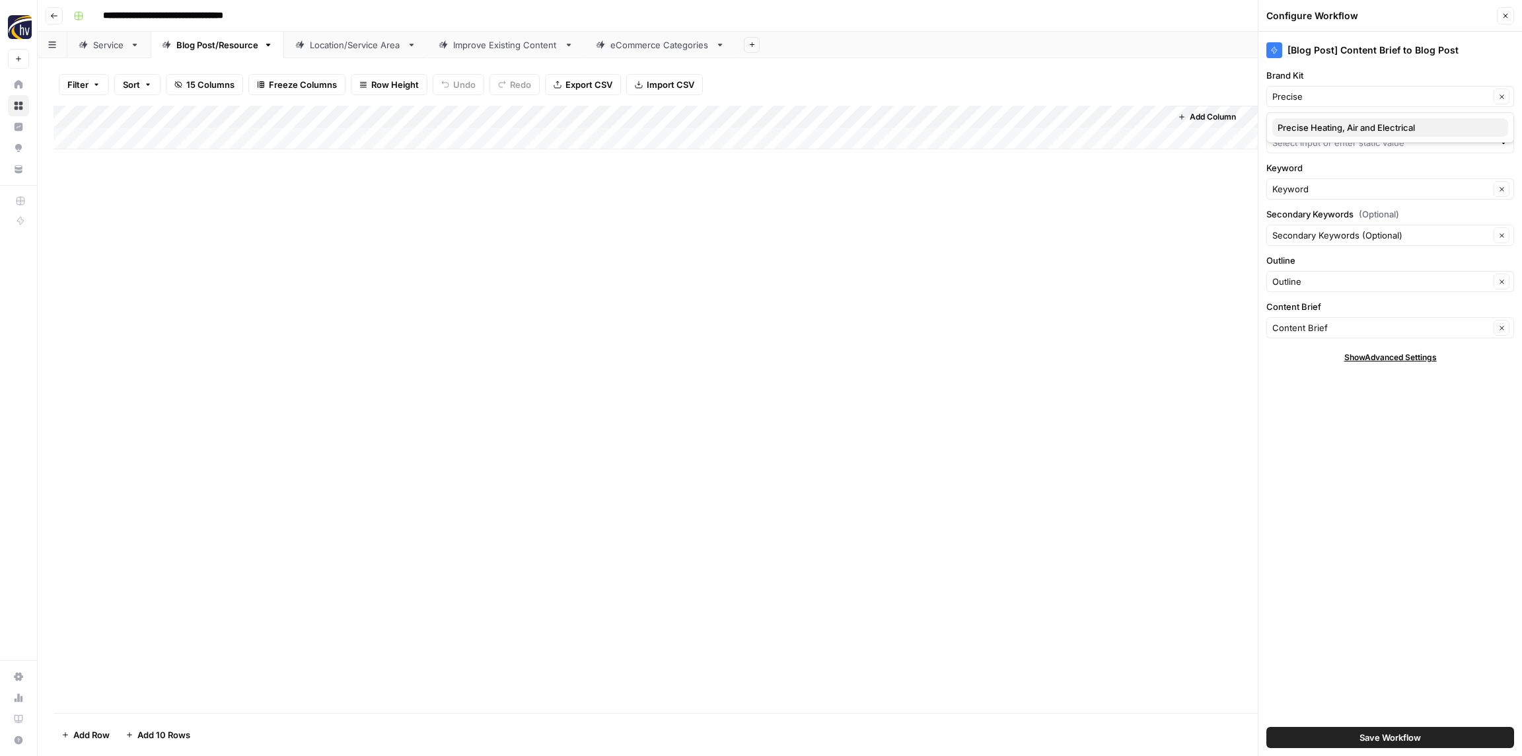
click at [1304, 125] on span "Precise Heating, Air and Electrical" at bounding box center [1387, 127] width 220 height 13
type input "Precise Heating, Air and Electrical"
click at [1301, 143] on input "Knowledge Base" at bounding box center [1382, 142] width 221 height 13
paste input "Precise"
click at [1309, 178] on span "Precise HVAC Sitemap" at bounding box center [1387, 173] width 220 height 13
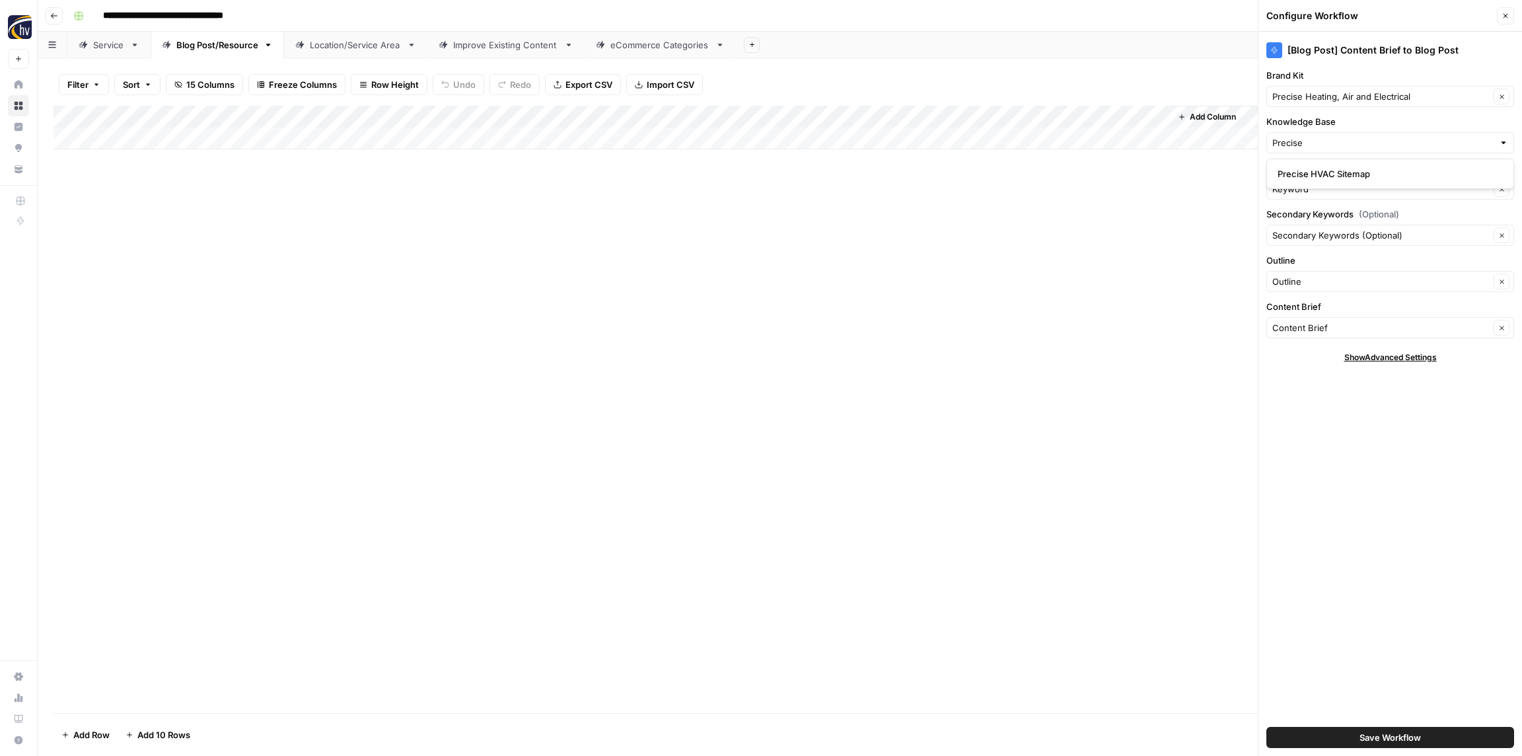
type input "Precise HVAC Sitemap"
click at [1404, 742] on span "Save Workflow" at bounding box center [1389, 736] width 61 height 13
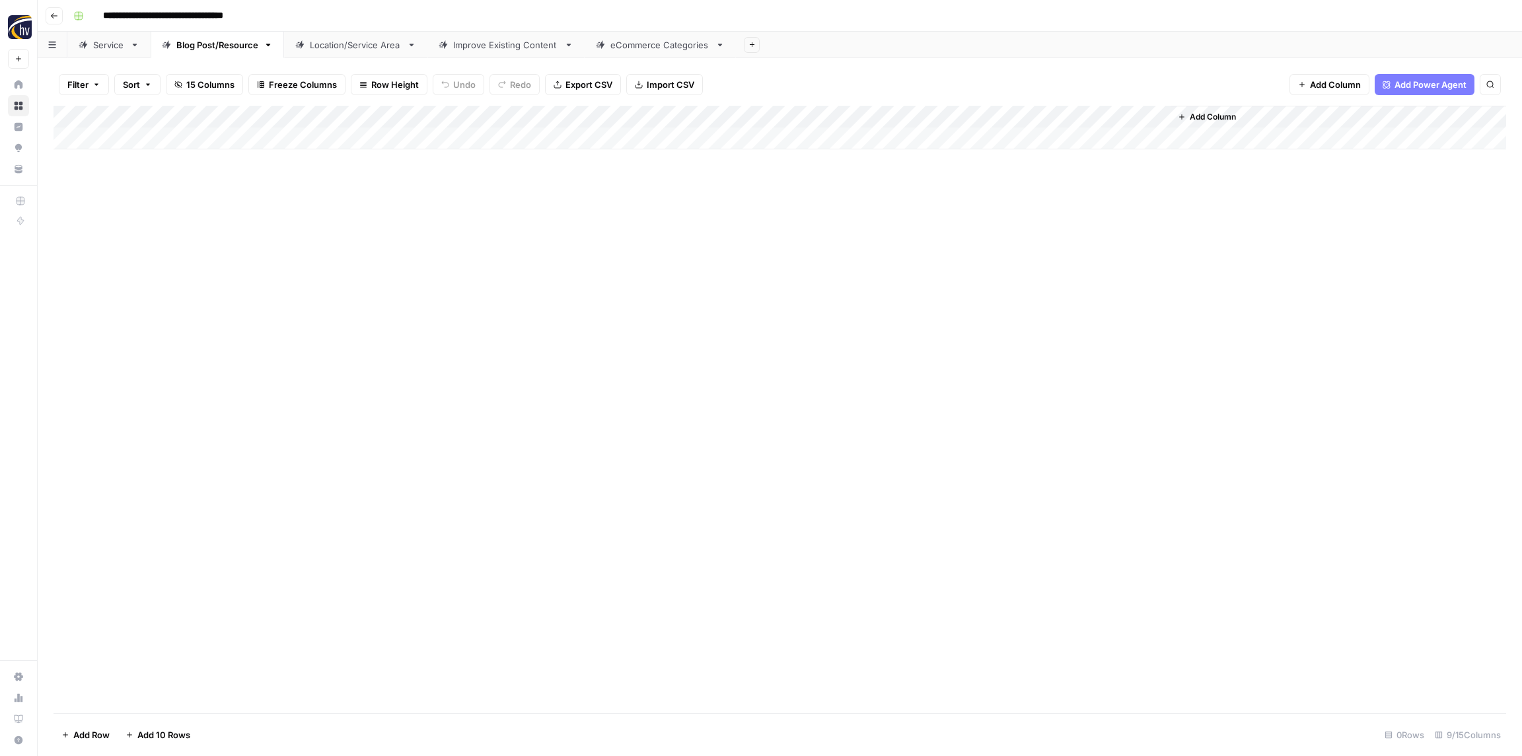
click at [325, 47] on div "Location/Service Area" at bounding box center [356, 44] width 92 height 13
click at [504, 117] on div "Add Column" at bounding box center [779, 128] width 1452 height 44
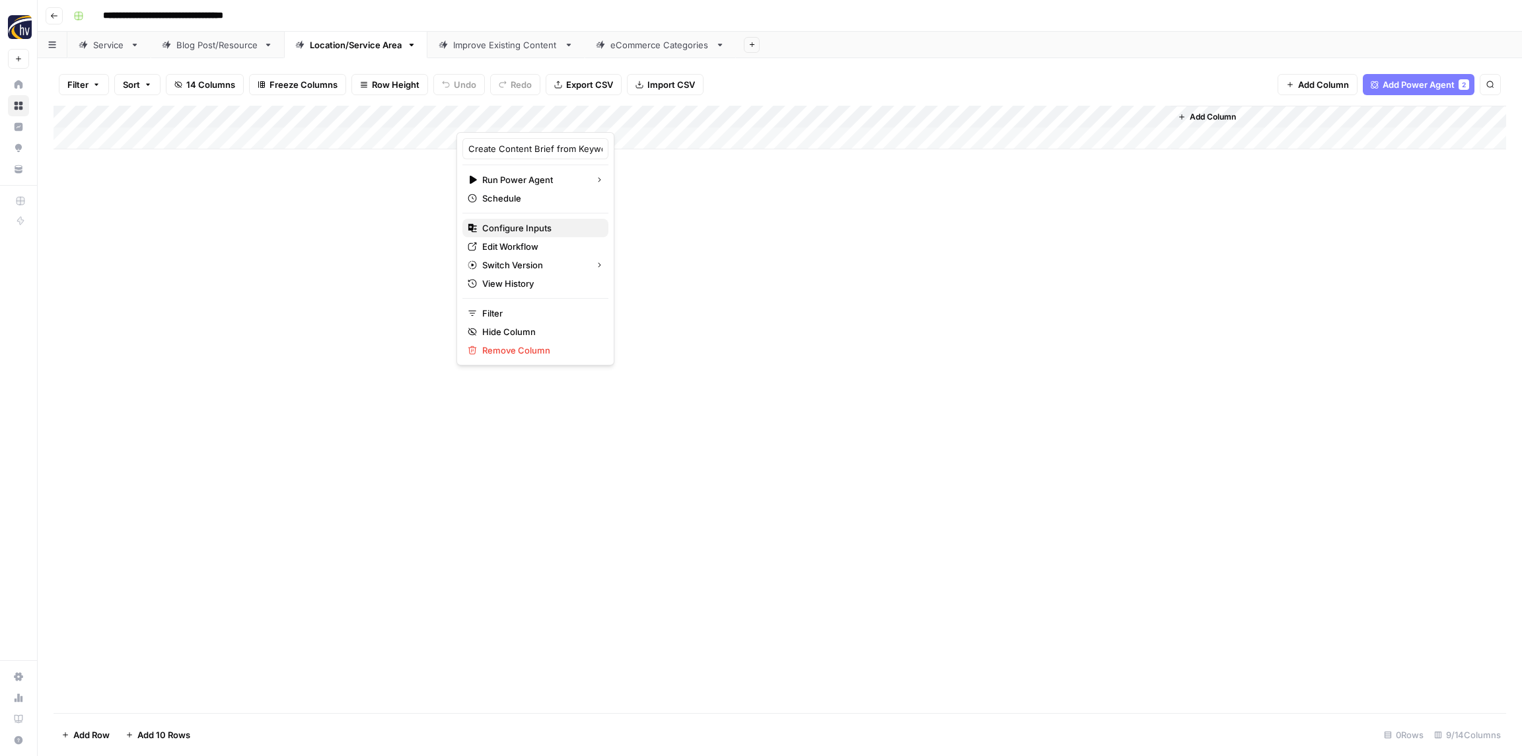
click at [522, 232] on span "Configure Inputs" at bounding box center [540, 227] width 116 height 13
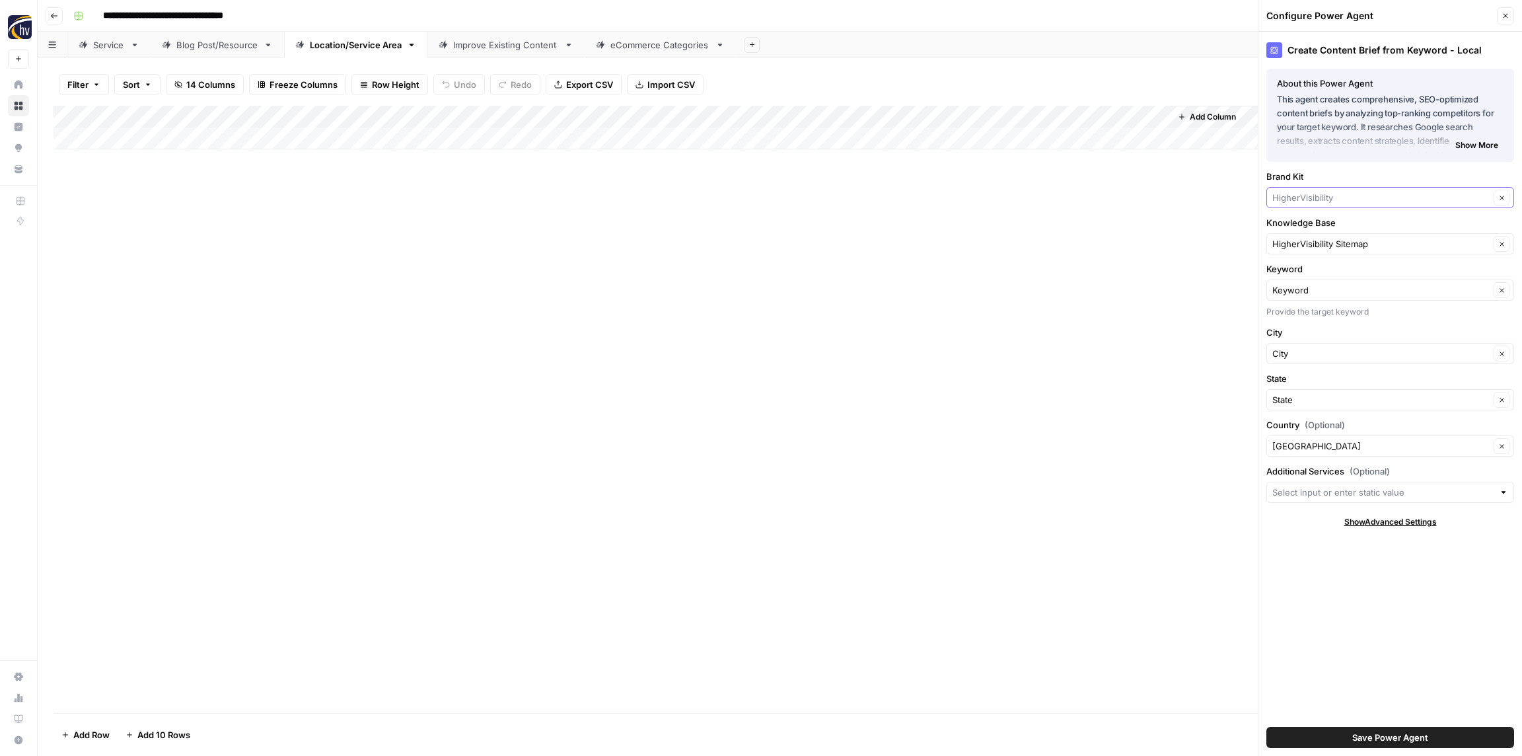
click at [1328, 194] on input "Brand Kit" at bounding box center [1380, 197] width 217 height 13
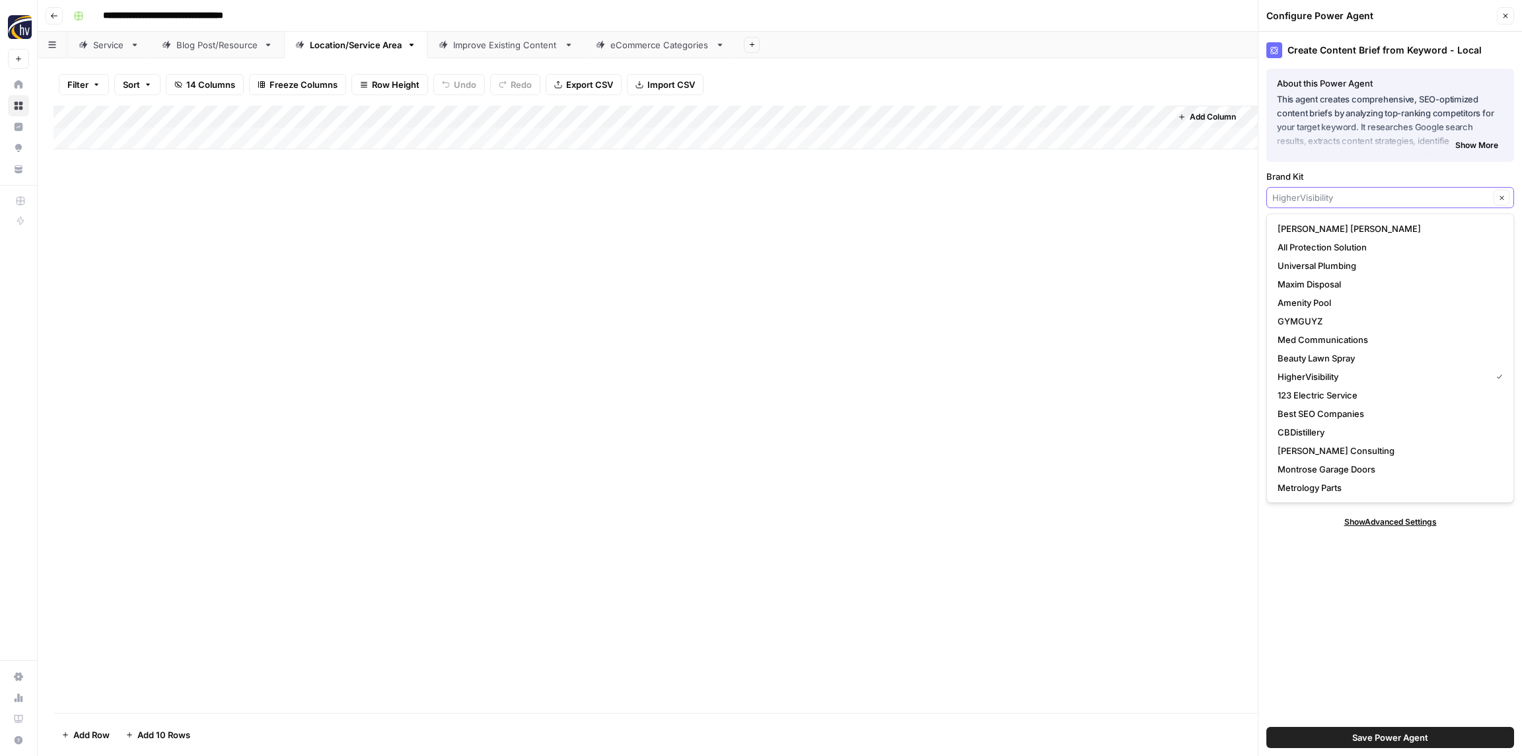
paste input "Precise"
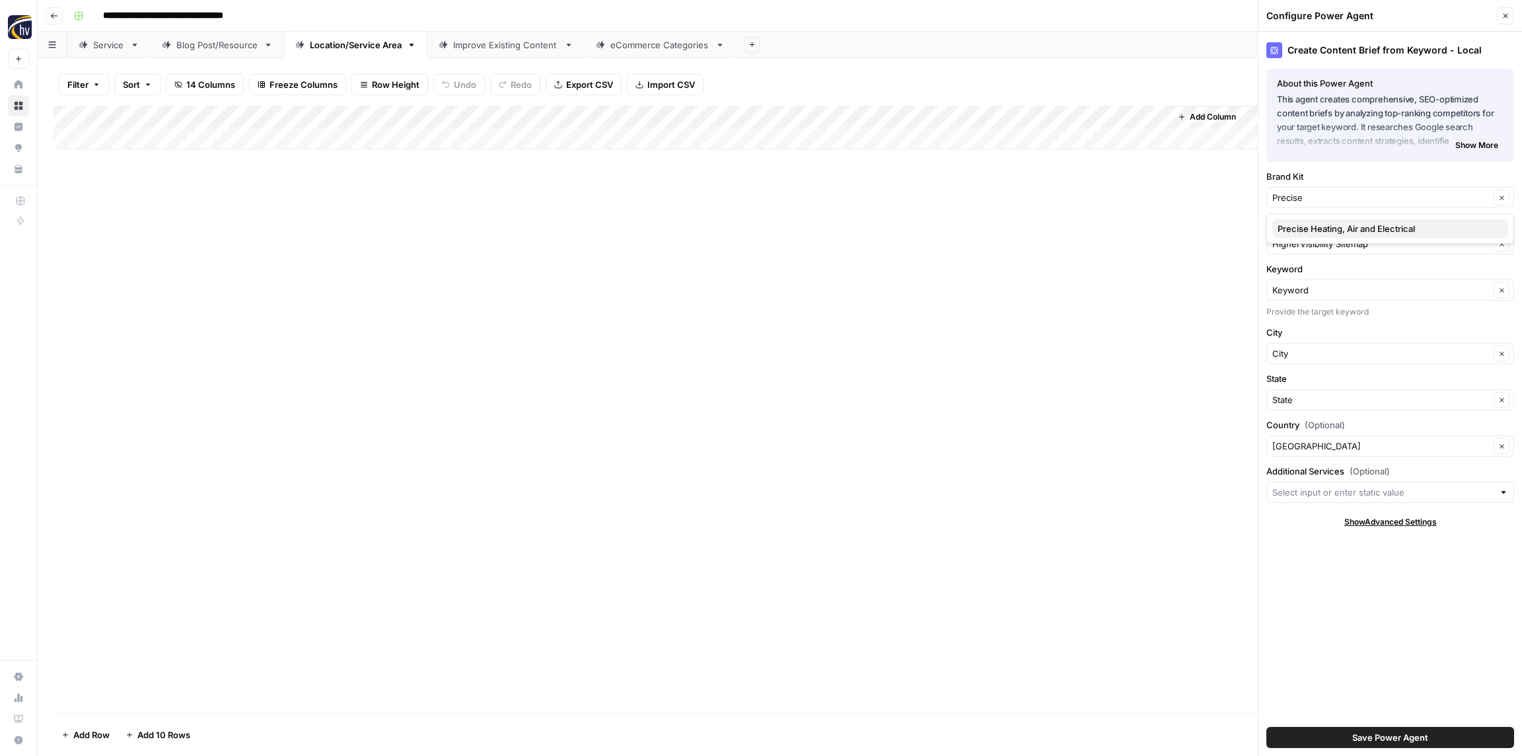
click at [1328, 221] on button "Precise Heating, Air and Electrical" at bounding box center [1390, 228] width 236 height 18
type input "Precise Heating, Air and Electrical"
click at [1330, 240] on input "Knowledge Base" at bounding box center [1380, 243] width 217 height 13
paste input "Precise"
drag, startPoint x: 1325, startPoint y: 280, endPoint x: 1318, endPoint y: 273, distance: 9.8
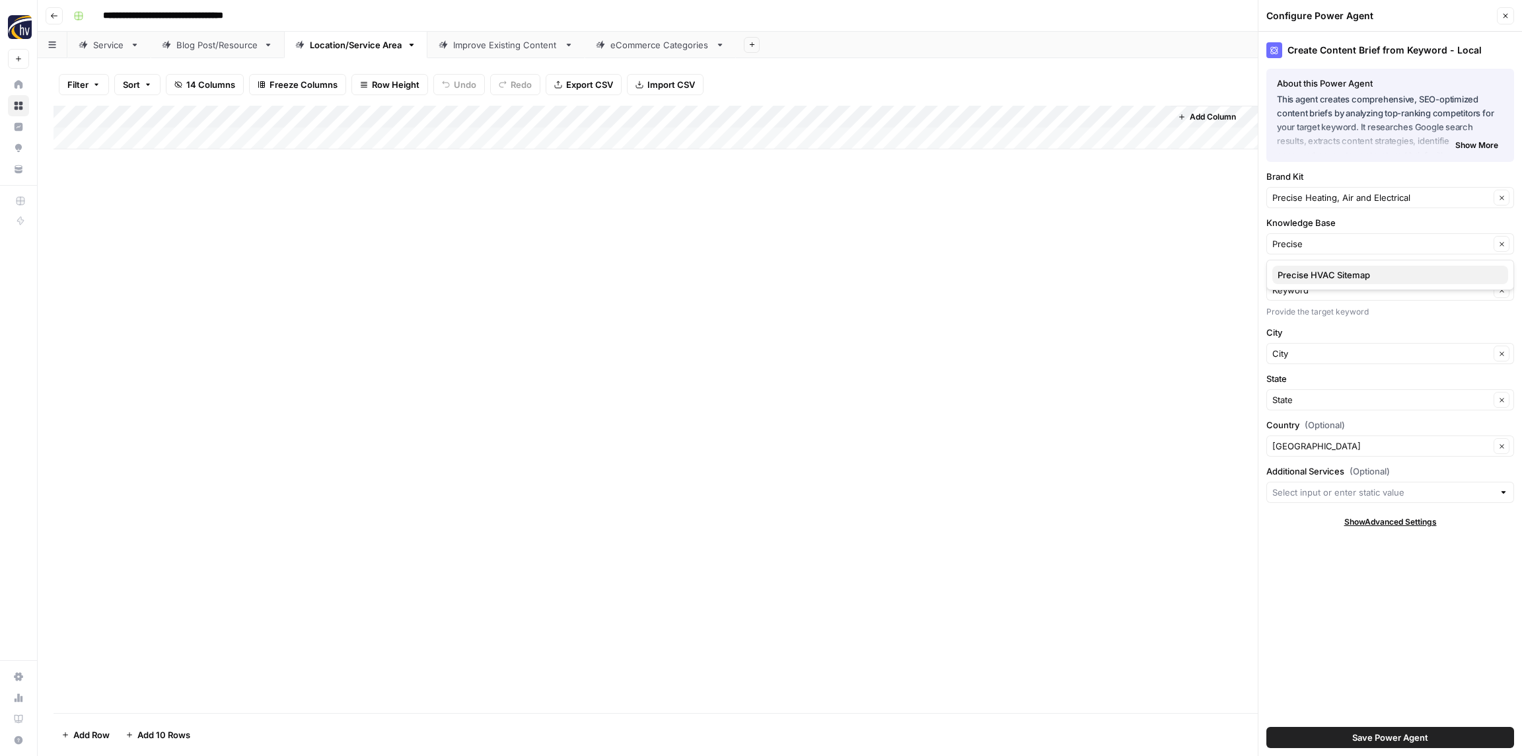
click at [1325, 280] on span "Precise HVAC Sitemap" at bounding box center [1387, 274] width 220 height 13
type input "Precise HVAC Sitemap"
click at [1417, 748] on div "Save Power Agent" at bounding box center [1390, 737] width 248 height 37
click at [1414, 734] on span "Save Power Agent" at bounding box center [1390, 736] width 76 height 13
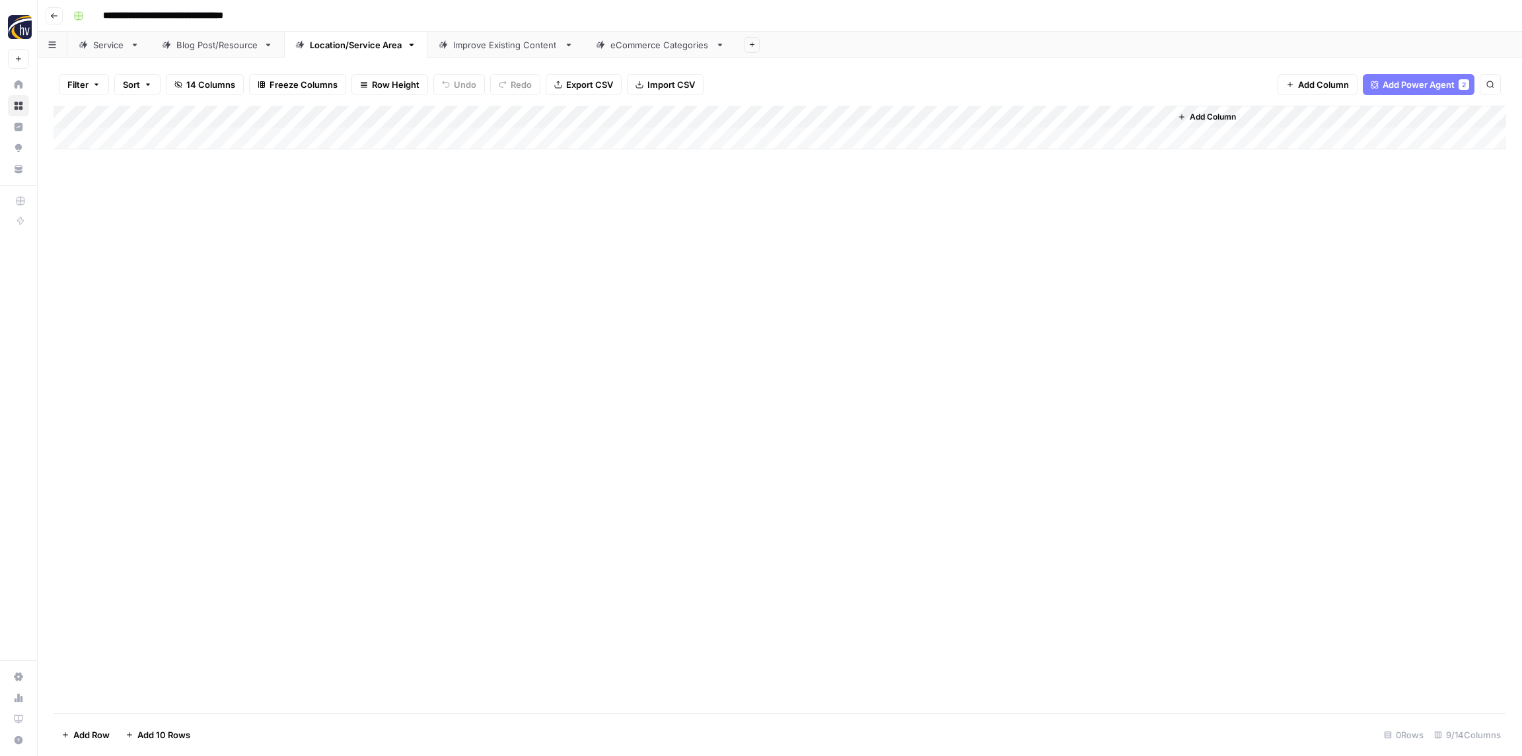
click at [964, 112] on div "Add Column" at bounding box center [779, 128] width 1452 height 44
click at [1001, 232] on span "Configure Inputs" at bounding box center [1016, 227] width 116 height 13
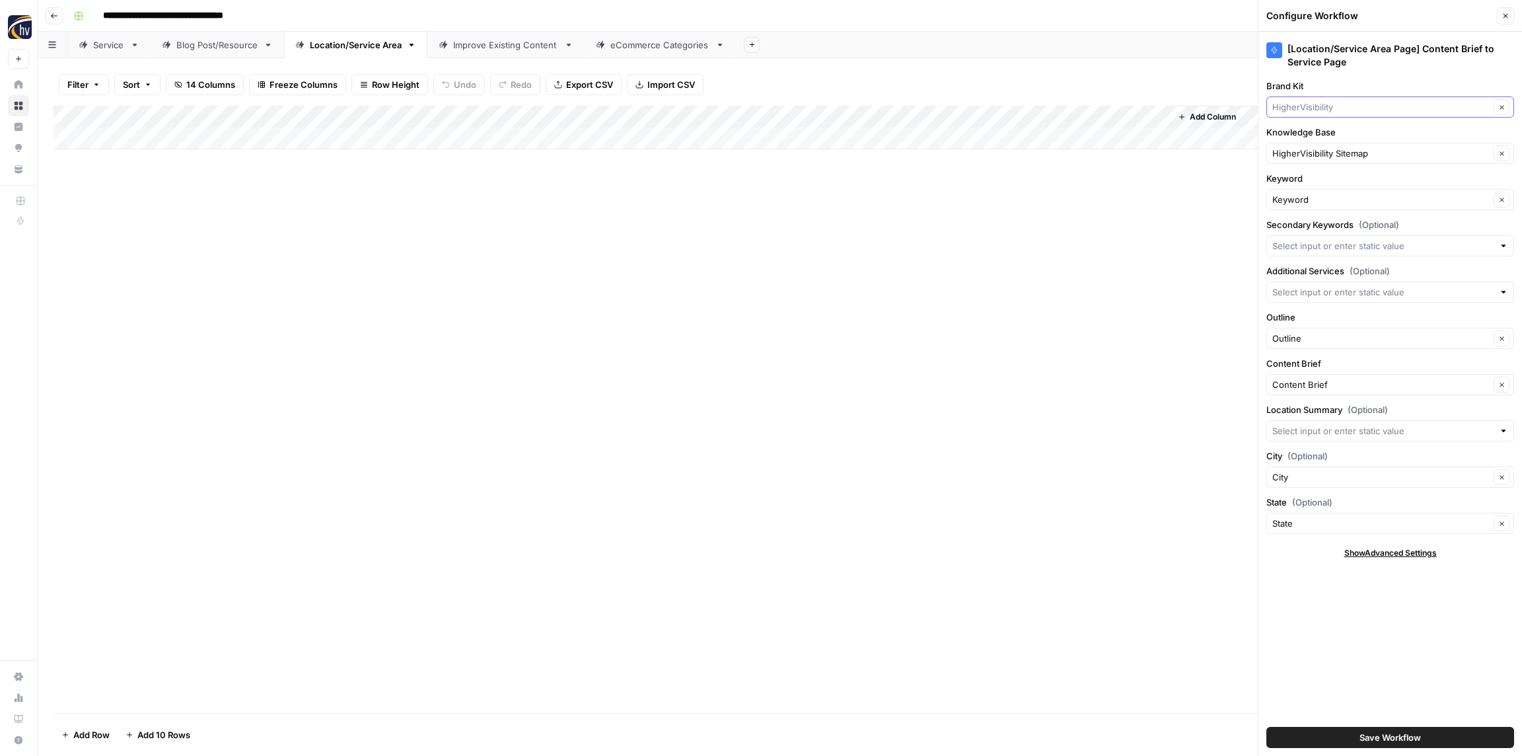
click at [1304, 104] on input "Brand Kit" at bounding box center [1380, 106] width 217 height 13
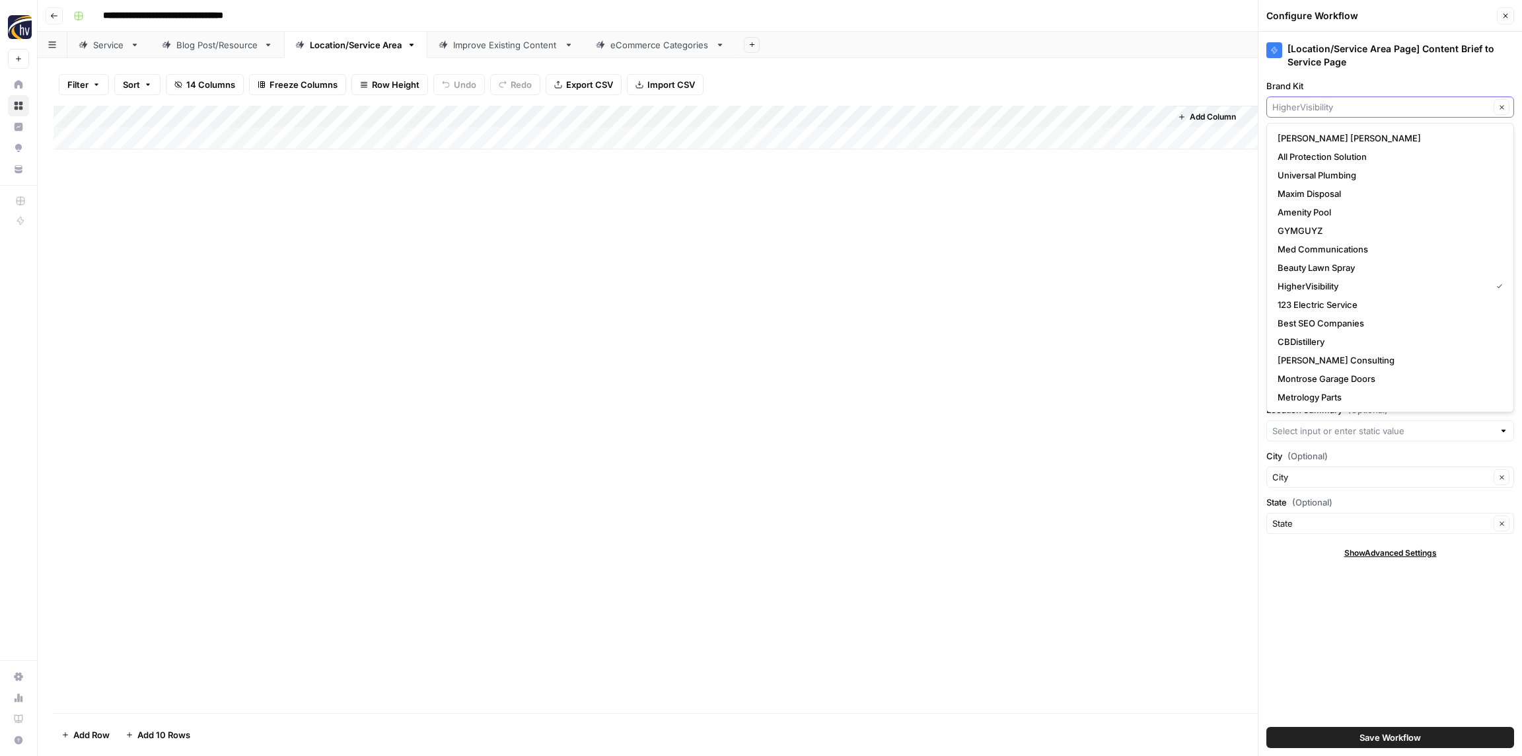
click at [1316, 110] on input "Brand Kit" at bounding box center [1380, 106] width 217 height 13
paste input "Precise"
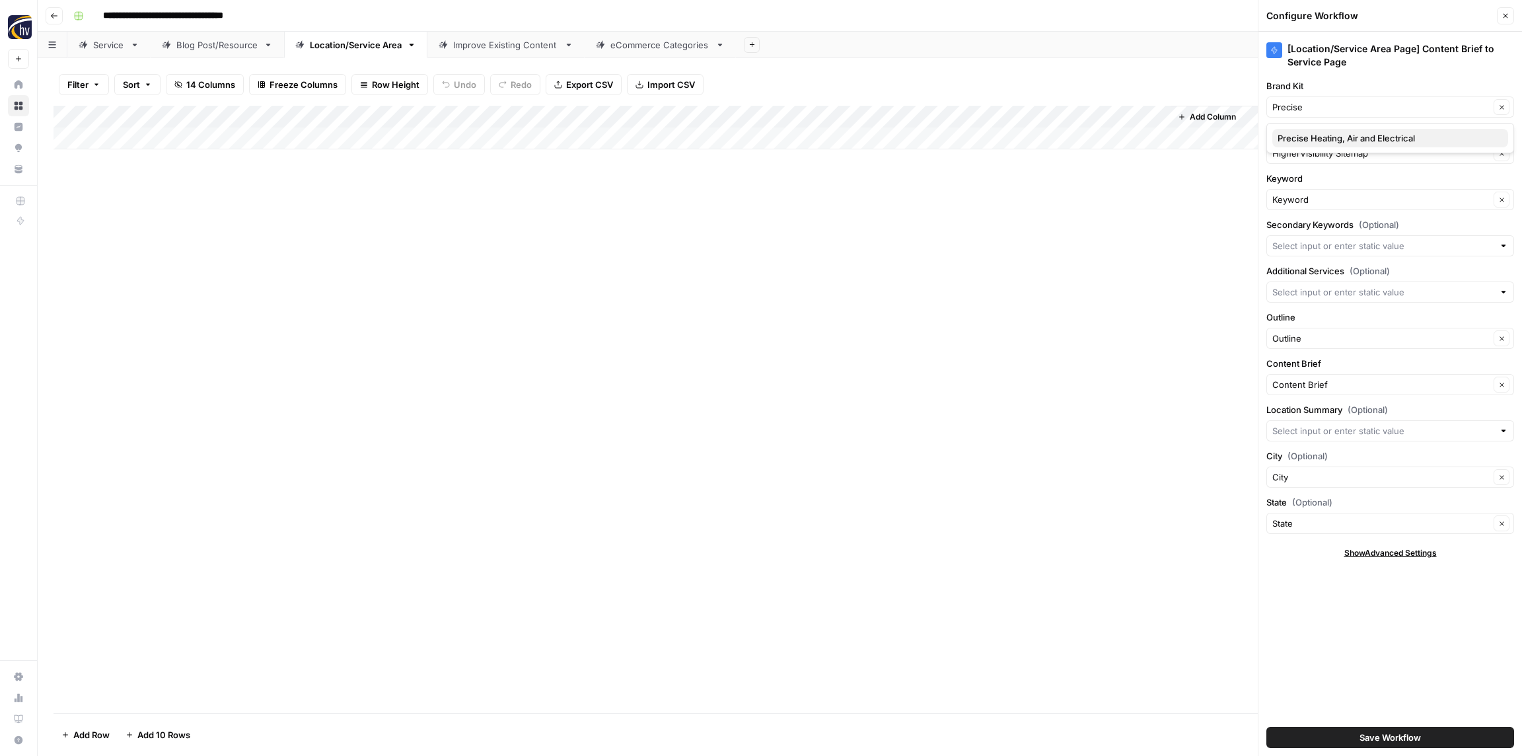
click at [1312, 136] on span "Precise Heating, Air and Electrical" at bounding box center [1387, 137] width 220 height 13
type input "Precise Heating, Air and Electrical"
click at [1308, 156] on input "Knowledge Base" at bounding box center [1380, 153] width 217 height 13
paste input "Precise"
click at [1305, 186] on span "Precise HVAC Sitemap" at bounding box center [1387, 184] width 220 height 13
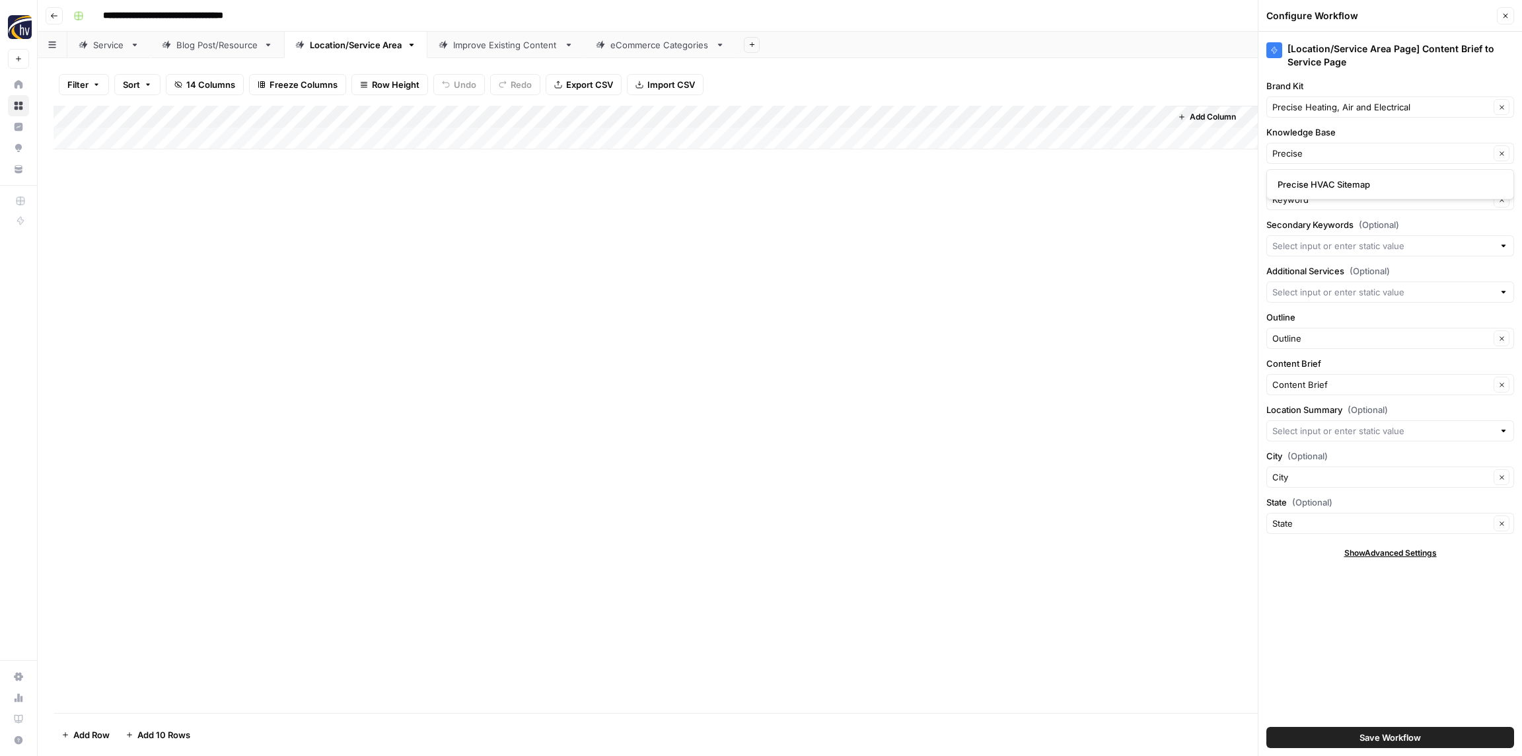
type input "Precise HVAC Sitemap"
click at [1390, 737] on span "Save Workflow" at bounding box center [1389, 736] width 61 height 13
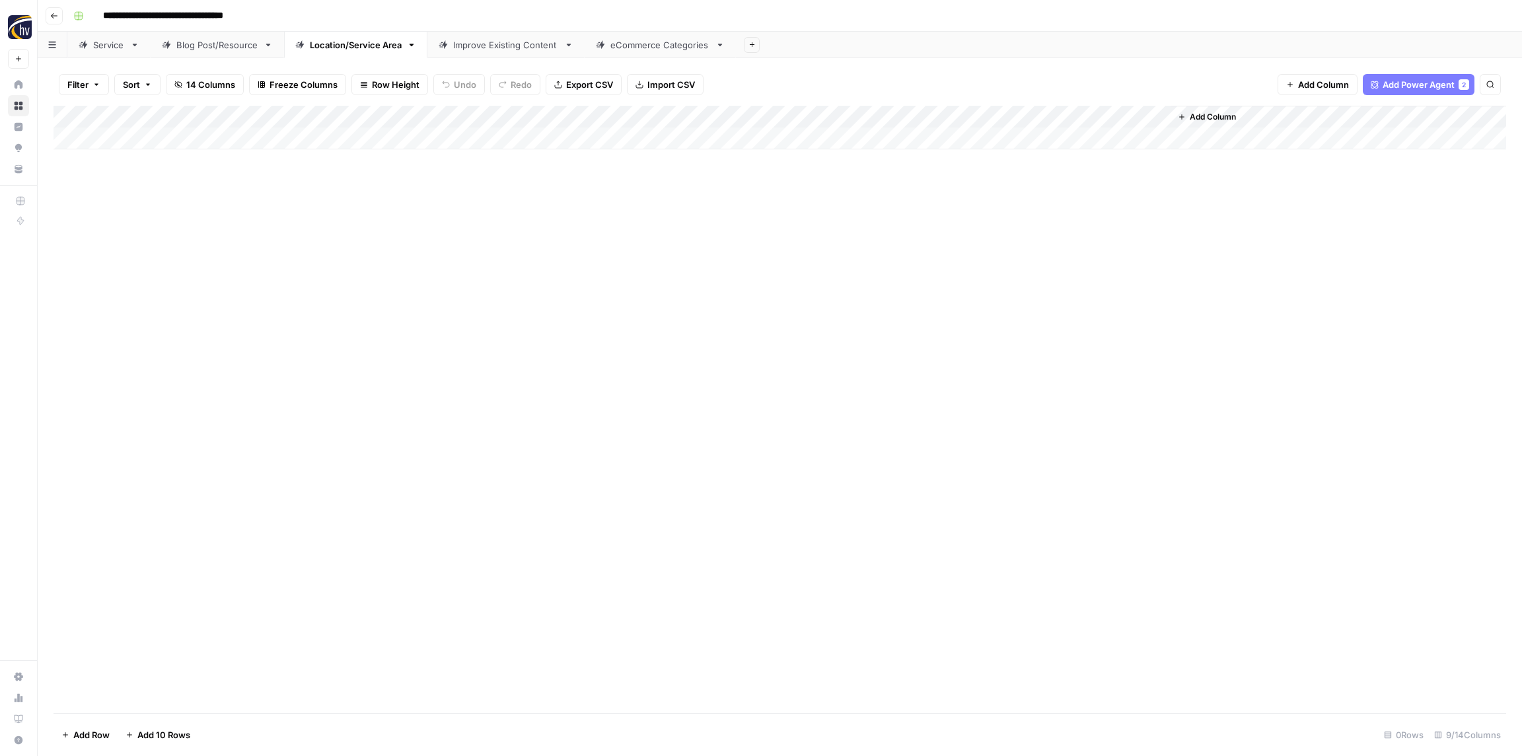
click at [486, 51] on link "Improve Existing Content" at bounding box center [505, 45] width 157 height 26
click at [657, 118] on div "Add Column" at bounding box center [779, 128] width 1452 height 44
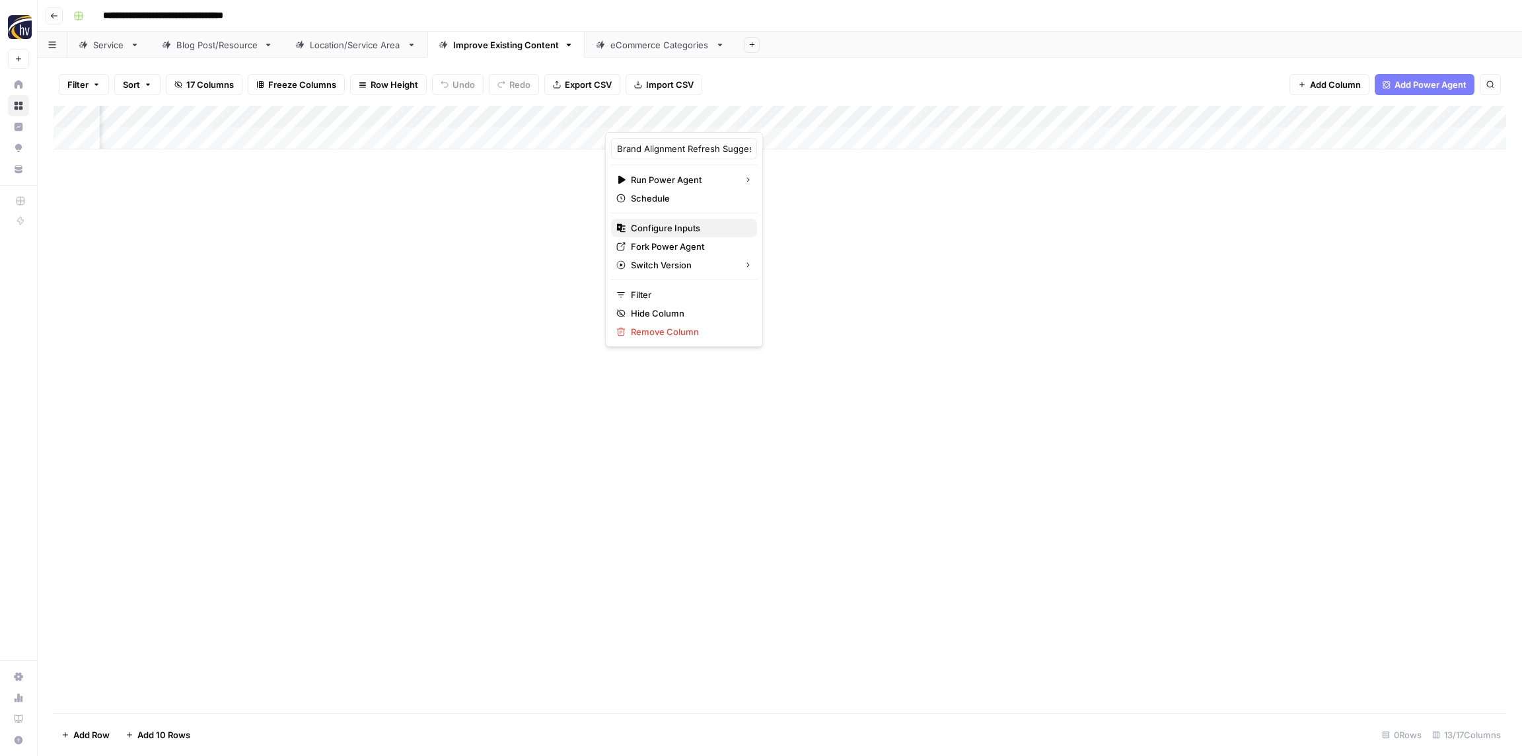
click at [669, 227] on span "Configure Inputs" at bounding box center [689, 227] width 116 height 13
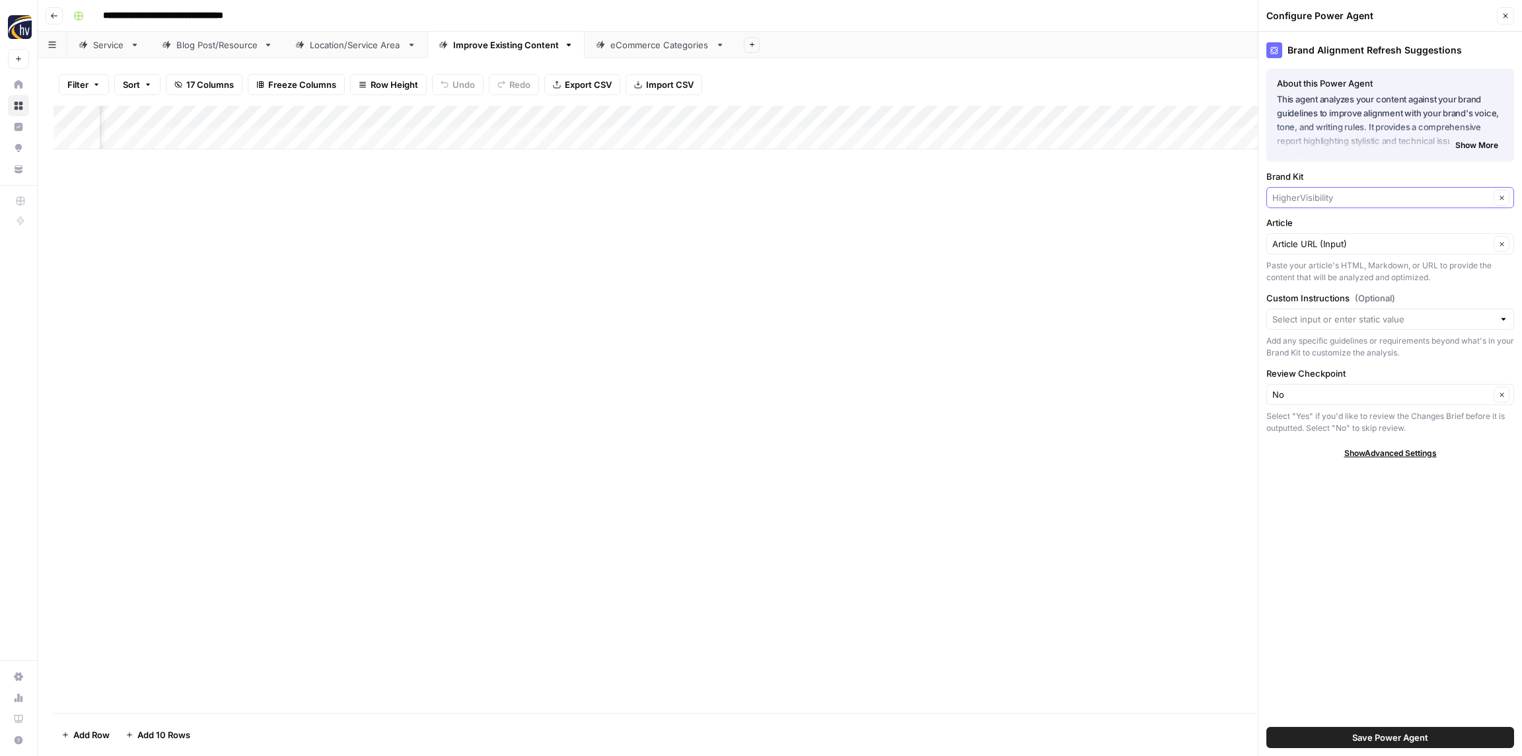
drag, startPoint x: 1297, startPoint y: 200, endPoint x: 1289, endPoint y: 195, distance: 9.5
click at [1297, 200] on input "Brand Kit" at bounding box center [1380, 197] width 217 height 13
paste input "Precise"
click at [1310, 221] on button "Precise Heating, Air and Electrical" at bounding box center [1390, 228] width 236 height 18
type input "Precise Heating, Air and Electrical"
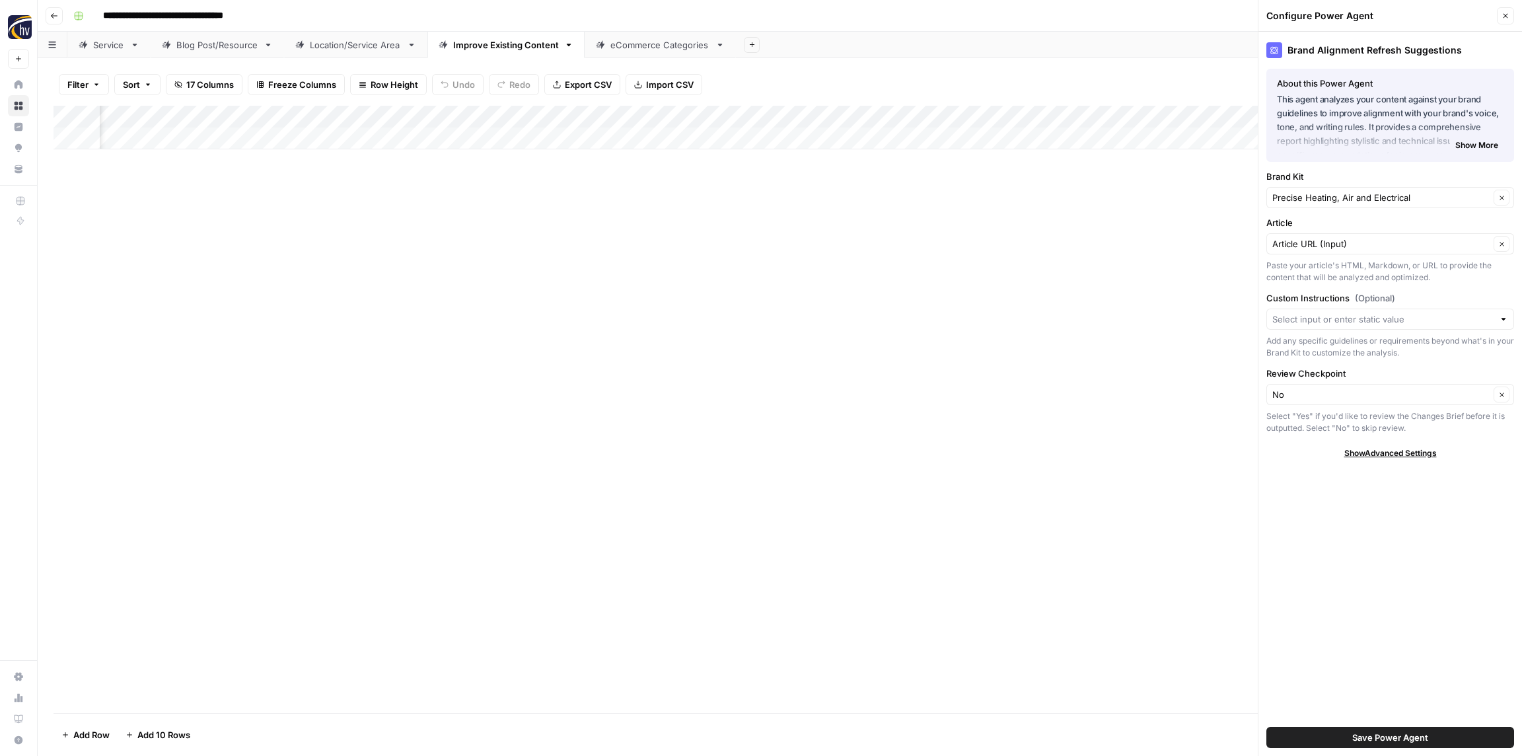
click at [1454, 731] on button "Save Power Agent" at bounding box center [1390, 737] width 248 height 21
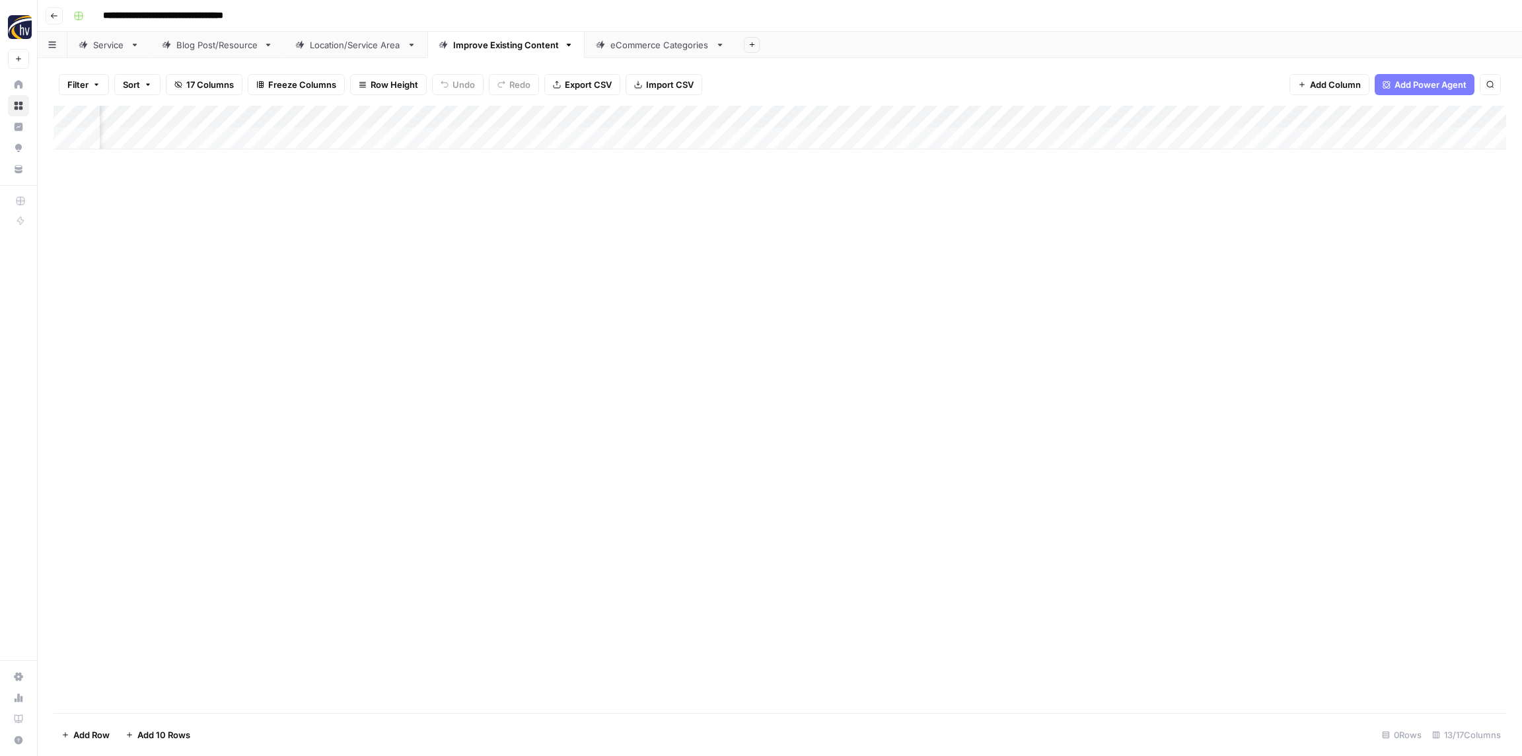
click at [980, 115] on div "Add Column" at bounding box center [779, 128] width 1452 height 44
click at [1004, 227] on span "Configure Inputs" at bounding box center [1025, 227] width 116 height 13
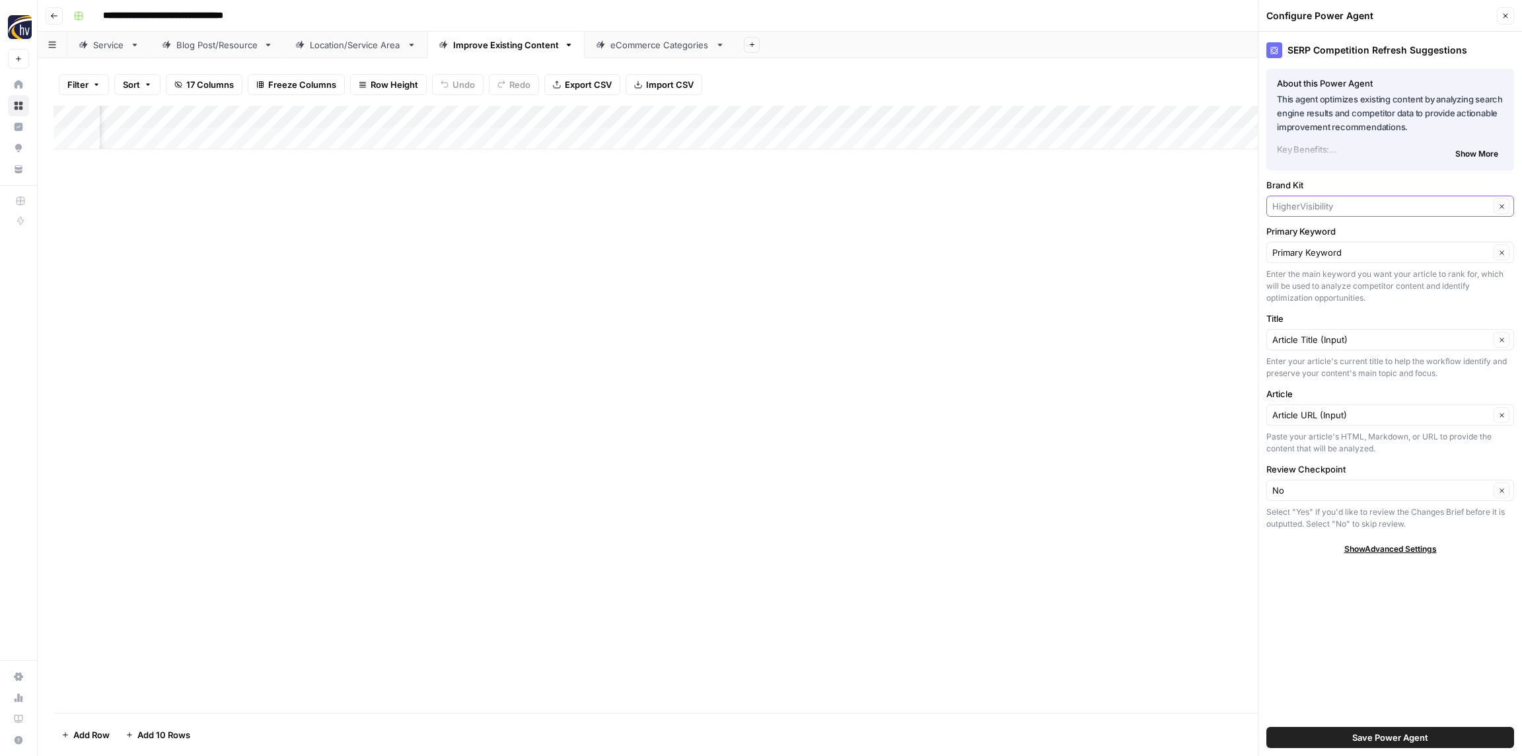
click at [1346, 200] on input "Brand Kit" at bounding box center [1380, 205] width 217 height 13
paste input "Precise"
click at [1340, 231] on span "Precise Heating, Air and Electrical" at bounding box center [1387, 237] width 220 height 13
type input "Precise Heating, Air and Electrical"
click at [1413, 741] on span "Save Power Agent" at bounding box center [1390, 736] width 76 height 13
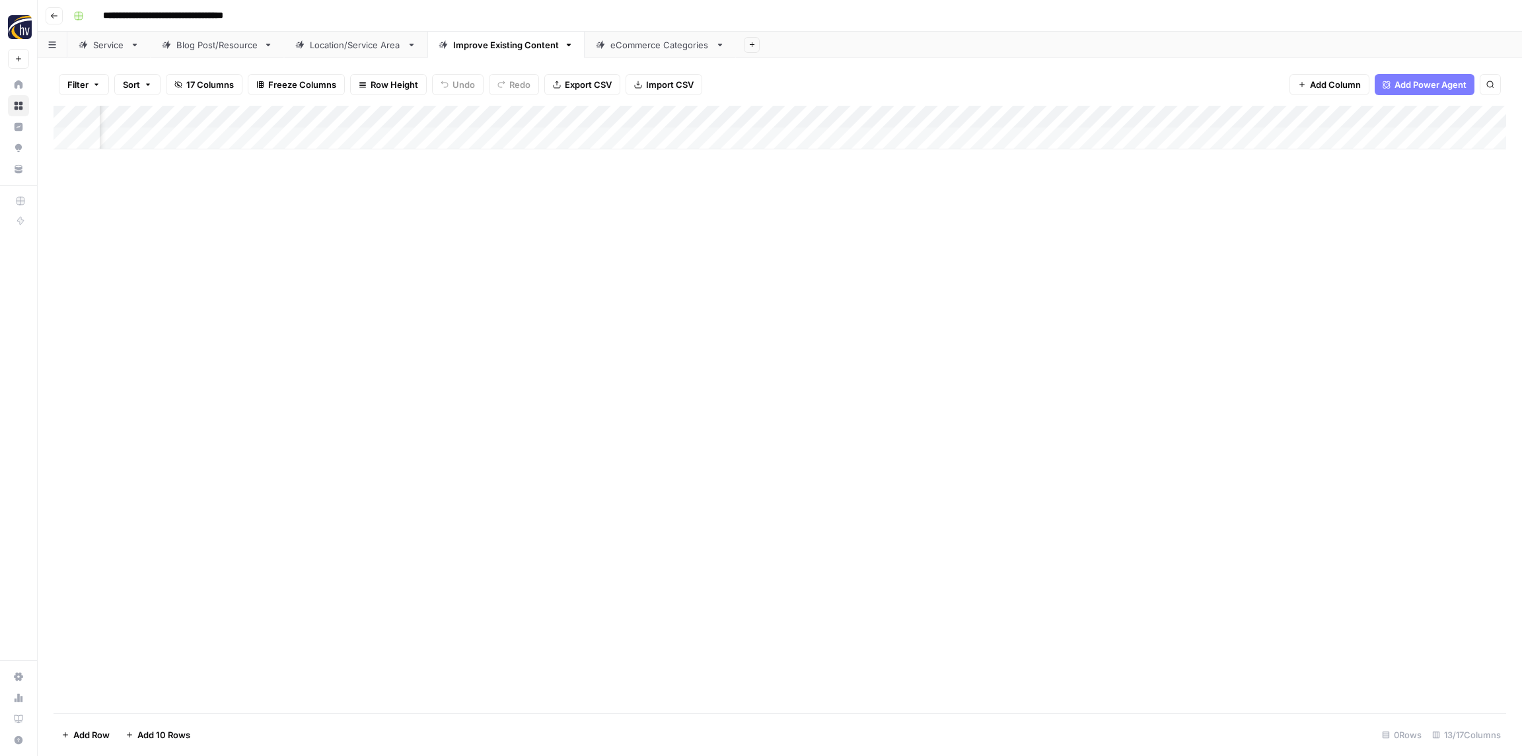
click at [1372, 112] on div "Add Column" at bounding box center [779, 128] width 1452 height 44
click at [1364, 221] on span "Configure Inputs" at bounding box center [1367, 227] width 116 height 13
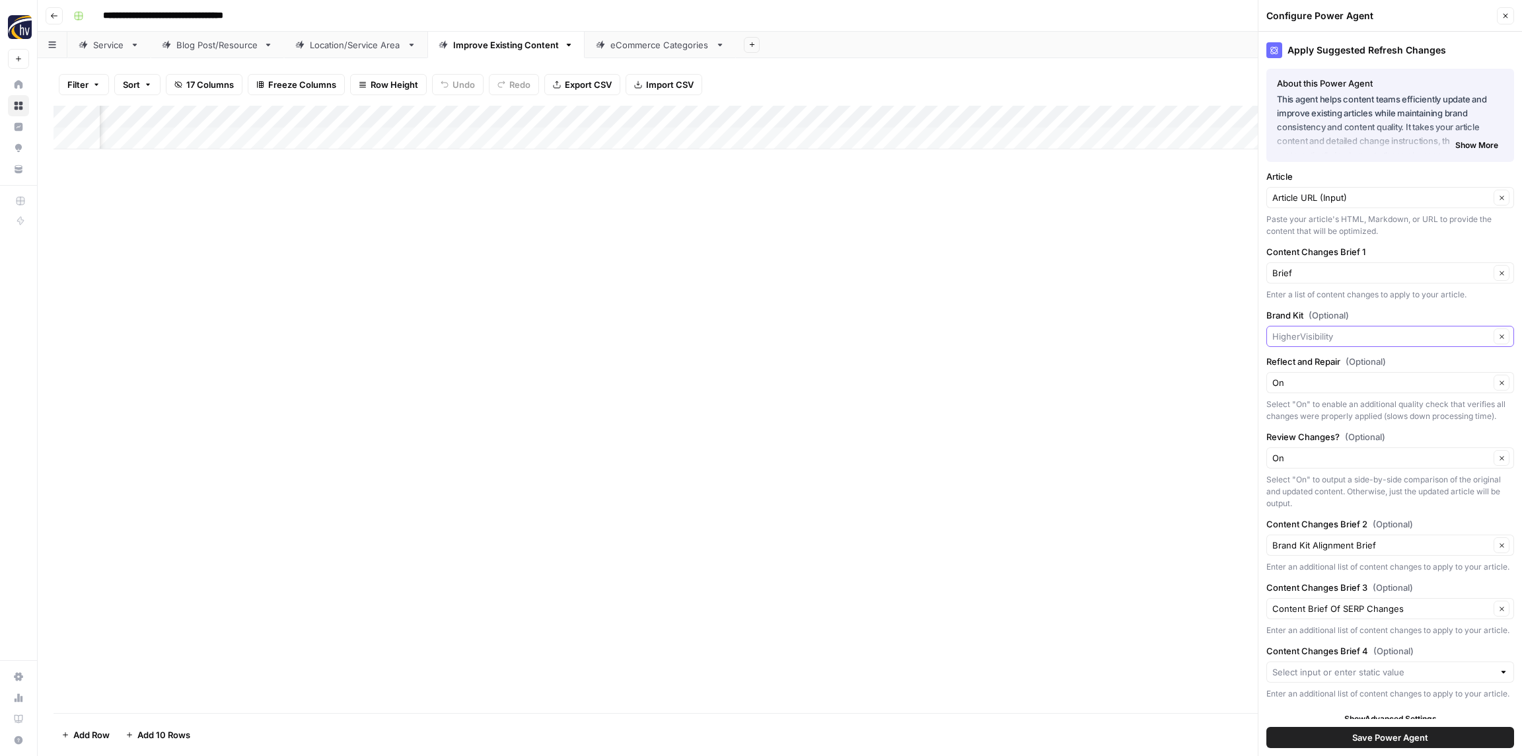
click at [1339, 336] on input "Brand Kit (Optional)" at bounding box center [1380, 336] width 217 height 13
paste input "Precise"
click at [1333, 371] on span "Precise Heating, Air and Electrical" at bounding box center [1387, 367] width 220 height 13
type input "Precise Heating, Air and Electrical"
click at [1429, 735] on button "Save Power Agent" at bounding box center [1390, 737] width 248 height 21
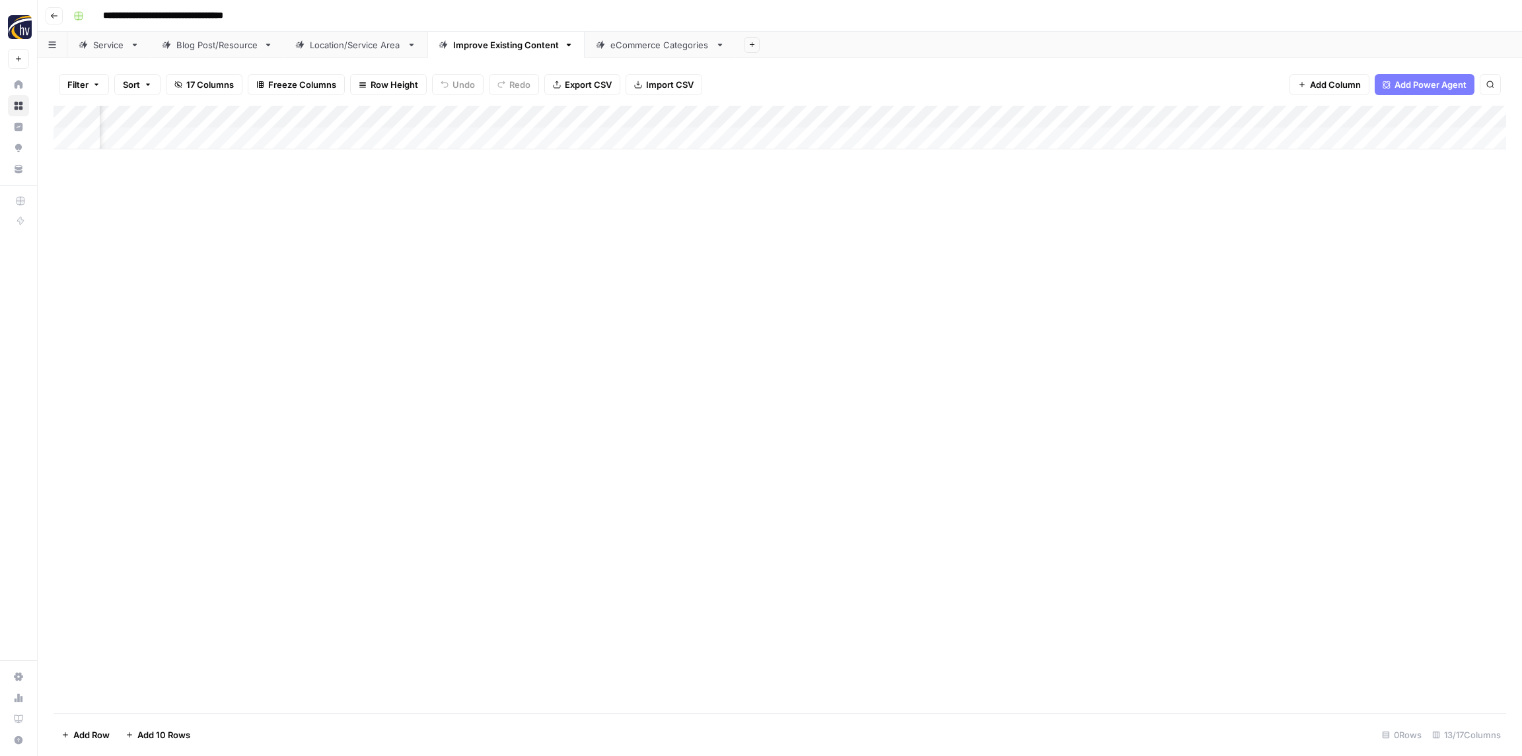
click at [659, 50] on div "eCommerce Categories" at bounding box center [660, 44] width 100 height 13
click at [495, 123] on div "Add Column" at bounding box center [779, 128] width 1452 height 44
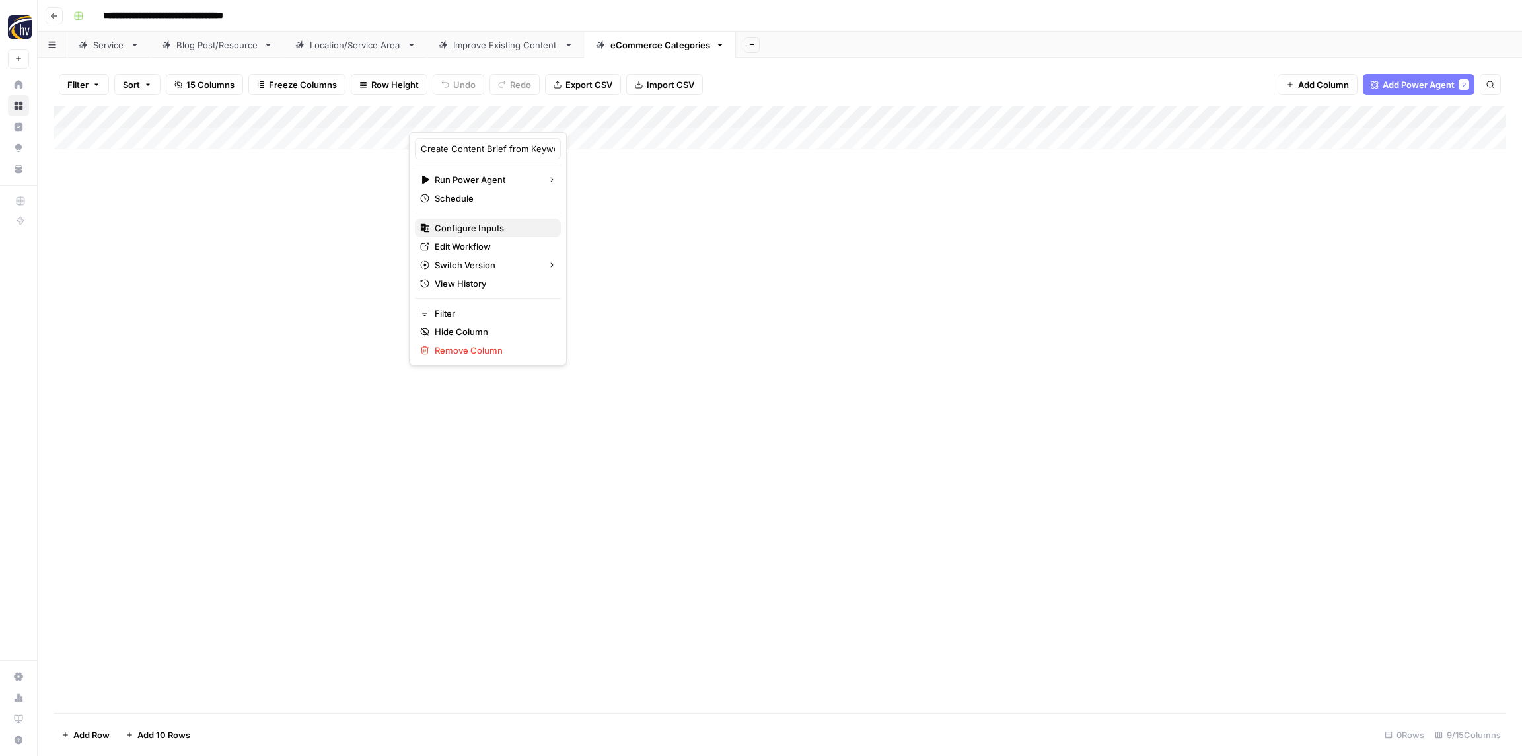
drag, startPoint x: 490, startPoint y: 221, endPoint x: 485, endPoint y: 215, distance: 7.5
click at [489, 221] on span "Configure Inputs" at bounding box center [493, 227] width 116 height 13
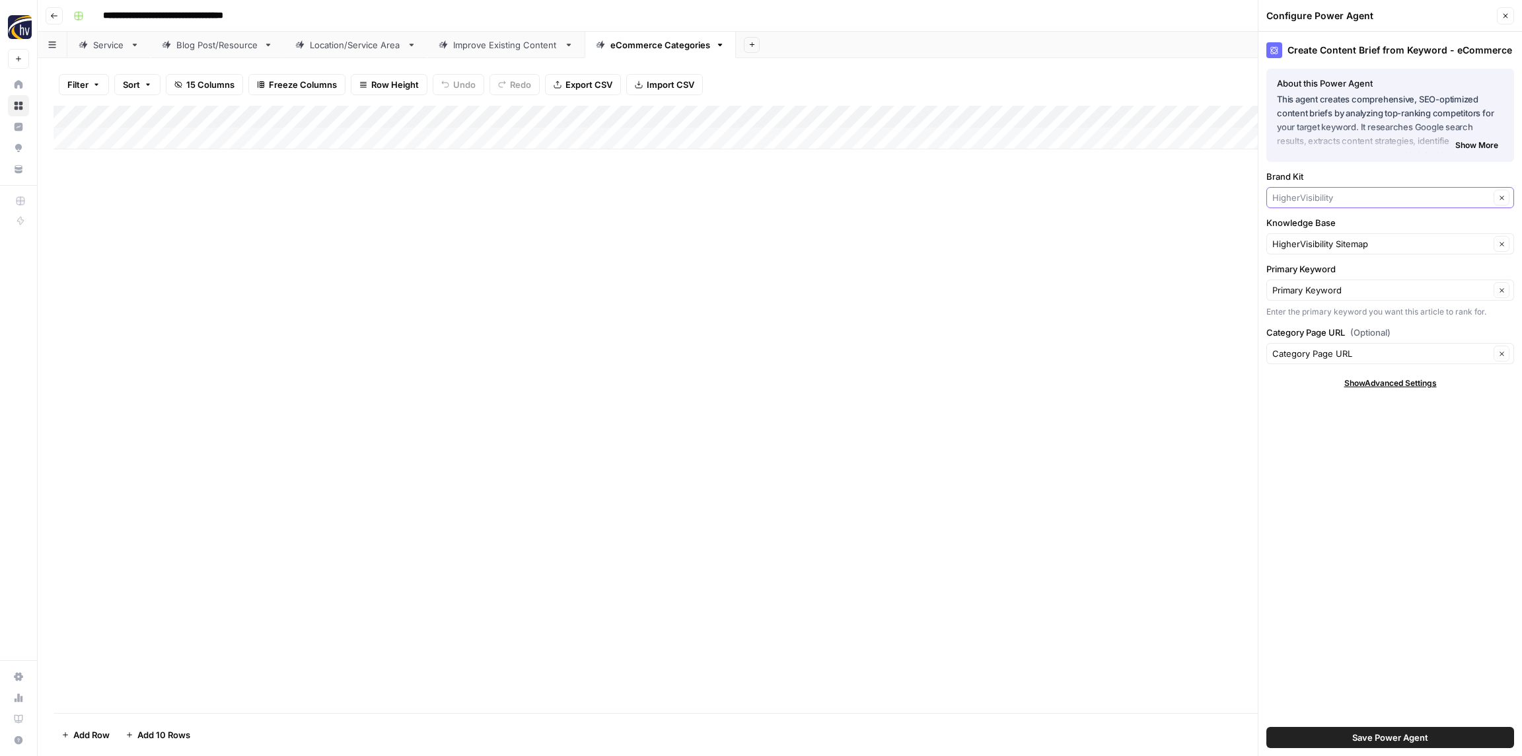
click at [1341, 194] on input "Brand Kit" at bounding box center [1380, 197] width 217 height 13
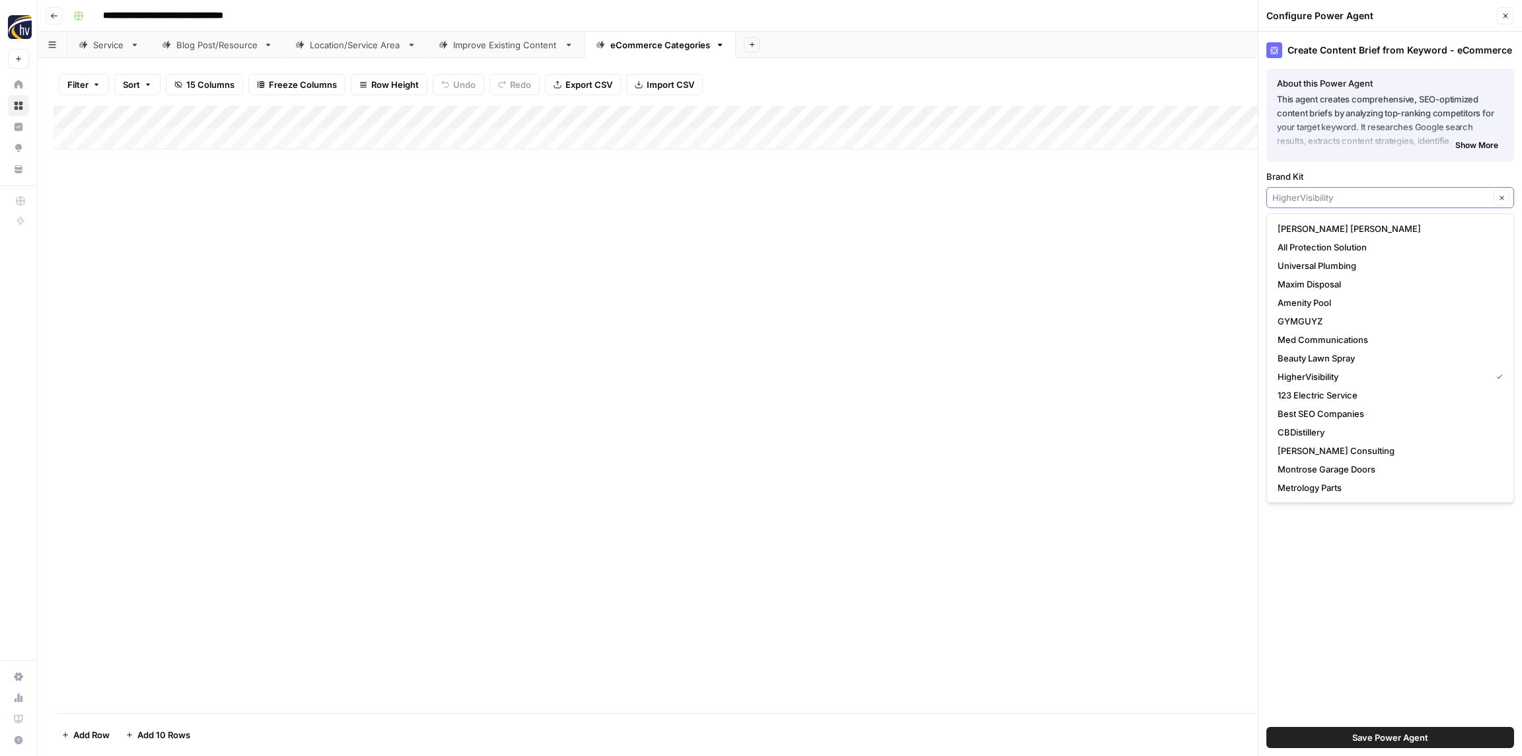
paste input "Precise"
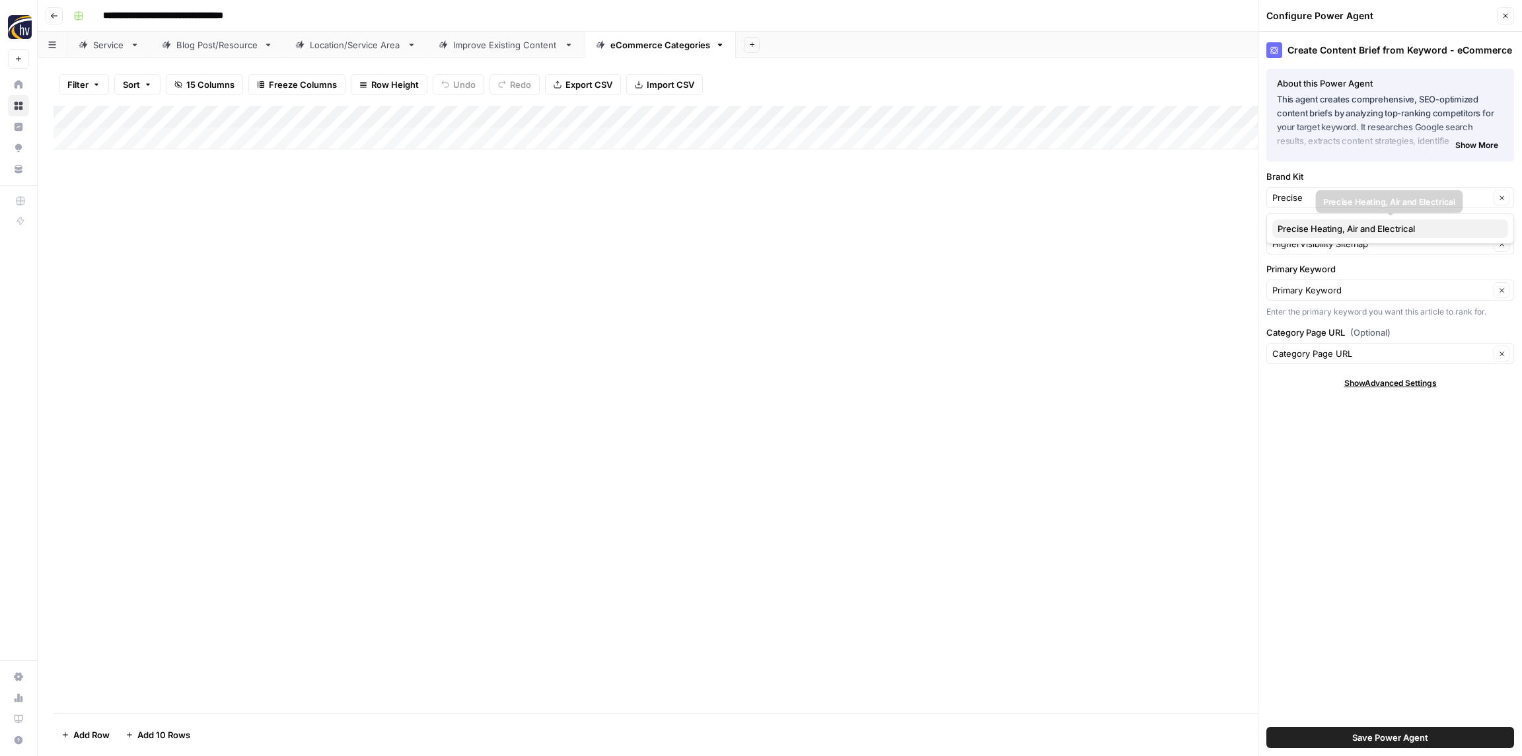
click at [1315, 223] on span "Precise Heating, Air and Electrical" at bounding box center [1387, 228] width 220 height 13
type input "Precise Heating, Air and Electrical"
click at [1330, 246] on input "Knowledge Base" at bounding box center [1380, 243] width 217 height 13
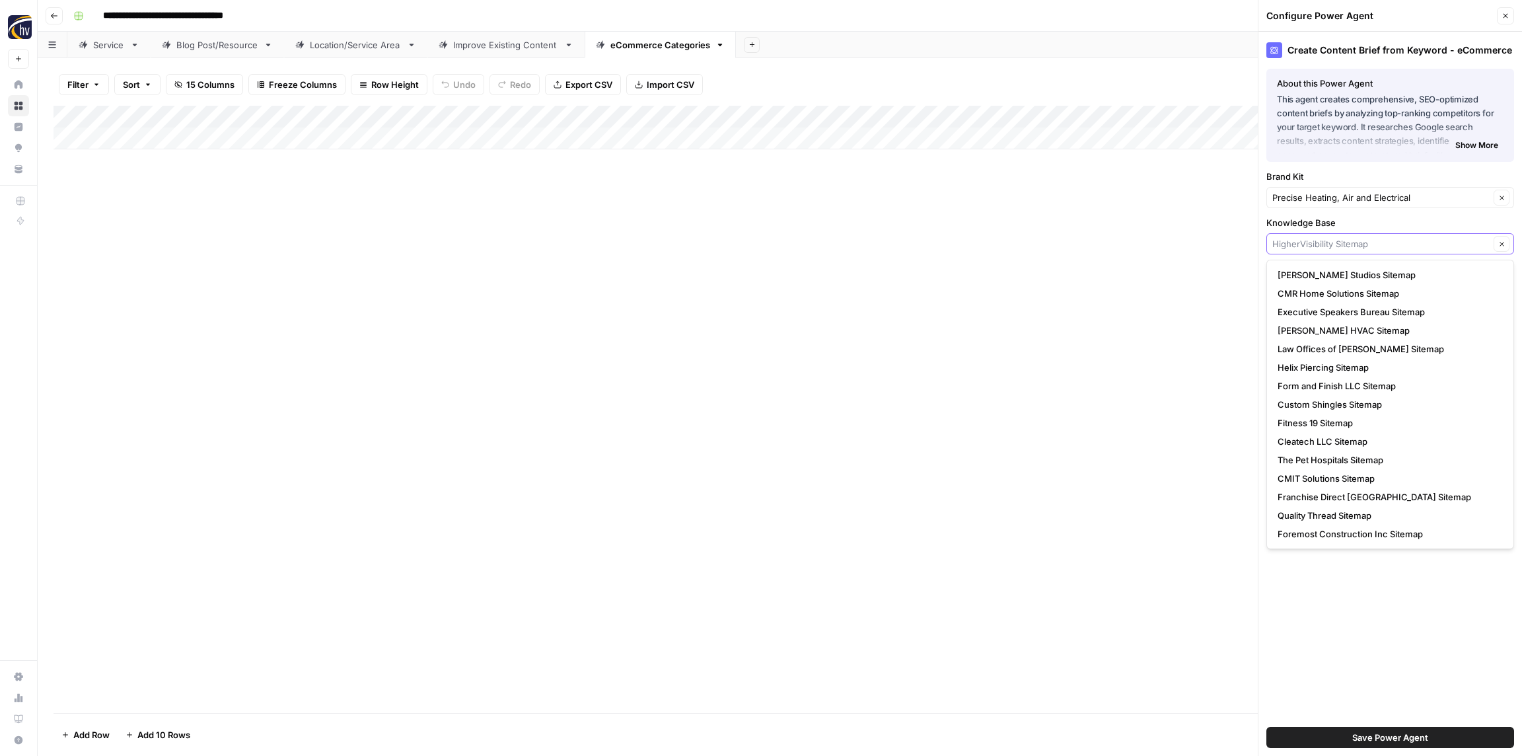
paste input "Precise"
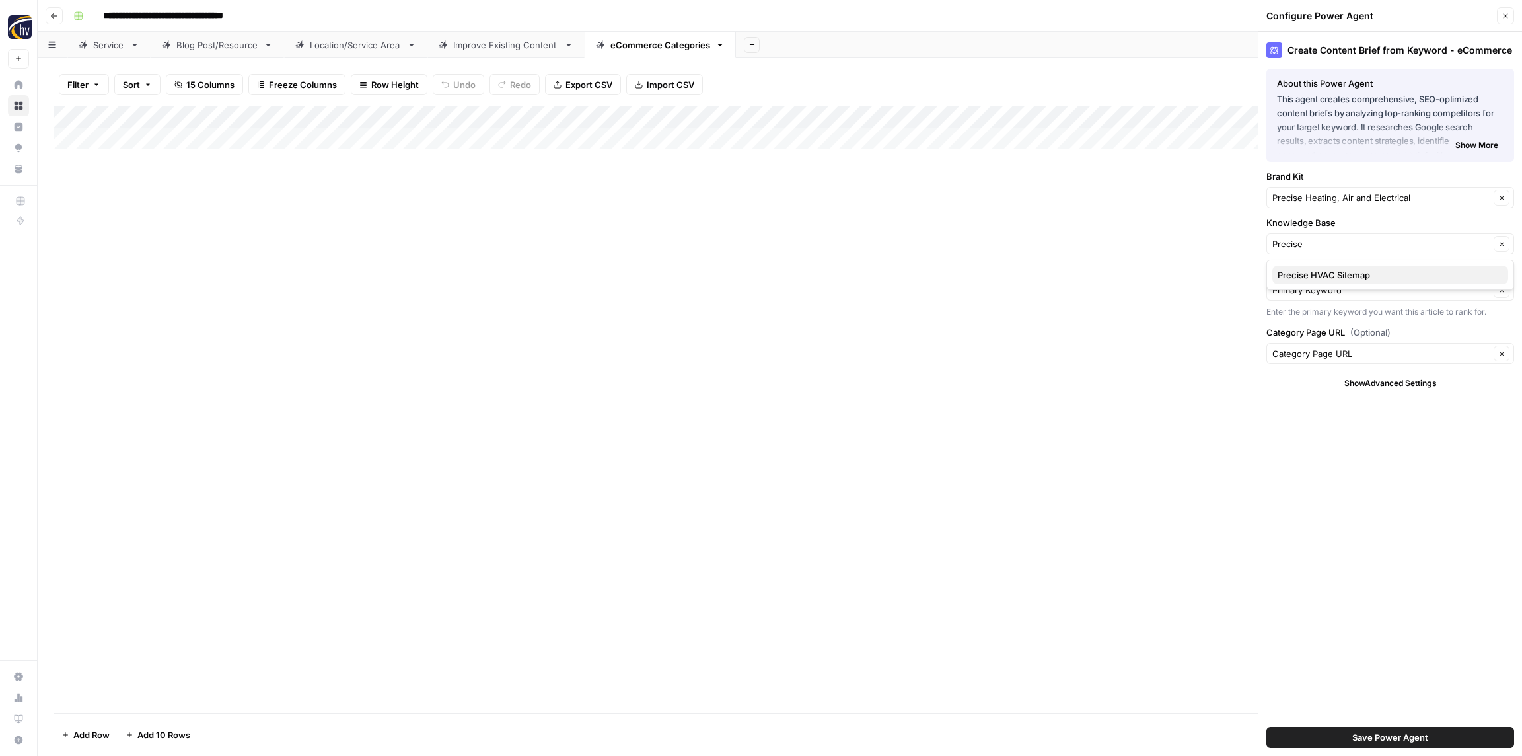
click at [1324, 267] on button "Precise HVAC Sitemap" at bounding box center [1390, 275] width 236 height 18
type input "Precise HVAC Sitemap"
click at [1431, 745] on button "Save Power Agent" at bounding box center [1390, 737] width 248 height 21
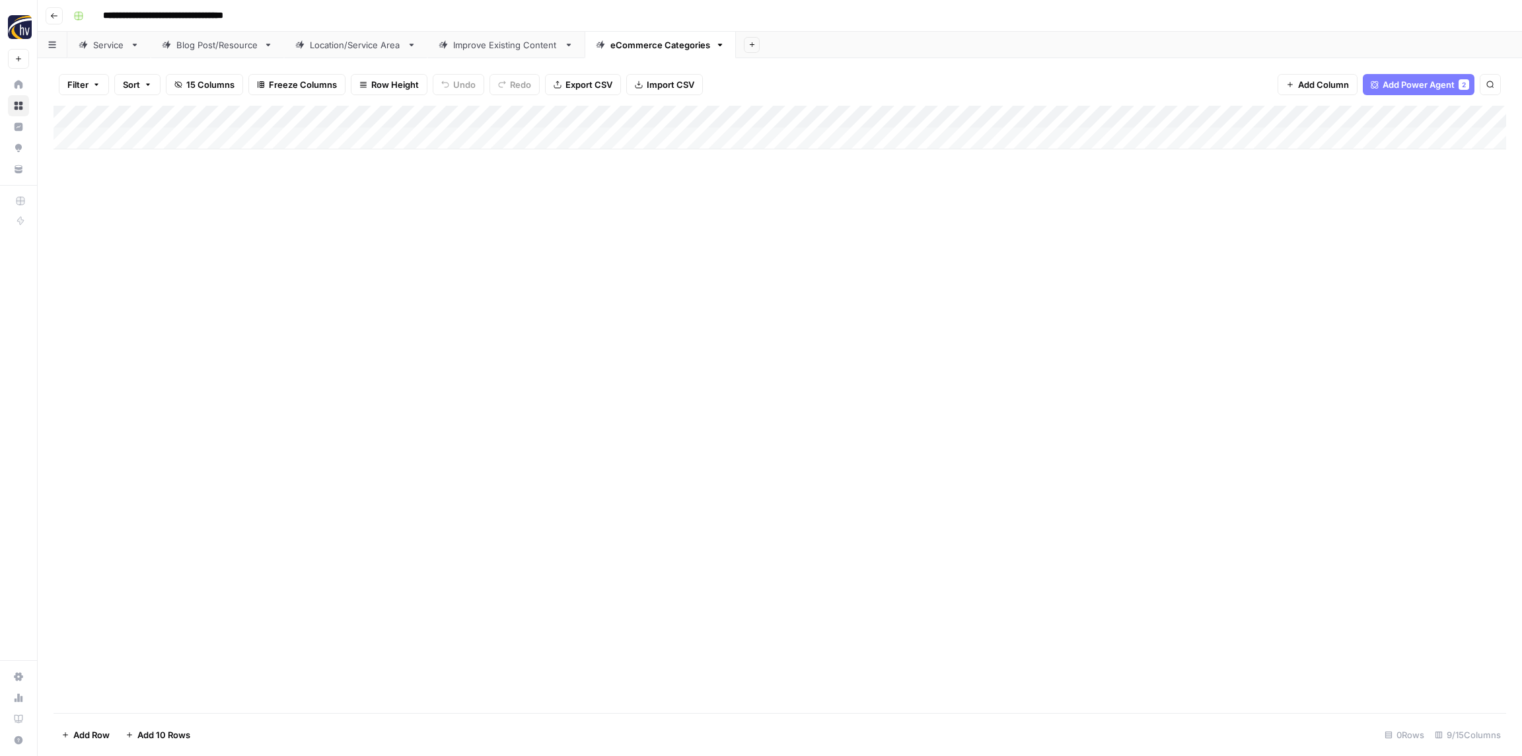
click at [1251, 117] on div "Add Column" at bounding box center [779, 128] width 1452 height 44
click at [1230, 232] on span "Configure Inputs" at bounding box center [1232, 227] width 116 height 13
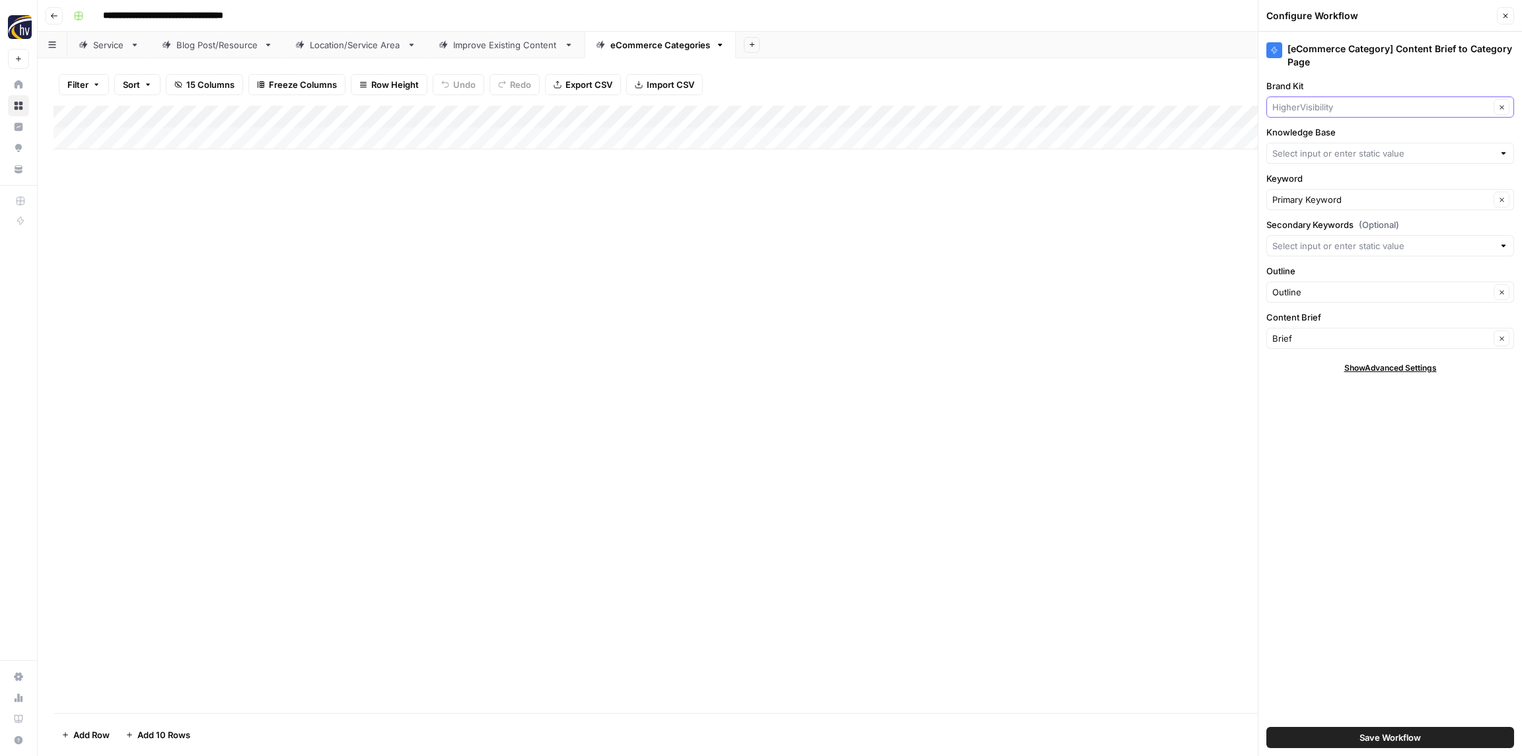
click at [1335, 108] on input "Brand Kit" at bounding box center [1380, 106] width 217 height 13
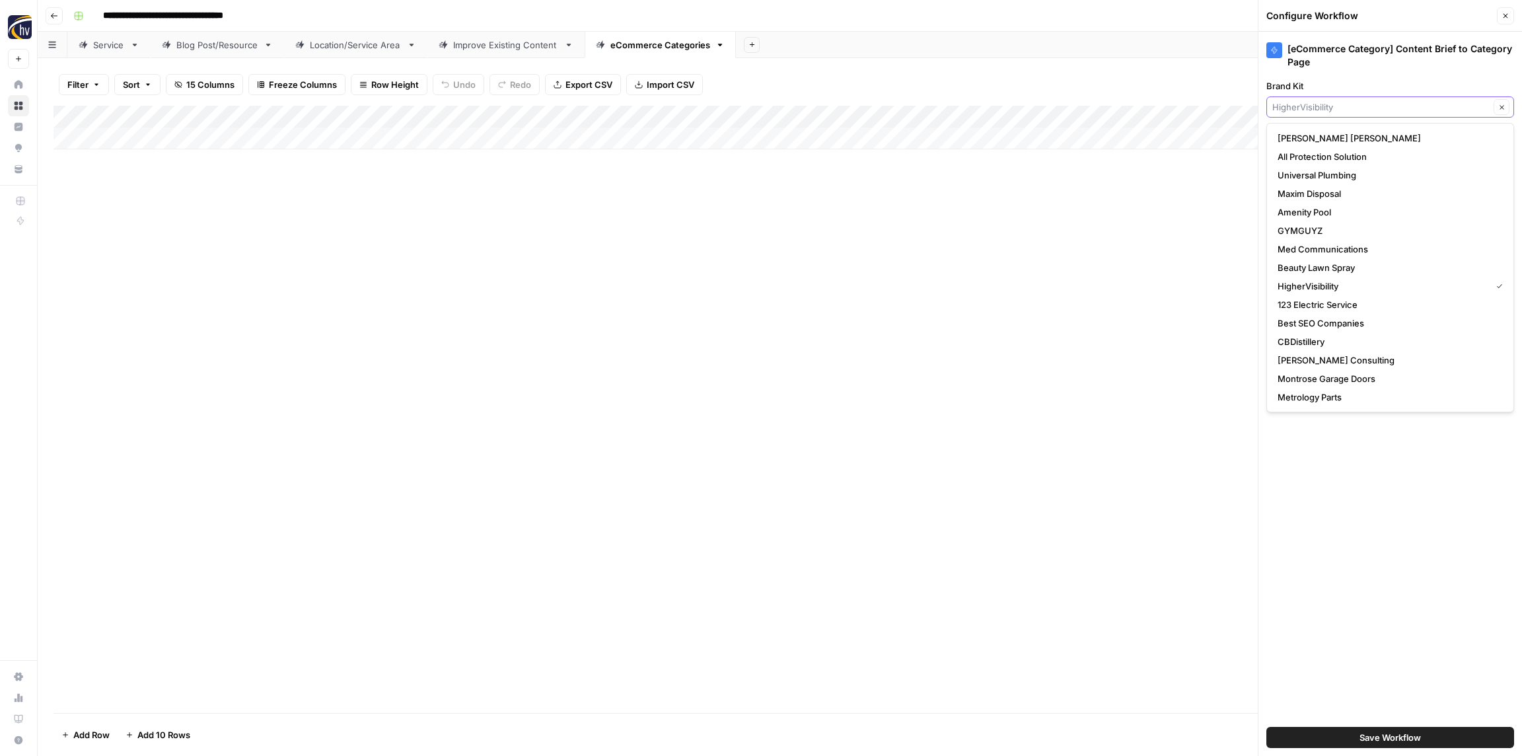
paste input "Precise"
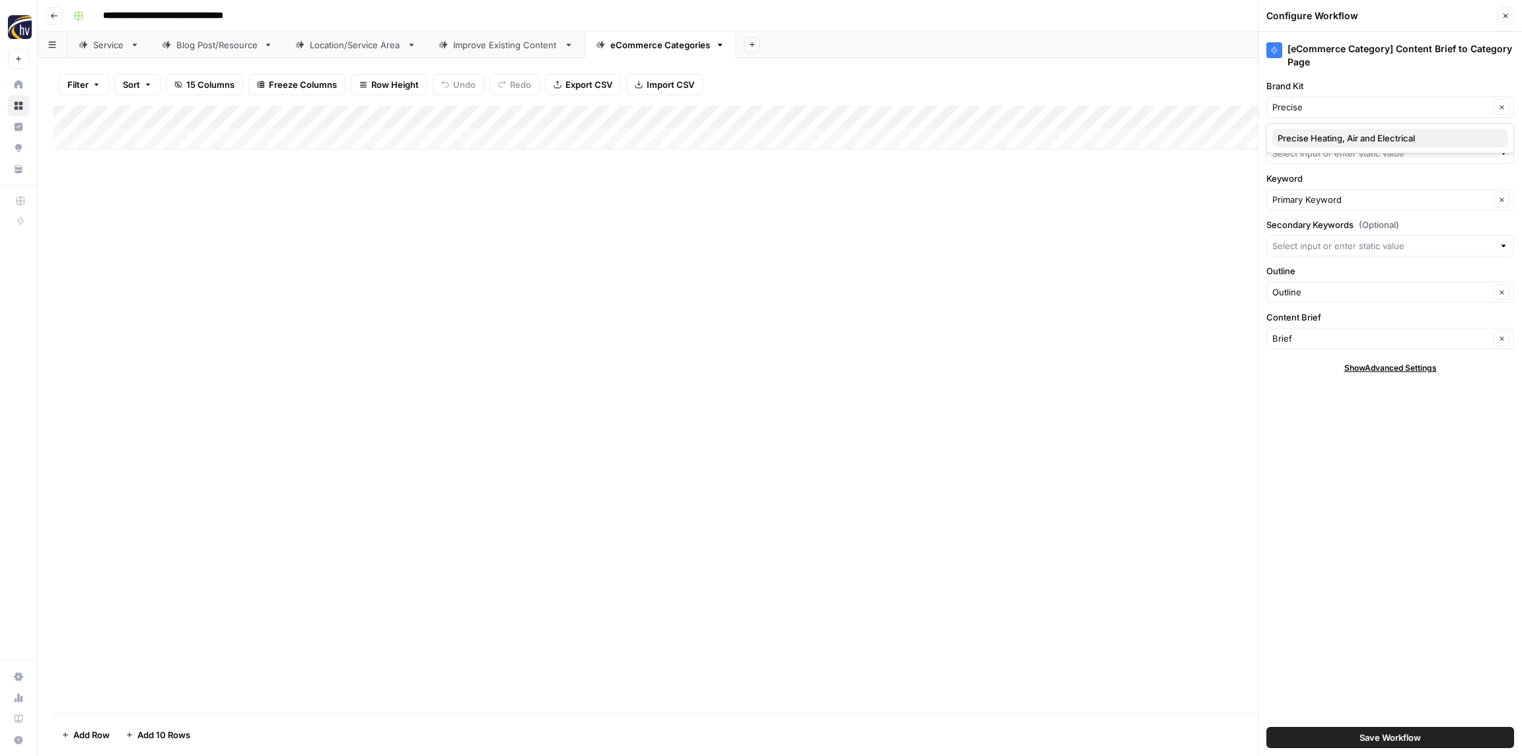
click at [1329, 134] on span "Precise Heating, Air and Electrical" at bounding box center [1387, 137] width 220 height 13
type input "Precise Heating, Air and Electrical"
click at [1329, 160] on div at bounding box center [1390, 153] width 248 height 21
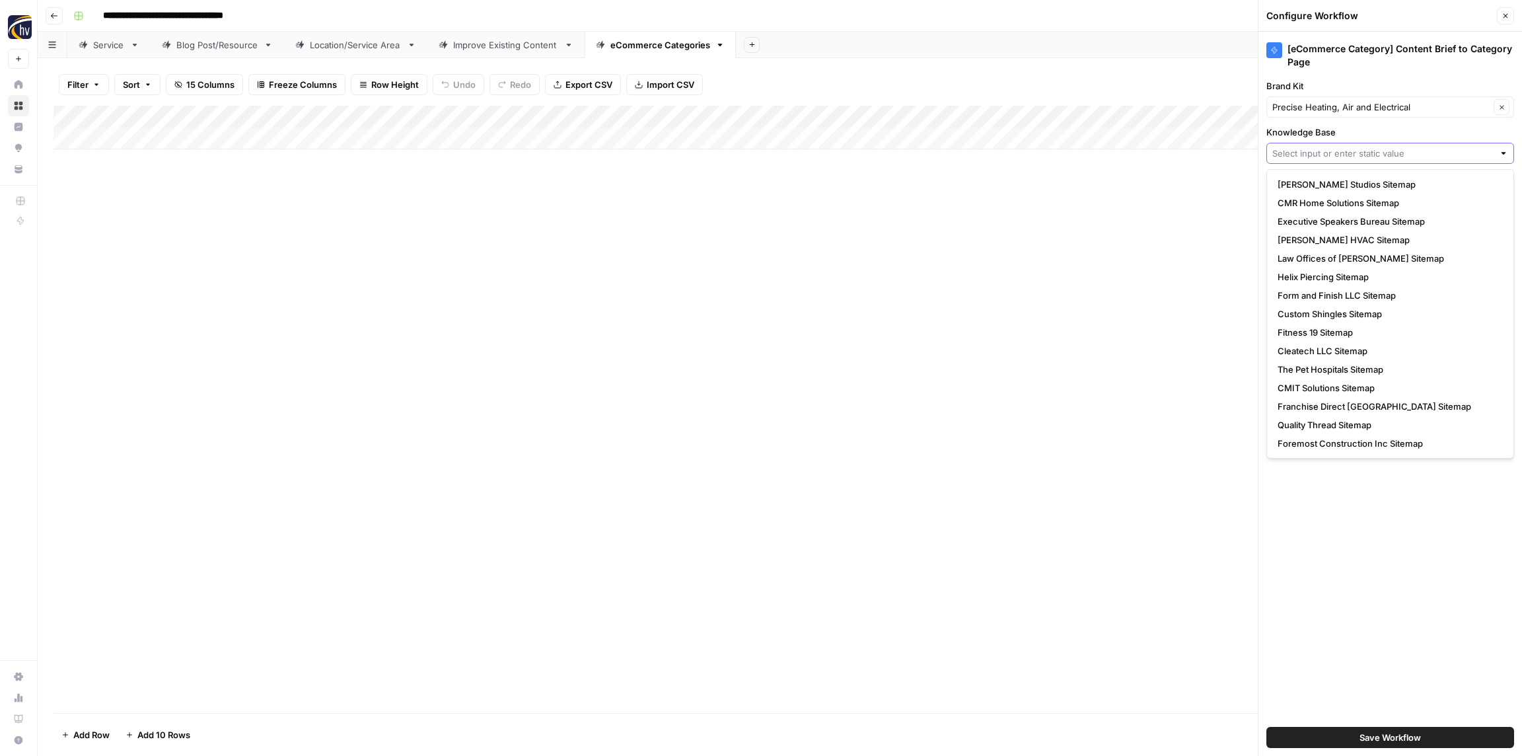
paste input "Precise"
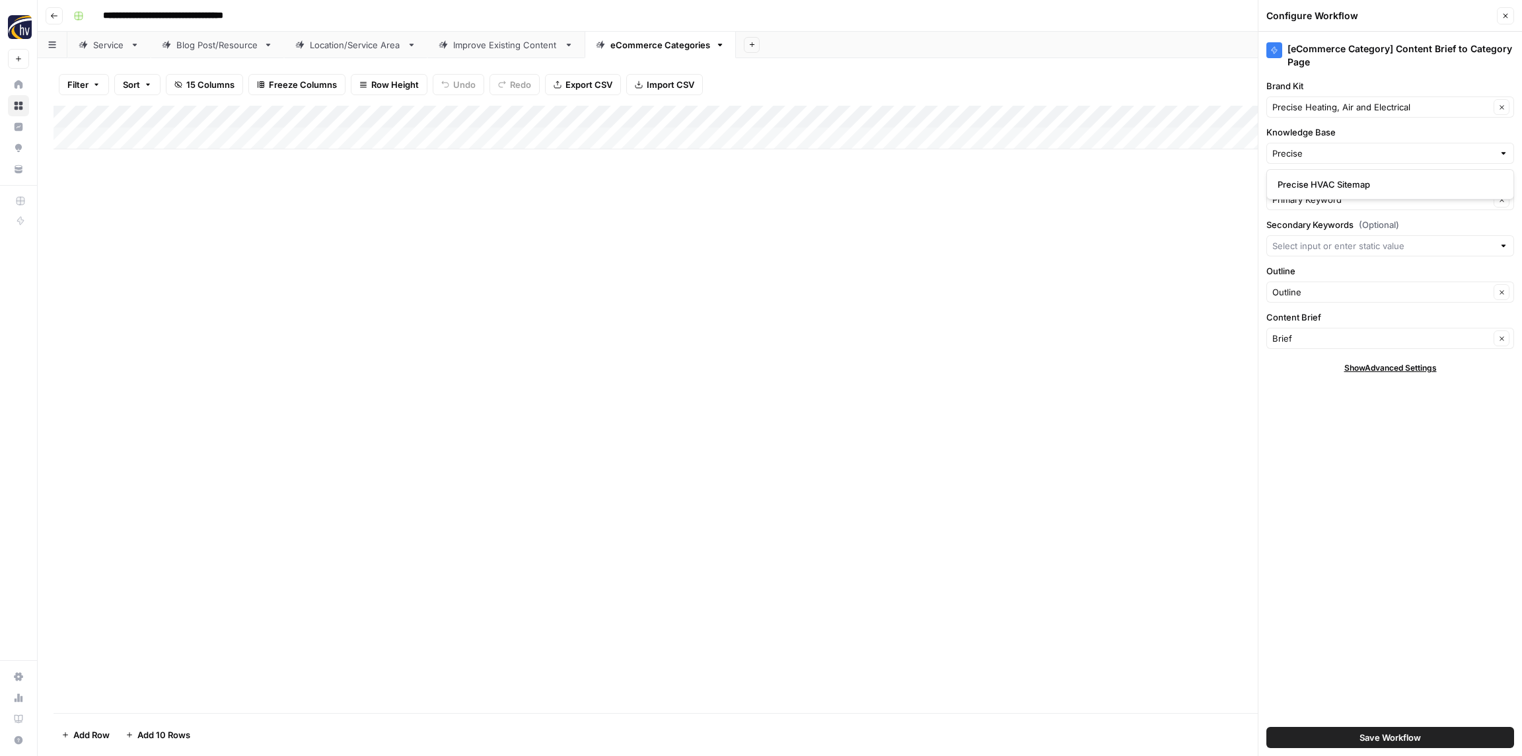
click at [1320, 184] on span "Precise HVAC Sitemap" at bounding box center [1387, 184] width 220 height 13
type input "Precise HVAC Sitemap"
click at [1443, 727] on button "Save Workflow" at bounding box center [1390, 737] width 248 height 21
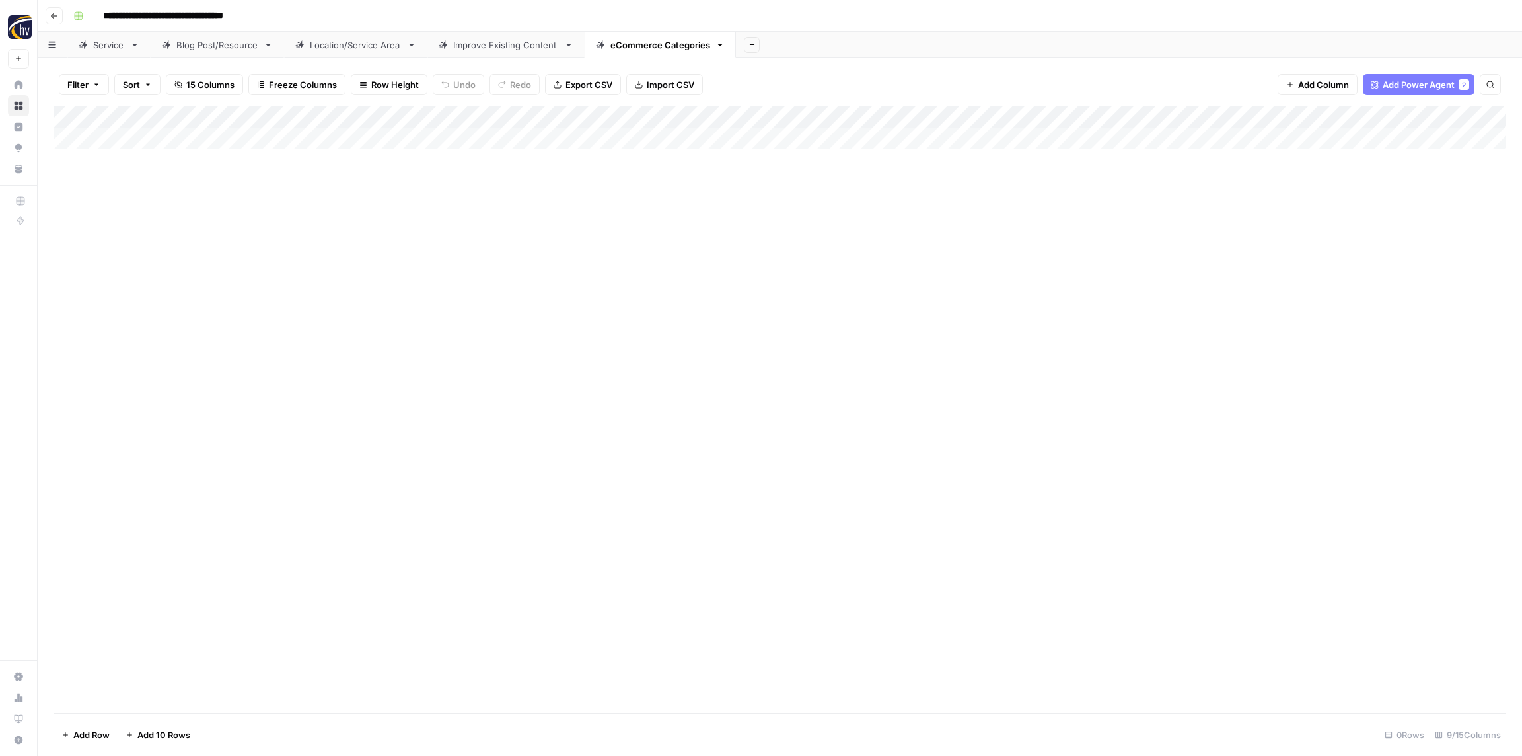
click at [59, 15] on button "Go back" at bounding box center [54, 15] width 17 height 17
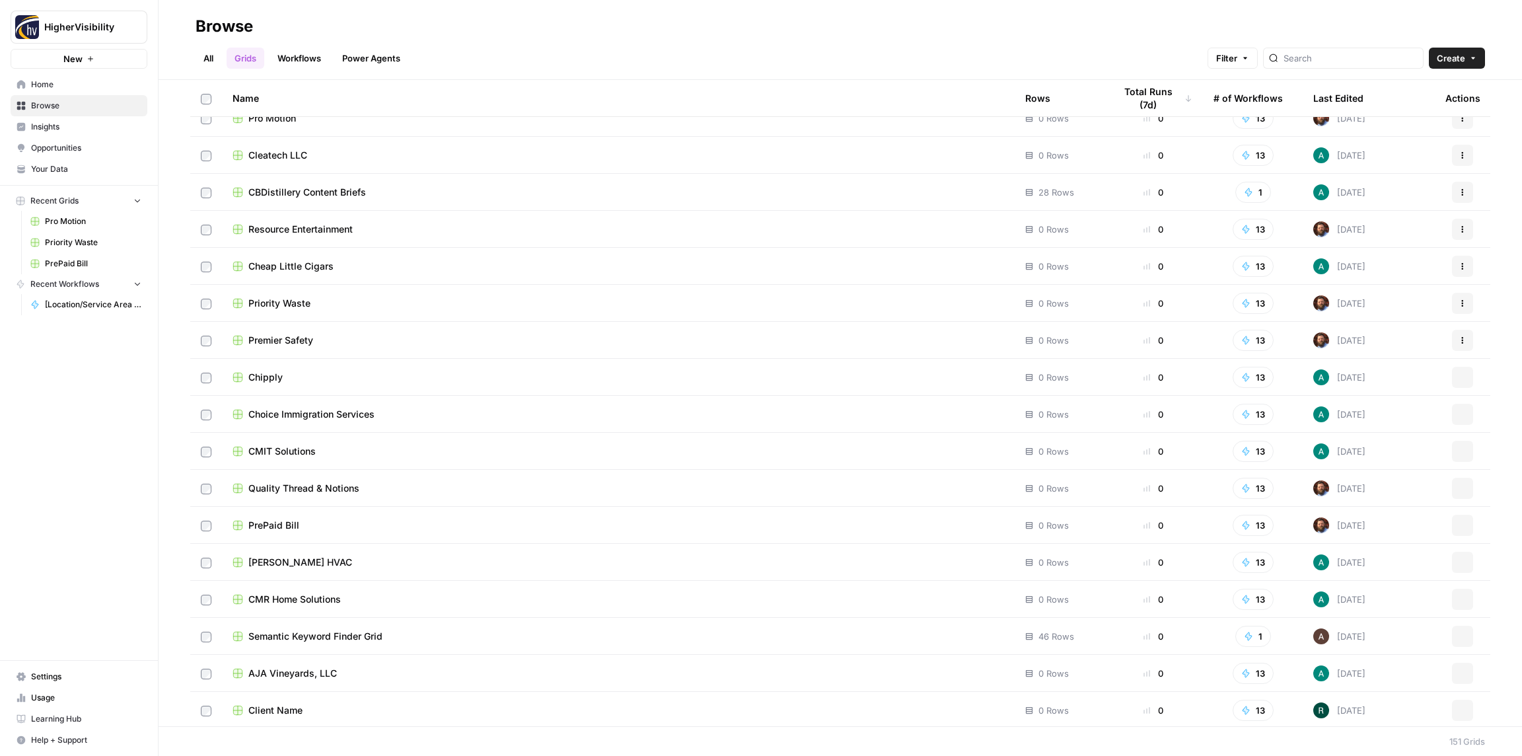
scroll to position [4976, 0]
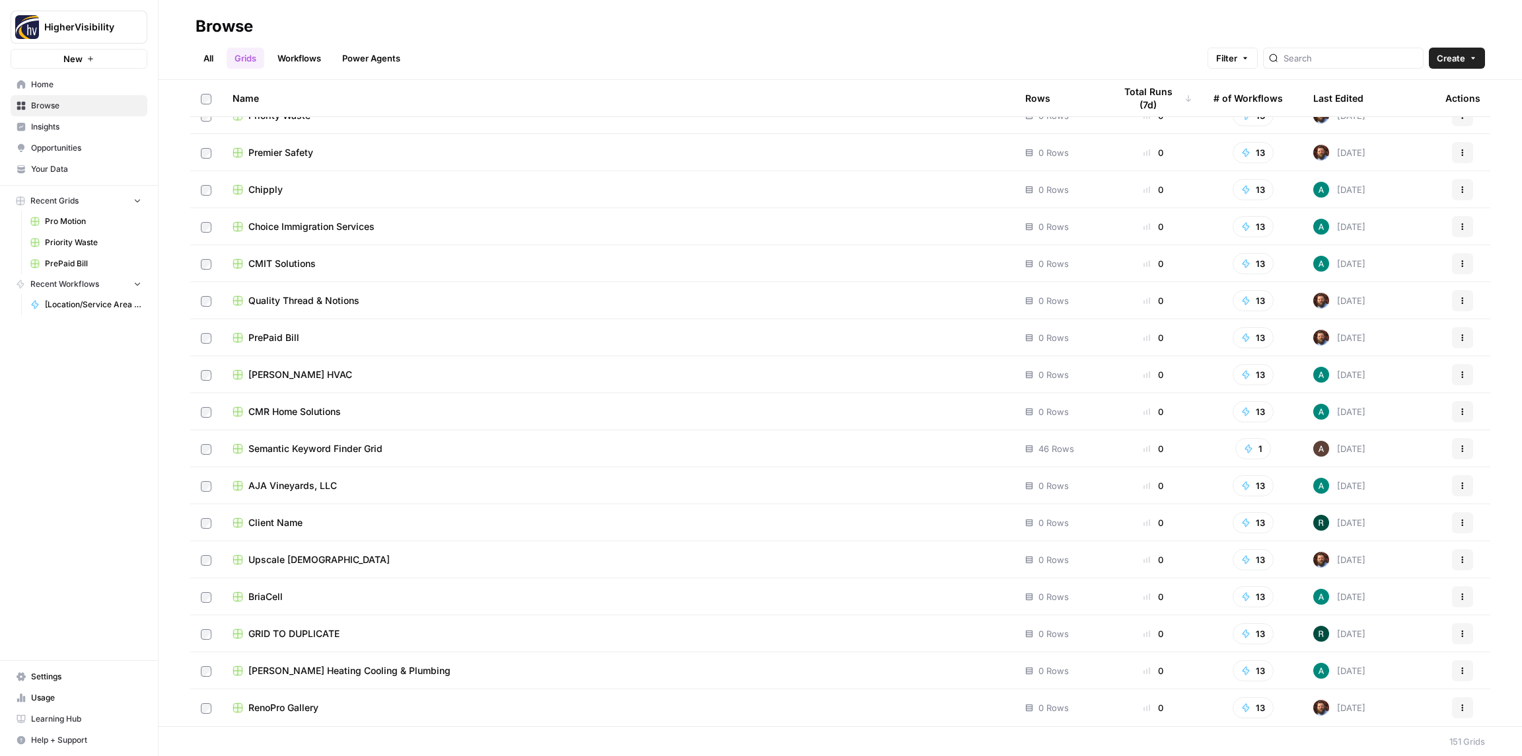
click at [1465, 636] on icon "button" at bounding box center [1462, 633] width 8 height 8
click at [1363, 524] on span "Duplicate" at bounding box center [1404, 524] width 106 height 13
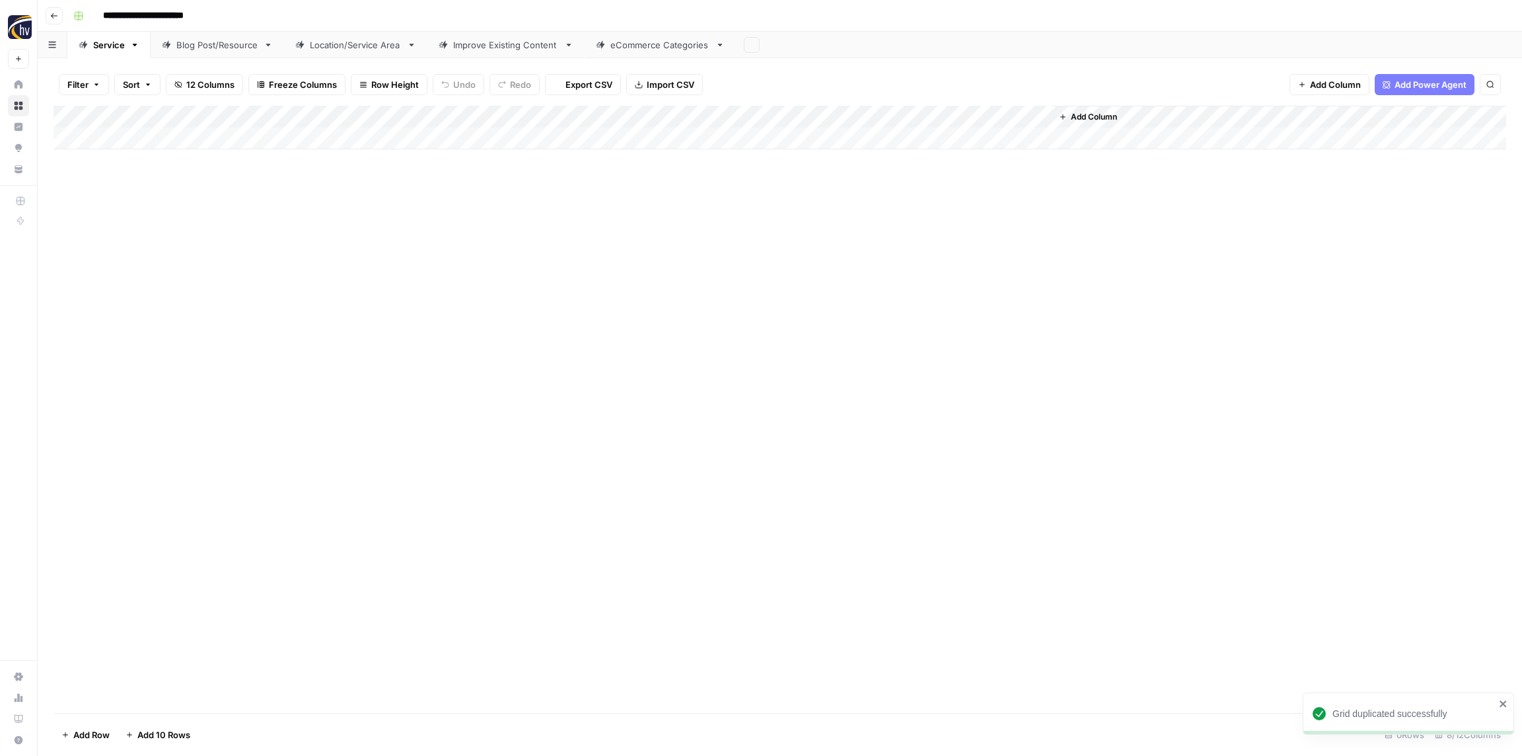
click at [188, 19] on input "**********" at bounding box center [165, 15] width 136 height 21
paste input
type input "**********"
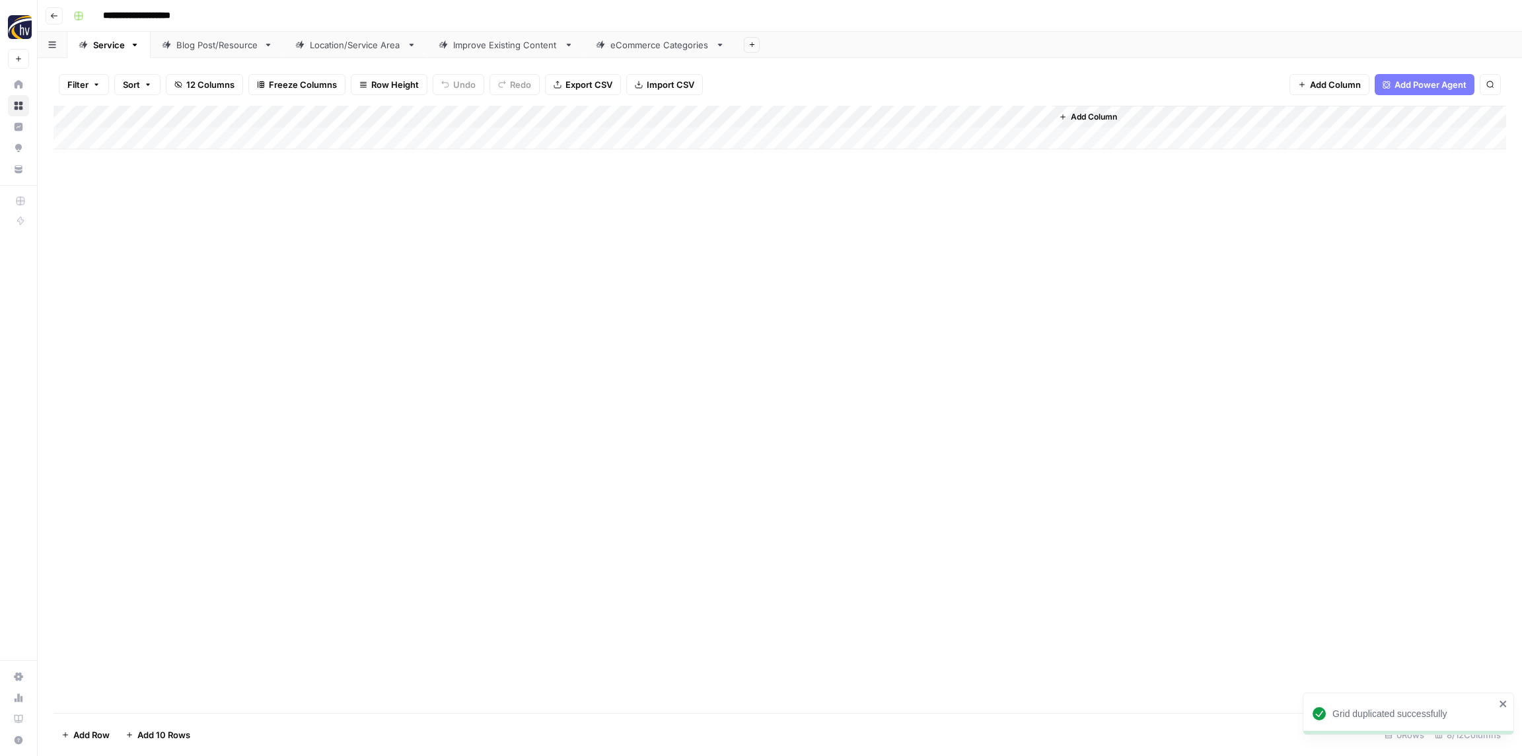
drag, startPoint x: 244, startPoint y: 214, endPoint x: 243, endPoint y: 207, distance: 6.6
click at [244, 214] on div "Add Column" at bounding box center [779, 409] width 1452 height 607
click at [262, 116] on div "Add Column" at bounding box center [779, 128] width 1452 height 44
click at [267, 227] on span "Configure Inputs" at bounding box center [302, 227] width 116 height 13
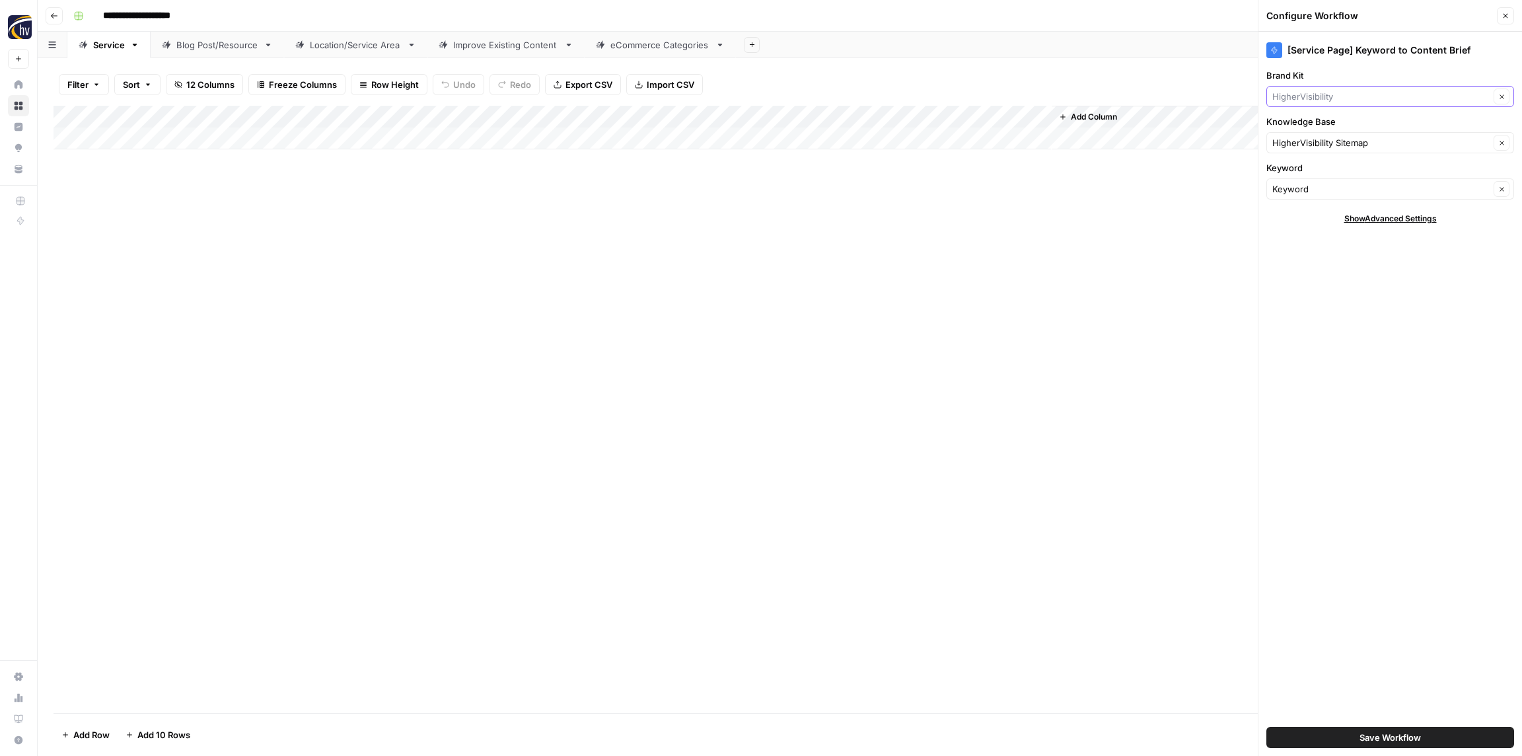
click at [1304, 94] on input "Brand Kit" at bounding box center [1380, 96] width 217 height 13
paste input "Poolwerx Franchising"
type input "Poolwerx Franchising"
click at [1302, 123] on span "Poolwerx Franchising" at bounding box center [1387, 127] width 220 height 13
click at [1308, 141] on input "Knowledge Base" at bounding box center [1380, 142] width 217 height 13
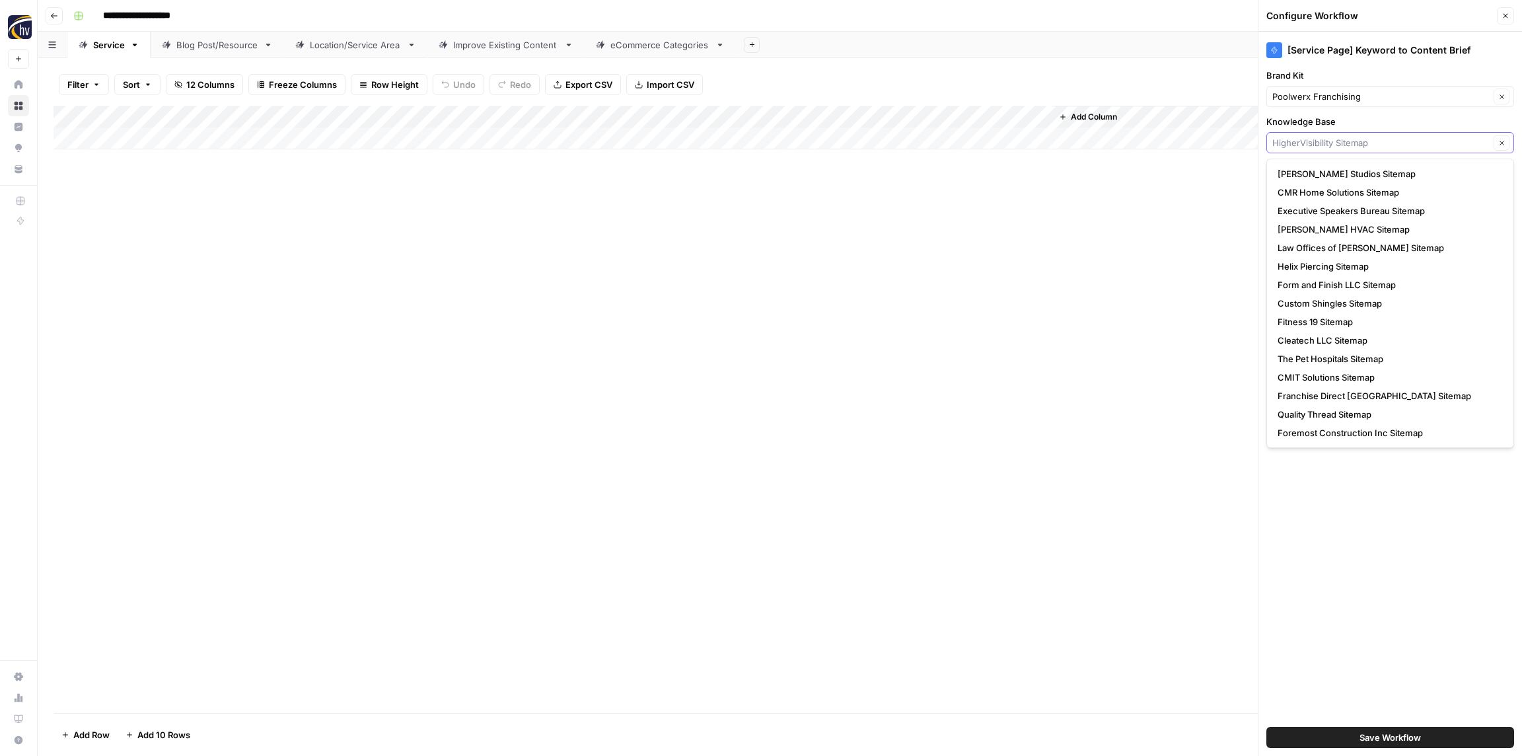
paste input "Poolwerx Franchising"
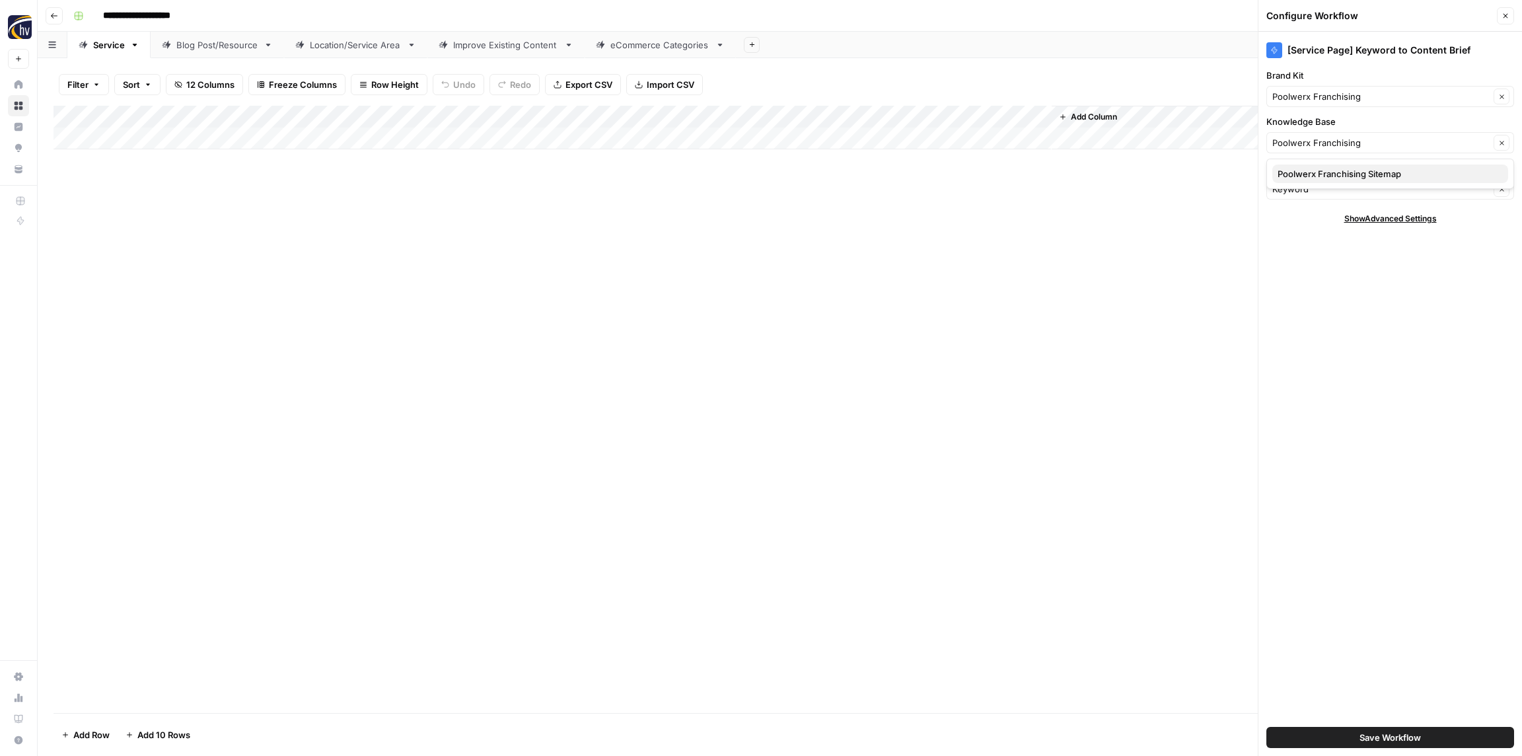
click at [1318, 171] on span "Poolwerx Franchising Sitemap" at bounding box center [1387, 173] width 220 height 13
type input "Poolwerx Franchising Sitemap"
click at [1406, 727] on button "Save Workflow" at bounding box center [1390, 737] width 248 height 21
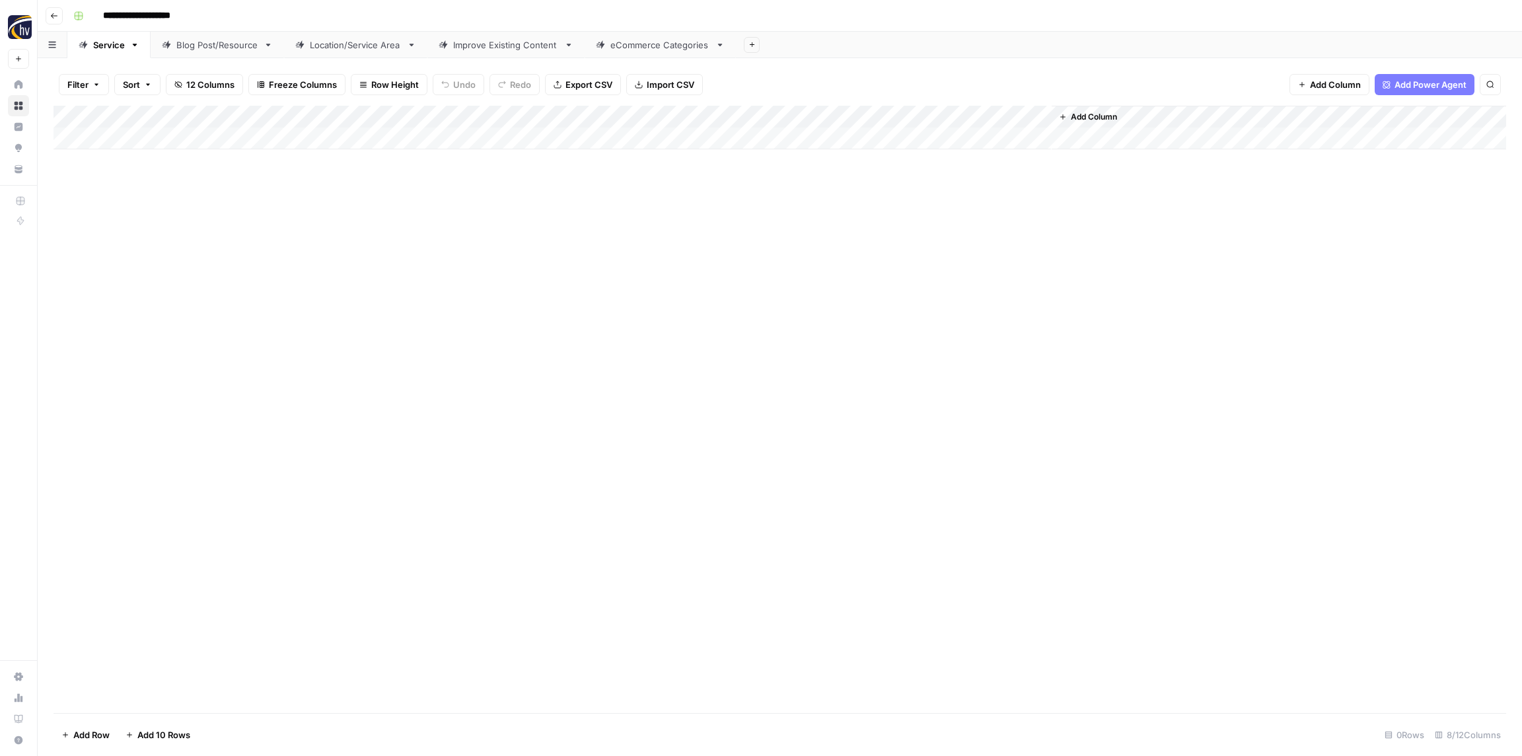
click at [850, 114] on div "Add Column" at bounding box center [779, 128] width 1452 height 44
drag, startPoint x: 869, startPoint y: 225, endPoint x: 993, endPoint y: 208, distance: 125.4
click at [869, 225] on span "Configure Inputs" at bounding box center [897, 227] width 116 height 13
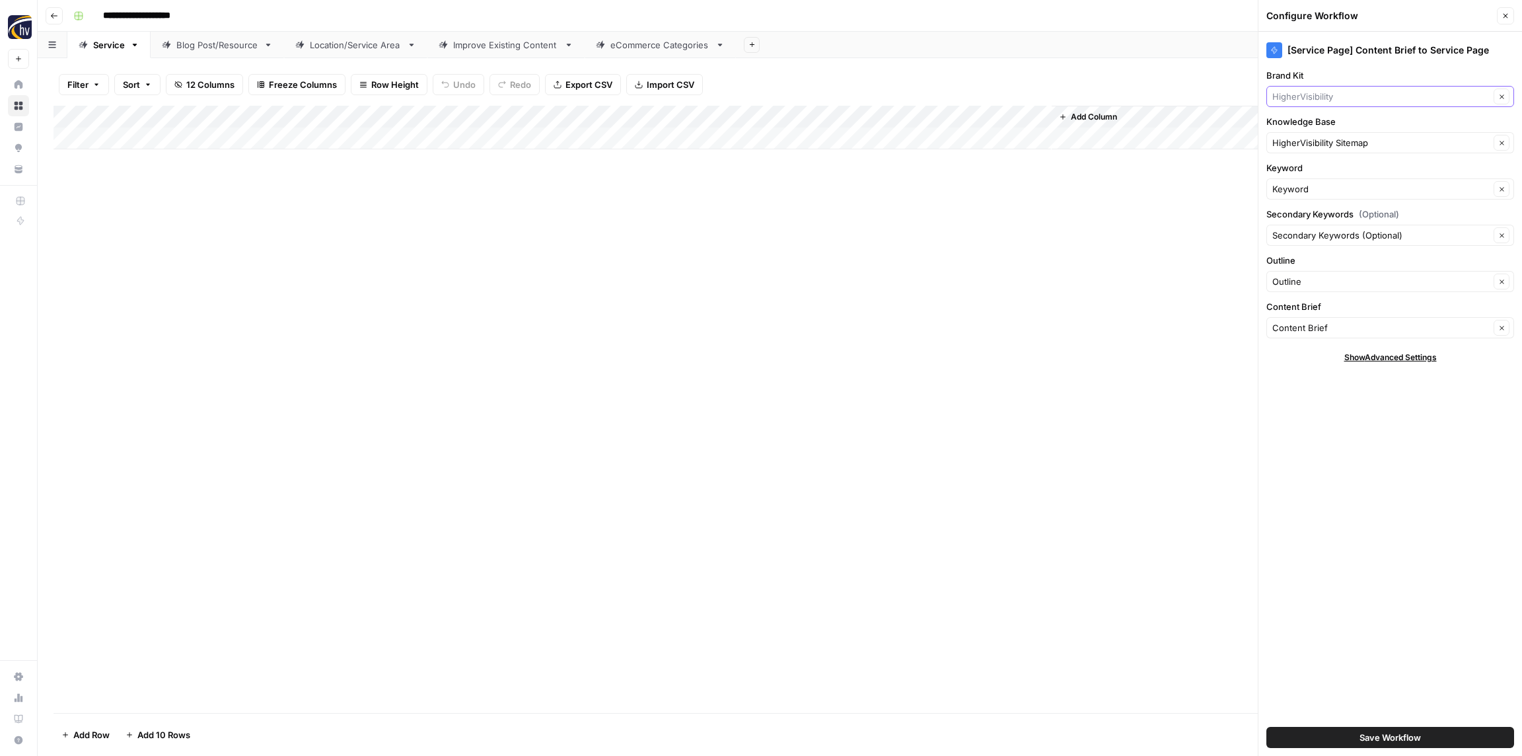
click at [1300, 98] on input "Brand Kit" at bounding box center [1380, 96] width 217 height 13
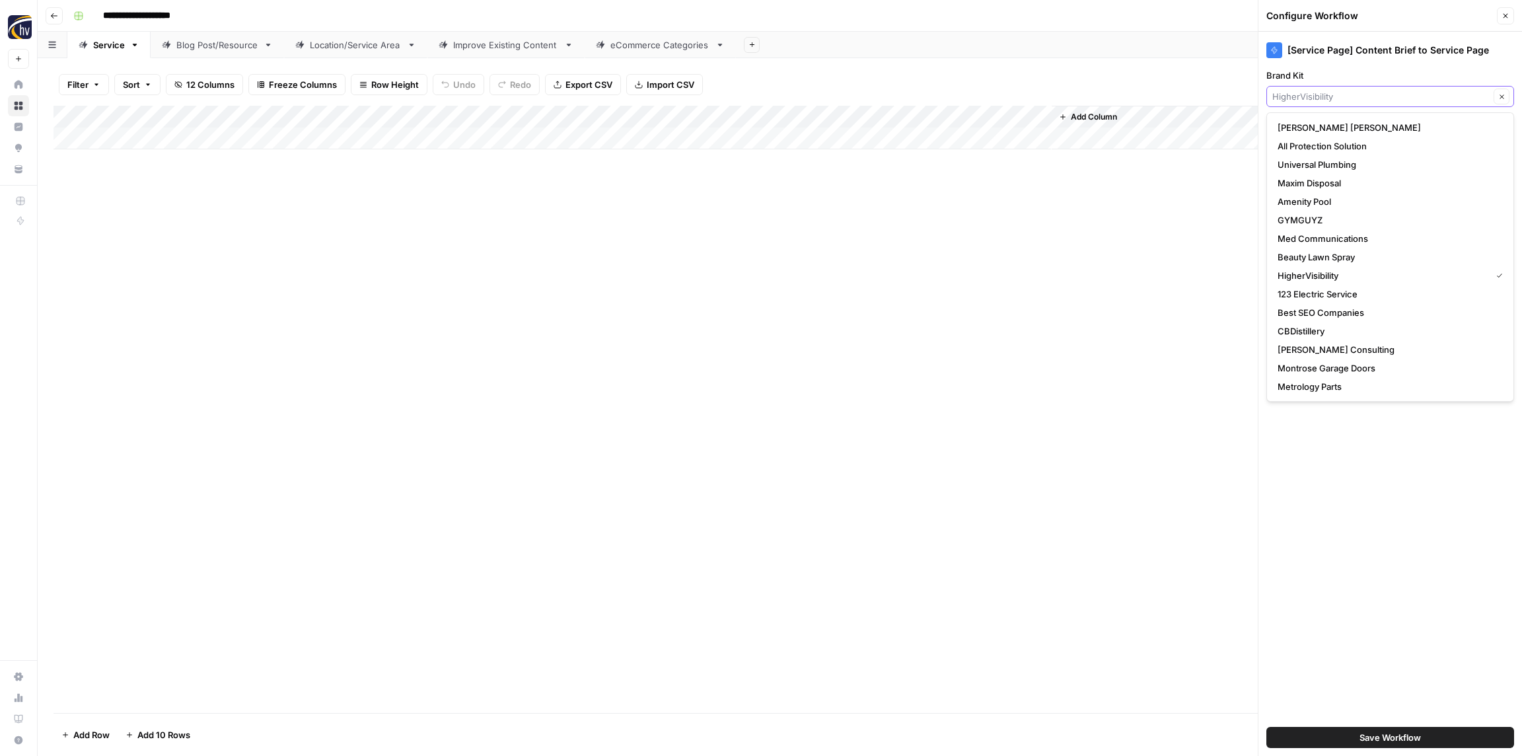
paste input "Poolwerx Franchising"
type input "Poolwerx Franchising"
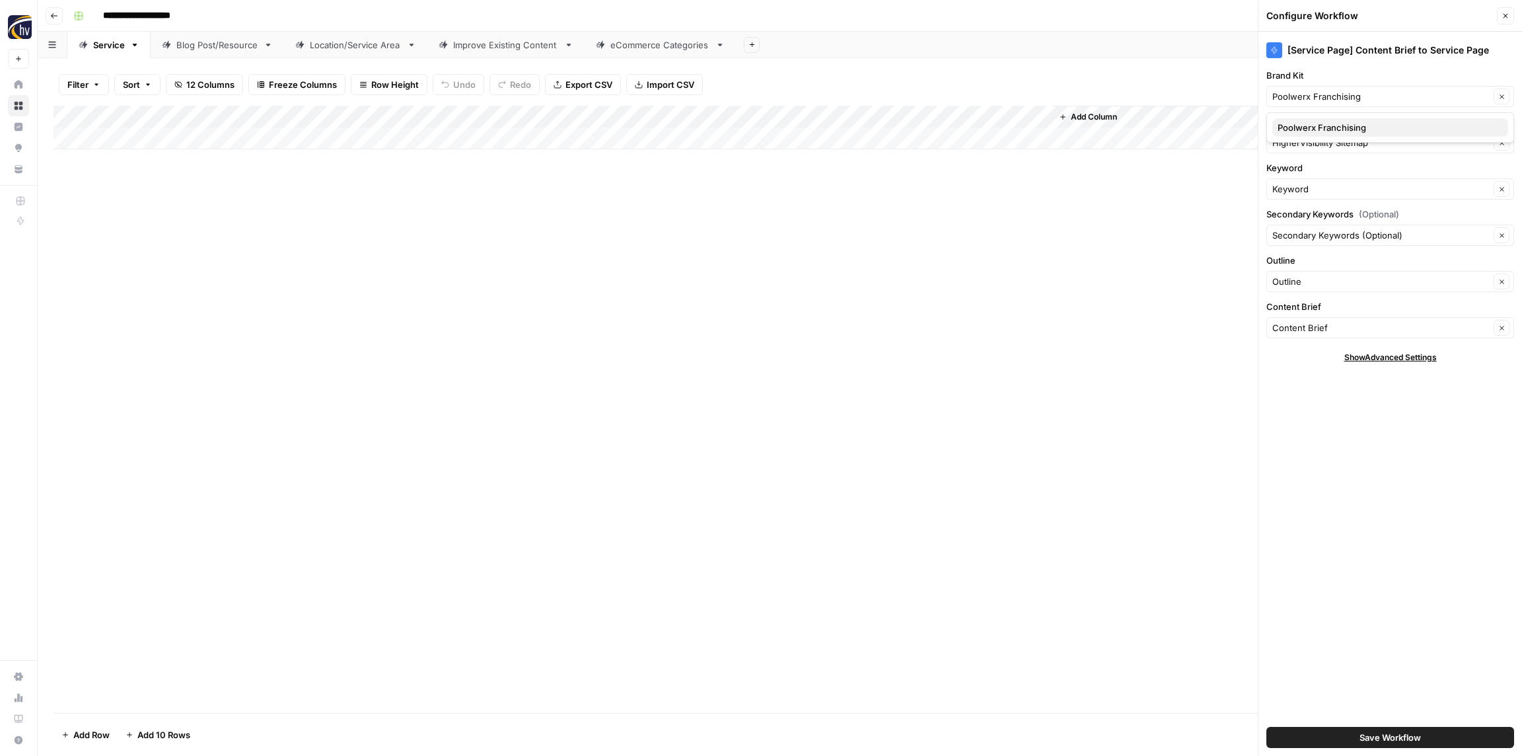
click at [1299, 132] on span "Poolwerx Franchising" at bounding box center [1387, 127] width 220 height 13
click at [1307, 147] on input "Knowledge Base" at bounding box center [1380, 142] width 217 height 13
paste input "Poolwerx Franchising"
drag, startPoint x: 1311, startPoint y: 174, endPoint x: 1303, endPoint y: 164, distance: 12.7
click at [1310, 174] on span "Poolwerx Franchising Sitemap" at bounding box center [1387, 173] width 220 height 13
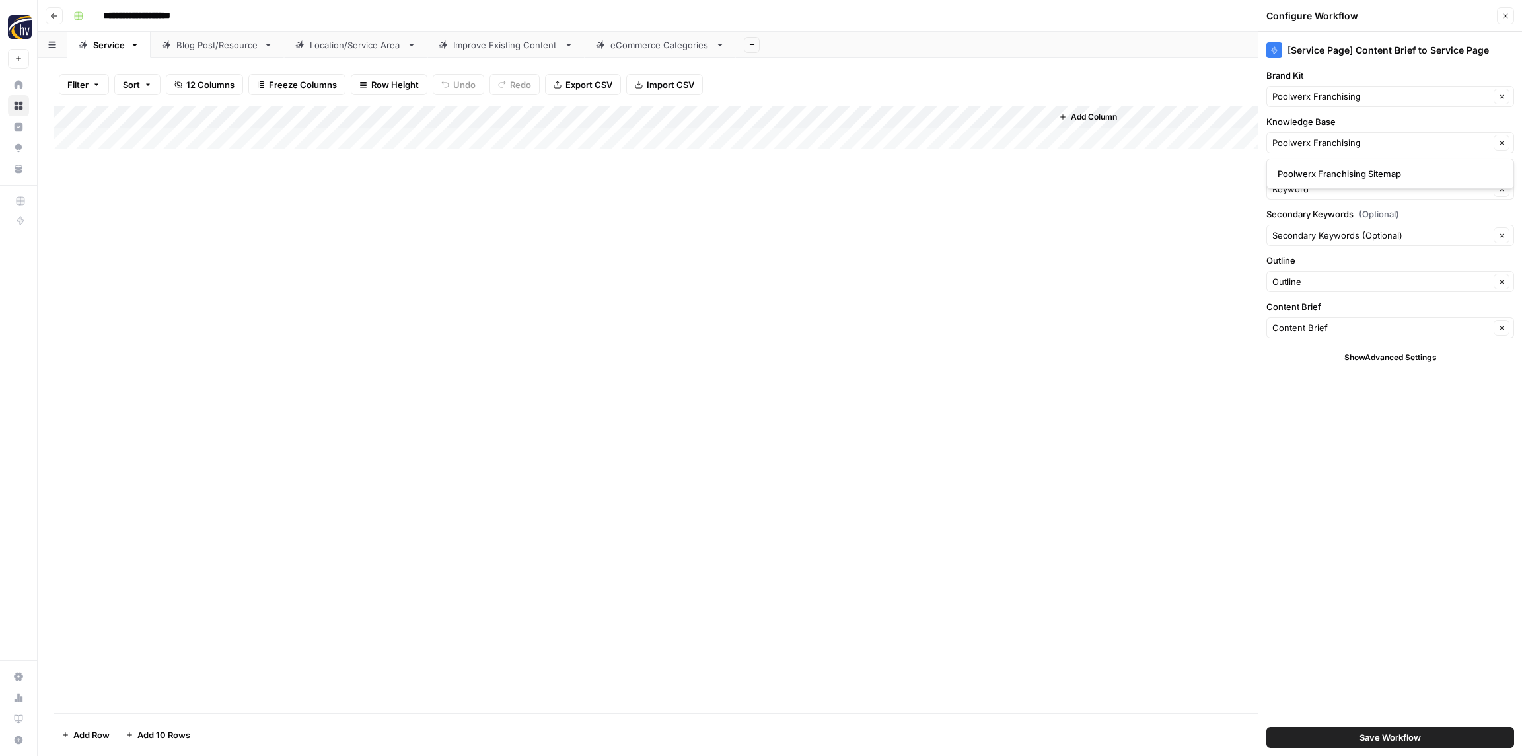
type input "Poolwerx Franchising Sitemap"
click at [1382, 739] on span "Save Workflow" at bounding box center [1389, 736] width 61 height 13
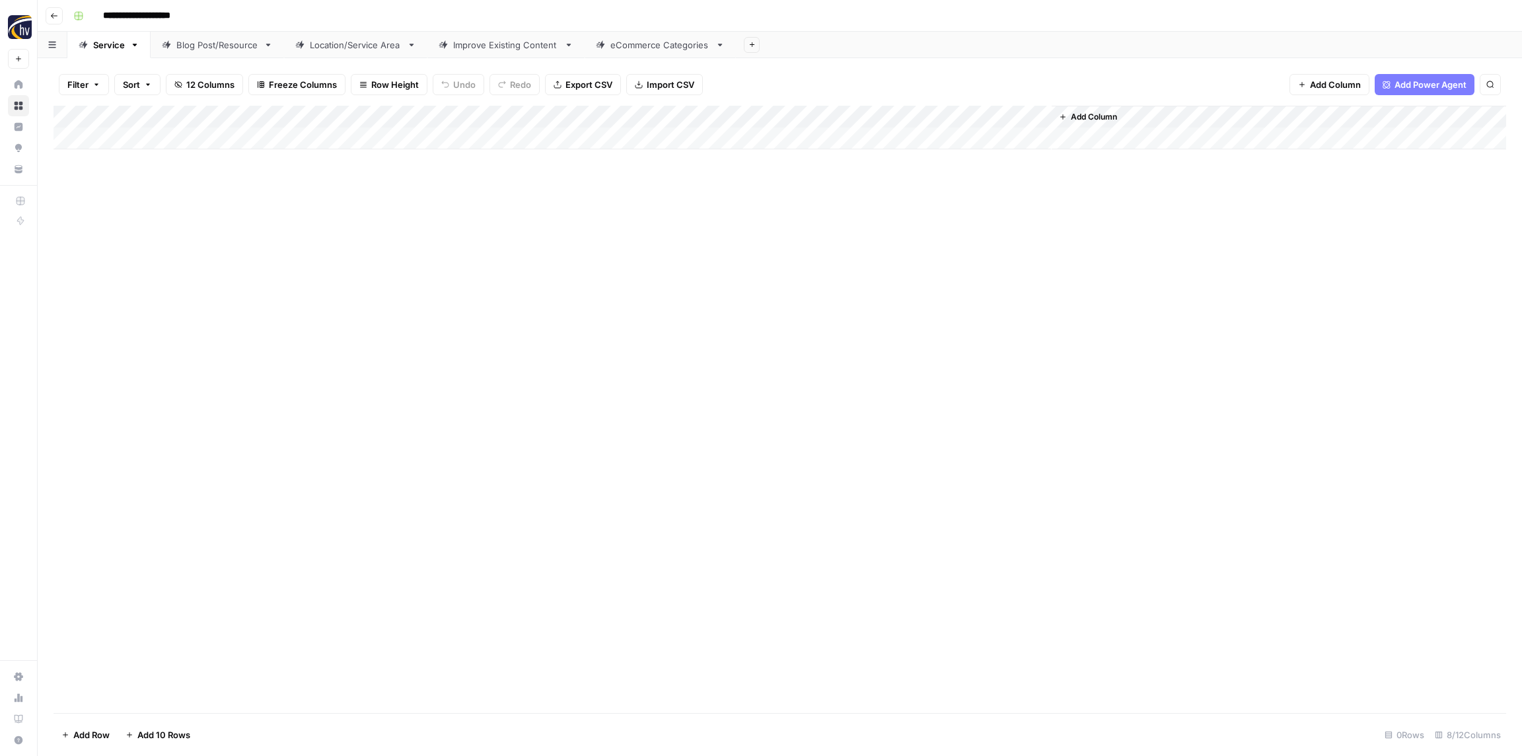
click at [223, 50] on div "Blog Post/Resource" at bounding box center [217, 44] width 82 height 13
click at [276, 114] on div "Add Column" at bounding box center [779, 128] width 1452 height 44
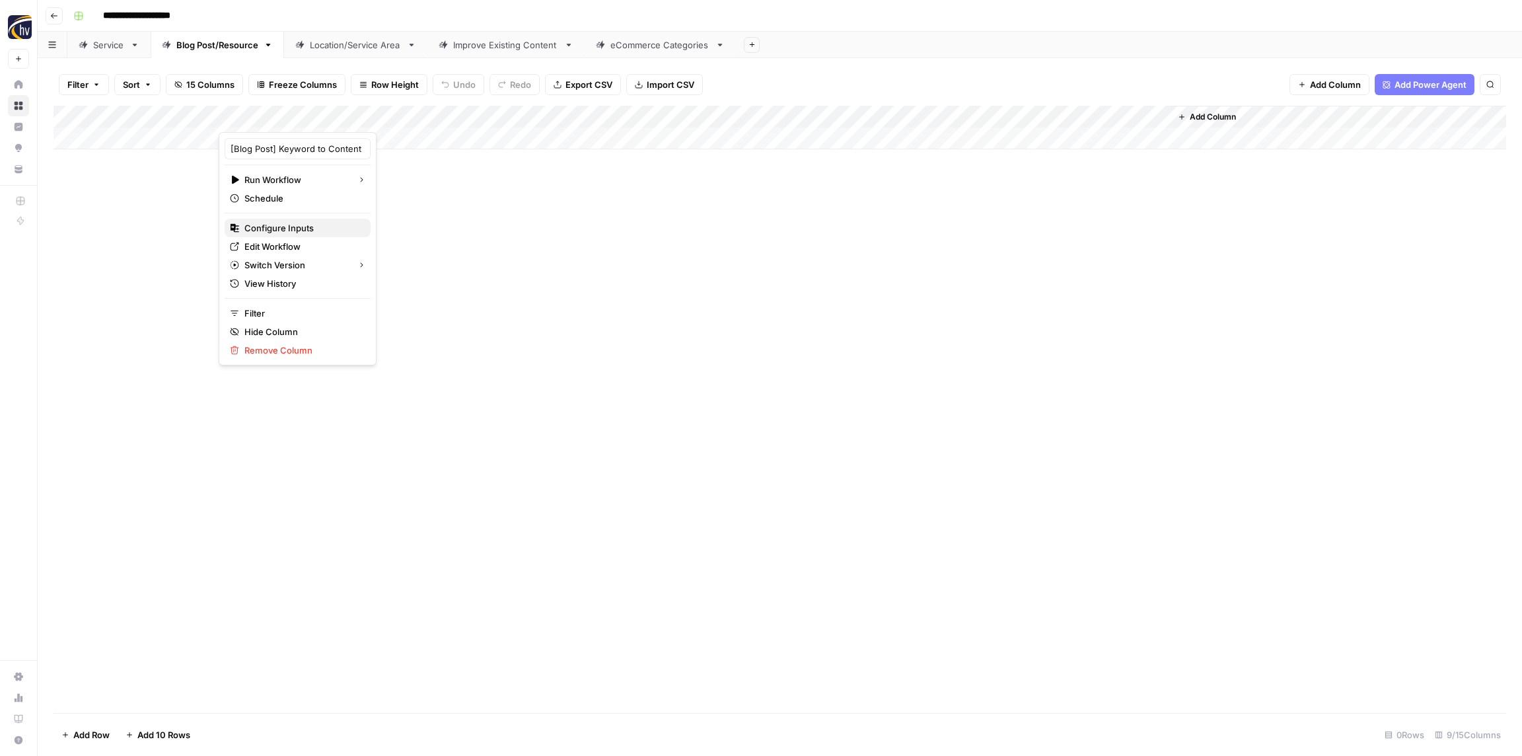
click at [285, 223] on span "Configure Inputs" at bounding box center [302, 227] width 116 height 13
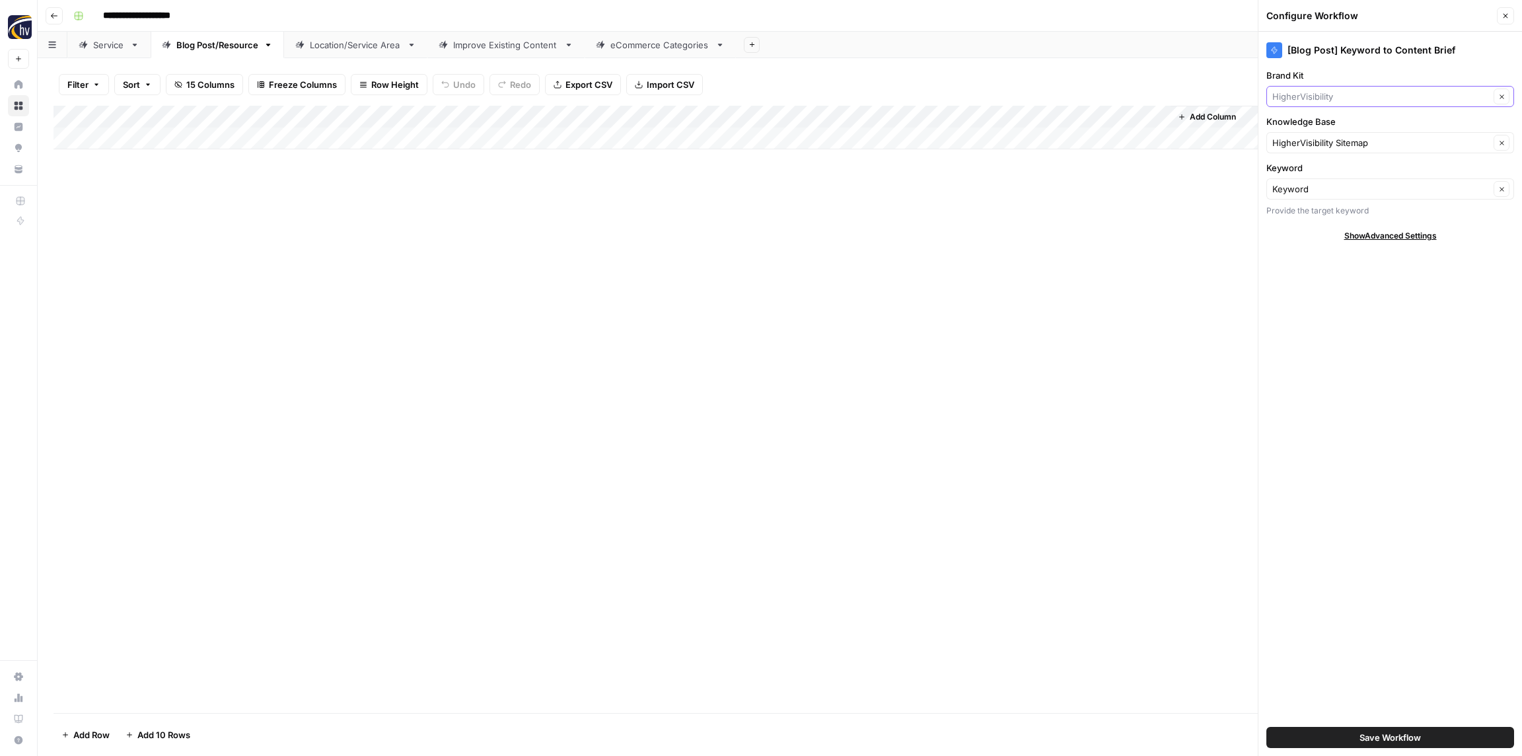
click at [1306, 101] on input "Brand Kit" at bounding box center [1380, 96] width 217 height 13
paste input "Poolwerx Franchising"
type input "Poolwerx Franchising"
click at [1306, 129] on span "Poolwerx Franchising" at bounding box center [1387, 127] width 220 height 13
click at [1306, 141] on input "Knowledge Base" at bounding box center [1380, 142] width 217 height 13
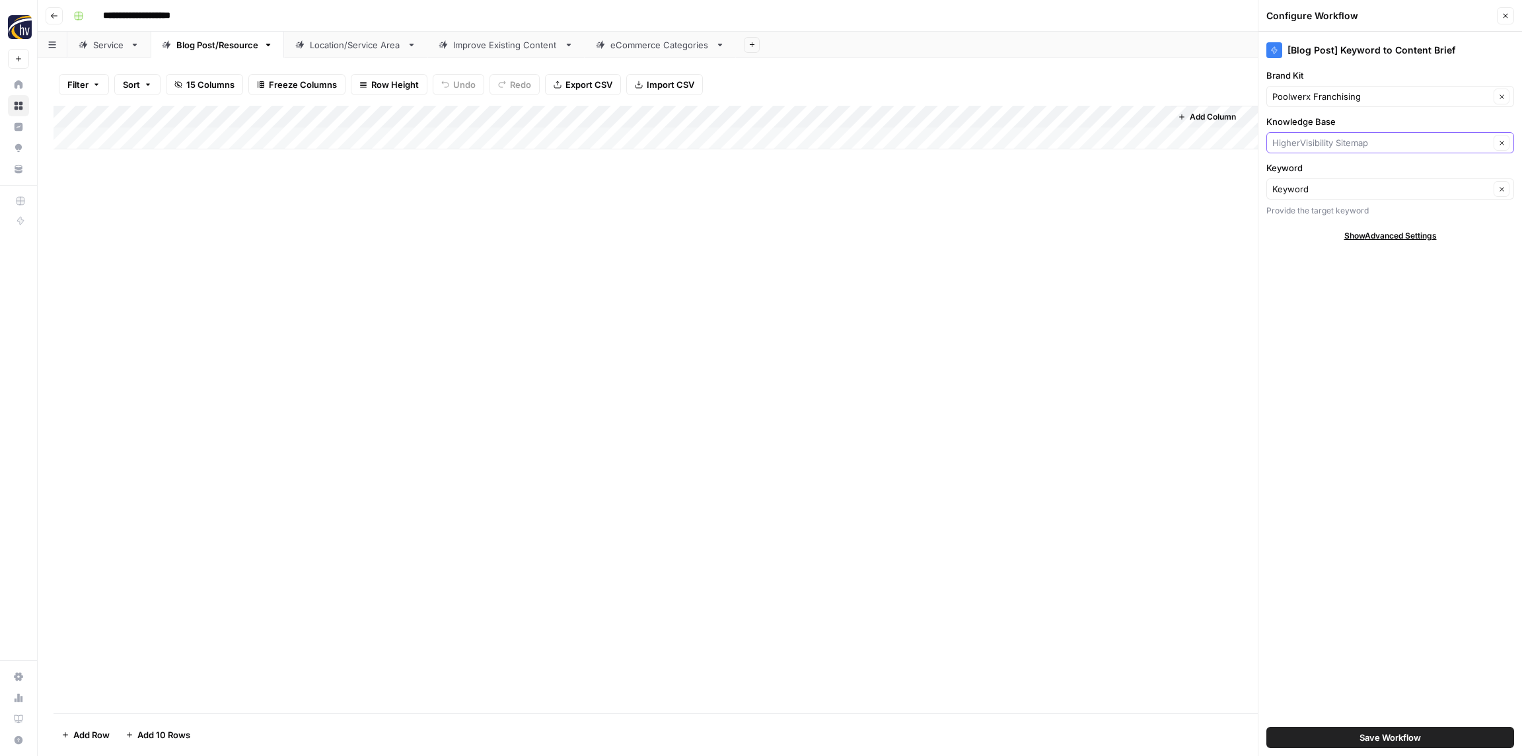
paste input "Poolwerx Franchising"
click at [1311, 175] on span "Poolwerx Franchising Sitemap" at bounding box center [1387, 173] width 220 height 13
type input "Poolwerx Franchising Sitemap"
click at [1388, 738] on span "Save Workflow" at bounding box center [1389, 736] width 61 height 13
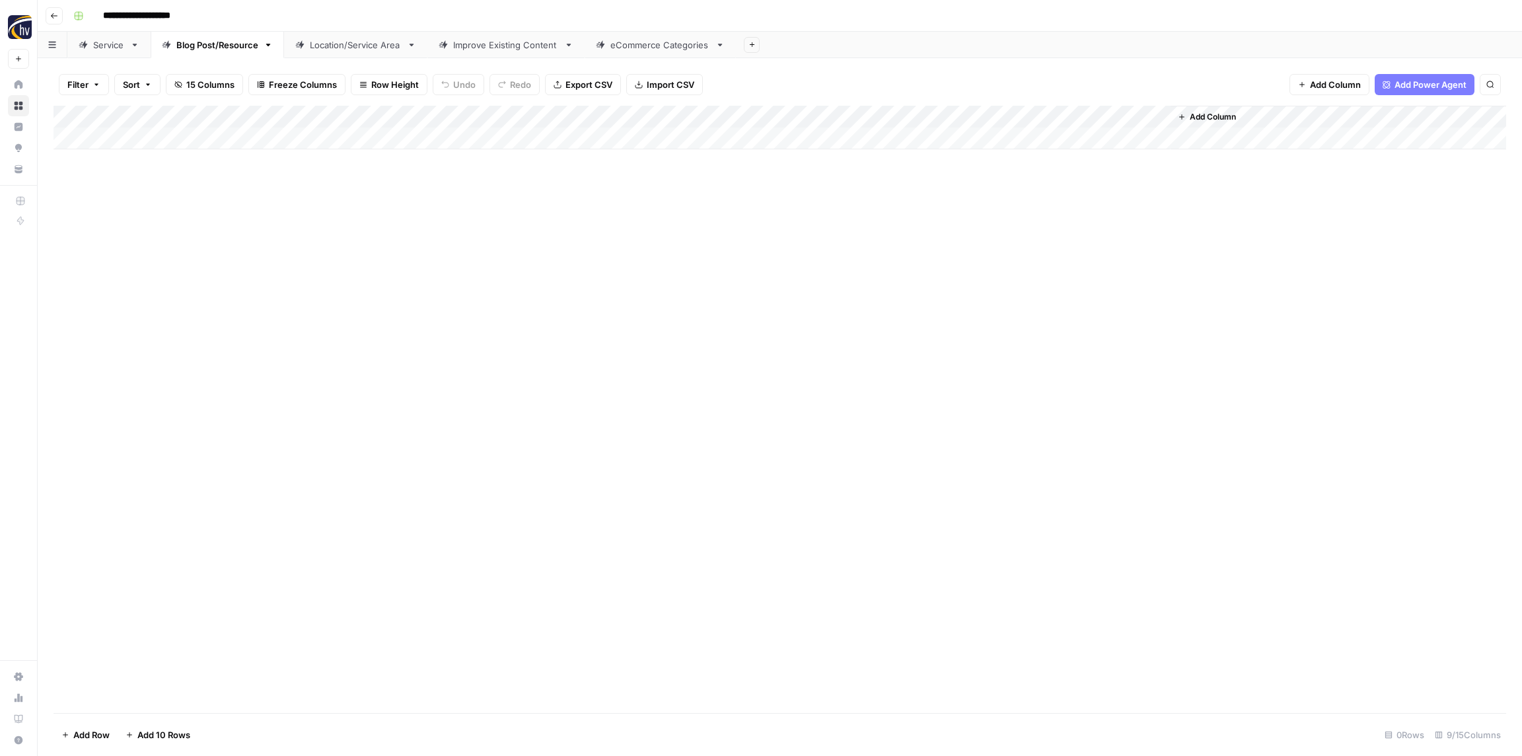
click at [984, 118] on div "Add Column" at bounding box center [779, 128] width 1452 height 44
click at [991, 223] on span "Configure Inputs" at bounding box center [1016, 227] width 116 height 13
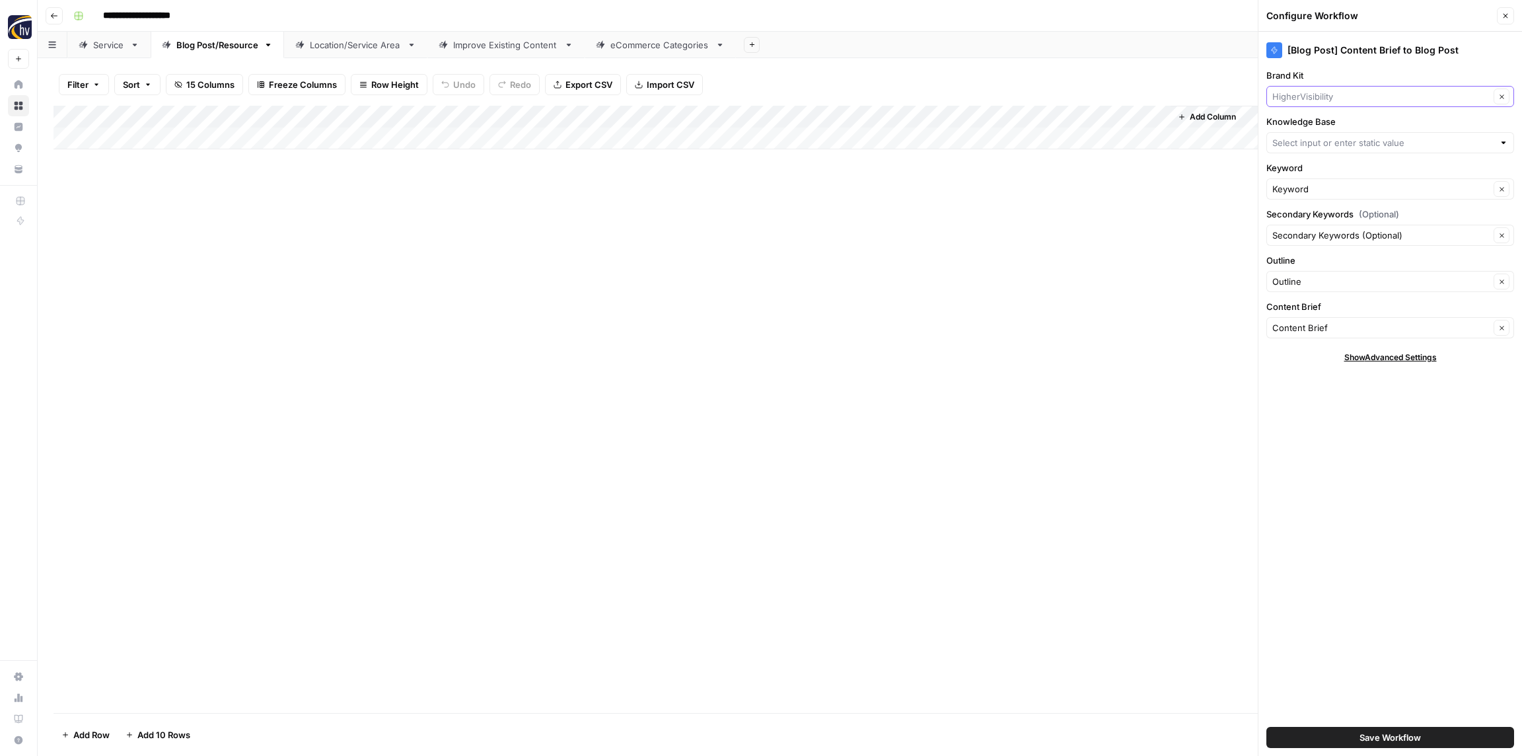
click at [1291, 100] on input "Brand Kit" at bounding box center [1380, 96] width 217 height 13
paste input "Poolwerx Franchising"
type input "Poolwerx Franchising"
click at [1299, 125] on span "Poolwerx Franchising" at bounding box center [1387, 127] width 220 height 13
click at [1307, 143] on input "Knowledge Base" at bounding box center [1382, 142] width 221 height 13
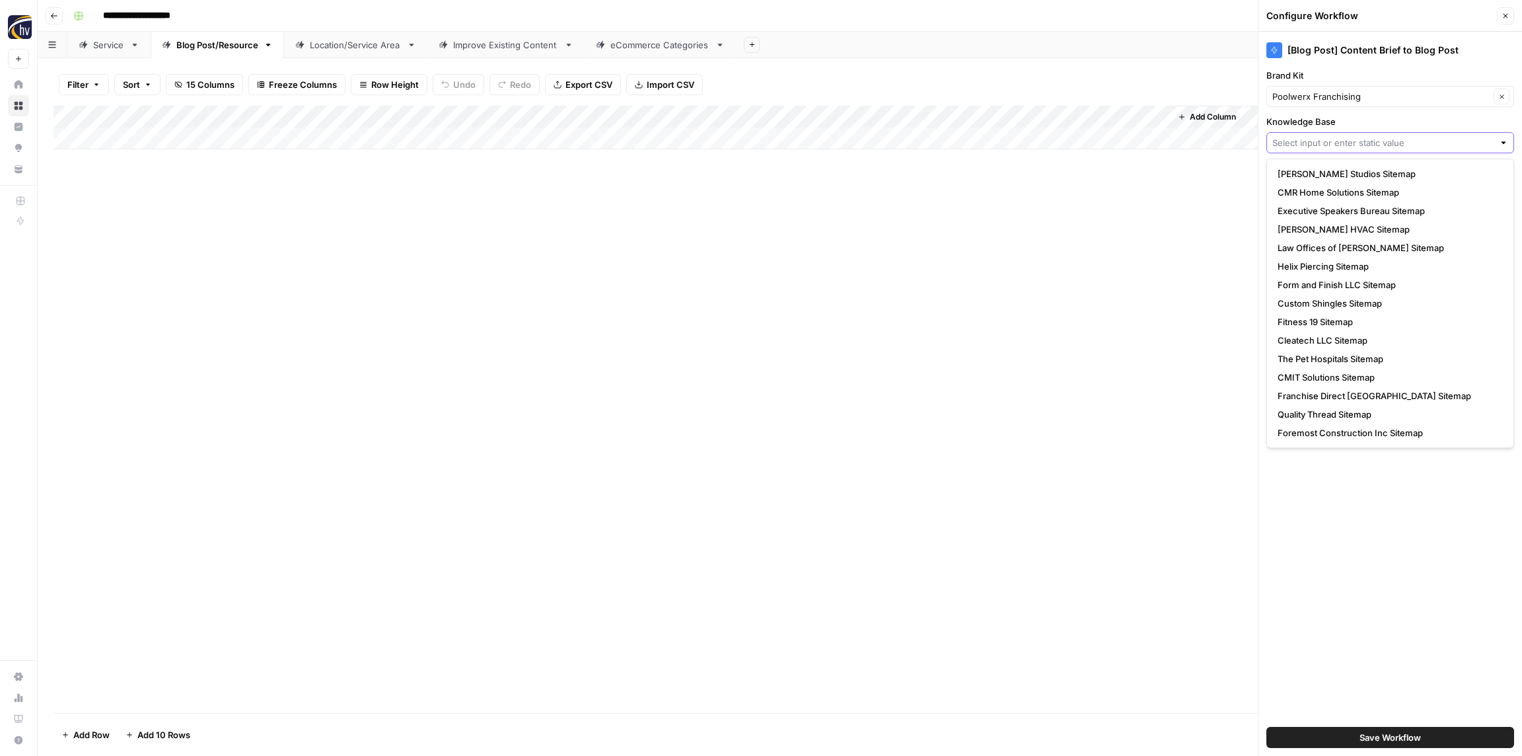
paste input "Poolwerx Franchising"
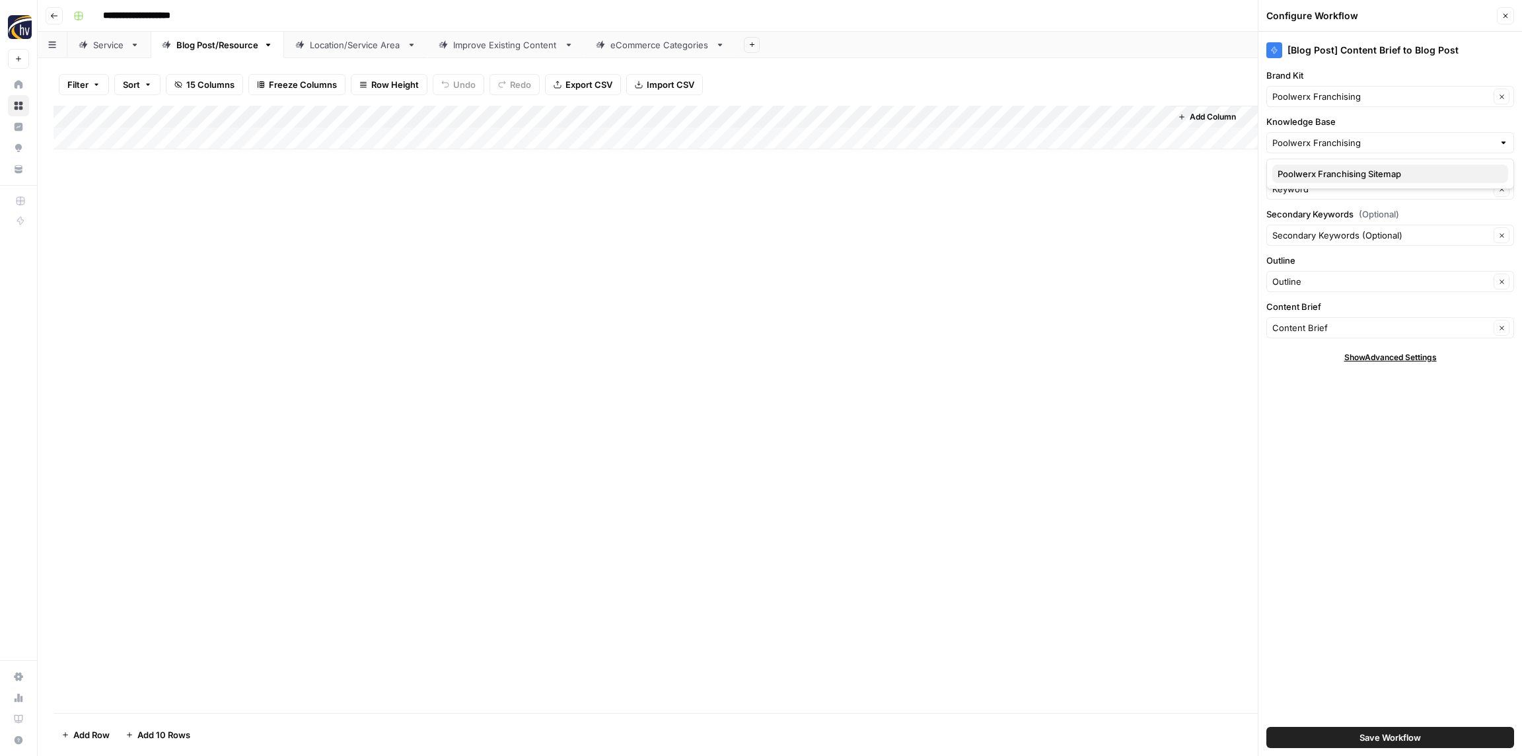
click at [1312, 172] on span "Poolwerx Franchising Sitemap" at bounding box center [1387, 173] width 220 height 13
type input "Poolwerx Franchising Sitemap"
click at [1391, 741] on span "Save Workflow" at bounding box center [1389, 736] width 61 height 13
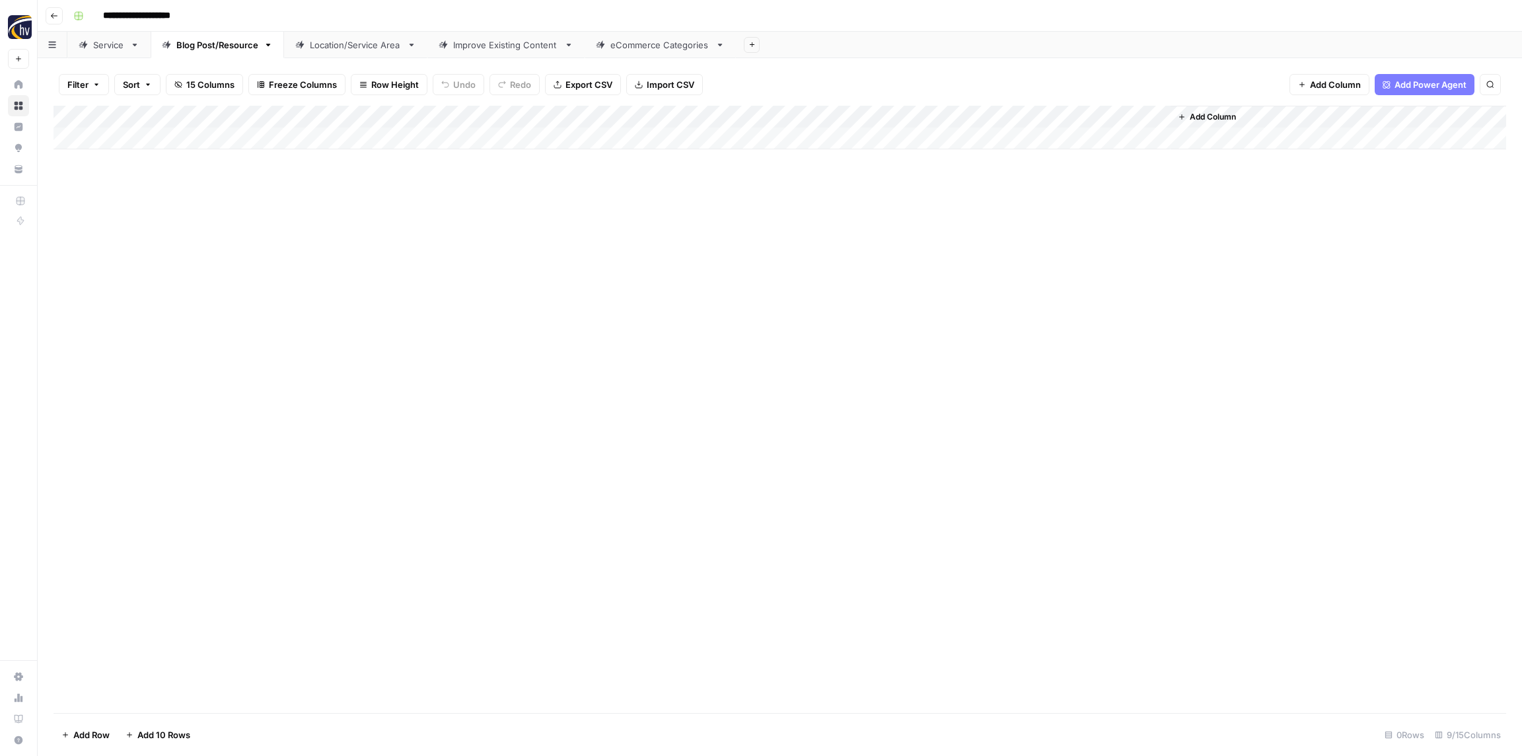
click at [348, 44] on div "Location/Service Area" at bounding box center [356, 44] width 92 height 13
click at [516, 113] on div "Add Column" at bounding box center [779, 128] width 1452 height 44
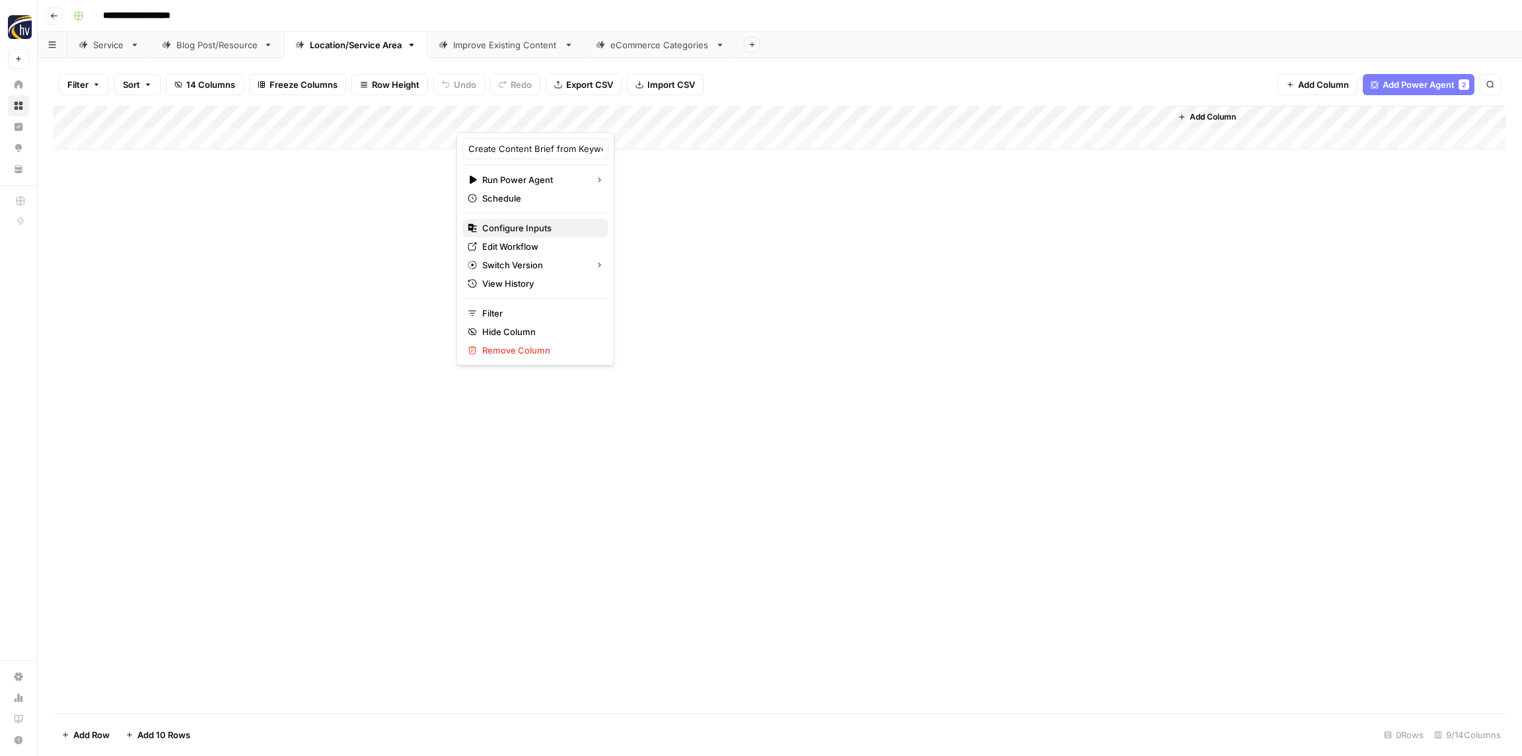
click at [547, 221] on span "Configure Inputs" at bounding box center [540, 227] width 116 height 13
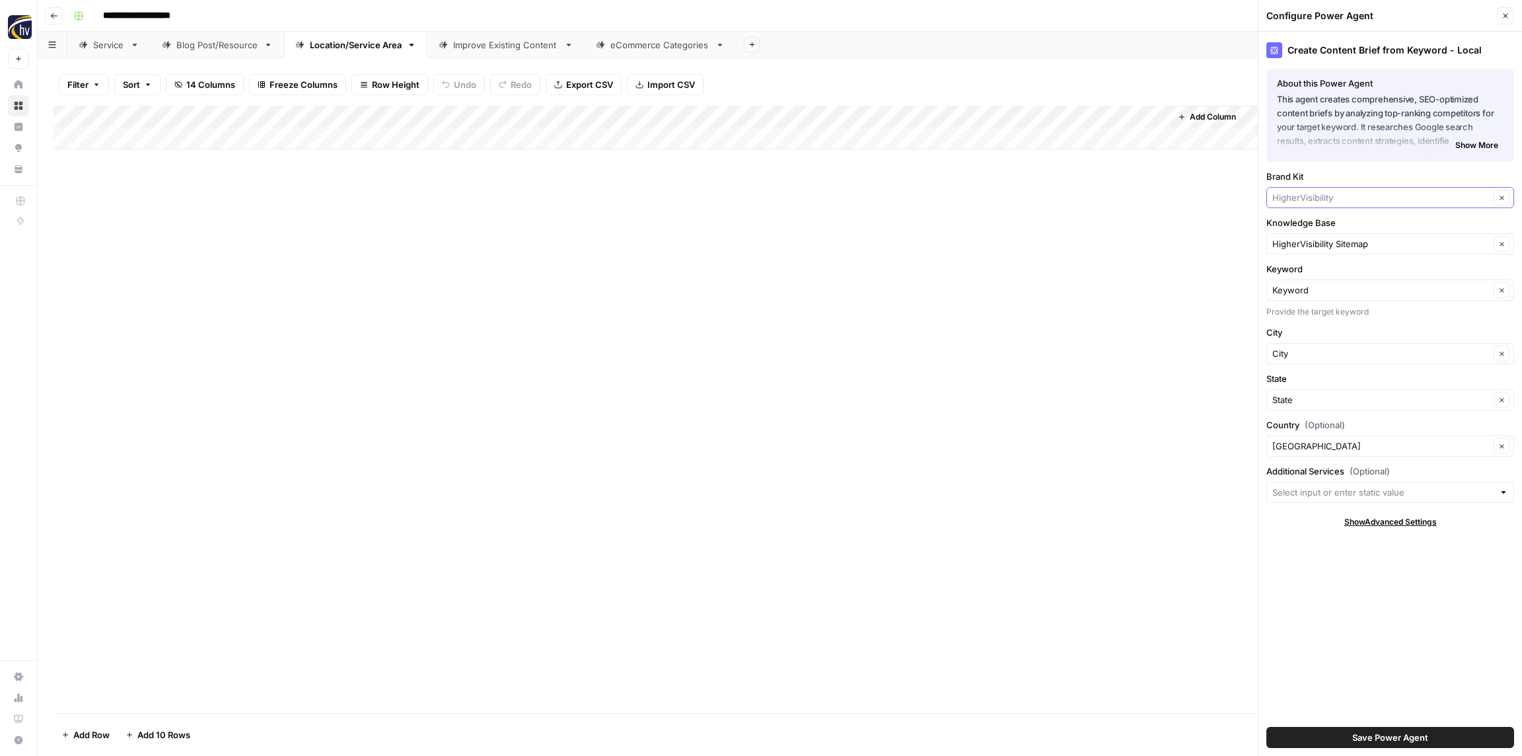
click at [1310, 200] on input "Brand Kit" at bounding box center [1380, 197] width 217 height 13
paste input "Poolwerx Franchising"
type input "Poolwerx Franchising"
click at [1315, 226] on span "Poolwerx Franchising" at bounding box center [1387, 228] width 220 height 13
click at [1318, 239] on input "Knowledge Base" at bounding box center [1380, 243] width 217 height 13
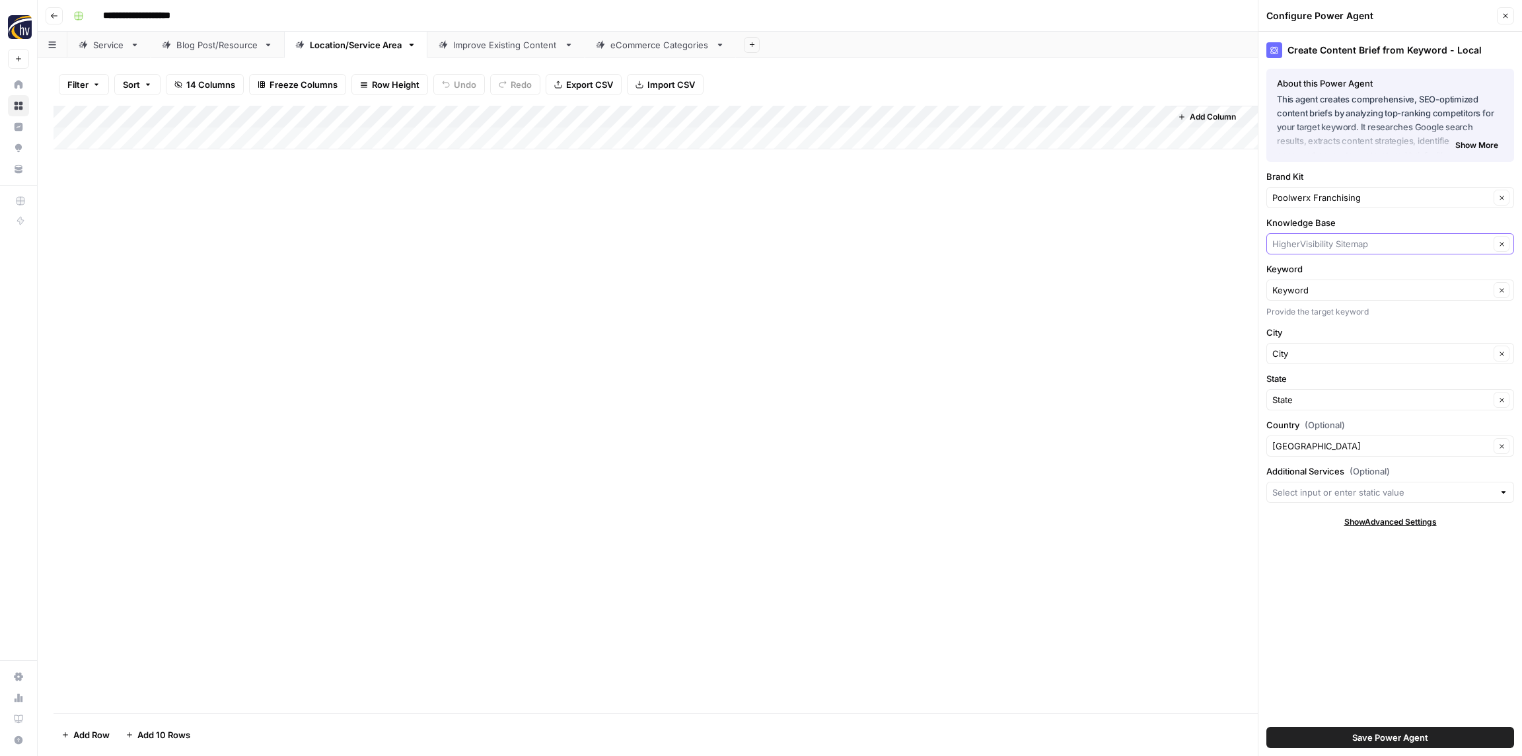
paste input "Poolwerx Franchising"
click at [1321, 270] on span "Poolwerx Franchising Sitemap" at bounding box center [1387, 274] width 220 height 13
type input "Poolwerx Franchising Sitemap"
click at [1384, 739] on span "Save Power Agent" at bounding box center [1390, 736] width 76 height 13
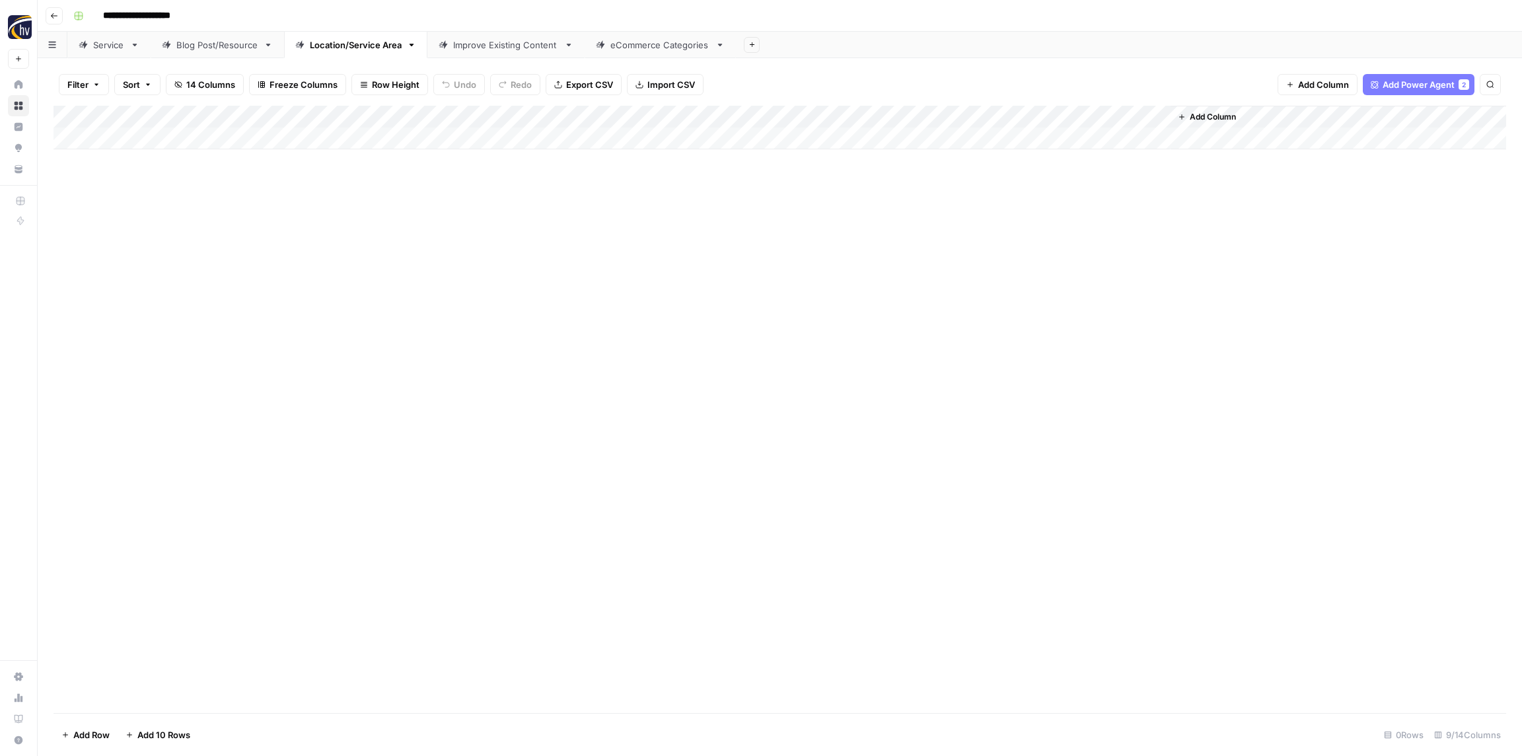
click at [987, 116] on div "Add Column" at bounding box center [779, 128] width 1452 height 44
click at [988, 224] on span "Configure Inputs" at bounding box center [1016, 227] width 116 height 13
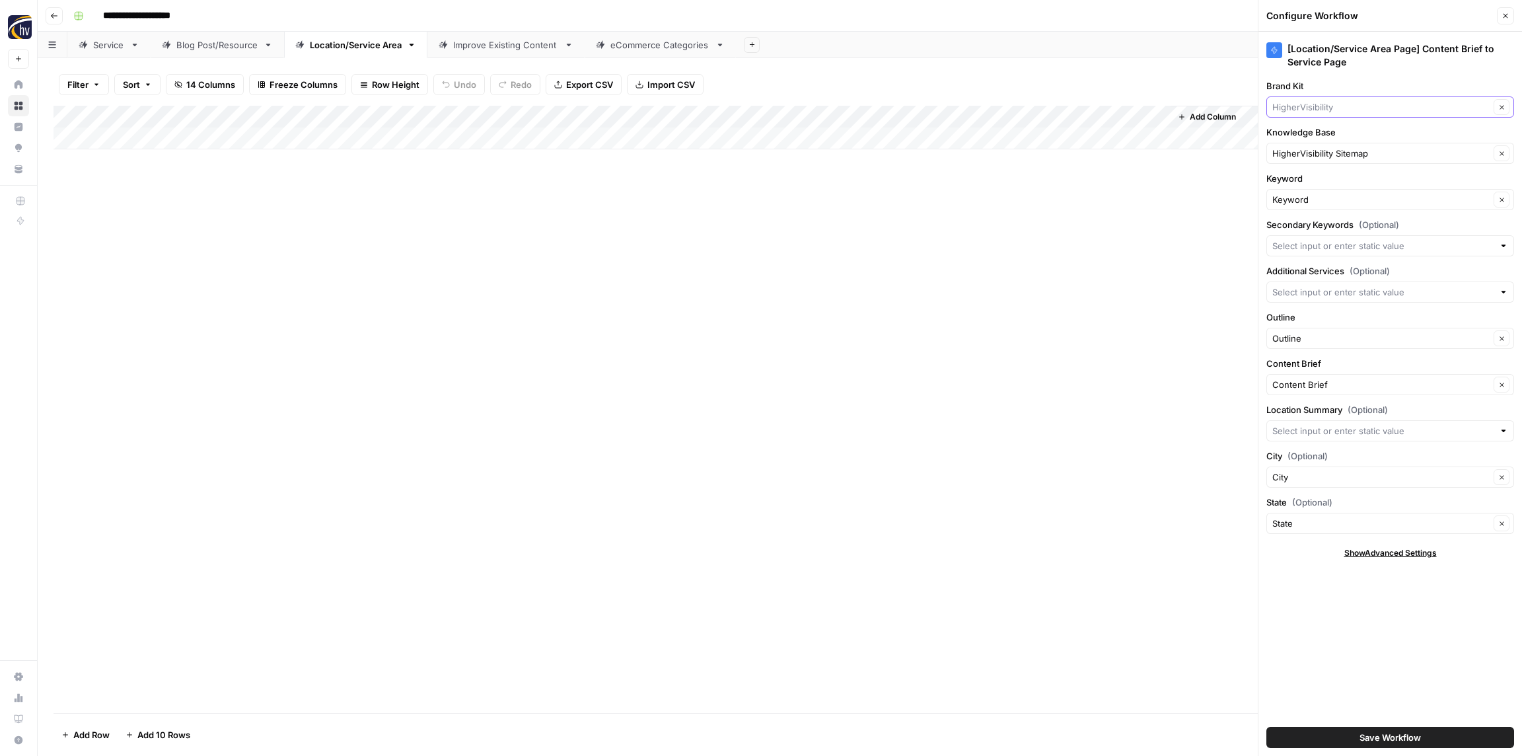
click at [1344, 112] on input "Brand Kit" at bounding box center [1380, 106] width 217 height 13
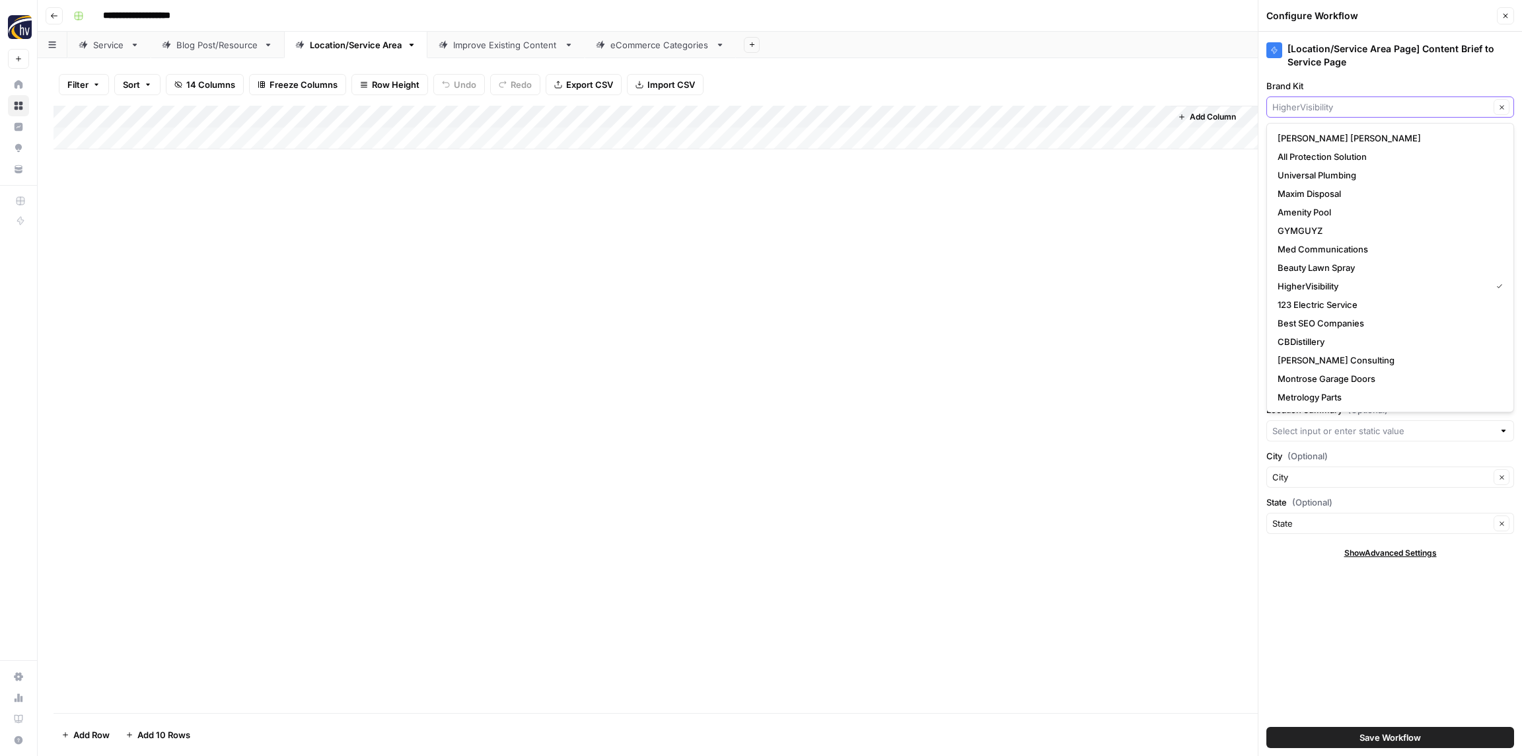
paste input "Poolwerx Franchising"
type input "Poolwerx Franchising"
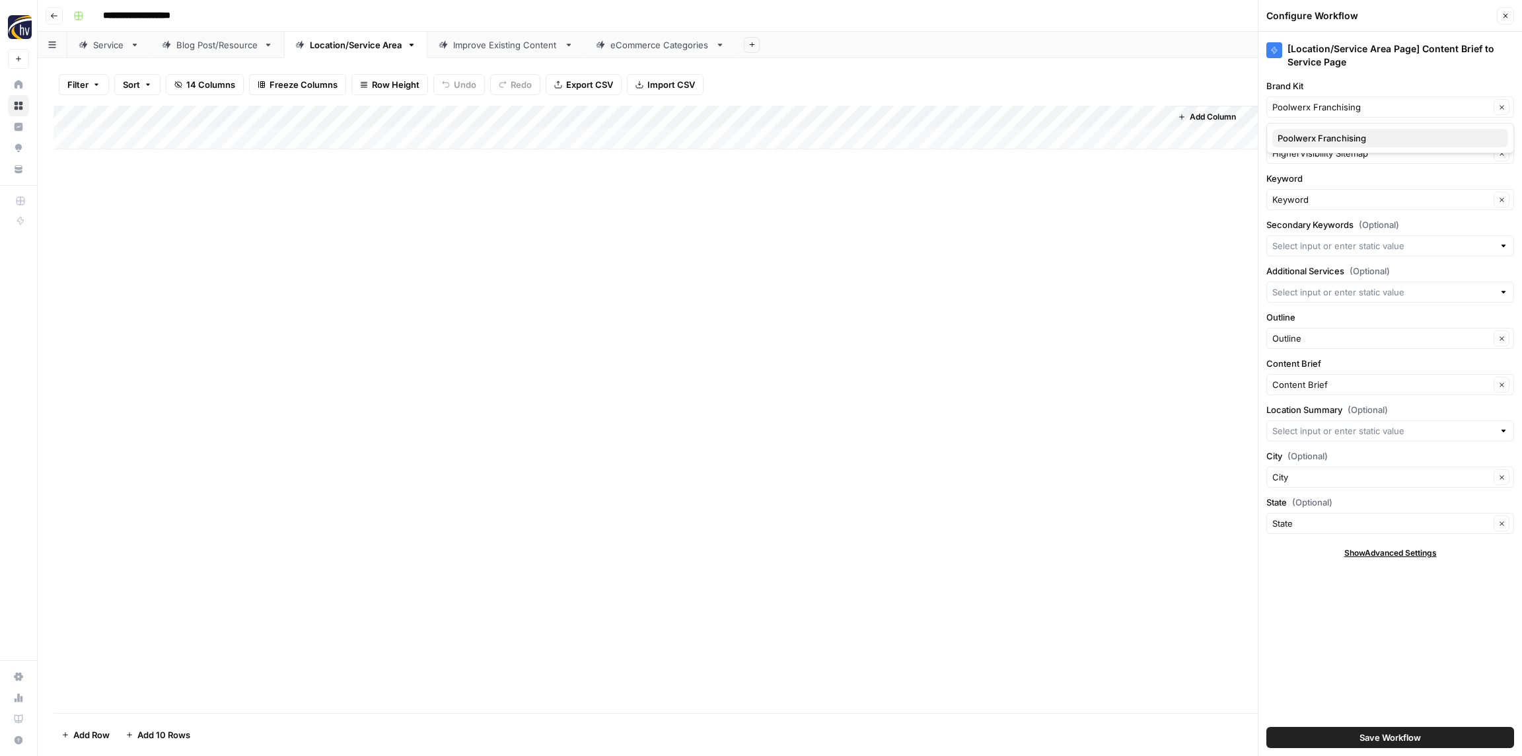
click at [1344, 136] on span "Poolwerx Franchising" at bounding box center [1387, 137] width 220 height 13
drag, startPoint x: 1336, startPoint y: 157, endPoint x: 1342, endPoint y: 153, distance: 6.8
click at [1336, 157] on input "Knowledge Base" at bounding box center [1380, 153] width 217 height 13
paste input "Poolwerx Franchising"
click at [1340, 183] on span "Poolwerx Franchising Sitemap" at bounding box center [1387, 184] width 220 height 13
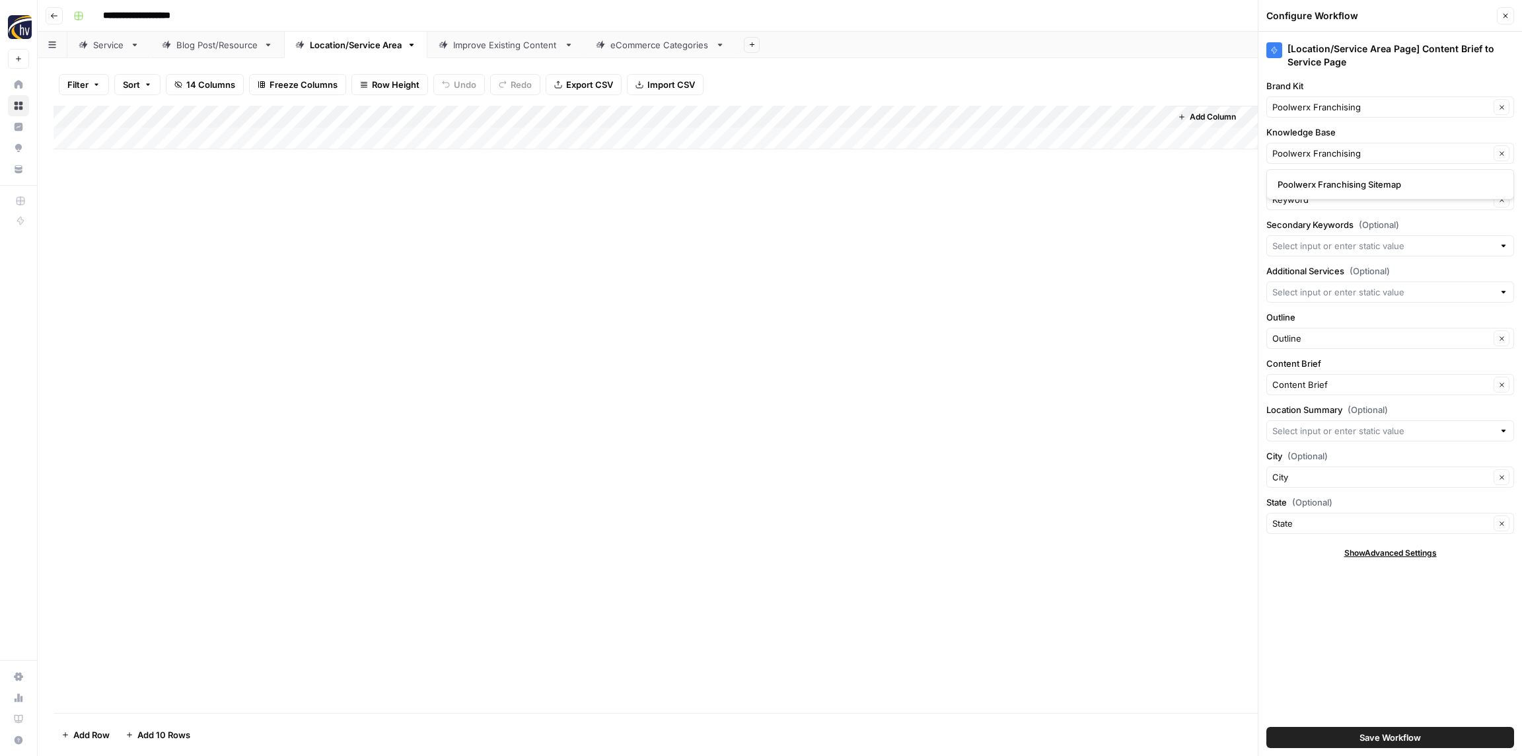
type input "Poolwerx Franchising Sitemap"
click at [1413, 730] on span "Save Workflow" at bounding box center [1389, 736] width 61 height 13
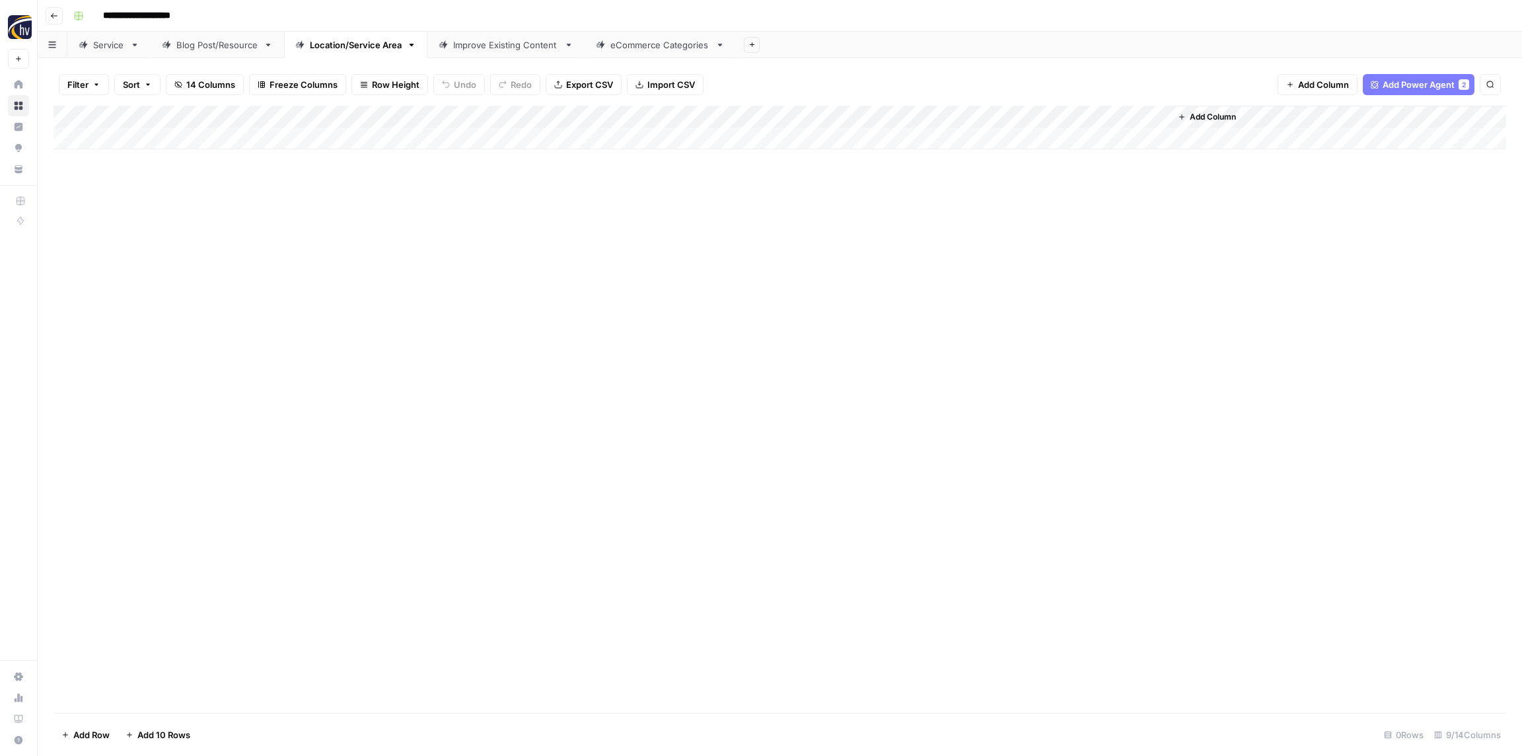
click at [485, 53] on link "Improve Existing Content" at bounding box center [505, 45] width 157 height 26
click at [481, 120] on div "Add Column" at bounding box center [779, 128] width 1452 height 44
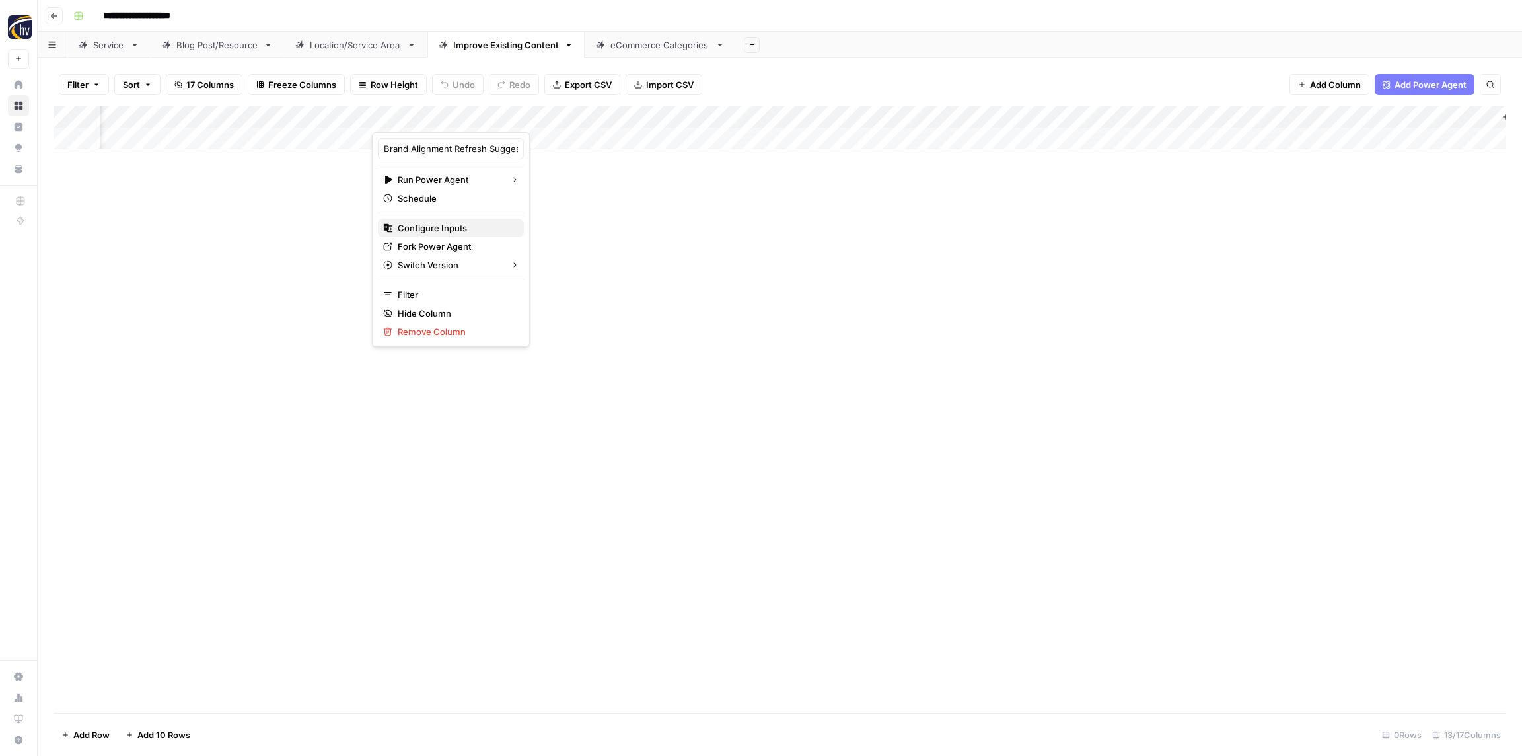
click at [468, 225] on span "Configure Inputs" at bounding box center [456, 227] width 116 height 13
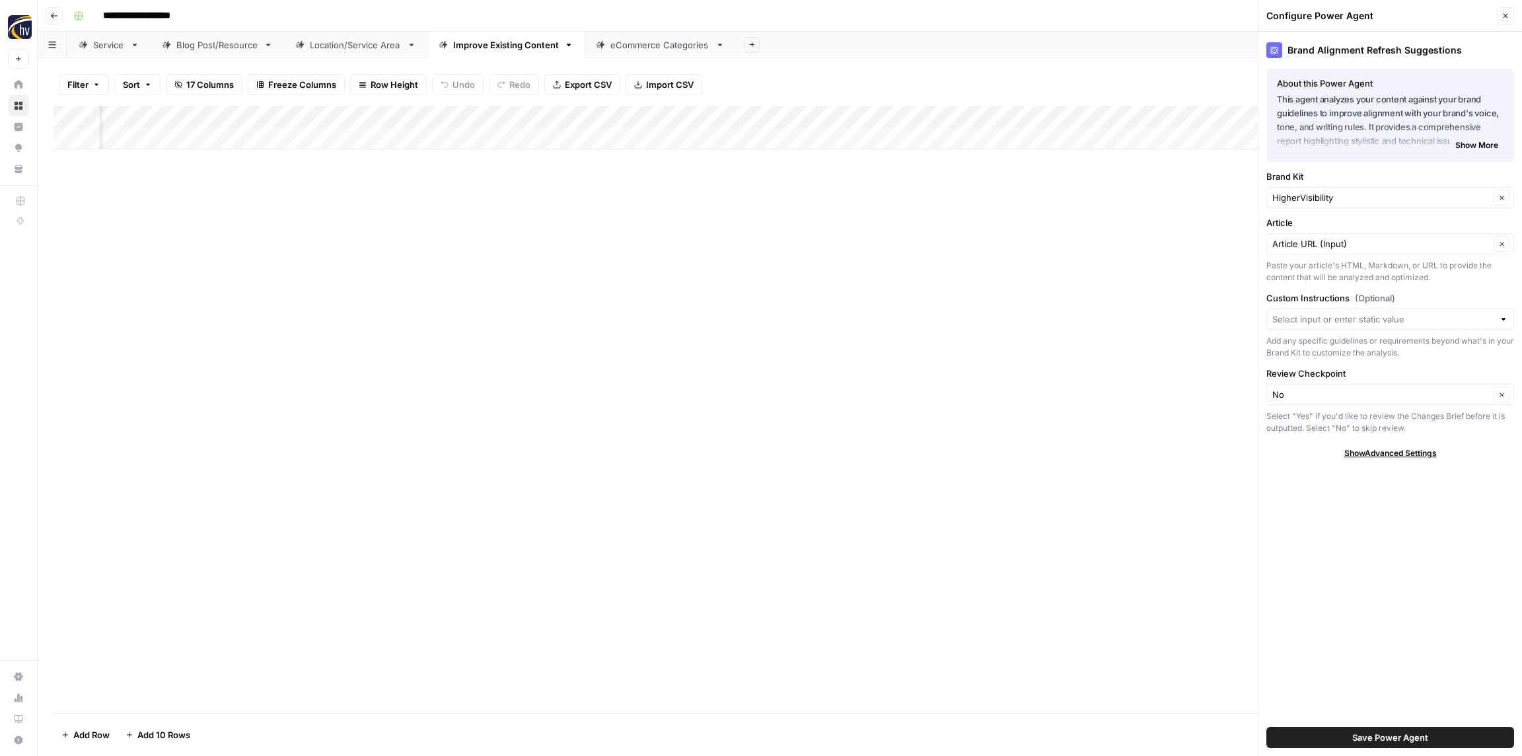
click at [1326, 188] on div "HigherVisibility Clear" at bounding box center [1390, 197] width 248 height 21
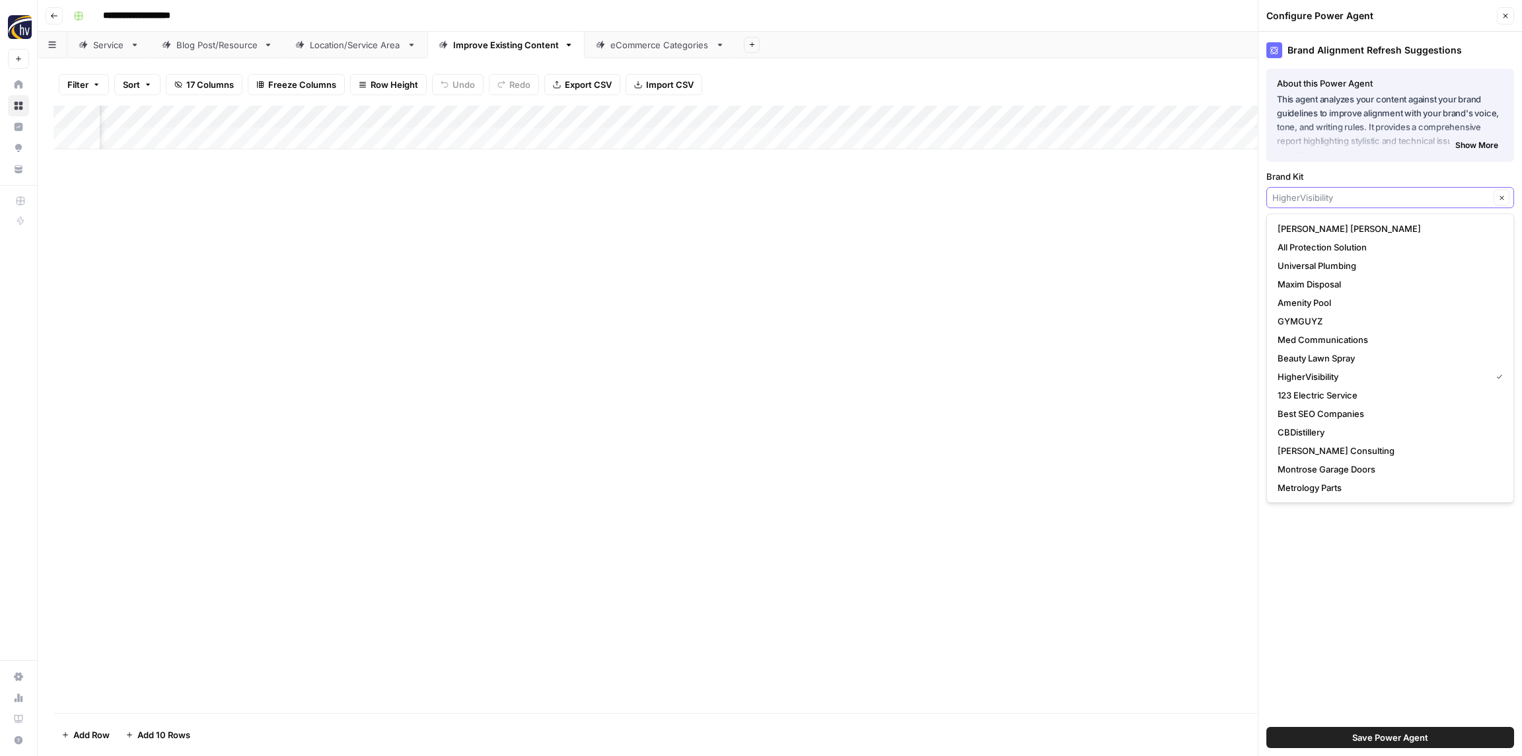
paste input "Poolwerx Franchising"
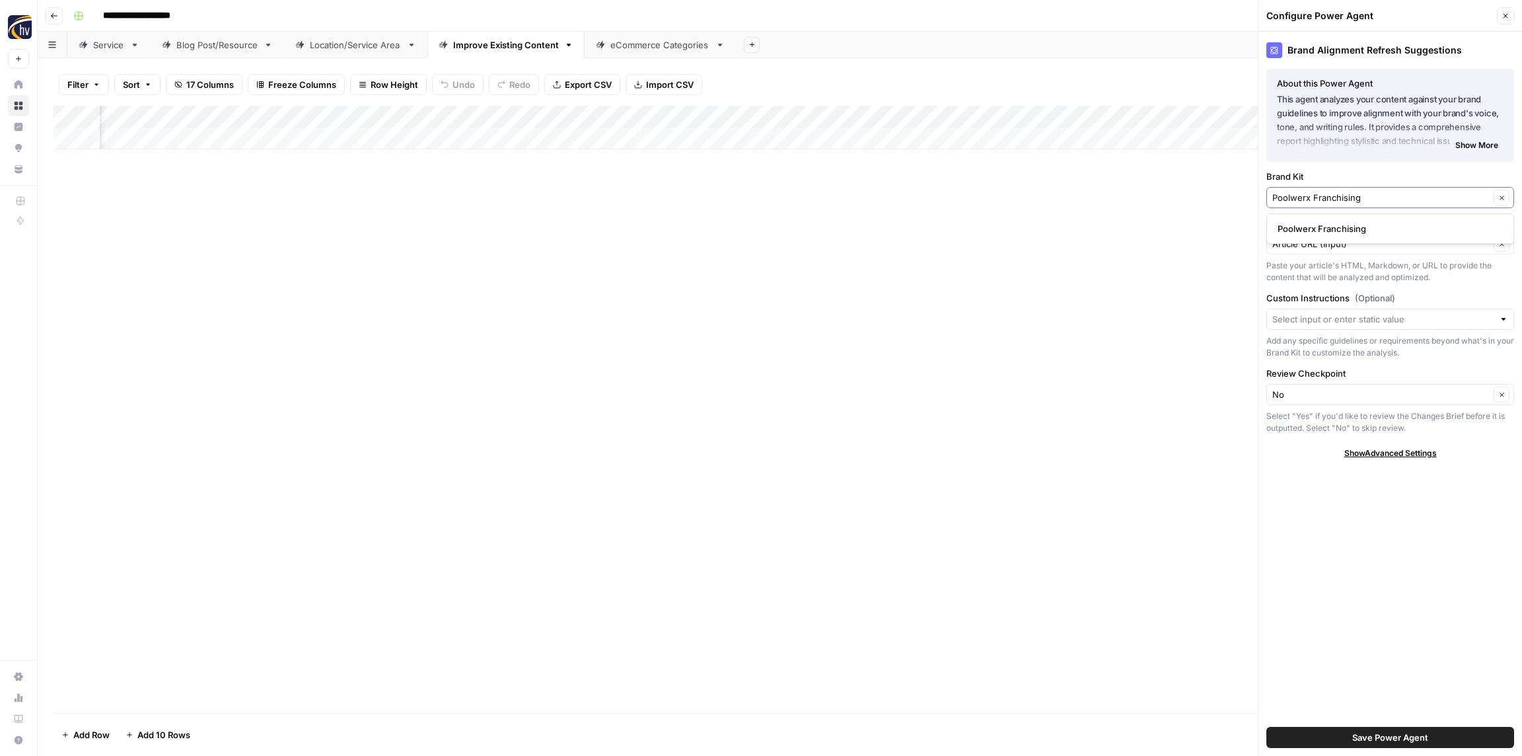
type input "Poolwerx Franchising"
click at [1324, 231] on span "Poolwerx Franchising" at bounding box center [1387, 228] width 220 height 13
click at [1439, 744] on button "Save Power Agent" at bounding box center [1390, 737] width 248 height 21
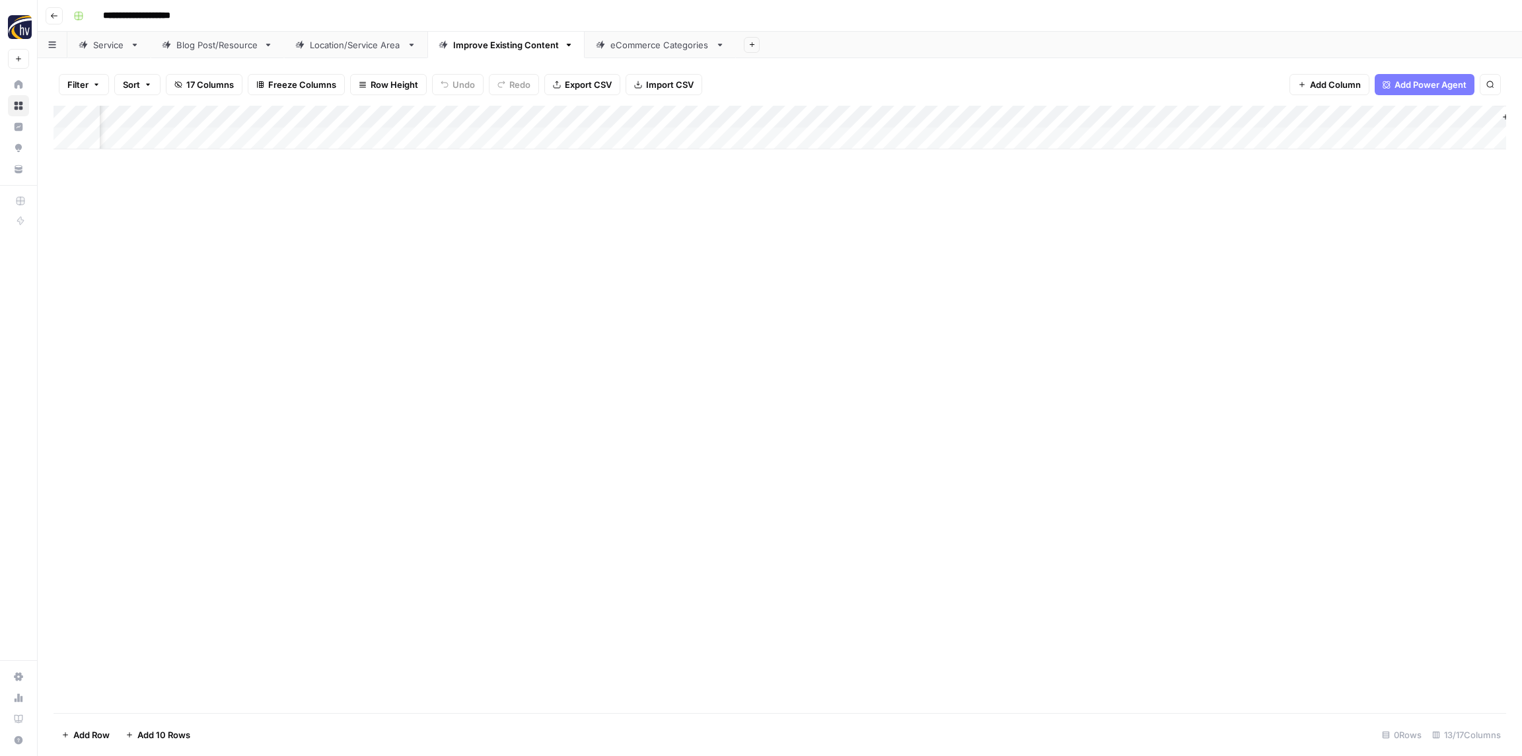
click at [785, 117] on div "Add Column" at bounding box center [779, 128] width 1452 height 44
drag, startPoint x: 794, startPoint y: 227, endPoint x: 804, endPoint y: 227, distance: 9.9
click at [794, 227] on span "Configure Inputs" at bounding box center [792, 227] width 116 height 13
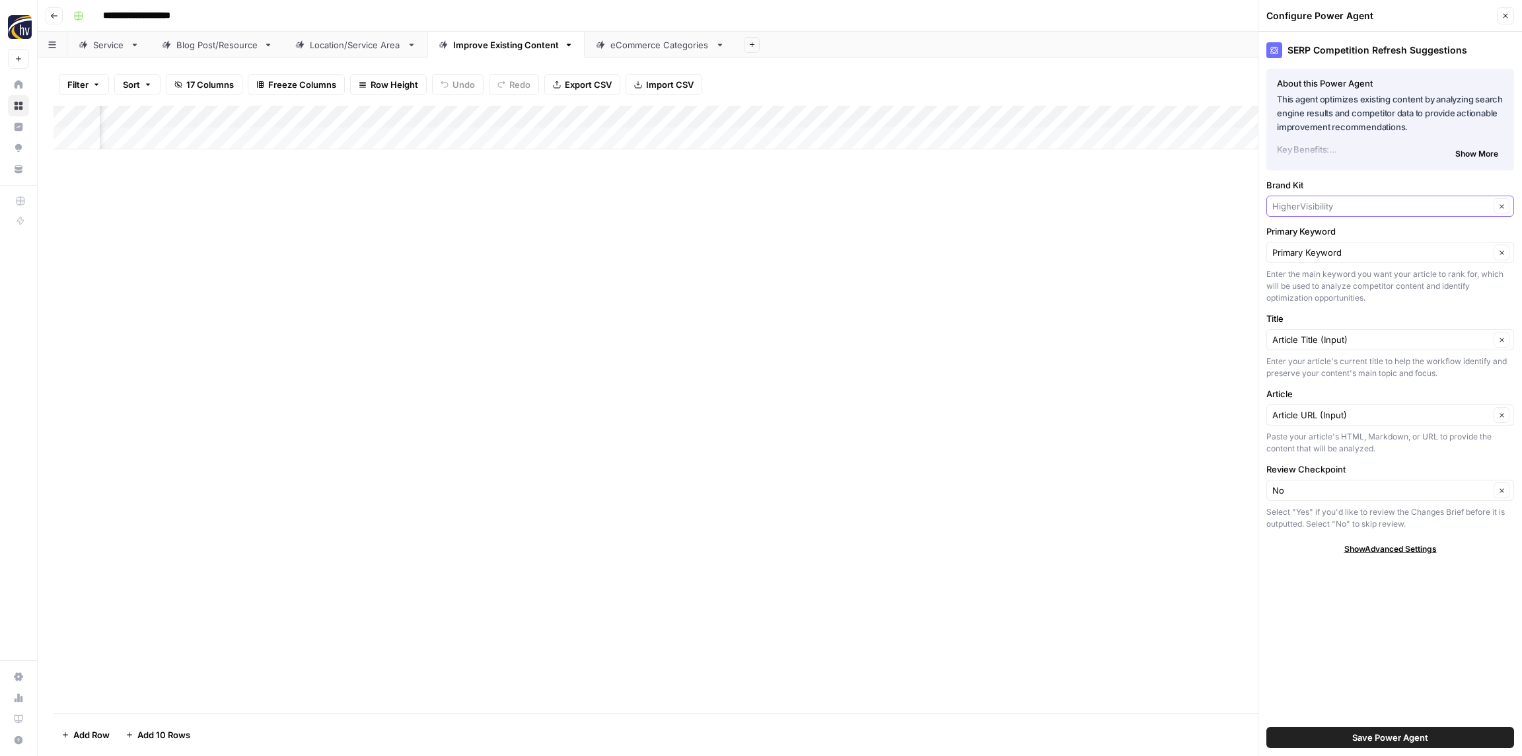
click at [1359, 209] on input "Brand Kit" at bounding box center [1380, 205] width 217 height 13
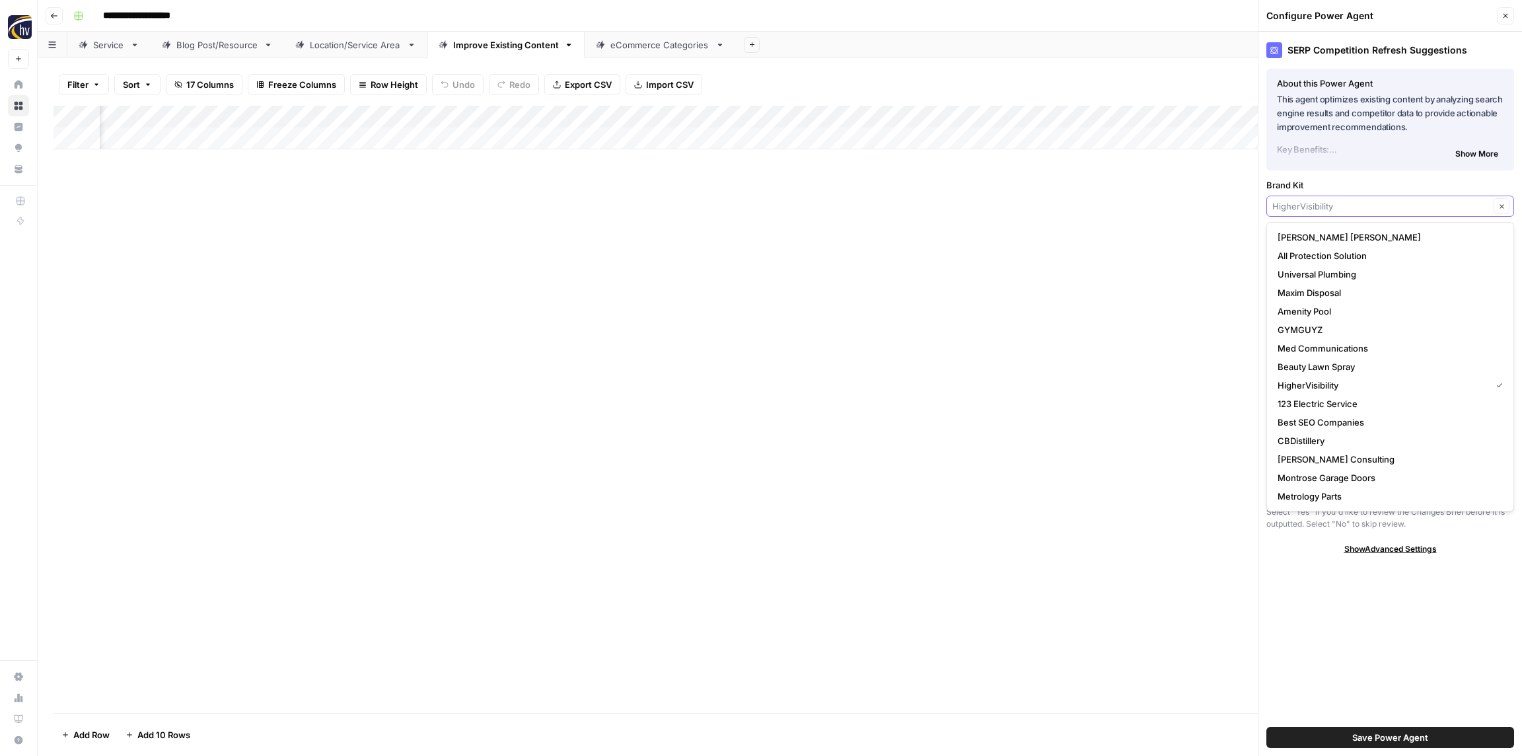
paste input "Poolwerx Franchising"
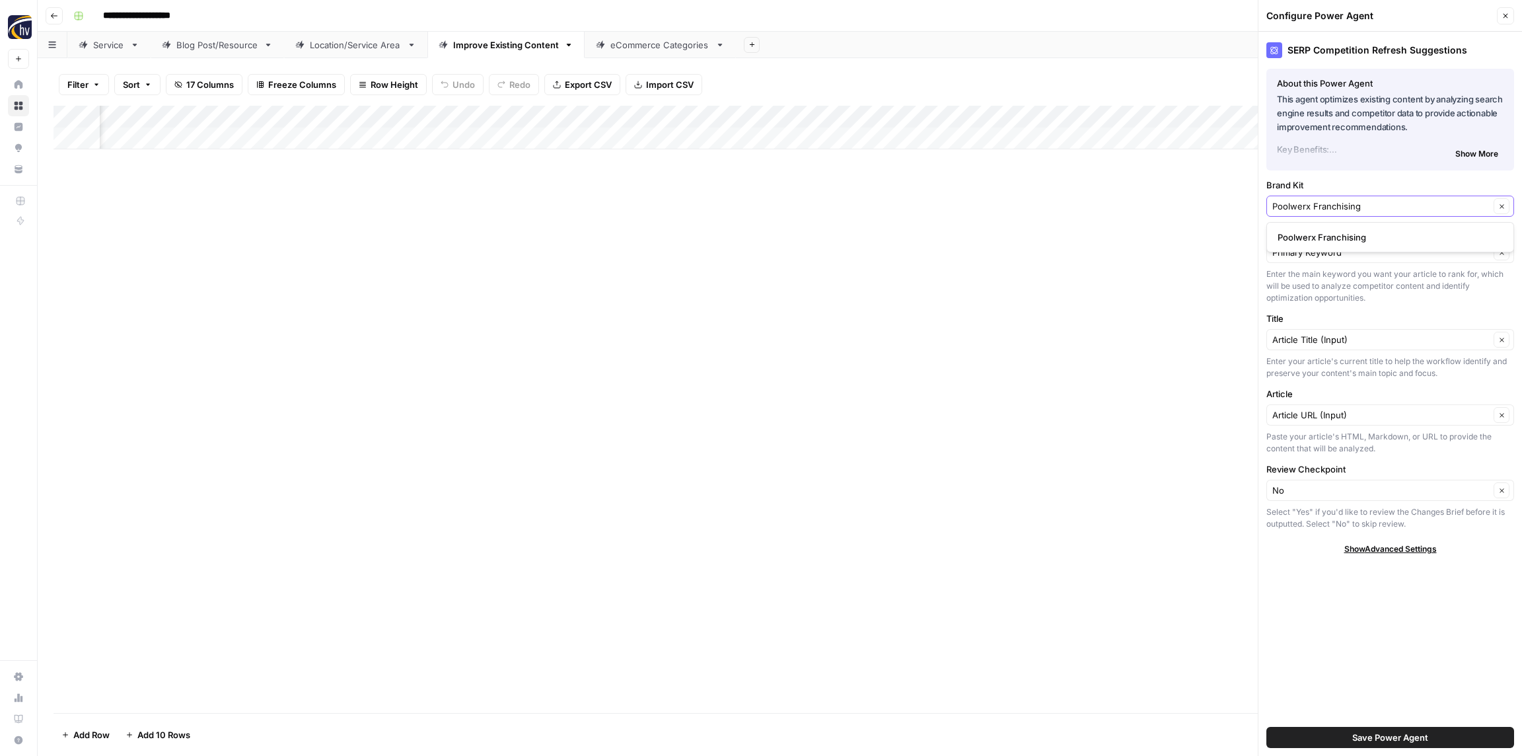
type input "Poolwerx Franchising"
click at [1353, 234] on span "Poolwerx Franchising" at bounding box center [1387, 237] width 220 height 13
click at [1423, 736] on span "Save Power Agent" at bounding box center [1390, 736] width 76 height 13
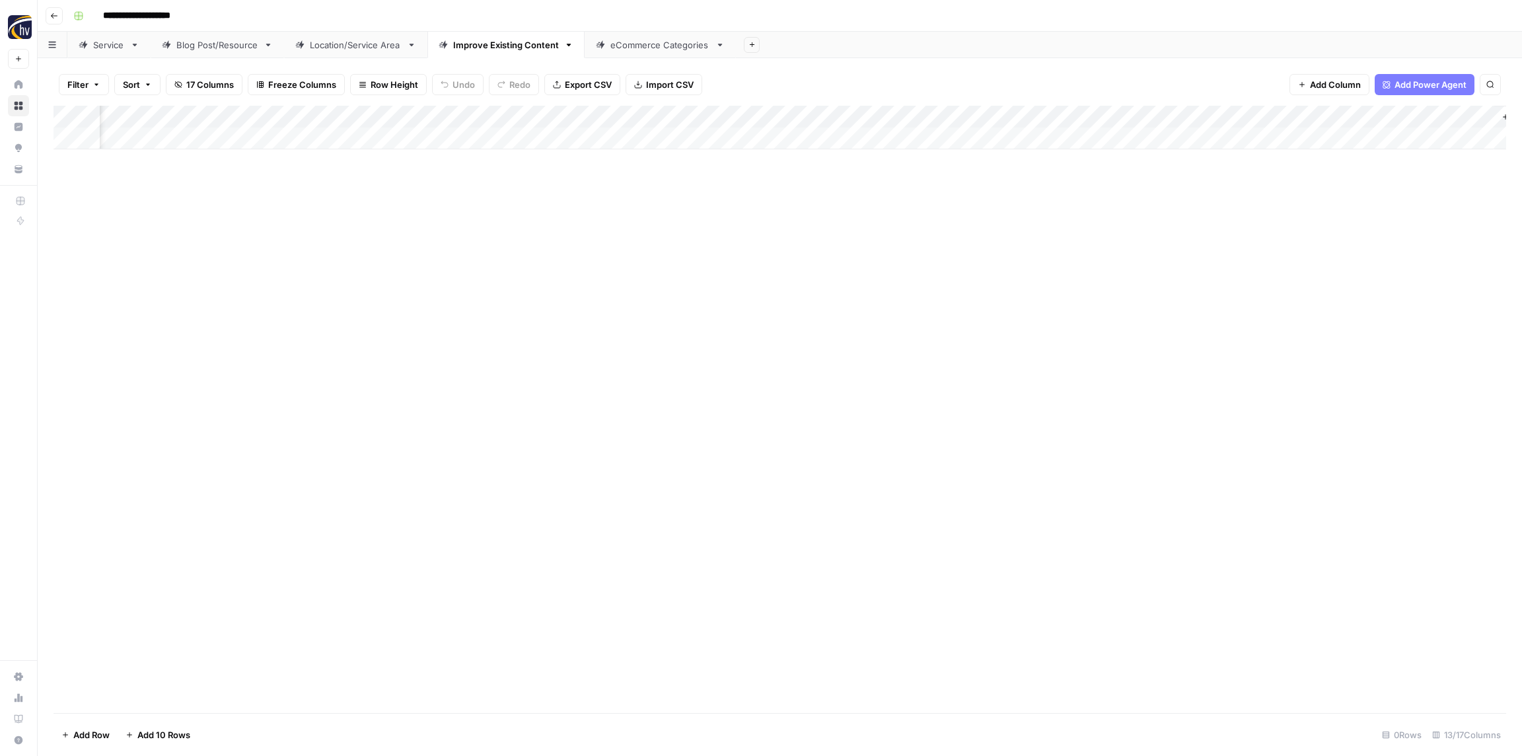
click at [1114, 119] on div "Add Column" at bounding box center [779, 128] width 1452 height 44
click at [1103, 219] on button "Configure Inputs" at bounding box center [1129, 228] width 146 height 18
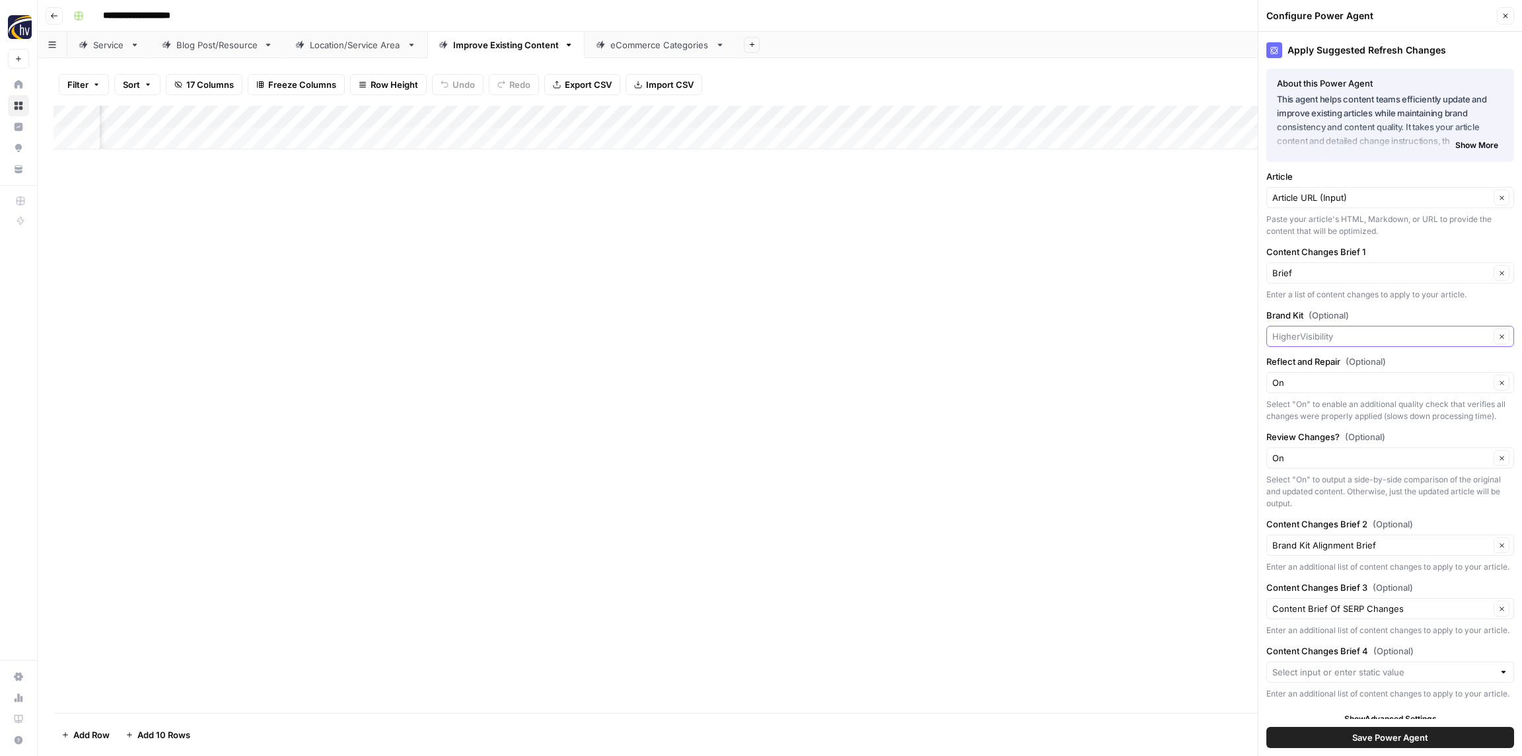
click at [1307, 341] on input "Brand Kit (Optional)" at bounding box center [1380, 336] width 217 height 13
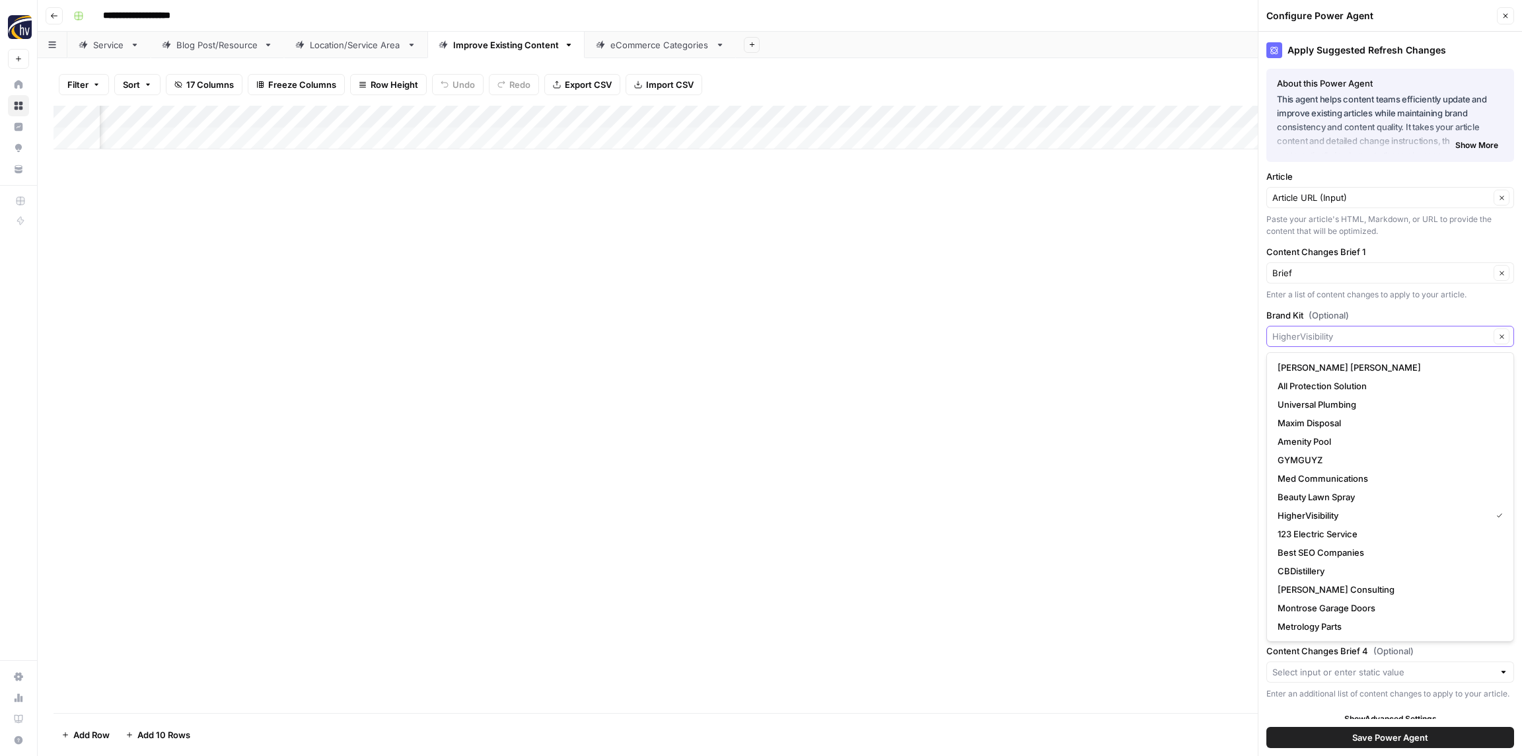
paste input "Poolwerx Franchising"
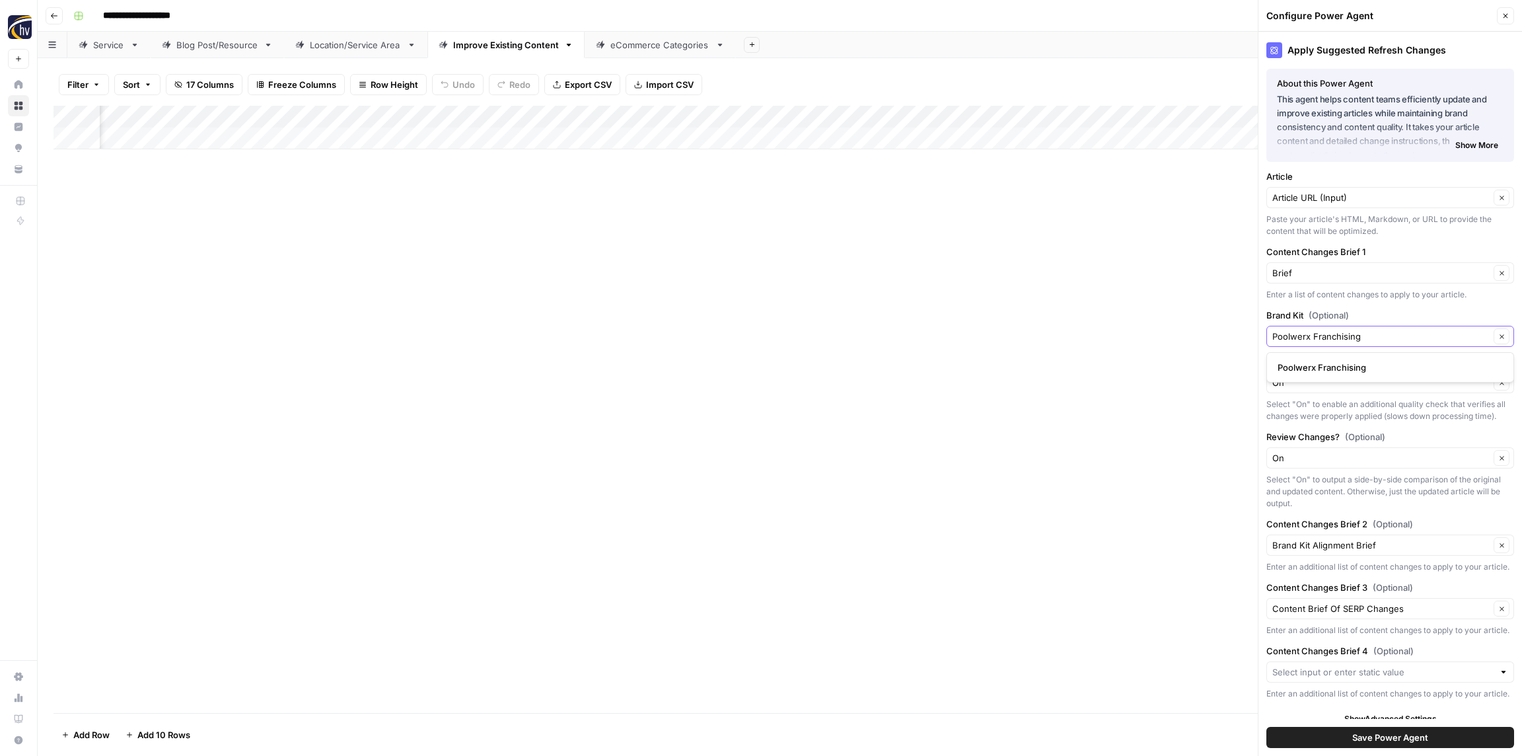
type input "Poolwerx Franchising"
drag, startPoint x: 1328, startPoint y: 365, endPoint x: 1332, endPoint y: 409, distance: 44.4
click at [1328, 365] on span "Poolwerx Franchising" at bounding box center [1387, 367] width 220 height 13
click at [1359, 735] on span "Save Power Agent" at bounding box center [1390, 736] width 76 height 13
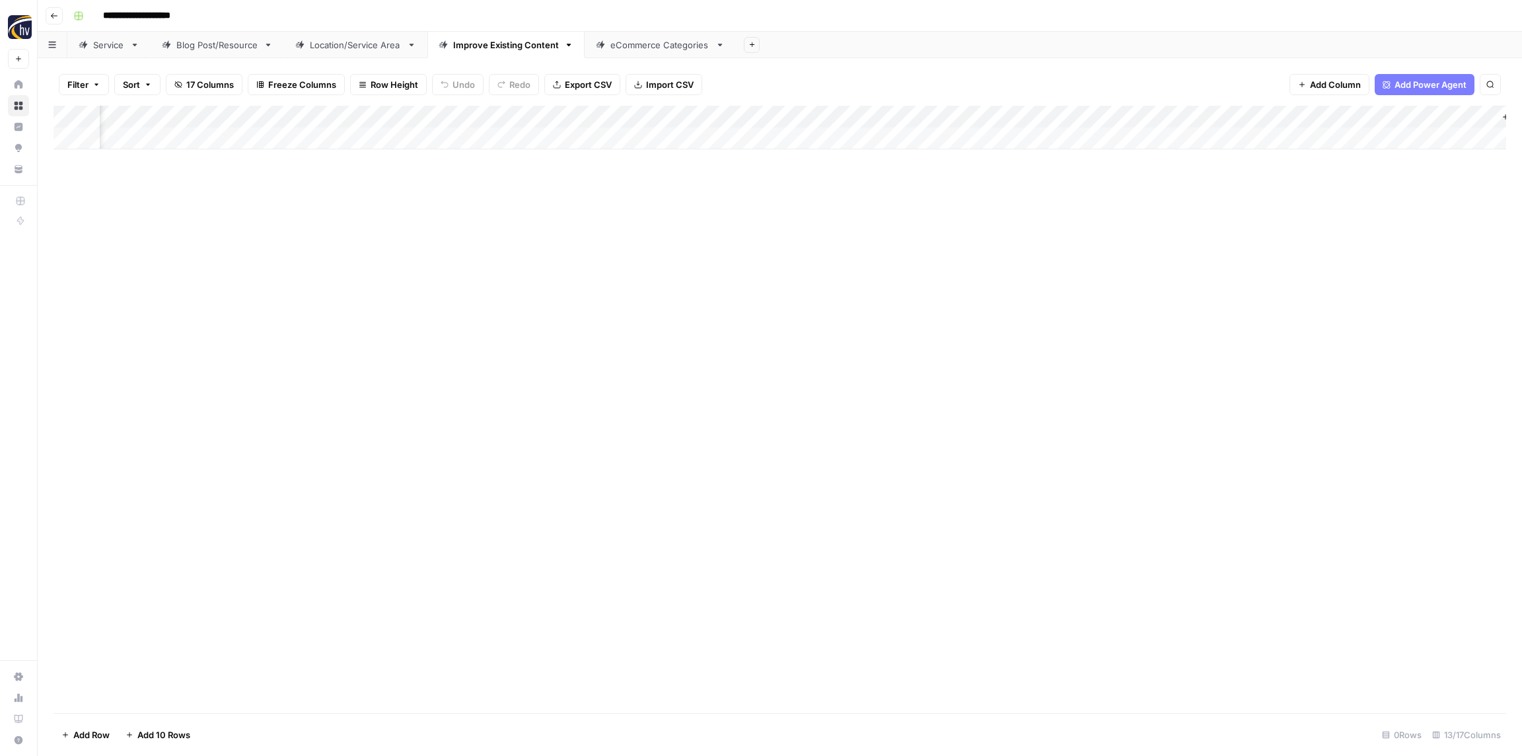
click at [648, 50] on div "eCommerce Categories" at bounding box center [660, 44] width 100 height 13
click at [526, 116] on div "Add Column" at bounding box center [779, 128] width 1452 height 44
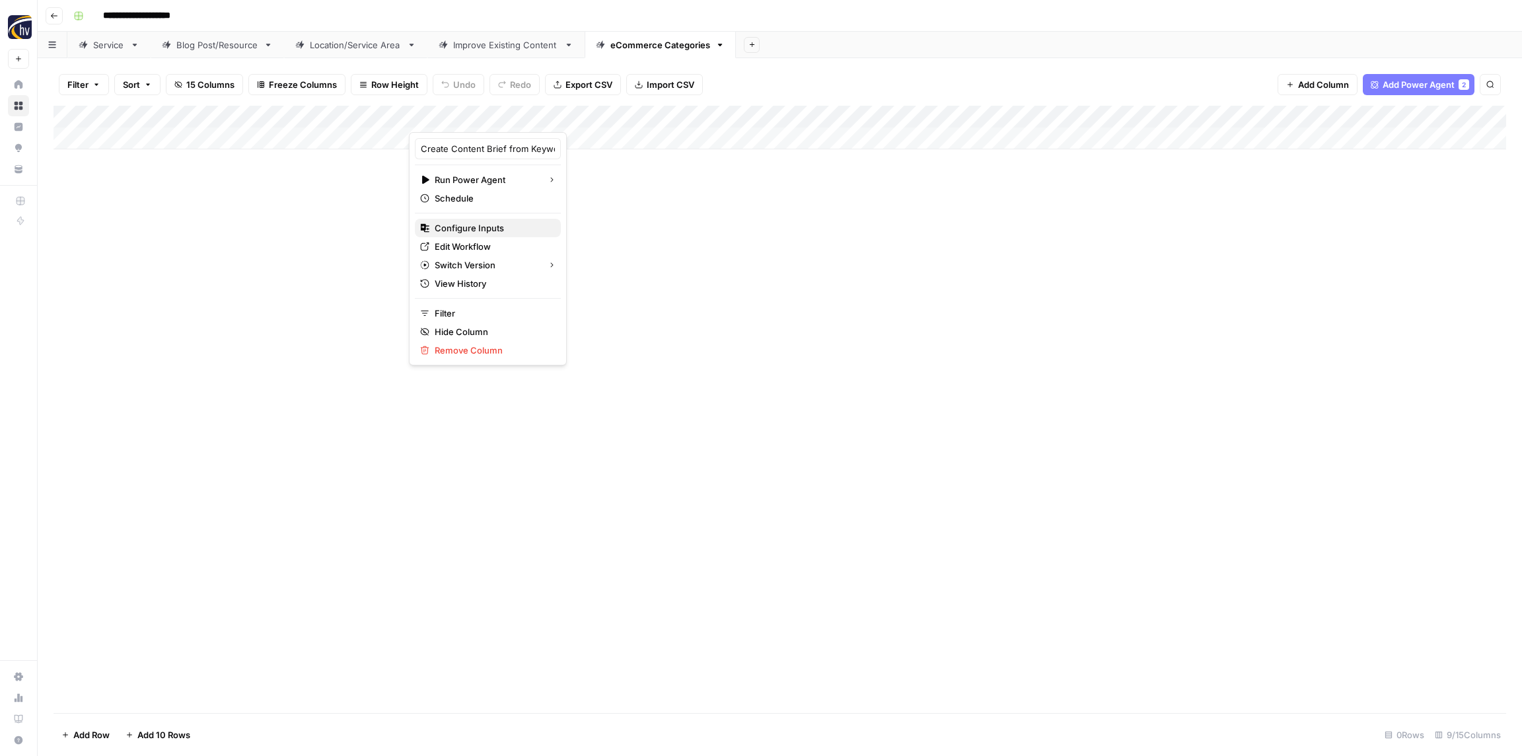
click at [502, 227] on span "Configure Inputs" at bounding box center [493, 227] width 116 height 13
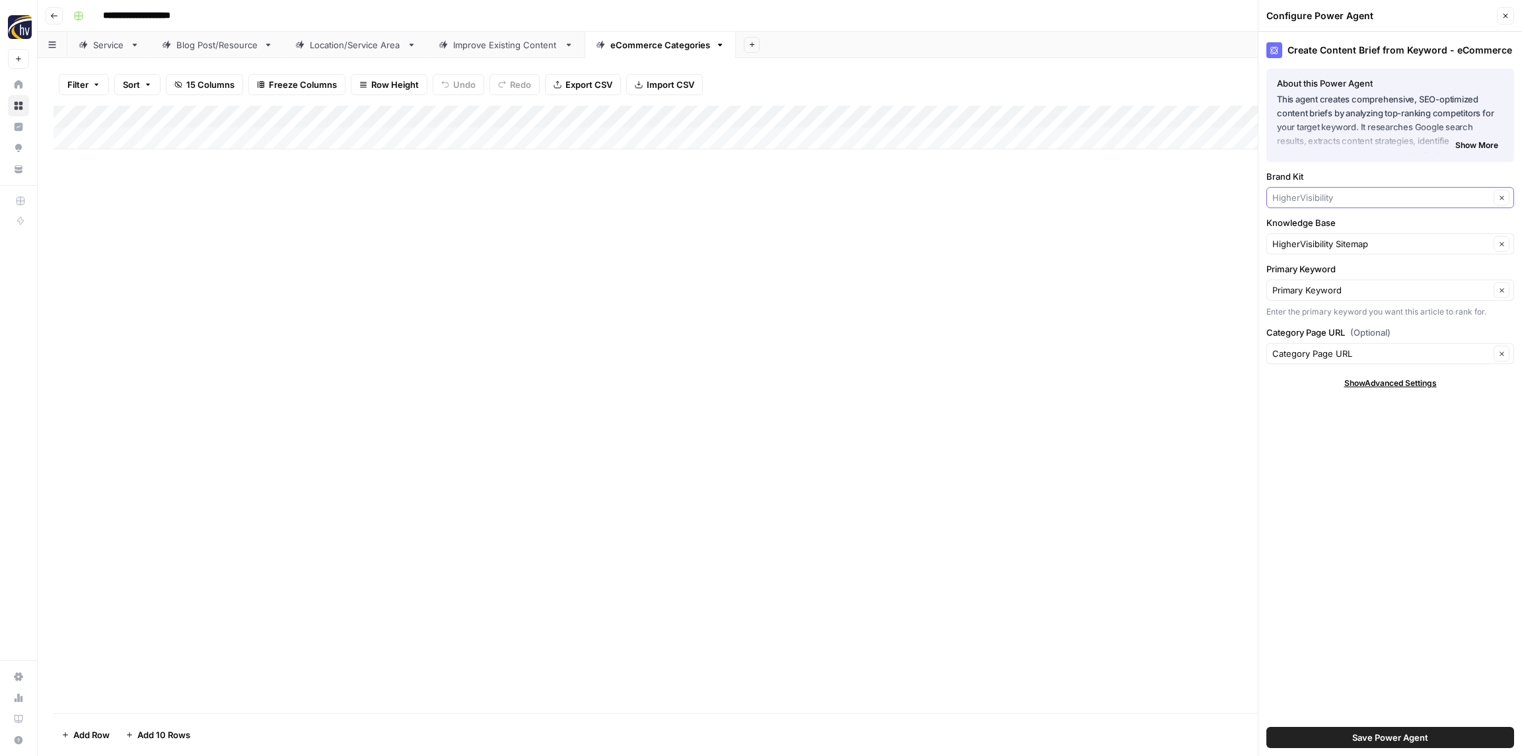
click at [1324, 199] on input "Brand Kit" at bounding box center [1380, 197] width 217 height 13
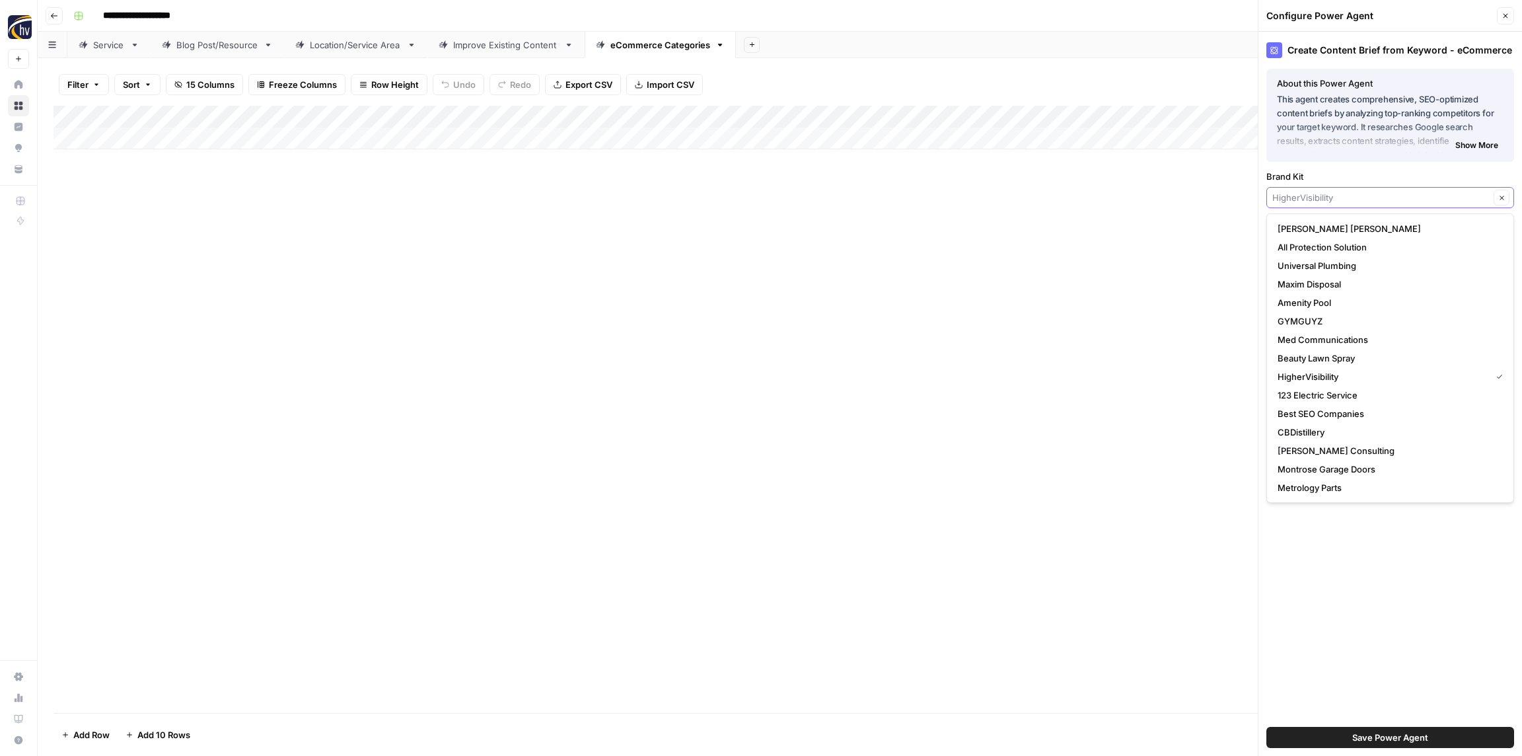
paste input "Poolwerx Franchising"
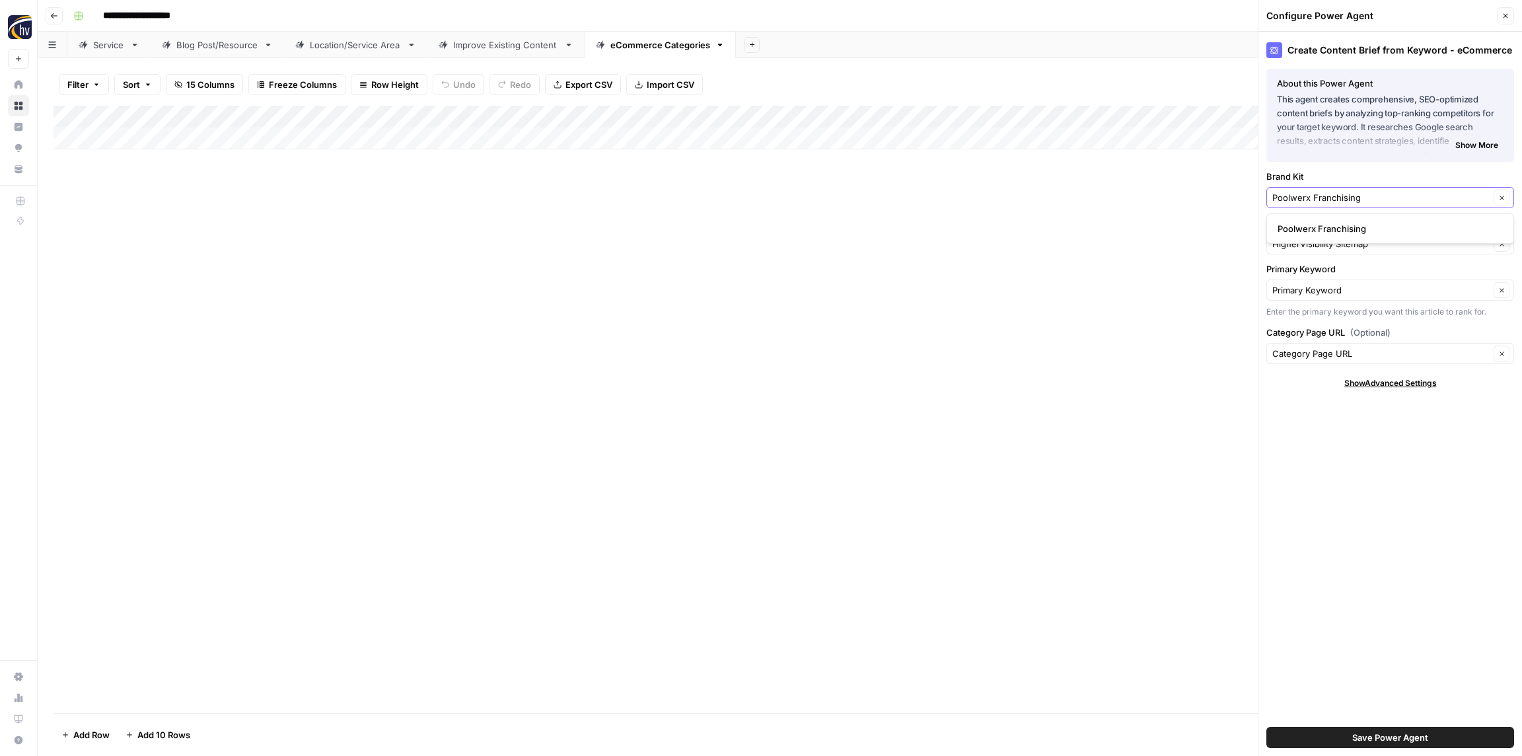
type input "Poolwerx Franchising"
click at [1322, 220] on button "Poolwerx Franchising" at bounding box center [1390, 228] width 236 height 18
click at [1318, 248] on input "Knowledge Base" at bounding box center [1380, 243] width 217 height 13
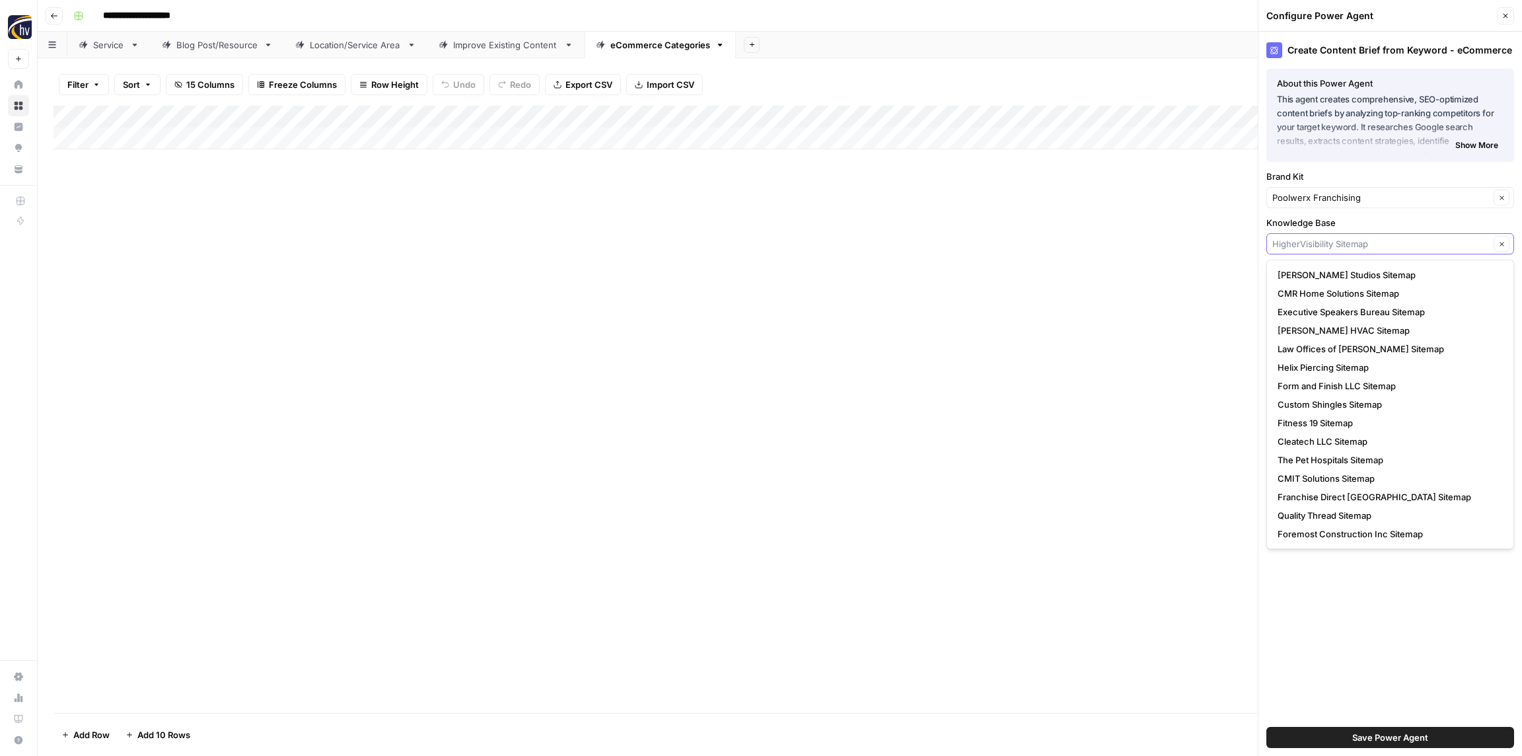
paste input "Poolwerx Franchising"
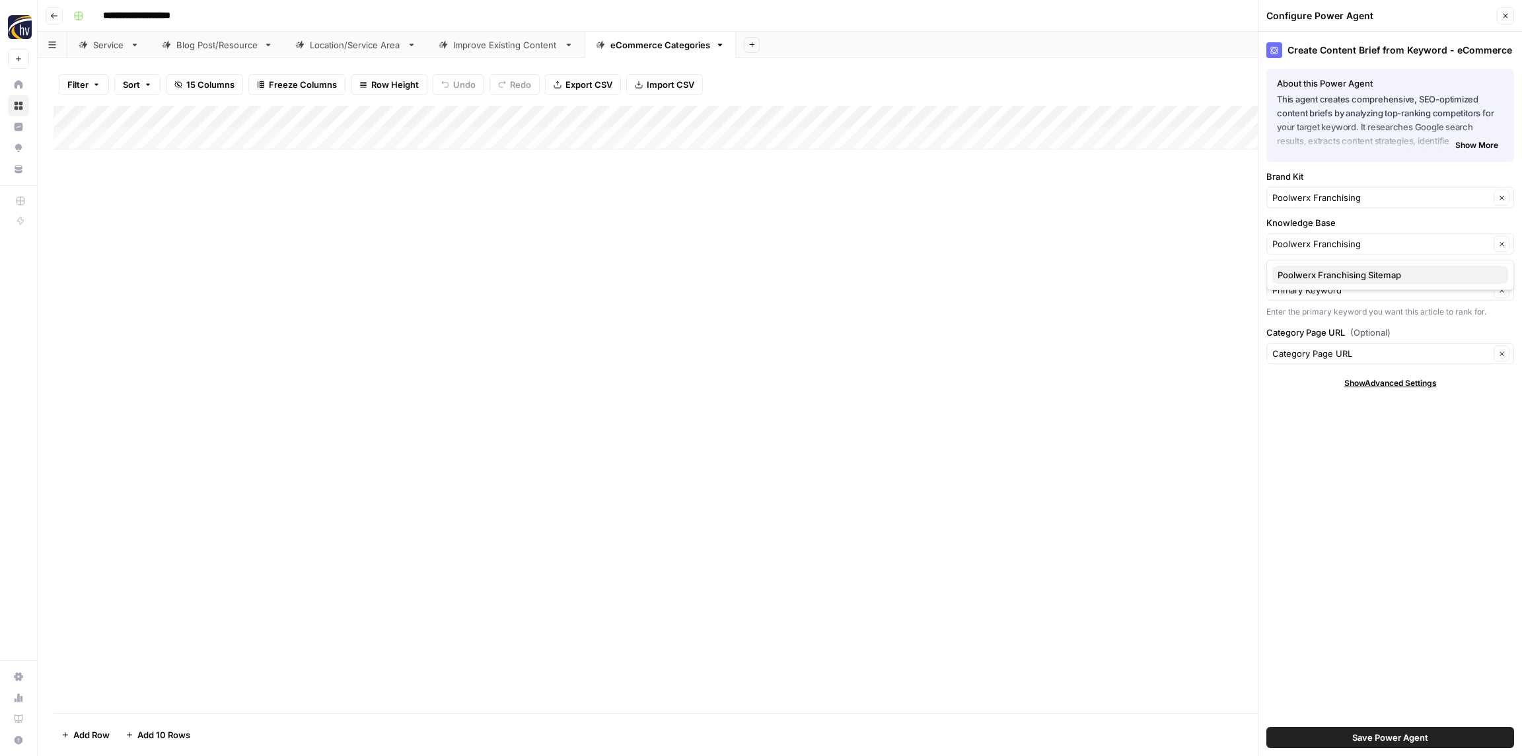
click at [1319, 273] on span "Poolwerx Franchising Sitemap" at bounding box center [1387, 274] width 220 height 13
type input "Poolwerx Franchising Sitemap"
click at [1386, 730] on span "Save Power Agent" at bounding box center [1390, 736] width 76 height 13
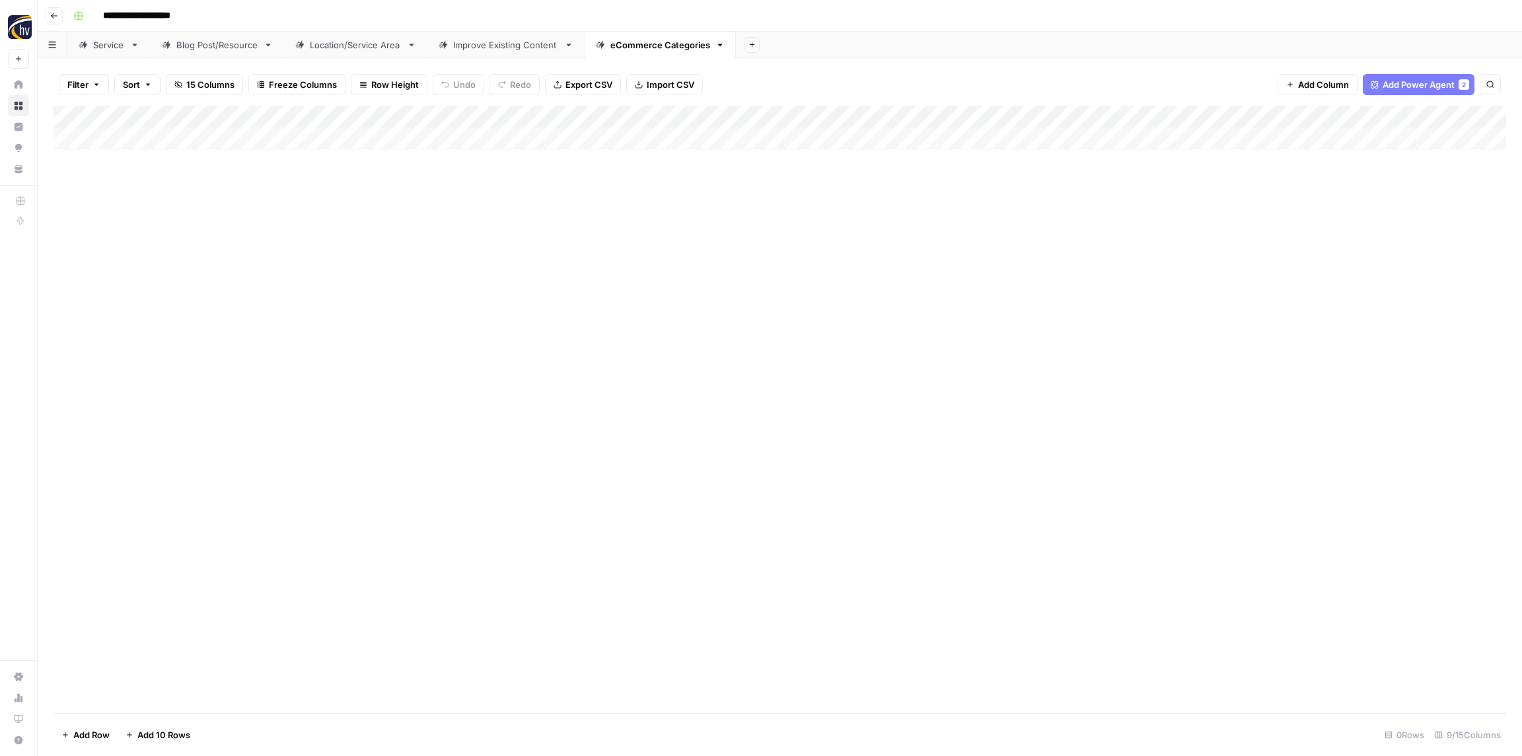
click at [1209, 116] on div "Add Column" at bounding box center [779, 128] width 1452 height 44
click at [1199, 224] on span "Configure Inputs" at bounding box center [1232, 227] width 116 height 13
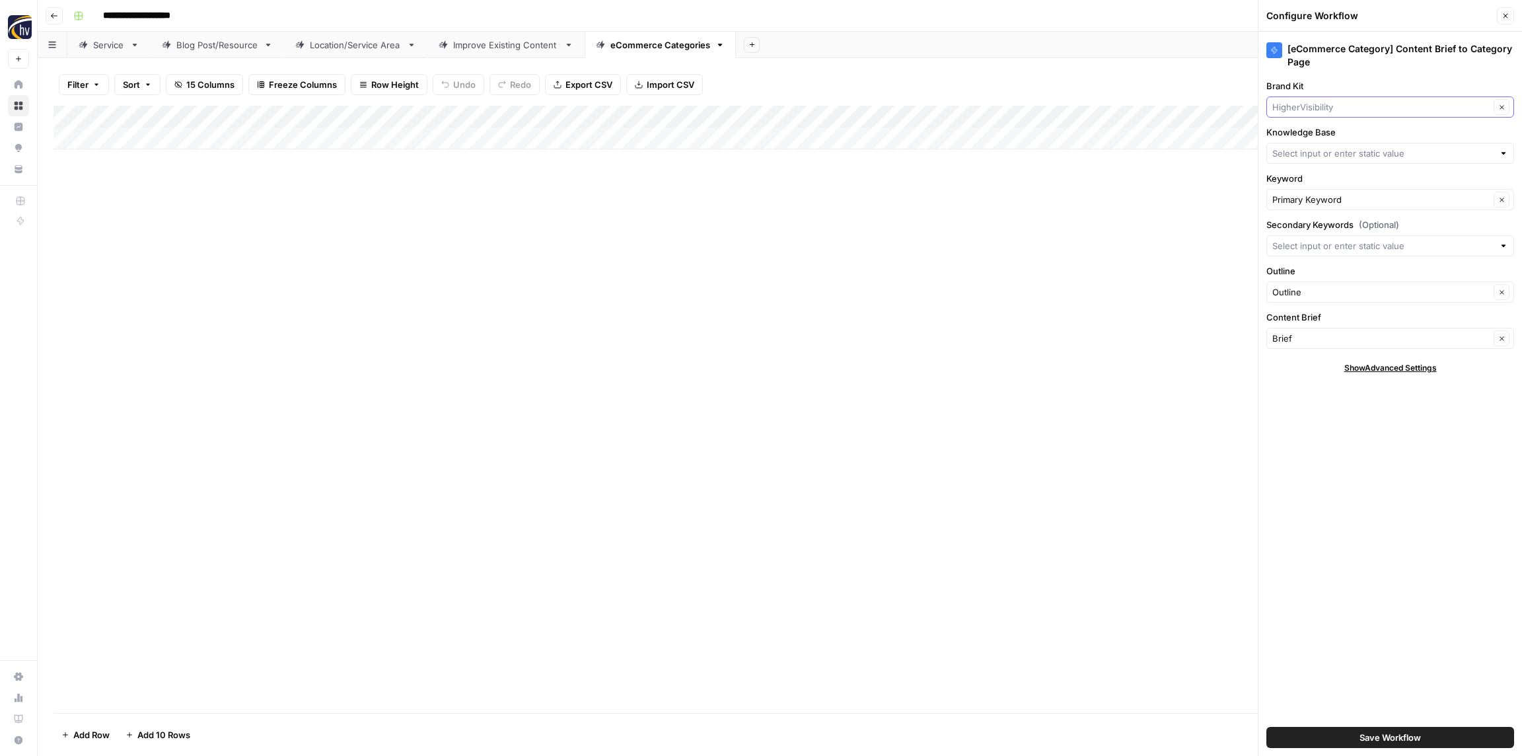
click at [1345, 112] on input "Brand Kit" at bounding box center [1380, 106] width 217 height 13
paste input "Poolwerx Franchising"
type input "Poolwerx Franchising"
click at [1337, 129] on button "Poolwerx Franchising" at bounding box center [1390, 138] width 236 height 18
click at [1334, 150] on input "Knowledge Base" at bounding box center [1382, 153] width 221 height 13
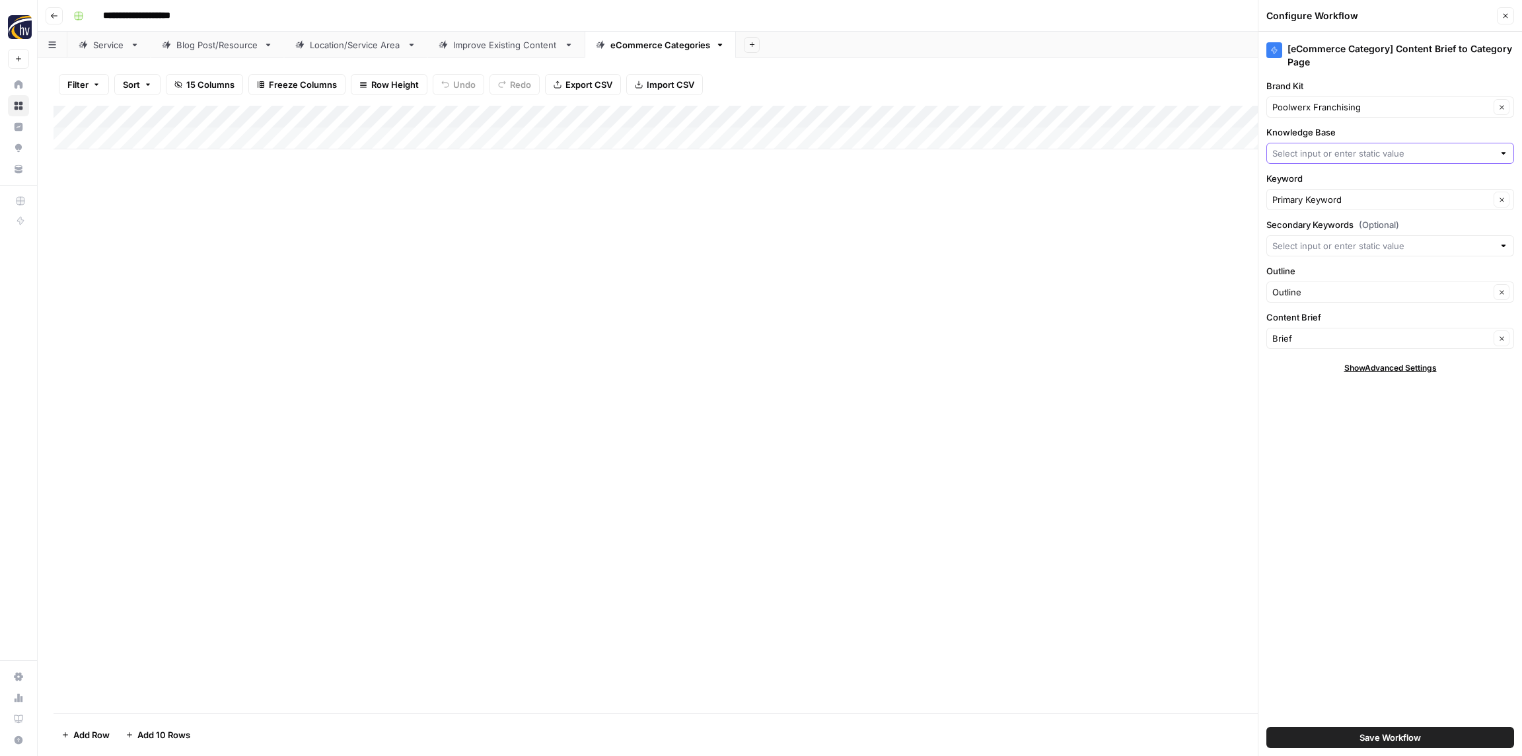
paste input "Poolwerx Franchising"
click at [1337, 179] on span "Poolwerx Franchising Sitemap" at bounding box center [1387, 184] width 220 height 13
type input "Poolwerx Franchising Sitemap"
click at [1421, 730] on button "Save Workflow" at bounding box center [1390, 737] width 248 height 21
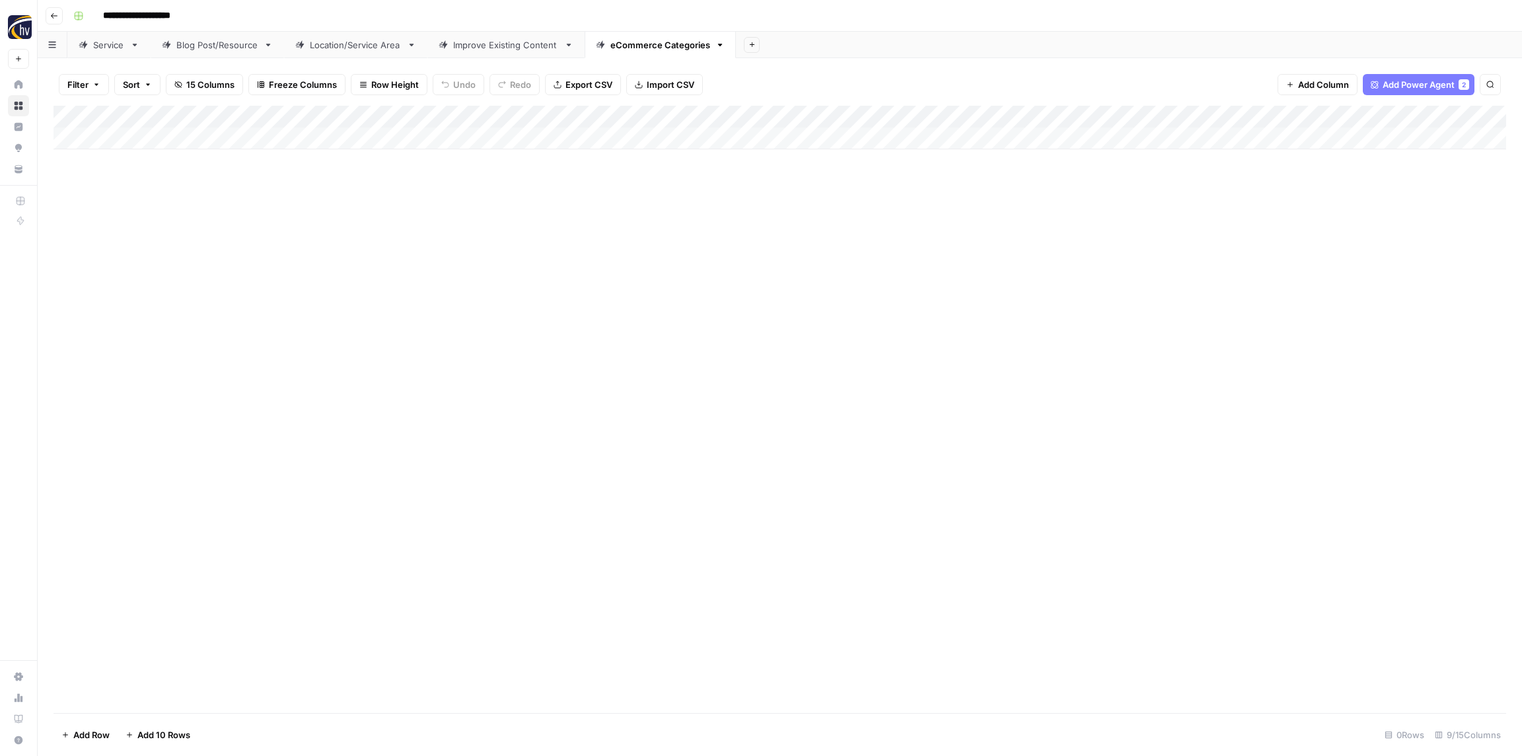
click at [58, 12] on button "Go back" at bounding box center [54, 15] width 17 height 17
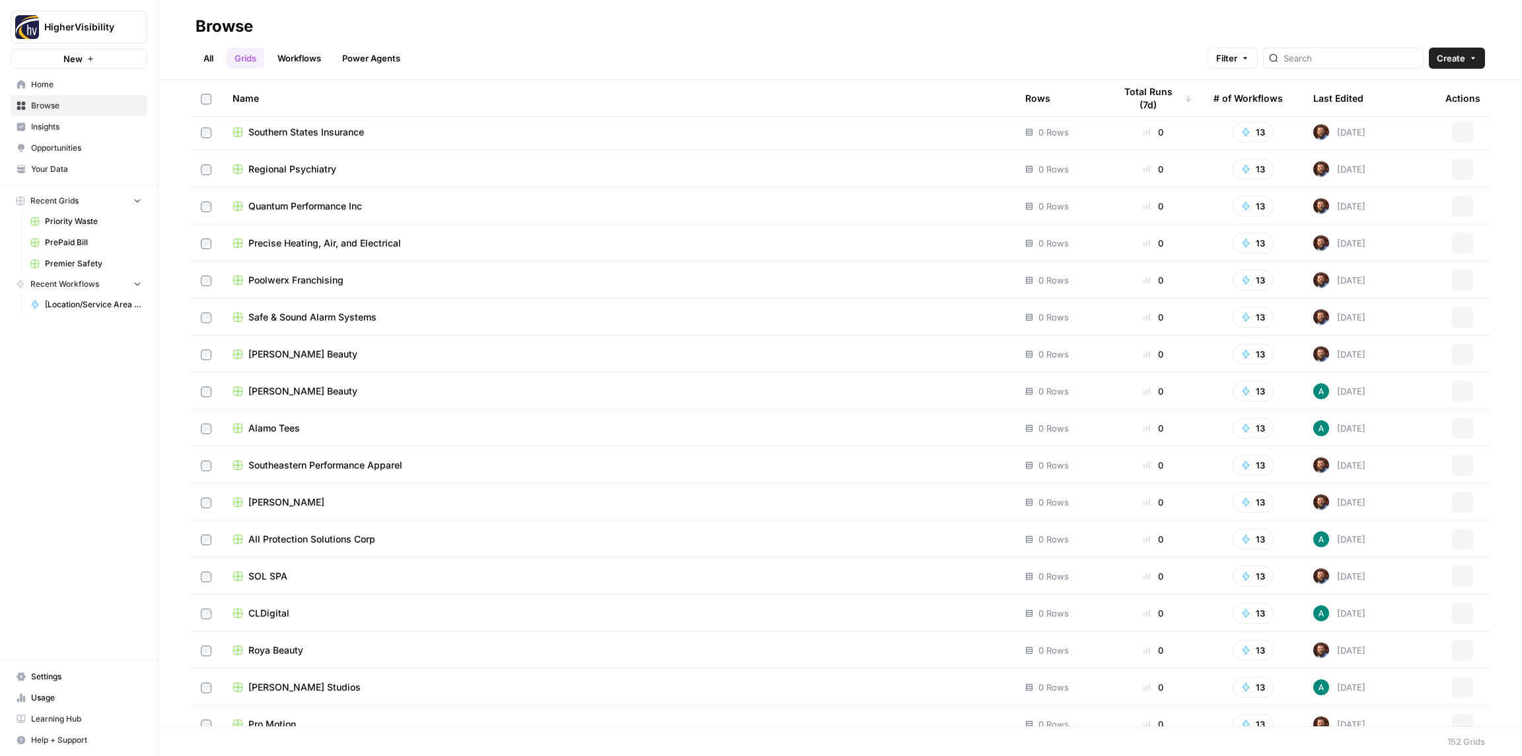
scroll to position [5013, 0]
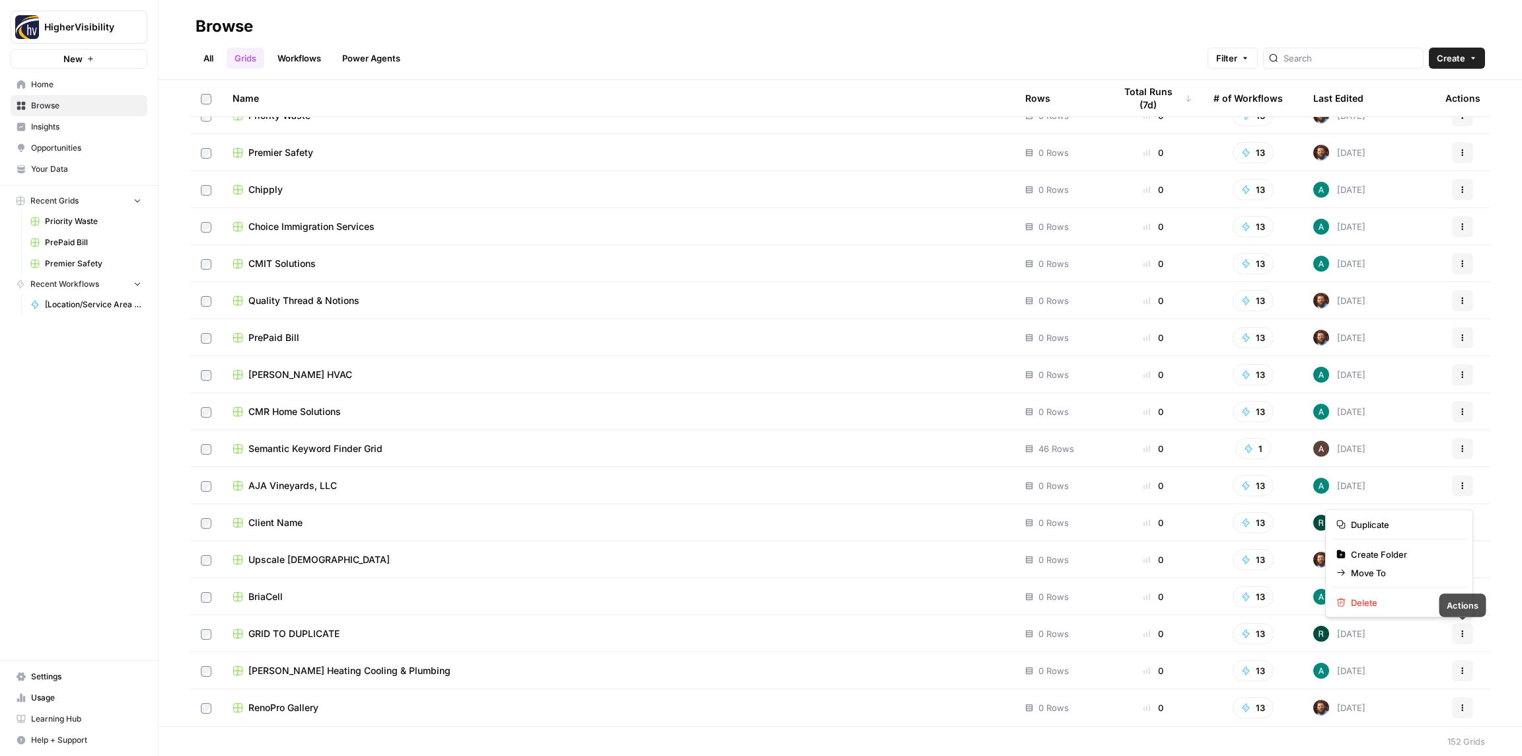
click at [1463, 633] on icon "button" at bounding box center [1462, 633] width 8 height 8
click at [1390, 518] on span "Duplicate" at bounding box center [1404, 524] width 106 height 13
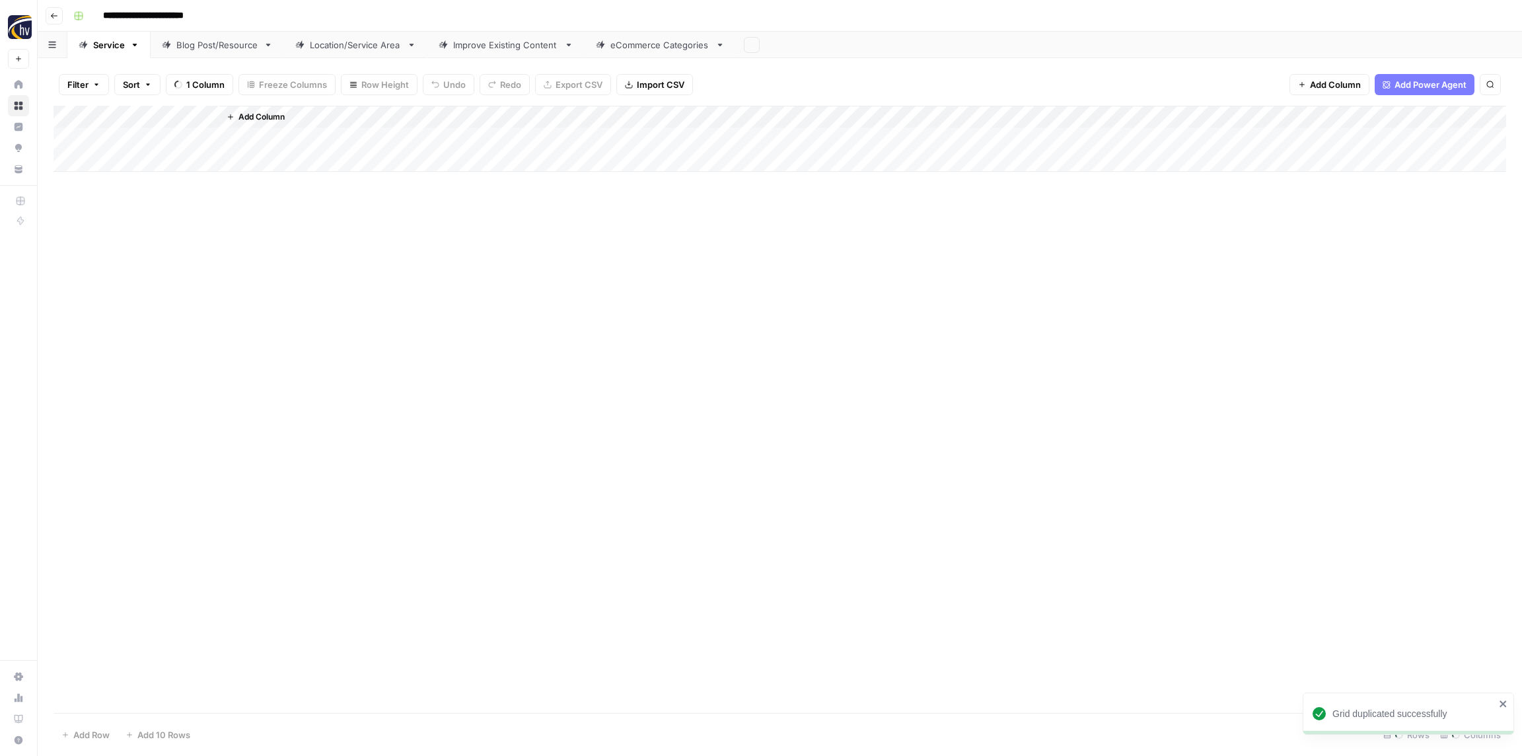
click at [179, 13] on input "**********" at bounding box center [165, 15] width 136 height 21
paste input
type input "**********"
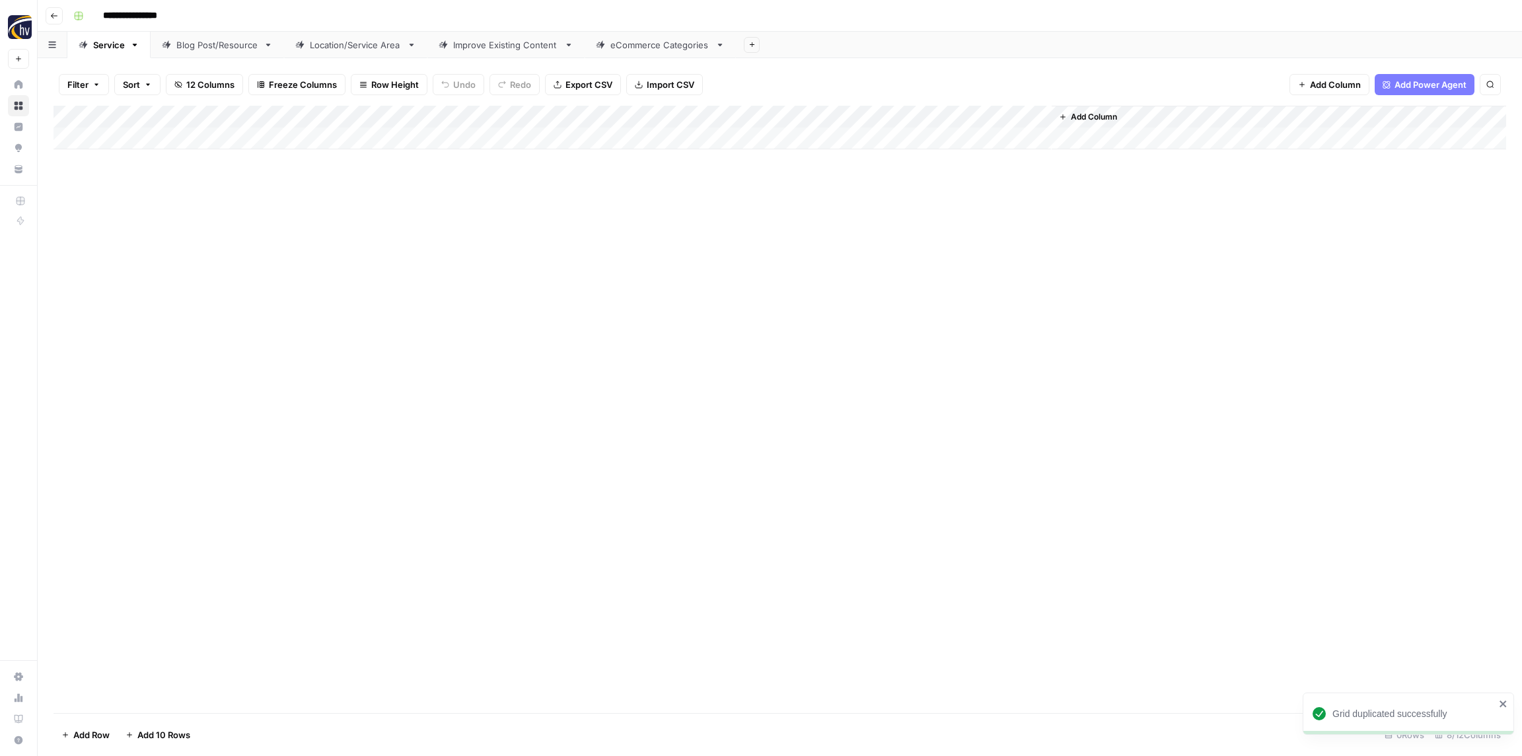
click at [226, 162] on div "Add Column" at bounding box center [779, 409] width 1452 height 607
click at [269, 114] on div "Add Column" at bounding box center [779, 128] width 1452 height 44
click at [281, 229] on span "Configure Inputs" at bounding box center [302, 227] width 116 height 13
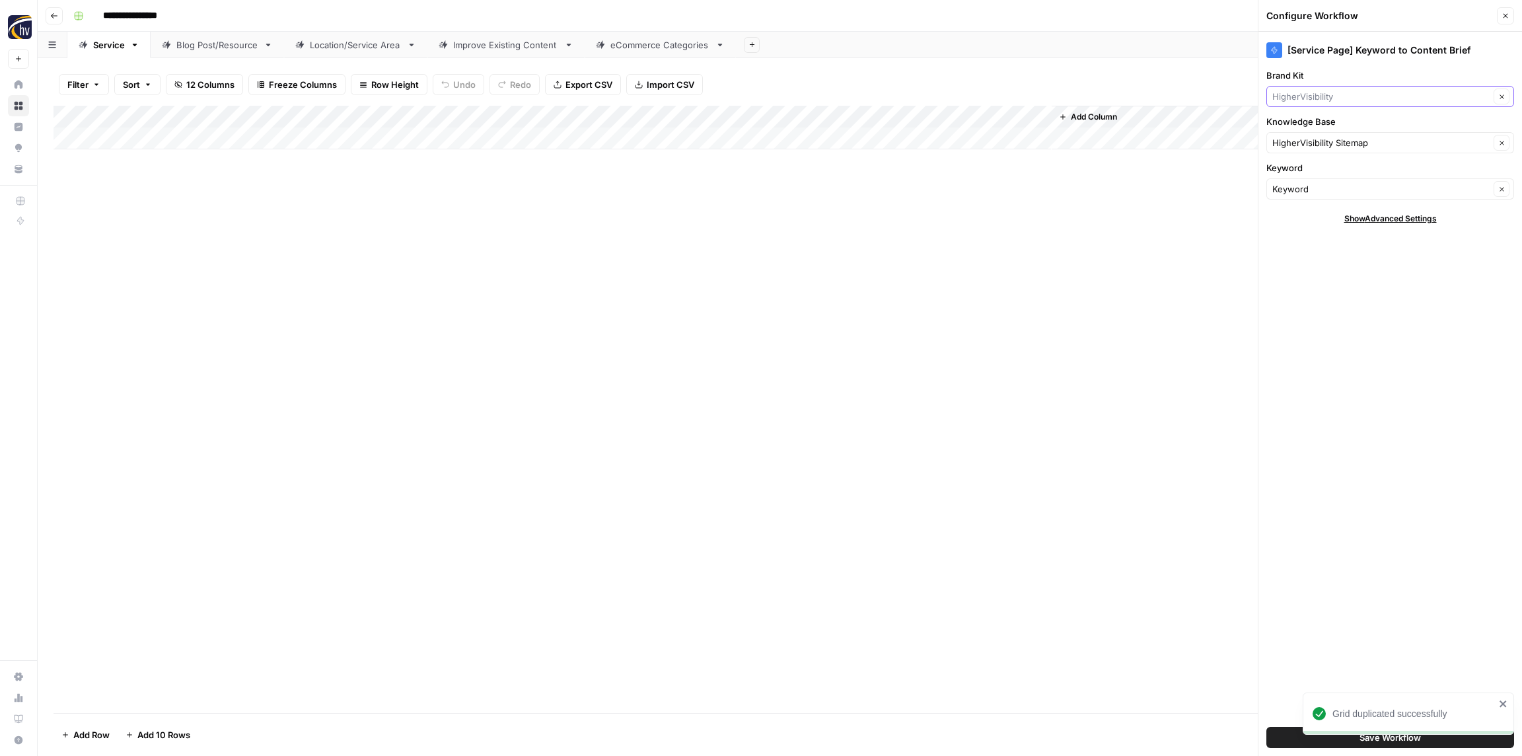
click at [1324, 97] on input "Brand Kit" at bounding box center [1380, 96] width 217 height 13
paste input "Perfect Settings"
type input "Perfect Settings"
click at [1319, 129] on span "Perfect Settings" at bounding box center [1387, 127] width 220 height 13
click at [1315, 145] on input "Knowledge Base" at bounding box center [1380, 142] width 217 height 13
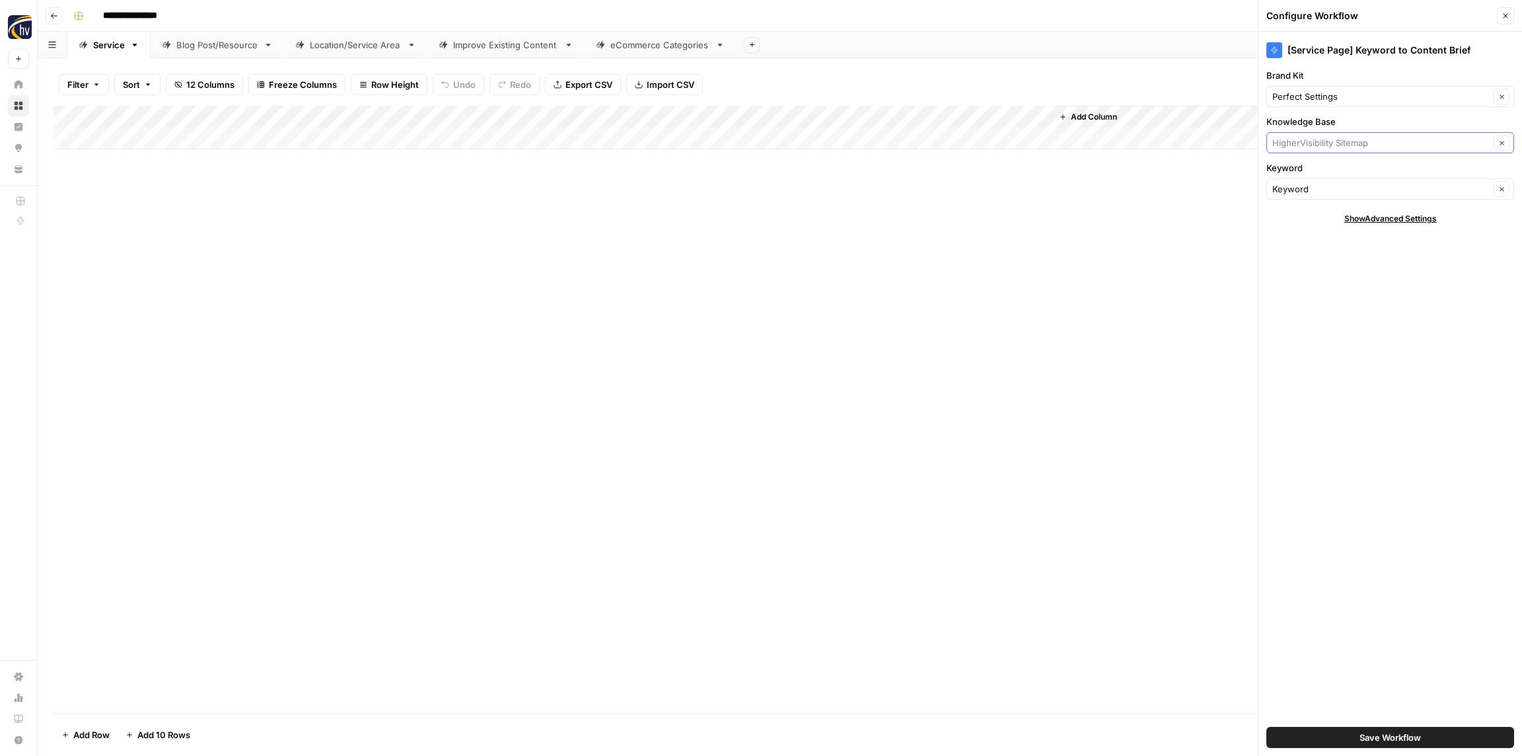
paste input "Perfect Settings"
drag, startPoint x: 1302, startPoint y: 177, endPoint x: 1294, endPoint y: 170, distance: 10.8
click at [1302, 178] on span "Perfect Settings Sitemap" at bounding box center [1387, 173] width 220 height 13
type input "Perfect Settings Sitemap"
click at [1368, 736] on span "Save Workflow" at bounding box center [1389, 736] width 61 height 13
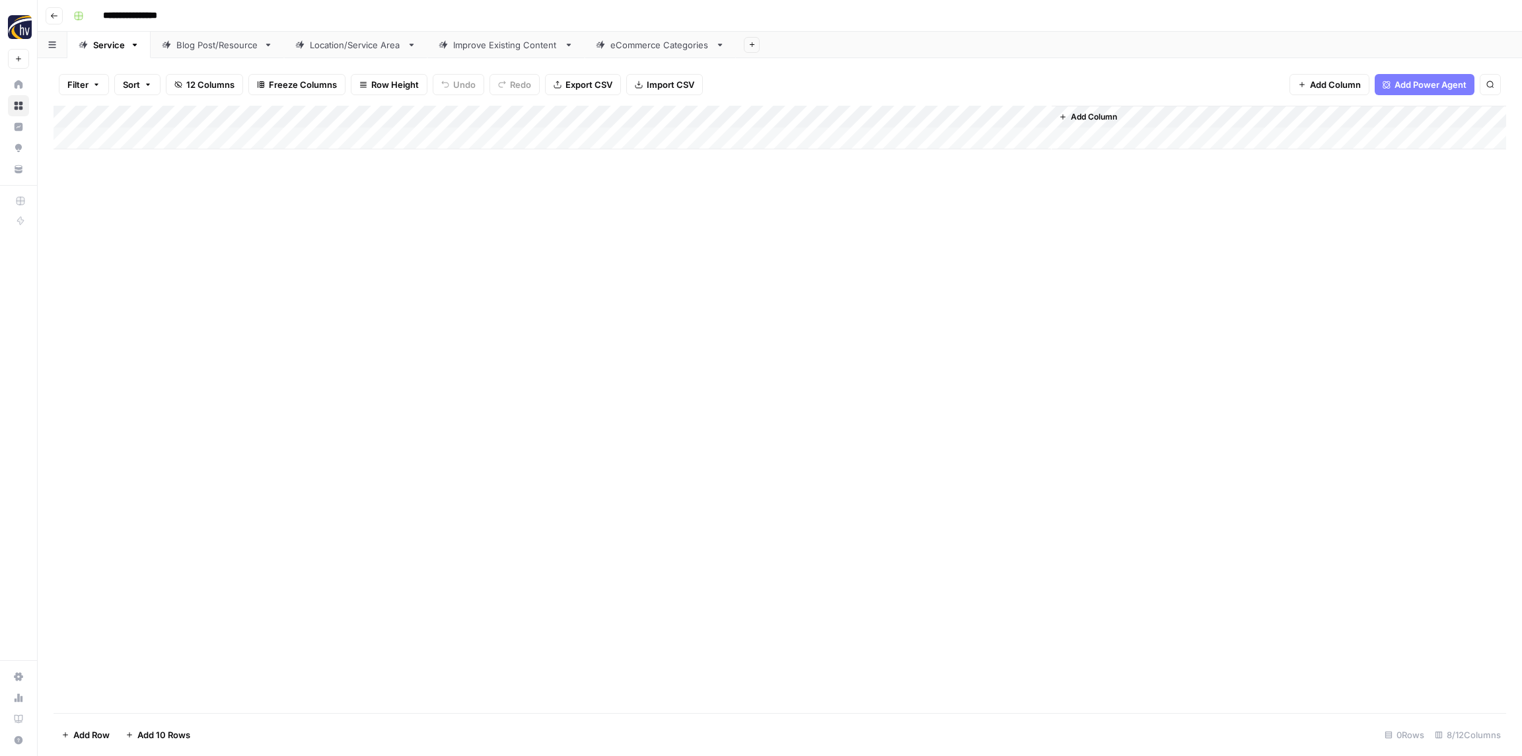
click at [851, 114] on div "Add Column" at bounding box center [779, 128] width 1452 height 44
click at [868, 232] on span "Configure Inputs" at bounding box center [897, 227] width 116 height 13
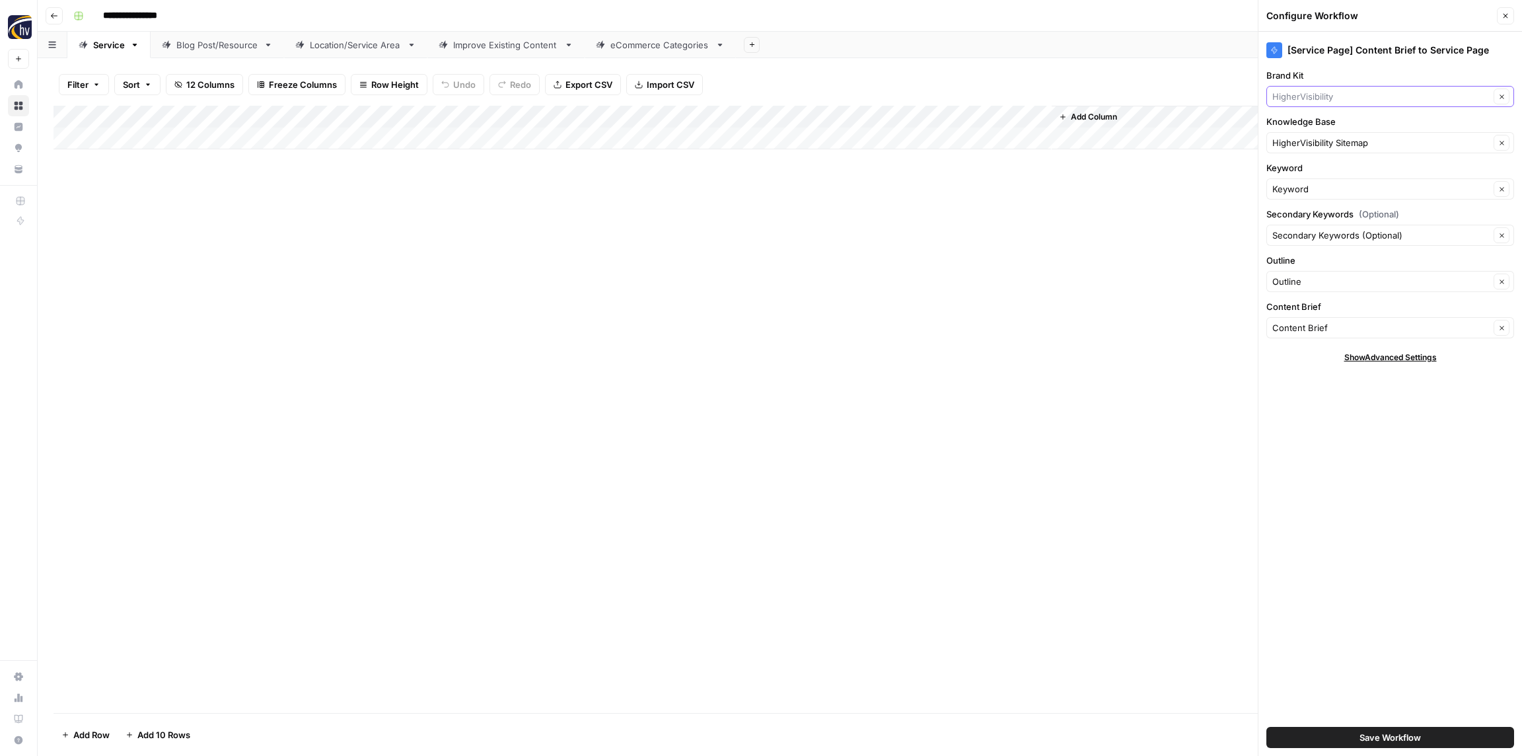
click at [1320, 99] on input "Brand Kit" at bounding box center [1380, 96] width 217 height 13
paste input "Perfect Settings"
type input "Perfect Settings"
drag, startPoint x: 1320, startPoint y: 124, endPoint x: 1319, endPoint y: 133, distance: 9.9
click at [1320, 124] on span "Perfect Settings" at bounding box center [1387, 127] width 220 height 13
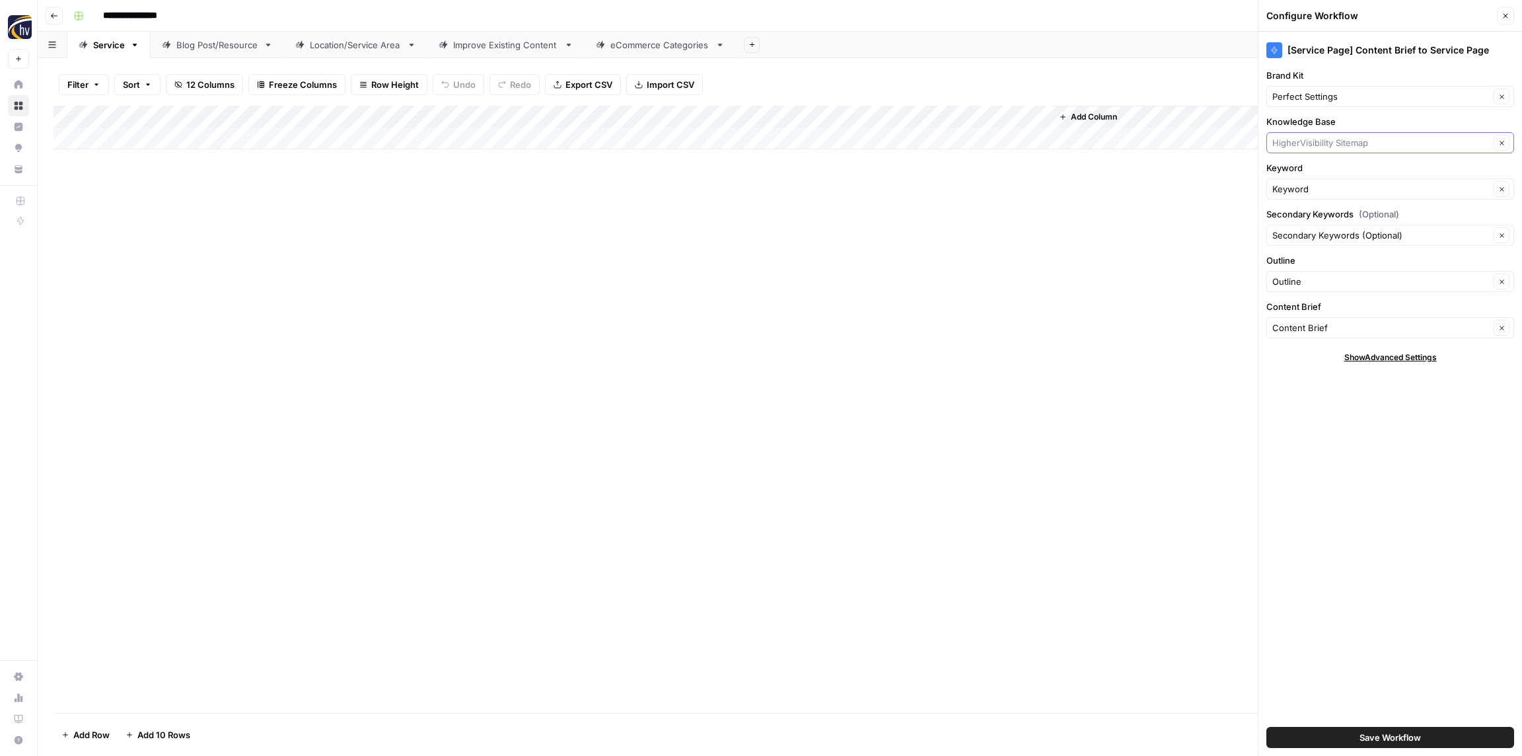
click at [1317, 147] on input "Knowledge Base" at bounding box center [1380, 142] width 217 height 13
paste input "Perfect Settings"
click at [1310, 179] on span "Perfect Settings Sitemap" at bounding box center [1387, 173] width 220 height 13
type input "Perfect Settings Sitemap"
drag, startPoint x: 1381, startPoint y: 733, endPoint x: 1396, endPoint y: 739, distance: 15.7
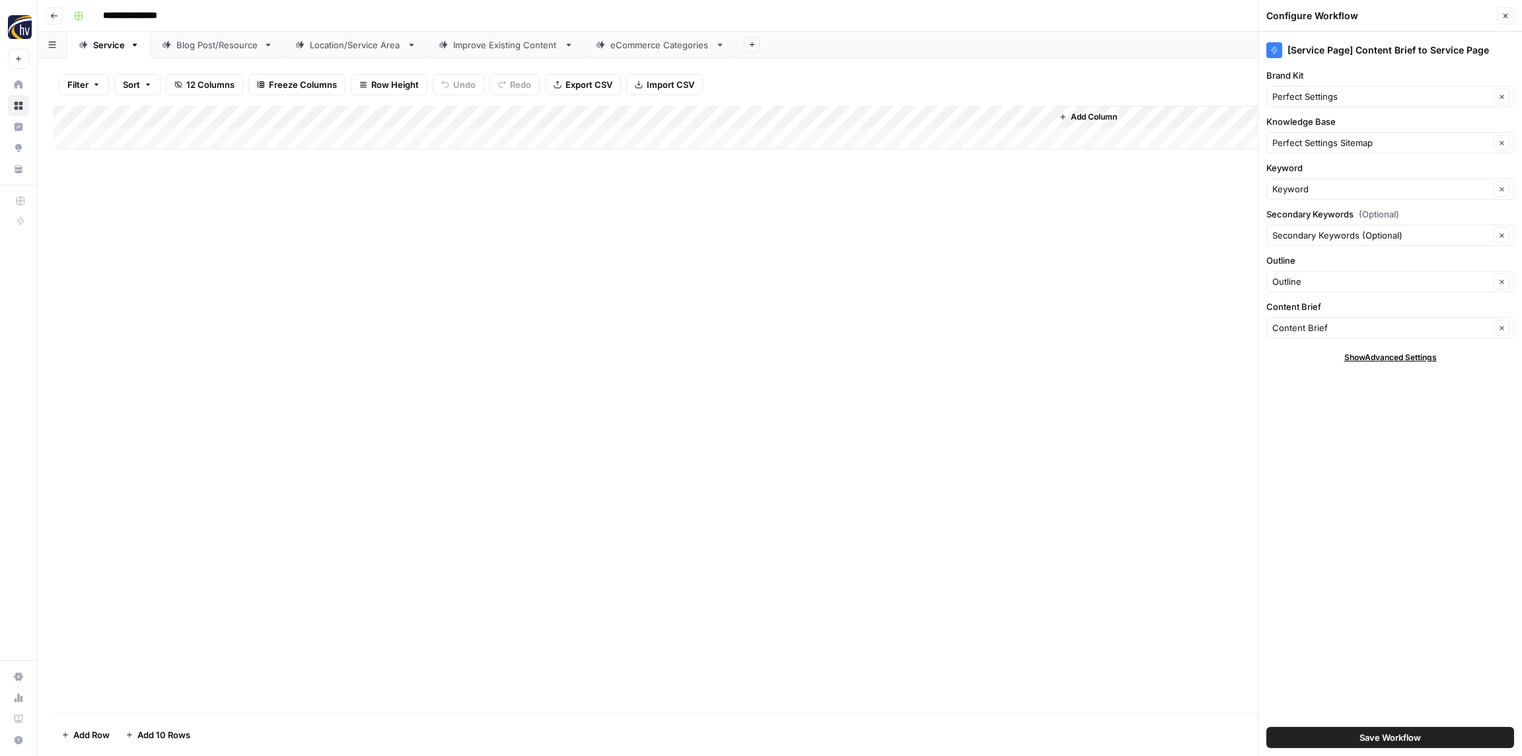
click at [1381, 733] on span "Save Workflow" at bounding box center [1389, 736] width 61 height 13
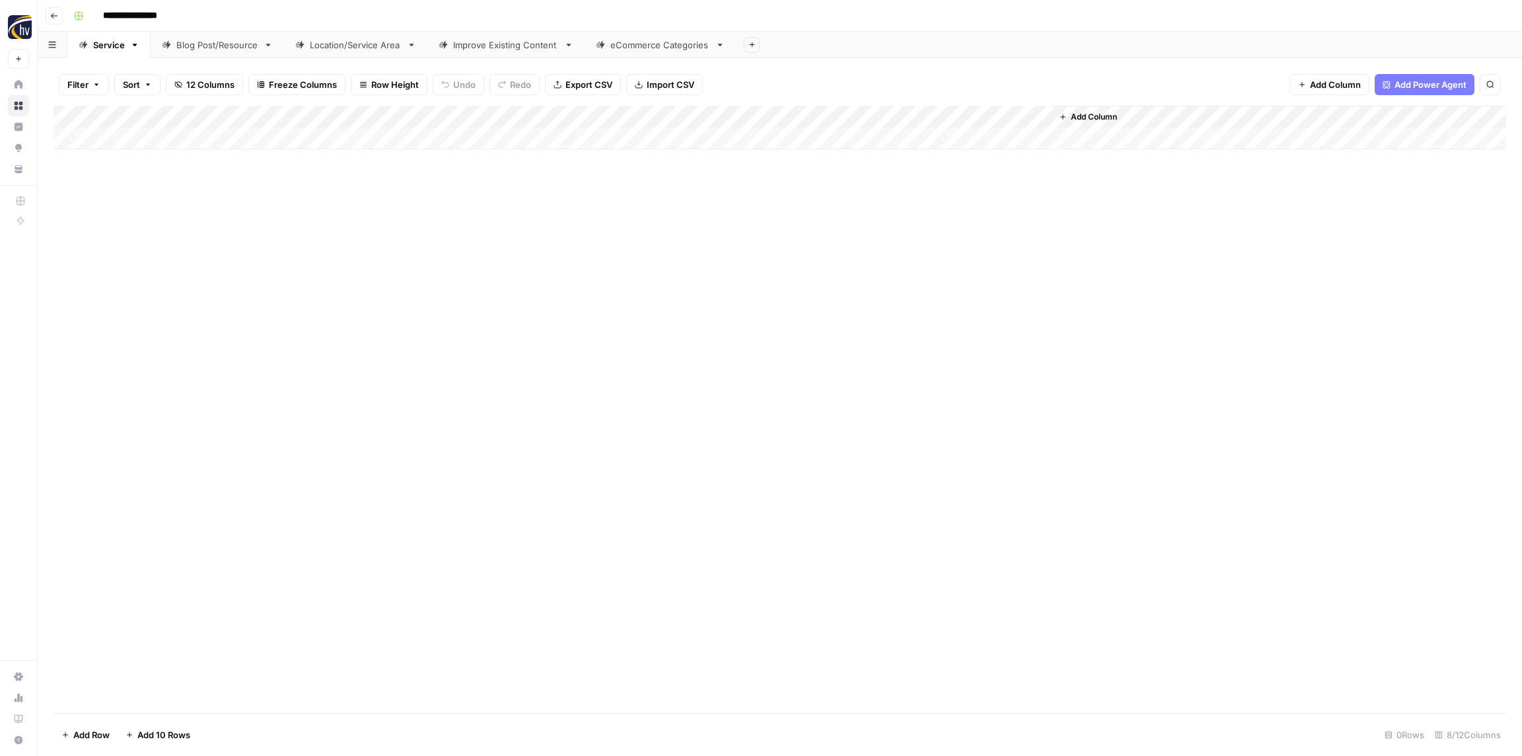
click at [244, 42] on div "Blog Post/Resource" at bounding box center [217, 44] width 82 height 13
click at [291, 113] on div "Add Column" at bounding box center [779, 128] width 1452 height 44
click at [312, 234] on span "Configure Inputs" at bounding box center [302, 227] width 116 height 13
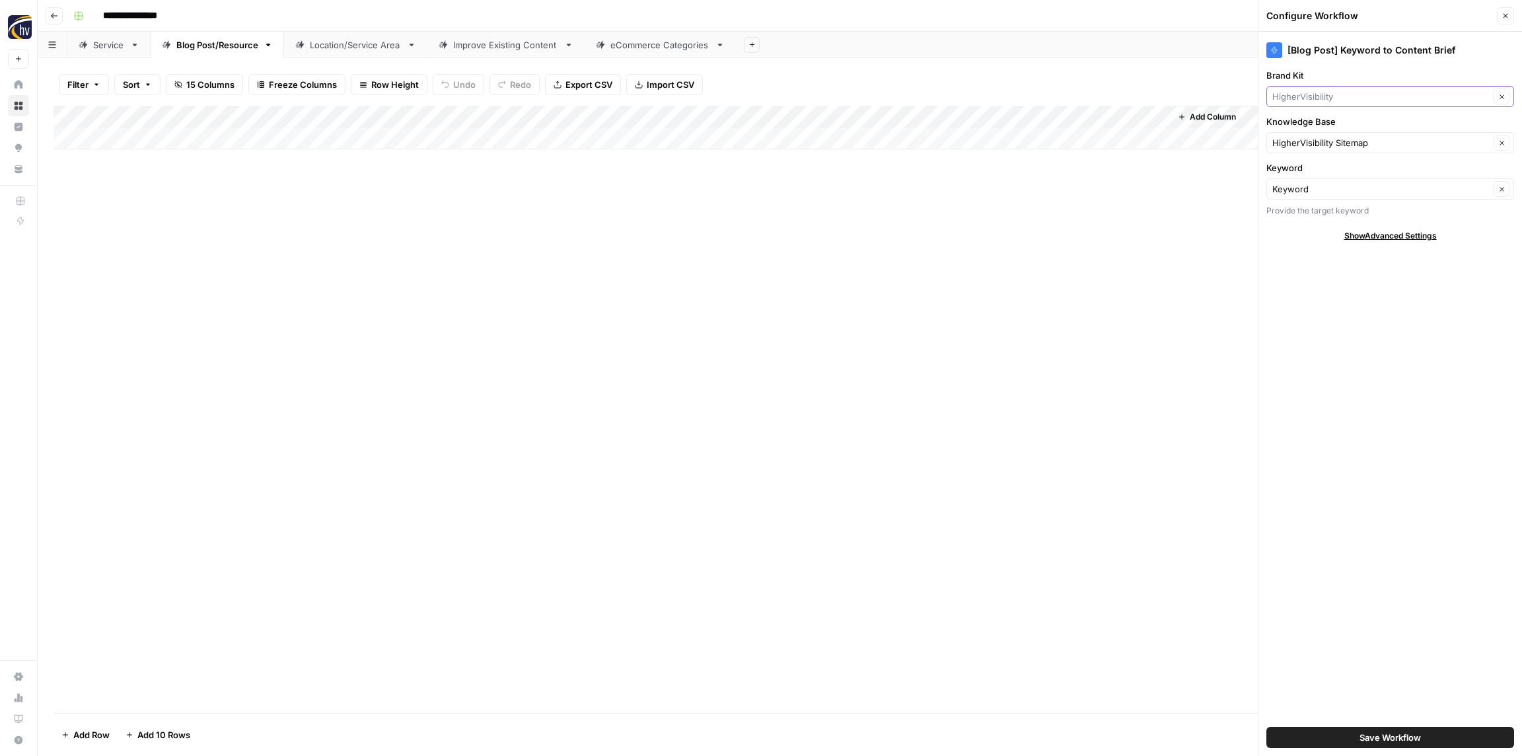
click at [1348, 100] on input "Brand Kit" at bounding box center [1380, 96] width 217 height 13
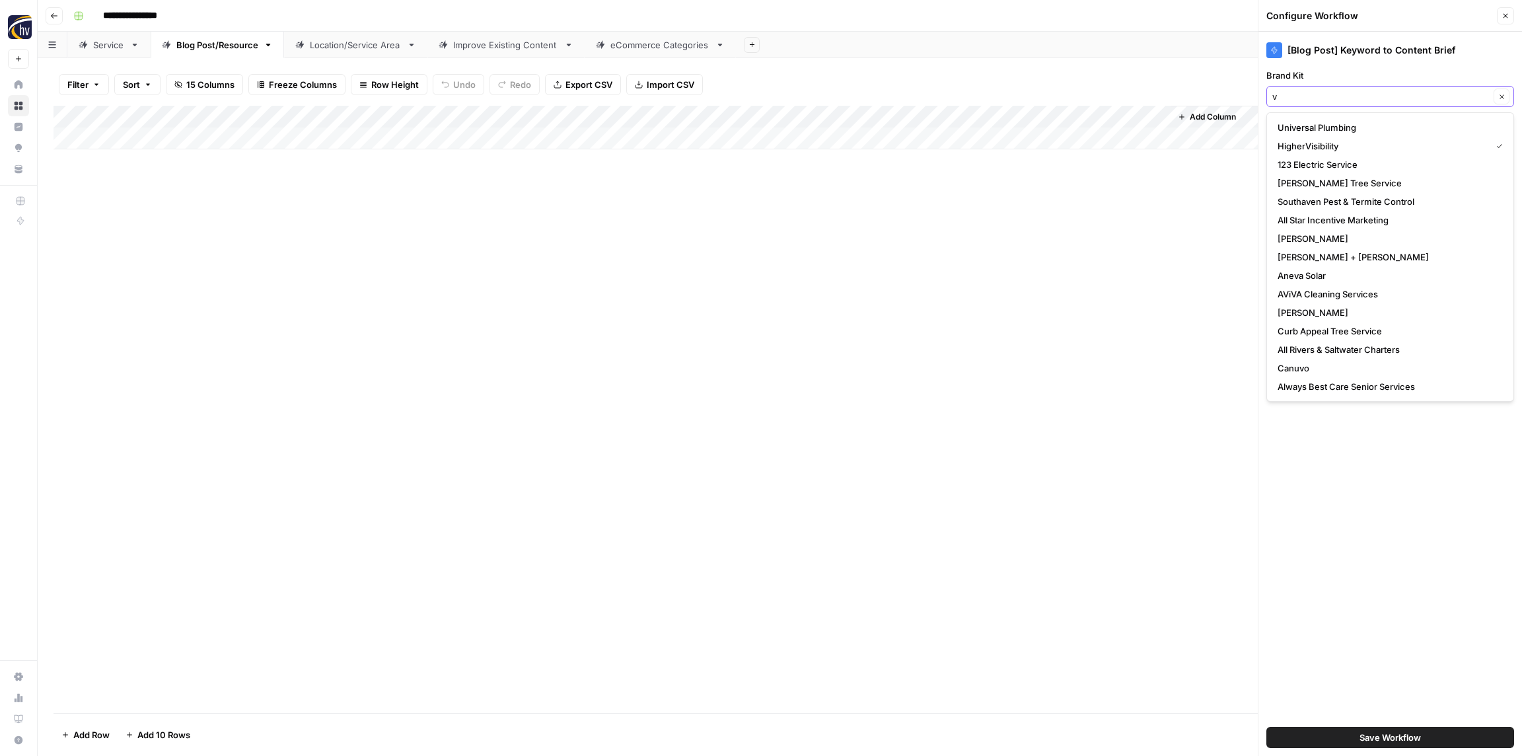
type input "v"
click at [1316, 90] on input "Brand Kit" at bounding box center [1380, 96] width 217 height 13
paste input "Perfect Settings"
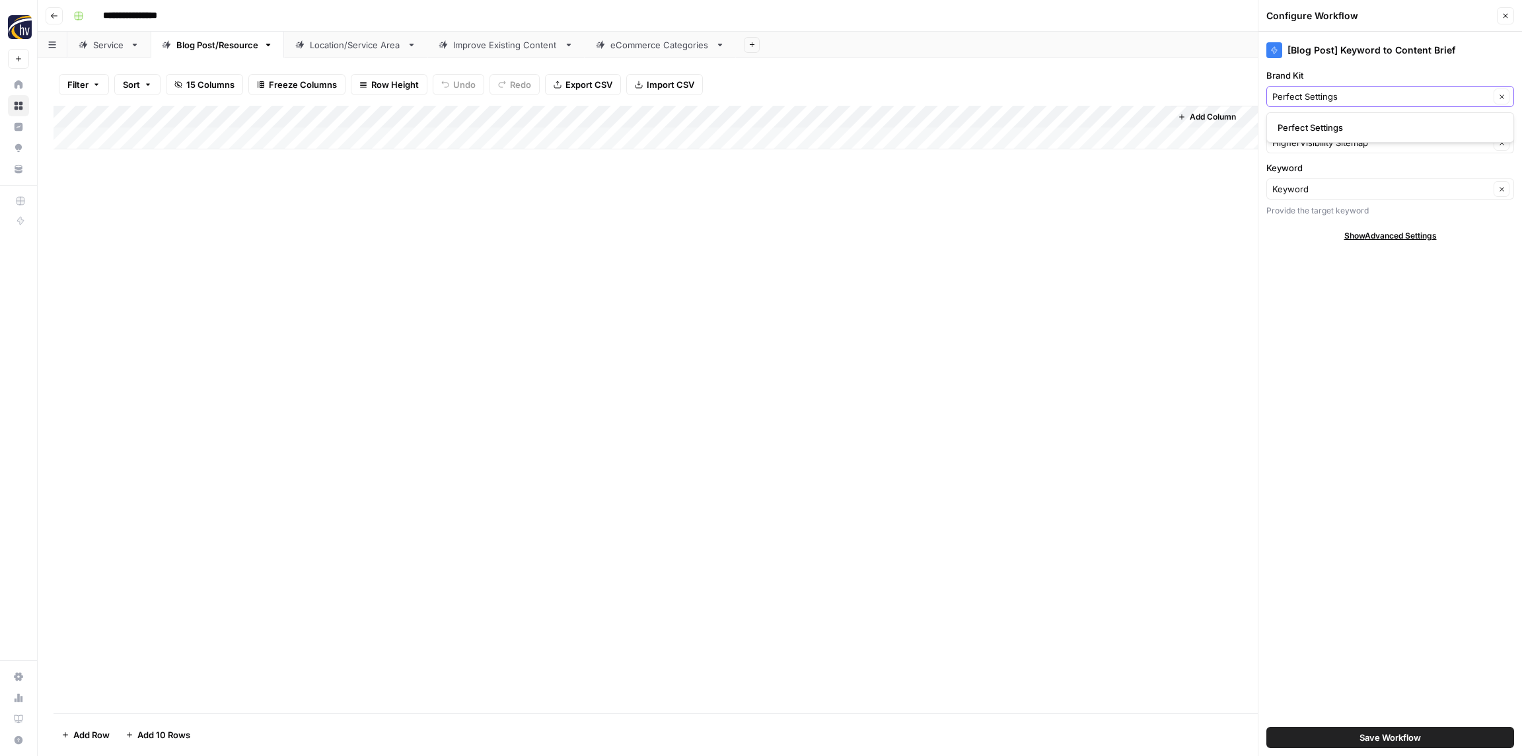
type input "Perfect Settings"
click at [1312, 118] on div "Perfect Settings" at bounding box center [1390, 127] width 248 height 30
click at [1312, 124] on span "Perfect Settings" at bounding box center [1387, 127] width 220 height 13
click at [1316, 144] on input "Knowledge Base" at bounding box center [1380, 142] width 217 height 13
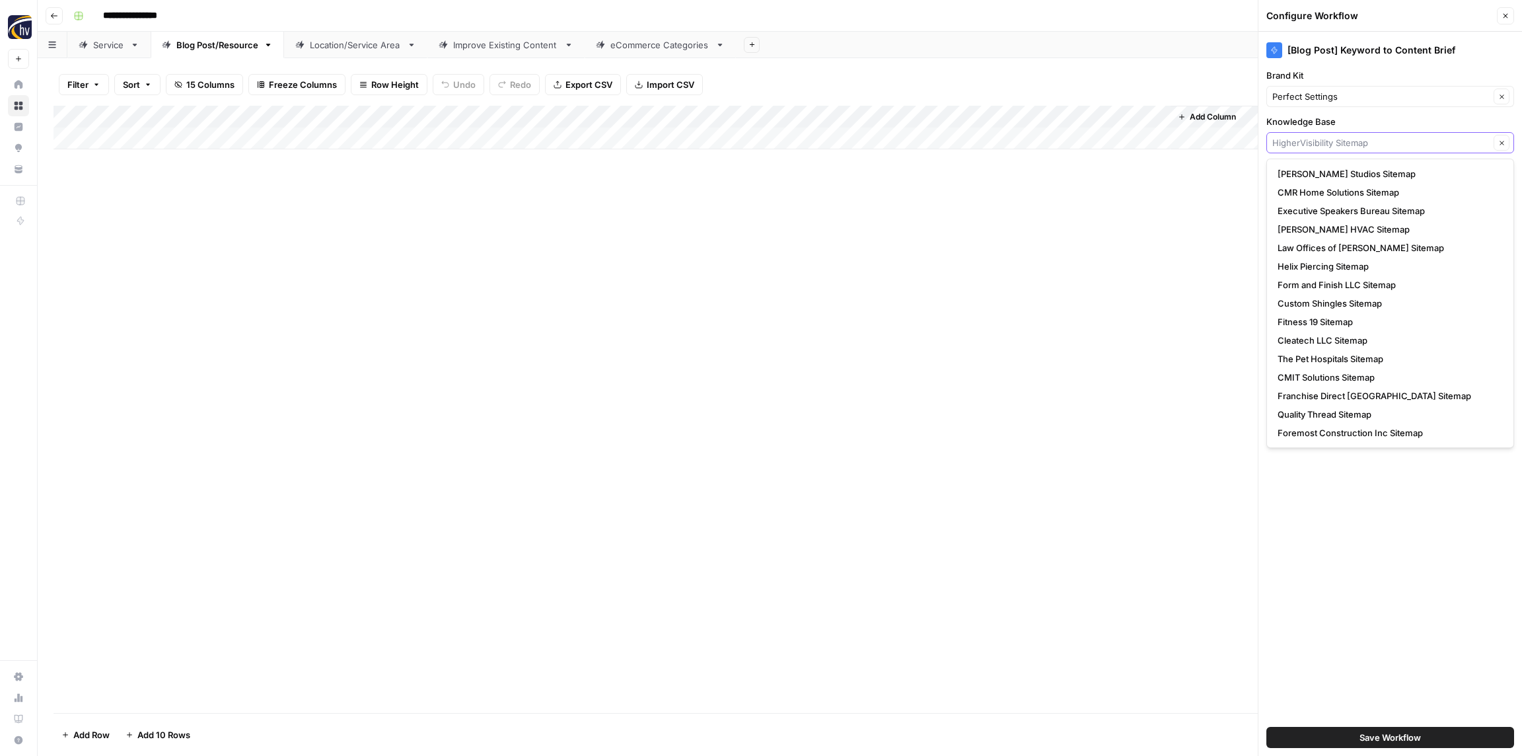
paste input "Perfect Settings"
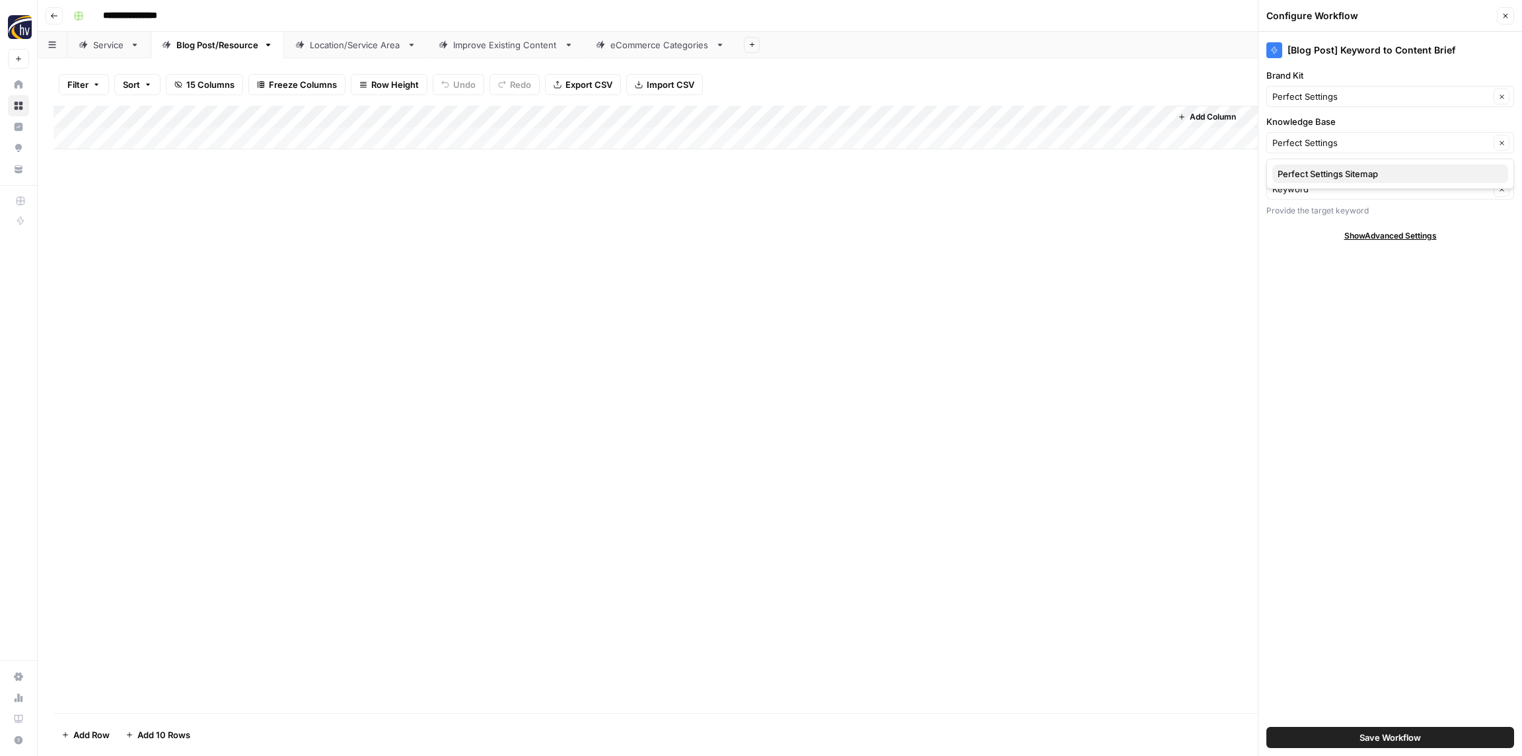
click at [1312, 172] on span "Perfect Settings Sitemap" at bounding box center [1387, 173] width 220 height 13
type input "Perfect Settings Sitemap"
click at [1384, 732] on span "Save Workflow" at bounding box center [1389, 736] width 61 height 13
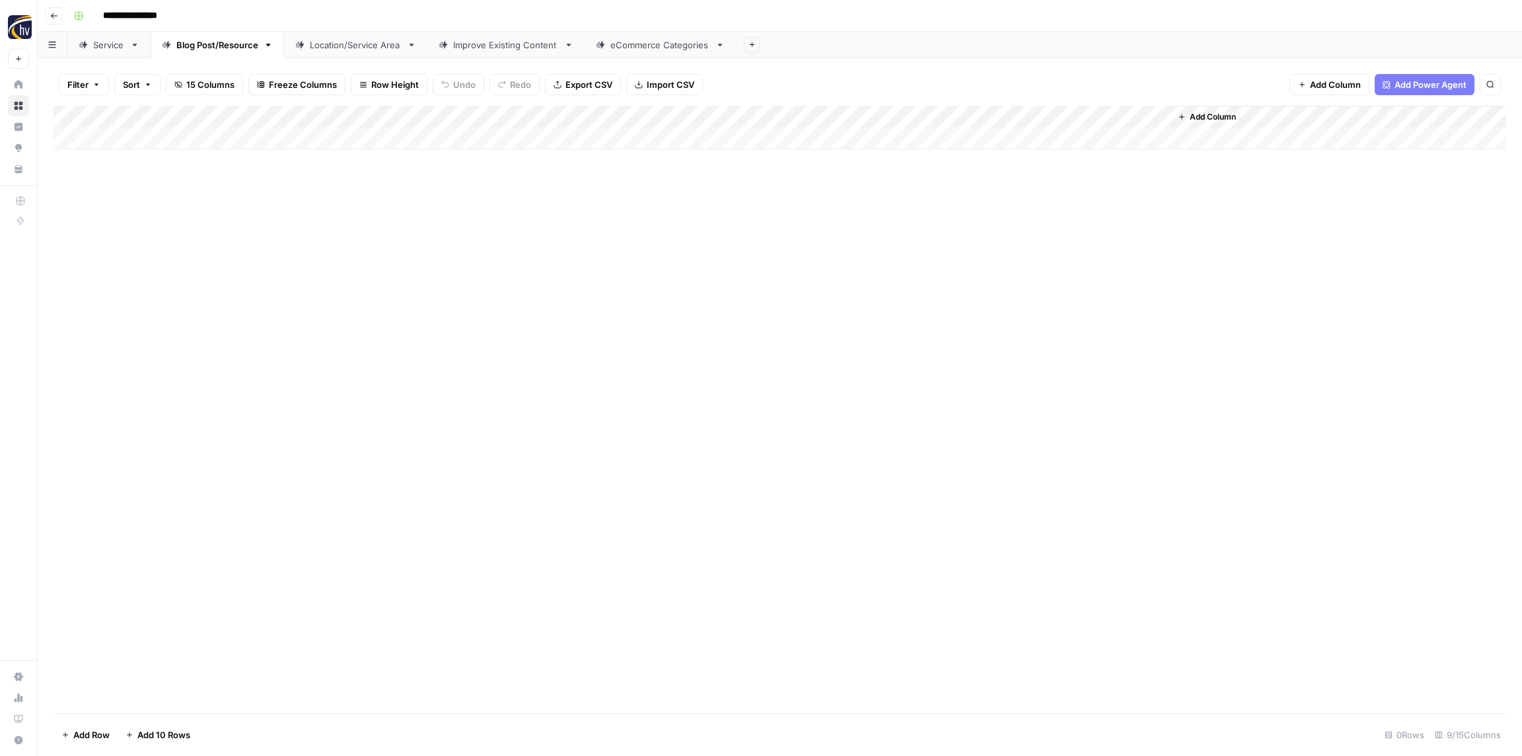
click at [984, 119] on div "Add Column" at bounding box center [779, 128] width 1452 height 44
click at [991, 227] on span "Configure Inputs" at bounding box center [1016, 227] width 116 height 13
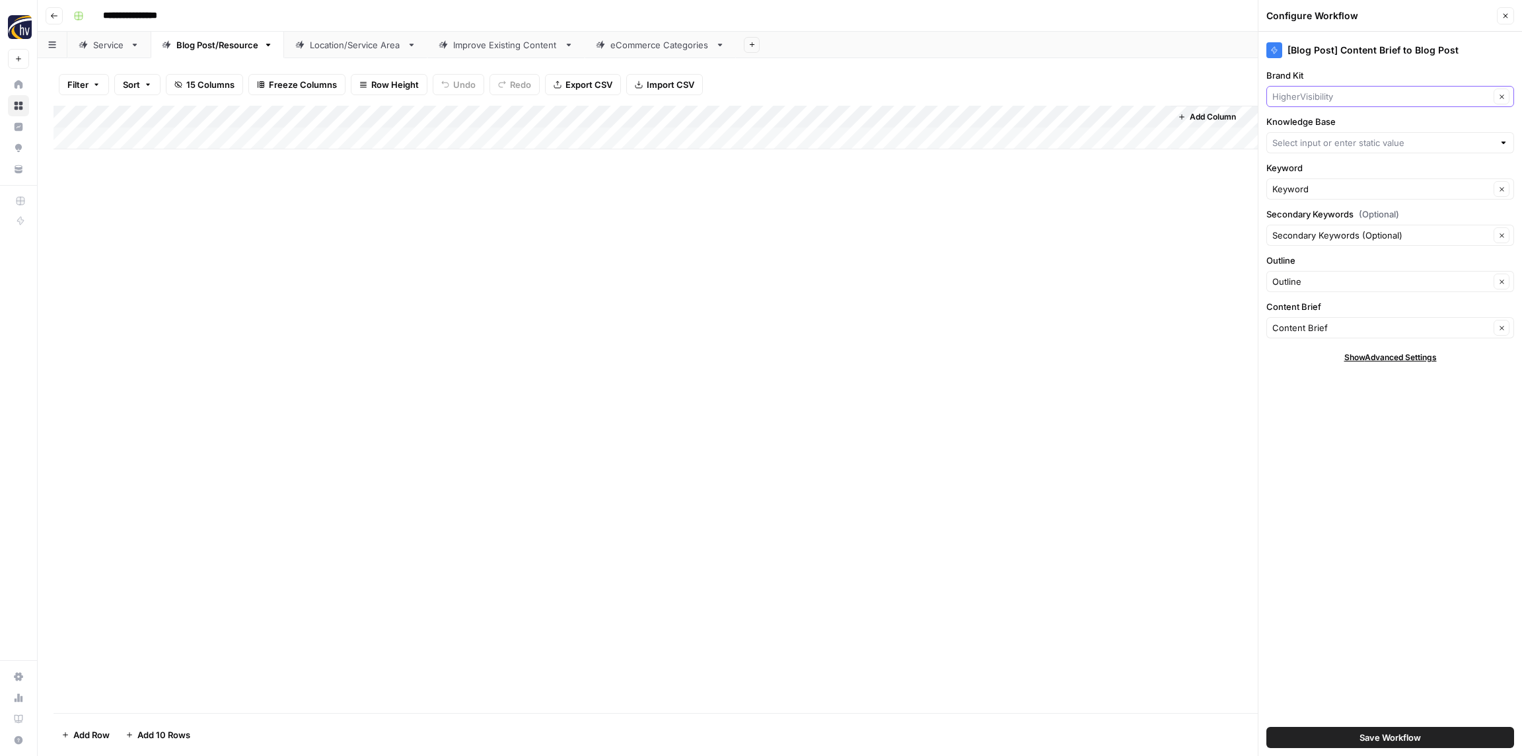
click at [1341, 94] on input "Brand Kit" at bounding box center [1380, 96] width 217 height 13
paste input "Perfect Settings"
type input "Perfect Settings"
click at [1336, 125] on span "Perfect Settings" at bounding box center [1387, 127] width 220 height 13
click at [1333, 143] on input "Knowledge Base" at bounding box center [1382, 142] width 221 height 13
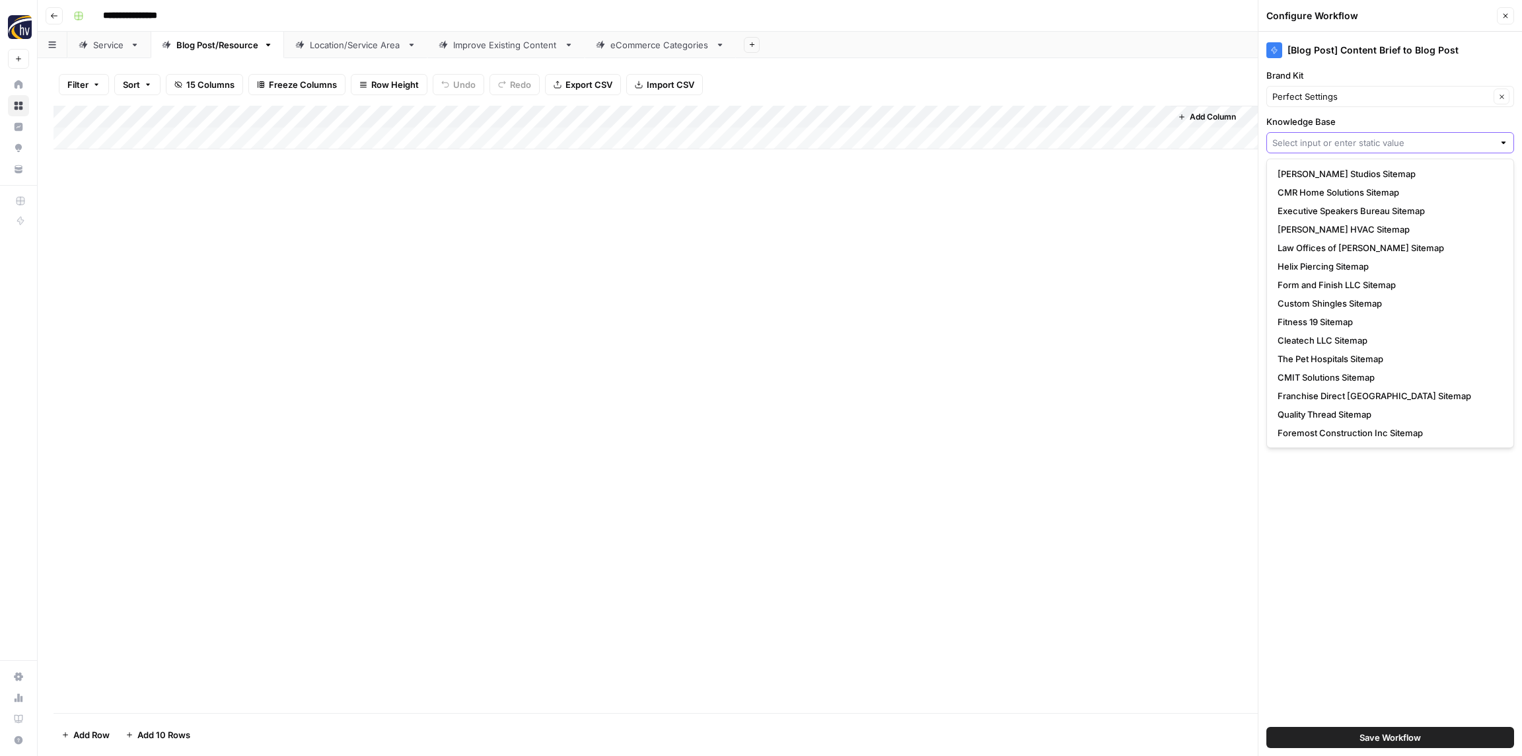
paste input "Perfect Settings"
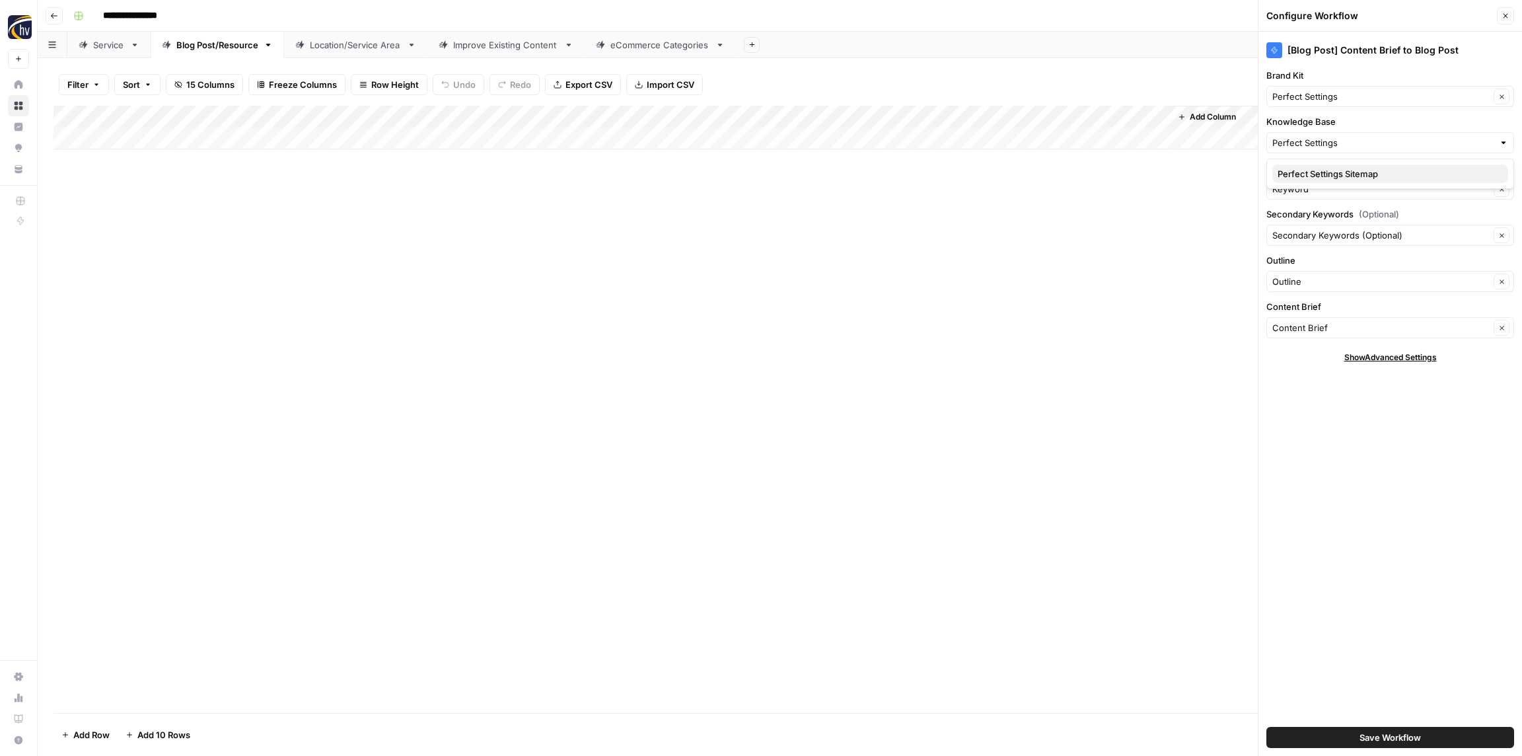
click at [1324, 170] on span "Perfect Settings Sitemap" at bounding box center [1387, 173] width 220 height 13
type input "Perfect Settings Sitemap"
click at [1412, 742] on span "Save Workflow" at bounding box center [1389, 736] width 61 height 13
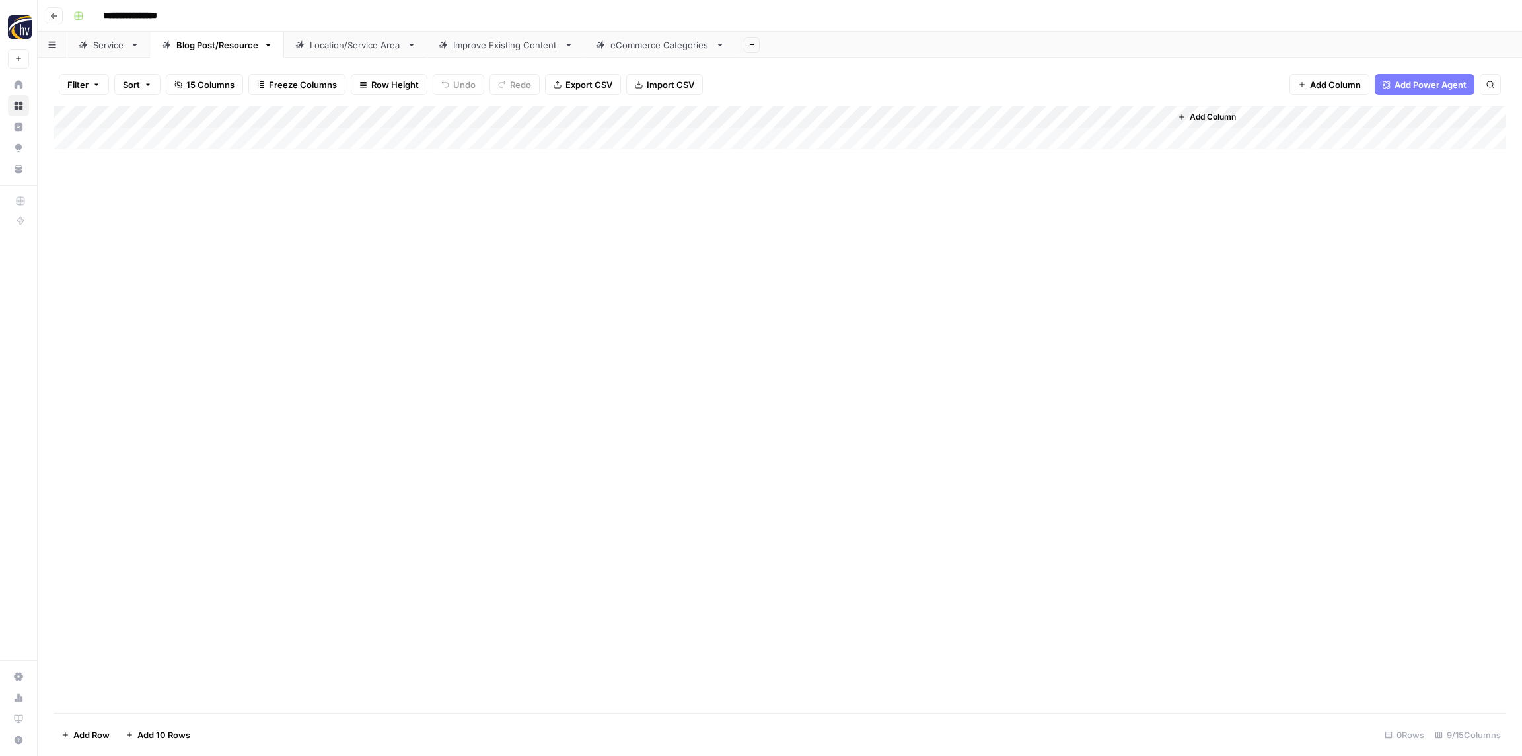
click at [338, 42] on div "Location/Service Area" at bounding box center [356, 44] width 92 height 13
click at [491, 114] on div "Add Column" at bounding box center [779, 128] width 1452 height 44
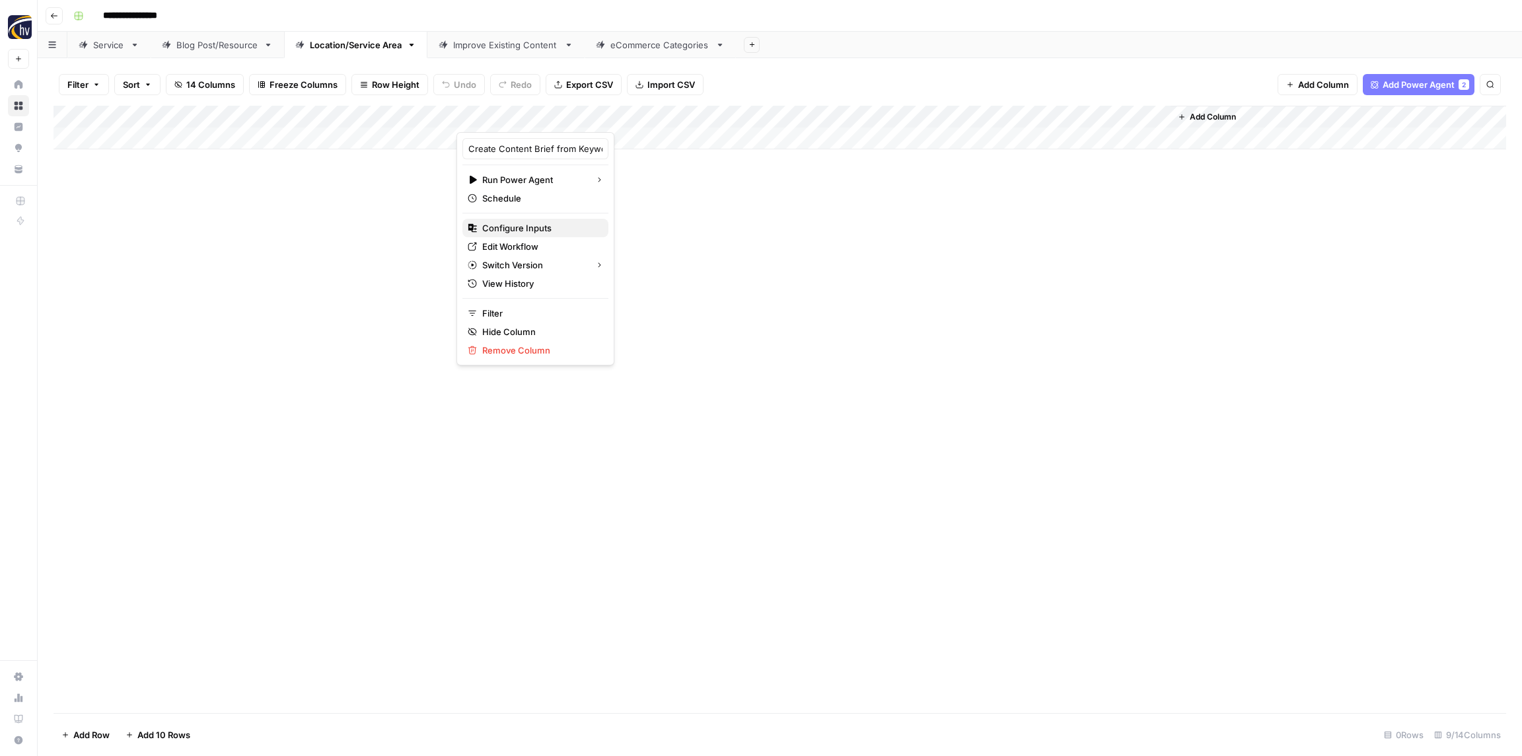
click at [533, 219] on div "Create Content Brief from Keyword - Local Run Power Agent Schedule Configure In…" at bounding box center [535, 248] width 158 height 233
click at [530, 232] on span "Configure Inputs" at bounding box center [540, 227] width 116 height 13
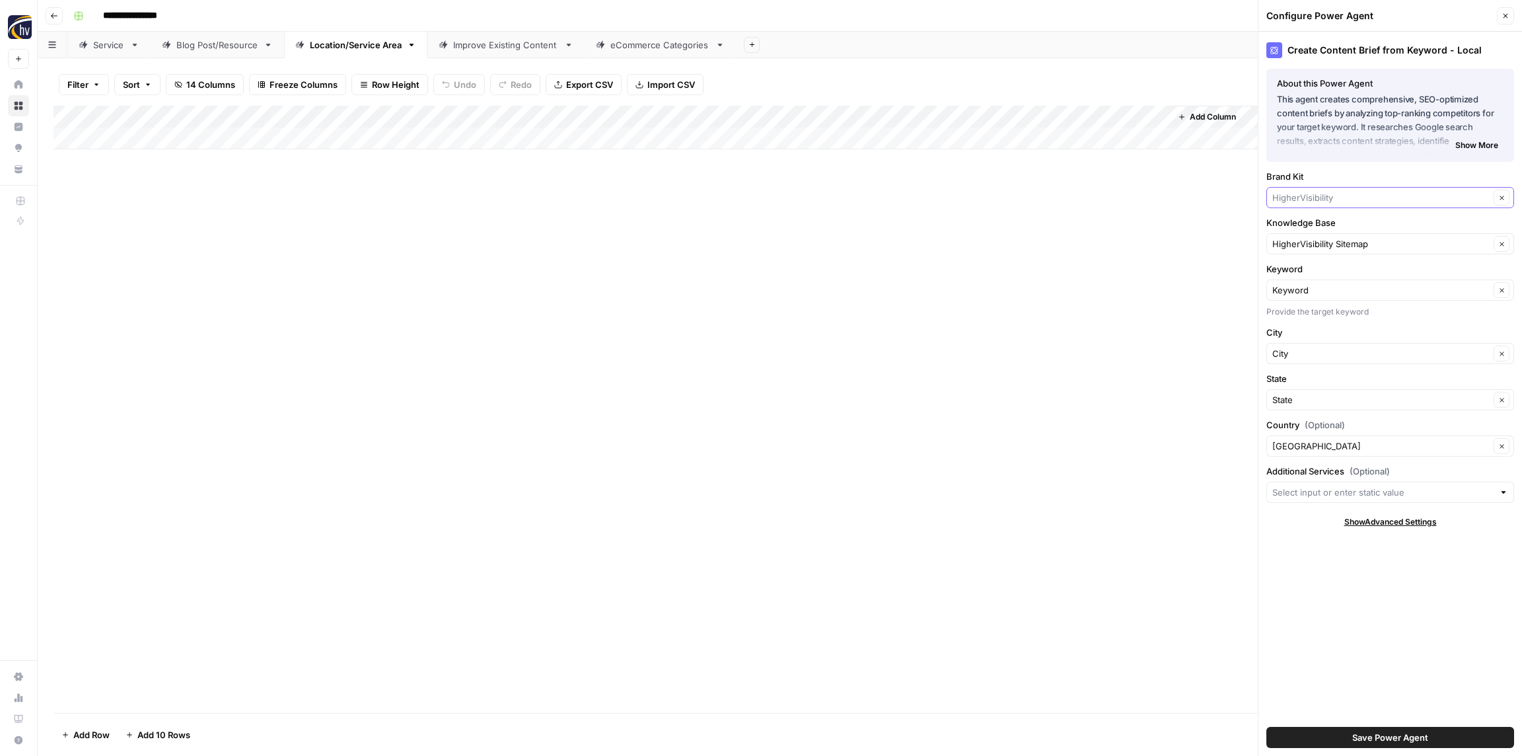
click at [1362, 194] on input "Brand Kit" at bounding box center [1380, 197] width 217 height 13
paste input "Perfect Settings"
type input "Perfect Settings"
click at [1328, 231] on span "Perfect Settings" at bounding box center [1387, 228] width 220 height 13
click at [1325, 241] on input "Knowledge Base" at bounding box center [1380, 243] width 217 height 13
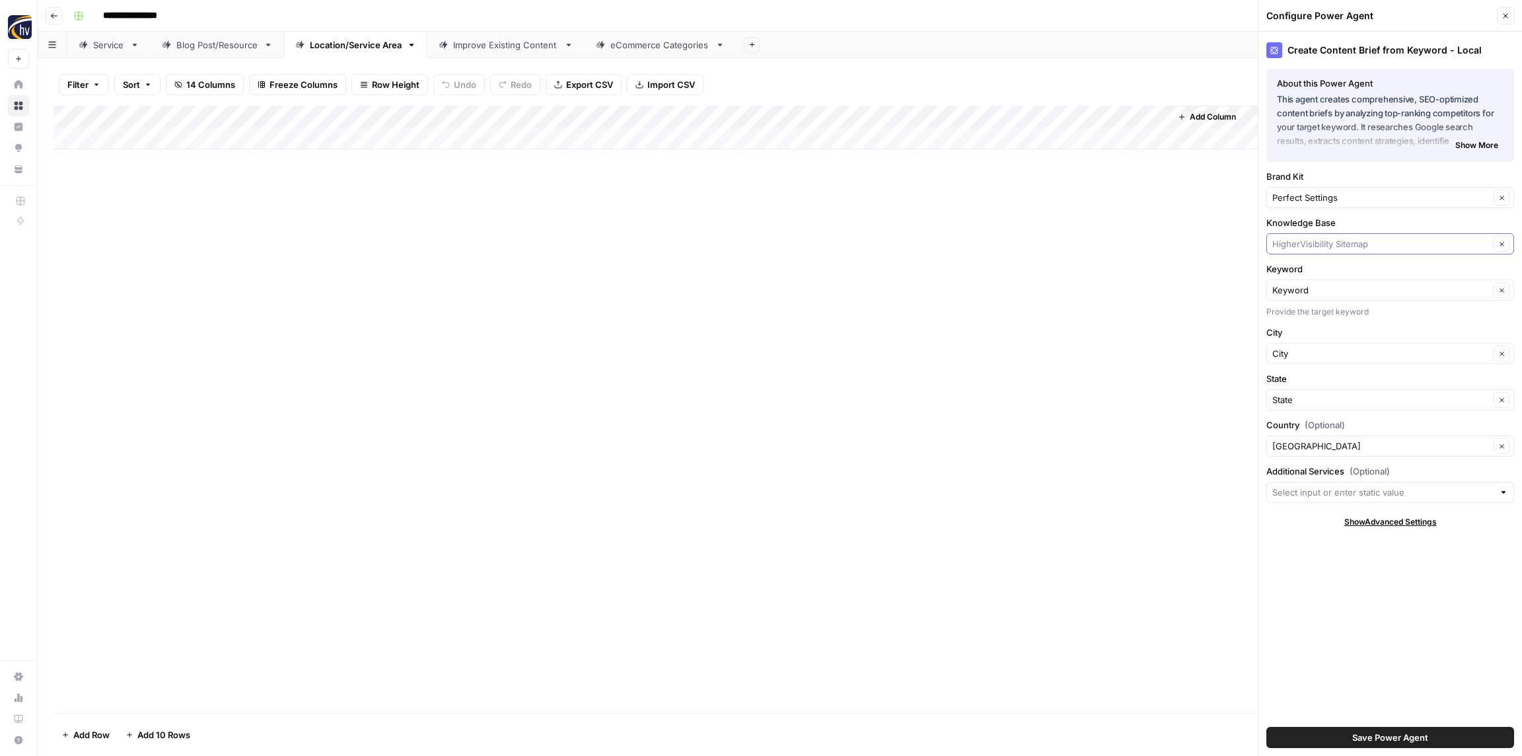
paste input "Perfect Settings"
drag, startPoint x: 1327, startPoint y: 278, endPoint x: 1326, endPoint y: 271, distance: 6.7
click at [1327, 278] on span "Perfect Settings Sitemap" at bounding box center [1387, 274] width 220 height 13
type input "Perfect Settings Sitemap"
click at [1382, 733] on span "Save Power Agent" at bounding box center [1390, 736] width 76 height 13
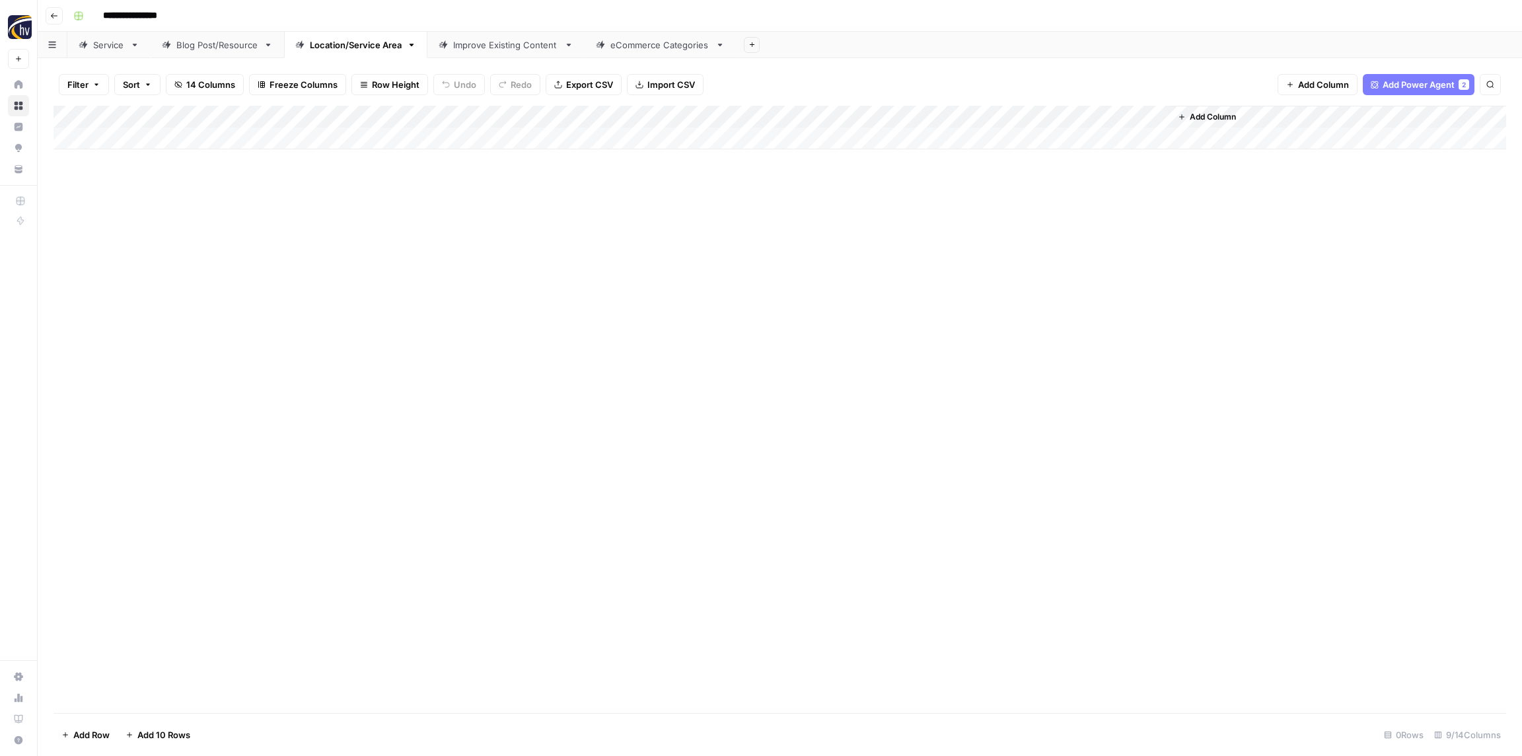
click at [975, 119] on div "Add Column" at bounding box center [779, 128] width 1452 height 44
click at [995, 225] on span "Configure Inputs" at bounding box center [1016, 227] width 116 height 13
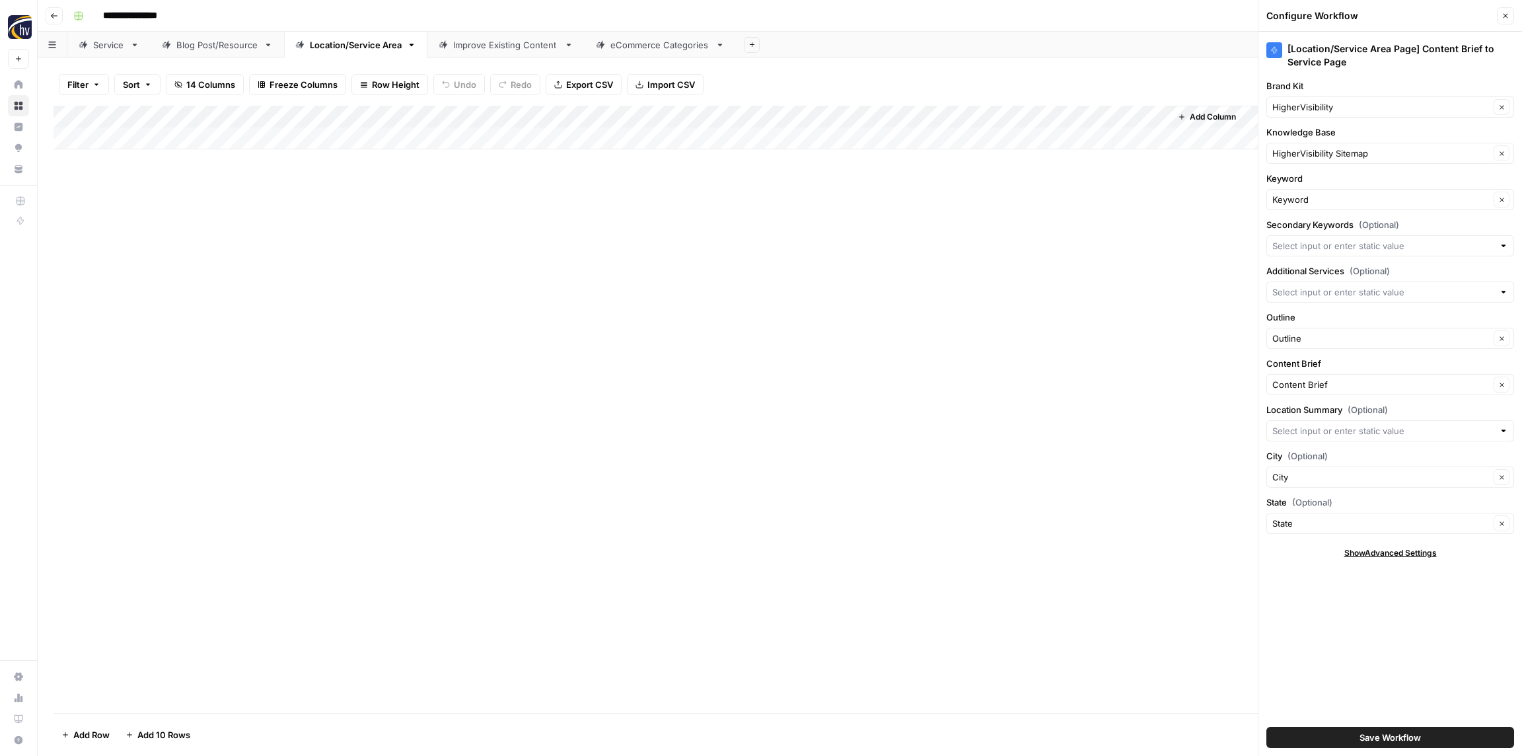
click at [1304, 116] on div "HigherVisibility Clear" at bounding box center [1390, 106] width 248 height 21
paste input "Perfect Settings"
type input "Perfect Settings"
click at [1312, 141] on span "Perfect Settings" at bounding box center [1387, 137] width 220 height 13
click at [1312, 147] on input "Knowledge Base" at bounding box center [1380, 153] width 217 height 13
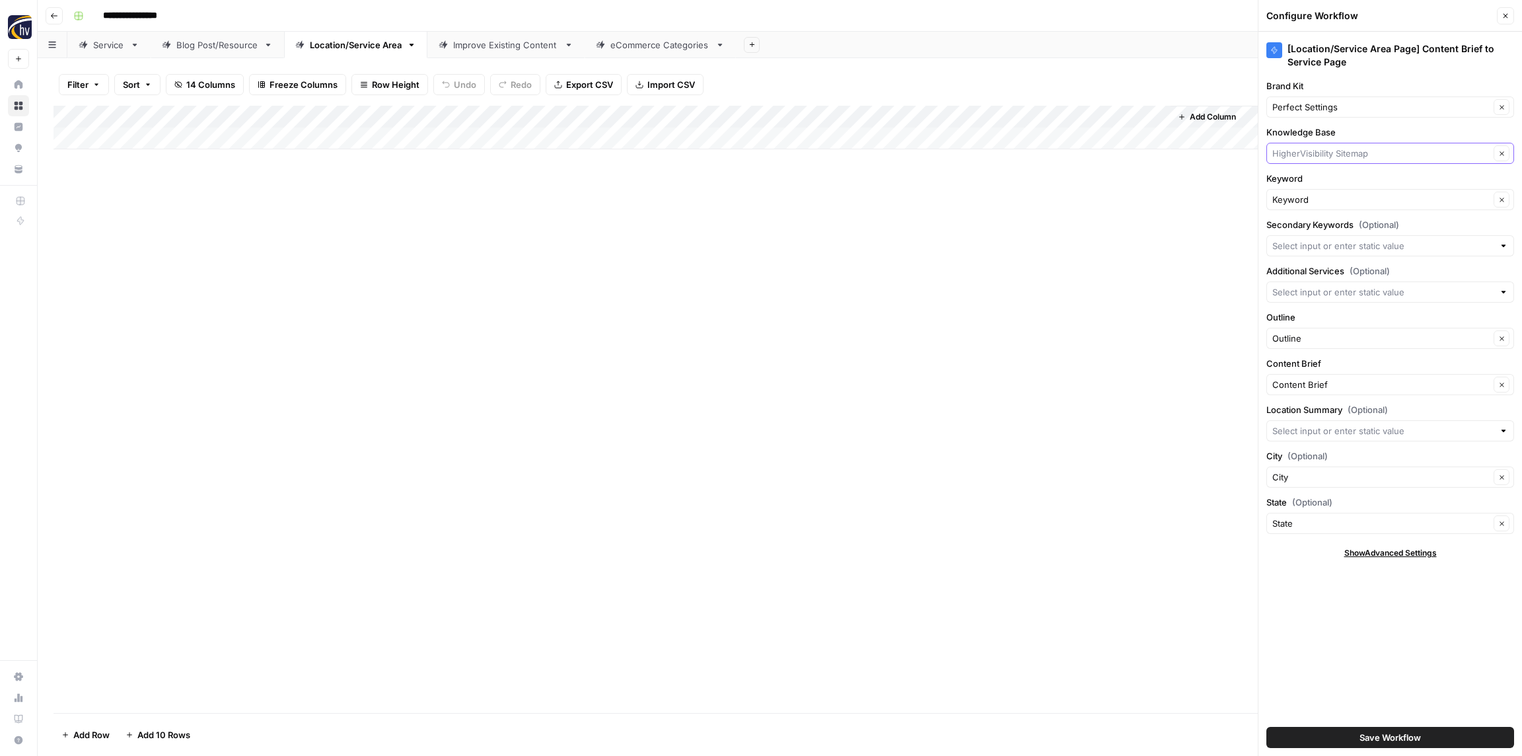
paste input "Perfect Settings"
drag, startPoint x: 1310, startPoint y: 185, endPoint x: 1310, endPoint y: 175, distance: 9.9
click at [1310, 185] on span "Perfect Settings Sitemap" at bounding box center [1387, 184] width 220 height 13
type input "Perfect Settings Sitemap"
click at [1435, 731] on button "Save Workflow" at bounding box center [1390, 737] width 248 height 21
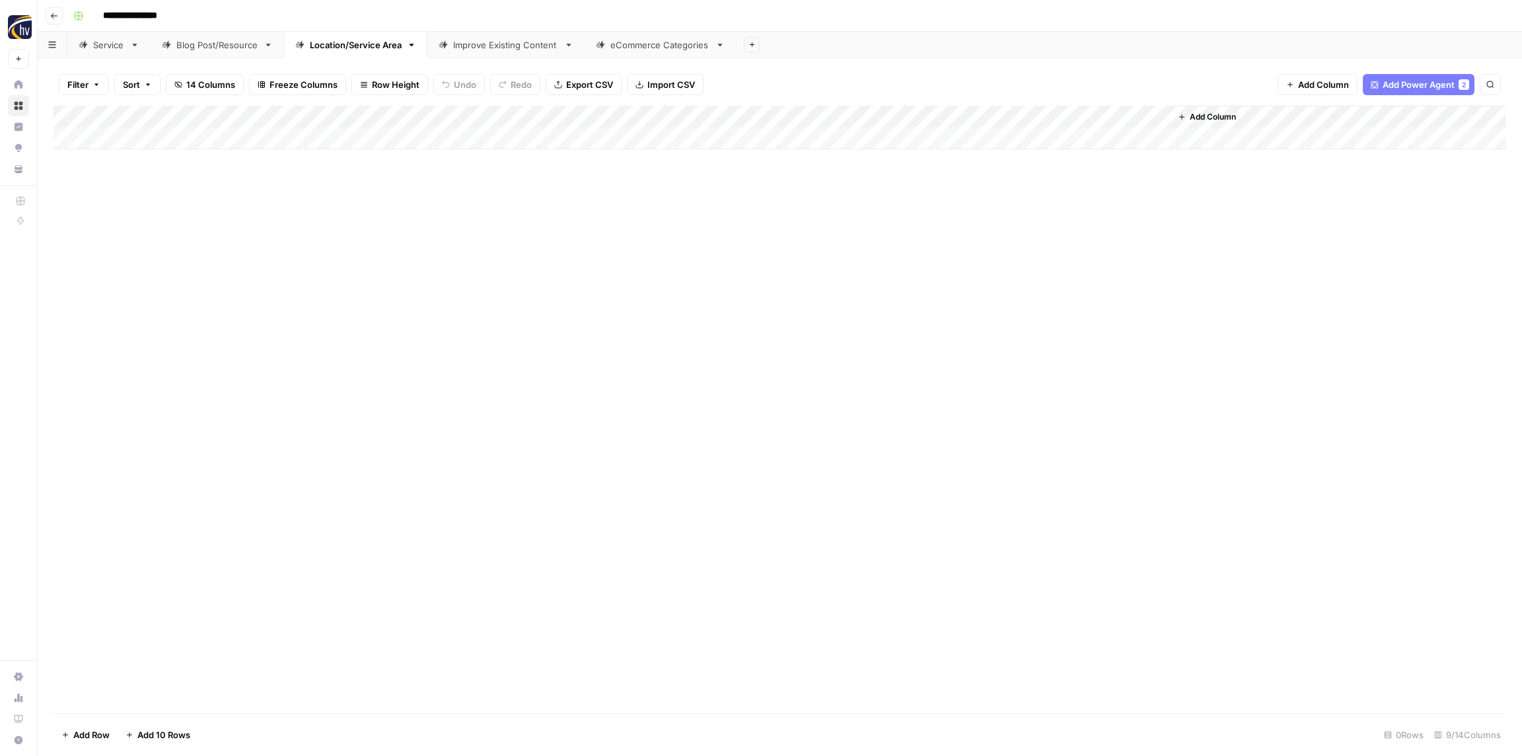
click at [506, 52] on link "Improve Existing Content" at bounding box center [505, 45] width 157 height 26
click at [546, 118] on div "Add Column" at bounding box center [779, 128] width 1452 height 44
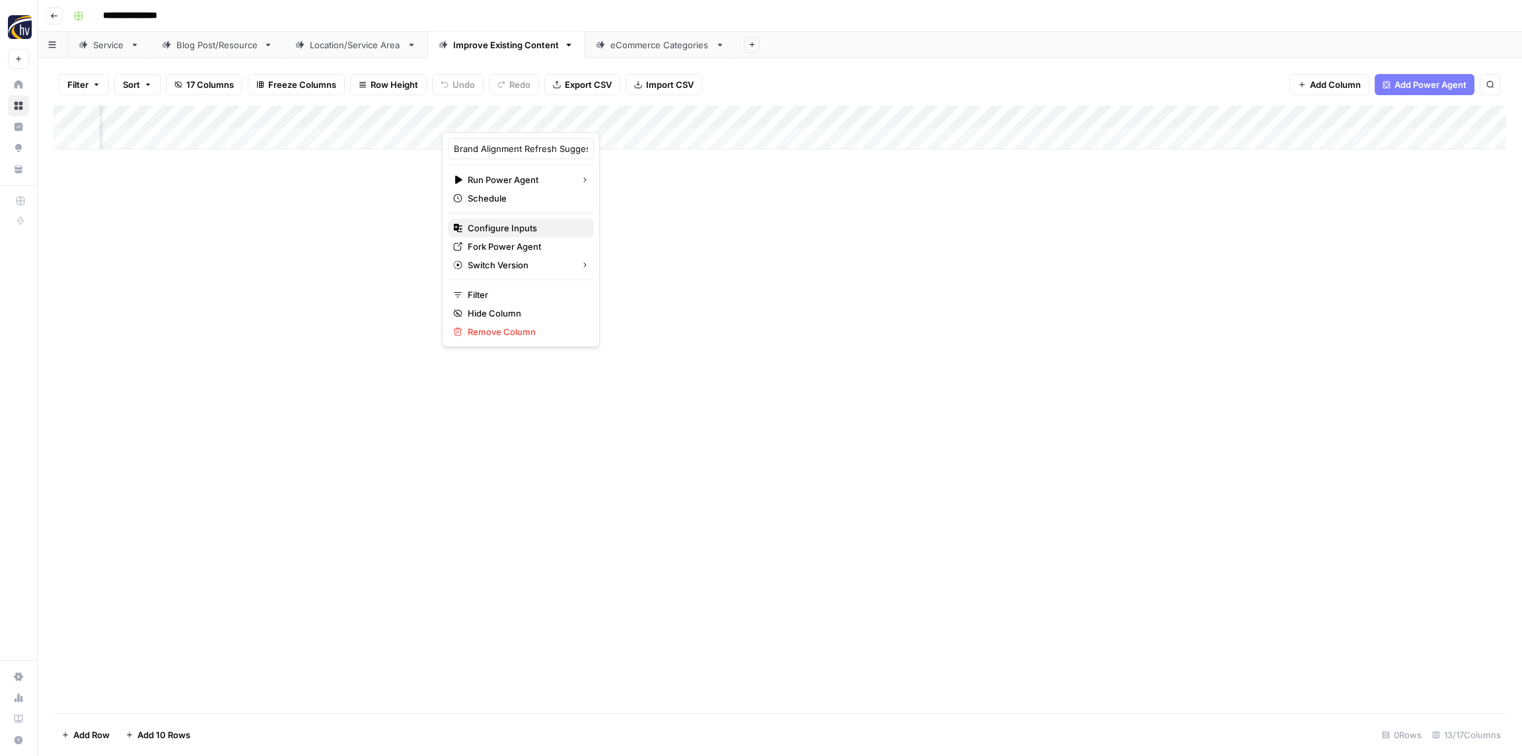
click at [522, 223] on span "Configure Inputs" at bounding box center [526, 227] width 116 height 13
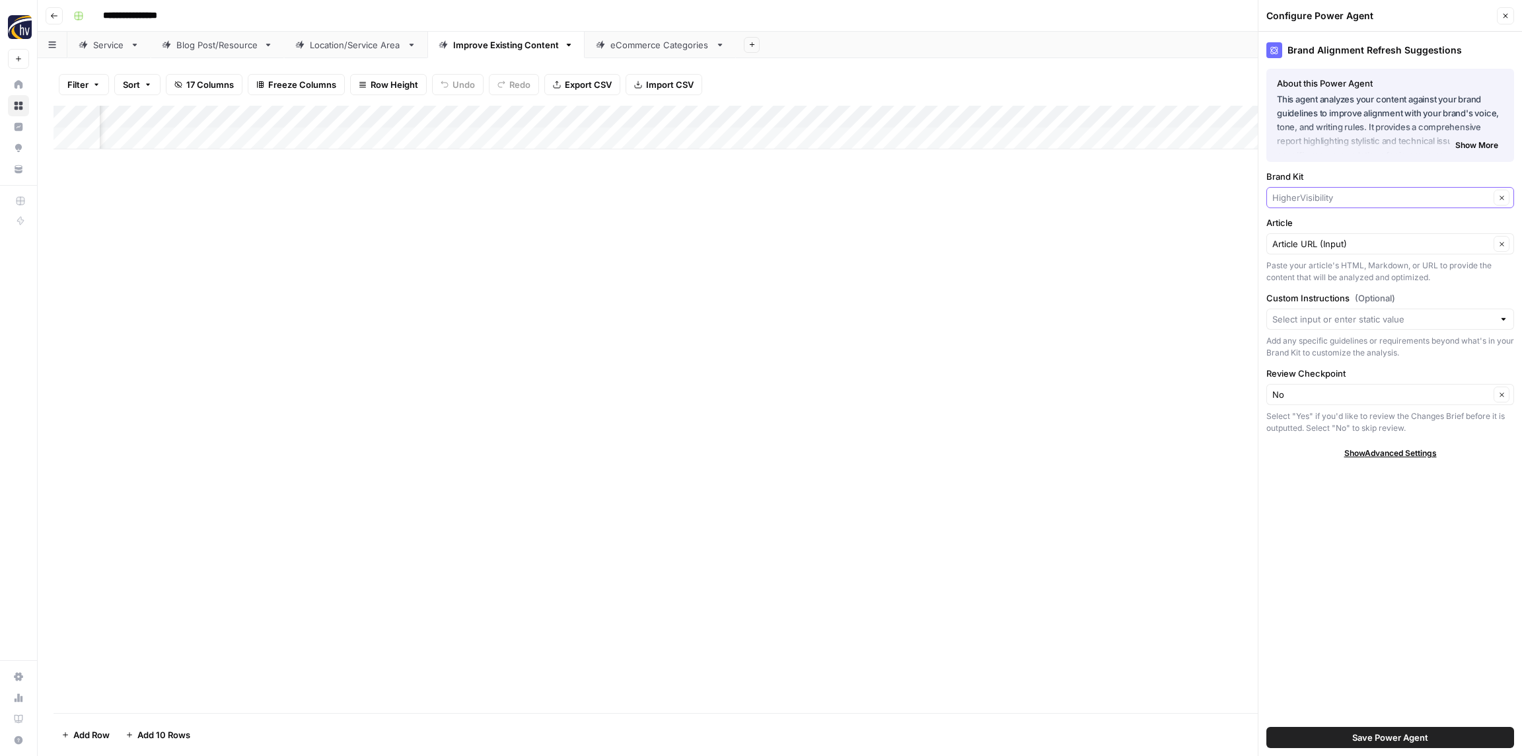
click at [1320, 200] on input "Brand Kit" at bounding box center [1380, 197] width 217 height 13
paste input "Perfect Settings"
type input "Perfect Settings"
click at [1313, 223] on span "Perfect Settings" at bounding box center [1387, 228] width 220 height 13
click at [1400, 737] on span "Save Power Agent" at bounding box center [1390, 736] width 76 height 13
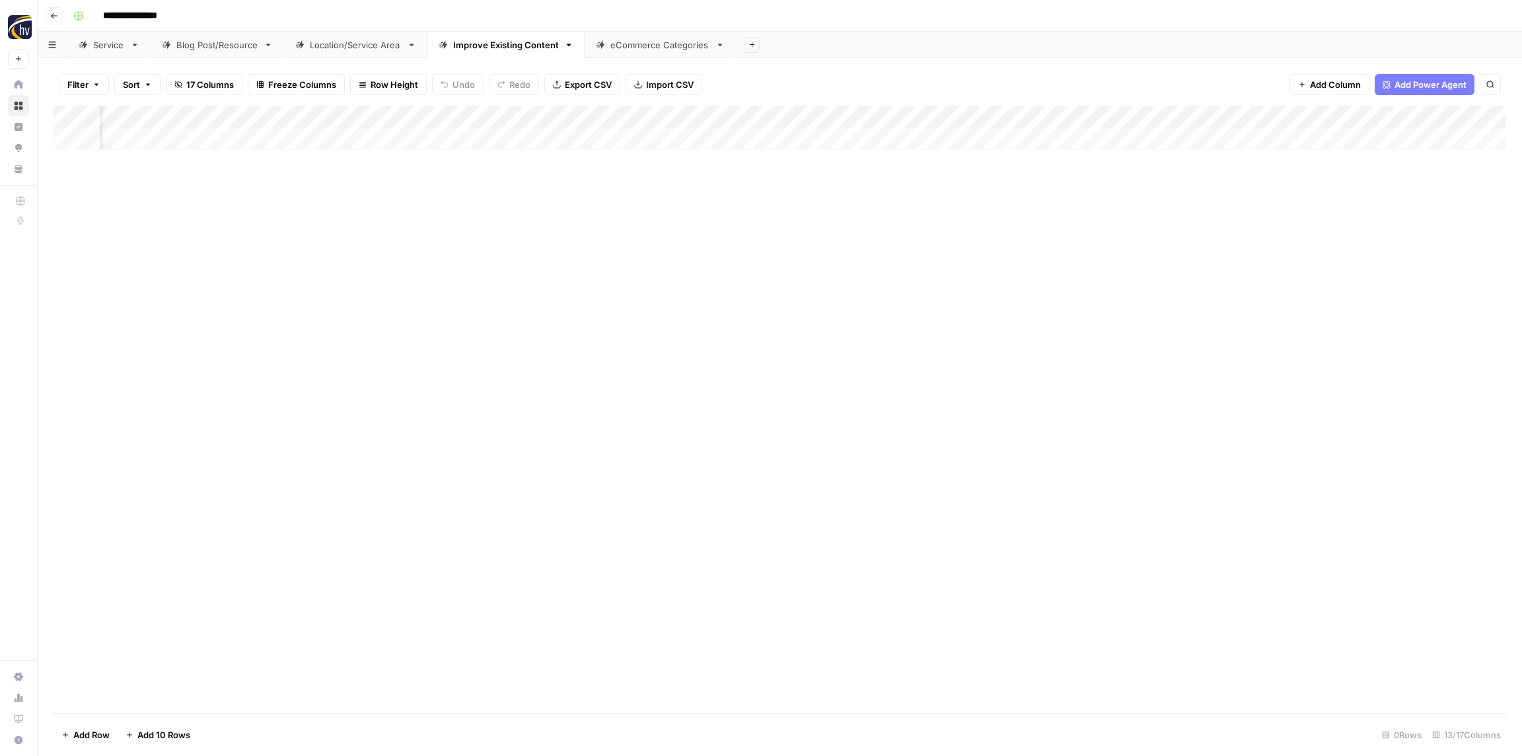
click at [873, 118] on div "Add Column" at bounding box center [779, 128] width 1452 height 44
click at [861, 223] on span "Configure Inputs" at bounding box center [862, 227] width 116 height 13
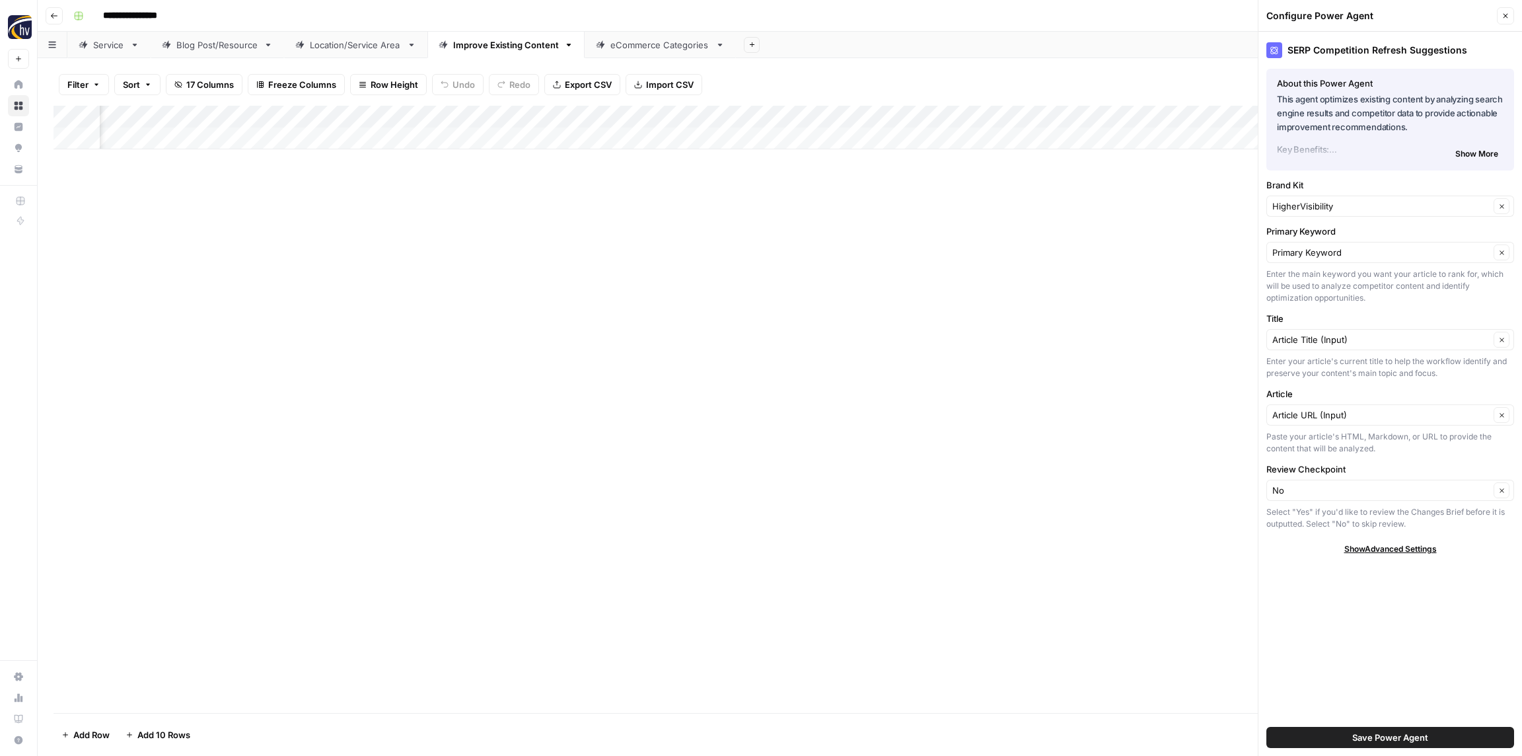
click at [1308, 198] on div "HigherVisibility Clear" at bounding box center [1390, 206] width 248 height 21
paste input "Perfect Settings"
type input "Perfect Settings"
click at [1323, 234] on span "Perfect Settings" at bounding box center [1387, 237] width 220 height 13
click at [1444, 734] on button "Save Power Agent" at bounding box center [1390, 737] width 248 height 21
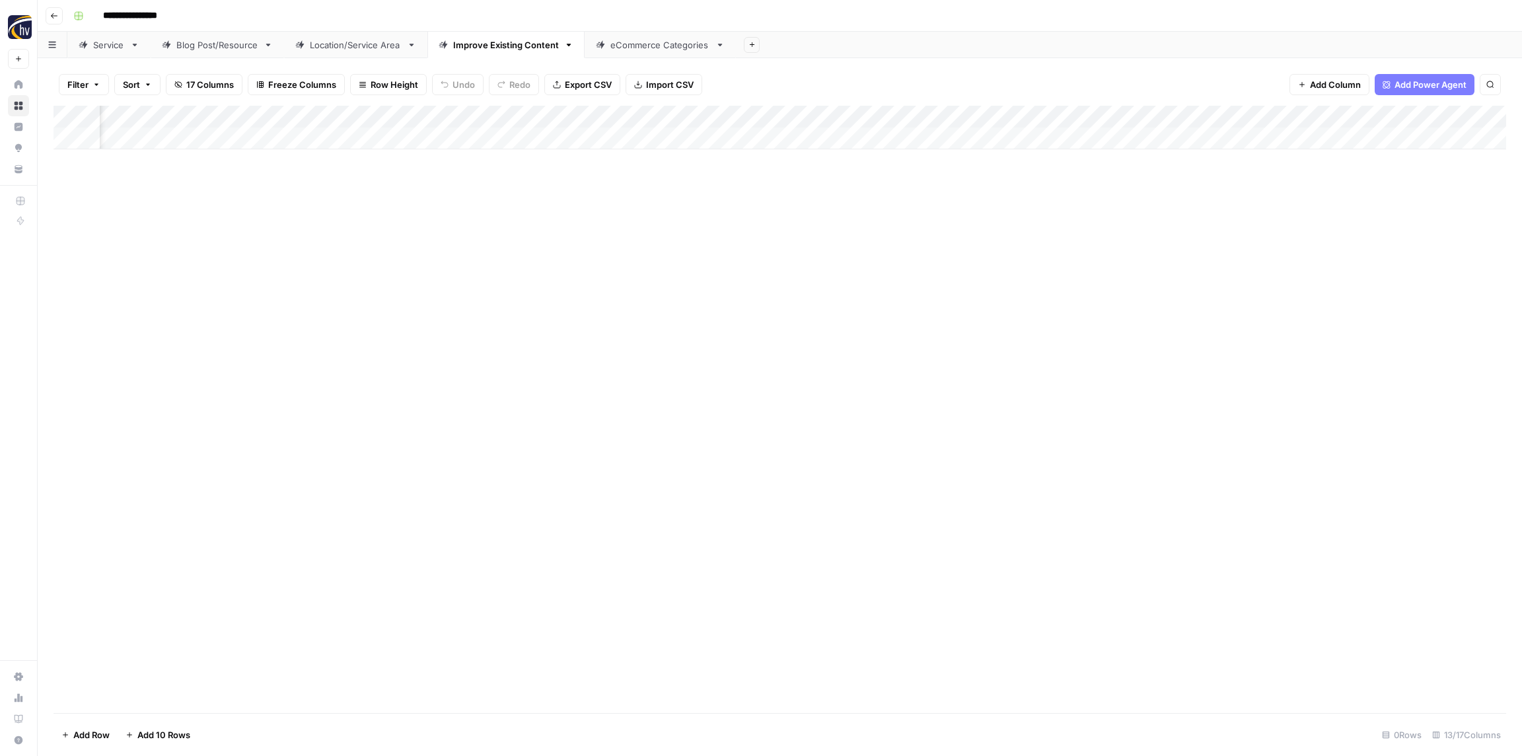
click at [1147, 116] on div "Add Column" at bounding box center [779, 128] width 1452 height 44
click at [1173, 228] on span "Configure Inputs" at bounding box center [1204, 227] width 116 height 13
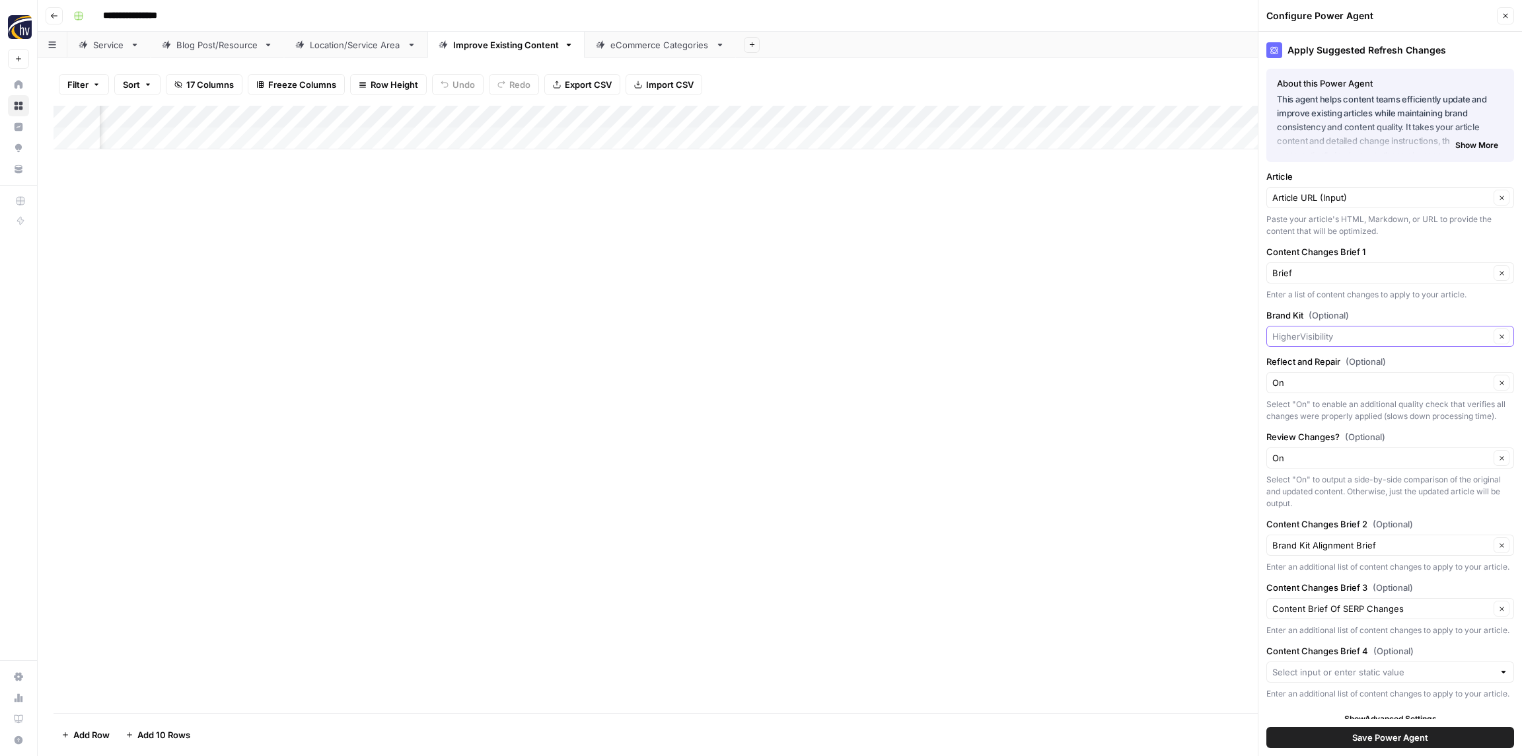
click at [1332, 334] on input "Brand Kit (Optional)" at bounding box center [1380, 336] width 217 height 13
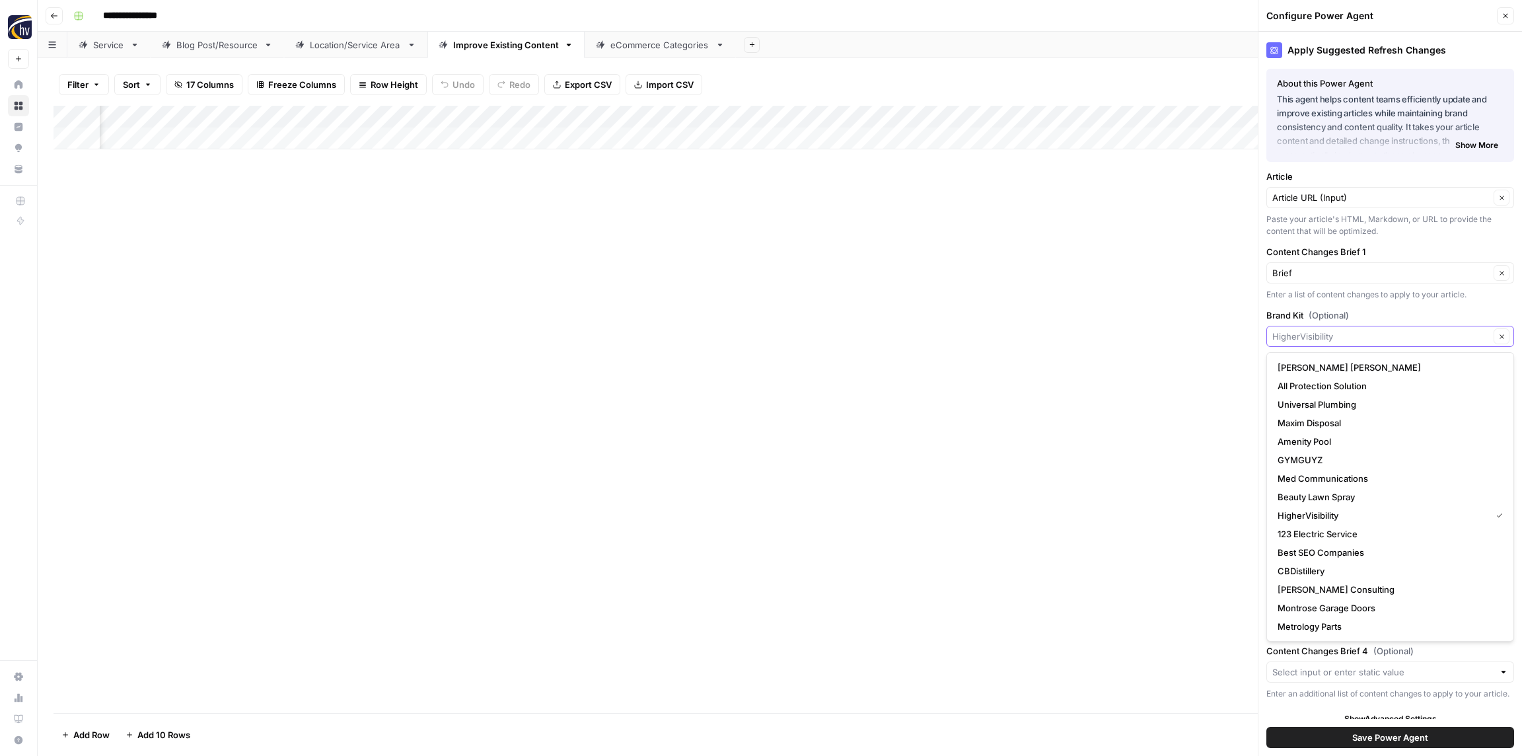
paste input "Perfect Settings"
type input "Perfect Settings"
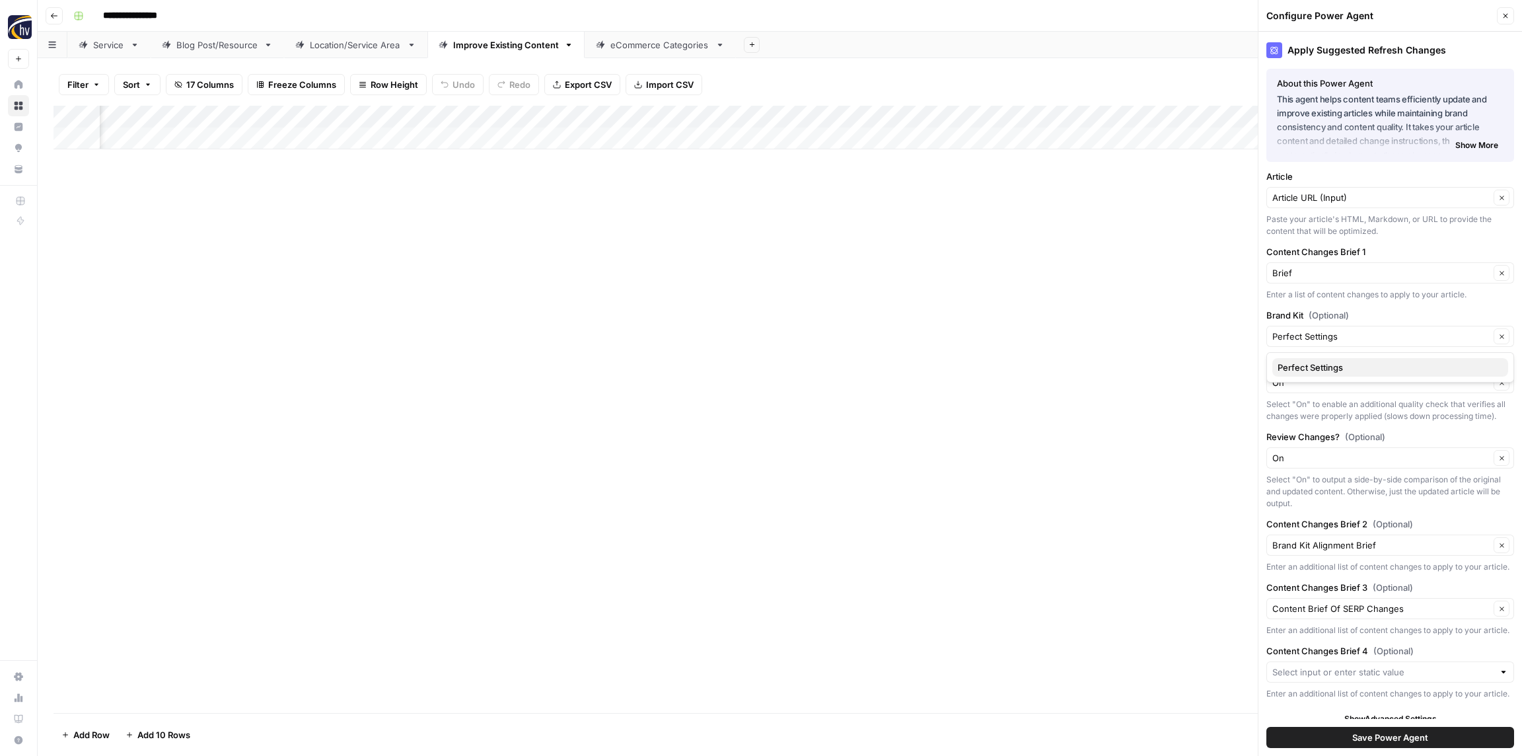
drag, startPoint x: 1314, startPoint y: 371, endPoint x: 1312, endPoint y: 360, distance: 10.6
click at [1314, 371] on span "Perfect Settings" at bounding box center [1387, 367] width 220 height 13
click at [1396, 730] on button "Save Power Agent" at bounding box center [1390, 737] width 248 height 21
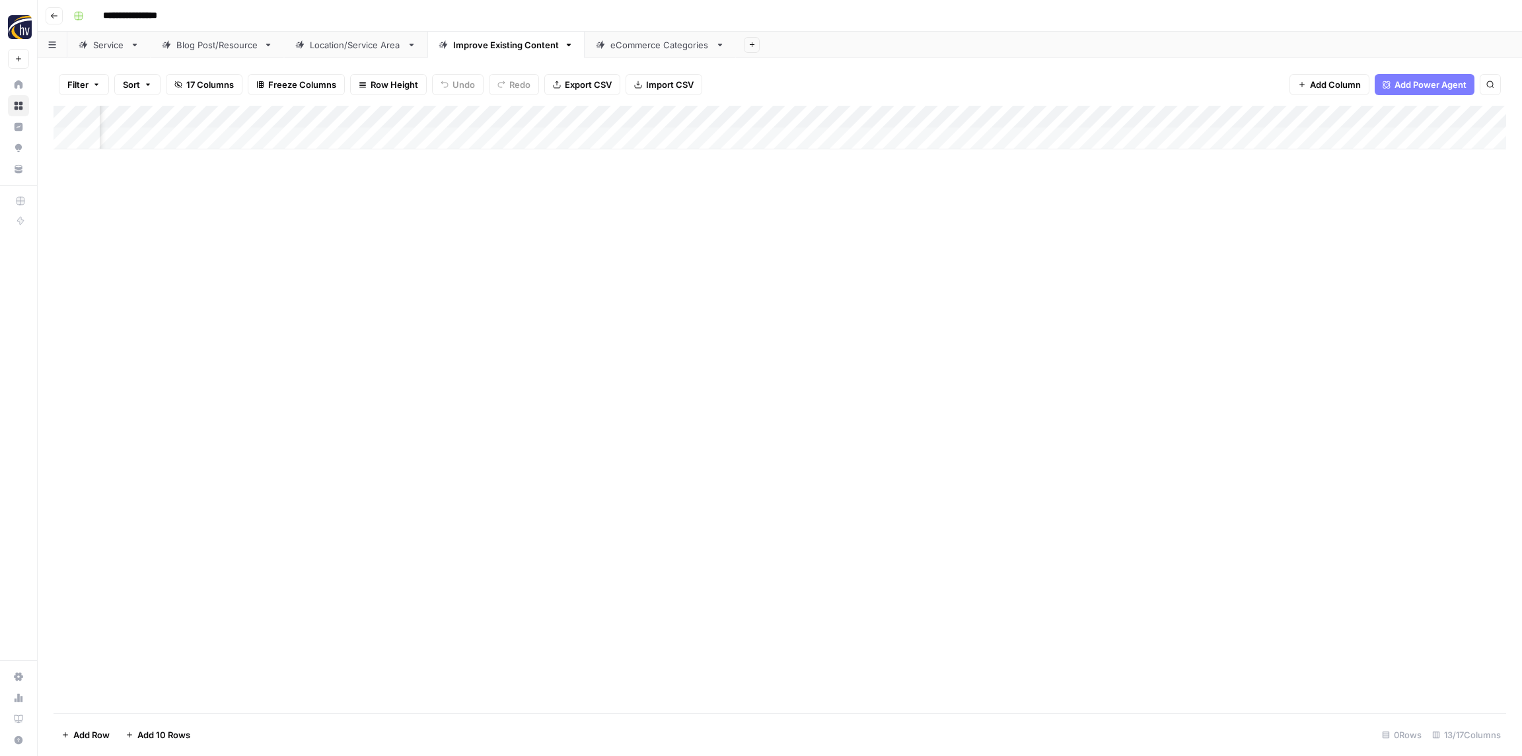
click at [660, 46] on div "eCommerce Categories" at bounding box center [660, 44] width 100 height 13
click at [593, 119] on div "Add Column" at bounding box center [779, 128] width 1452 height 44
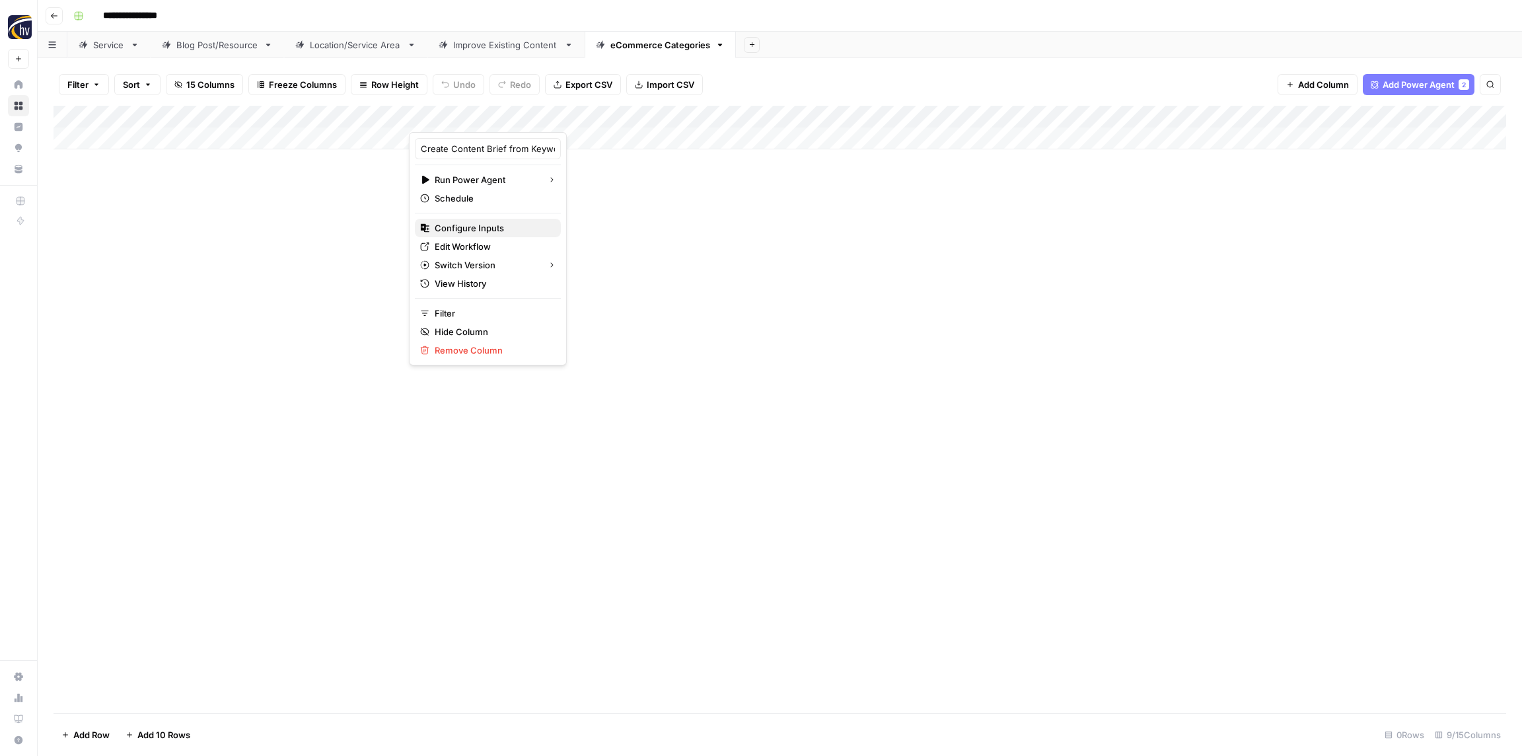
click at [526, 225] on button "Configure Inputs" at bounding box center [488, 228] width 146 height 18
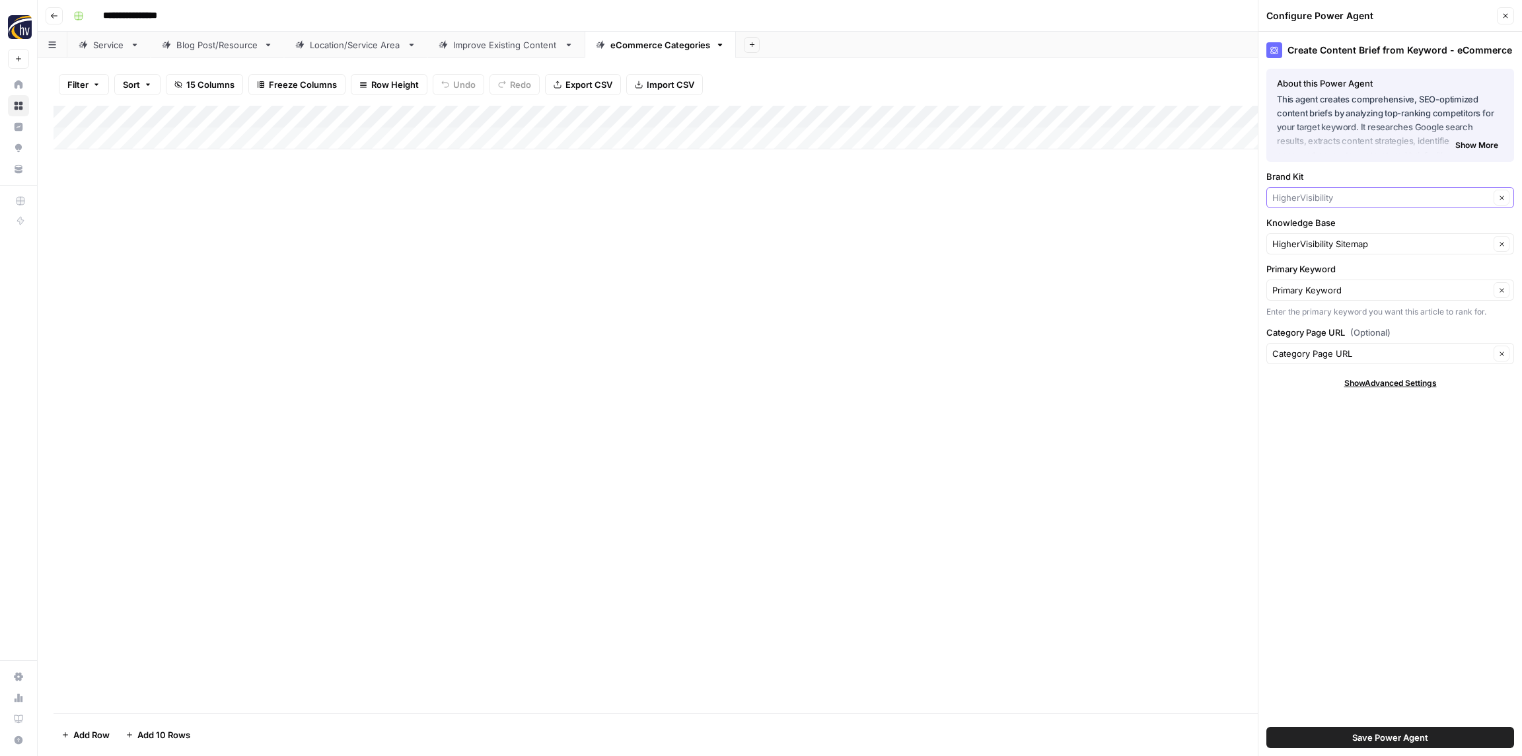
click at [1298, 196] on input "Brand Kit" at bounding box center [1380, 197] width 217 height 13
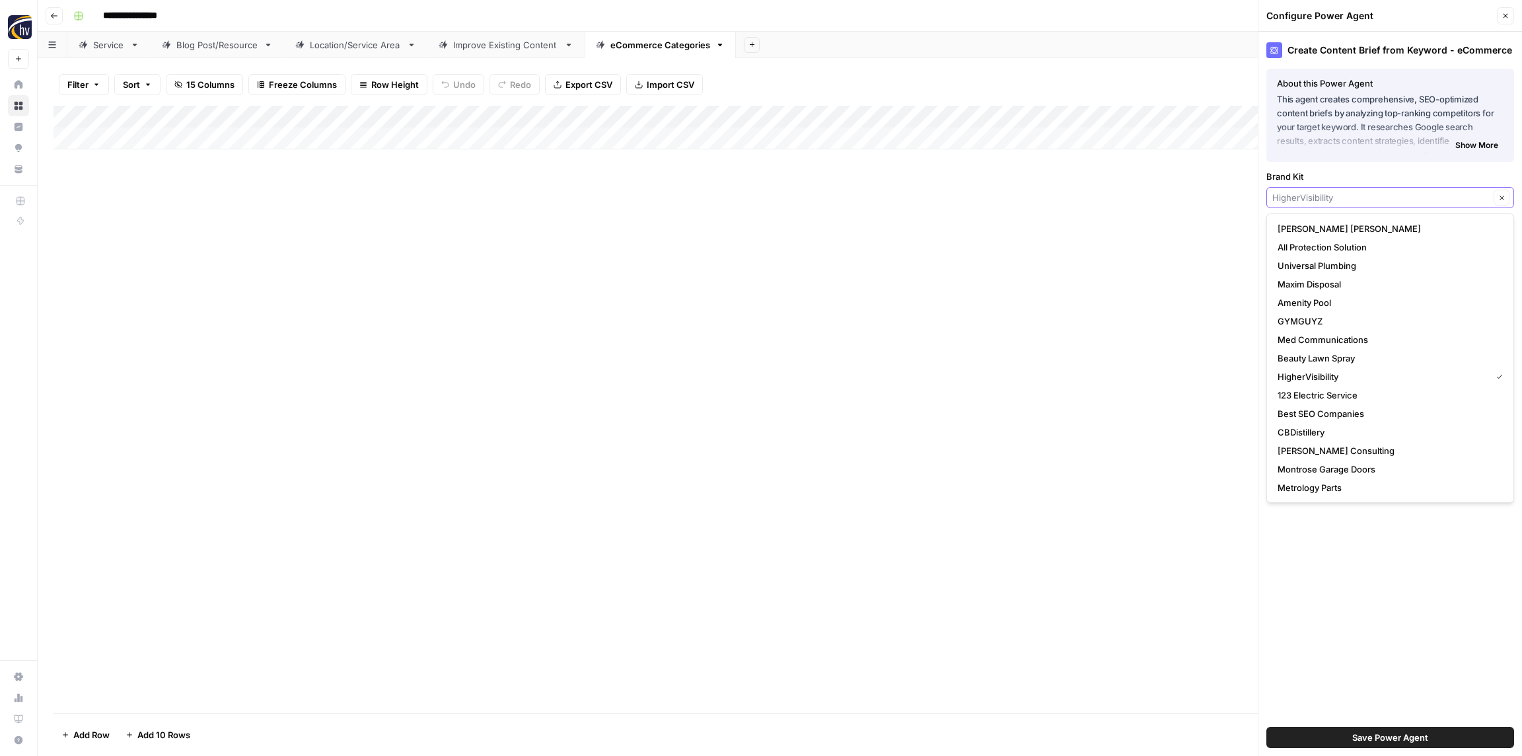
paste input "Perfect Settings"
type input "Perfect Settings"
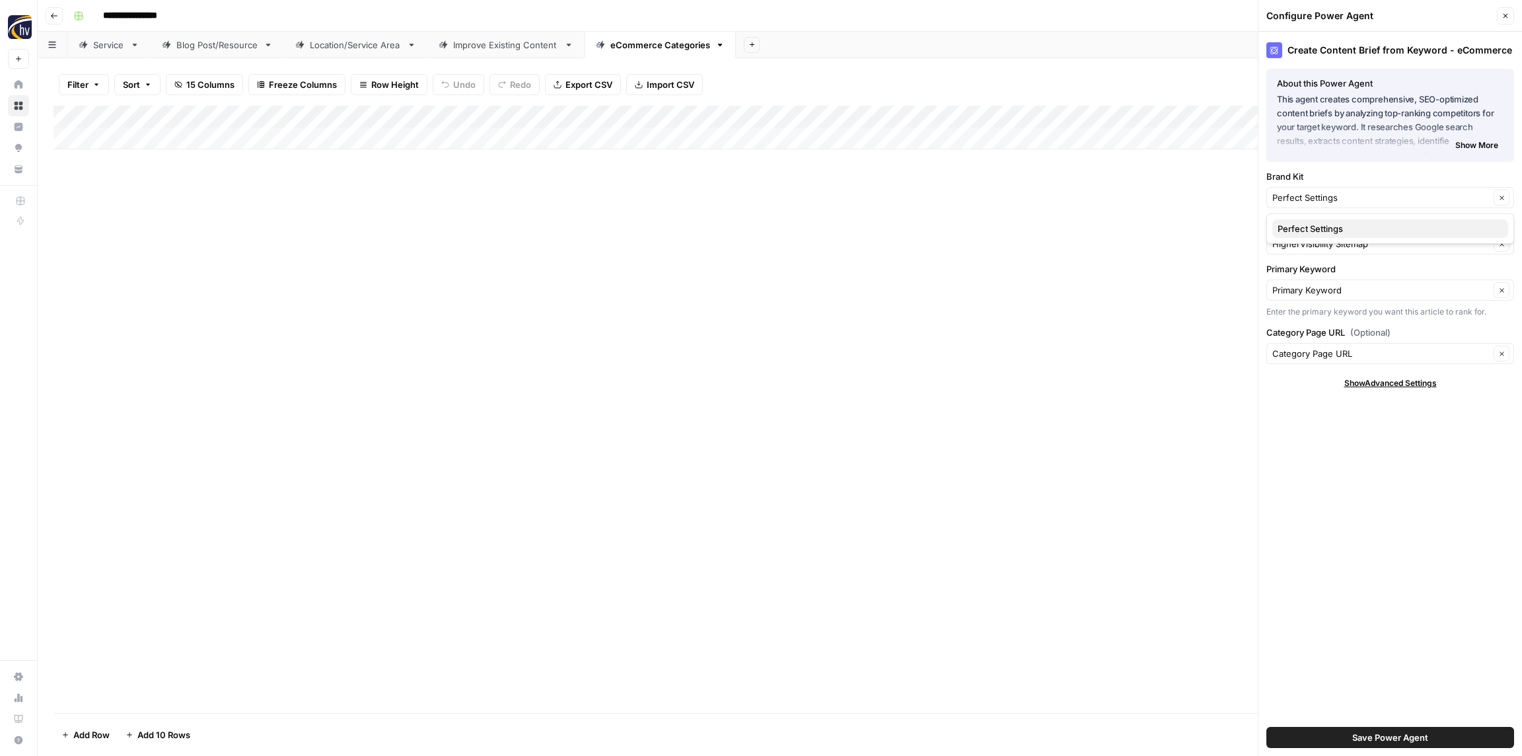
click at [1306, 234] on span "Perfect Settings" at bounding box center [1387, 228] width 220 height 13
click at [1306, 243] on input "Knowledge Base" at bounding box center [1380, 243] width 217 height 13
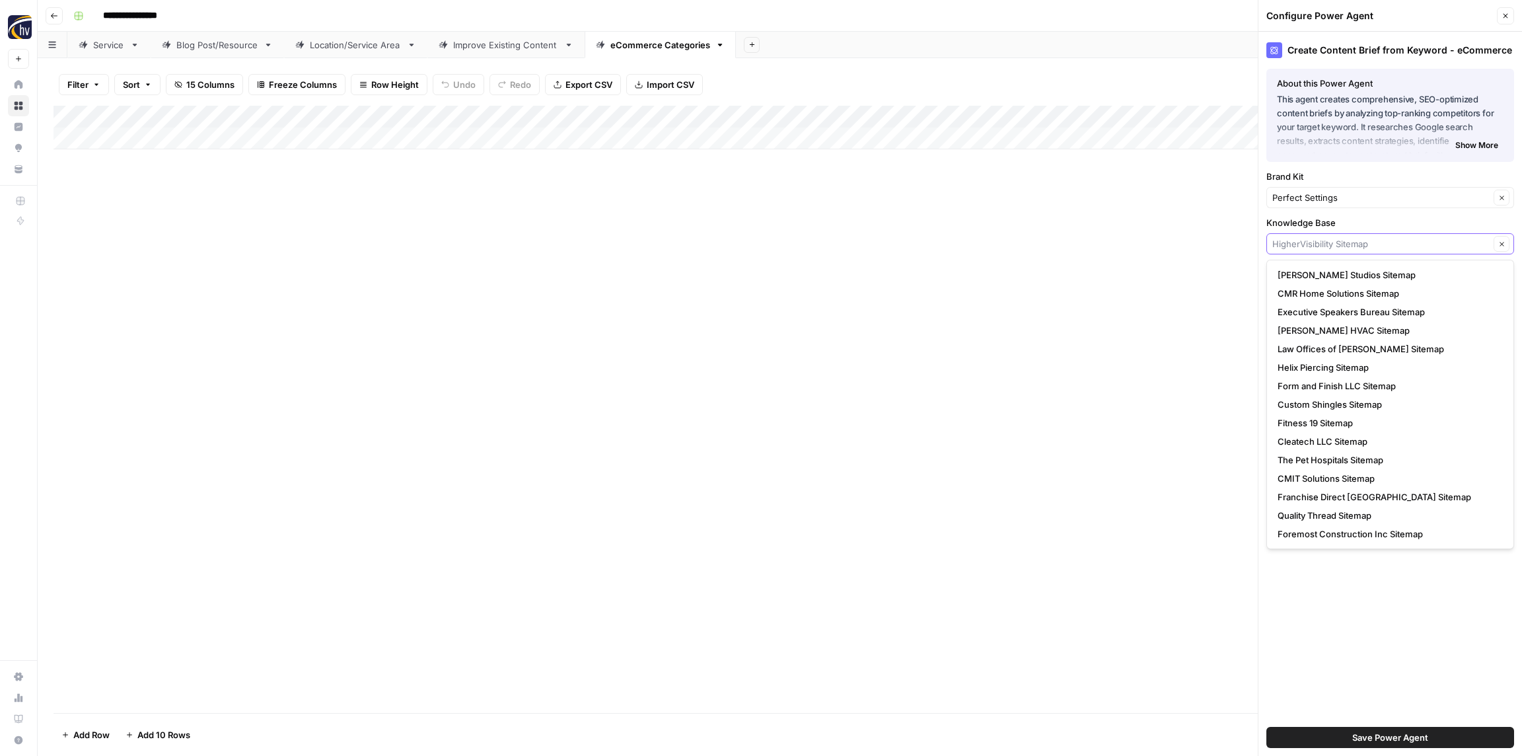
paste input "Perfect Settings"
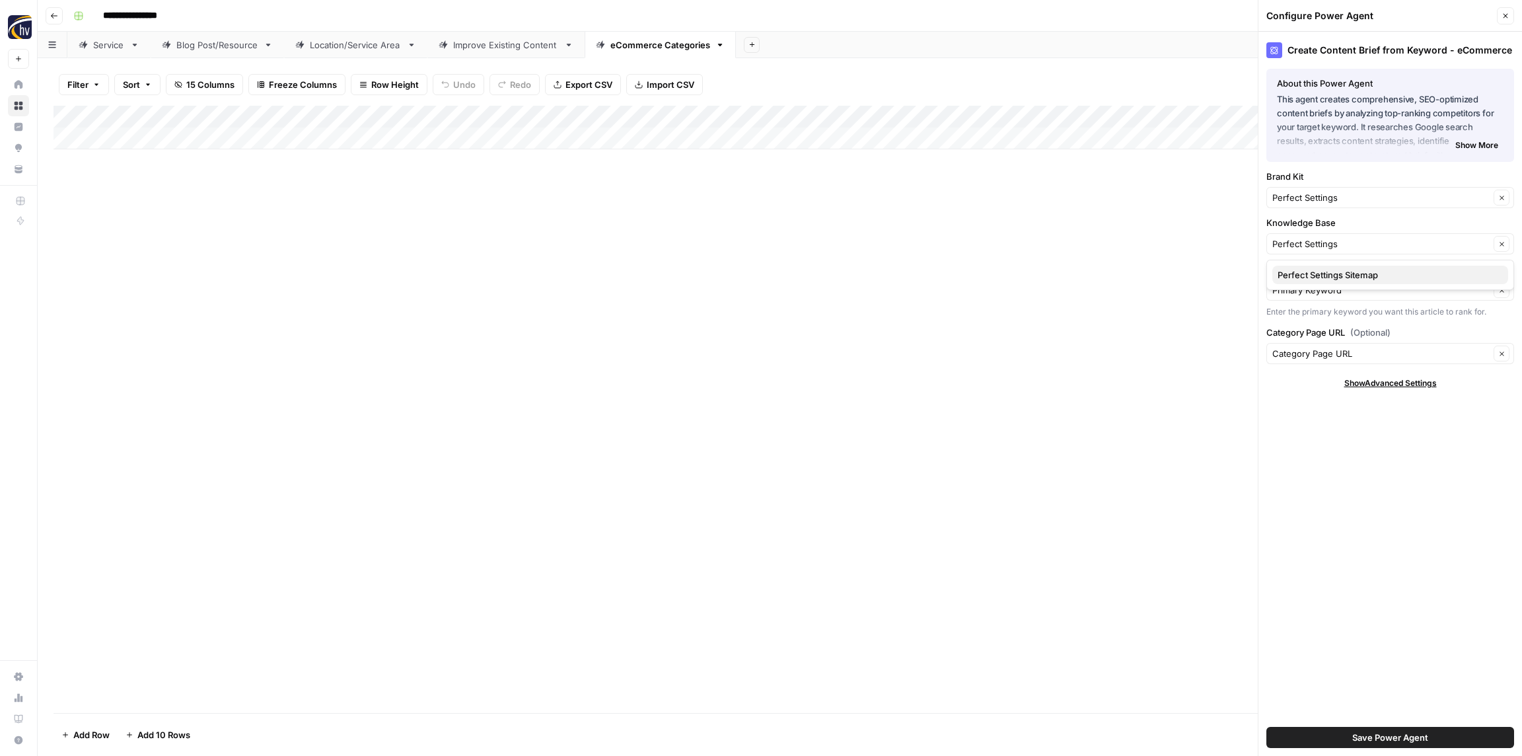
click at [1303, 269] on span "Perfect Settings Sitemap" at bounding box center [1387, 274] width 220 height 13
type input "Perfect Settings Sitemap"
click at [1388, 735] on span "Save Power Agent" at bounding box center [1390, 736] width 76 height 13
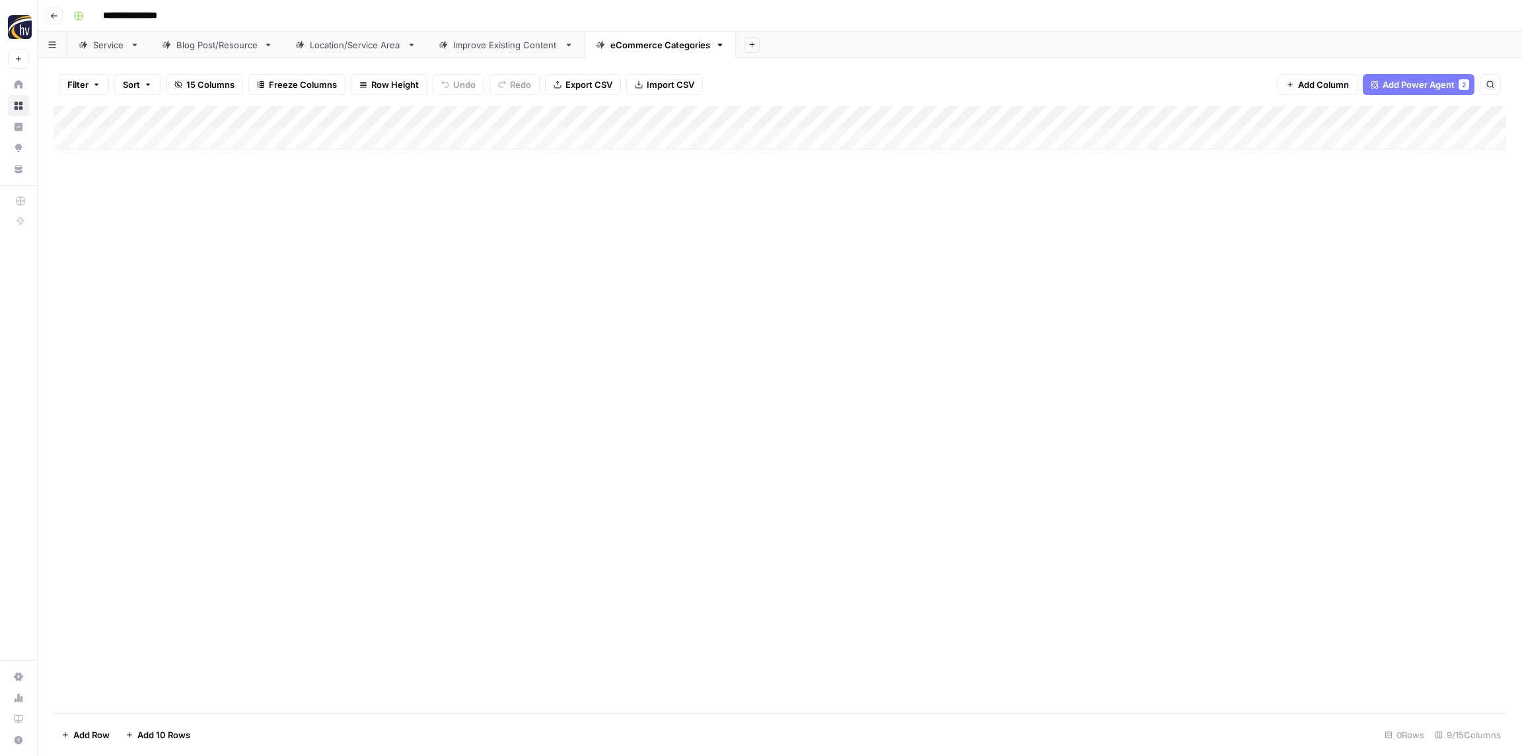
click at [1232, 113] on div "Add Column" at bounding box center [779, 128] width 1452 height 44
click at [1225, 234] on span "Configure Inputs" at bounding box center [1232, 227] width 116 height 13
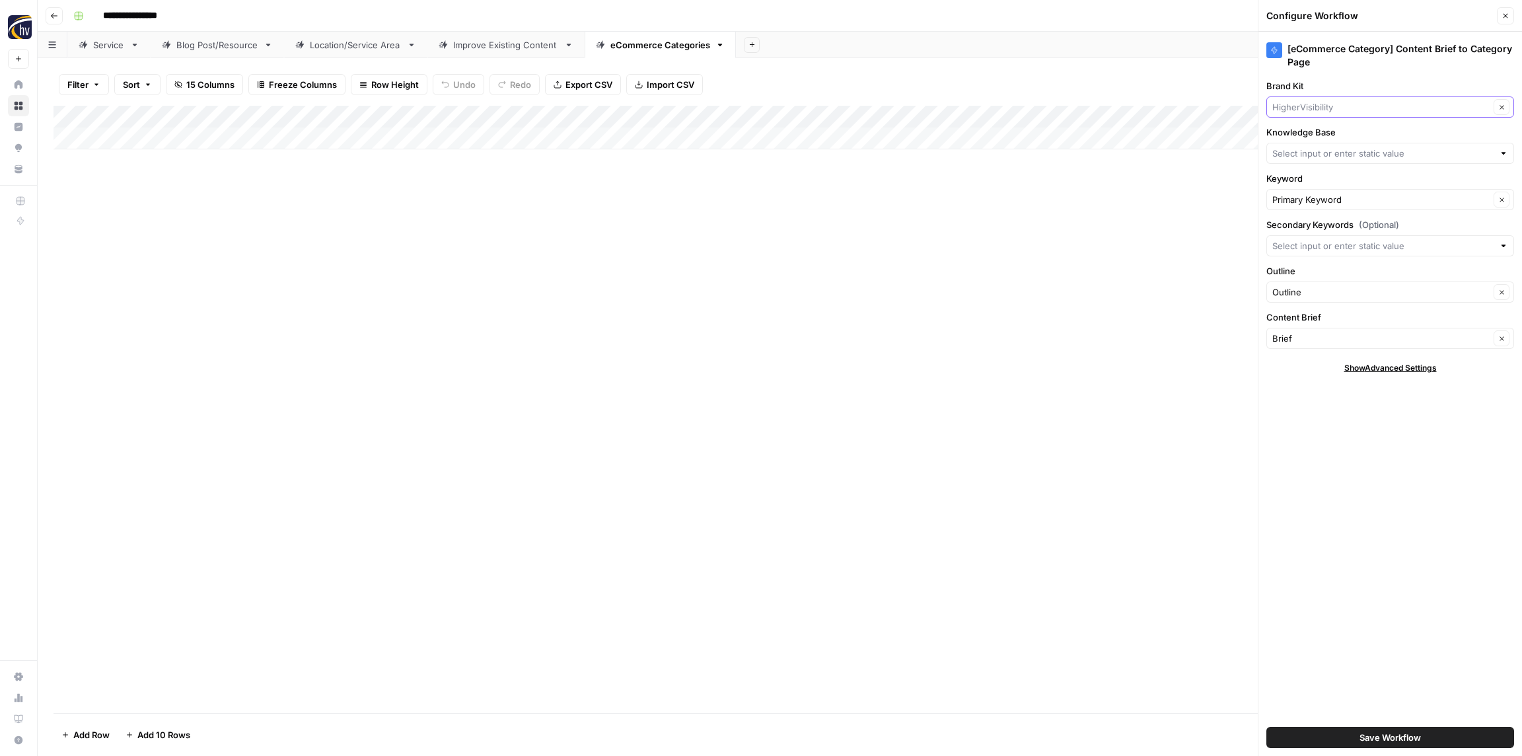
click at [1317, 103] on input "Brand Kit" at bounding box center [1380, 106] width 217 height 13
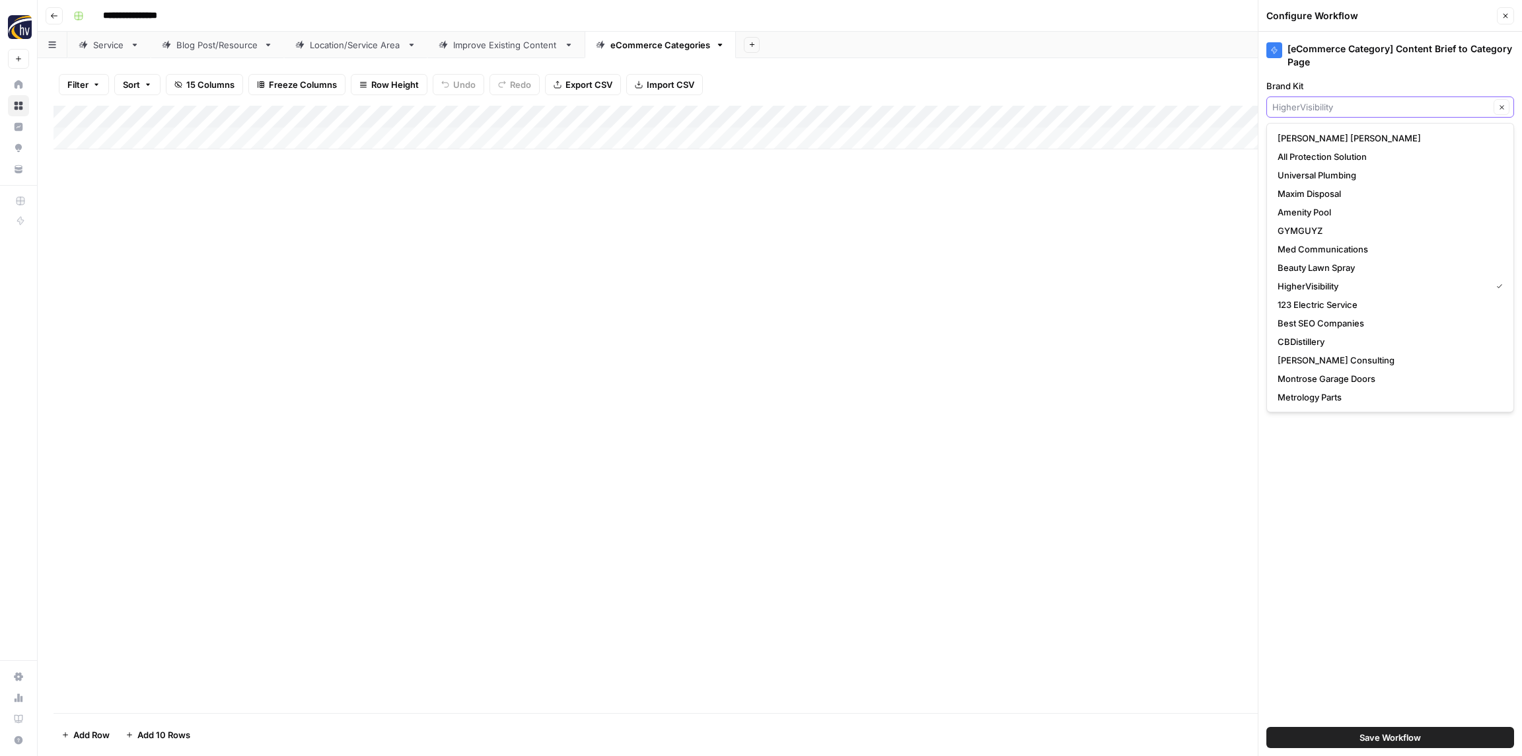
paste input "Perfect Settings"
type input "Perfect Settings"
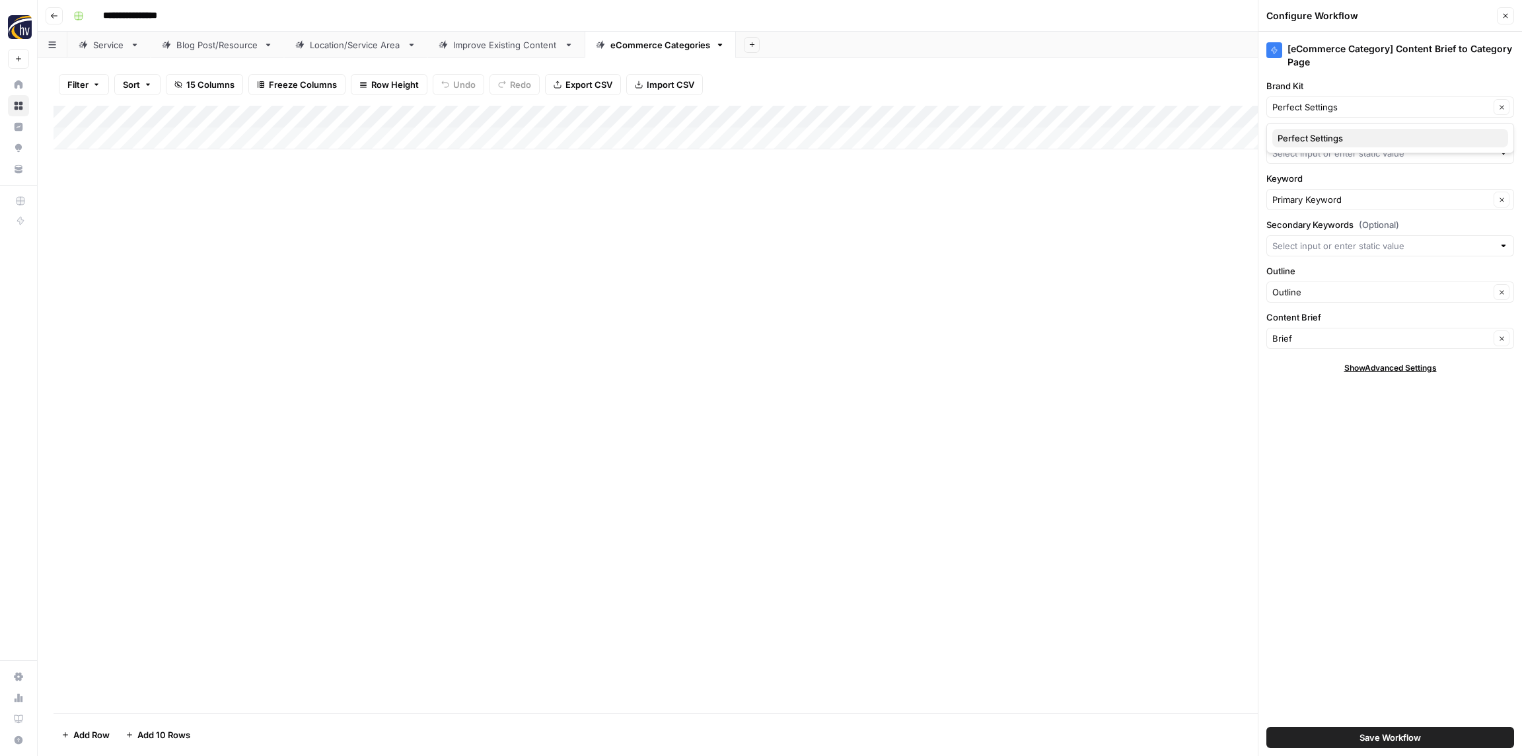
click at [1317, 131] on button "Perfect Settings" at bounding box center [1390, 138] width 236 height 18
click at [1320, 155] on input "Knowledge Base" at bounding box center [1382, 153] width 221 height 13
paste input "Perfect Settings"
click at [1314, 190] on span "Perfect Settings Sitemap" at bounding box center [1387, 184] width 220 height 13
type input "Perfect Settings Sitemap"
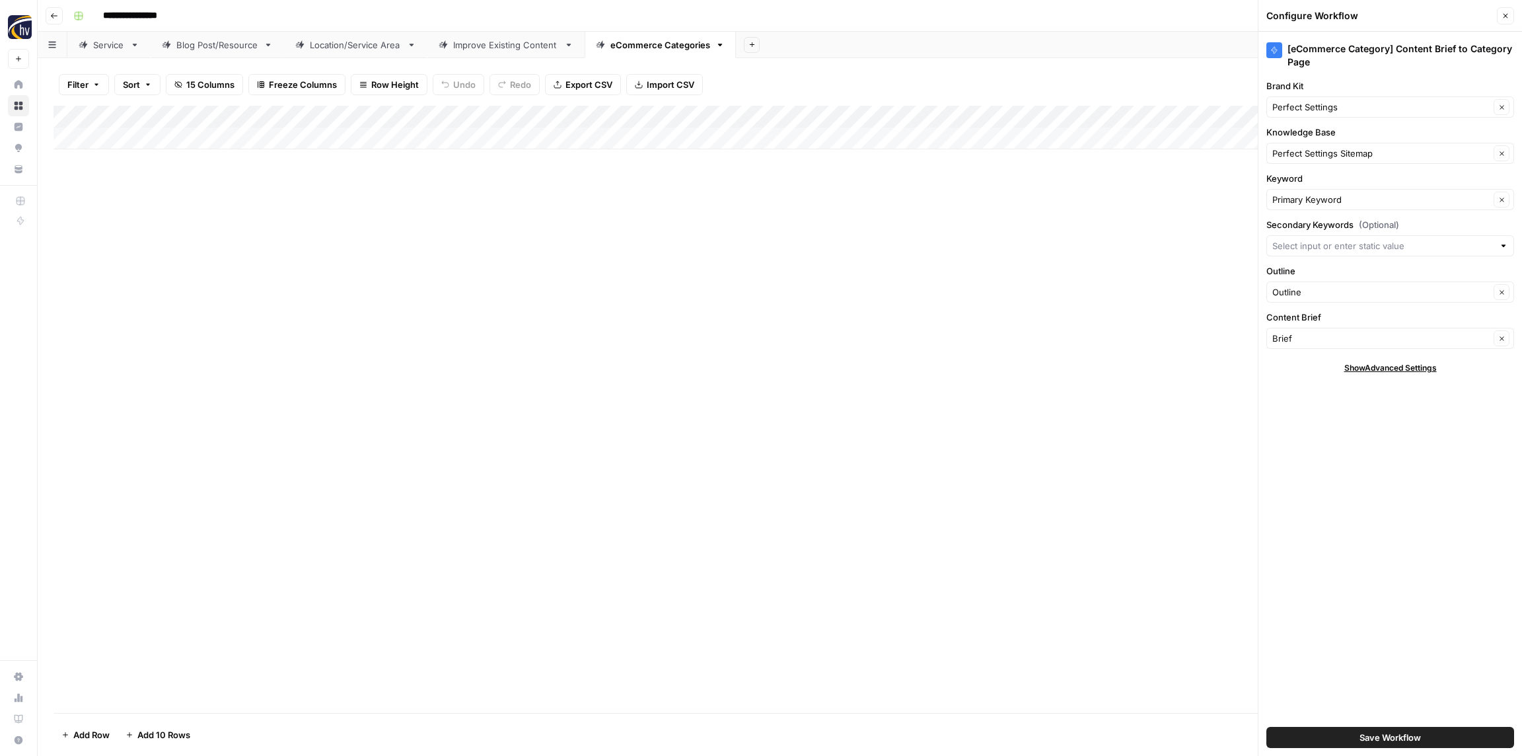
click at [1400, 729] on button "Save Workflow" at bounding box center [1390, 737] width 248 height 21
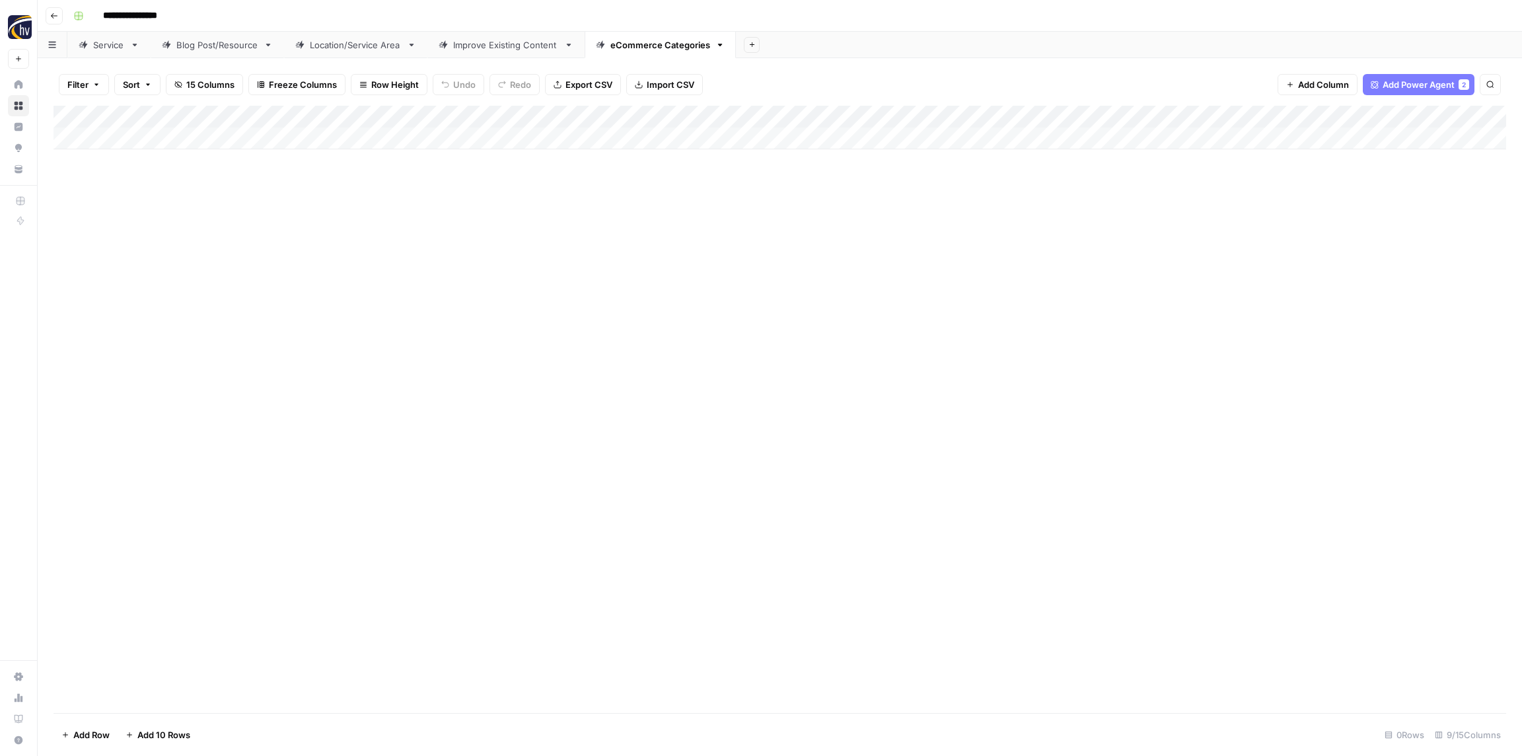
click at [55, 12] on icon "button" at bounding box center [54, 16] width 8 height 8
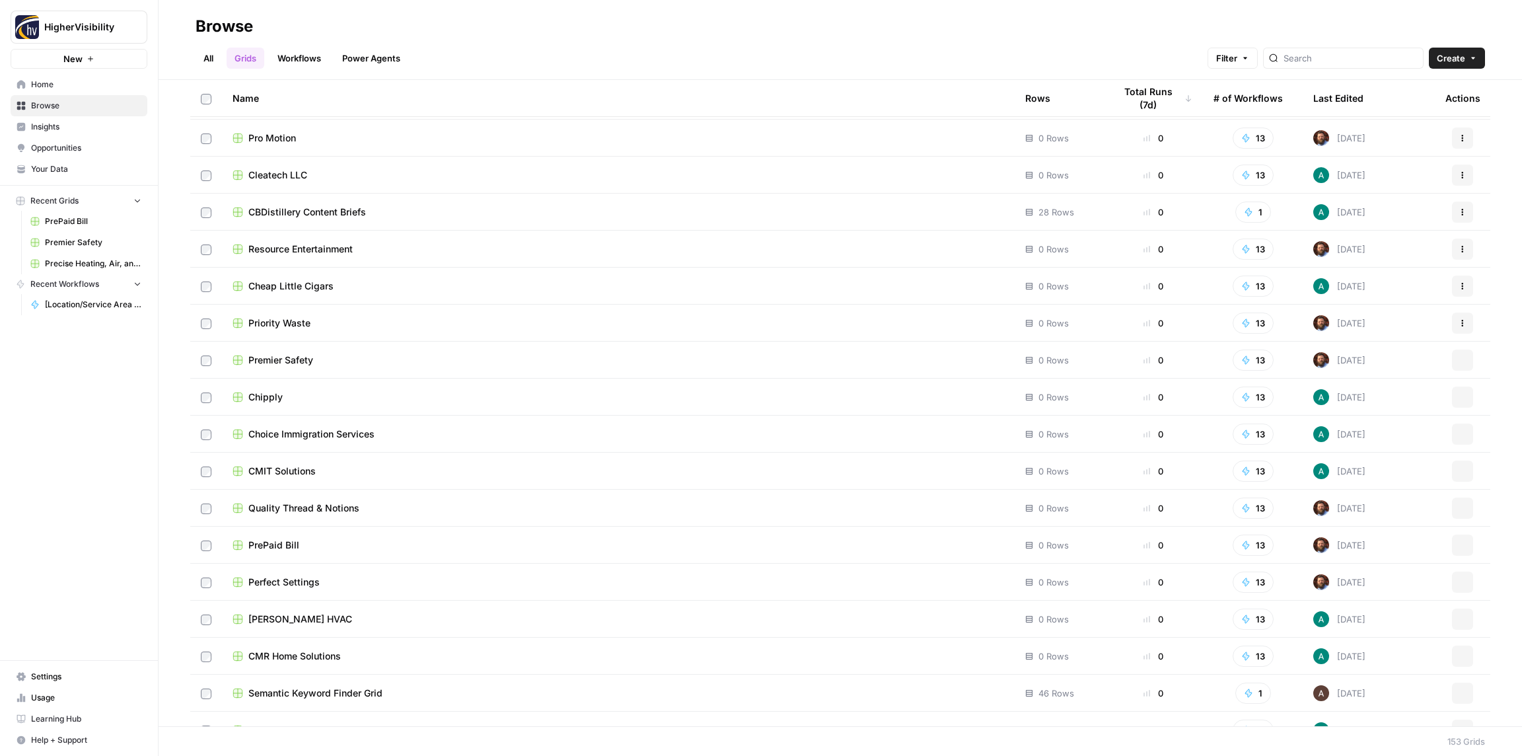
scroll to position [5050, 0]
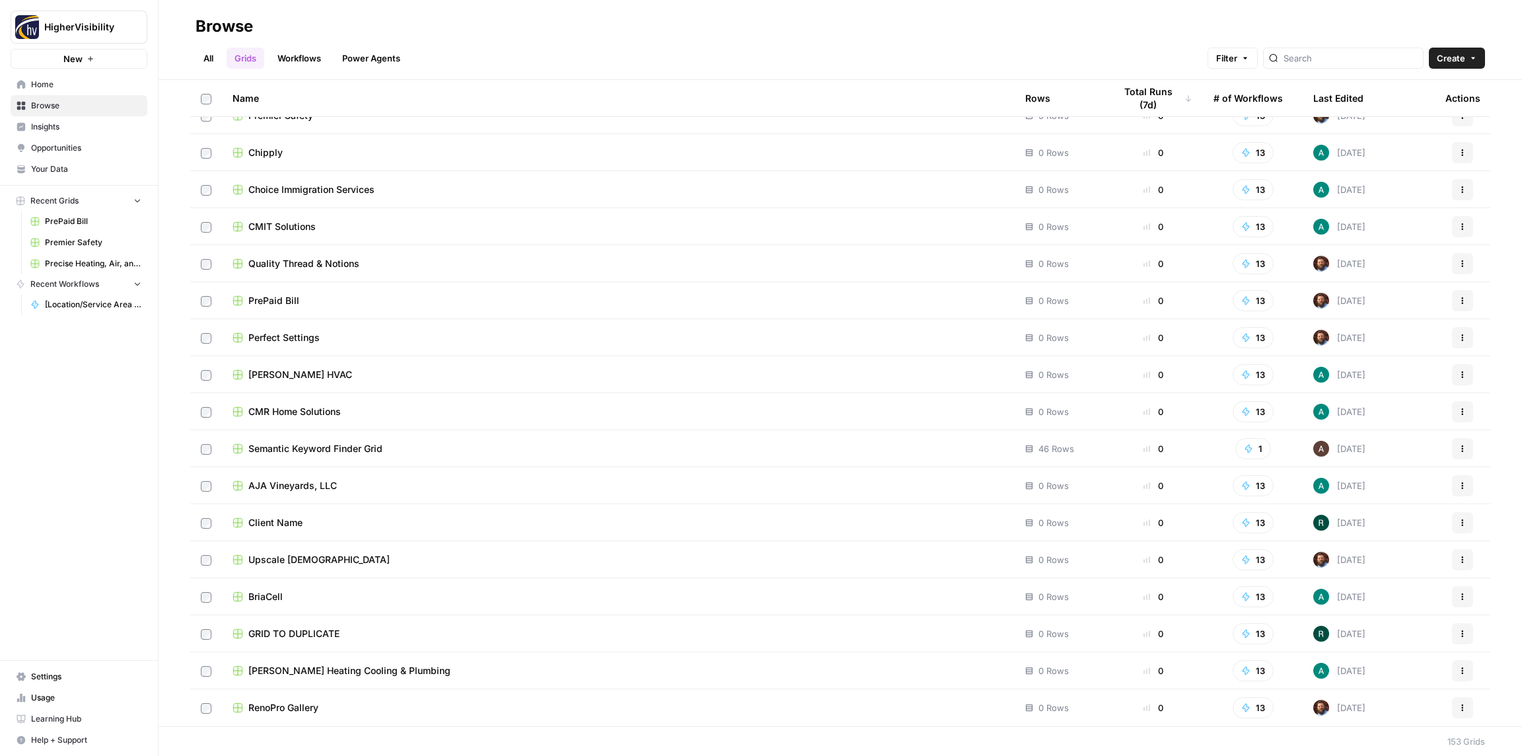
click at [1465, 635] on icon "button" at bounding box center [1462, 633] width 8 height 8
click at [1391, 524] on span "Duplicate" at bounding box center [1404, 524] width 106 height 13
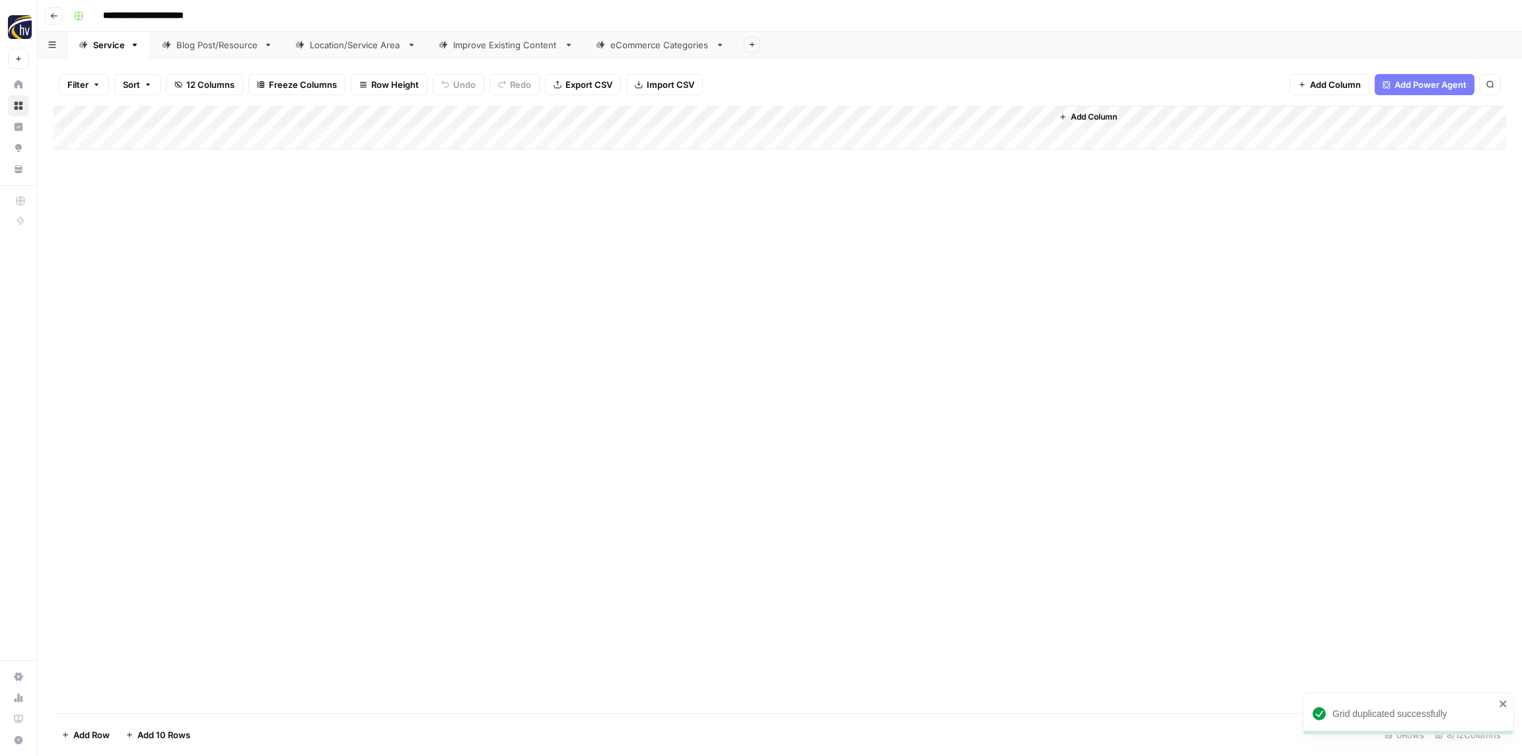
click at [145, 13] on input "**********" at bounding box center [165, 15] width 136 height 21
paste input "******"
type input "**********"
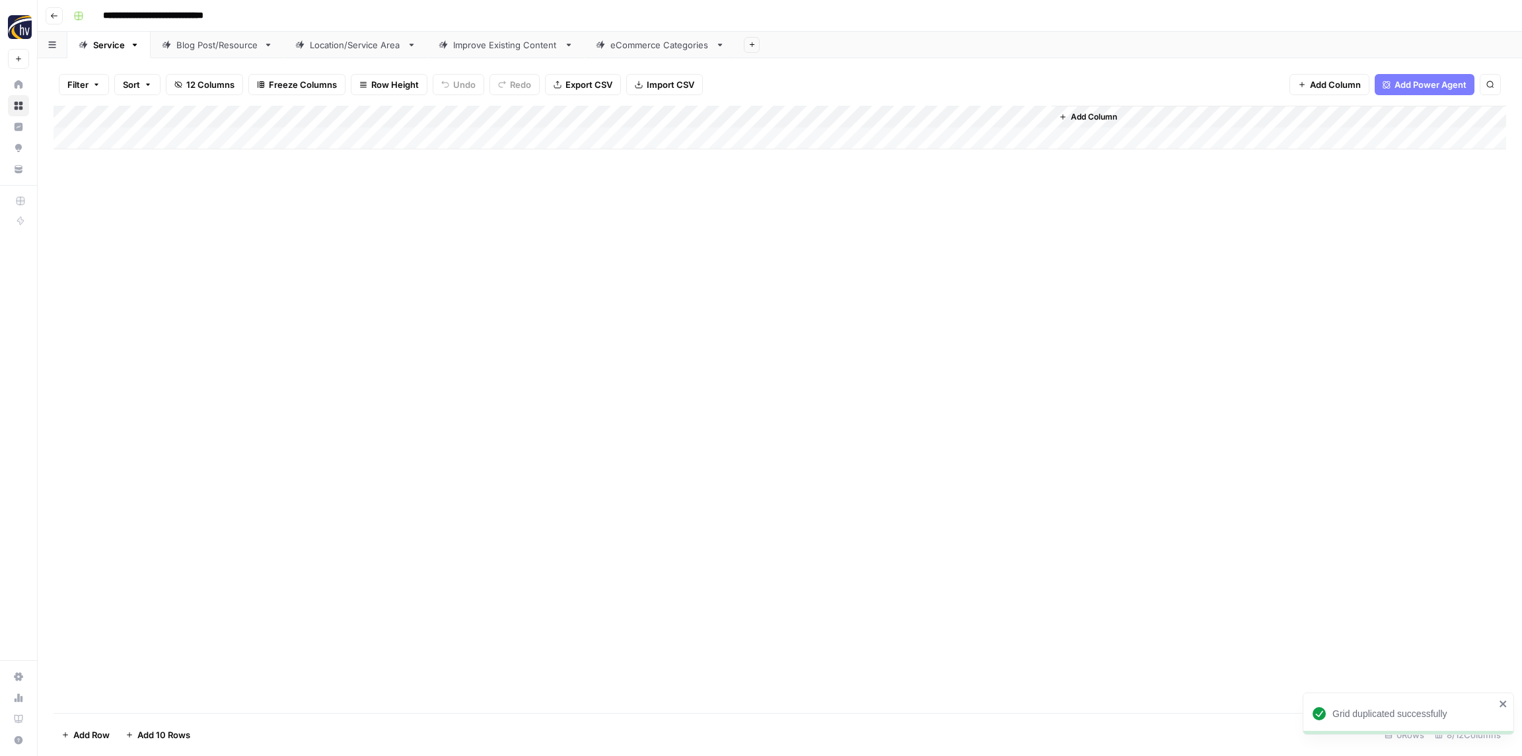
drag, startPoint x: 238, startPoint y: 198, endPoint x: 230, endPoint y: 178, distance: 21.6
click at [238, 198] on div "Add Column" at bounding box center [779, 409] width 1452 height 607
click at [264, 117] on div "Add Column" at bounding box center [779, 128] width 1452 height 44
drag, startPoint x: 285, startPoint y: 229, endPoint x: 307, endPoint y: 229, distance: 21.8
click at [285, 229] on span "Configure Inputs" at bounding box center [302, 227] width 116 height 13
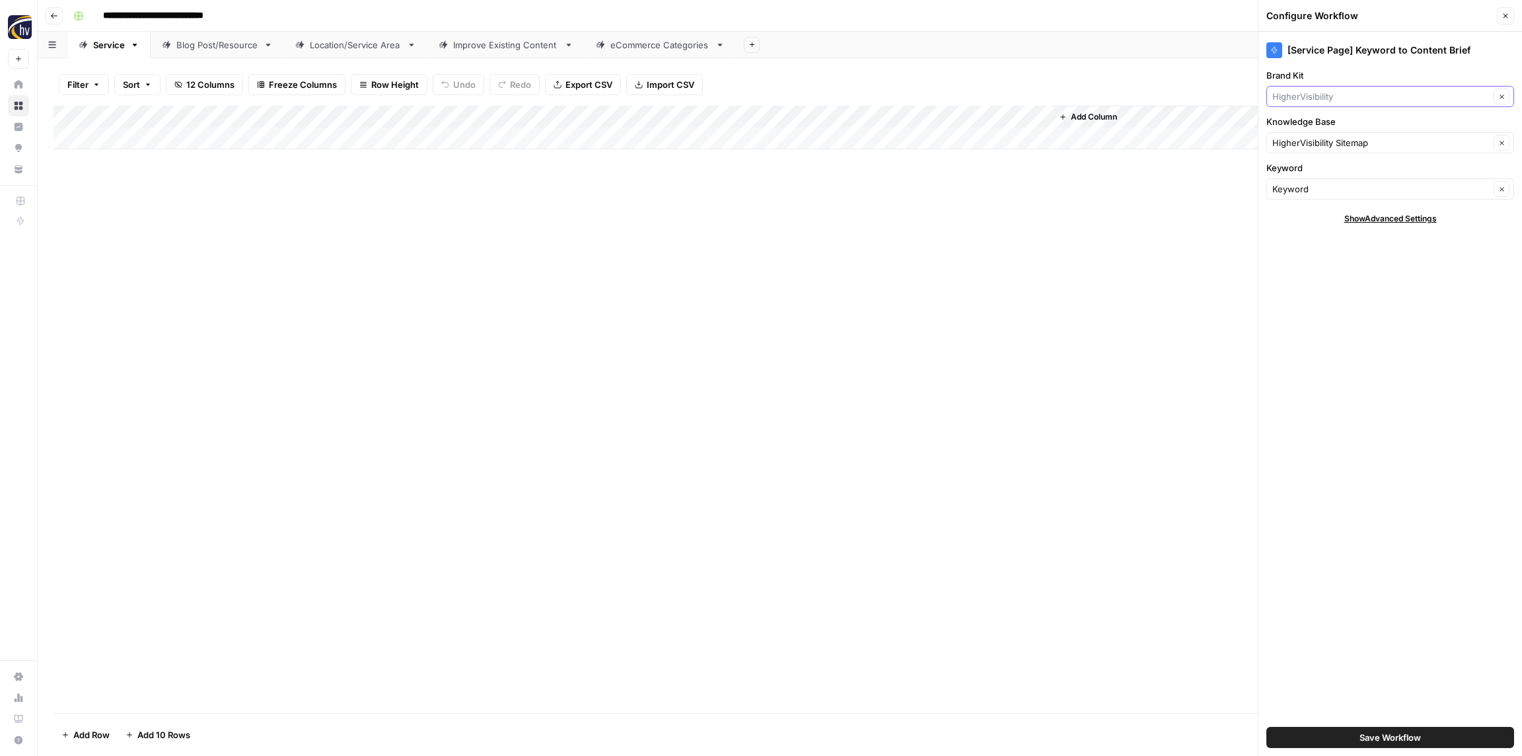
click at [1373, 97] on input "Brand Kit" at bounding box center [1380, 96] width 217 height 13
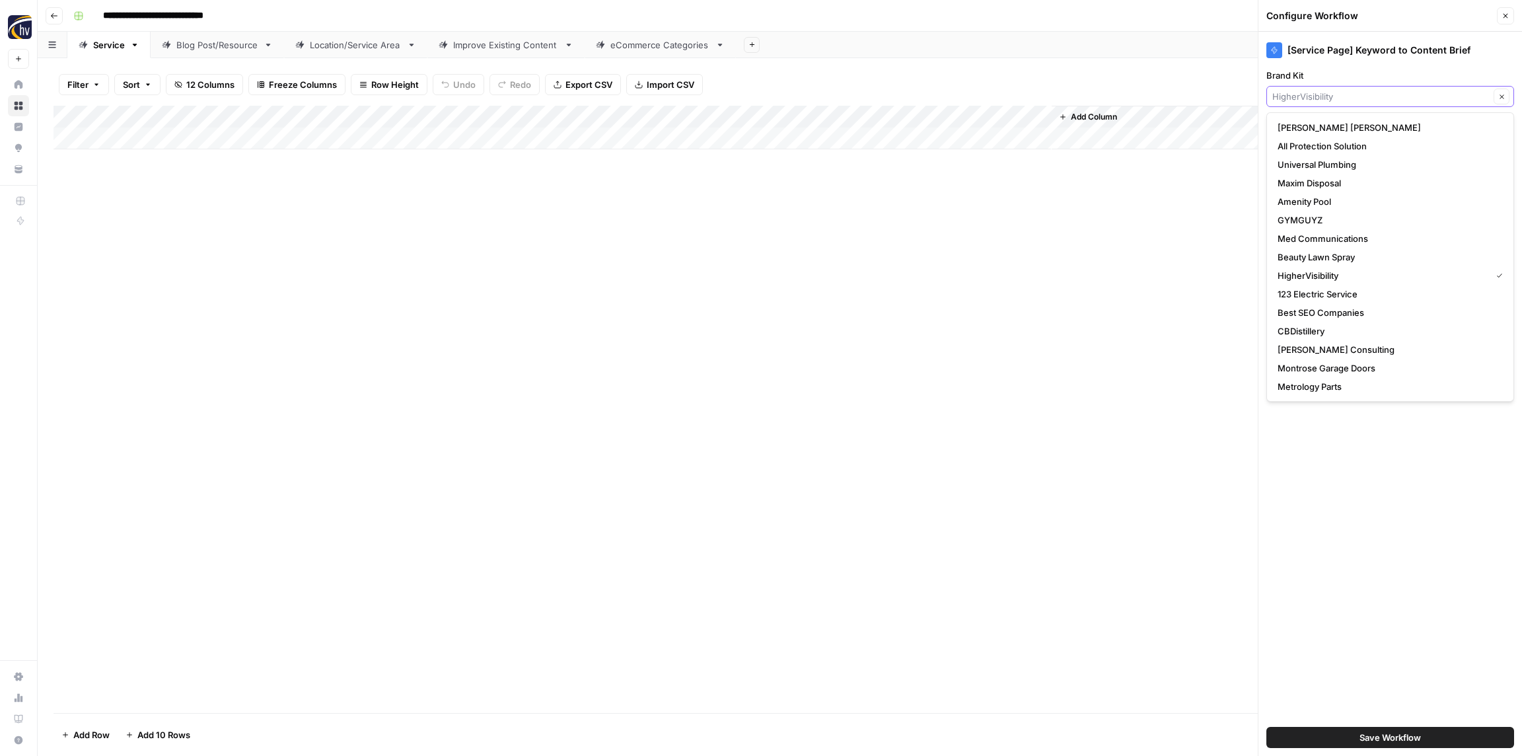
paste input "Pack N' Store Portable Storage"
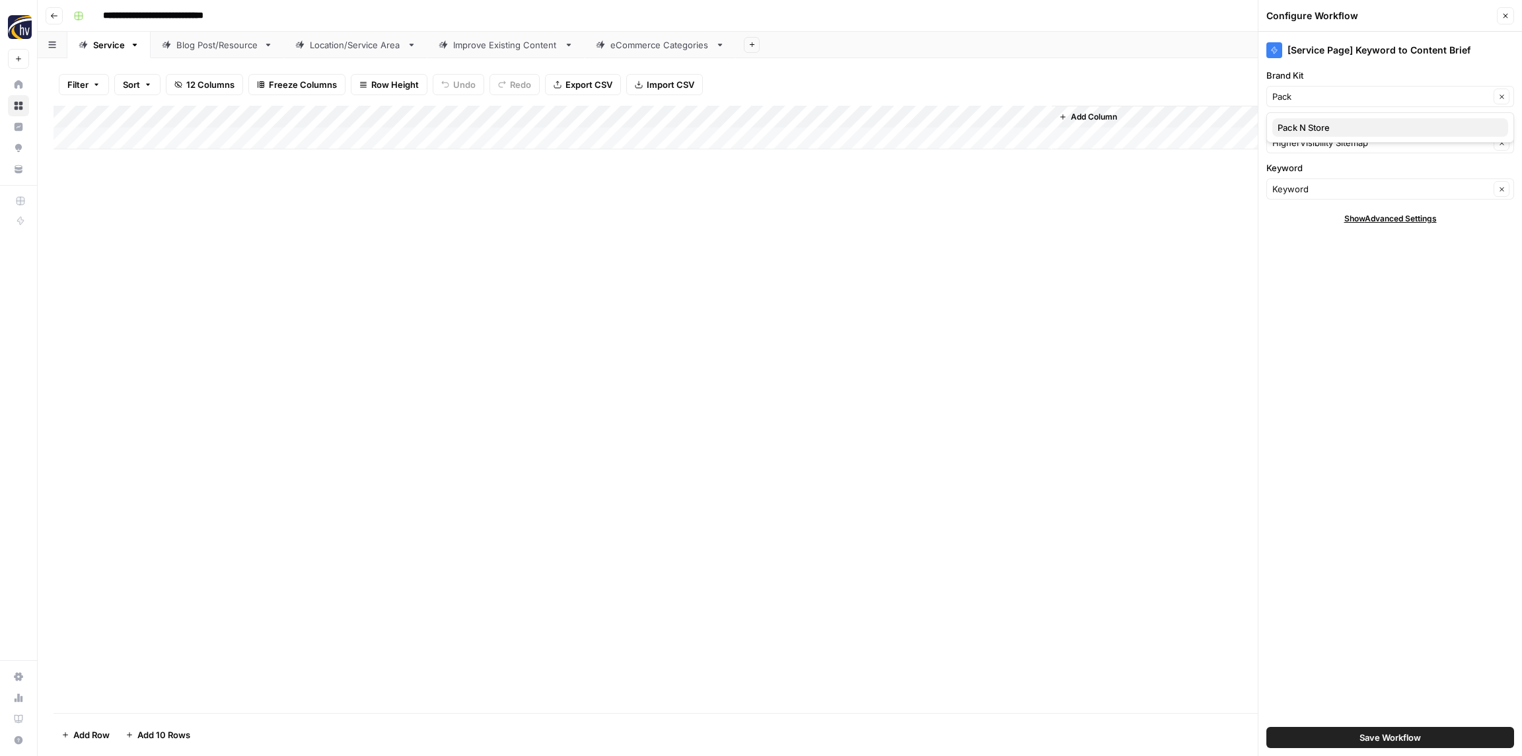
click at [1333, 124] on span "Pack N Store" at bounding box center [1387, 127] width 220 height 13
type input "Pack N Store"
click at [148, 17] on input "**********" at bounding box center [172, 15] width 150 height 21
click at [165, 15] on input "**********" at bounding box center [172, 15] width 150 height 21
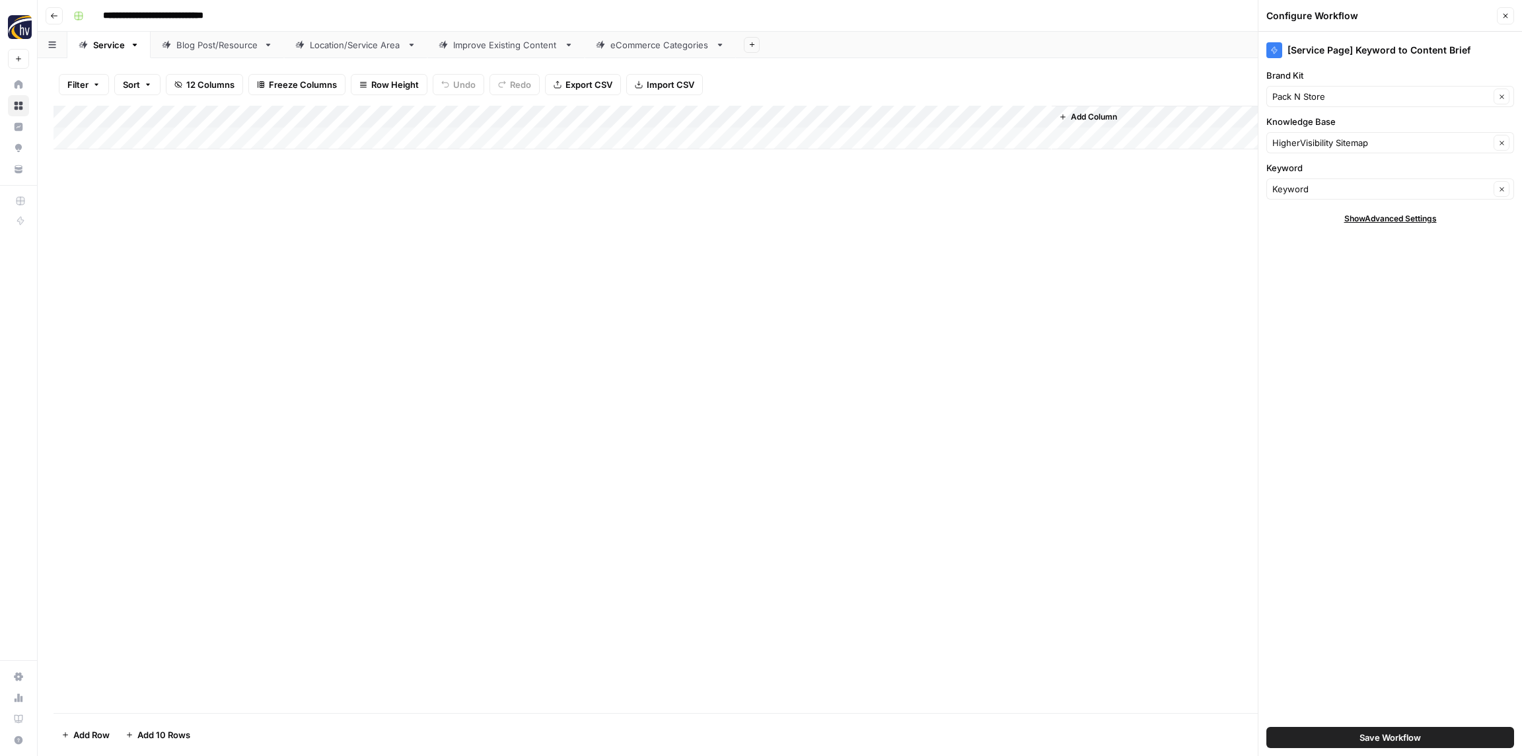
drag, startPoint x: 163, startPoint y: 15, endPoint x: 110, endPoint y: 14, distance: 53.5
click at [104, 15] on input "**********" at bounding box center [172, 15] width 150 height 21
click at [121, 11] on input "**********" at bounding box center [172, 15] width 150 height 21
click at [106, 11] on input "**********" at bounding box center [172, 15] width 150 height 21
drag, startPoint x: 466, startPoint y: 247, endPoint x: 609, endPoint y: 184, distance: 156.1
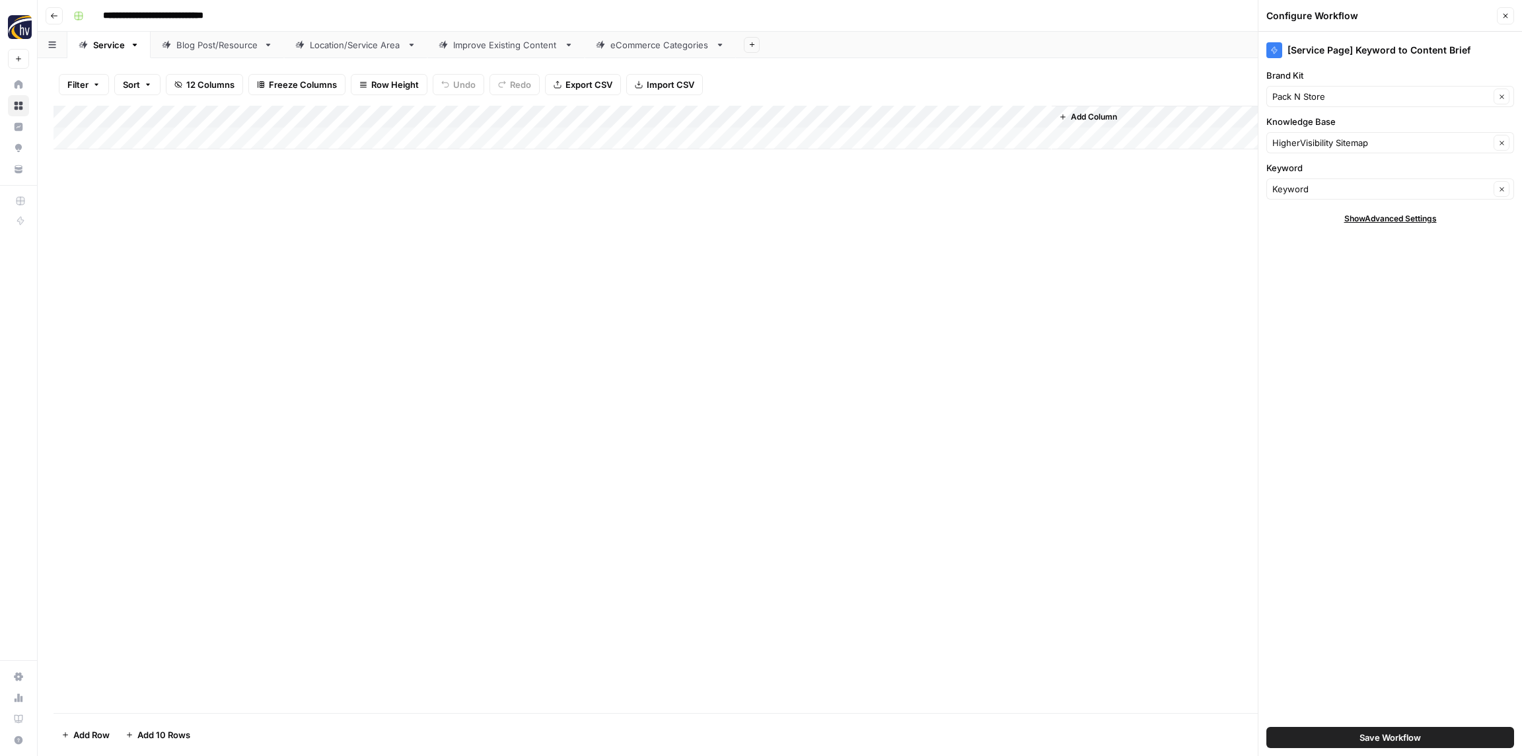
click at [466, 247] on div "Add Column" at bounding box center [779, 409] width 1452 height 607
click at [1346, 143] on input "Knowledge Base" at bounding box center [1380, 142] width 217 height 13
paste input "Pack"
click at [1330, 169] on span "Pack N' Store Portable Storage Sitemap" at bounding box center [1387, 173] width 220 height 13
type input "Pack N' Store Portable Storage Sitemap"
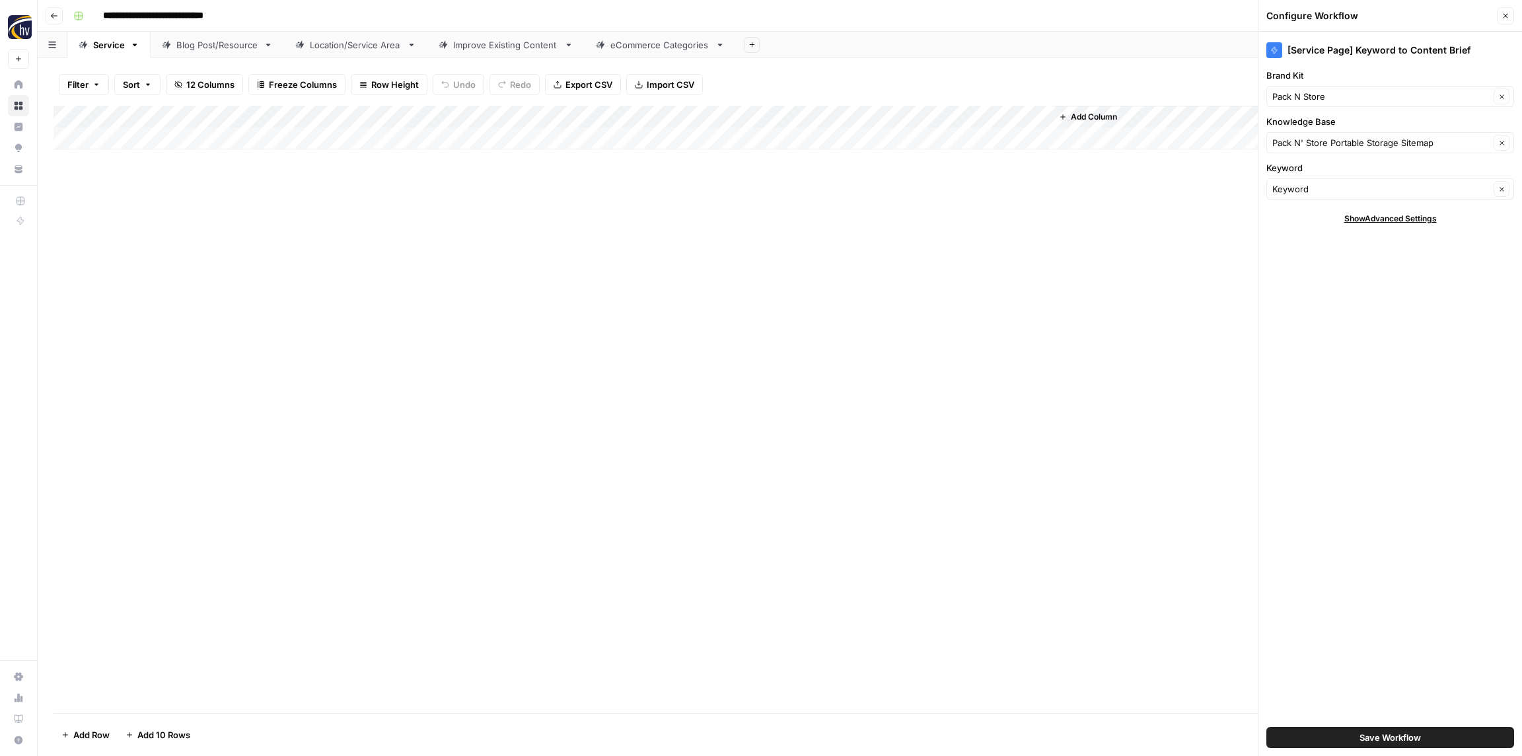
click at [1345, 733] on button "Save Workflow" at bounding box center [1390, 737] width 248 height 21
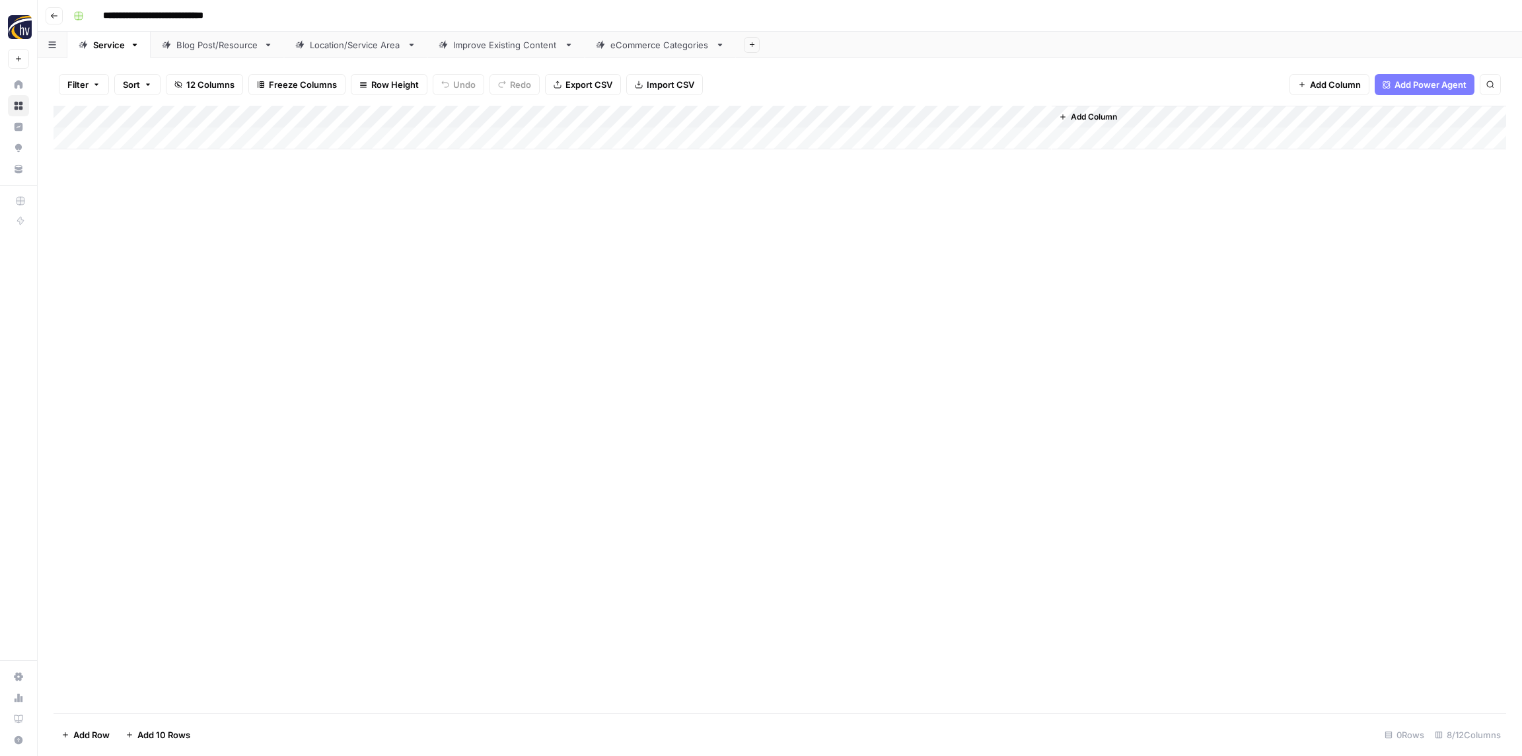
click at [852, 114] on div "Add Column" at bounding box center [779, 128] width 1452 height 44
click at [889, 230] on span "Configure Inputs" at bounding box center [897, 227] width 116 height 13
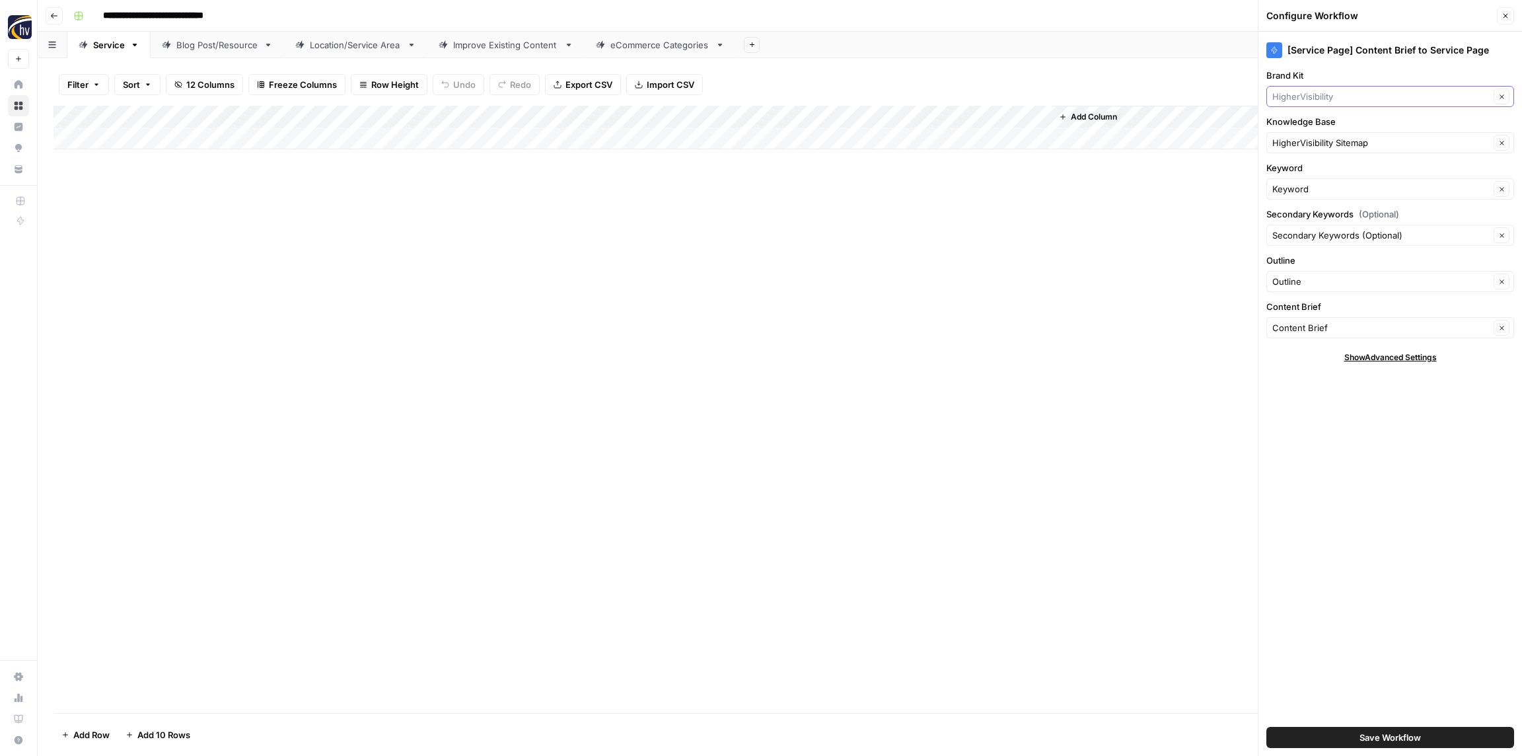
click at [1312, 90] on input "Brand Kit" at bounding box center [1380, 96] width 217 height 13
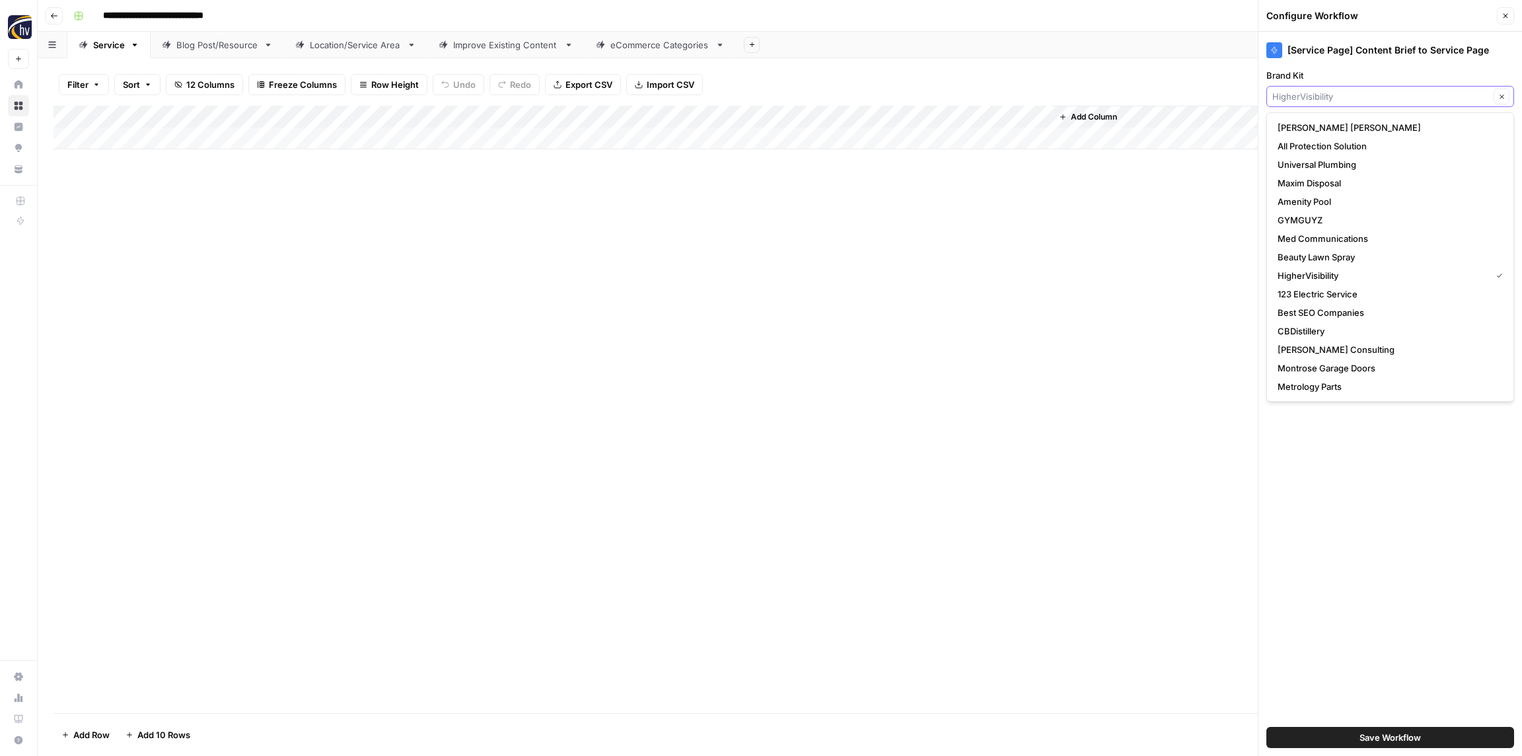
paste input "Pack"
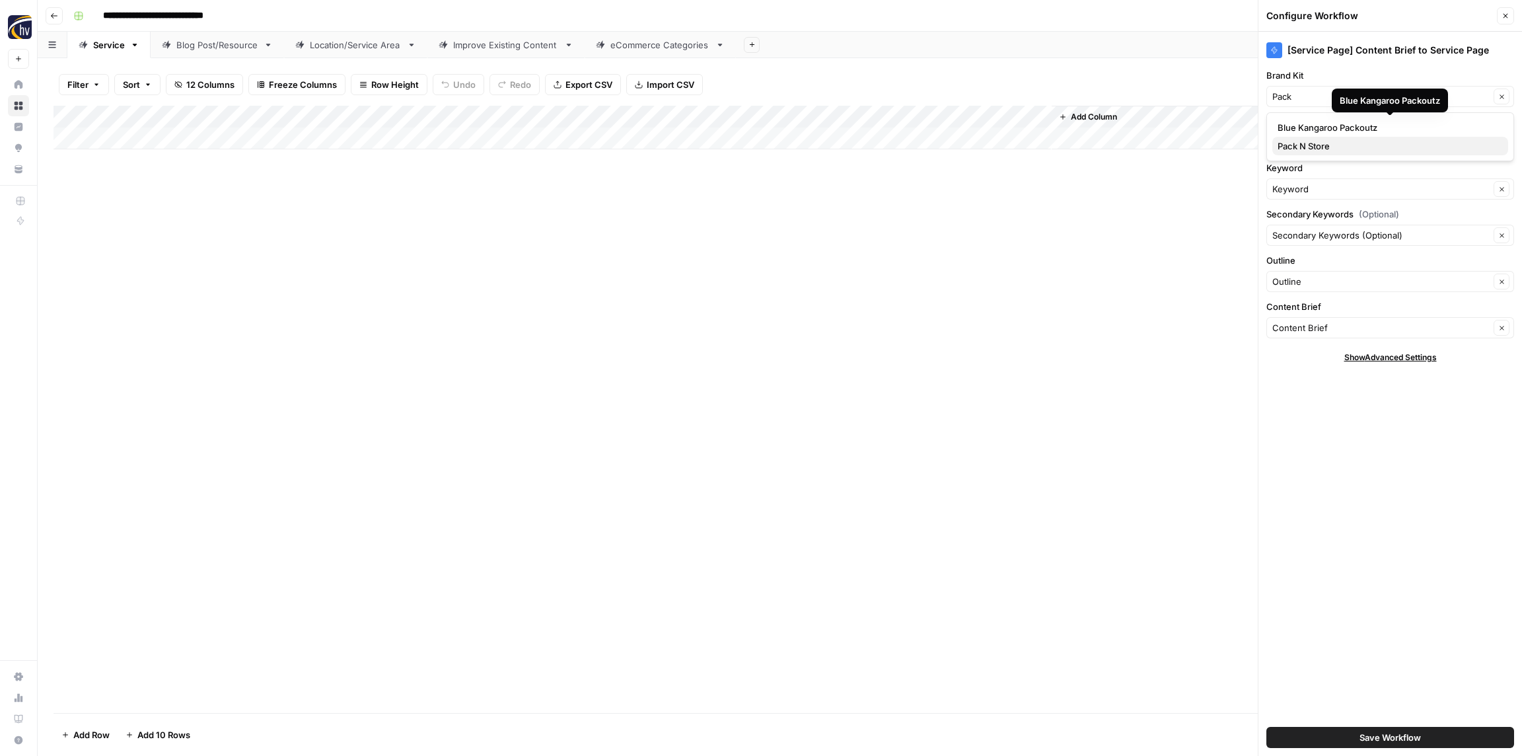
click at [1312, 143] on span "Pack N Store" at bounding box center [1387, 145] width 220 height 13
type input "Pack N Store"
click at [1314, 147] on input "Knowledge Base" at bounding box center [1380, 142] width 217 height 13
paste input "Pack"
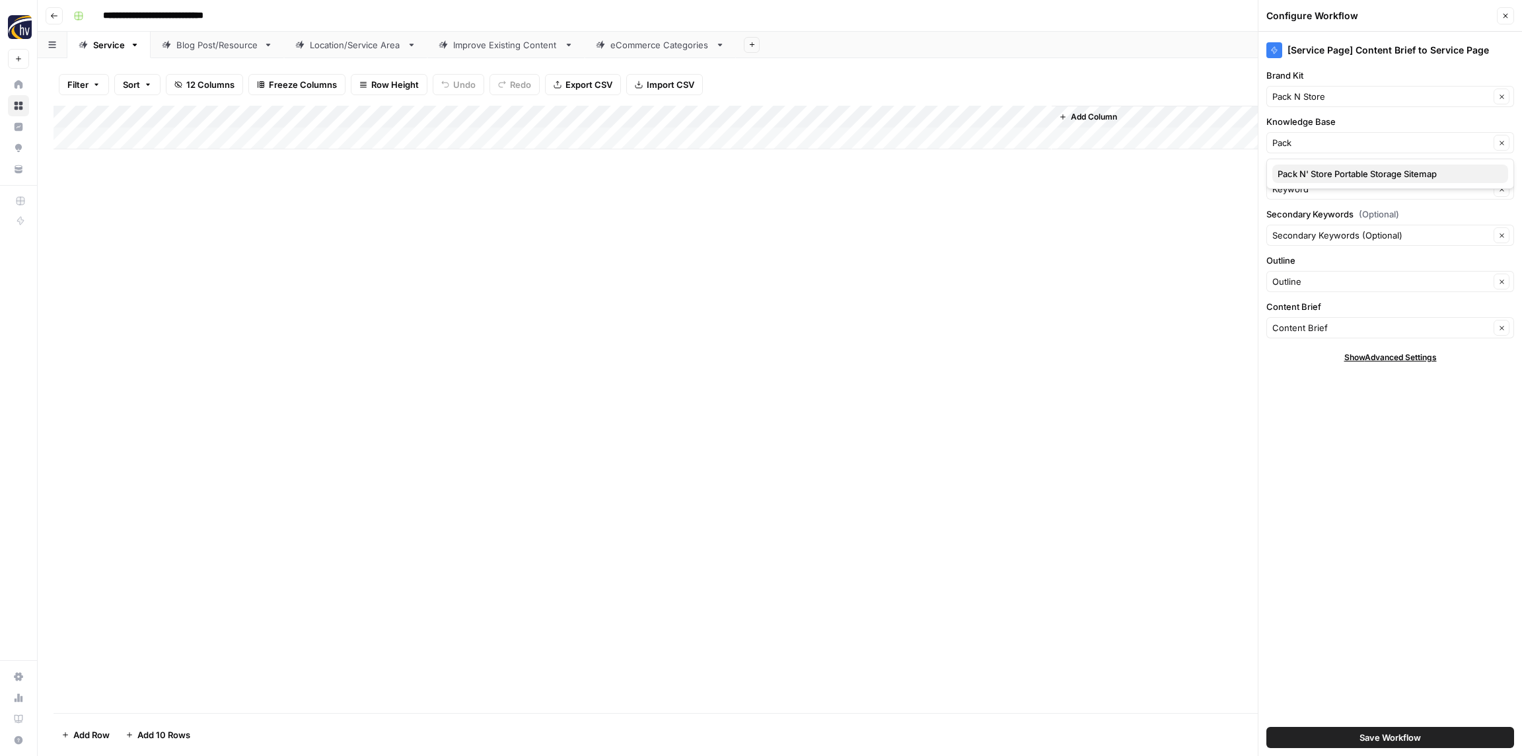
click at [1318, 170] on span "Pack N' Store Portable Storage Sitemap" at bounding box center [1387, 173] width 220 height 13
type input "Pack N' Store Portable Storage Sitemap"
click at [1375, 735] on span "Save Workflow" at bounding box center [1389, 736] width 61 height 13
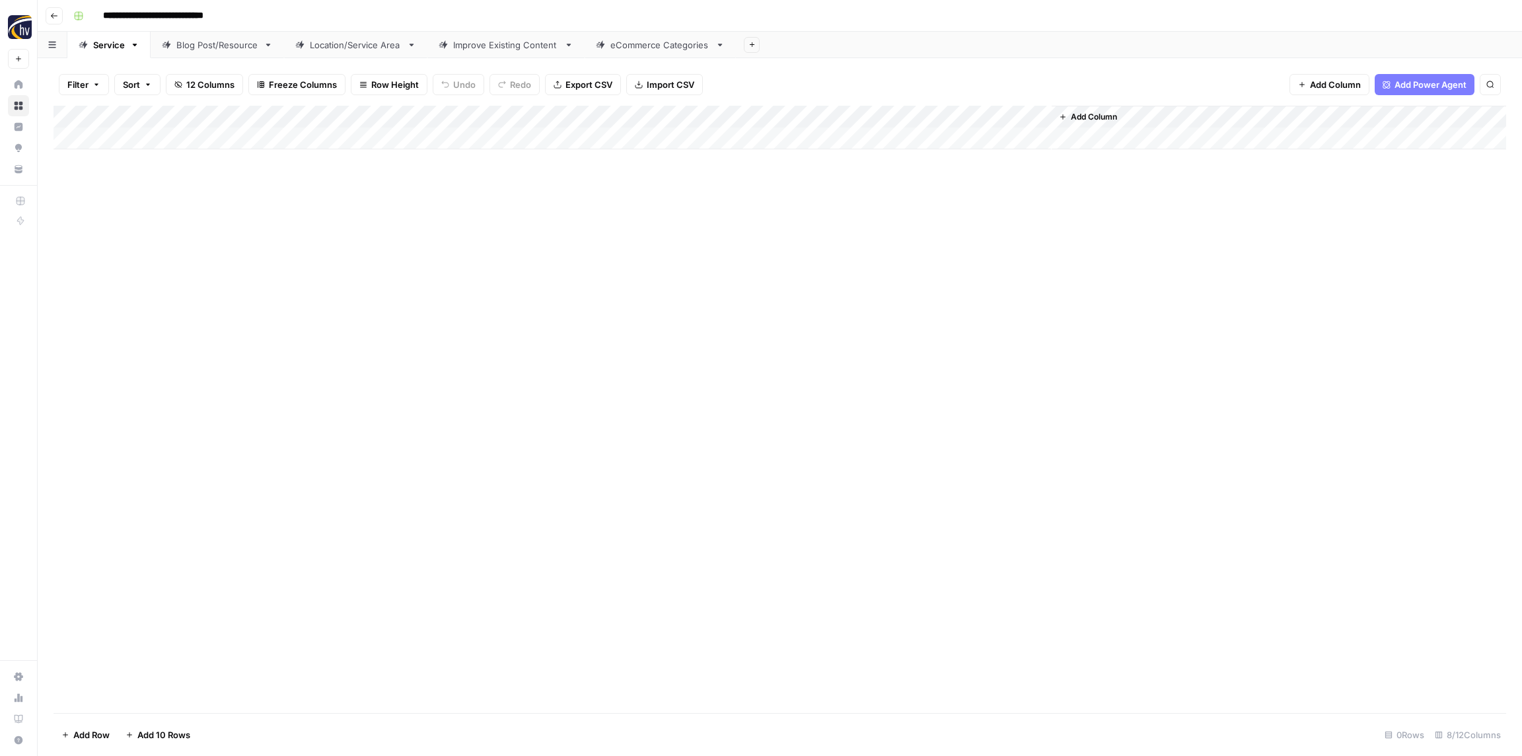
drag, startPoint x: 262, startPoint y: 188, endPoint x: 246, endPoint y: 121, distance: 68.4
click at [261, 186] on div "Add Column" at bounding box center [779, 409] width 1452 height 607
click at [211, 39] on div "Blog Post/Resource" at bounding box center [217, 44] width 82 height 13
click at [287, 114] on div "Add Column" at bounding box center [779, 128] width 1452 height 44
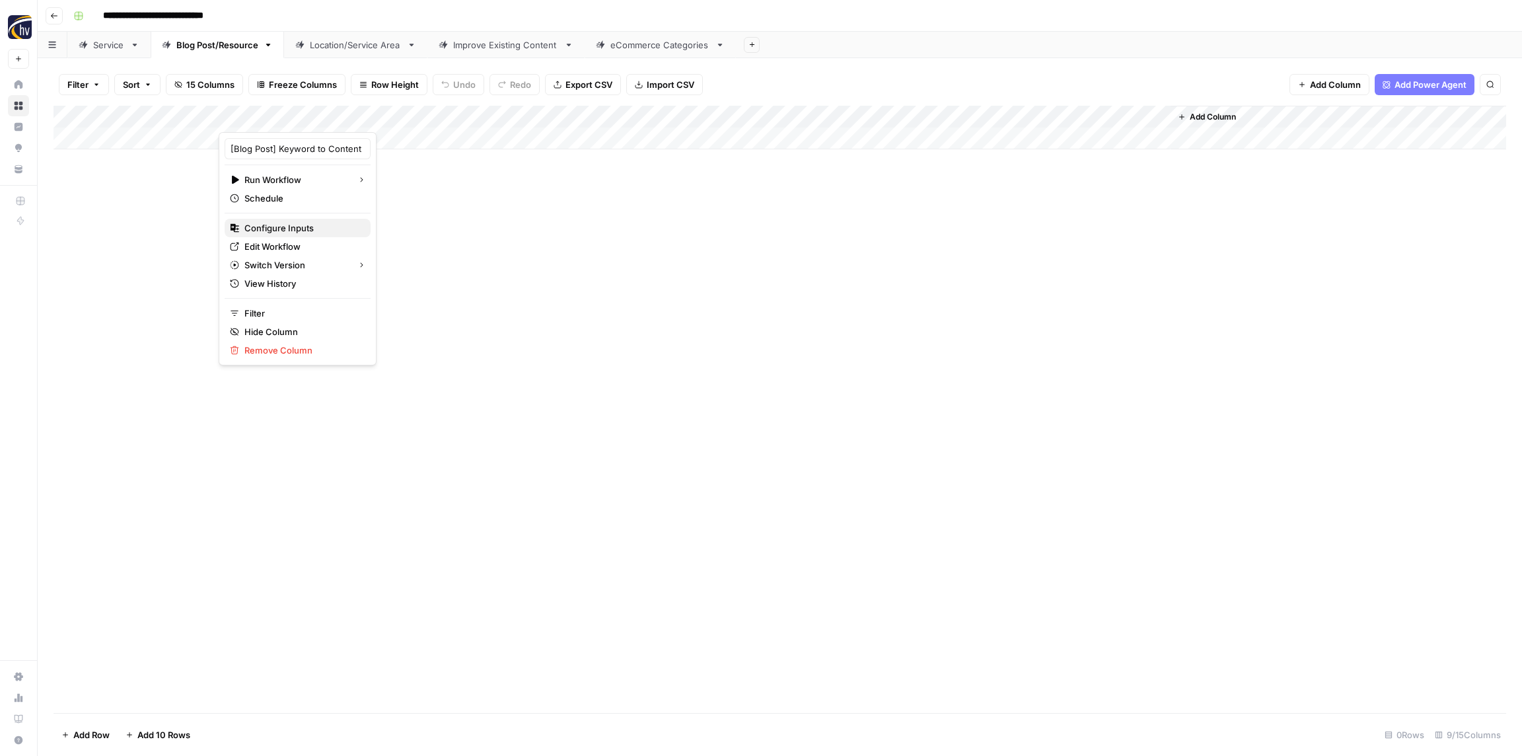
click at [278, 231] on span "Configure Inputs" at bounding box center [302, 227] width 116 height 13
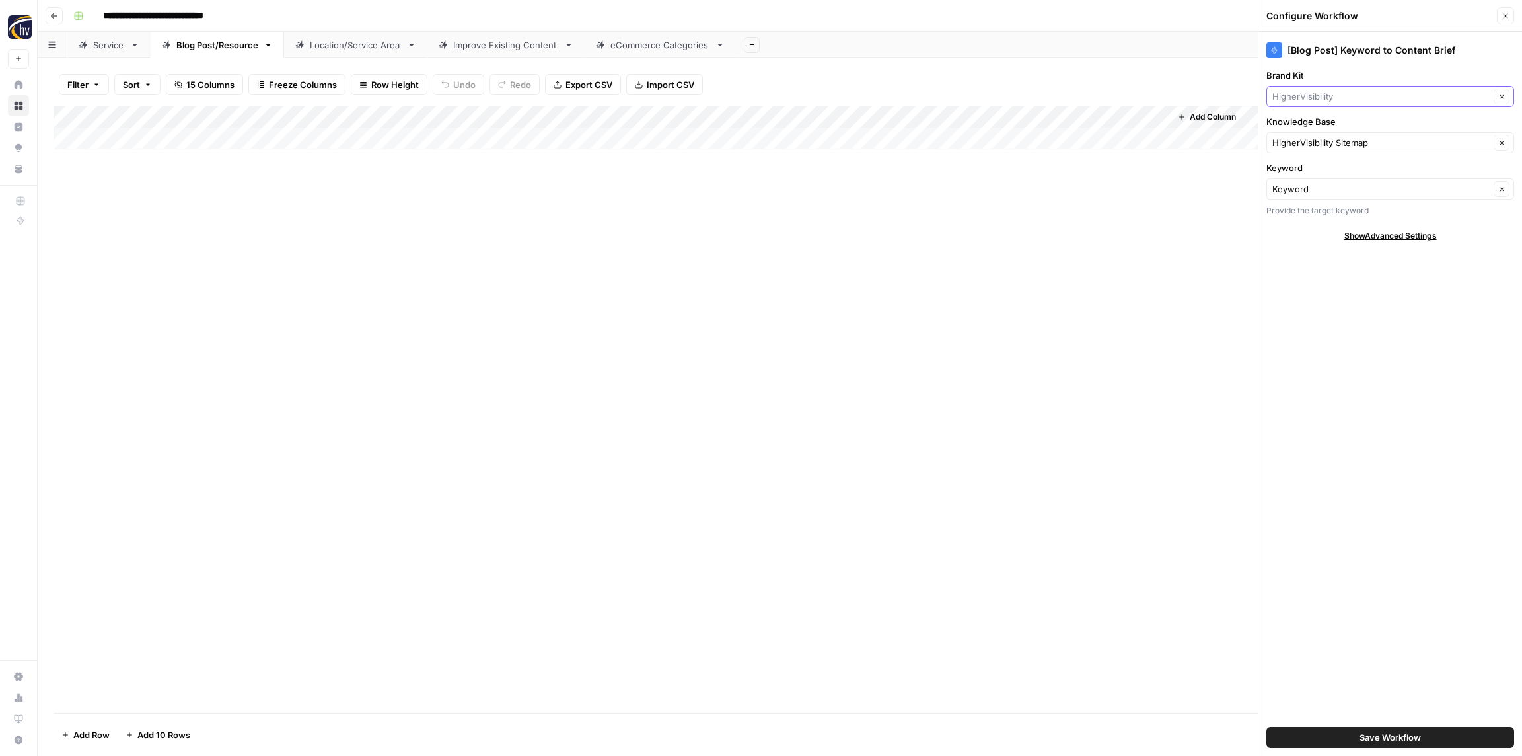
click at [1316, 90] on input "Brand Kit" at bounding box center [1380, 96] width 217 height 13
paste input "Pack"
type input "Pack"
click at [1311, 140] on span "Pack N Store" at bounding box center [1387, 145] width 220 height 13
type input "Pack N Store"
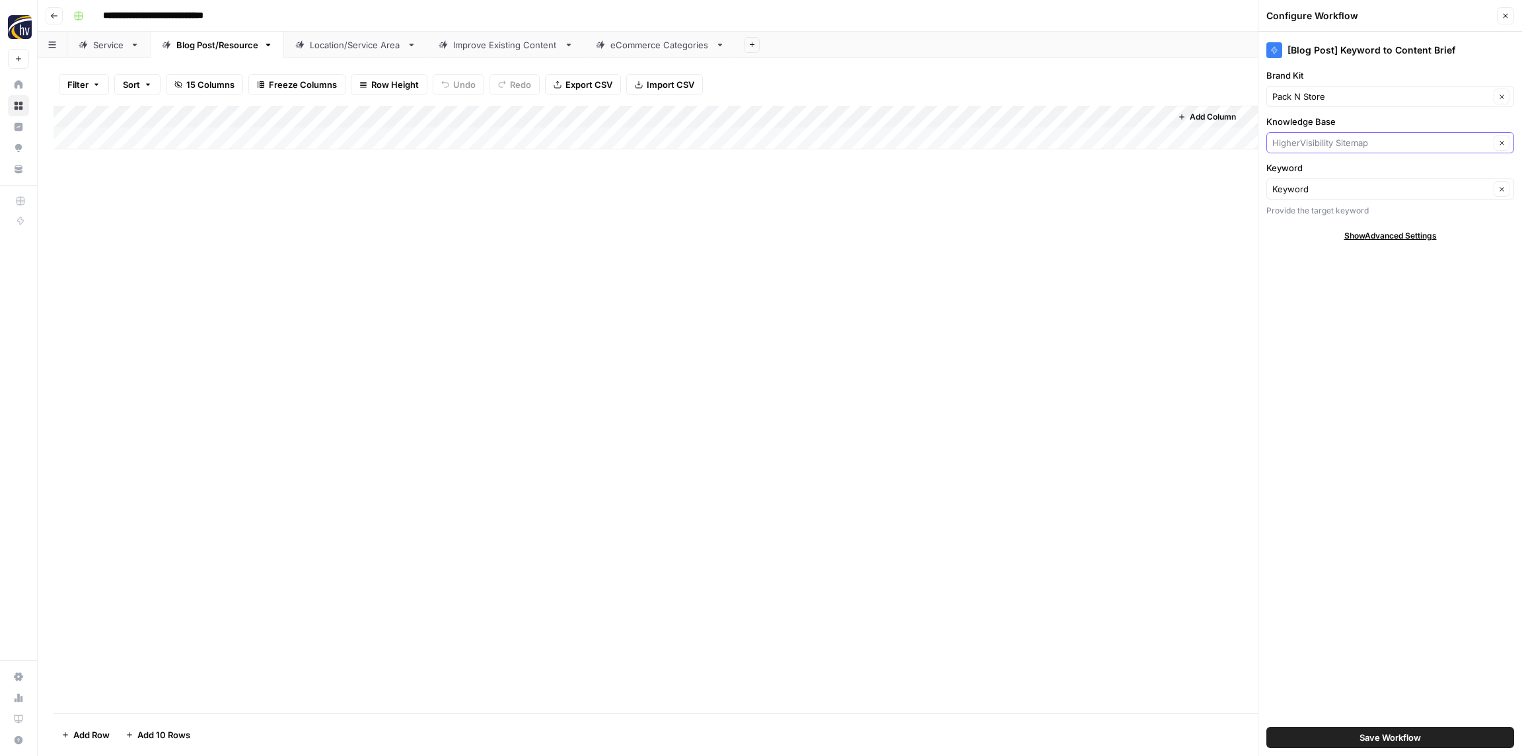
click at [1312, 142] on input "Knowledge Base" at bounding box center [1380, 142] width 217 height 13
paste input "Pack"
click at [1310, 165] on button "Pack N' Store Portable Storage Sitemap" at bounding box center [1390, 173] width 236 height 18
type input "Pack N' Store Portable Storage Sitemap"
click at [1352, 736] on button "Save Workflow" at bounding box center [1390, 737] width 248 height 21
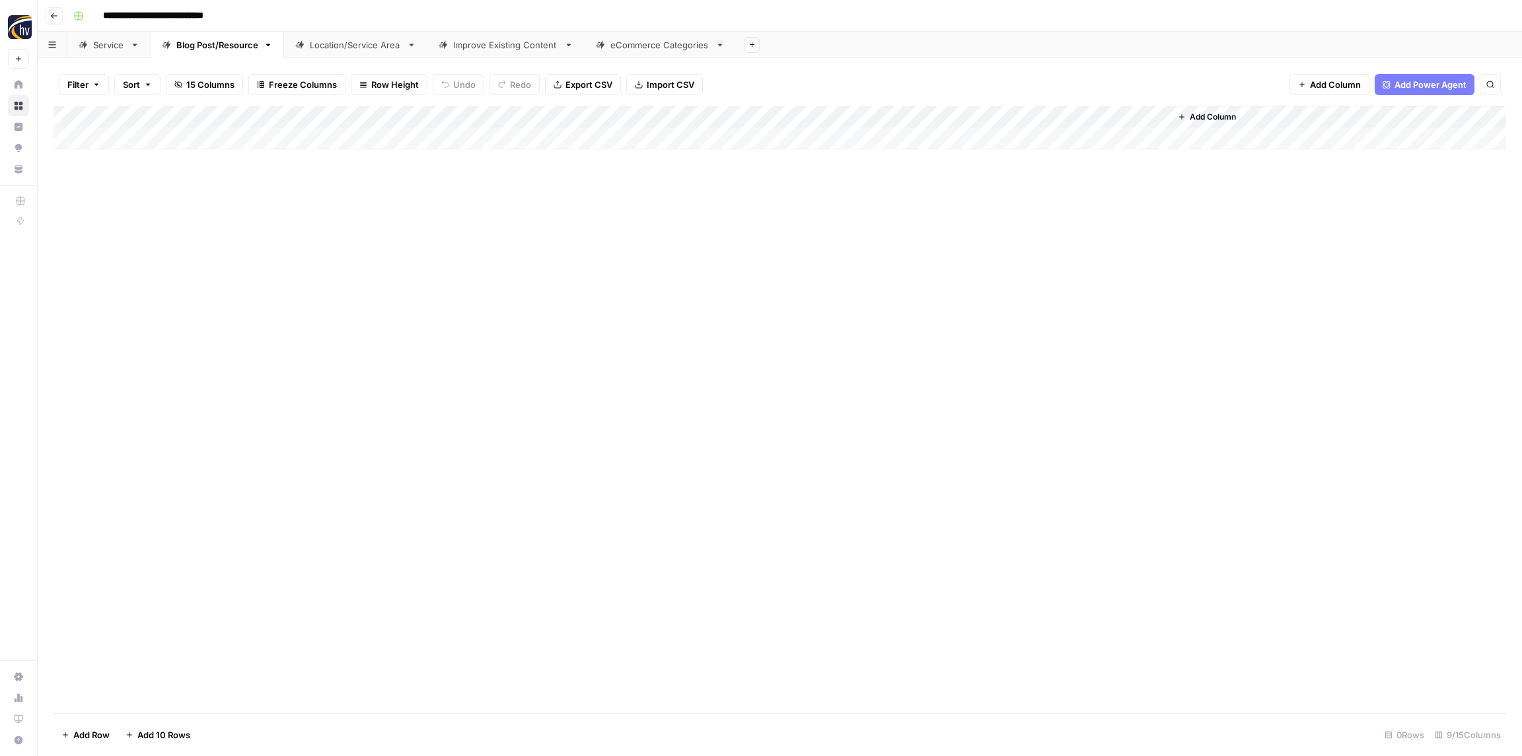
click at [979, 120] on div "Add Column" at bounding box center [779, 128] width 1452 height 44
drag, startPoint x: 988, startPoint y: 223, endPoint x: 983, endPoint y: 217, distance: 8.1
click at [988, 223] on span "Configure Inputs" at bounding box center [1016, 227] width 116 height 13
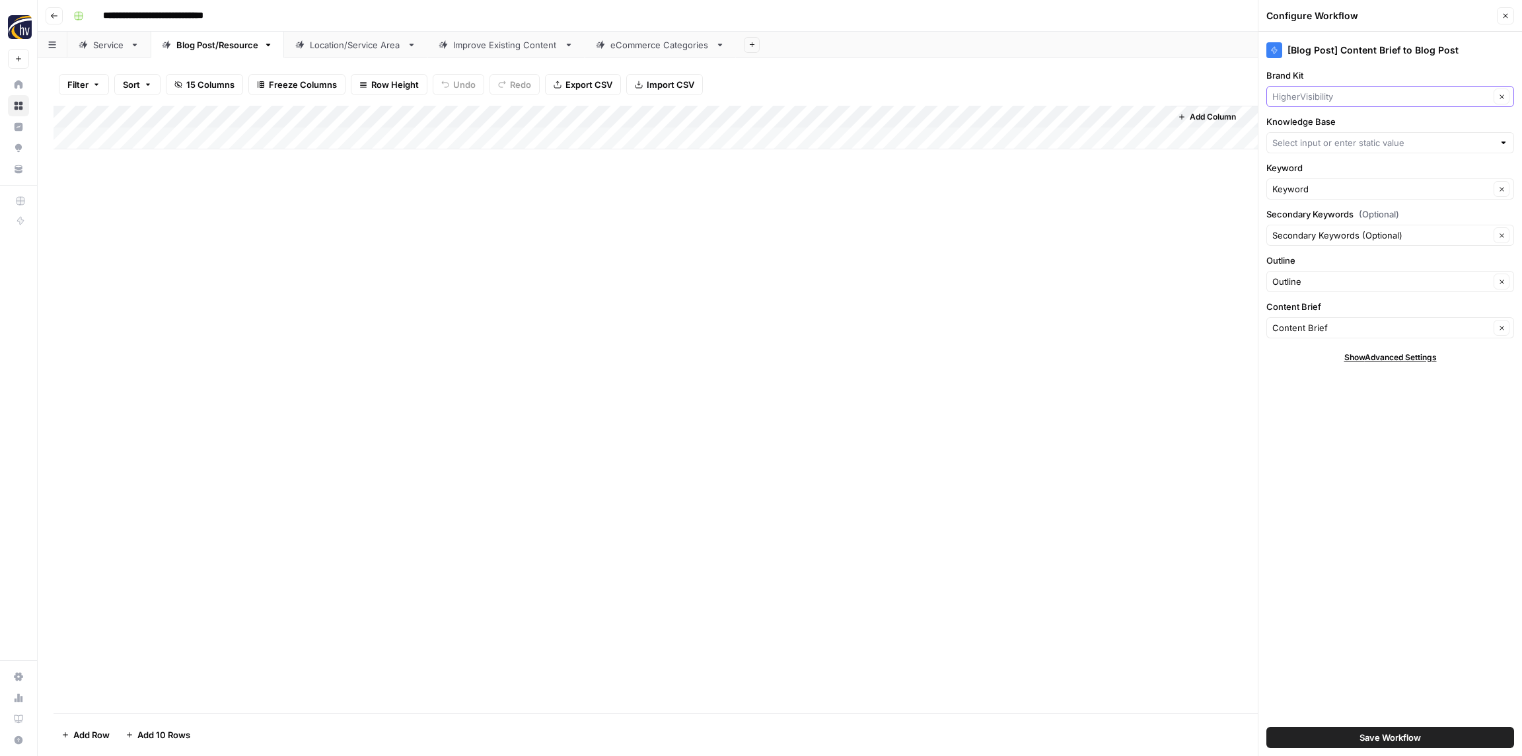
click at [1314, 100] on input "Brand Kit" at bounding box center [1380, 96] width 217 height 13
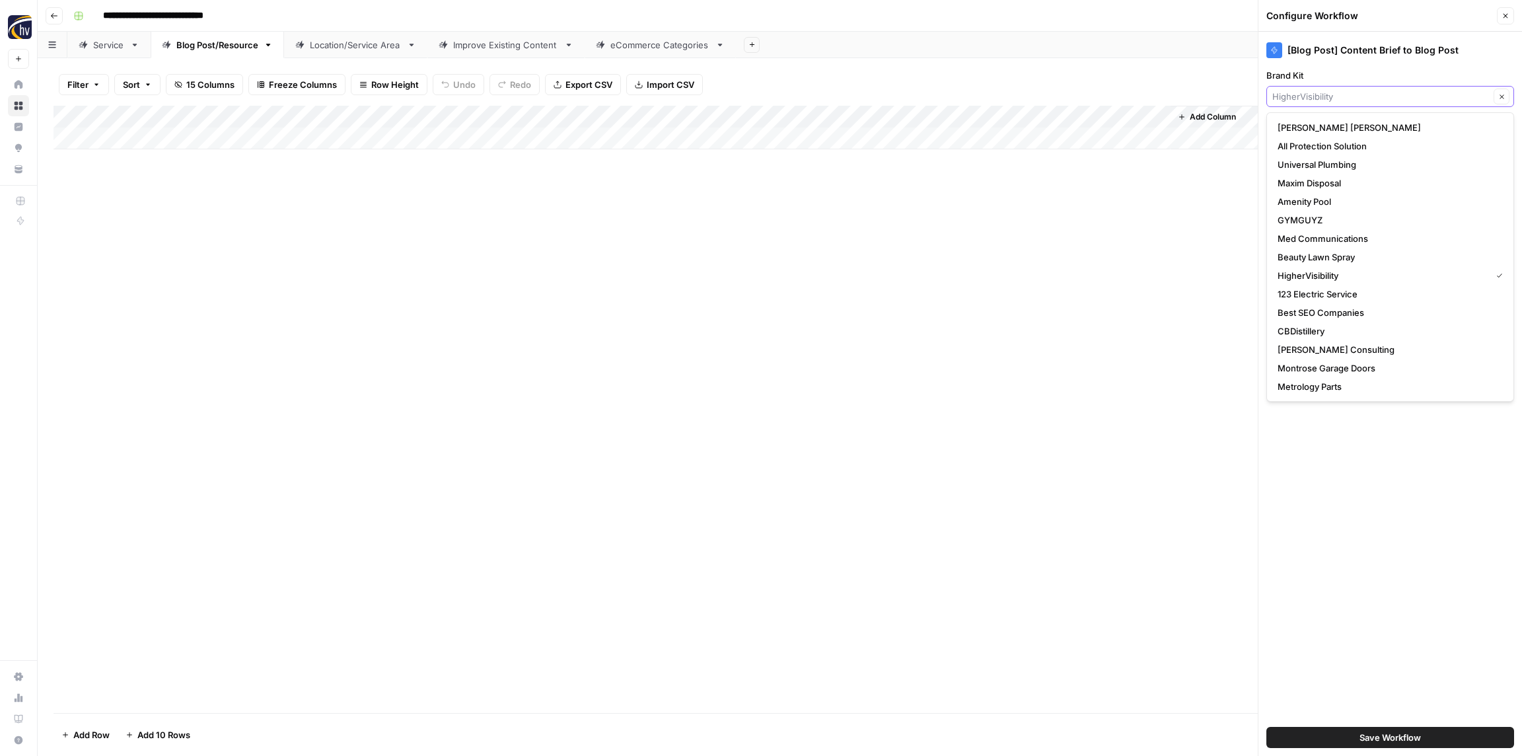
paste input "Pack"
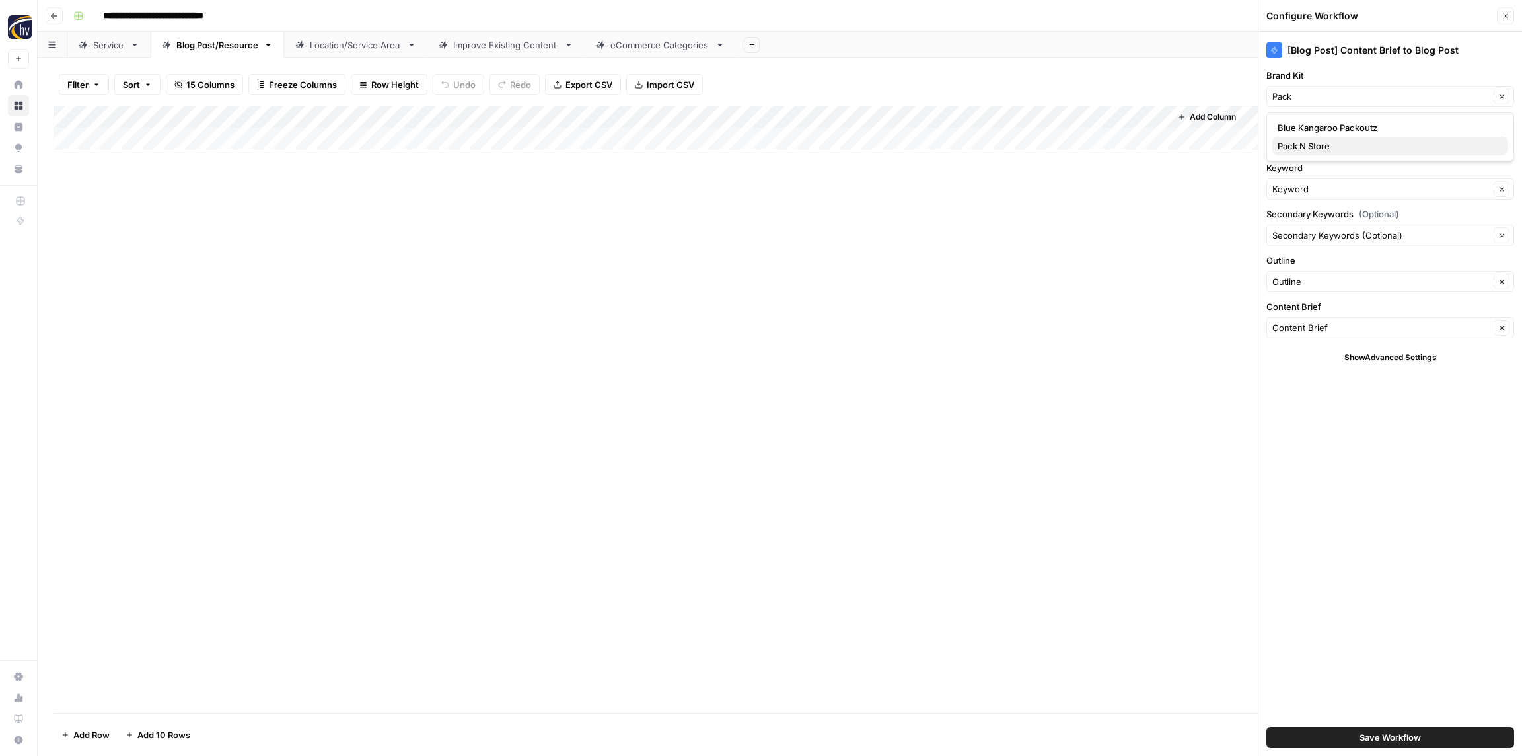
click at [1312, 143] on span "Pack N Store" at bounding box center [1387, 145] width 220 height 13
type input "Pack N Store"
click at [1312, 142] on input "Knowledge Base" at bounding box center [1382, 142] width 221 height 13
paste input "Pack"
click at [1310, 182] on button "Pack N' Store Portable Storage Sitemap" at bounding box center [1390, 173] width 236 height 18
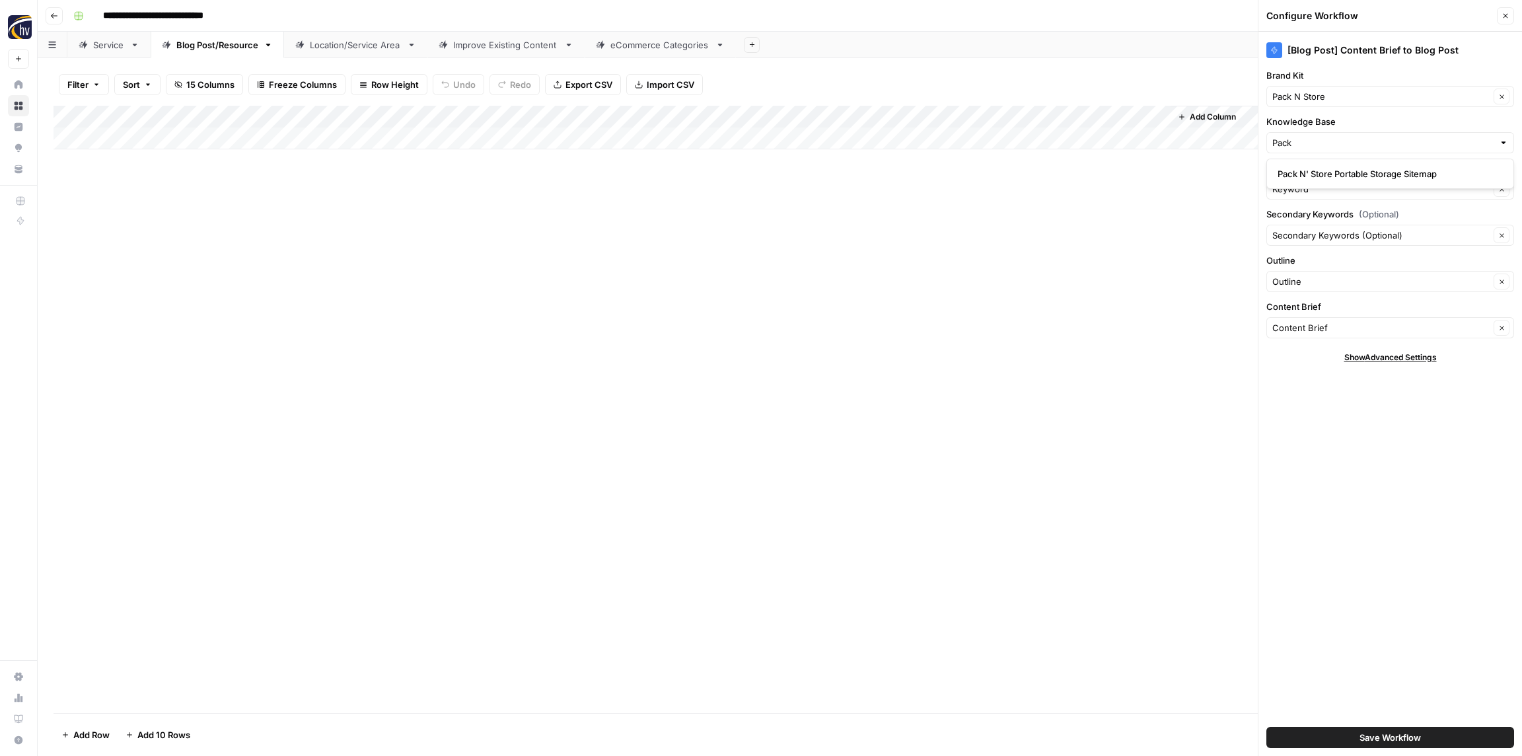
type input "Pack N' Store Portable Storage Sitemap"
click at [1388, 734] on span "Save Workflow" at bounding box center [1389, 736] width 61 height 13
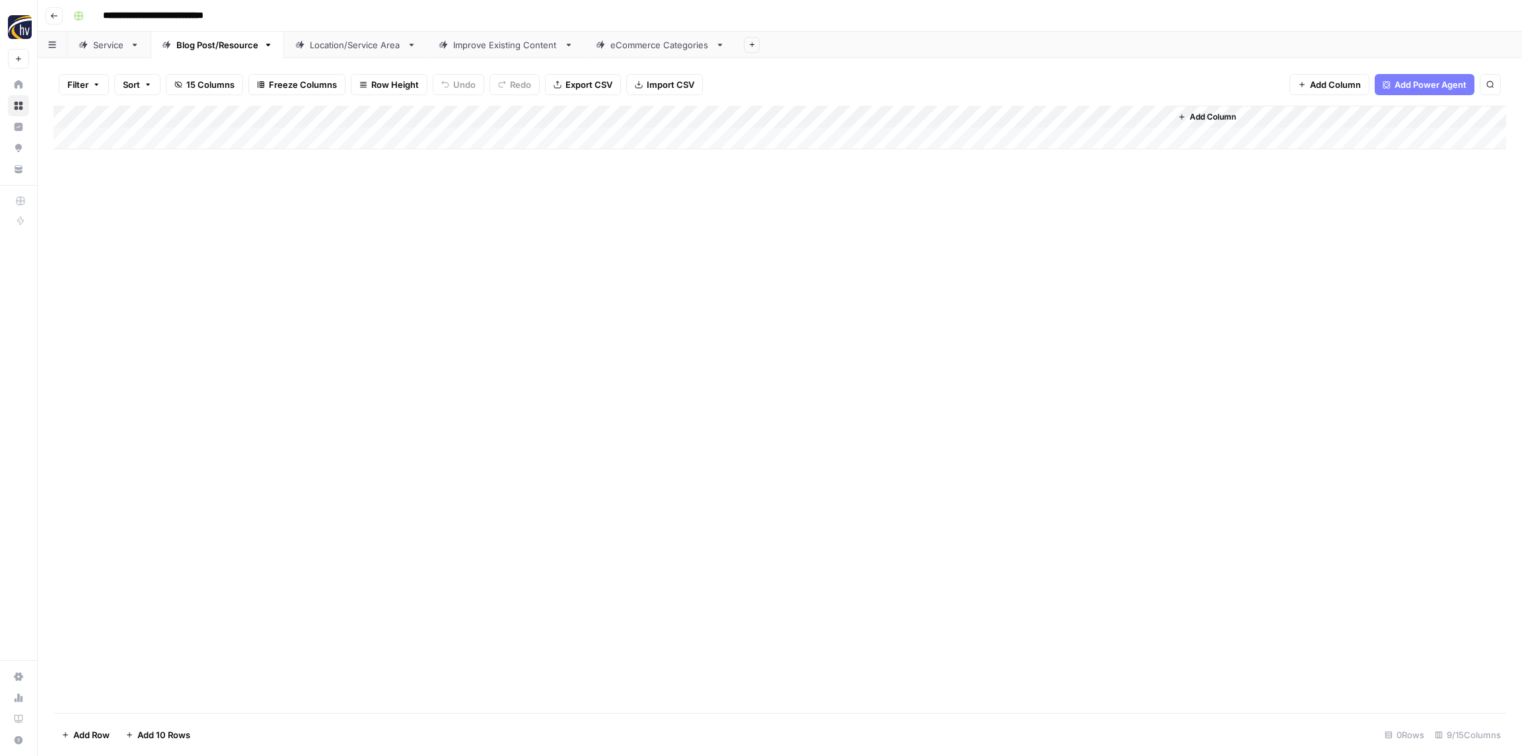
click at [371, 40] on div "Location/Service Area" at bounding box center [356, 44] width 92 height 13
click at [515, 110] on div "Add Column" at bounding box center [779, 128] width 1452 height 44
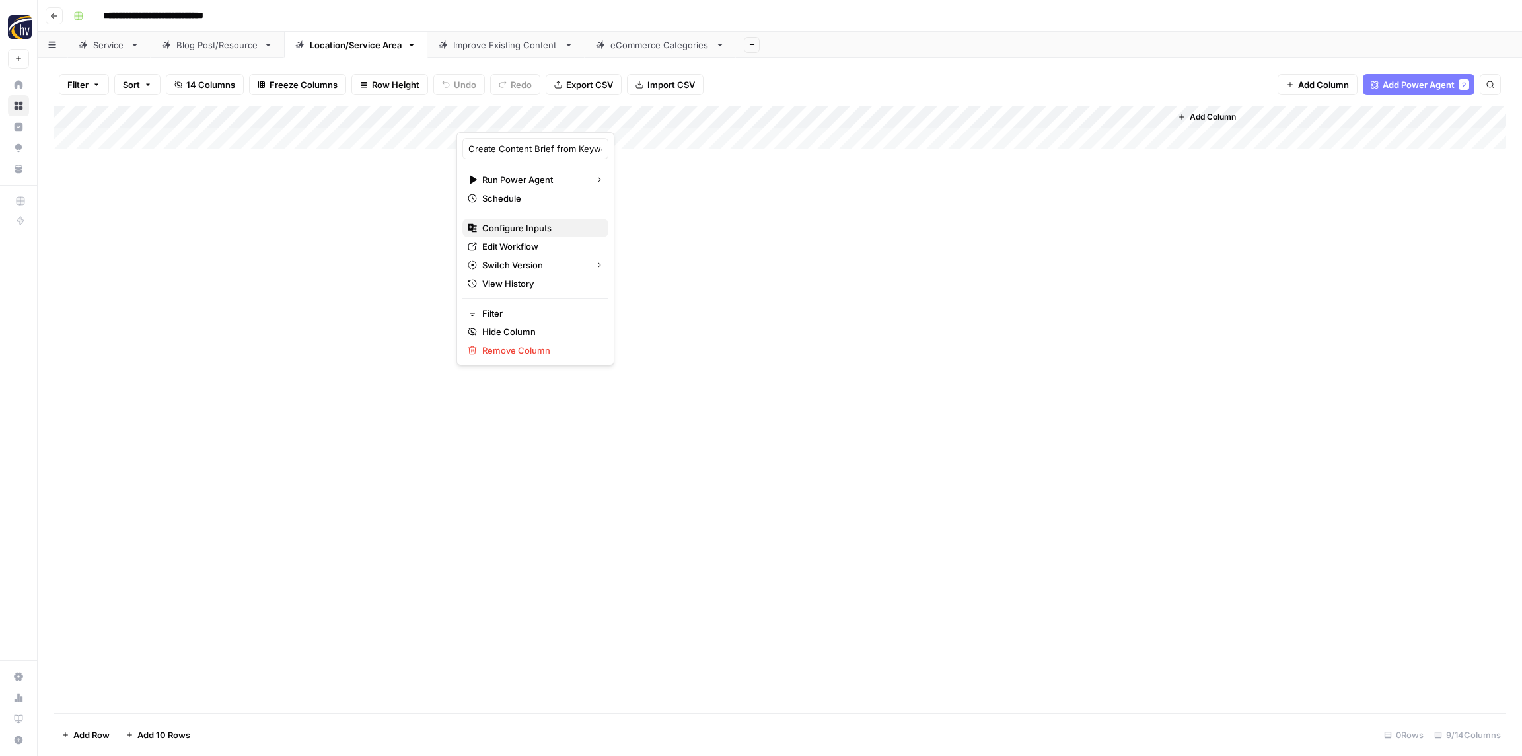
click at [526, 229] on span "Configure Inputs" at bounding box center [540, 227] width 116 height 13
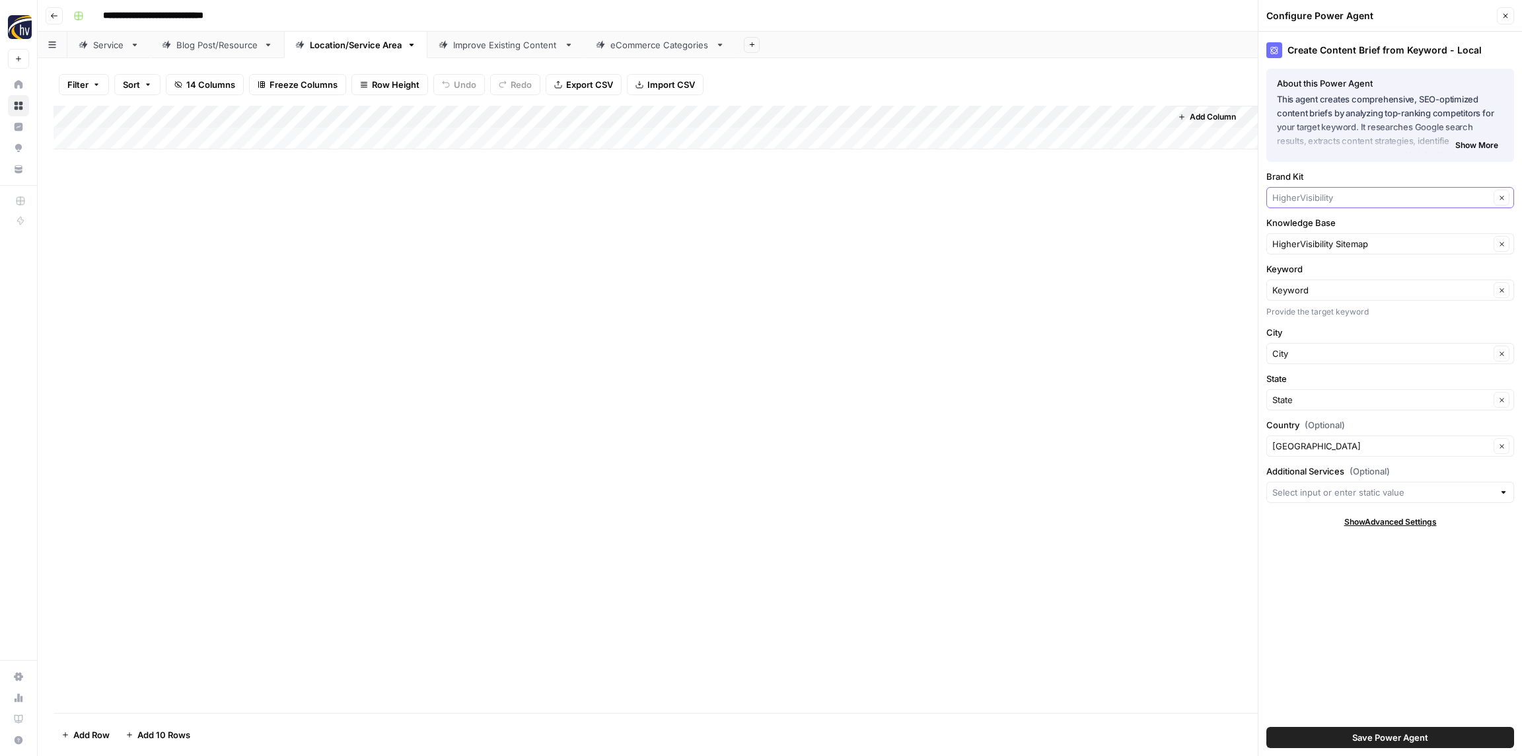
click at [1308, 192] on input "Brand Kit" at bounding box center [1380, 197] width 217 height 13
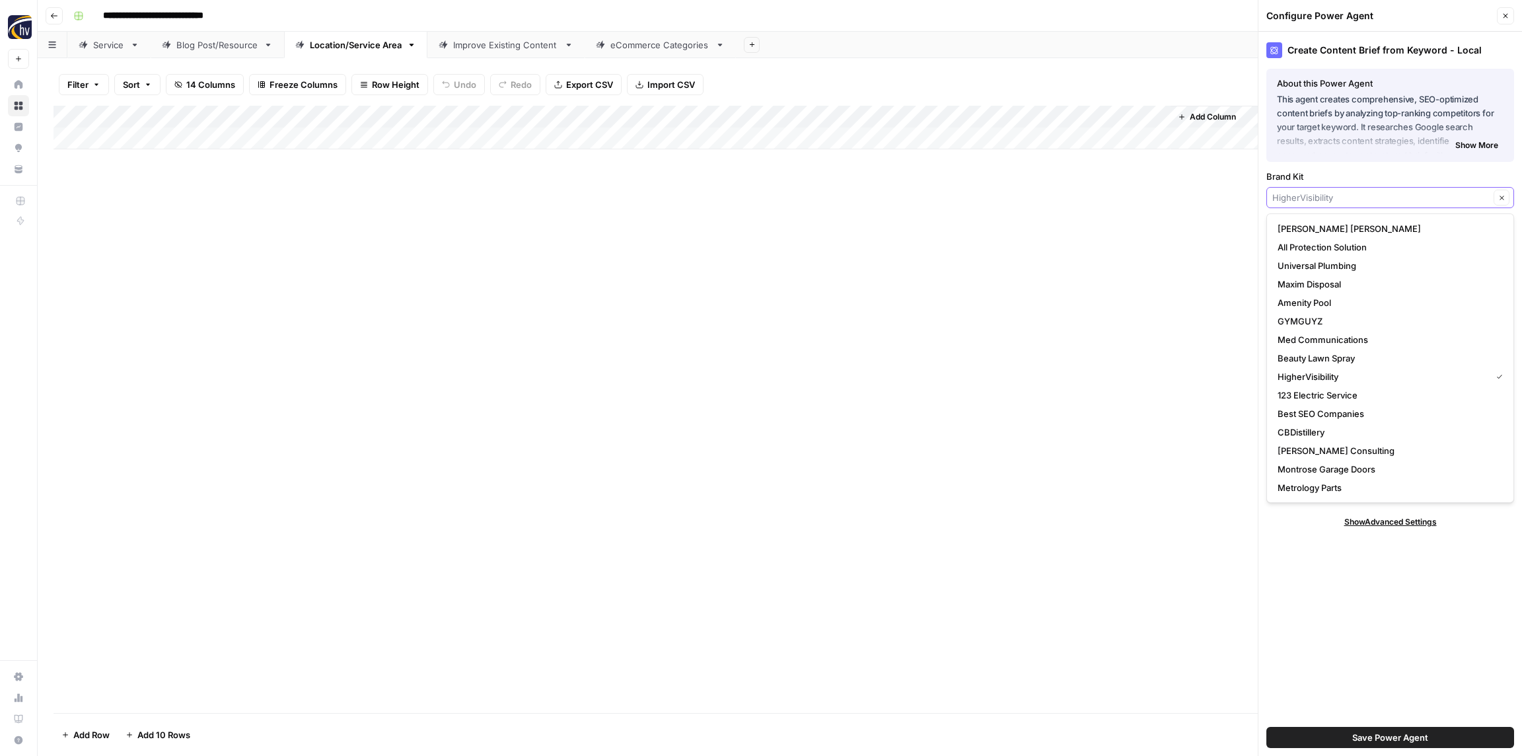
paste input "Pack"
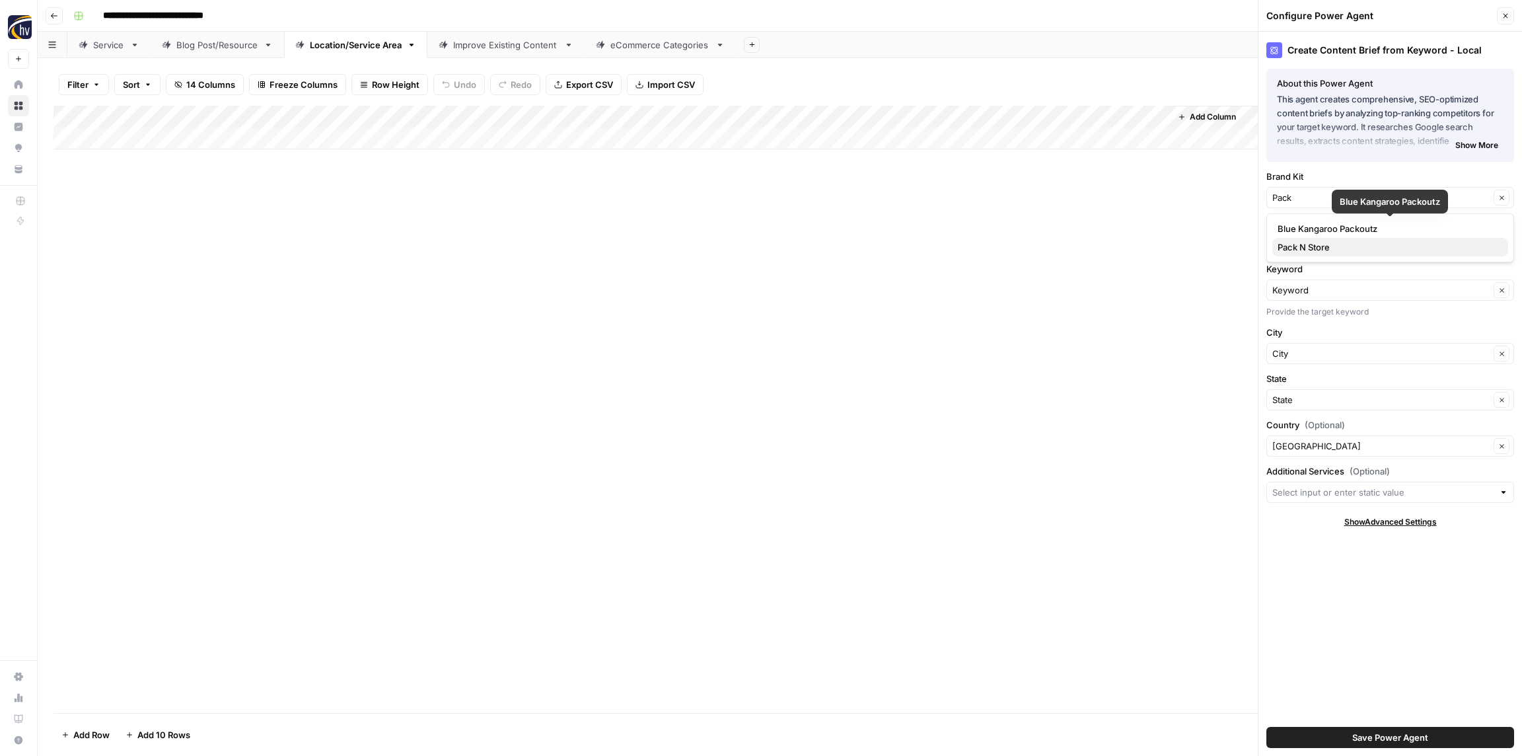
click at [1305, 243] on span "Pack N Store" at bounding box center [1387, 246] width 220 height 13
type input "Pack N Store"
click at [1305, 243] on input "Knowledge Base" at bounding box center [1380, 243] width 217 height 13
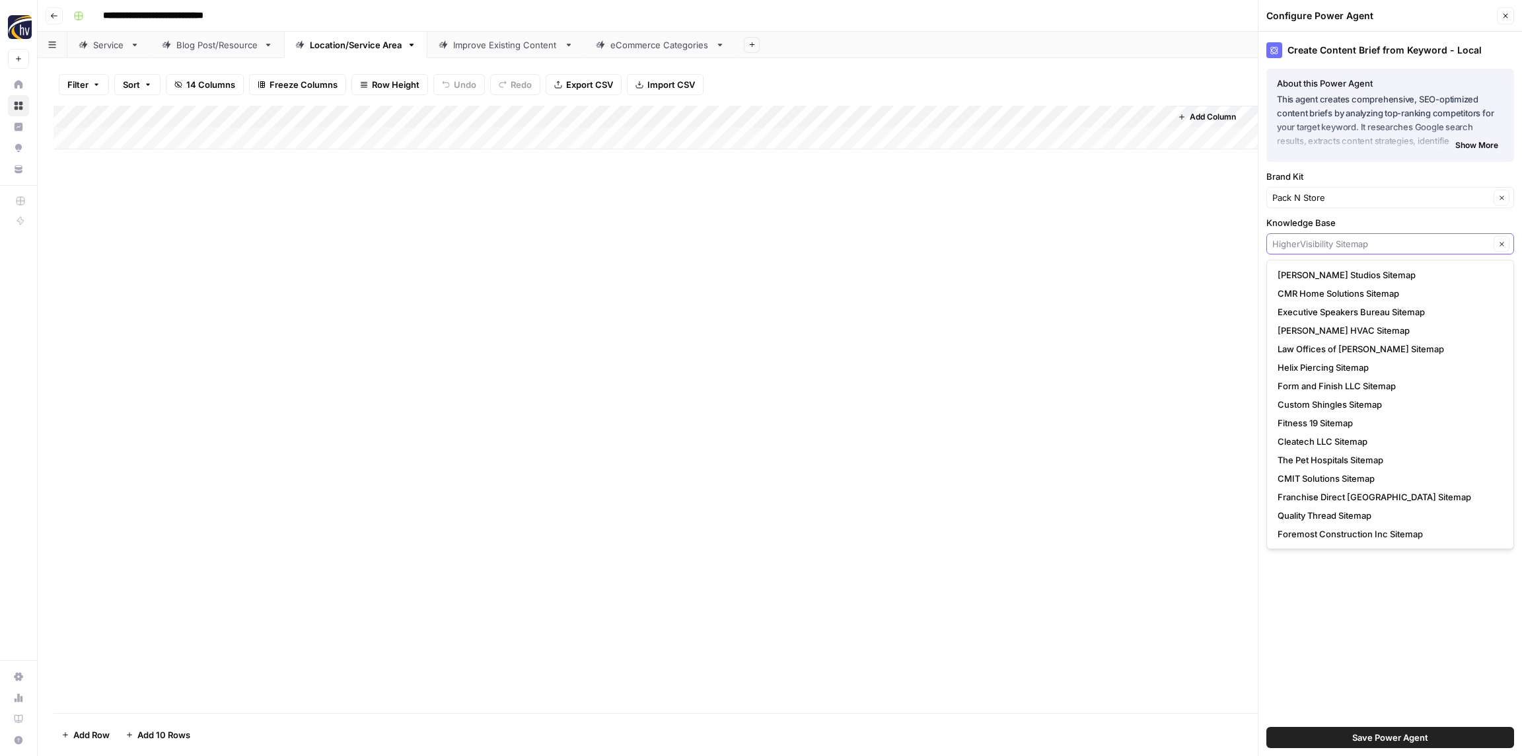
paste input "Pack"
type input "Pack"
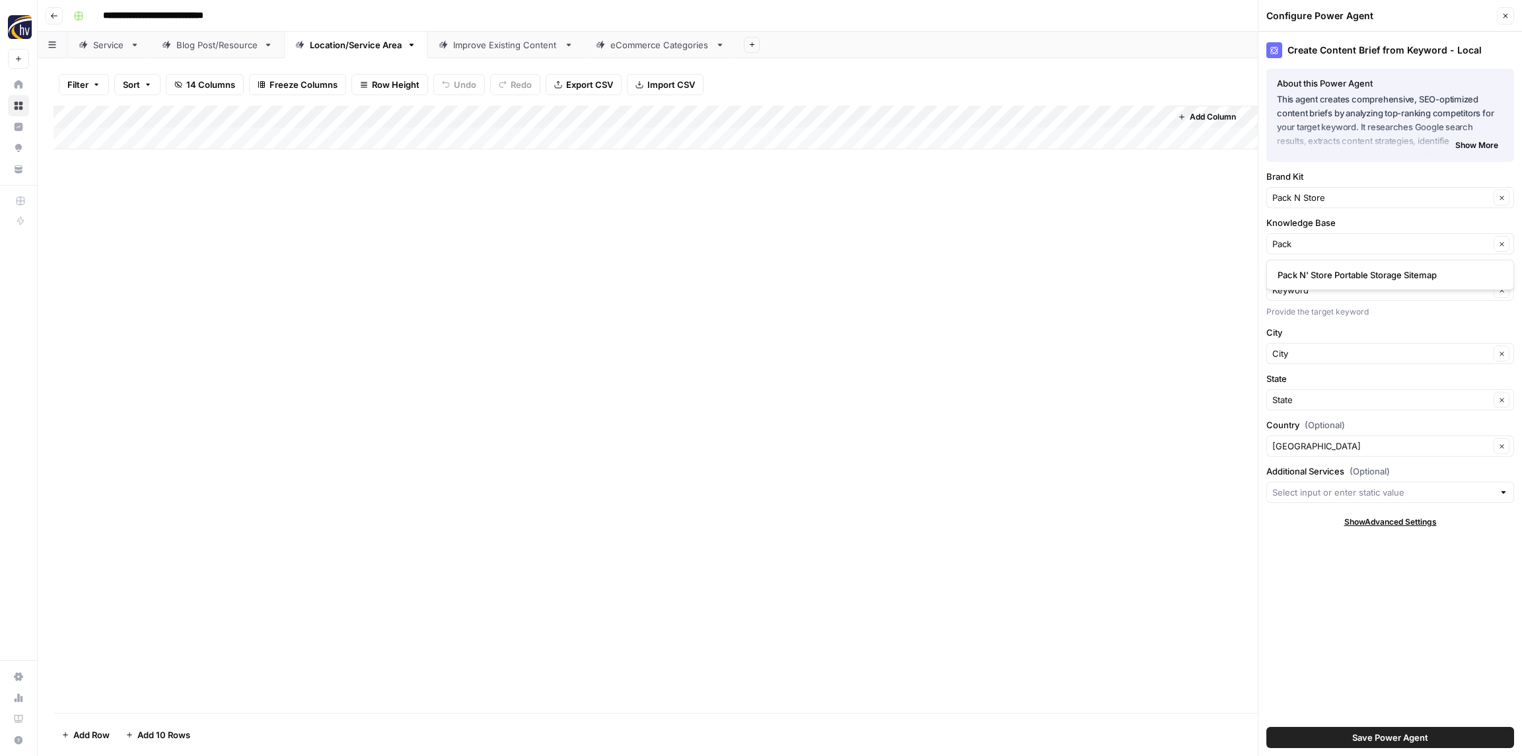
drag, startPoint x: 0, startPoint y: 0, endPoint x: 1300, endPoint y: 269, distance: 1328.1
click at [1304, 277] on span "Pack N' Store Portable Storage Sitemap" at bounding box center [1387, 274] width 220 height 13
type input "Pack N' Store Portable Storage Sitemap"
click at [1402, 733] on span "Save Power Agent" at bounding box center [1390, 736] width 76 height 13
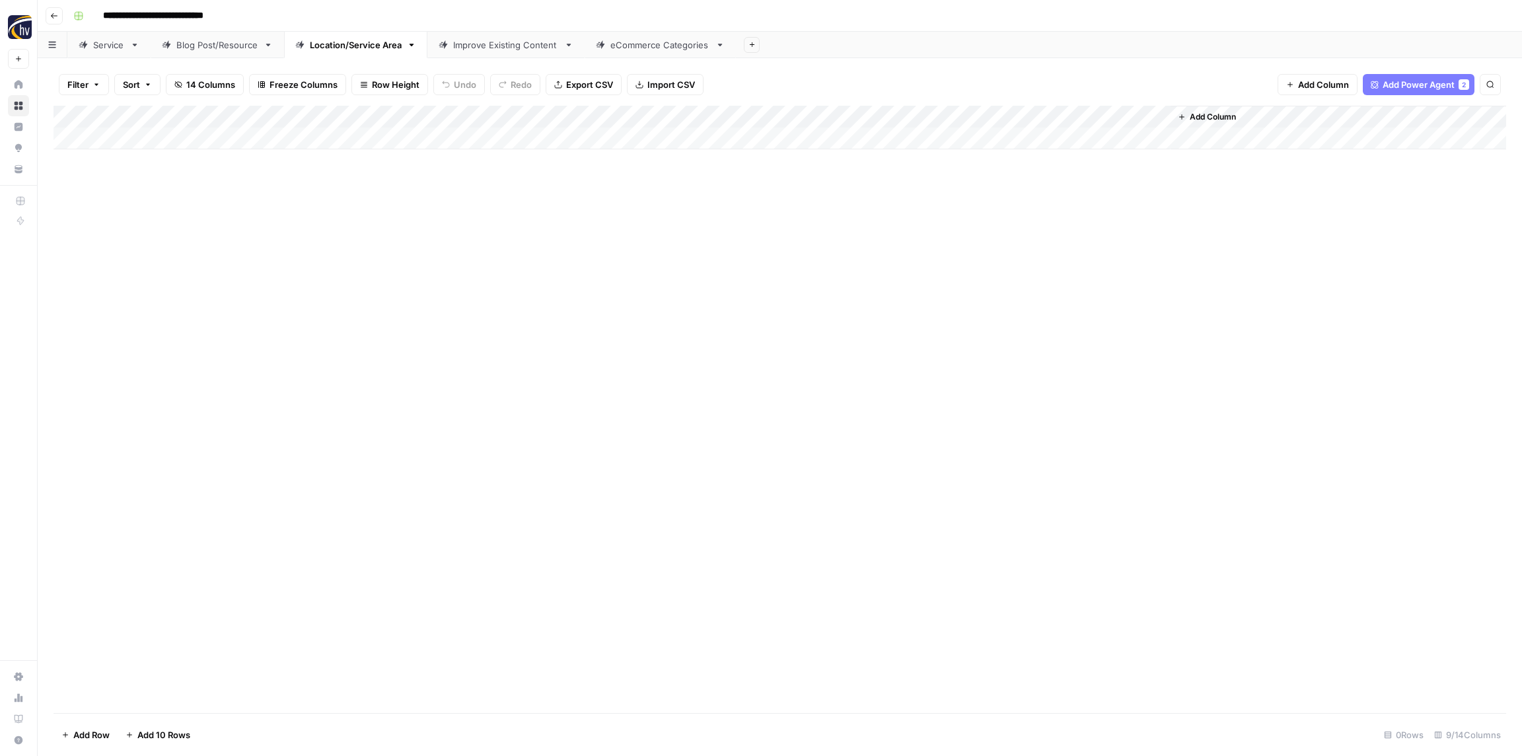
click at [971, 115] on div "Add Column" at bounding box center [779, 128] width 1452 height 44
click at [982, 223] on div "[Location/Service Area Page] Content Brief to Service Page (1) Run Workflow Sch…" at bounding box center [1011, 248] width 158 height 233
click at [982, 223] on span "Configure Inputs" at bounding box center [1016, 227] width 116 height 13
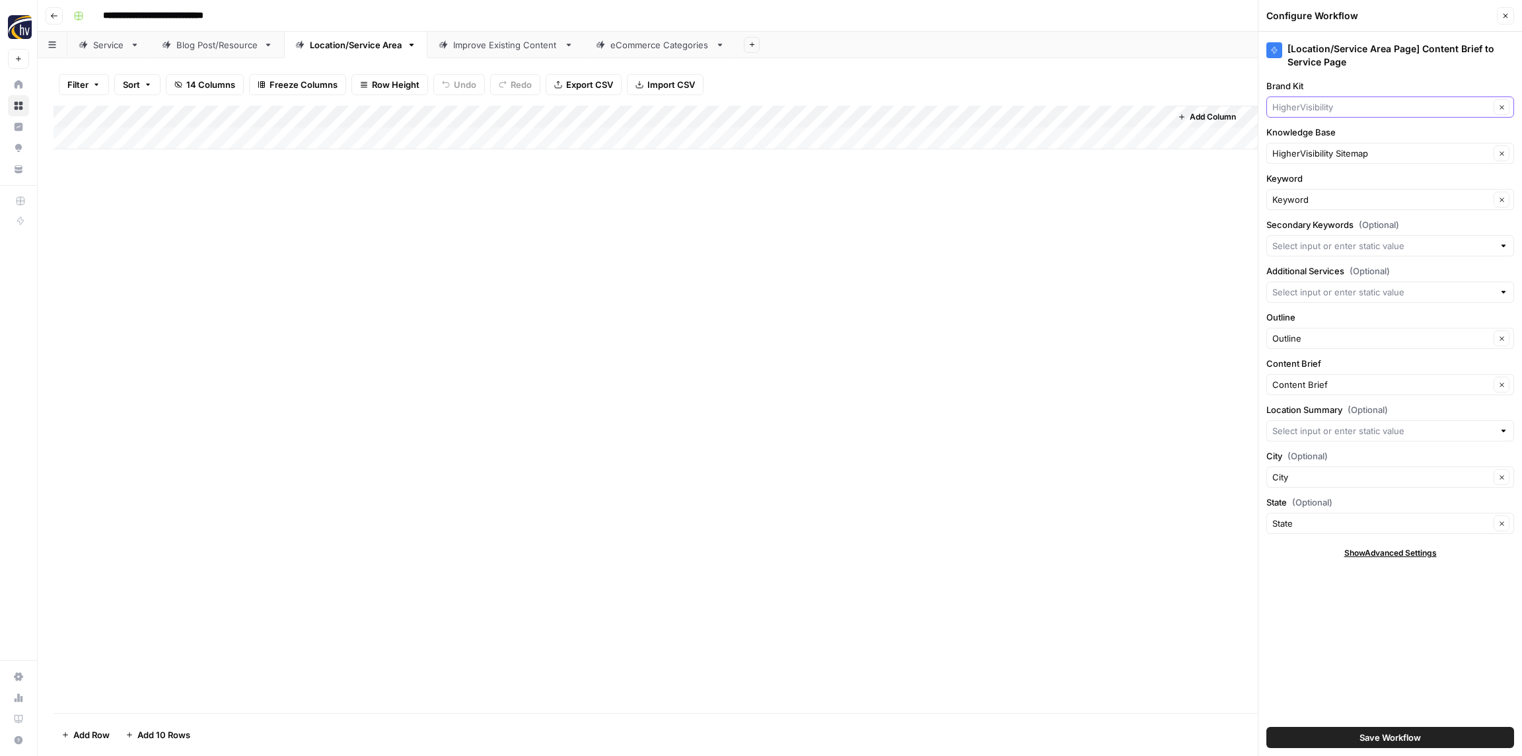
click at [1313, 105] on input "Brand Kit" at bounding box center [1380, 106] width 217 height 13
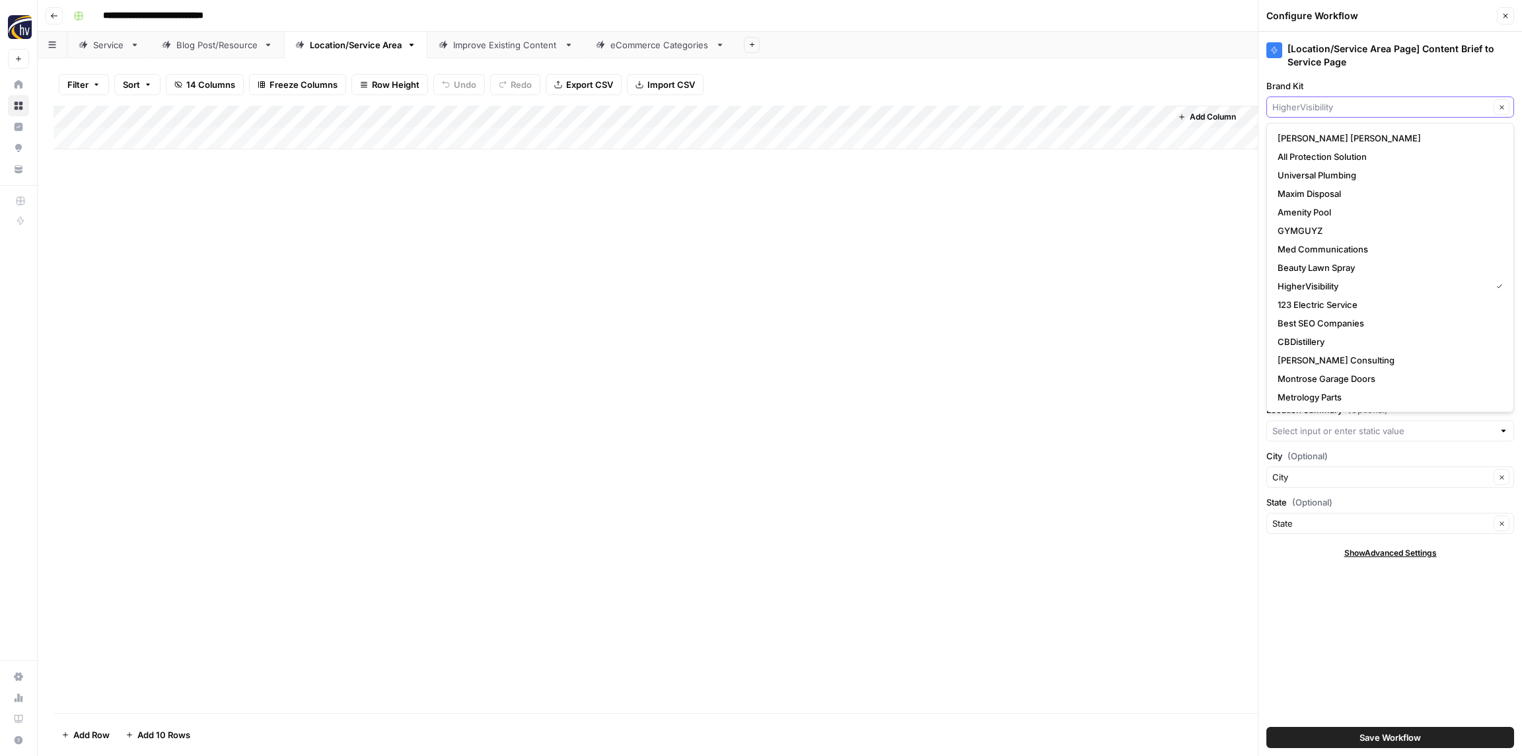
paste input "Pack"
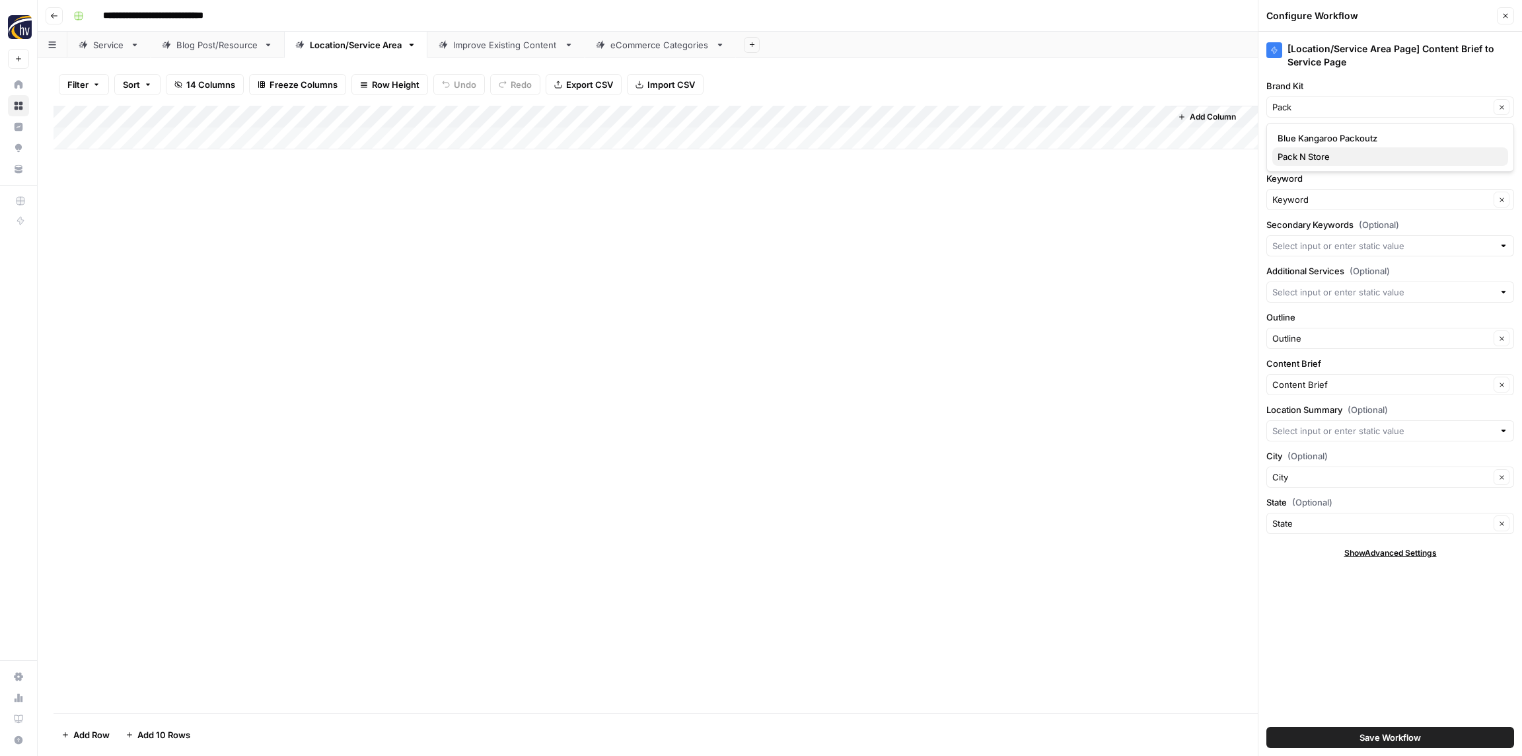
click at [1302, 157] on span "Pack N Store" at bounding box center [1387, 156] width 220 height 13
type input "Pack N Store"
click at [1303, 159] on input "Knowledge Base" at bounding box center [1380, 153] width 217 height 13
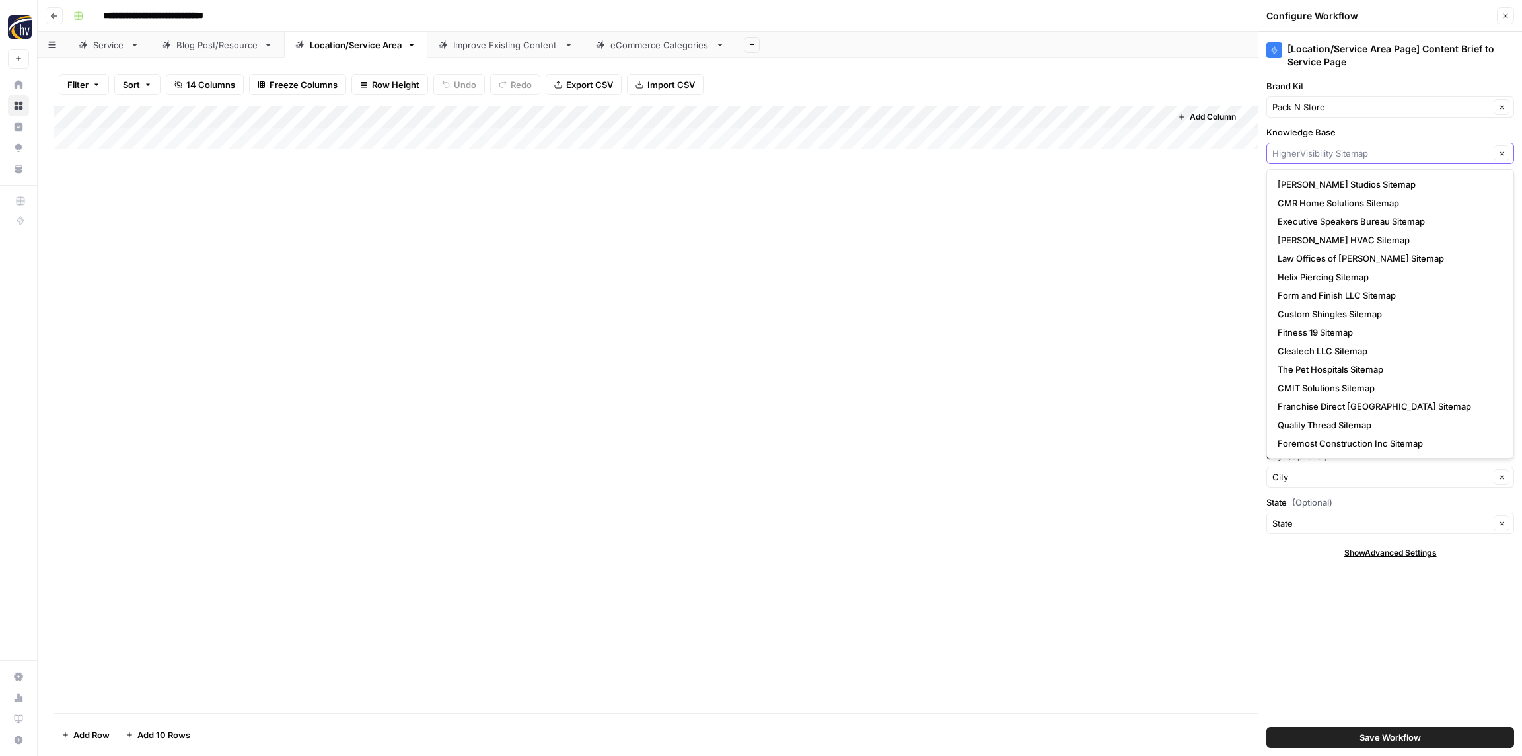
paste input "Pack"
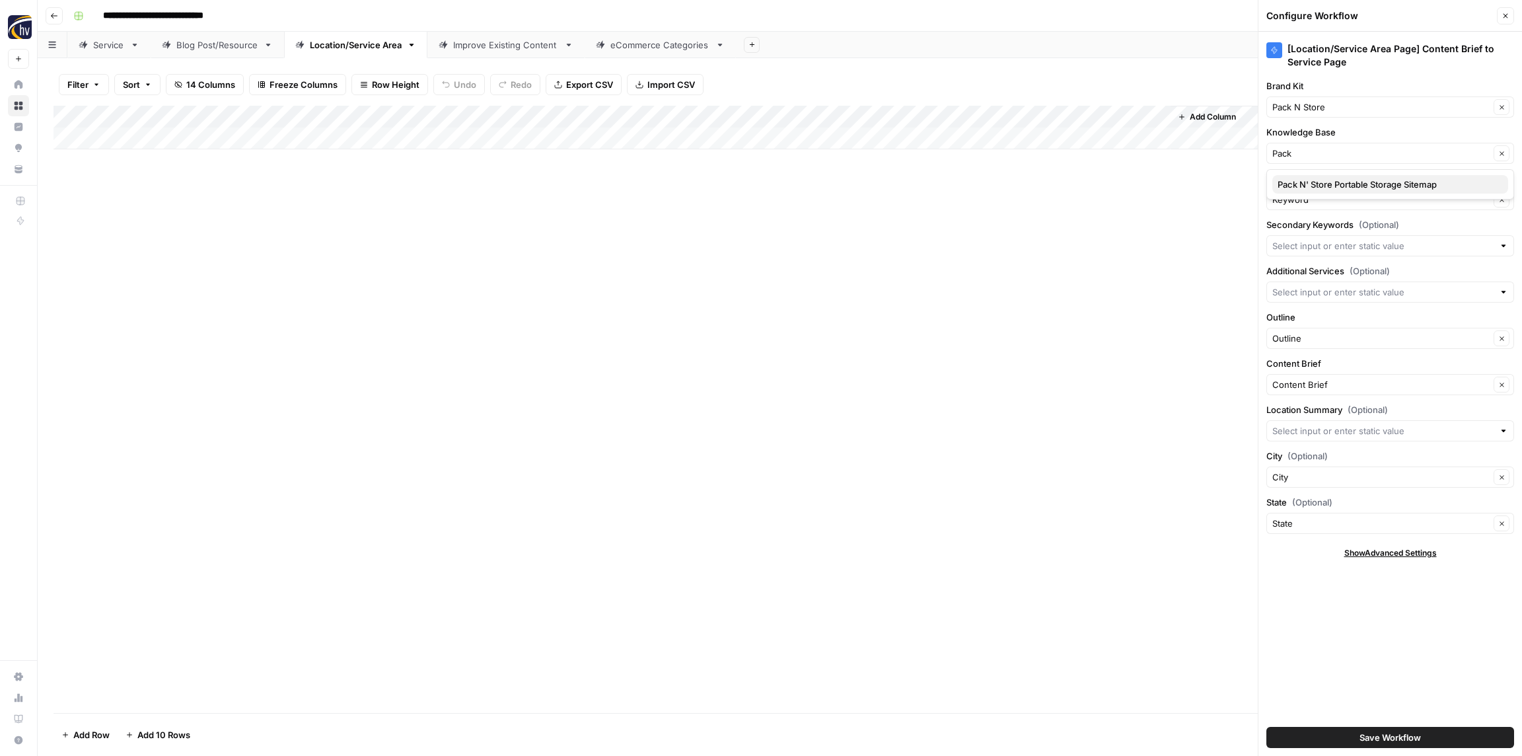
click at [1312, 184] on span "Pack N' Store Portable Storage Sitemap" at bounding box center [1387, 184] width 220 height 13
type input "Pack N' Store Portable Storage Sitemap"
click at [1387, 736] on span "Save Workflow" at bounding box center [1389, 736] width 61 height 13
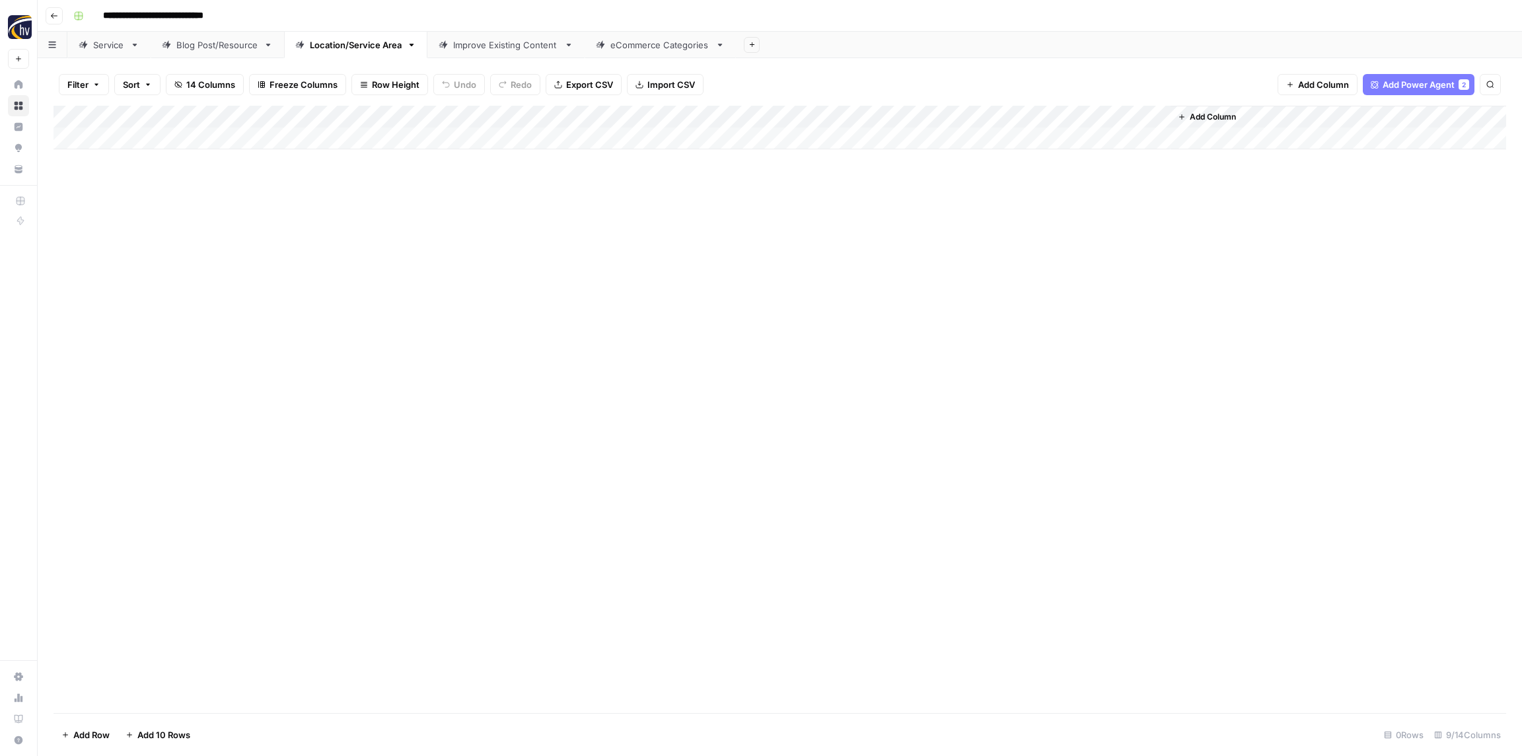
click at [489, 44] on div "Improve Existing Content" at bounding box center [506, 44] width 106 height 13
click at [546, 112] on div "Add Column" at bounding box center [779, 128] width 1452 height 44
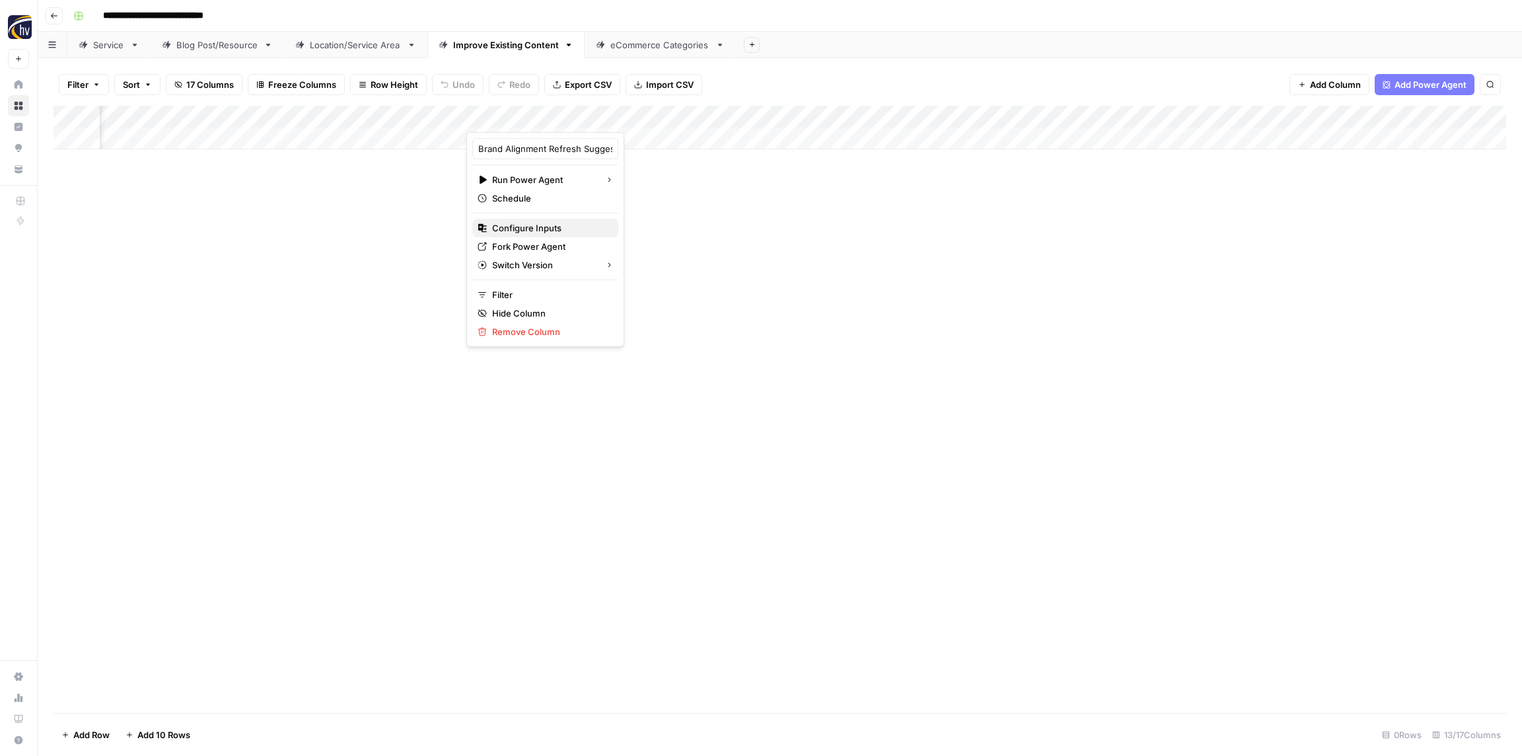
click at [532, 225] on span "Configure Inputs" at bounding box center [550, 227] width 116 height 13
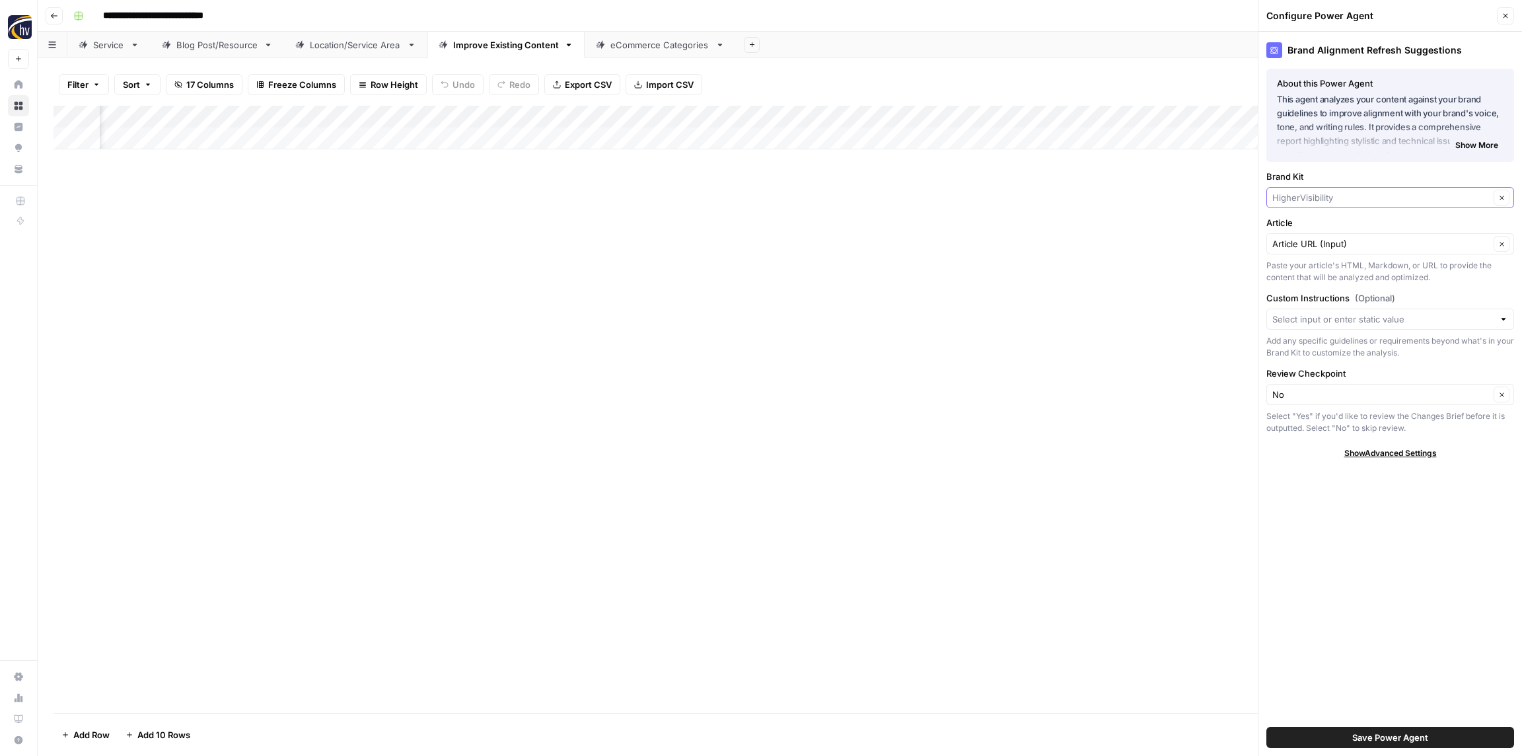
click at [1312, 192] on input "Brand Kit" at bounding box center [1380, 197] width 217 height 13
paste input "Pack"
click at [1315, 243] on span "Pack N Store" at bounding box center [1387, 246] width 220 height 13
type input "Pack N Store"
drag, startPoint x: 1415, startPoint y: 734, endPoint x: 1410, endPoint y: 721, distance: 14.2
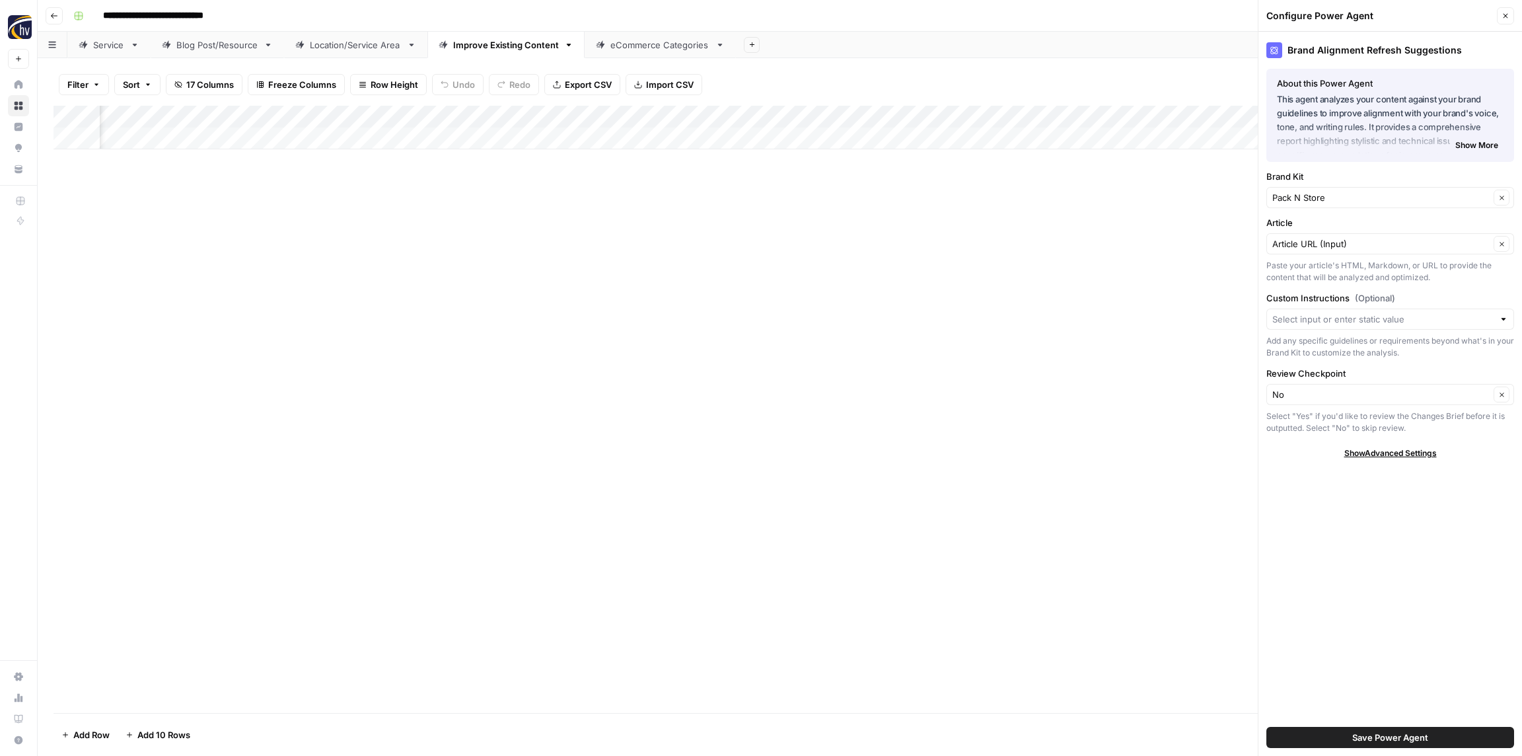
click at [1415, 734] on span "Save Power Agent" at bounding box center [1390, 736] width 76 height 13
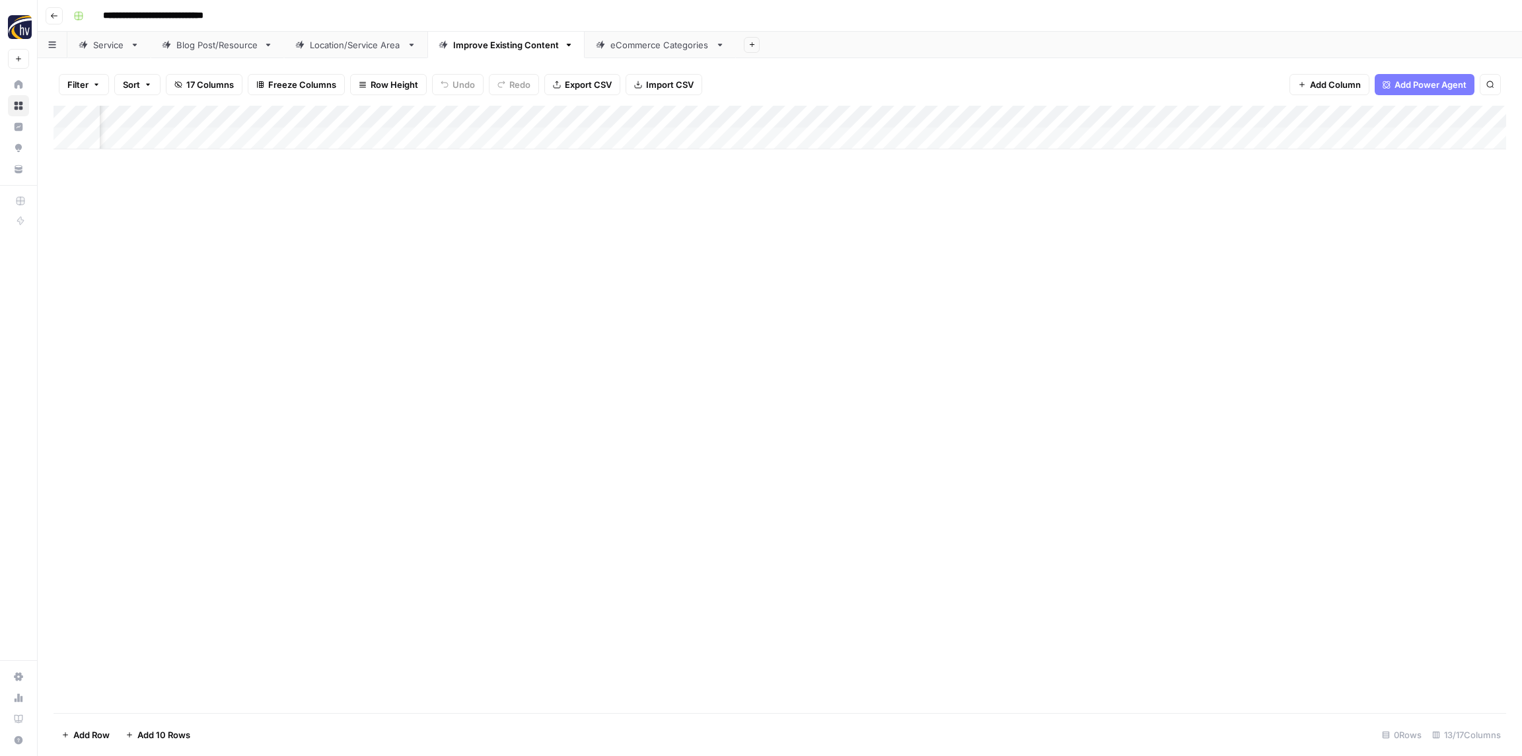
click at [883, 110] on div "Add Column" at bounding box center [779, 128] width 1452 height 44
click at [865, 225] on span "Configure Inputs" at bounding box center [886, 227] width 116 height 13
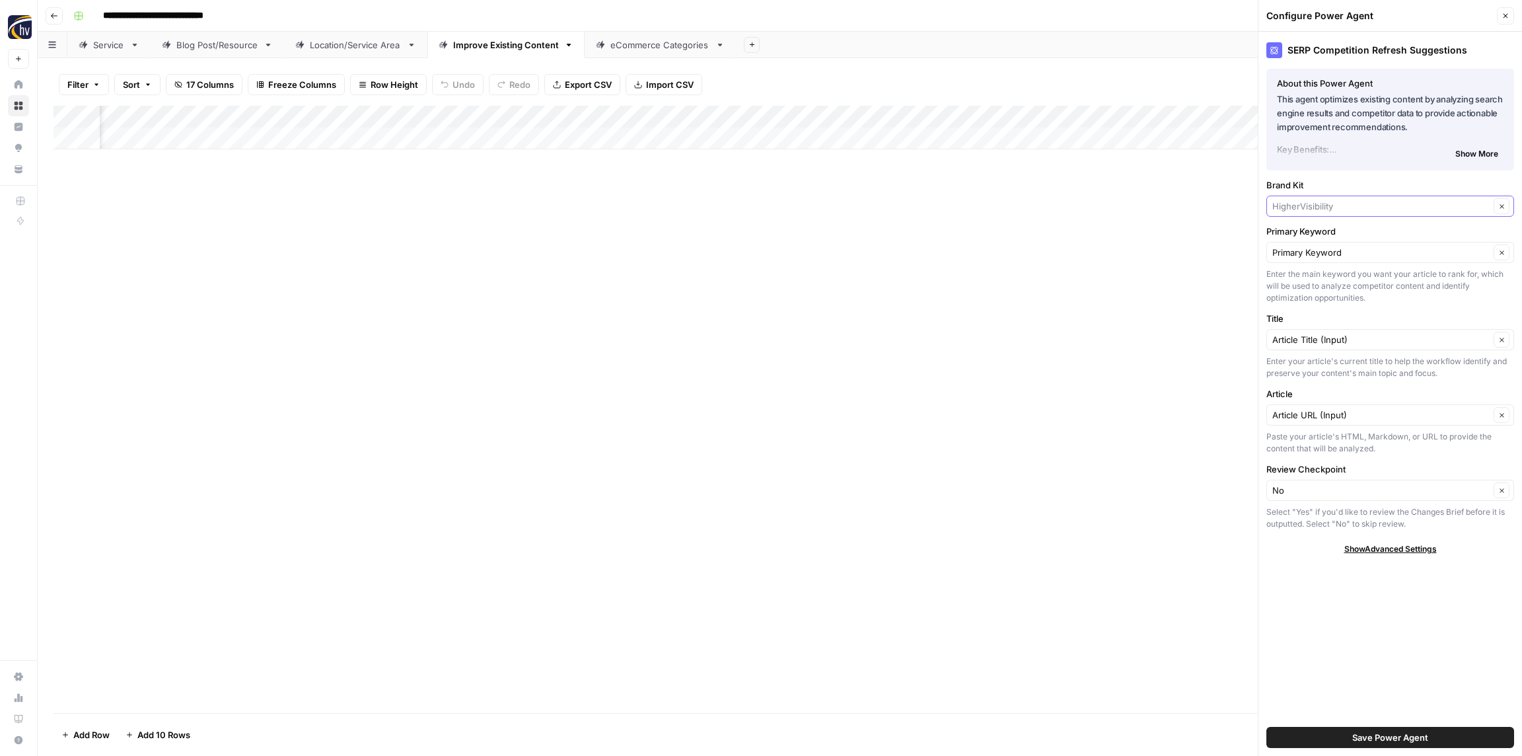
click at [1340, 203] on input "Brand Kit" at bounding box center [1380, 205] width 217 height 13
paste input "Pack"
click at [1332, 247] on button "Pack N Store" at bounding box center [1390, 255] width 236 height 18
type input "Pack N Store"
click at [1380, 737] on span "Save Power Agent" at bounding box center [1390, 736] width 76 height 13
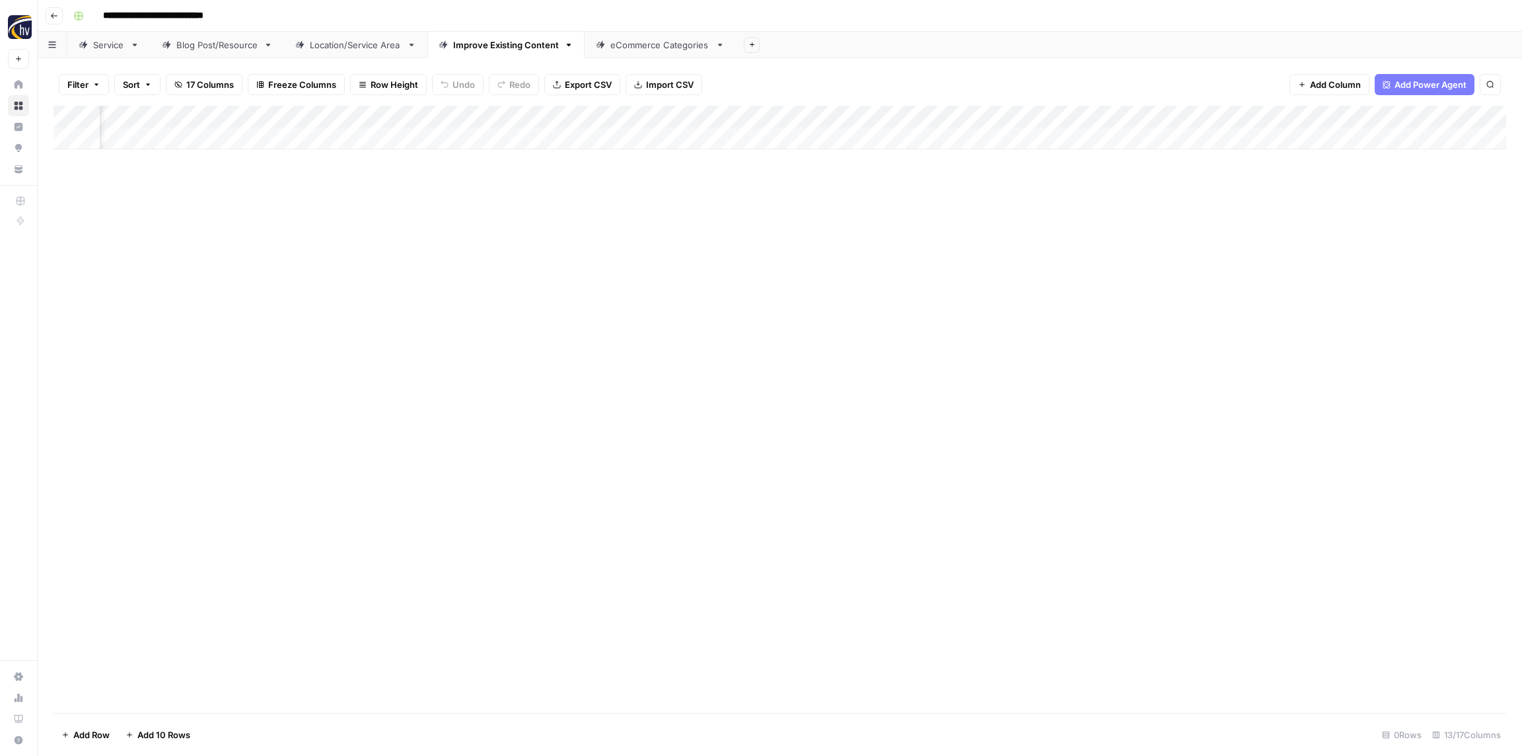
click at [1221, 118] on div "Add Column" at bounding box center [779, 128] width 1452 height 44
click at [1225, 226] on span "Configure Inputs" at bounding box center [1228, 227] width 116 height 13
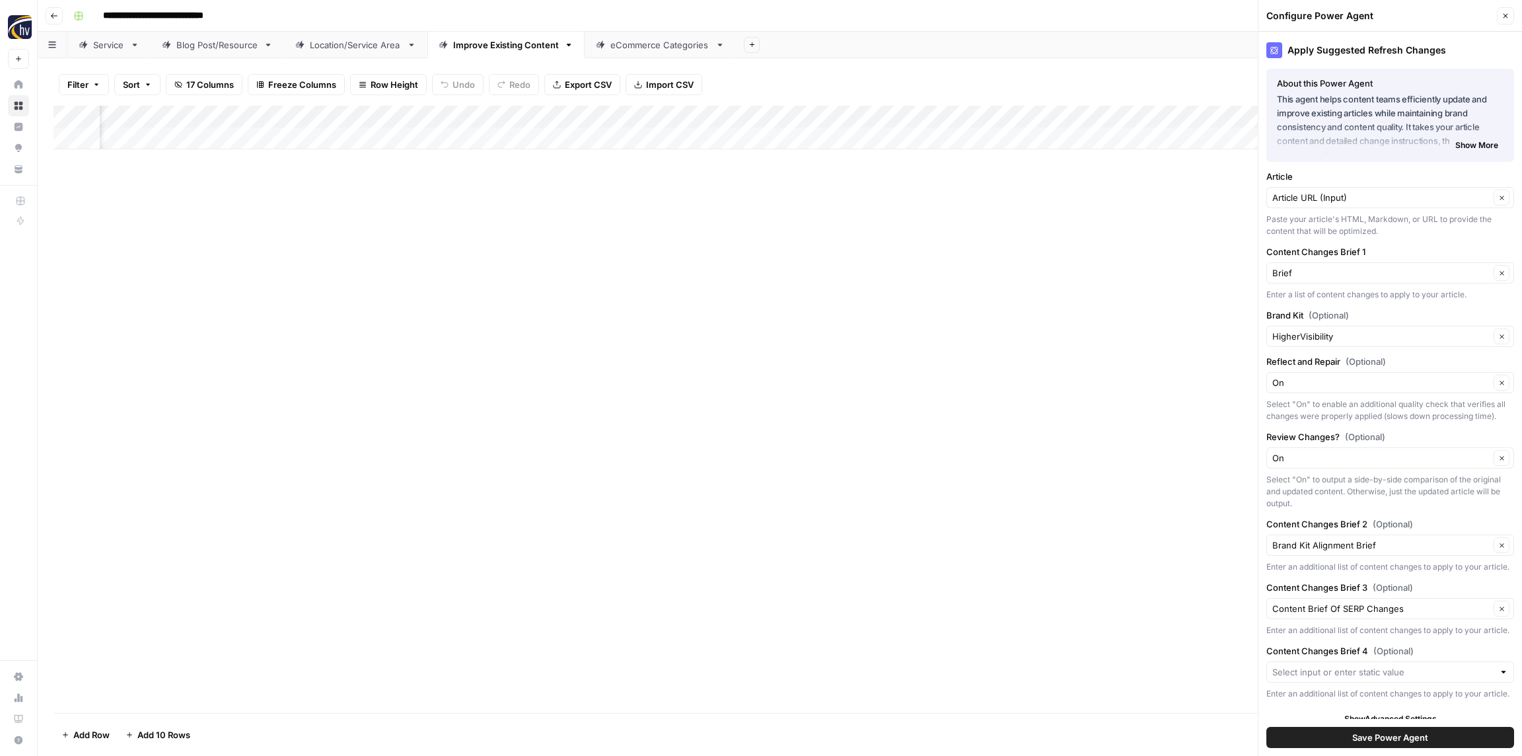
click at [1307, 326] on div "HigherVisibility Clear" at bounding box center [1390, 336] width 248 height 21
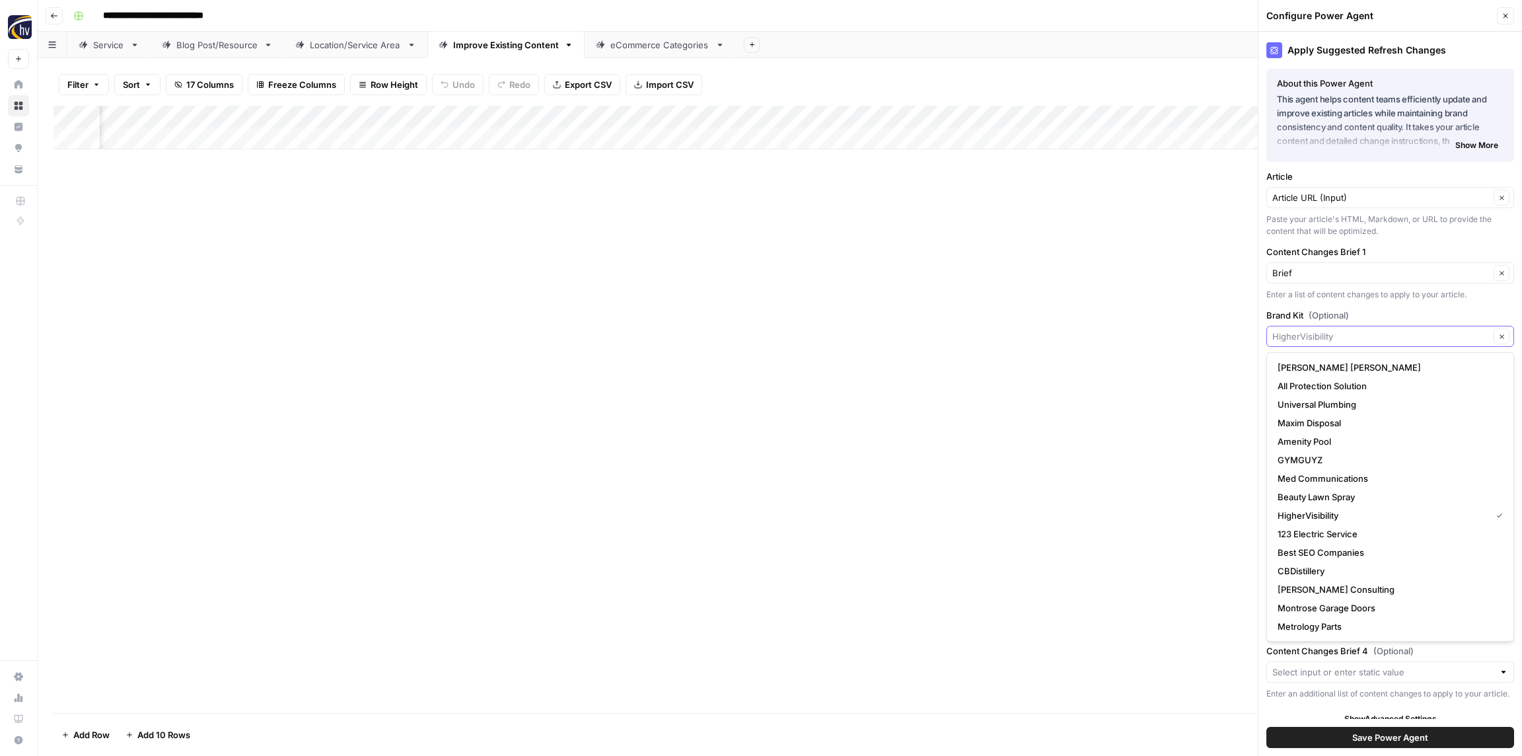
paste input "Pack"
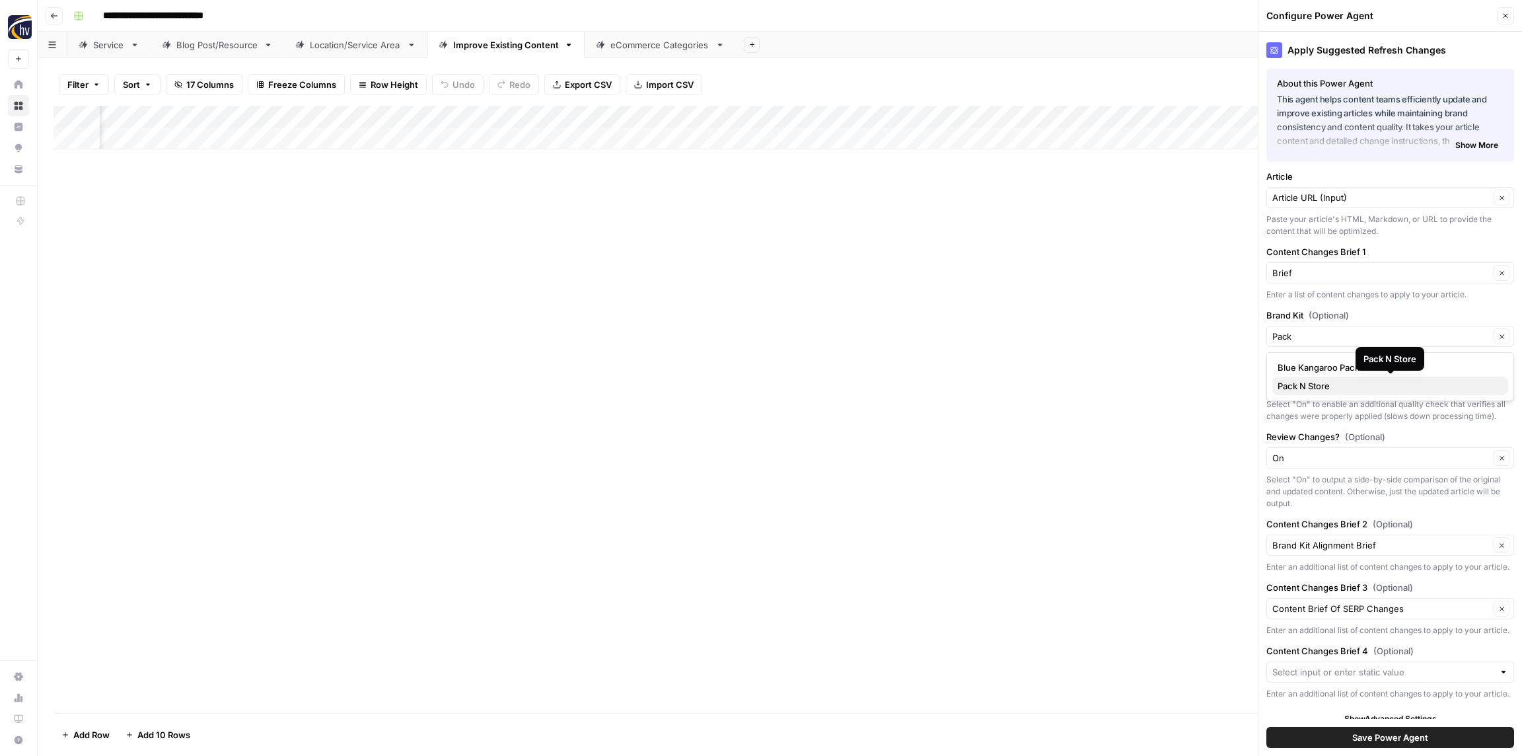
click at [1313, 381] on span "Pack N Store" at bounding box center [1387, 385] width 220 height 13
type input "Pack N Store"
click at [1386, 738] on span "Save Power Agent" at bounding box center [1390, 736] width 76 height 13
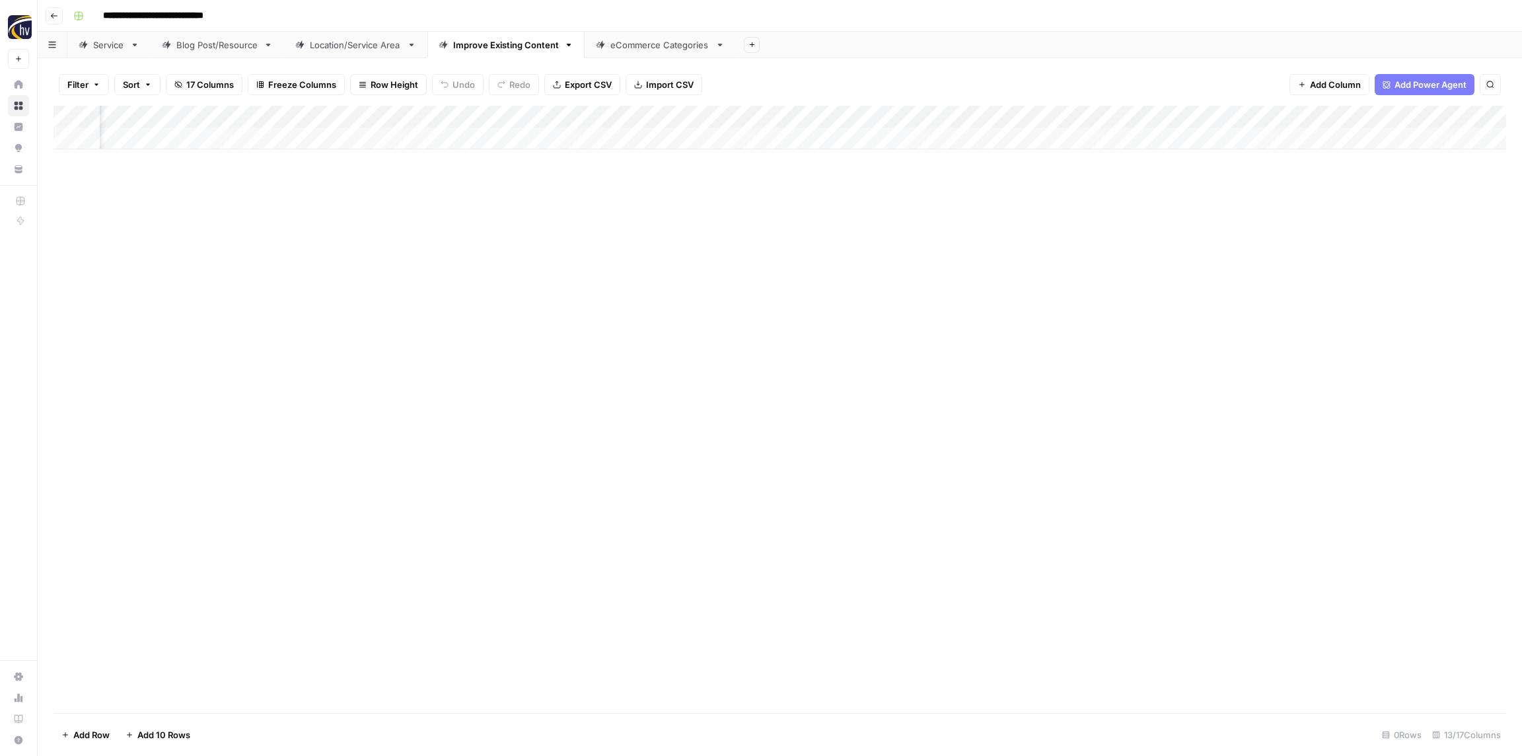
drag, startPoint x: 824, startPoint y: 310, endPoint x: 843, endPoint y: 301, distance: 21.6
click at [823, 310] on div "Add Column" at bounding box center [779, 409] width 1452 height 607
click at [649, 44] on div "eCommerce Categories" at bounding box center [660, 44] width 100 height 13
click at [554, 118] on div "Add Column" at bounding box center [779, 128] width 1452 height 44
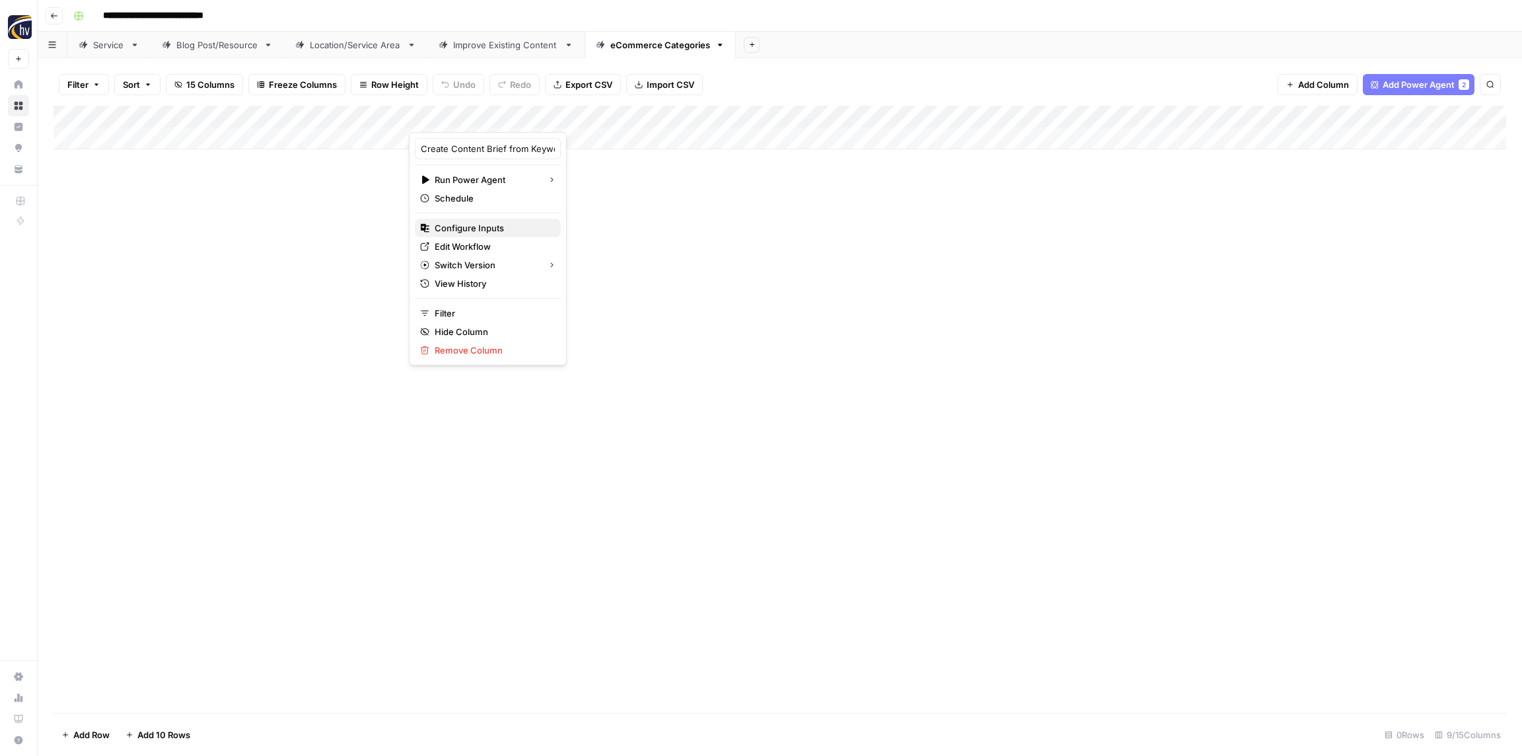
click at [510, 229] on span "Configure Inputs" at bounding box center [493, 227] width 116 height 13
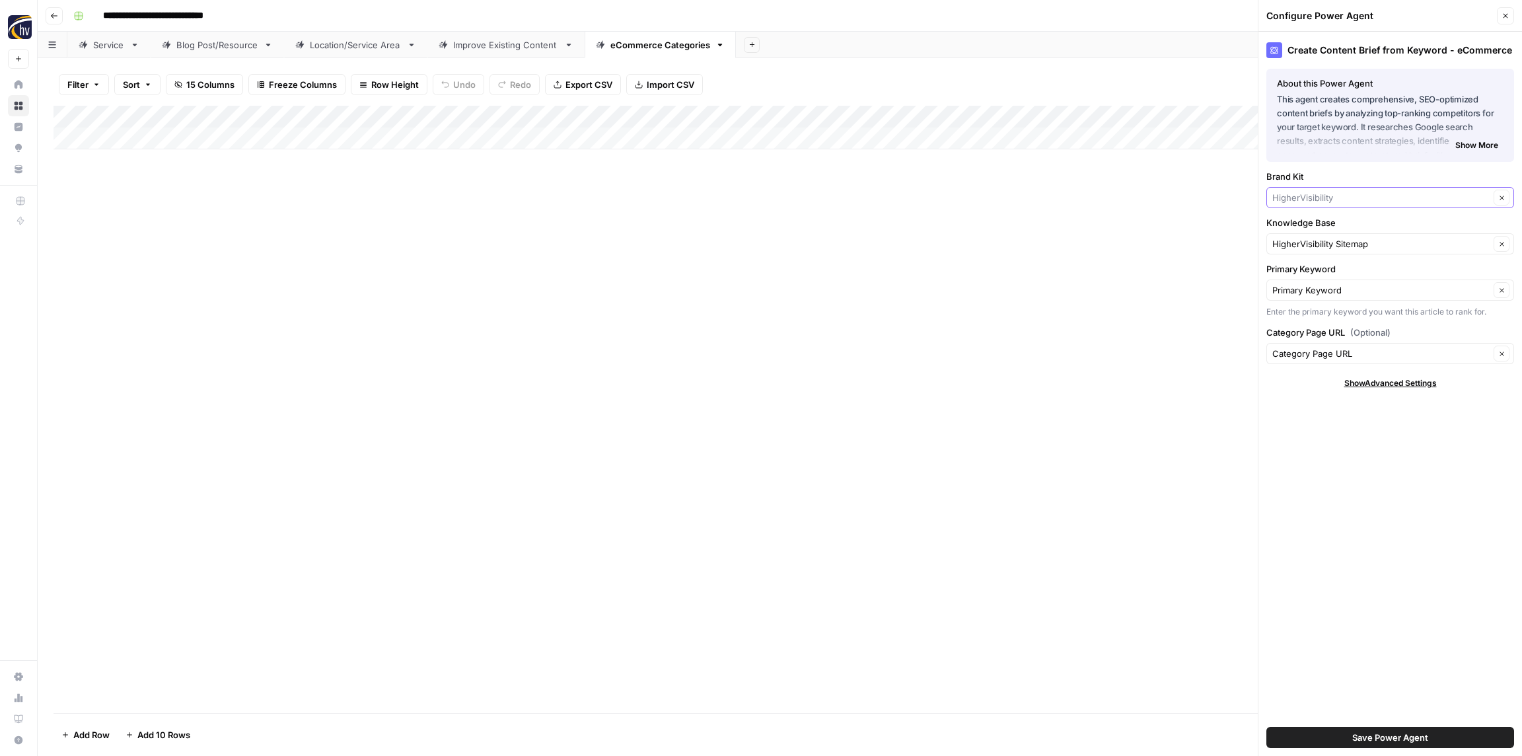
click at [1372, 194] on input "Brand Kit" at bounding box center [1380, 197] width 217 height 13
paste input "Pack"
click at [1343, 245] on span "Pack N Store" at bounding box center [1387, 246] width 220 height 13
type input "Pack N Store"
click at [1327, 242] on input "Knowledge Base" at bounding box center [1380, 243] width 217 height 13
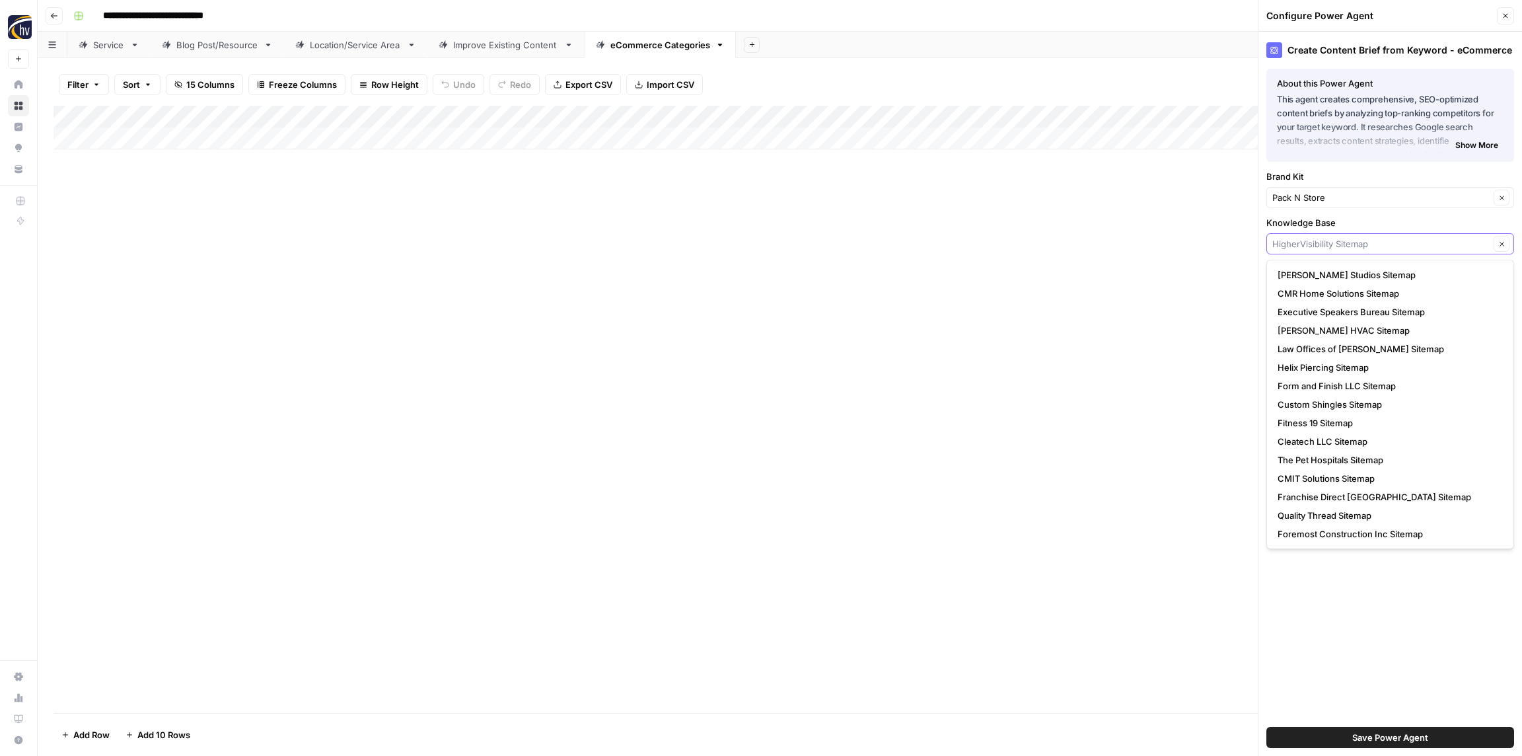
paste input "Pack"
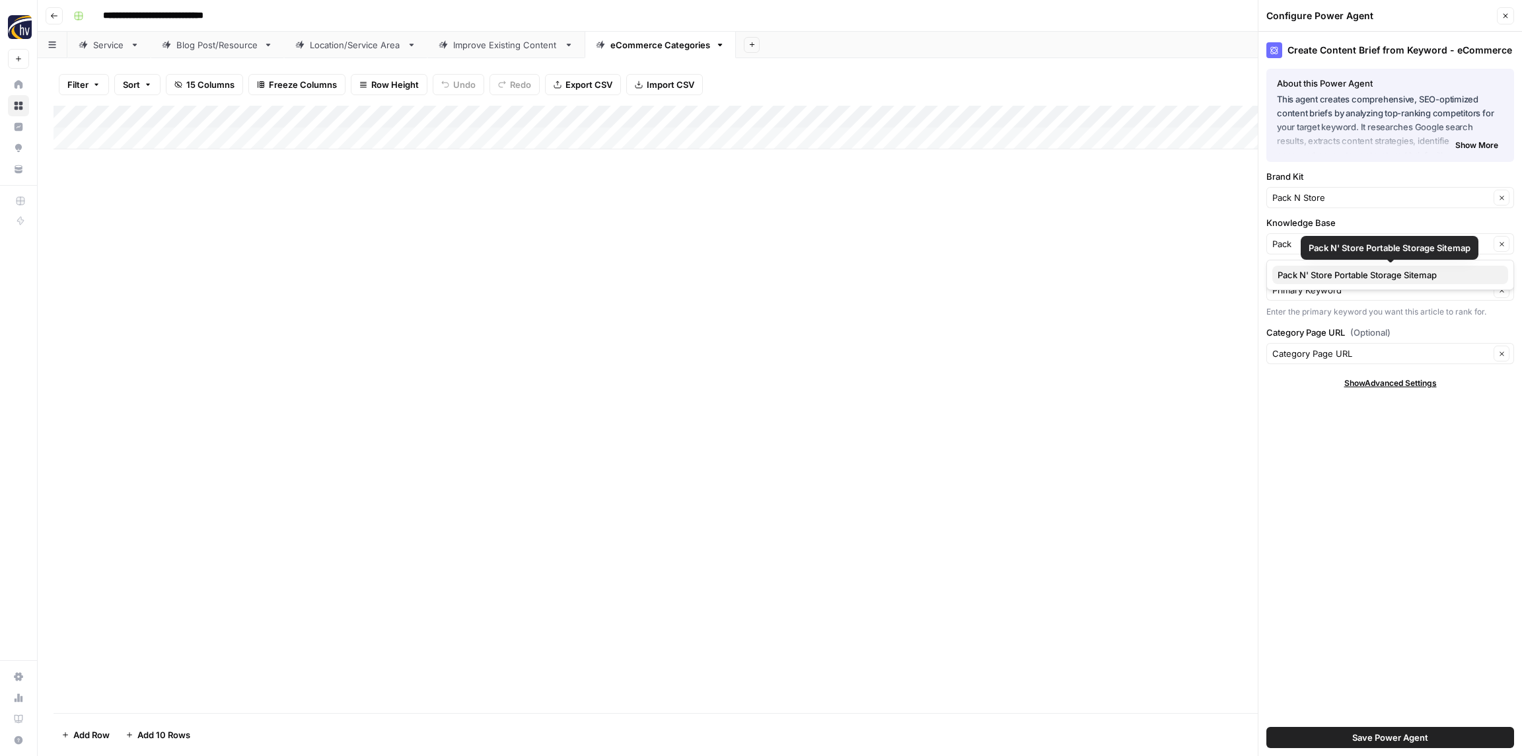
click at [1322, 275] on span "Pack N' Store Portable Storage Sitemap" at bounding box center [1387, 274] width 220 height 13
type input "Pack N' Store Portable Storage Sitemap"
click at [1398, 736] on span "Save Power Agent" at bounding box center [1390, 736] width 76 height 13
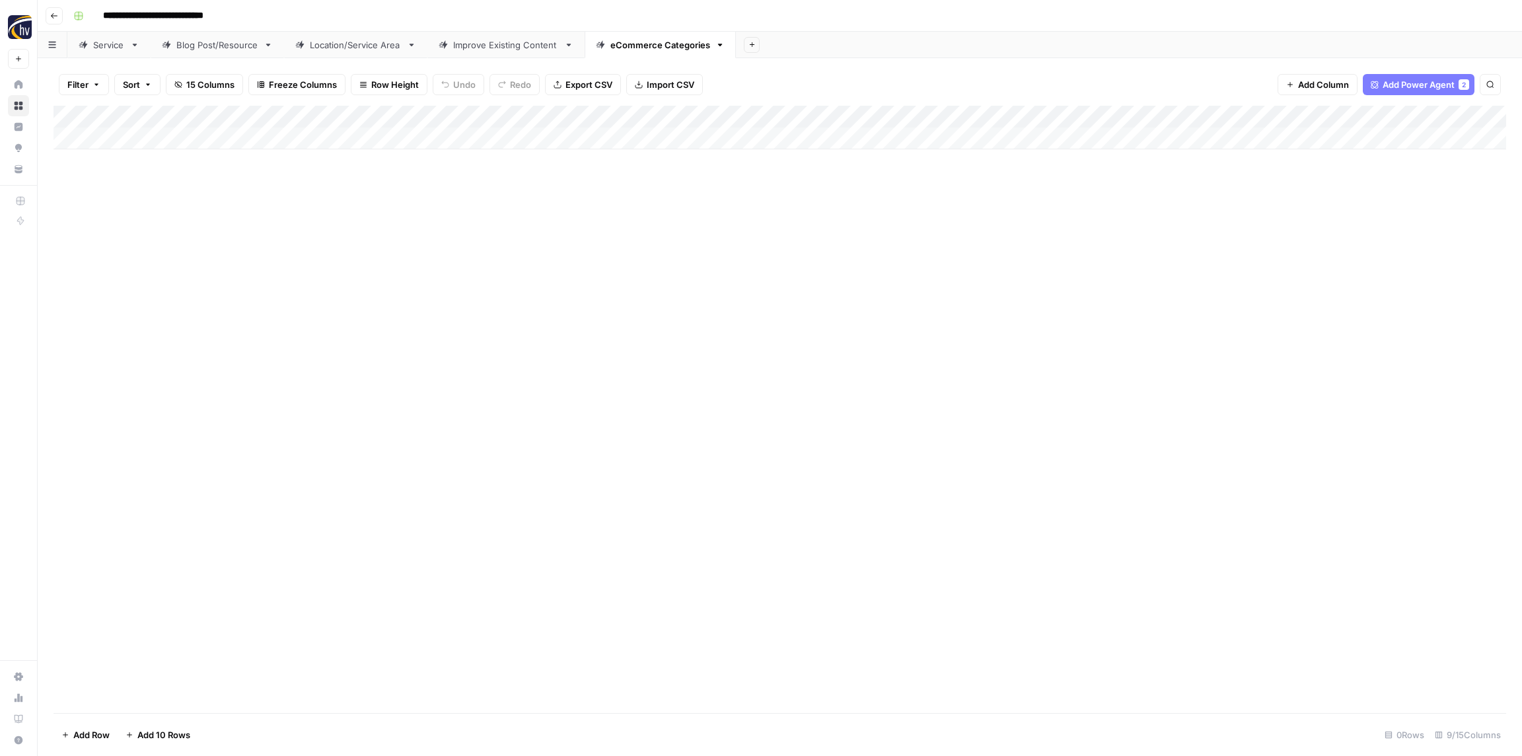
click at [1212, 122] on div "Add Column" at bounding box center [779, 128] width 1452 height 44
click at [1208, 225] on span "Configure Inputs" at bounding box center [1232, 227] width 116 height 13
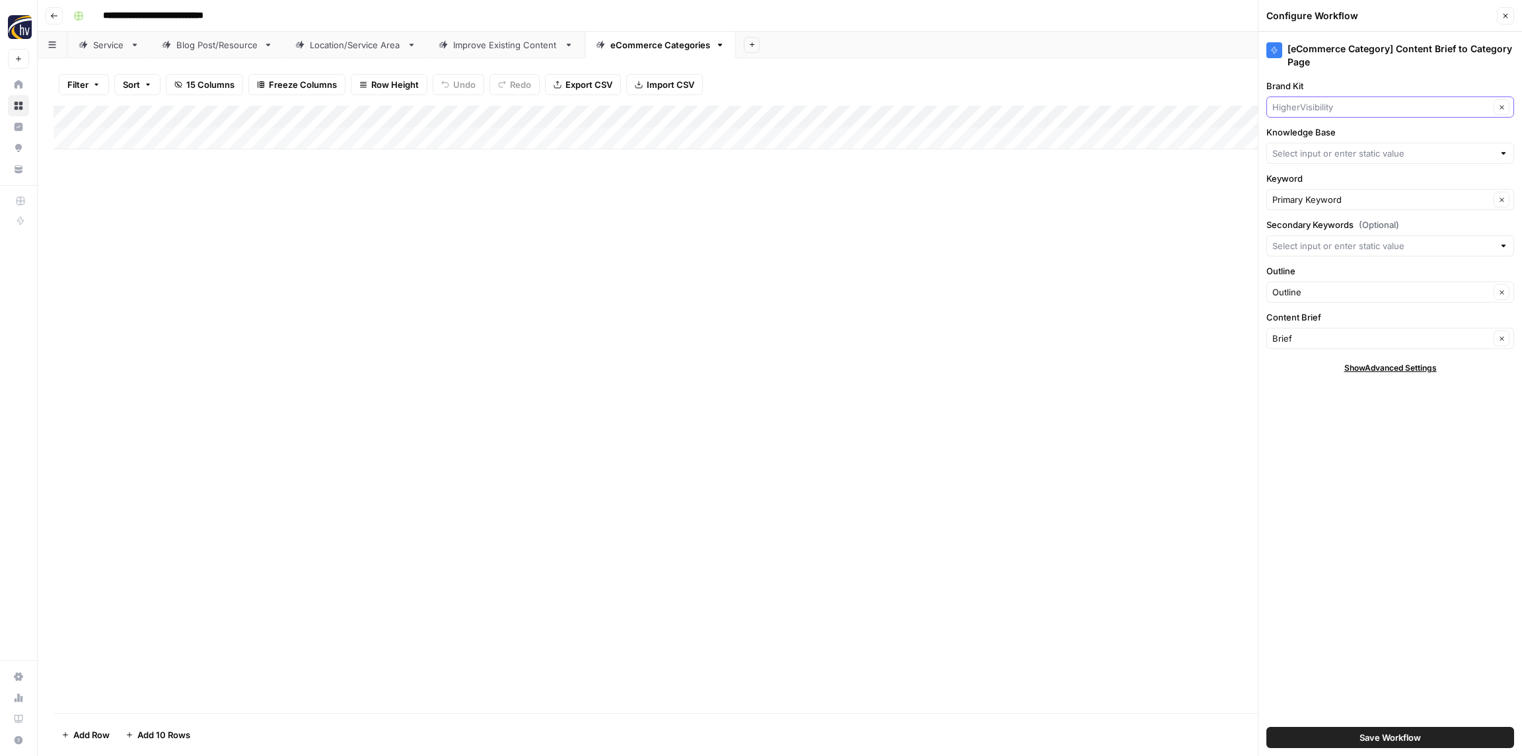
click at [1337, 112] on input "Brand Kit" at bounding box center [1380, 106] width 217 height 13
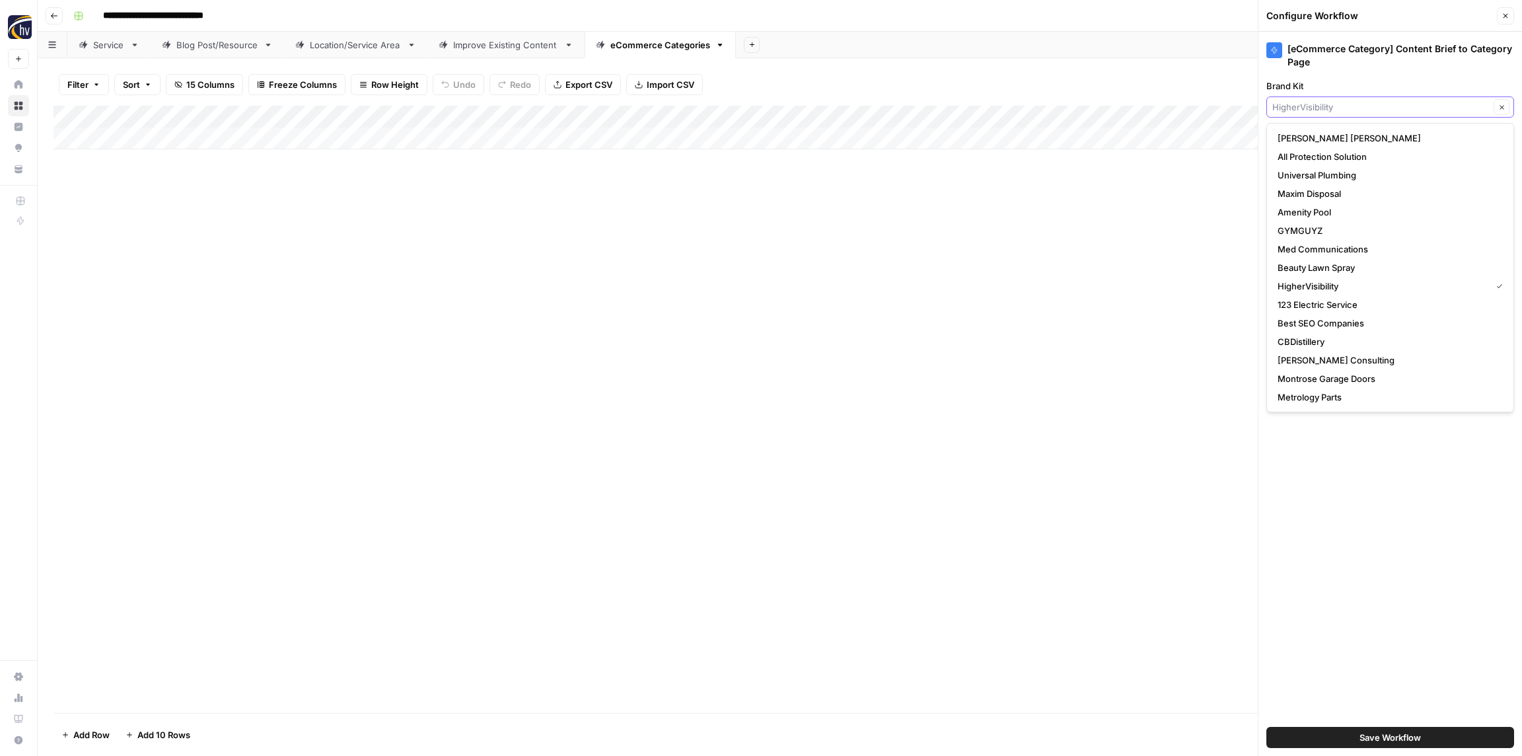
paste input "Pack"
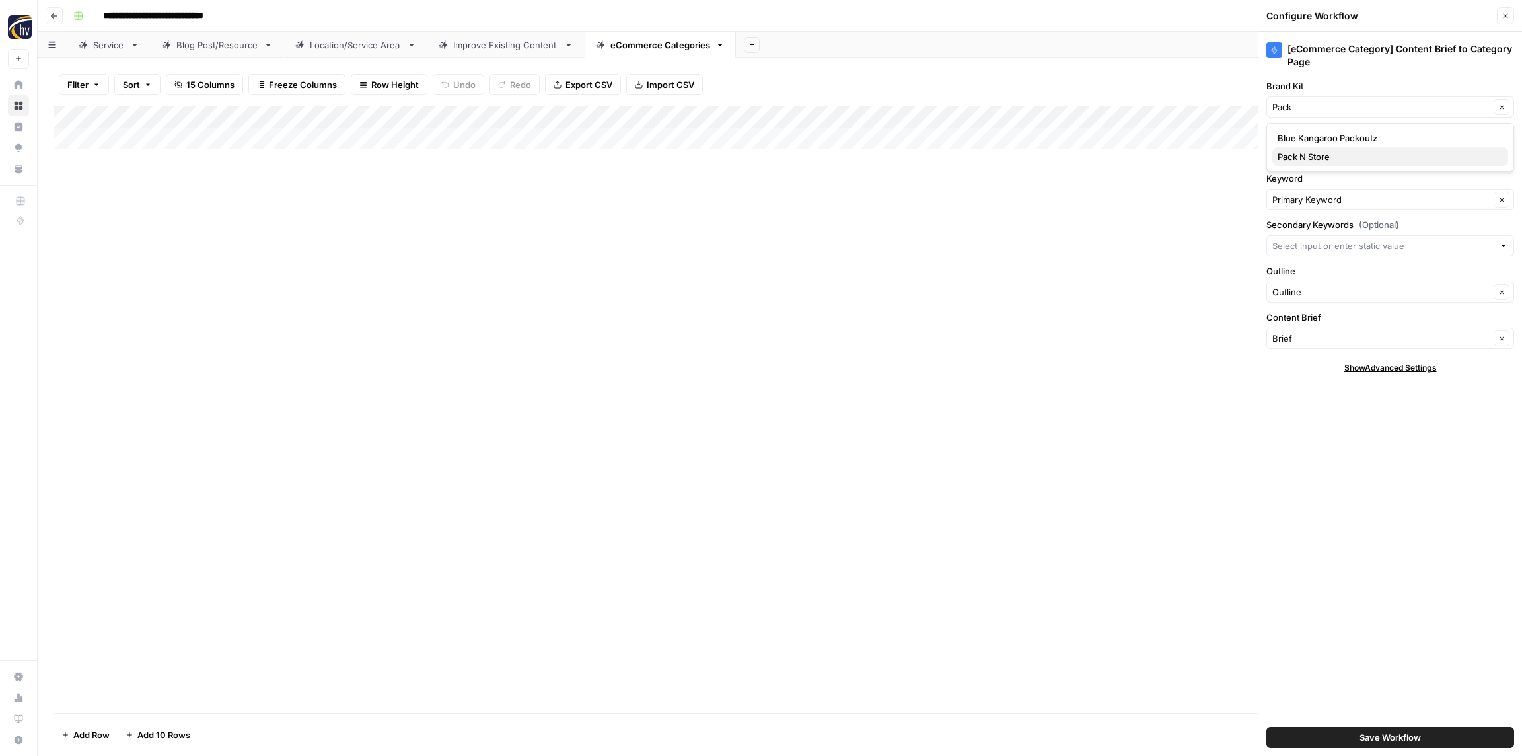
click at [1316, 160] on span "Pack N Store" at bounding box center [1387, 156] width 220 height 13
type input "Pack N Store"
click at [1316, 160] on div at bounding box center [1390, 153] width 248 height 21
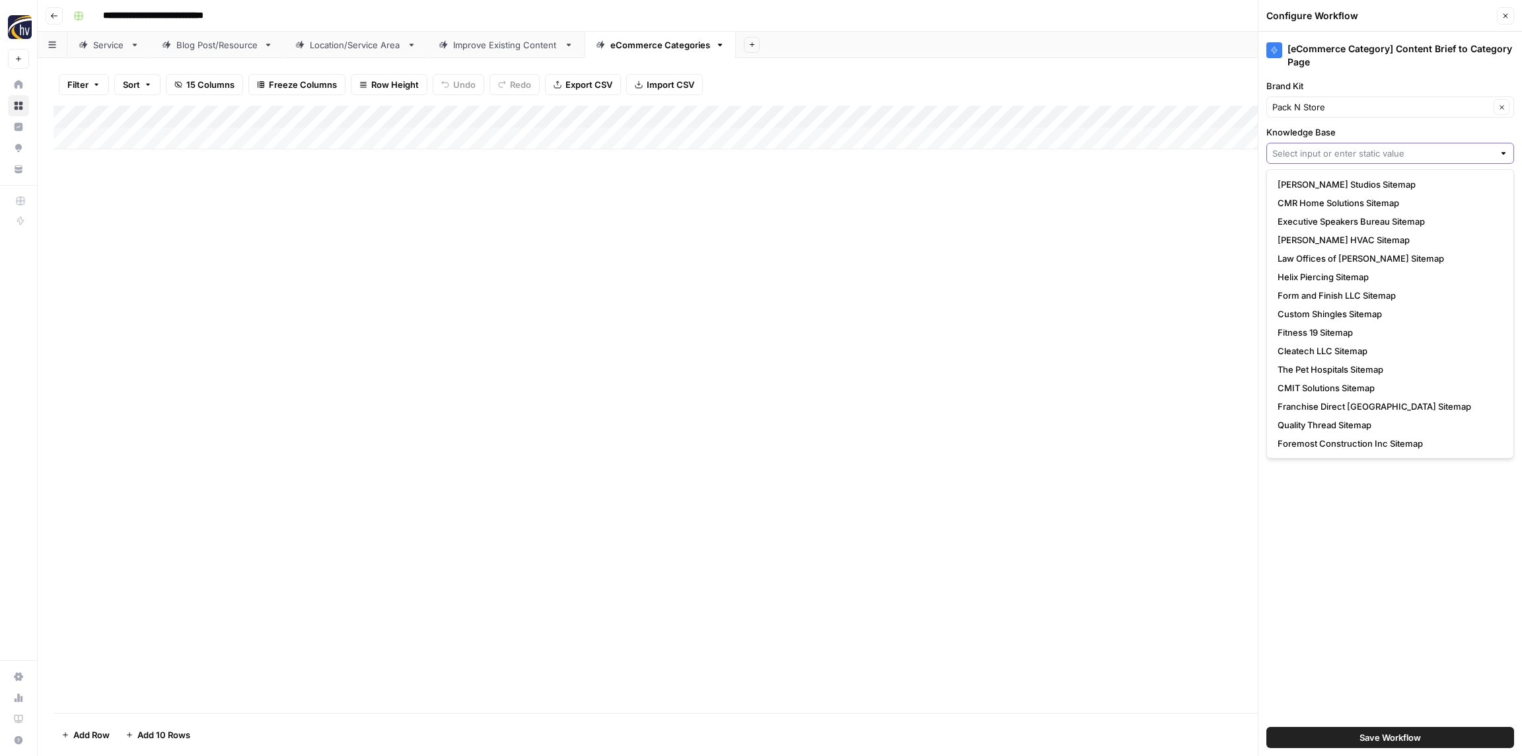
paste input "Pack"
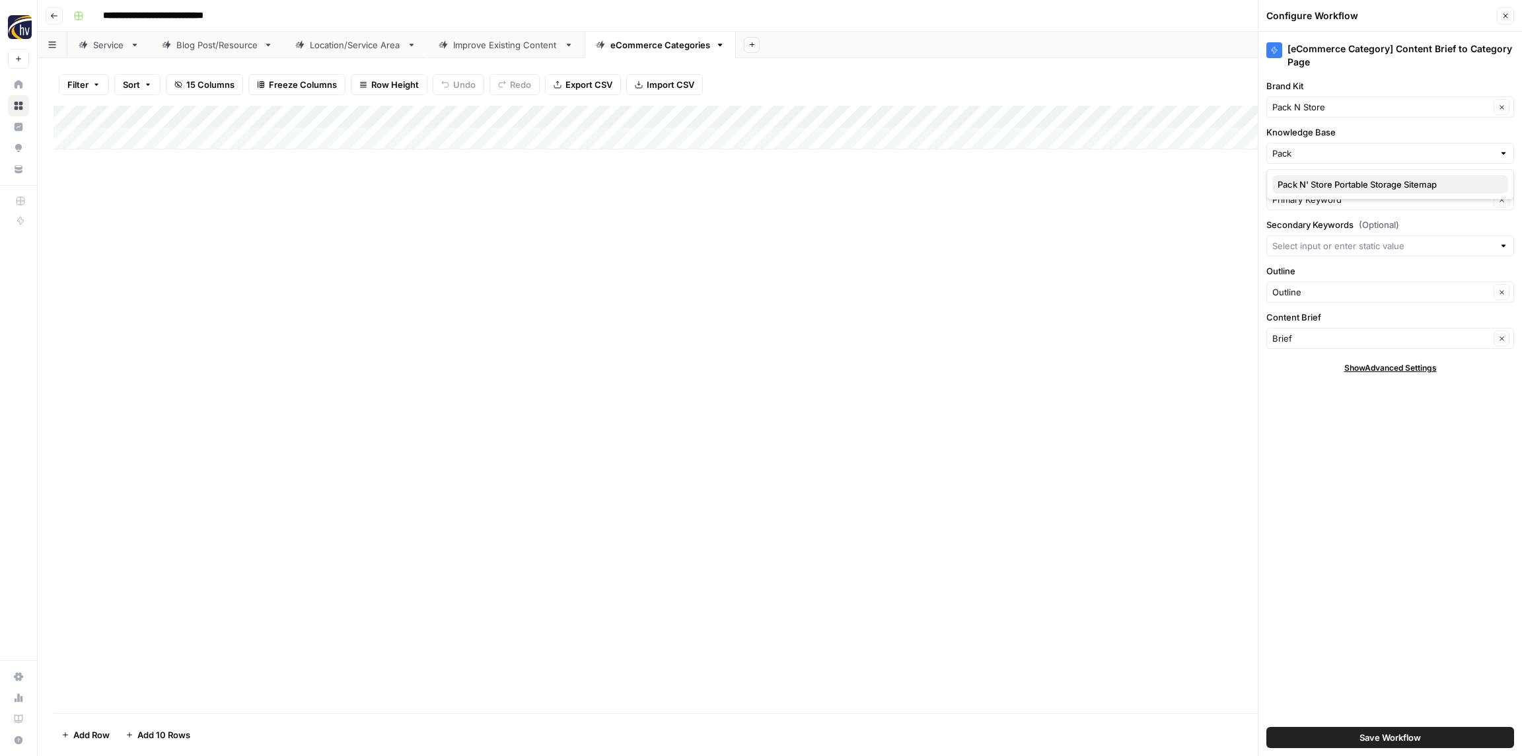
click at [1332, 191] on button "Pack N' Store Portable Storage Sitemap" at bounding box center [1390, 184] width 236 height 18
type input "Pack N' Store Portable Storage Sitemap"
click at [1386, 745] on button "Save Workflow" at bounding box center [1390, 737] width 248 height 21
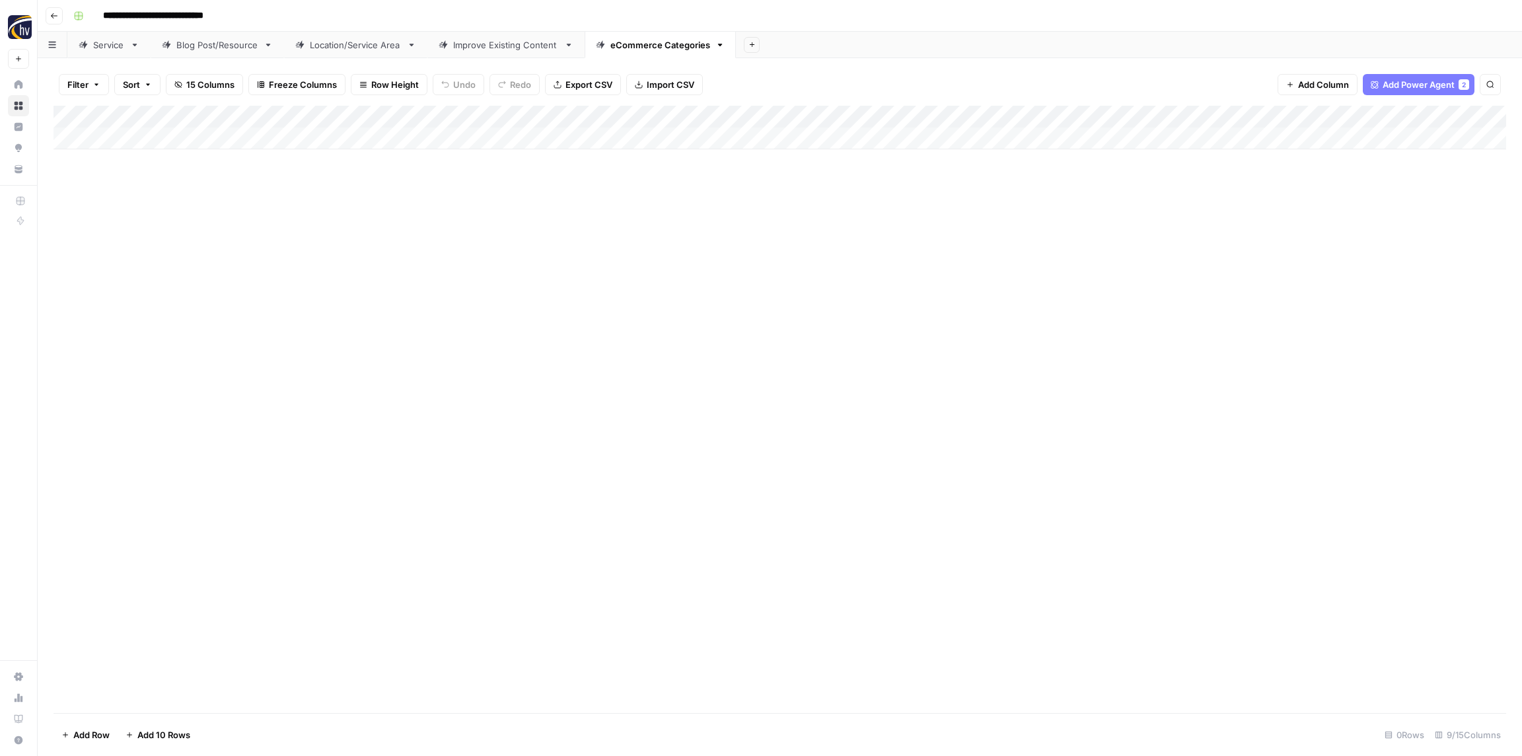
click at [53, 17] on icon "button" at bounding box center [54, 15] width 7 height 5
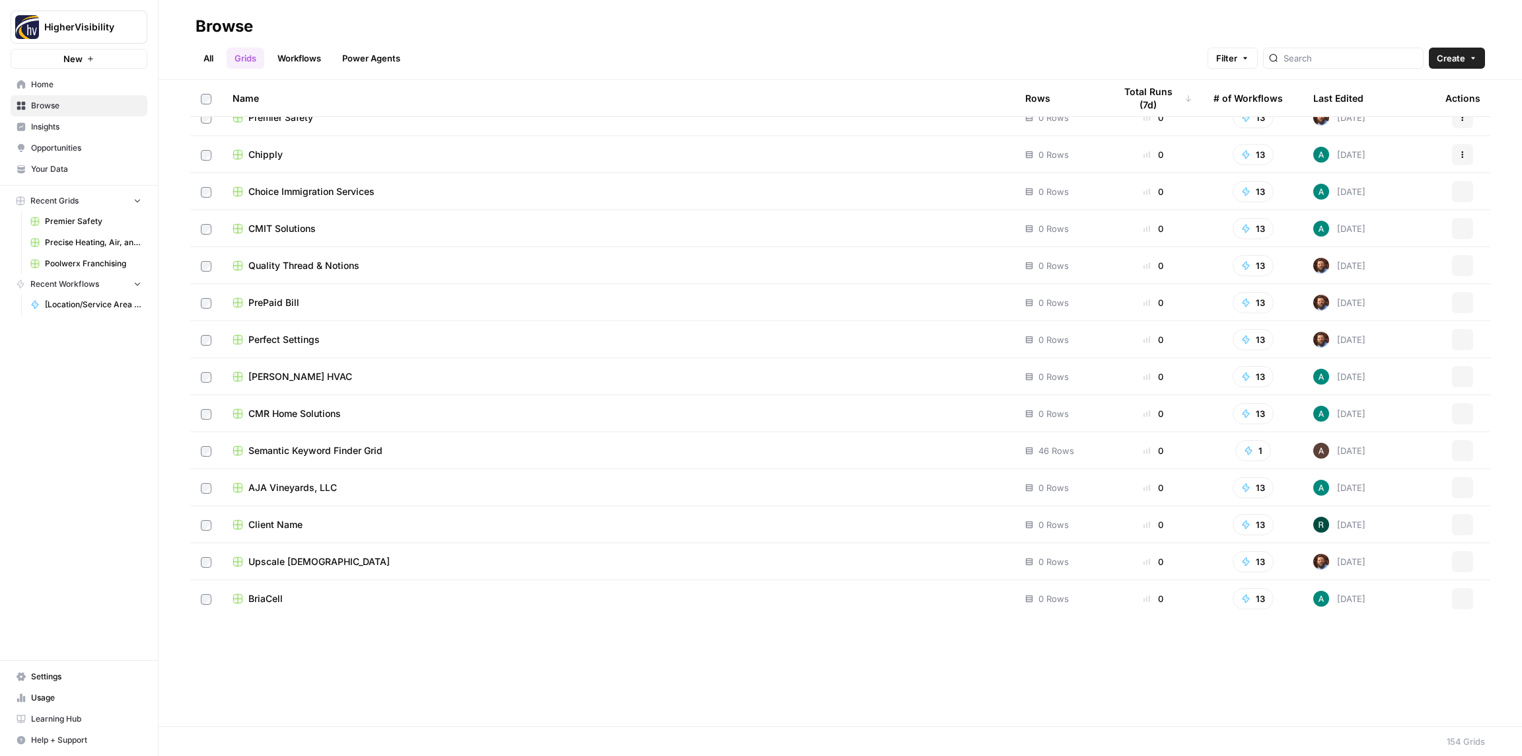
scroll to position [5087, 0]
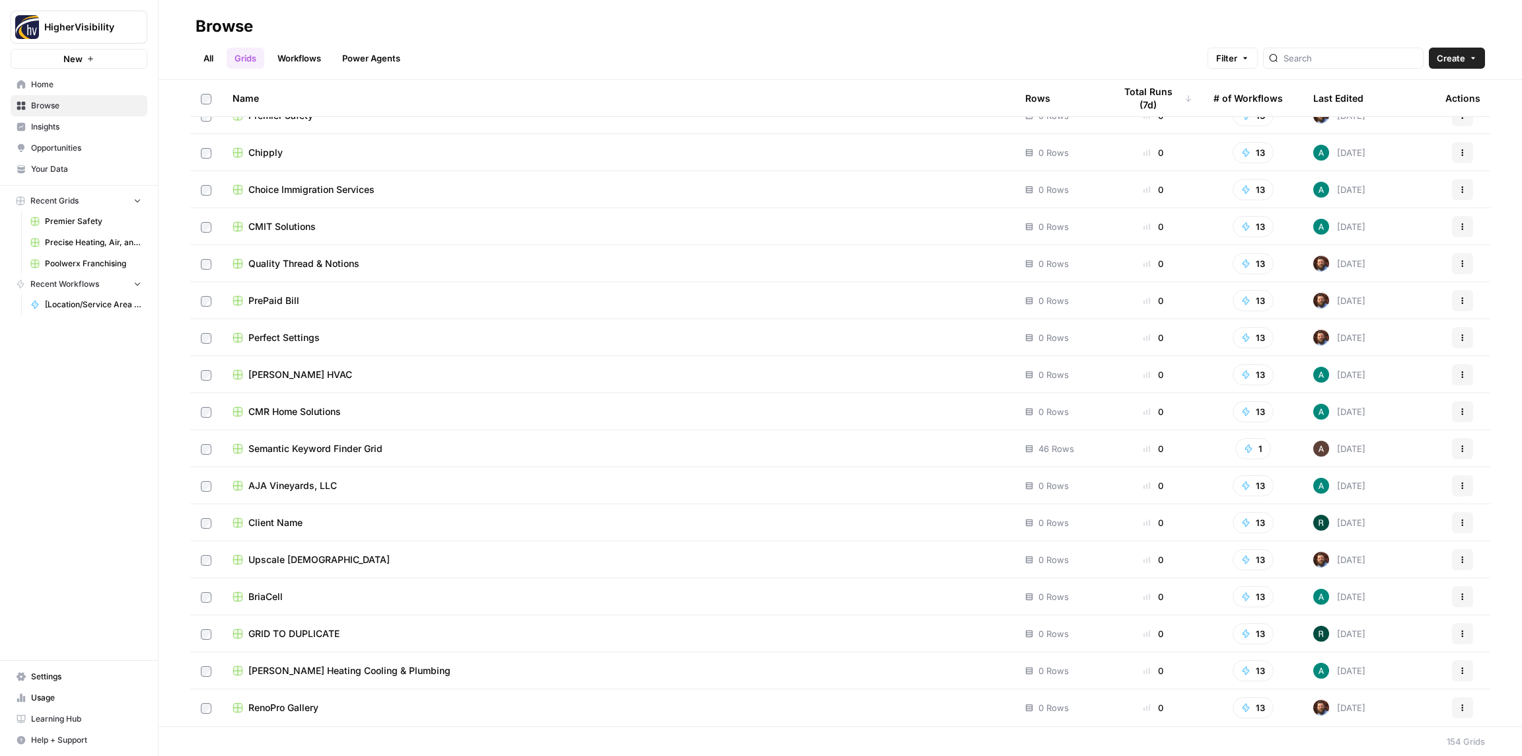
click at [1461, 637] on button "Actions" at bounding box center [1462, 633] width 21 height 21
click at [1369, 524] on span "Duplicate" at bounding box center [1404, 524] width 106 height 13
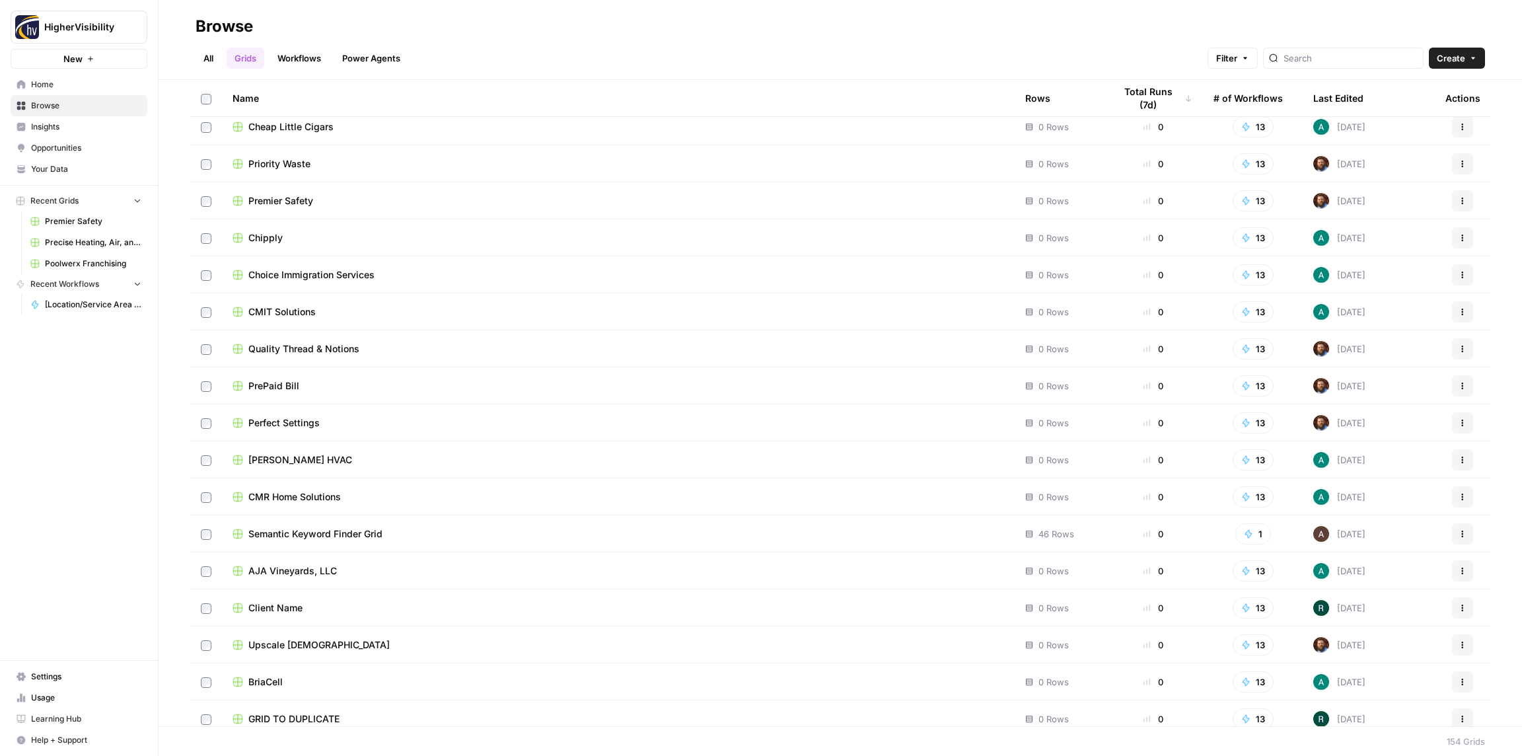
scroll to position [4993, 0]
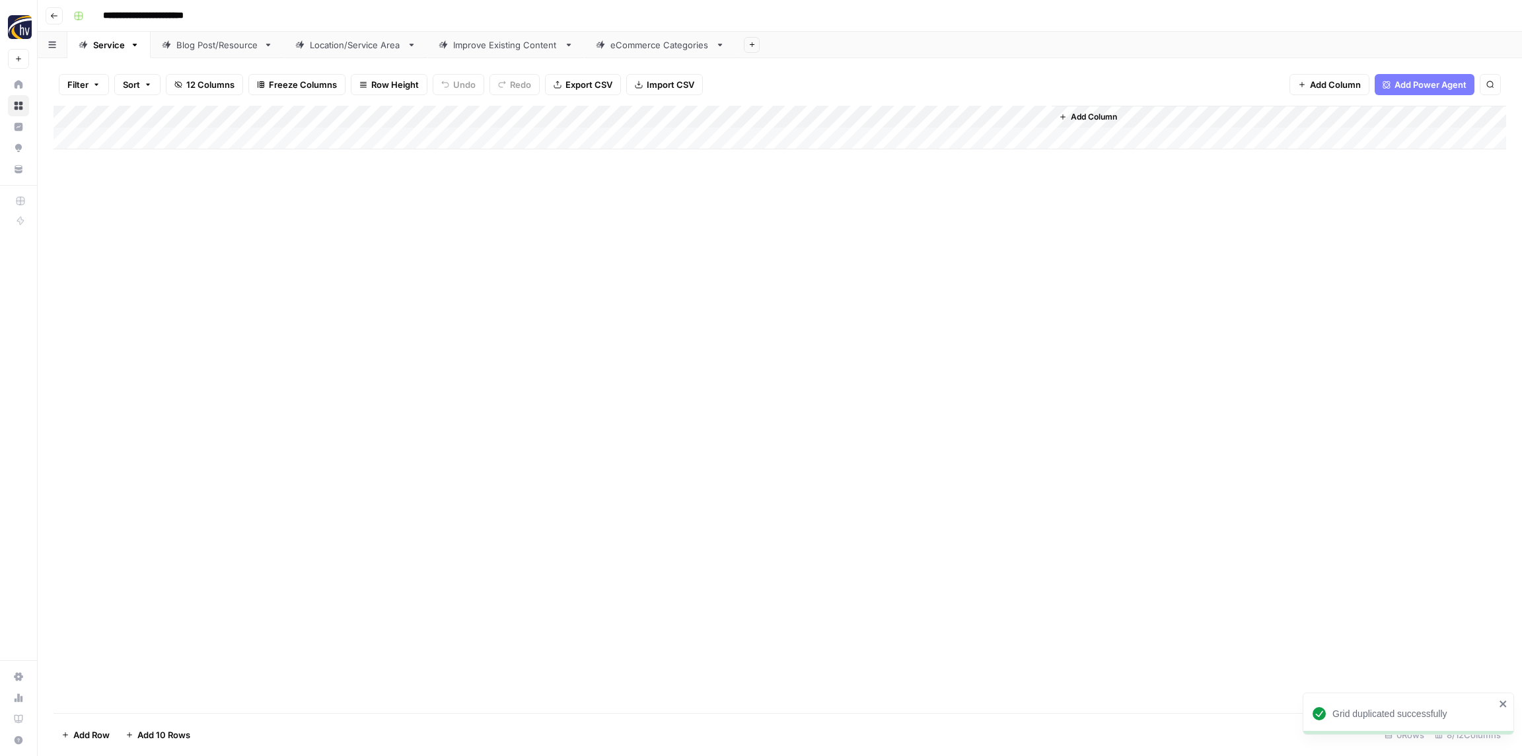
click at [180, 26] on header "**********" at bounding box center [780, 16] width 1484 height 32
click at [179, 19] on input "**********" at bounding box center [165, 15] width 136 height 21
paste input
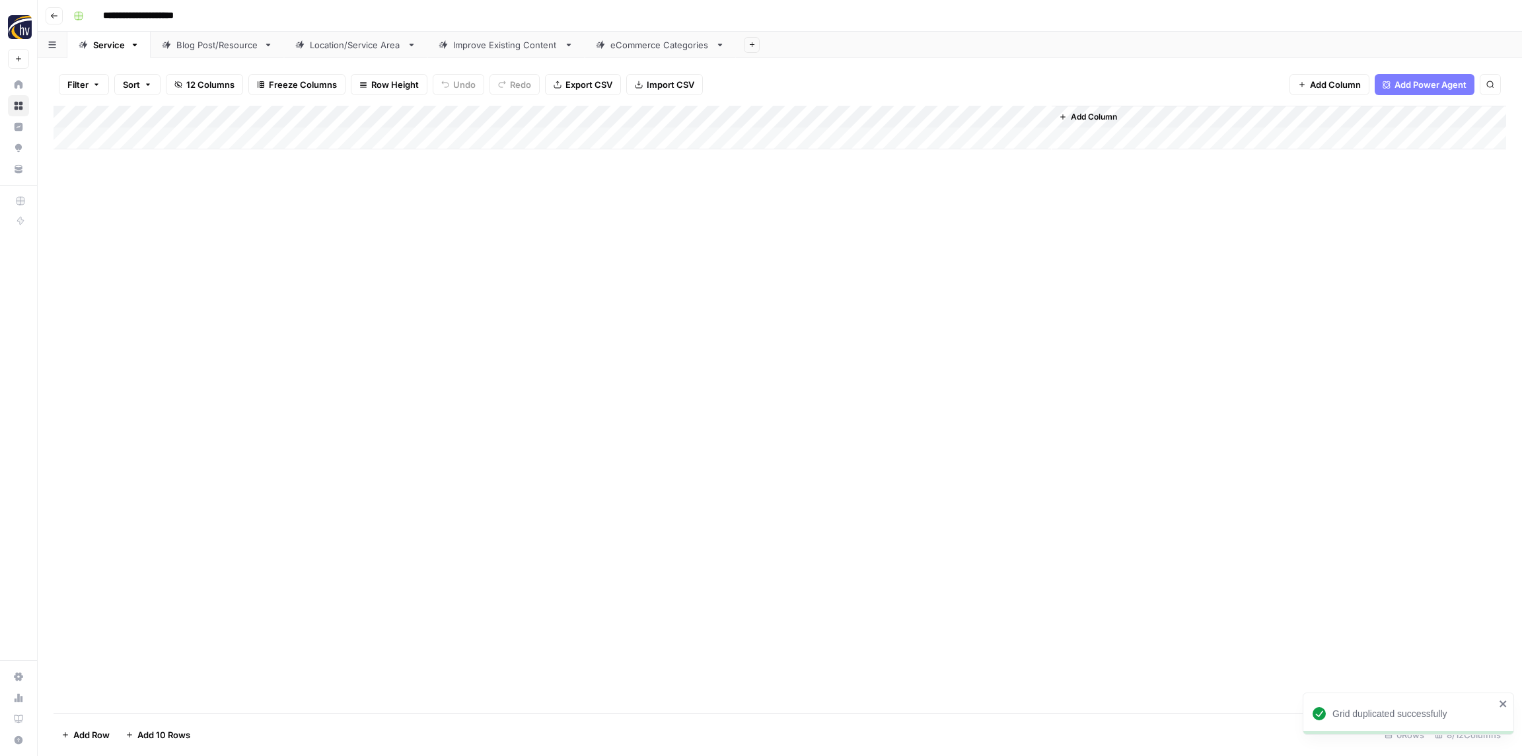
type input "**********"
click at [223, 188] on div "Add Column" at bounding box center [779, 409] width 1452 height 607
click at [263, 117] on div "Add Column" at bounding box center [779, 128] width 1452 height 44
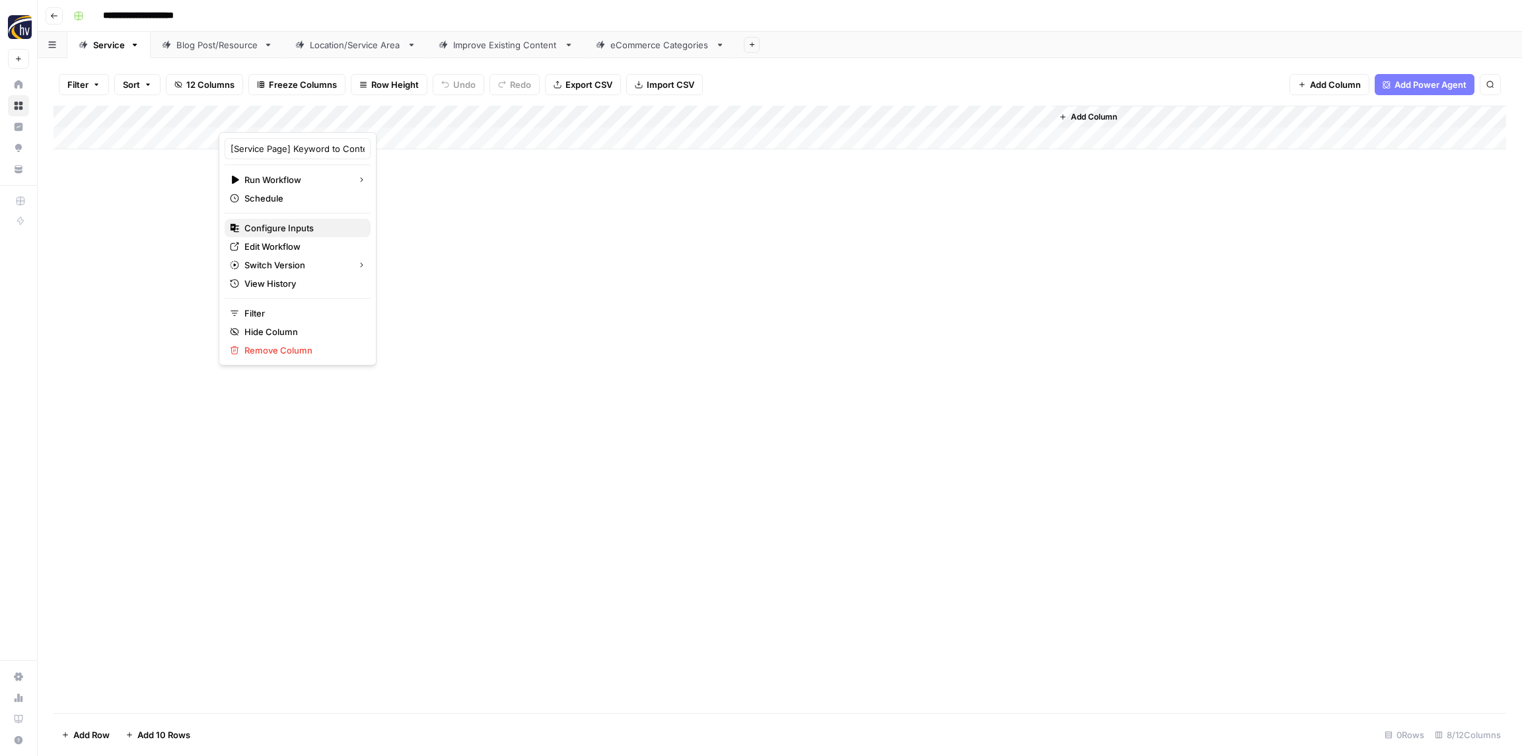
click at [301, 226] on span "Configure Inputs" at bounding box center [302, 227] width 116 height 13
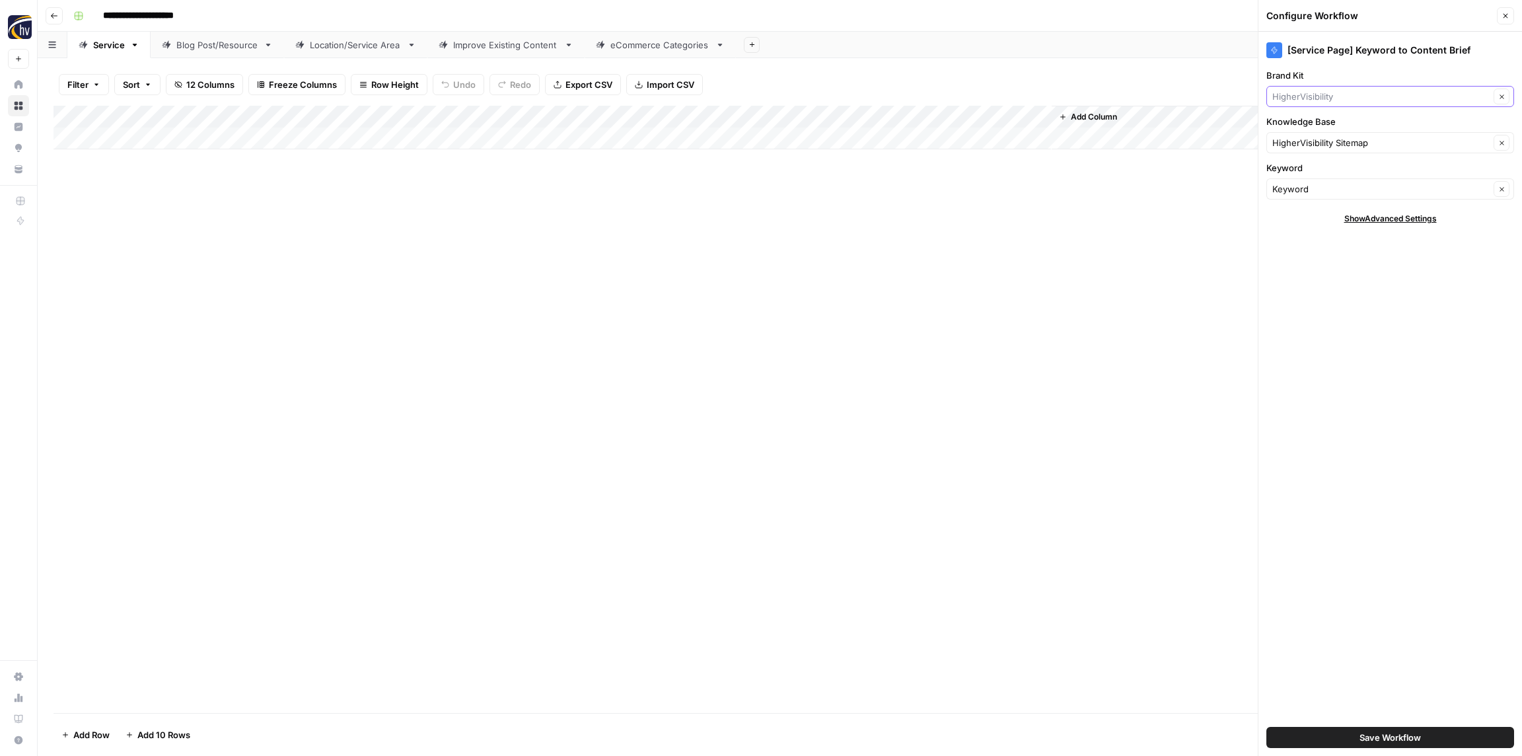
click at [1312, 95] on input "Brand Kit" at bounding box center [1380, 96] width 217 height 13
paste input "Oxi Fresh - Corporate"
type input "Oxi Fresh"
click at [1316, 129] on span "Oxi Fresh" at bounding box center [1387, 127] width 220 height 13
click at [1313, 137] on input "Knowledge Base" at bounding box center [1380, 142] width 217 height 13
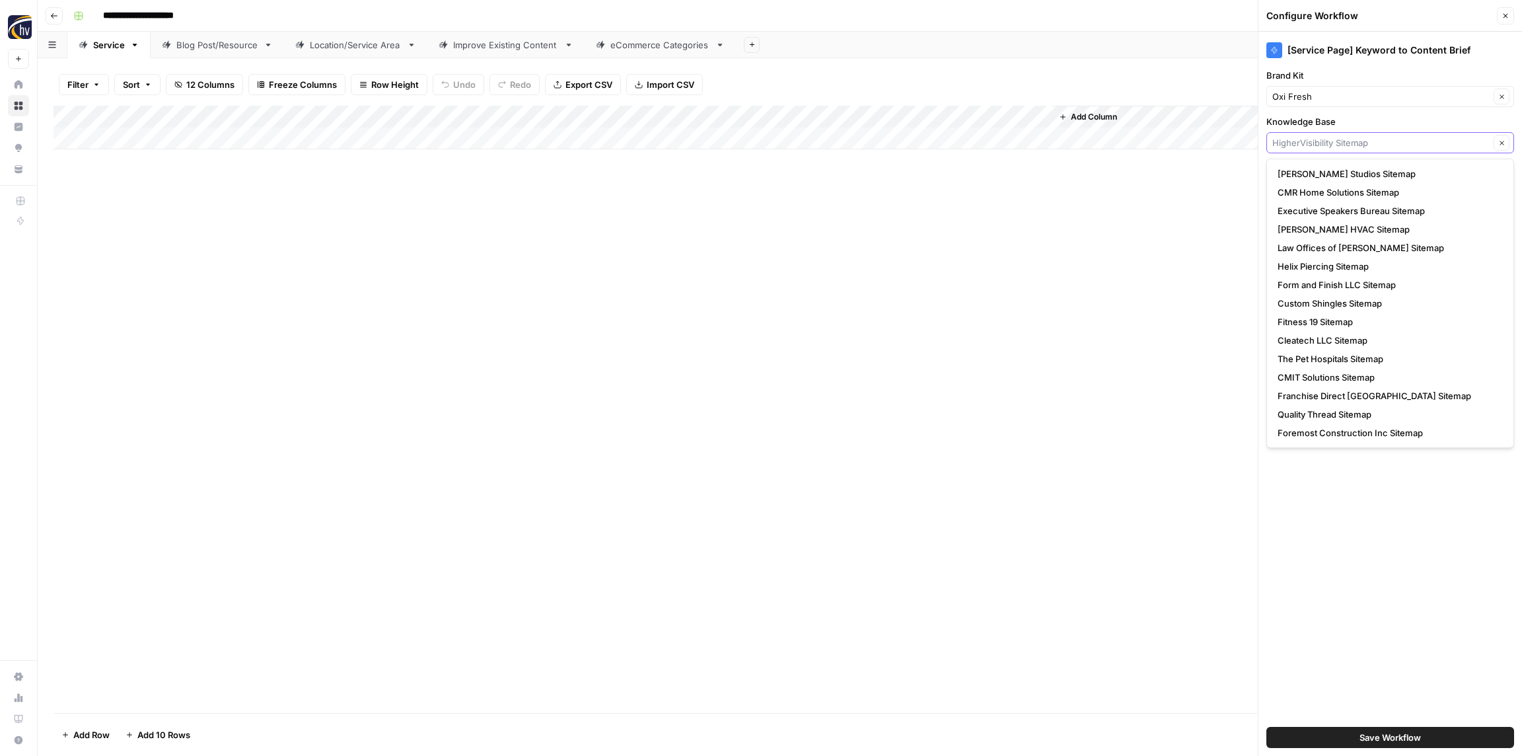
paste input "Oxi Fresh"
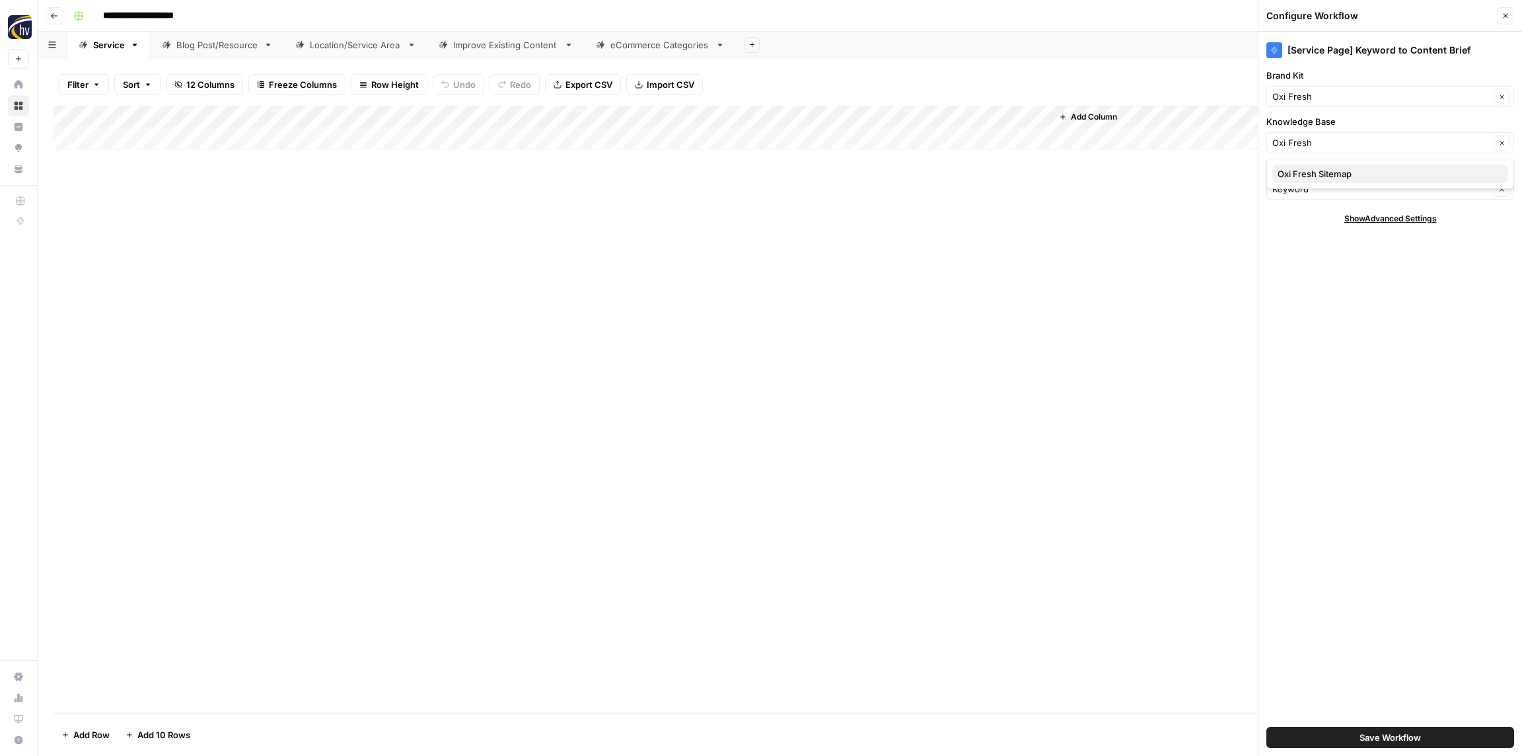
click at [1316, 180] on span "Oxi Fresh Sitemap" at bounding box center [1387, 173] width 220 height 13
type input "Oxi Fresh Sitemap"
click at [1358, 740] on button "Save Workflow" at bounding box center [1390, 737] width 248 height 21
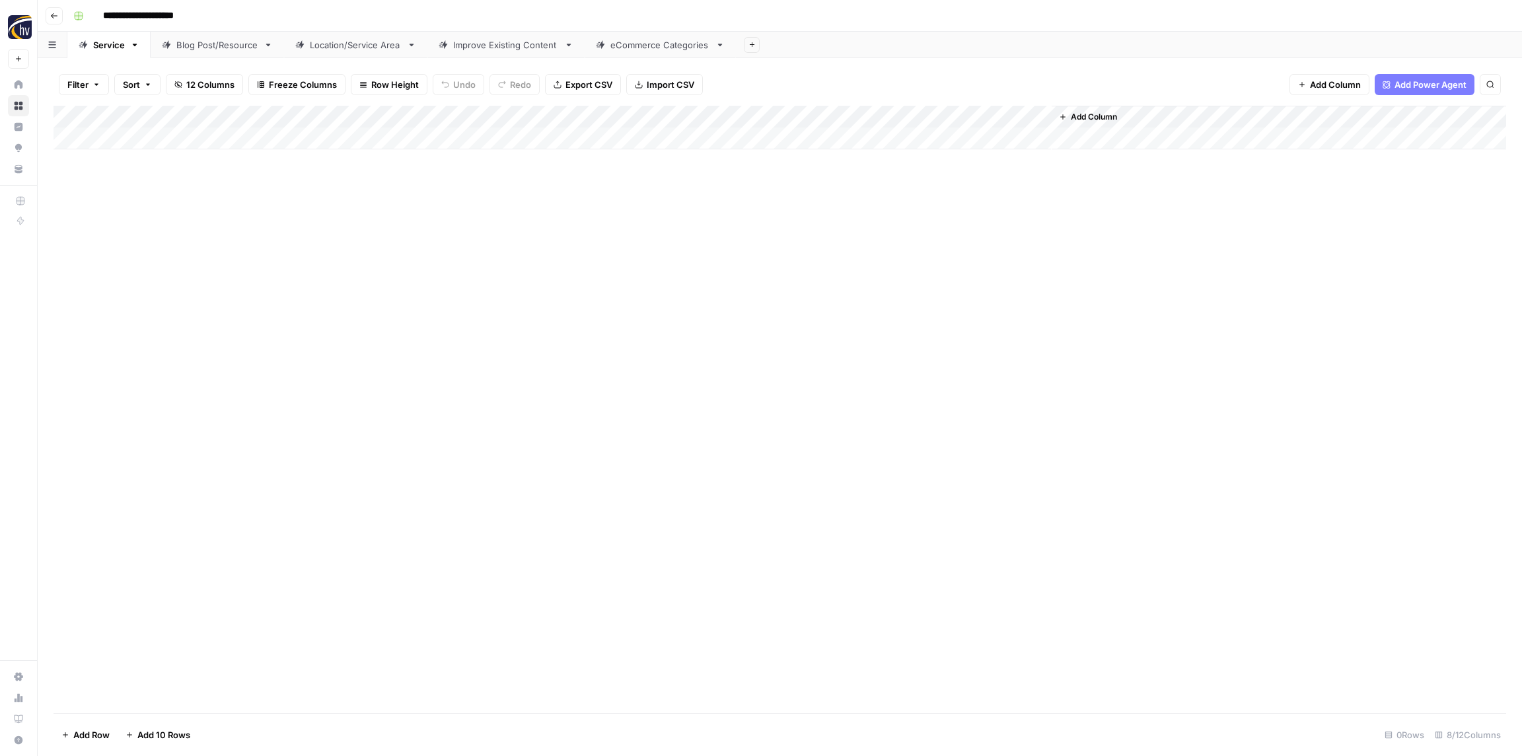
click at [845, 119] on div "Add Column" at bounding box center [779, 128] width 1452 height 44
click at [869, 229] on span "Configure Inputs" at bounding box center [897, 227] width 116 height 13
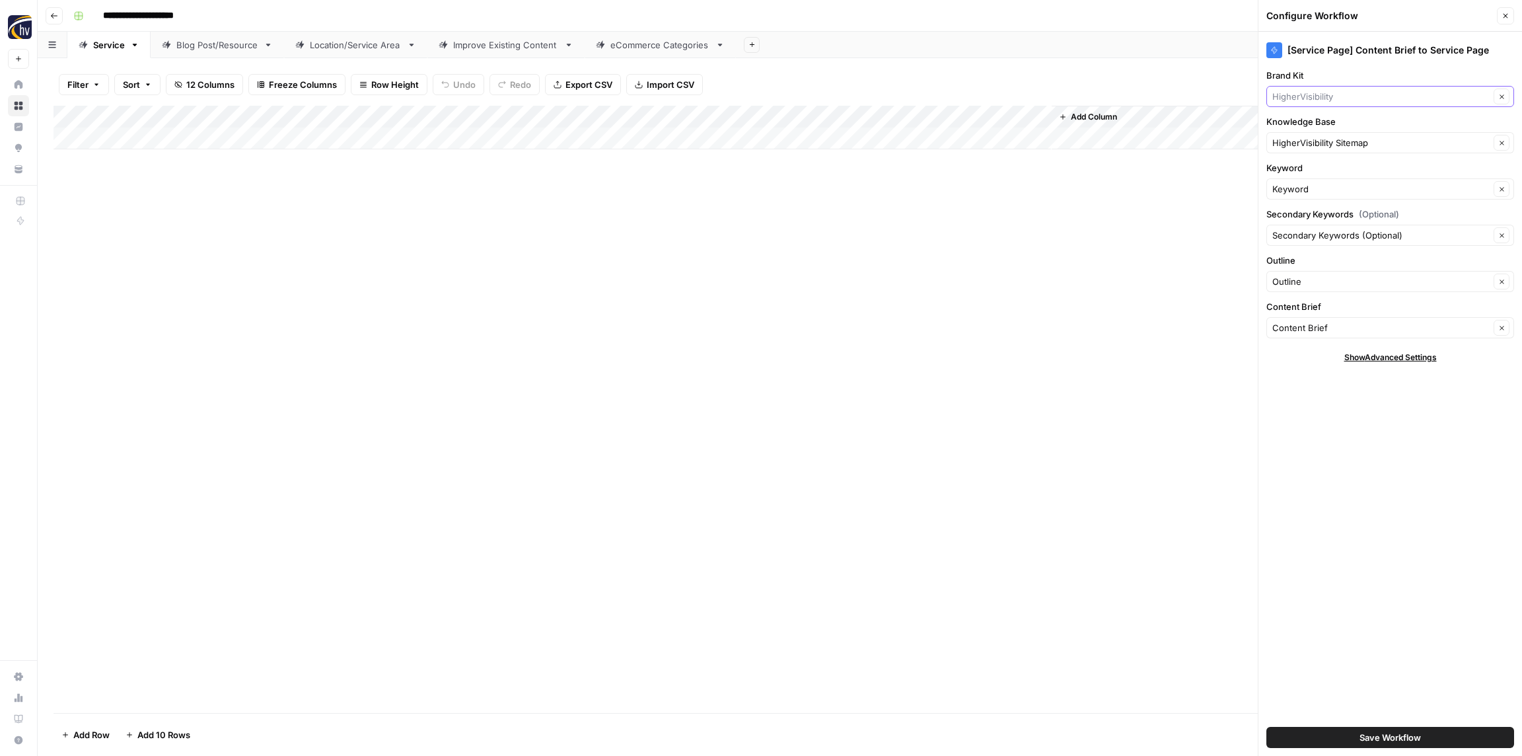
click at [1307, 99] on input "Brand Kit" at bounding box center [1380, 96] width 217 height 13
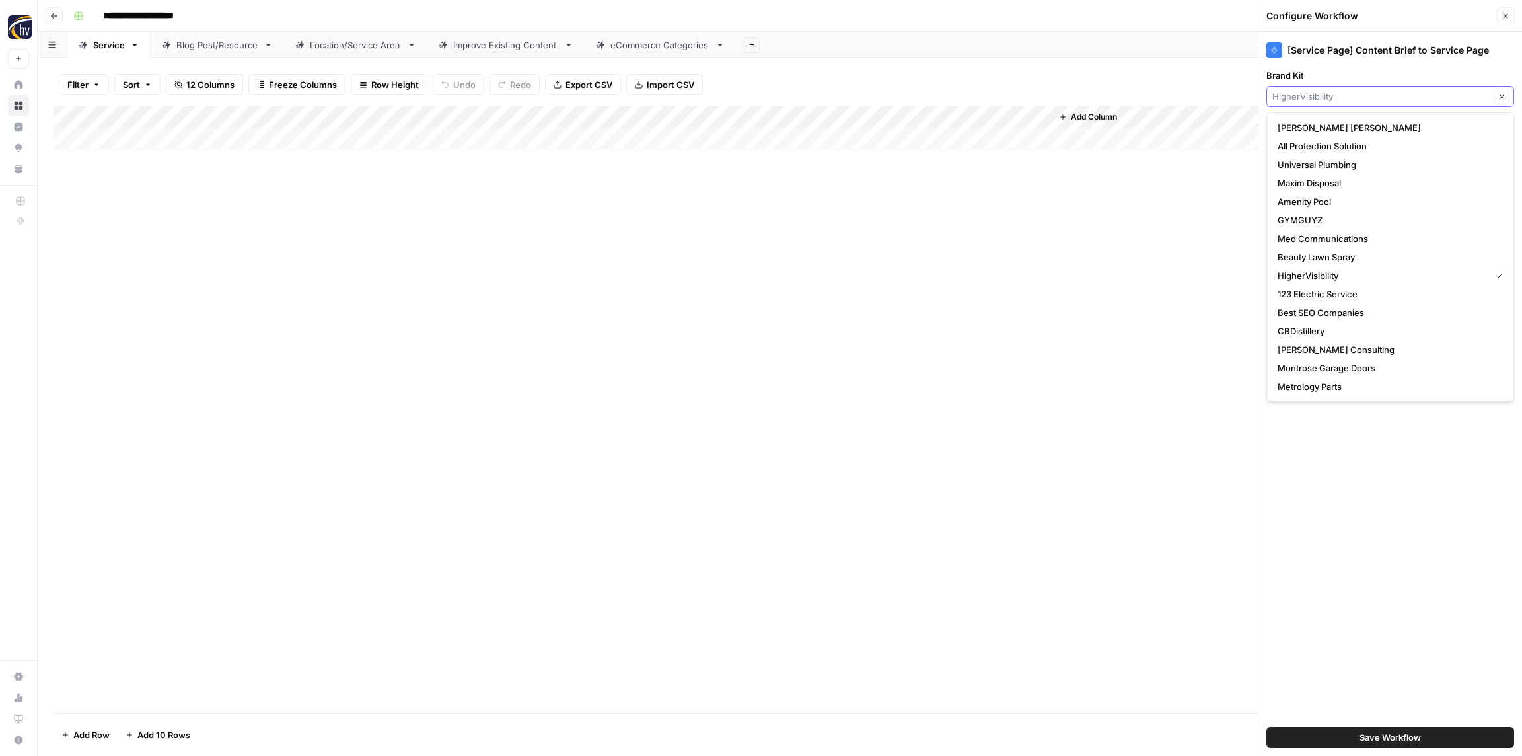
paste input "Oxi Fresh"
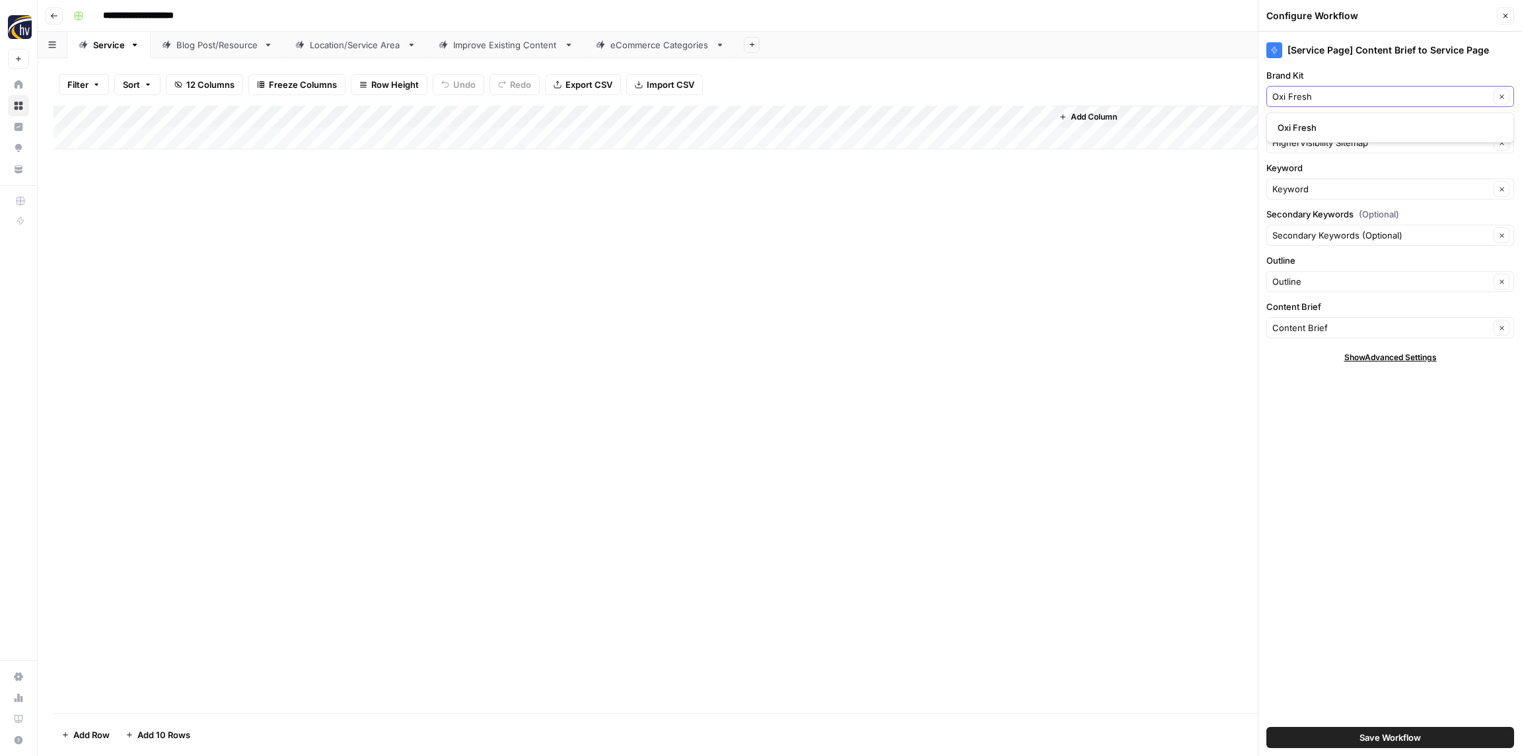
type input "Oxi Fresh"
click at [1302, 129] on span "Oxi Fresh" at bounding box center [1387, 127] width 220 height 13
click at [1302, 141] on input "Knowledge Base" at bounding box center [1380, 142] width 217 height 13
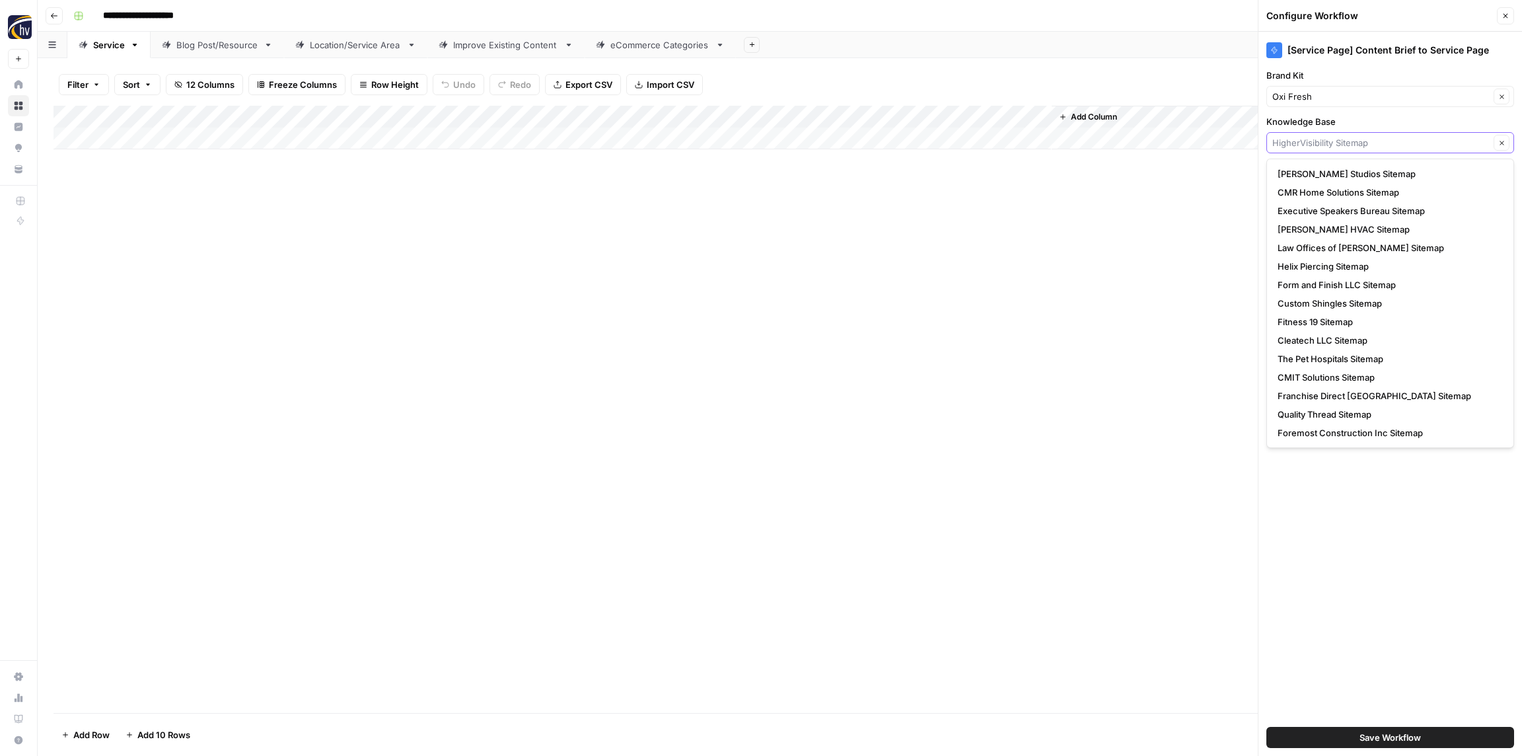
paste input "Oxi Fresh"
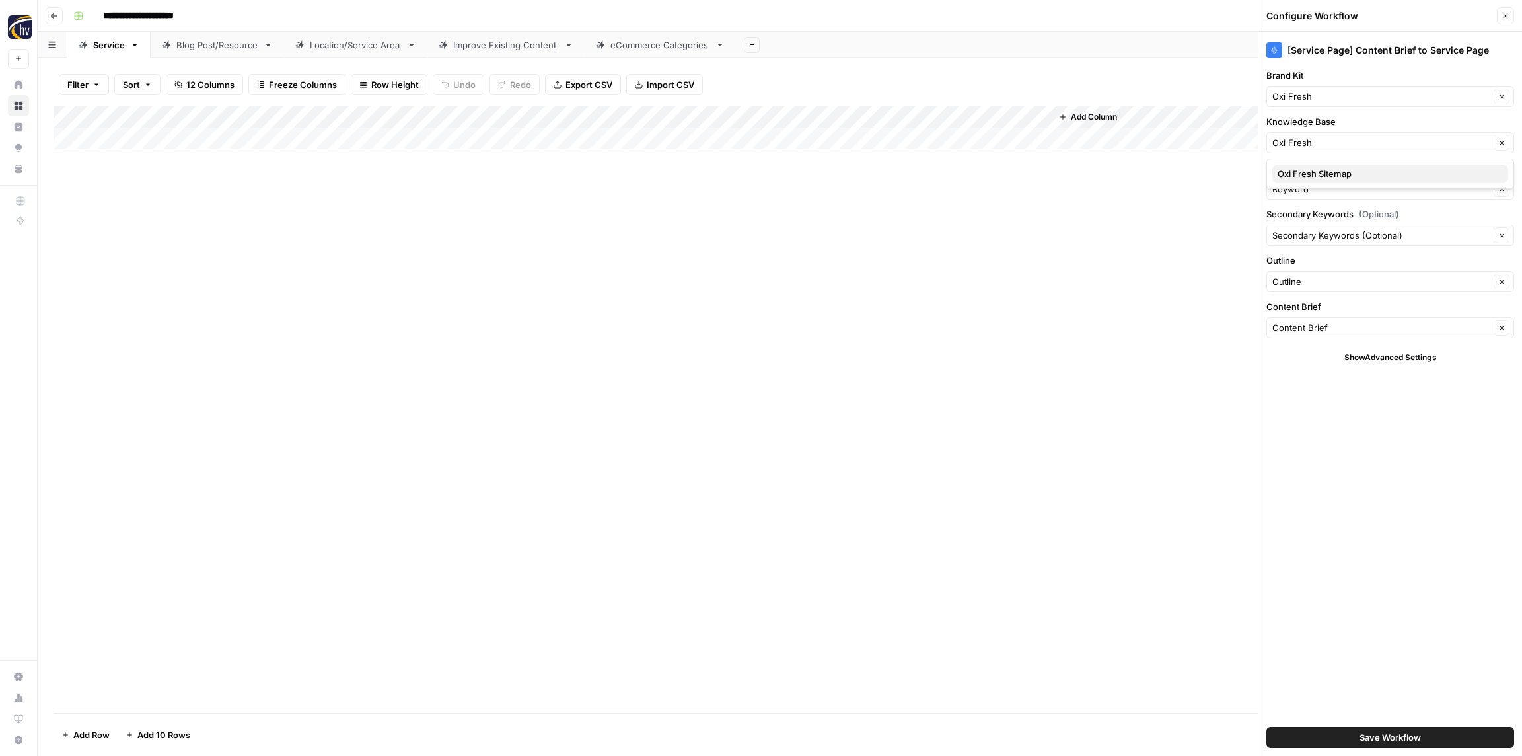
click at [1306, 170] on span "Oxi Fresh Sitemap" at bounding box center [1387, 173] width 220 height 13
type input "Oxi Fresh Sitemap"
click at [1419, 729] on button "Save Workflow" at bounding box center [1390, 737] width 248 height 21
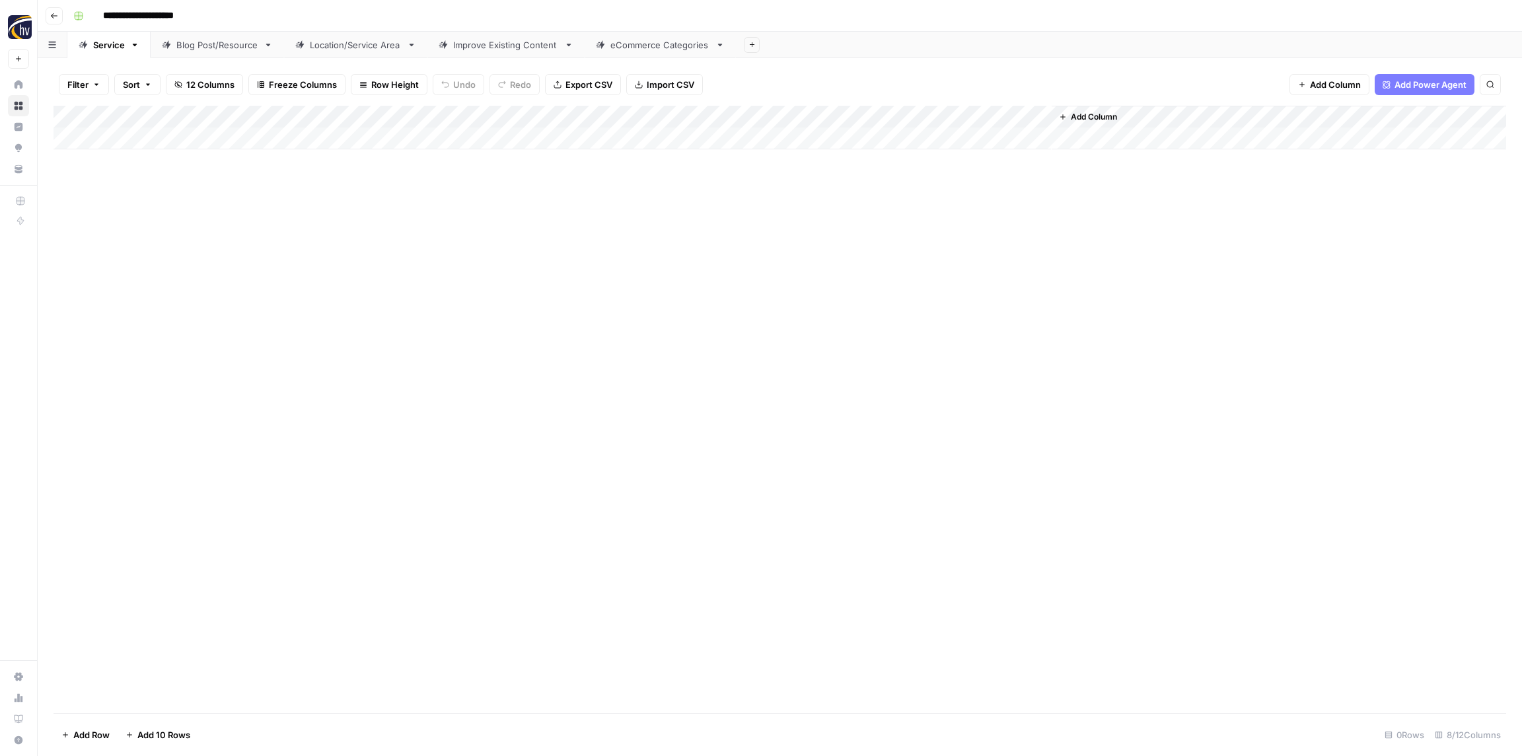
click at [205, 48] on div "Blog Post/Resource" at bounding box center [217, 44] width 82 height 13
click at [275, 116] on div "Add Column" at bounding box center [779, 128] width 1452 height 44
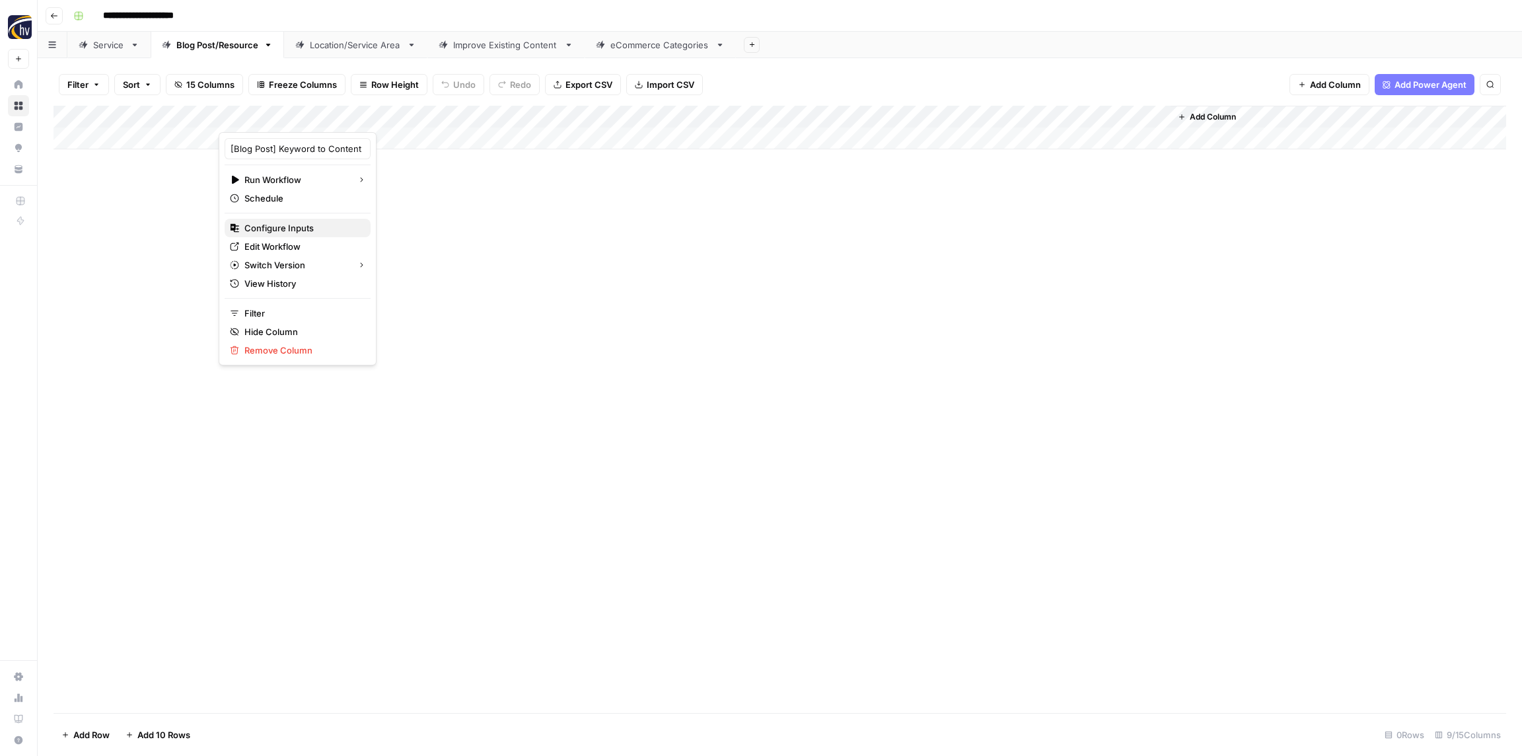
click at [286, 230] on span "Configure Inputs" at bounding box center [302, 227] width 116 height 13
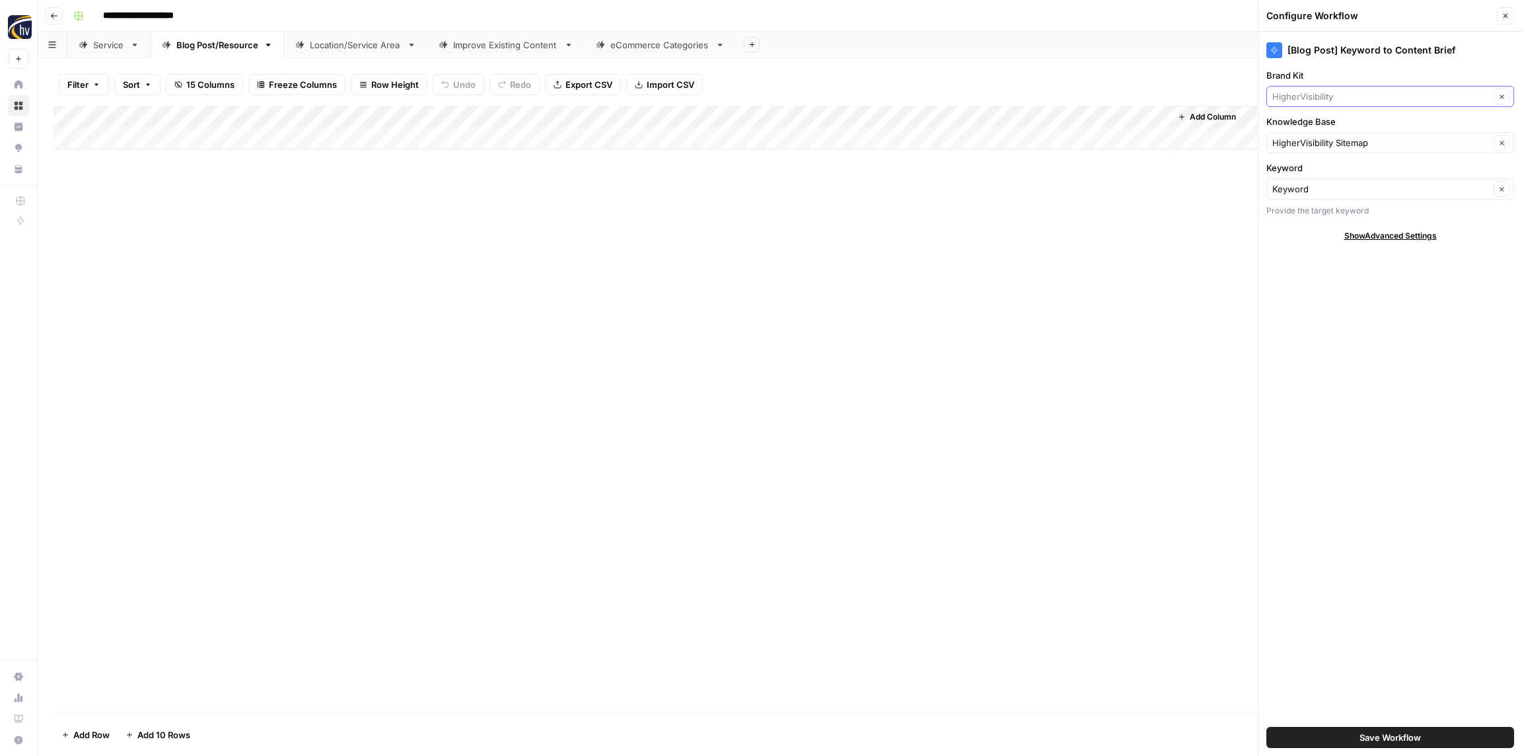
click at [1304, 98] on input "Brand Kit" at bounding box center [1380, 96] width 217 height 13
paste input "Oxi Fresh"
type input "Oxi Fresh"
click at [1308, 127] on span "Oxi Fresh" at bounding box center [1387, 127] width 220 height 13
click at [1322, 144] on input "Knowledge Base" at bounding box center [1380, 142] width 217 height 13
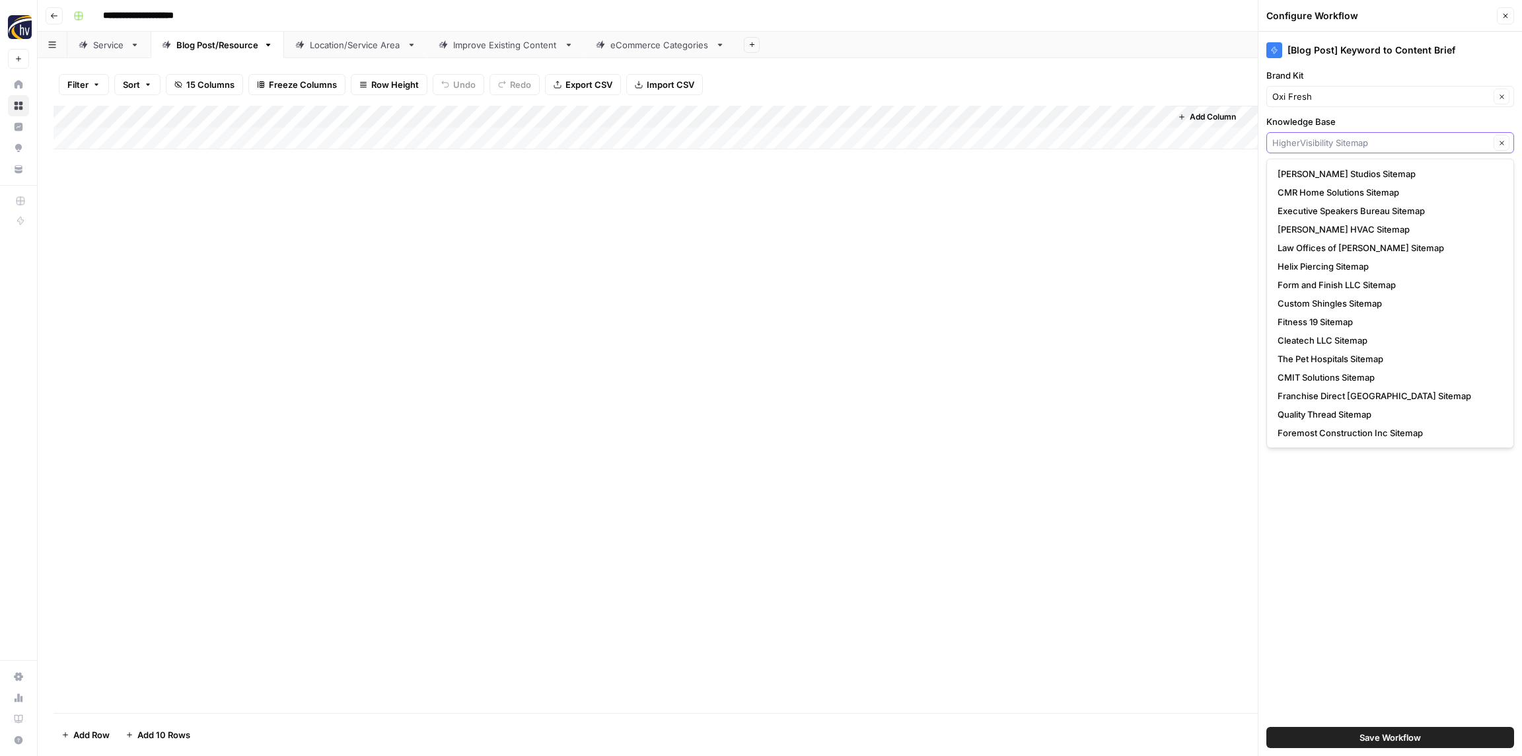
paste input "Oxi Fresh"
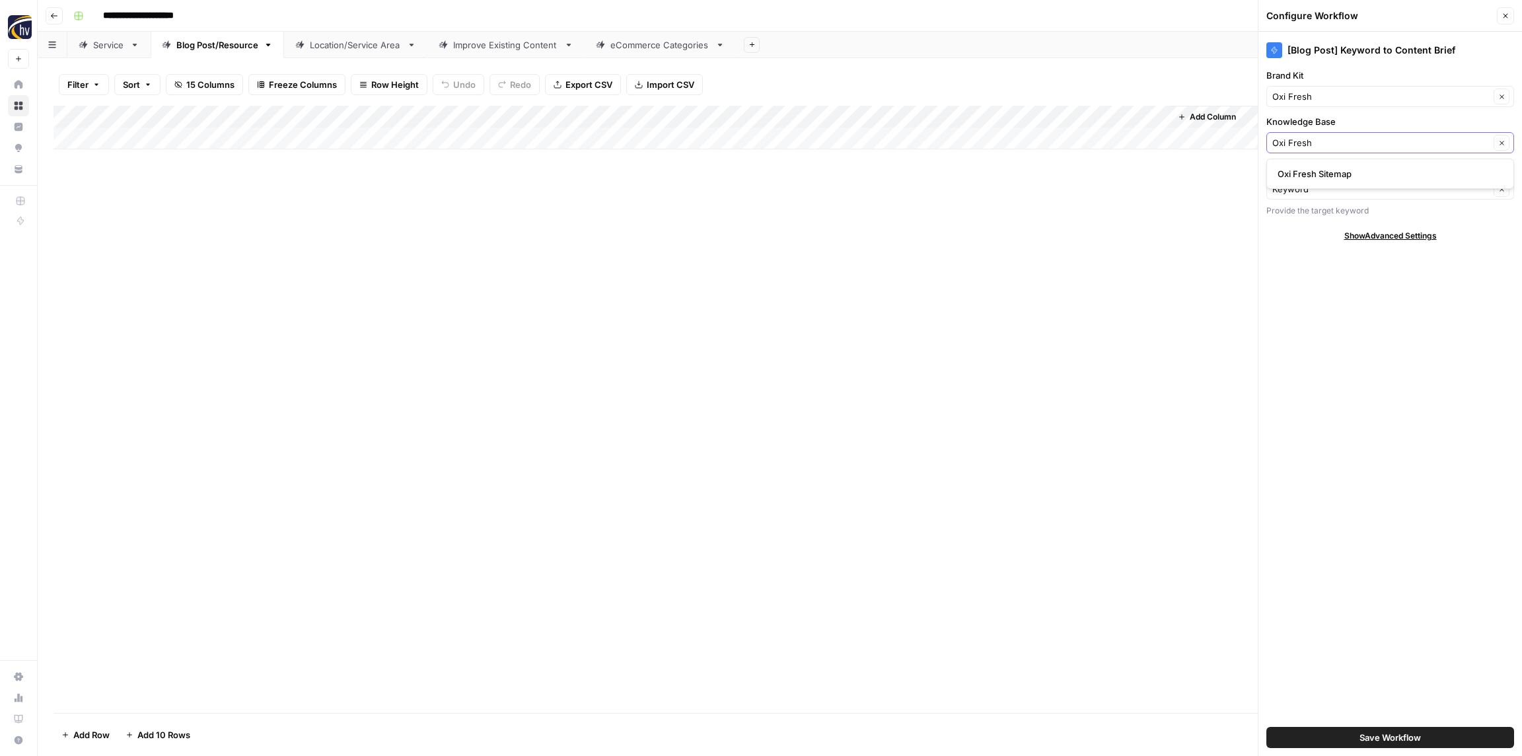
type input "Oxi Fresh"
click at [1326, 170] on span "Oxi Fresh Sitemap" at bounding box center [1387, 173] width 220 height 13
type input "Oxi Fresh Sitemap"
click at [1434, 732] on button "Save Workflow" at bounding box center [1390, 737] width 248 height 21
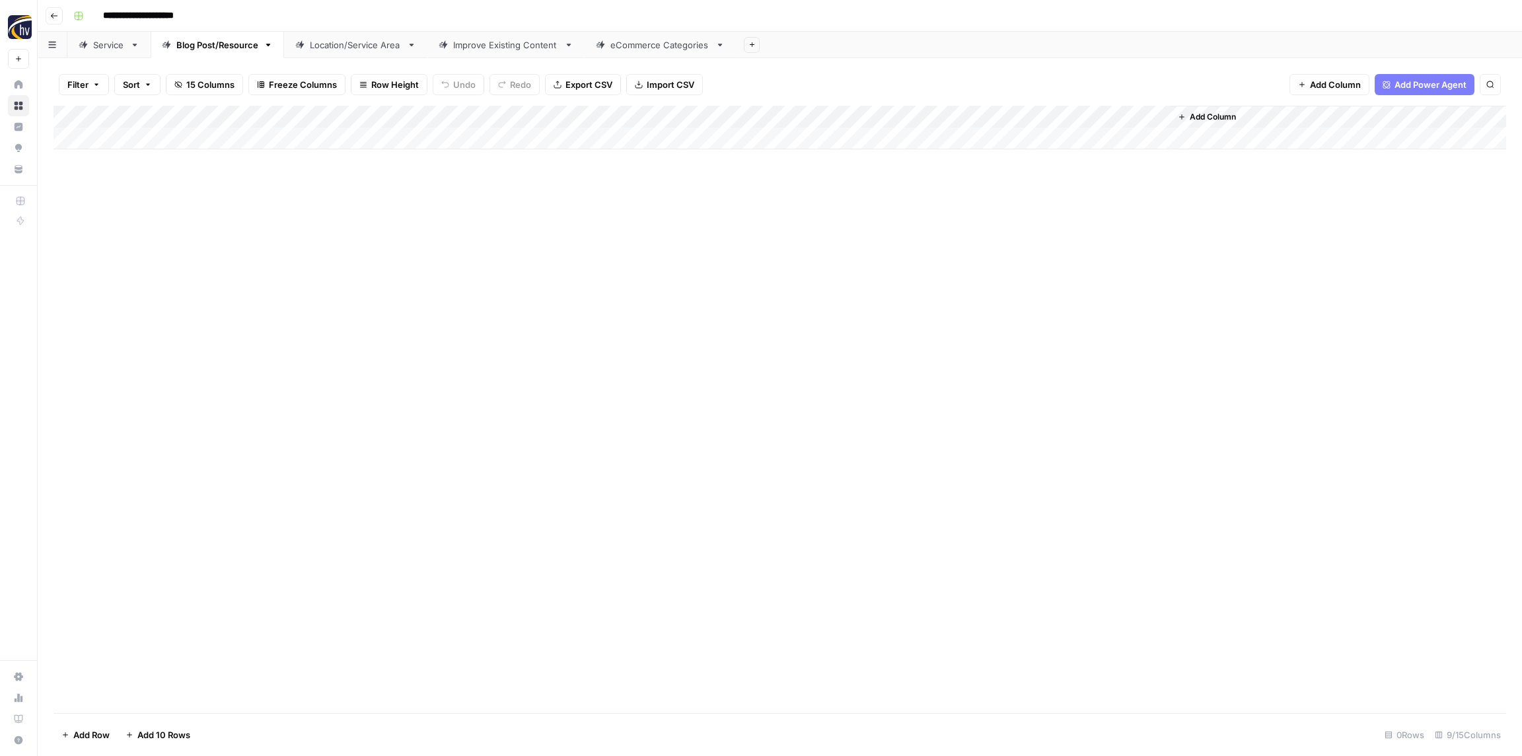
click at [974, 116] on div "Add Column" at bounding box center [779, 128] width 1452 height 44
click at [1015, 229] on span "Configure Inputs" at bounding box center [1016, 227] width 116 height 13
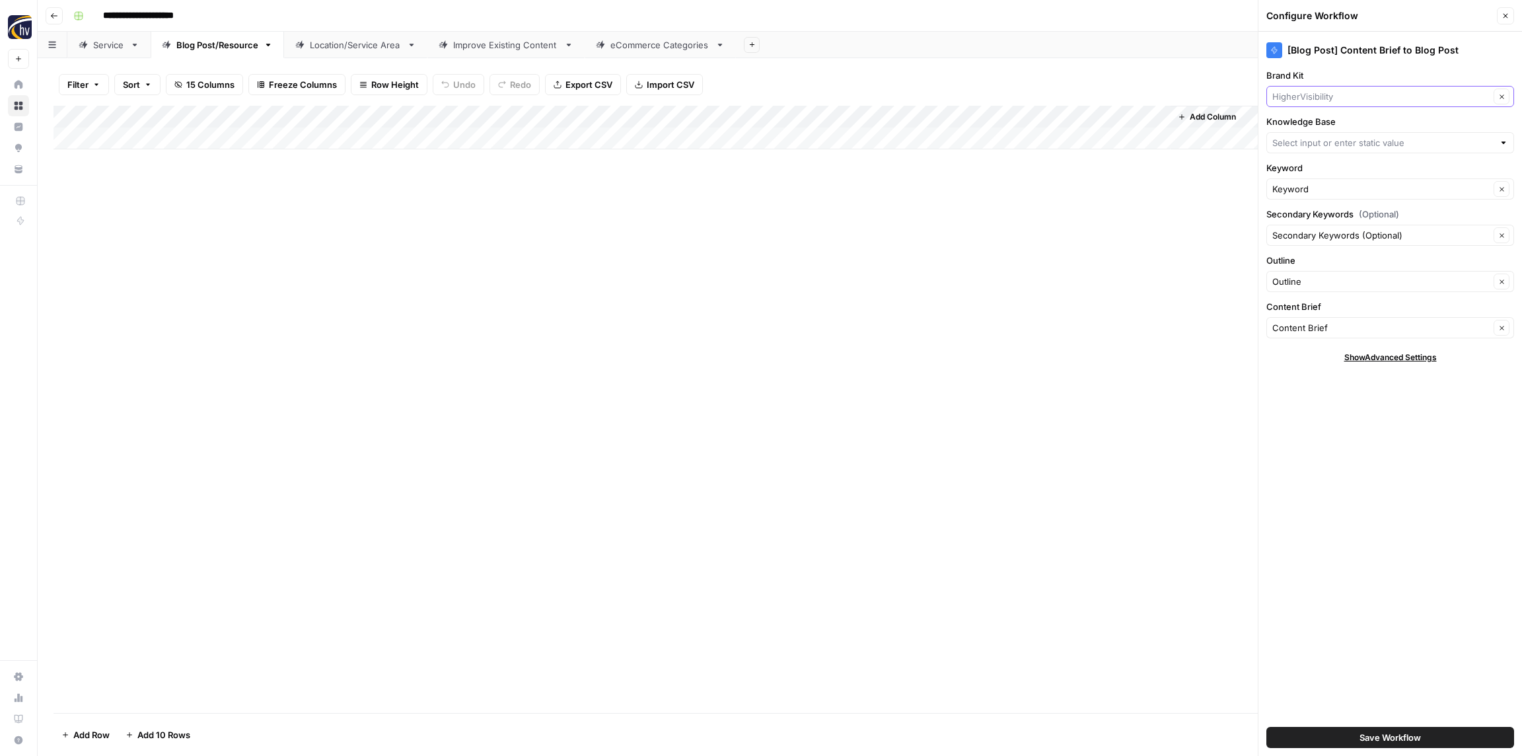
click at [1330, 97] on input "Brand Kit" at bounding box center [1380, 96] width 217 height 13
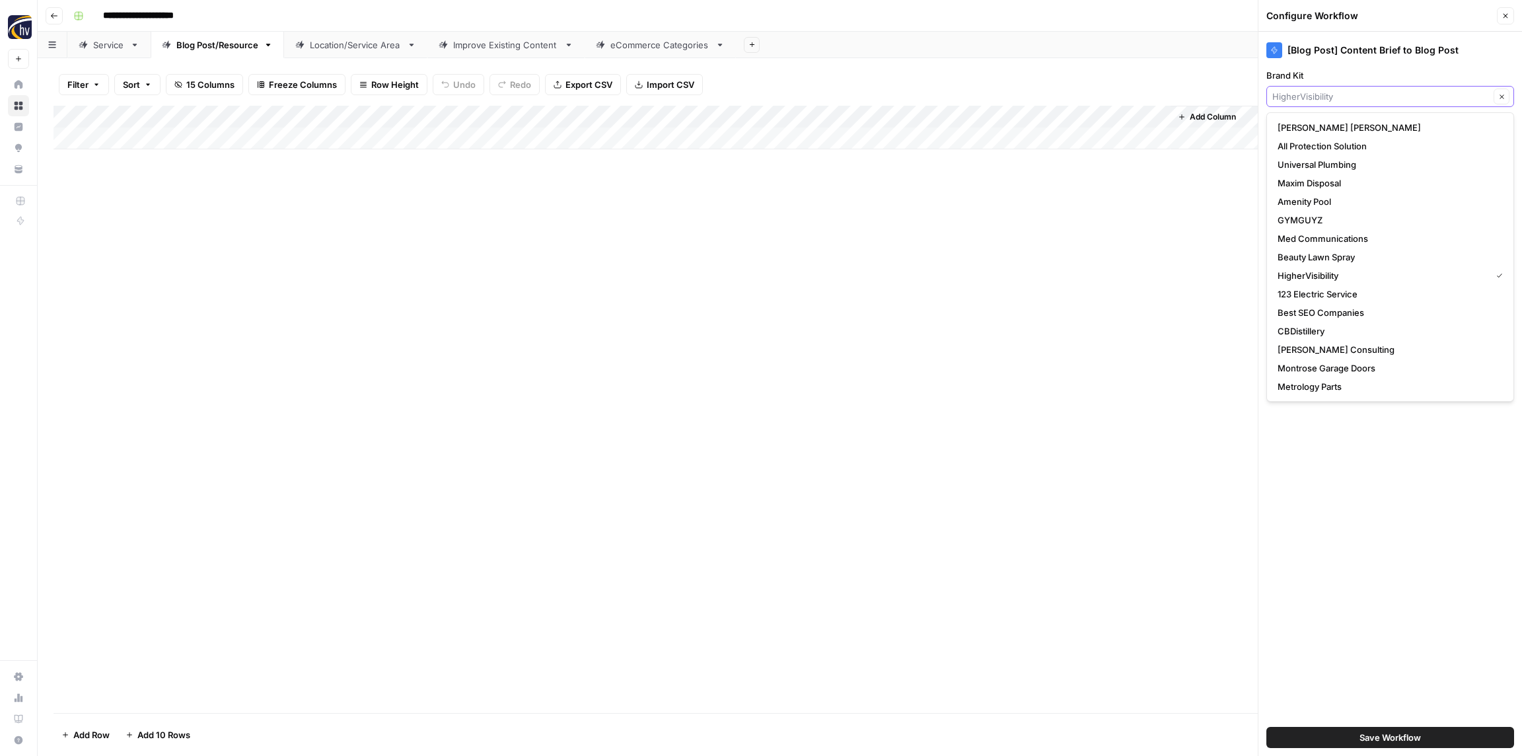
paste input "Oxi Fresh"
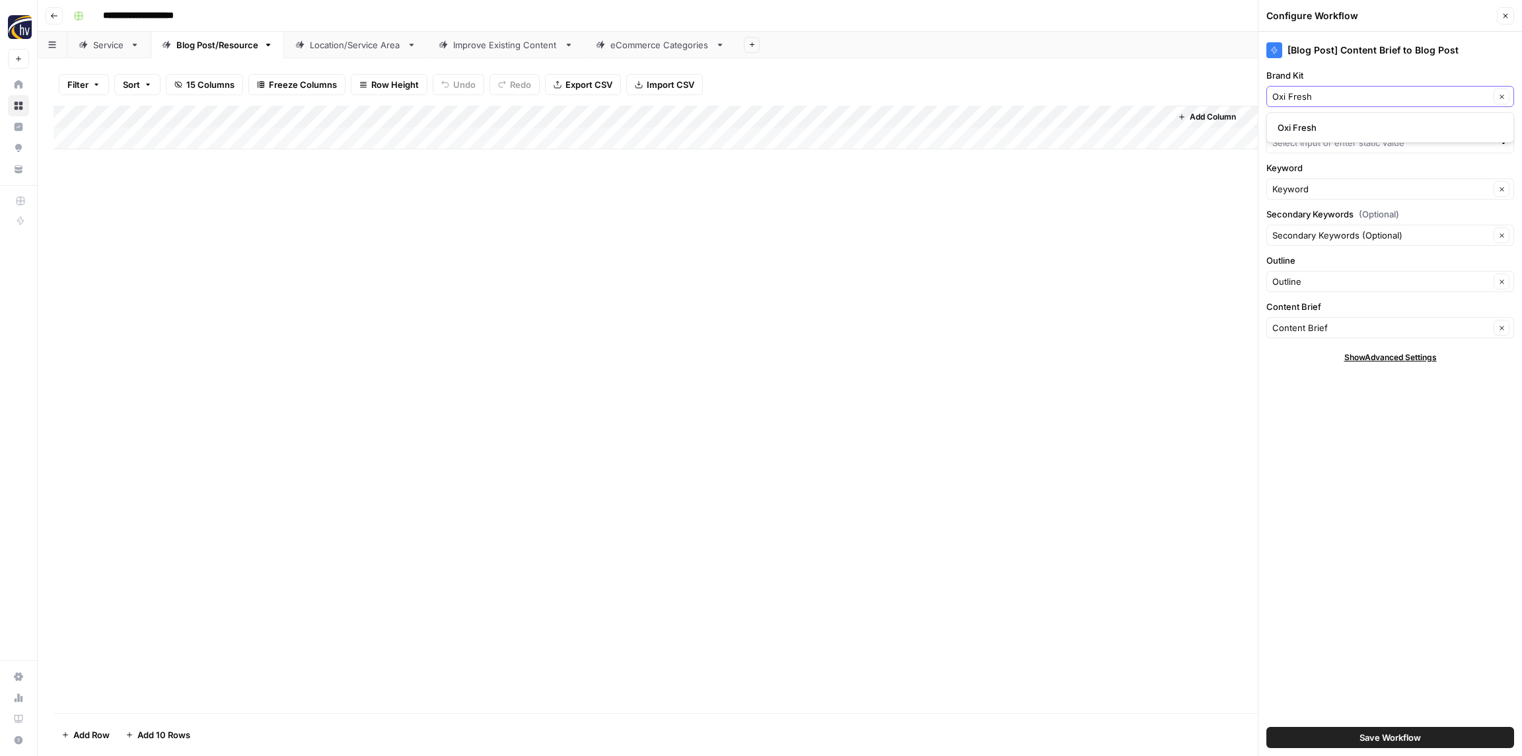
type input "Oxi Fresh"
click at [1324, 131] on span "Oxi Fresh" at bounding box center [1387, 127] width 220 height 13
click at [1325, 143] on input "Knowledge Base" at bounding box center [1382, 142] width 221 height 13
paste input "Oxi Fresh"
click at [1330, 176] on span "Oxi Fresh Sitemap" at bounding box center [1387, 173] width 220 height 13
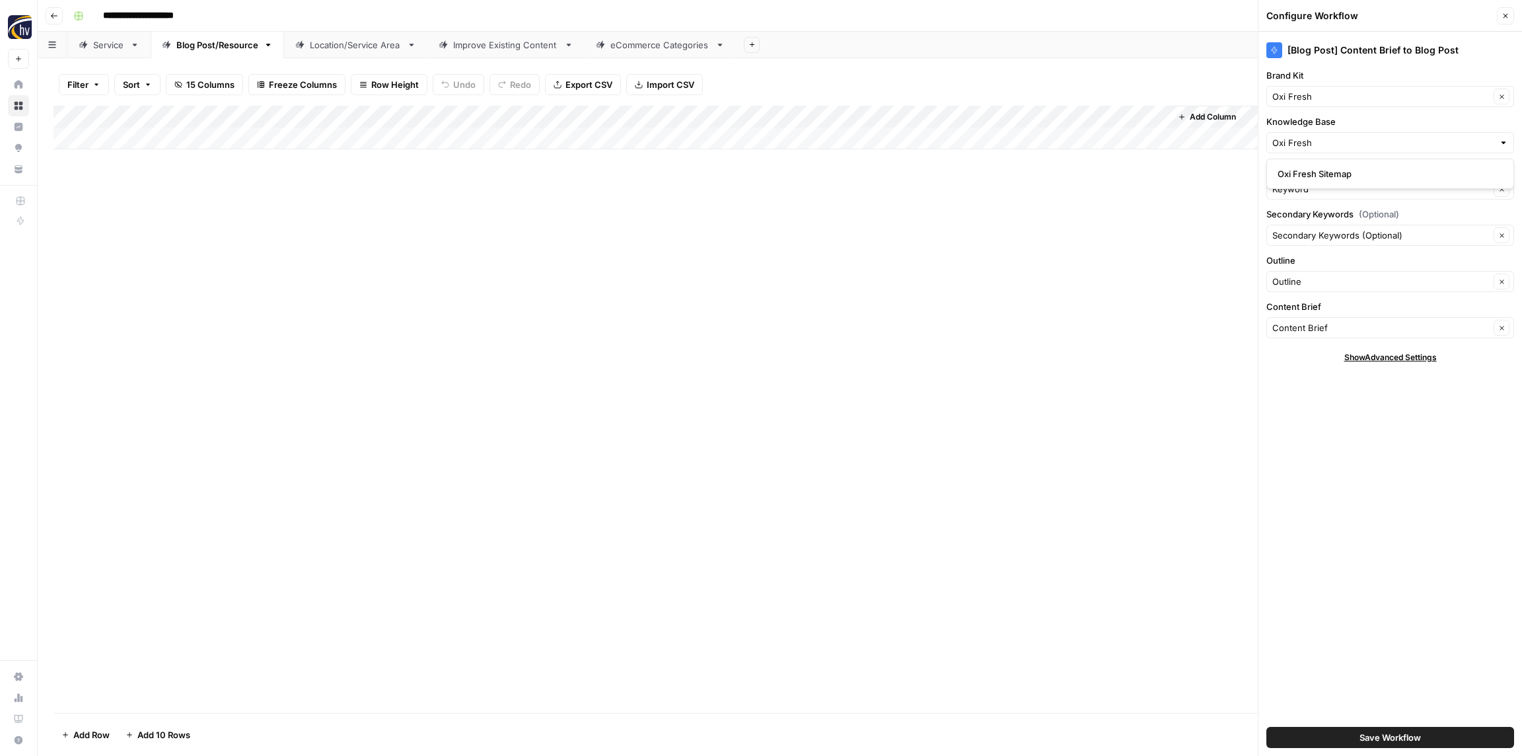
type input "Oxi Fresh Sitemap"
click at [1369, 736] on span "Save Workflow" at bounding box center [1389, 736] width 61 height 13
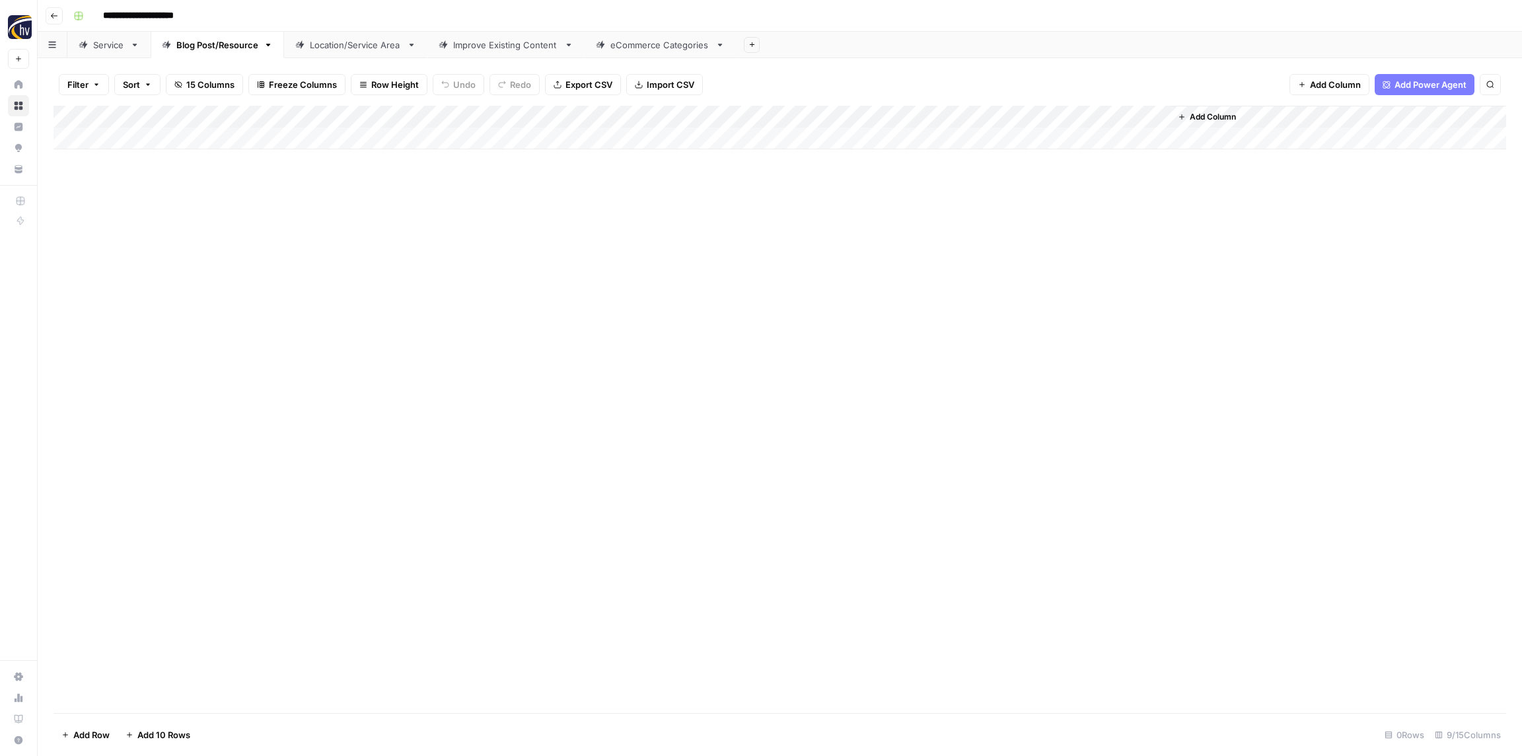
click at [339, 37] on link "Location/Service Area" at bounding box center [355, 45] width 143 height 26
click at [536, 125] on div "Add Column" at bounding box center [779, 128] width 1452 height 44
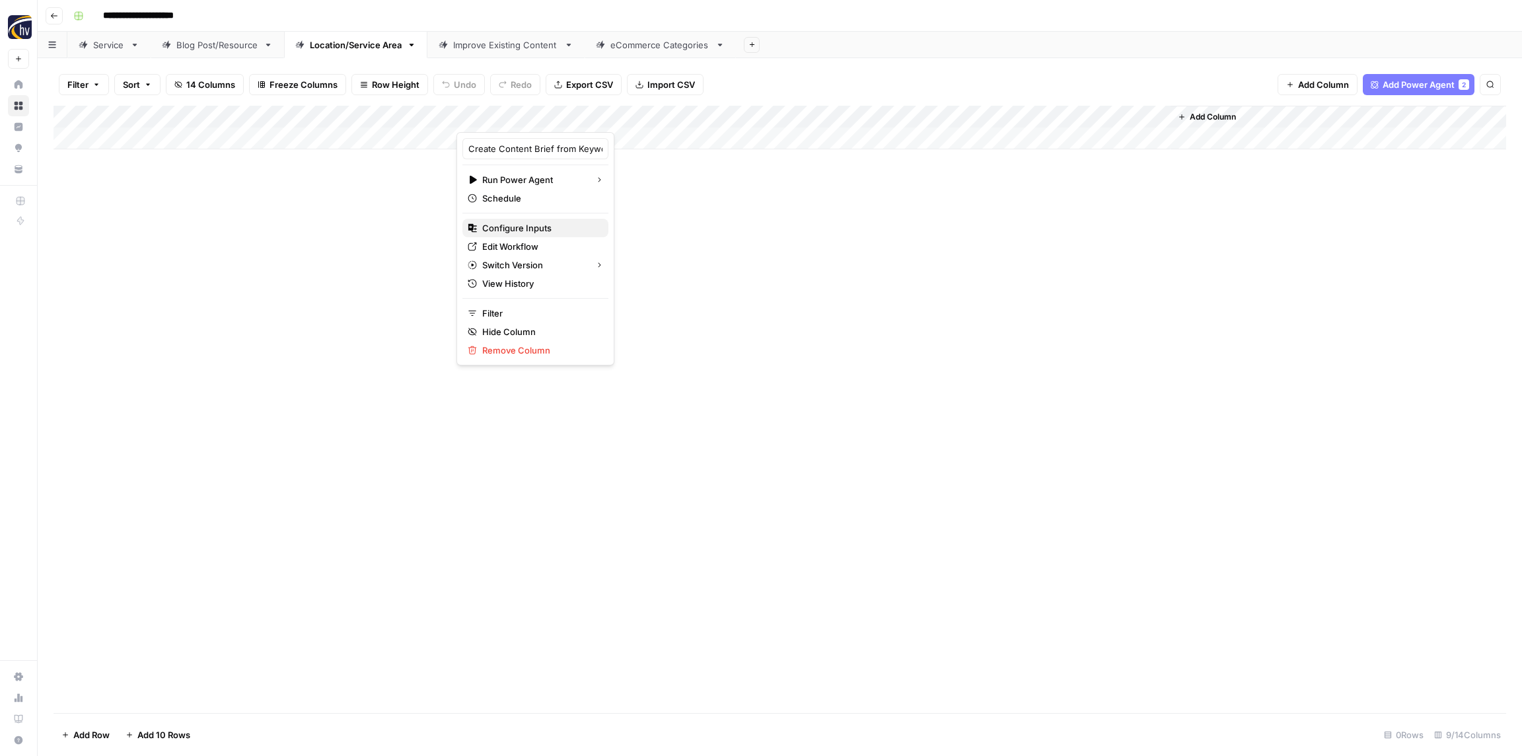
drag, startPoint x: 548, startPoint y: 229, endPoint x: 637, endPoint y: 235, distance: 90.1
click at [548, 229] on span "Configure Inputs" at bounding box center [540, 227] width 116 height 13
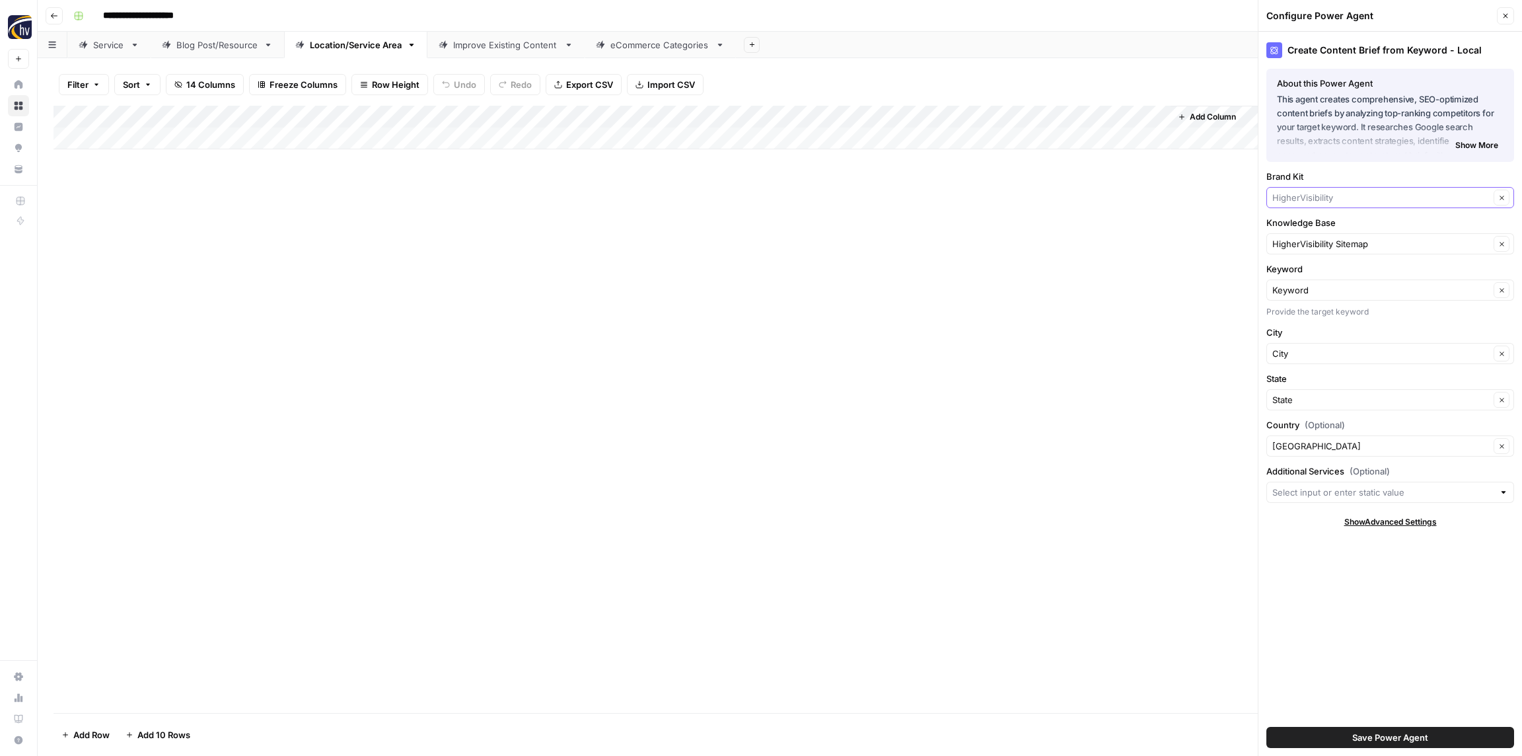
click at [1302, 199] on input "Brand Kit" at bounding box center [1380, 197] width 217 height 13
paste input "Oxi Fresh"
type input "Oxi Fresh"
click at [1304, 225] on span "Oxi Fresh" at bounding box center [1387, 228] width 220 height 13
click at [1307, 238] on input "Knowledge Base" at bounding box center [1380, 243] width 217 height 13
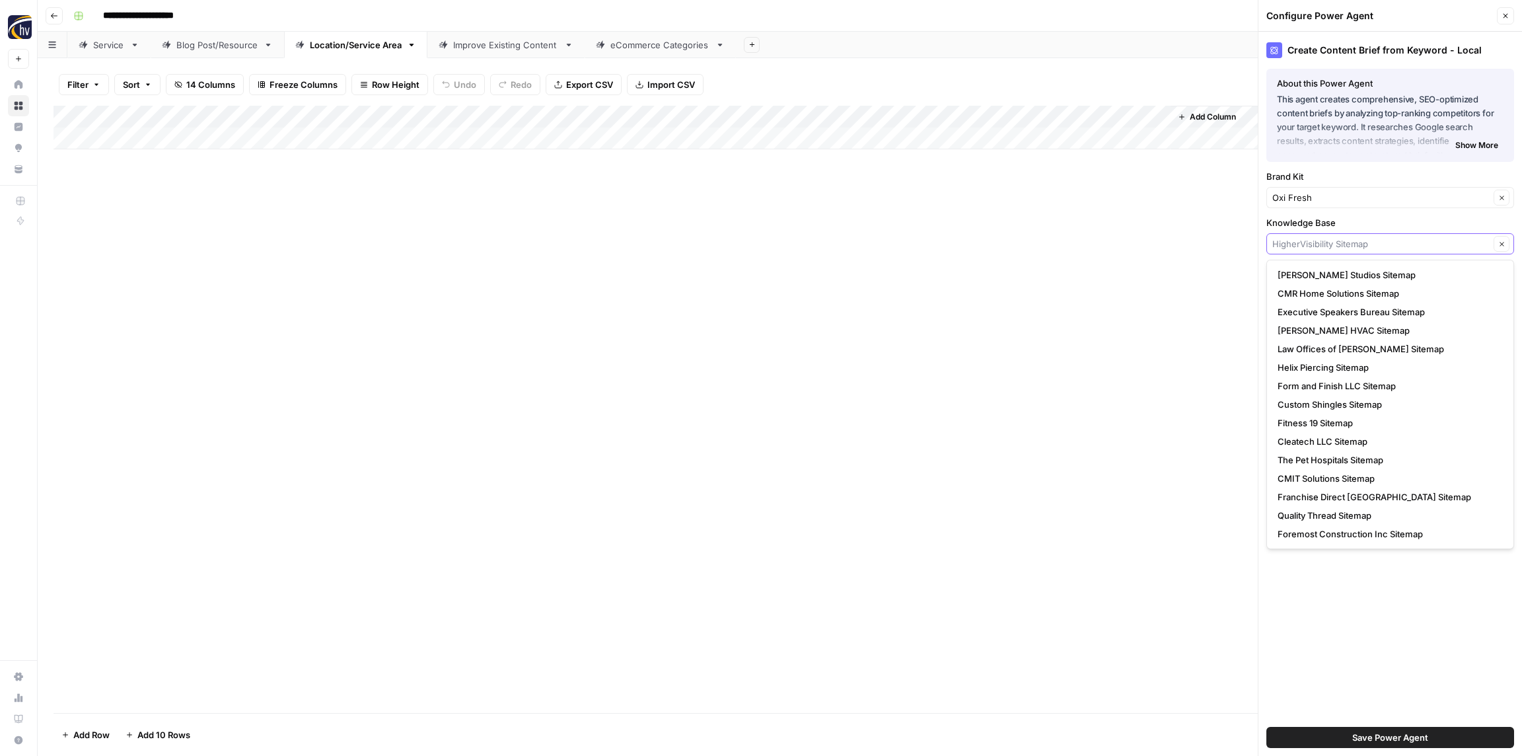
paste input "Oxi Fresh"
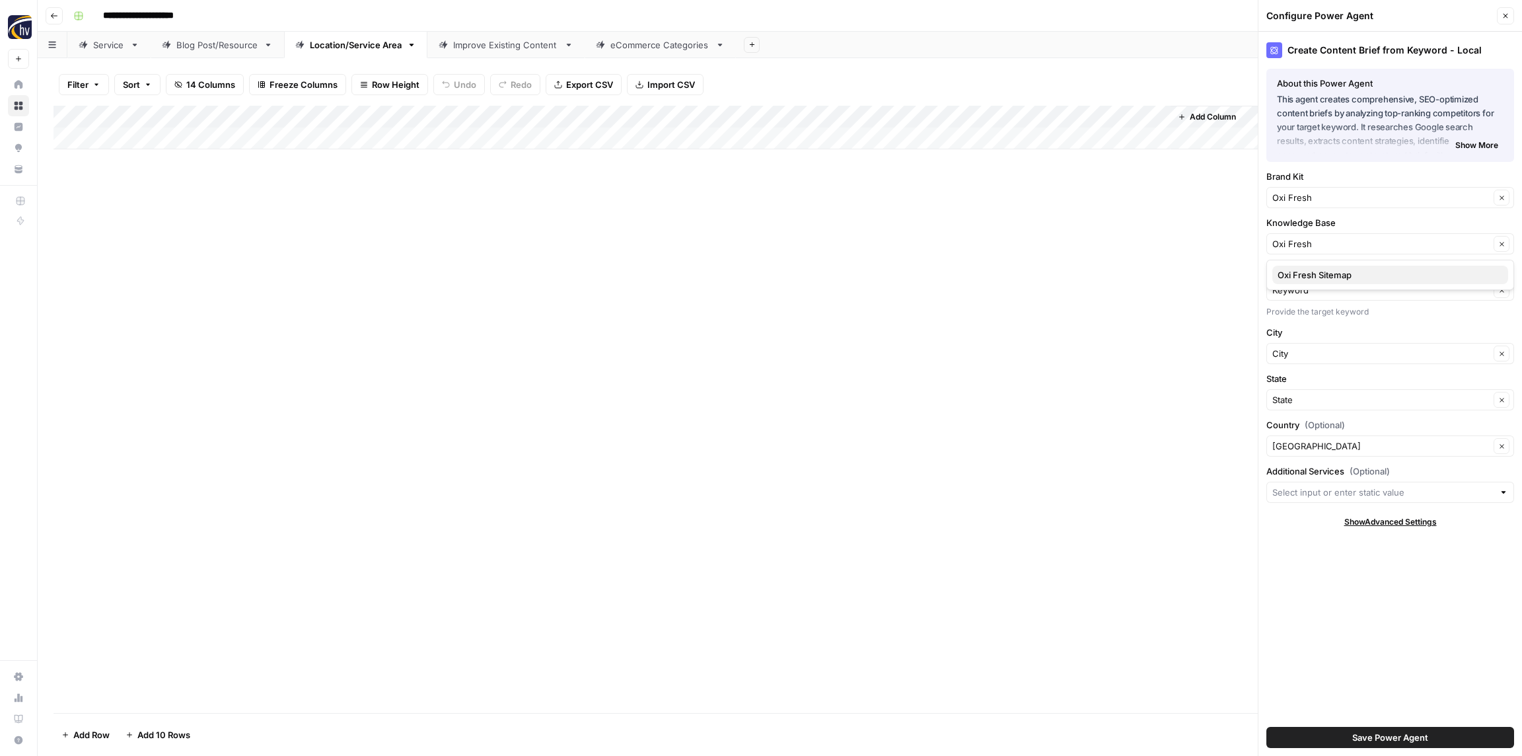
click at [1308, 266] on button "Oxi Fresh Sitemap" at bounding box center [1390, 275] width 236 height 18
type input "Oxi Fresh Sitemap"
click at [1363, 737] on span "Save Power Agent" at bounding box center [1390, 736] width 76 height 13
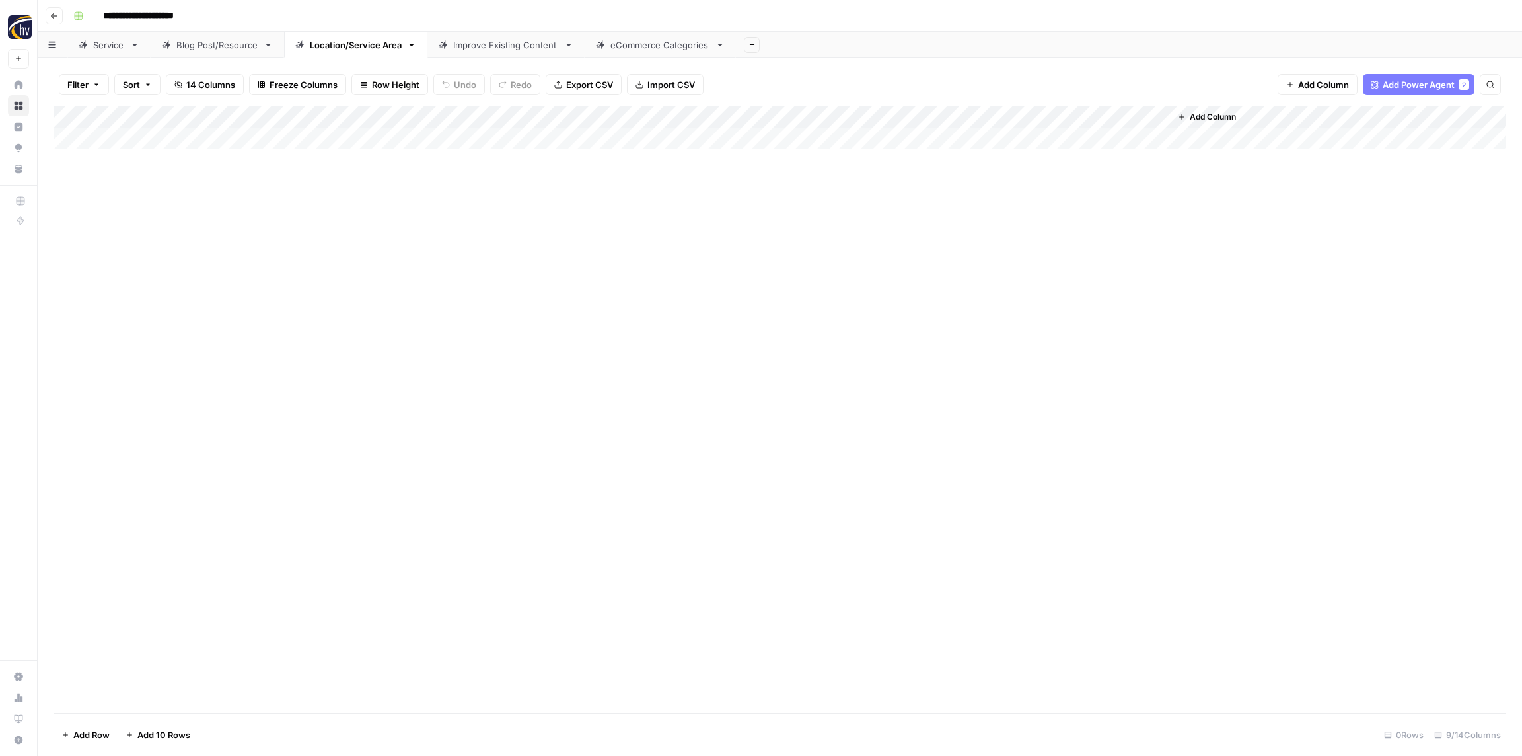
click at [987, 115] on div "Add Column" at bounding box center [779, 128] width 1452 height 44
click at [1013, 233] on span "Configure Inputs" at bounding box center [1016, 227] width 116 height 13
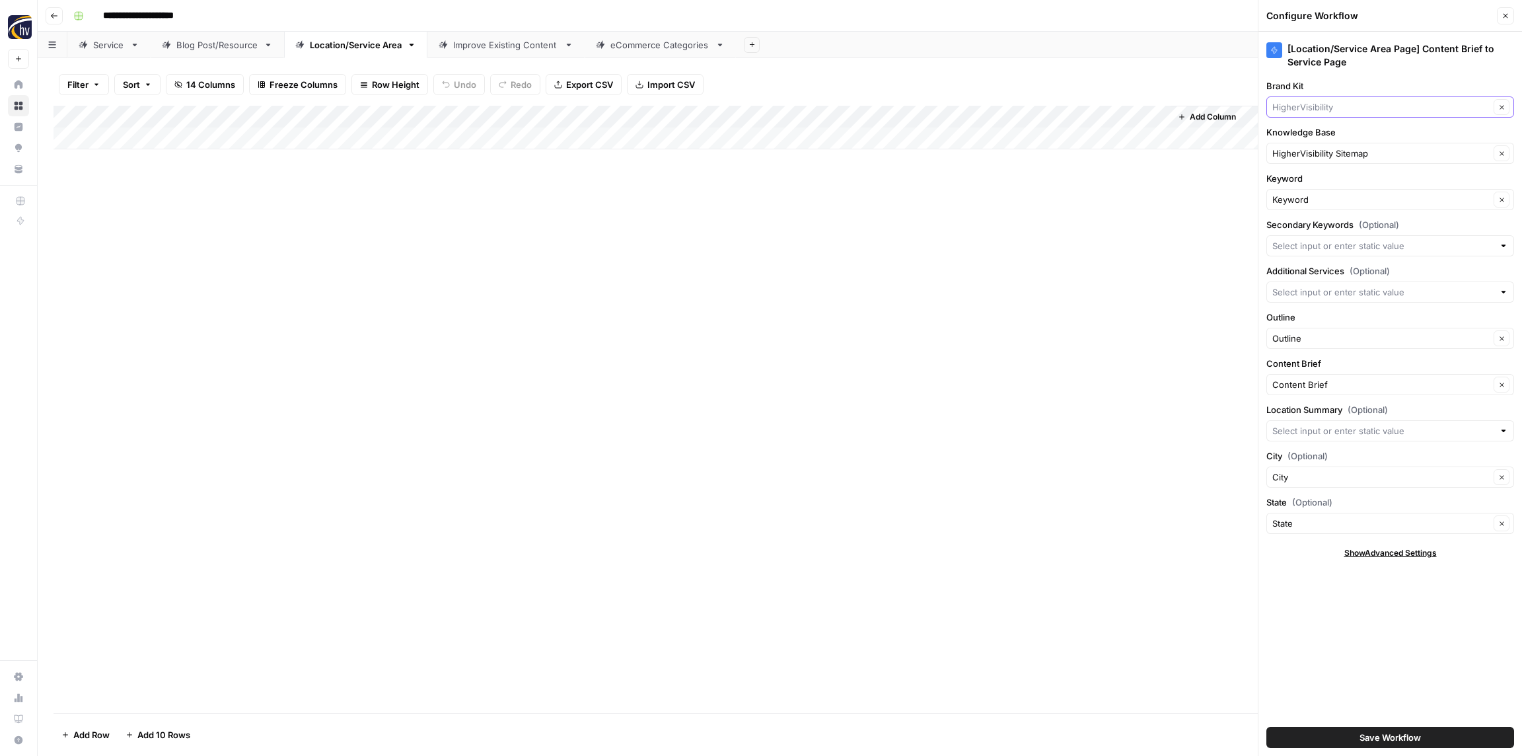
click at [1344, 109] on input "Brand Kit" at bounding box center [1380, 106] width 217 height 13
paste input "Oxi Fresh"
type input "Oxi Fresh"
click at [1341, 137] on span "Oxi Fresh" at bounding box center [1387, 137] width 220 height 13
click at [1340, 152] on input "Knowledge Base" at bounding box center [1380, 153] width 217 height 13
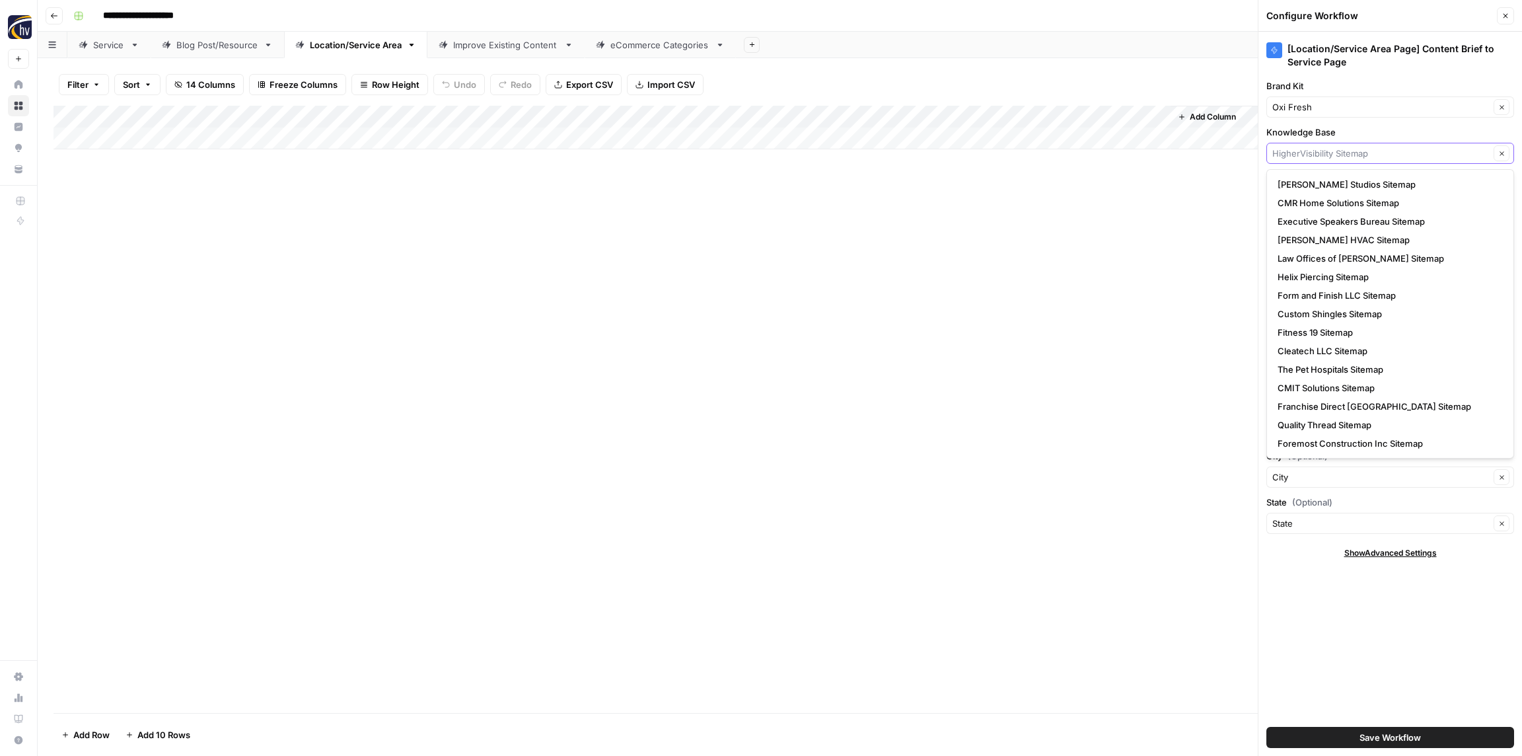
paste input "Oxi Fresh"
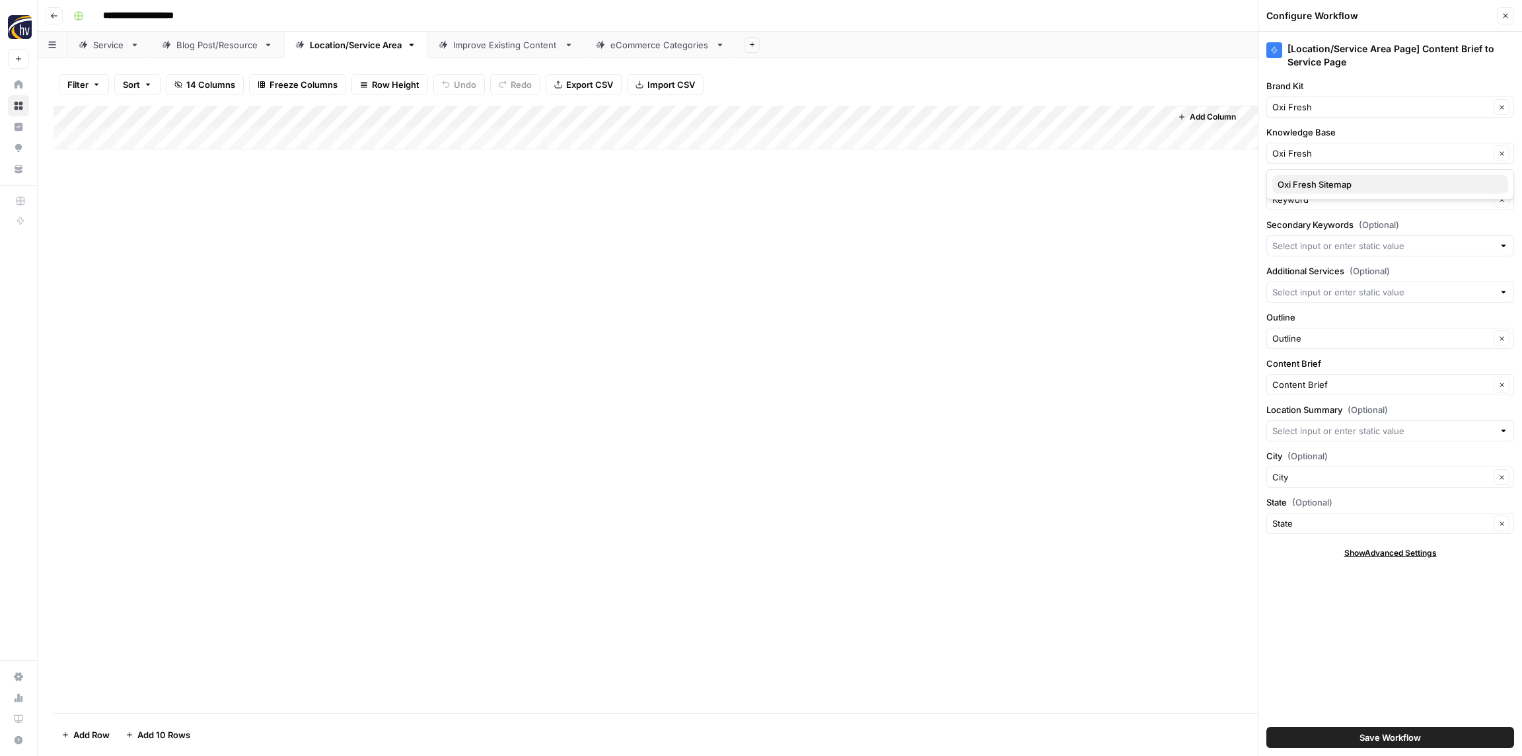
click at [1341, 185] on span "Oxi Fresh Sitemap" at bounding box center [1387, 184] width 220 height 13
type input "Oxi Fresh Sitemap"
click at [1374, 738] on span "Save Workflow" at bounding box center [1389, 736] width 61 height 13
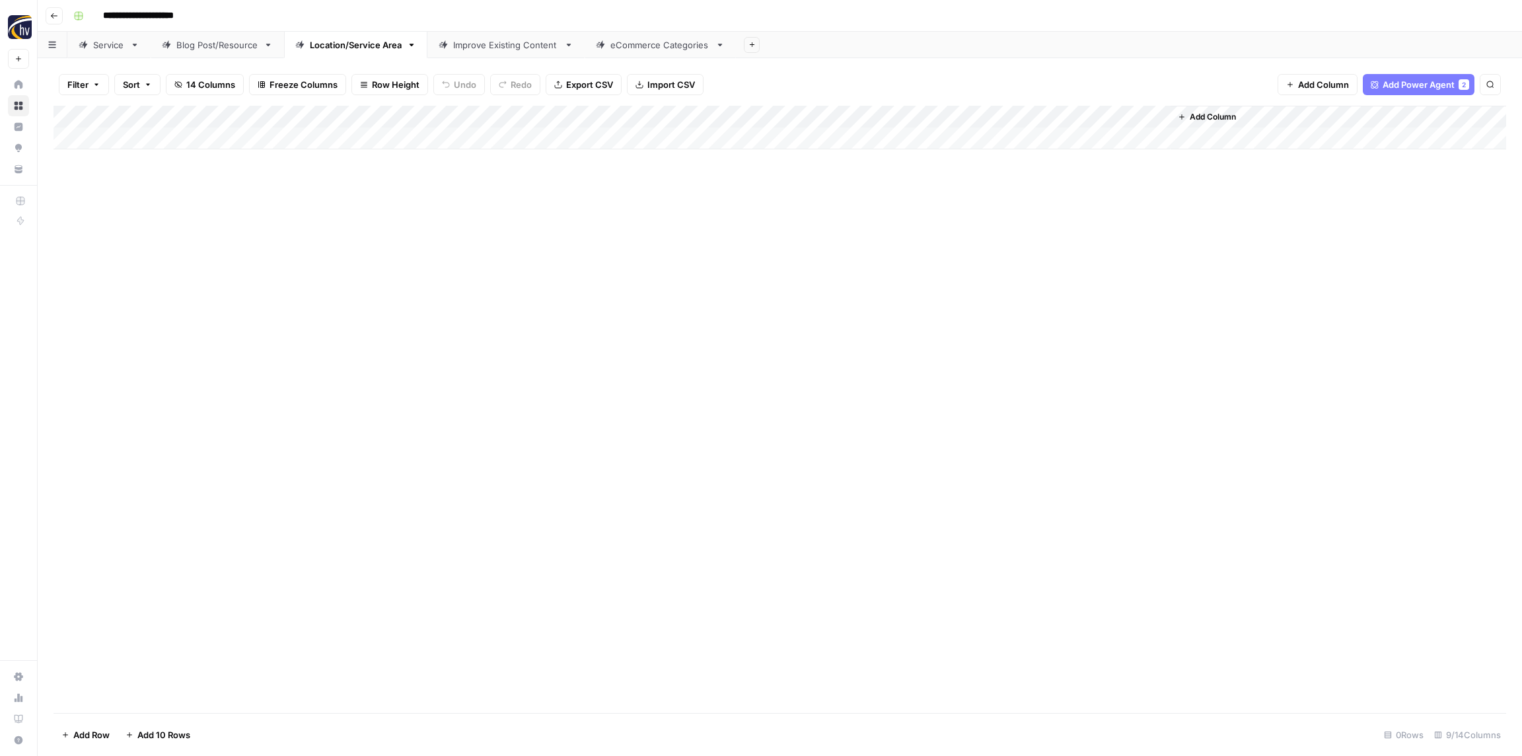
click at [499, 42] on div "Improve Existing Content" at bounding box center [506, 44] width 106 height 13
click at [657, 112] on div "Add Column" at bounding box center [779, 128] width 1452 height 44
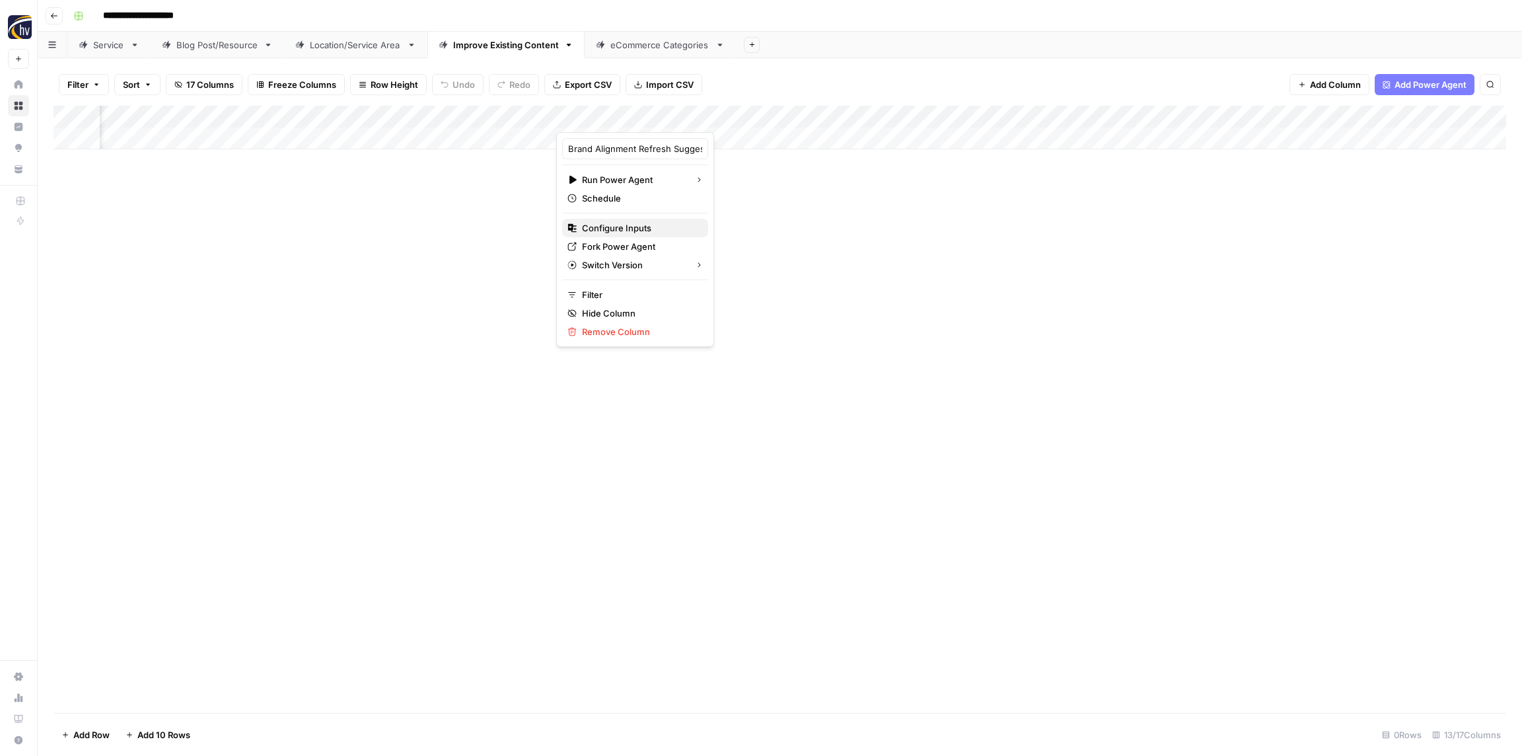
click at [644, 227] on span "Configure Inputs" at bounding box center [640, 227] width 116 height 13
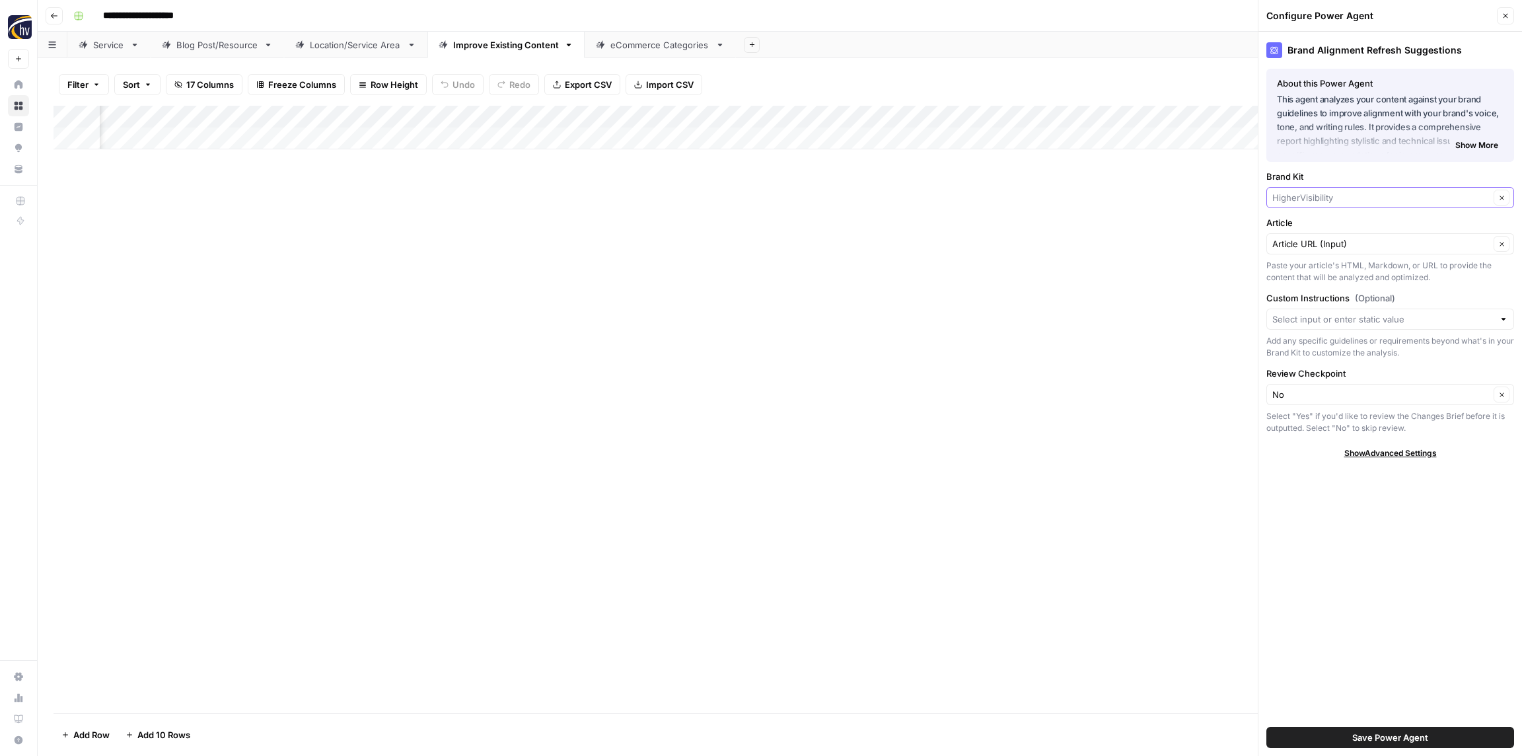
click at [1328, 194] on input "Brand Kit" at bounding box center [1380, 197] width 217 height 13
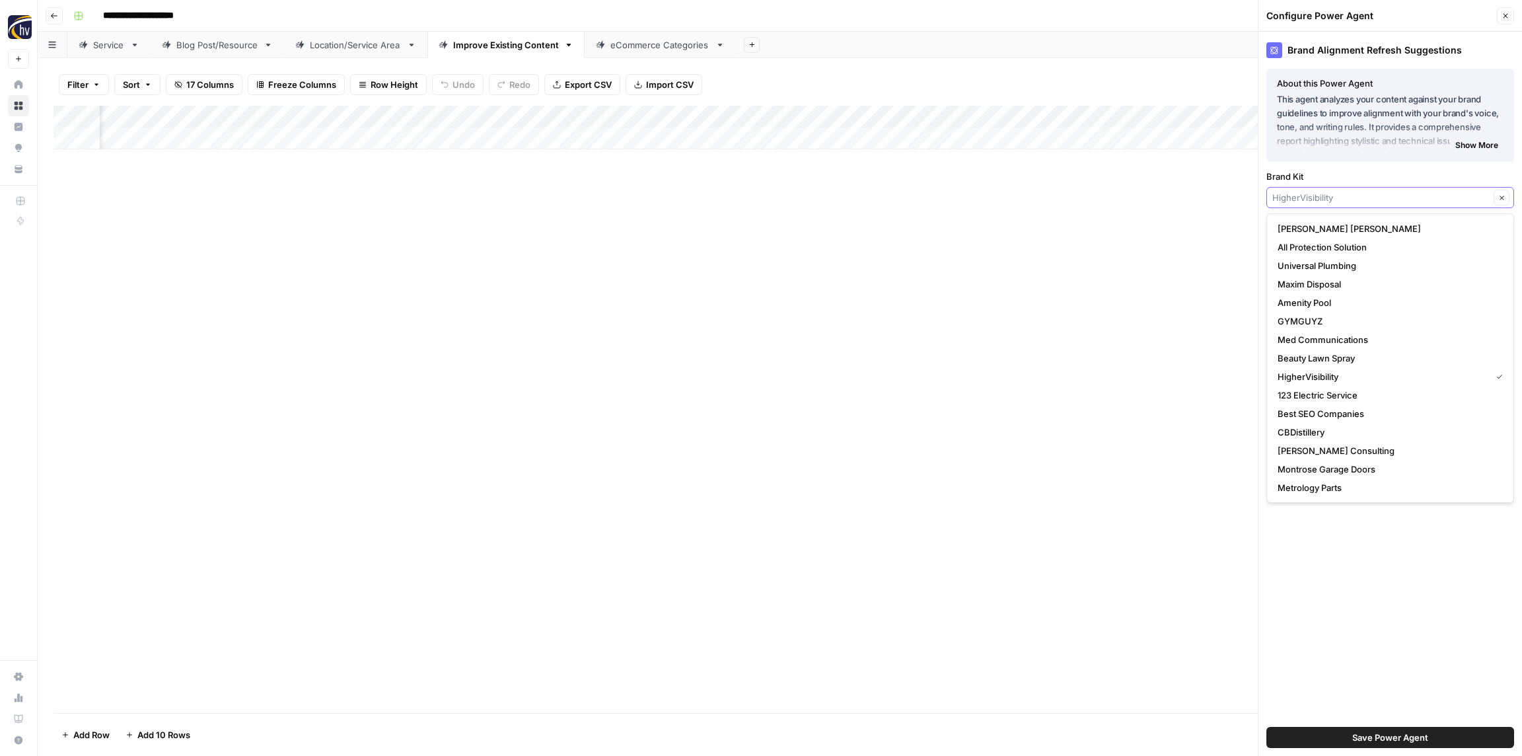
paste input "Oxi Fresh"
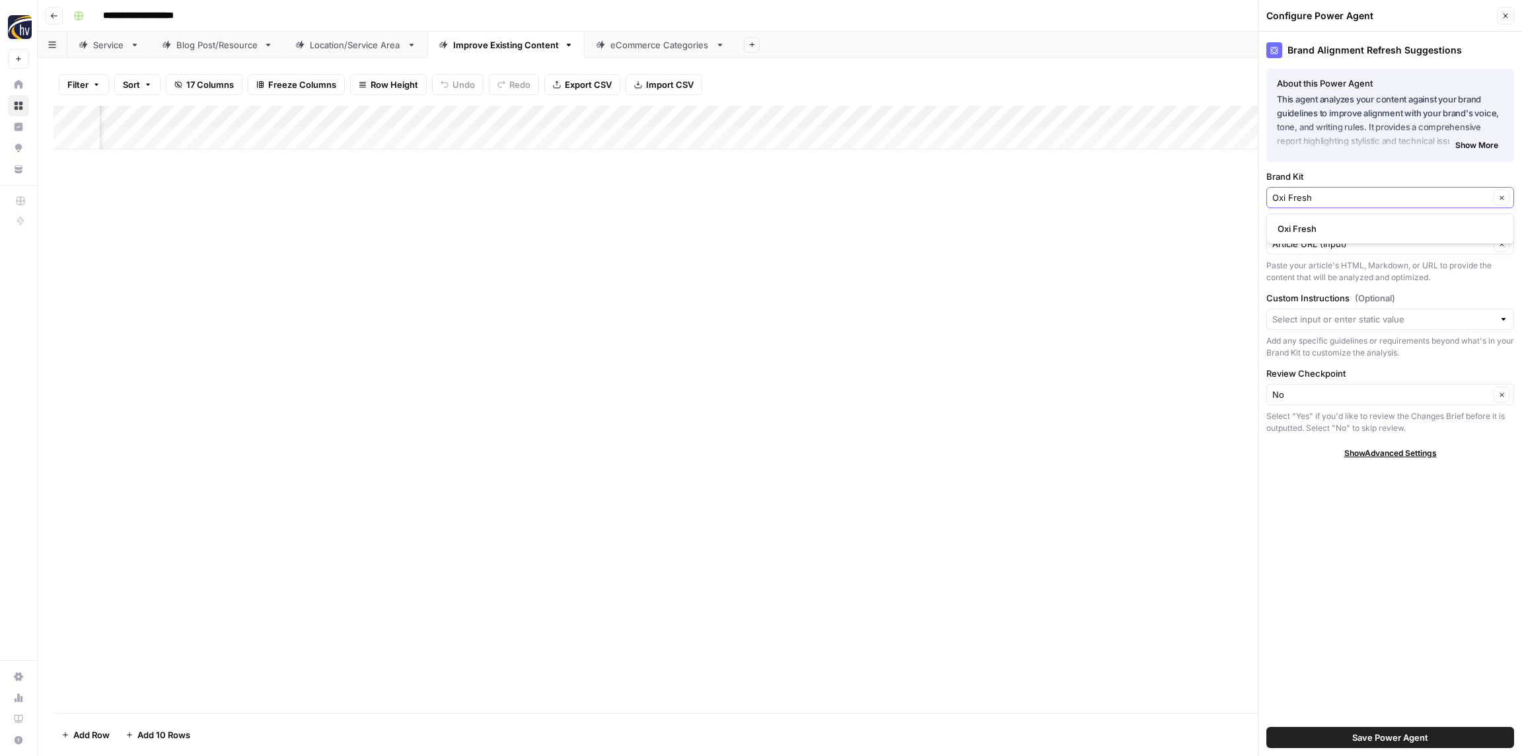
type input "Oxi Fresh"
drag, startPoint x: 1325, startPoint y: 224, endPoint x: 1320, endPoint y: 219, distance: 7.0
click at [1324, 224] on span "Oxi Fresh" at bounding box center [1387, 228] width 220 height 13
click at [1401, 734] on span "Save Power Agent" at bounding box center [1390, 736] width 76 height 13
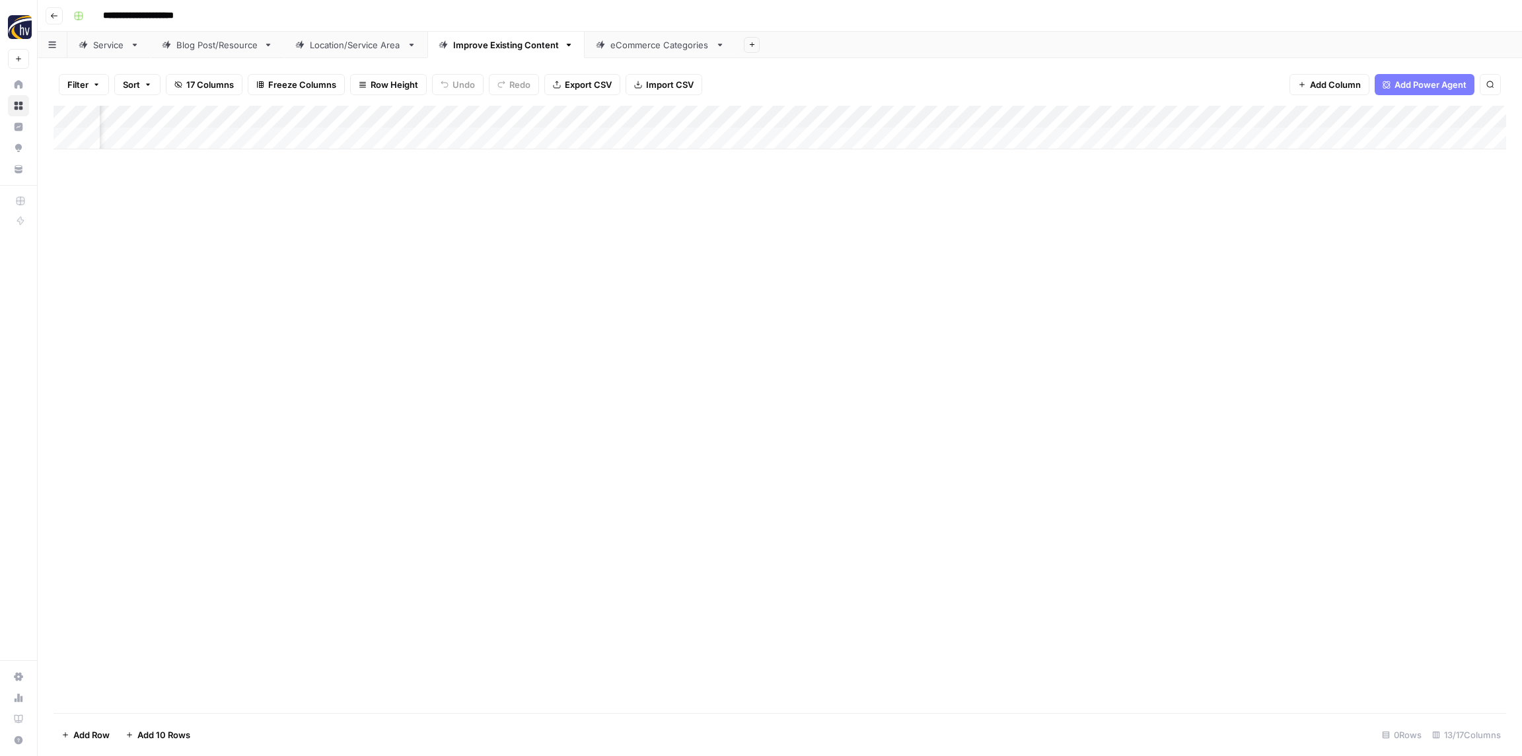
click at [966, 111] on div "Add Column" at bounding box center [779, 128] width 1452 height 44
click at [973, 223] on span "Configure Inputs" at bounding box center [976, 227] width 116 height 13
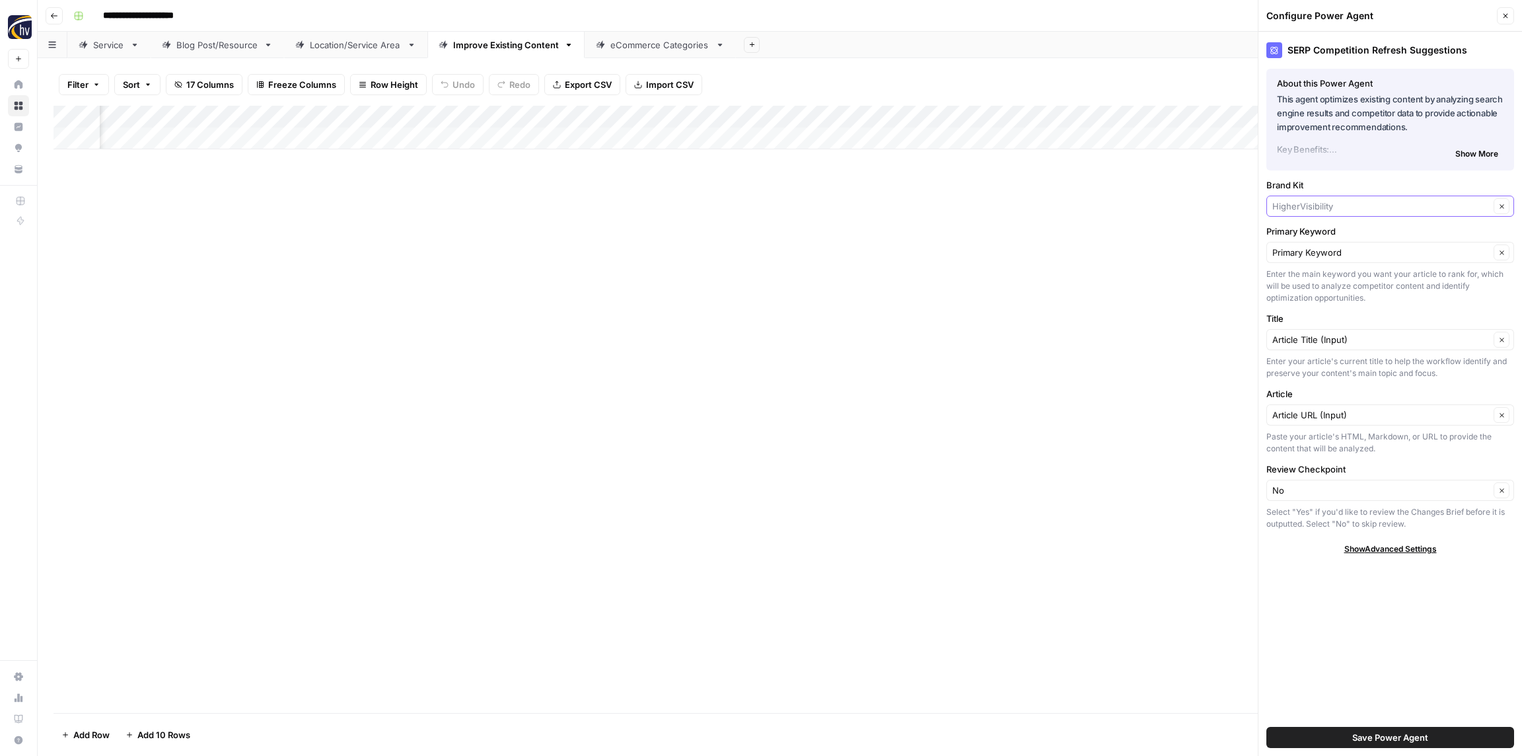
click at [1322, 202] on input "Brand Kit" at bounding box center [1380, 205] width 217 height 13
paste input "Oxi Fresh"
type input "Oxi Fresh"
click at [1328, 239] on span "Oxi Fresh" at bounding box center [1387, 237] width 220 height 13
click at [1395, 750] on div "Save Power Agent" at bounding box center [1390, 737] width 248 height 37
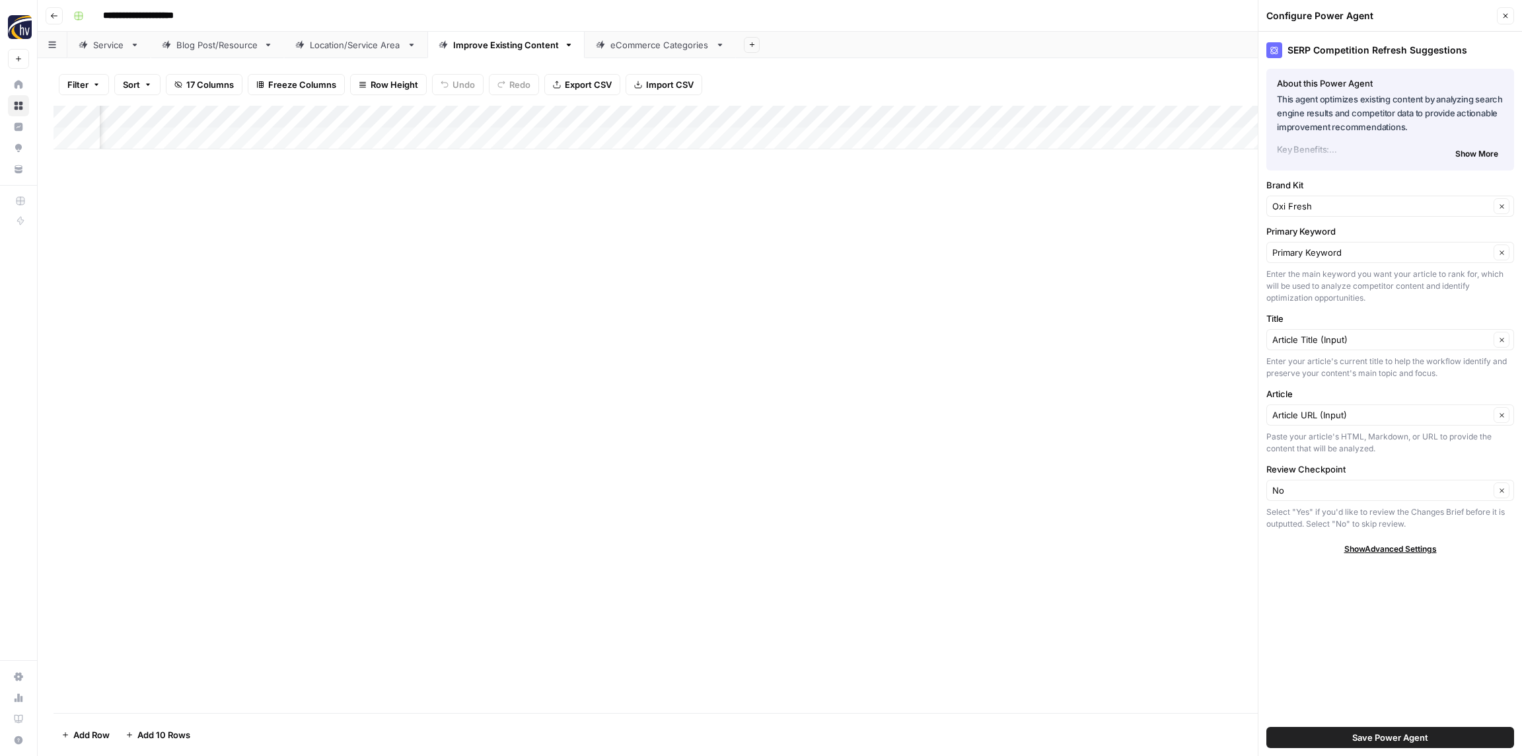
click at [1394, 735] on span "Save Power Agent" at bounding box center [1390, 736] width 76 height 13
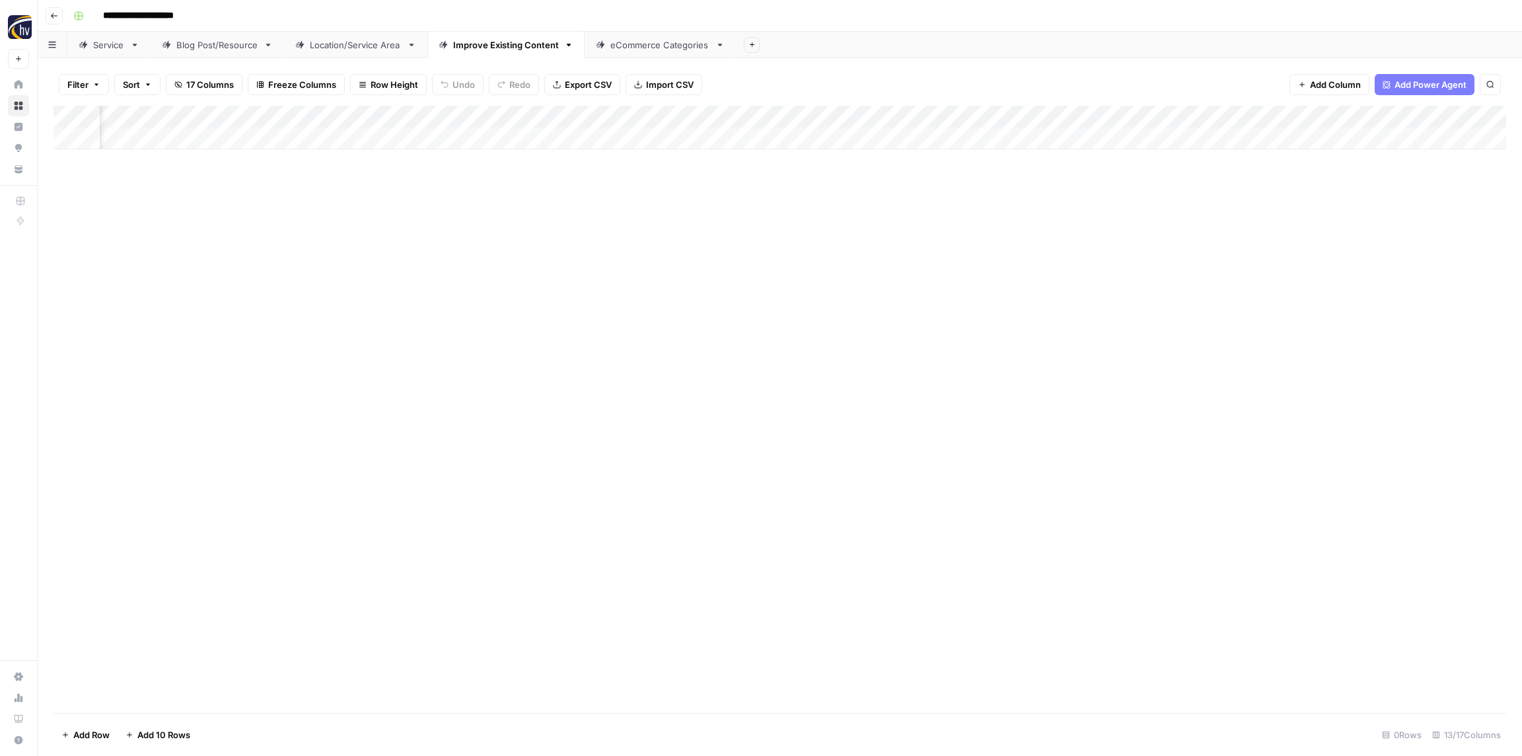
click at [1300, 120] on div "Add Column" at bounding box center [779, 128] width 1452 height 44
click at [1302, 223] on span "Configure Inputs" at bounding box center [1318, 227] width 116 height 13
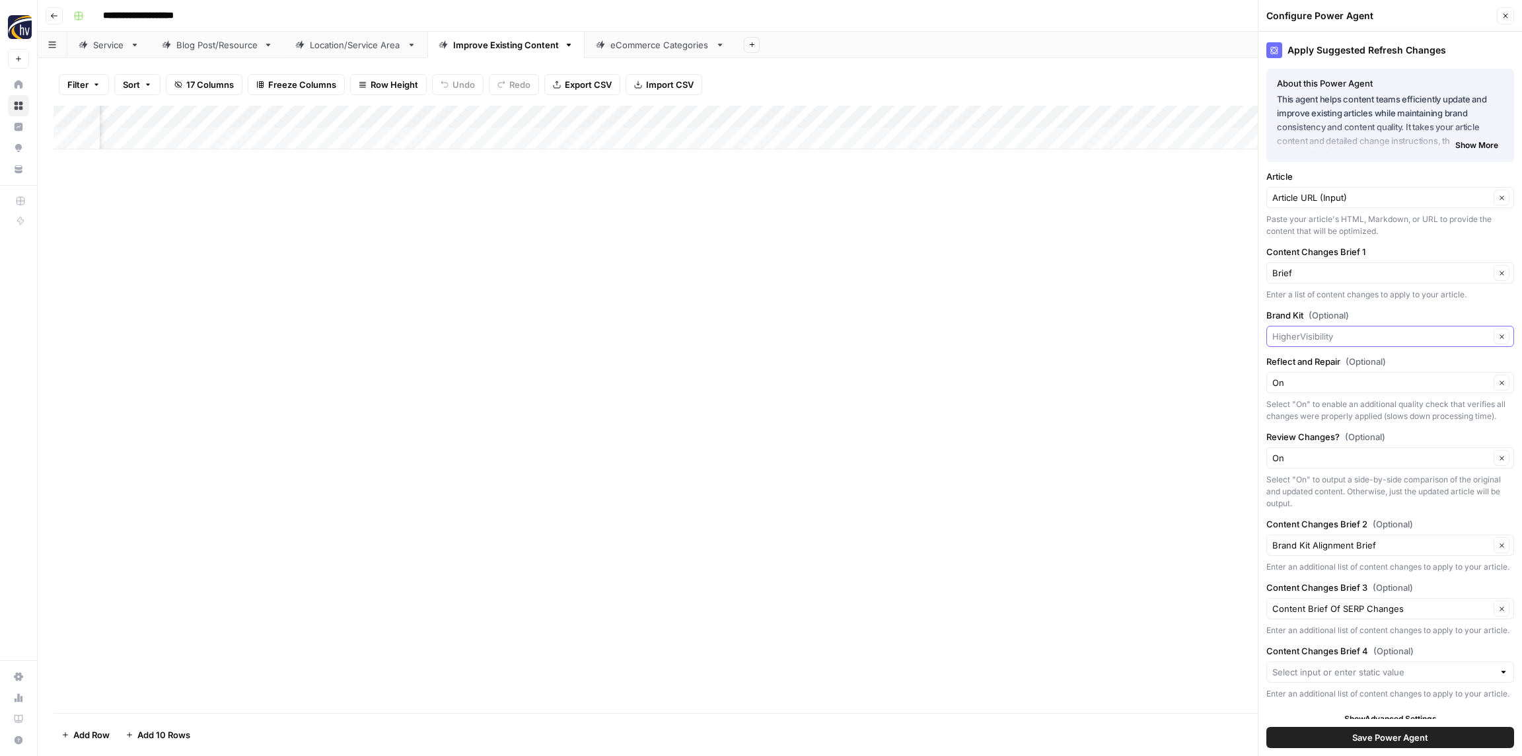
click at [1333, 334] on input "Brand Kit (Optional)" at bounding box center [1380, 336] width 217 height 13
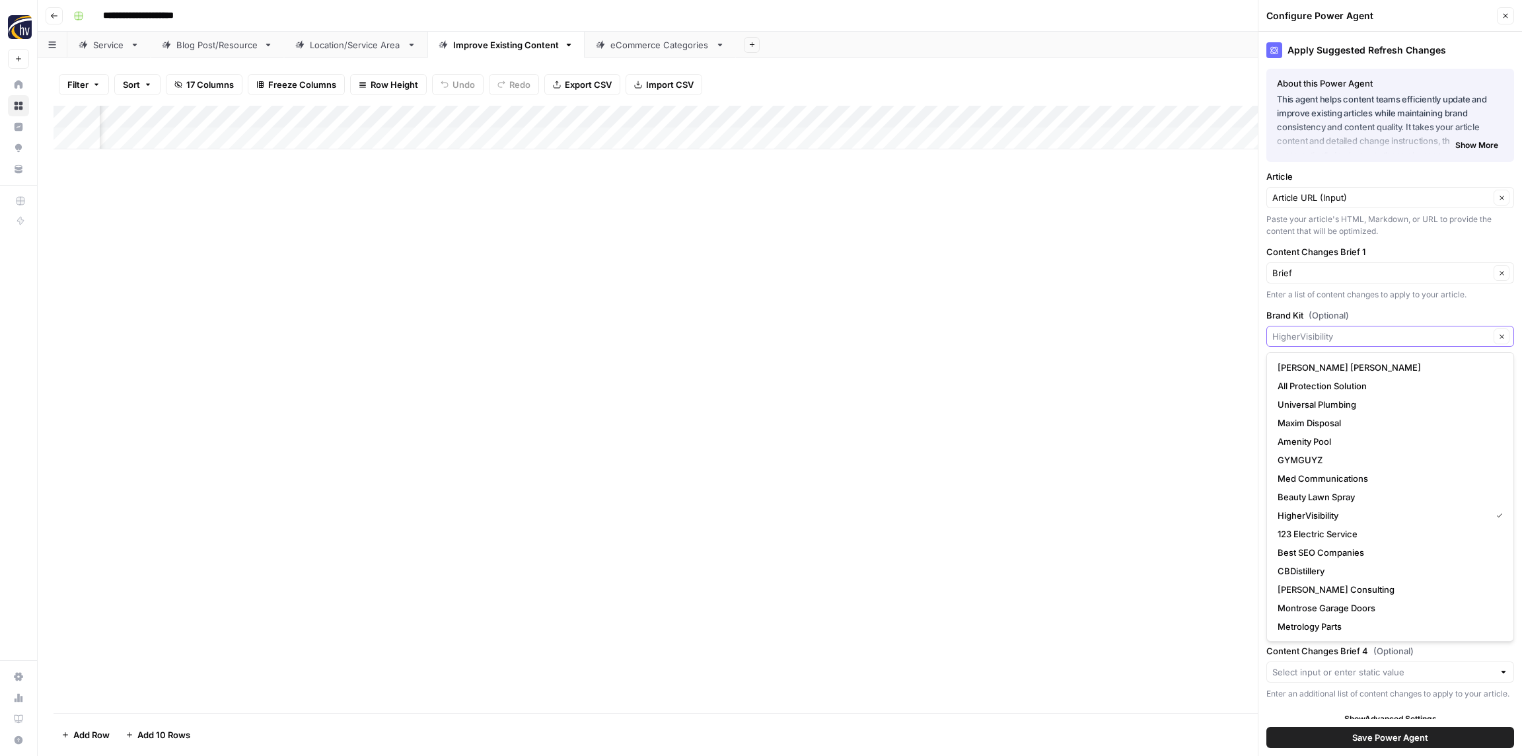
paste input "Oxi Fresh"
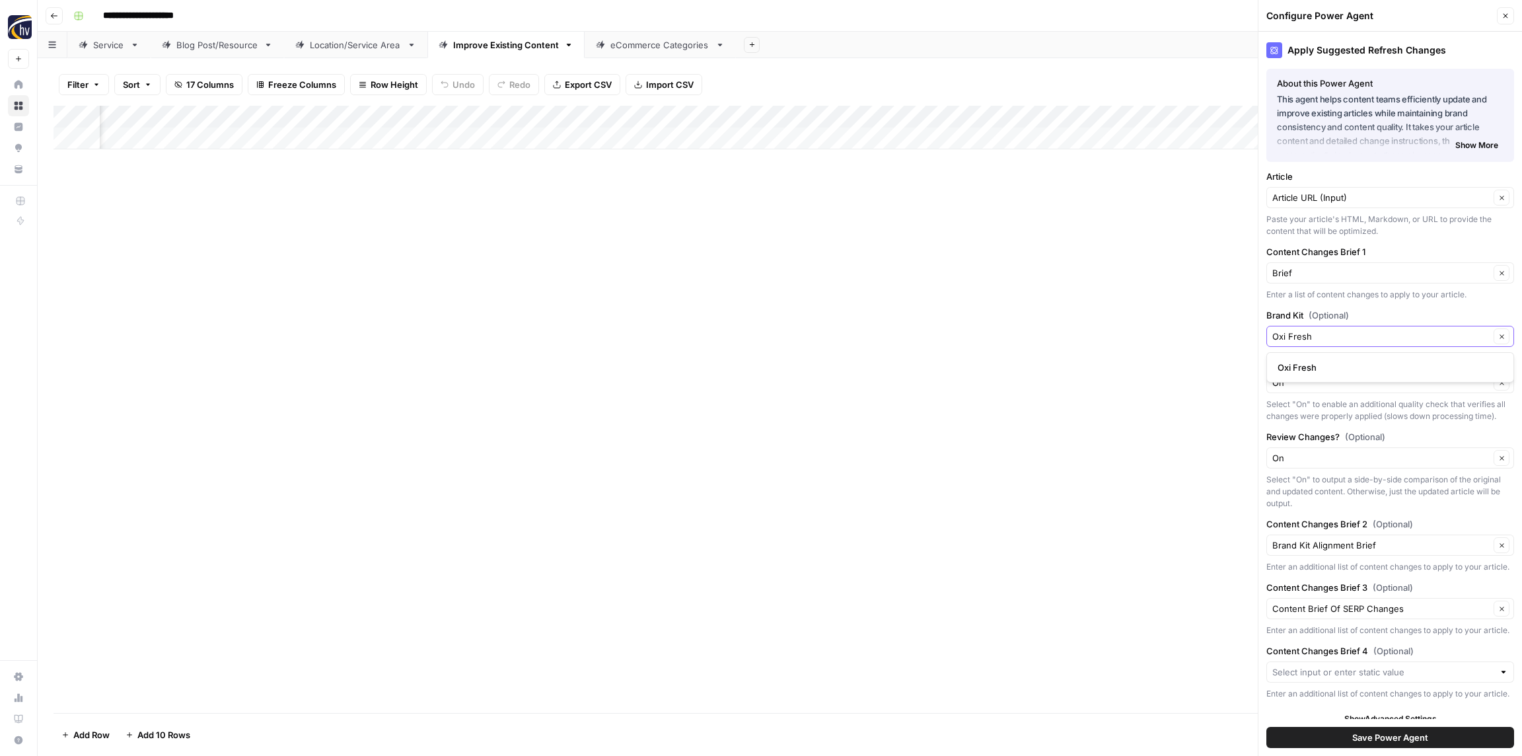
type input "Oxi Fresh"
click at [1335, 371] on span "Oxi Fresh" at bounding box center [1387, 367] width 220 height 13
click at [1410, 738] on span "Save Power Agent" at bounding box center [1390, 736] width 76 height 13
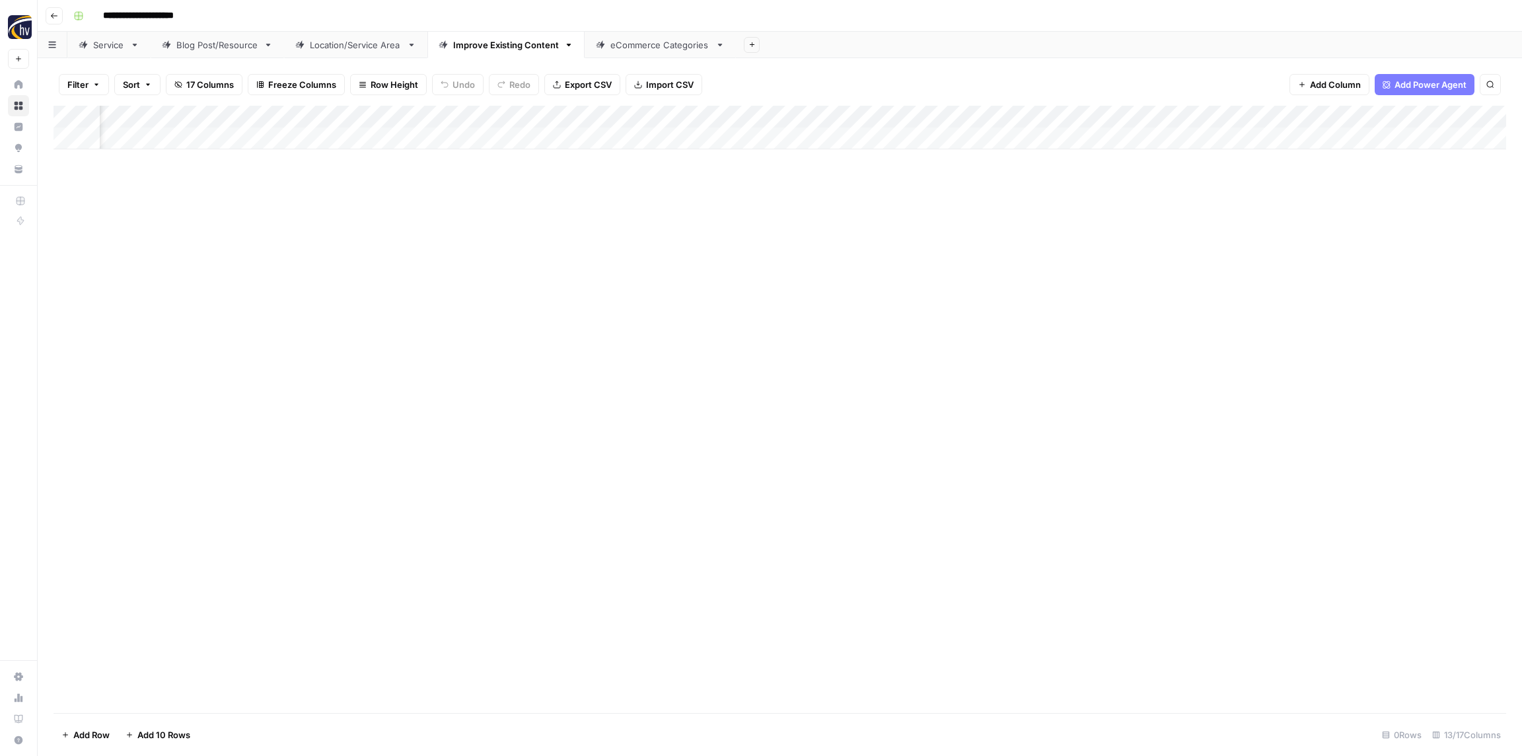
click at [639, 38] on div "eCommerce Categories" at bounding box center [660, 44] width 100 height 13
click at [508, 116] on div "Add Column" at bounding box center [779, 128] width 1452 height 44
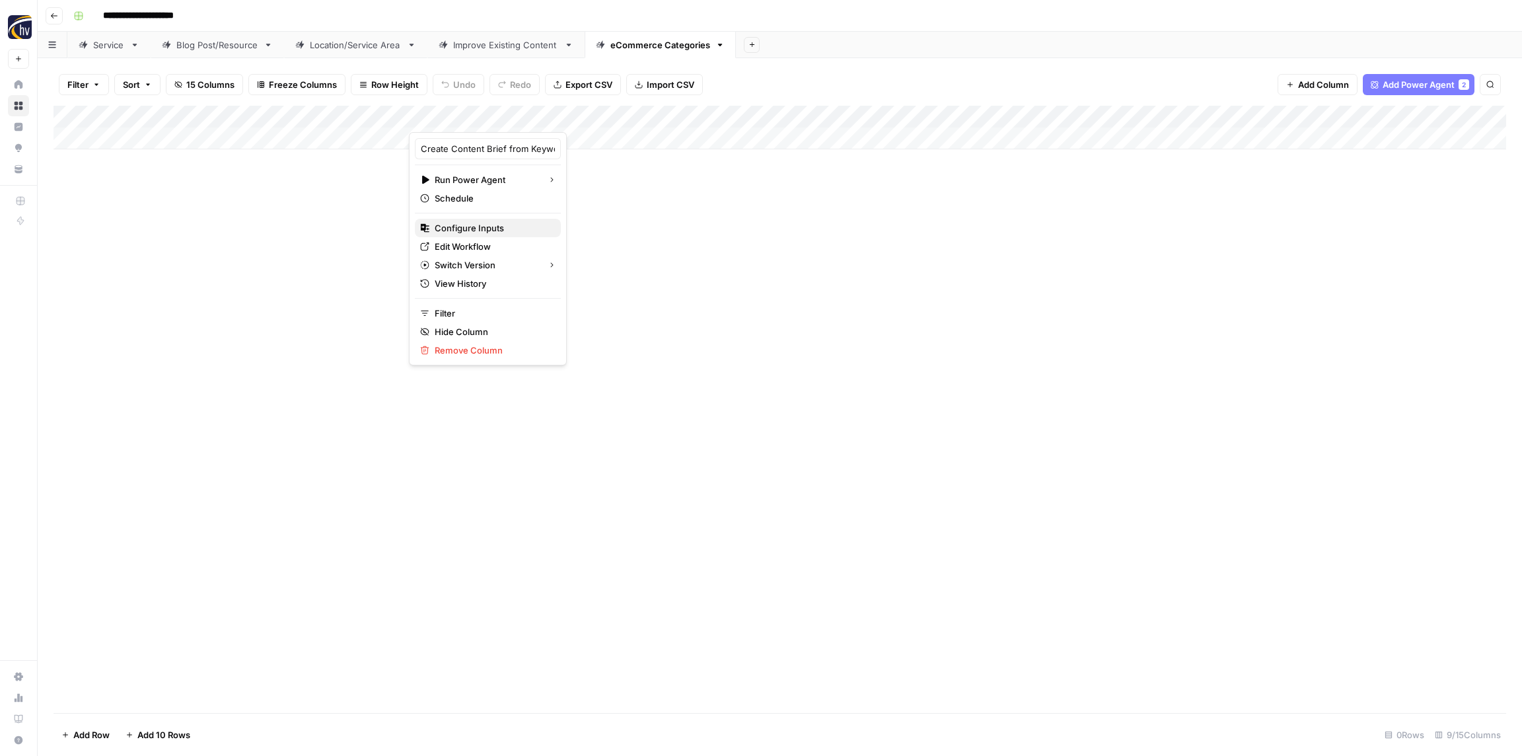
click at [488, 228] on span "Configure Inputs" at bounding box center [493, 227] width 116 height 13
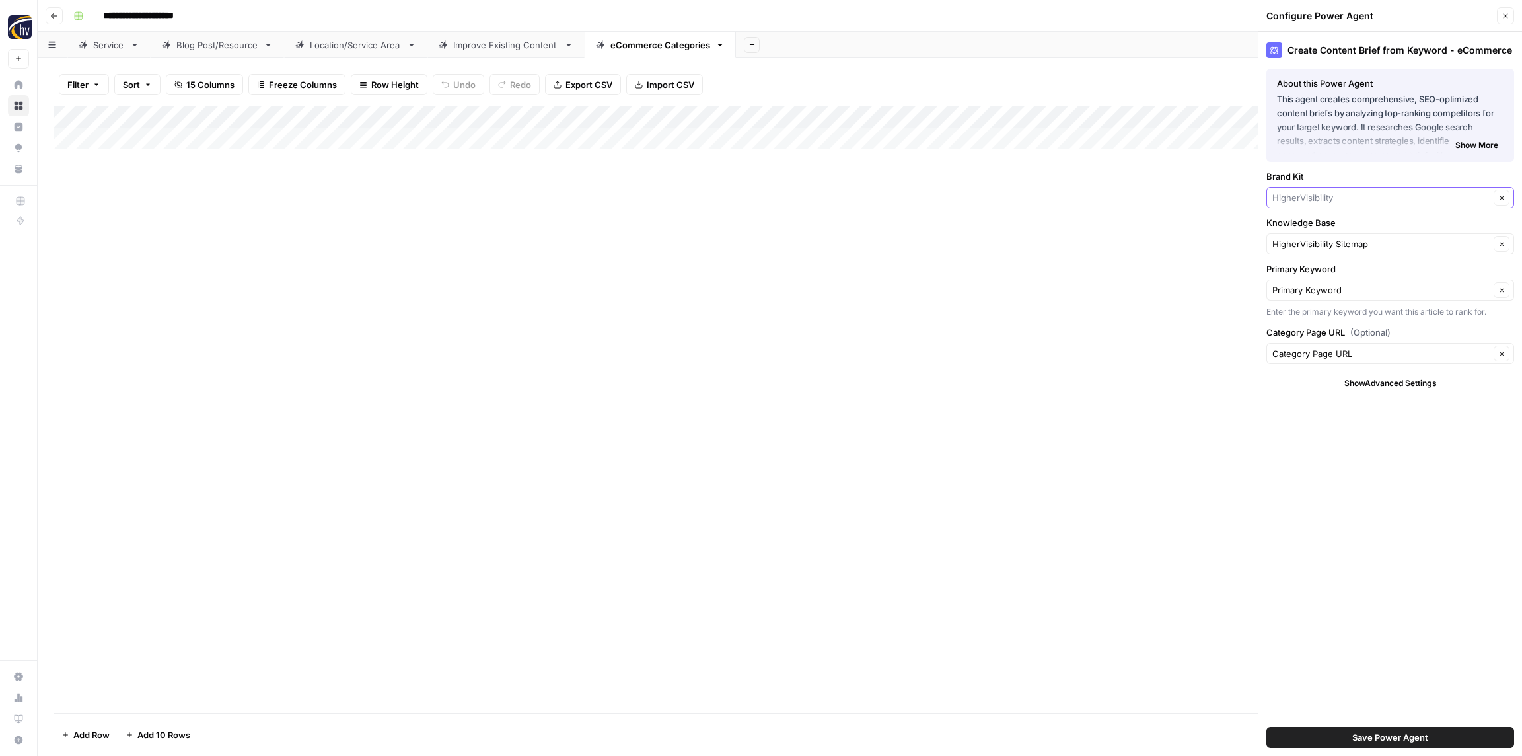
click at [1303, 201] on input "Brand Kit" at bounding box center [1380, 197] width 217 height 13
paste input "Oxi Fresh"
type input "Oxi Fresh"
click at [1306, 227] on span "Oxi Fresh" at bounding box center [1387, 228] width 220 height 13
click at [1306, 240] on input "Knowledge Base" at bounding box center [1380, 243] width 217 height 13
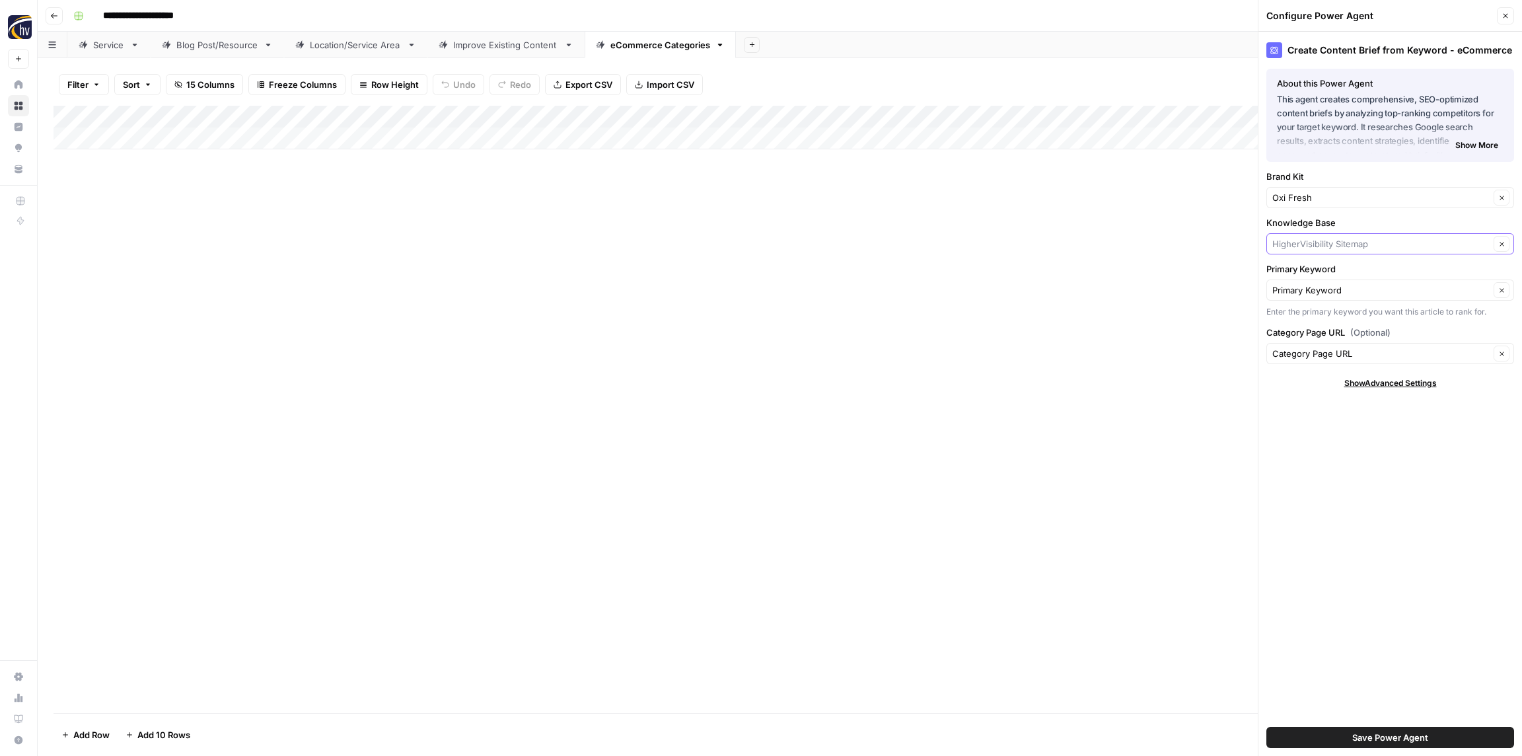
paste input "Oxi Fresh"
drag, startPoint x: 1309, startPoint y: 269, endPoint x: 1304, endPoint y: 263, distance: 7.5
click at [1308, 269] on span "Oxi Fresh Sitemap" at bounding box center [1387, 274] width 220 height 13
type input "Oxi Fresh Sitemap"
click at [1382, 739] on span "Save Power Agent" at bounding box center [1390, 736] width 76 height 13
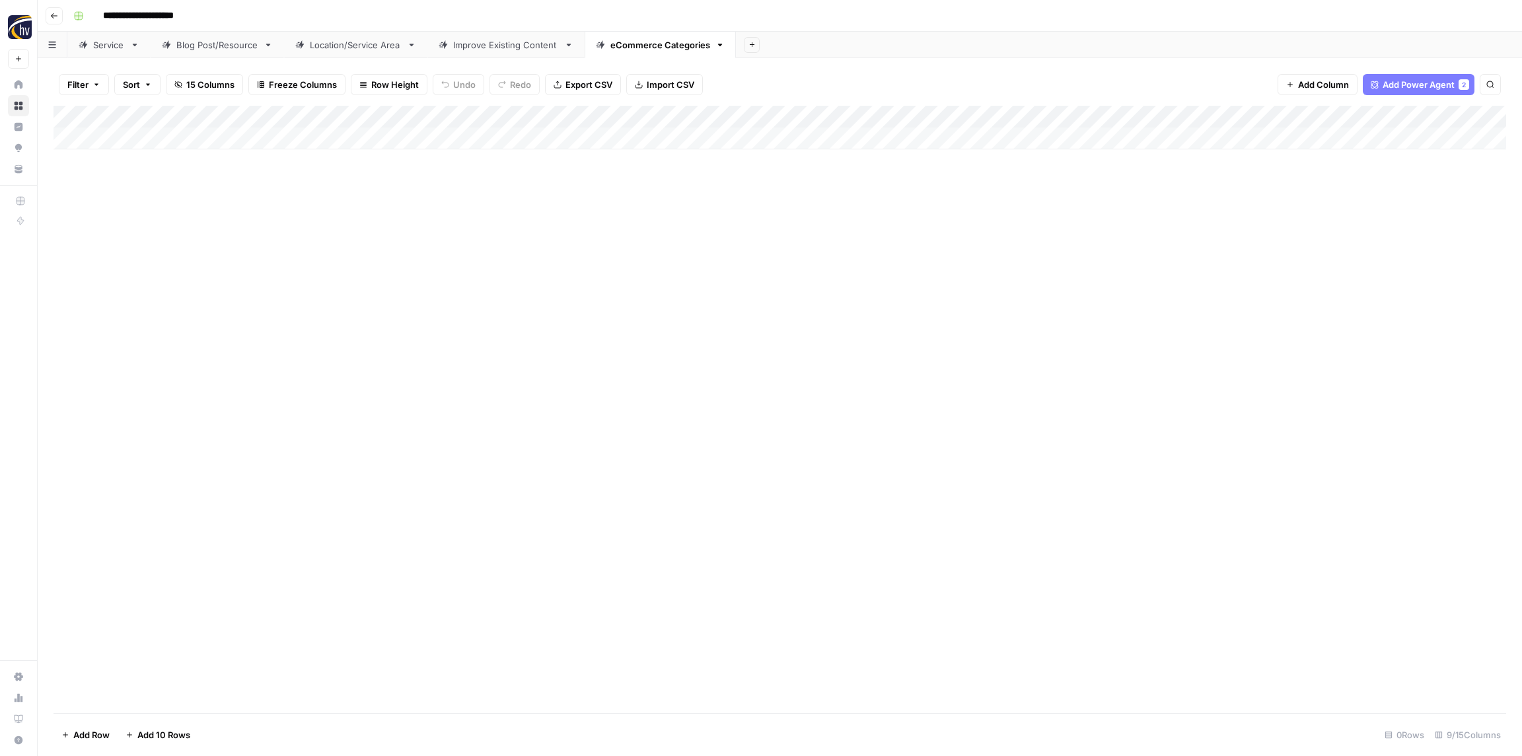
click at [1215, 122] on div "Add Column" at bounding box center [779, 128] width 1452 height 44
click at [1195, 230] on span "Configure Inputs" at bounding box center [1232, 227] width 116 height 13
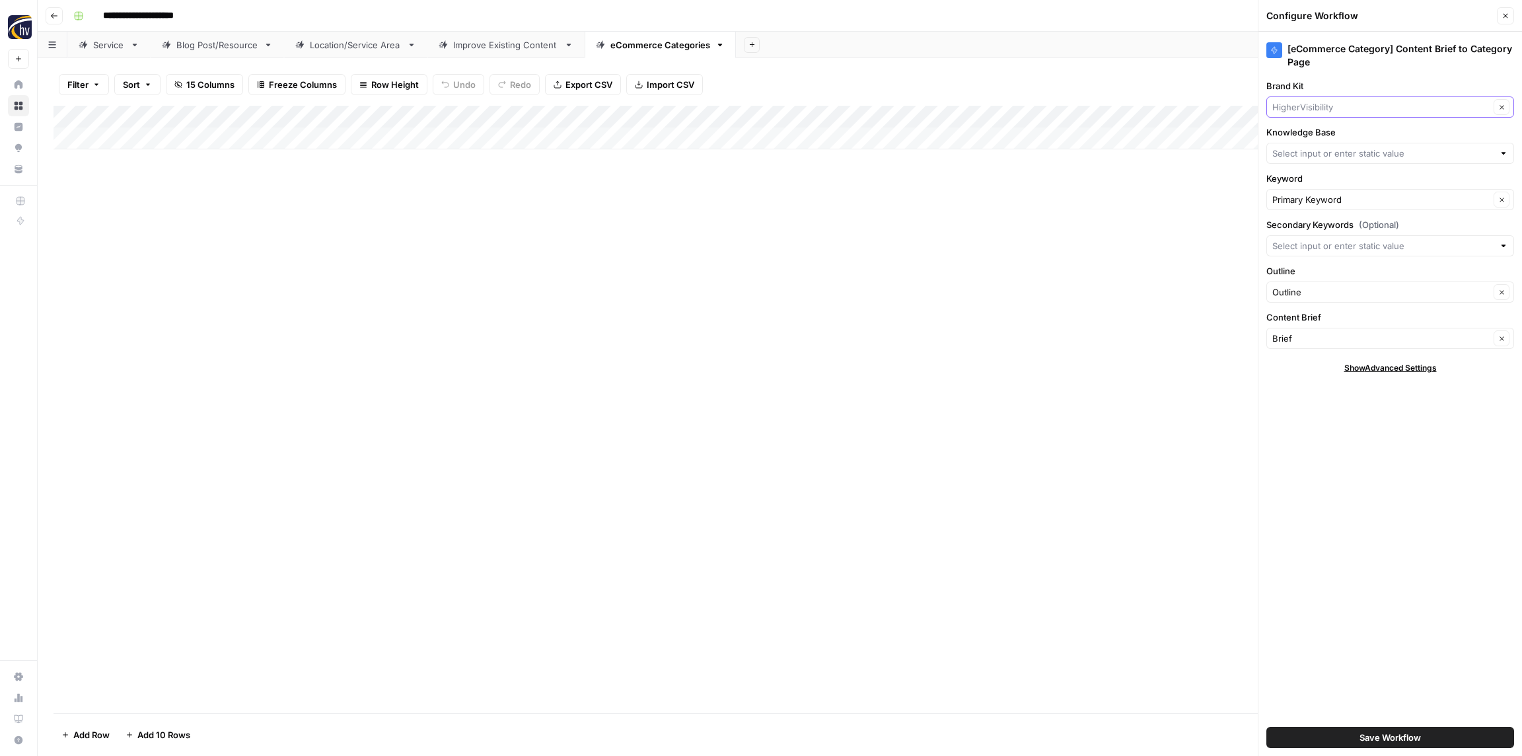
click at [1316, 105] on input "Brand Kit" at bounding box center [1380, 106] width 217 height 13
paste input "Oxi Fresh"
type input "Oxi Fresh"
click at [1318, 141] on span "Oxi Fresh" at bounding box center [1387, 137] width 220 height 13
click at [1320, 154] on input "Knowledge Base" at bounding box center [1382, 153] width 221 height 13
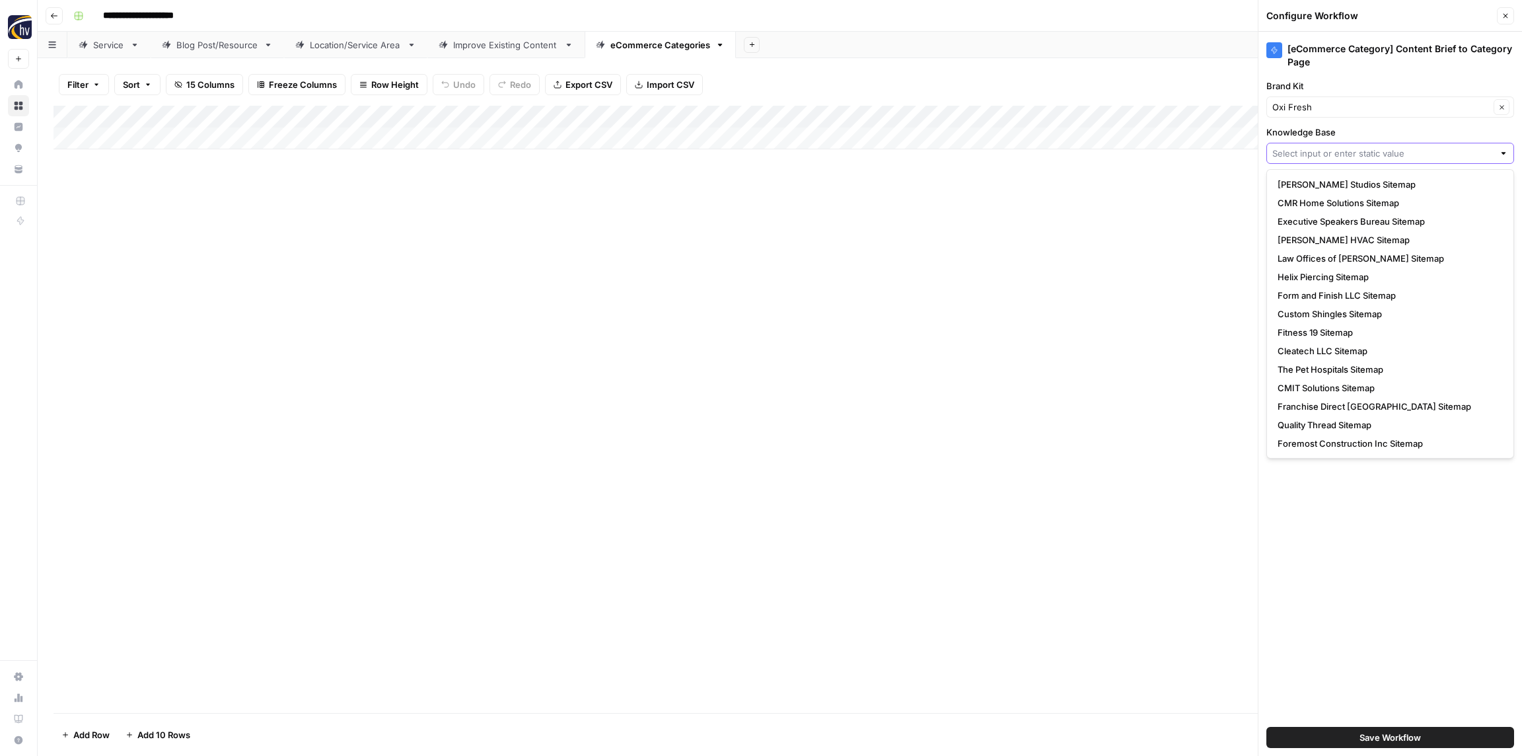
paste input "Oxi Fresh"
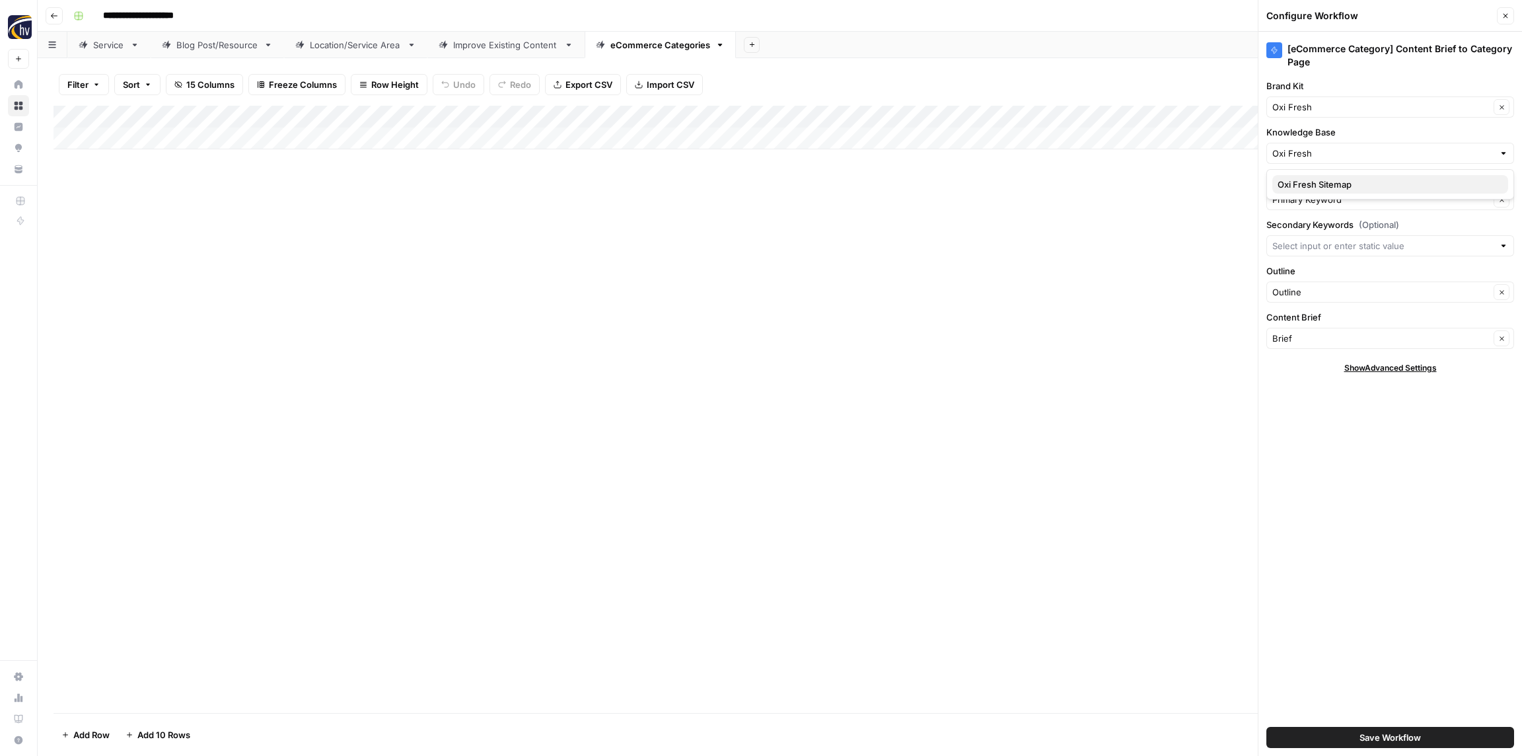
click at [1322, 185] on span "Oxi Fresh Sitemap" at bounding box center [1387, 184] width 220 height 13
type input "Oxi Fresh Sitemap"
click at [1425, 745] on button "Save Workflow" at bounding box center [1390, 737] width 248 height 21
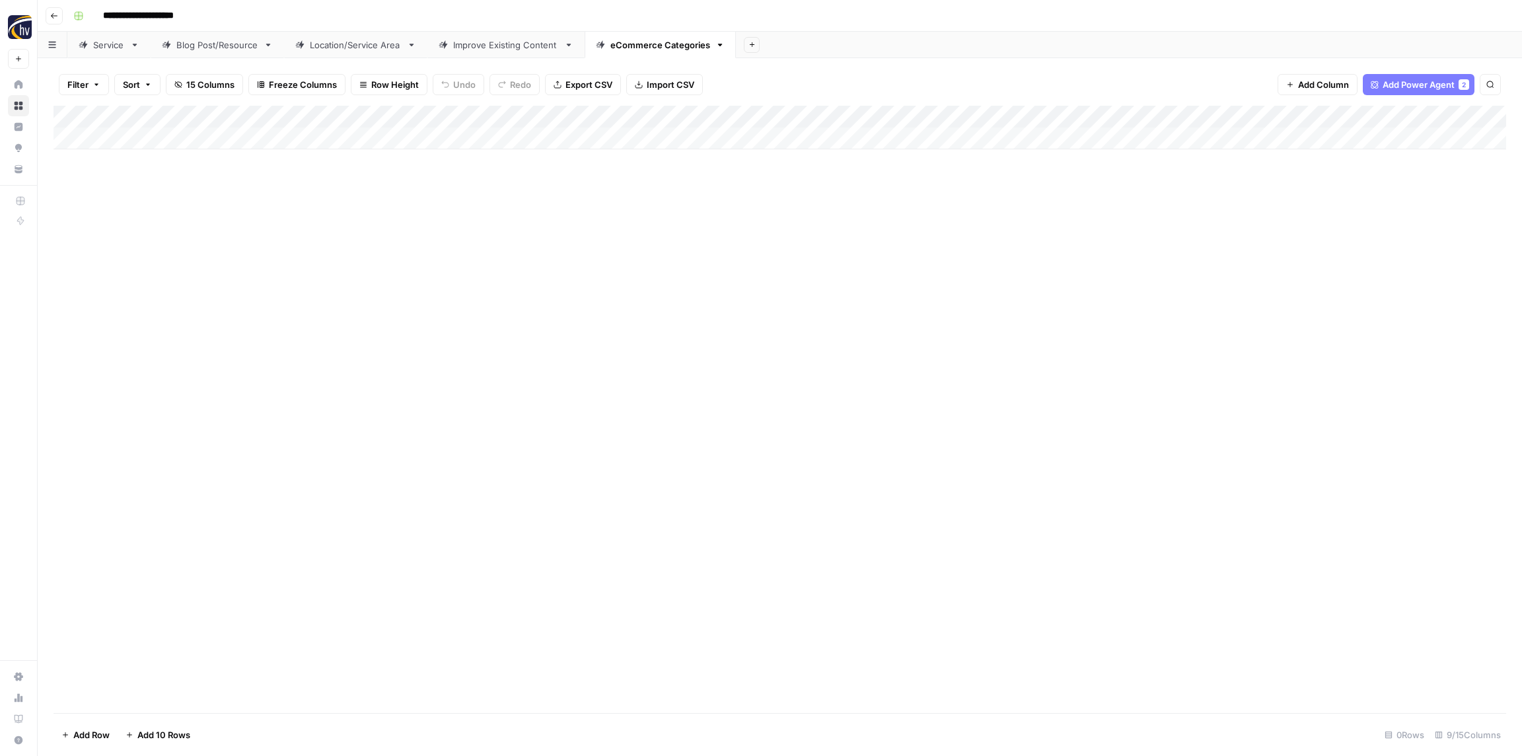
click at [52, 17] on icon "button" at bounding box center [54, 16] width 8 height 8
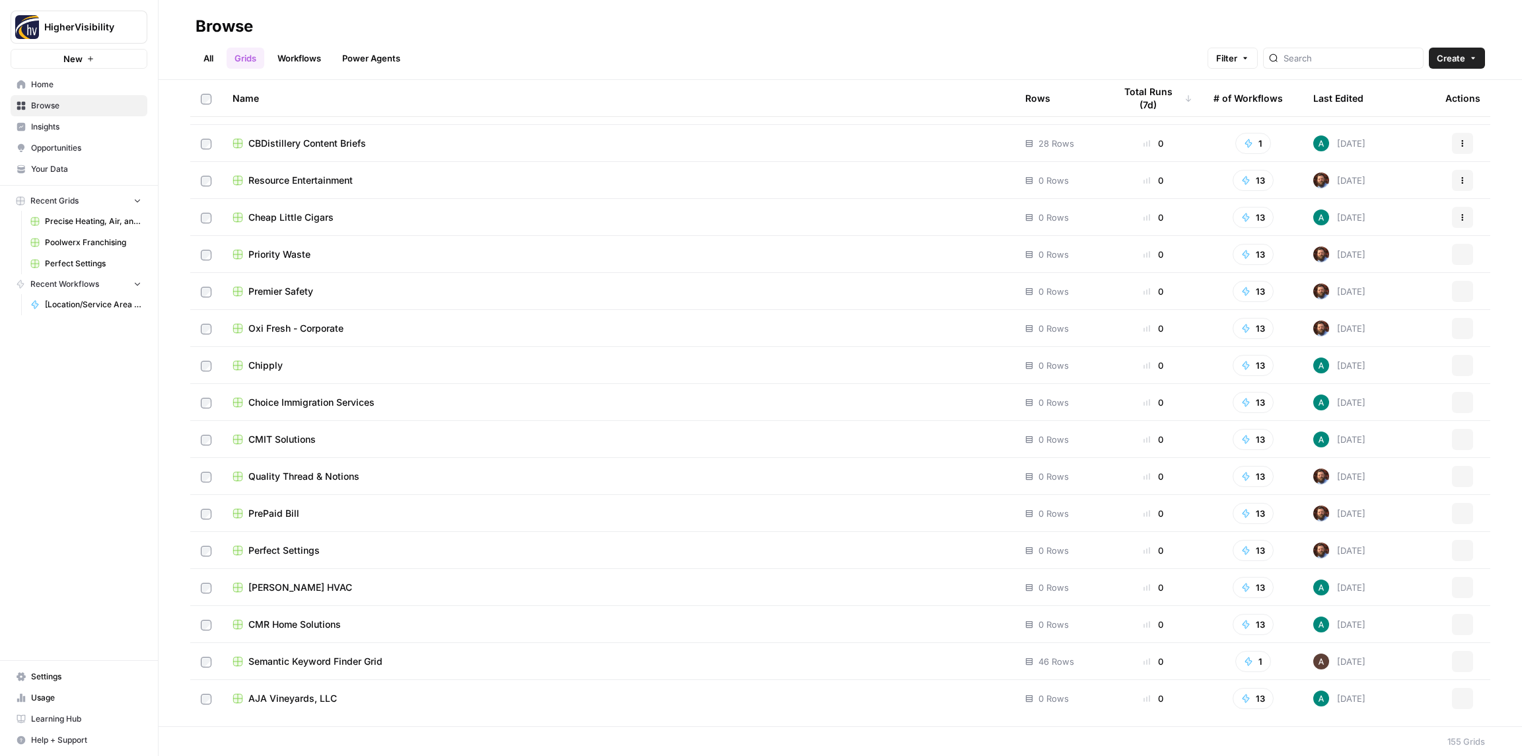
scroll to position [5124, 0]
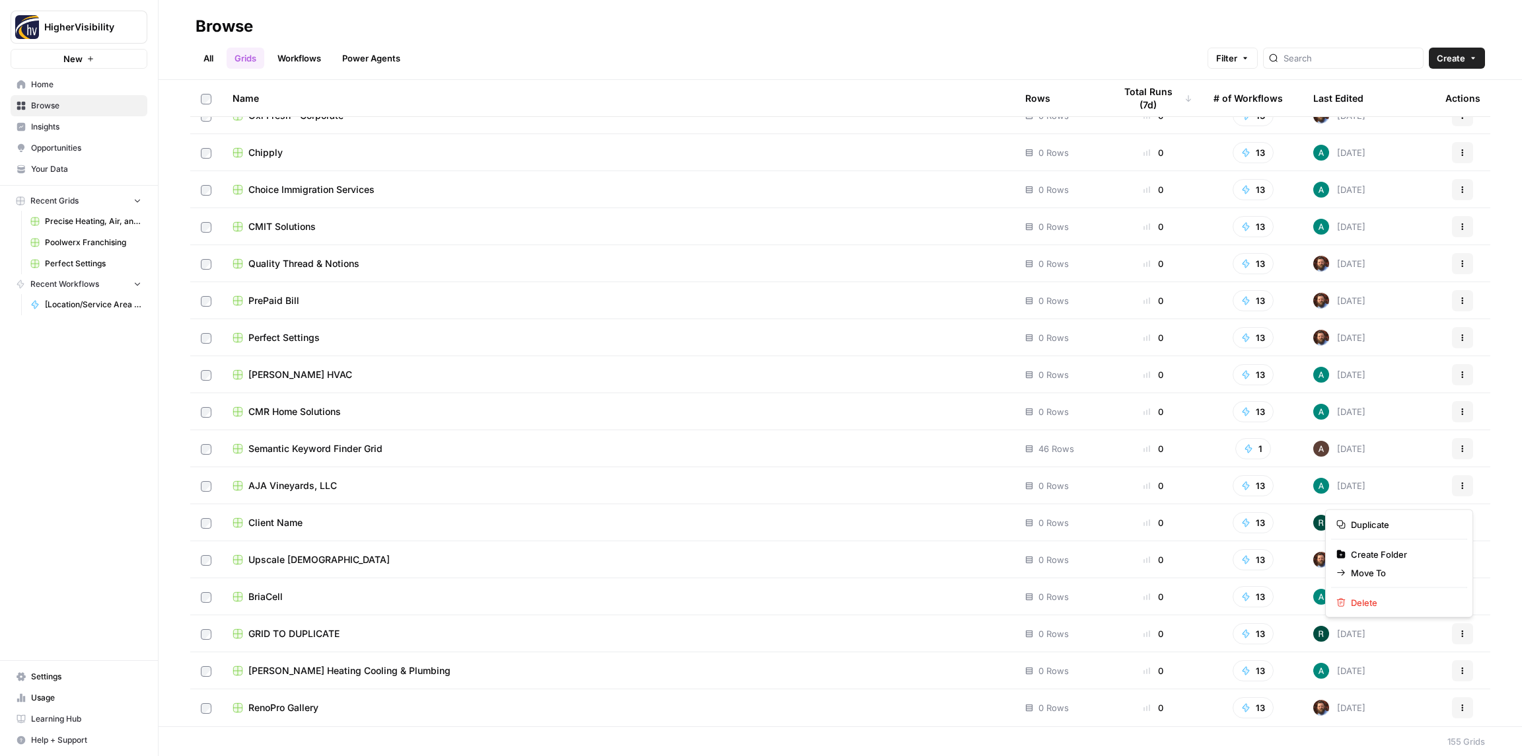
click at [1466, 633] on icon "button" at bounding box center [1462, 633] width 8 height 8
click at [1379, 516] on button "Duplicate" at bounding box center [1399, 524] width 136 height 18
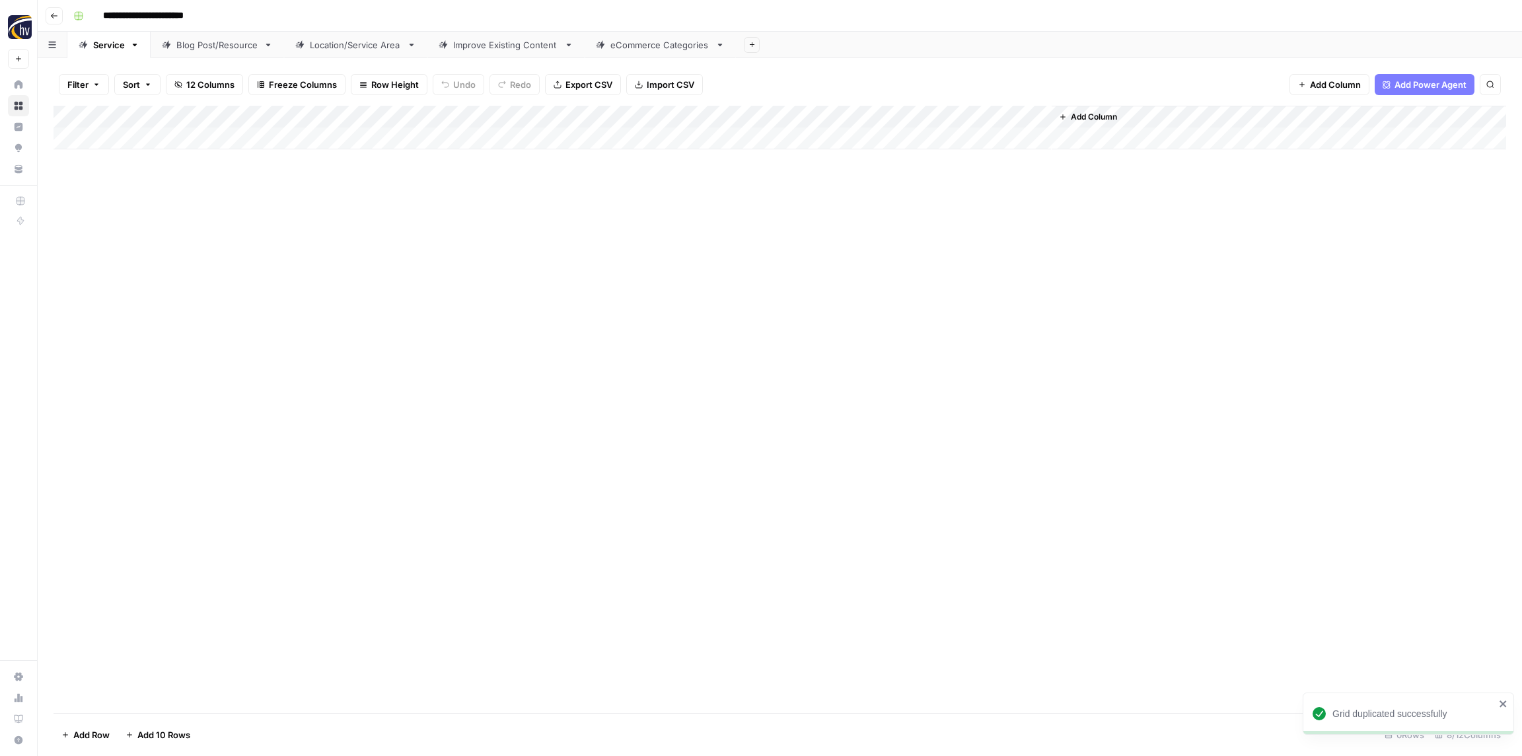
click at [162, 19] on input "**********" at bounding box center [165, 15] width 136 height 21
paste input
type input "******"
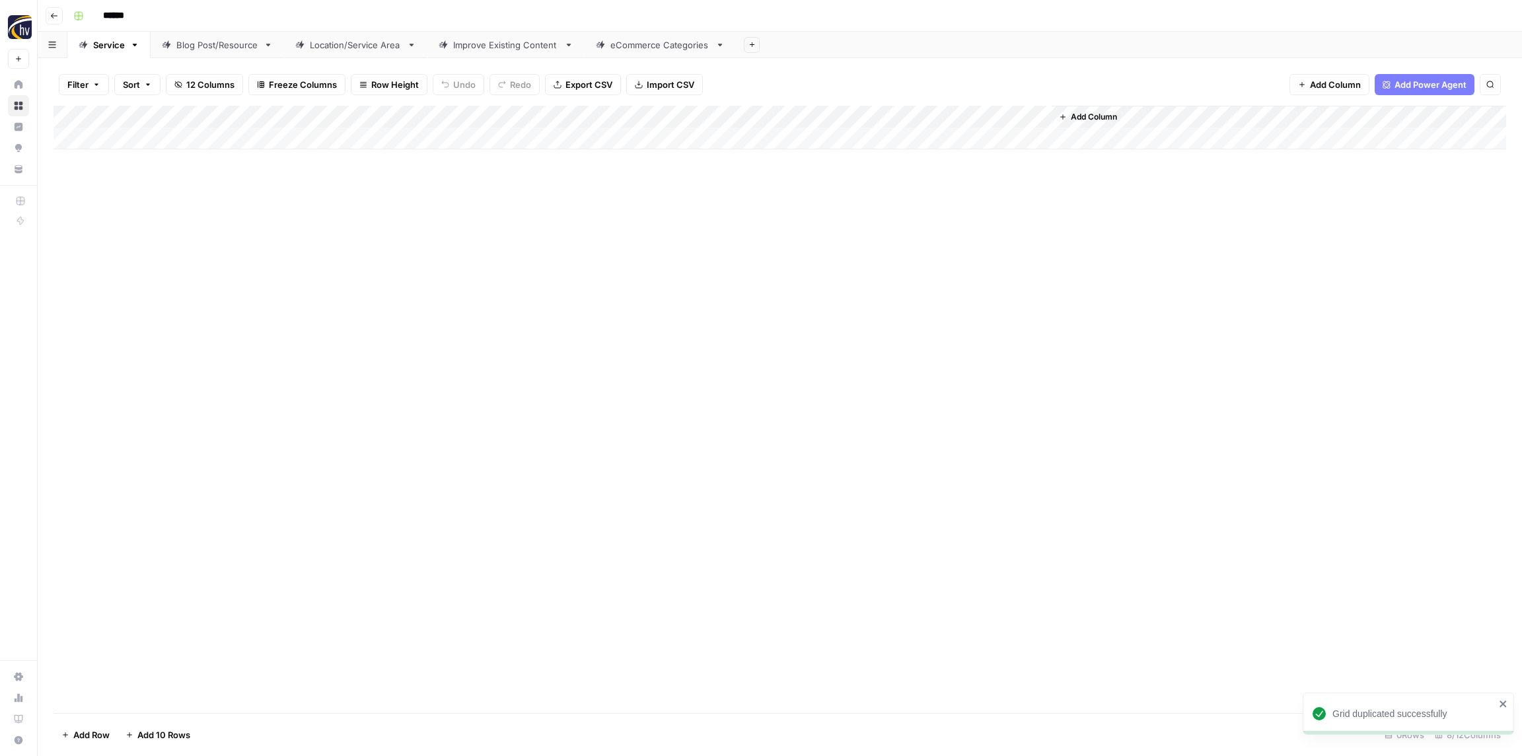
click at [333, 250] on div "Add Column" at bounding box center [779, 409] width 1452 height 607
click at [145, 12] on input "******" at bounding box center [134, 15] width 74 height 21
drag, startPoint x: 375, startPoint y: 264, endPoint x: 321, endPoint y: 164, distance: 112.9
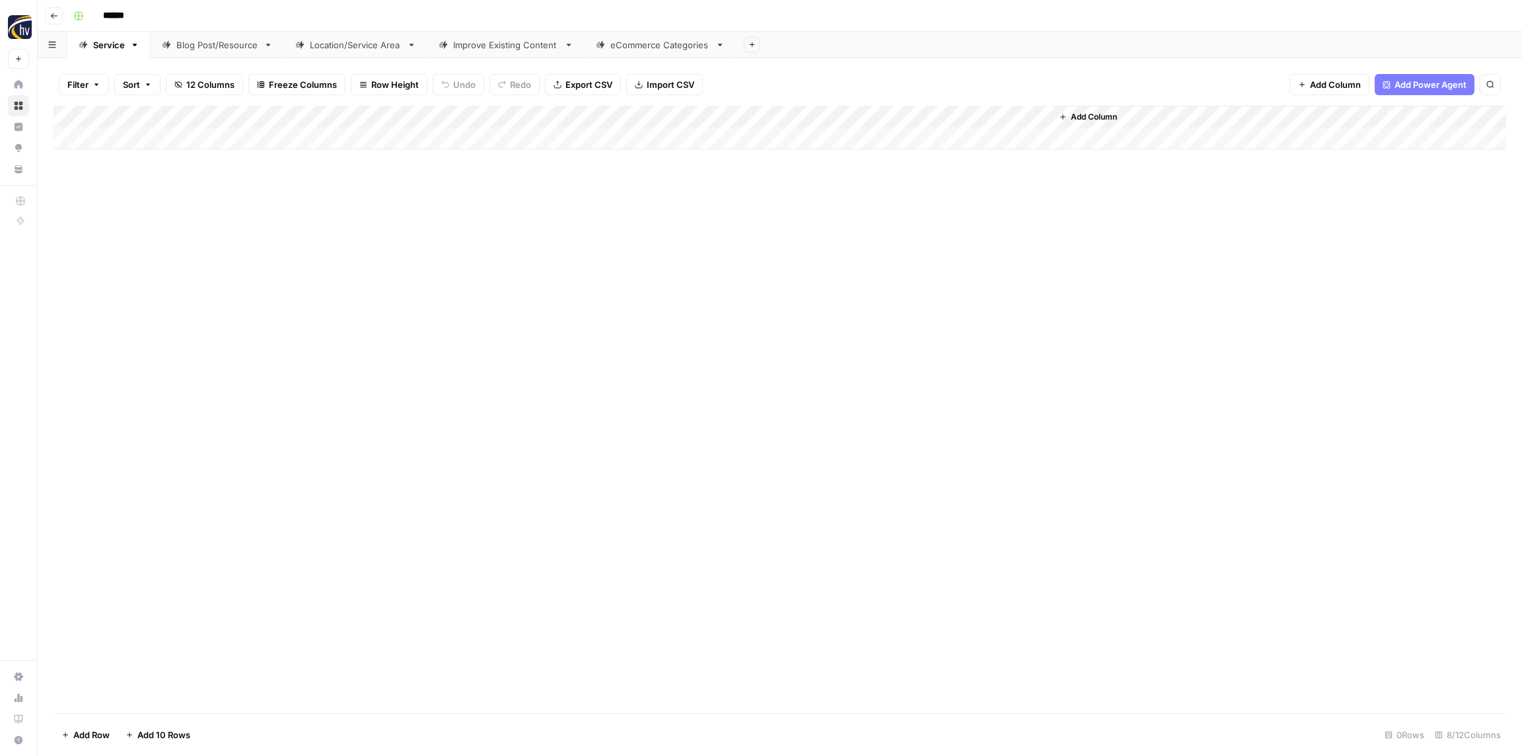
click at [375, 264] on div "Add Column" at bounding box center [779, 409] width 1452 height 607
click at [261, 110] on div "Add Column" at bounding box center [779, 128] width 1452 height 44
click at [295, 227] on span "Configure Inputs" at bounding box center [302, 227] width 116 height 13
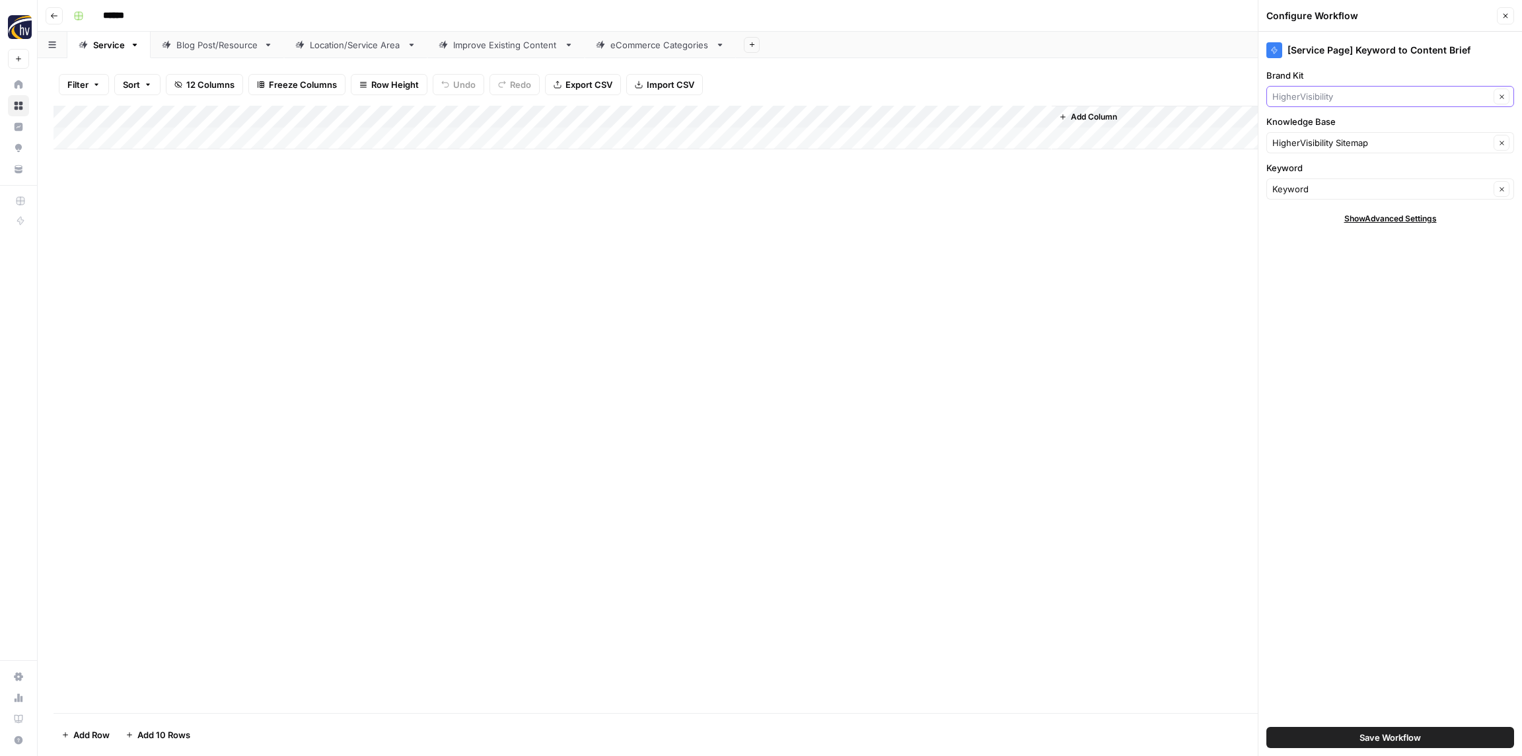
click at [1337, 99] on input "Brand Kit" at bounding box center [1380, 96] width 217 height 13
paste input "Osmose"
click at [1332, 125] on span "Osmose Utilities Services" at bounding box center [1387, 127] width 220 height 13
type input "Osmose Utilities Services"
click at [1318, 138] on input "Knowledge Base" at bounding box center [1380, 142] width 217 height 13
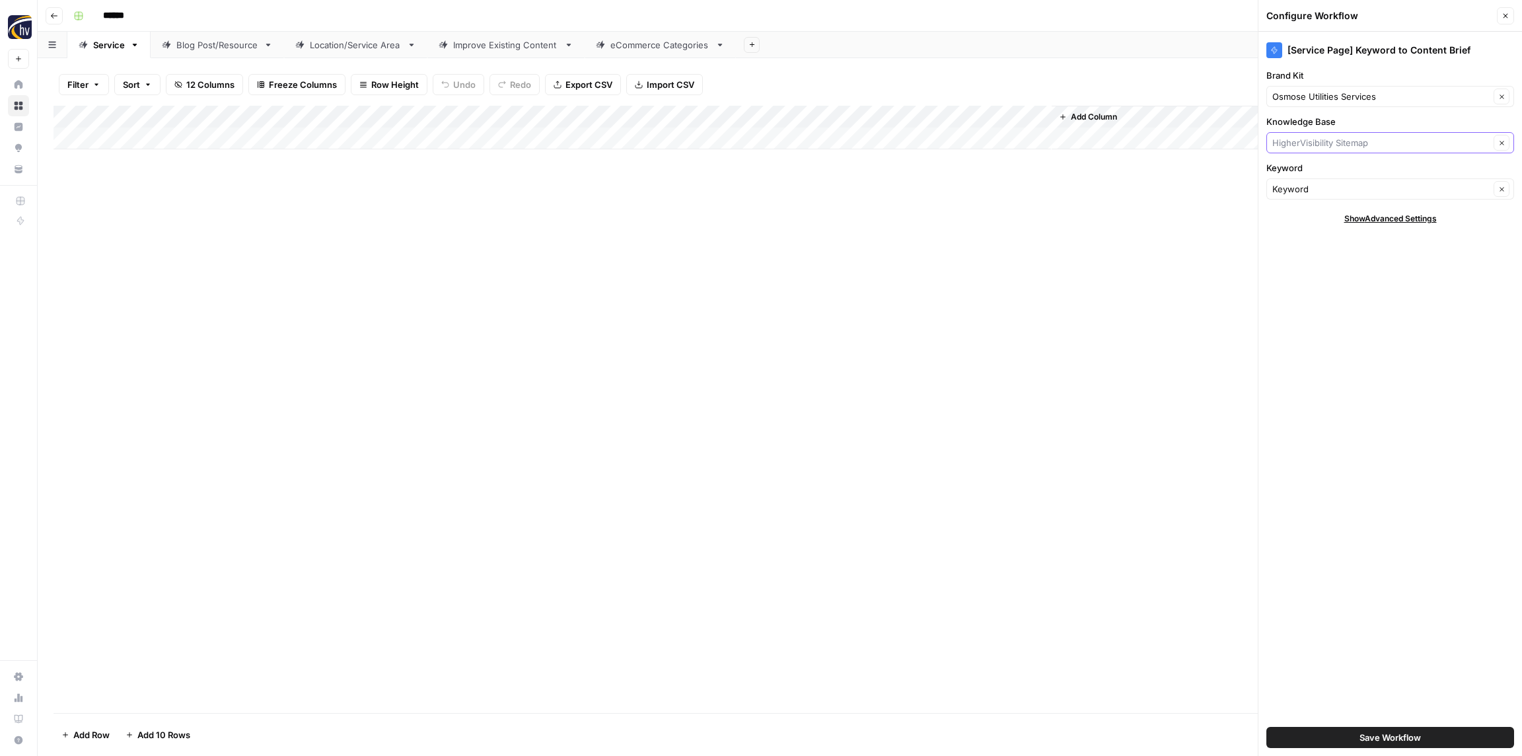
paste input "Osmose"
click at [1316, 177] on span "Osmose Sitemap" at bounding box center [1387, 173] width 220 height 13
type input "Osmose Sitemap"
click at [1376, 734] on span "Save Workflow" at bounding box center [1389, 736] width 61 height 13
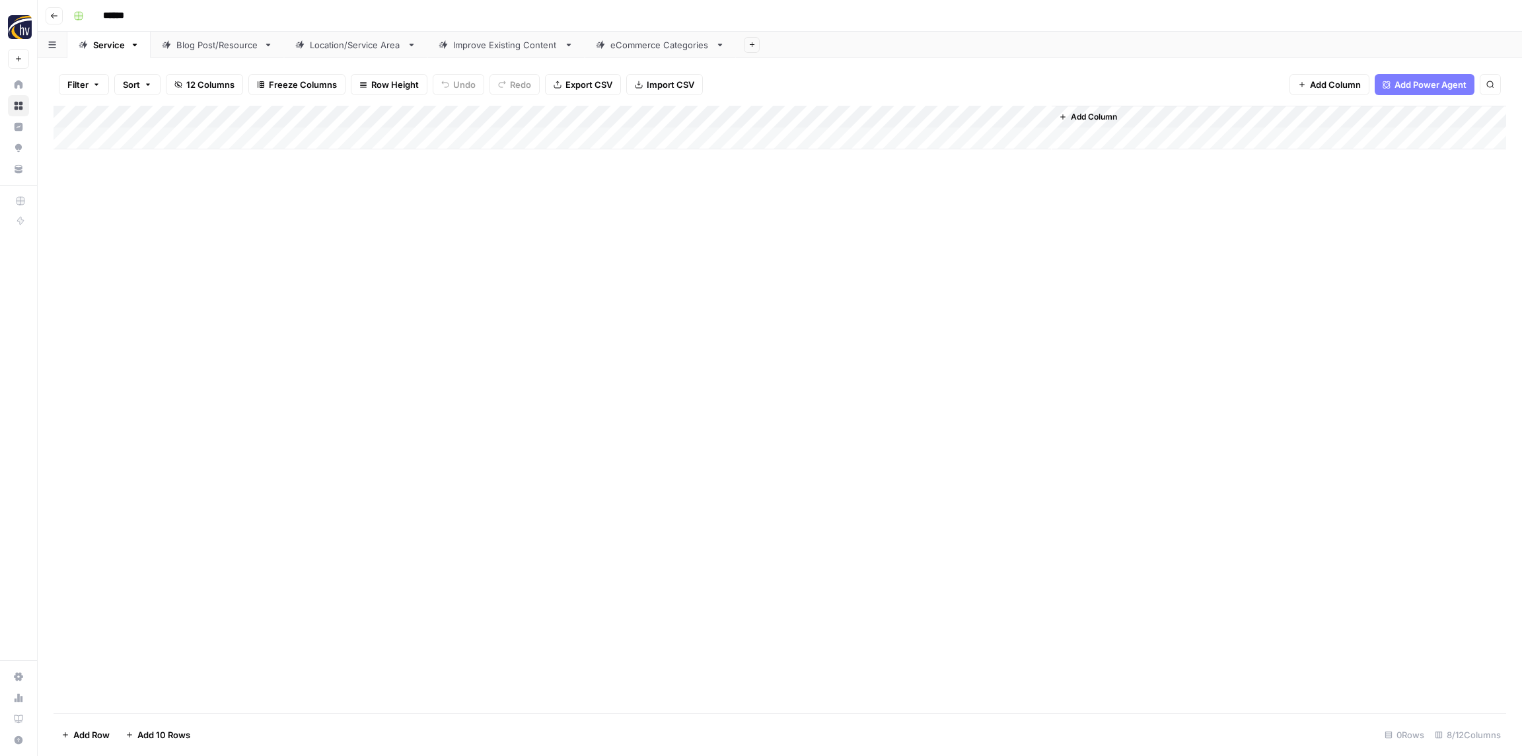
click at [452, 325] on div "Add Column" at bounding box center [779, 409] width 1452 height 607
click at [871, 110] on div "Add Column" at bounding box center [779, 128] width 1452 height 44
click at [882, 229] on span "Configure Inputs" at bounding box center [897, 227] width 116 height 13
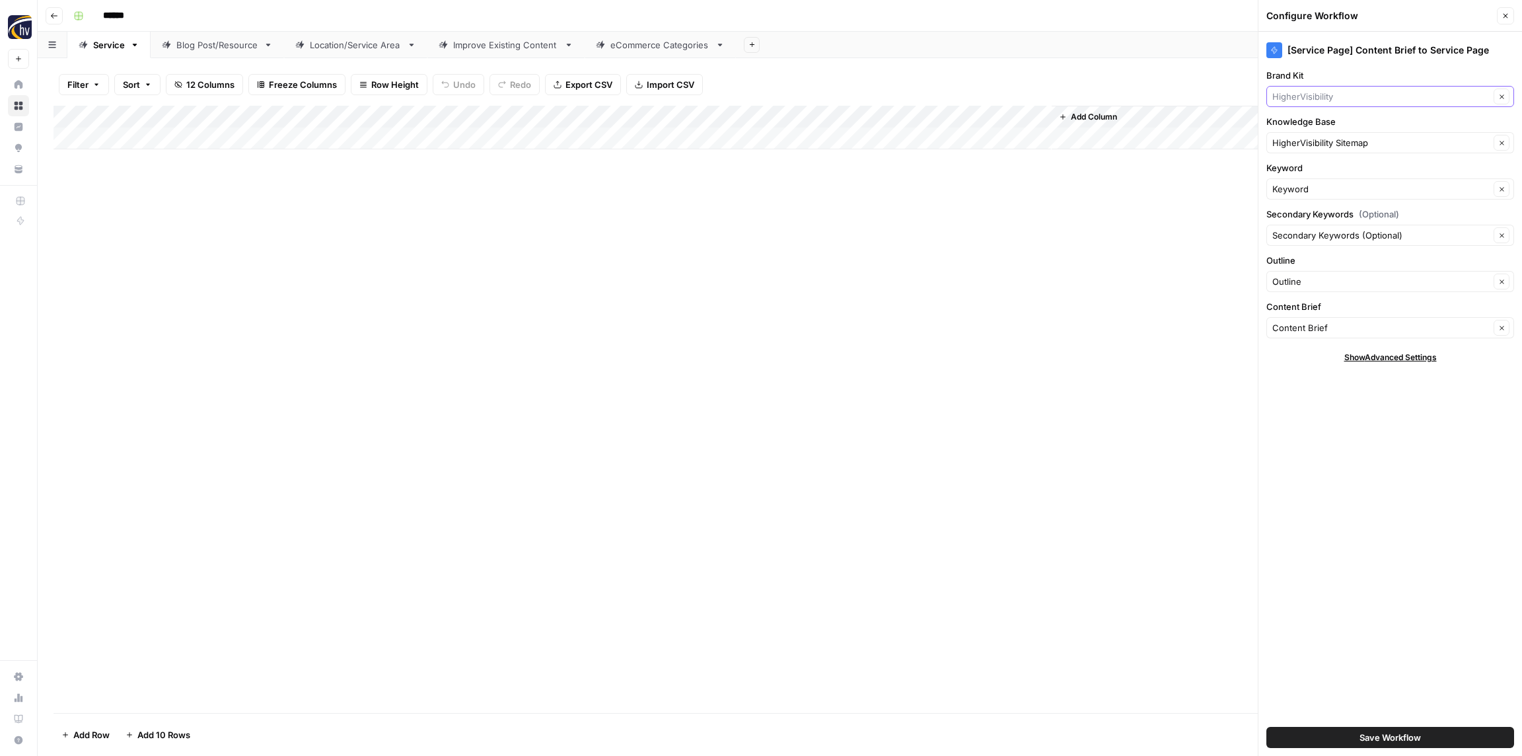
click at [1328, 96] on input "Brand Kit" at bounding box center [1380, 96] width 217 height 13
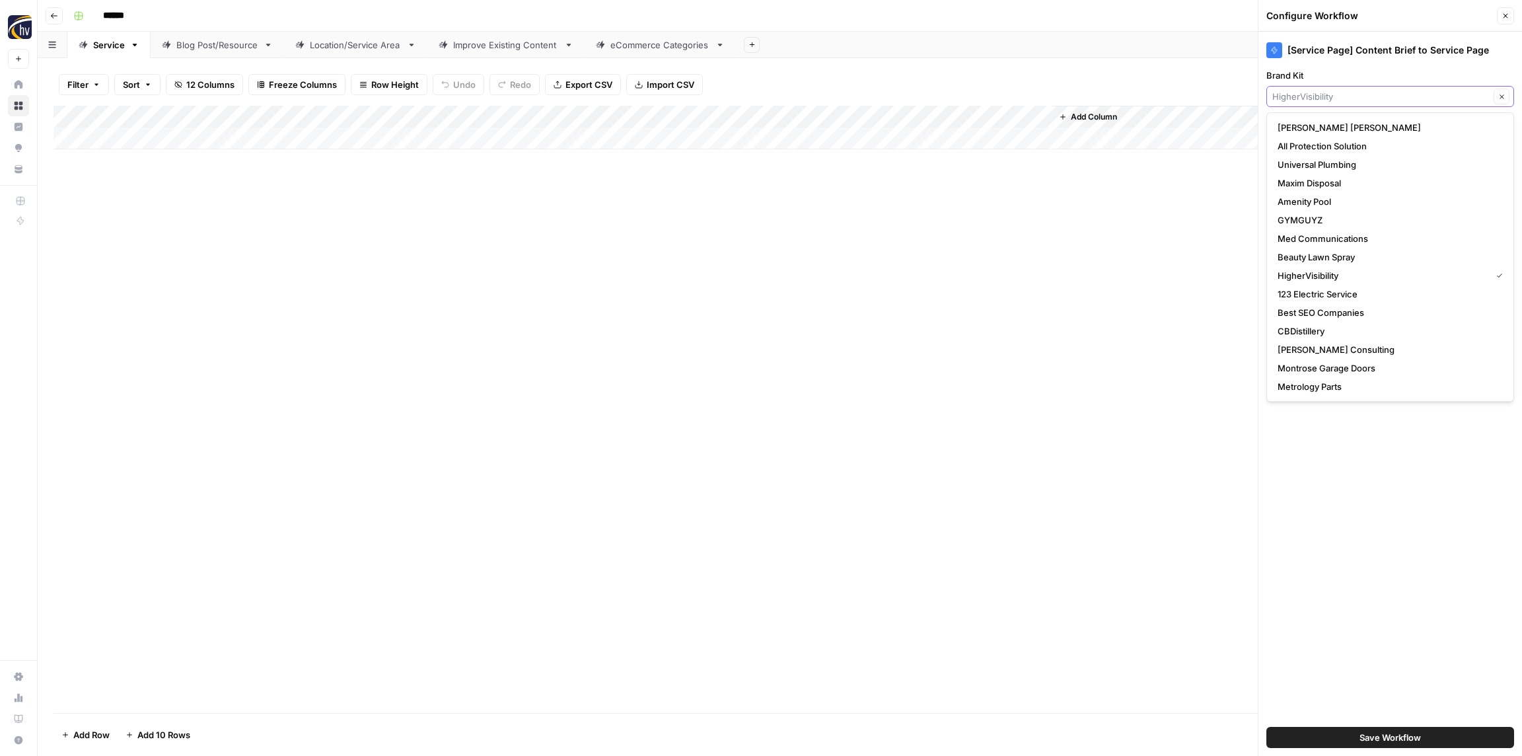
paste input "Osmose"
type input "Osmose"
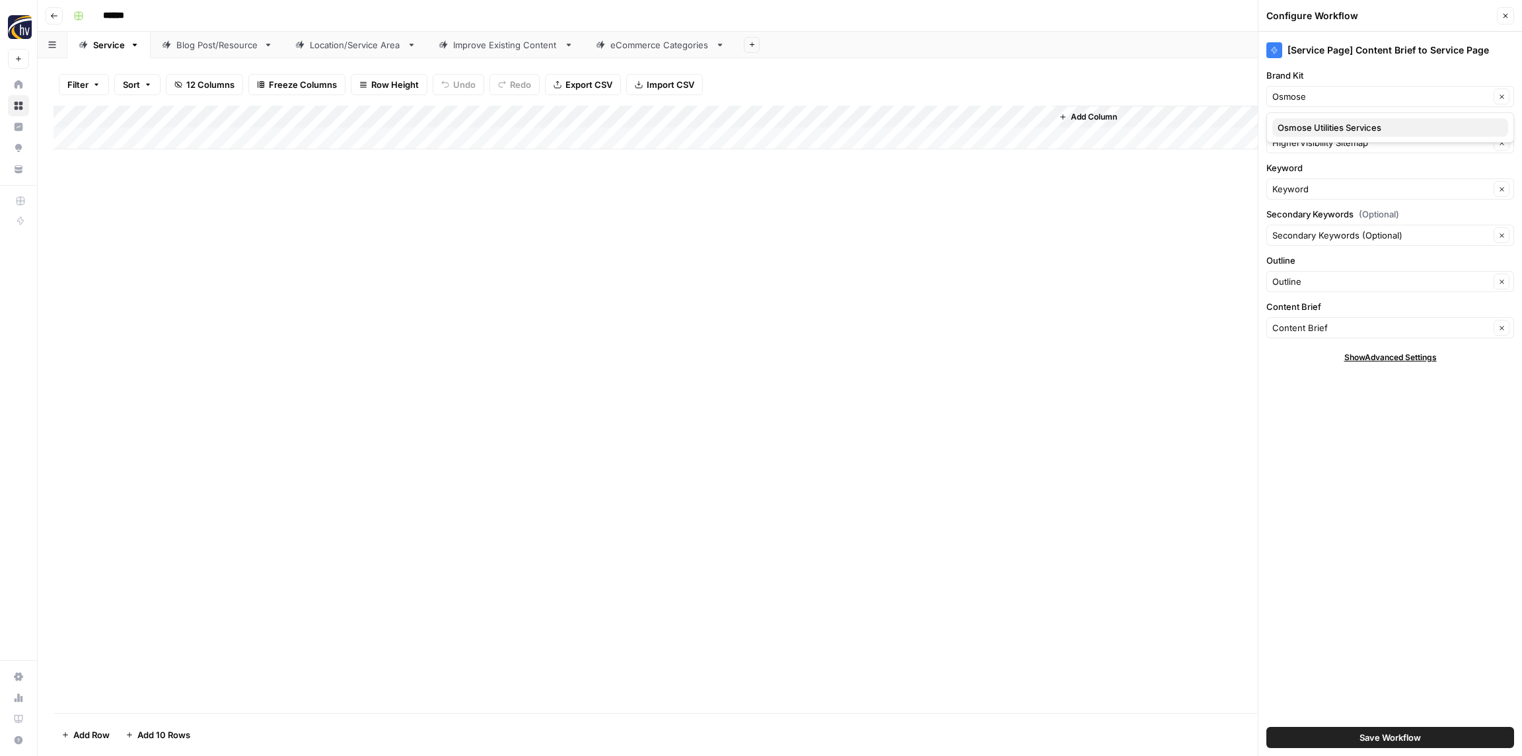
drag, startPoint x: 1331, startPoint y: 125, endPoint x: 1330, endPoint y: 139, distance: 14.5
click at [1330, 125] on span "Osmose Utilities Services" at bounding box center [1387, 127] width 220 height 13
type input "Osmose Utilities Services"
click at [1328, 147] on input "Knowledge Base" at bounding box center [1380, 142] width 217 height 13
paste input "Osmose"
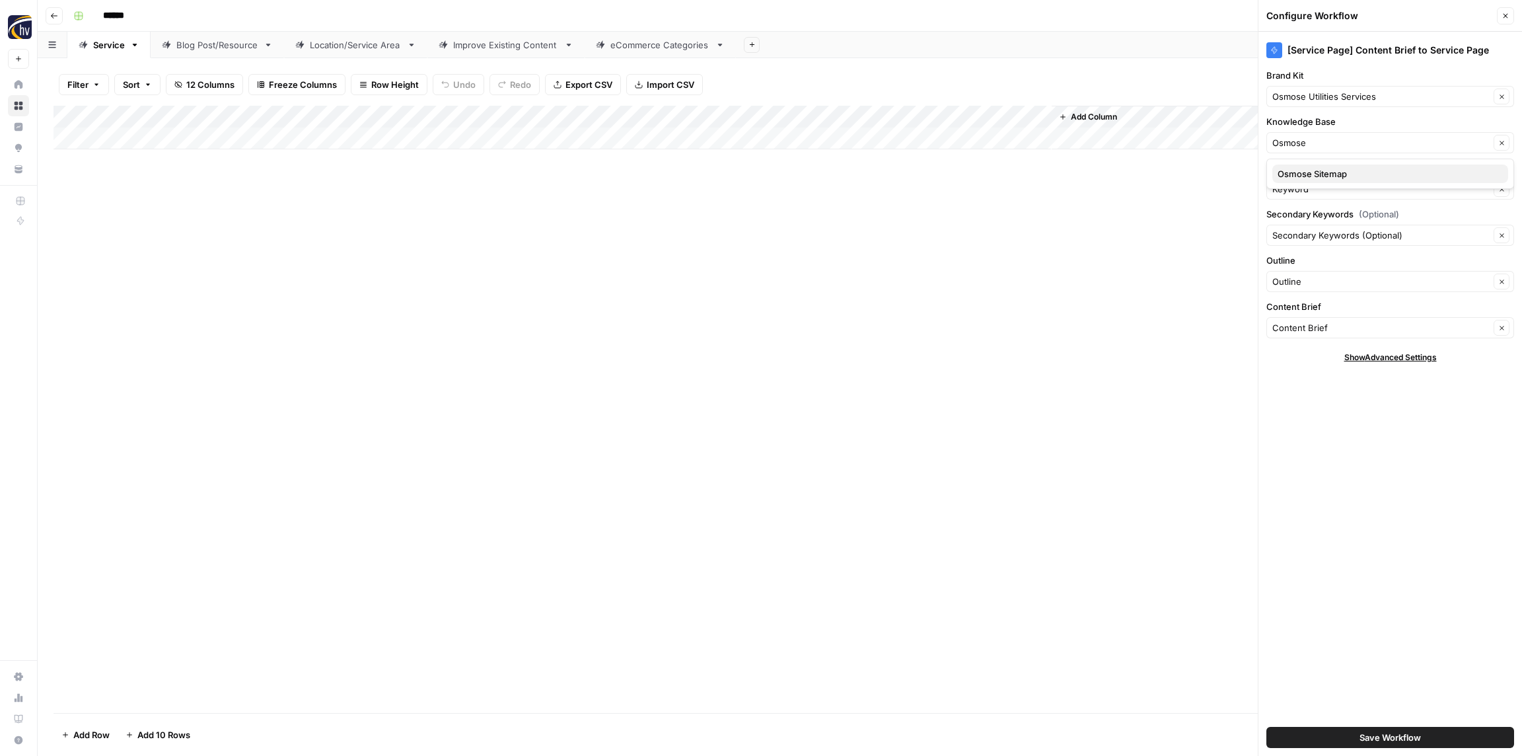
click at [1326, 175] on span "Osmose Sitemap" at bounding box center [1387, 173] width 220 height 13
type input "Osmose Sitemap"
click at [1413, 736] on span "Save Workflow" at bounding box center [1389, 736] width 61 height 13
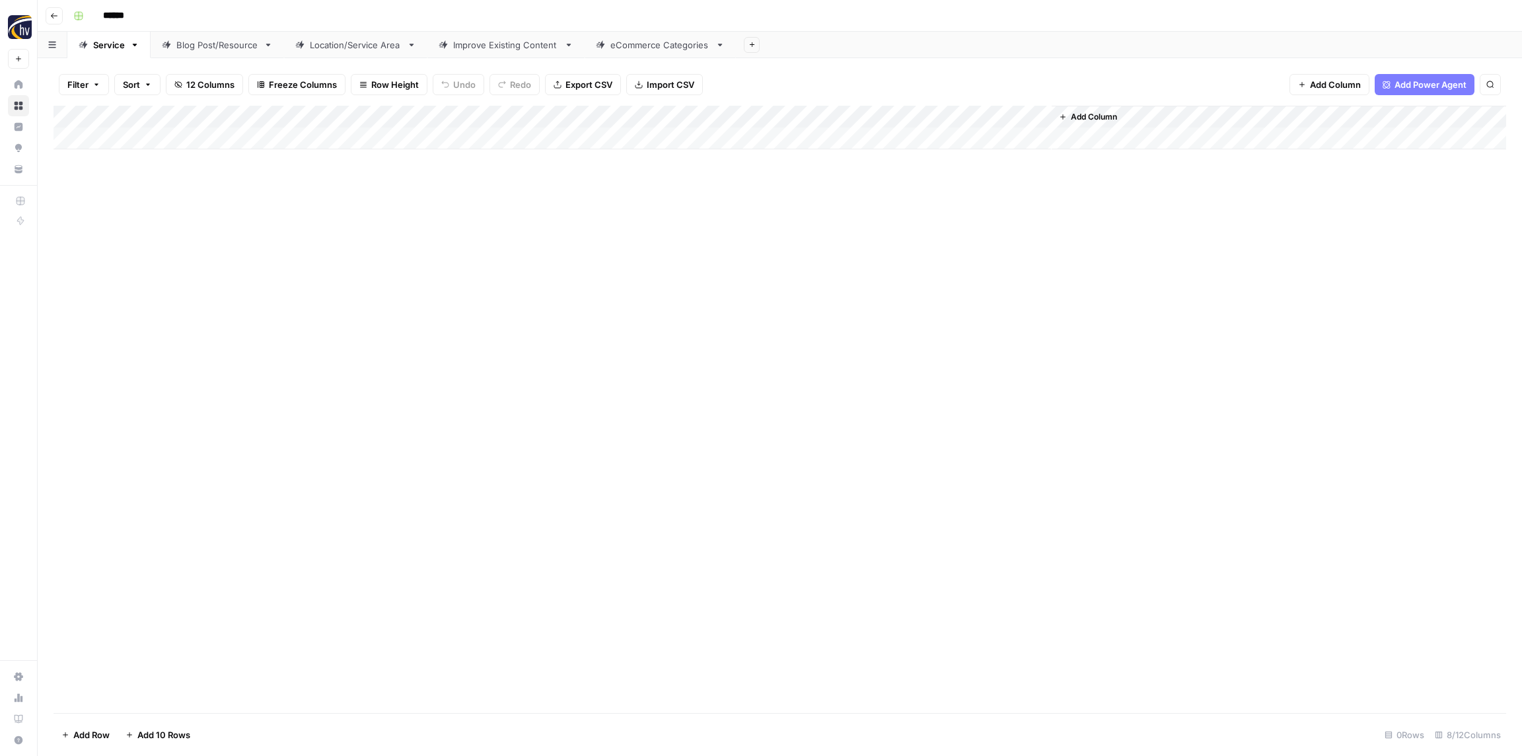
click at [246, 44] on div "Blog Post/Resource" at bounding box center [217, 44] width 82 height 13
click at [282, 116] on div "Add Column" at bounding box center [779, 128] width 1452 height 44
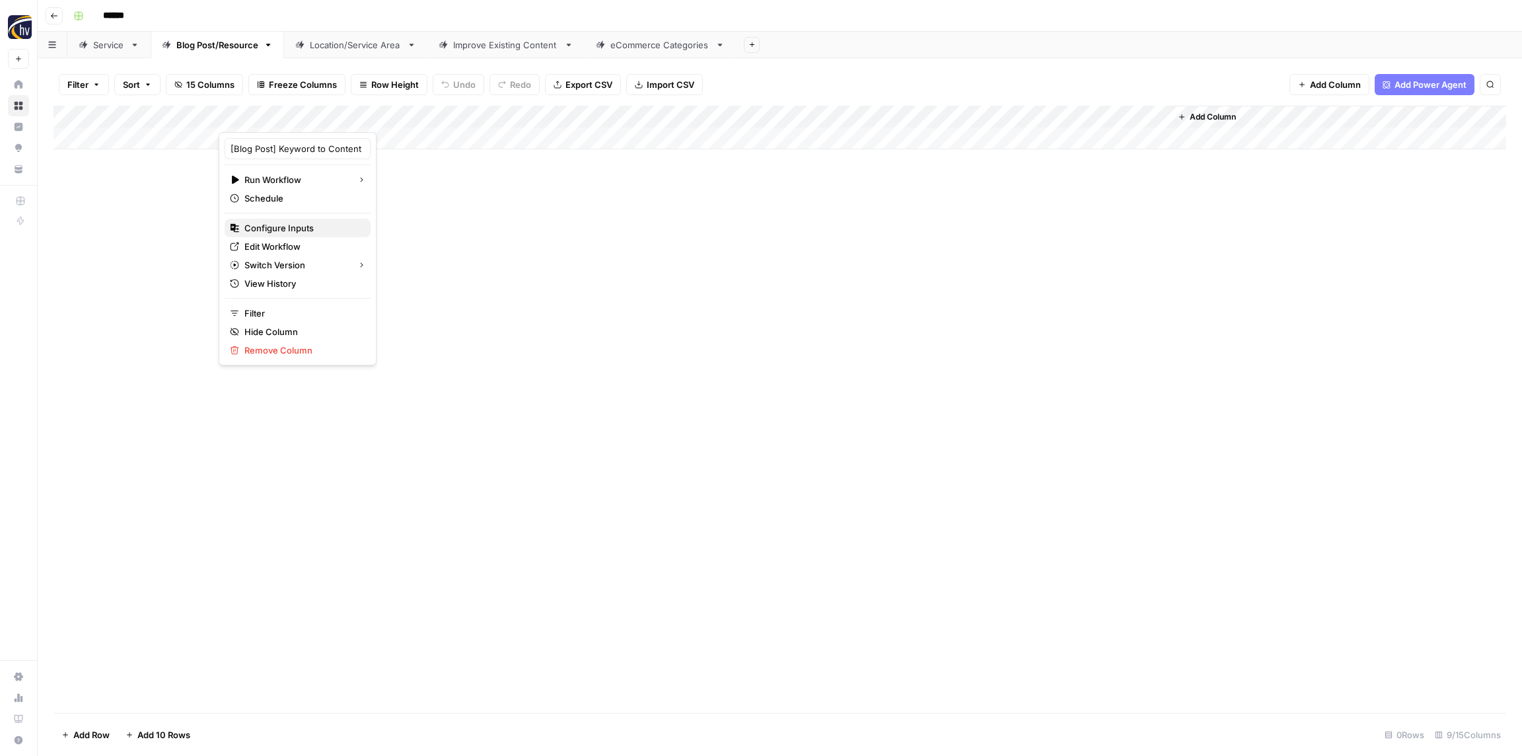
click at [281, 228] on span "Configure Inputs" at bounding box center [302, 227] width 116 height 13
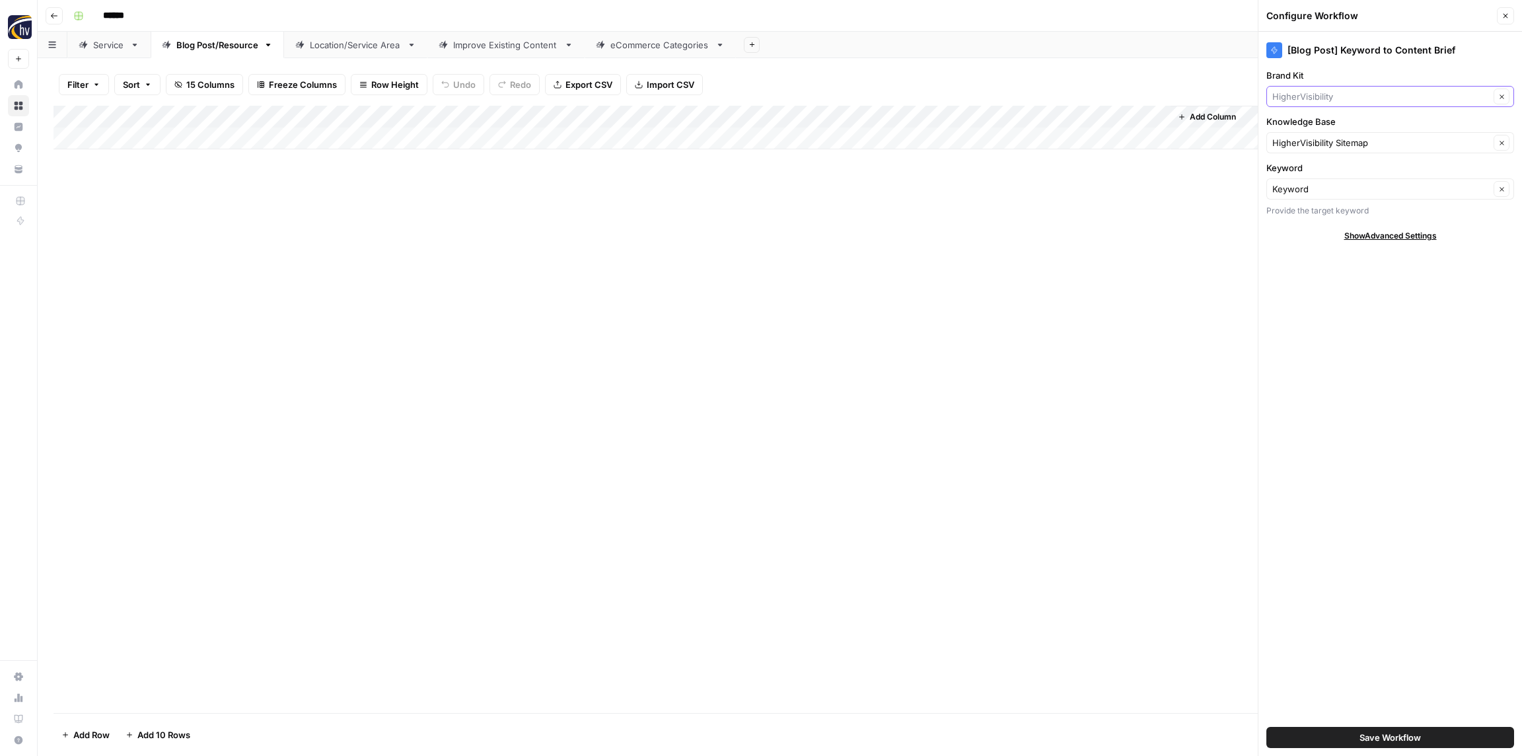
click at [1344, 94] on input "Brand Kit" at bounding box center [1380, 96] width 217 height 13
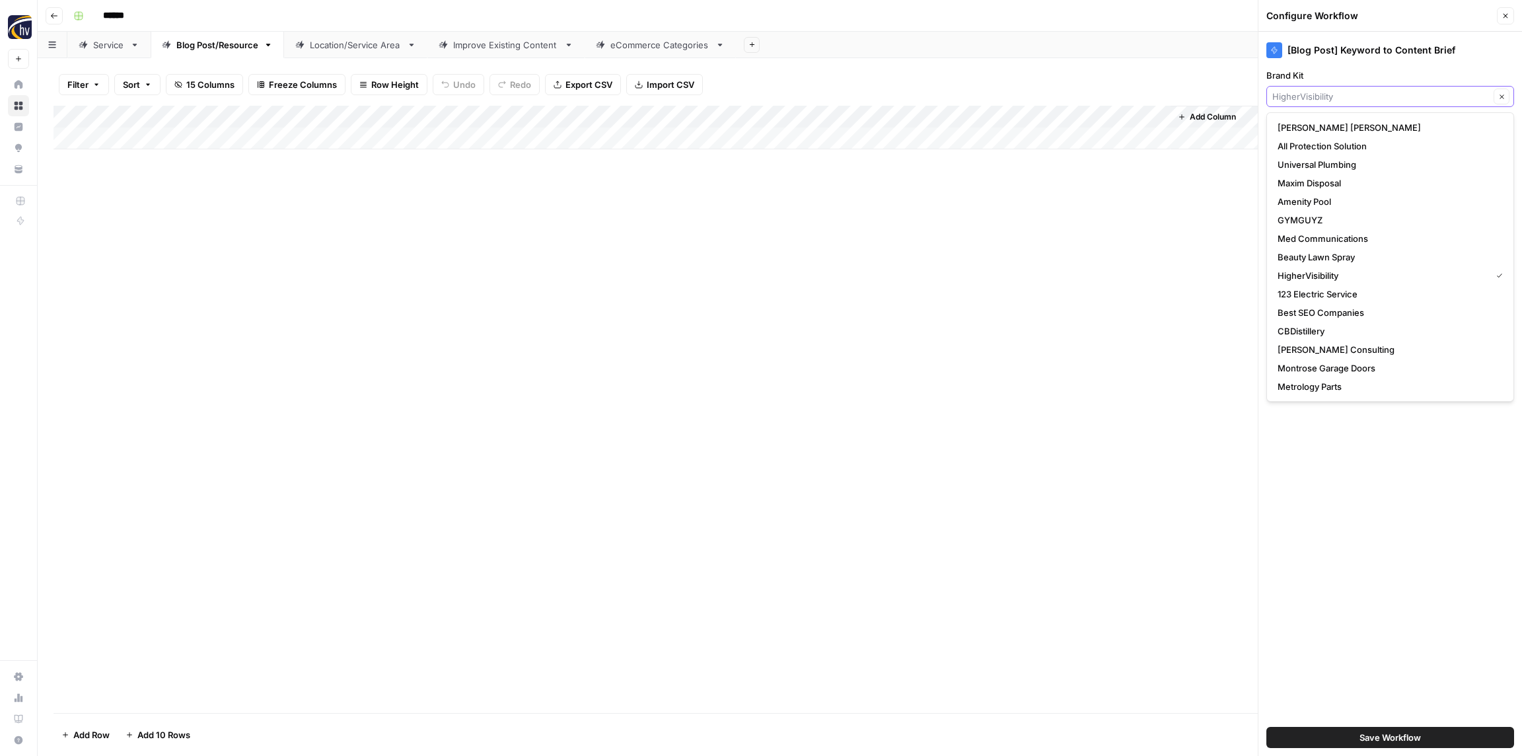
paste input "Osmose"
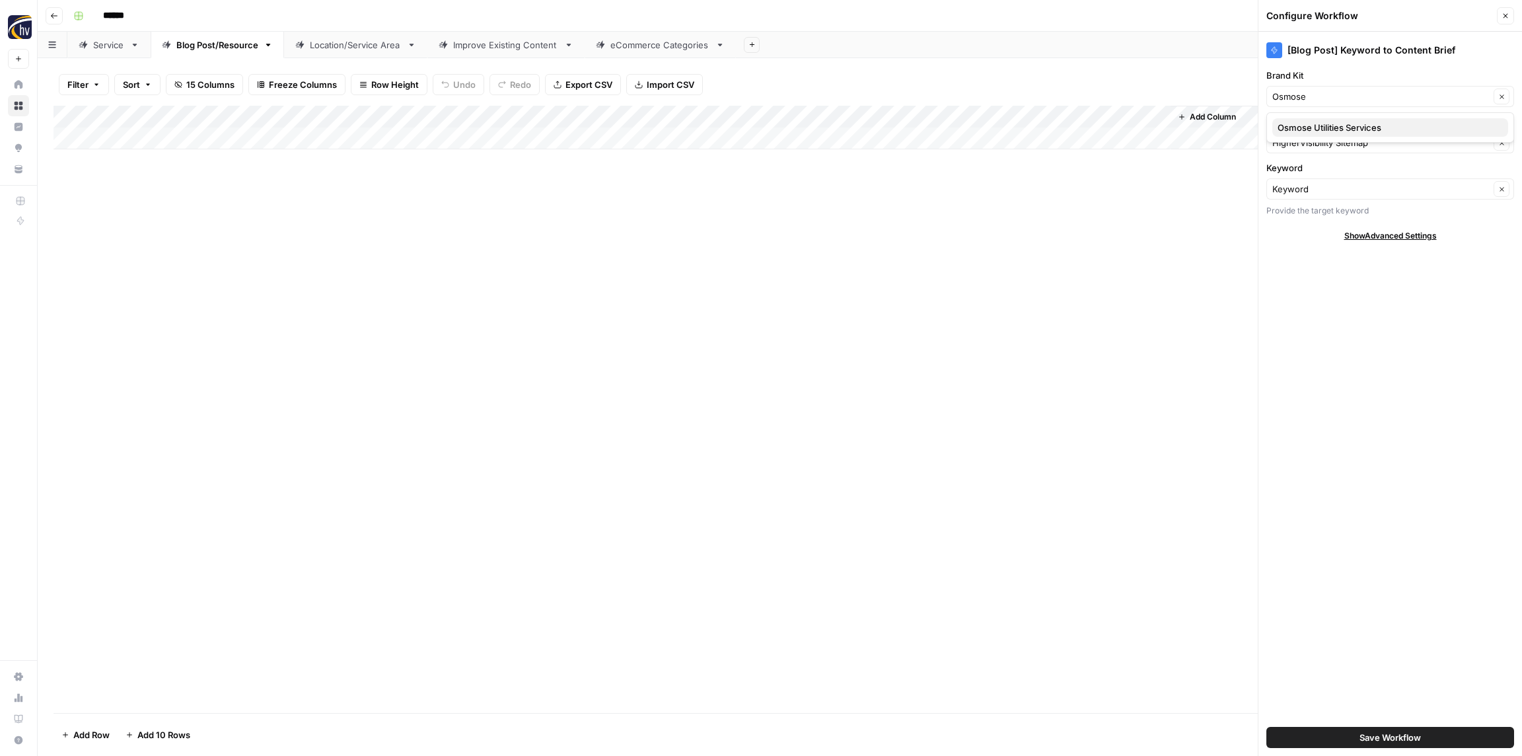
click at [1336, 124] on span "Osmose Utilities Services" at bounding box center [1387, 127] width 220 height 13
type input "Osmose Utilities Services"
click at [1332, 133] on div "HigherVisibility Sitemap Clear" at bounding box center [1390, 142] width 248 height 21
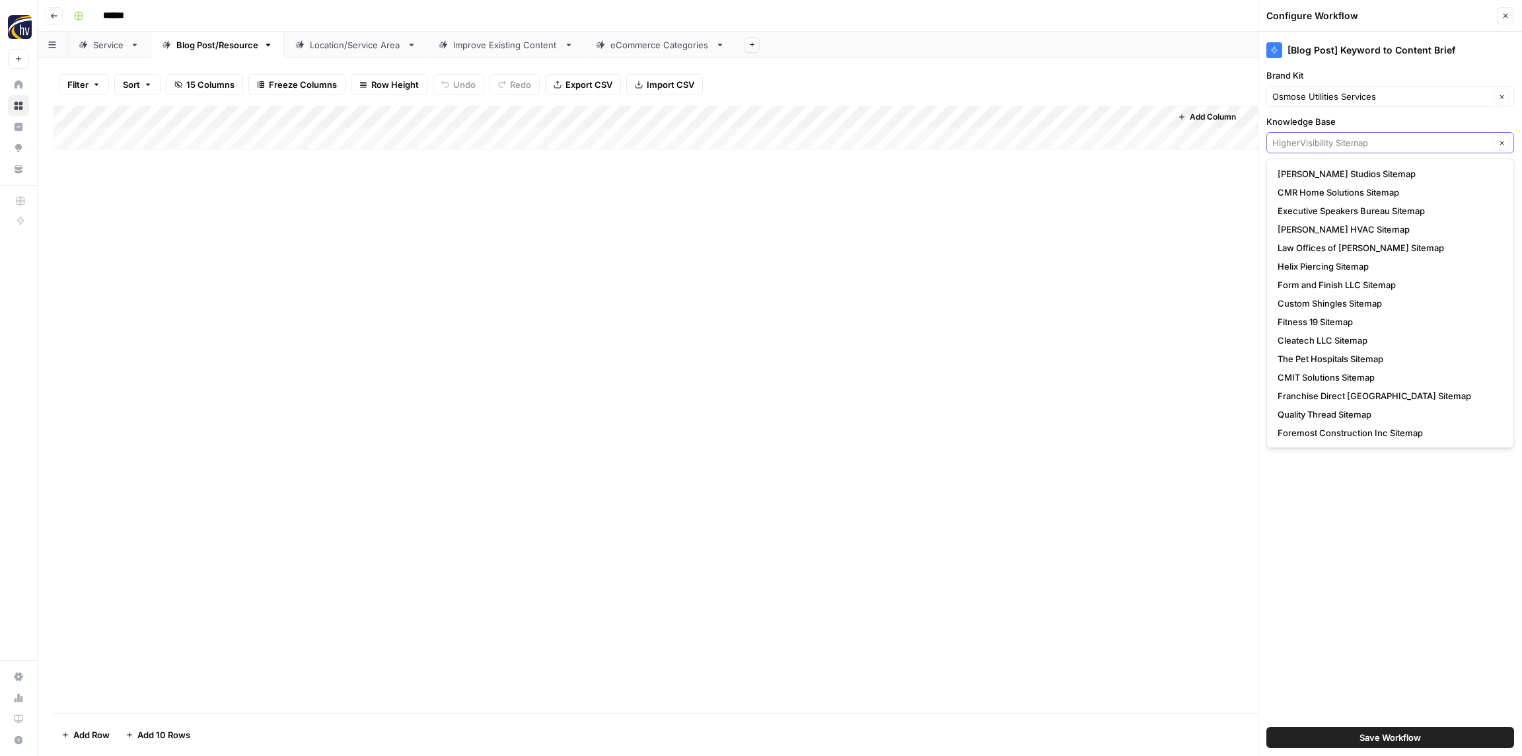
paste input "Osmose"
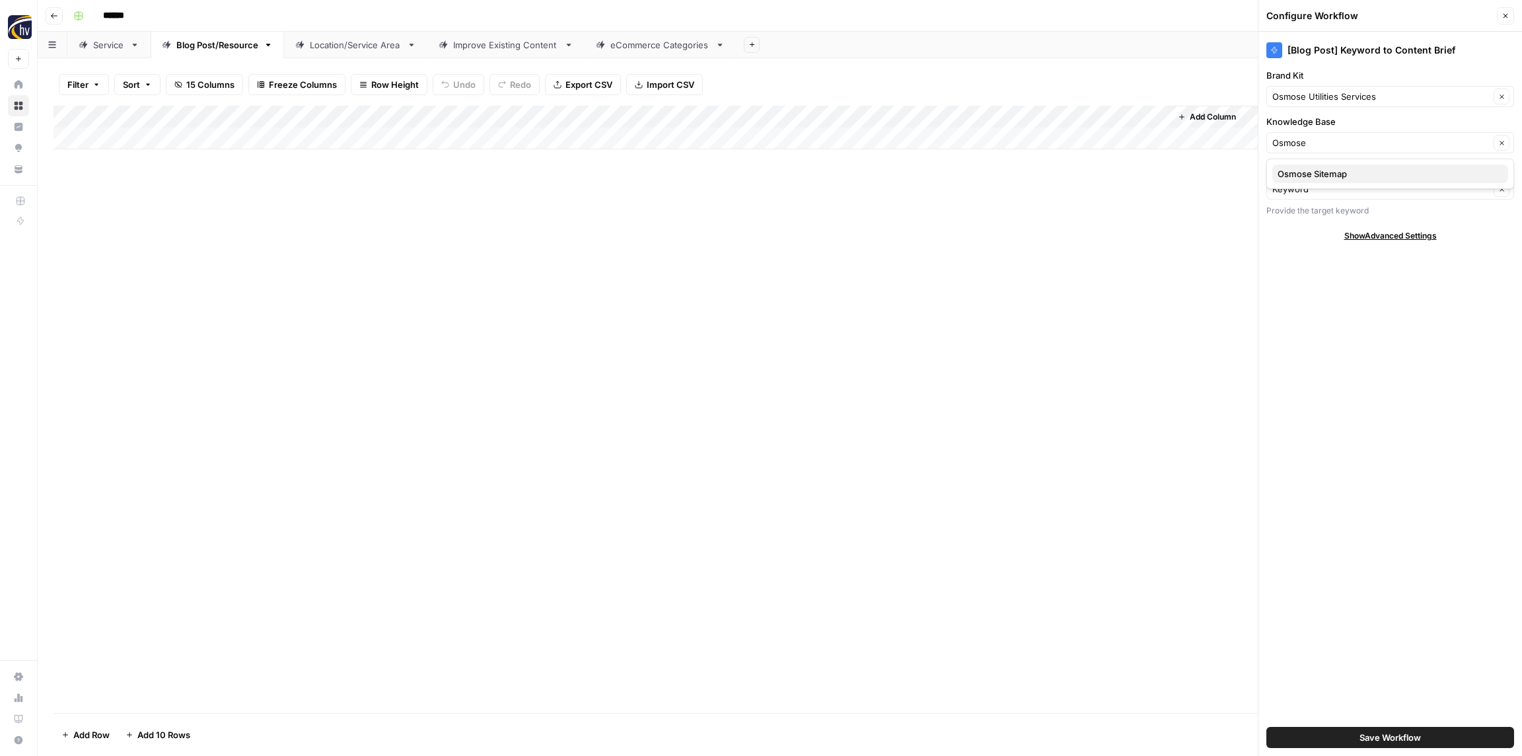
click at [1324, 173] on span "Osmose Sitemap" at bounding box center [1387, 173] width 220 height 13
type input "Osmose Sitemap"
click at [1380, 737] on span "Save Workflow" at bounding box center [1389, 736] width 61 height 13
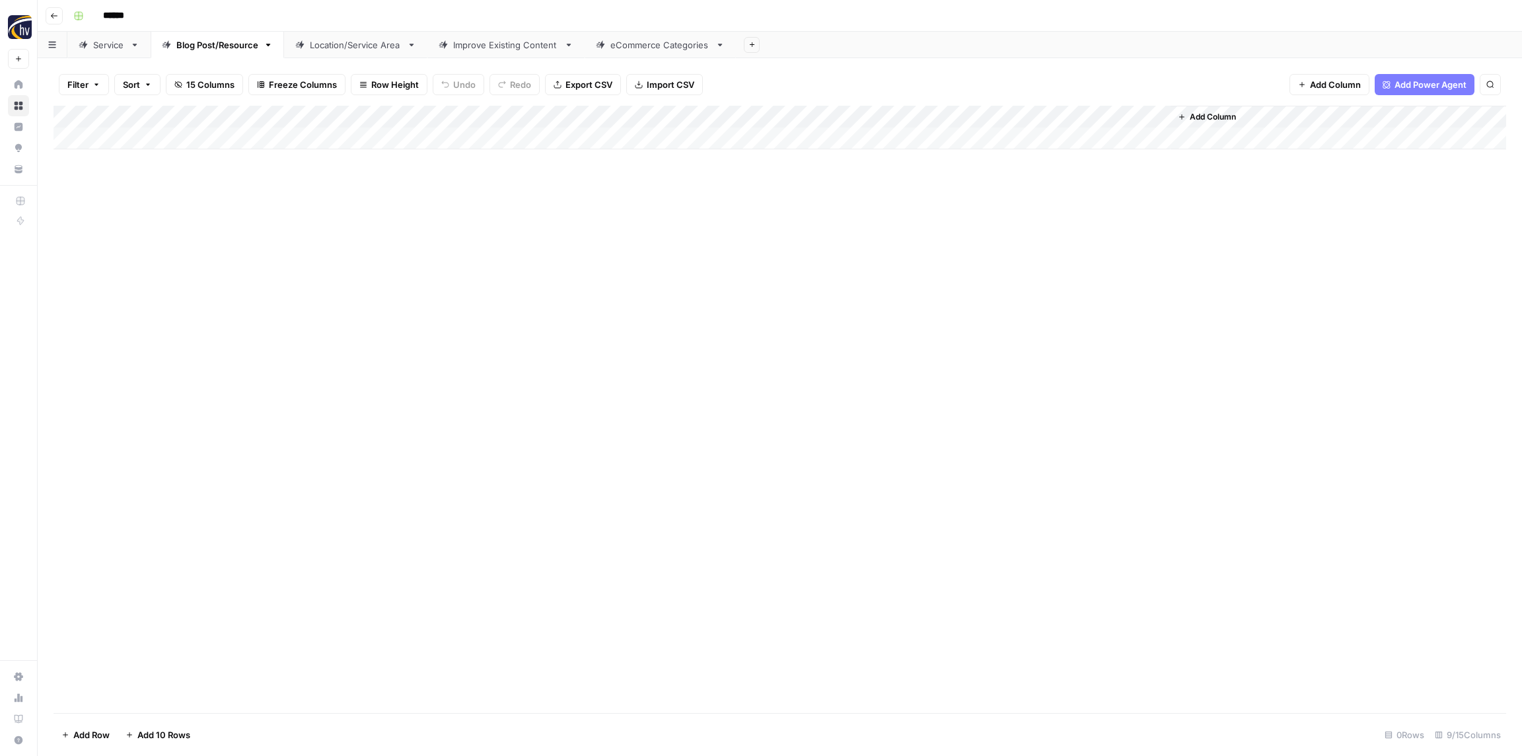
click at [972, 114] on div "Add Column" at bounding box center [779, 128] width 1452 height 44
click at [995, 227] on span "Configure Inputs" at bounding box center [1016, 227] width 116 height 13
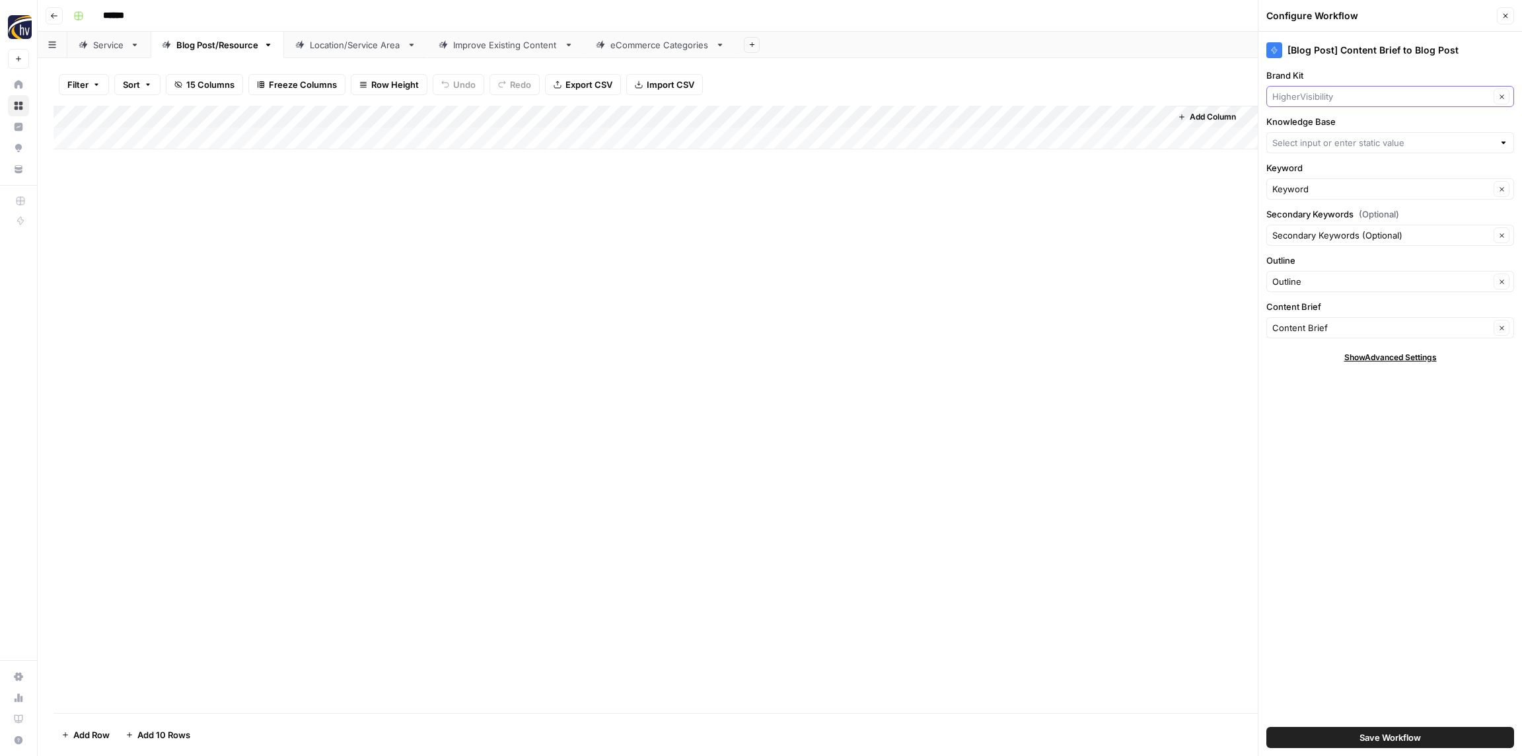
click at [1323, 93] on input "Brand Kit" at bounding box center [1380, 96] width 217 height 13
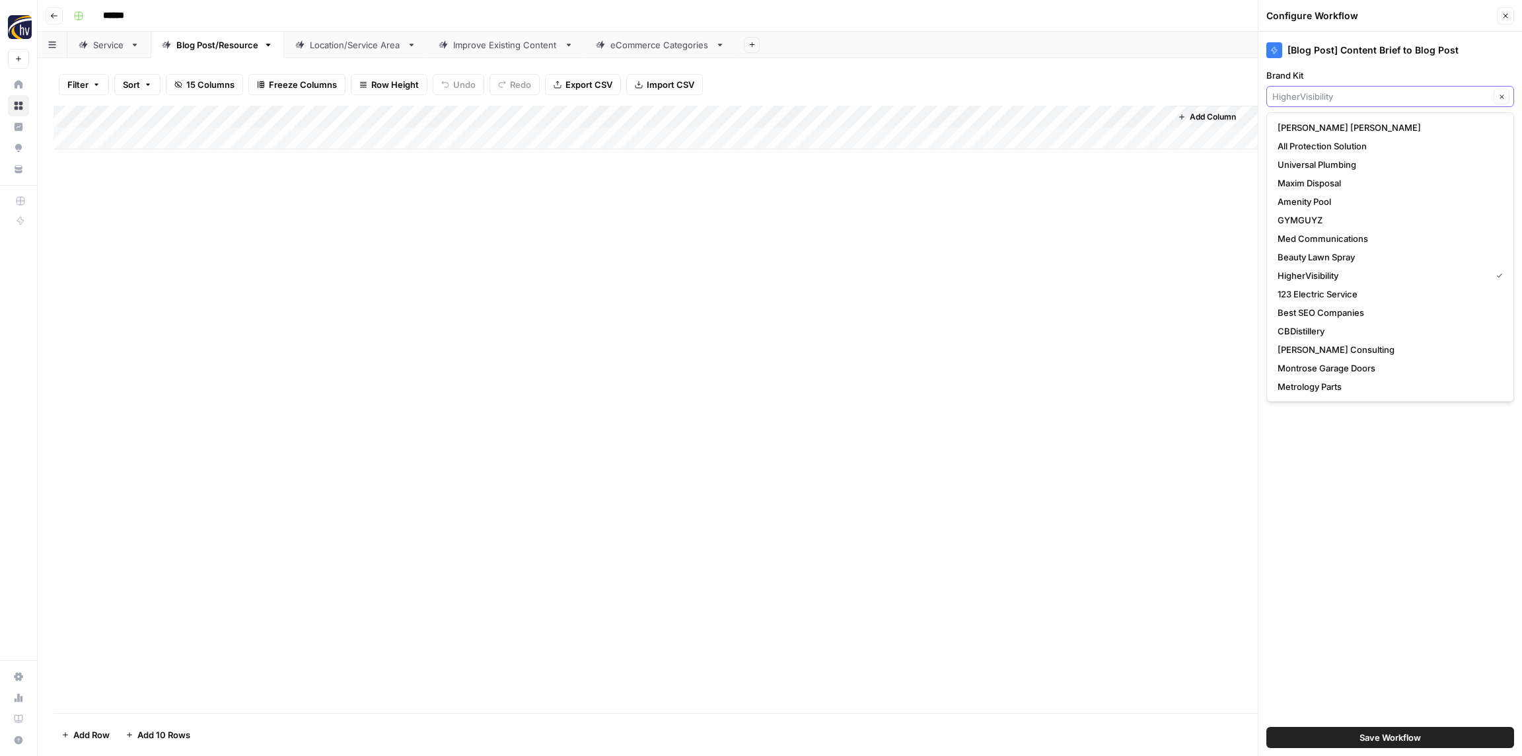
paste input "Osmose"
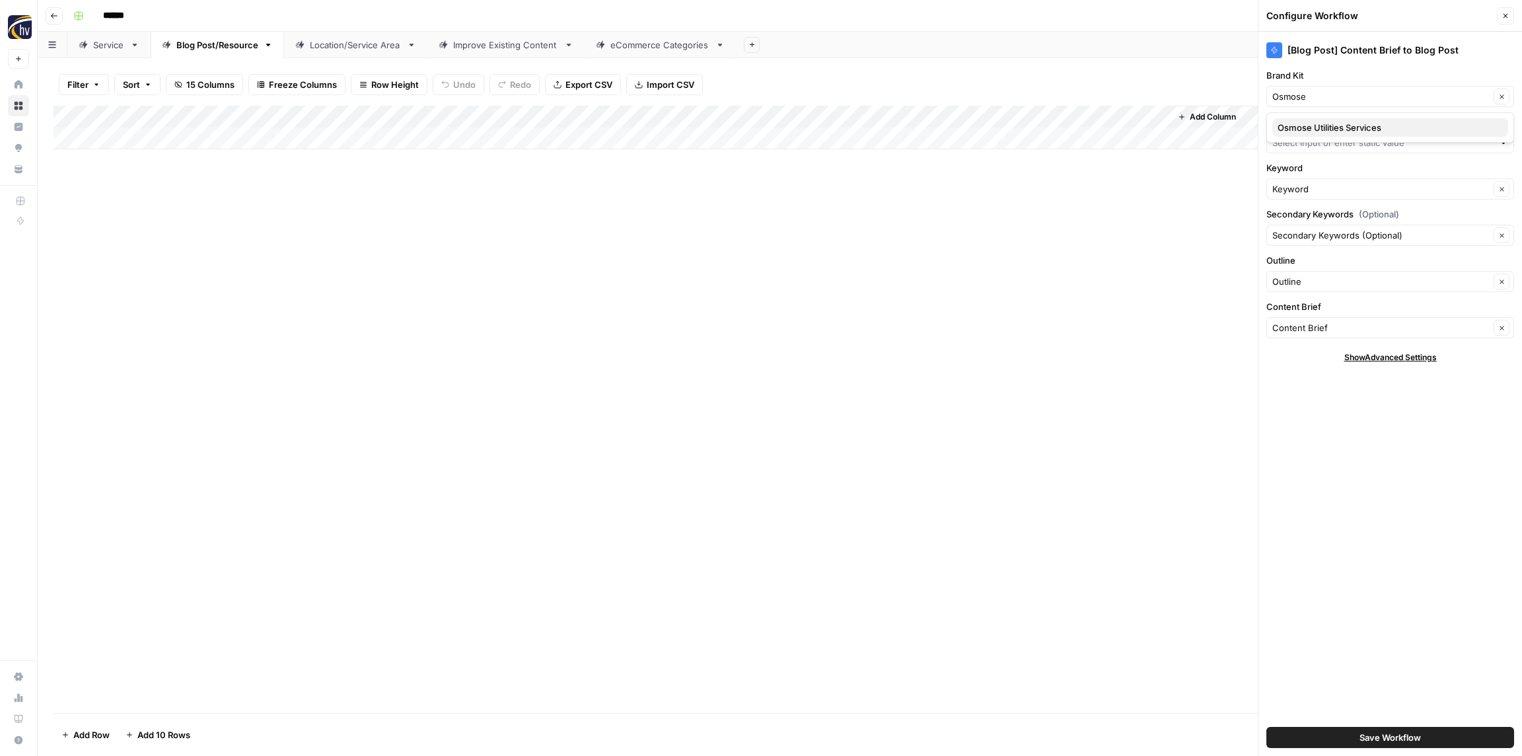
click at [1319, 121] on span "Osmose Utilities Services" at bounding box center [1387, 127] width 220 height 13
type input "Osmose Utilities Services"
click at [1315, 136] on input "Knowledge Base" at bounding box center [1382, 142] width 221 height 13
paste input "Osmose"
click at [1314, 172] on span "Osmose Sitemap" at bounding box center [1387, 173] width 220 height 13
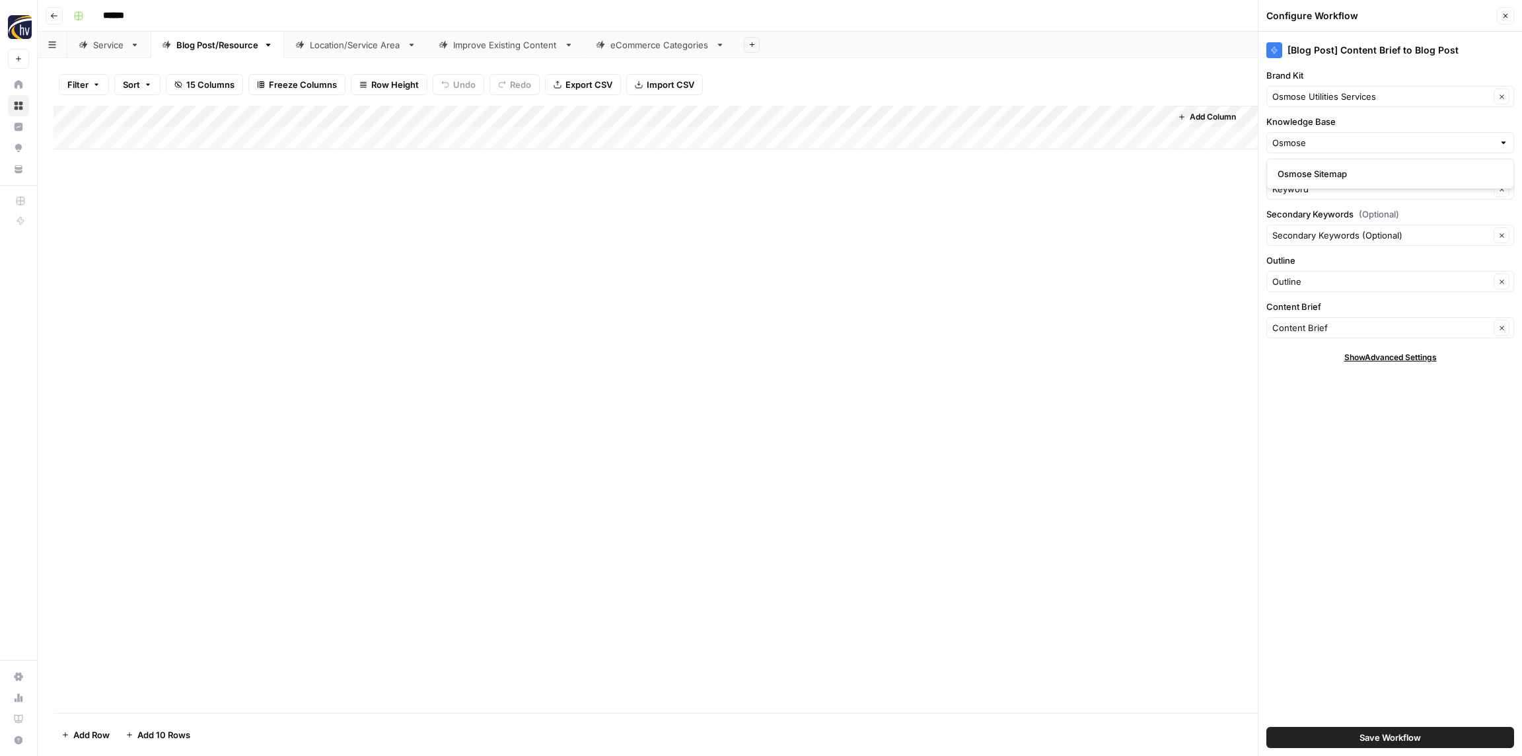
type input "Osmose Sitemap"
click at [1361, 741] on span "Save Workflow" at bounding box center [1389, 736] width 61 height 13
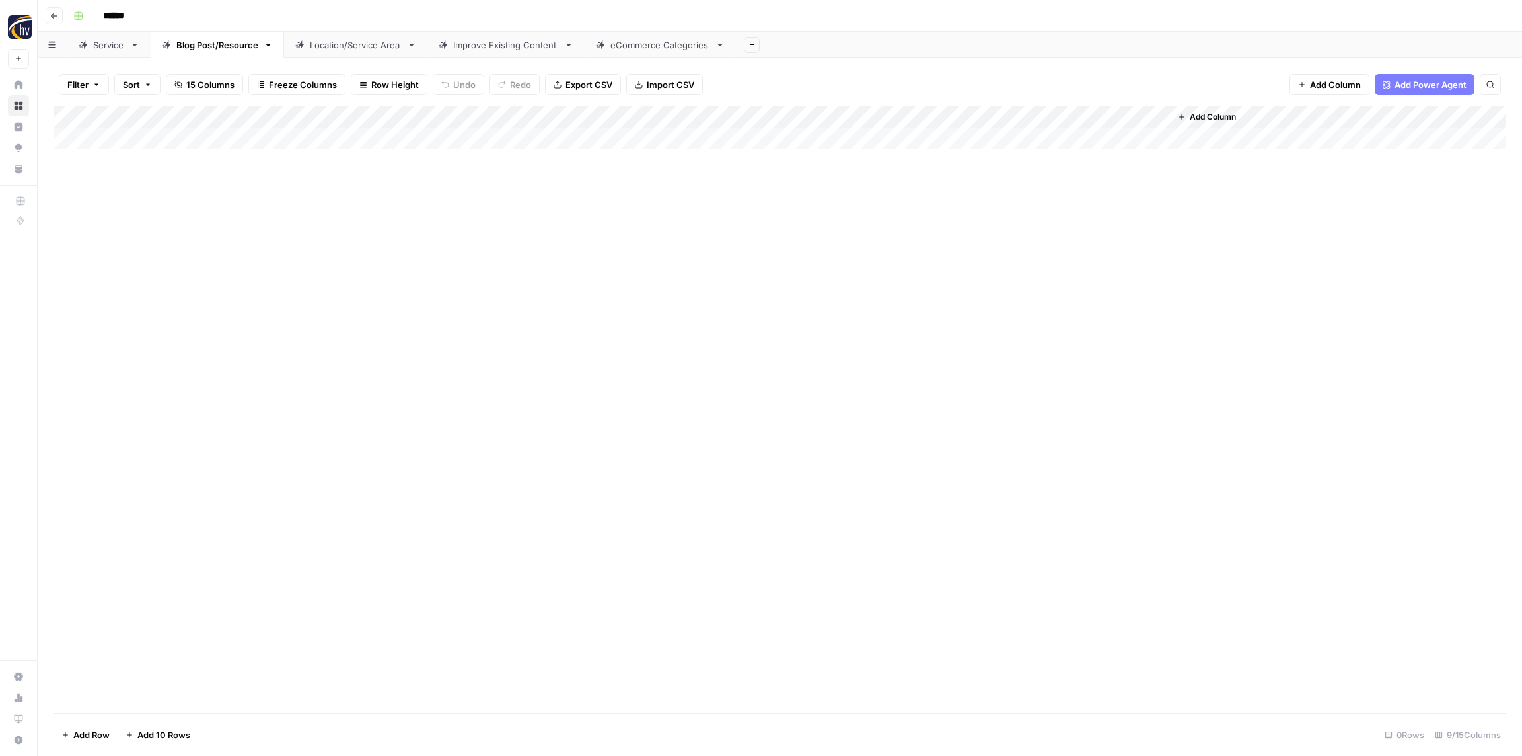
click at [345, 44] on div "Location/Service Area" at bounding box center [356, 44] width 92 height 13
click at [522, 112] on div "Add Column" at bounding box center [779, 128] width 1452 height 44
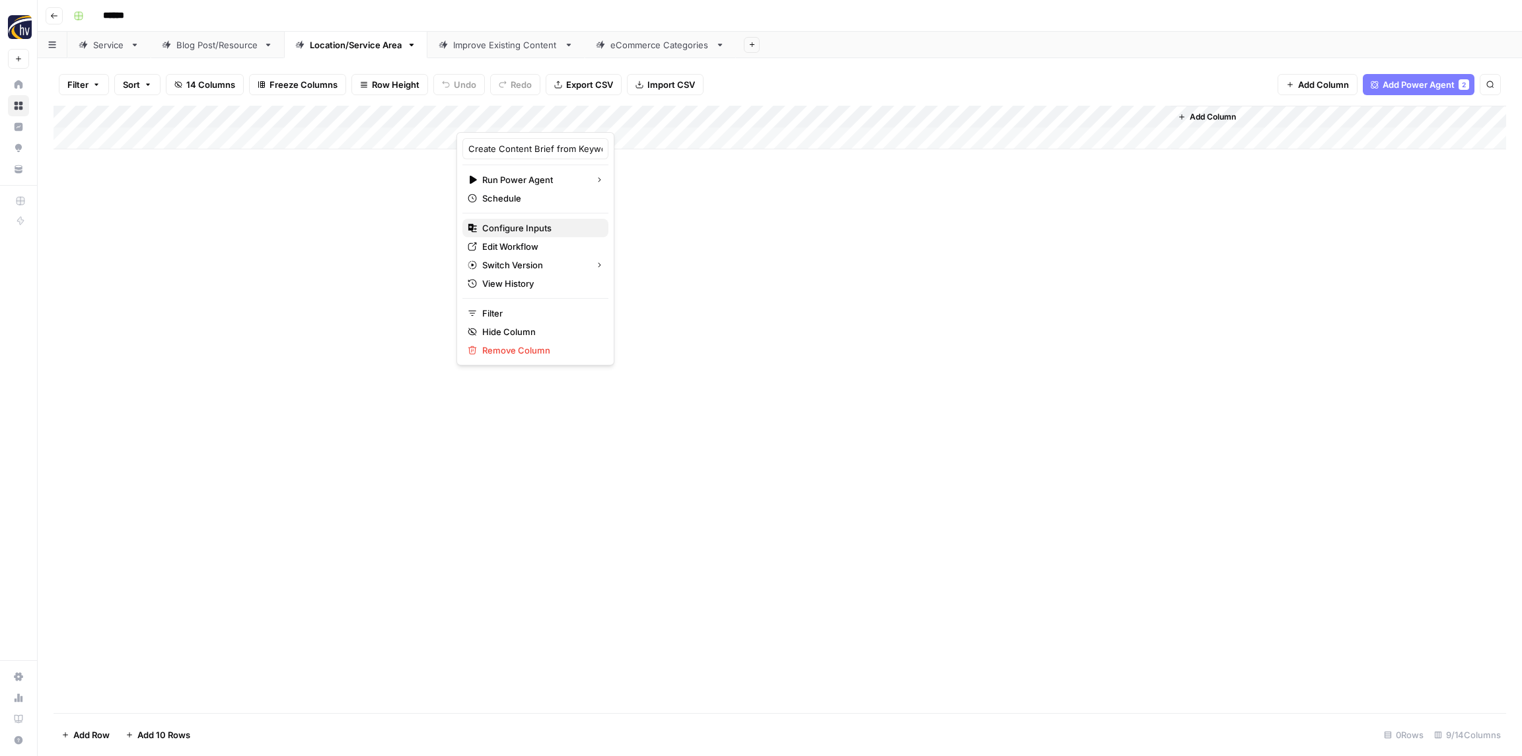
click at [522, 225] on span "Configure Inputs" at bounding box center [540, 227] width 116 height 13
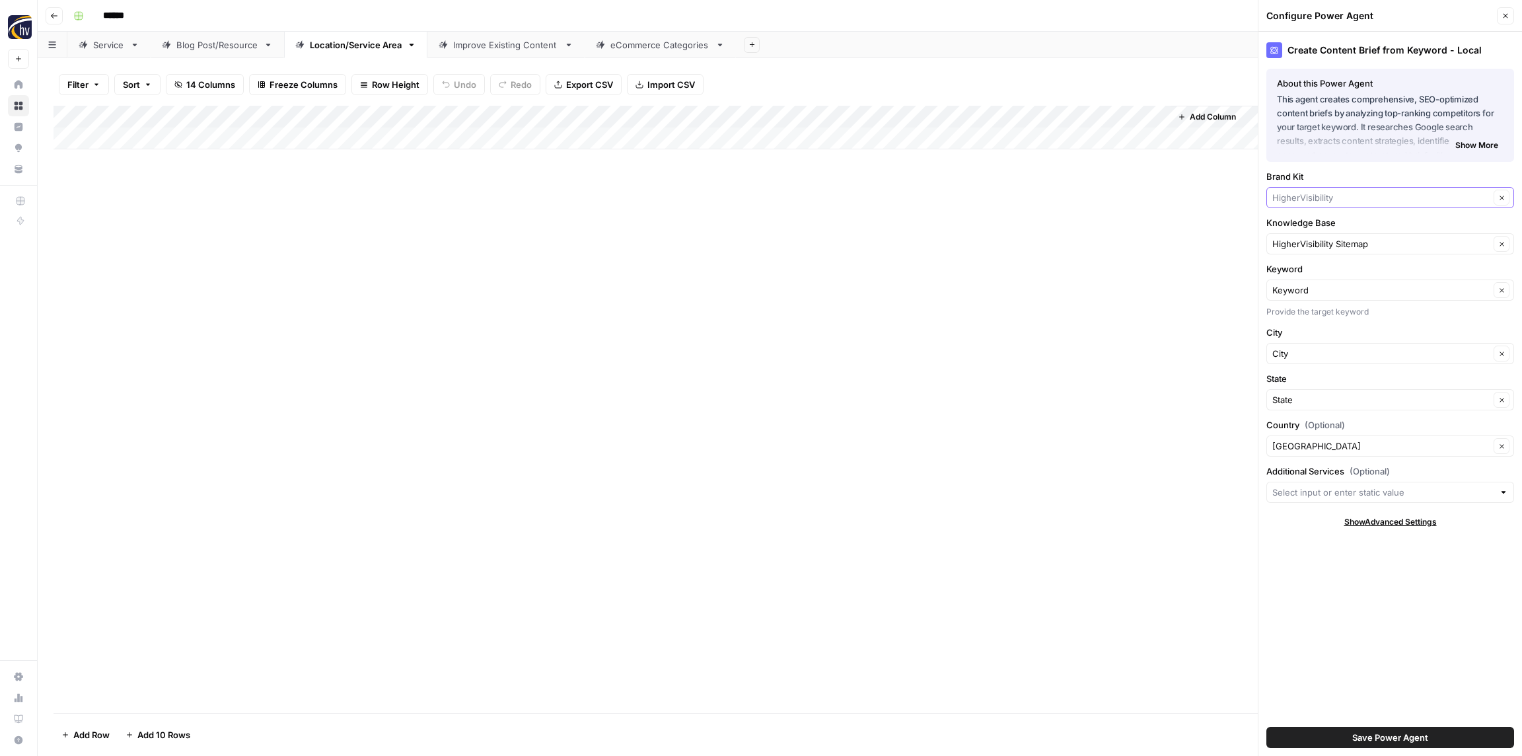
click at [1326, 197] on input "Brand Kit" at bounding box center [1380, 197] width 217 height 13
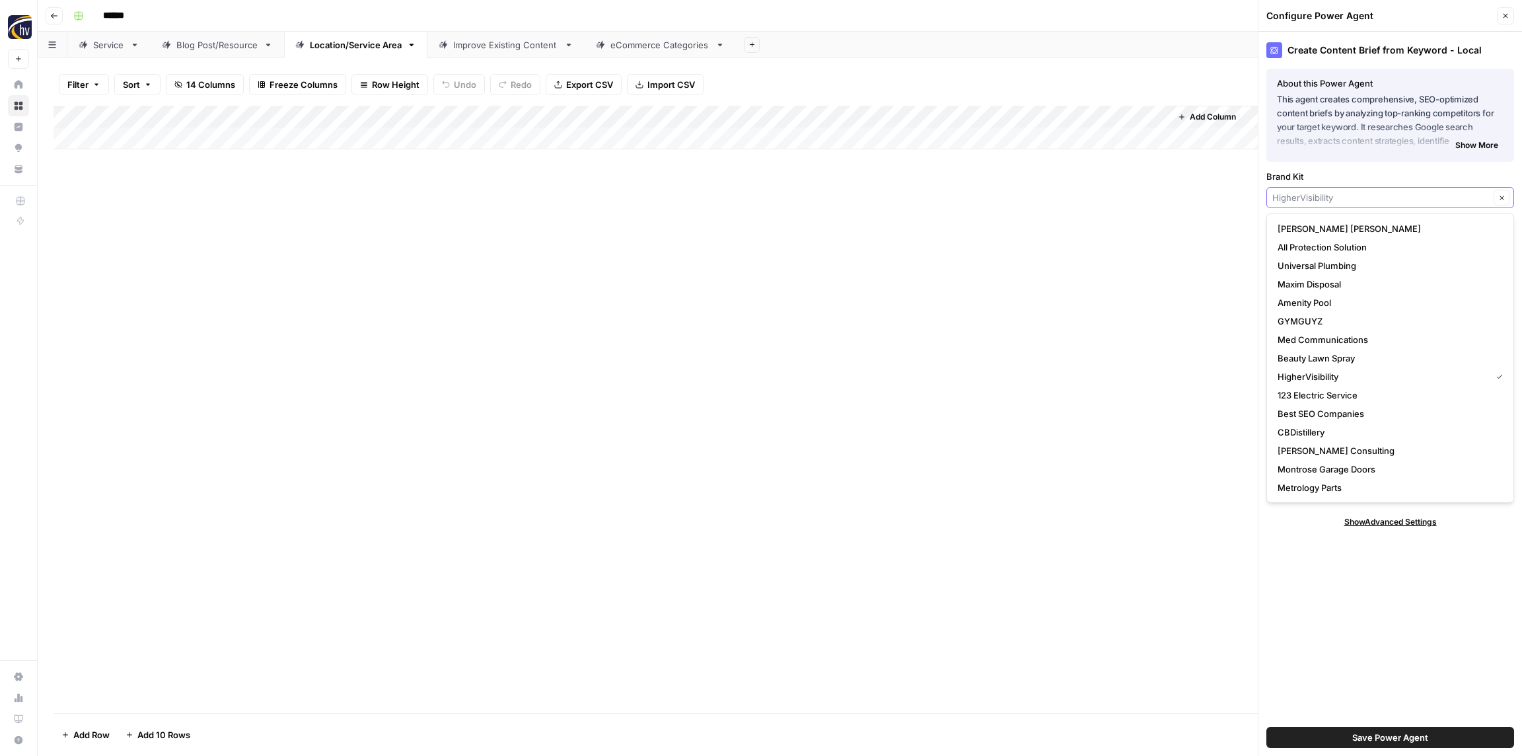
paste input "Osmose"
type input "Osmose"
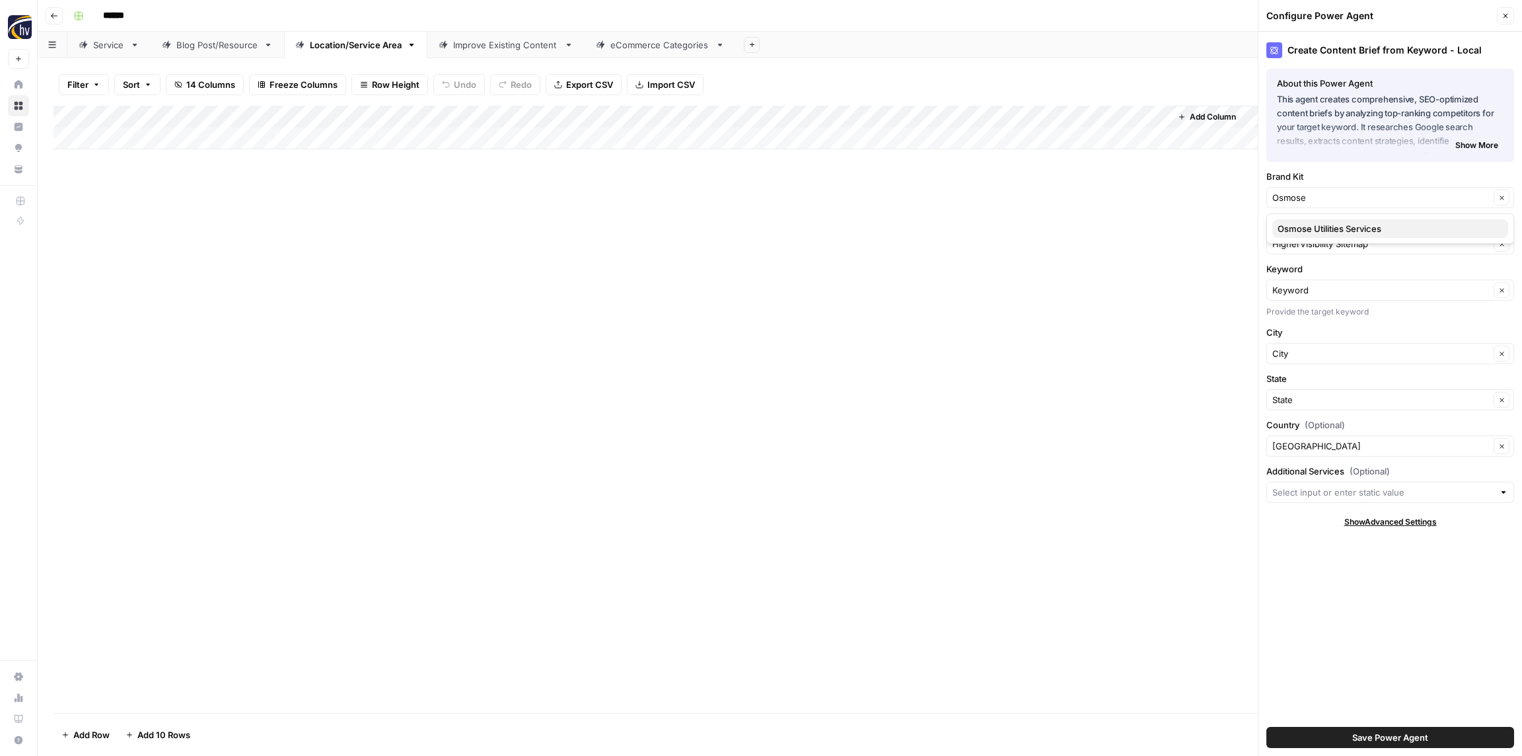
click at [1328, 230] on span "Osmose Utilities Services" at bounding box center [1387, 228] width 220 height 13
type input "Osmose Utilities Services"
click at [1324, 239] on input "Knowledge Base" at bounding box center [1380, 243] width 217 height 13
paste input "Osmose"
click at [1316, 271] on span "Osmose Sitemap" at bounding box center [1387, 274] width 220 height 13
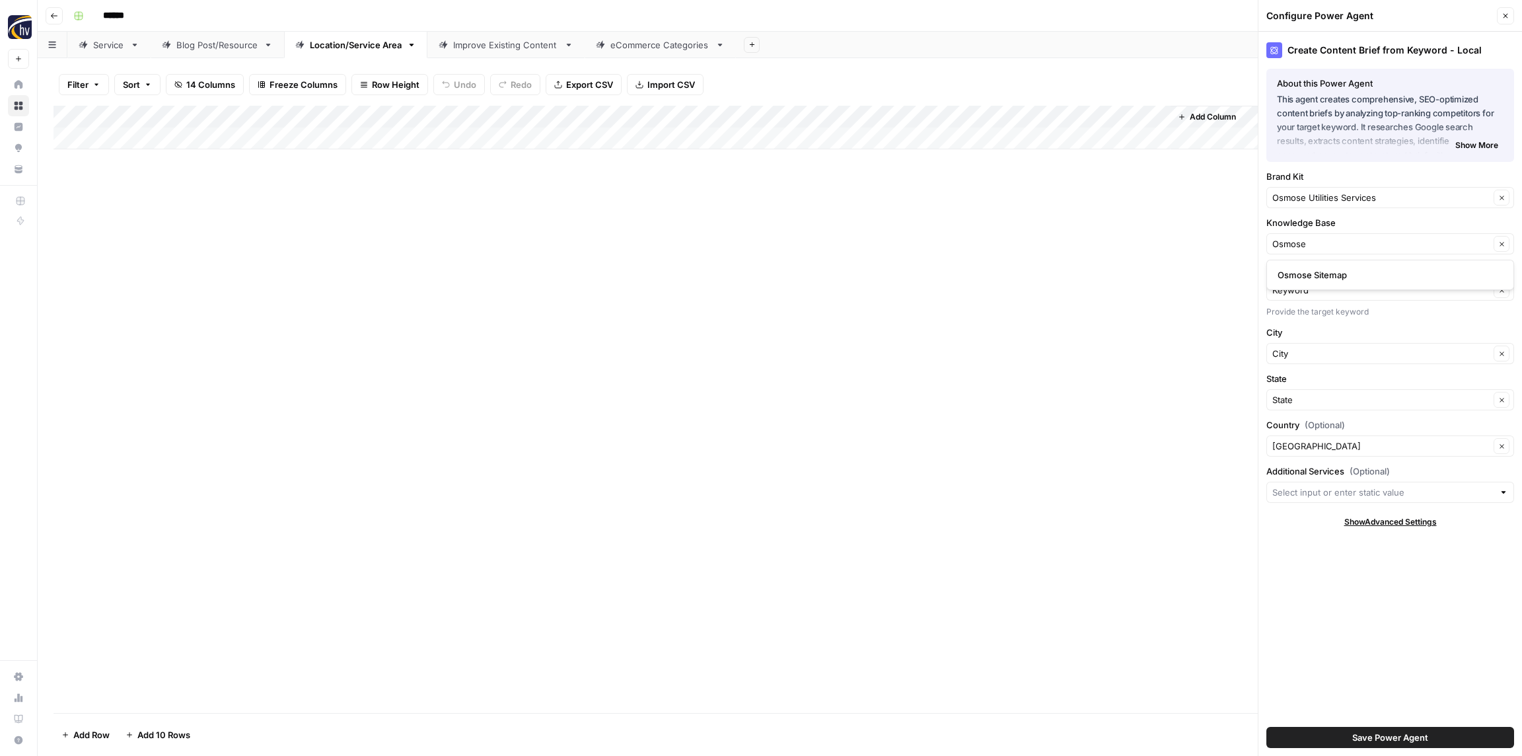
type input "Osmose Sitemap"
click at [1357, 741] on span "Save Power Agent" at bounding box center [1390, 736] width 76 height 13
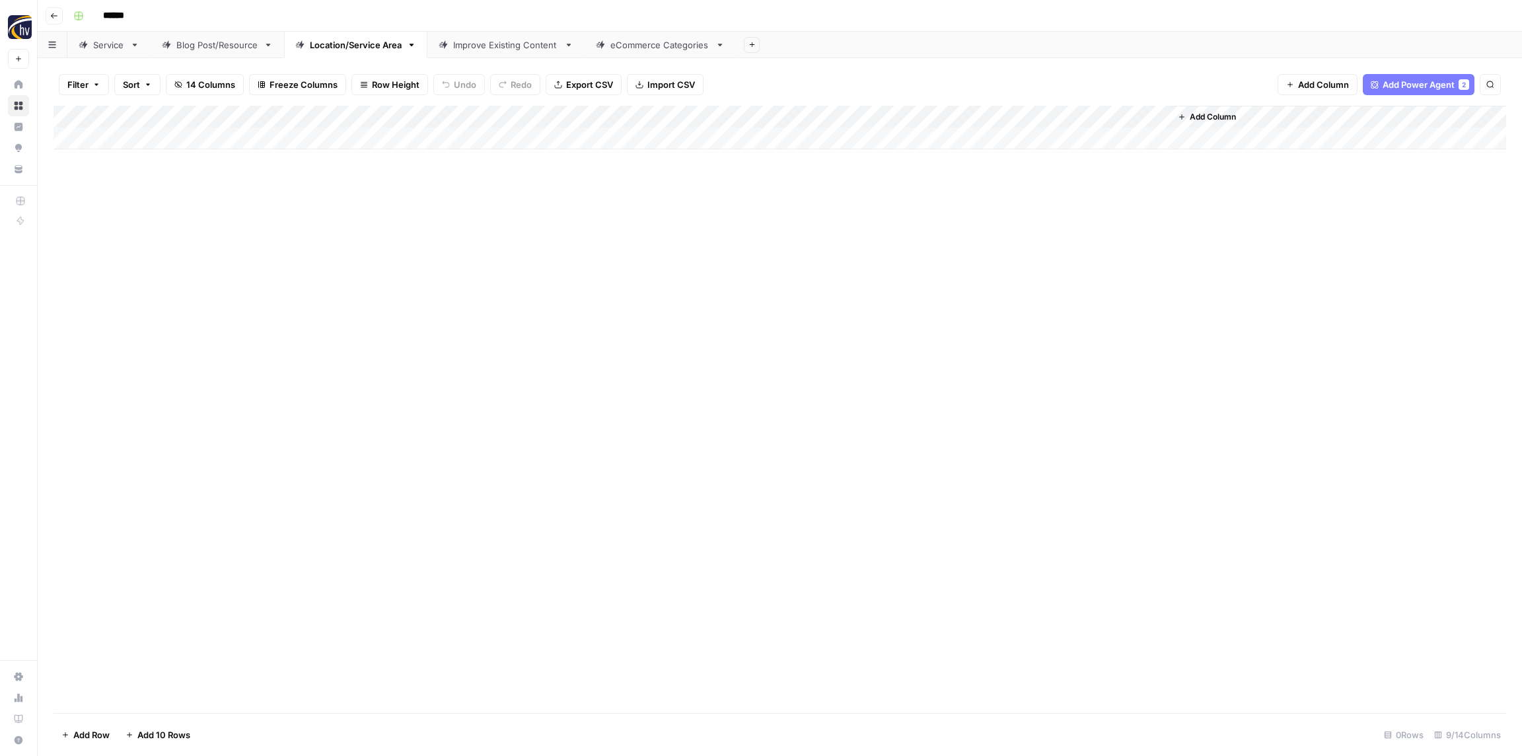
click at [976, 117] on div "Add Column" at bounding box center [779, 128] width 1452 height 44
click at [996, 230] on span "Configure Inputs" at bounding box center [1016, 227] width 116 height 13
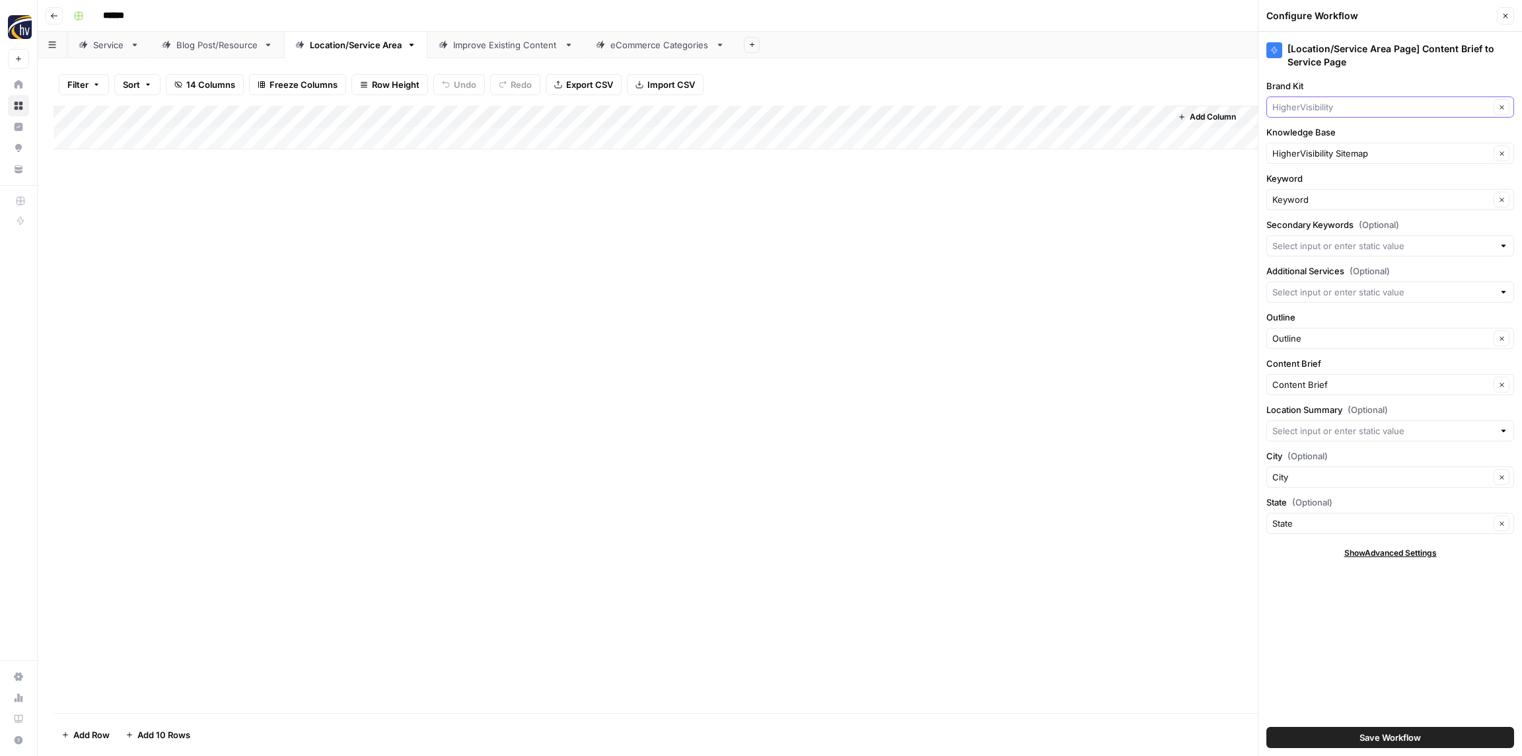
click at [1306, 105] on input "Brand Kit" at bounding box center [1380, 106] width 217 height 13
paste input "Osmose"
click at [1313, 142] on span "Osmose Utilities Services" at bounding box center [1387, 137] width 220 height 13
type input "Osmose Utilities Services"
click at [1310, 159] on input "Knowledge Base" at bounding box center [1380, 153] width 217 height 13
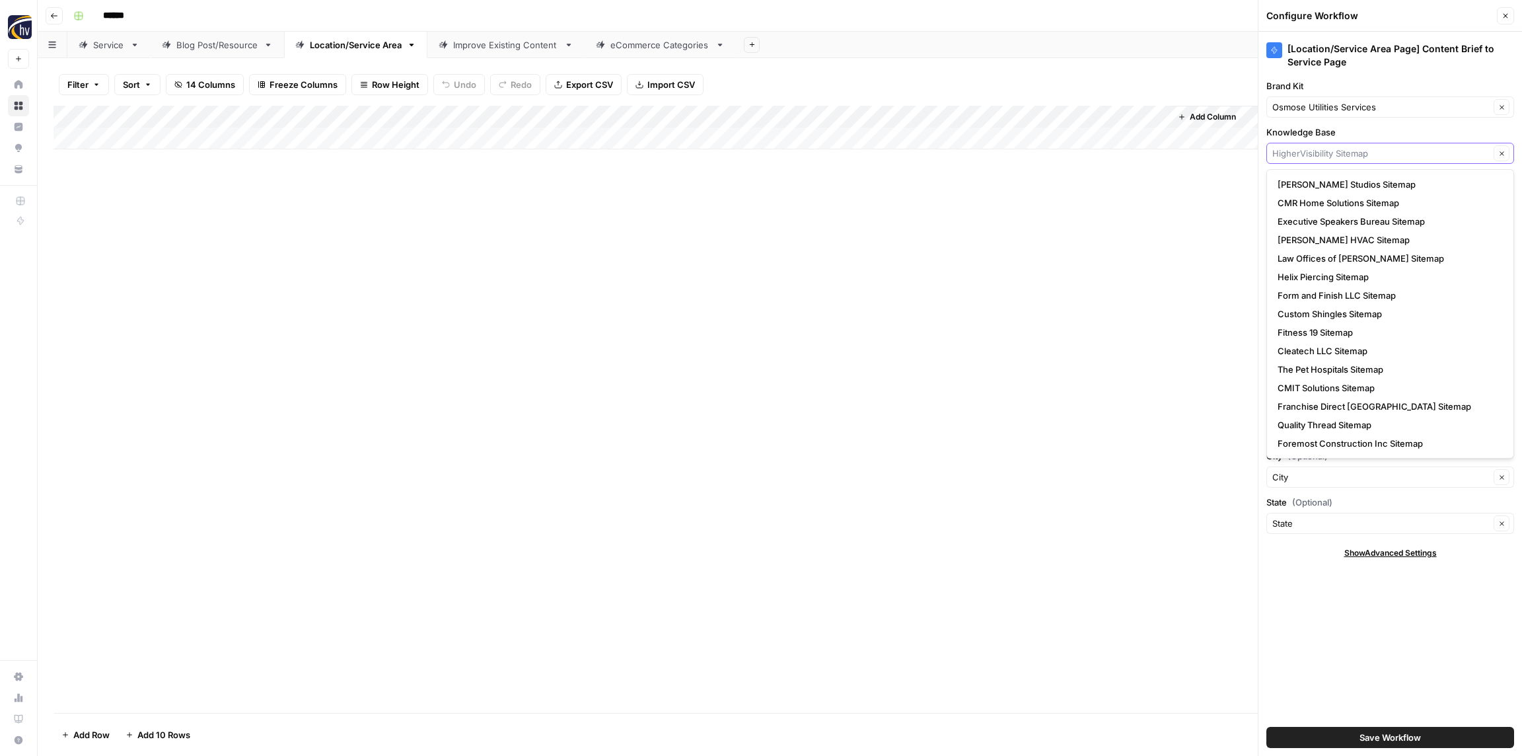
paste input "Osmose"
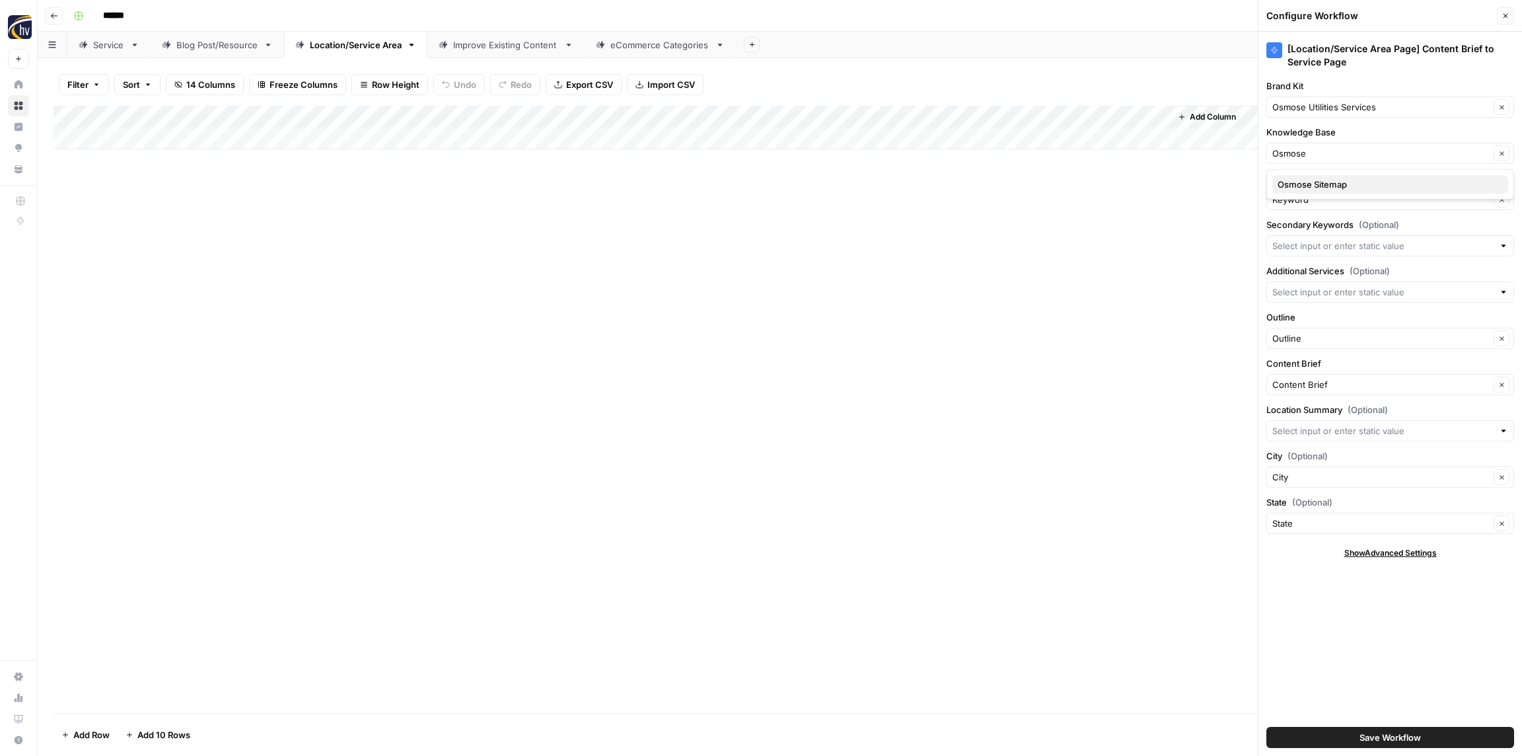
click at [1312, 190] on span "Osmose Sitemap" at bounding box center [1387, 184] width 220 height 13
type input "Osmose Sitemap"
click at [1385, 736] on span "Save Workflow" at bounding box center [1389, 736] width 61 height 13
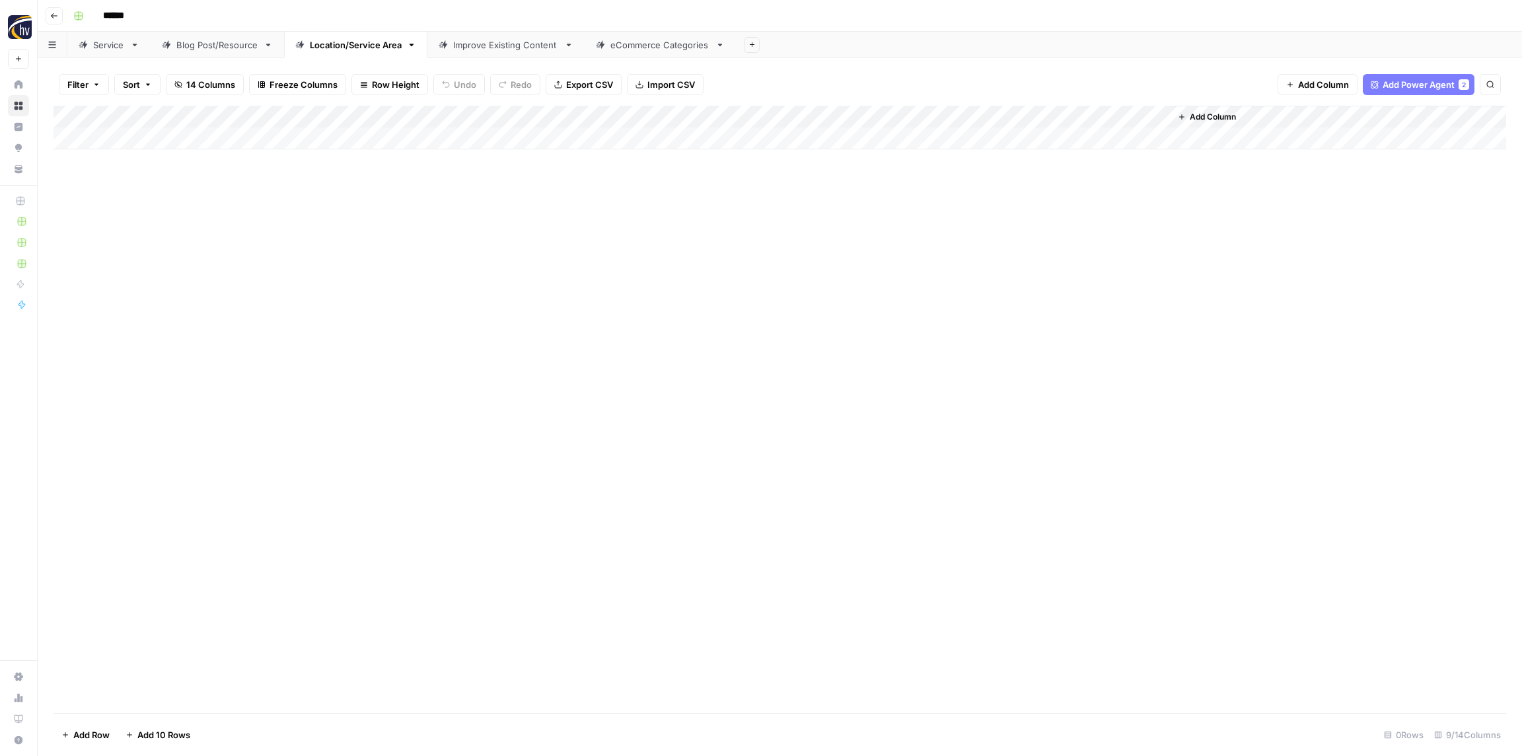
click at [481, 44] on div "Improve Existing Content" at bounding box center [506, 44] width 106 height 13
click at [583, 109] on div "Add Column" at bounding box center [779, 128] width 1452 height 44
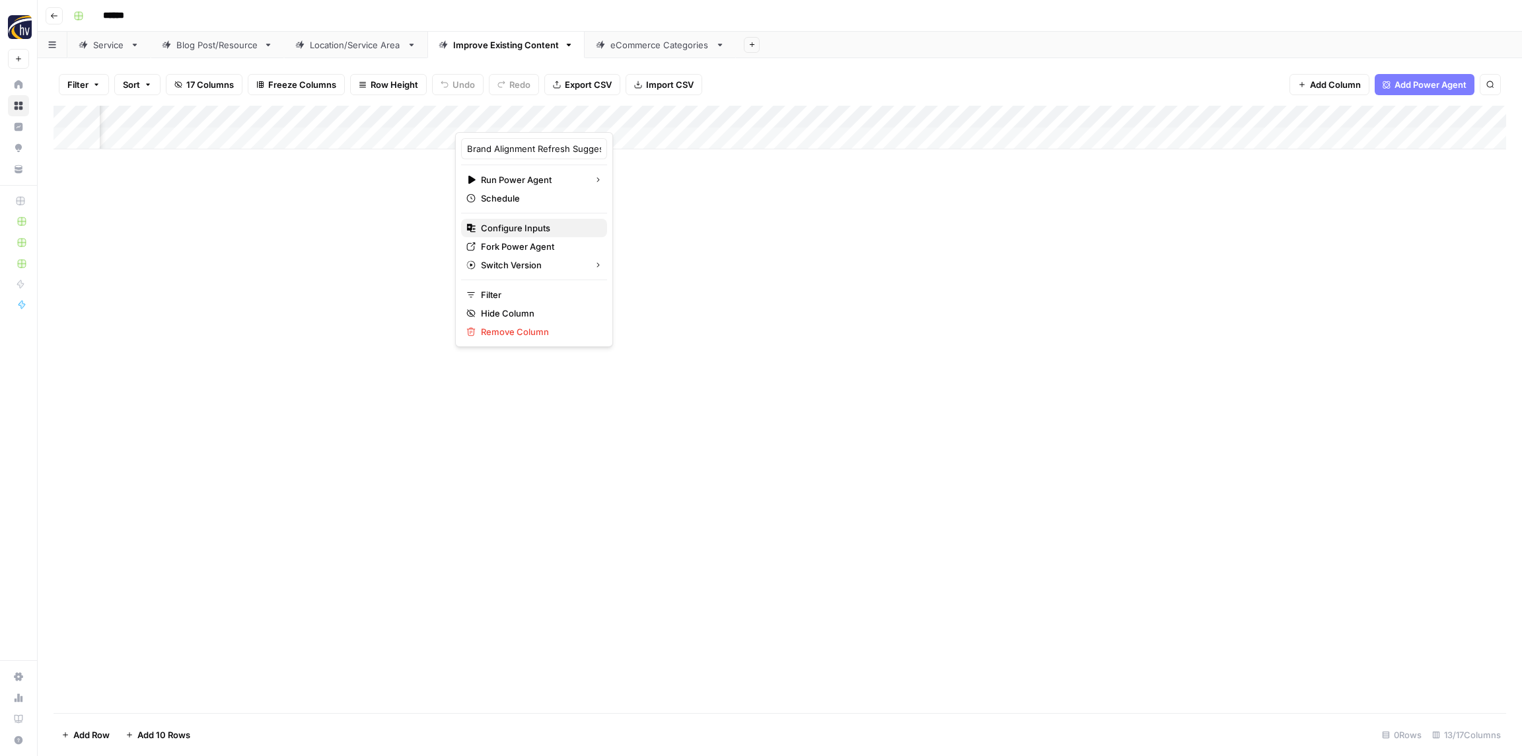
click at [520, 224] on span "Configure Inputs" at bounding box center [539, 227] width 116 height 13
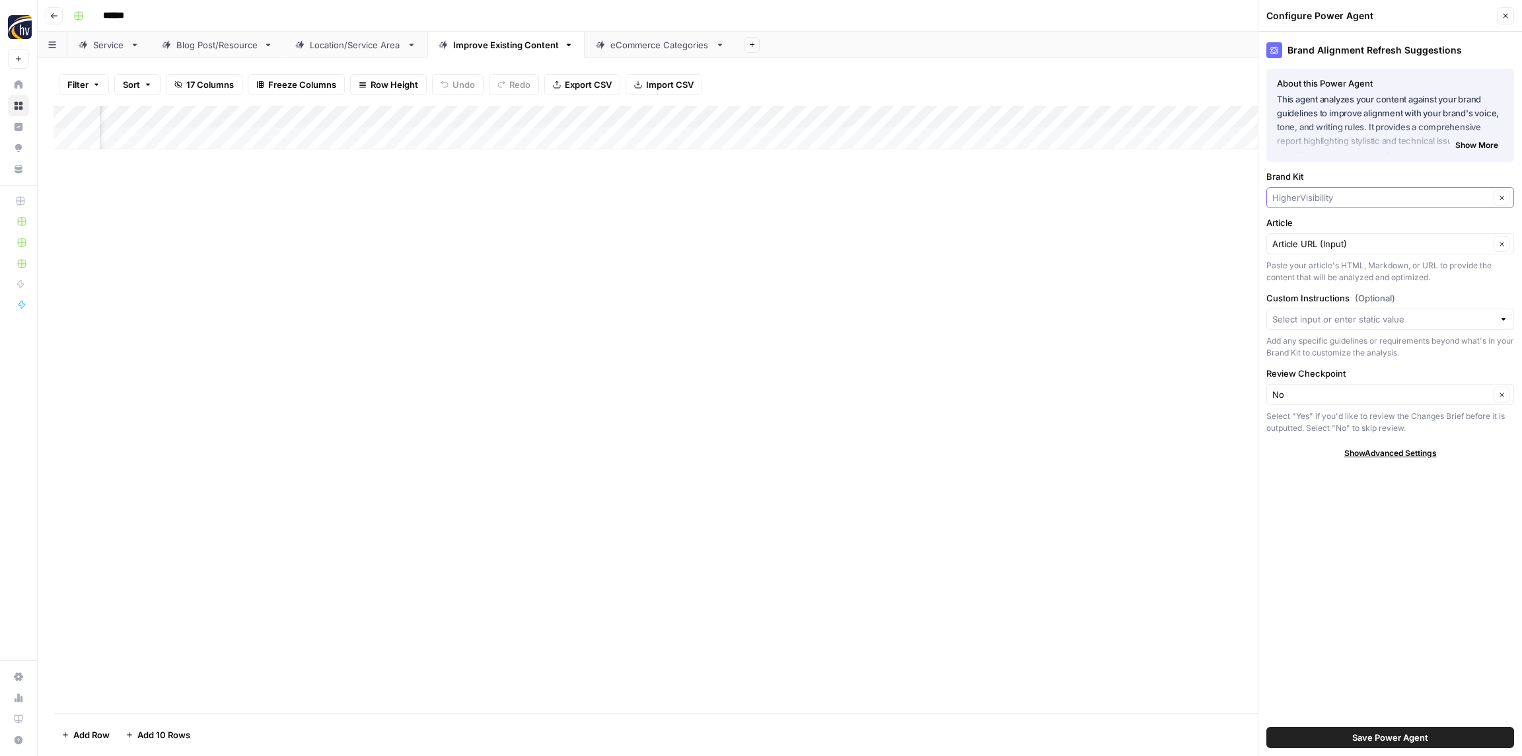
click at [1355, 192] on input "Brand Kit" at bounding box center [1380, 197] width 217 height 13
paste input "Osmose"
click at [1343, 228] on span "Osmose Utilities Services" at bounding box center [1387, 228] width 220 height 13
type input "Osmose Utilities Services"
click at [1382, 732] on span "Save Power Agent" at bounding box center [1390, 736] width 76 height 13
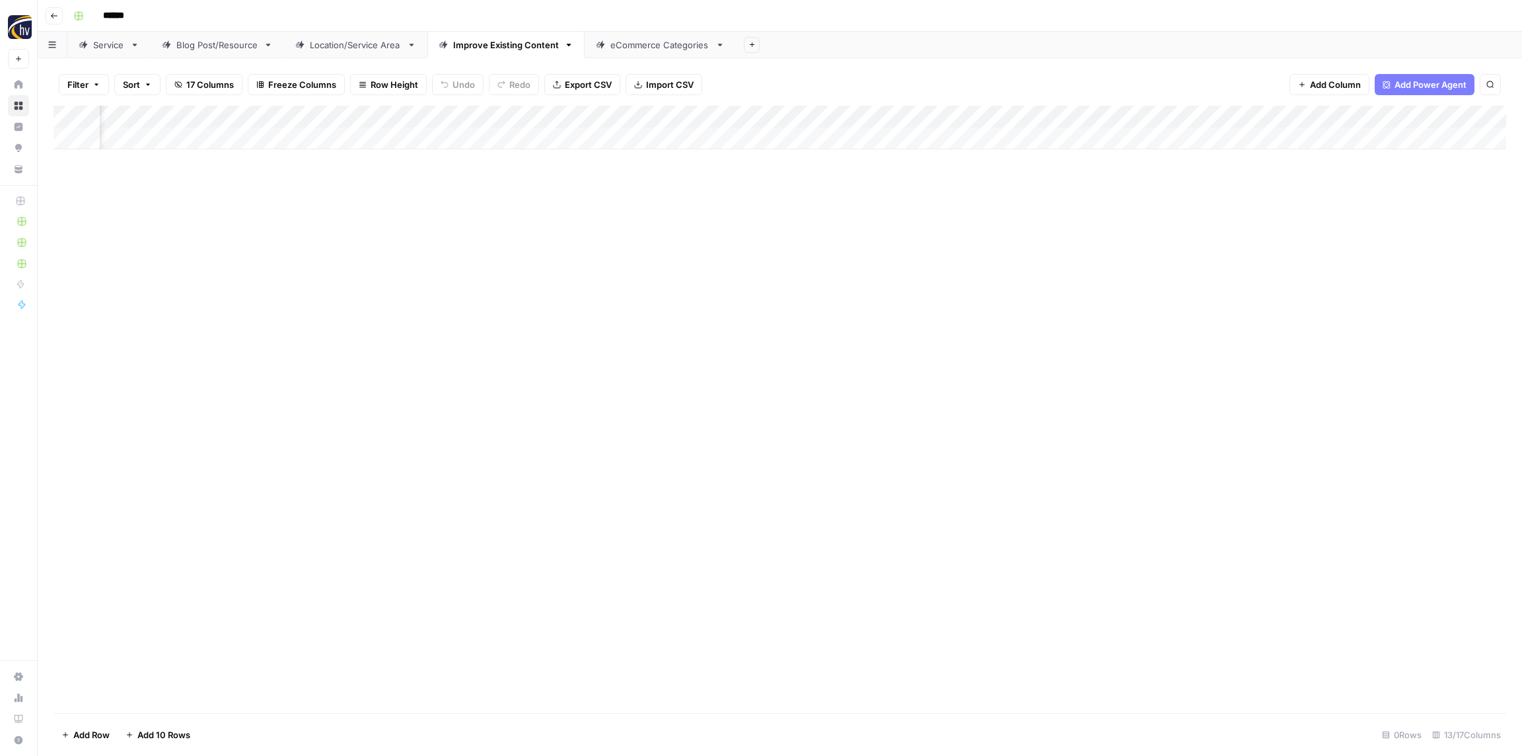
click at [915, 118] on div "Add Column" at bounding box center [779, 128] width 1452 height 44
click at [872, 222] on span "Configure Inputs" at bounding box center [875, 227] width 116 height 13
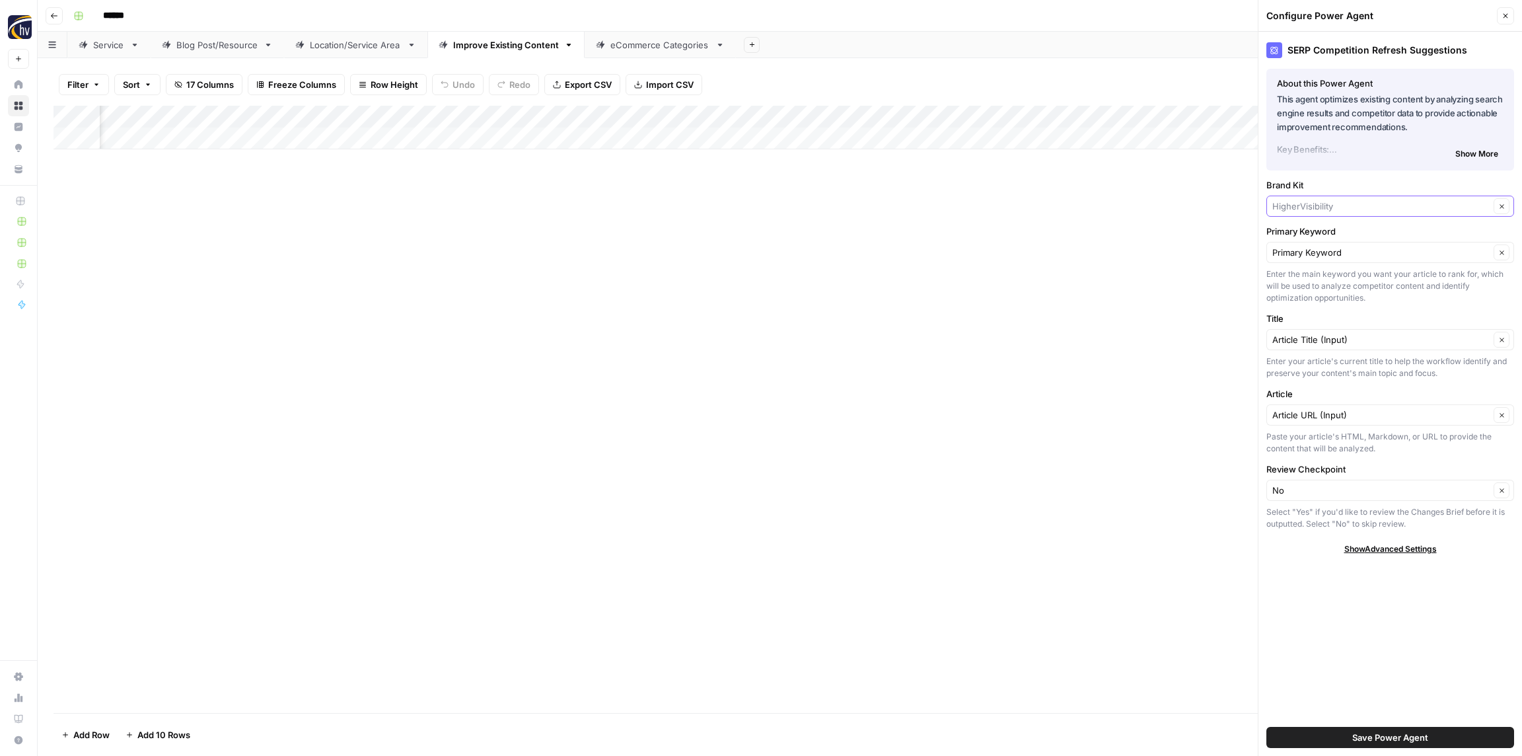
click at [1319, 201] on input "Brand Kit" at bounding box center [1380, 205] width 217 height 13
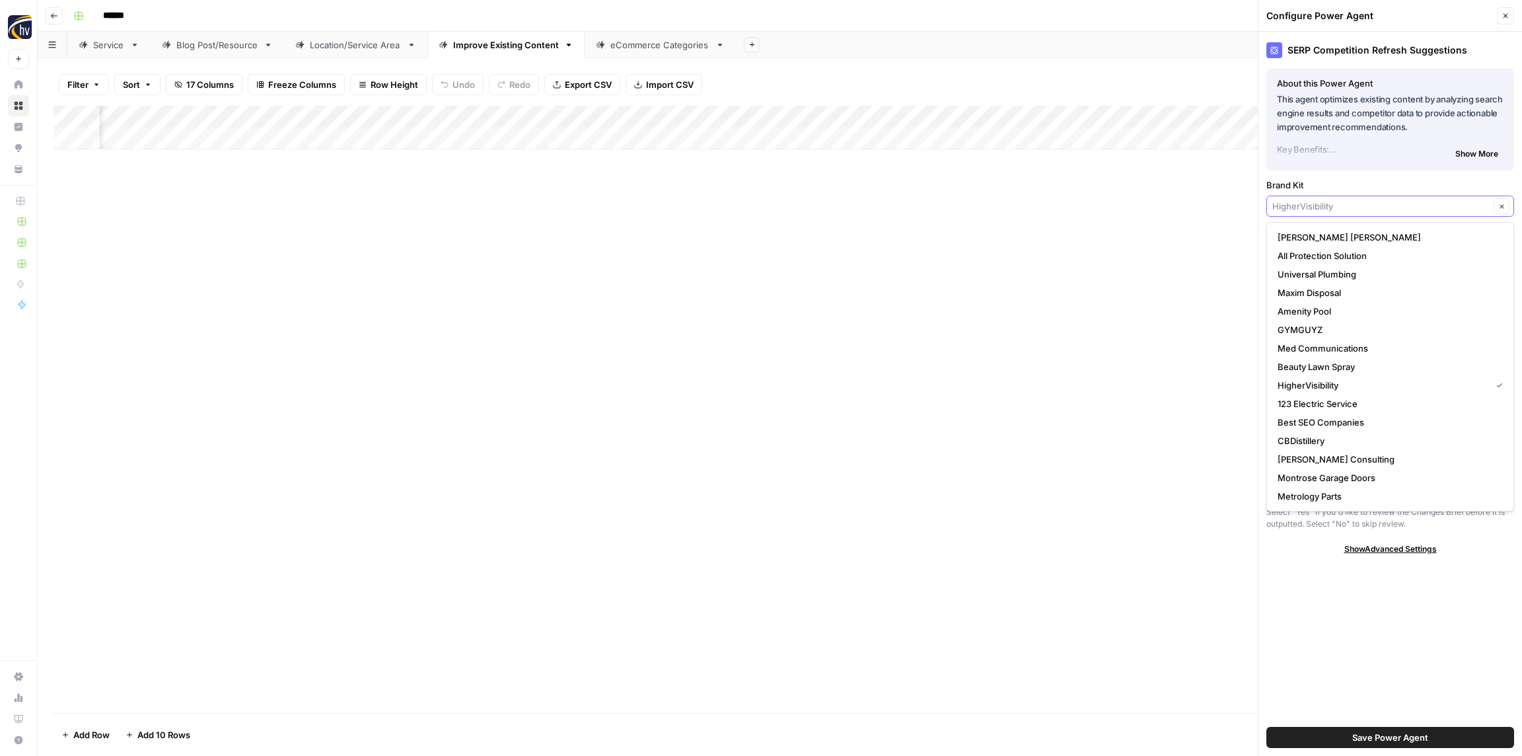
paste input "Osmose"
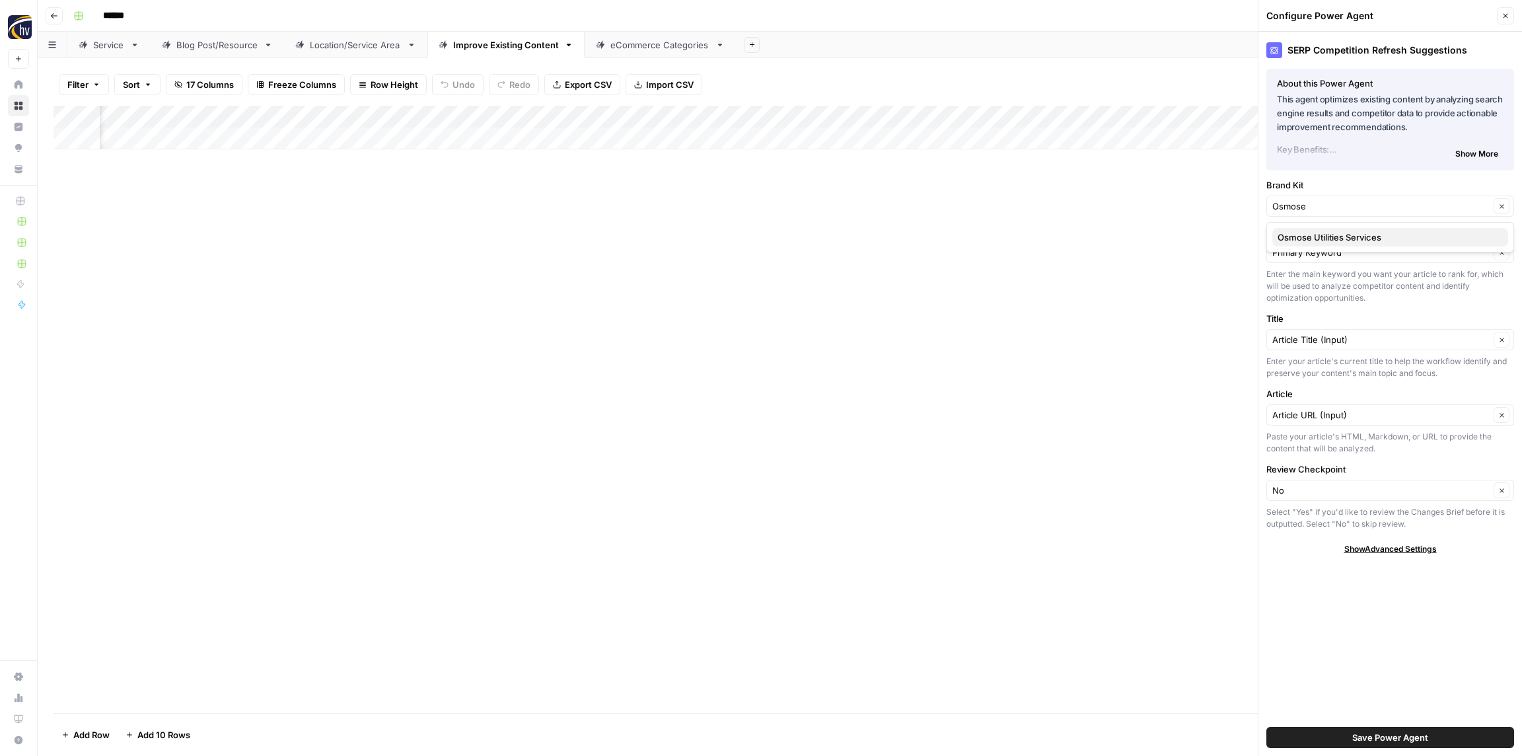
drag, startPoint x: 1314, startPoint y: 232, endPoint x: 1313, endPoint y: 240, distance: 8.0
click at [1314, 232] on span "Osmose Utilities Services" at bounding box center [1387, 237] width 220 height 13
type input "Osmose Utilities Services"
click at [1372, 740] on span "Save Power Agent" at bounding box center [1390, 736] width 76 height 13
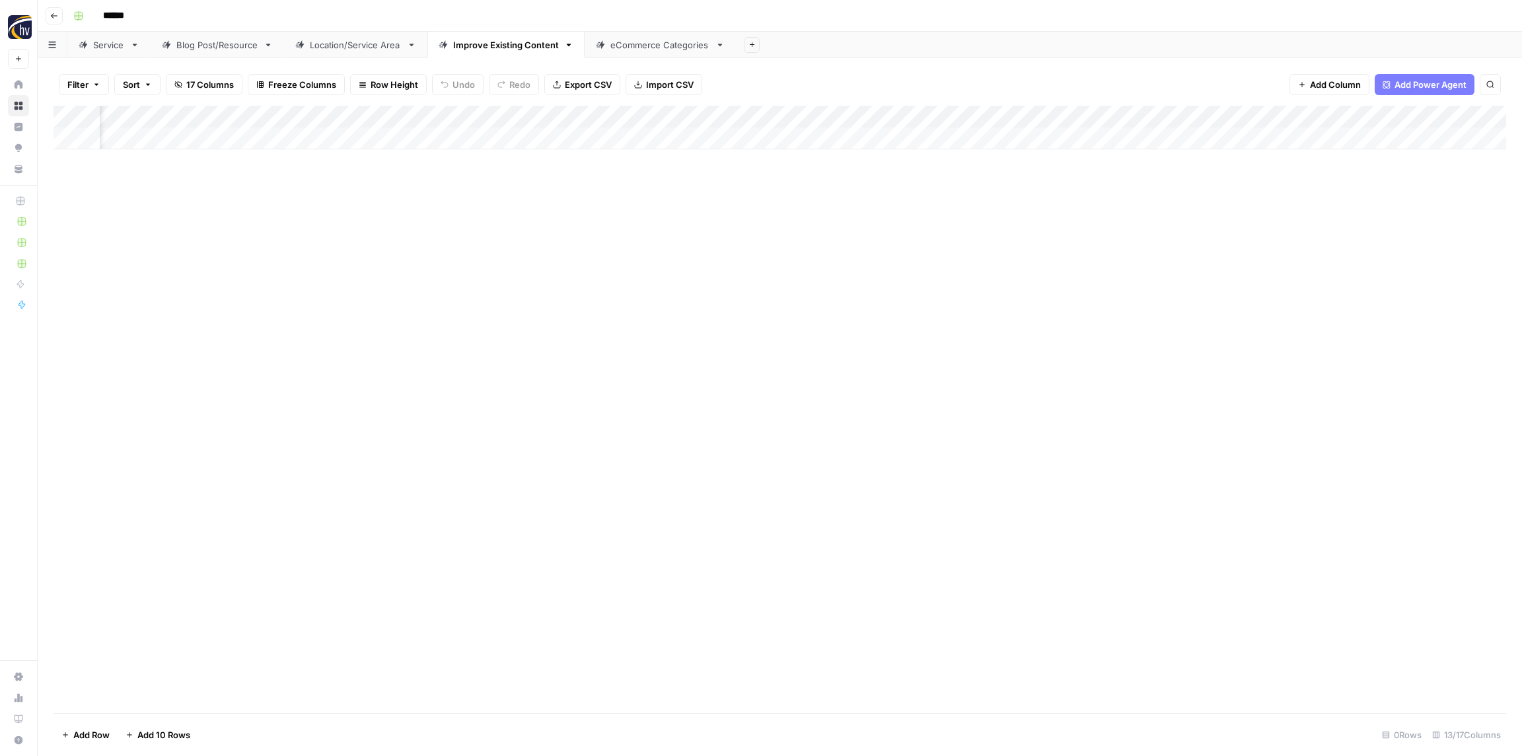
click at [1199, 110] on div "Add Column" at bounding box center [779, 128] width 1452 height 44
click at [1193, 221] on button "Configure Inputs" at bounding box center [1212, 228] width 146 height 18
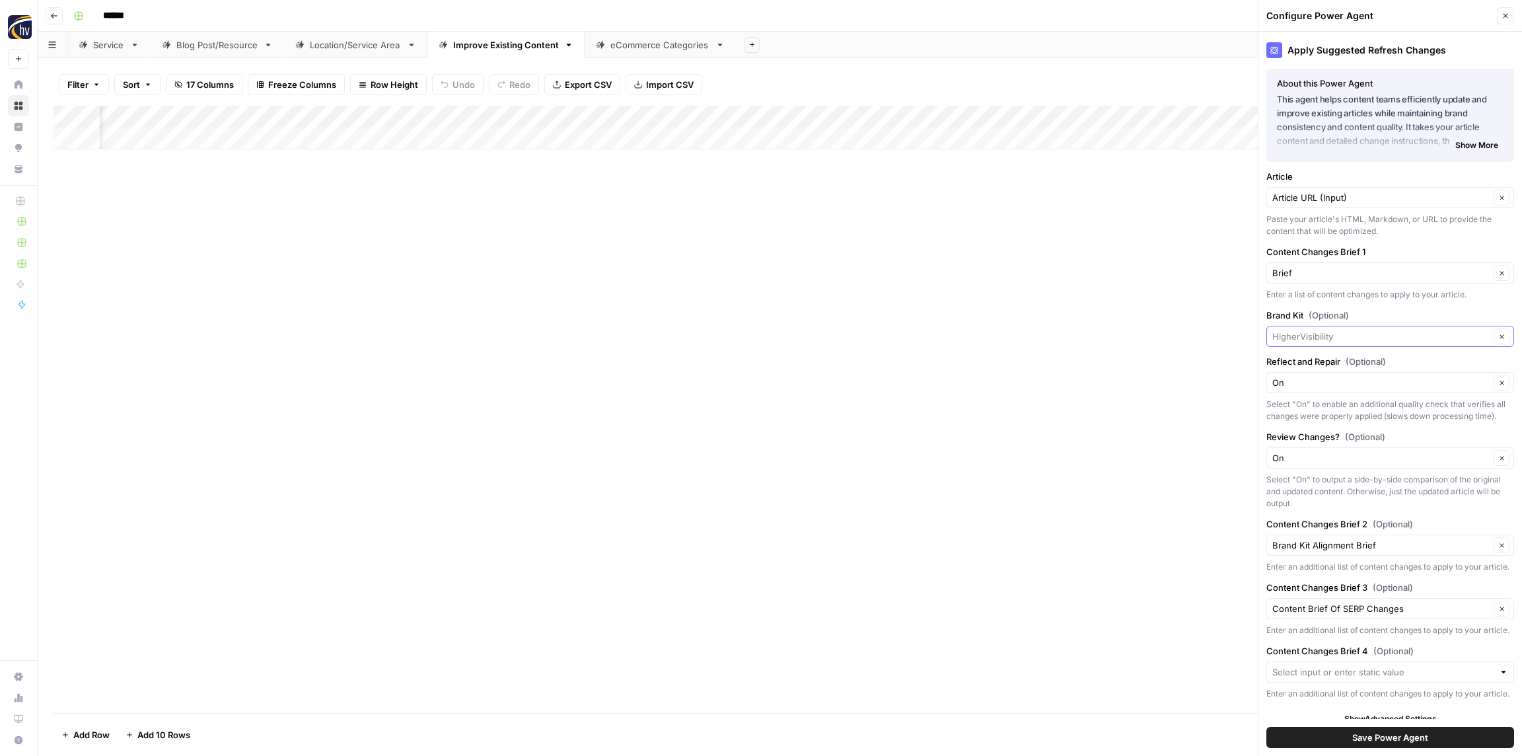
drag, startPoint x: 1332, startPoint y: 336, endPoint x: 1332, endPoint y: 329, distance: 7.3
click at [1331, 336] on input "Brand Kit (Optional)" at bounding box center [1380, 336] width 217 height 13
paste input "Osmose"
drag, startPoint x: 1324, startPoint y: 367, endPoint x: 1323, endPoint y: 348, distance: 19.2
click at [1323, 367] on span "Osmose Utilities Services" at bounding box center [1387, 366] width 220 height 13
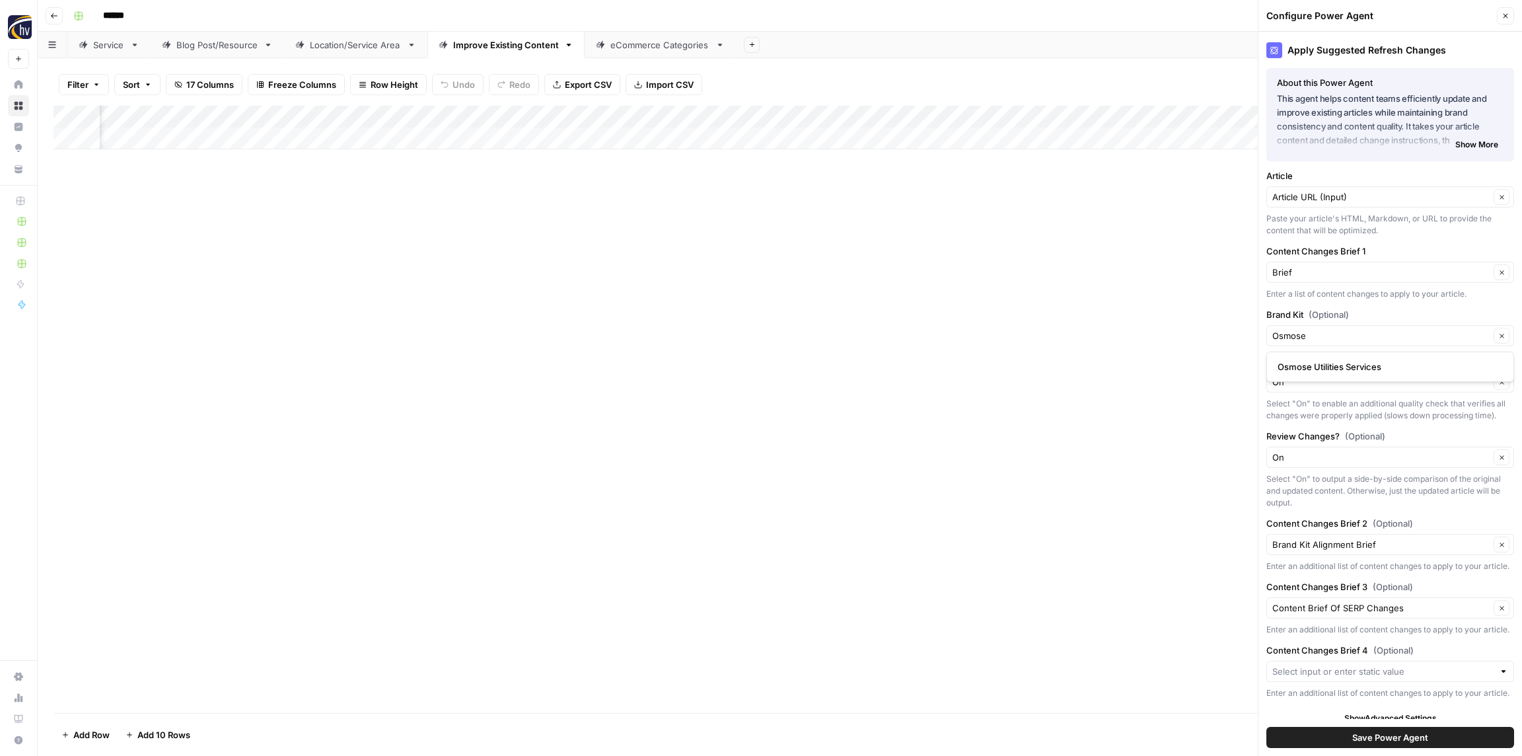
type input "Osmose Utilities Services"
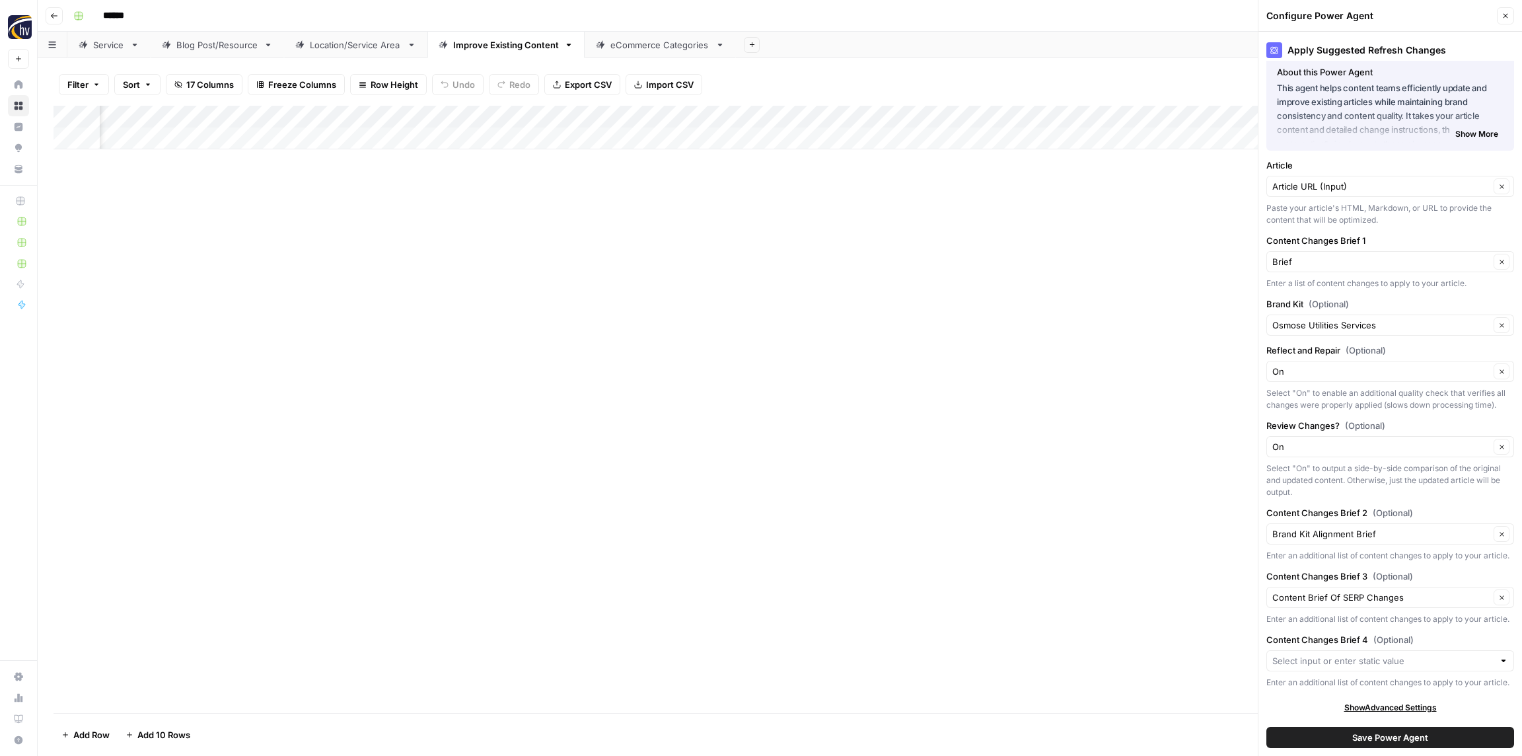
click at [1366, 733] on span "Save Power Agent" at bounding box center [1390, 736] width 76 height 13
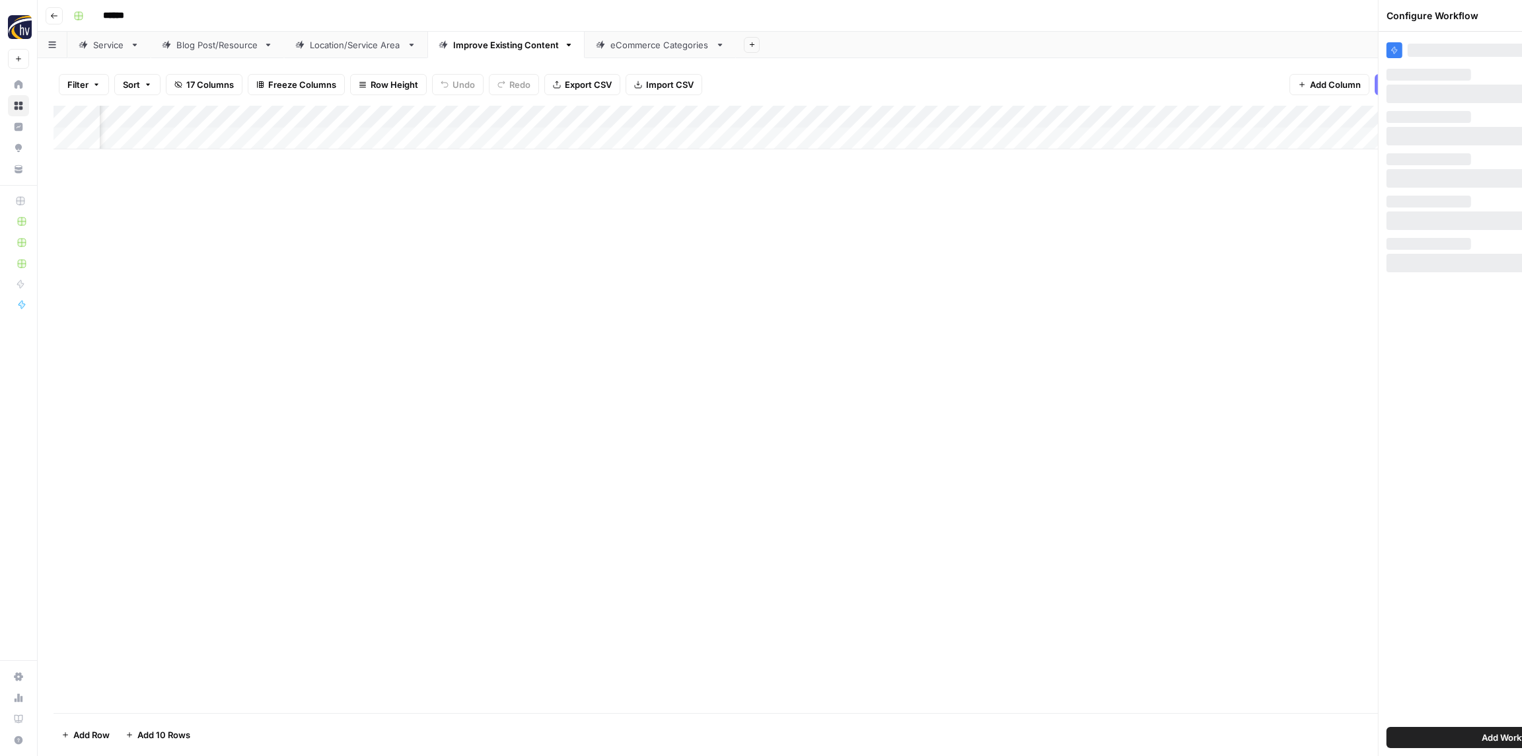
scroll to position [0, 0]
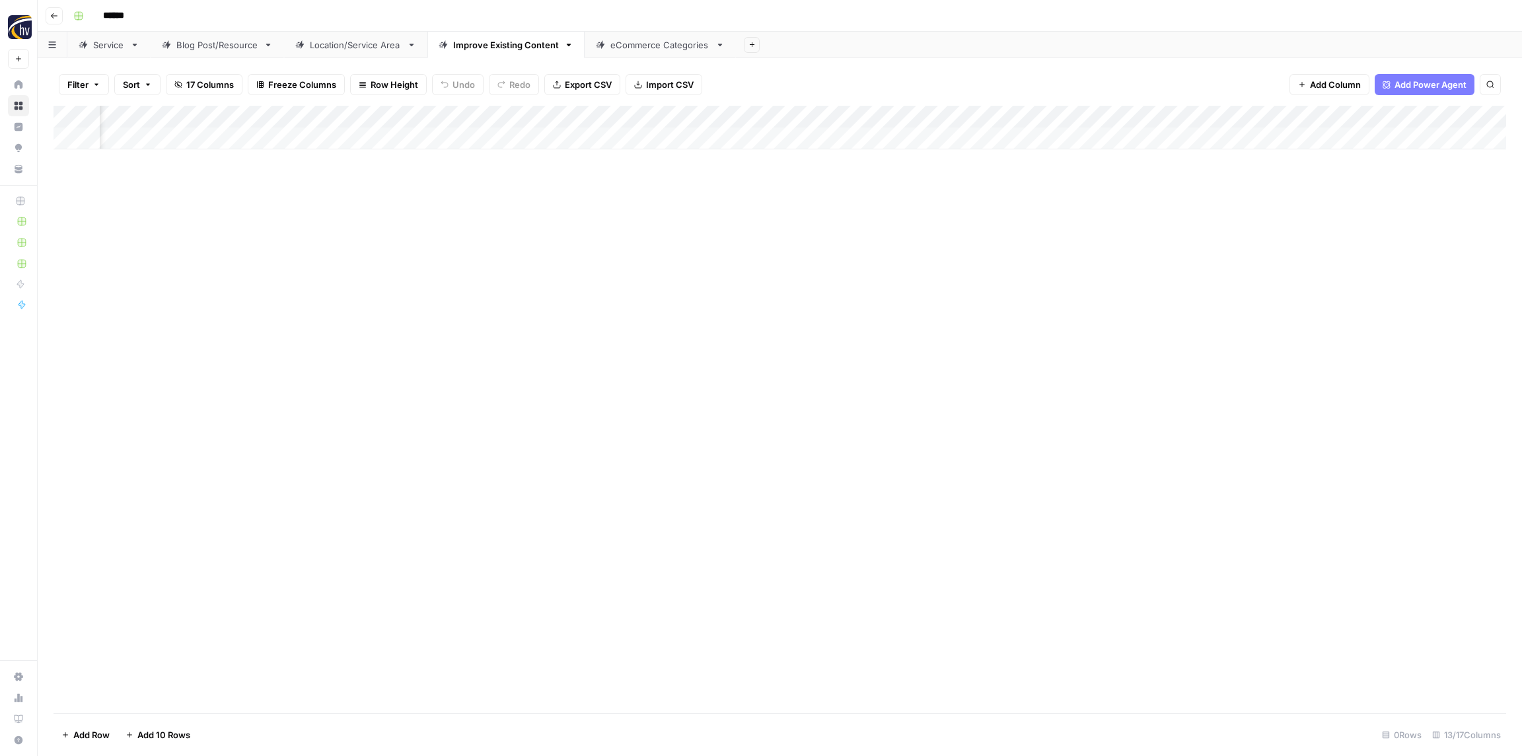
click at [622, 48] on div "eCommerce Categories" at bounding box center [660, 44] width 100 height 13
click at [513, 110] on div "Add Column" at bounding box center [779, 128] width 1452 height 44
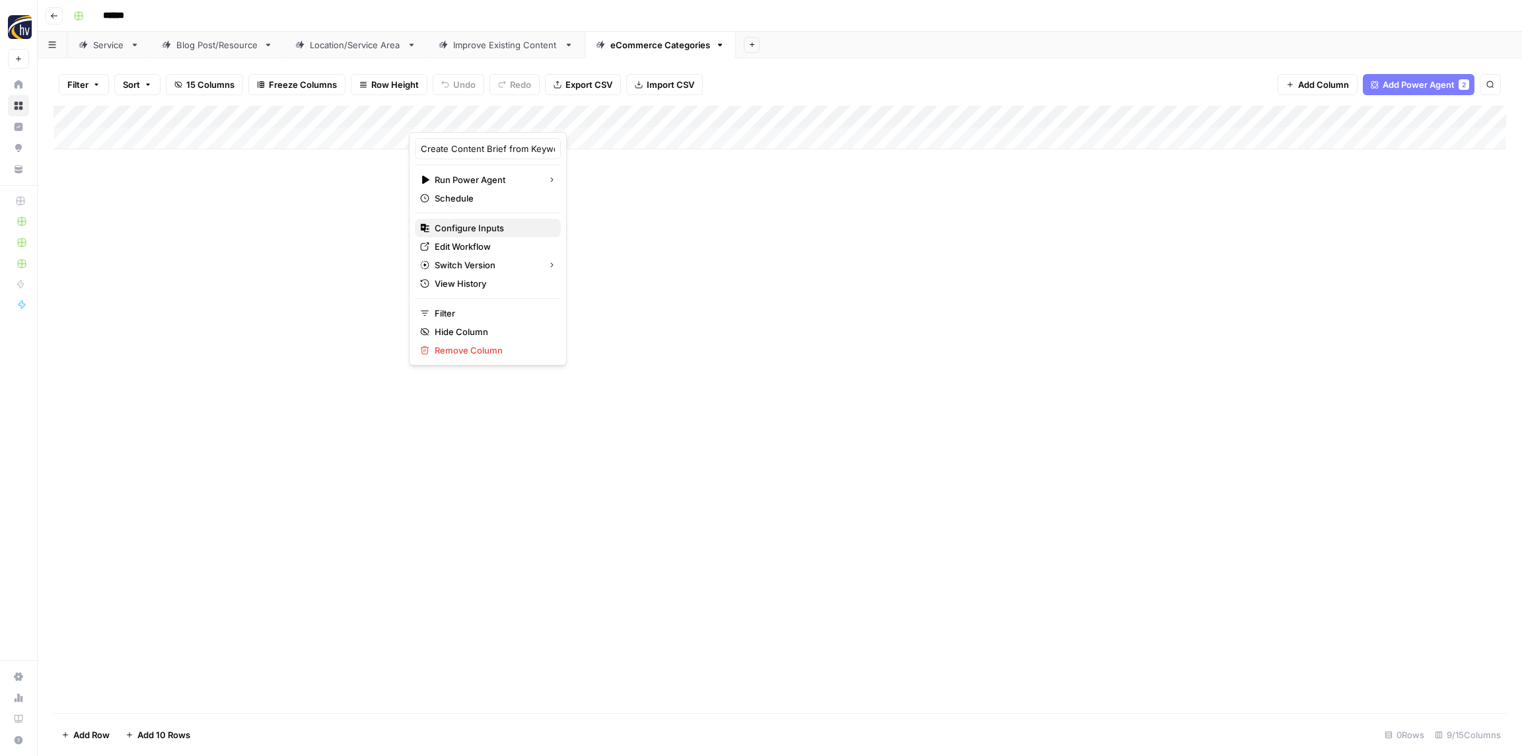
click at [470, 234] on button "Configure Inputs" at bounding box center [488, 228] width 146 height 18
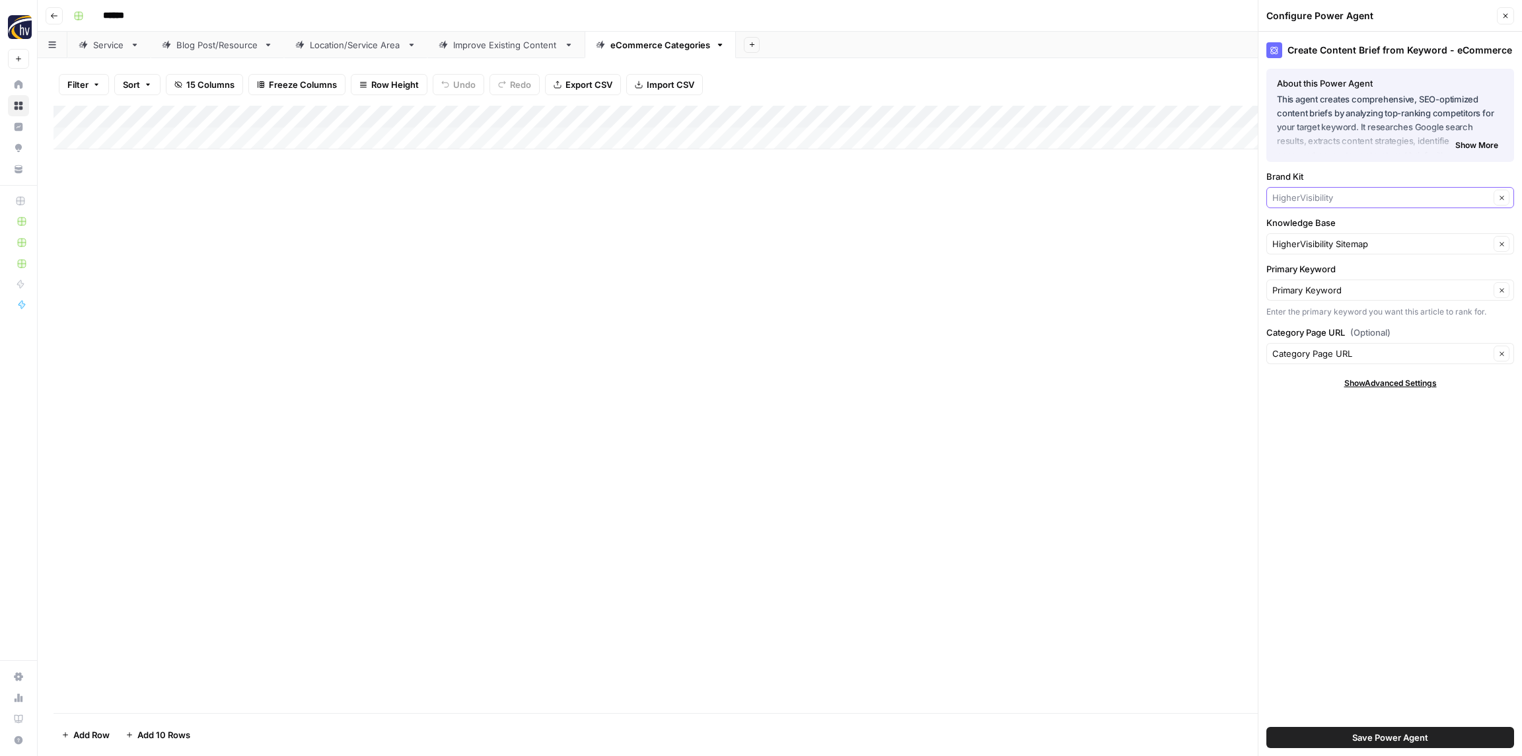
click at [1328, 197] on input "Brand Kit" at bounding box center [1380, 197] width 217 height 13
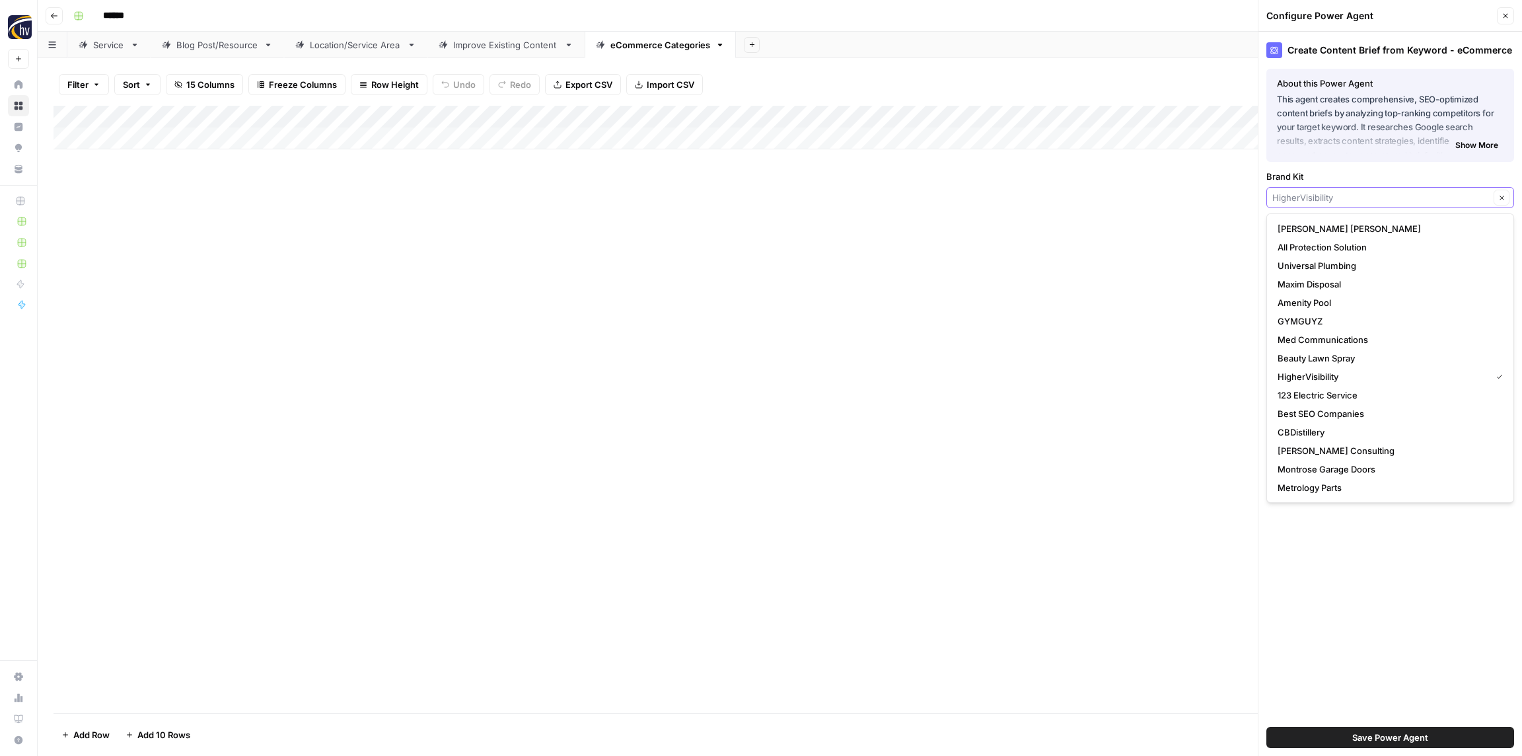
paste input "Osmose"
type input "Osmose"
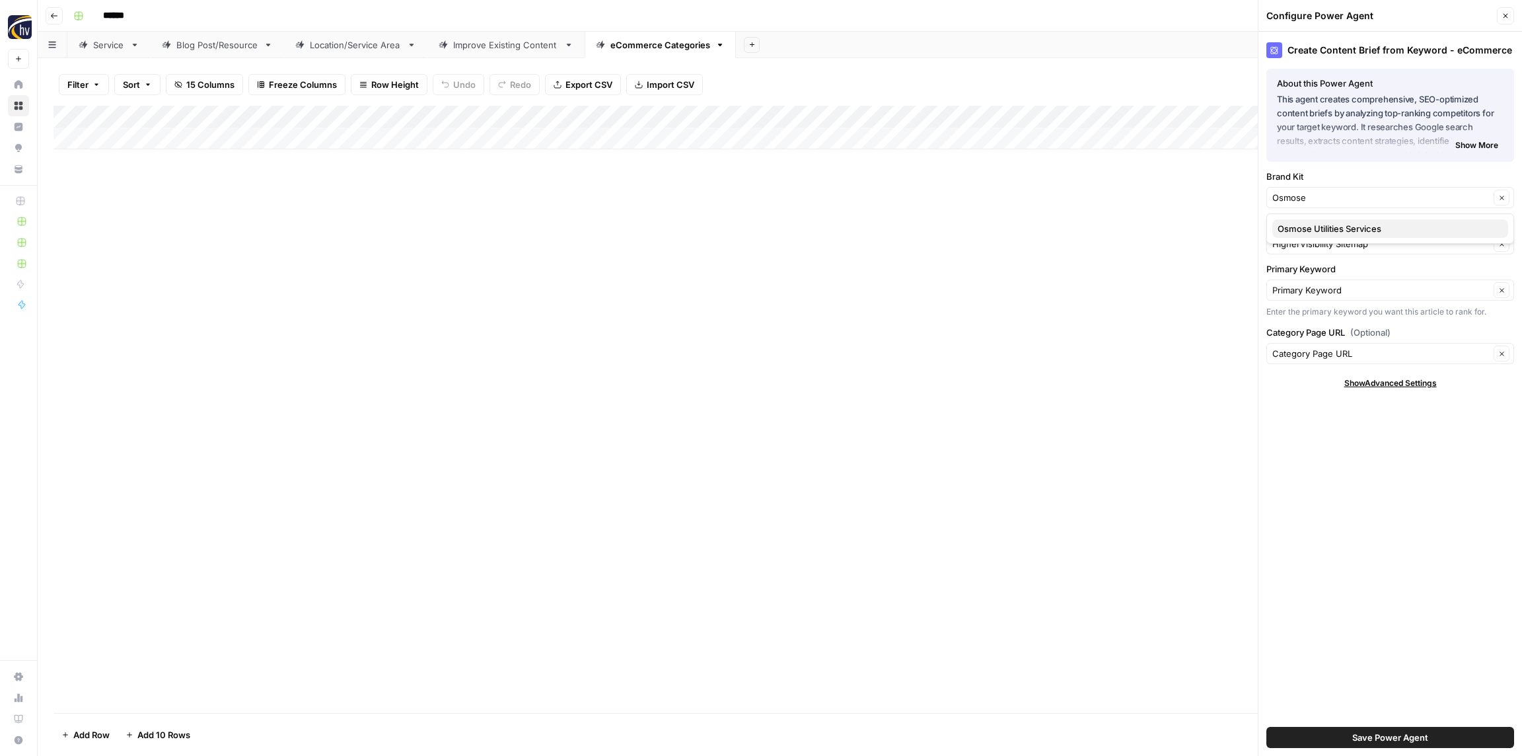
drag, startPoint x: 1330, startPoint y: 224, endPoint x: 1328, endPoint y: 231, distance: 7.5
click at [1329, 224] on span "Osmose Utilities Services" at bounding box center [1387, 228] width 220 height 13
type input "Osmose Utilities Services"
click at [1325, 244] on input "Knowledge Base" at bounding box center [1380, 243] width 217 height 13
paste input "Osmose"
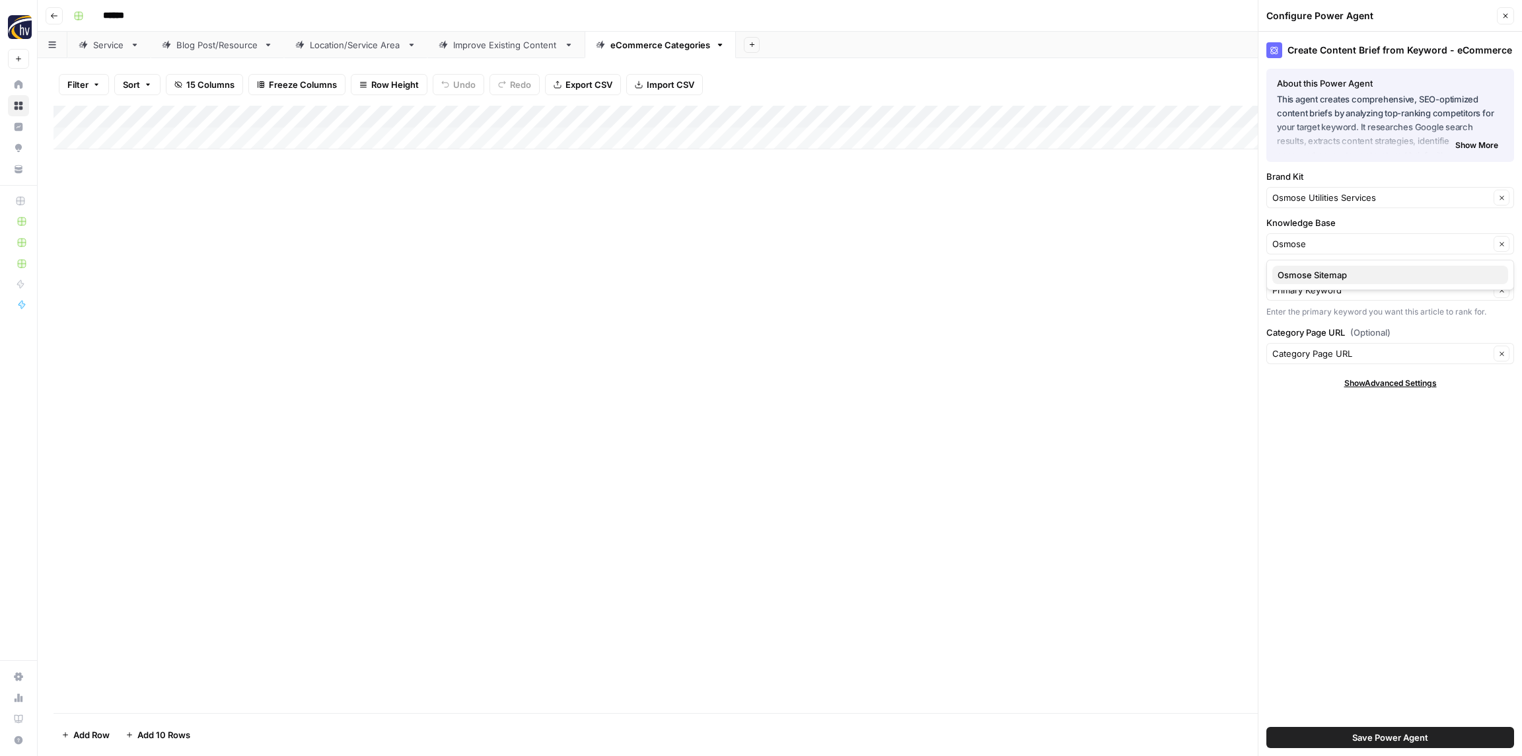
click at [1328, 271] on span "Osmose Sitemap" at bounding box center [1387, 274] width 220 height 13
type input "Osmose Sitemap"
click at [1372, 734] on span "Save Power Agent" at bounding box center [1390, 736] width 76 height 13
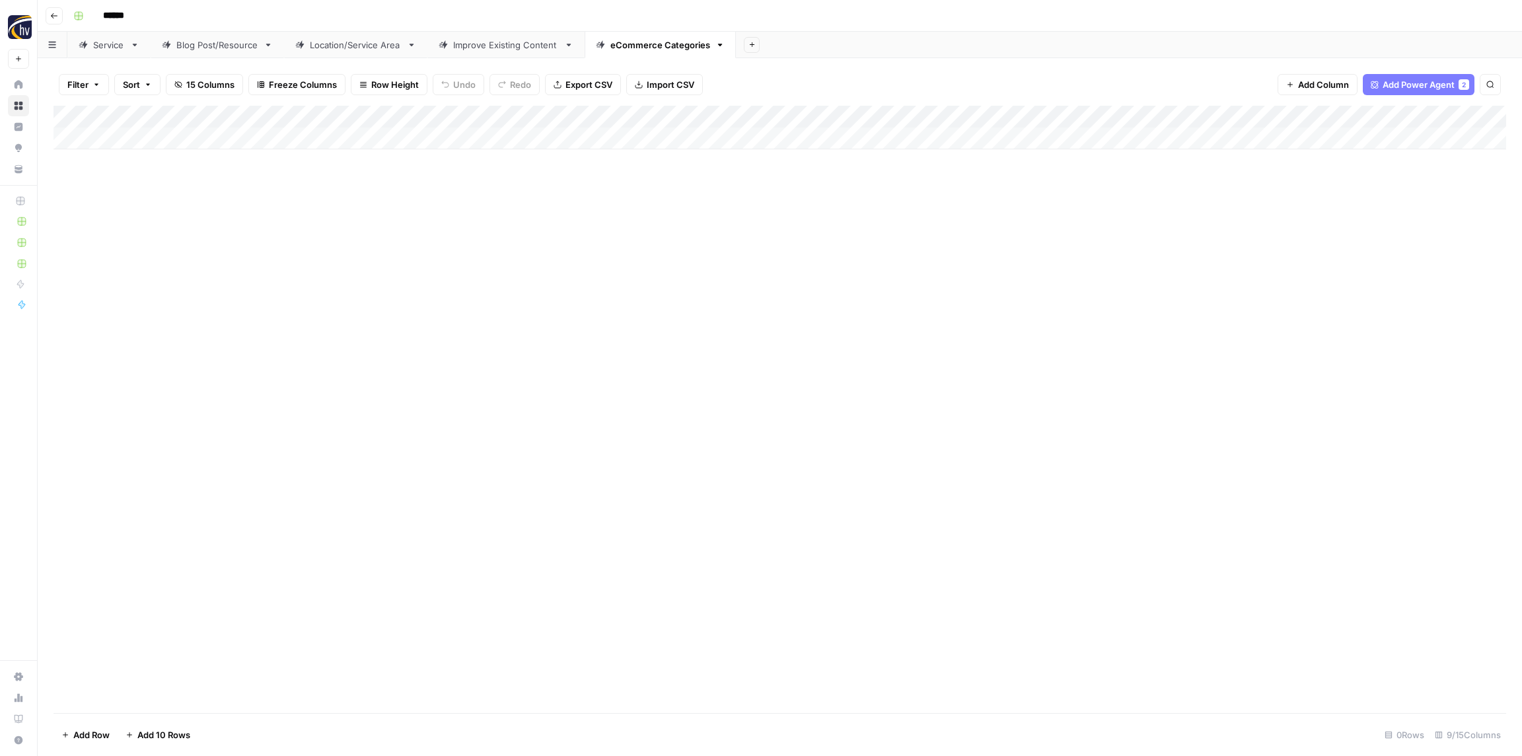
click at [1219, 123] on div "Add Column" at bounding box center [779, 128] width 1452 height 44
click at [1242, 227] on span "Configure Inputs" at bounding box center [1232, 227] width 116 height 13
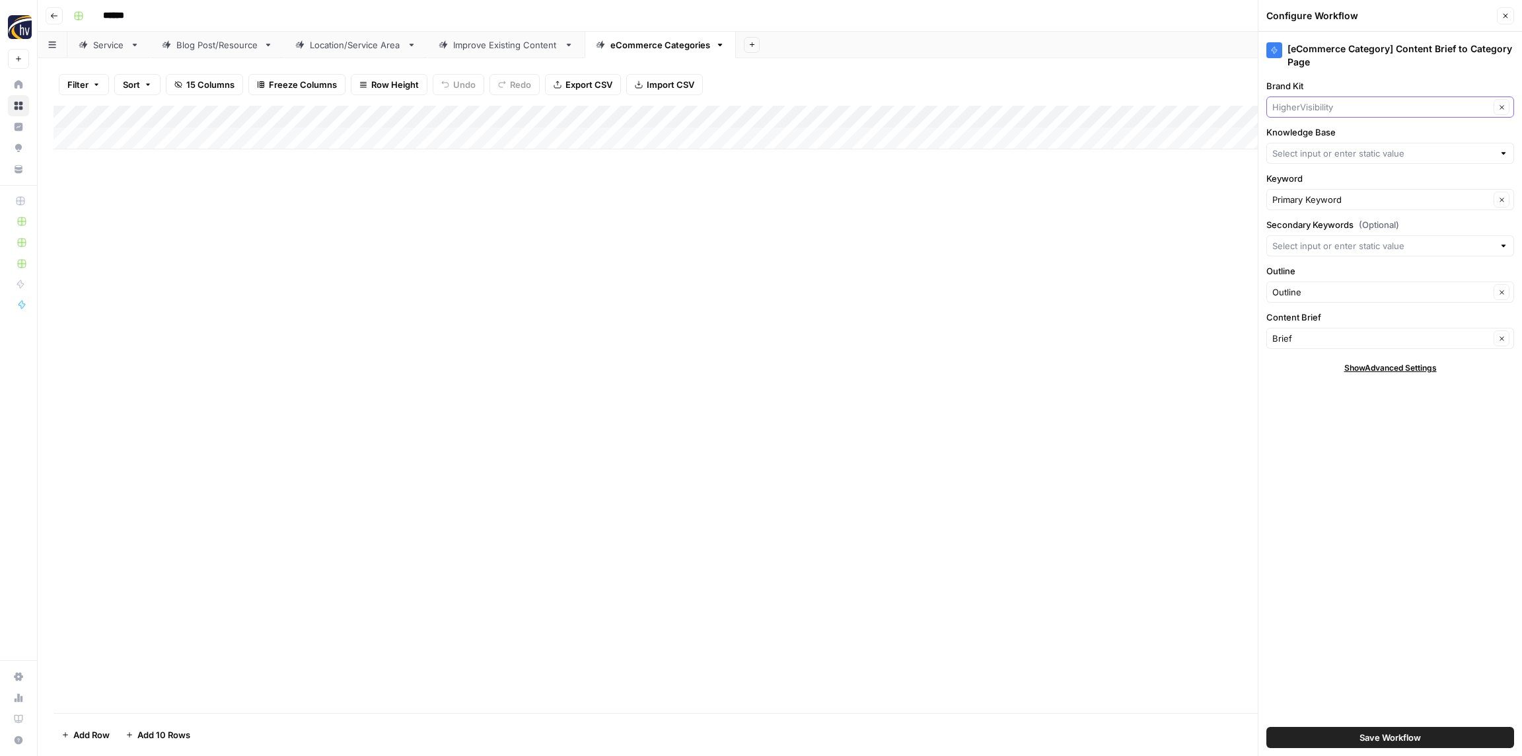
click at [1312, 103] on input "Brand Kit" at bounding box center [1380, 106] width 217 height 13
paste input "Osmose"
type input "Osmose"
click at [1316, 139] on span "Osmose Utilities Services" at bounding box center [1387, 137] width 220 height 13
type input "Osmose Utilities Services"
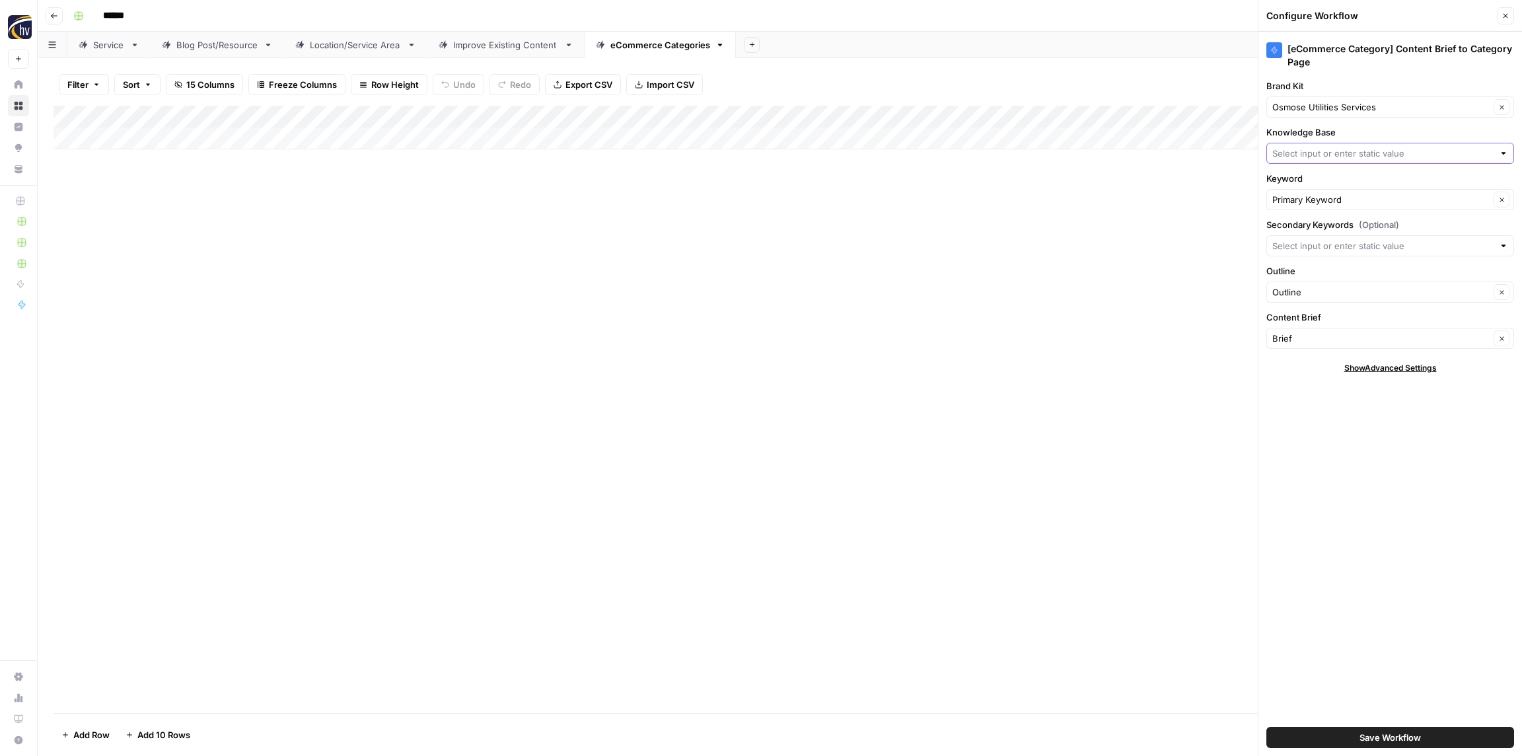
click at [1313, 147] on input "Knowledge Base" at bounding box center [1382, 153] width 221 height 13
paste input "Osmose"
click at [1316, 175] on button "Osmose Sitemap" at bounding box center [1390, 184] width 236 height 18
type input "Osmose Sitemap"
click at [1380, 727] on button "Save Workflow" at bounding box center [1390, 737] width 248 height 21
